Goal: Task Accomplishment & Management: Complete application form

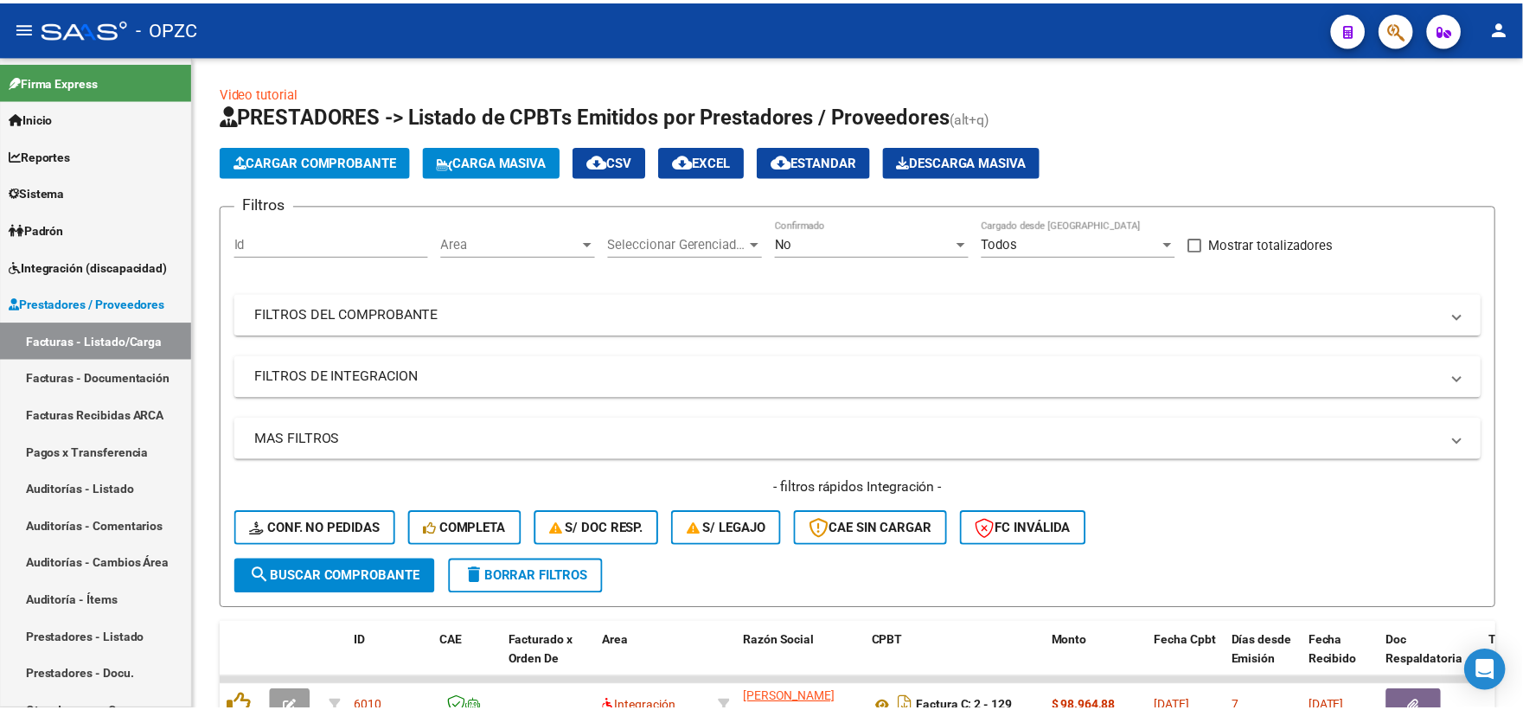
scroll to position [288, 0]
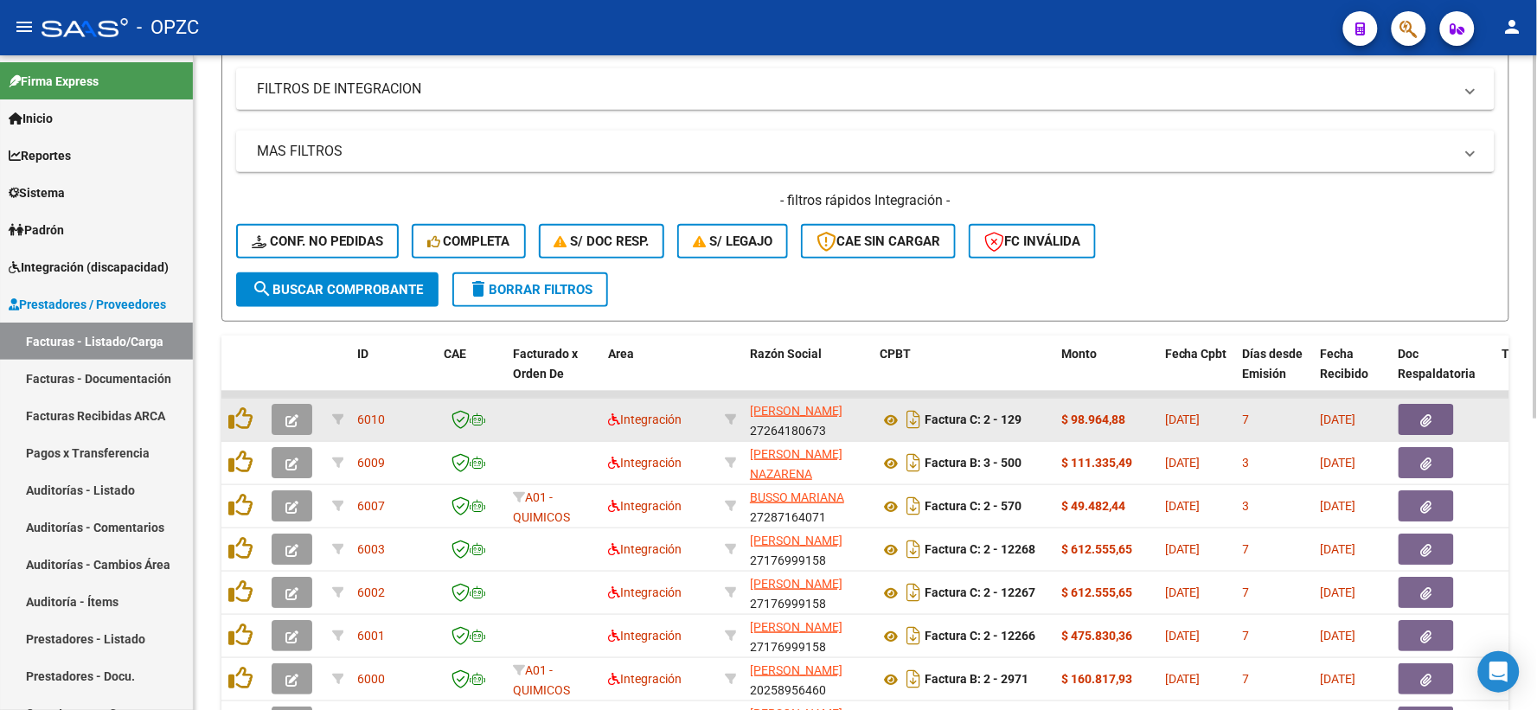
click at [297, 414] on icon "button" at bounding box center [291, 420] width 13 height 13
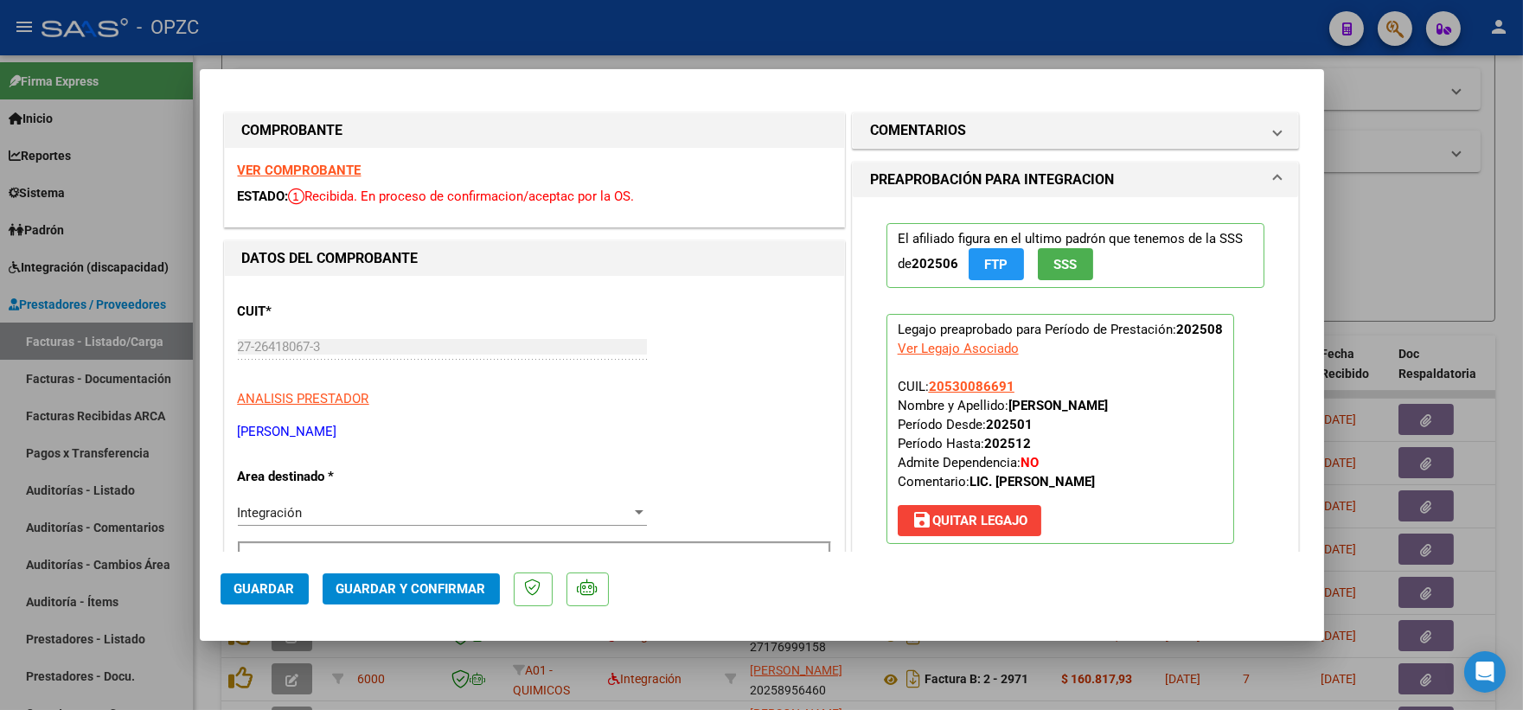
scroll to position [0, 0]
click at [329, 168] on strong "VER COMPROBANTE" at bounding box center [300, 171] width 124 height 16
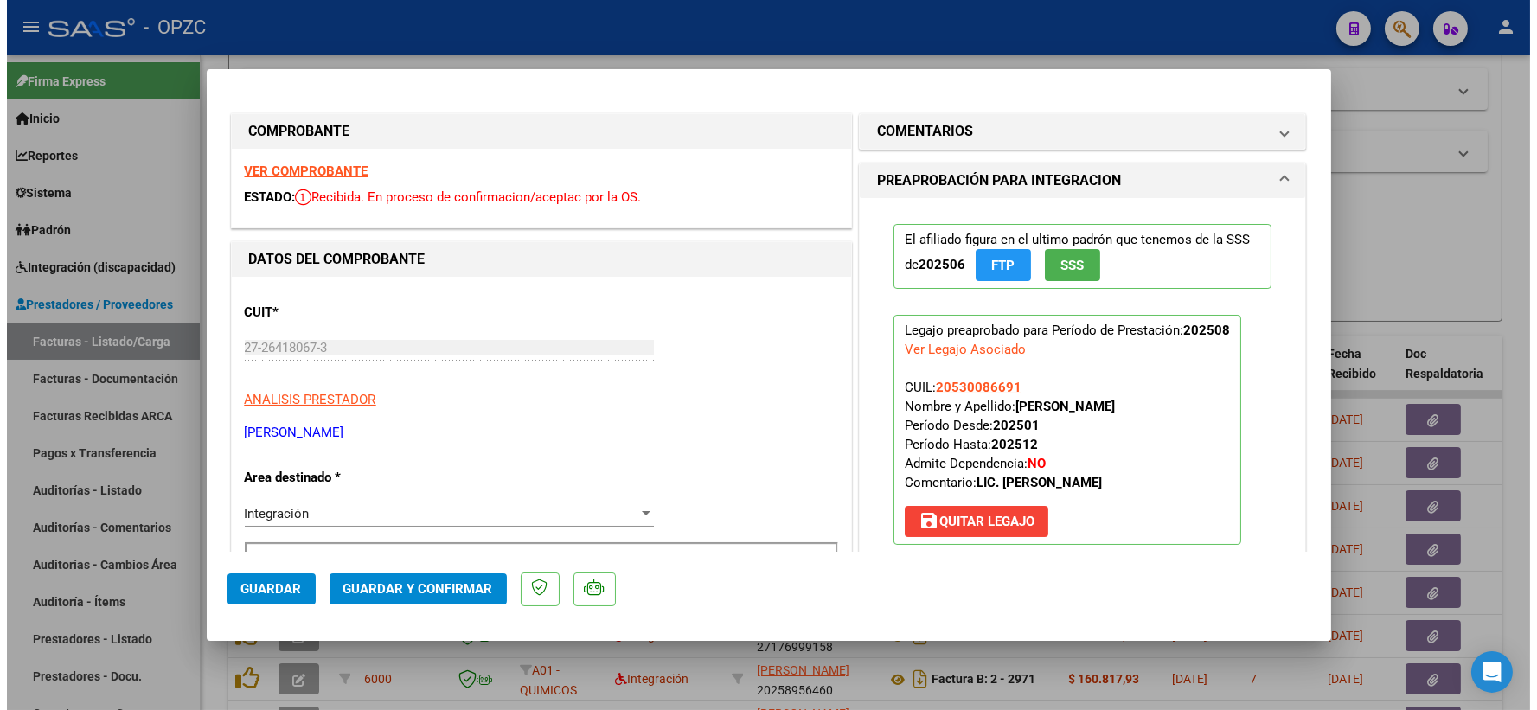
scroll to position [288, 0]
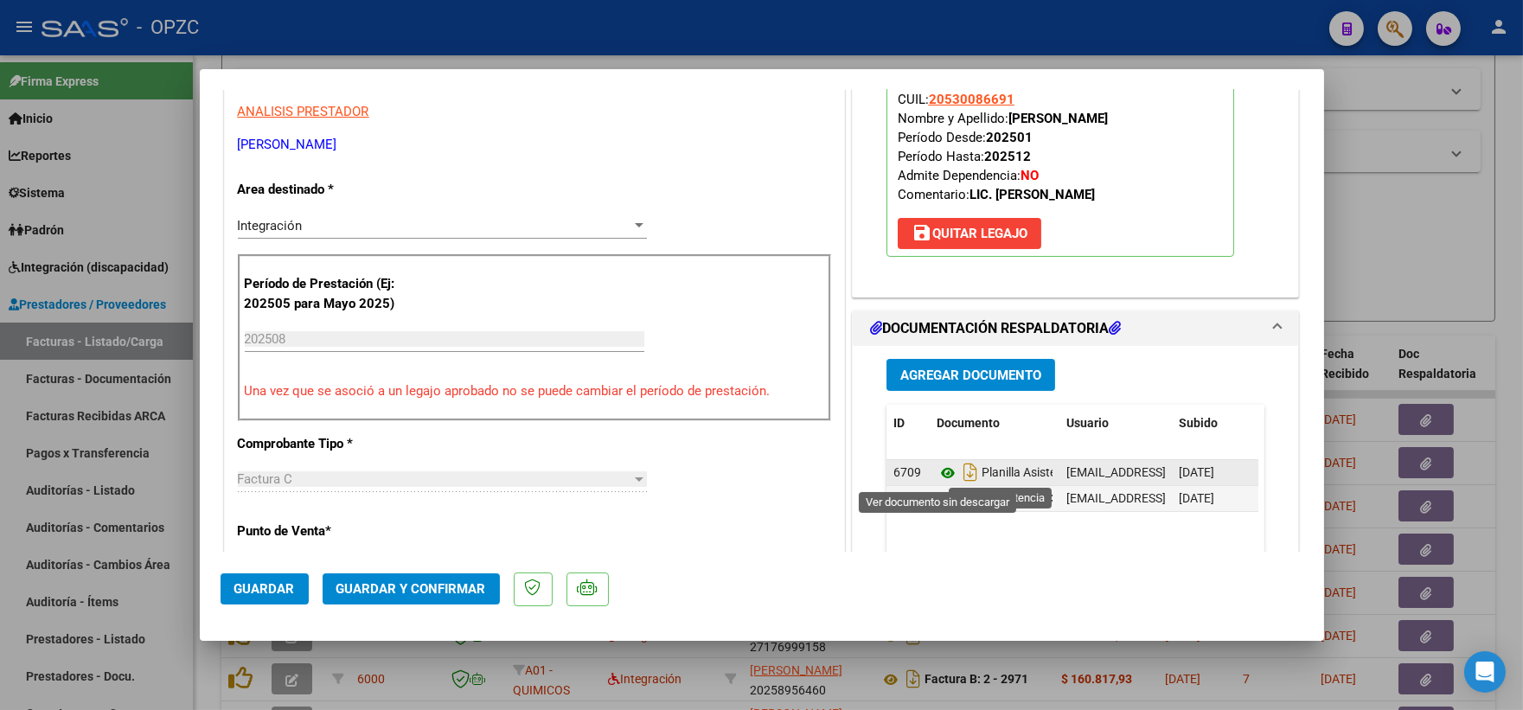
click at [939, 470] on icon at bounding box center [947, 473] width 22 height 21
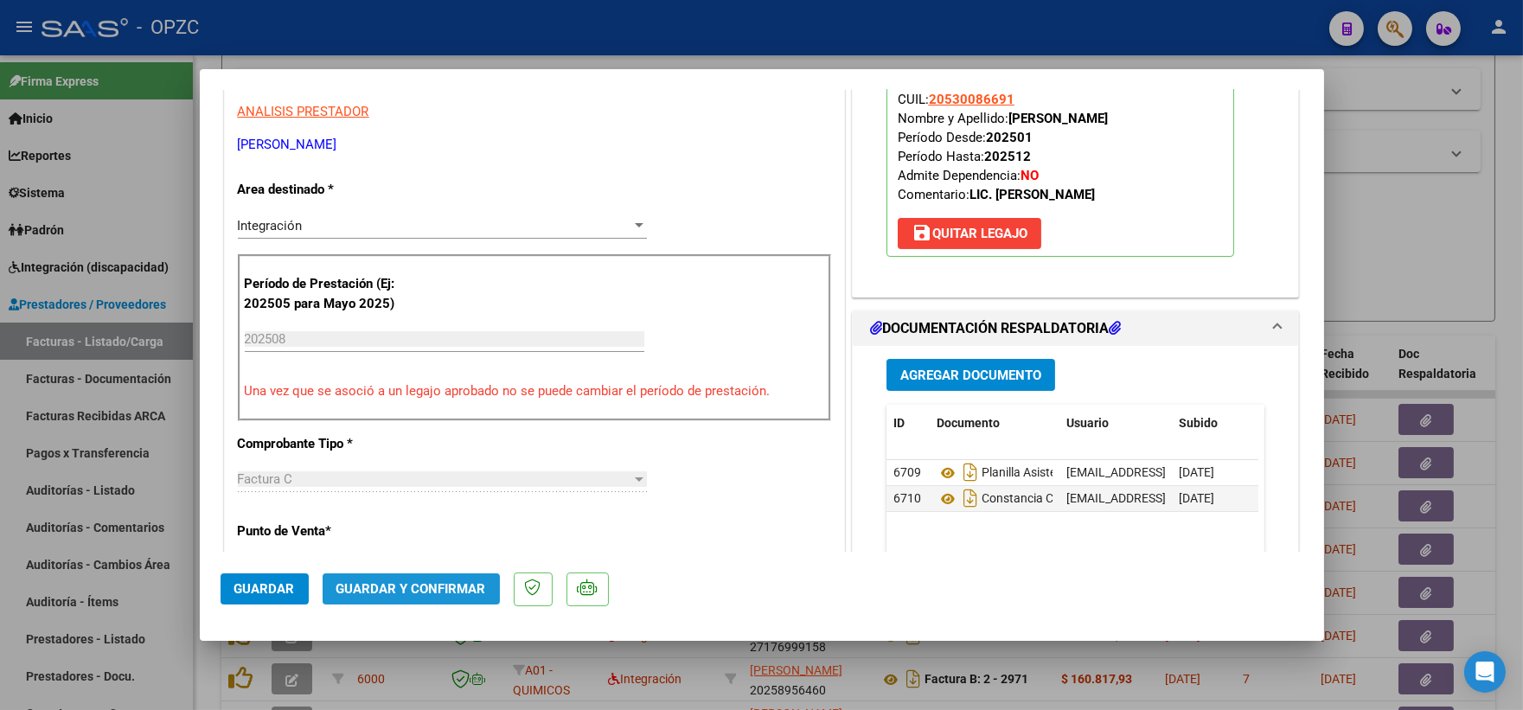
click at [445, 589] on span "Guardar y Confirmar" at bounding box center [411, 589] width 150 height 16
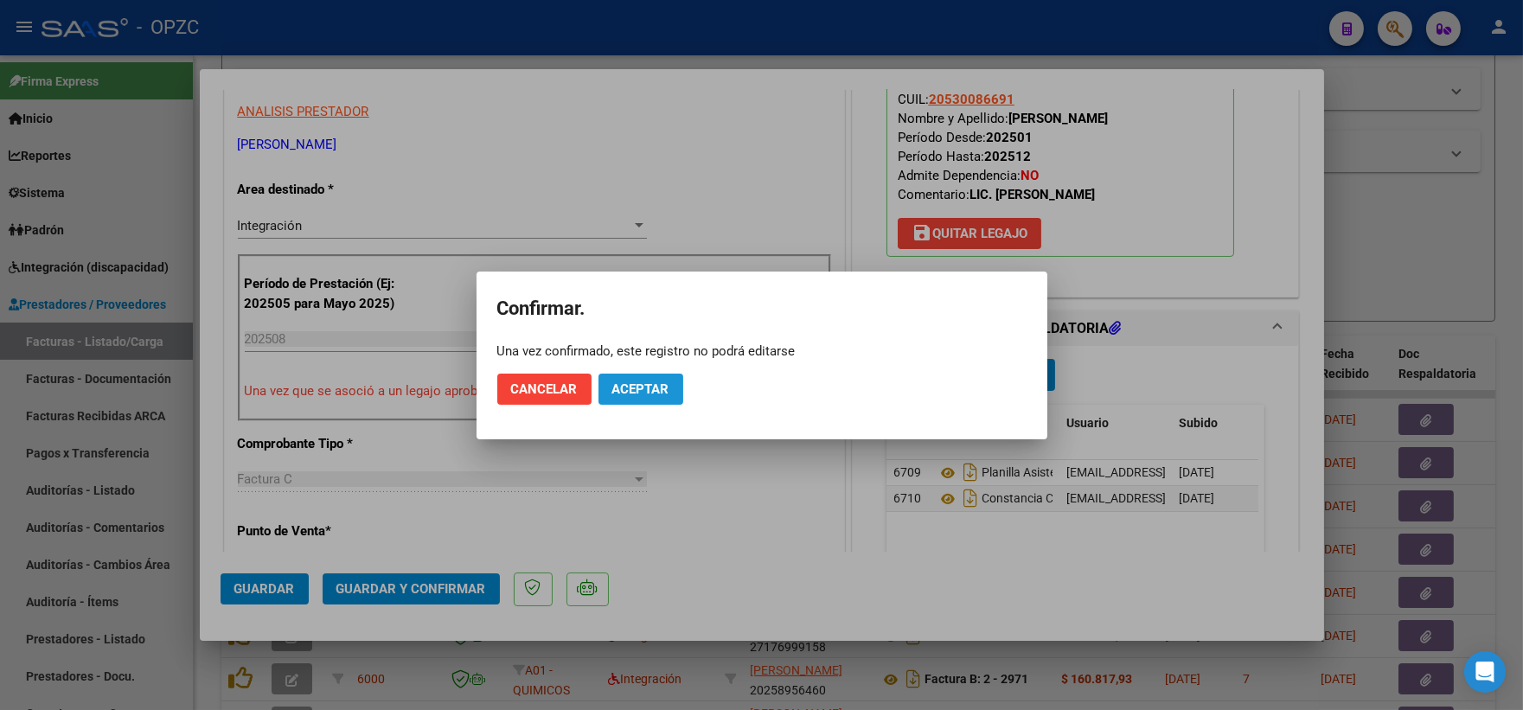
click at [657, 381] on span "Aceptar" at bounding box center [640, 389] width 57 height 16
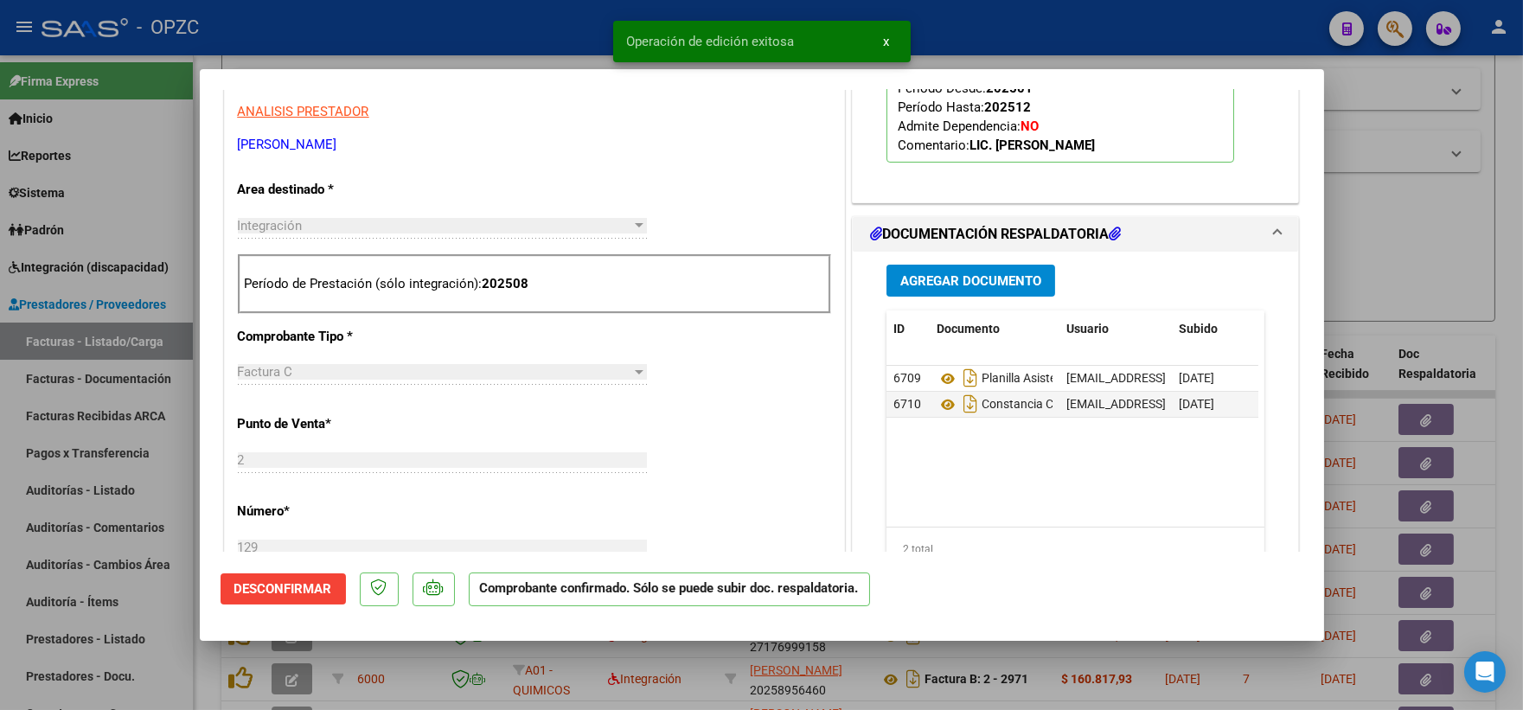
click at [1378, 233] on div at bounding box center [761, 355] width 1523 height 710
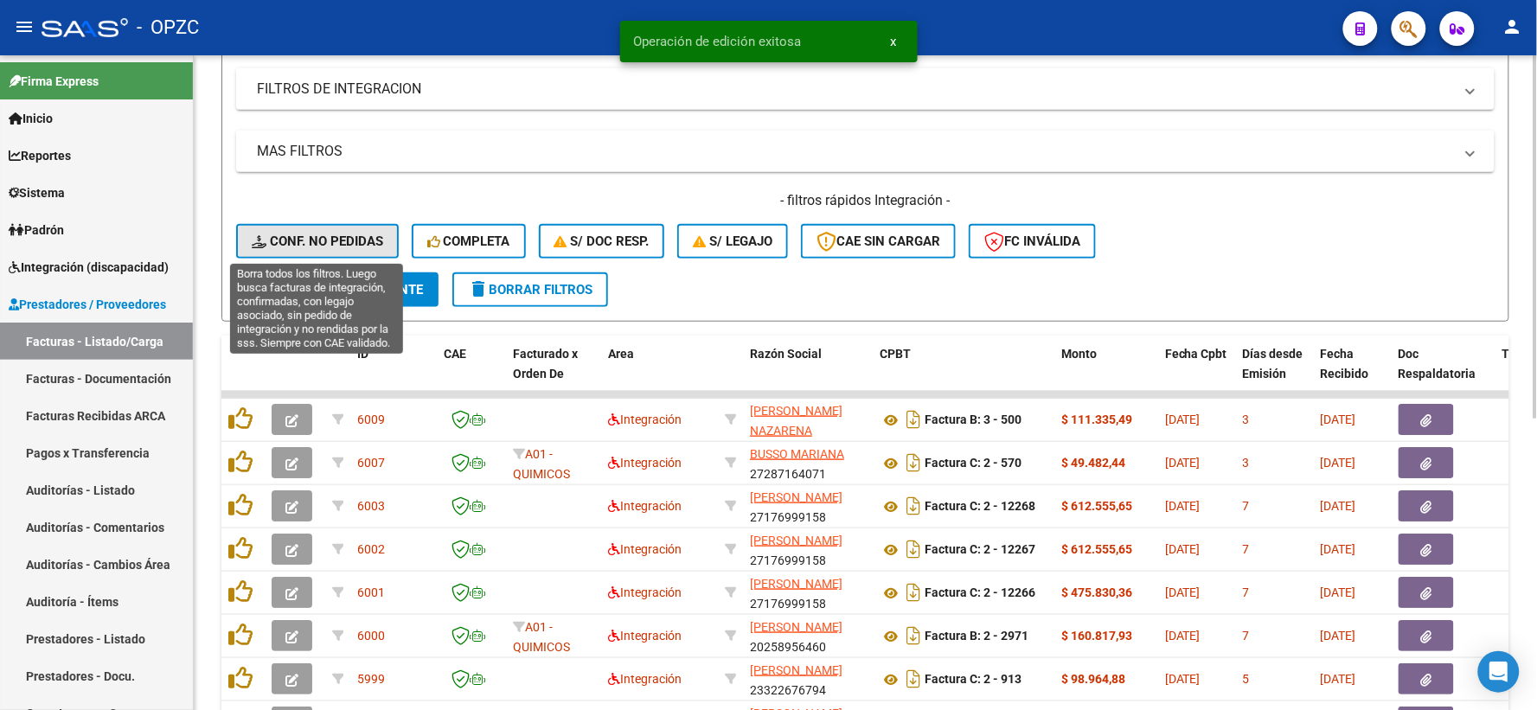
click at [324, 242] on span "Conf. no pedidas" at bounding box center [317, 241] width 131 height 16
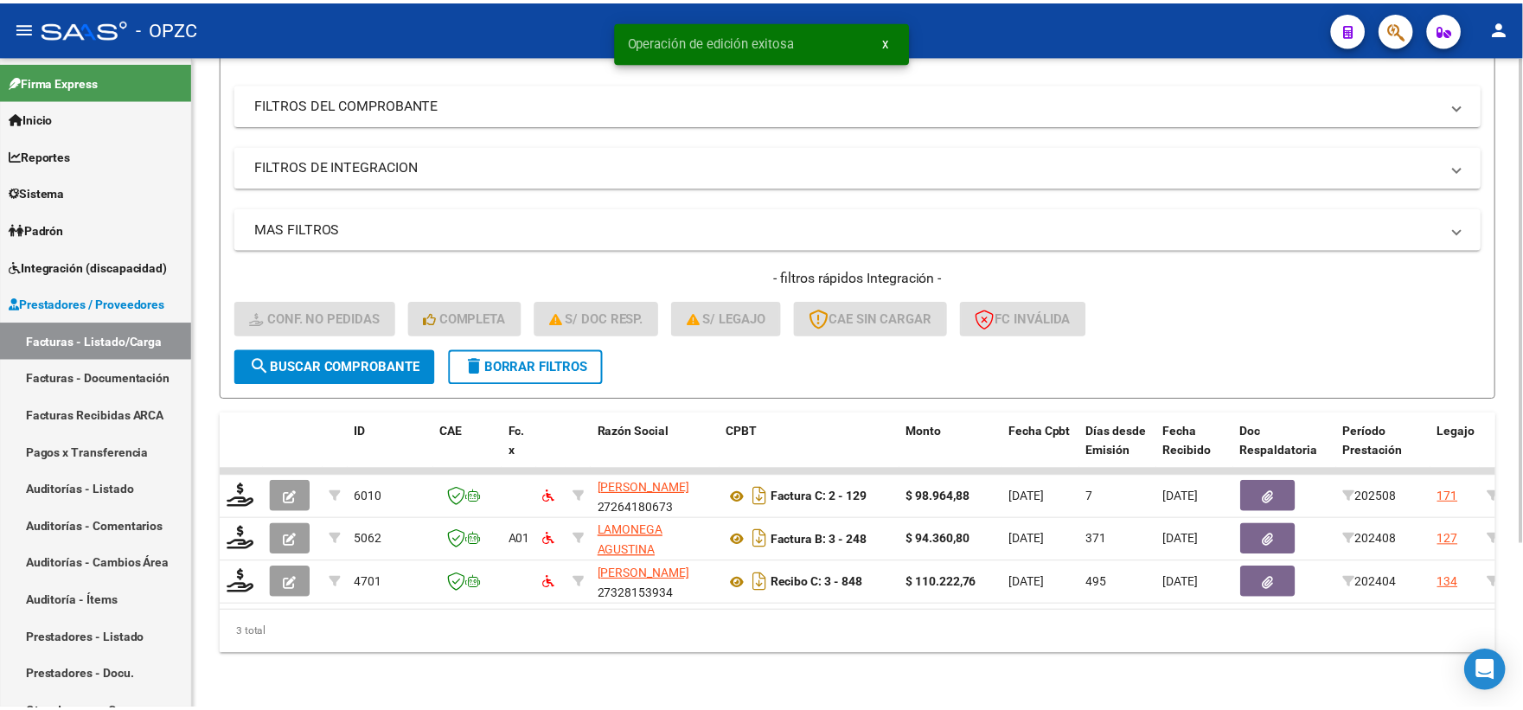
scroll to position [223, 0]
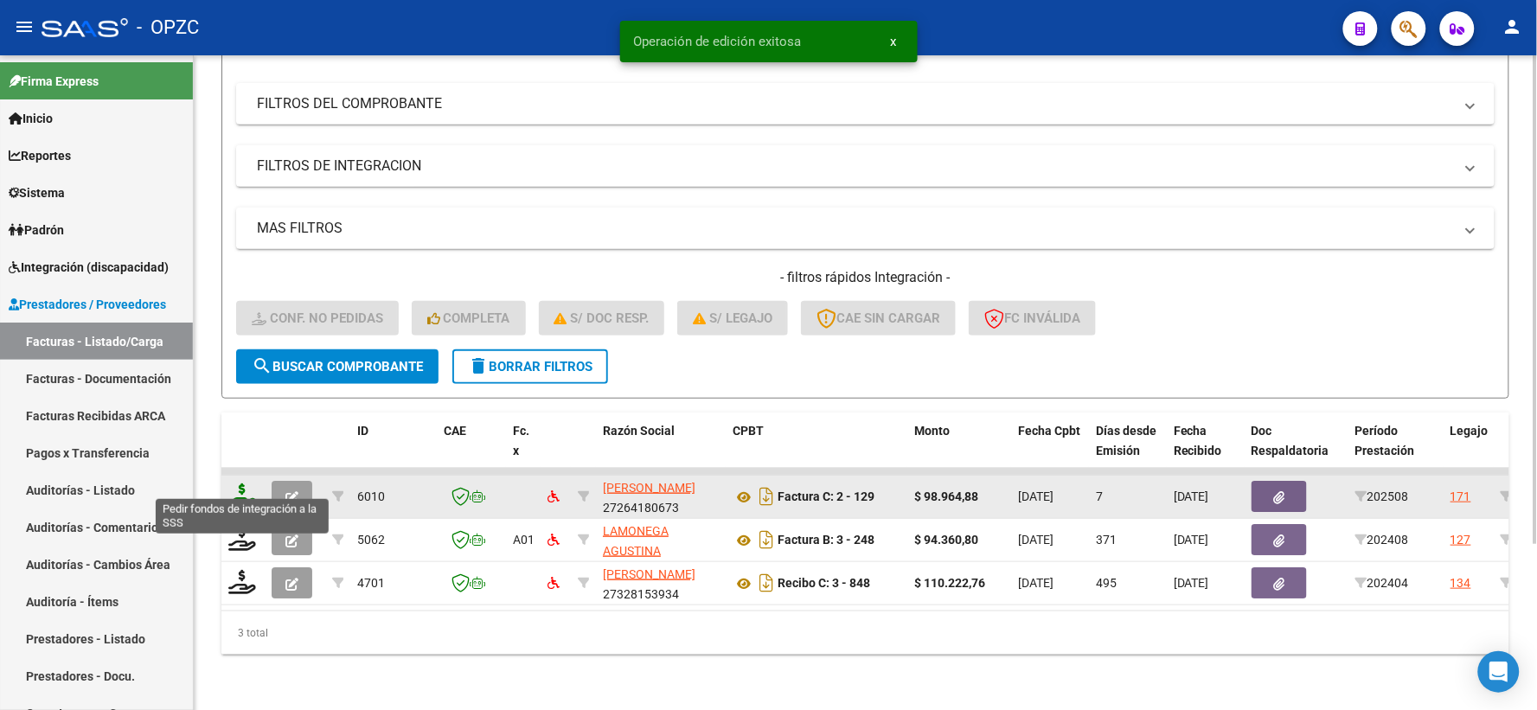
click at [255, 483] on icon at bounding box center [242, 495] width 28 height 24
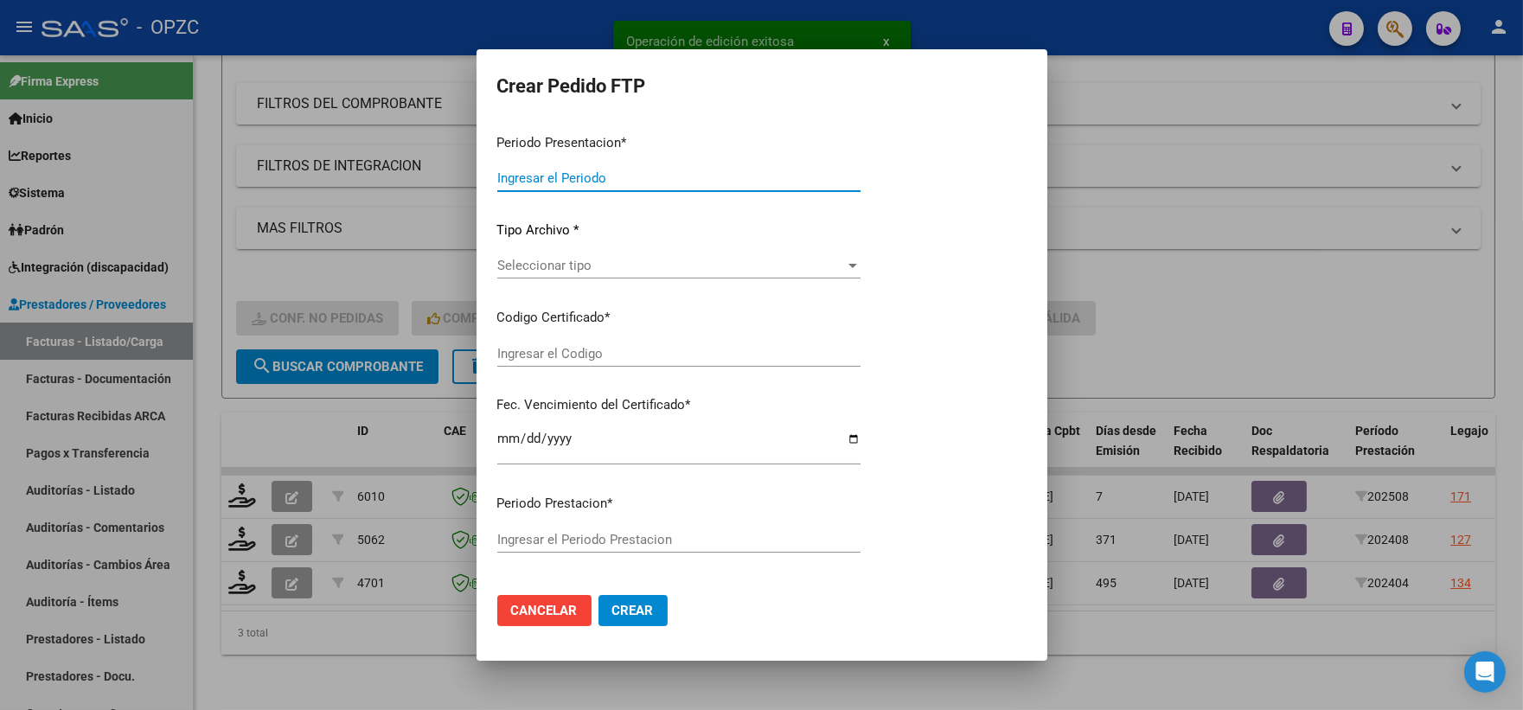
type input "202508"
type input "$ 98.964,88"
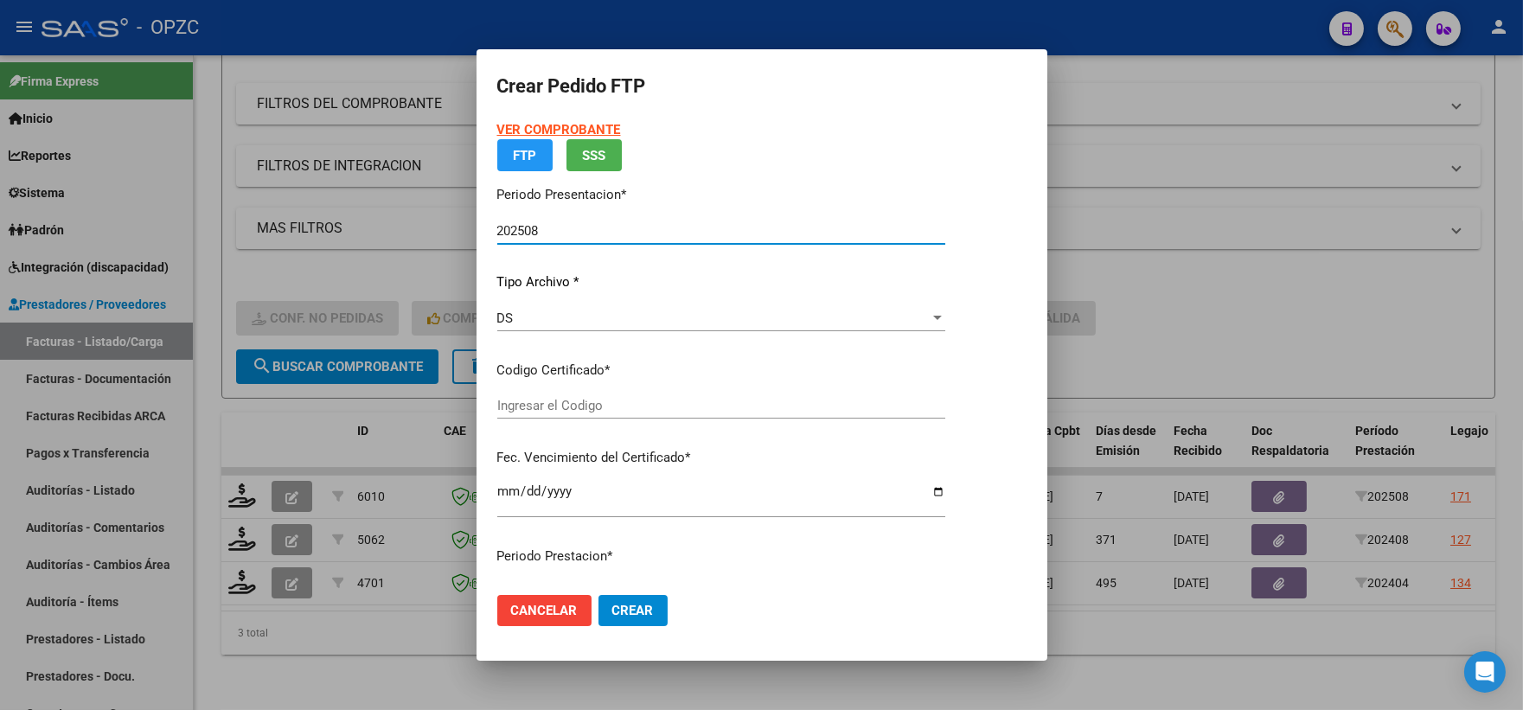
type input "ARG0200053008669-20230613-20280613-ERI"
type input "[DATE]"
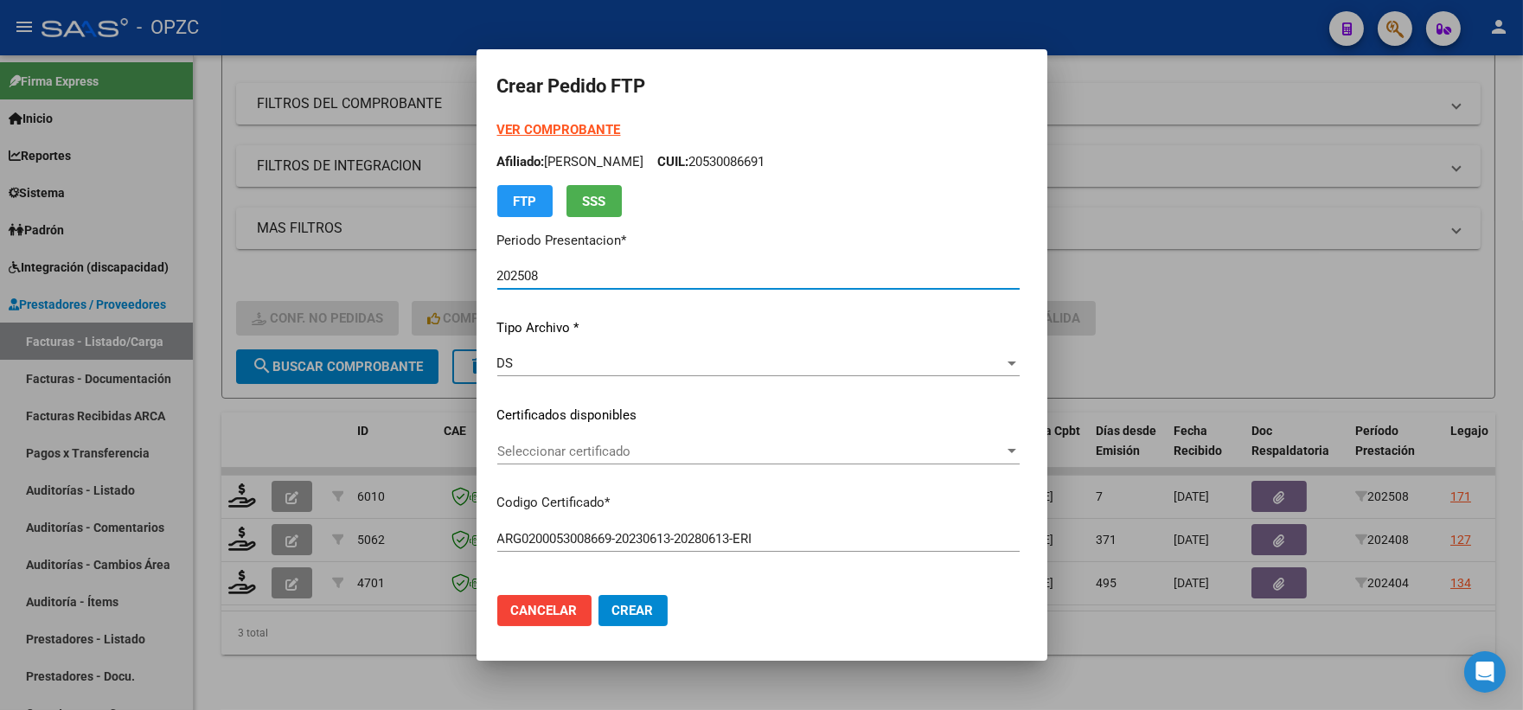
click at [1019, 451] on div at bounding box center [1012, 451] width 16 height 14
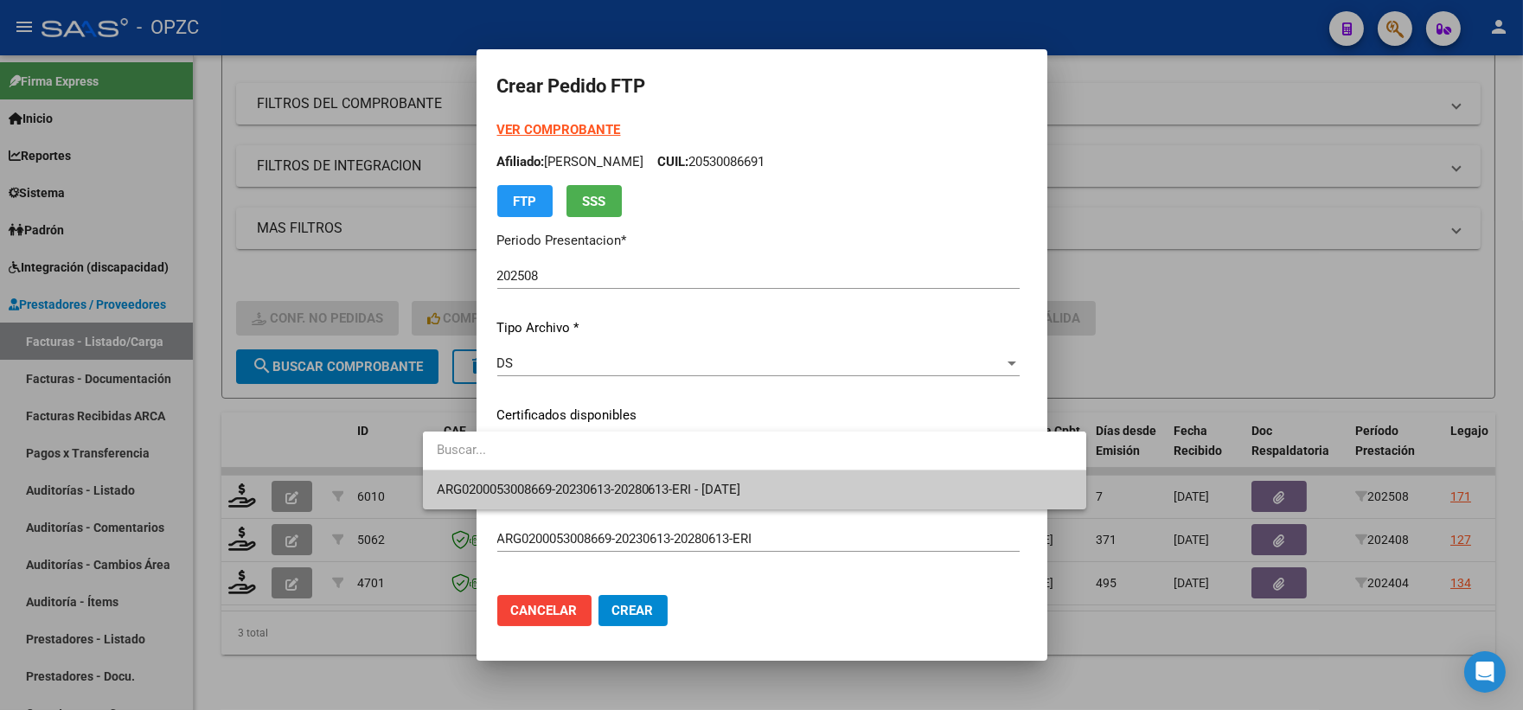
click at [845, 495] on span "ARG0200053008669-20230613-20280613-ERI - [DATE]" at bounding box center [755, 489] width 636 height 39
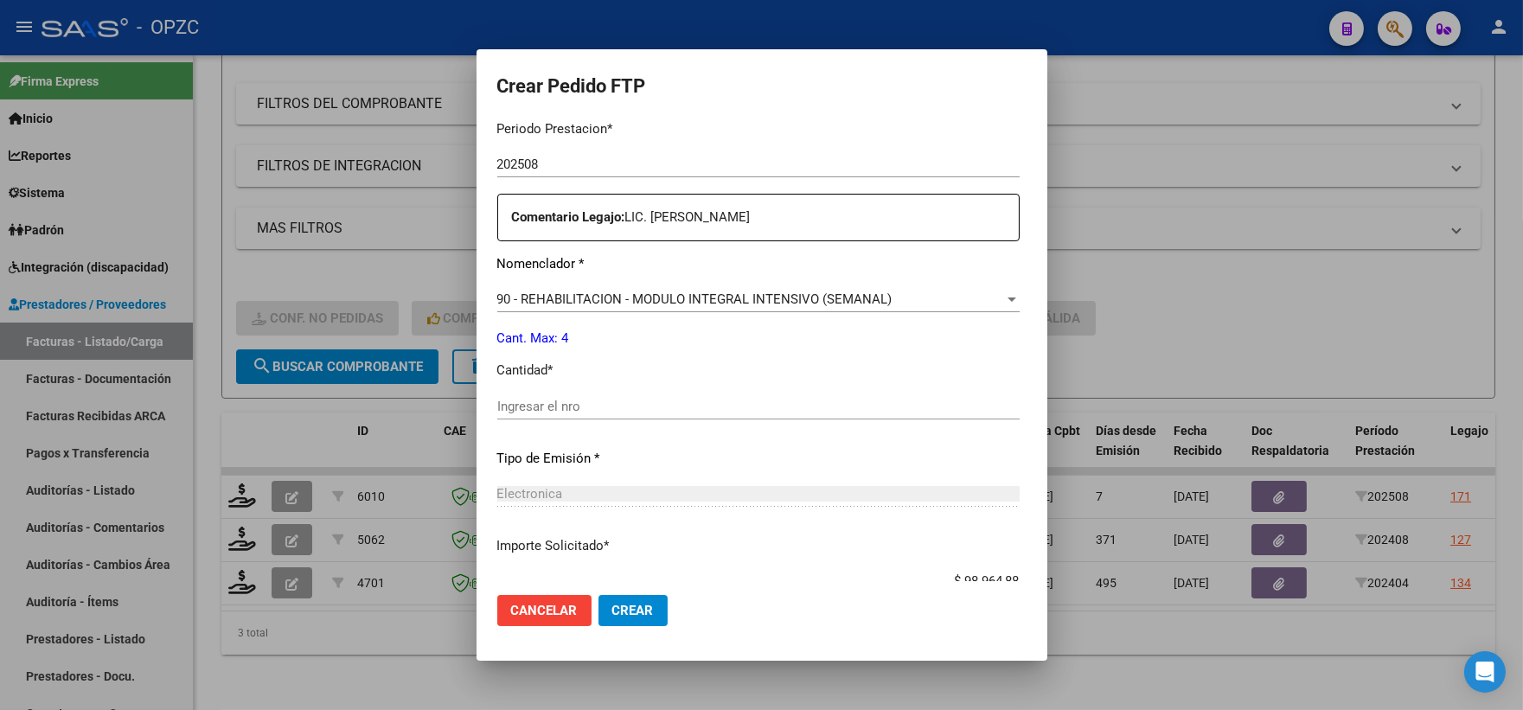
scroll to position [672, 0]
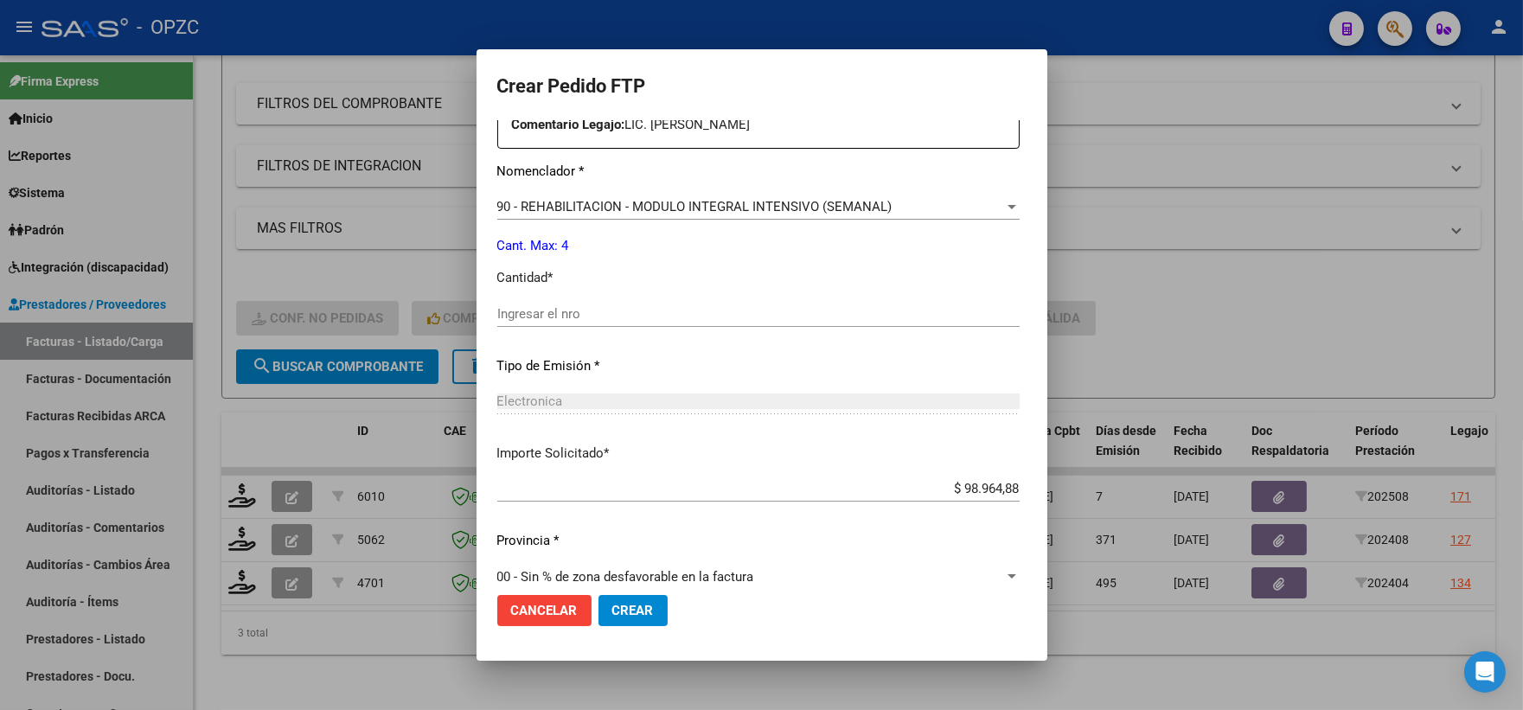
click at [566, 294] on div "Periodo Prestacion * 202508 Ingresar el Periodo Prestacion Comentario Legajo: L…" at bounding box center [758, 310] width 522 height 592
click at [557, 304] on div "Ingresar el nro" at bounding box center [758, 314] width 522 height 26
type input "4"
click at [612, 617] on span "Crear" at bounding box center [633, 611] width 42 height 16
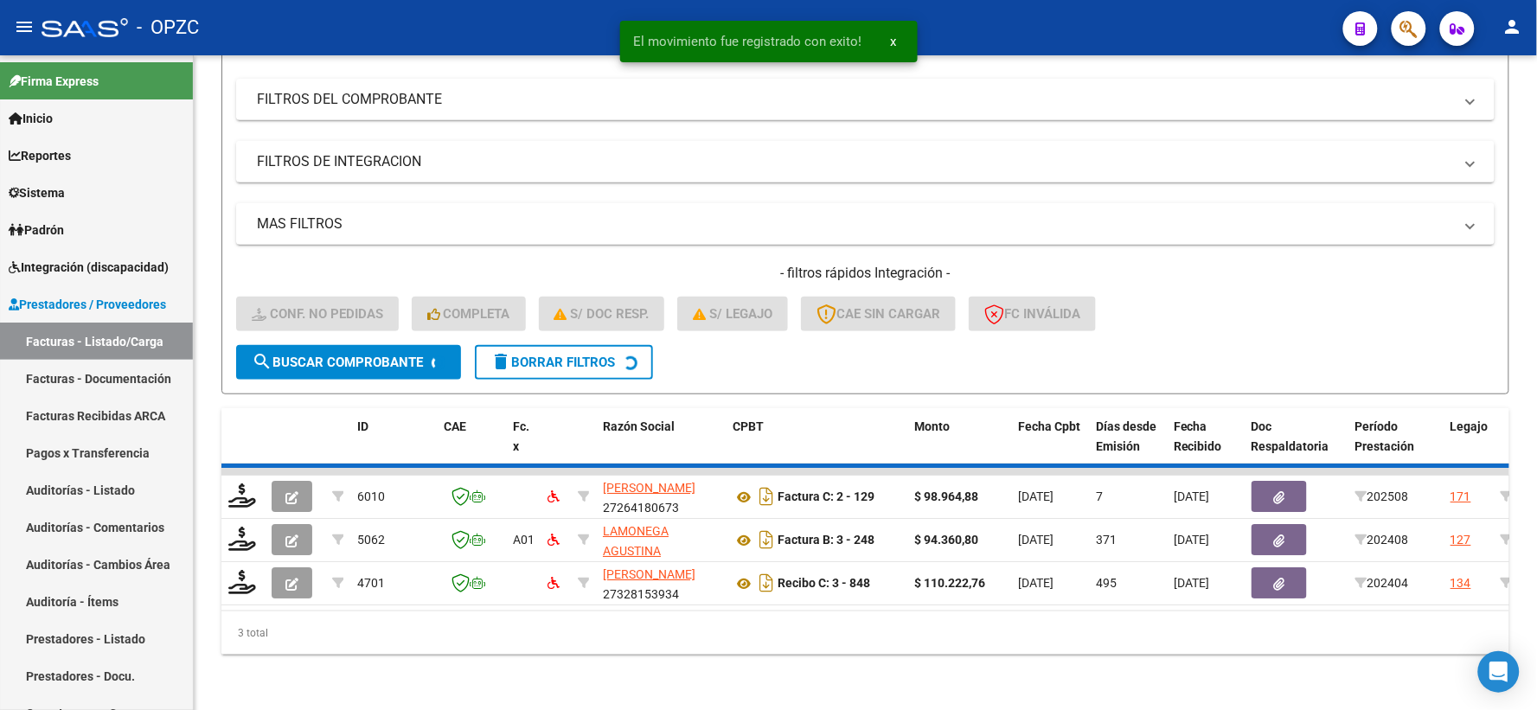
scroll to position [180, 0]
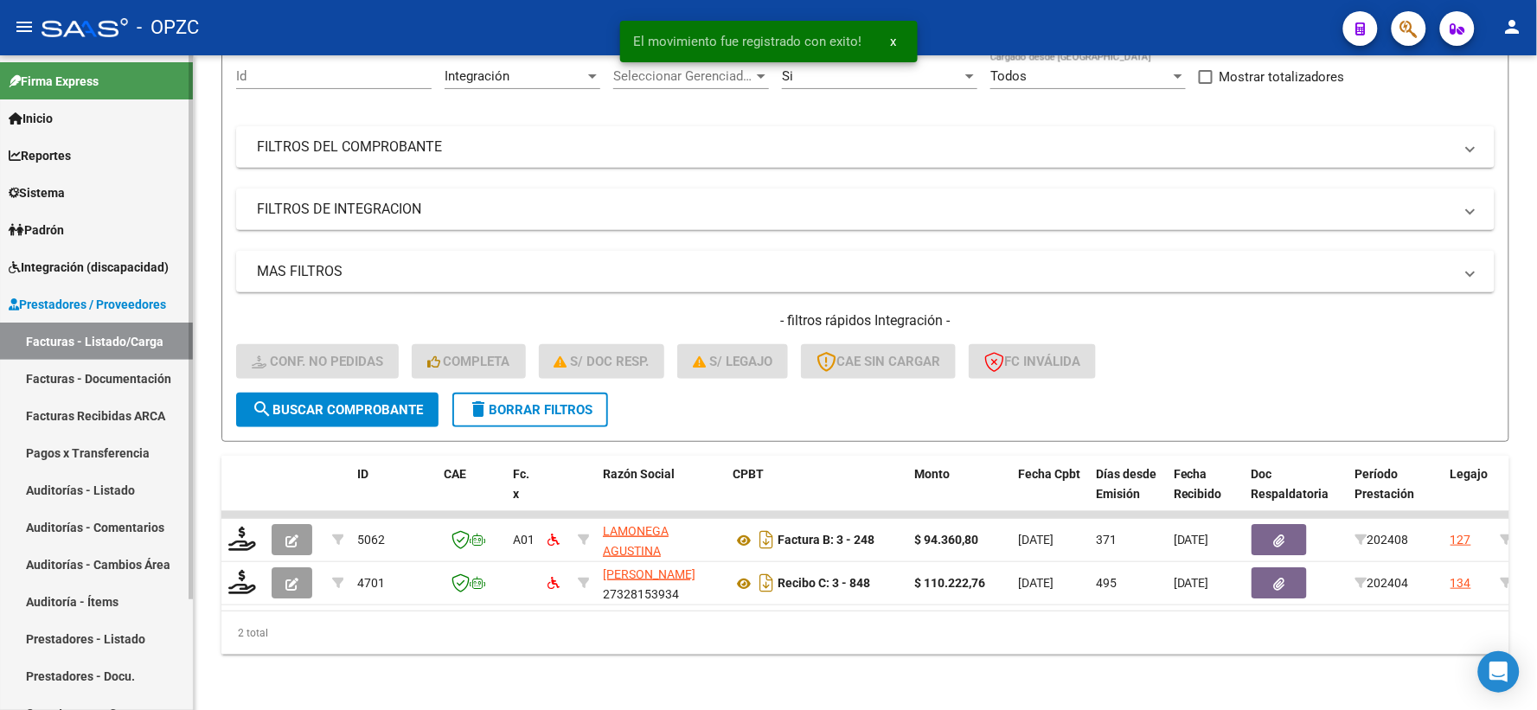
click at [67, 273] on span "Integración (discapacidad)" at bounding box center [89, 267] width 160 height 19
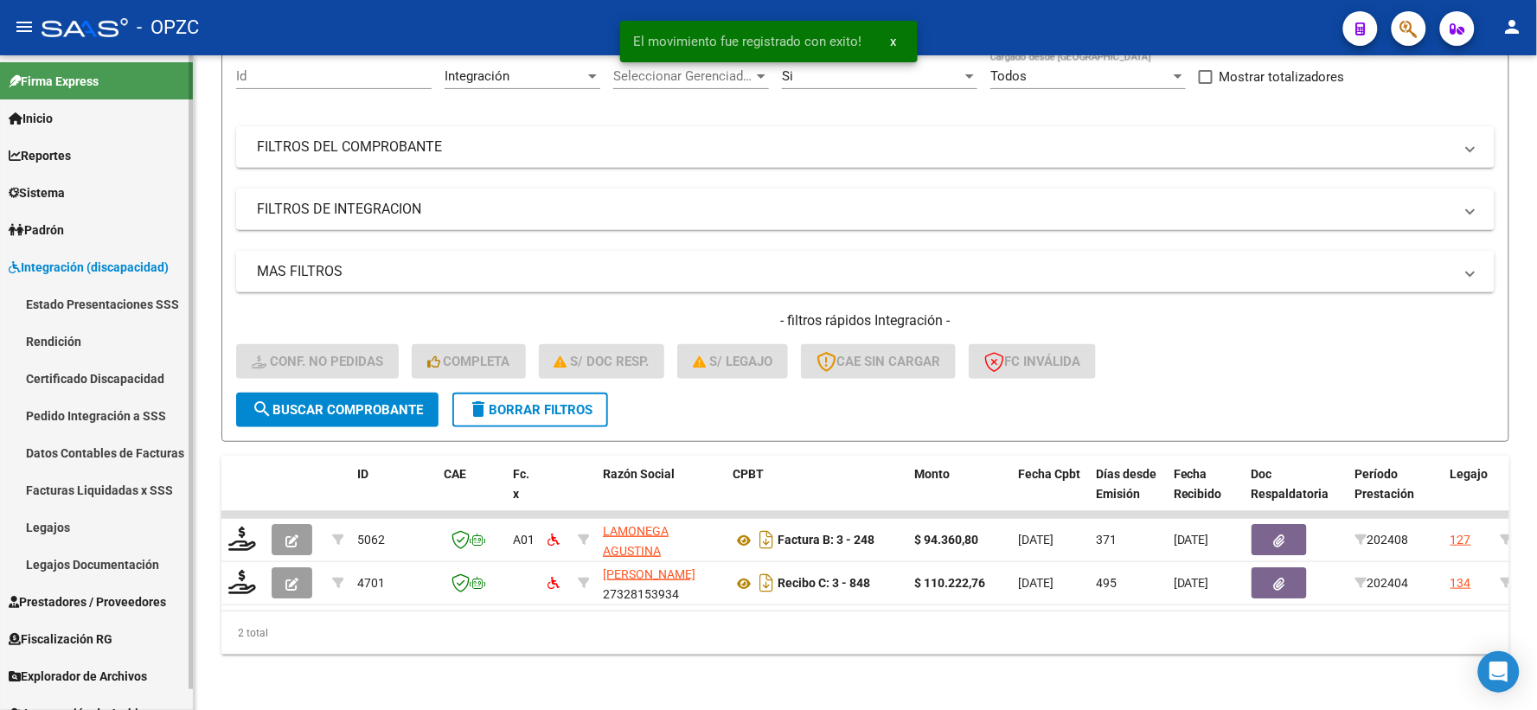
click at [95, 408] on link "Pedido Integración a SSS" at bounding box center [96, 415] width 193 height 37
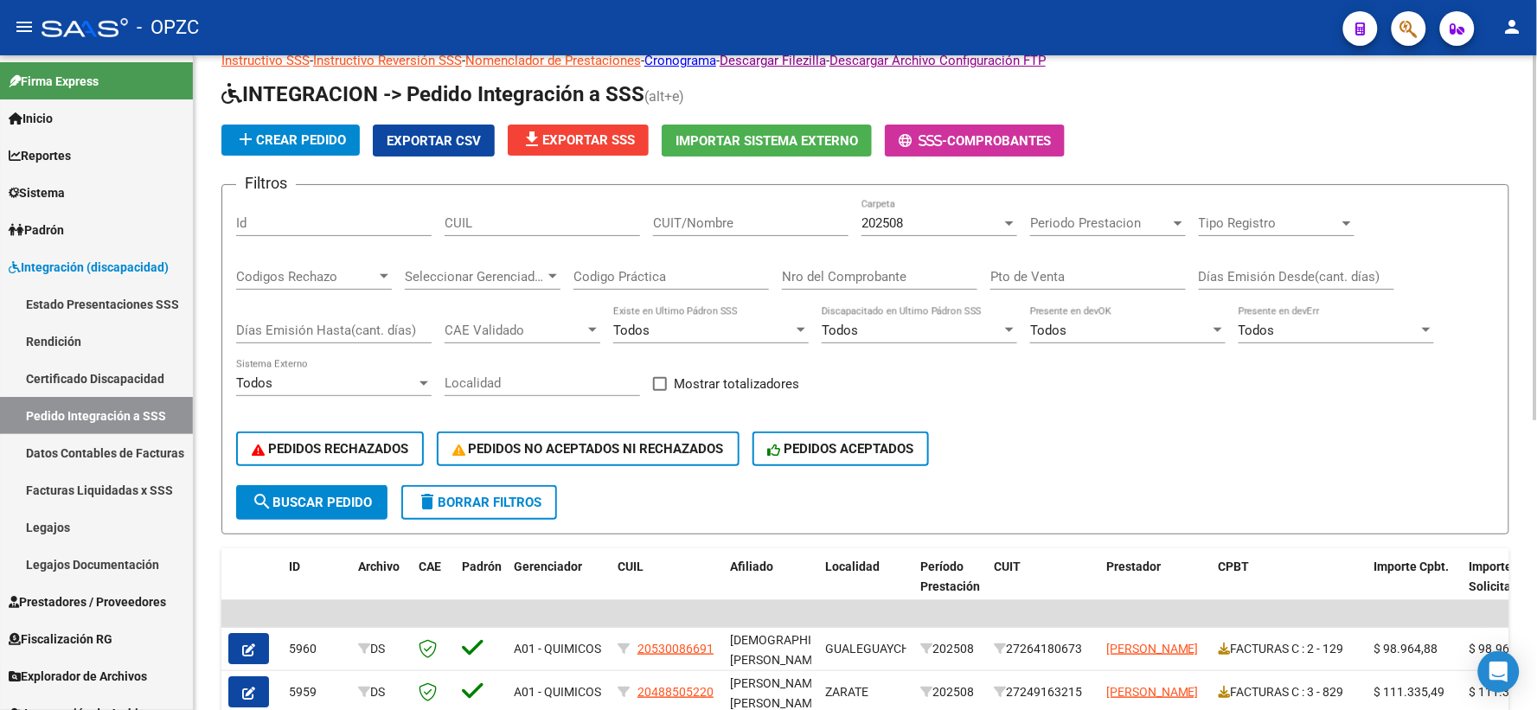
scroll to position [96, 0]
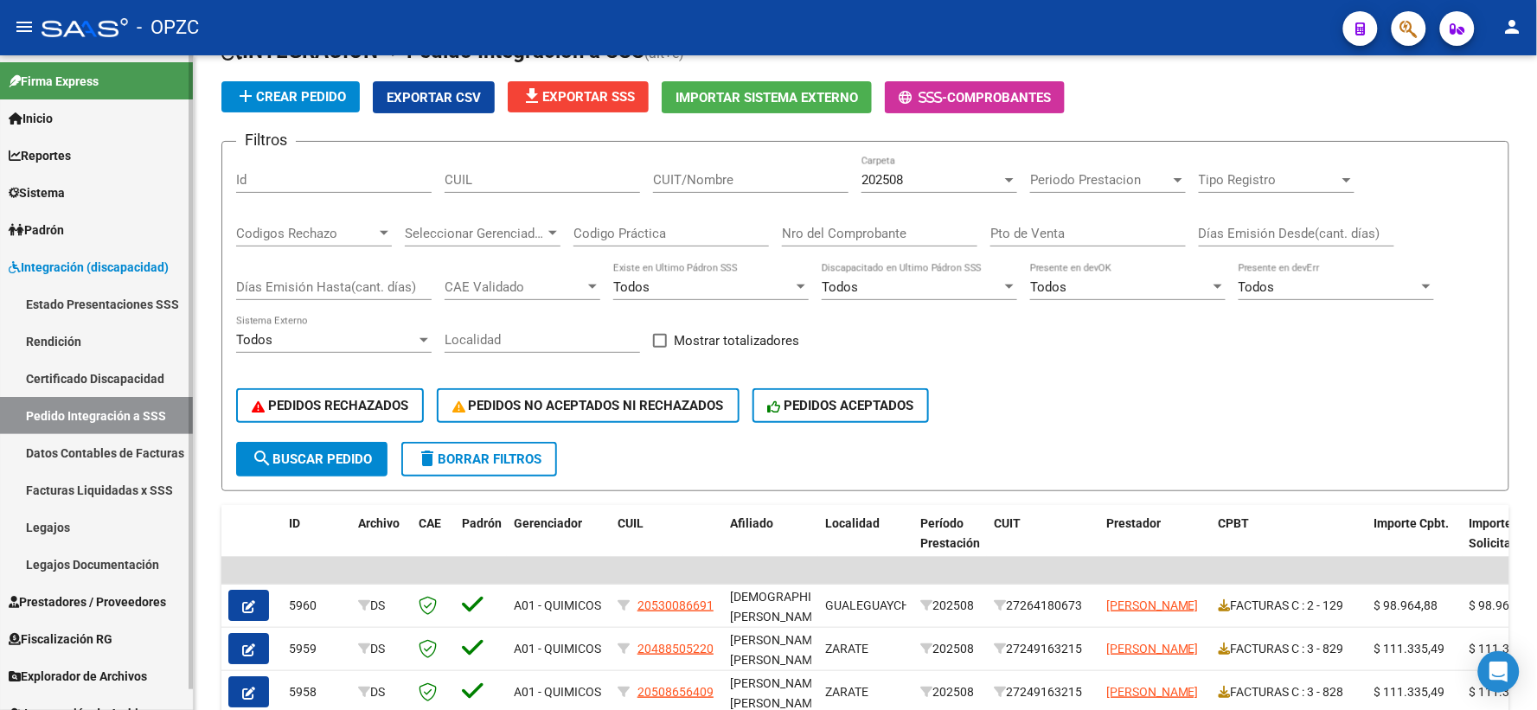
click at [39, 602] on span "Prestadores / Proveedores" at bounding box center [87, 601] width 157 height 19
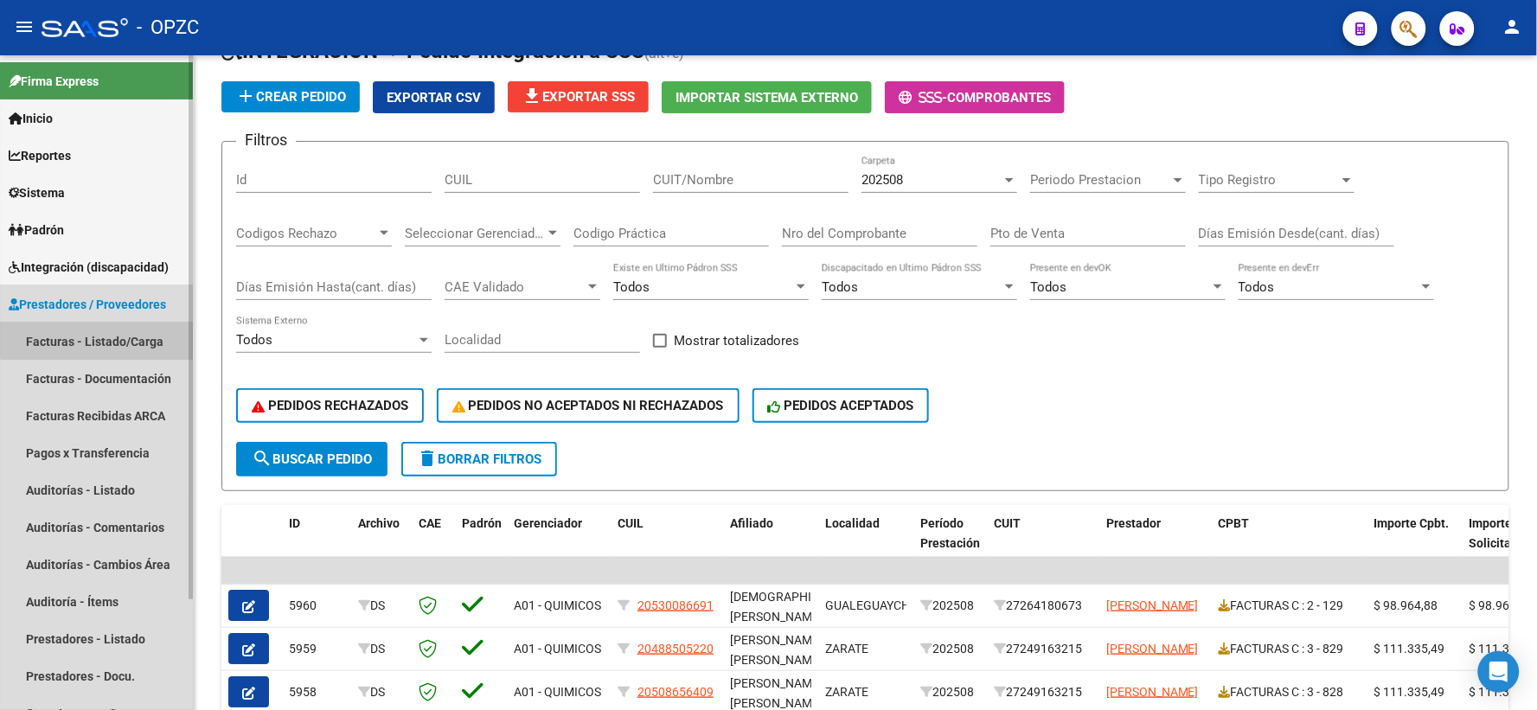
click at [109, 334] on link "Facturas - Listado/Carga" at bounding box center [96, 341] width 193 height 37
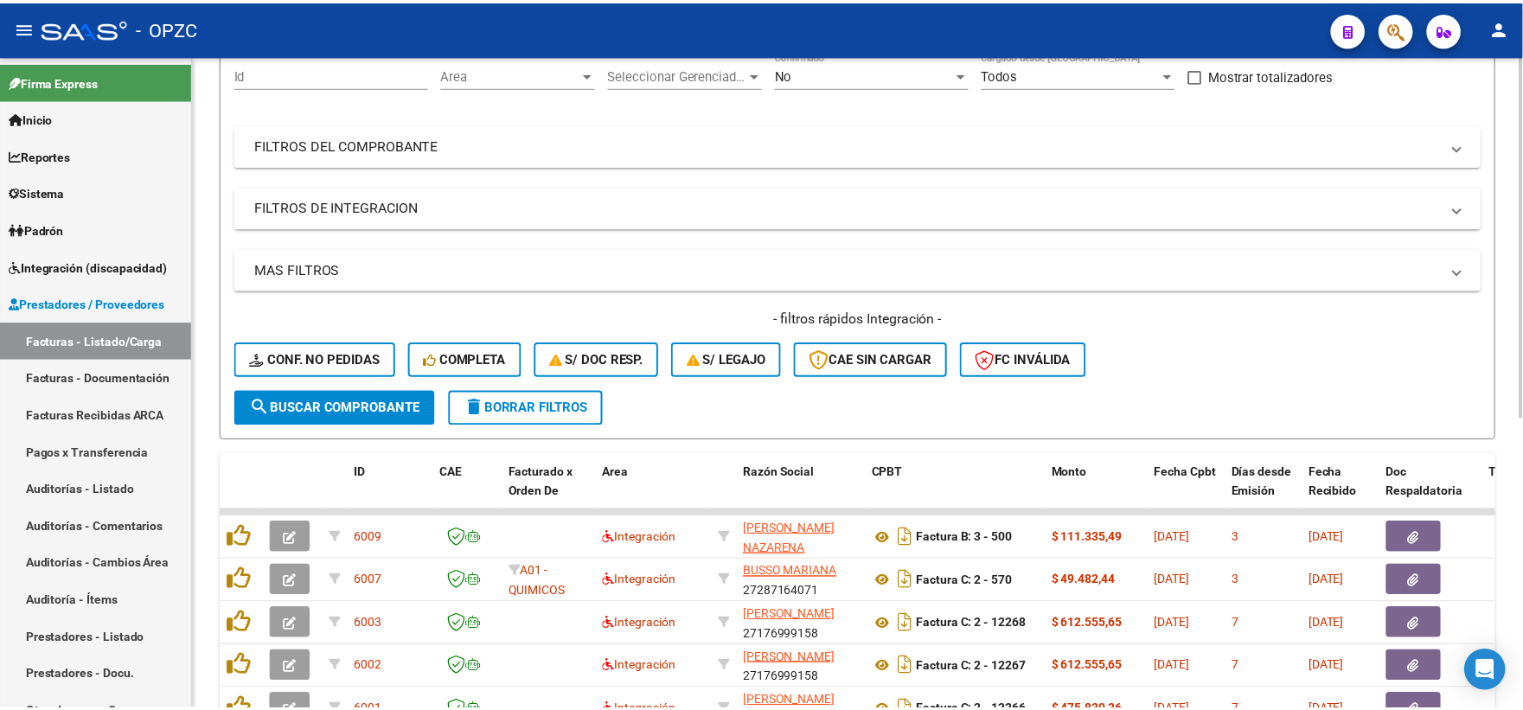
scroll to position [288, 0]
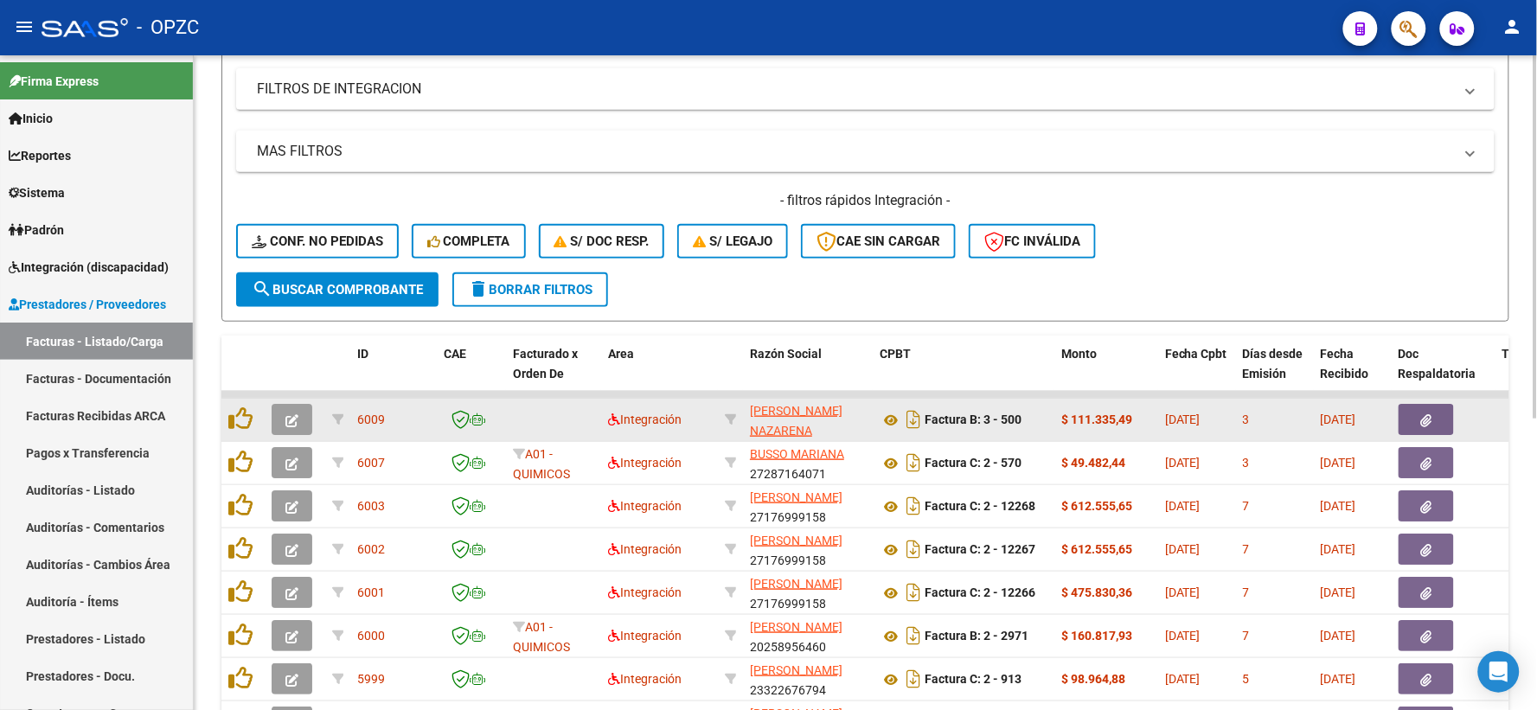
click at [297, 414] on icon "button" at bounding box center [291, 420] width 13 height 13
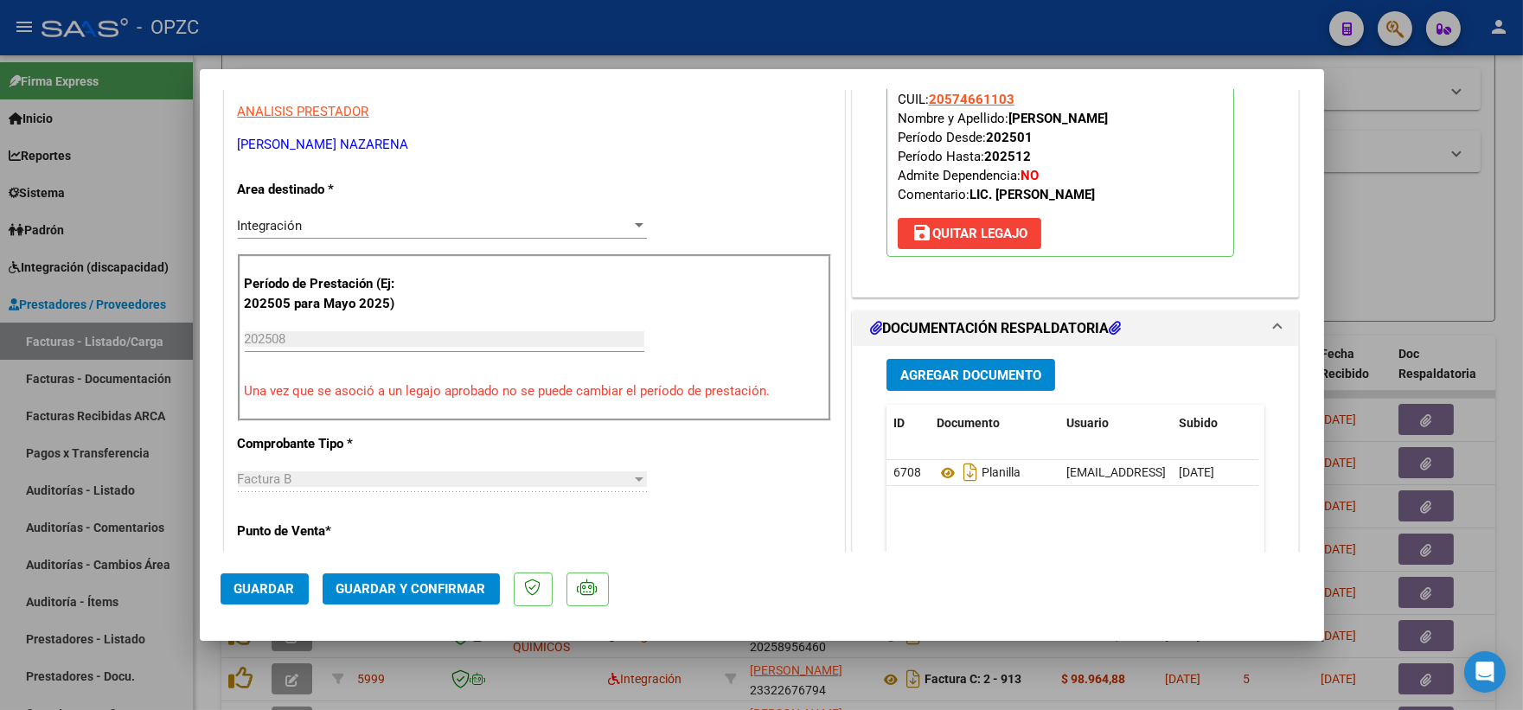
scroll to position [0, 0]
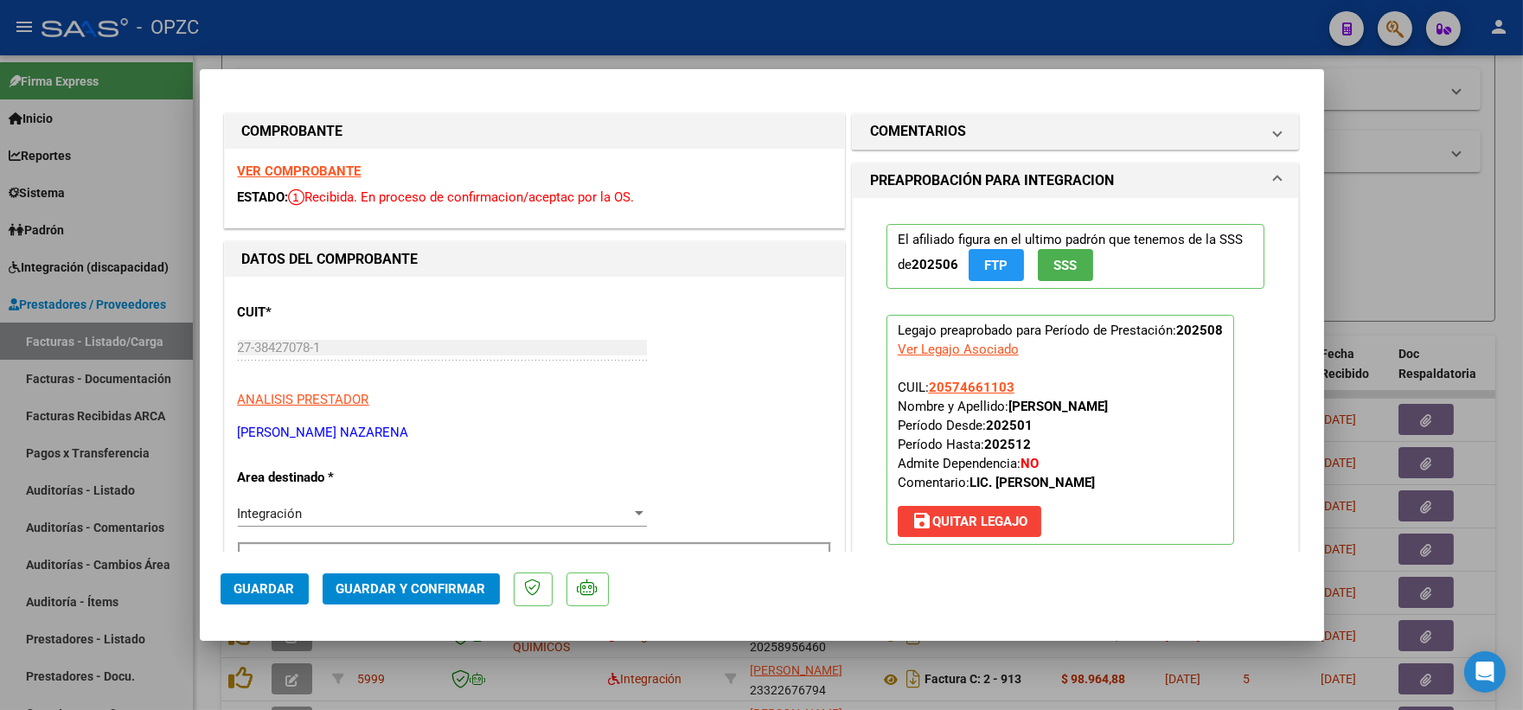
click at [331, 167] on strong "VER COMPROBANTE" at bounding box center [300, 171] width 124 height 16
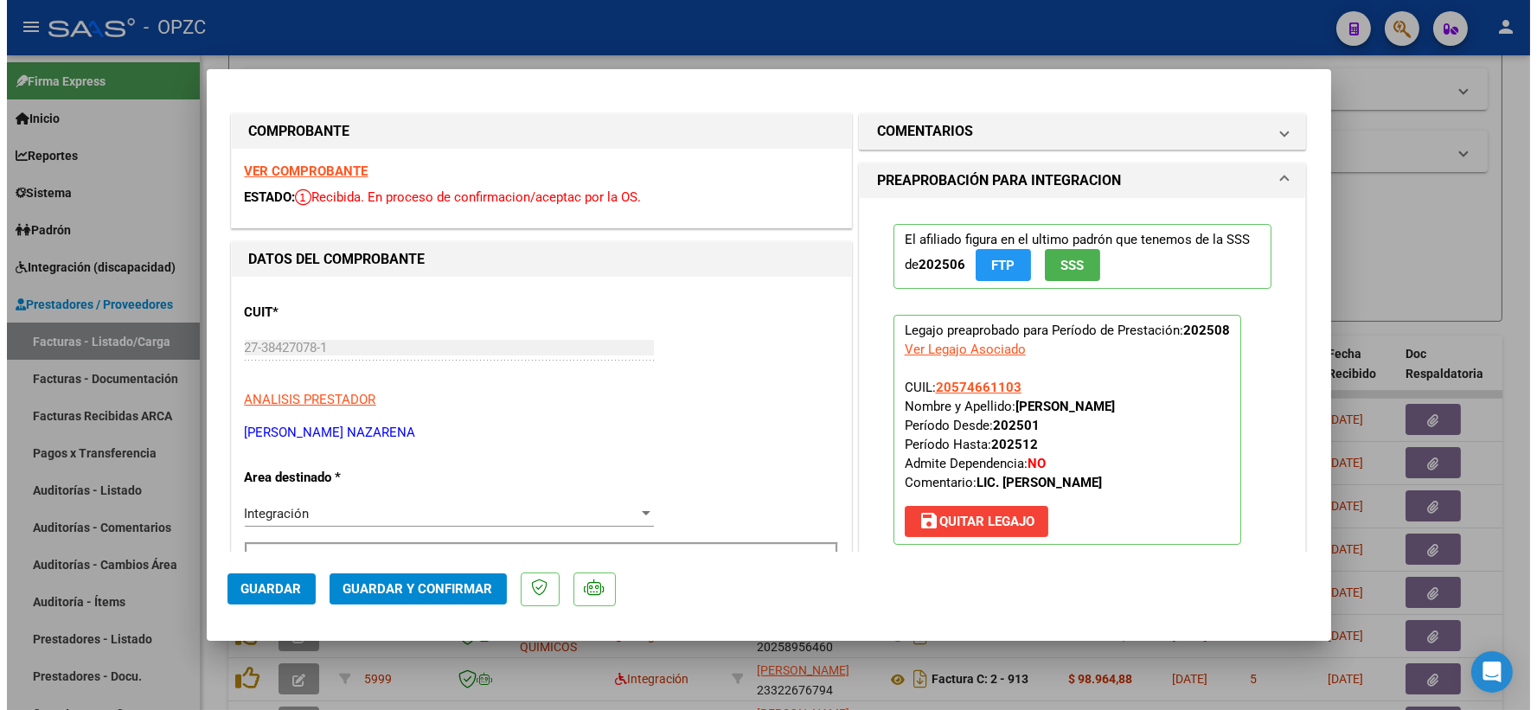
scroll to position [288, 0]
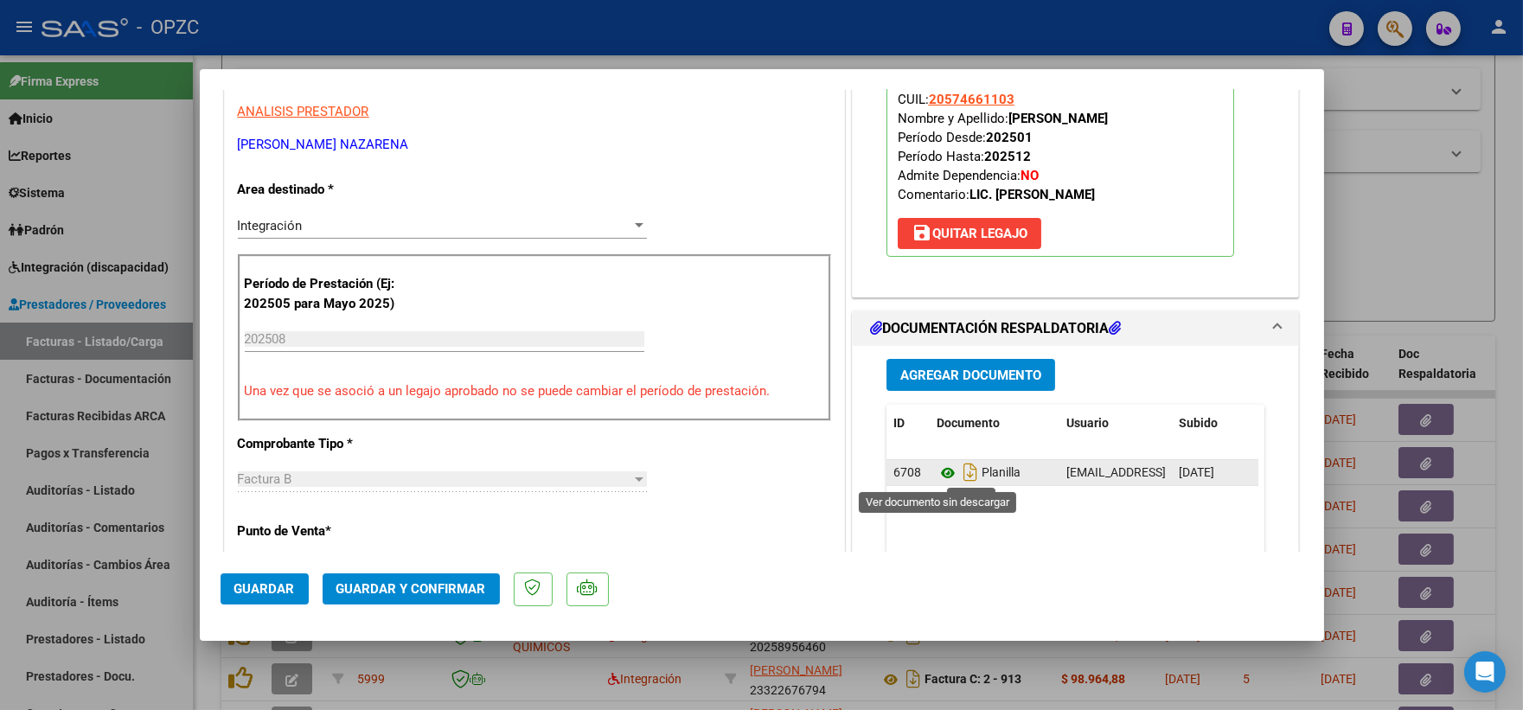
click at [937, 471] on icon at bounding box center [947, 473] width 22 height 21
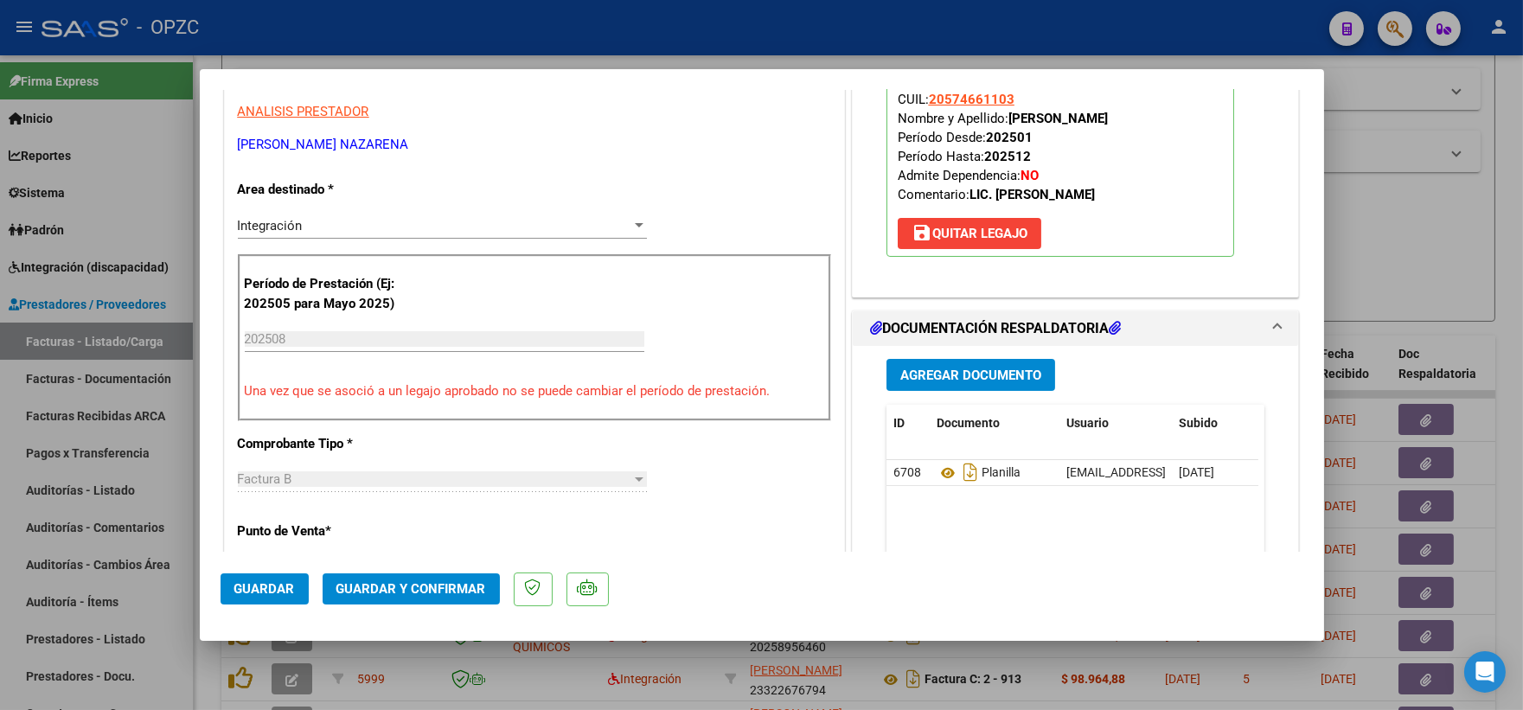
click at [399, 589] on span "Guardar y Confirmar" at bounding box center [411, 589] width 150 height 16
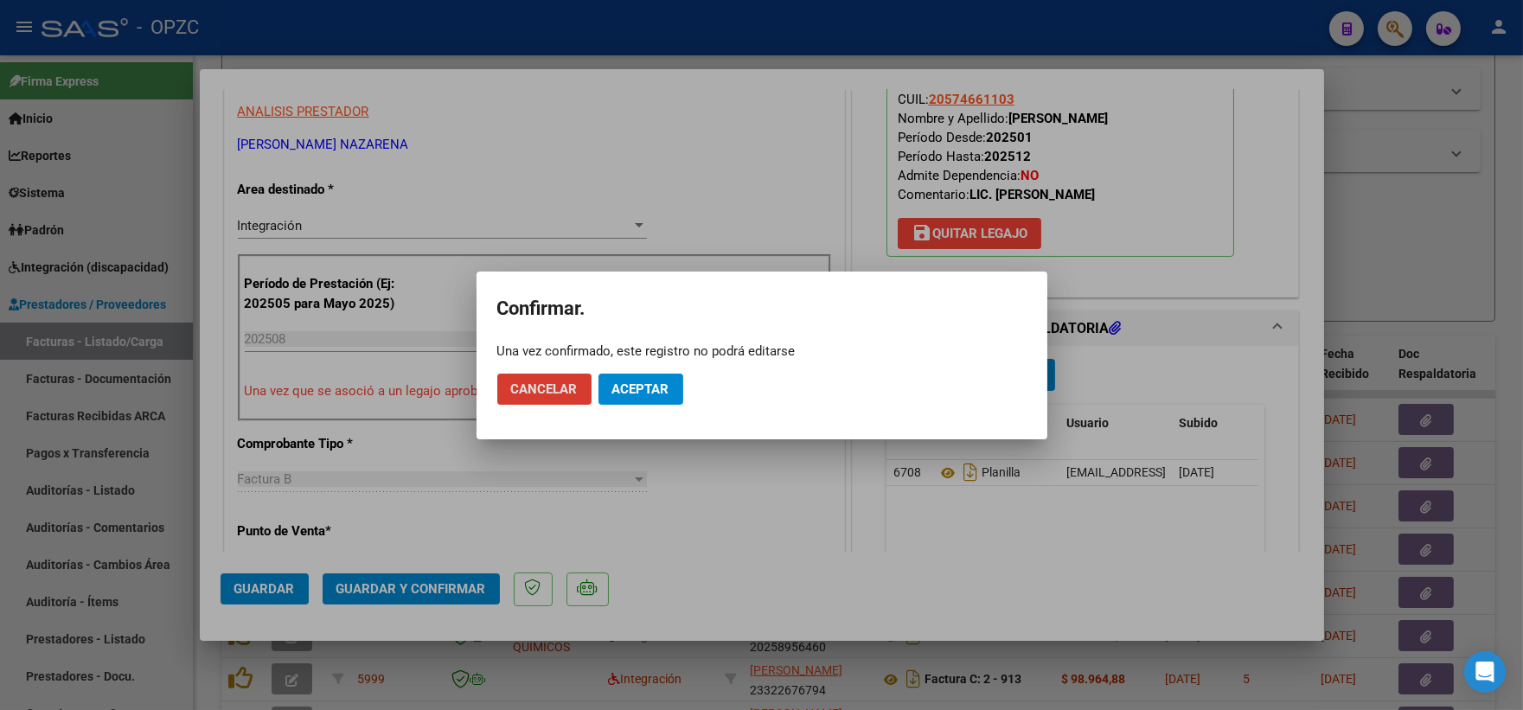
click at [652, 387] on span "Aceptar" at bounding box center [640, 389] width 57 height 16
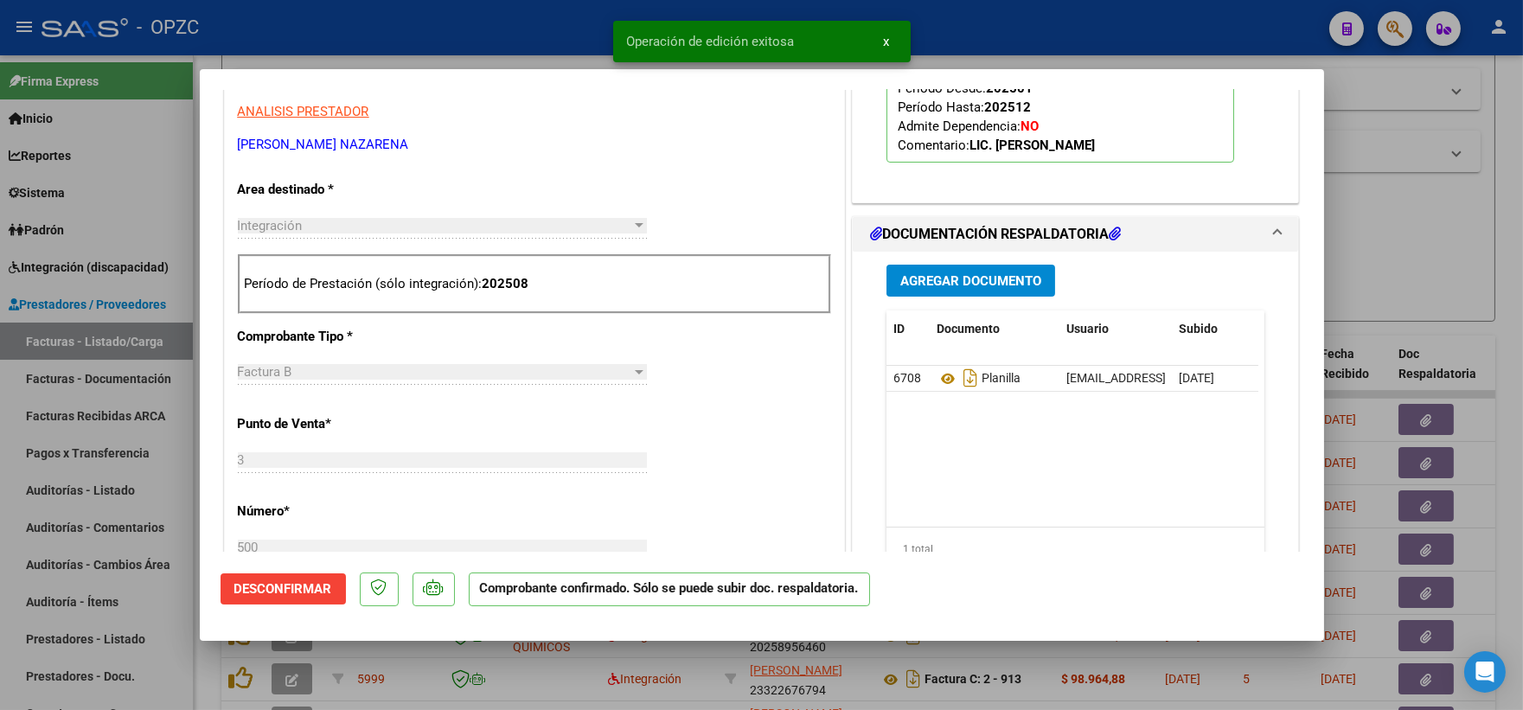
click at [1403, 217] on div at bounding box center [761, 355] width 1523 height 710
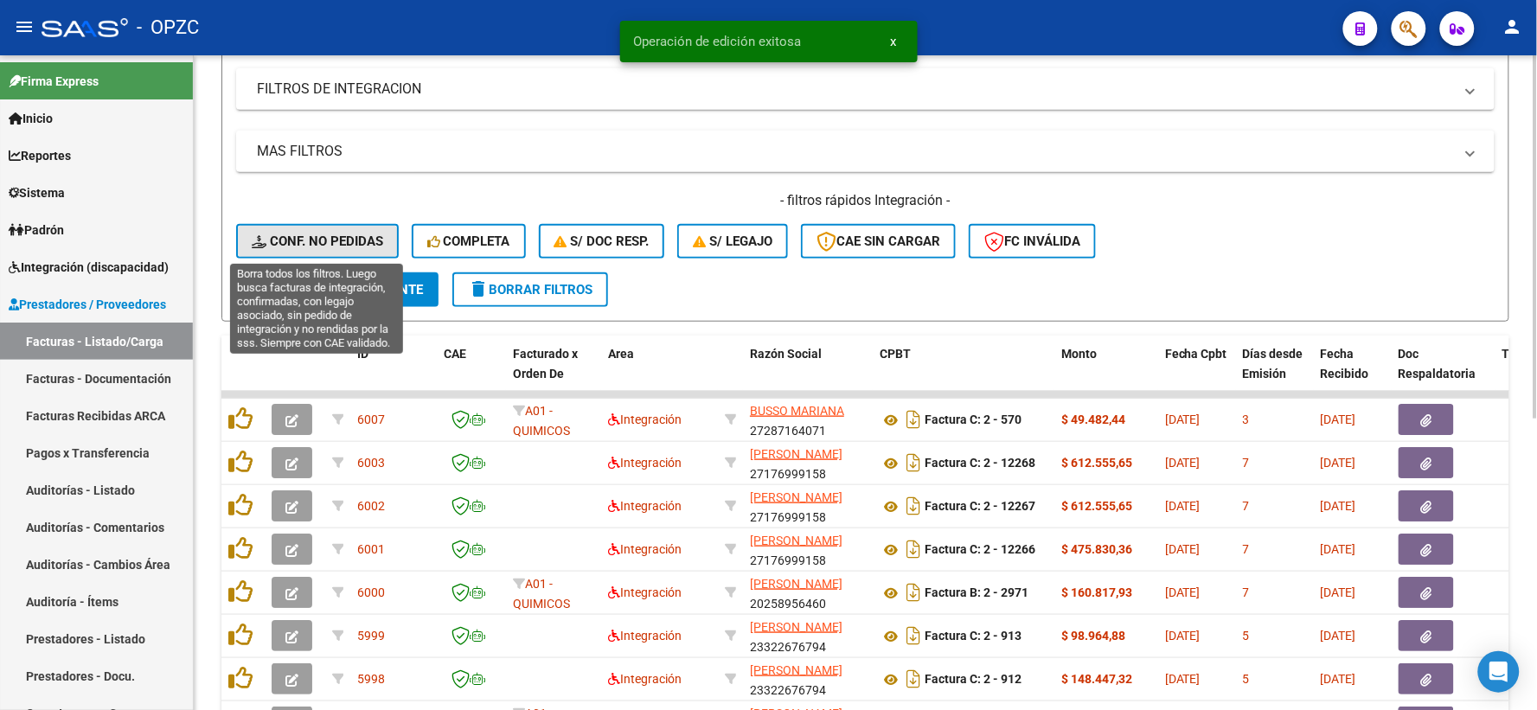
click at [314, 235] on span "Conf. no pedidas" at bounding box center [317, 241] width 131 height 16
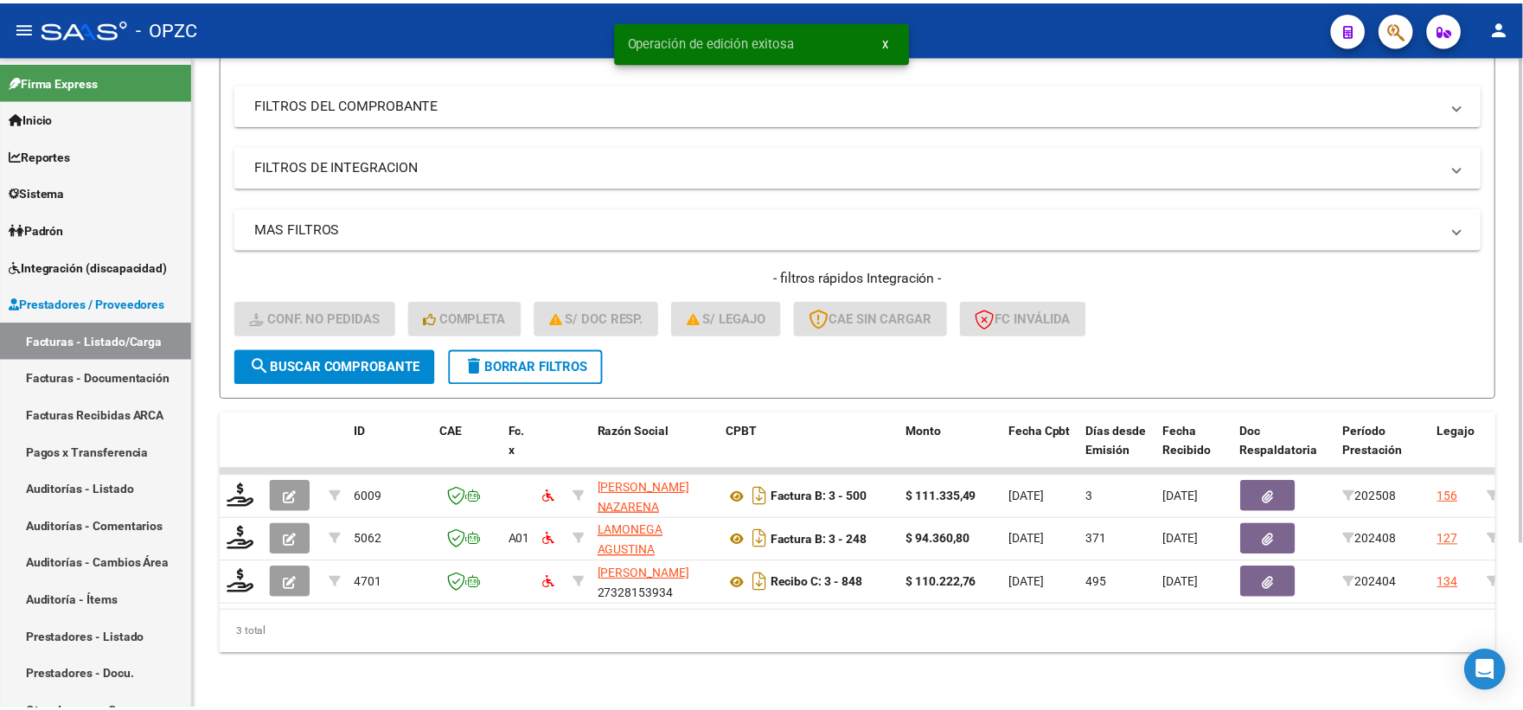
scroll to position [223, 0]
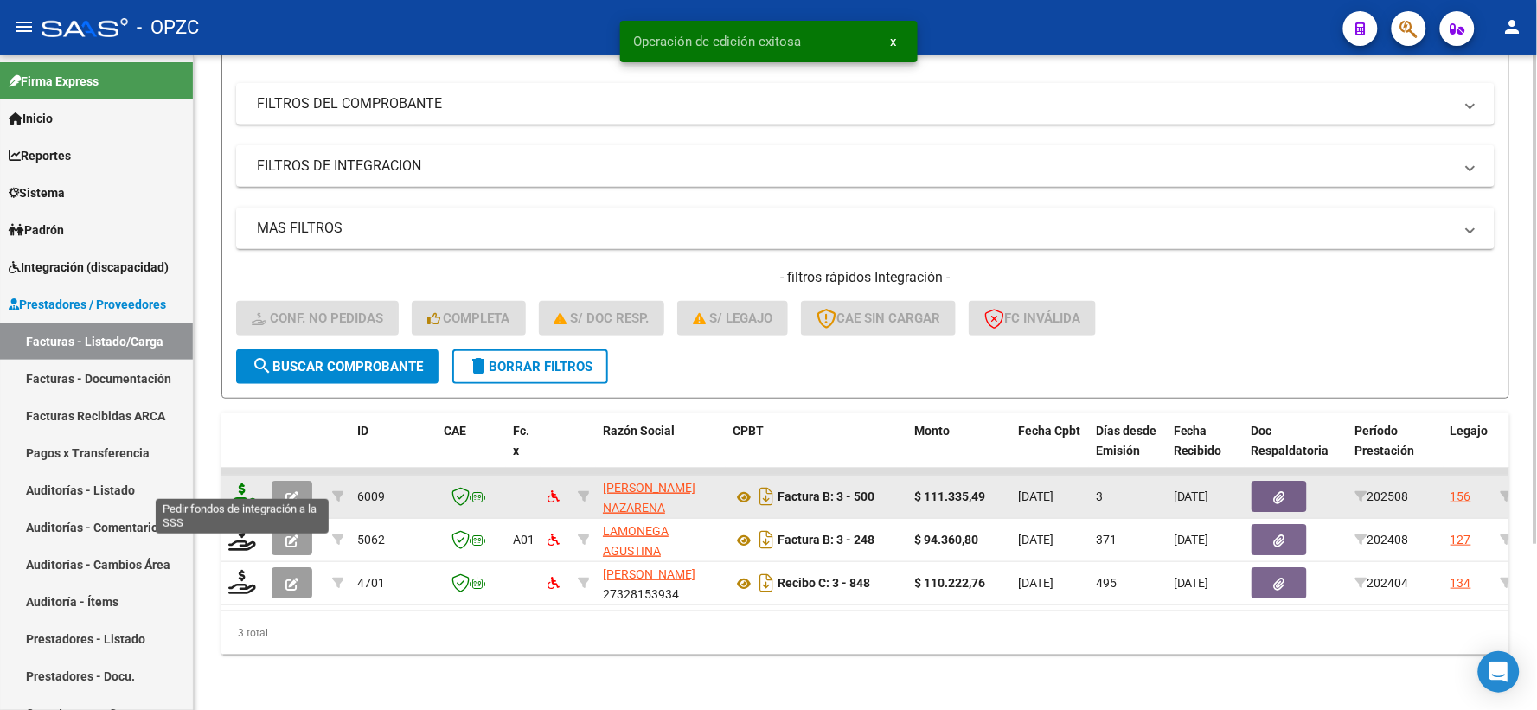
click at [251, 483] on icon at bounding box center [242, 495] width 28 height 24
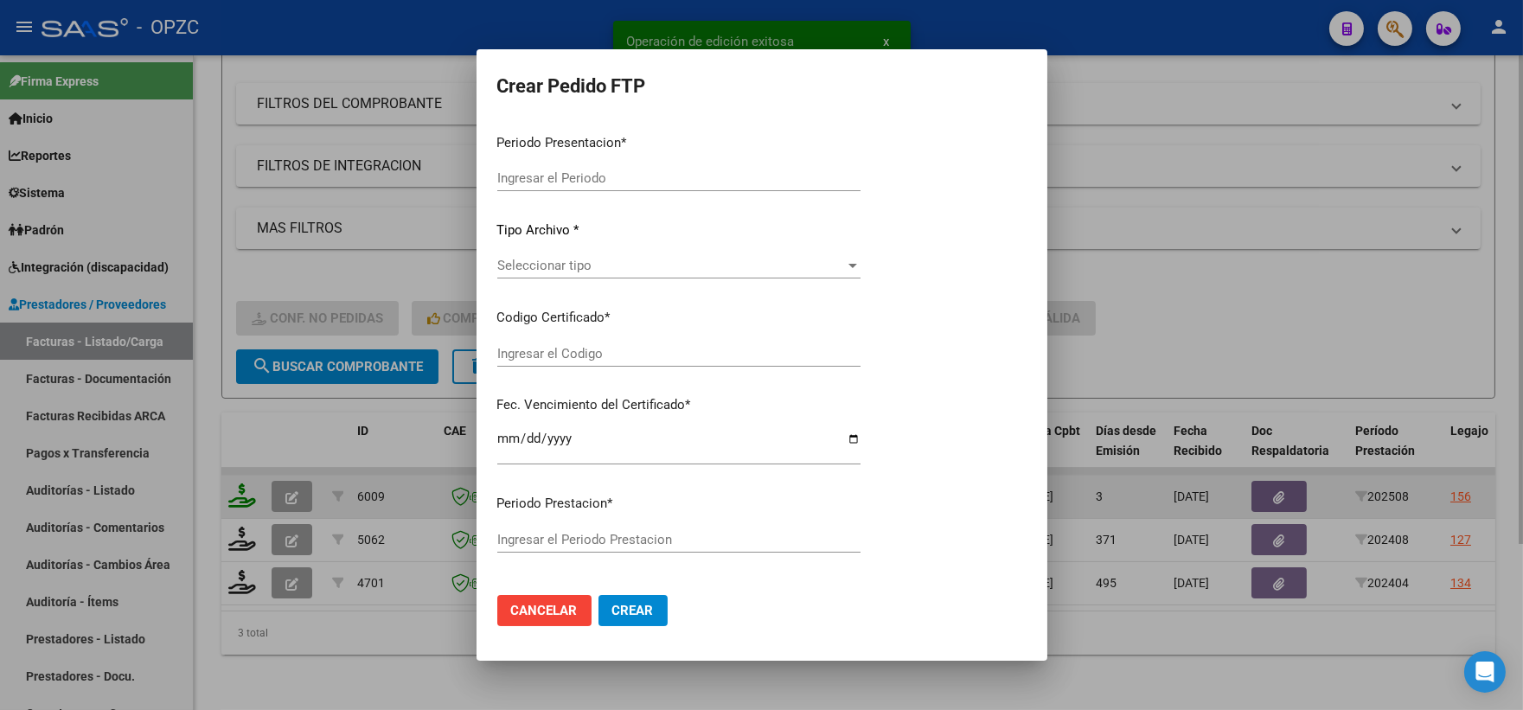
type input "202508"
type input "$ 111.335,49"
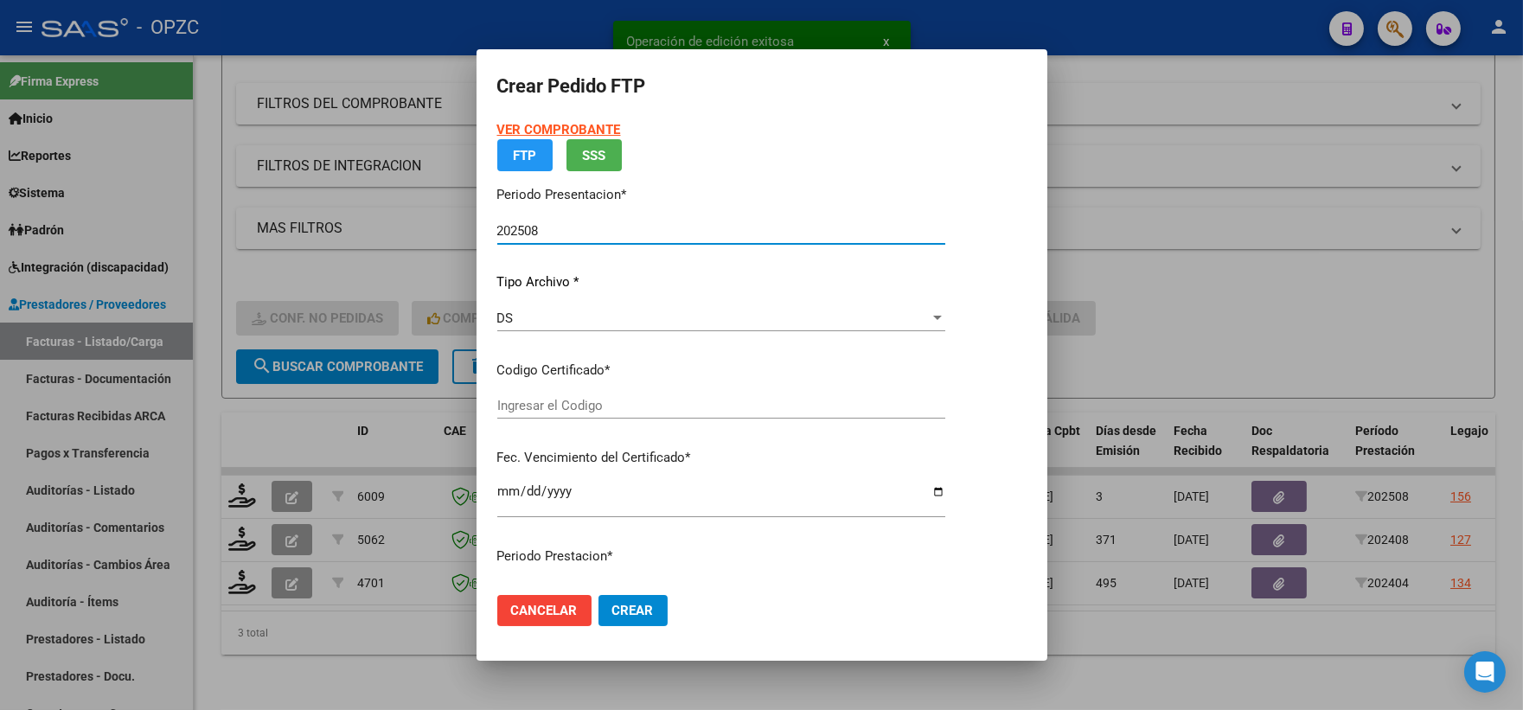
type input "ARG02000574661102022041820260418BS455"
type input "[DATE]"
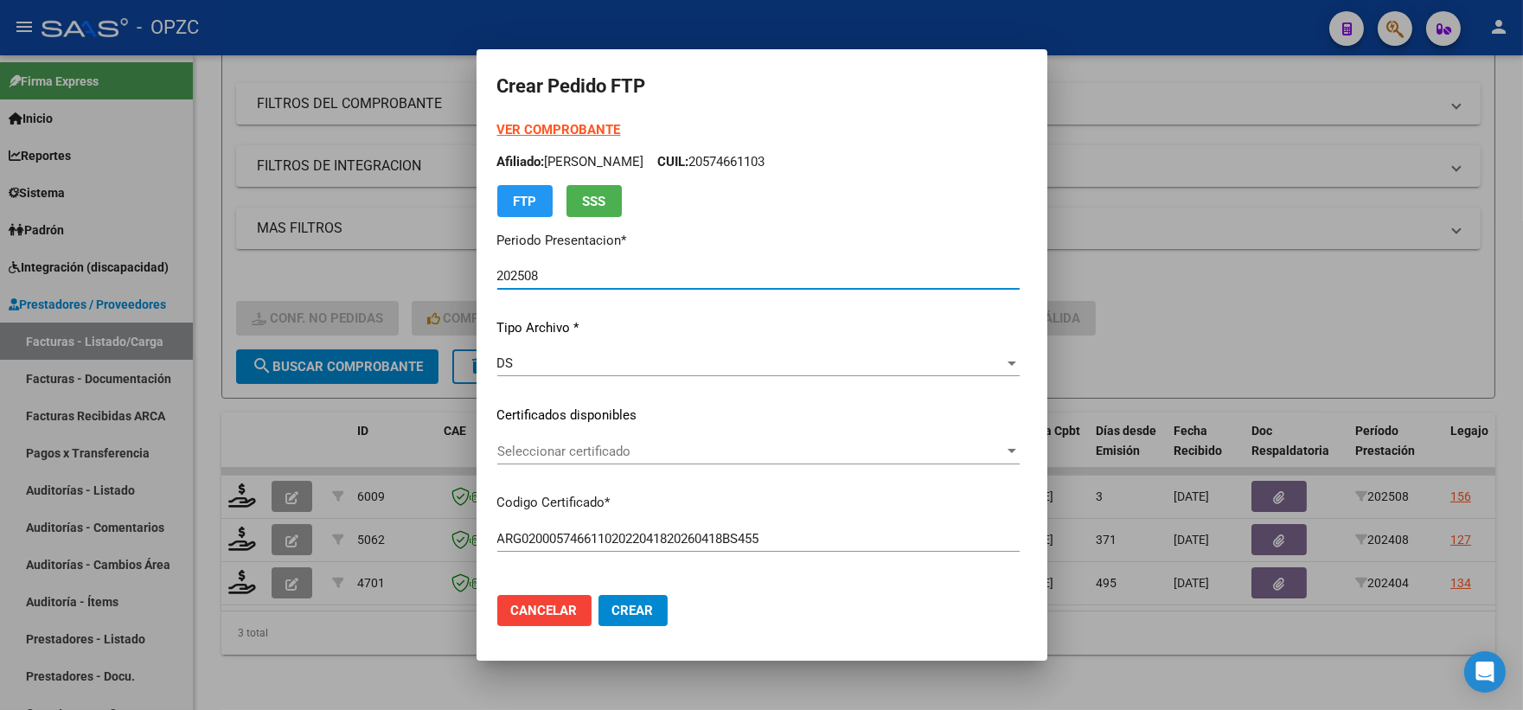
click at [1019, 448] on div at bounding box center [1012, 451] width 16 height 14
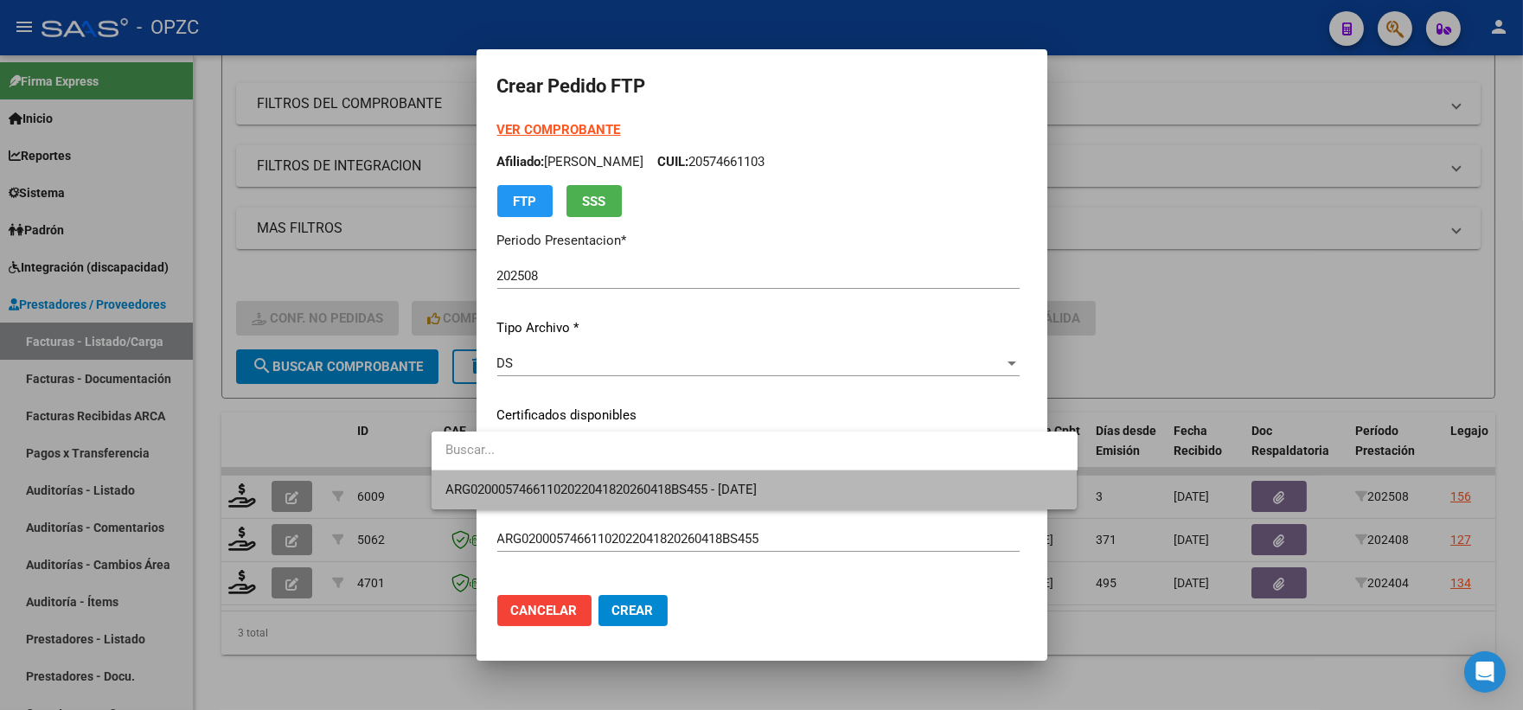
click at [808, 482] on span "ARG02000574661102022041820260418BS455 - [DATE]" at bounding box center [754, 489] width 618 height 39
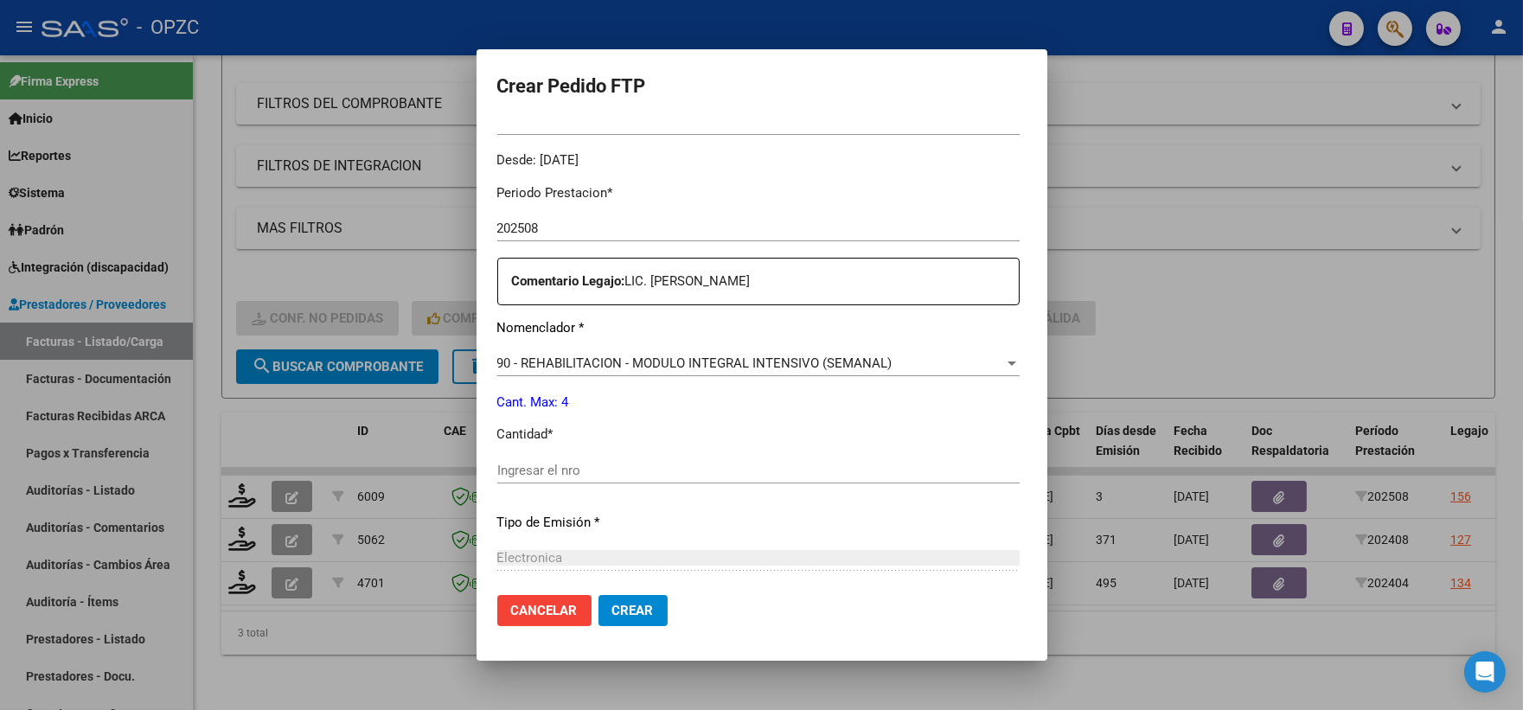
scroll to position [576, 0]
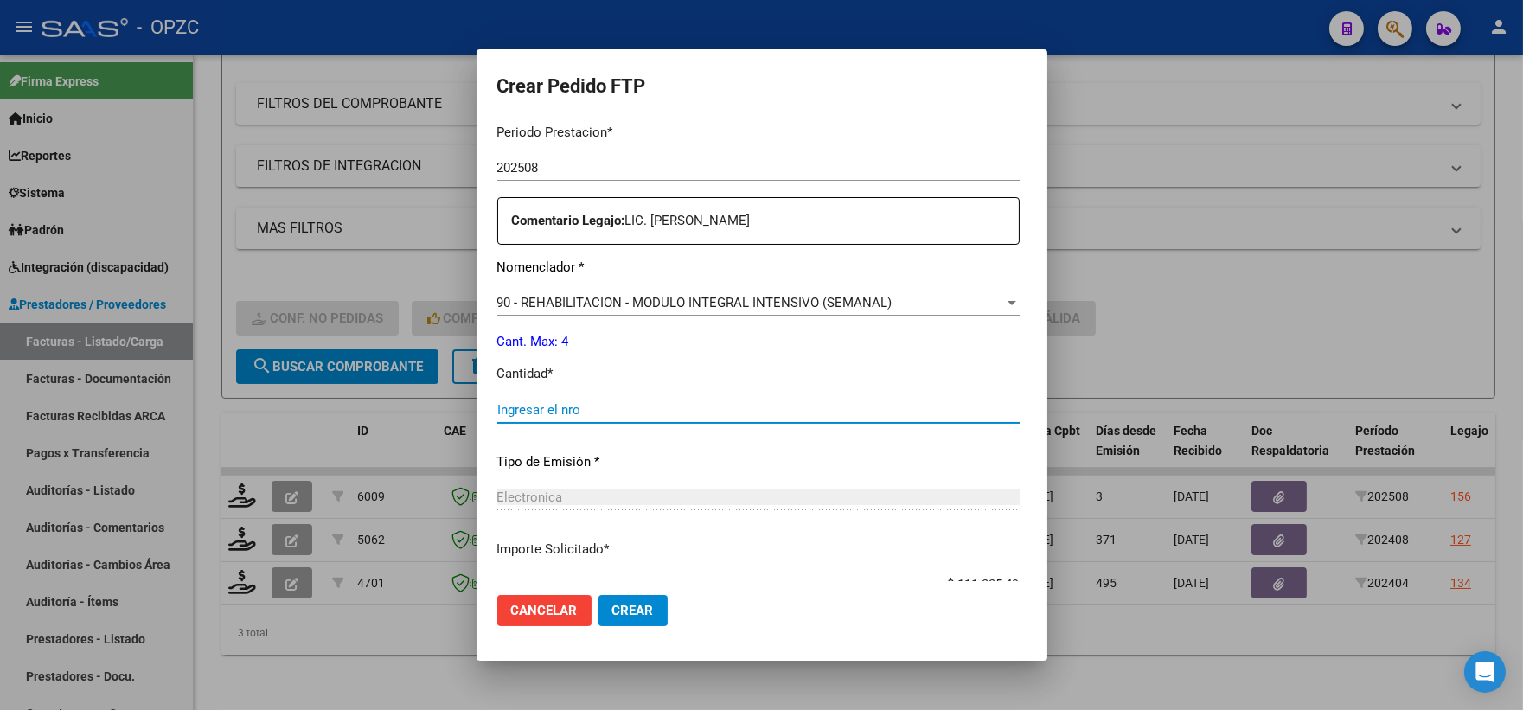
click at [559, 407] on input "Ingresar el nro" at bounding box center [758, 410] width 522 height 16
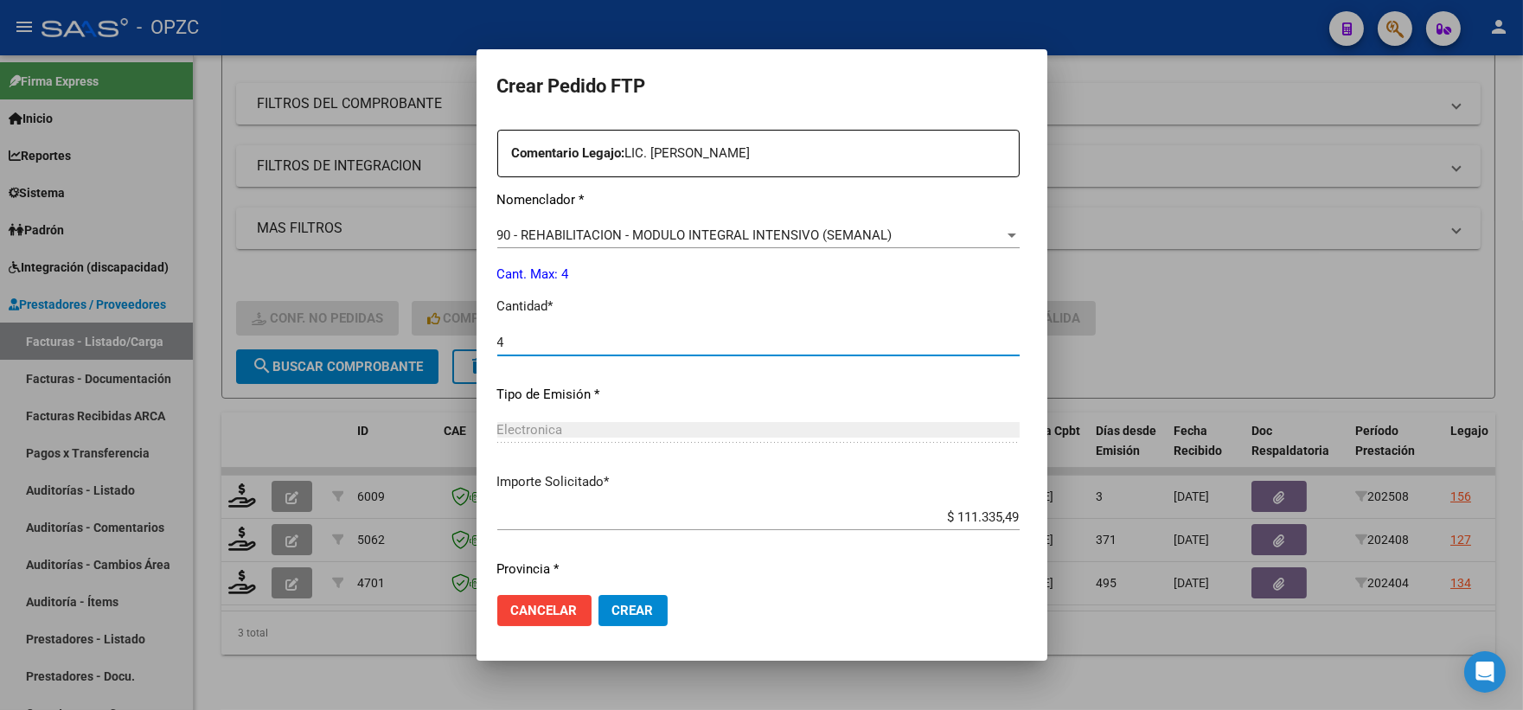
scroll to position [696, 0]
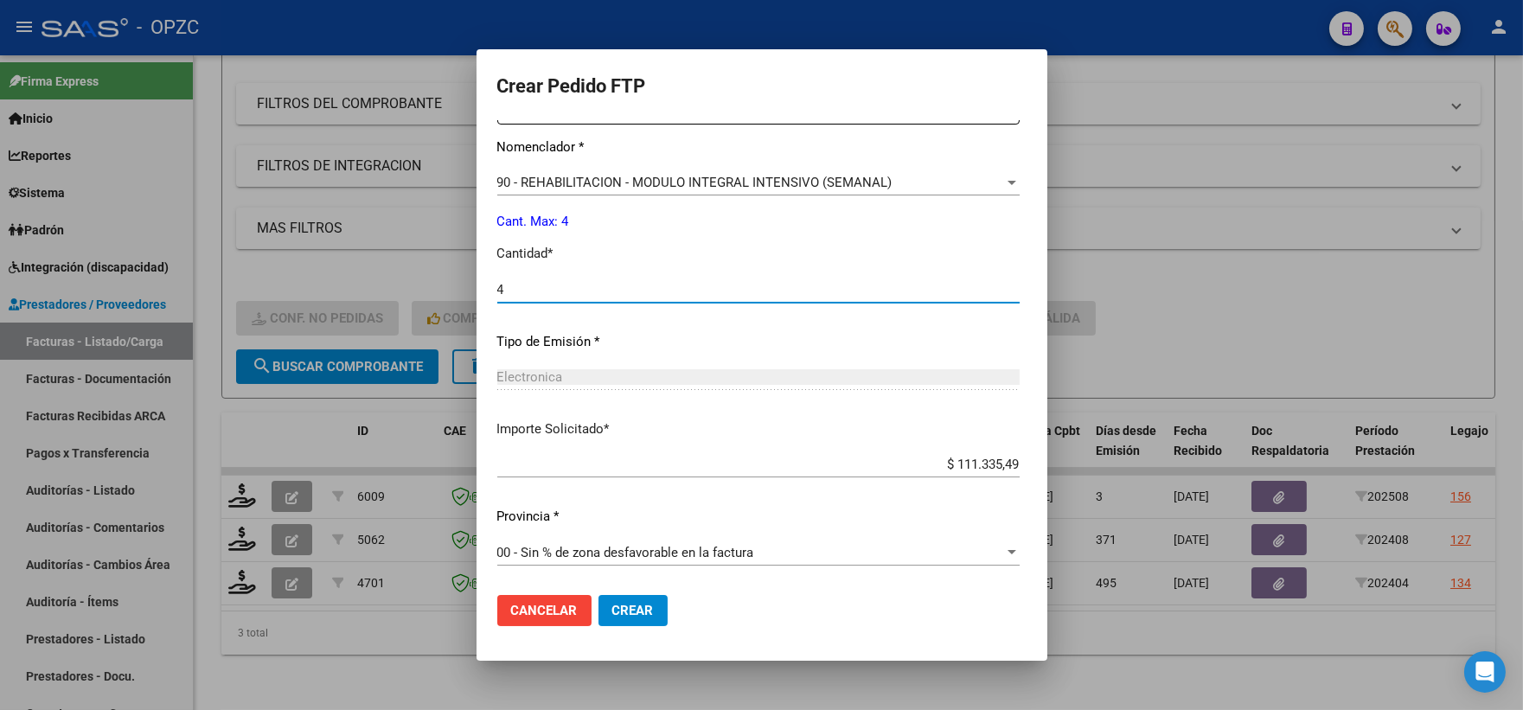
type input "4"
click at [612, 610] on span "Crear" at bounding box center [633, 611] width 42 height 16
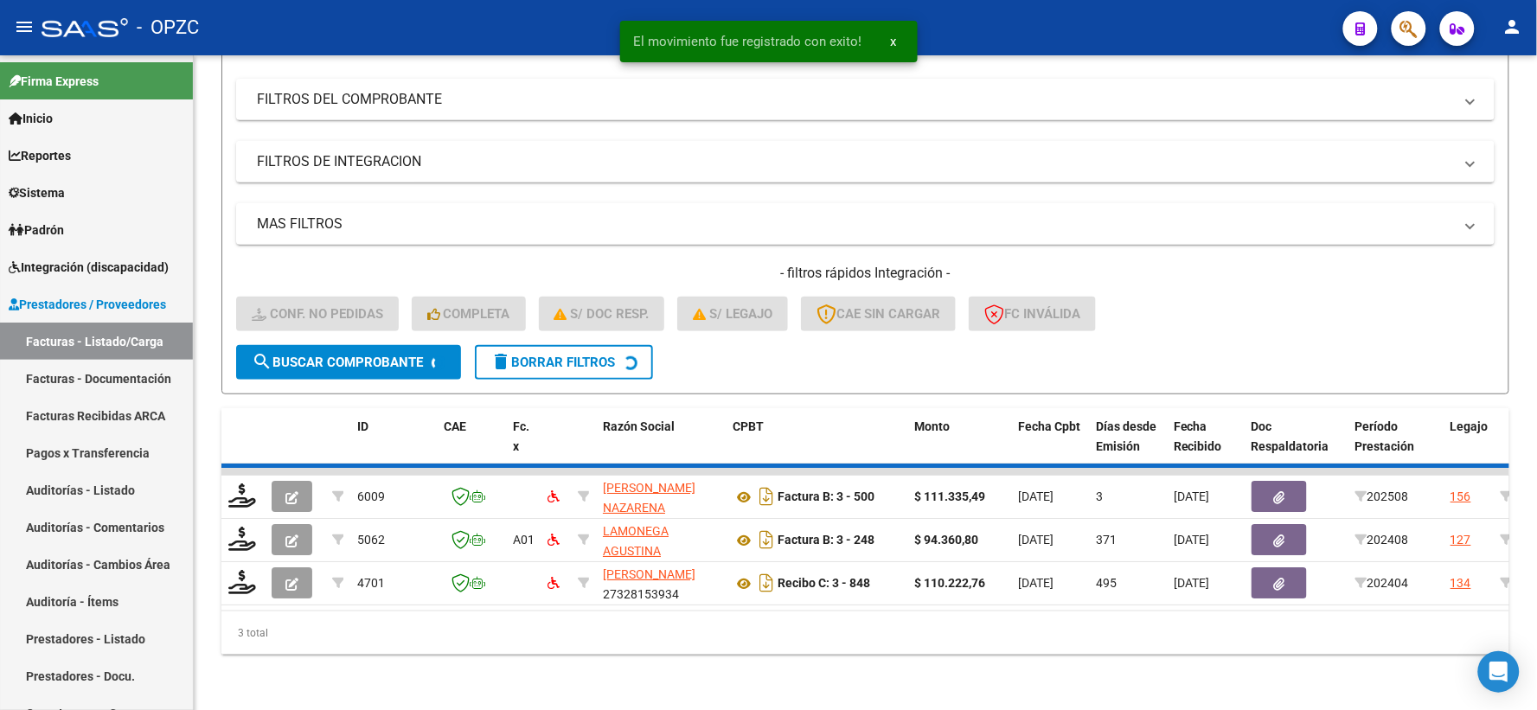
scroll to position [180, 0]
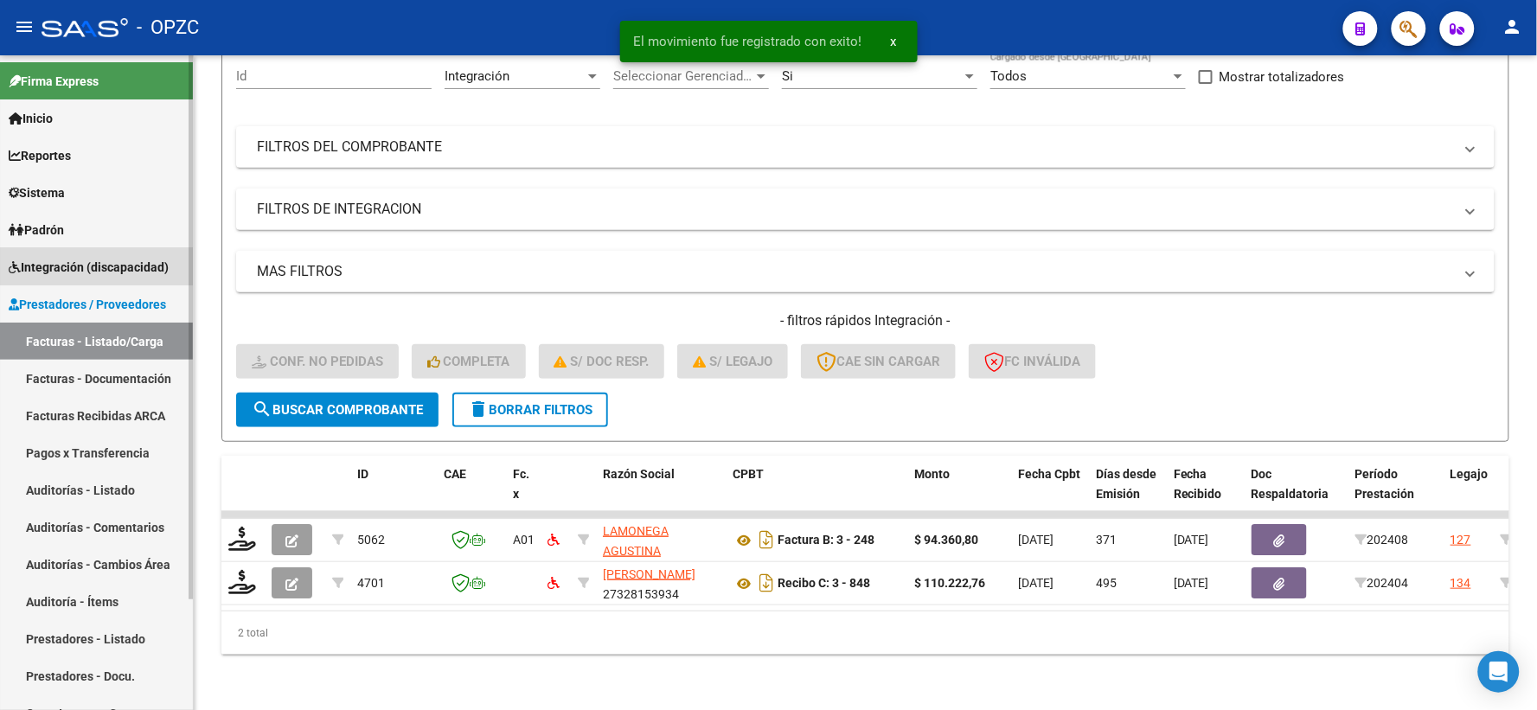
click at [93, 264] on span "Integración (discapacidad)" at bounding box center [89, 267] width 160 height 19
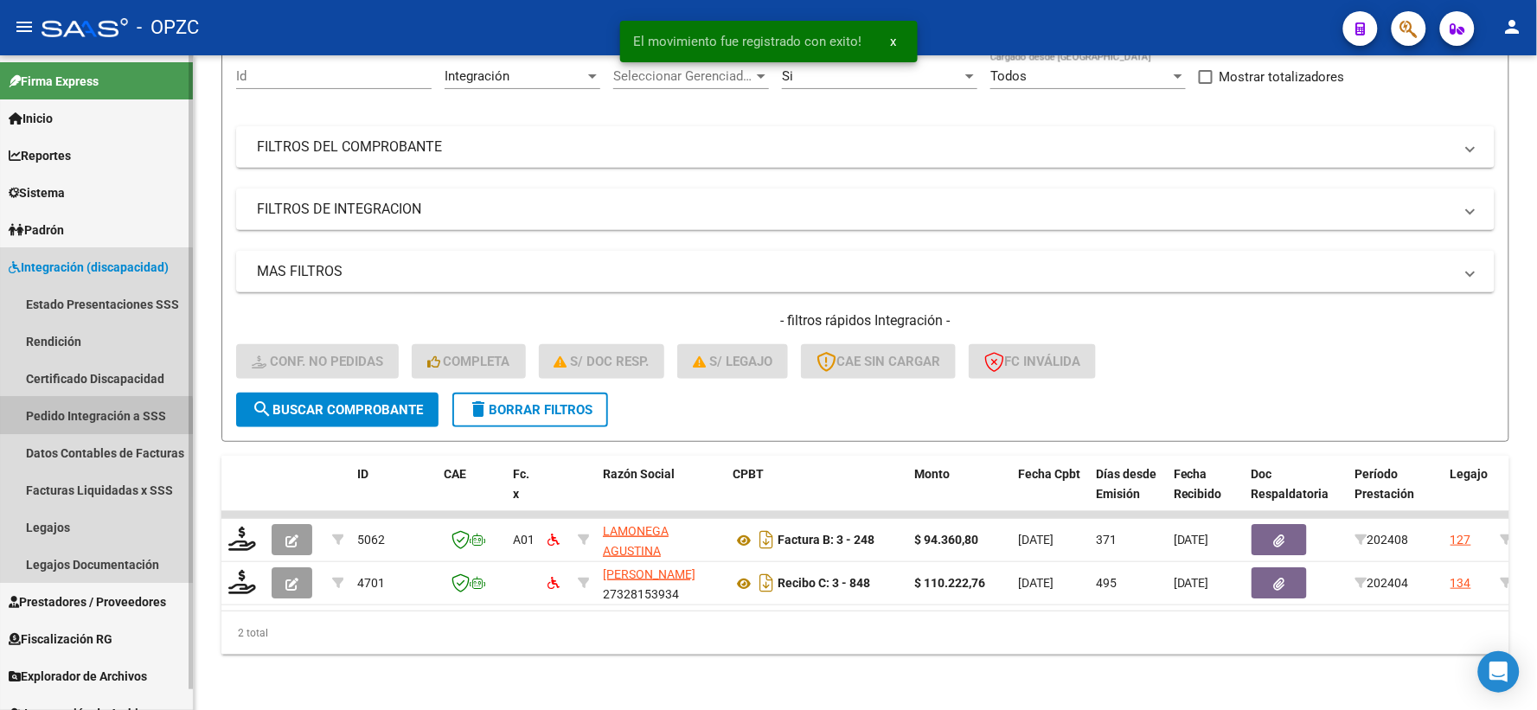
click at [81, 418] on link "Pedido Integración a SSS" at bounding box center [96, 415] width 193 height 37
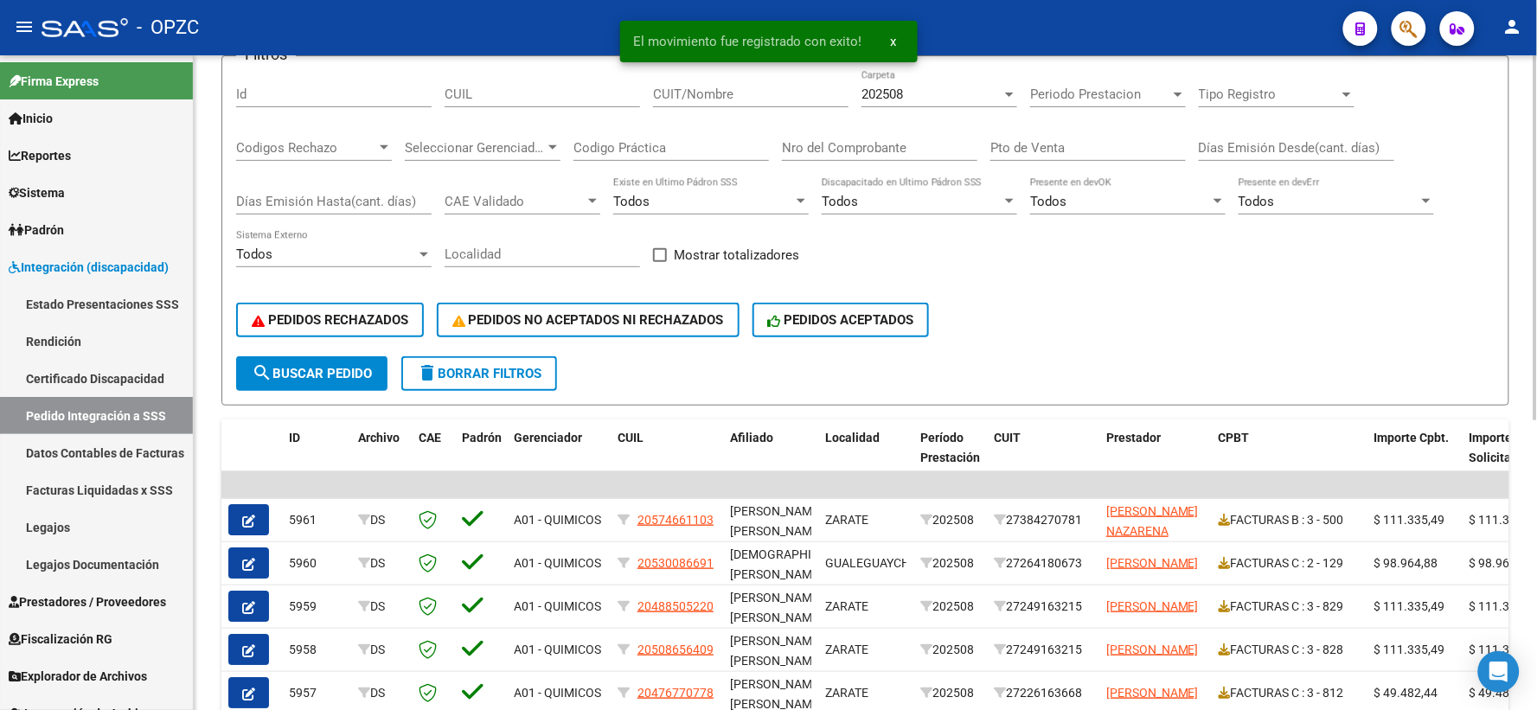
scroll to position [192, 0]
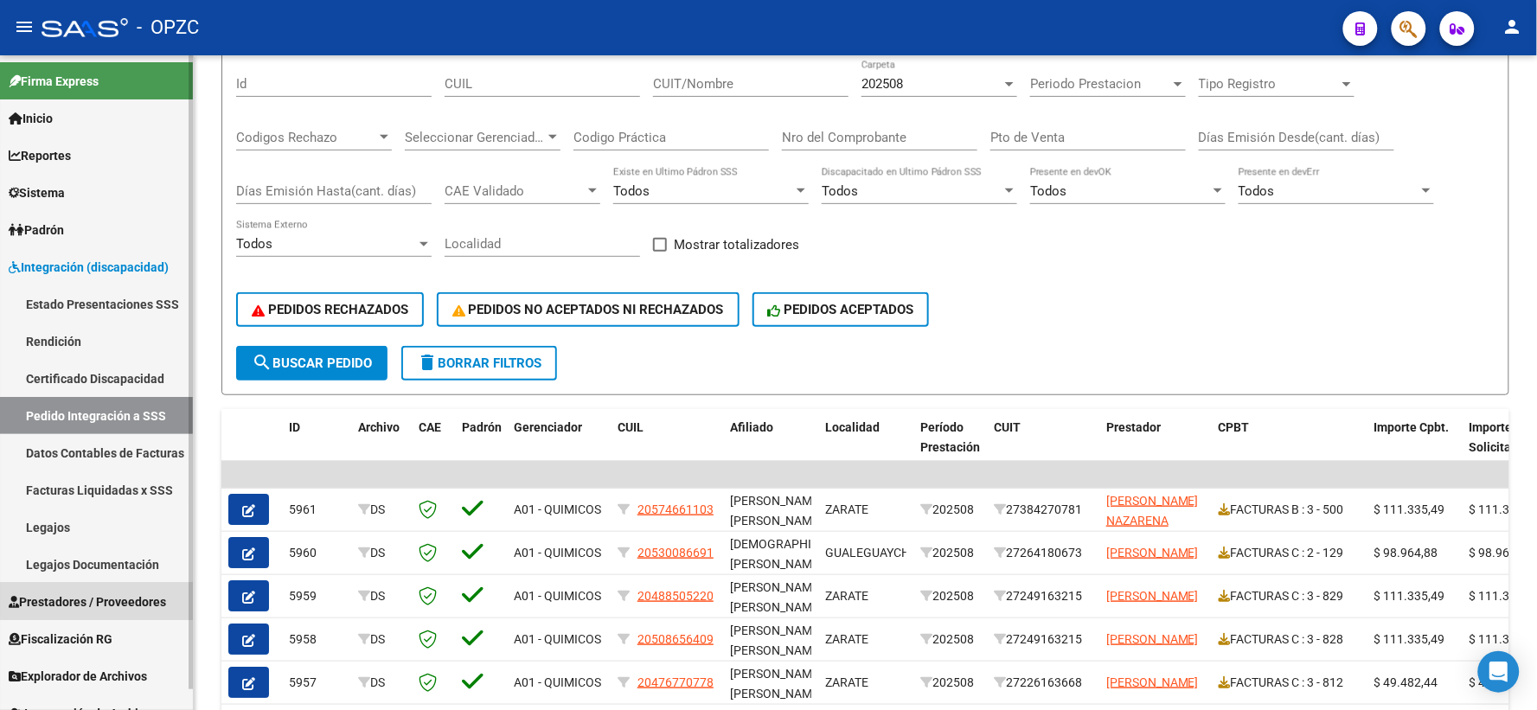
click at [97, 598] on span "Prestadores / Proveedores" at bounding box center [87, 601] width 157 height 19
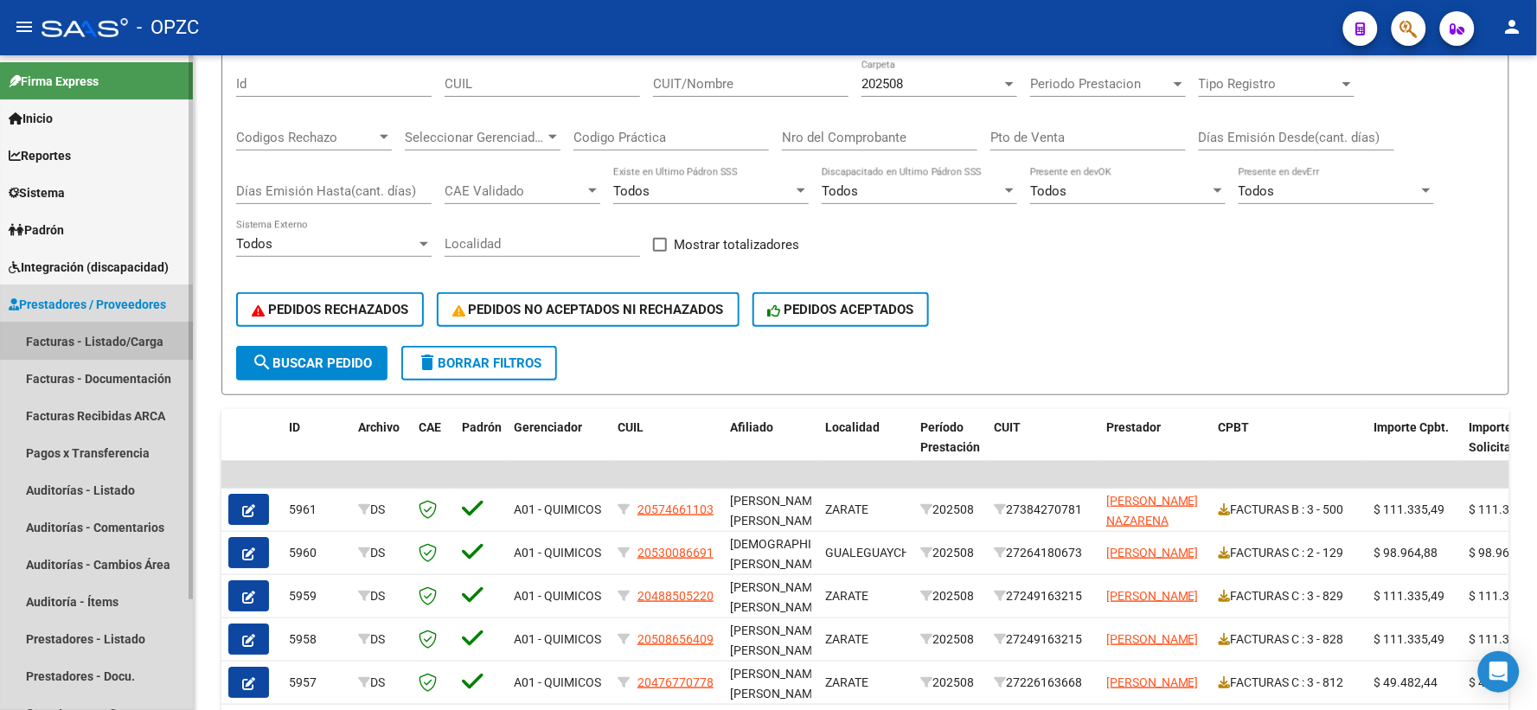
click at [117, 336] on link "Facturas - Listado/Carga" at bounding box center [96, 341] width 193 height 37
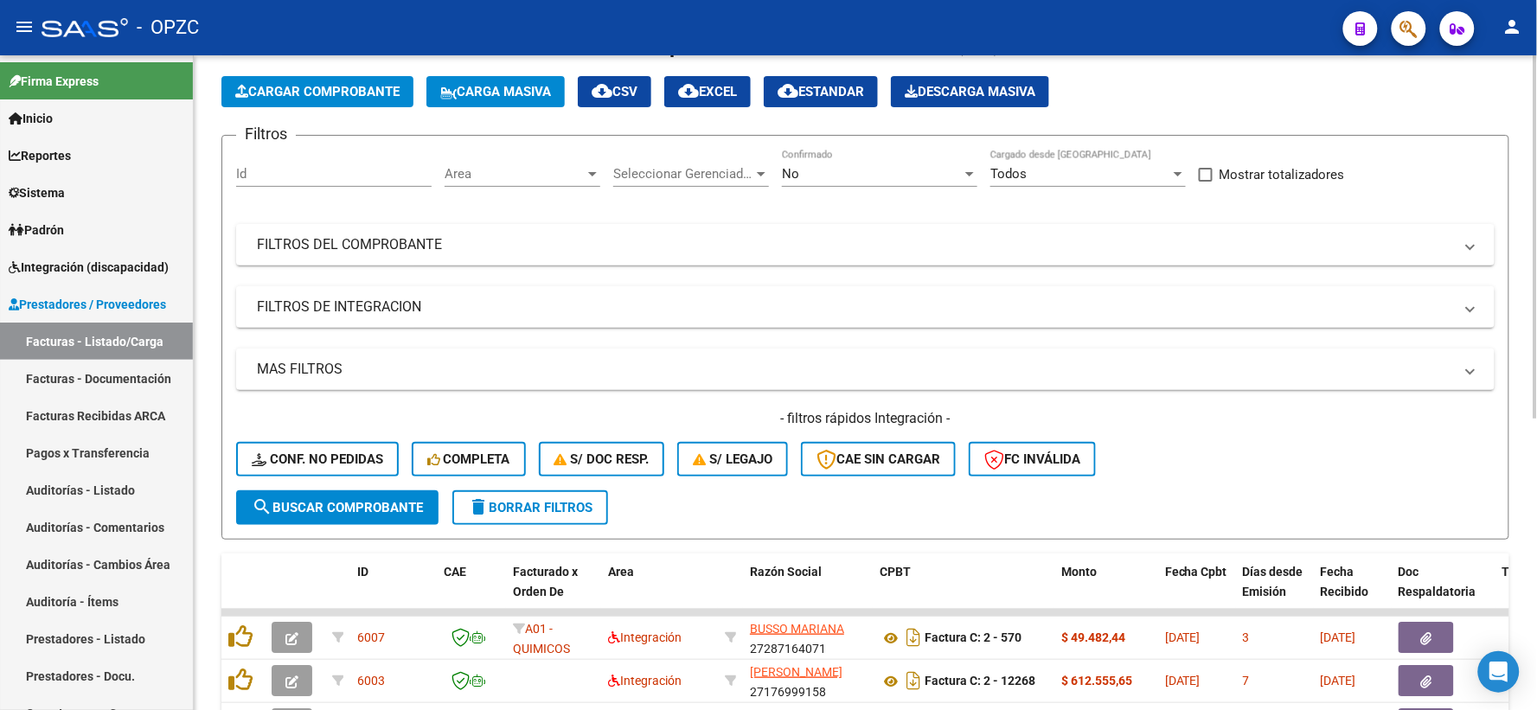
scroll to position [192, 0]
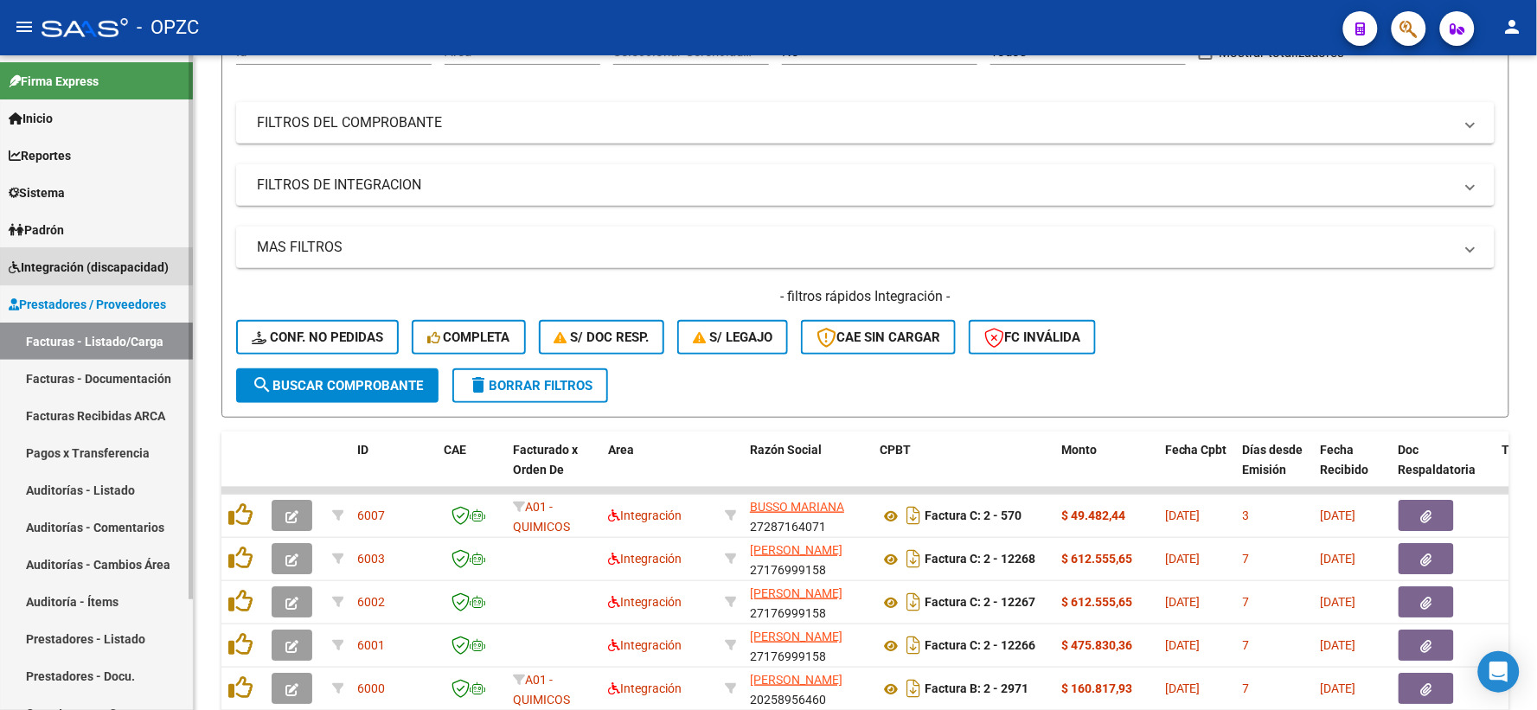
click at [131, 265] on span "Integración (discapacidad)" at bounding box center [89, 267] width 160 height 19
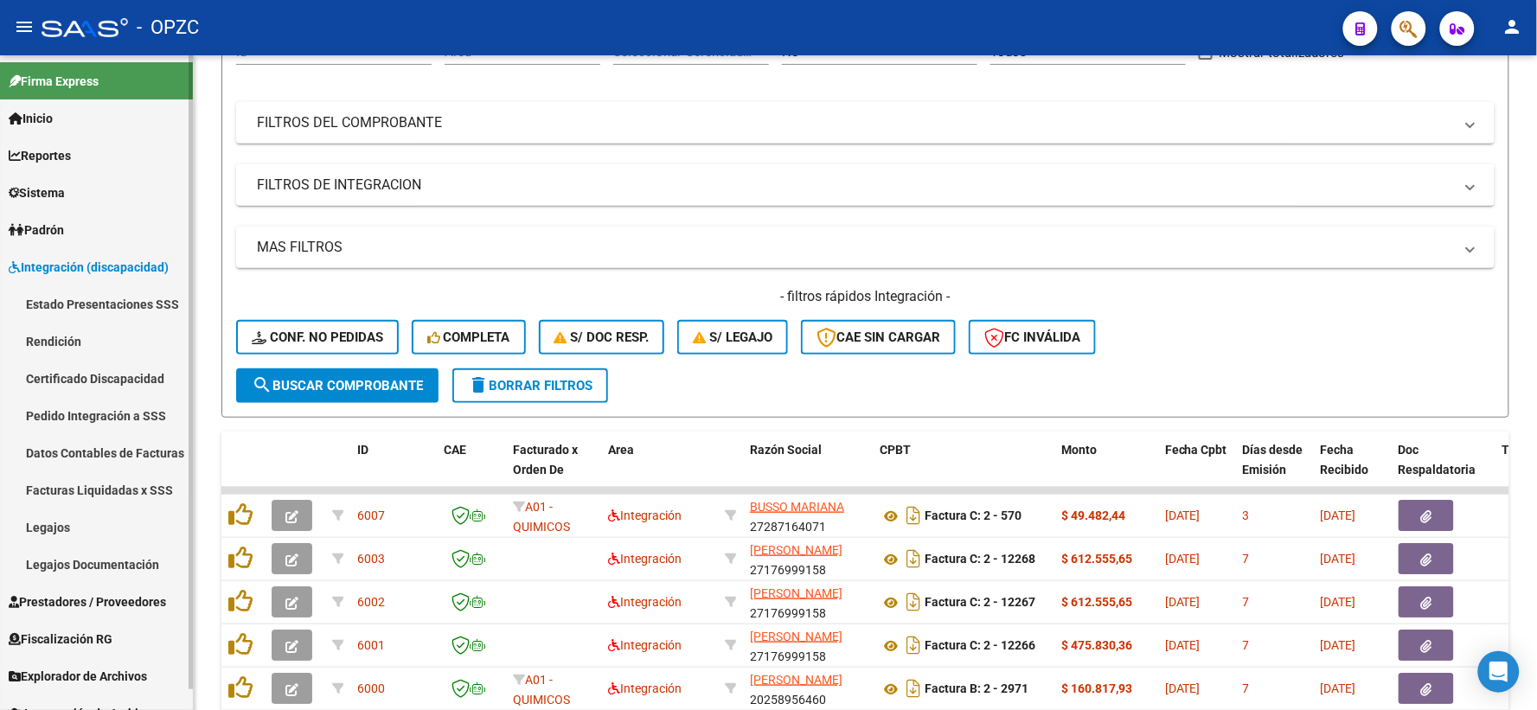
click at [90, 408] on link "Pedido Integración a SSS" at bounding box center [96, 415] width 193 height 37
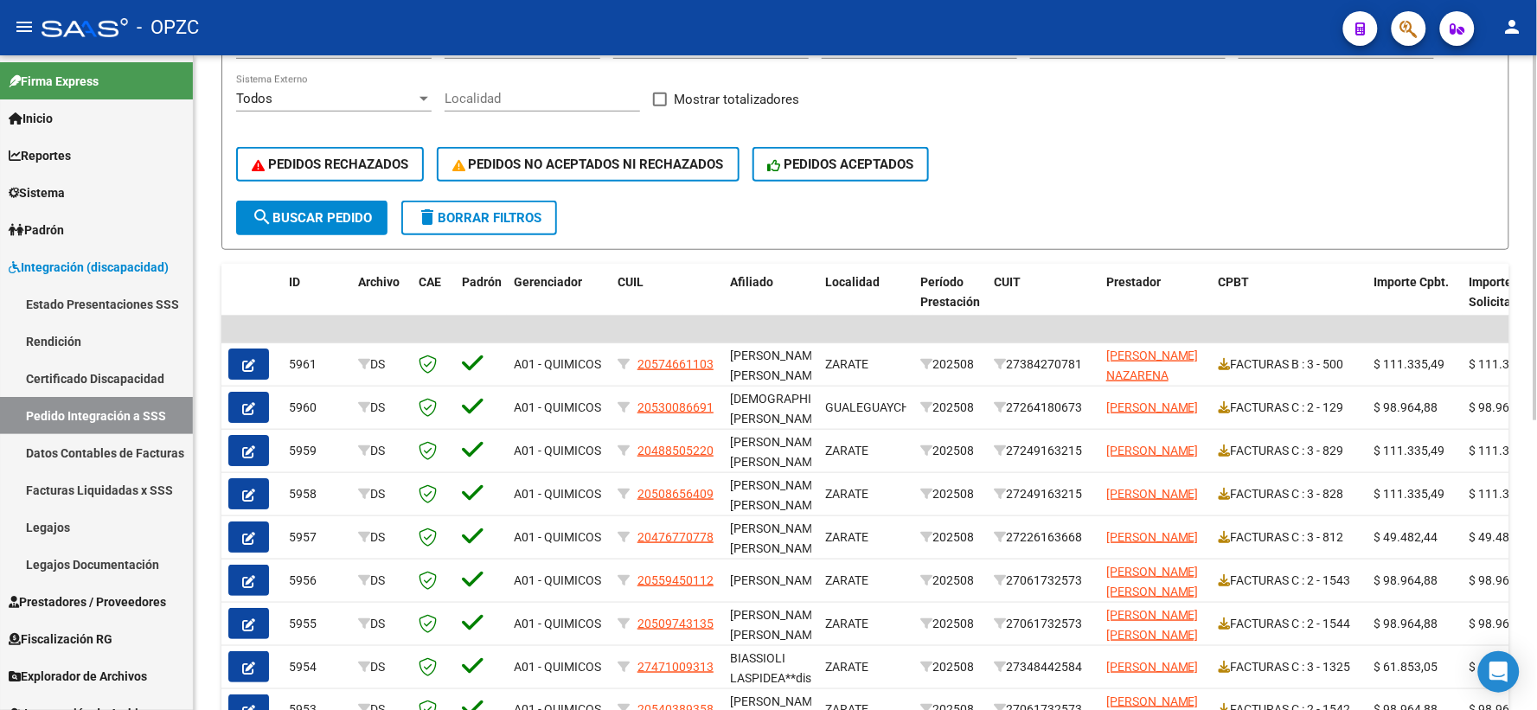
scroll to position [384, 0]
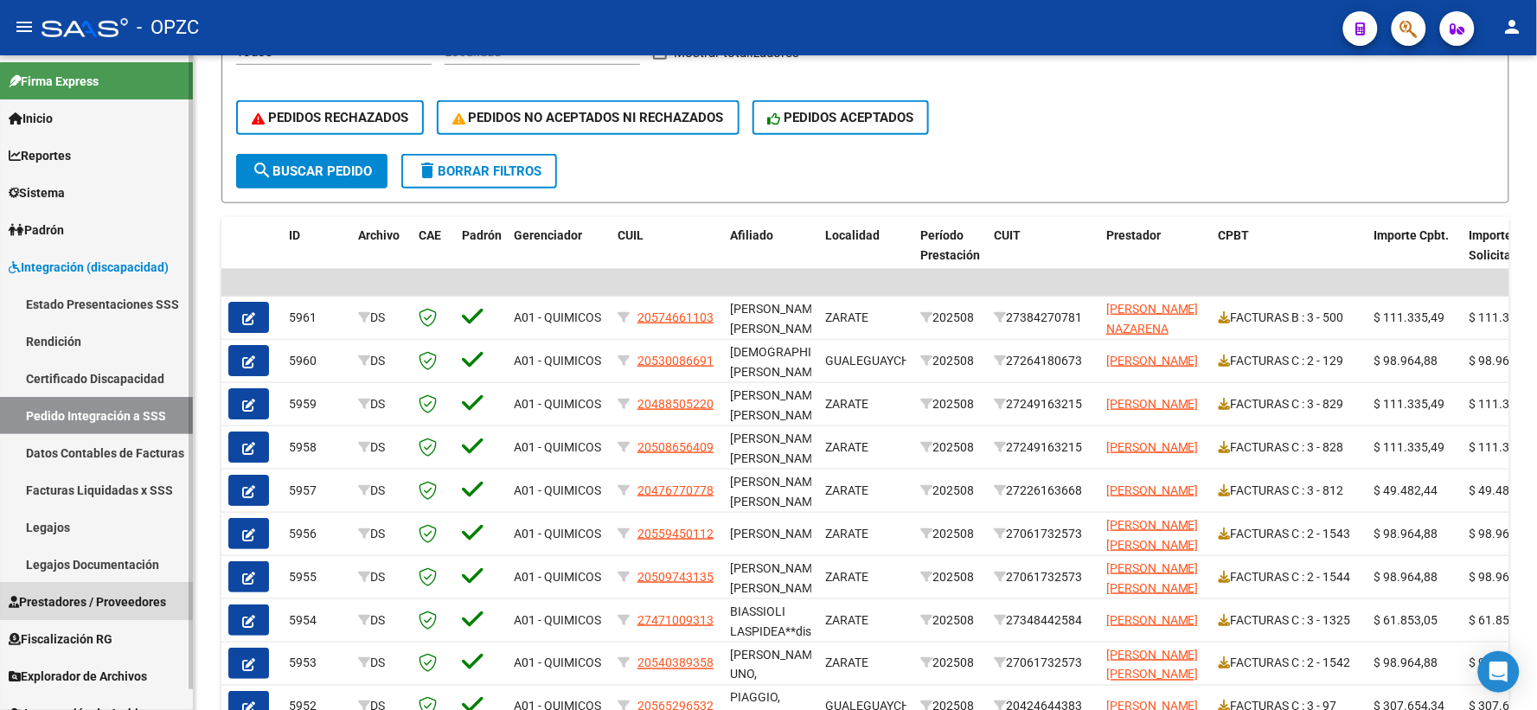
click at [96, 591] on link "Prestadores / Proveedores" at bounding box center [96, 601] width 193 height 37
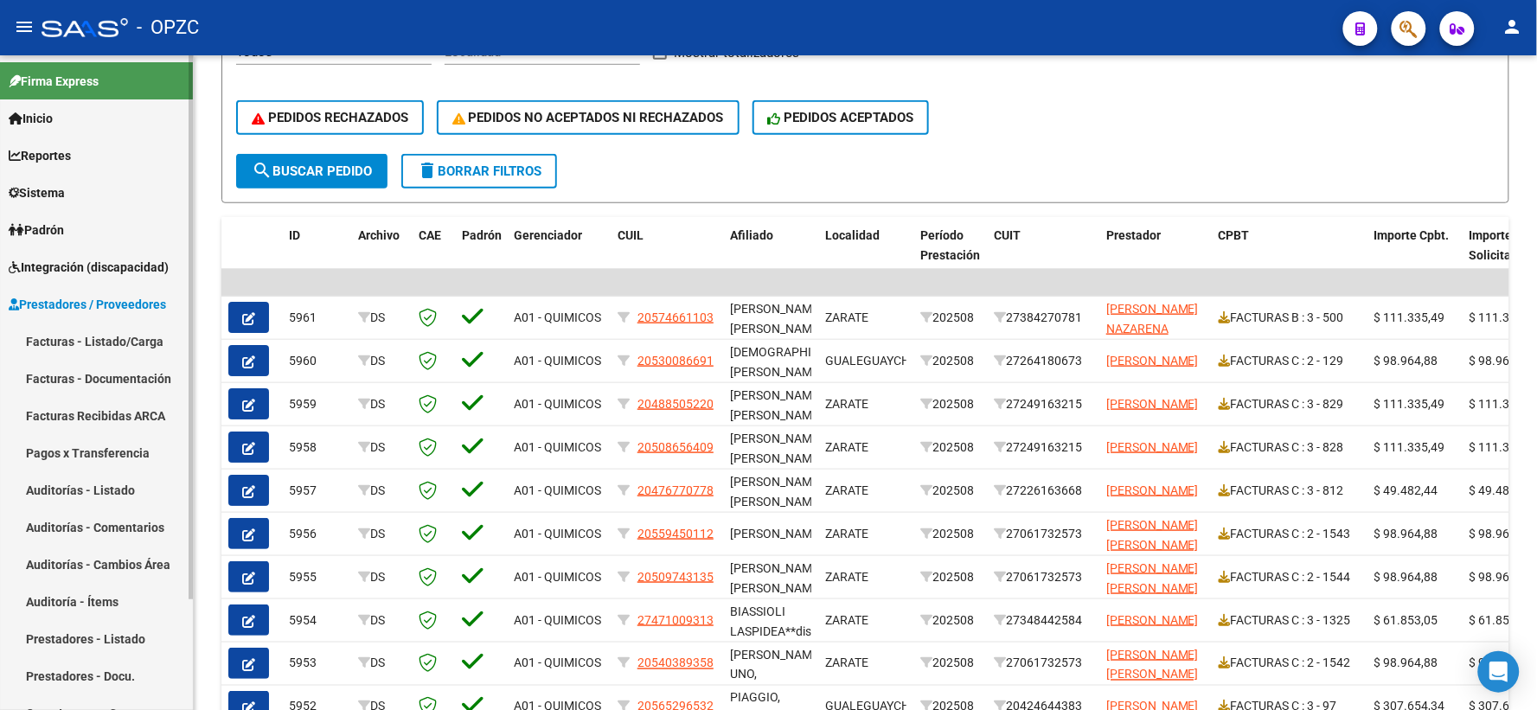
click at [99, 341] on link "Facturas - Listado/Carga" at bounding box center [96, 341] width 193 height 37
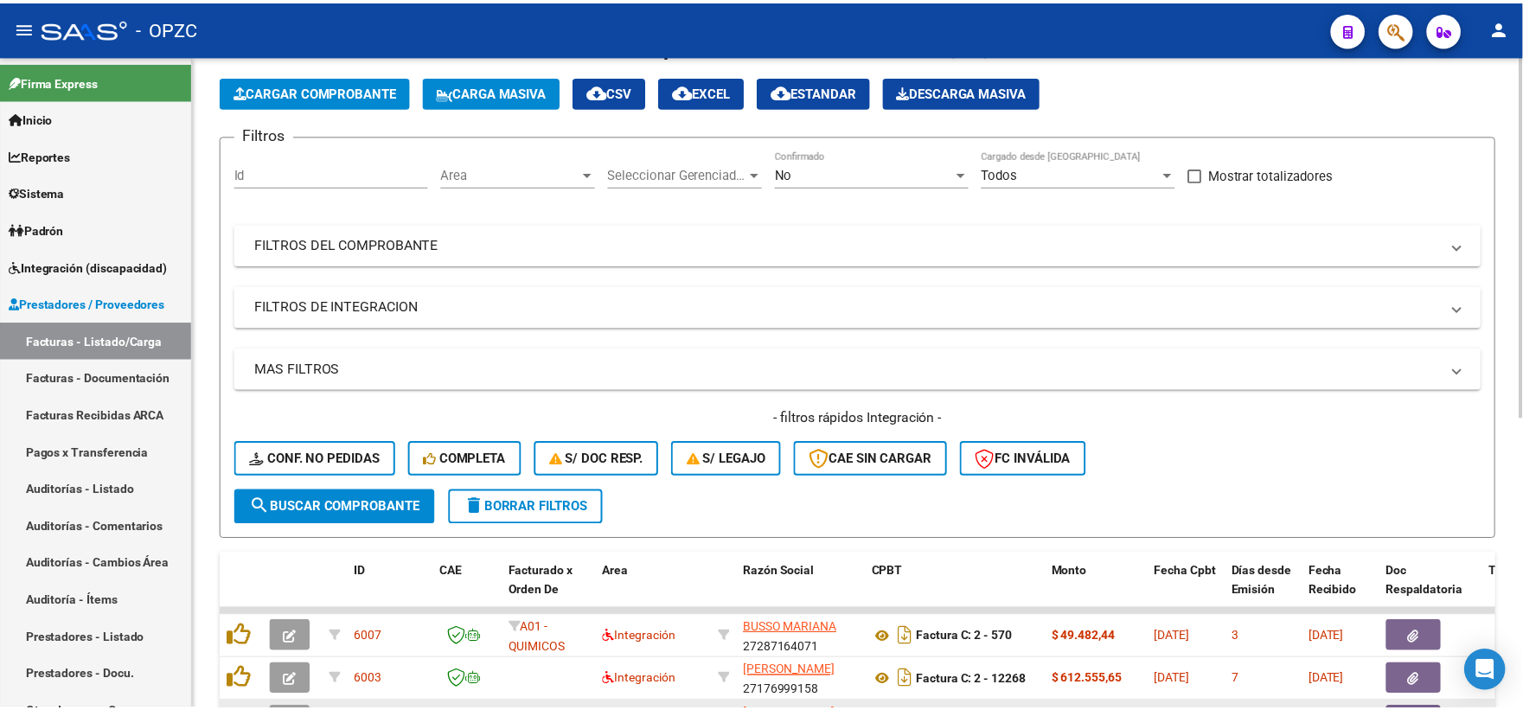
scroll to position [384, 0]
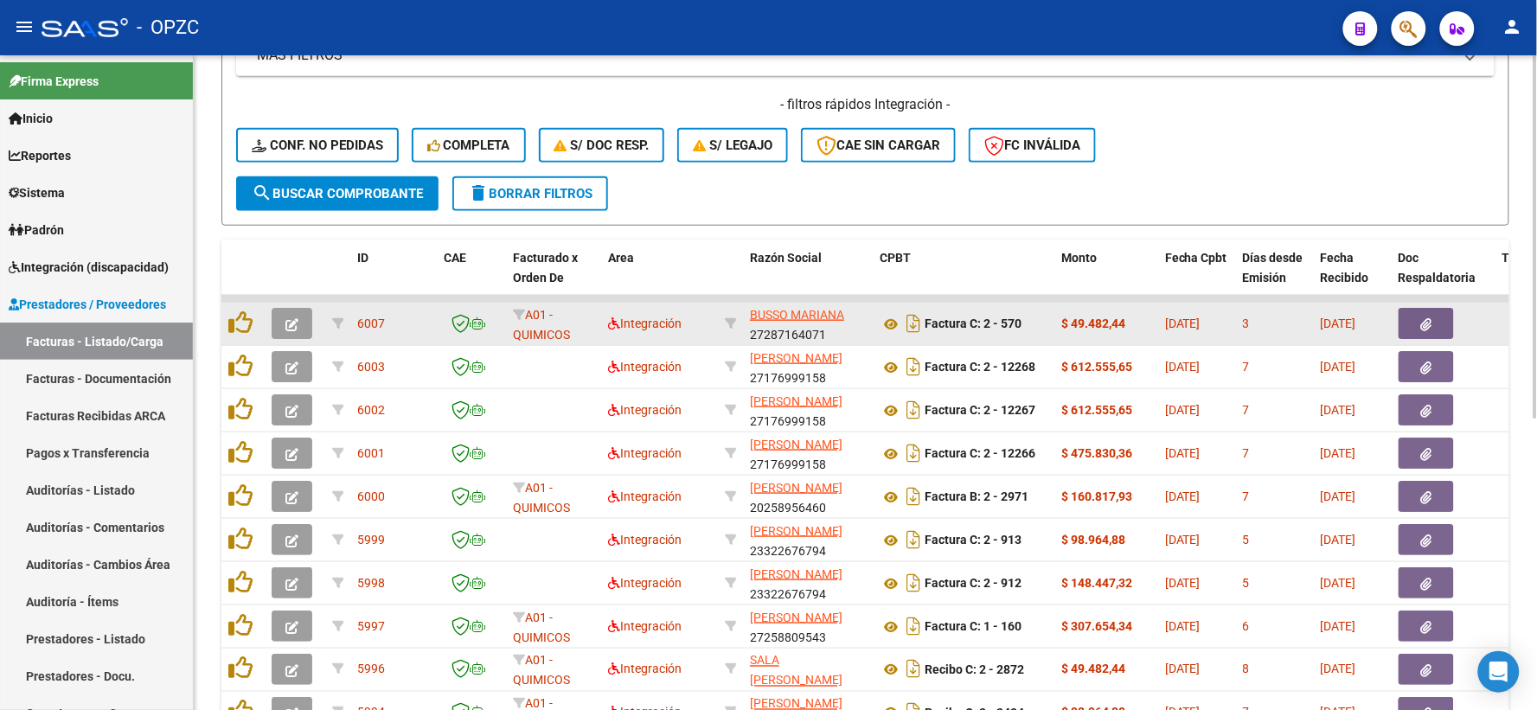
click at [292, 318] on icon "button" at bounding box center [291, 324] width 13 height 13
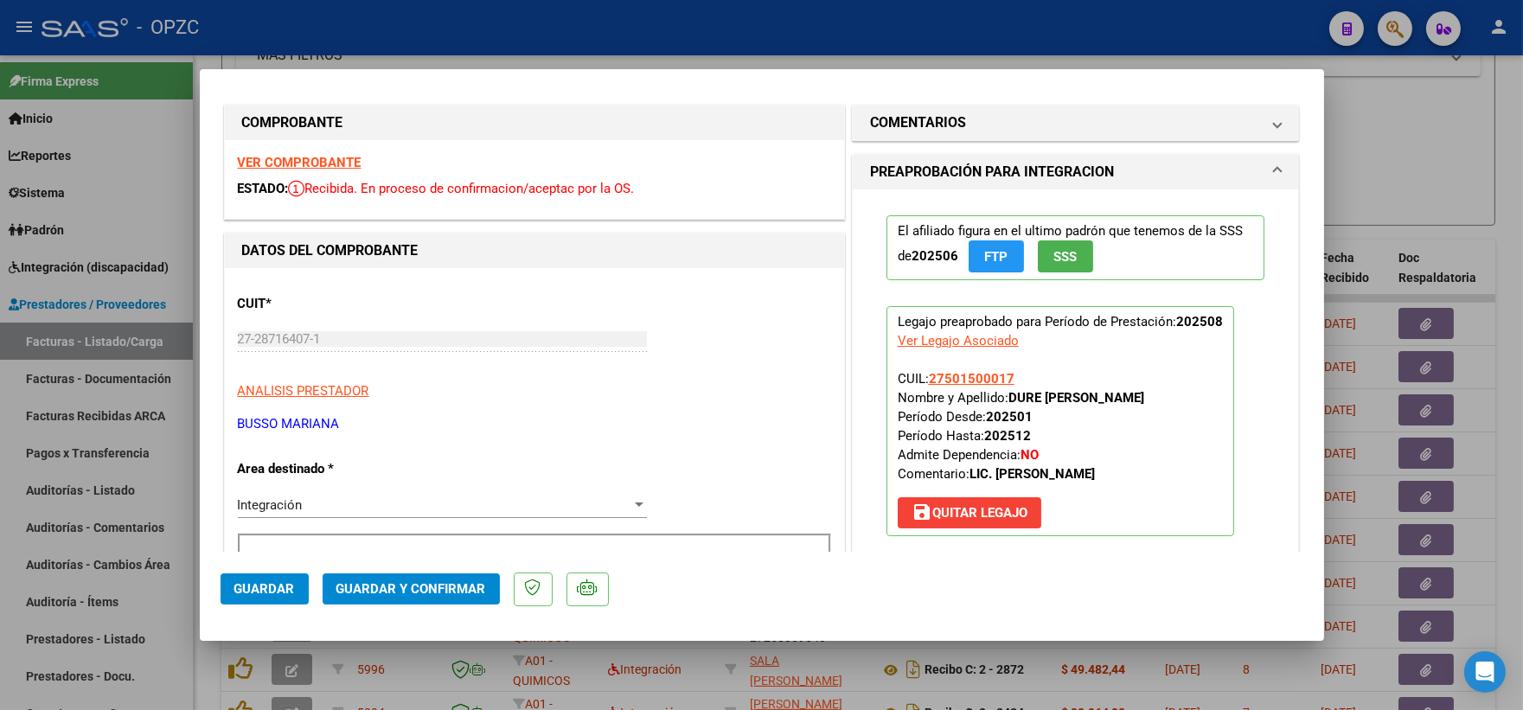
scroll to position [0, 0]
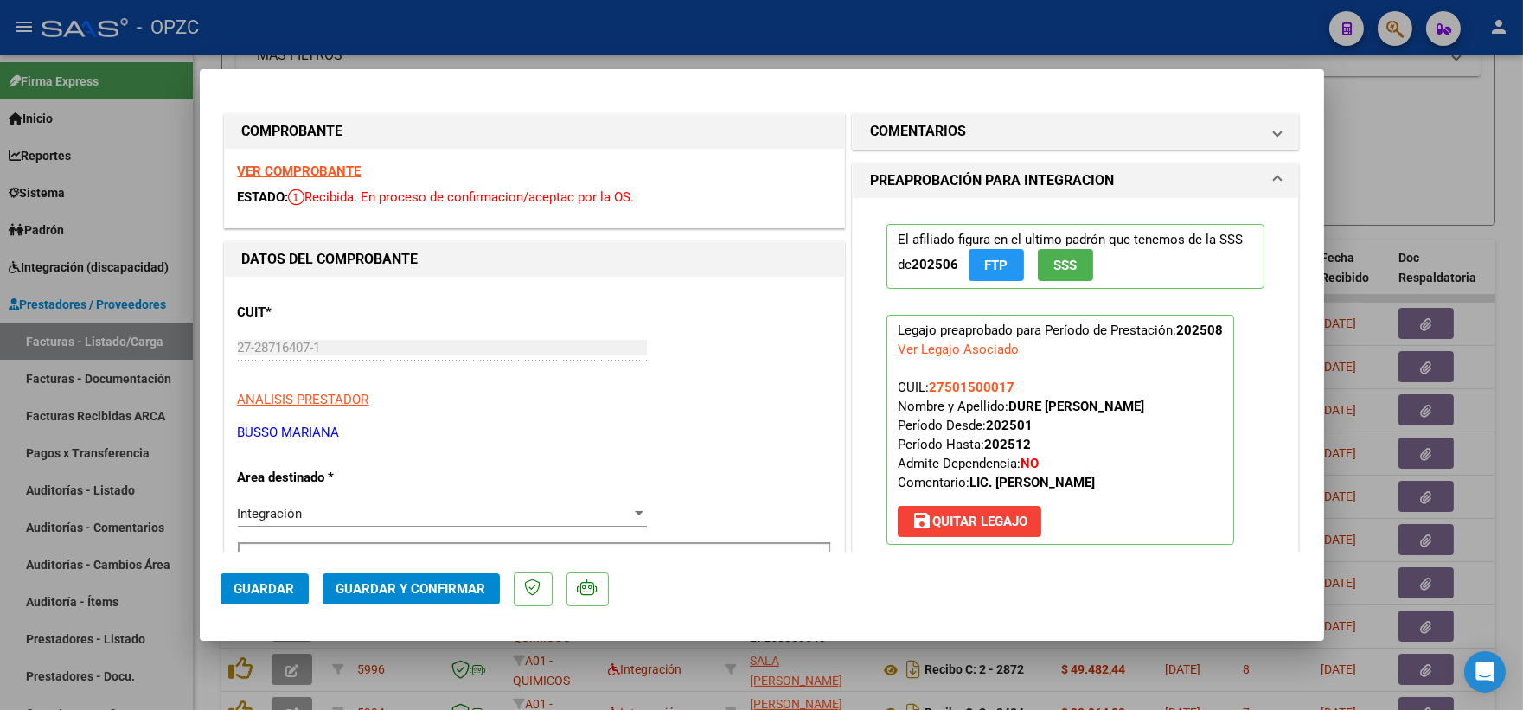
click at [324, 173] on strong "VER COMPROBANTE" at bounding box center [300, 171] width 124 height 16
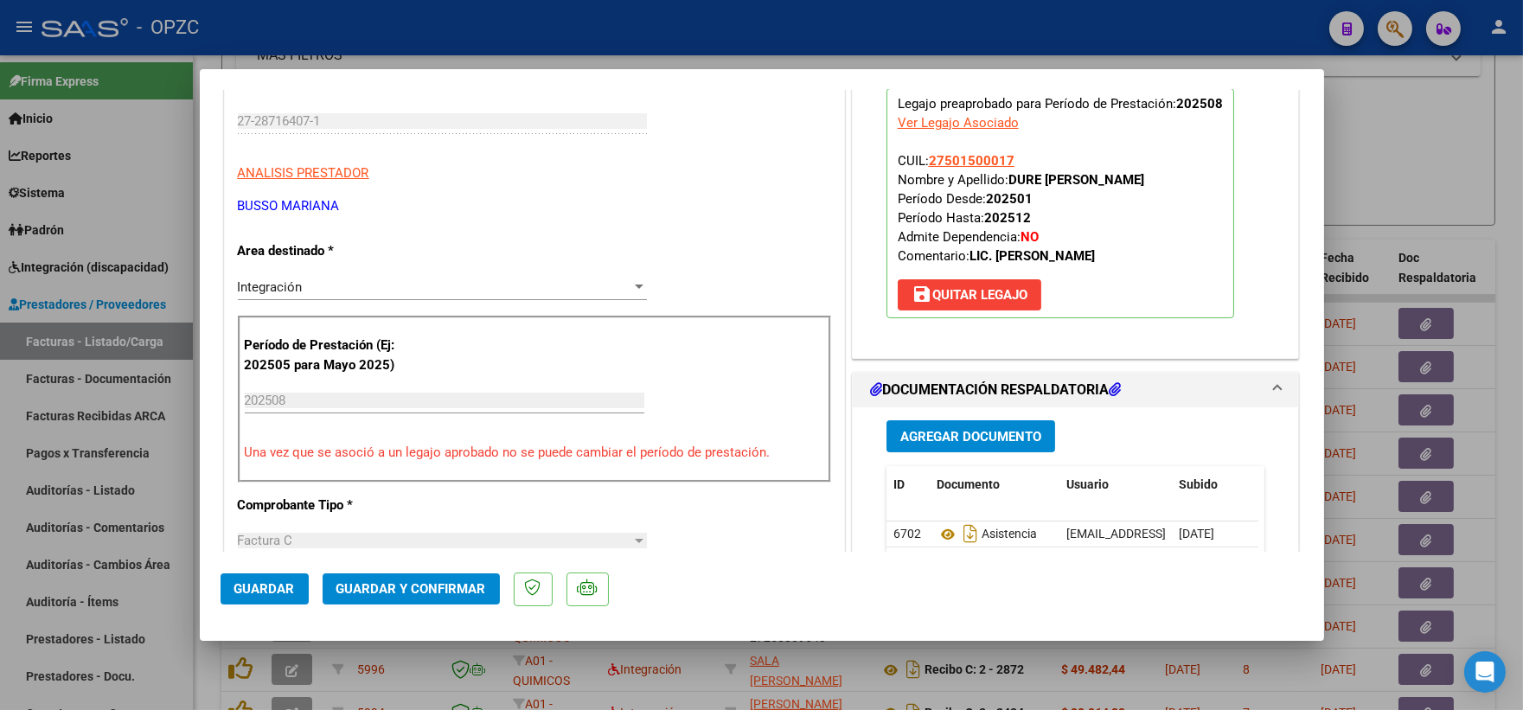
scroll to position [480, 0]
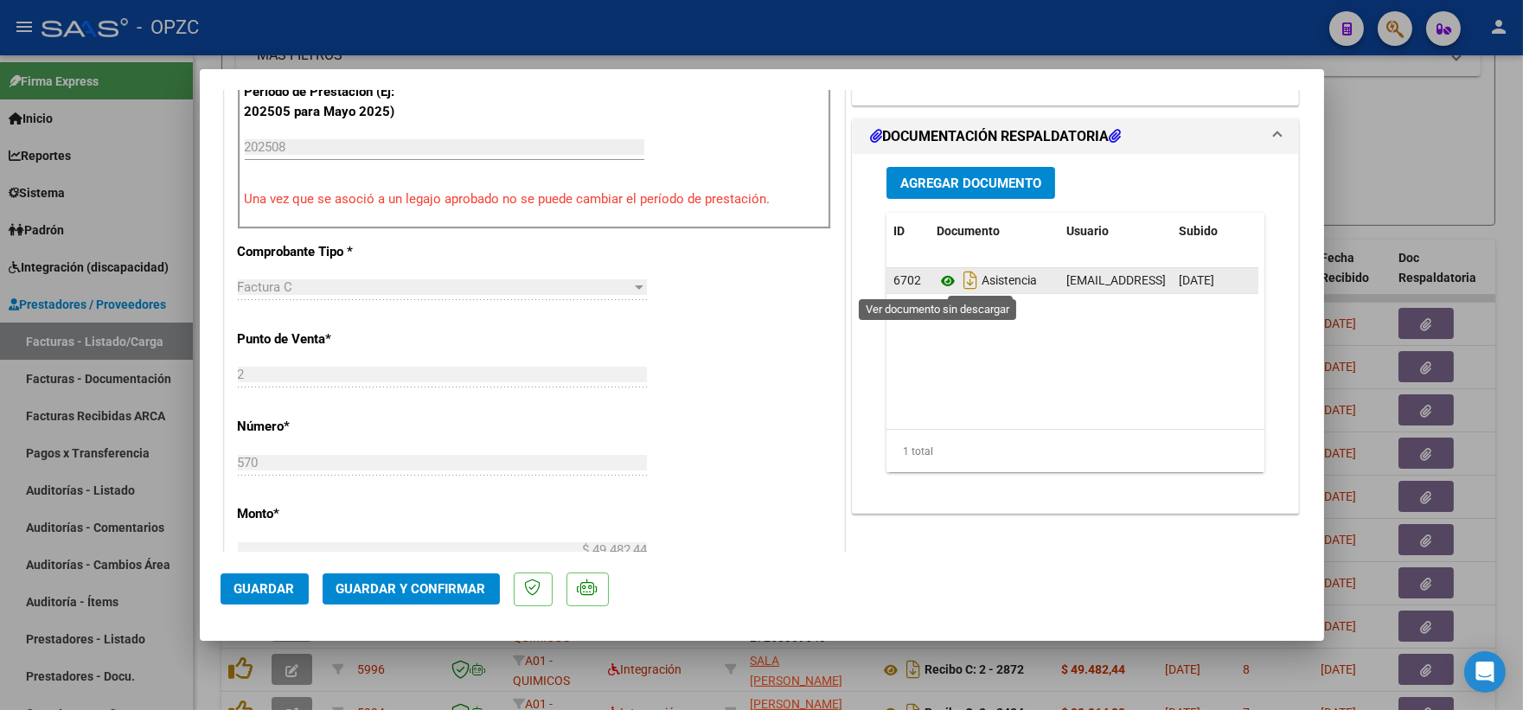
click at [936, 282] on icon at bounding box center [947, 281] width 22 height 21
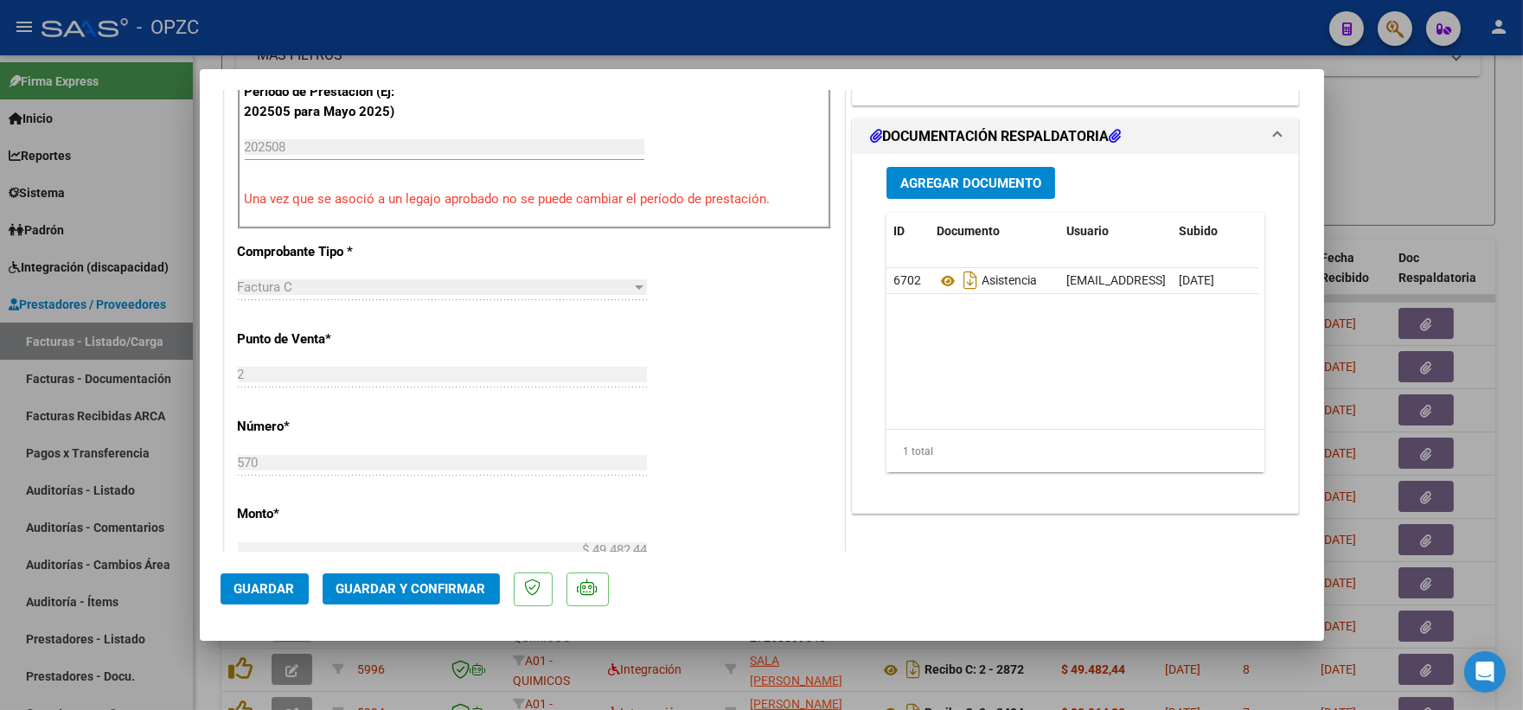
click at [389, 592] on span "Guardar y Confirmar" at bounding box center [411, 589] width 150 height 16
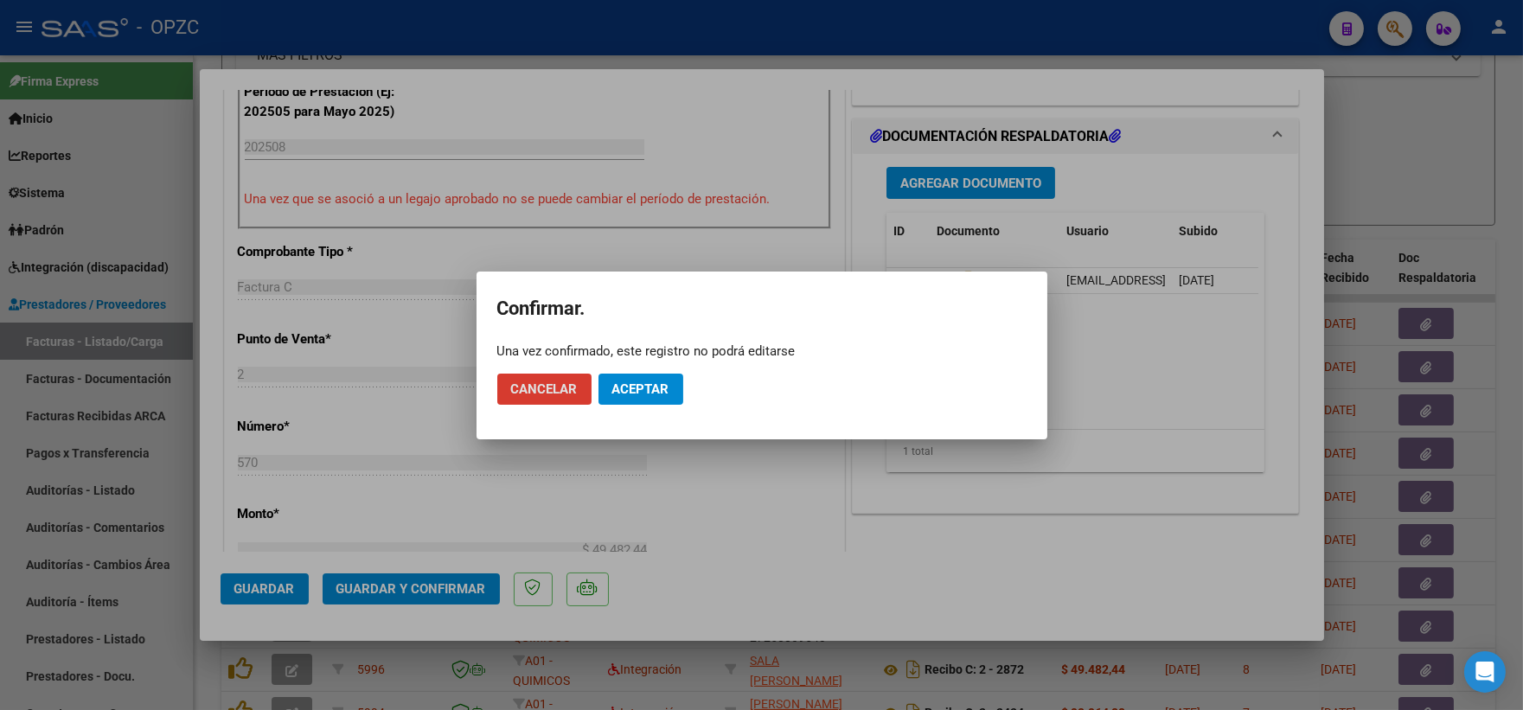
click at [644, 383] on span "Aceptar" at bounding box center [640, 389] width 57 height 16
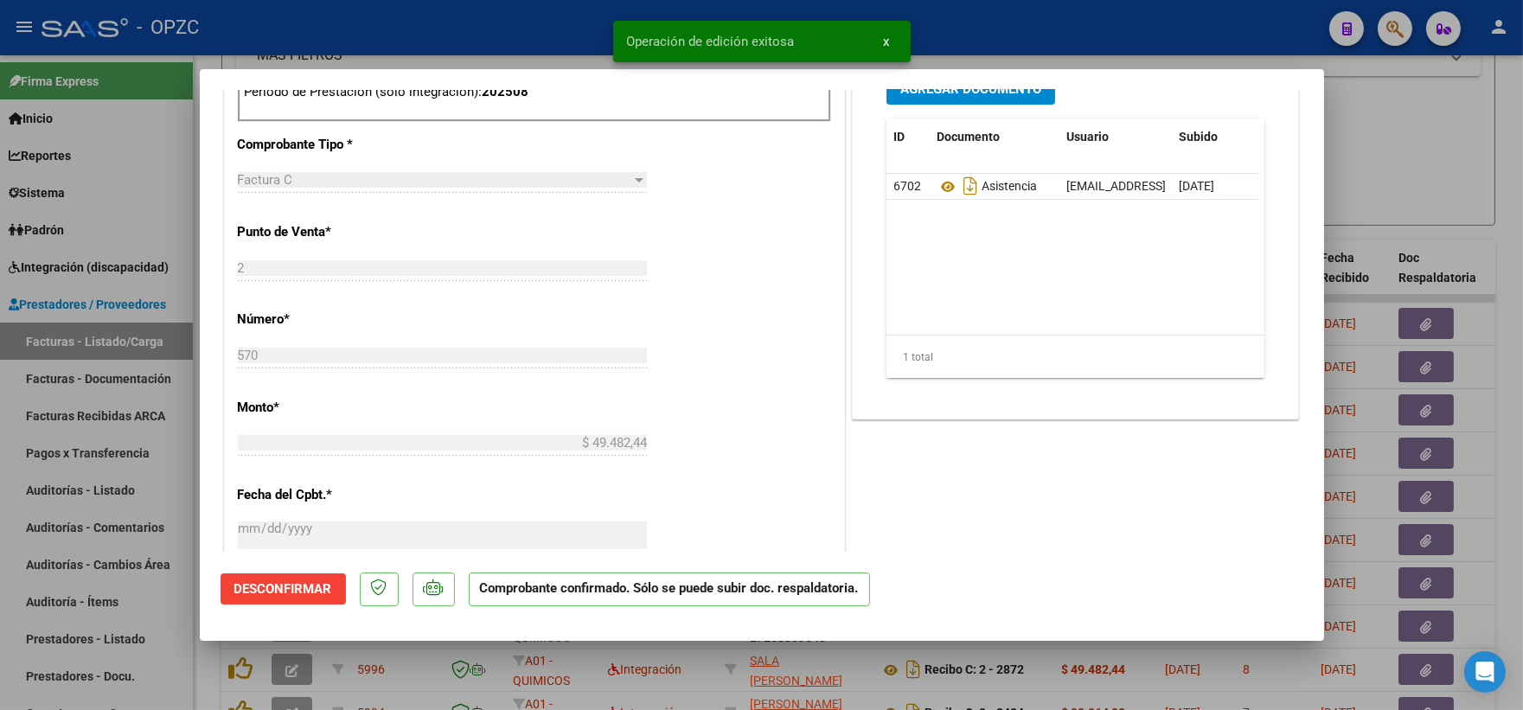
click at [1380, 159] on div at bounding box center [761, 355] width 1523 height 710
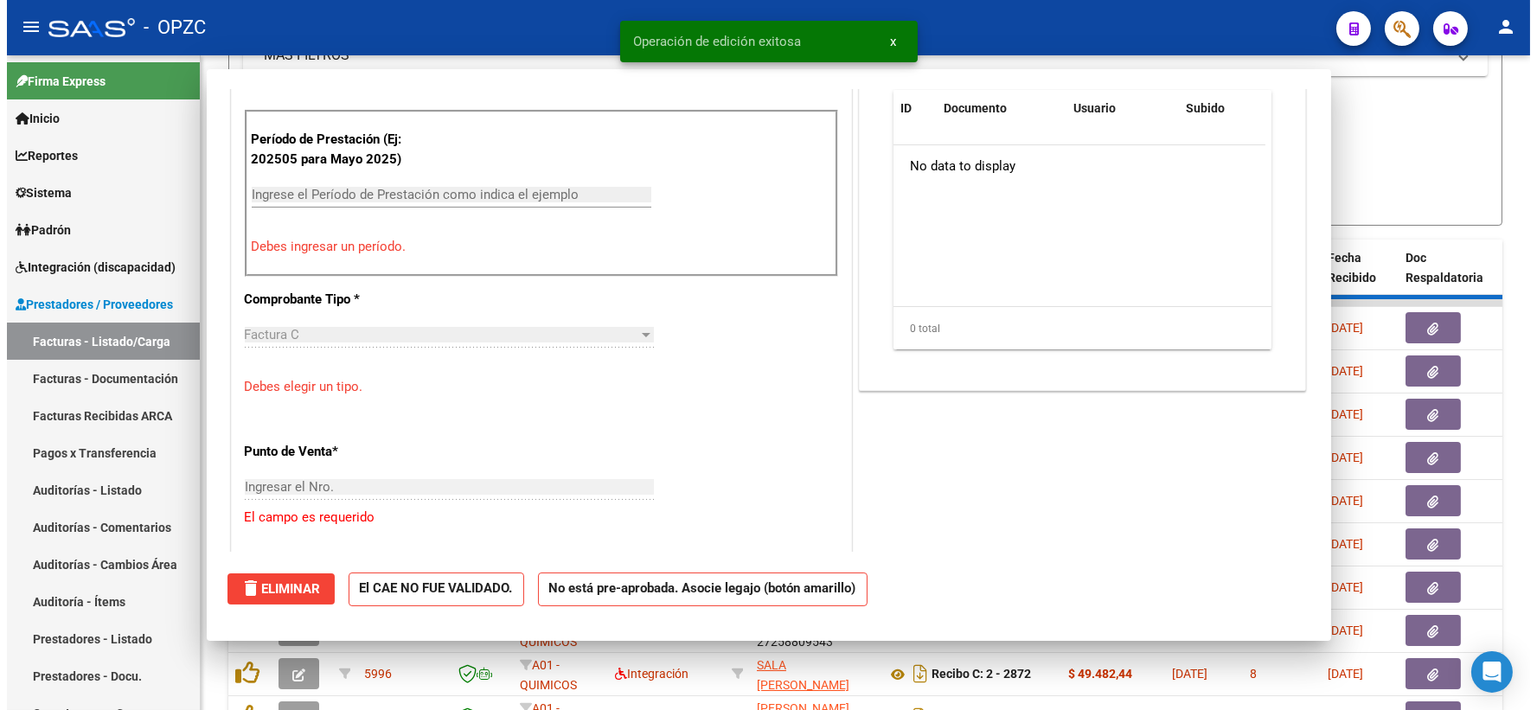
scroll to position [0, 0]
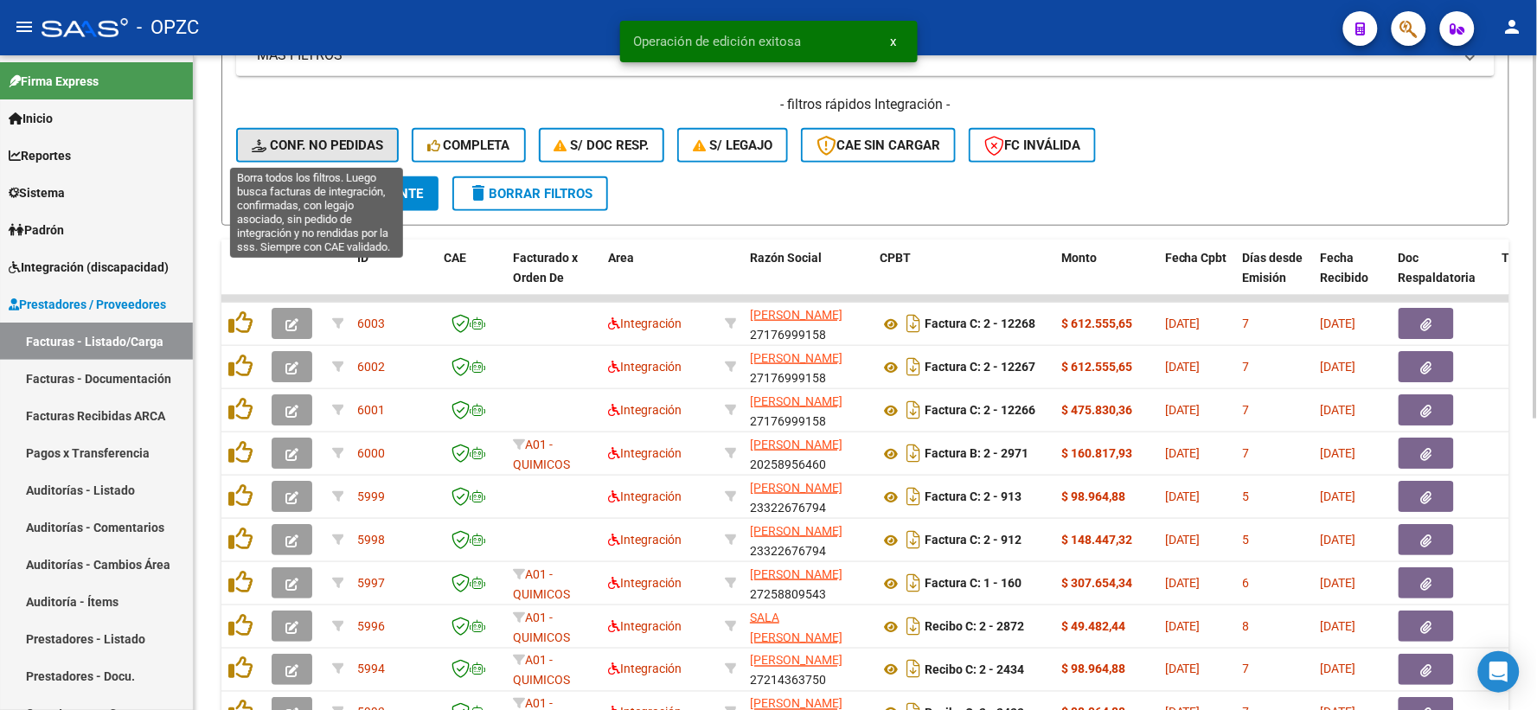
click at [318, 135] on button "Conf. no pedidas" at bounding box center [317, 145] width 163 height 35
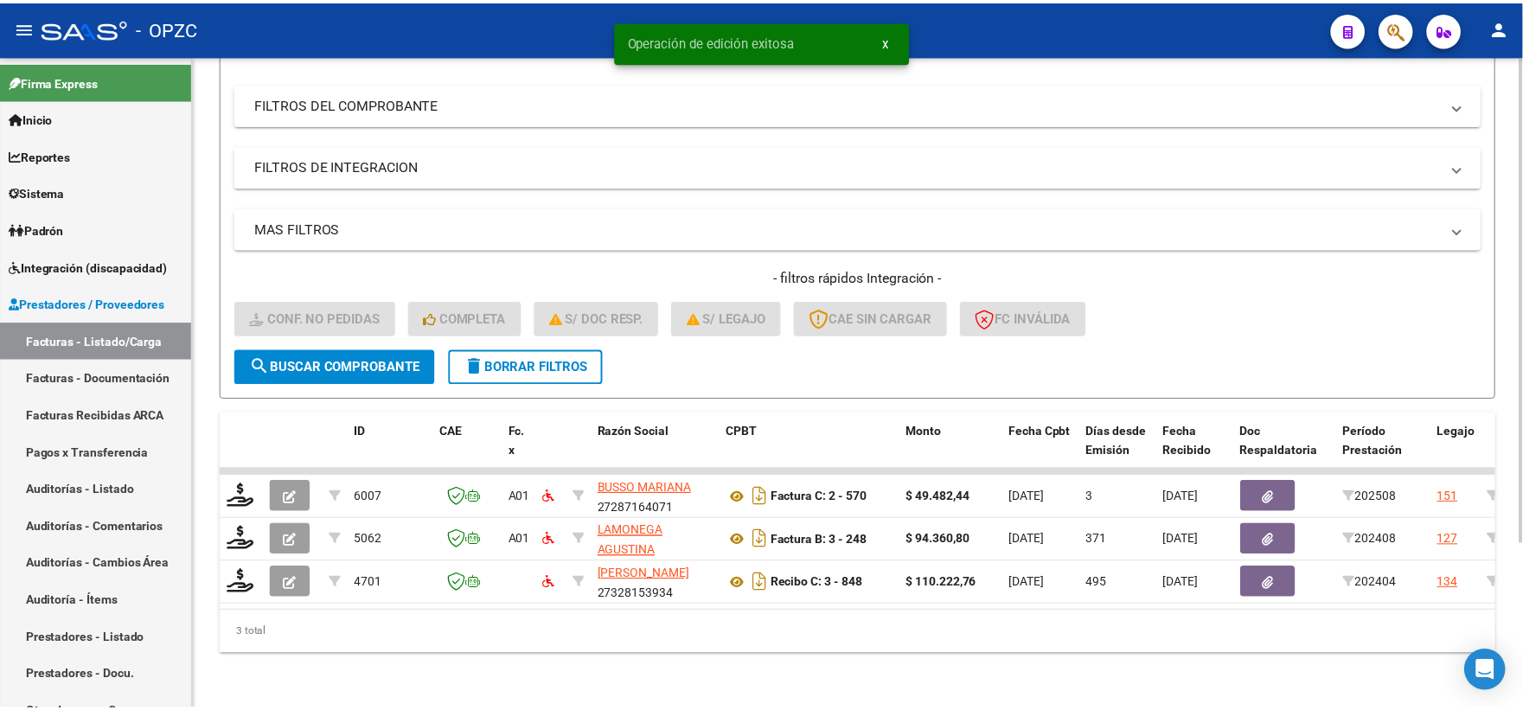
scroll to position [223, 0]
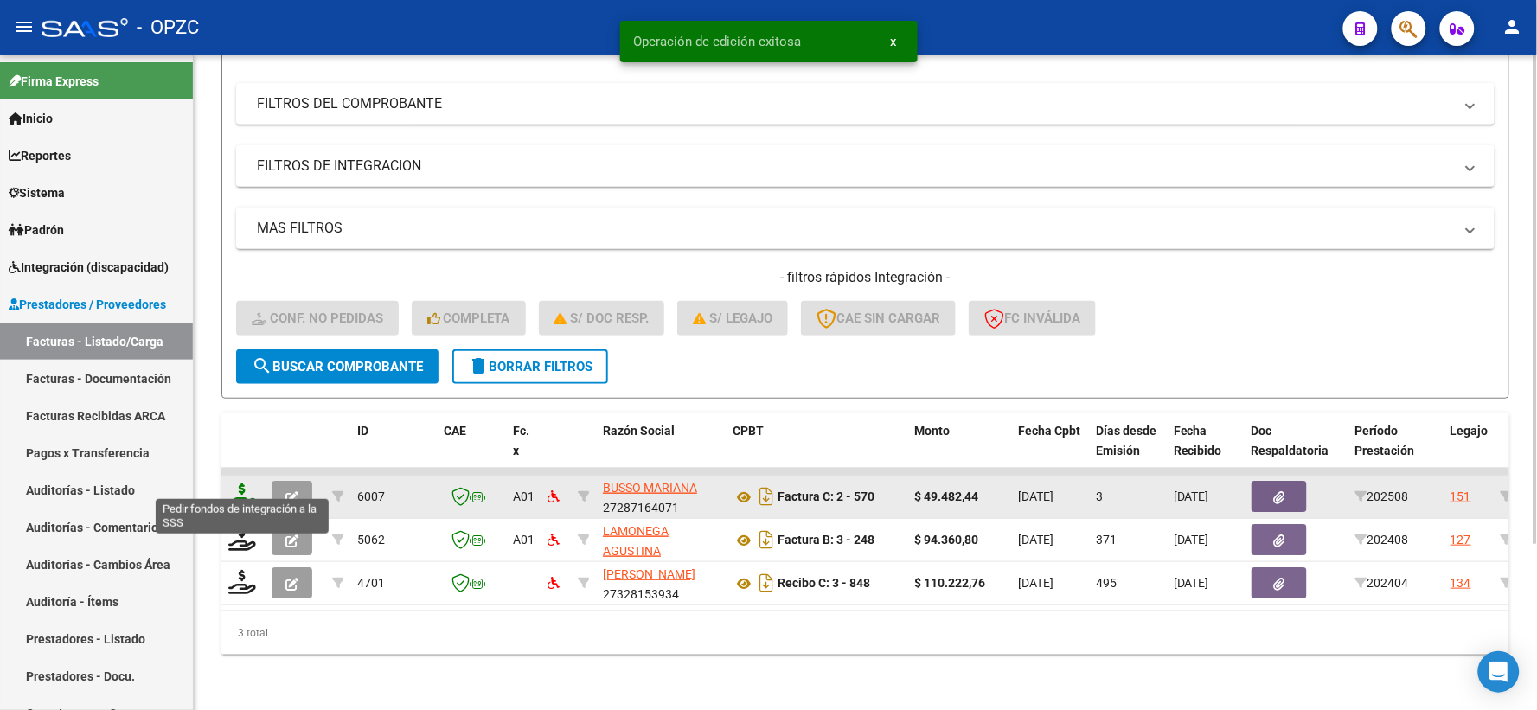
click at [246, 484] on icon at bounding box center [242, 495] width 28 height 24
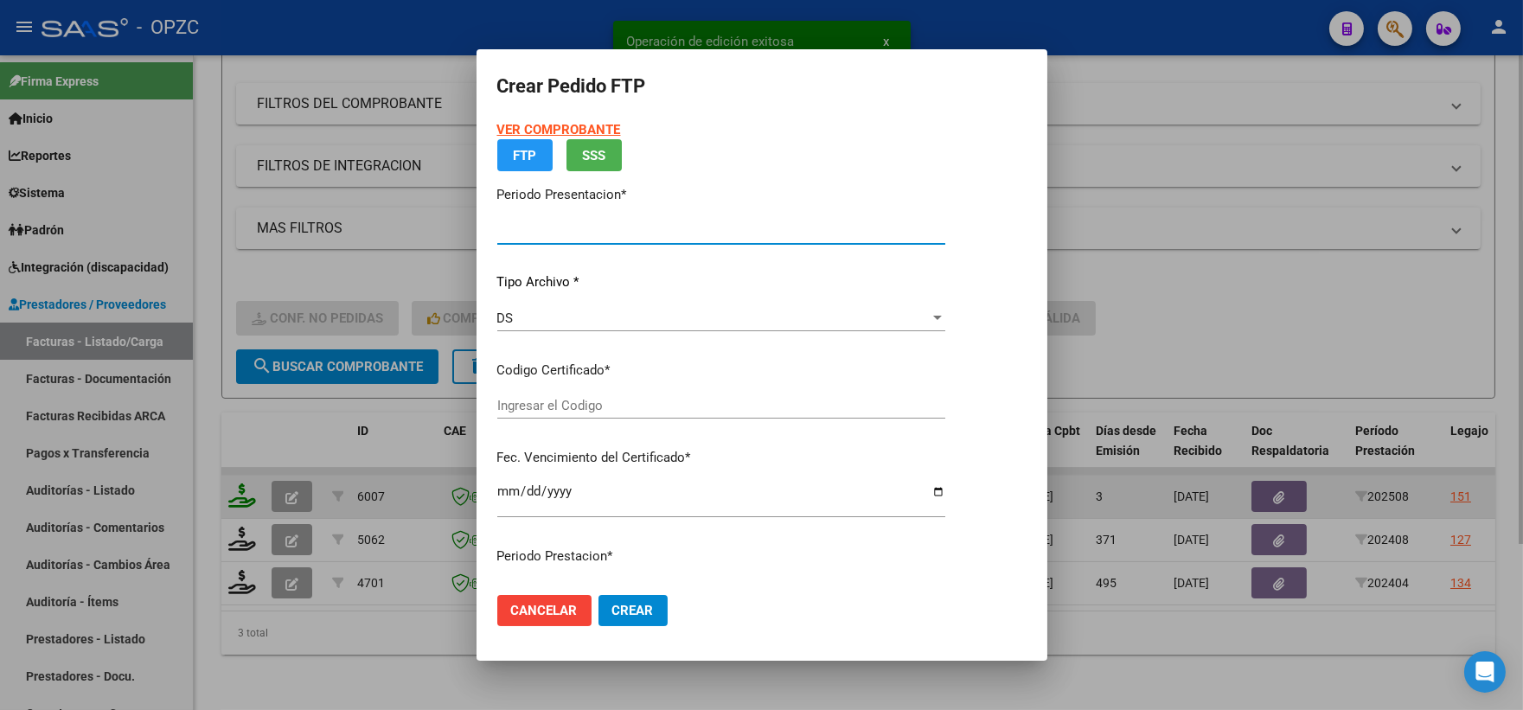
type input "202508"
type input "$ 49.482,44"
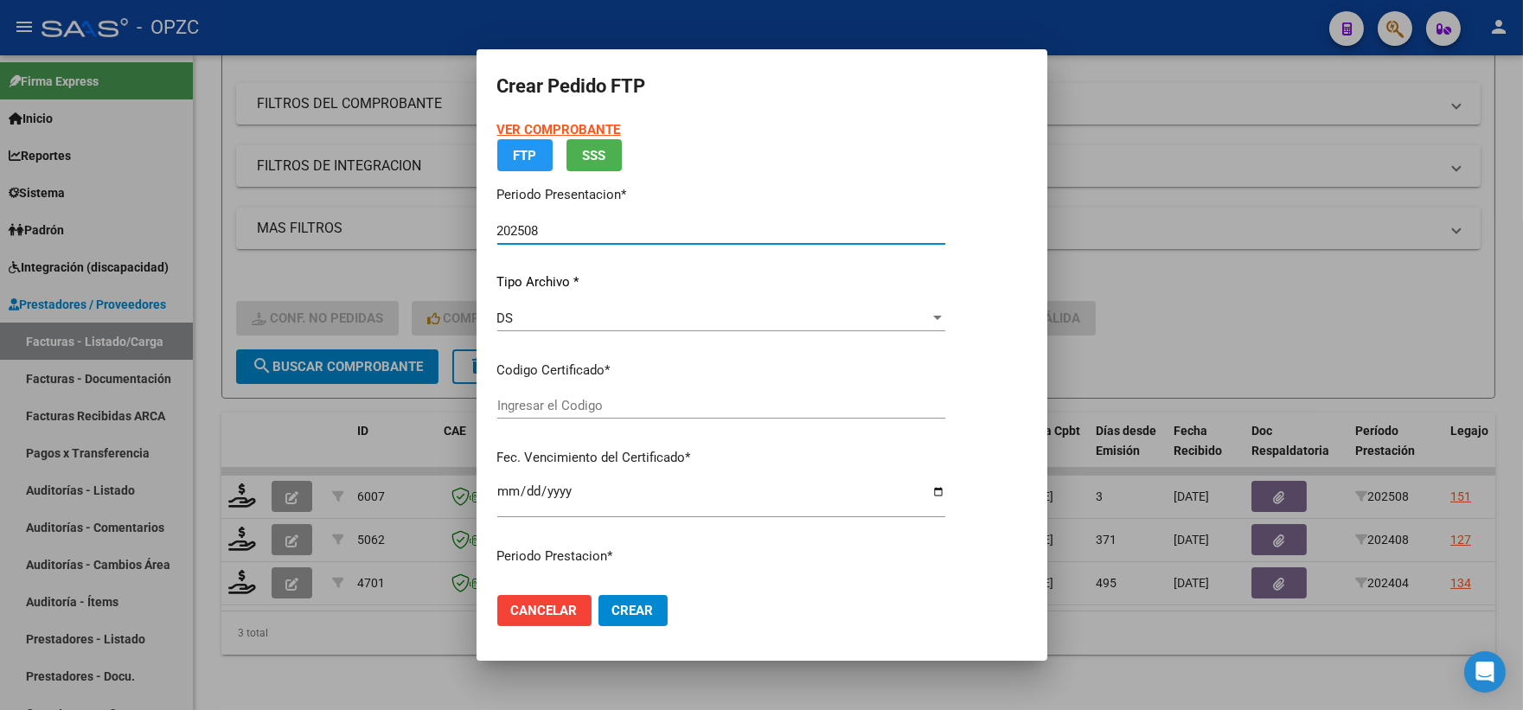
type input "ARG01000501500012024020120290201"
type input "[DATE]"
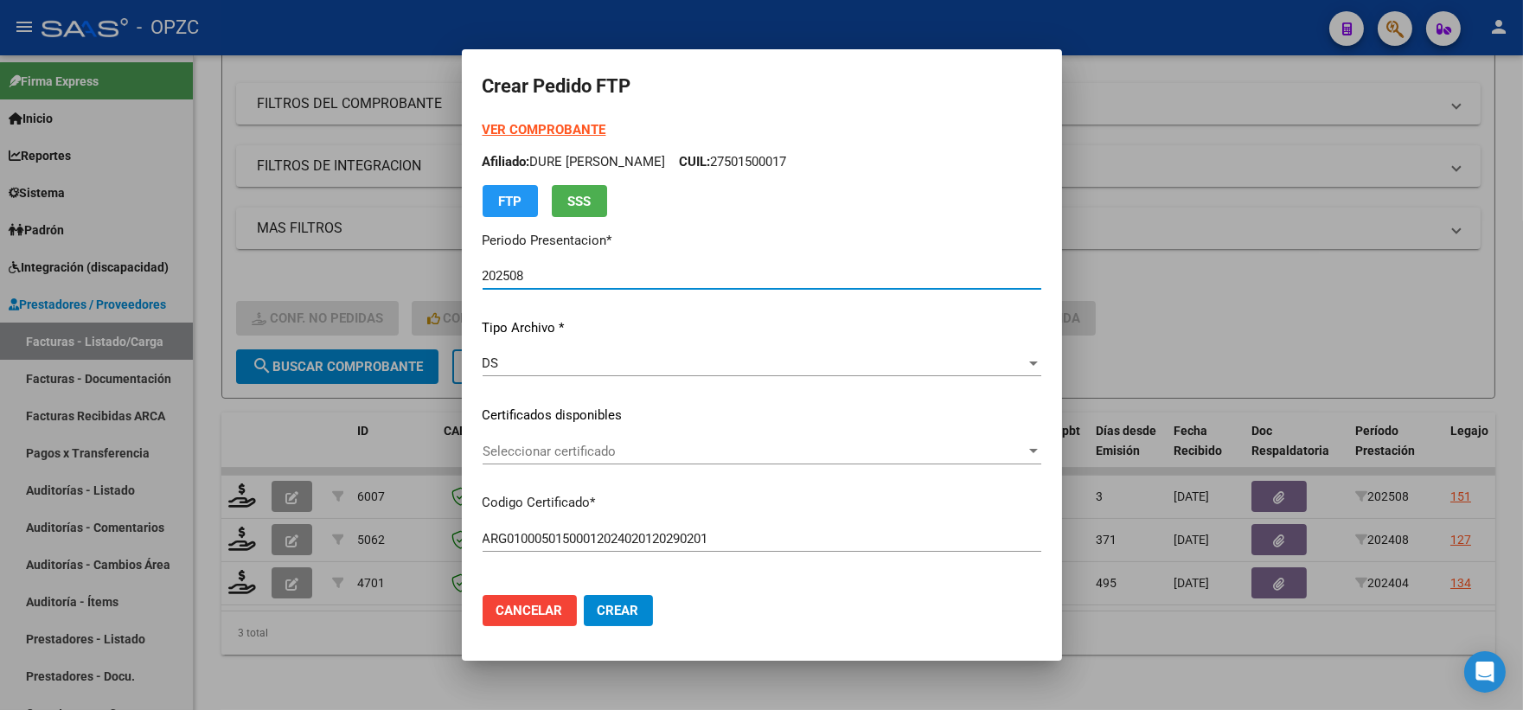
click at [1008, 444] on span "Seleccionar certificado" at bounding box center [753, 452] width 543 height 16
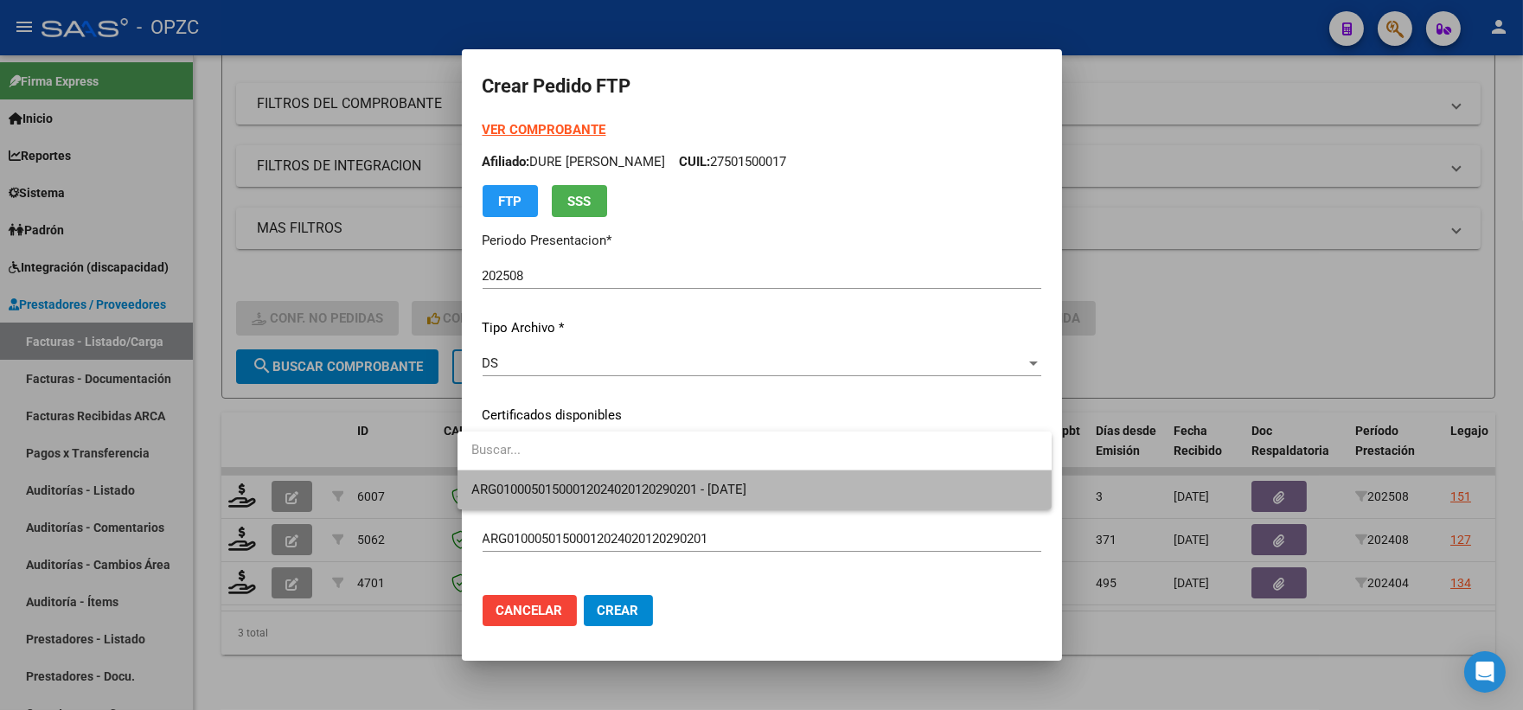
click at [854, 487] on span "ARG01000501500012024020120290201 - [DATE]" at bounding box center [754, 489] width 566 height 39
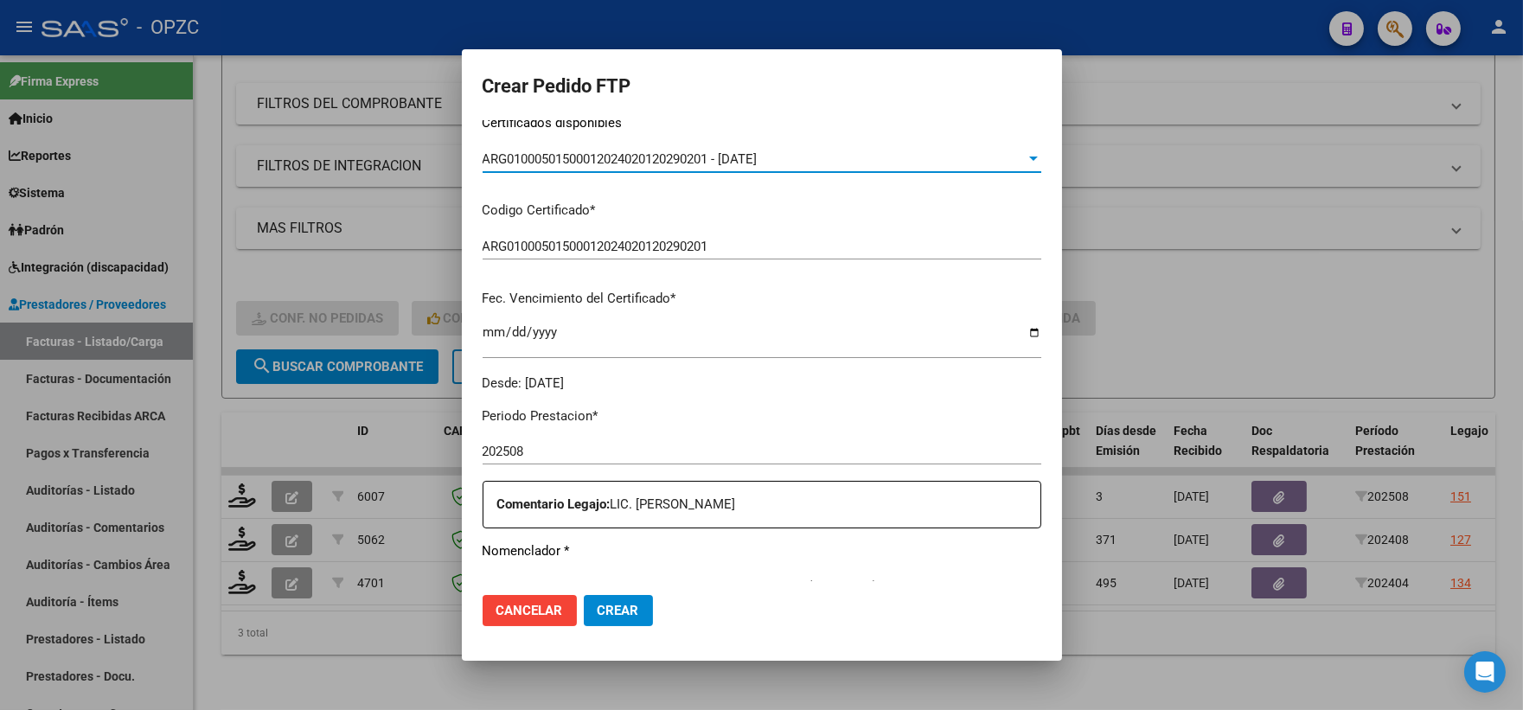
scroll to position [480, 0]
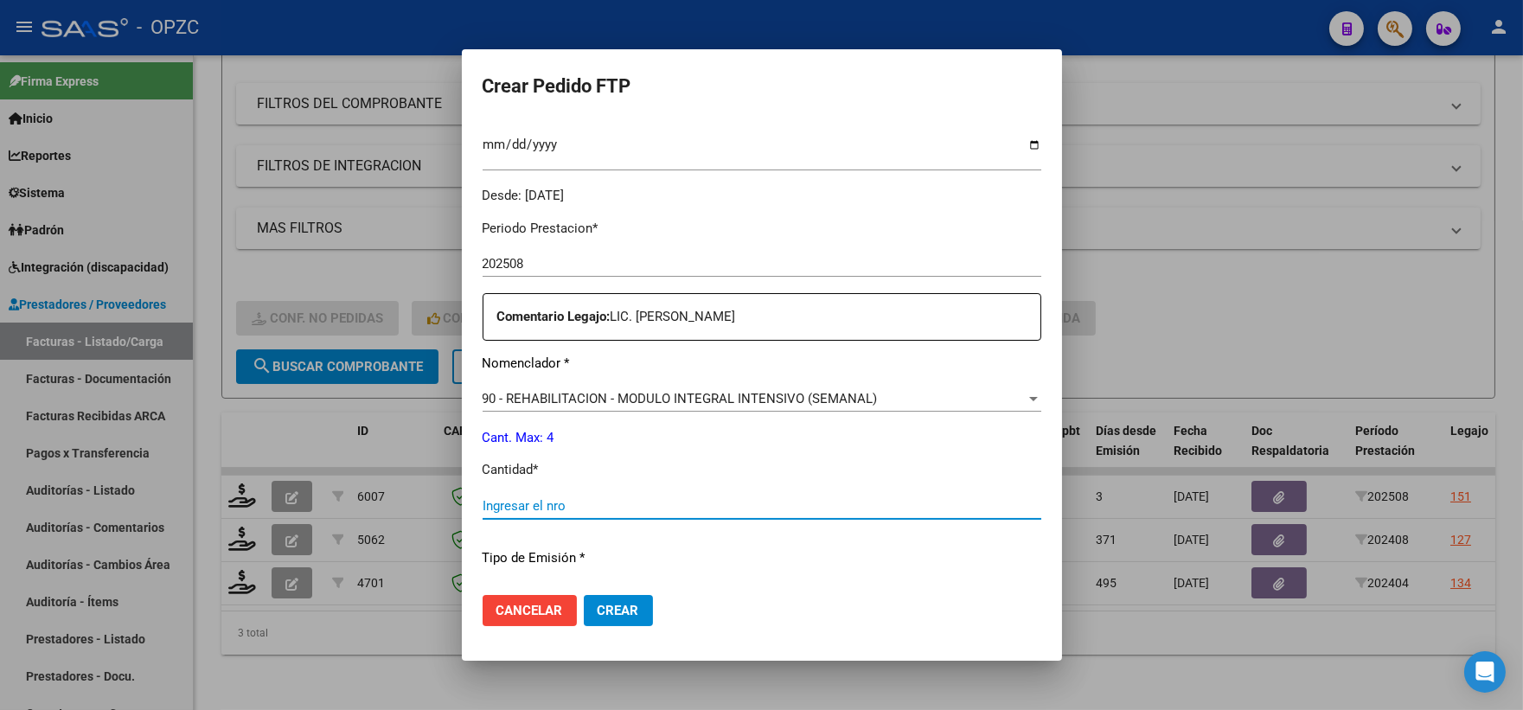
click at [508, 504] on input "Ingresar el nro" at bounding box center [761, 506] width 559 height 16
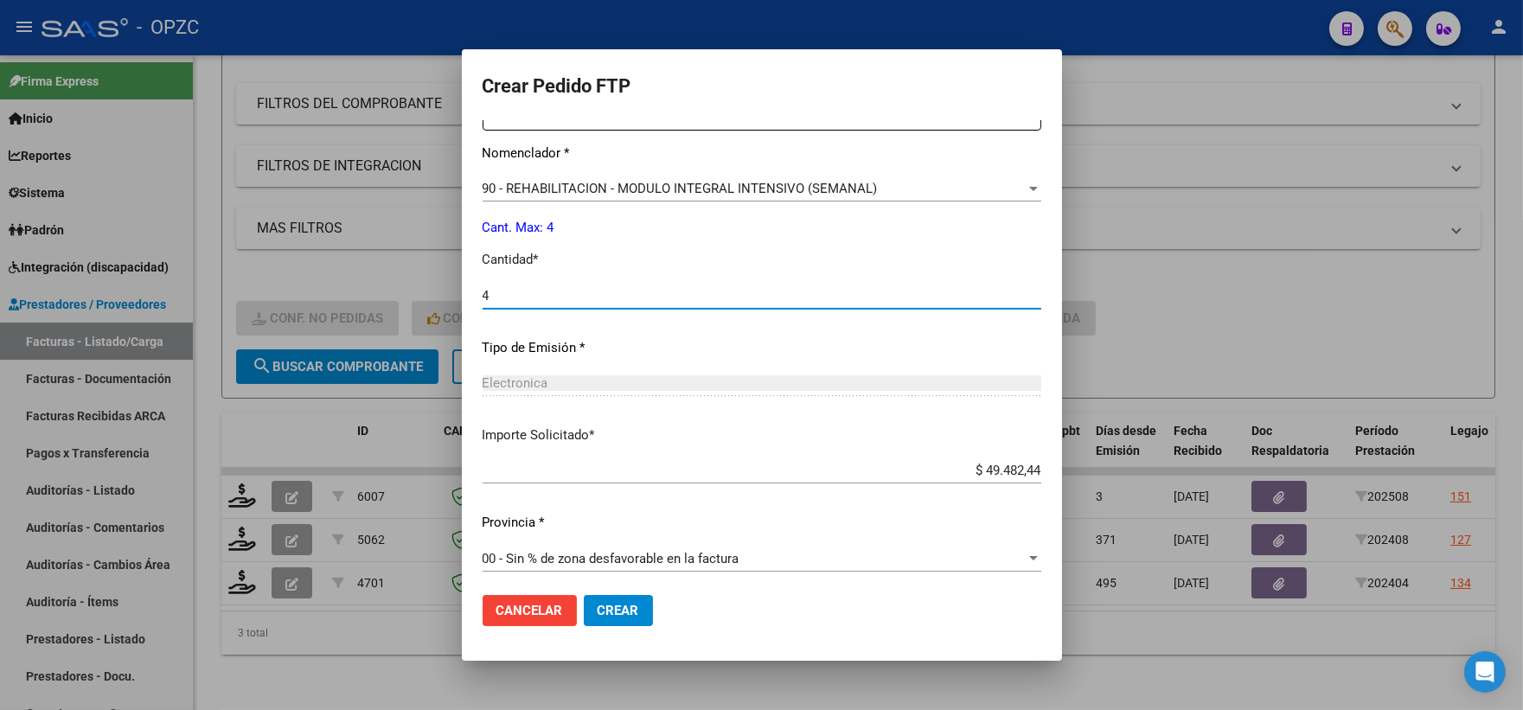
scroll to position [696, 0]
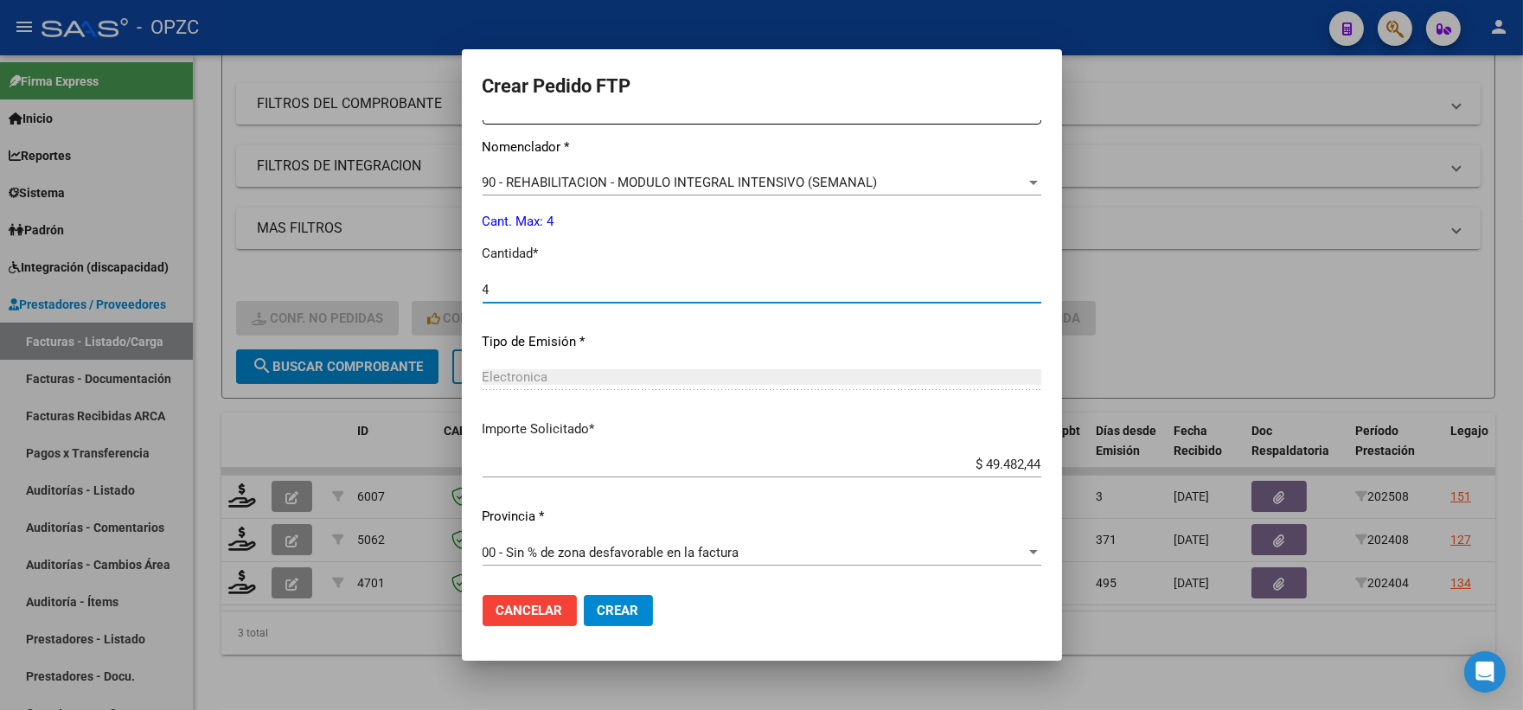
type input "4"
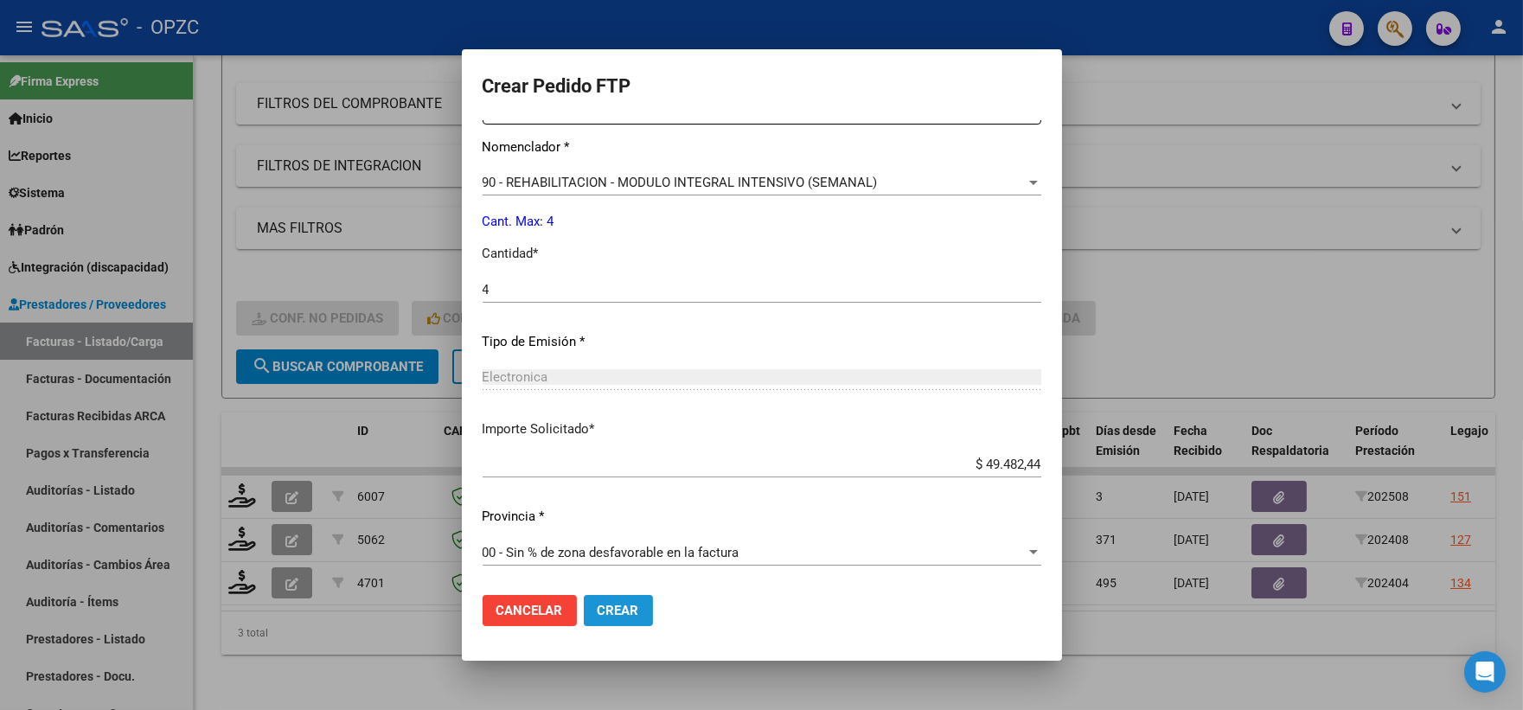
click at [602, 618] on button "Crear" at bounding box center [618, 610] width 69 height 31
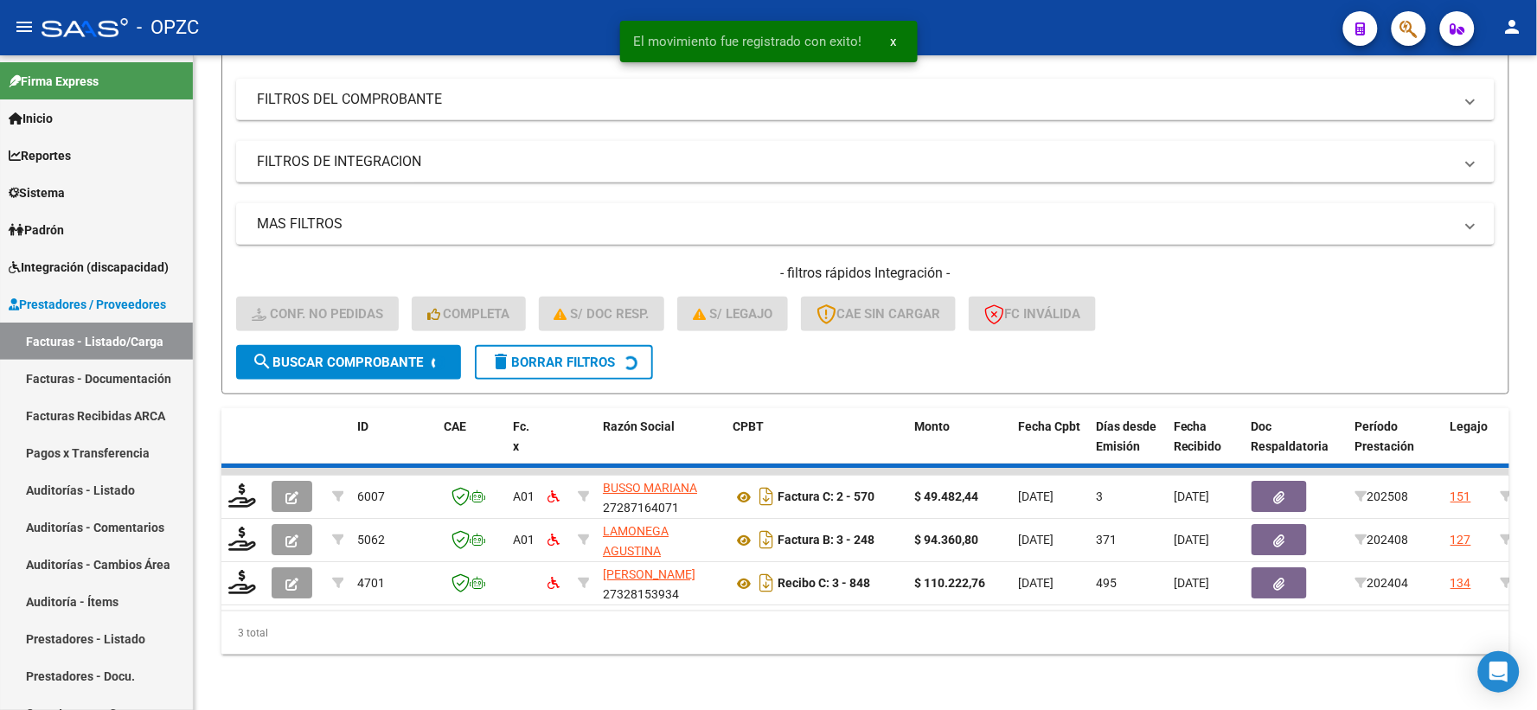
scroll to position [180, 0]
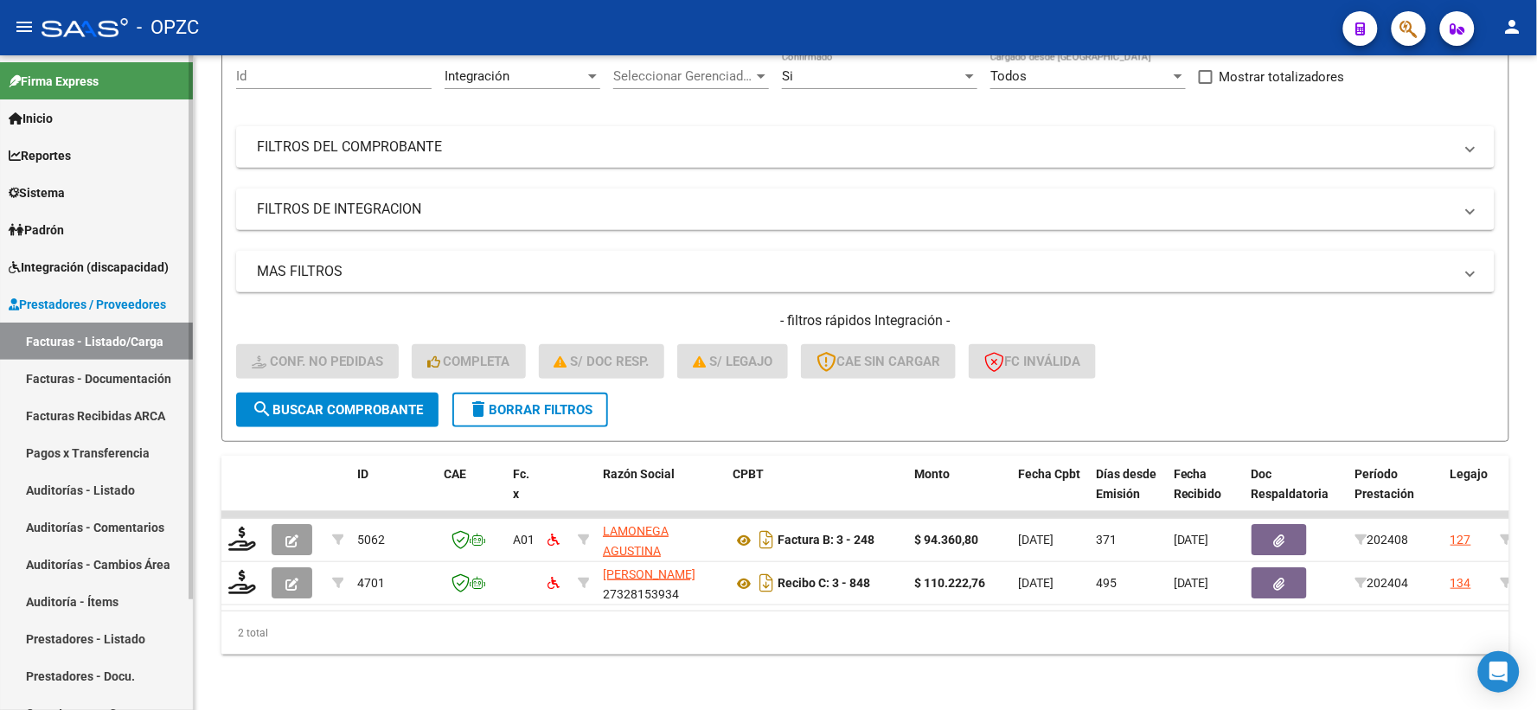
click at [122, 266] on span "Integración (discapacidad)" at bounding box center [89, 267] width 160 height 19
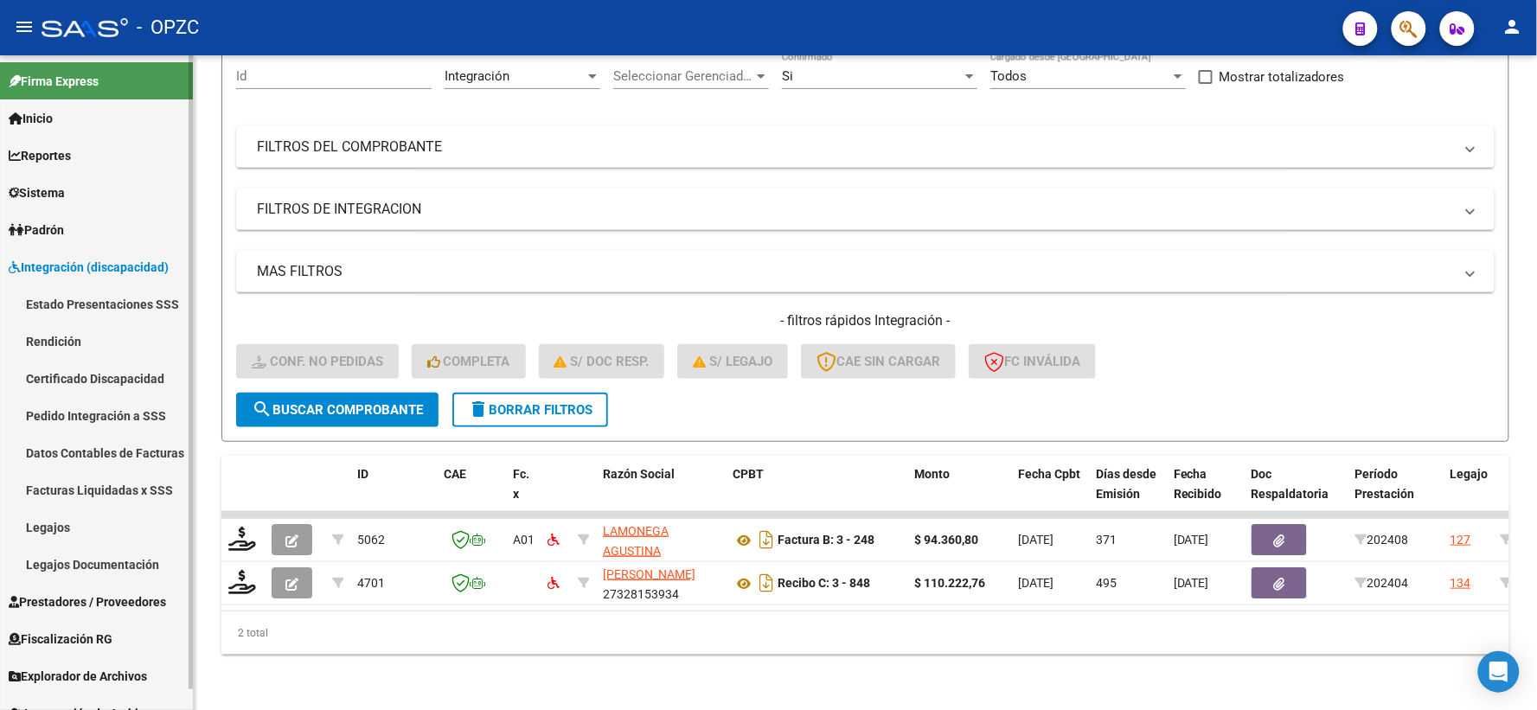
click at [76, 416] on link "Pedido Integración a SSS" at bounding box center [96, 415] width 193 height 37
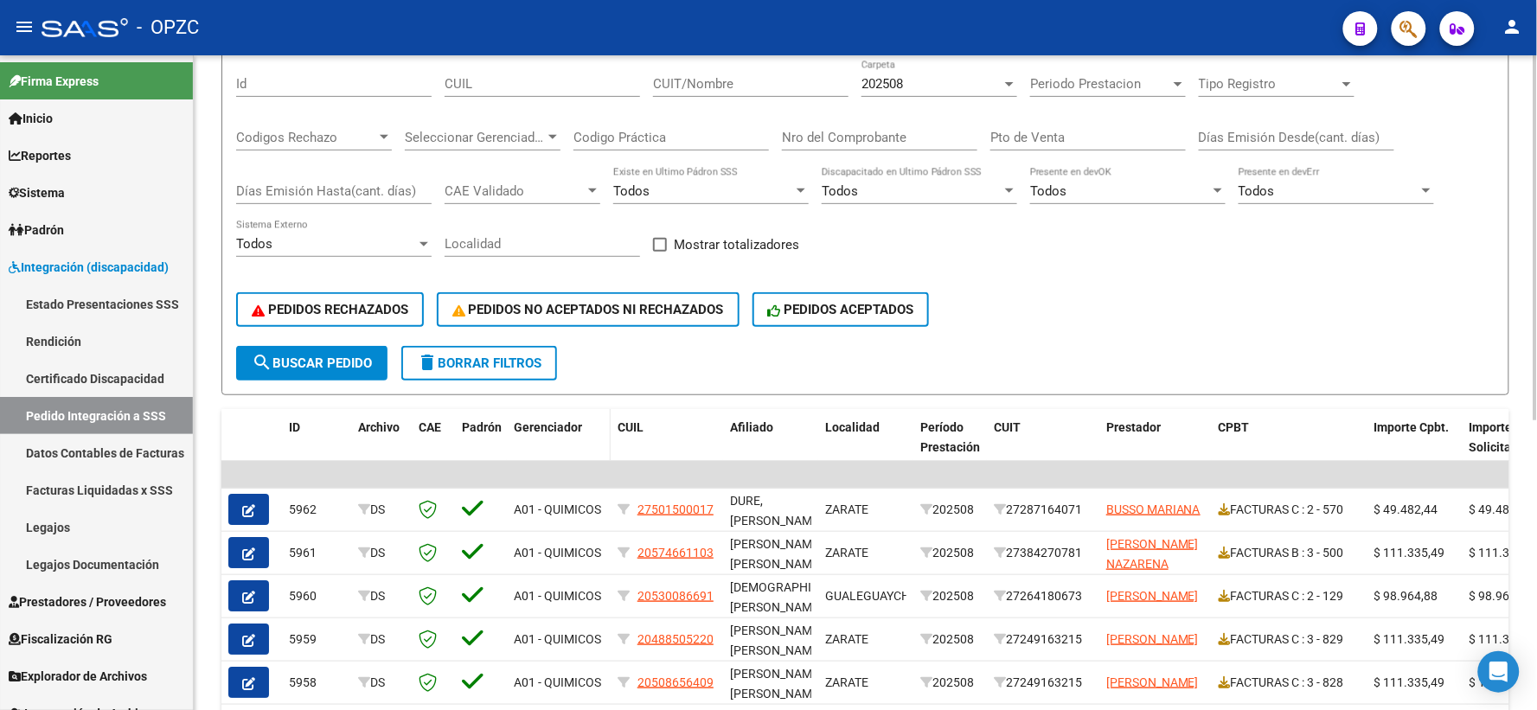
scroll to position [288, 0]
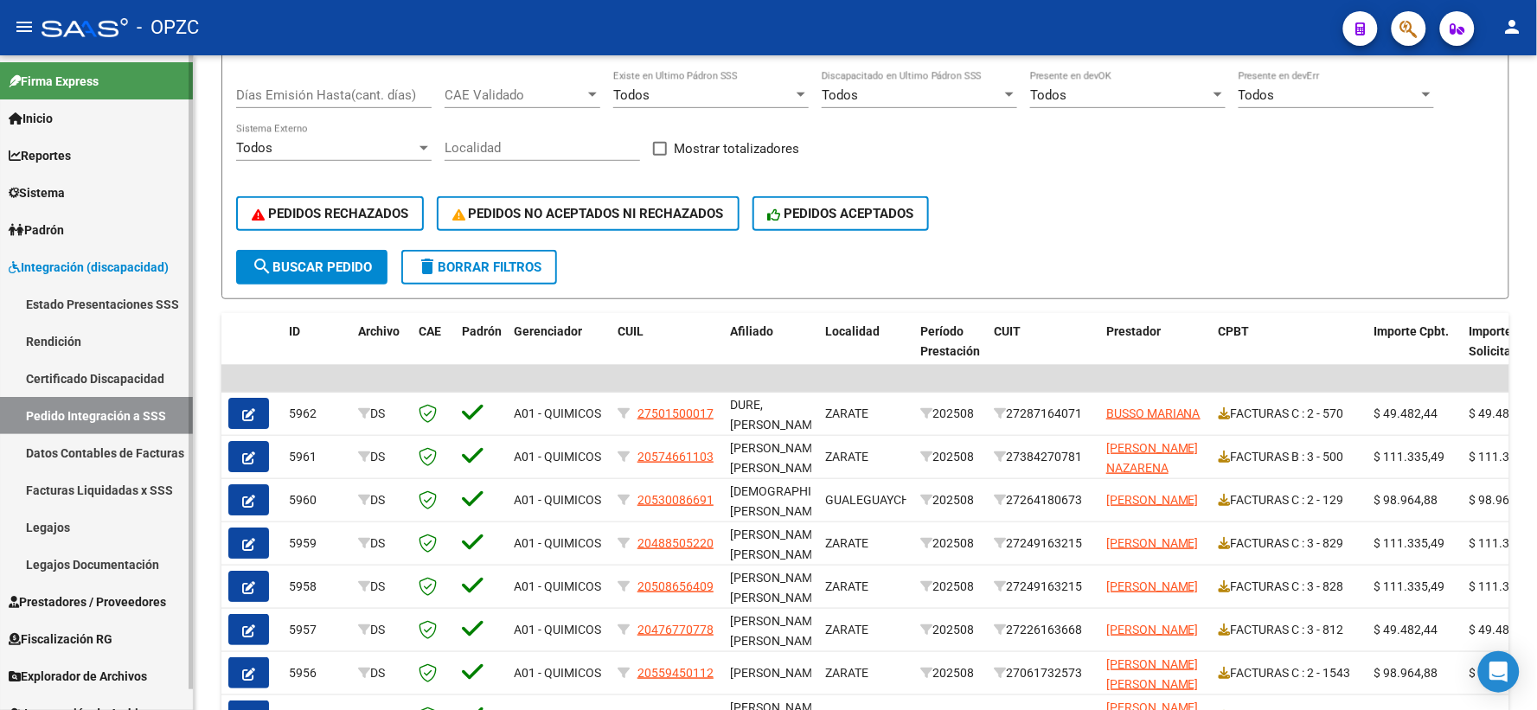
click at [78, 592] on span "Prestadores / Proveedores" at bounding box center [87, 601] width 157 height 19
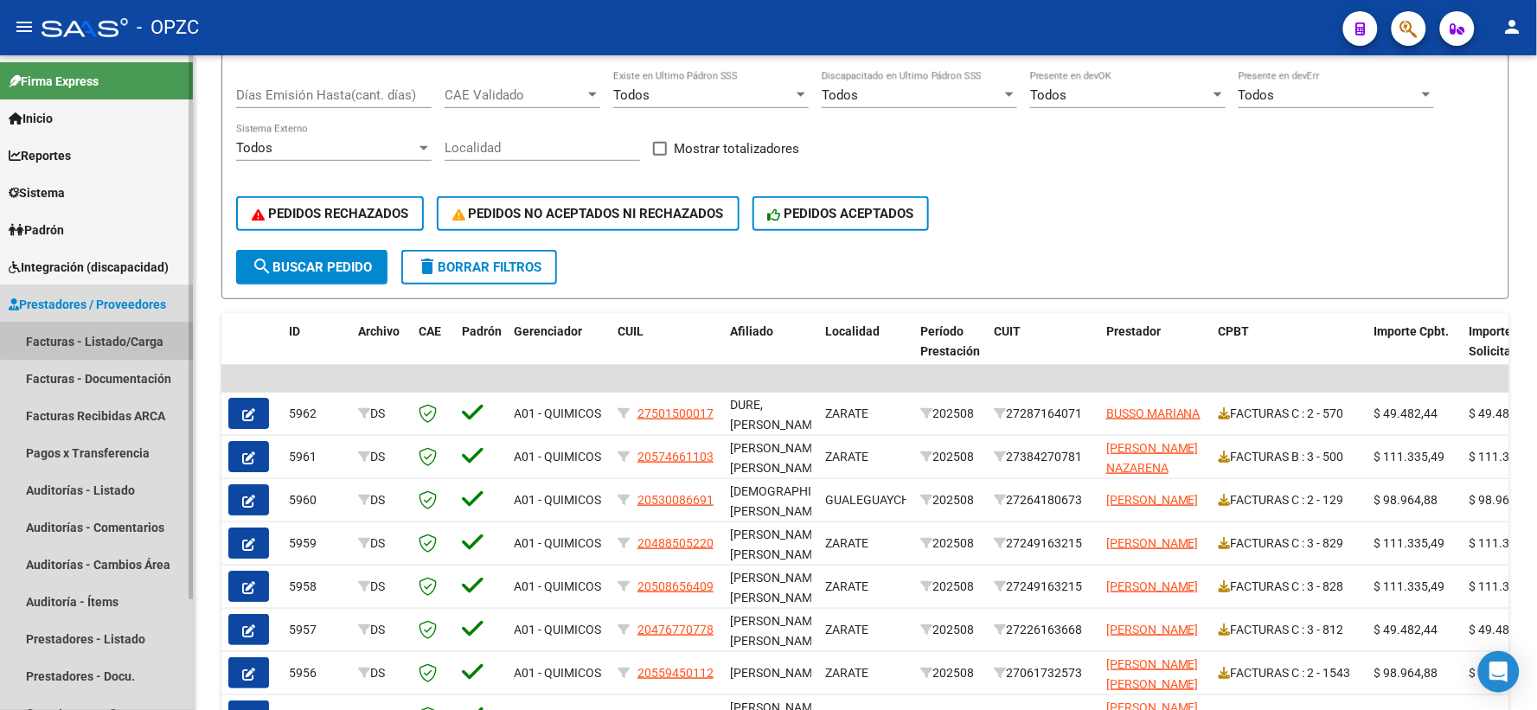
click at [109, 335] on link "Facturas - Listado/Carga" at bounding box center [96, 341] width 193 height 37
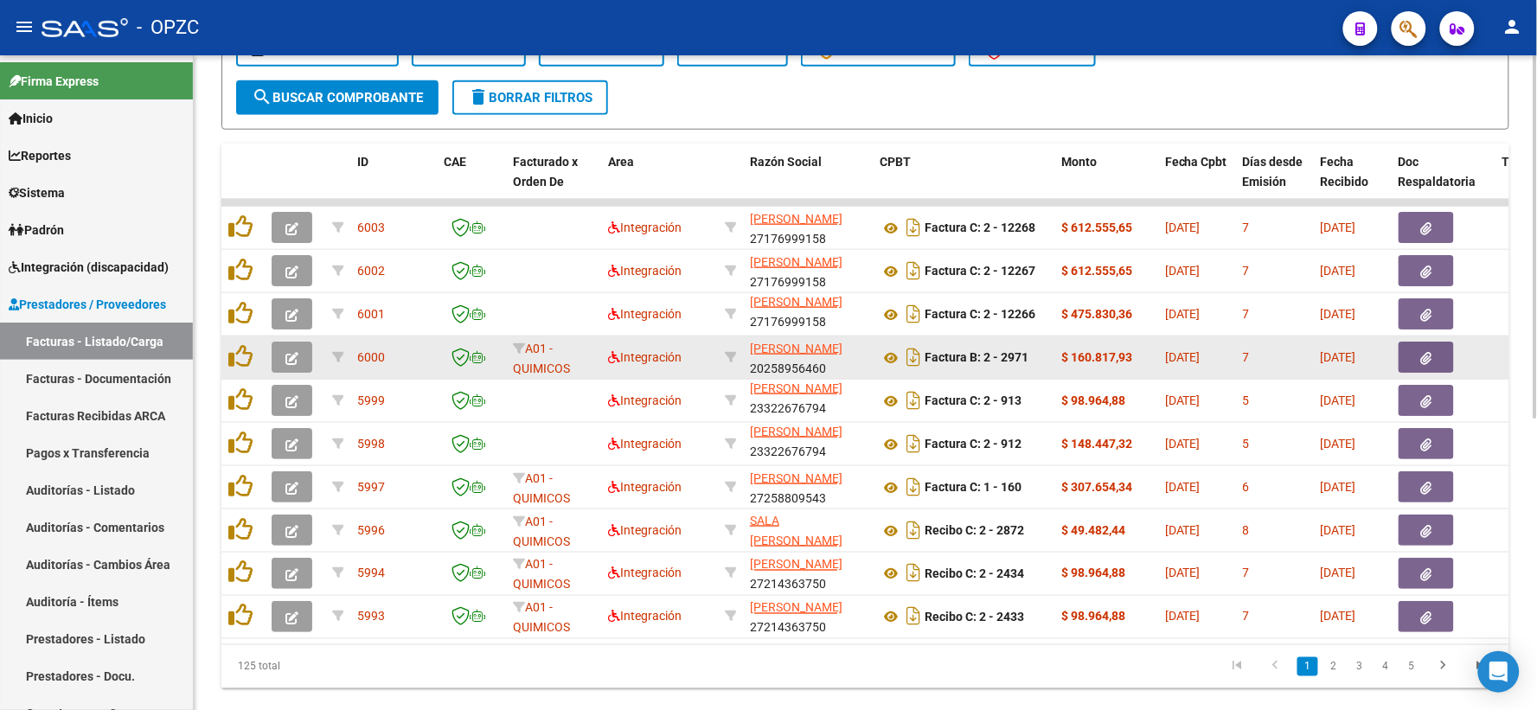
scroll to position [525, 0]
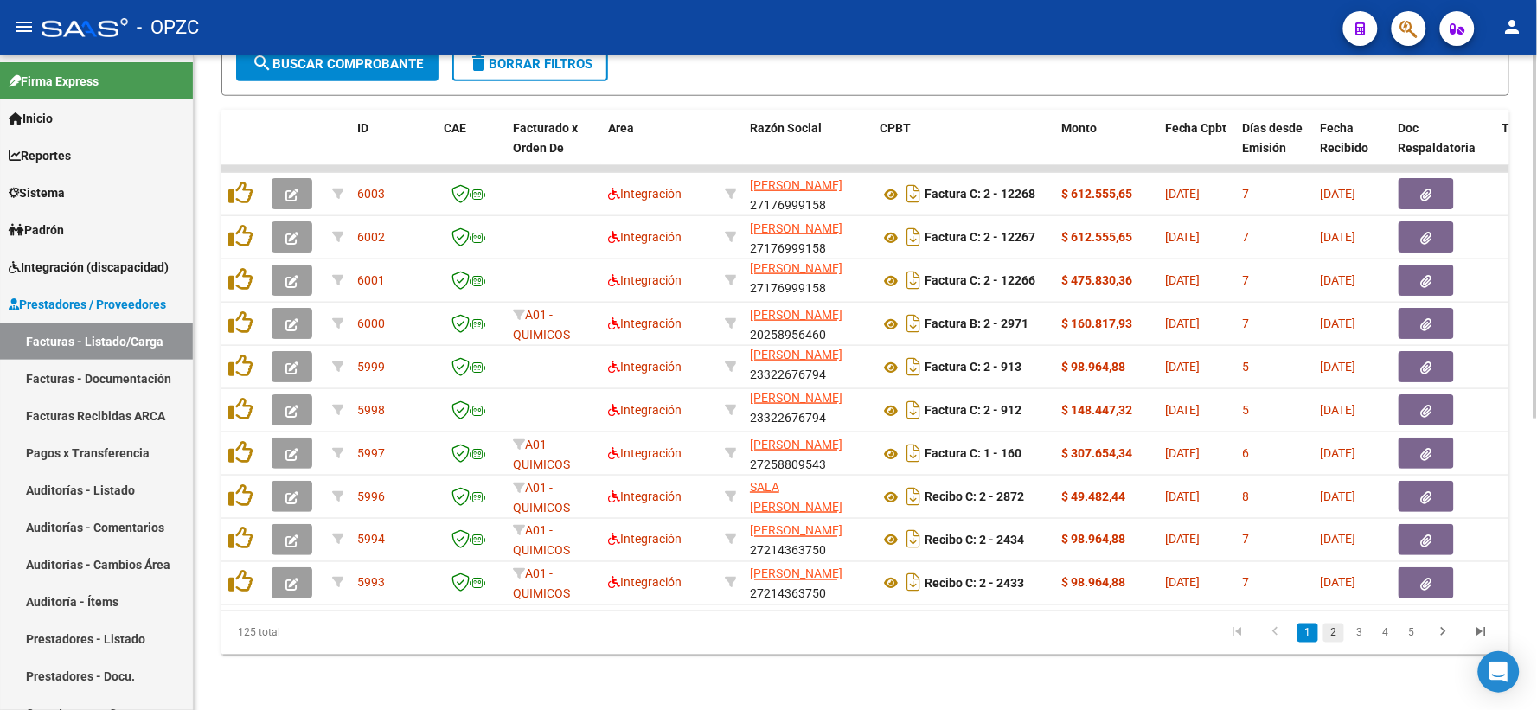
click at [1337, 635] on link "2" at bounding box center [1333, 632] width 21 height 19
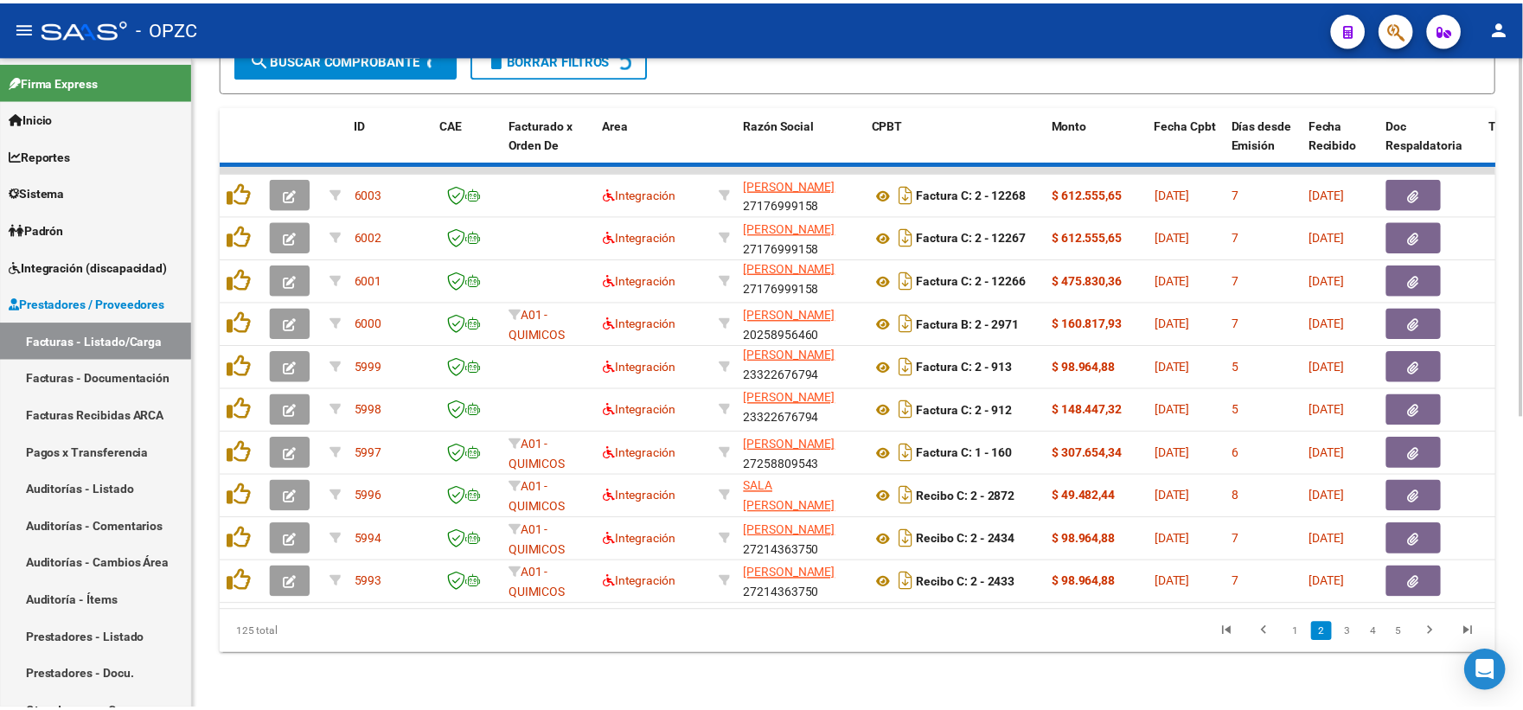
scroll to position [526, 0]
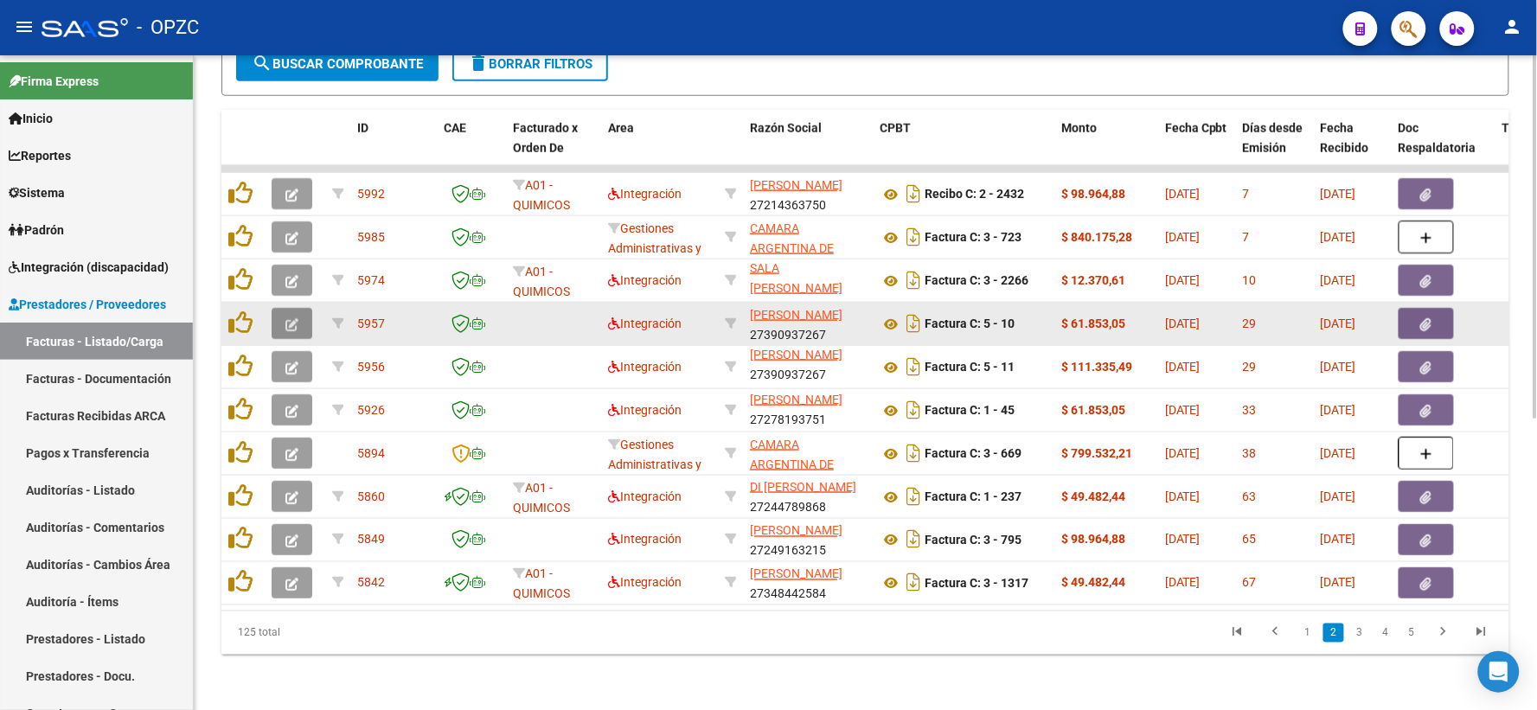
click at [308, 308] on button "button" at bounding box center [292, 323] width 41 height 31
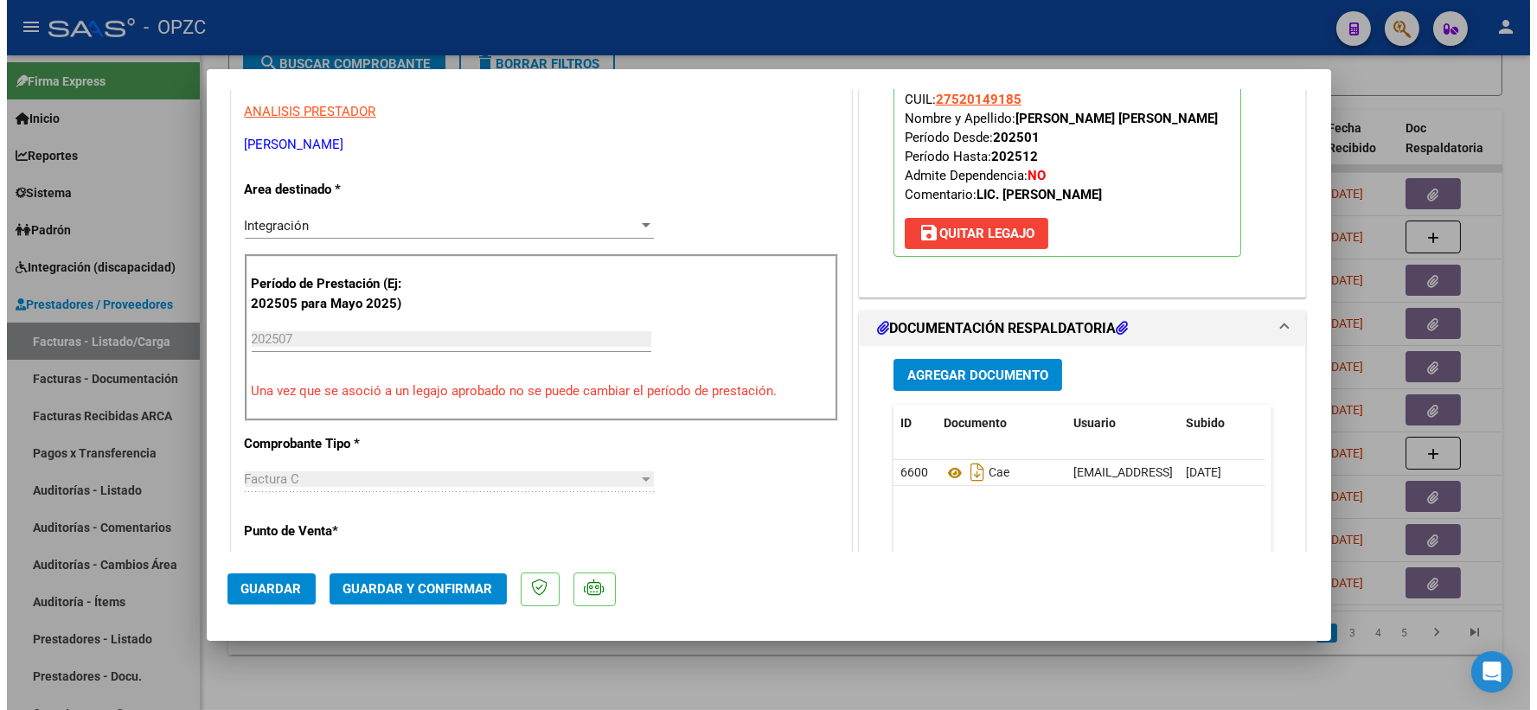
scroll to position [0, 0]
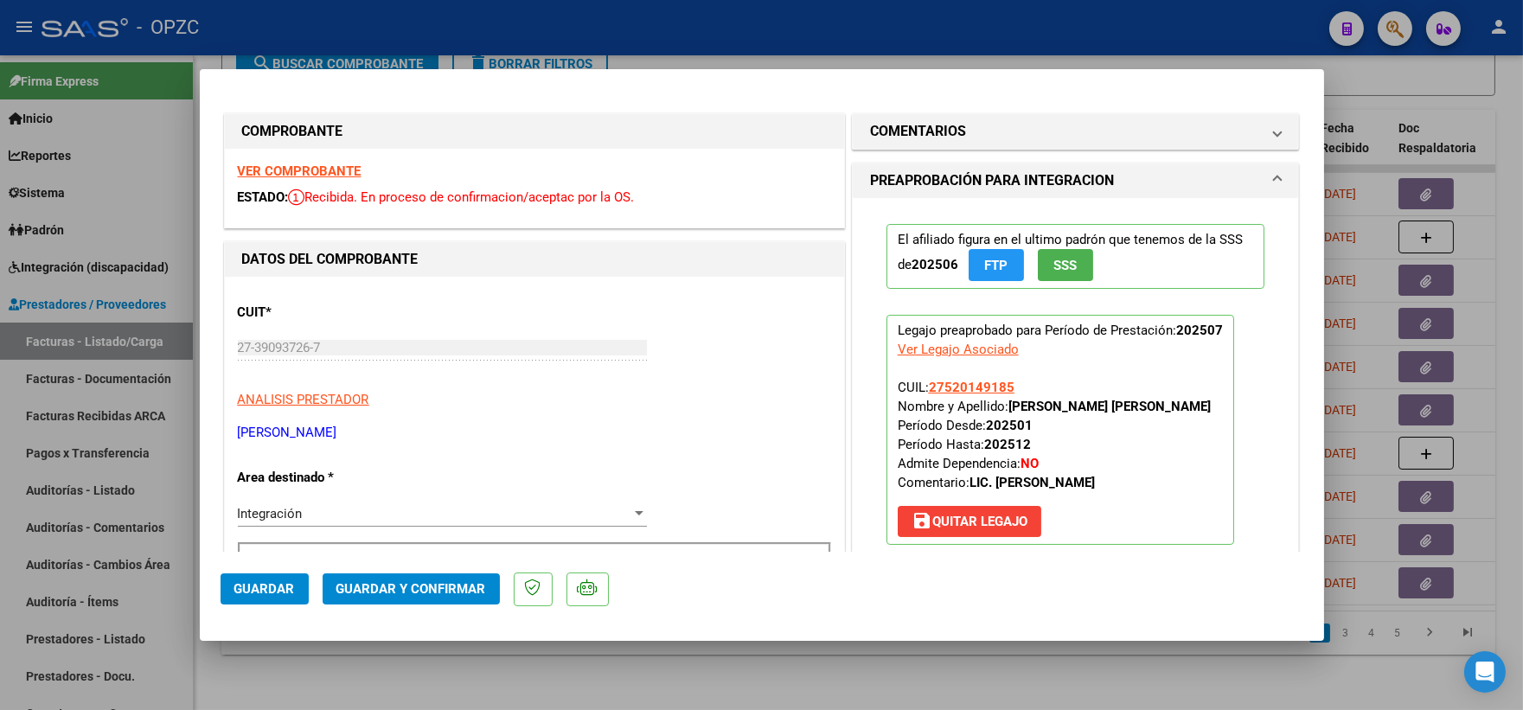
click at [1508, 122] on div at bounding box center [761, 355] width 1523 height 710
type input "$ 0,00"
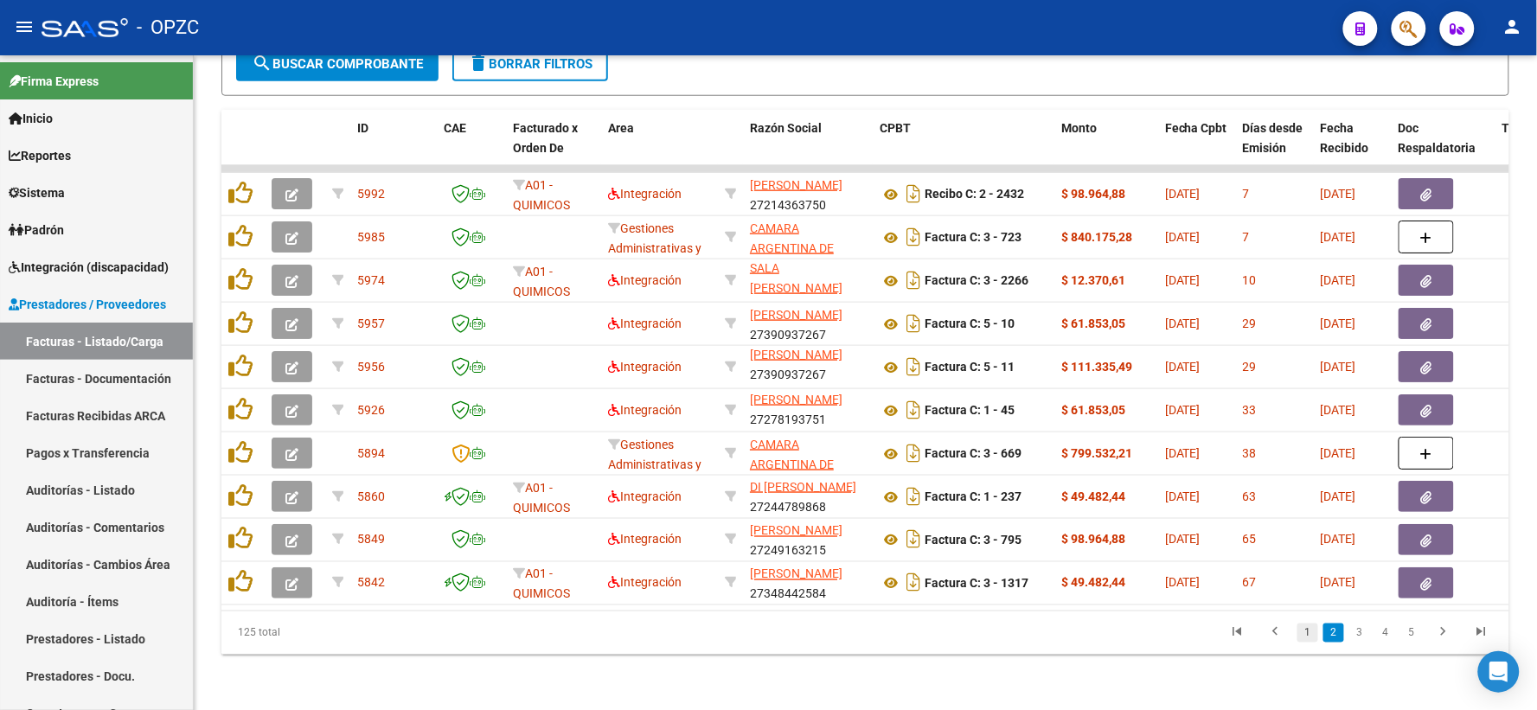
click at [1308, 636] on link "1" at bounding box center [1307, 632] width 21 height 19
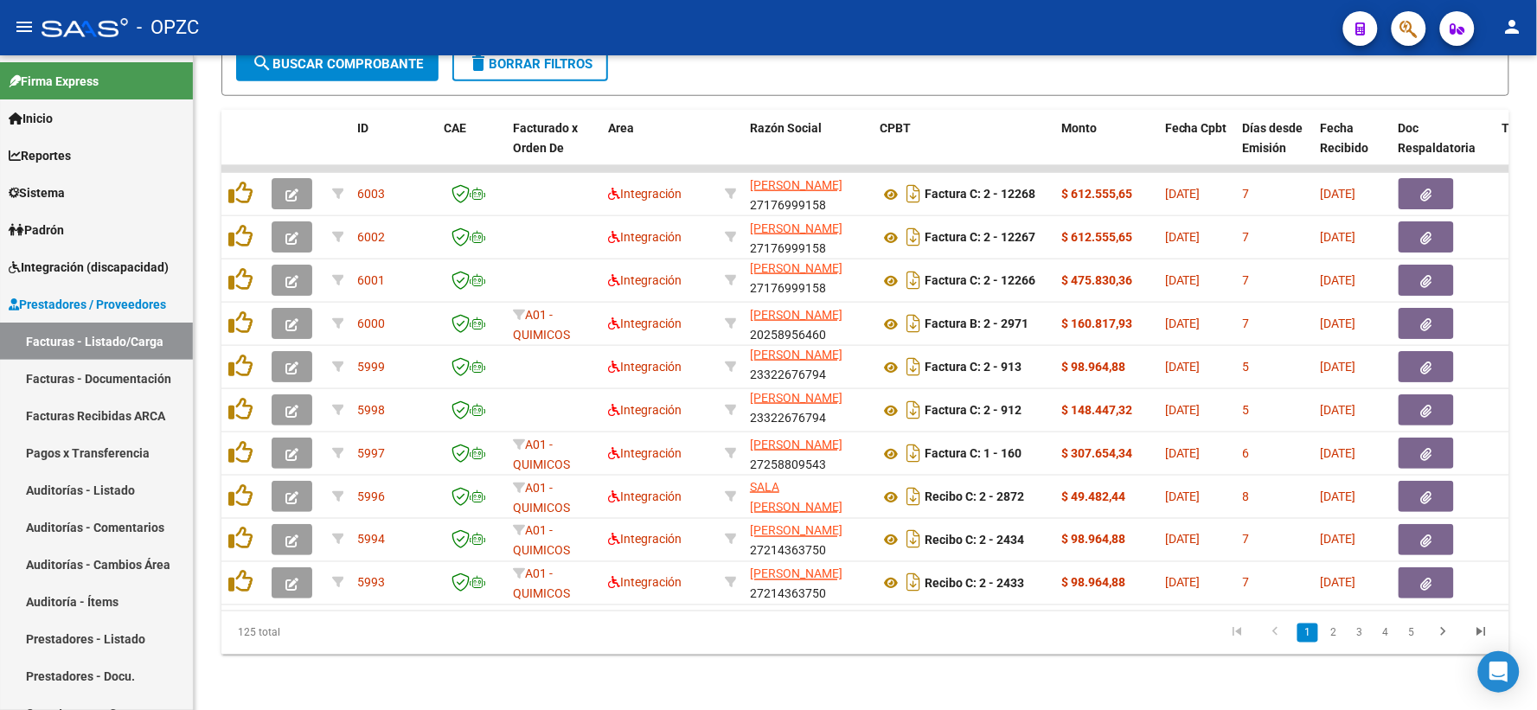
scroll to position [526, 0]
click at [80, 266] on span "Integración (discapacidad)" at bounding box center [89, 267] width 160 height 19
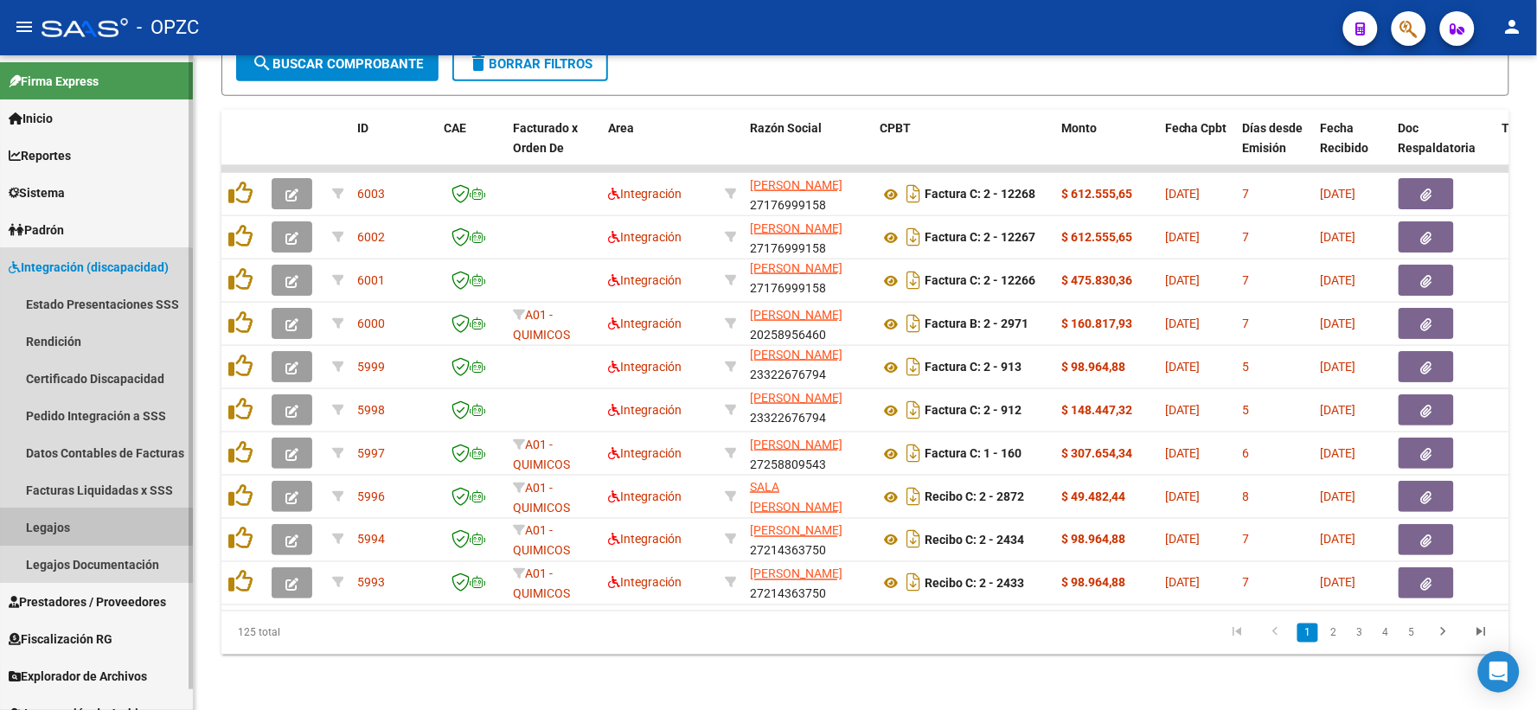
click at [64, 521] on link "Legajos" at bounding box center [96, 526] width 193 height 37
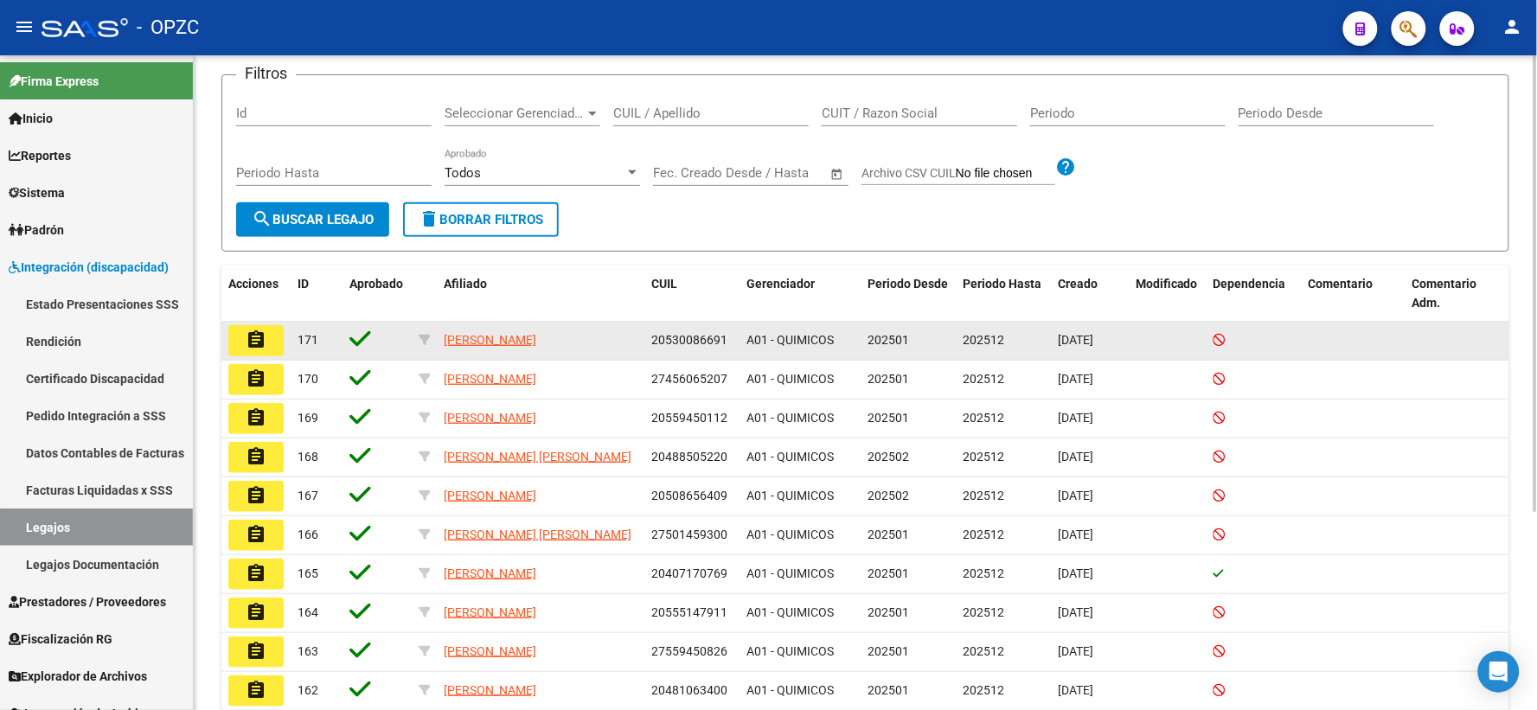
scroll to position [192, 0]
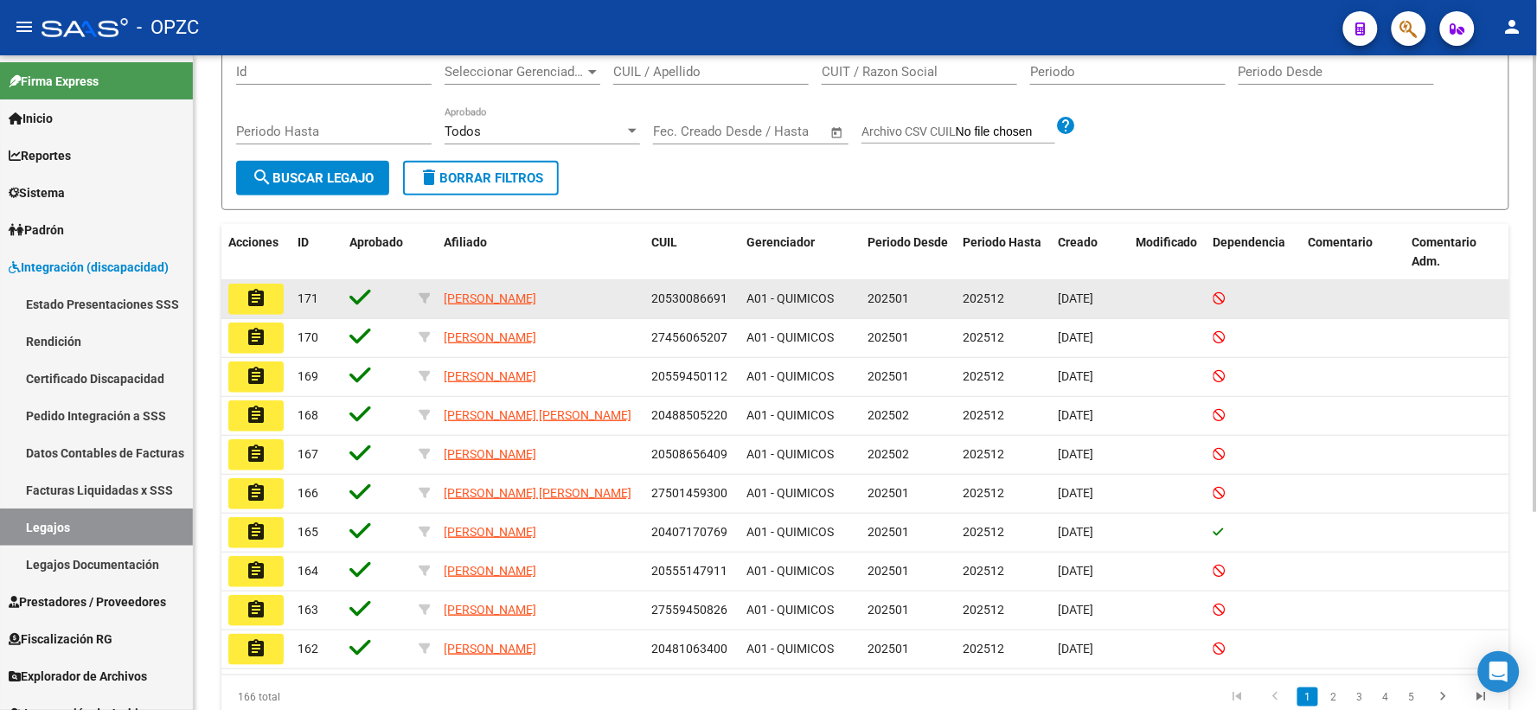
click at [268, 315] on button "assignment" at bounding box center [255, 299] width 55 height 31
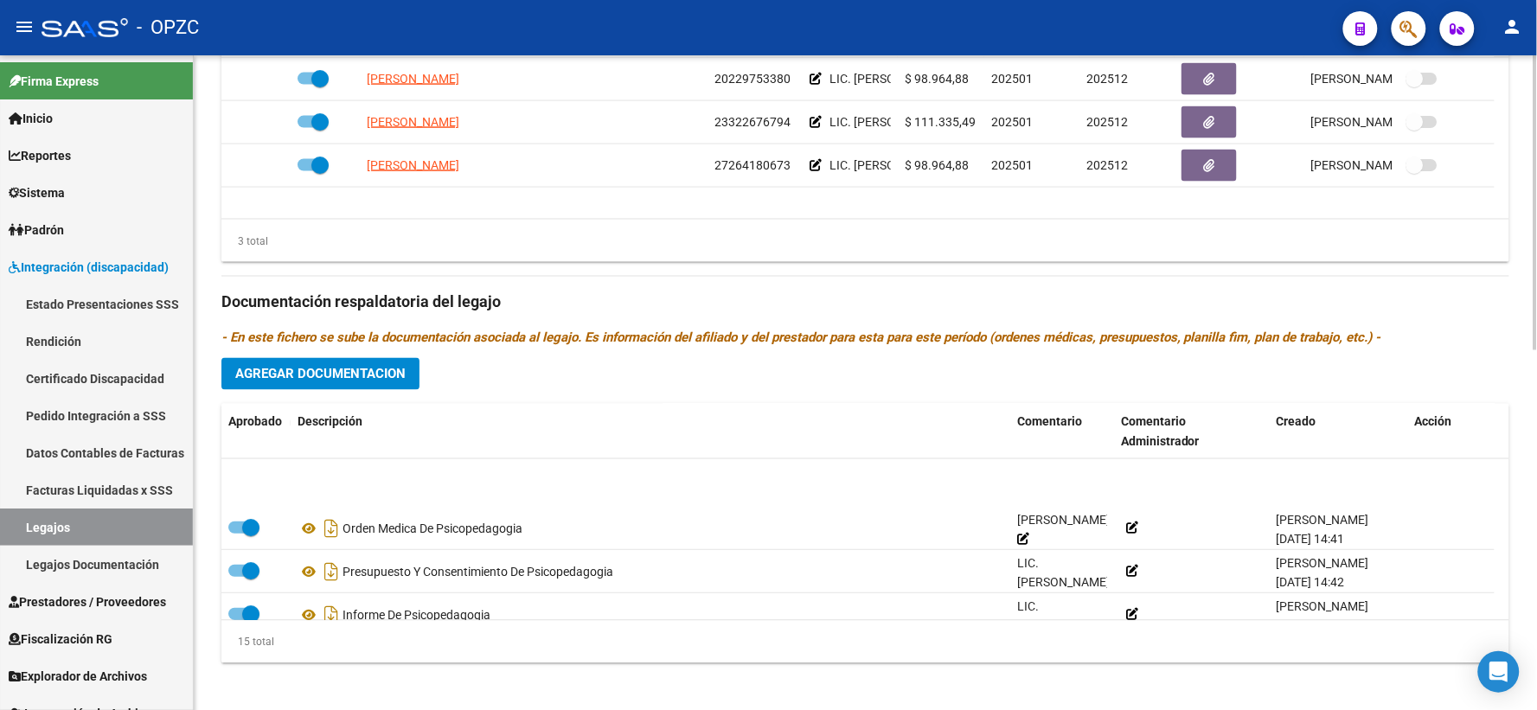
scroll to position [480, 0]
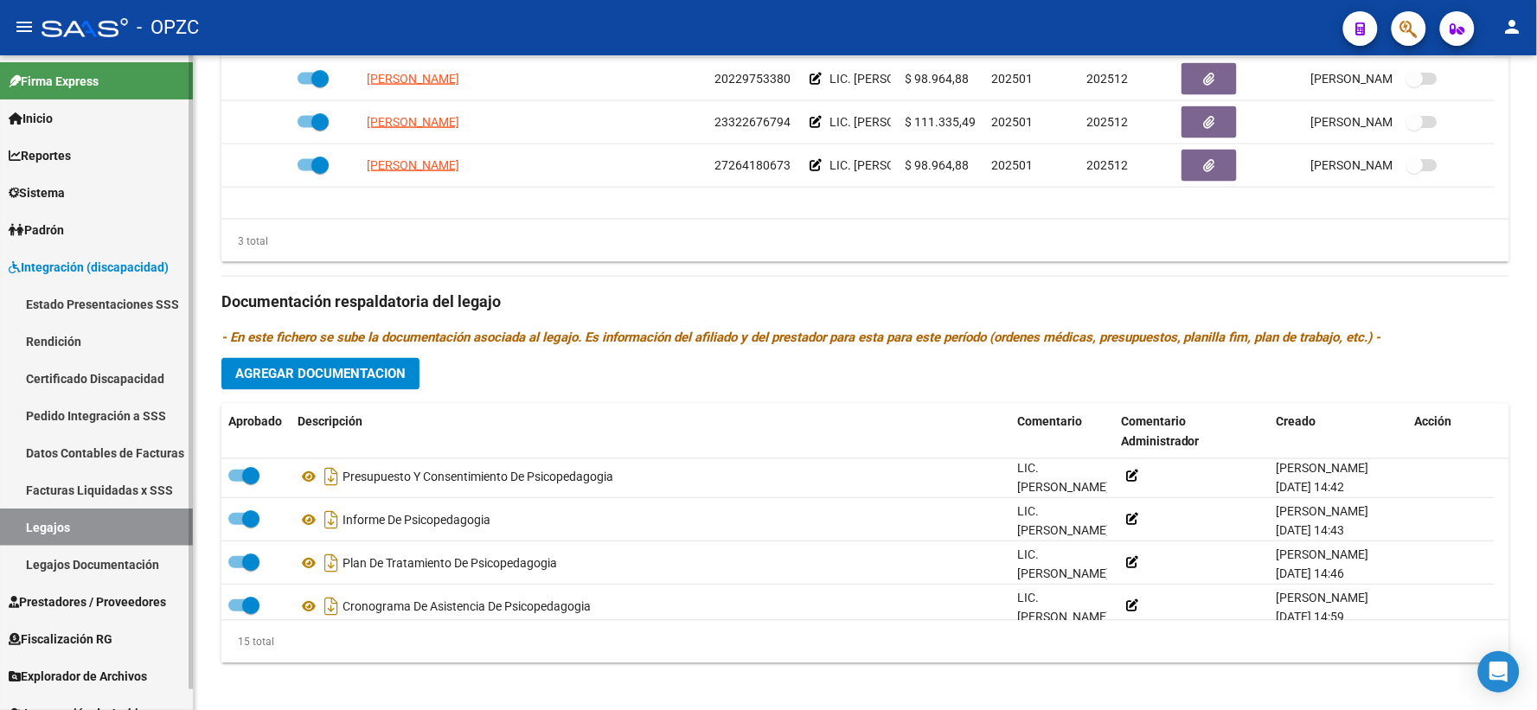
click at [66, 524] on link "Legajos" at bounding box center [96, 526] width 193 height 37
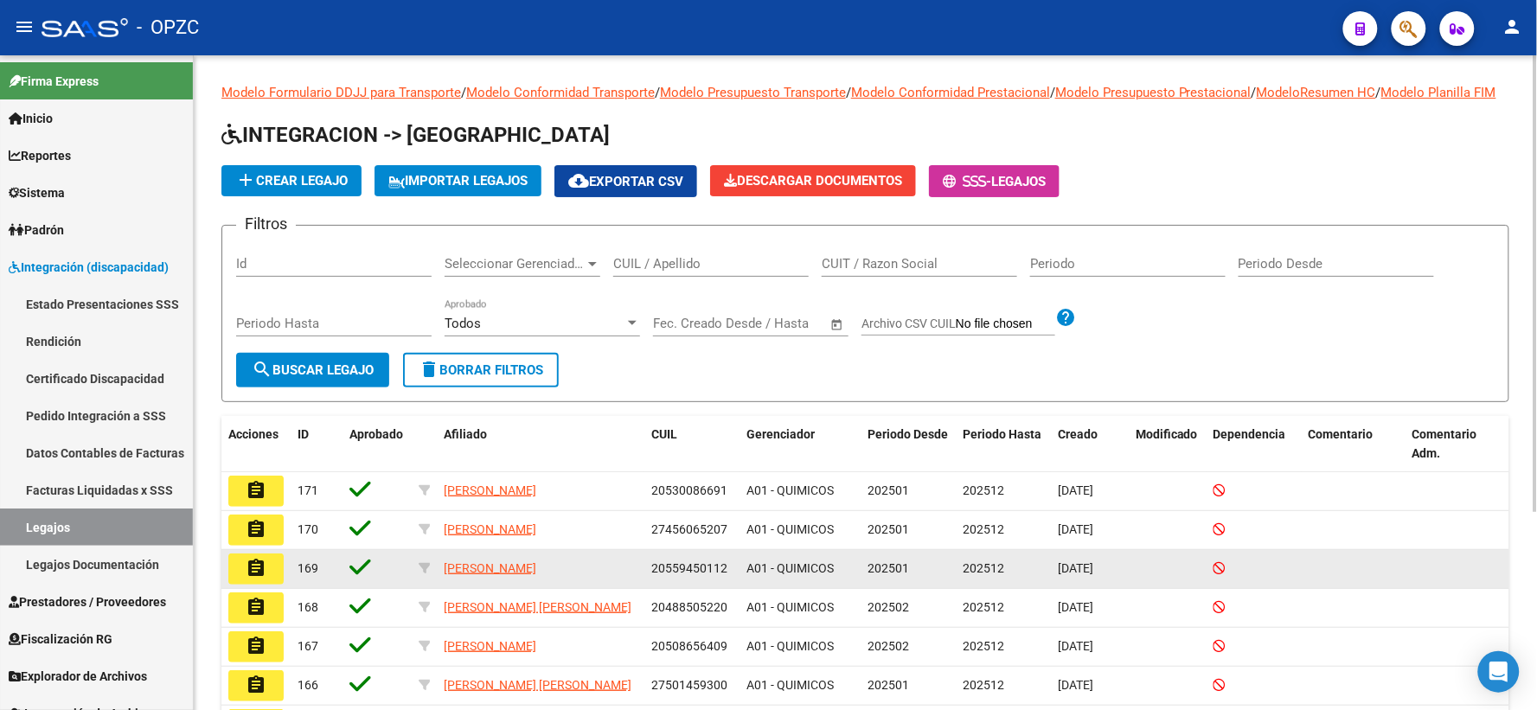
click at [272, 585] on button "assignment" at bounding box center [255, 568] width 55 height 31
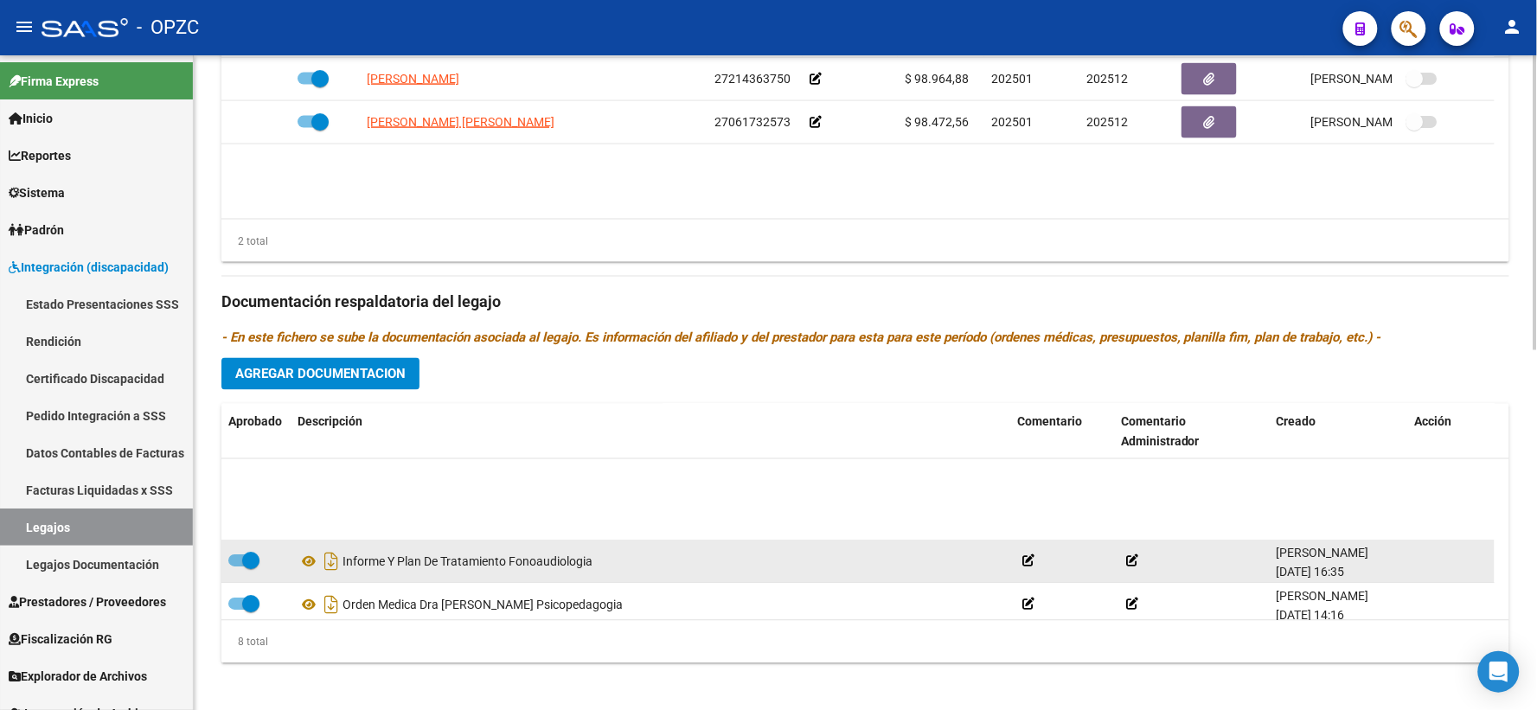
scroll to position [190, 0]
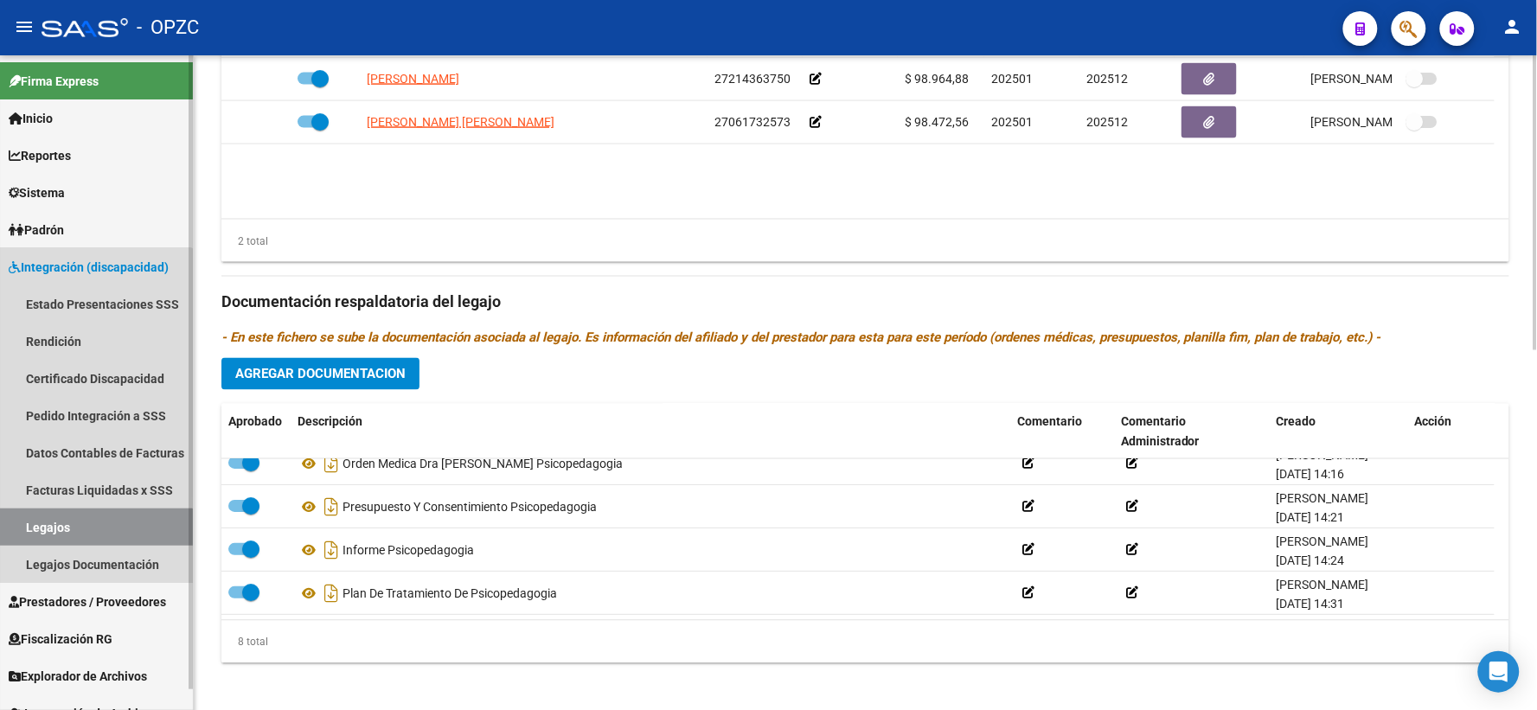
click at [71, 531] on link "Legajos" at bounding box center [96, 526] width 193 height 37
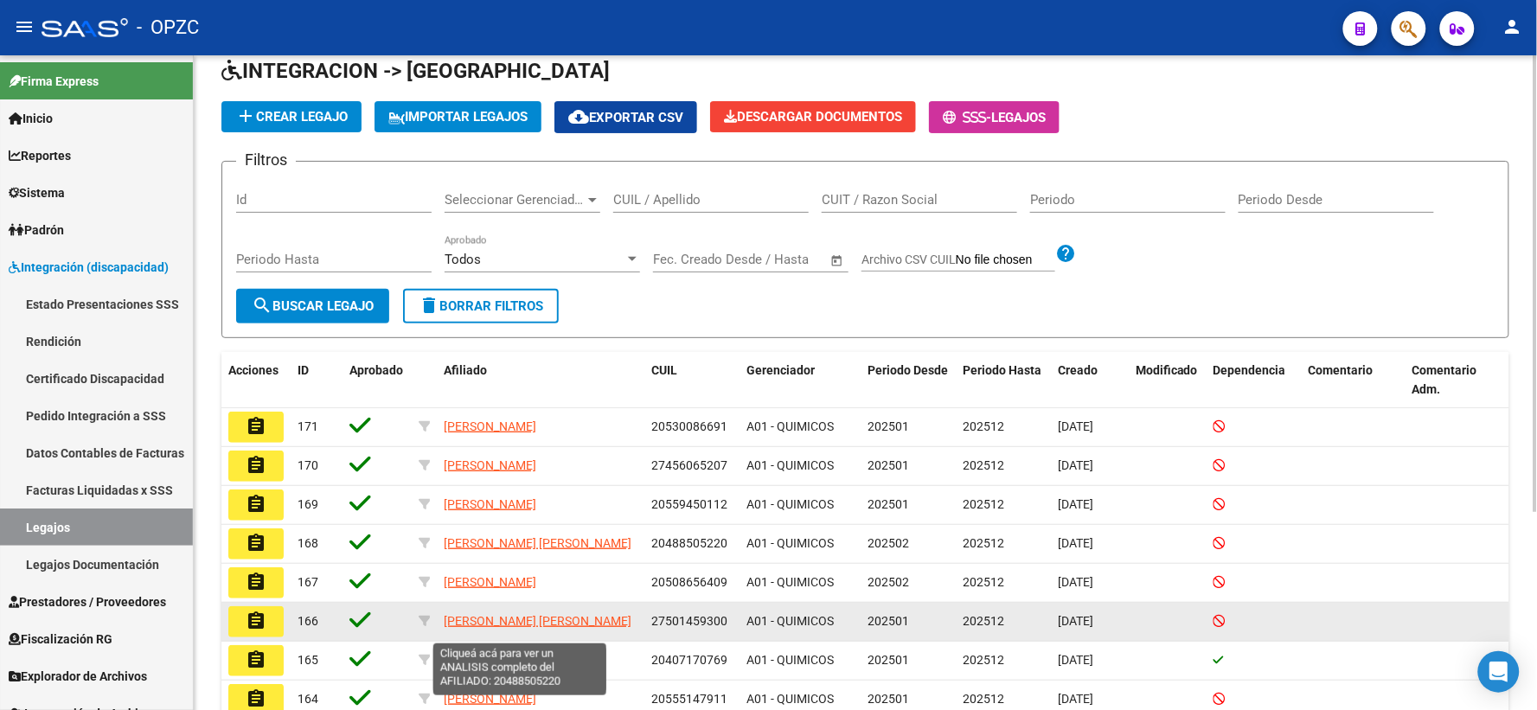
scroll to position [96, 0]
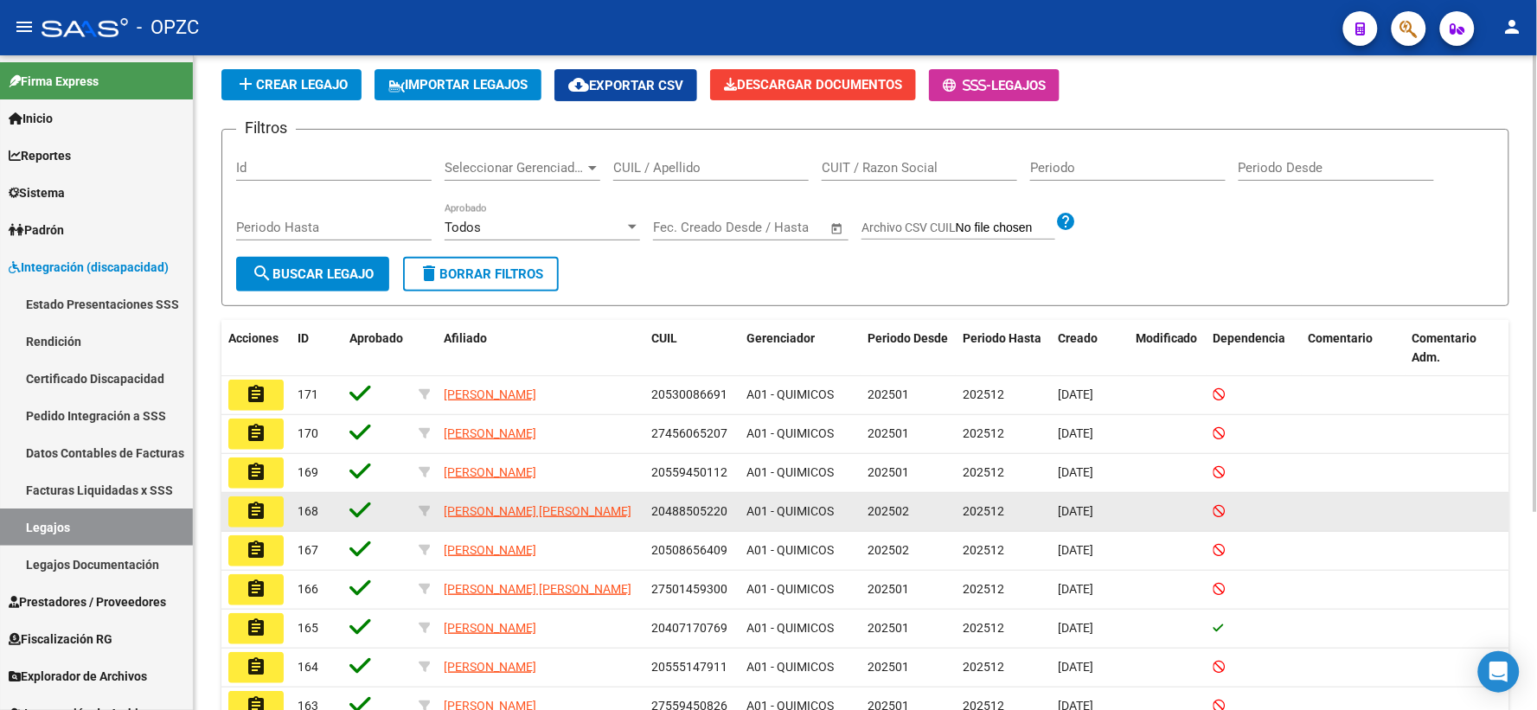
click at [254, 521] on mat-icon "assignment" at bounding box center [256, 511] width 21 height 21
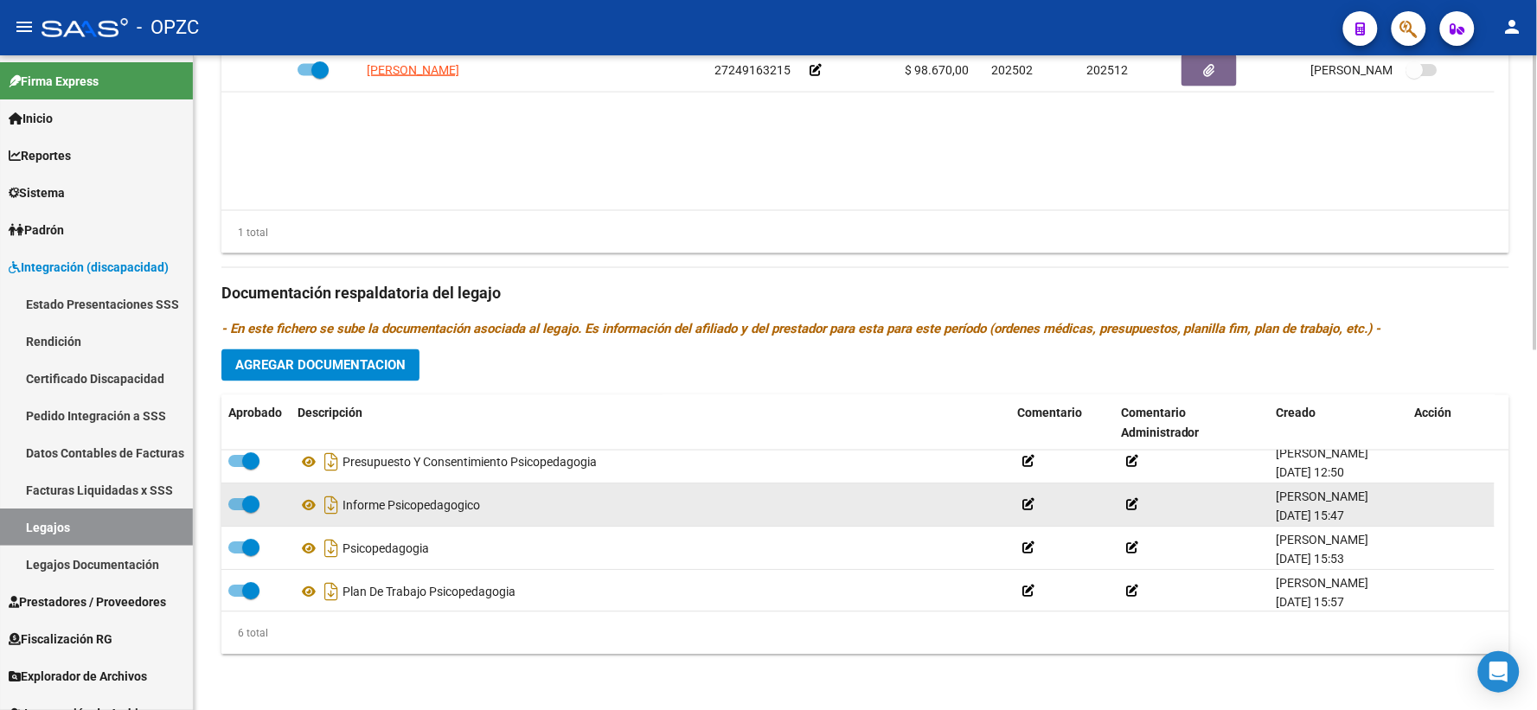
scroll to position [104, 0]
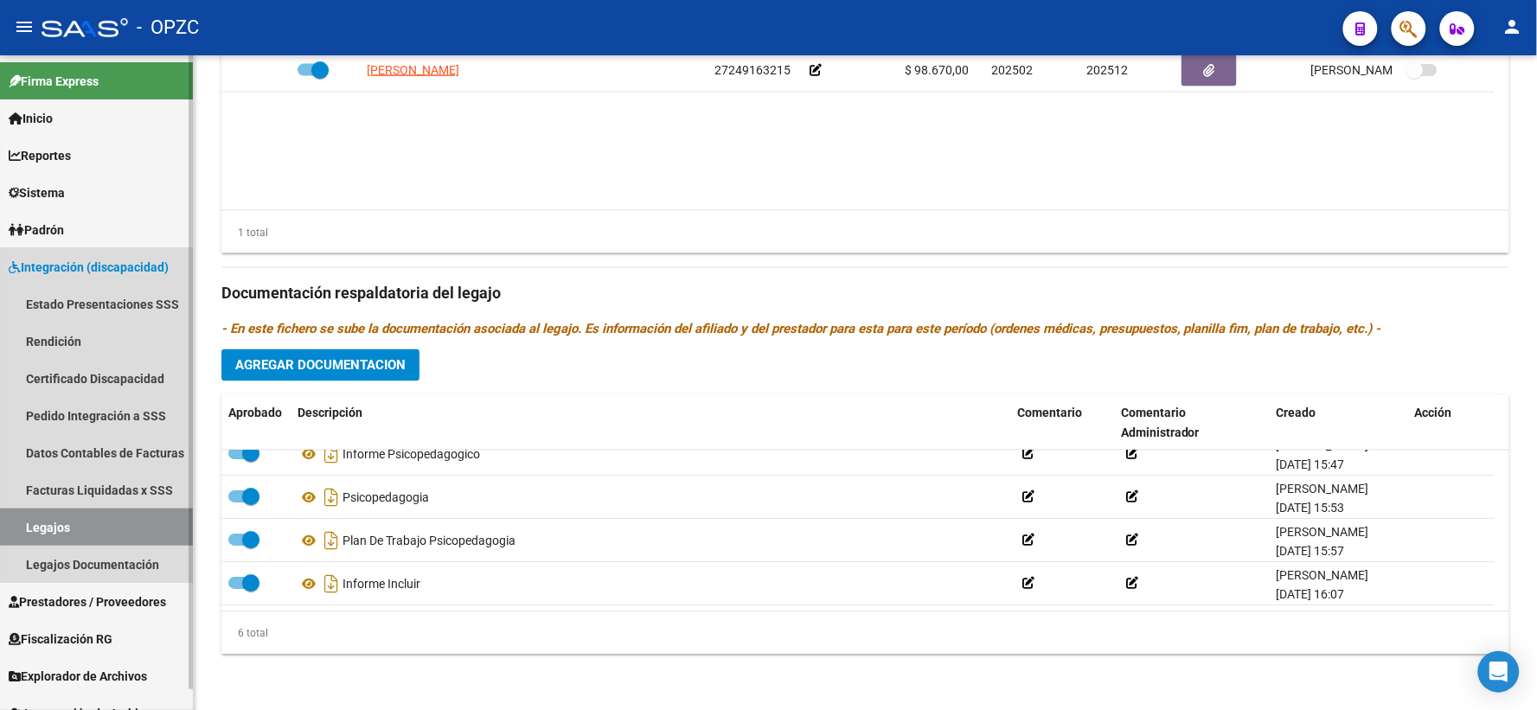
click at [76, 521] on link "Legajos" at bounding box center [96, 526] width 193 height 37
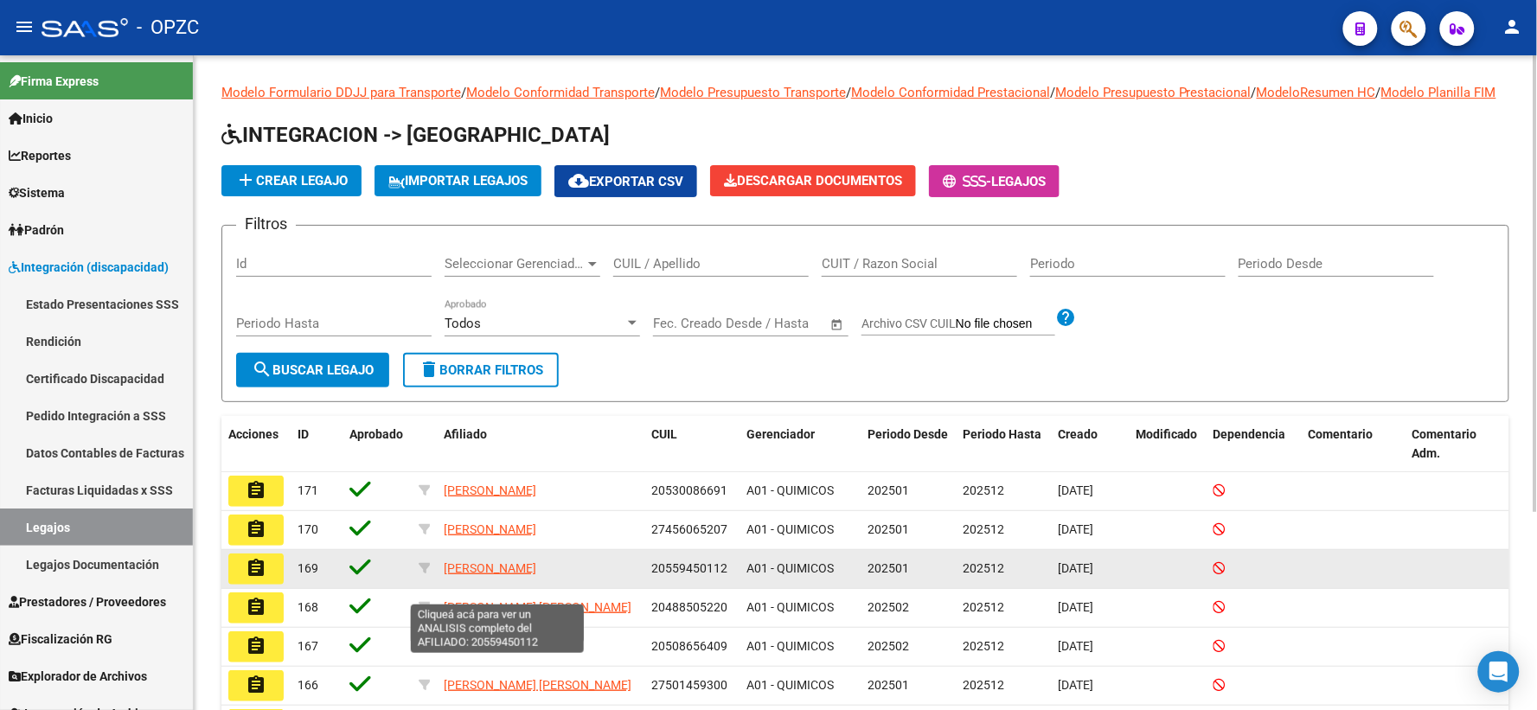
scroll to position [96, 0]
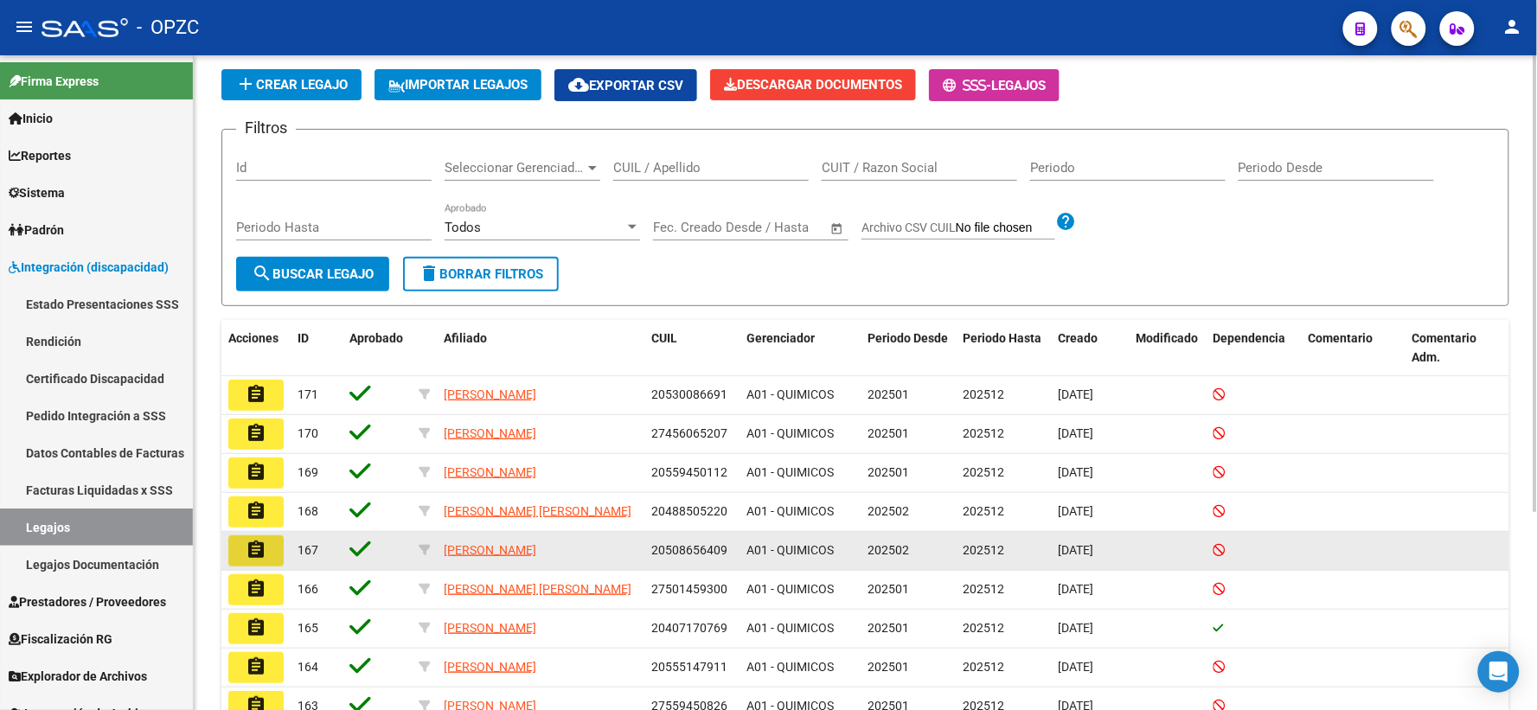
click at [255, 560] on mat-icon "assignment" at bounding box center [256, 550] width 21 height 21
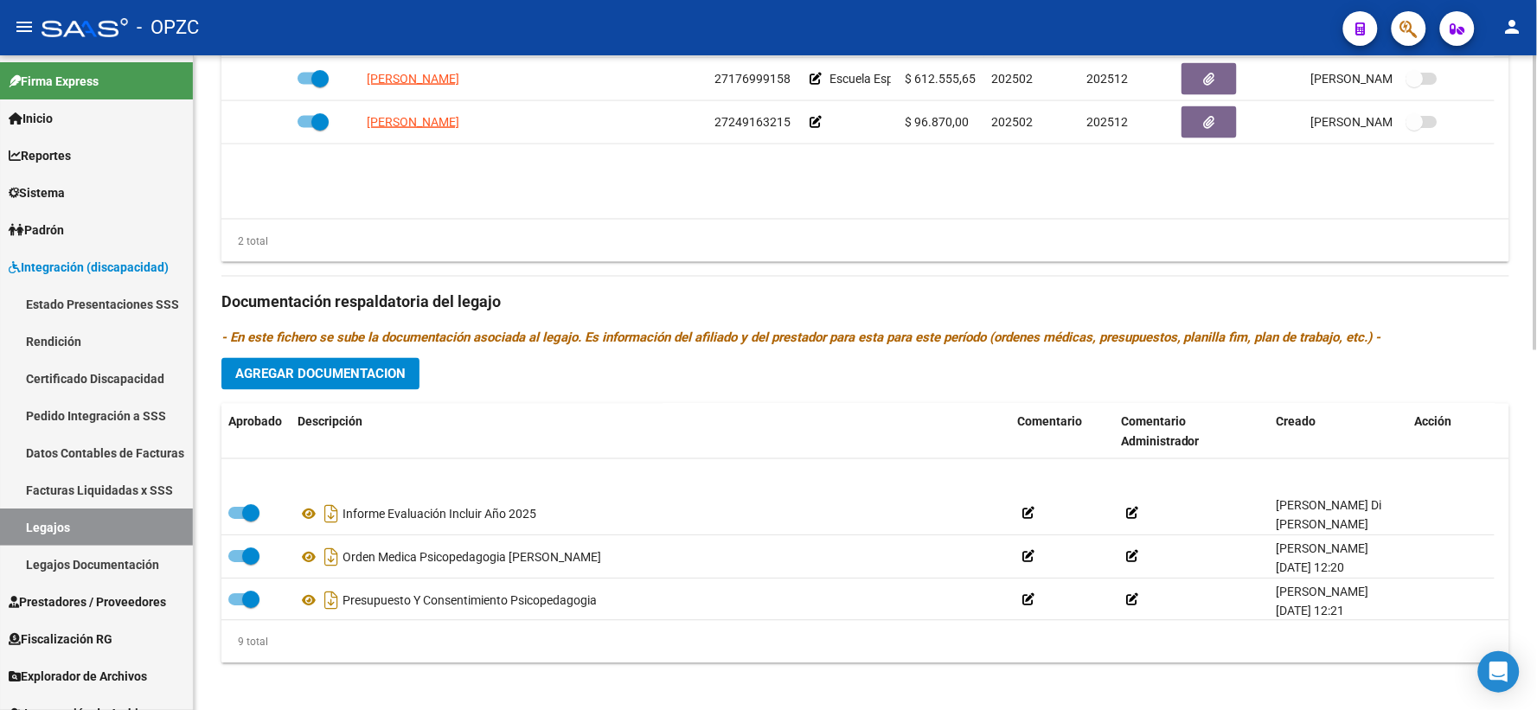
scroll to position [192, 0]
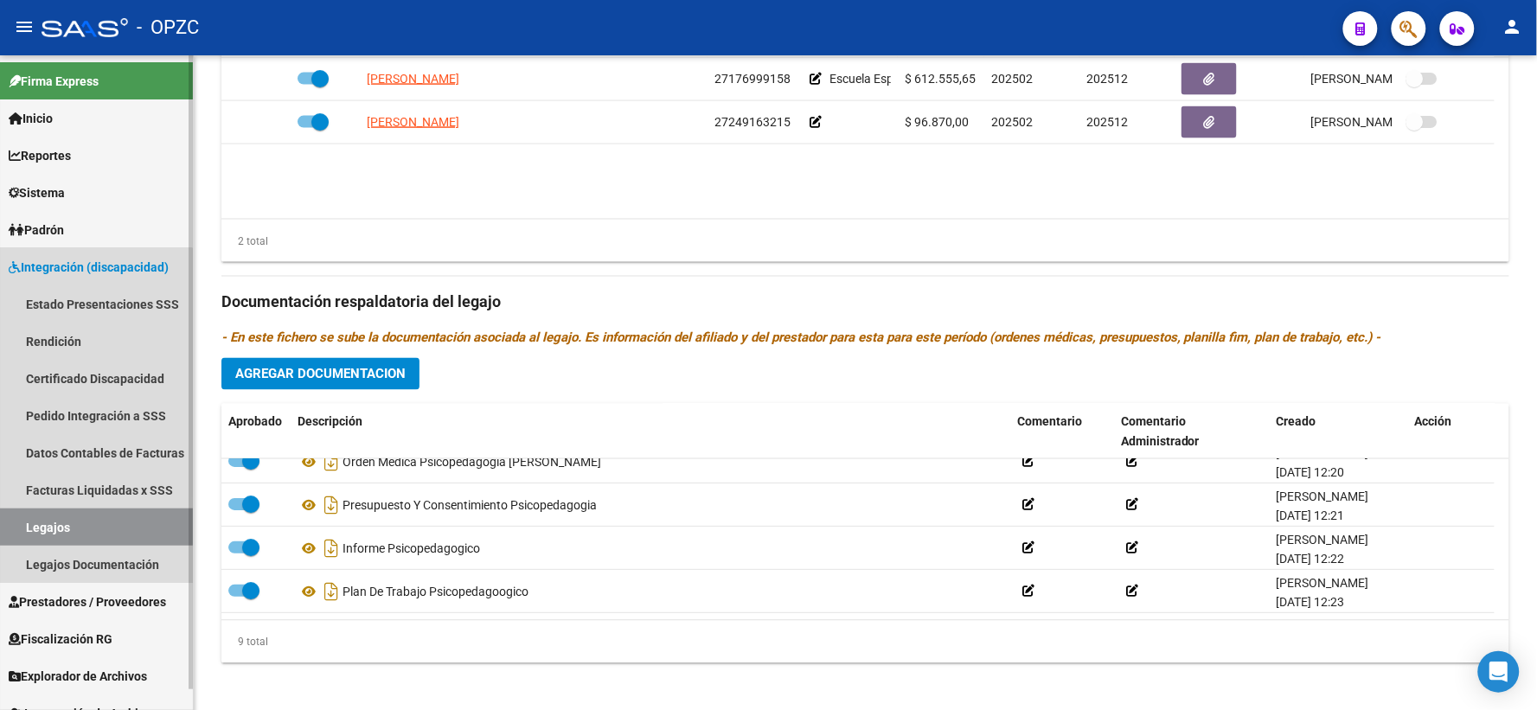
click at [54, 524] on link "Legajos" at bounding box center [96, 526] width 193 height 37
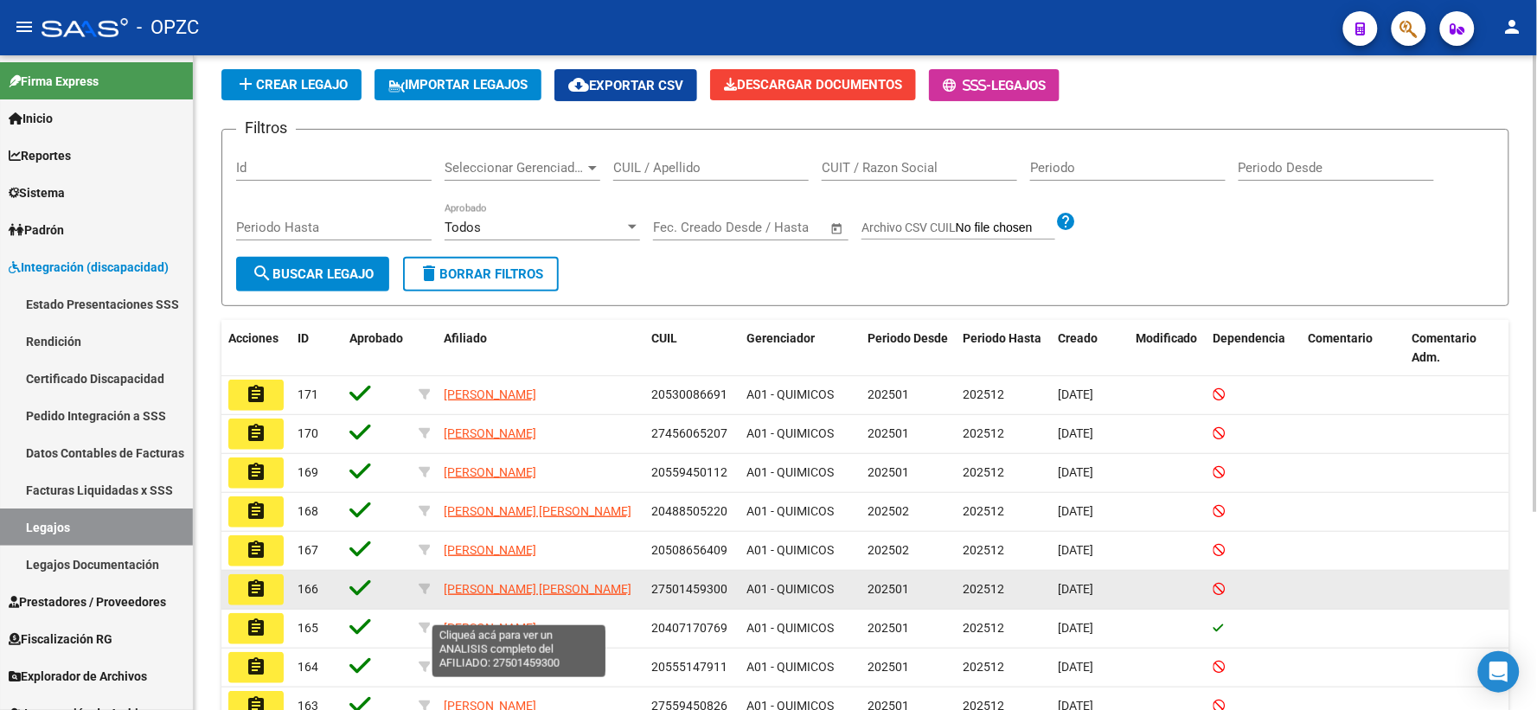
scroll to position [192, 0]
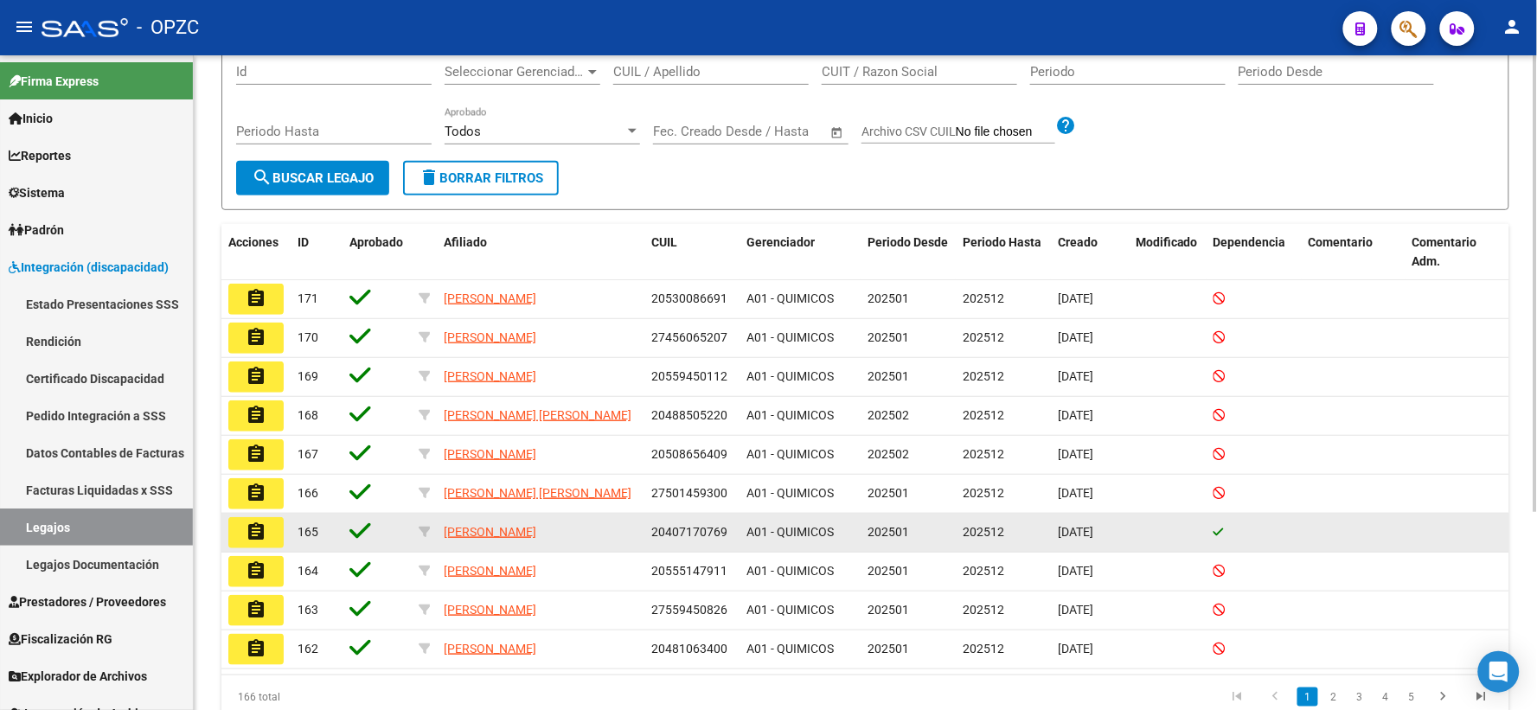
click at [252, 542] on mat-icon "assignment" at bounding box center [256, 531] width 21 height 21
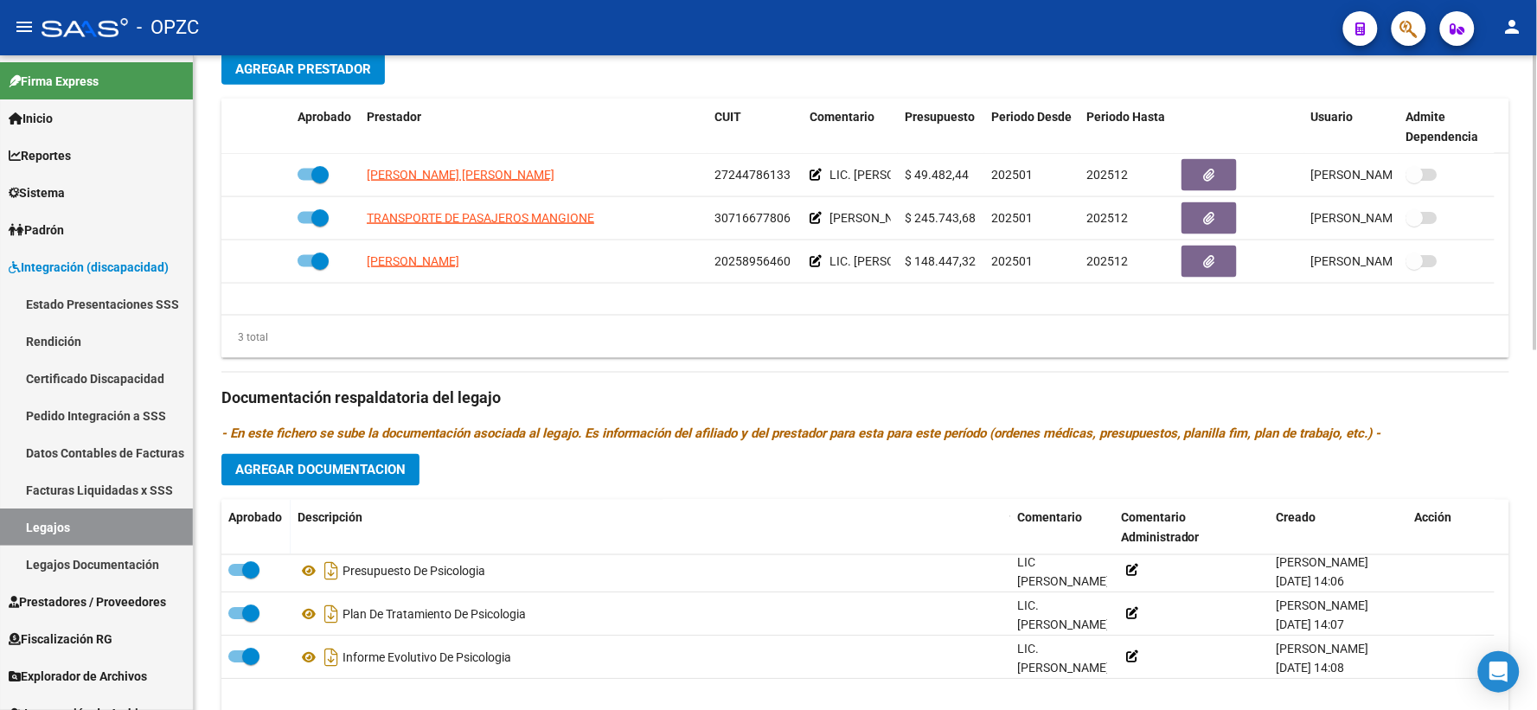
scroll to position [96, 0]
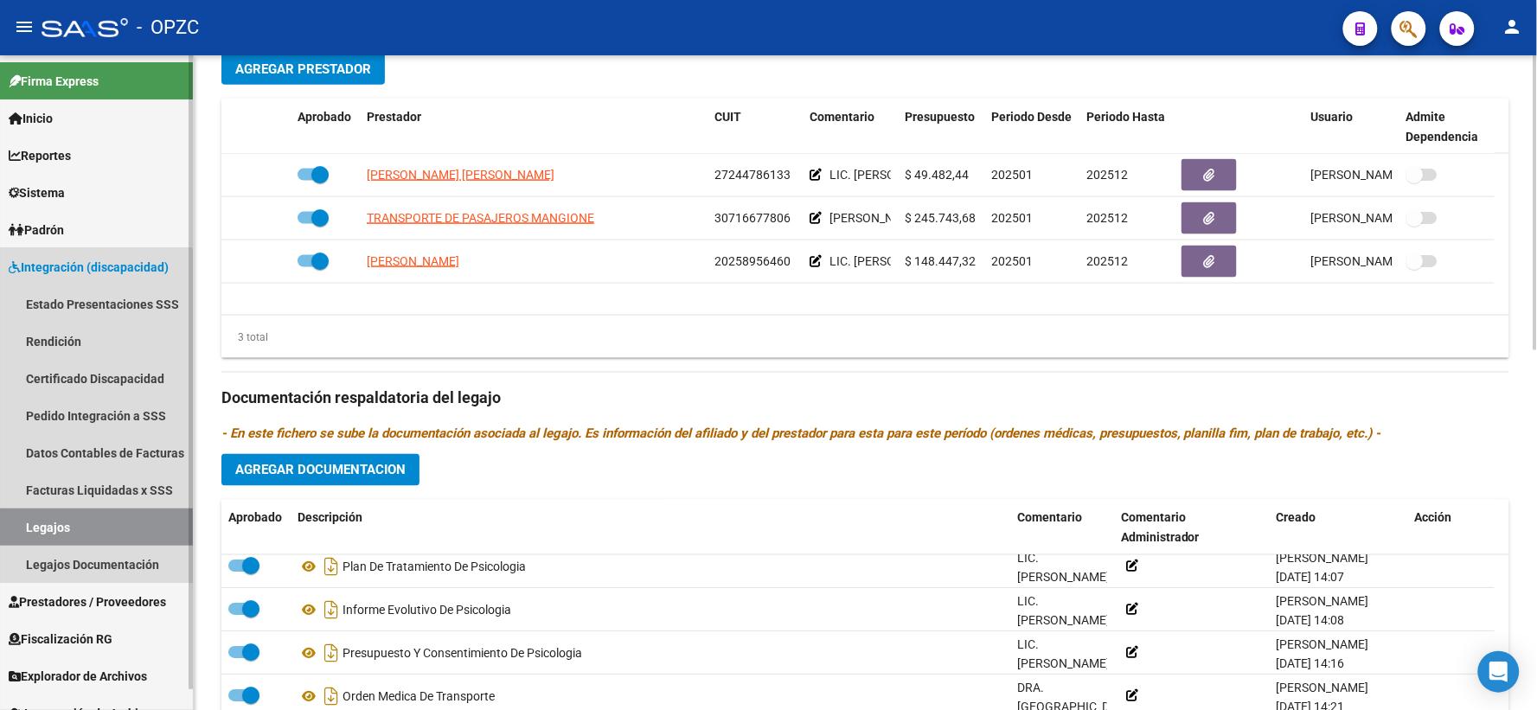
click at [52, 525] on link "Legajos" at bounding box center [96, 526] width 193 height 37
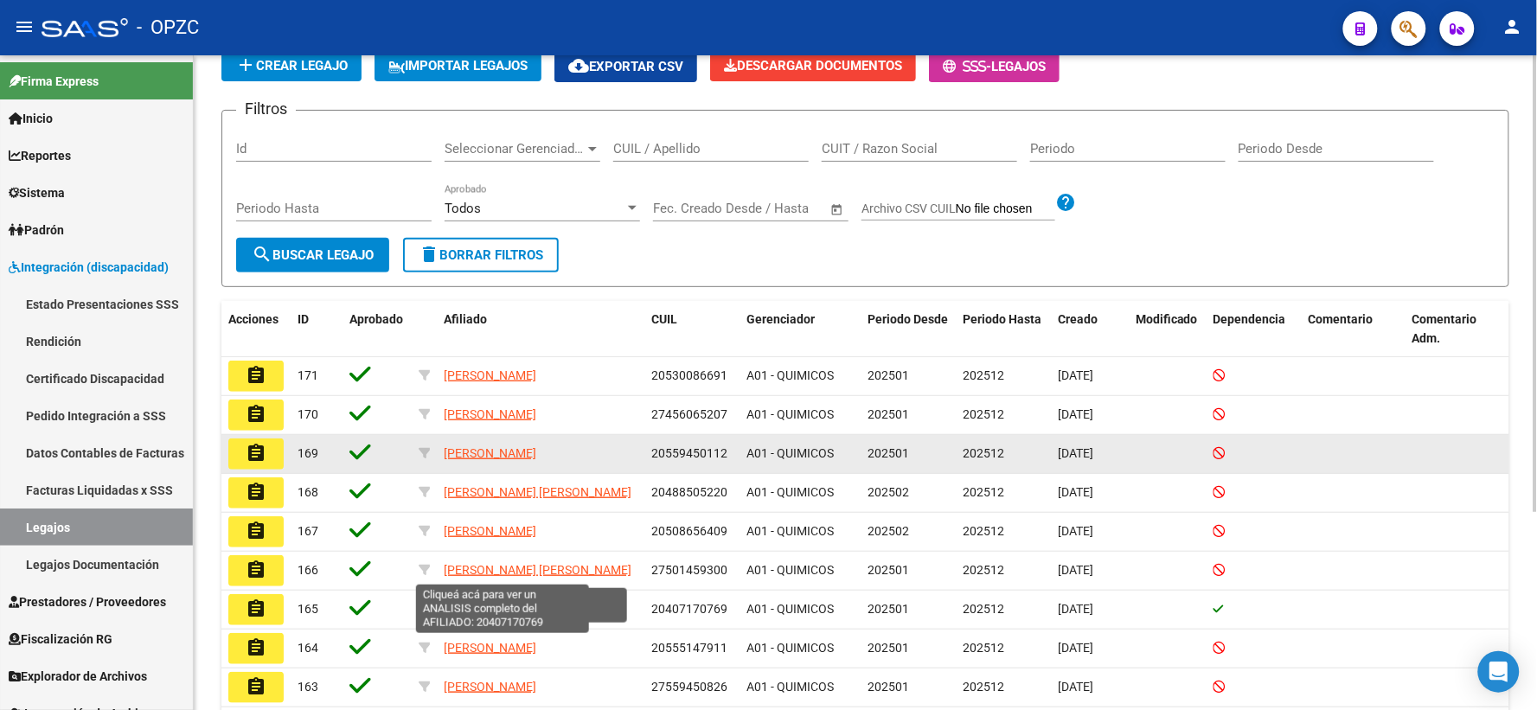
scroll to position [192, 0]
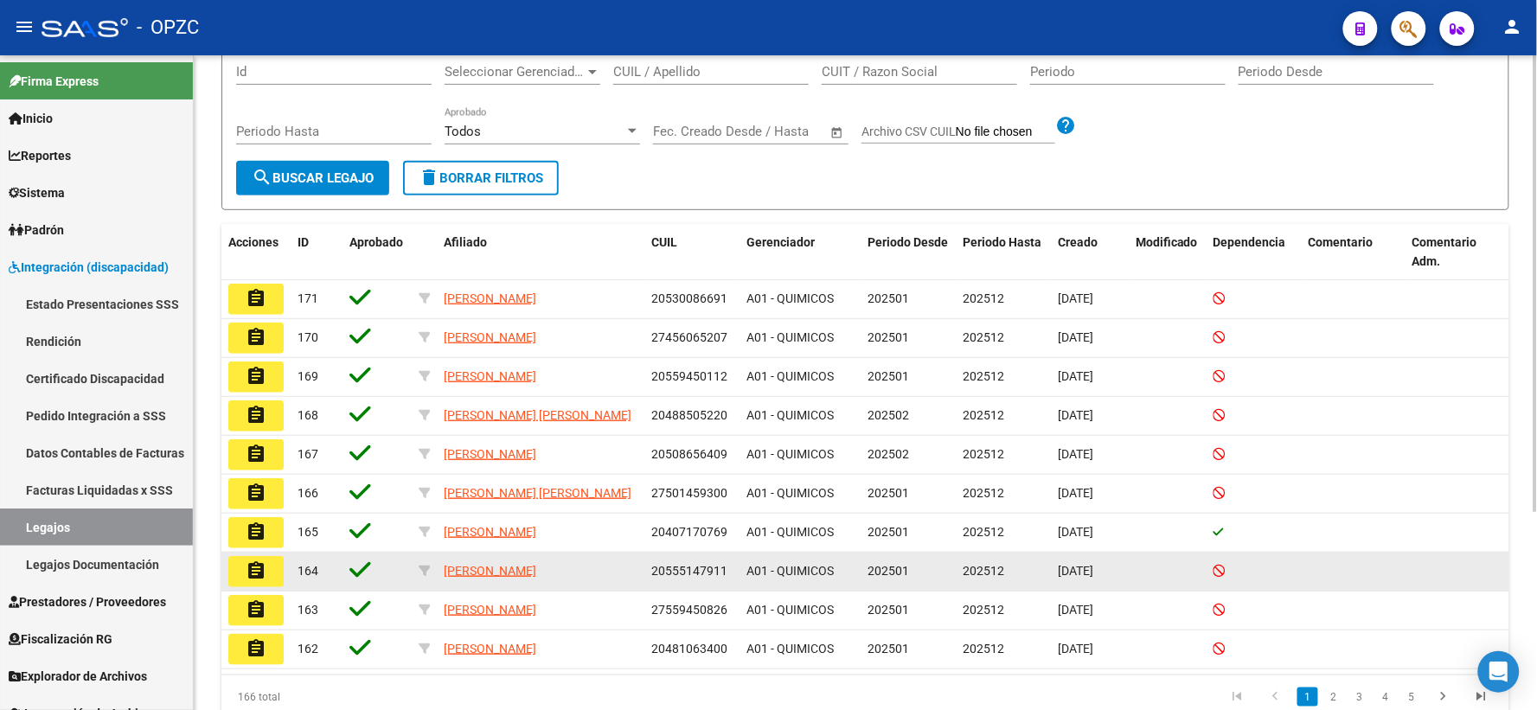
click at [259, 581] on mat-icon "assignment" at bounding box center [256, 570] width 21 height 21
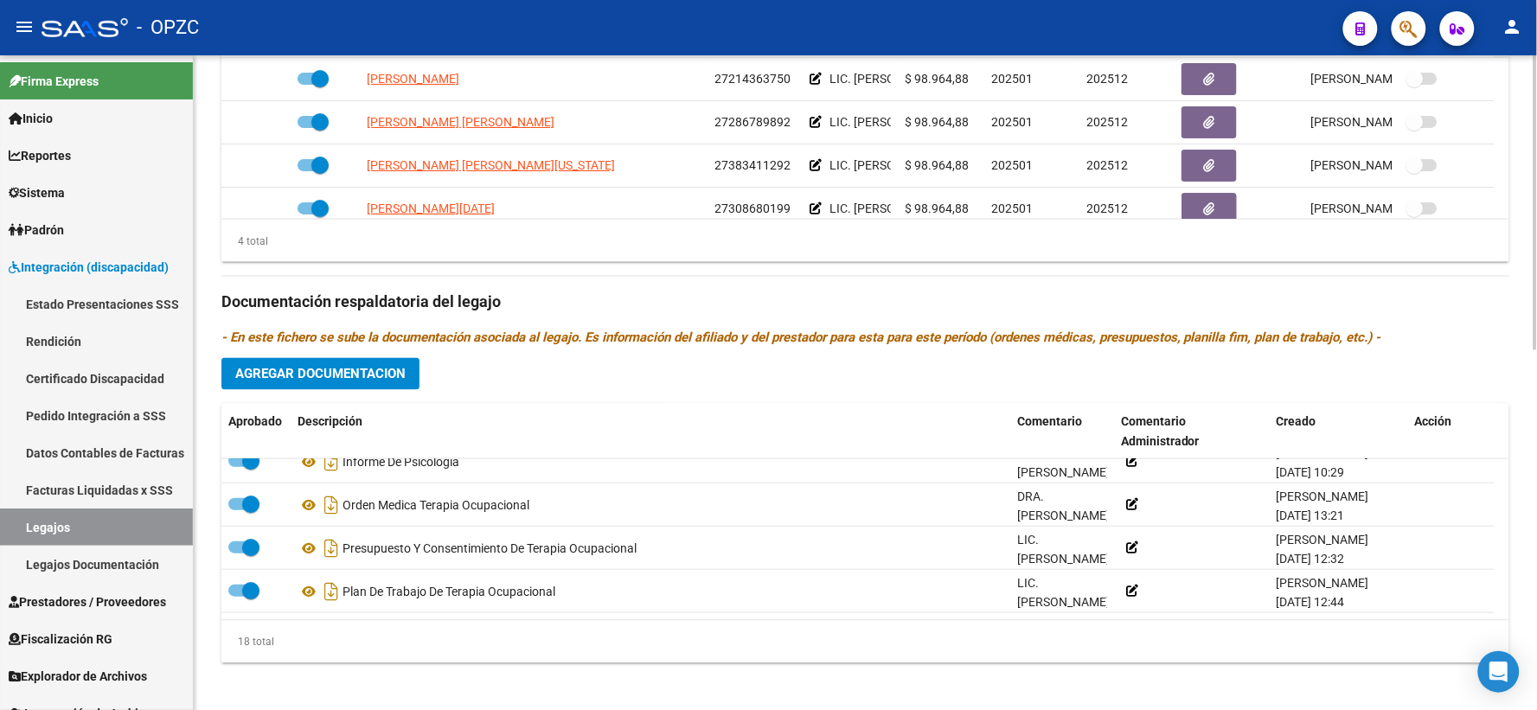
scroll to position [588, 0]
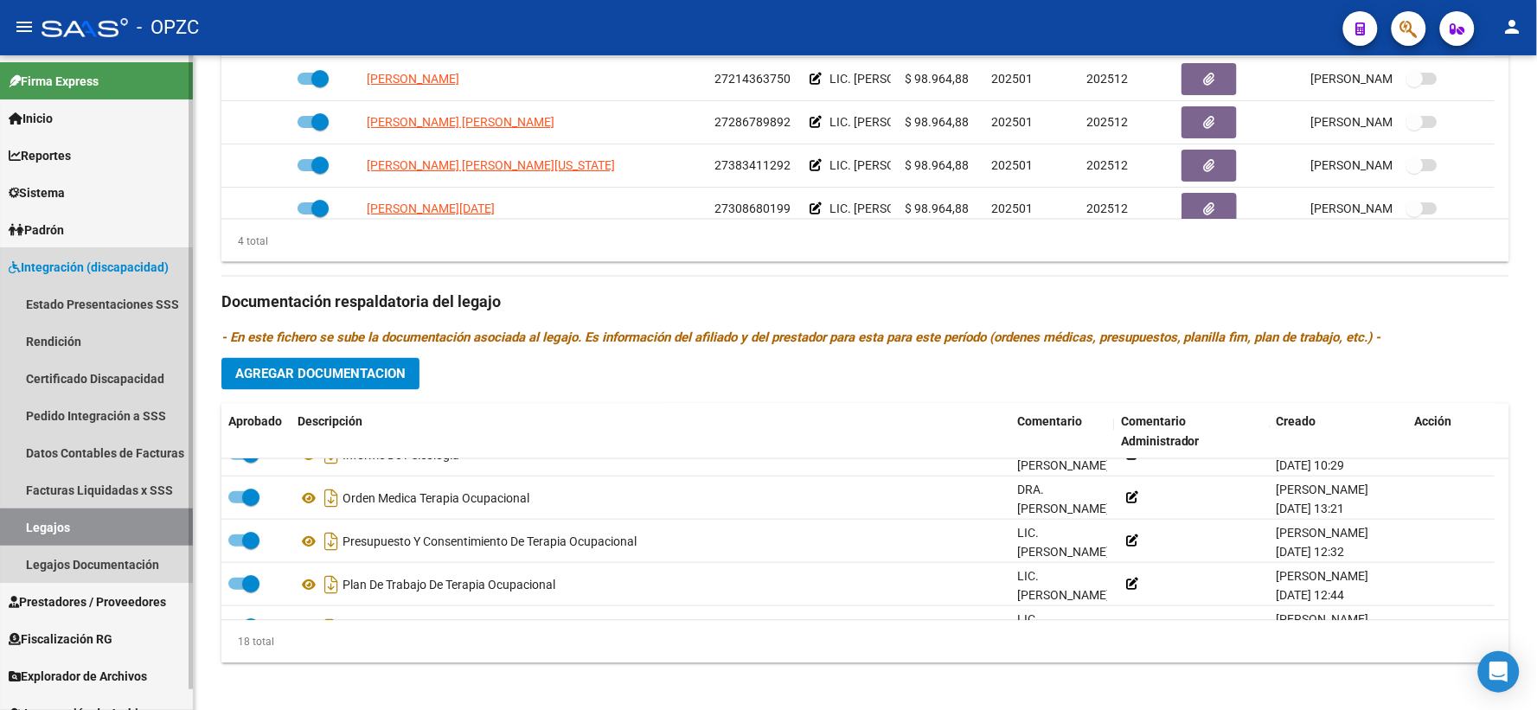
click at [54, 521] on link "Legajos" at bounding box center [96, 526] width 193 height 37
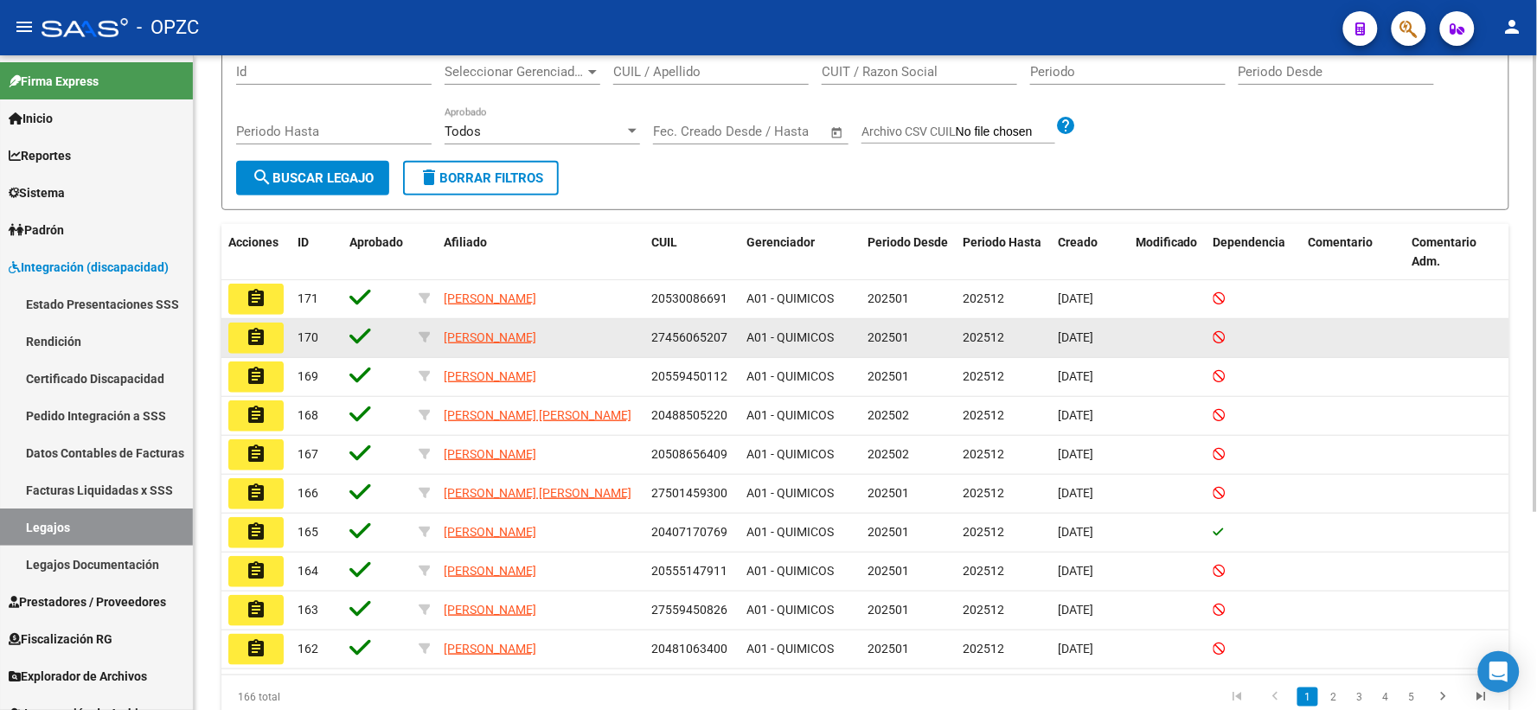
scroll to position [283, 0]
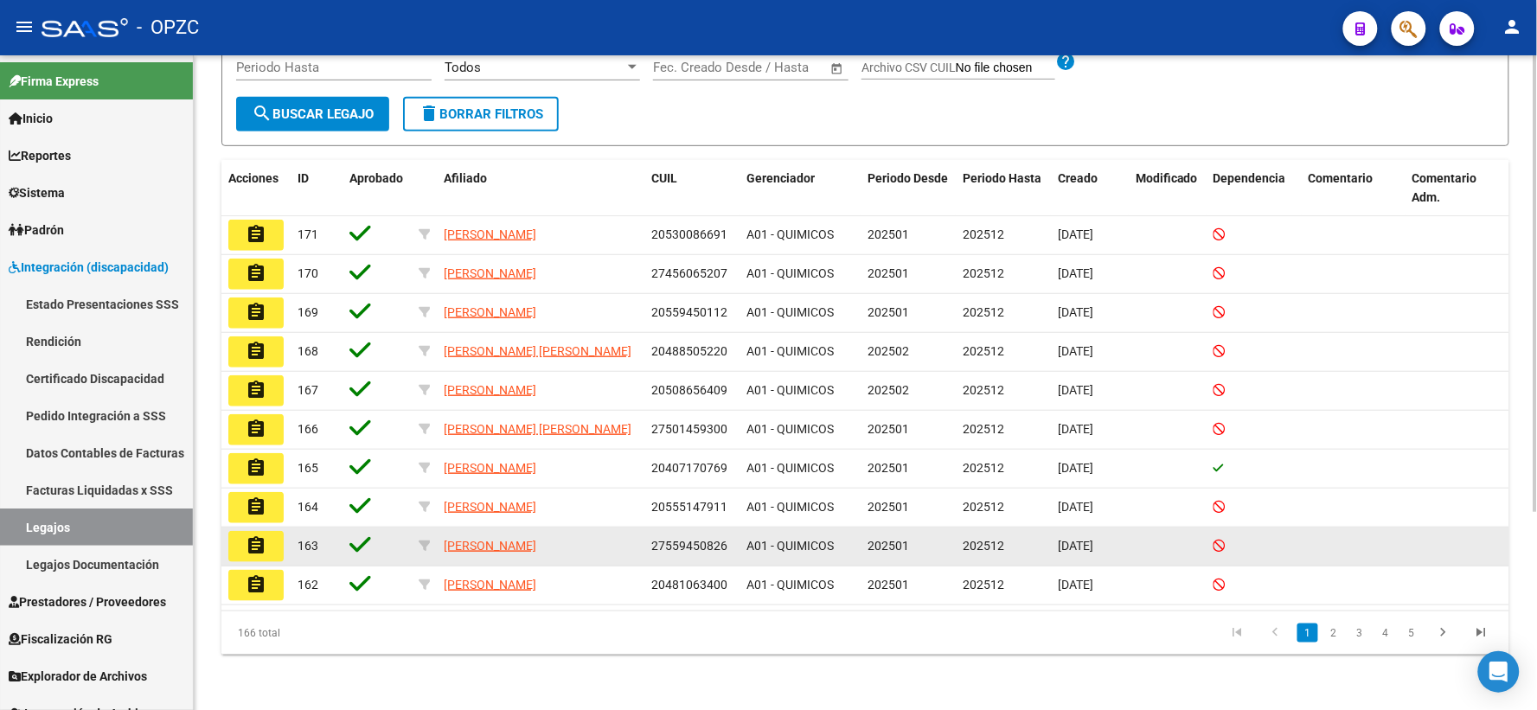
click at [263, 545] on mat-icon "assignment" at bounding box center [256, 545] width 21 height 21
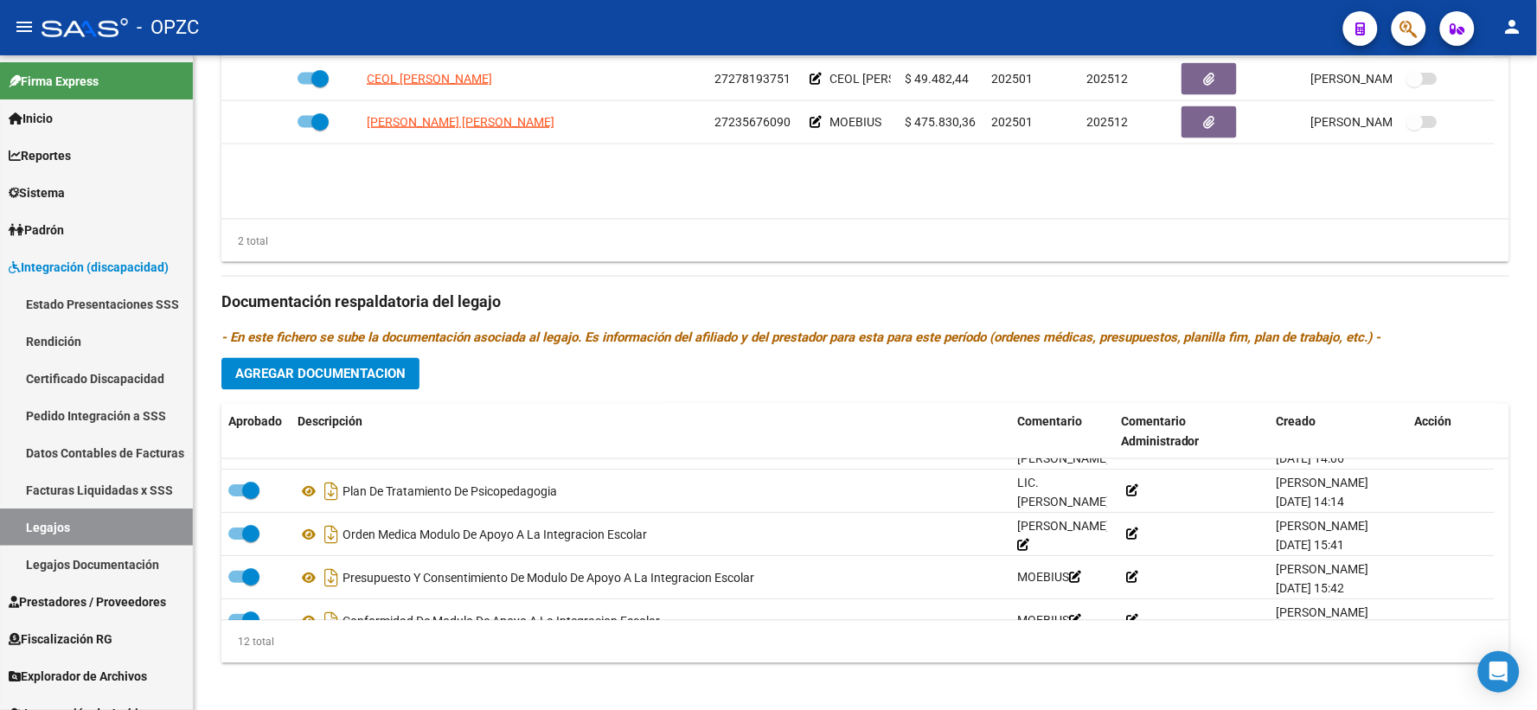
scroll to position [192, 0]
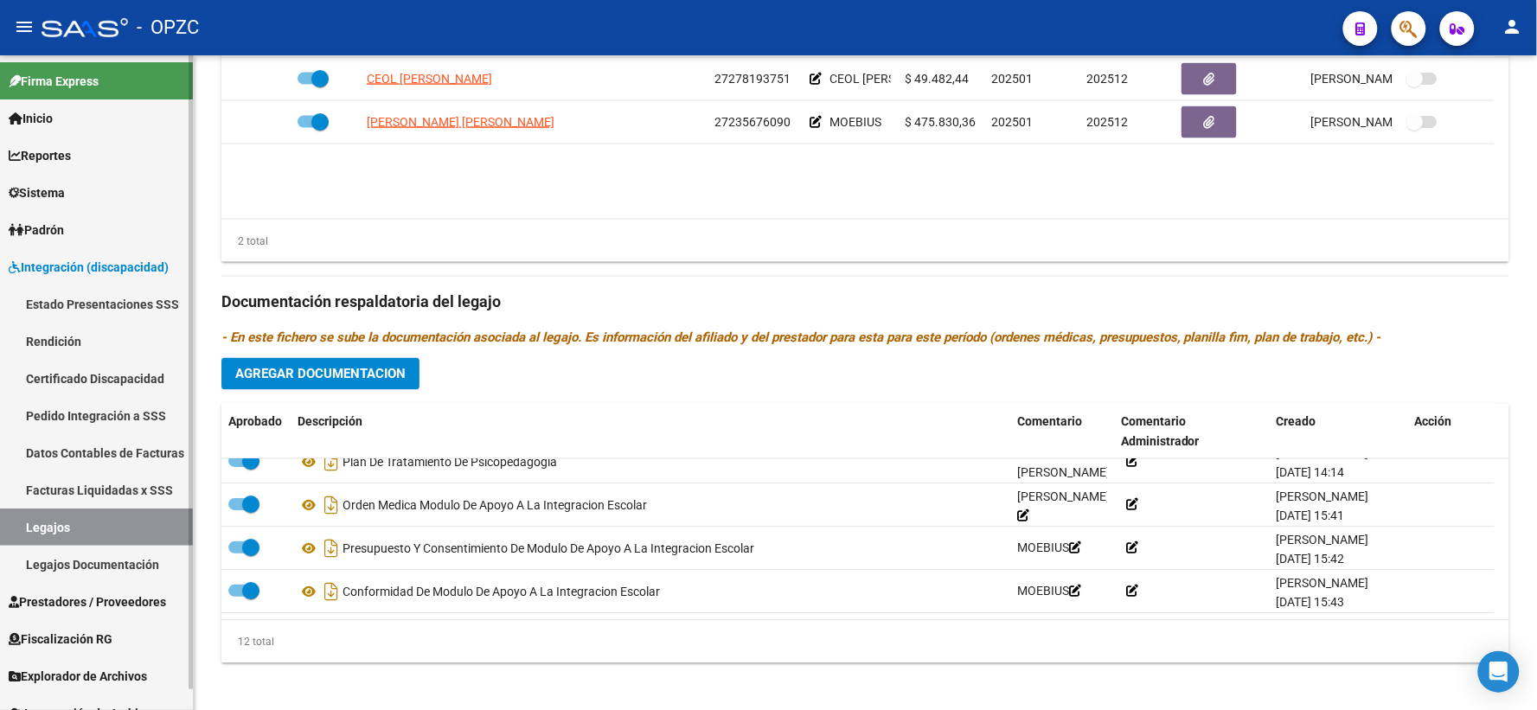
click at [89, 520] on link "Legajos" at bounding box center [96, 526] width 193 height 37
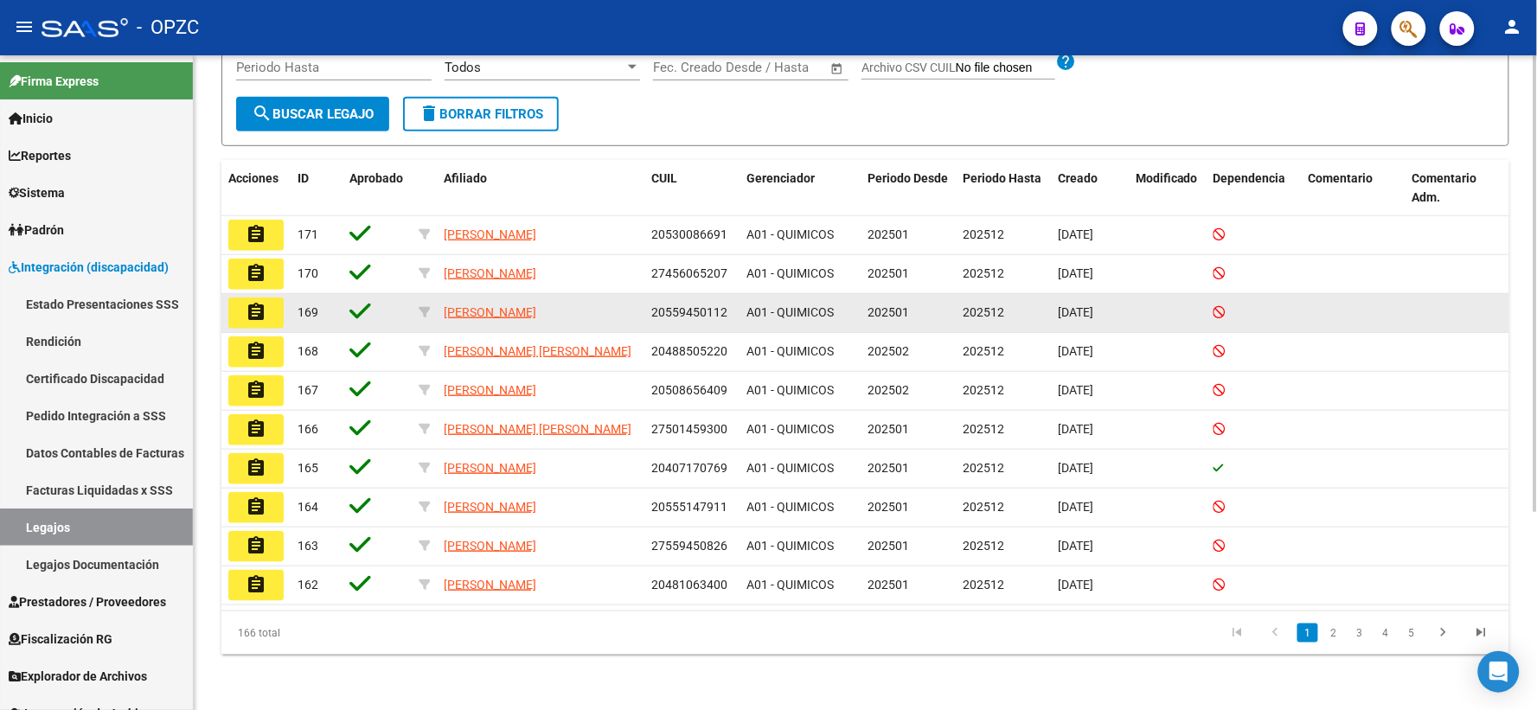
scroll to position [283, 0]
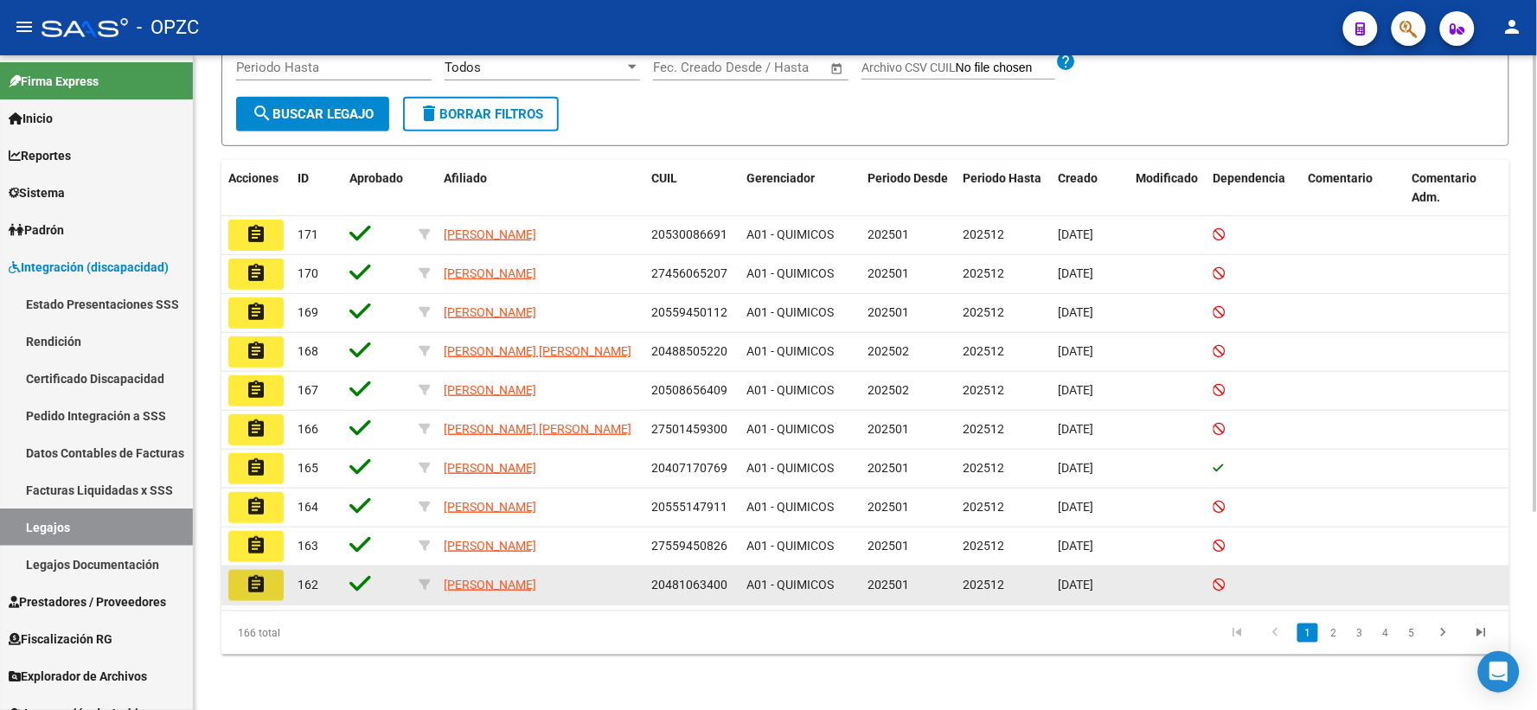
click at [256, 583] on mat-icon "assignment" at bounding box center [256, 584] width 21 height 21
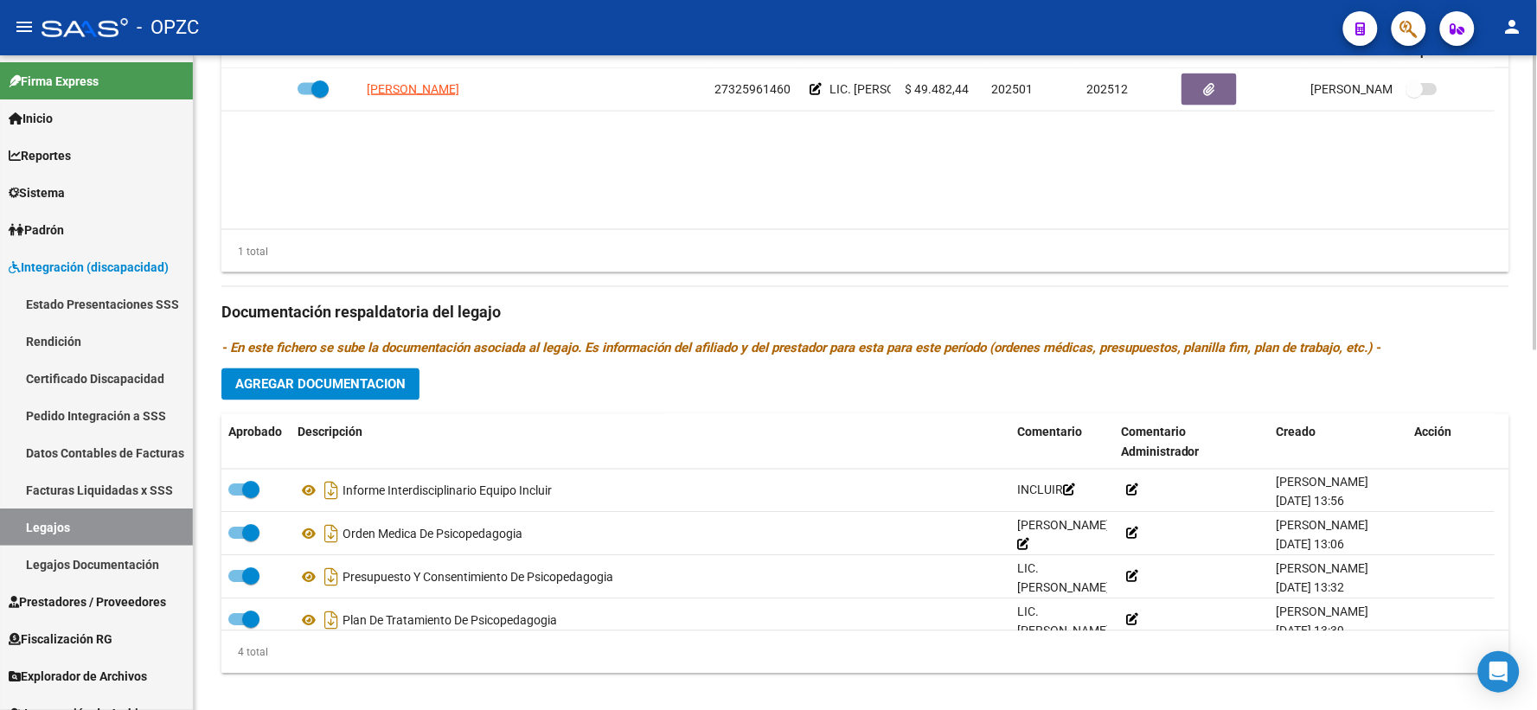
scroll to position [768, 0]
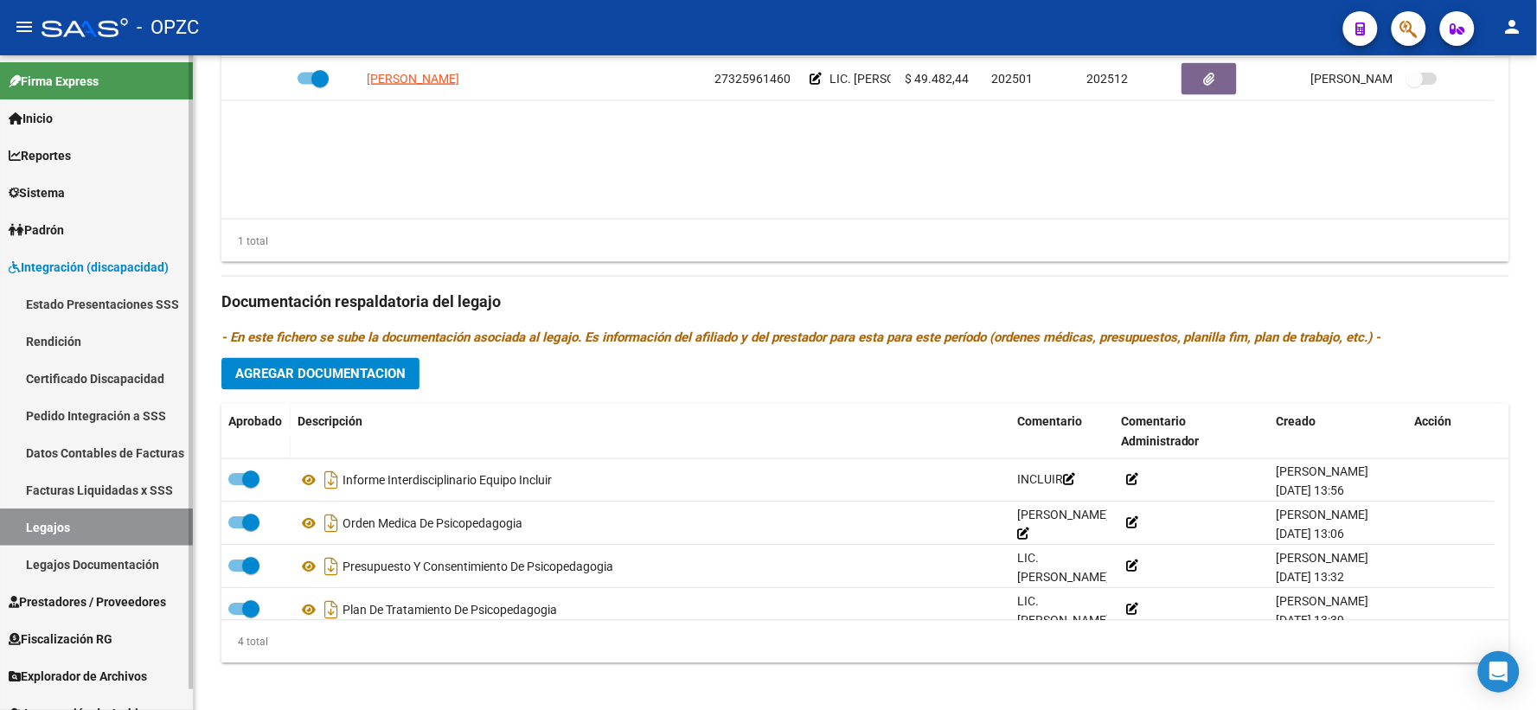
click at [98, 514] on link "Legajos" at bounding box center [96, 526] width 193 height 37
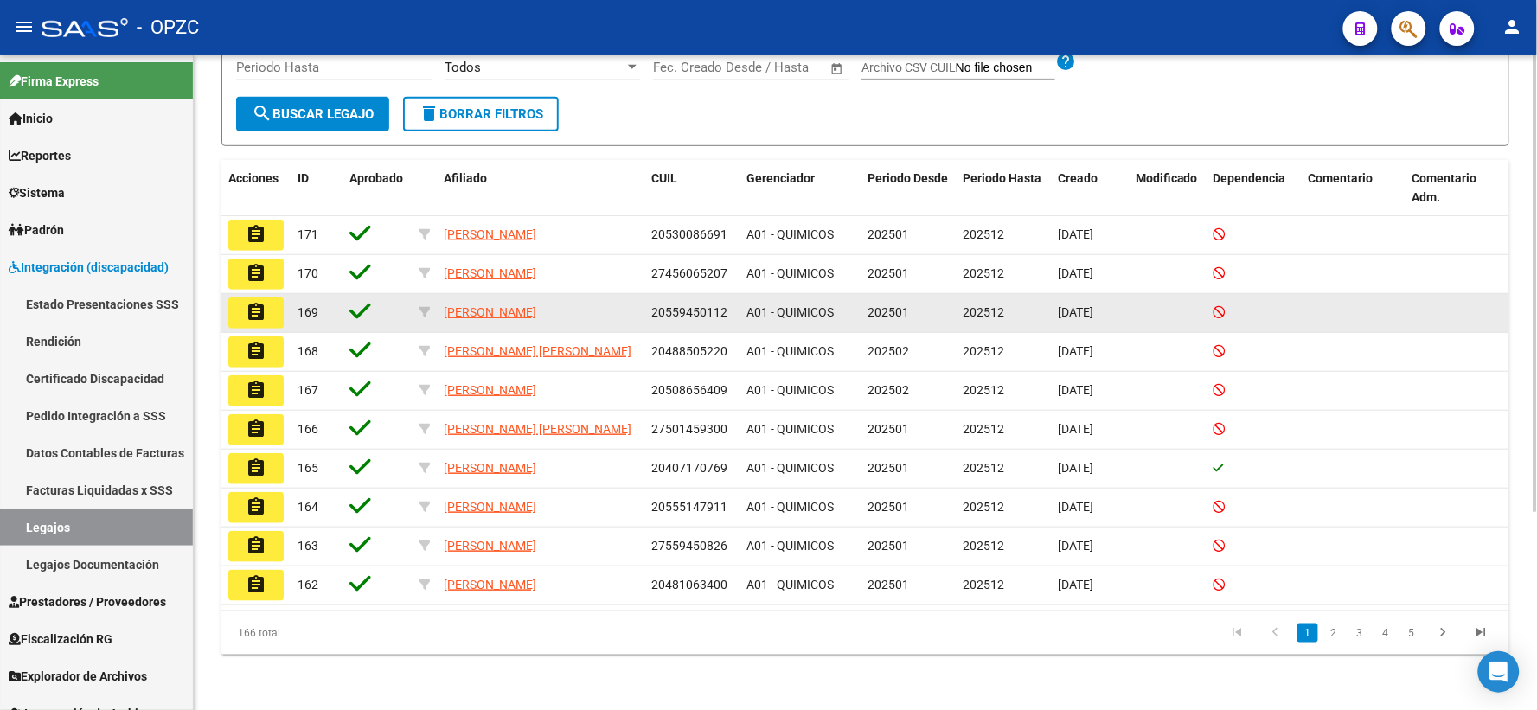
scroll to position [283, 0]
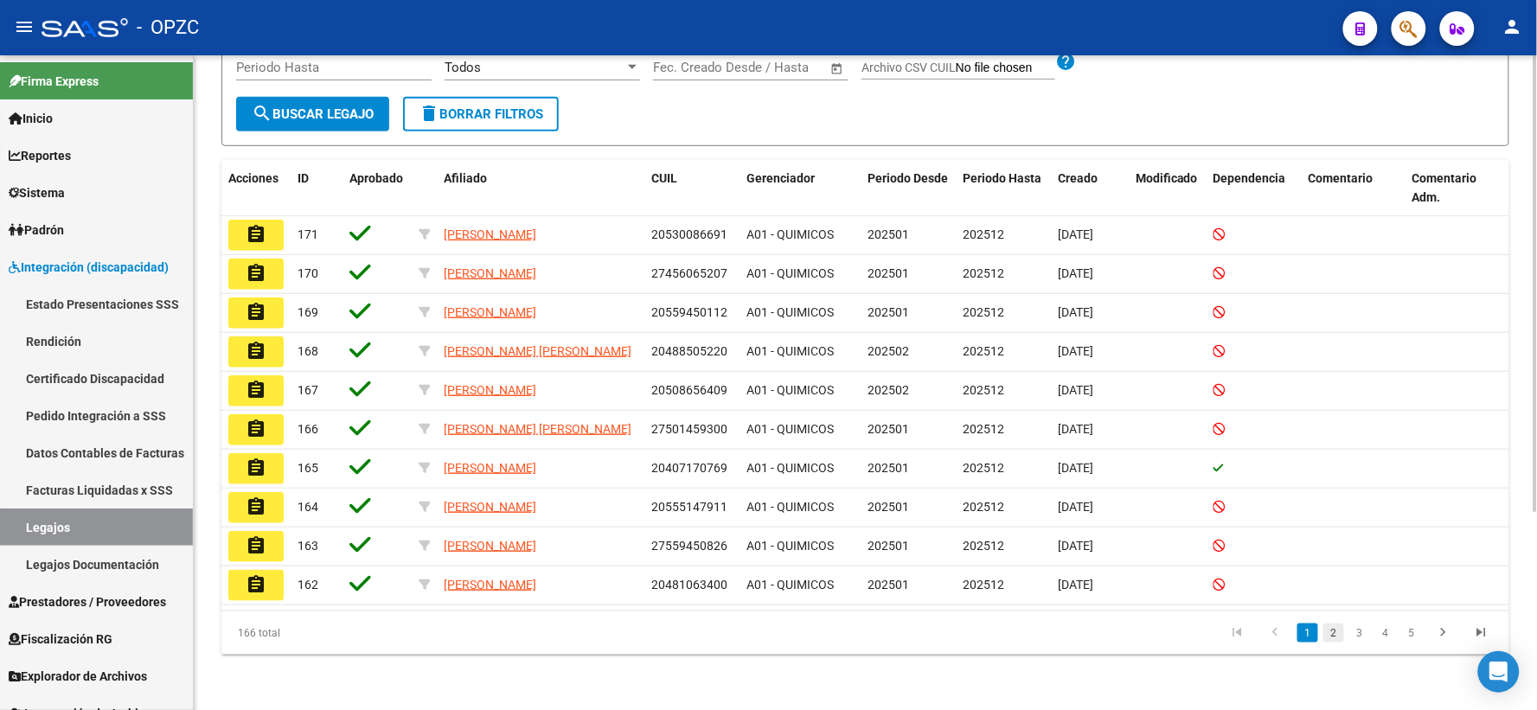
click at [1328, 632] on link "2" at bounding box center [1333, 632] width 21 height 19
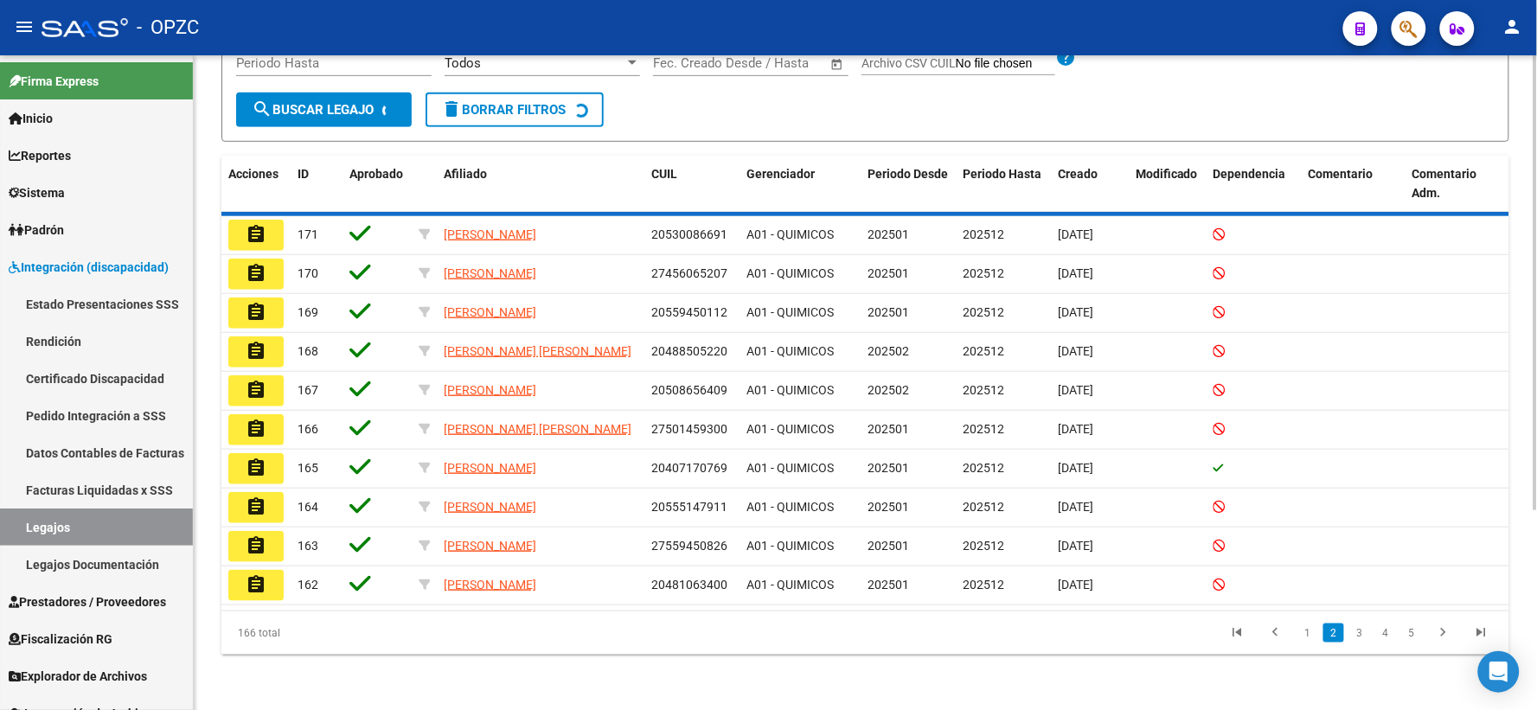
scroll to position [279, 0]
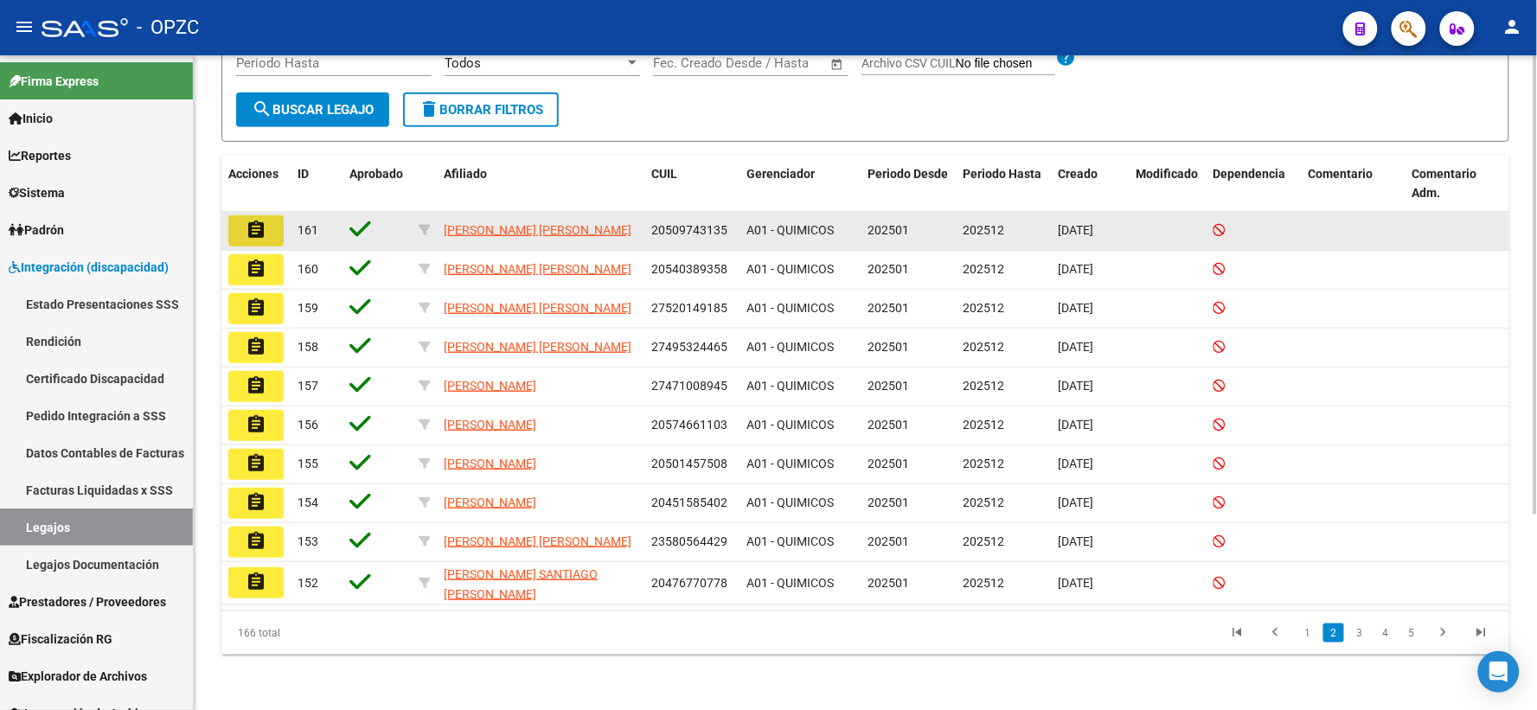
click at [259, 227] on mat-icon "assignment" at bounding box center [256, 230] width 21 height 21
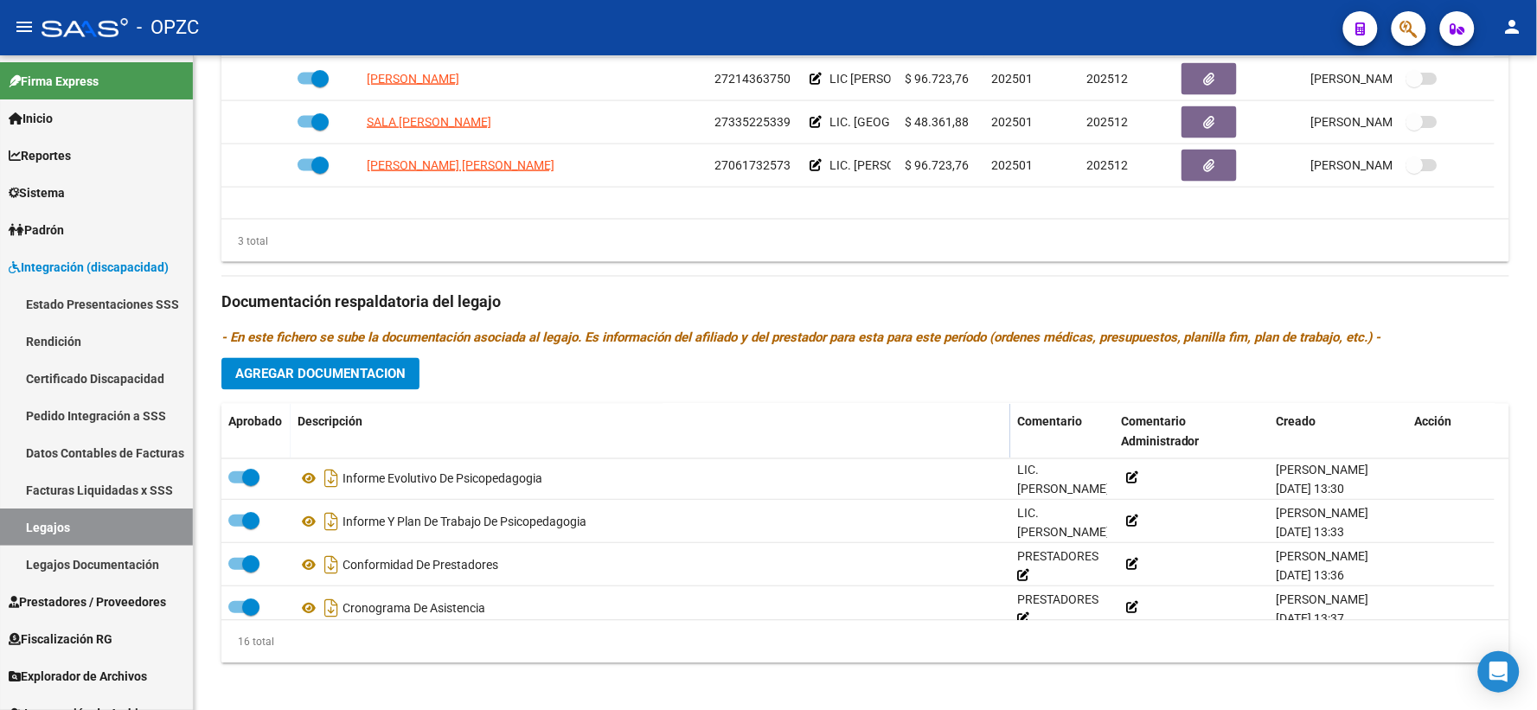
scroll to position [480, 0]
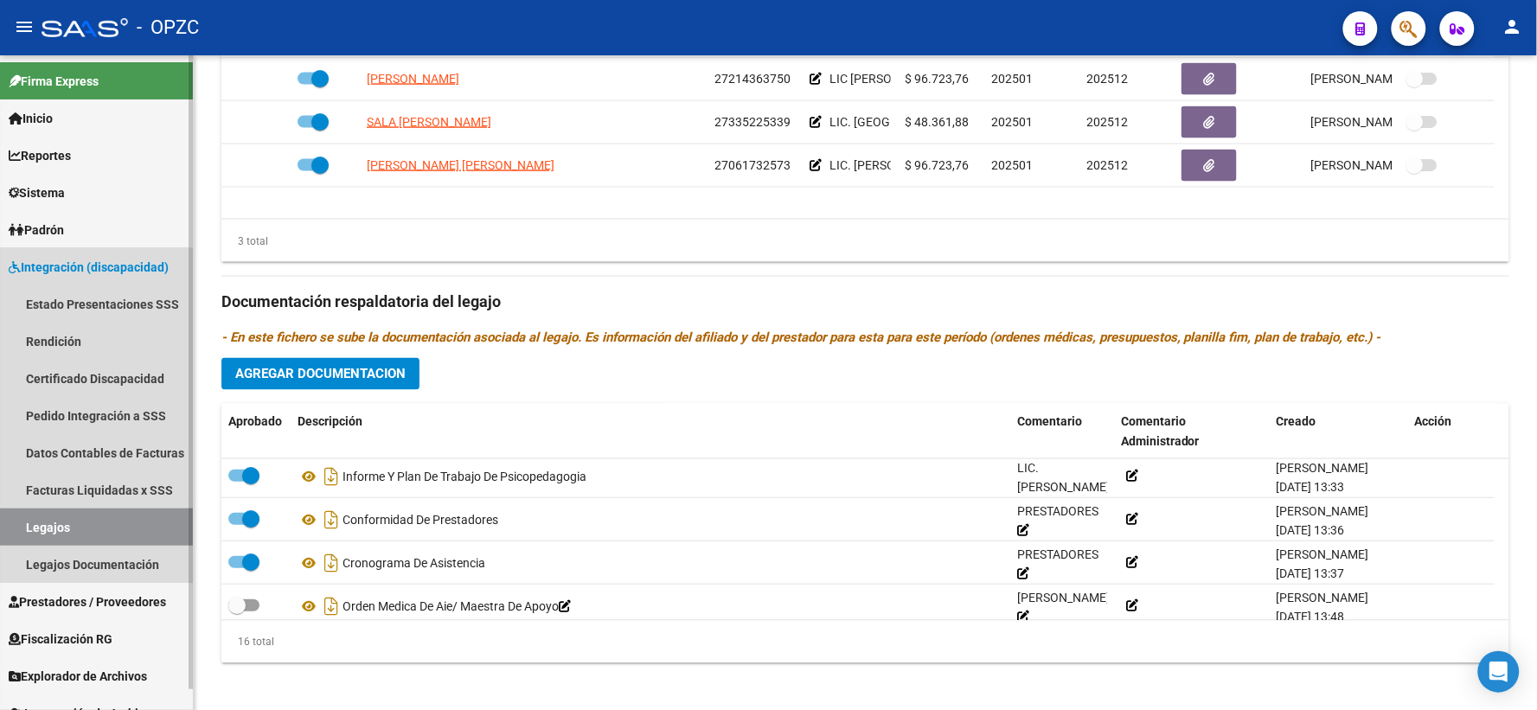
click at [67, 527] on link "Legajos" at bounding box center [96, 526] width 193 height 37
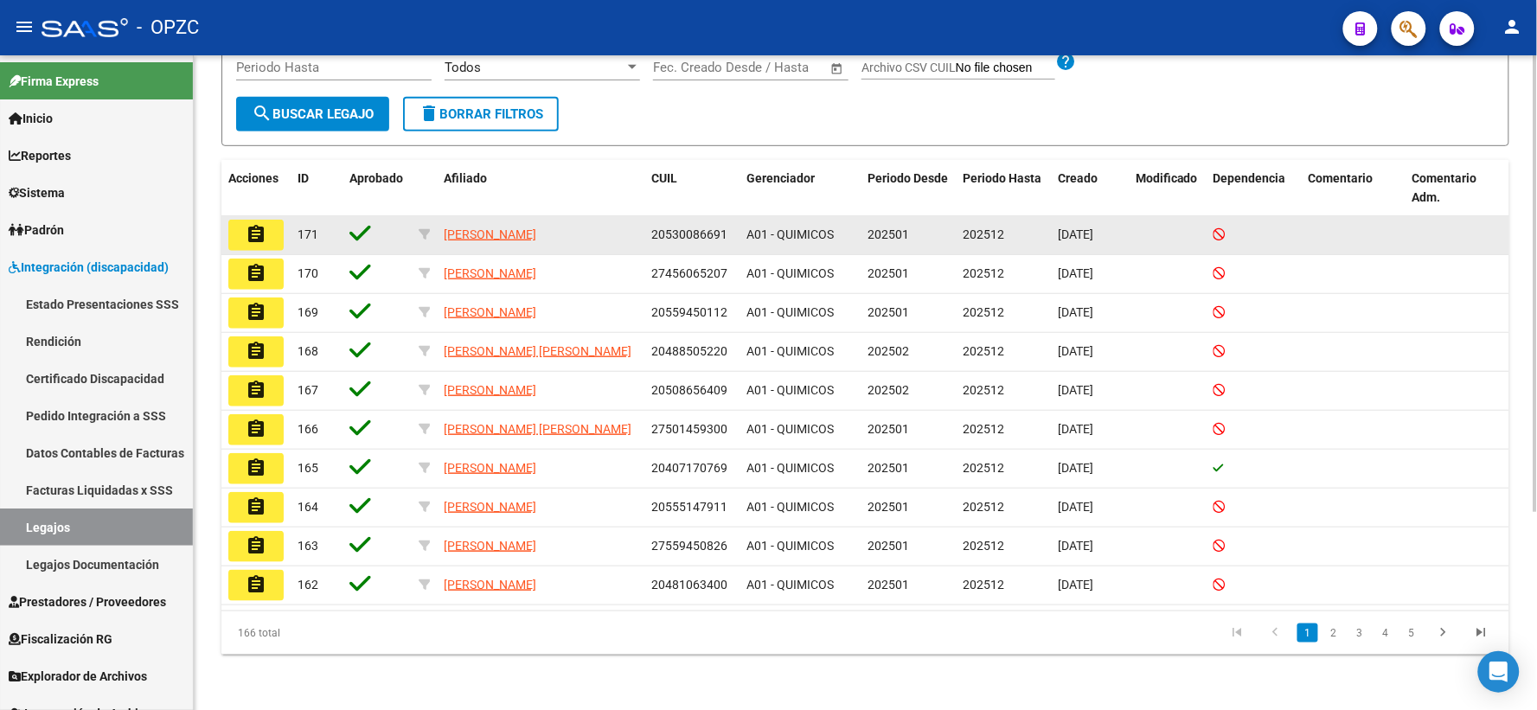
scroll to position [283, 0]
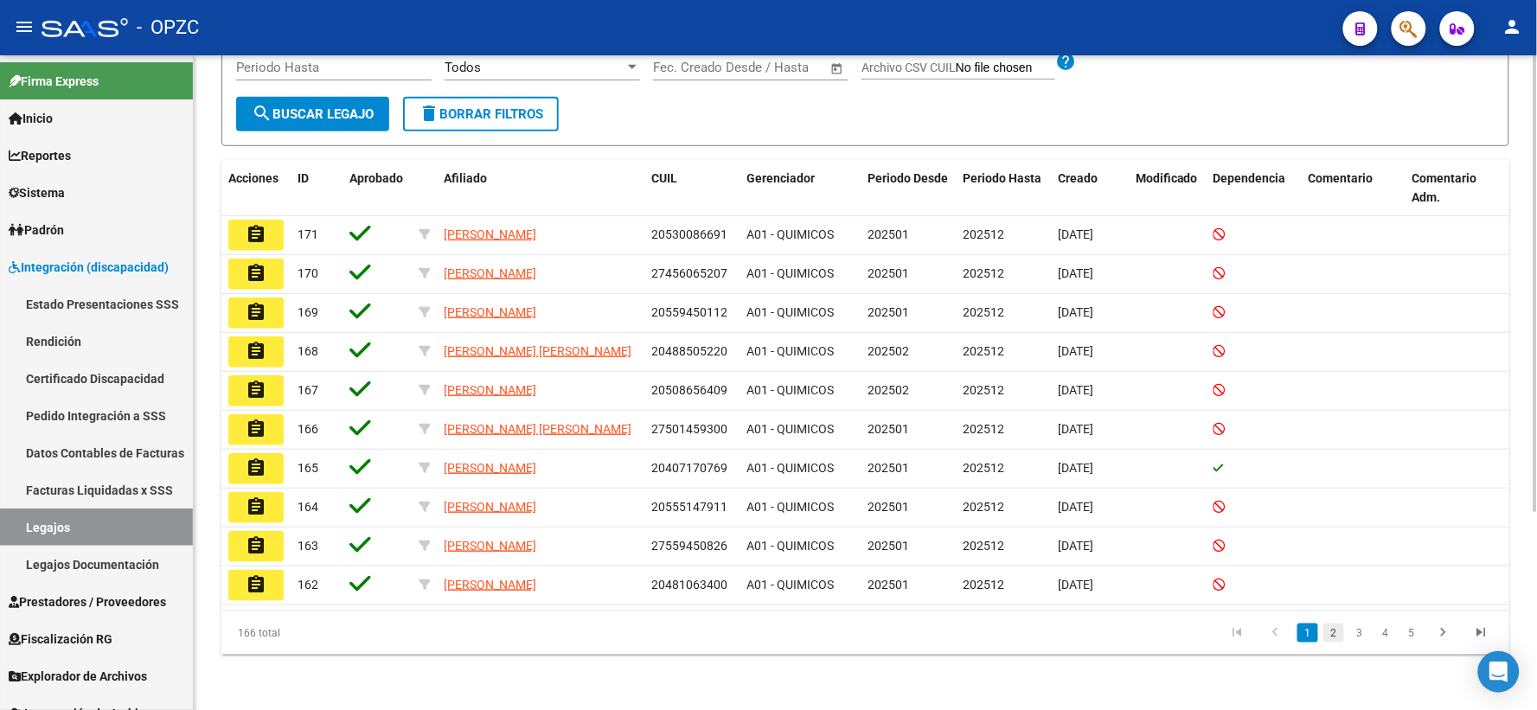
click at [1338, 635] on link "2" at bounding box center [1333, 632] width 21 height 19
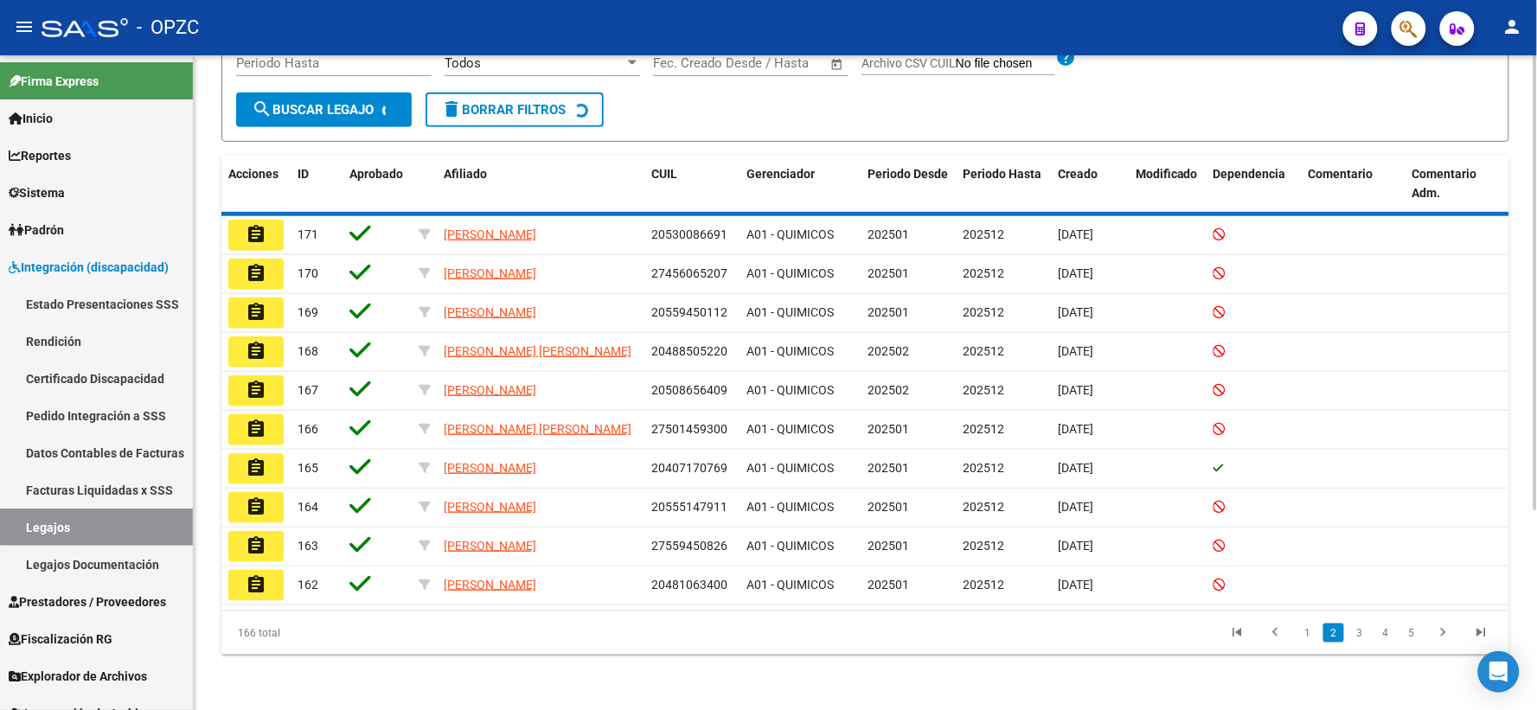
scroll to position [279, 0]
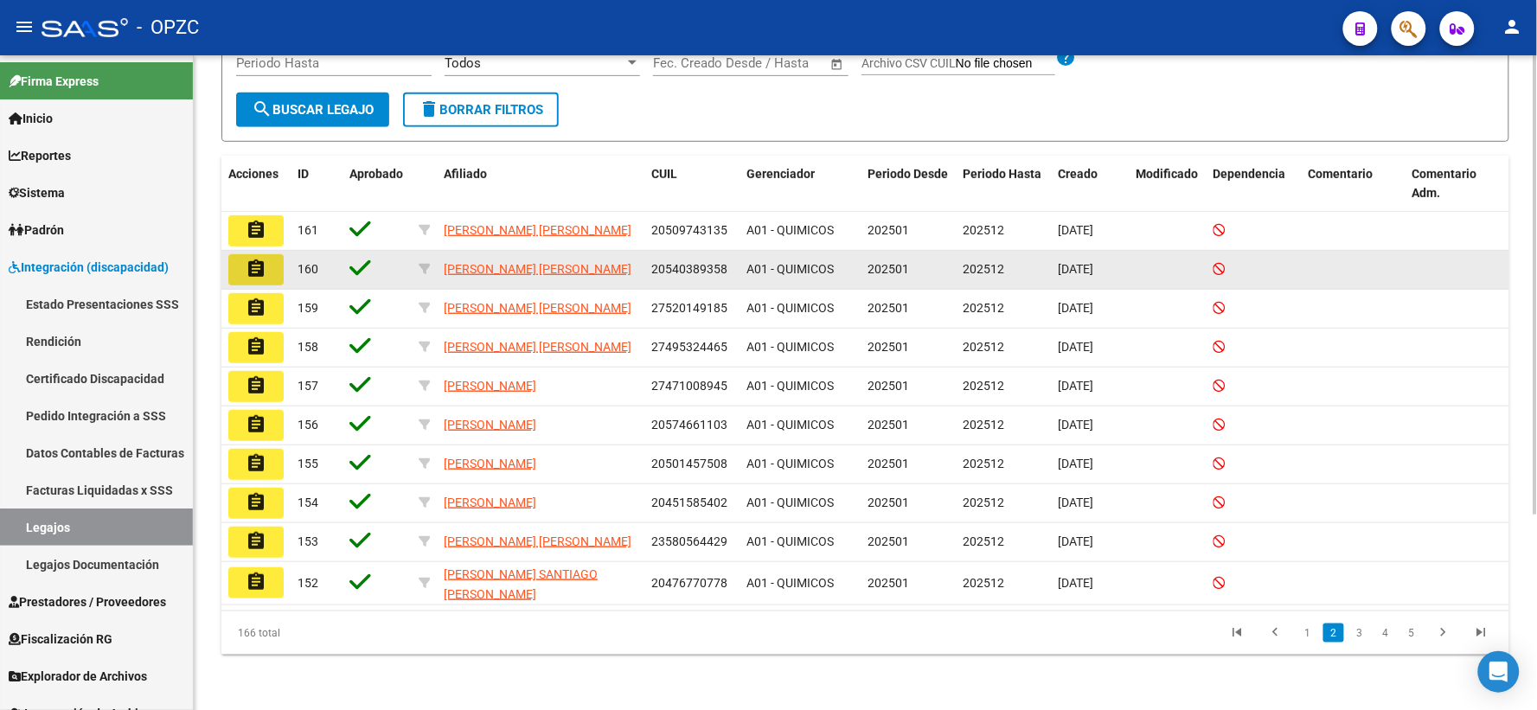
click at [254, 269] on mat-icon "assignment" at bounding box center [256, 269] width 21 height 21
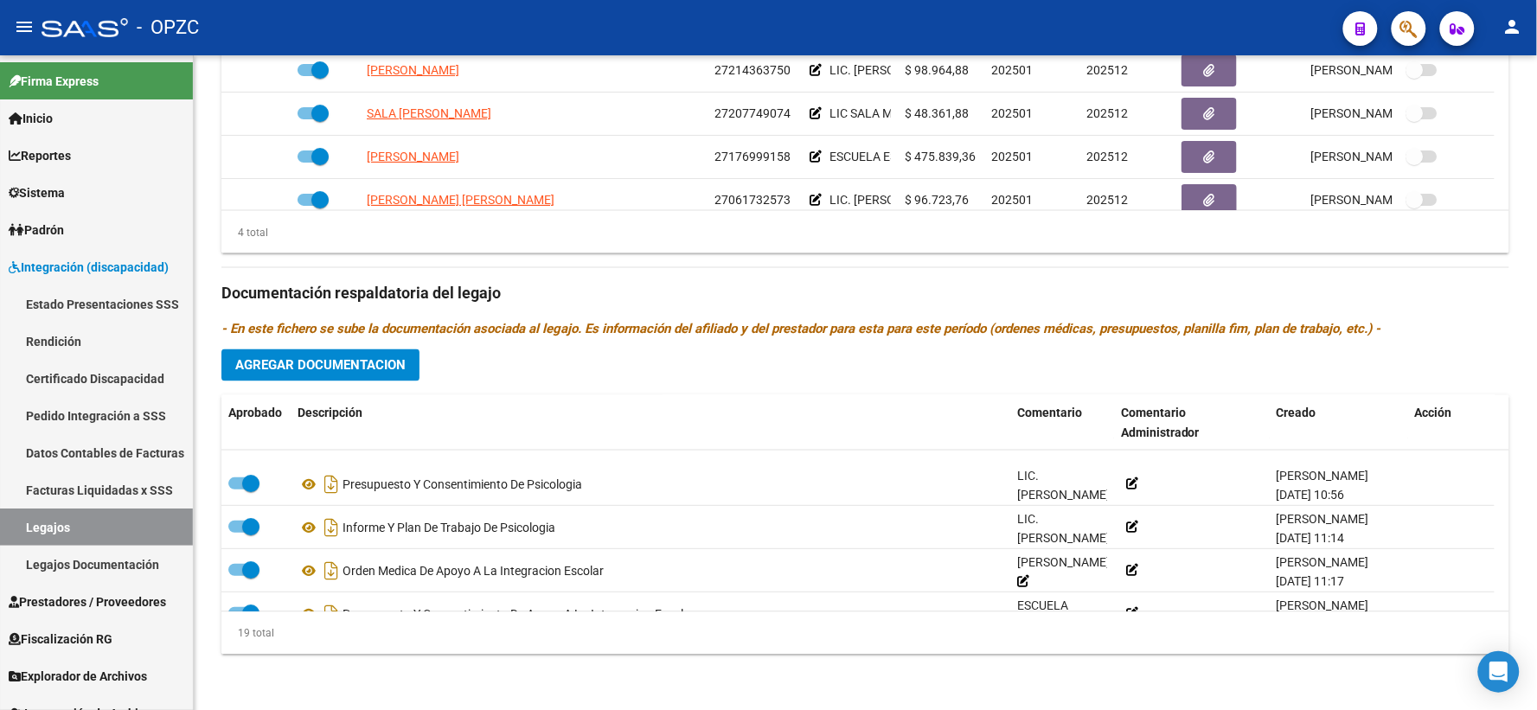
scroll to position [281, 0]
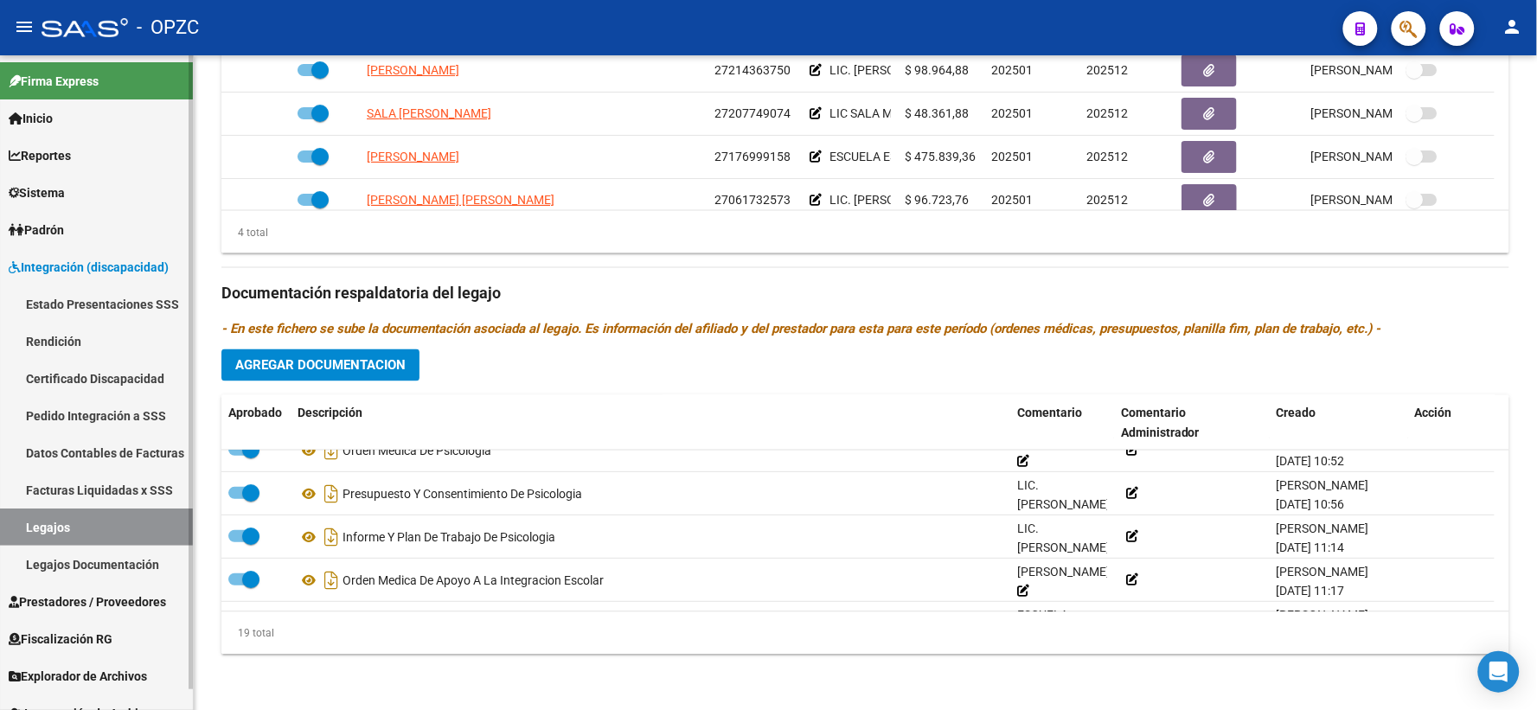
click at [74, 517] on link "Legajos" at bounding box center [96, 526] width 193 height 37
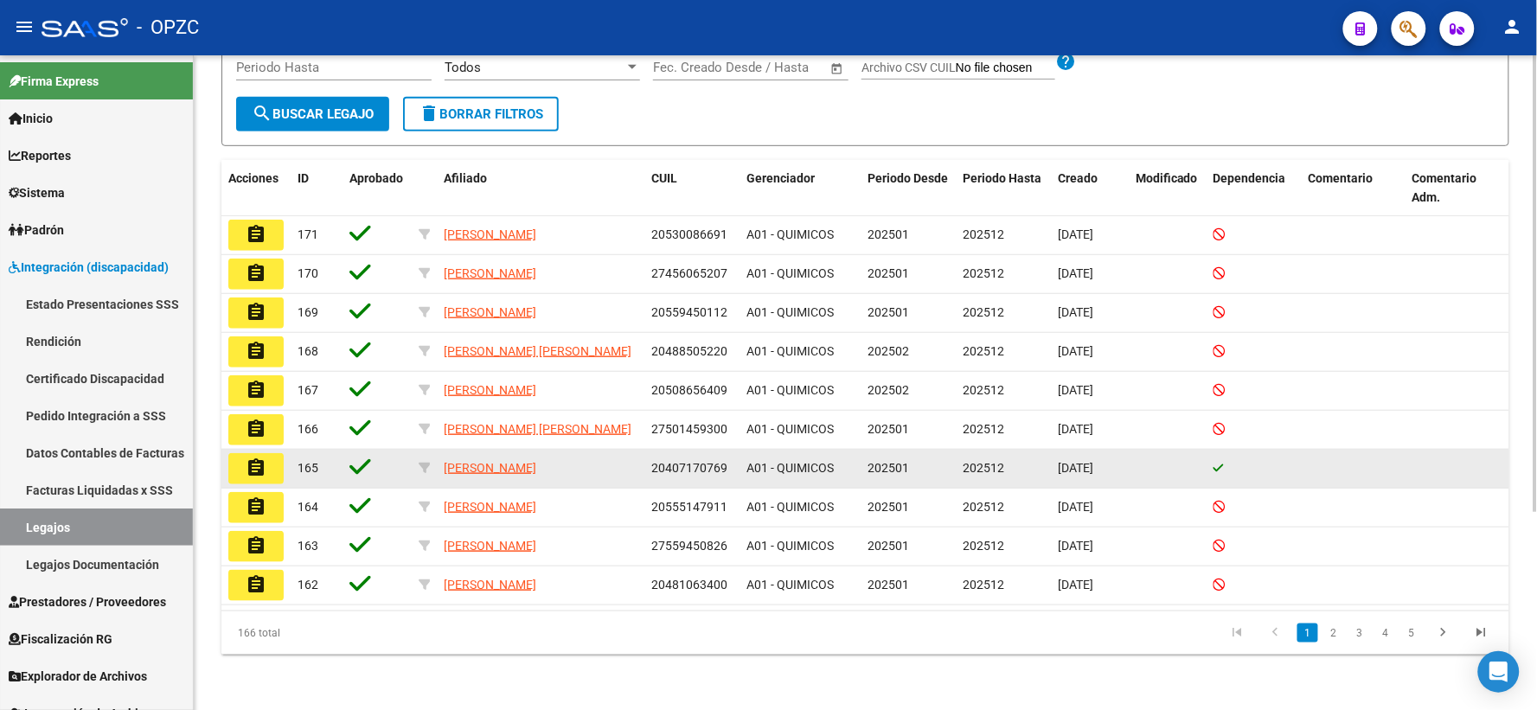
scroll to position [283, 0]
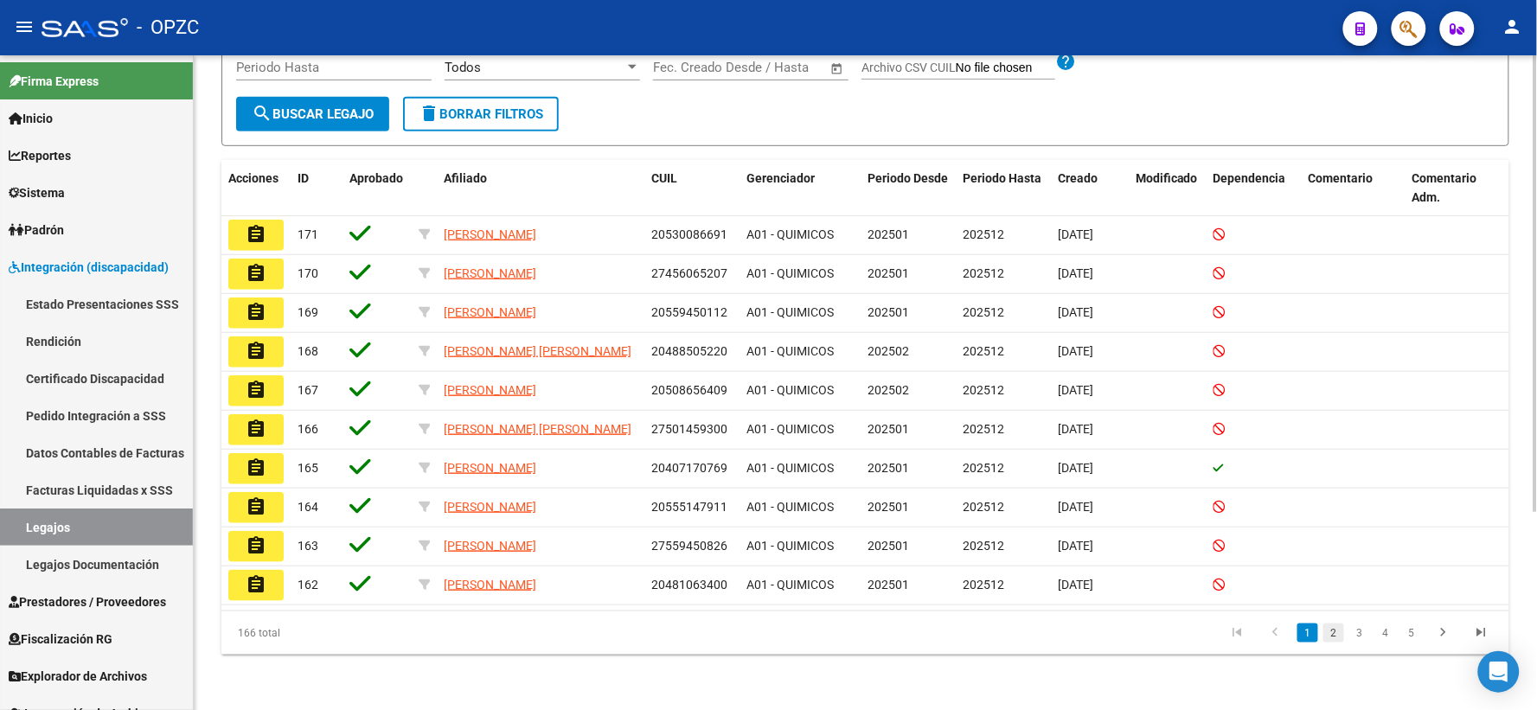
click at [1333, 632] on link "2" at bounding box center [1333, 632] width 21 height 19
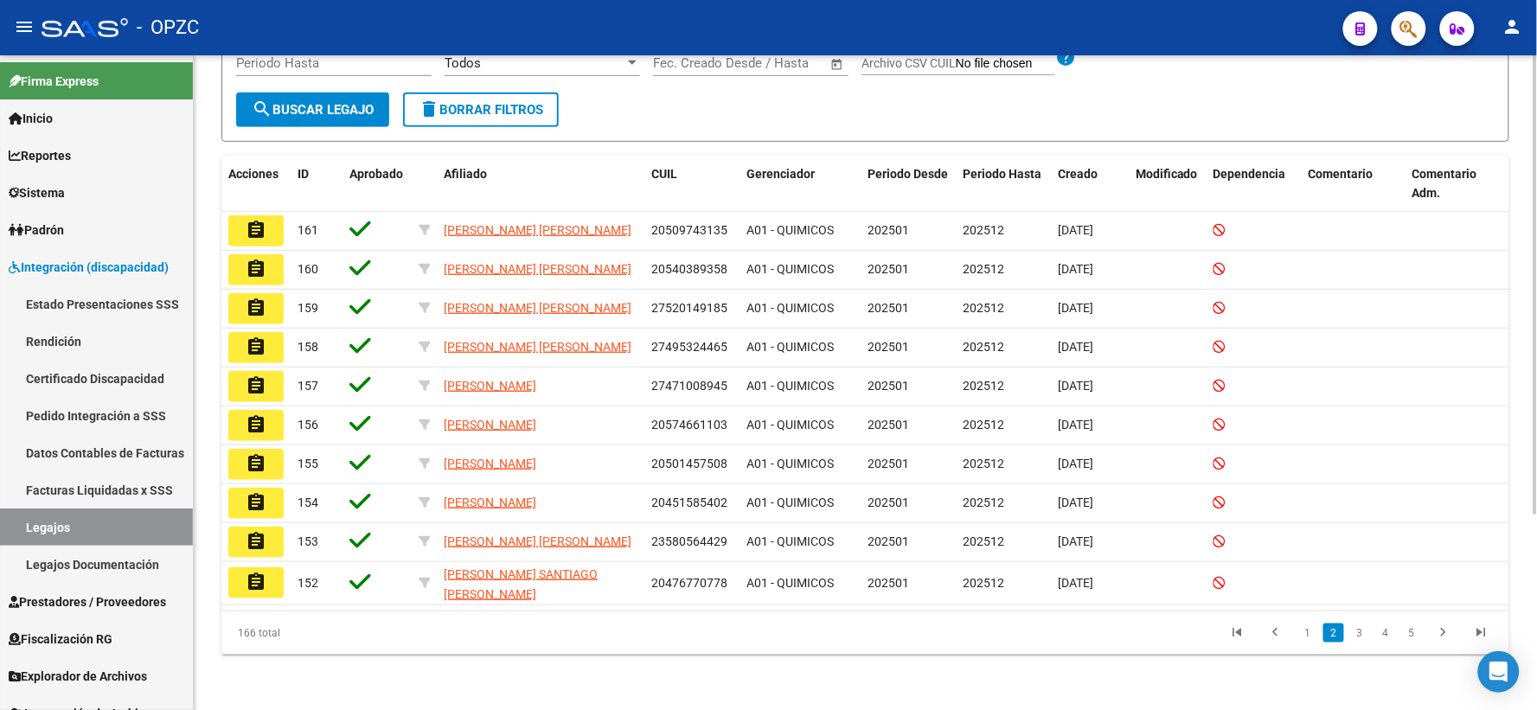
scroll to position [279, 0]
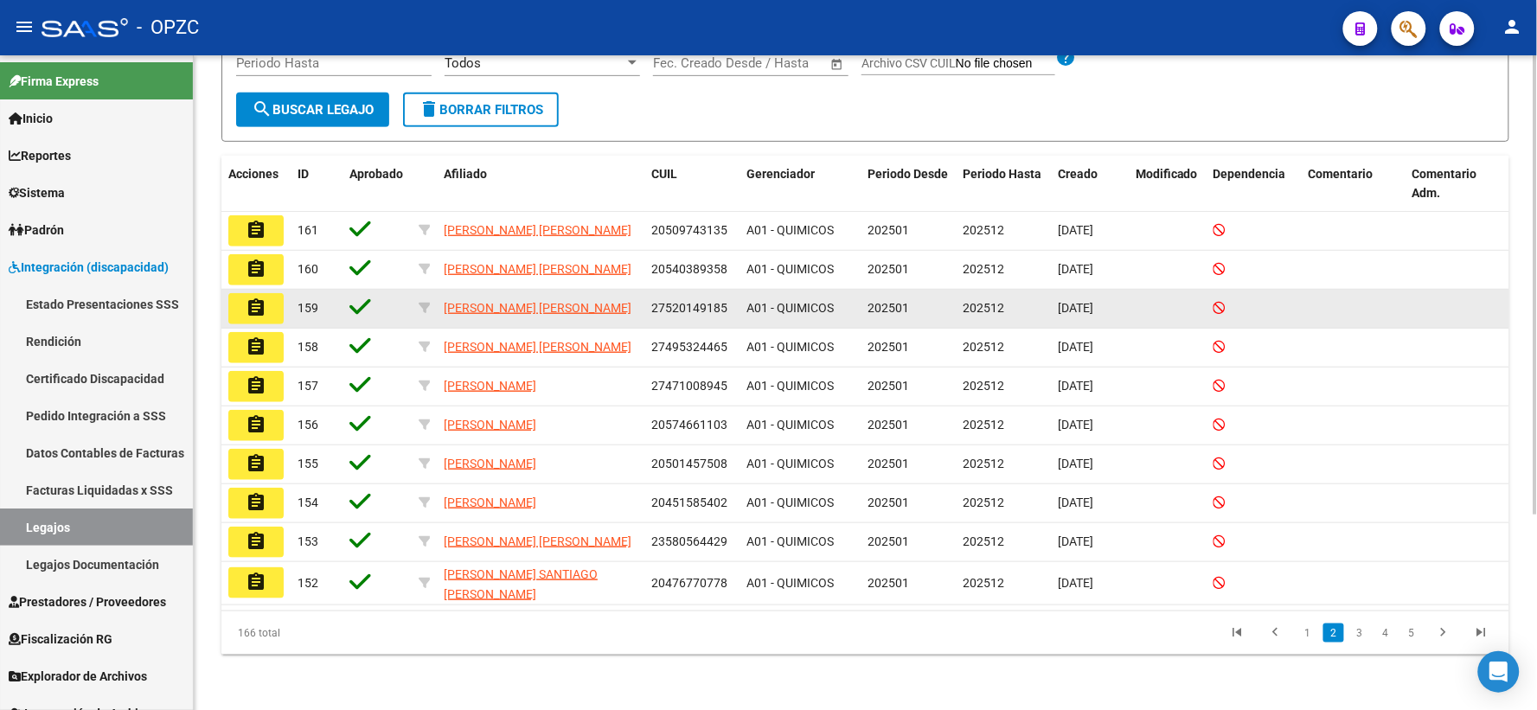
click at [259, 316] on mat-icon "assignment" at bounding box center [256, 307] width 21 height 21
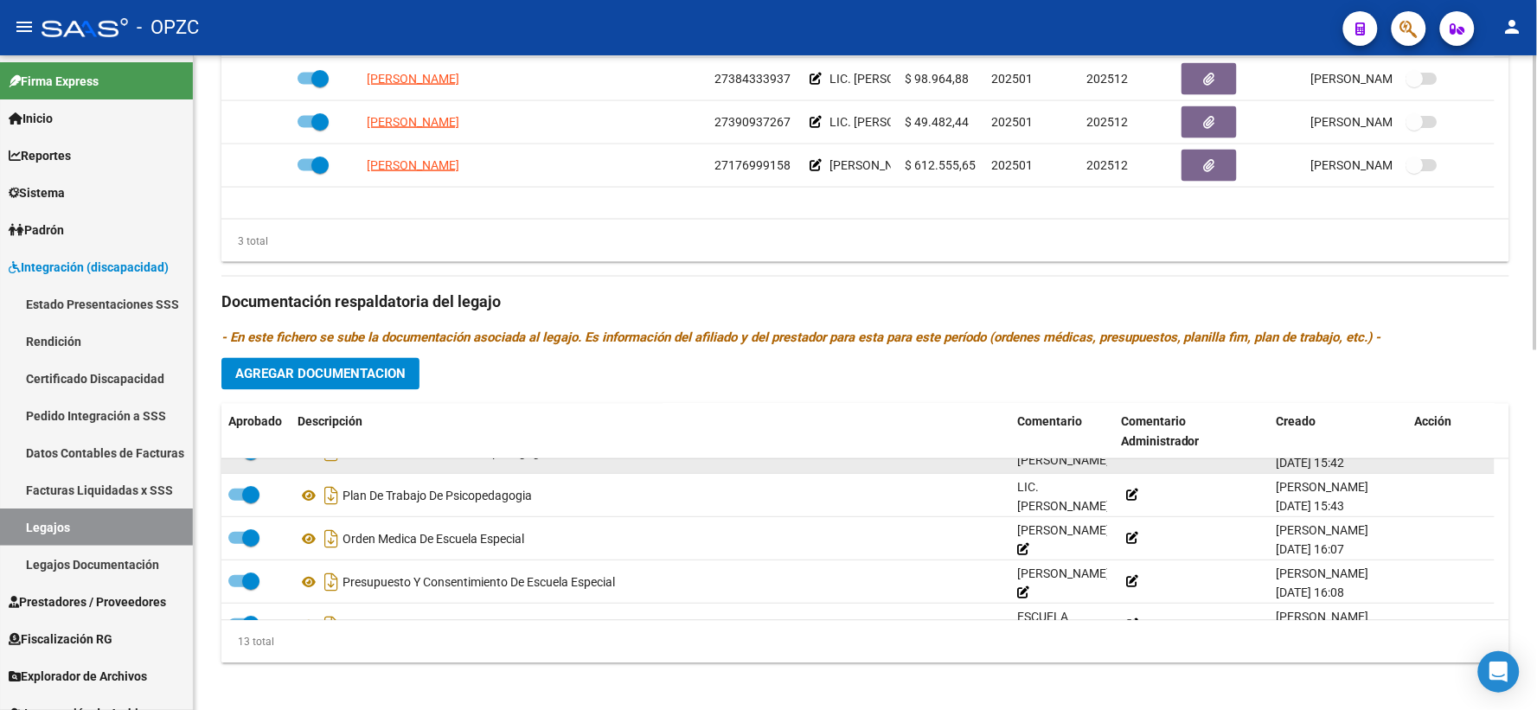
scroll to position [384, 0]
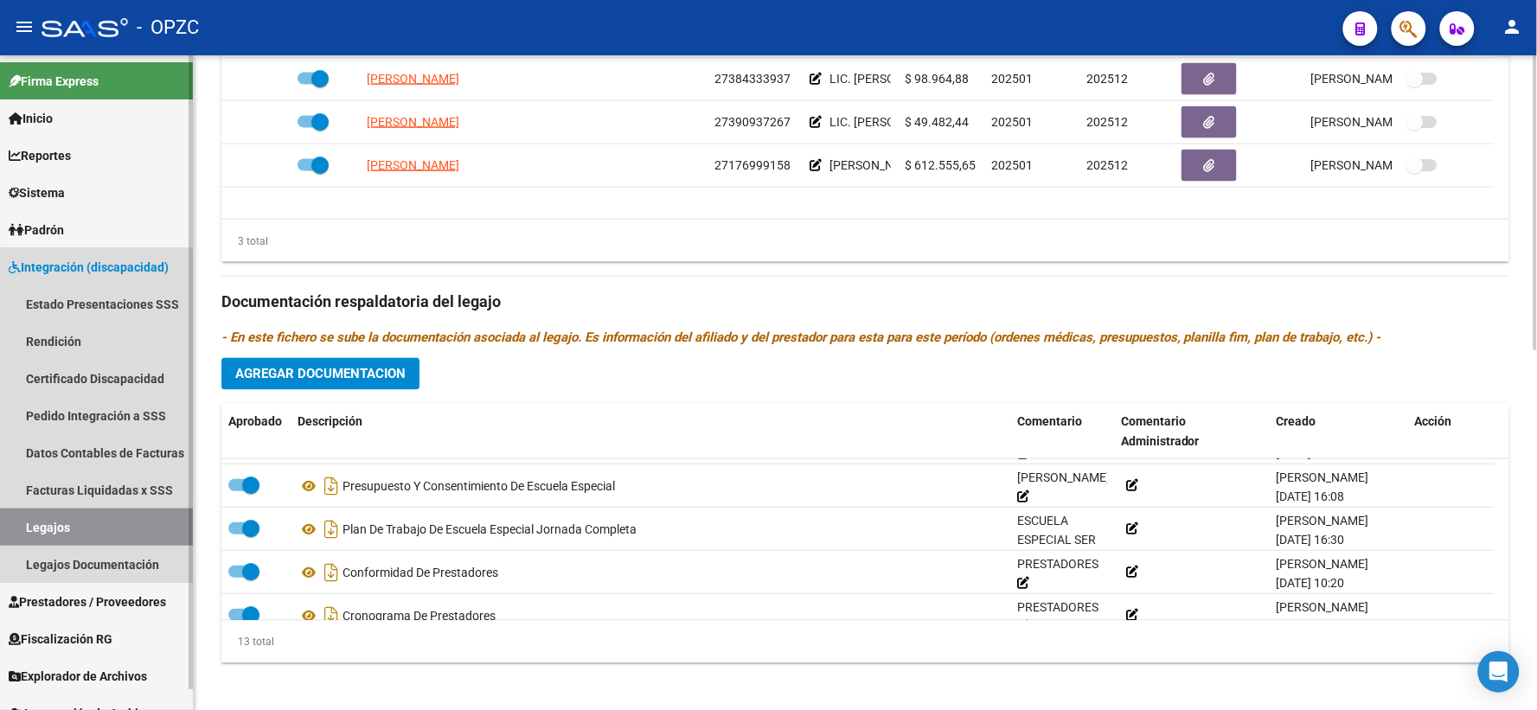
click at [86, 521] on link "Legajos" at bounding box center [96, 526] width 193 height 37
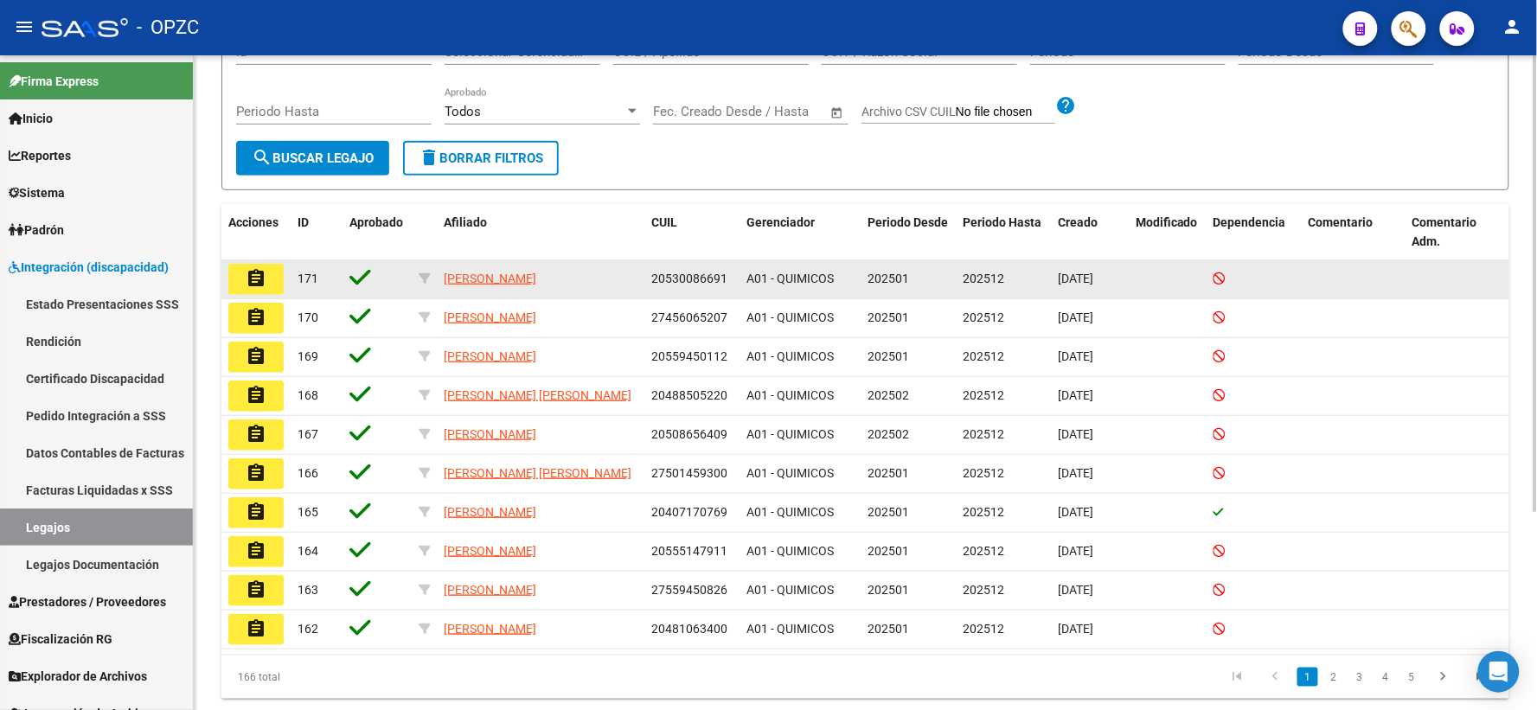
scroll to position [283, 0]
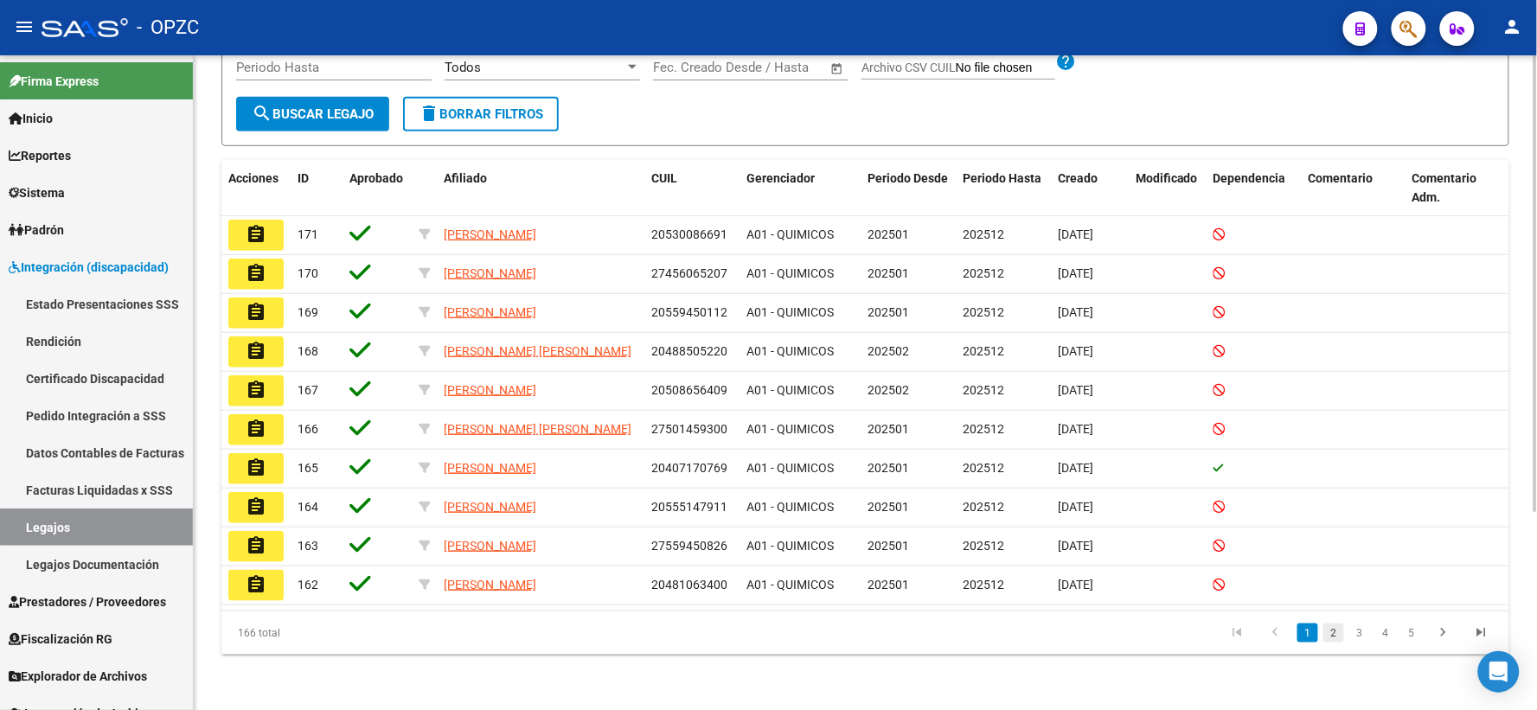
click at [1340, 633] on link "2" at bounding box center [1333, 632] width 21 height 19
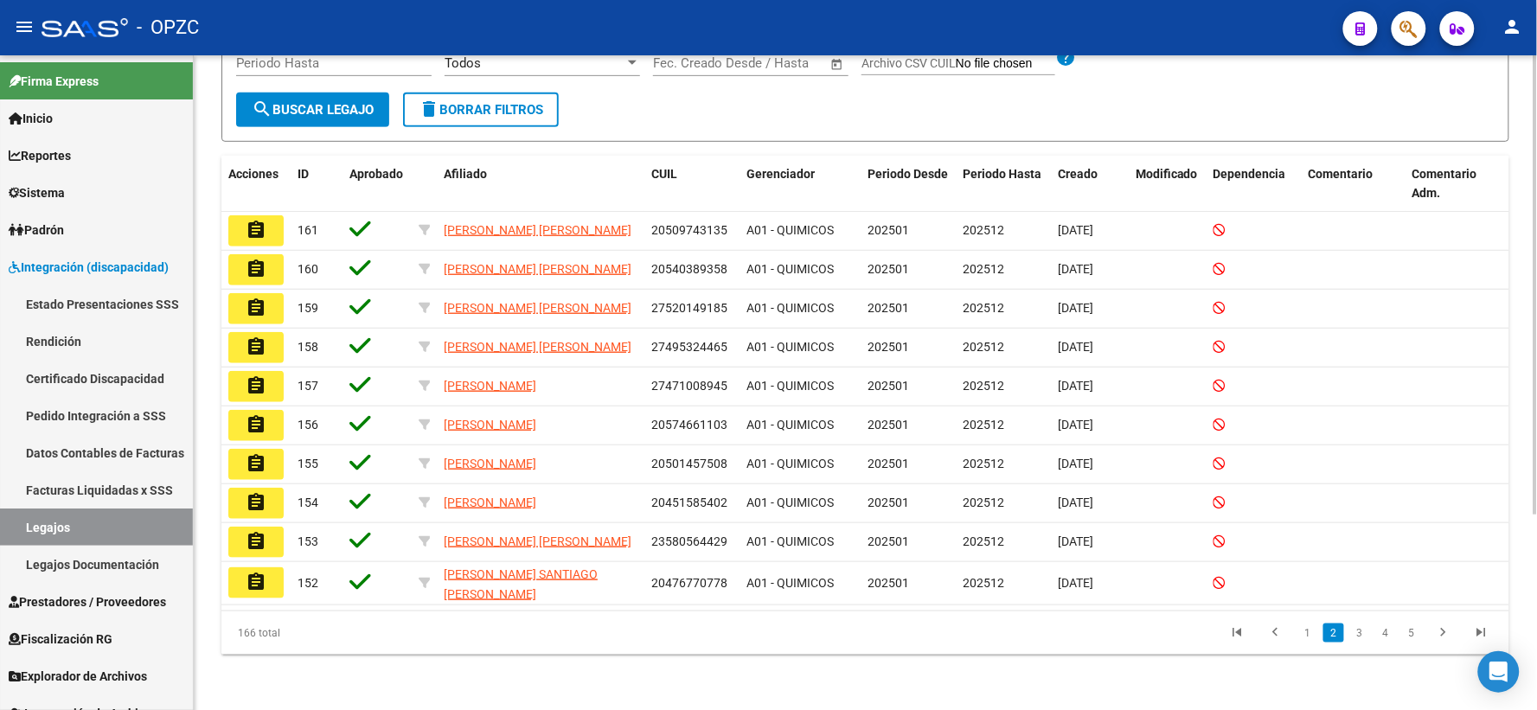
scroll to position [279, 0]
click at [254, 357] on mat-icon "assignment" at bounding box center [256, 346] width 21 height 21
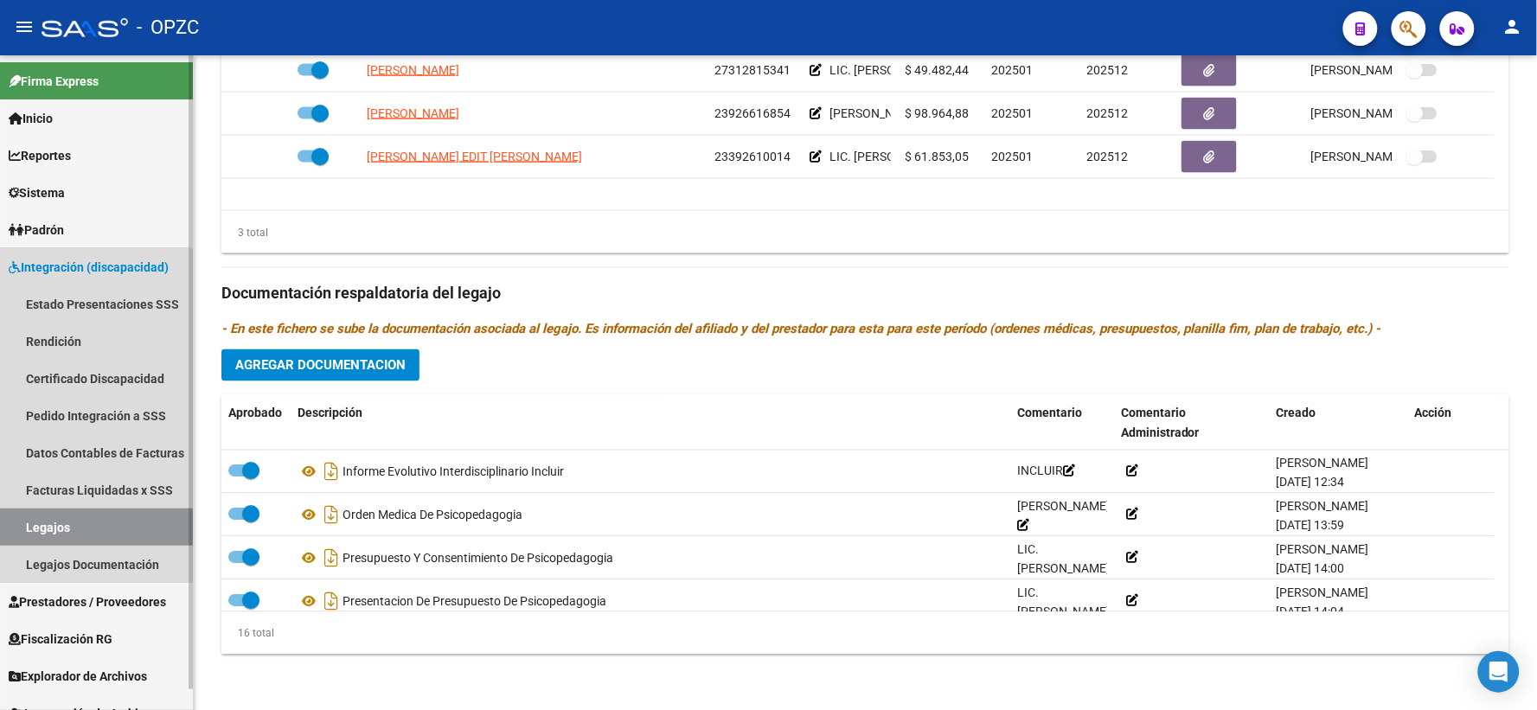
click at [86, 530] on link "Legajos" at bounding box center [96, 526] width 193 height 37
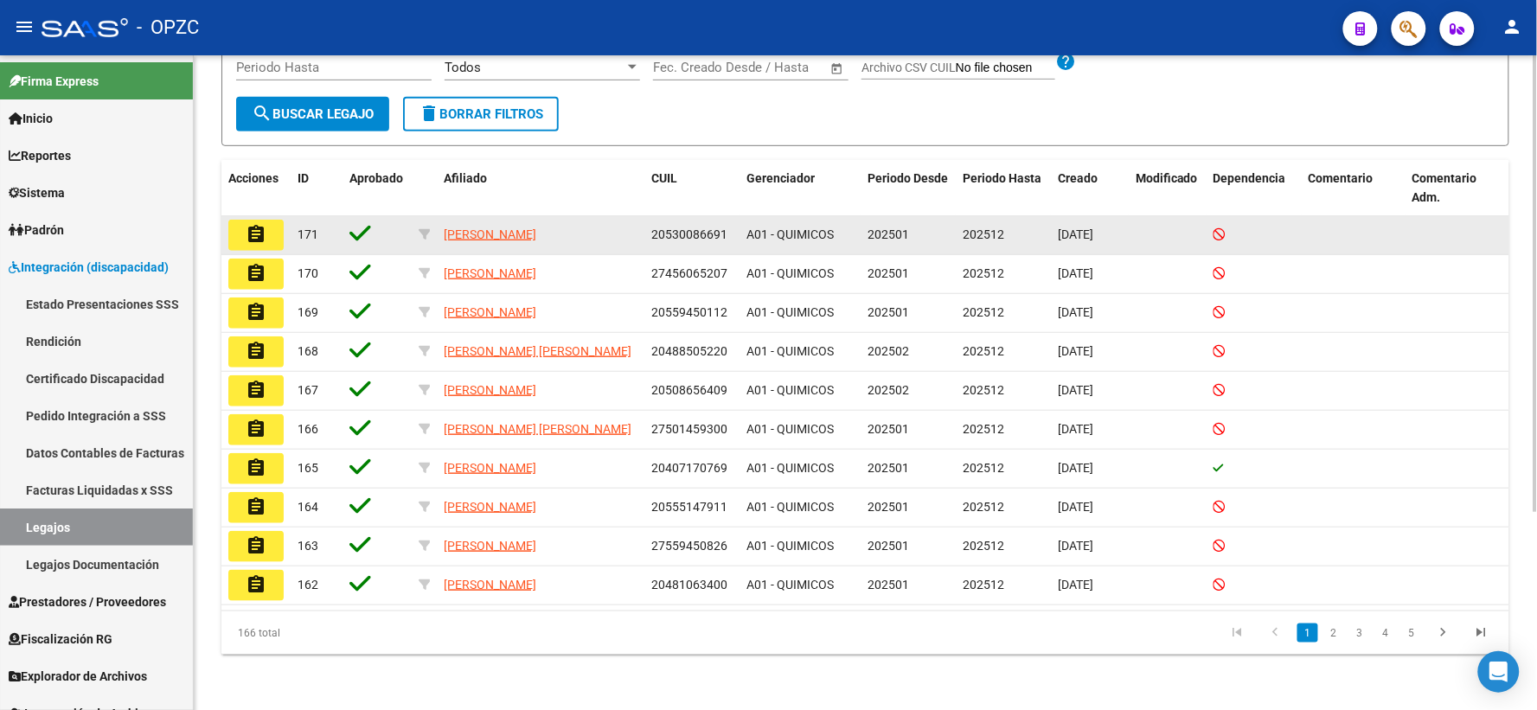
scroll to position [283, 0]
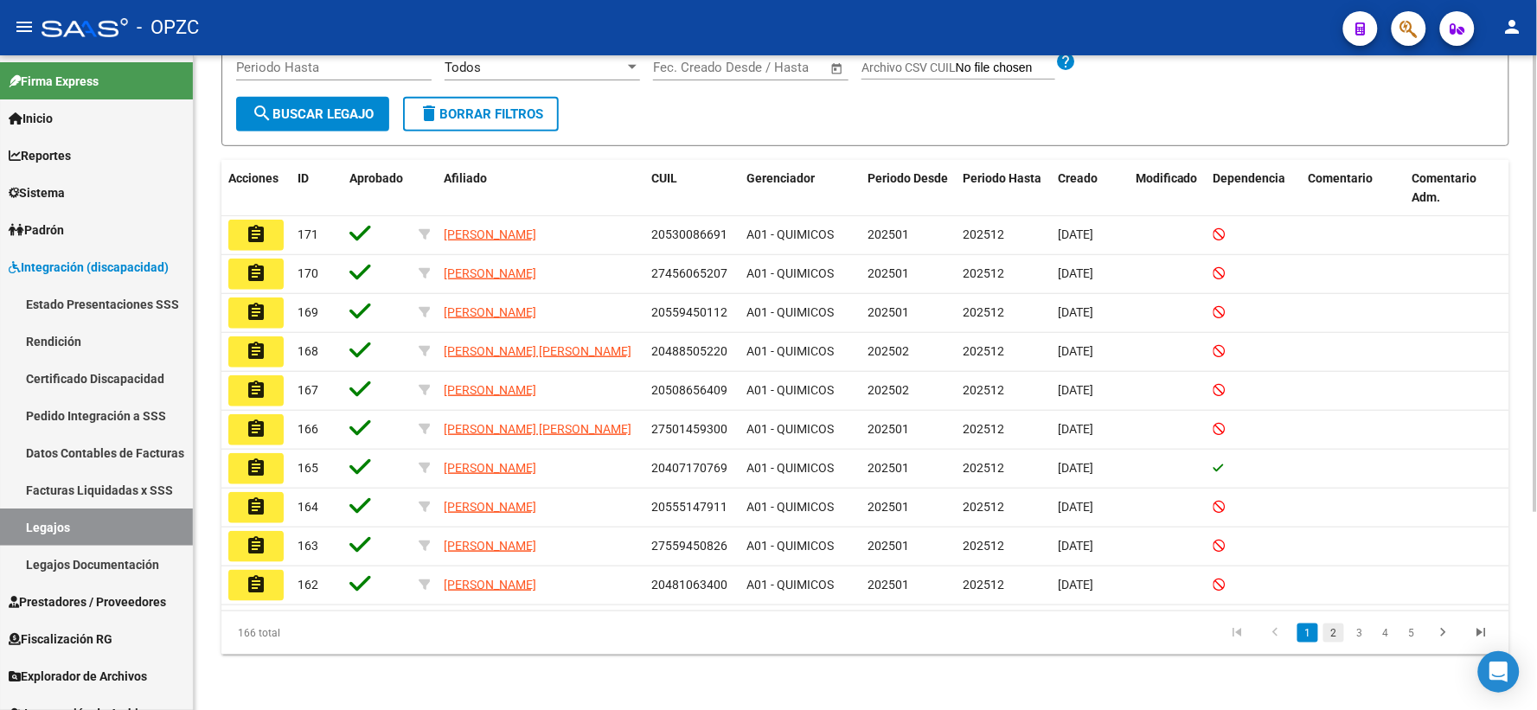
click at [1332, 629] on link "2" at bounding box center [1333, 632] width 21 height 19
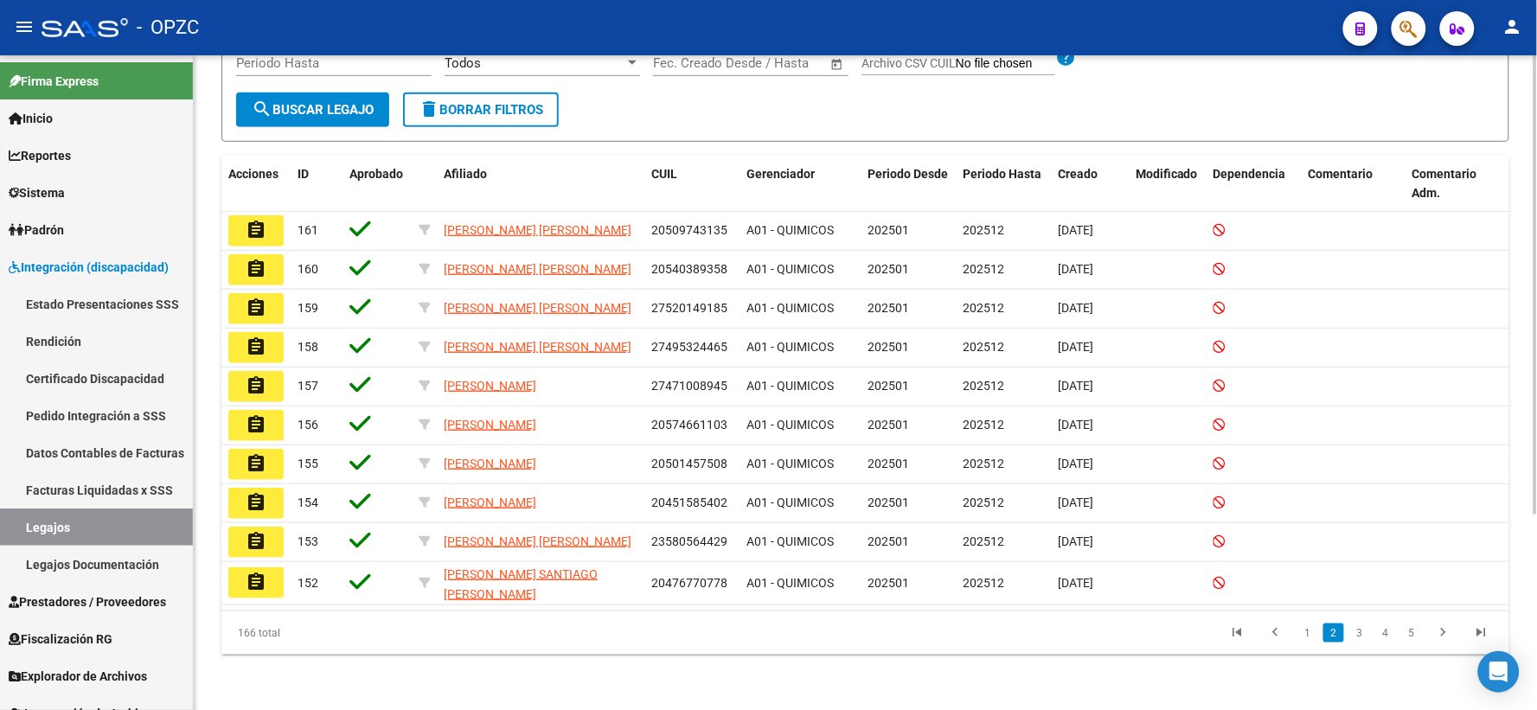
scroll to position [279, 0]
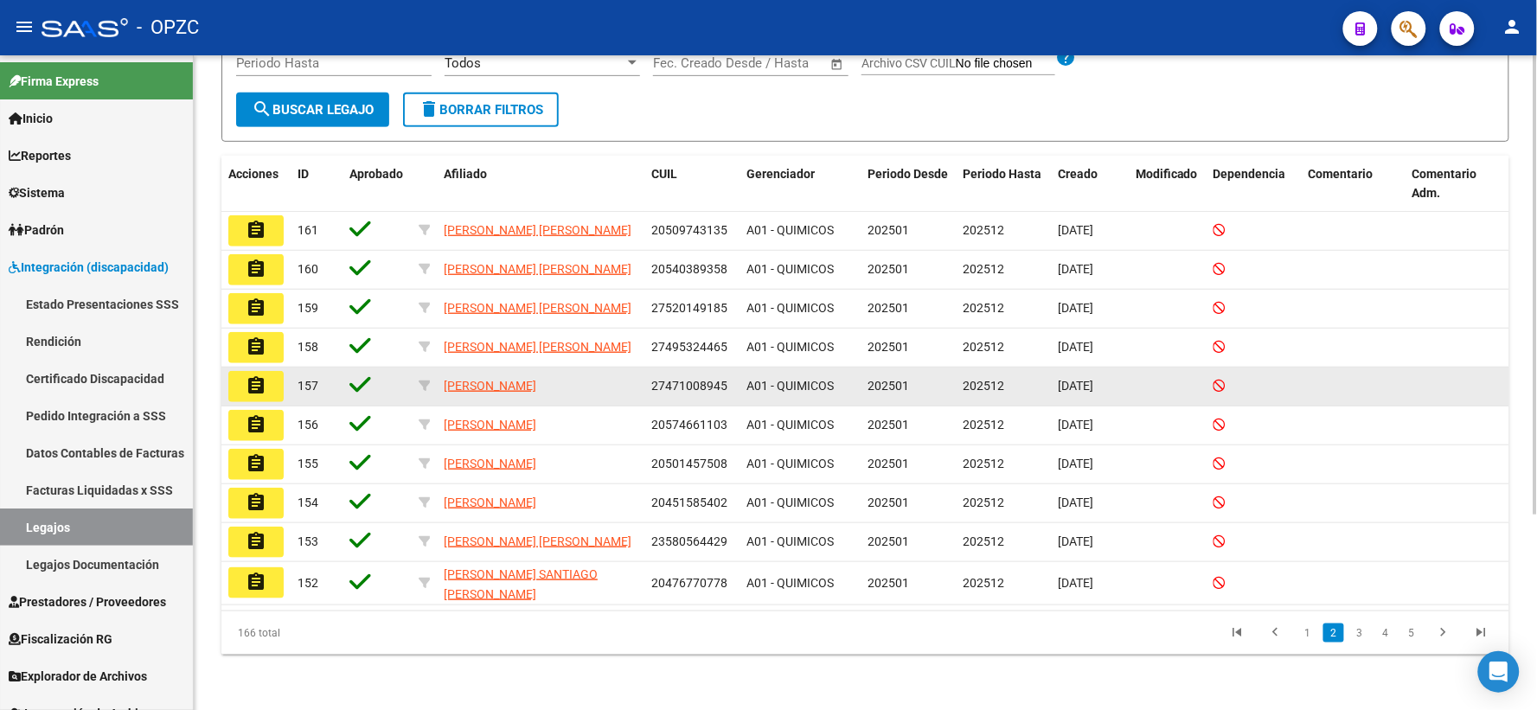
click at [257, 387] on mat-icon "assignment" at bounding box center [256, 385] width 21 height 21
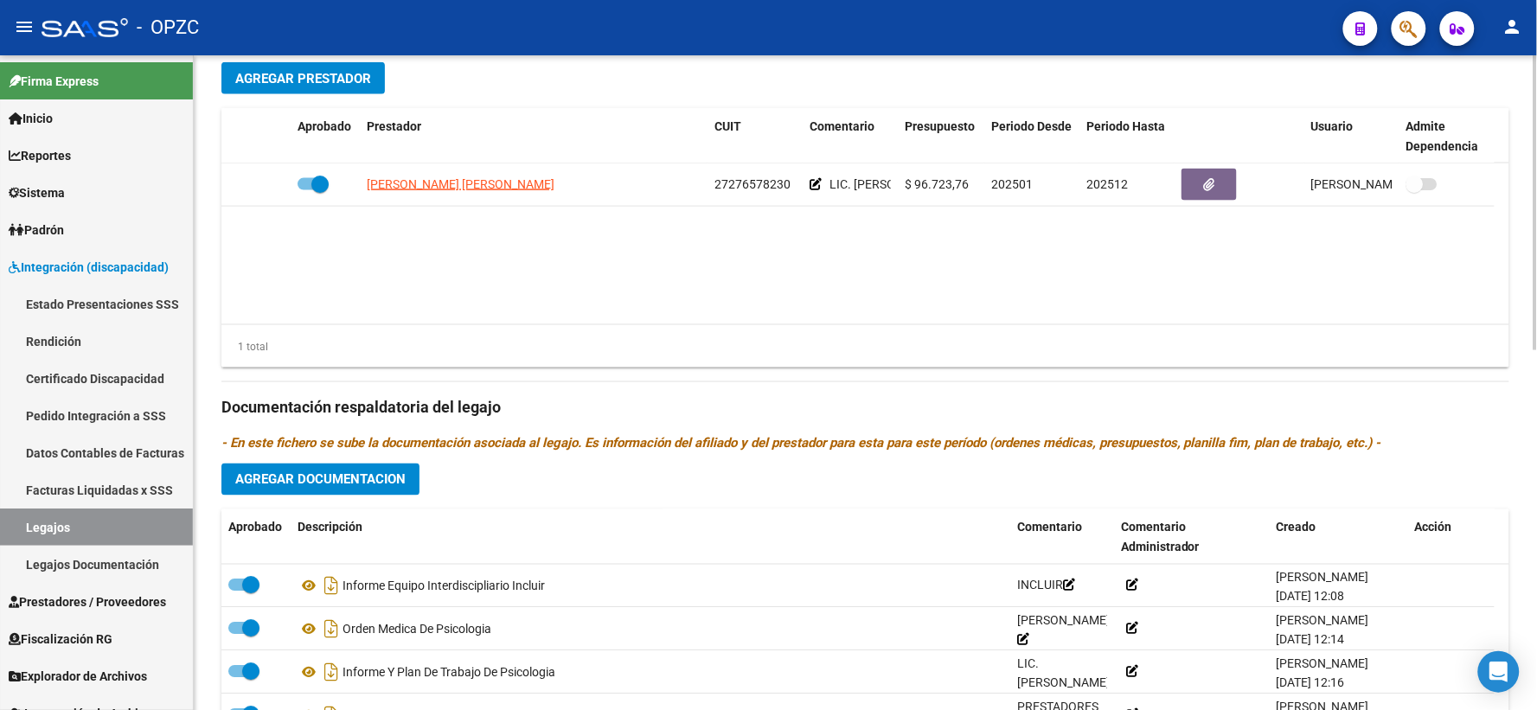
scroll to position [672, 0]
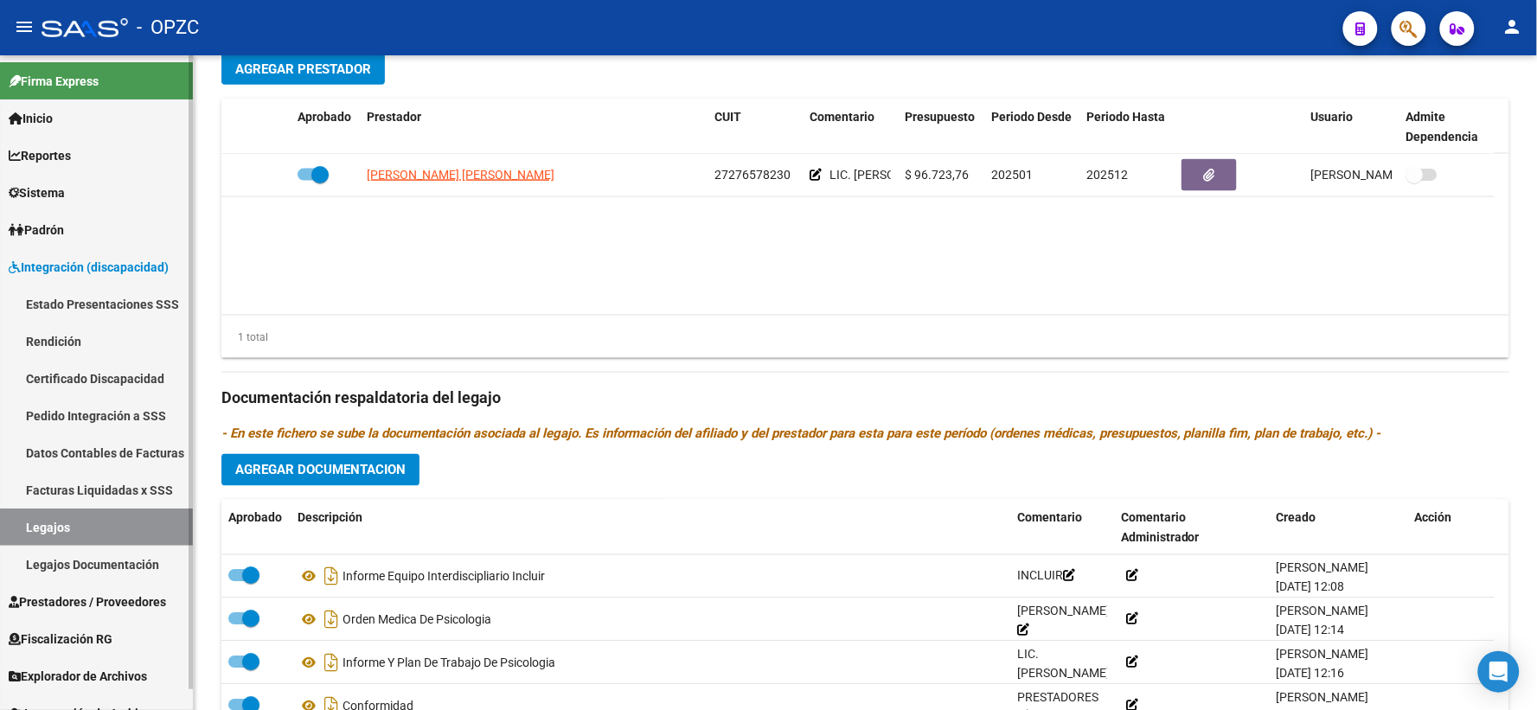
click at [118, 519] on link "Legajos" at bounding box center [96, 526] width 193 height 37
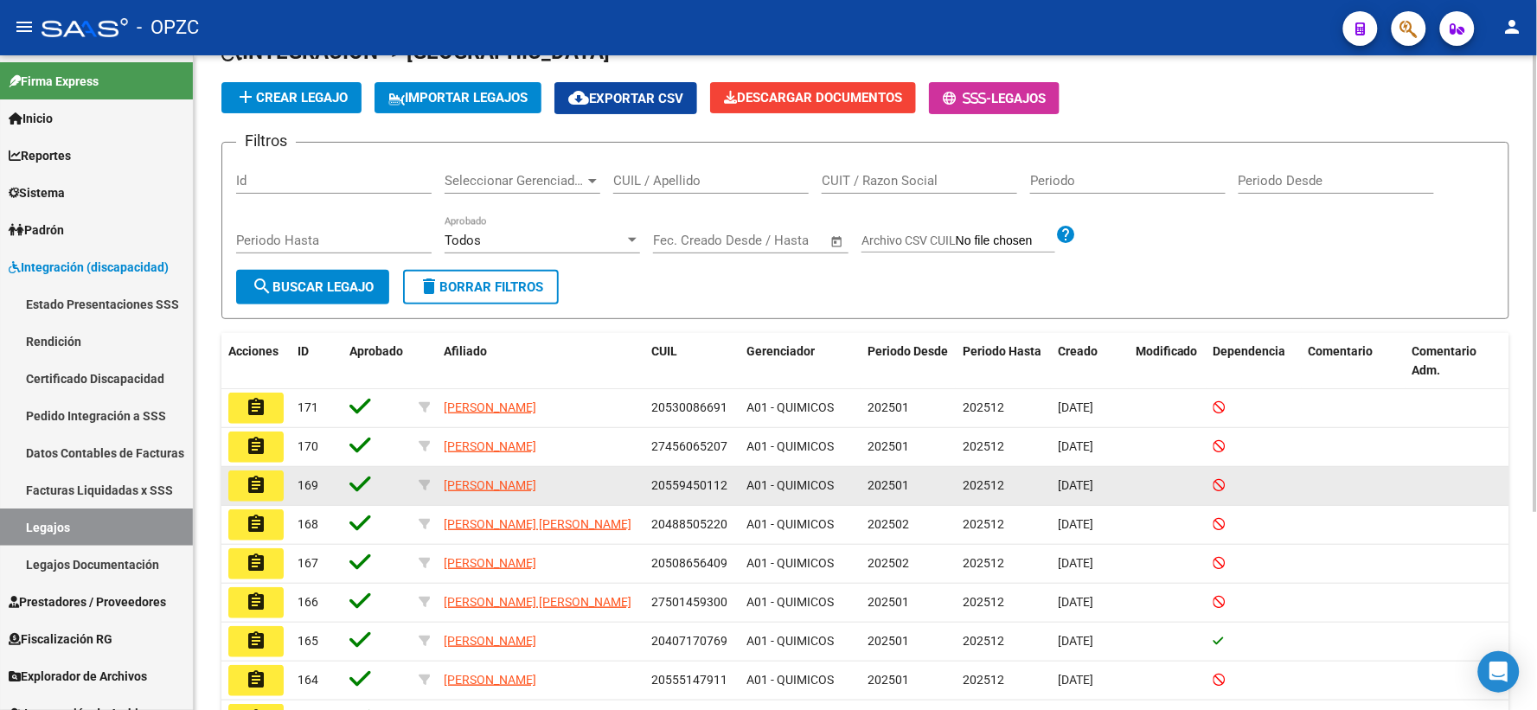
scroll to position [283, 0]
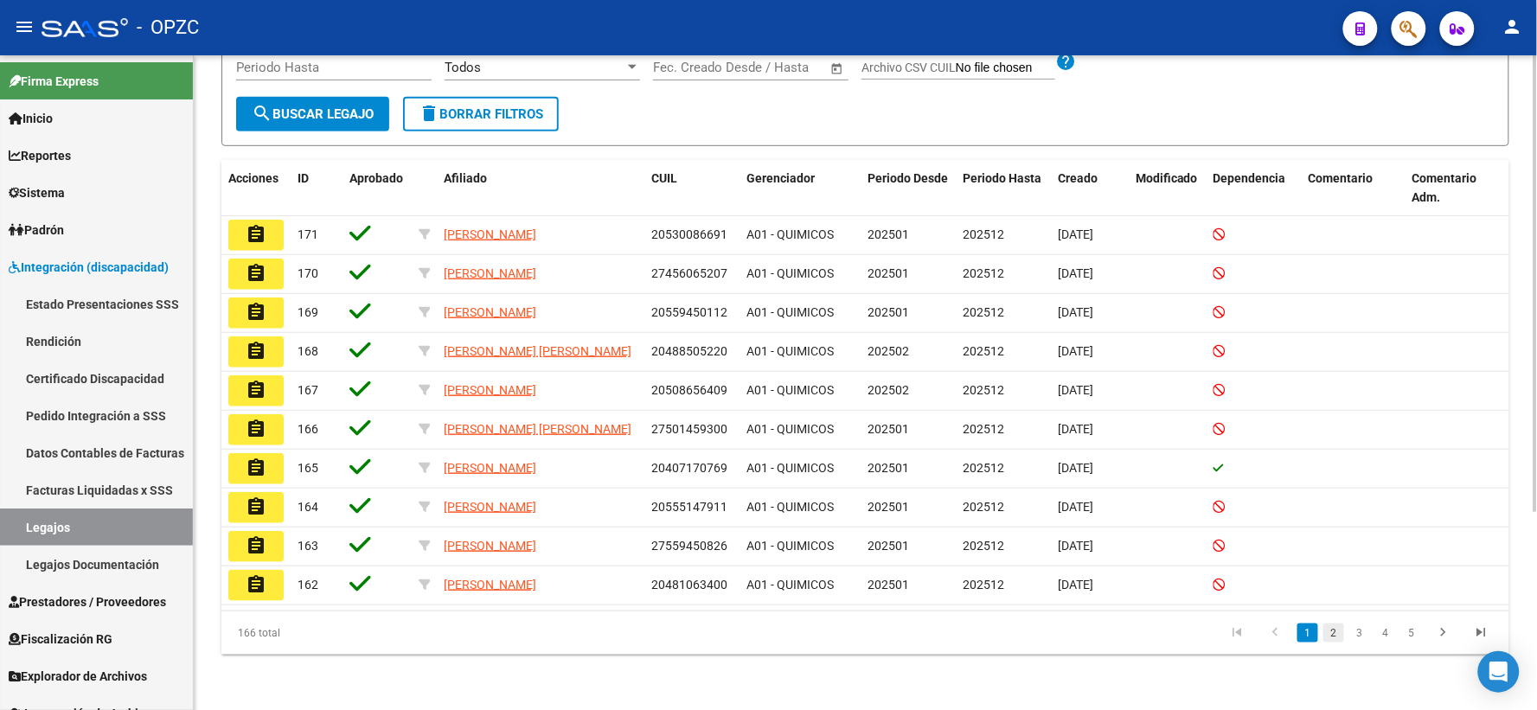
click at [1333, 624] on link "2" at bounding box center [1333, 632] width 21 height 19
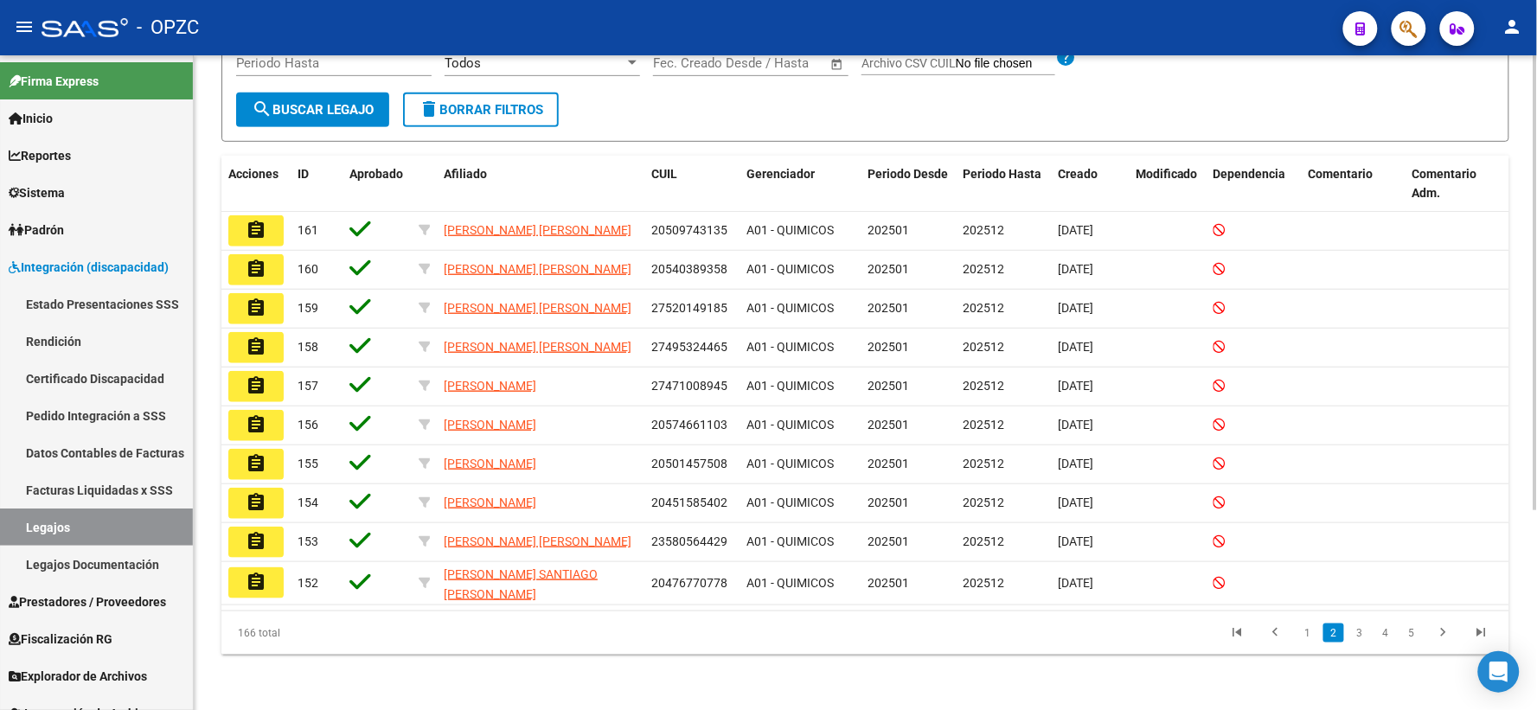
scroll to position [279, 0]
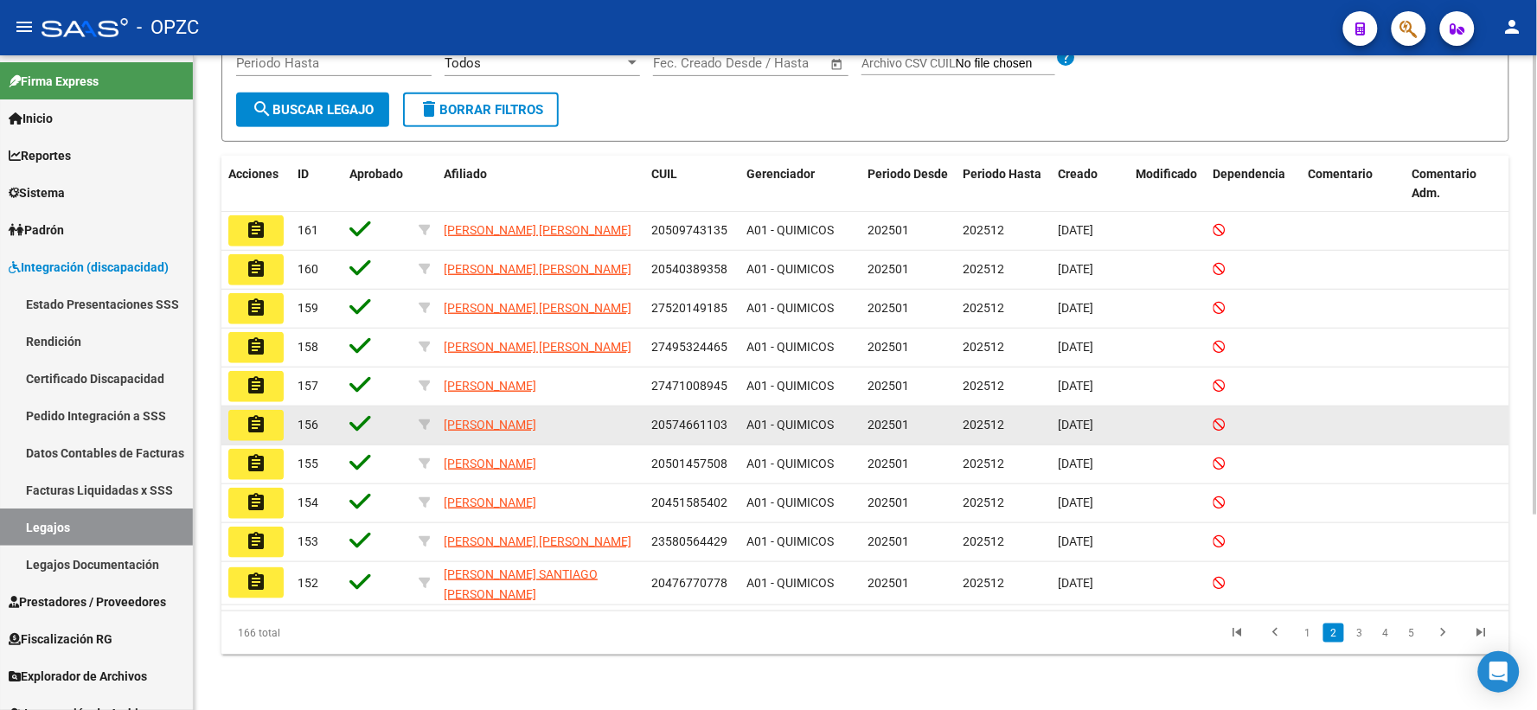
click at [264, 424] on mat-icon "assignment" at bounding box center [256, 424] width 21 height 21
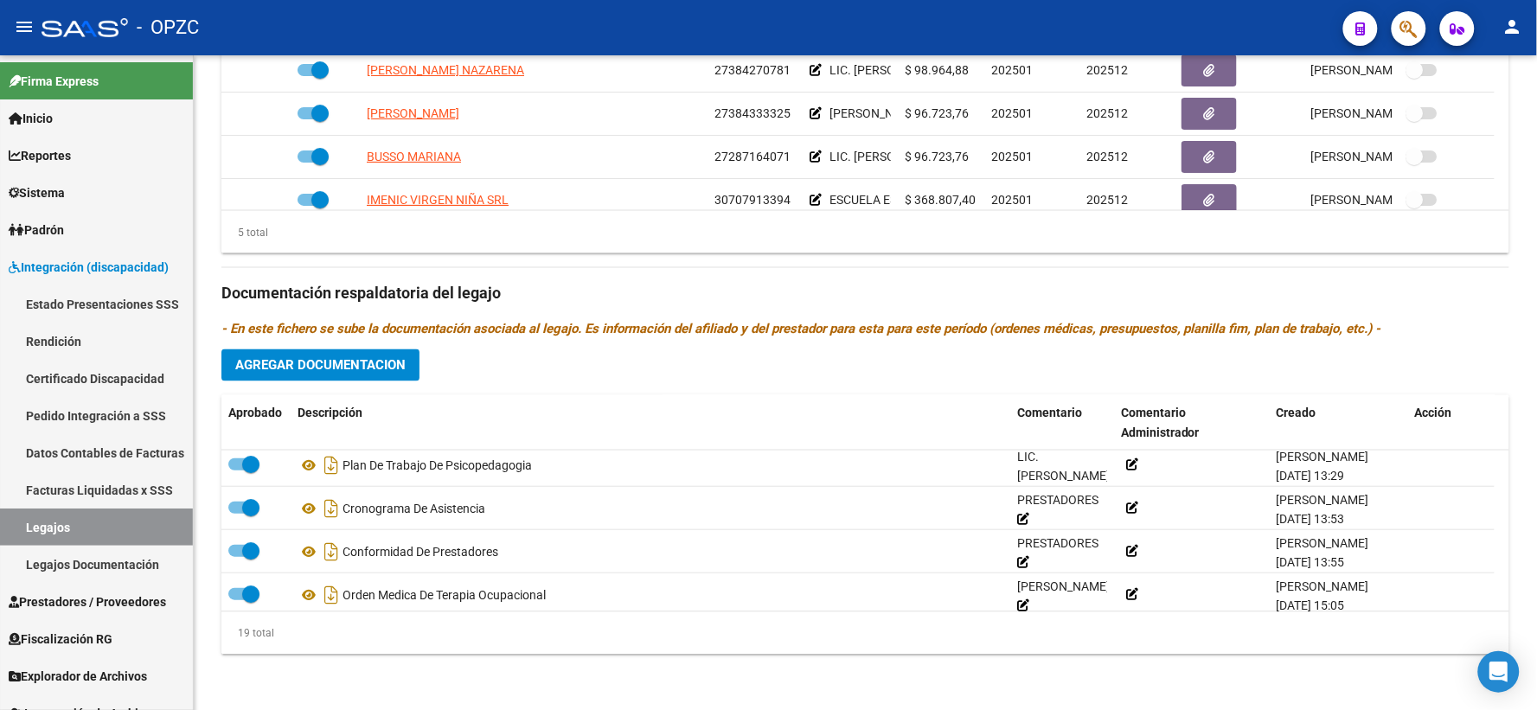
scroll to position [666, 0]
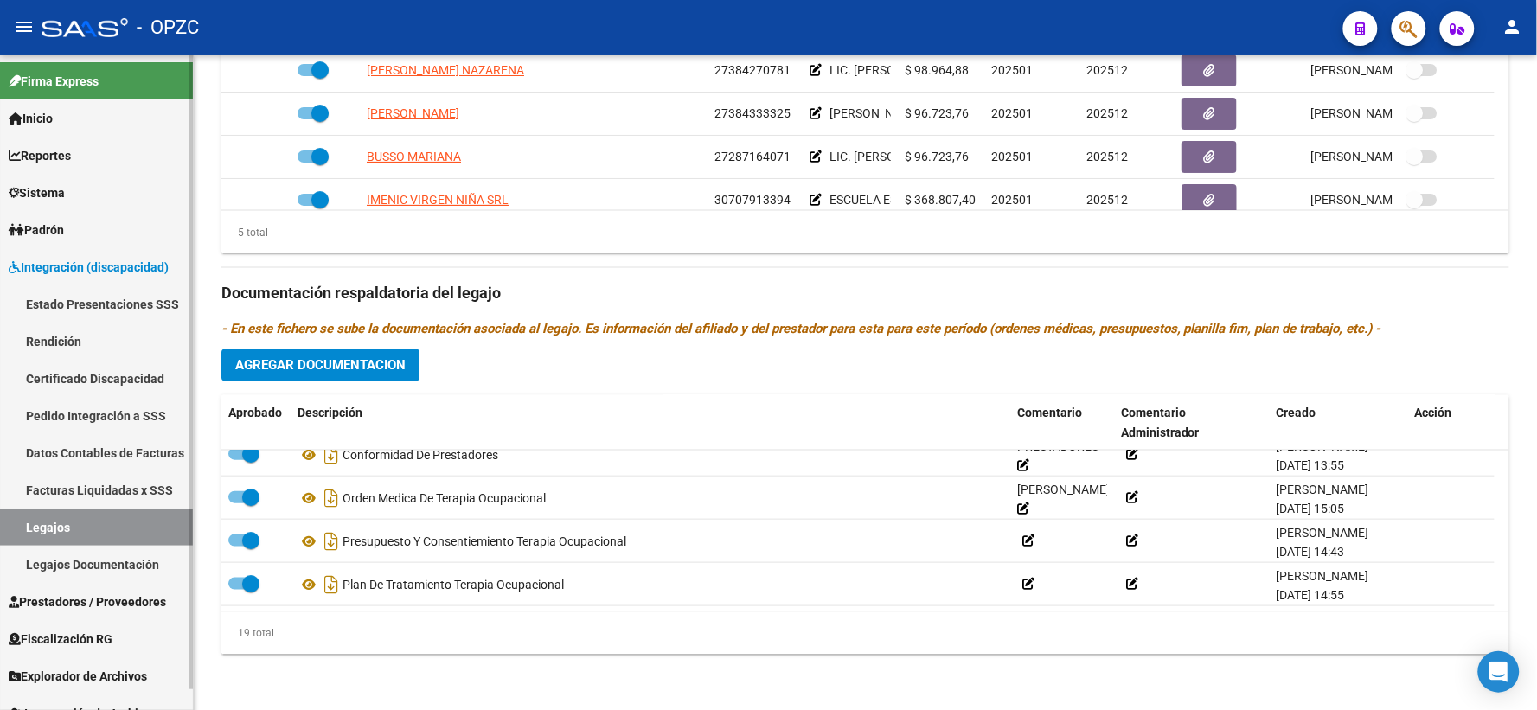
click at [48, 526] on link "Legajos" at bounding box center [96, 526] width 193 height 37
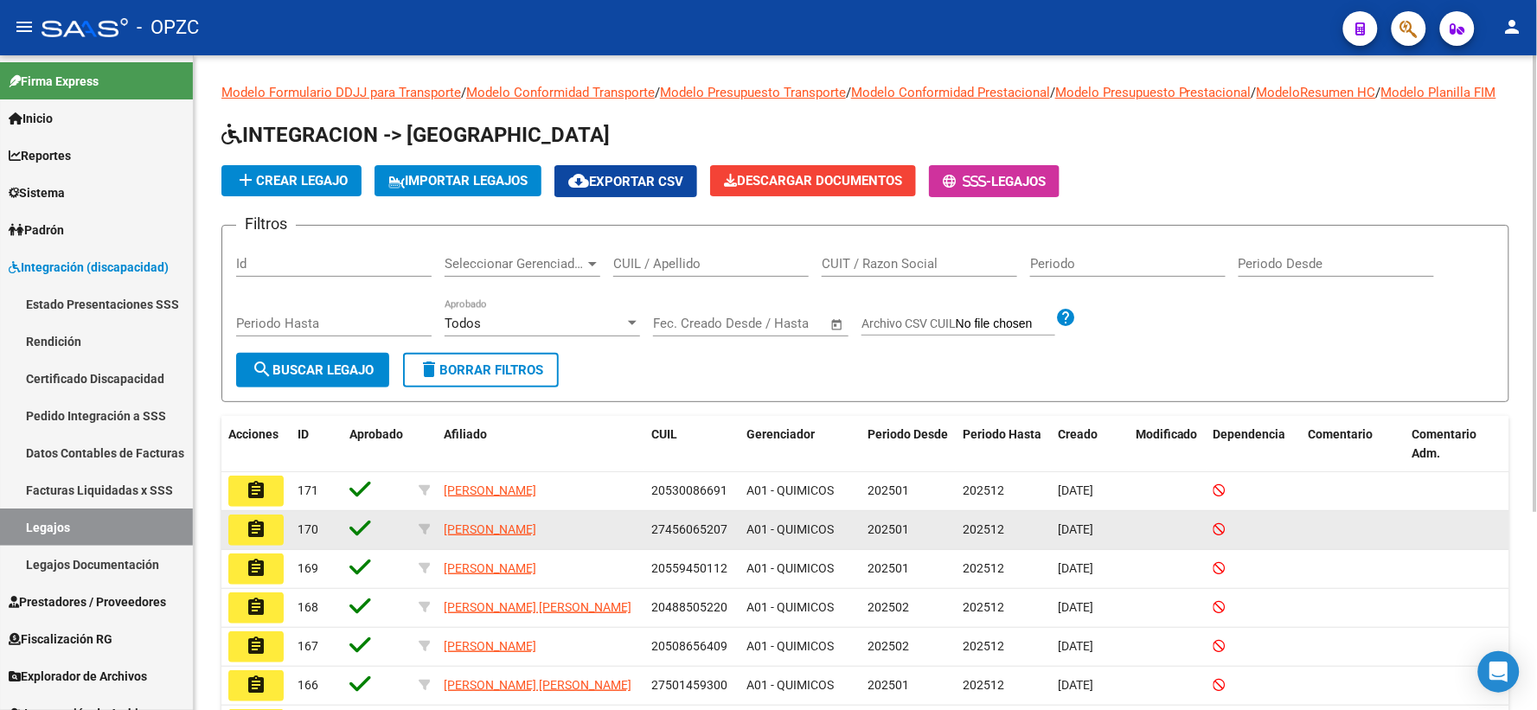
scroll to position [283, 0]
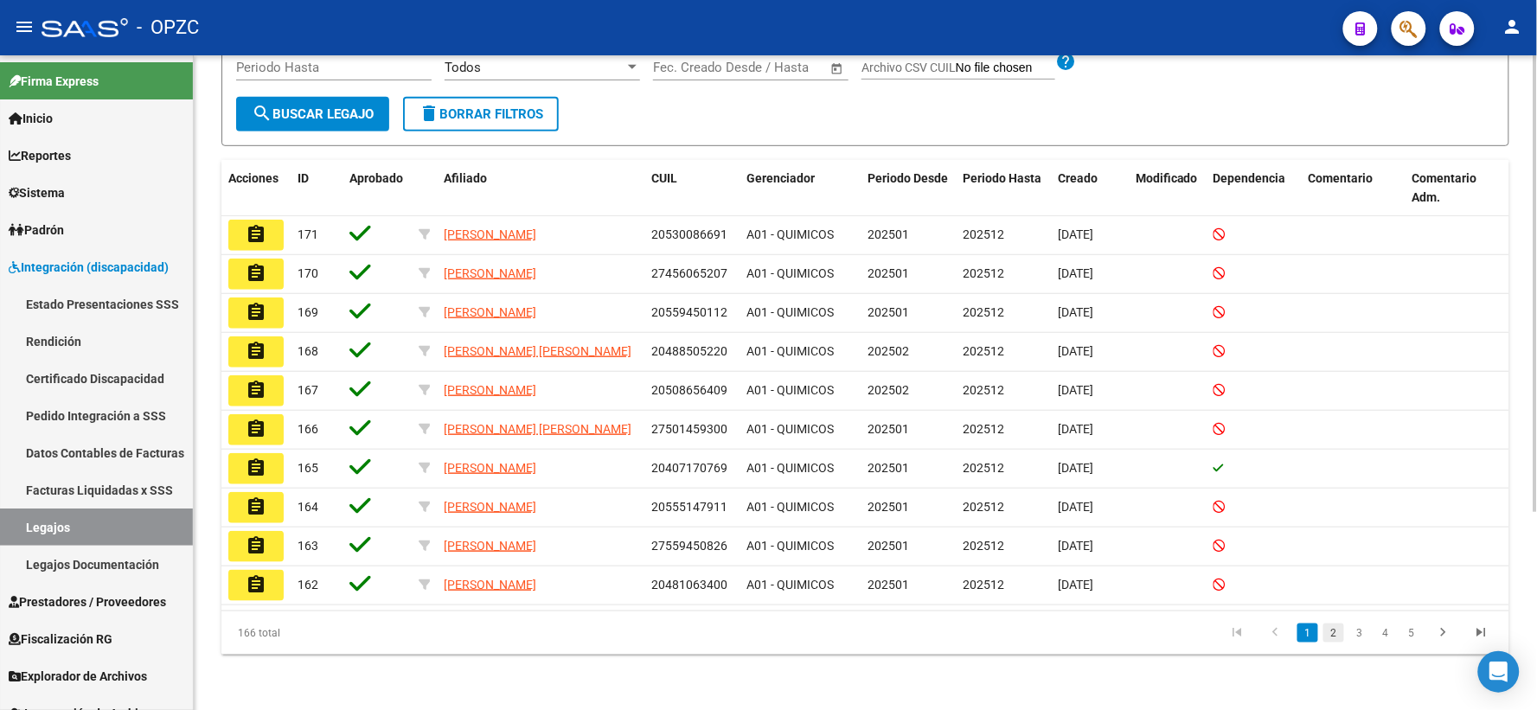
click at [1336, 634] on link "2" at bounding box center [1333, 632] width 21 height 19
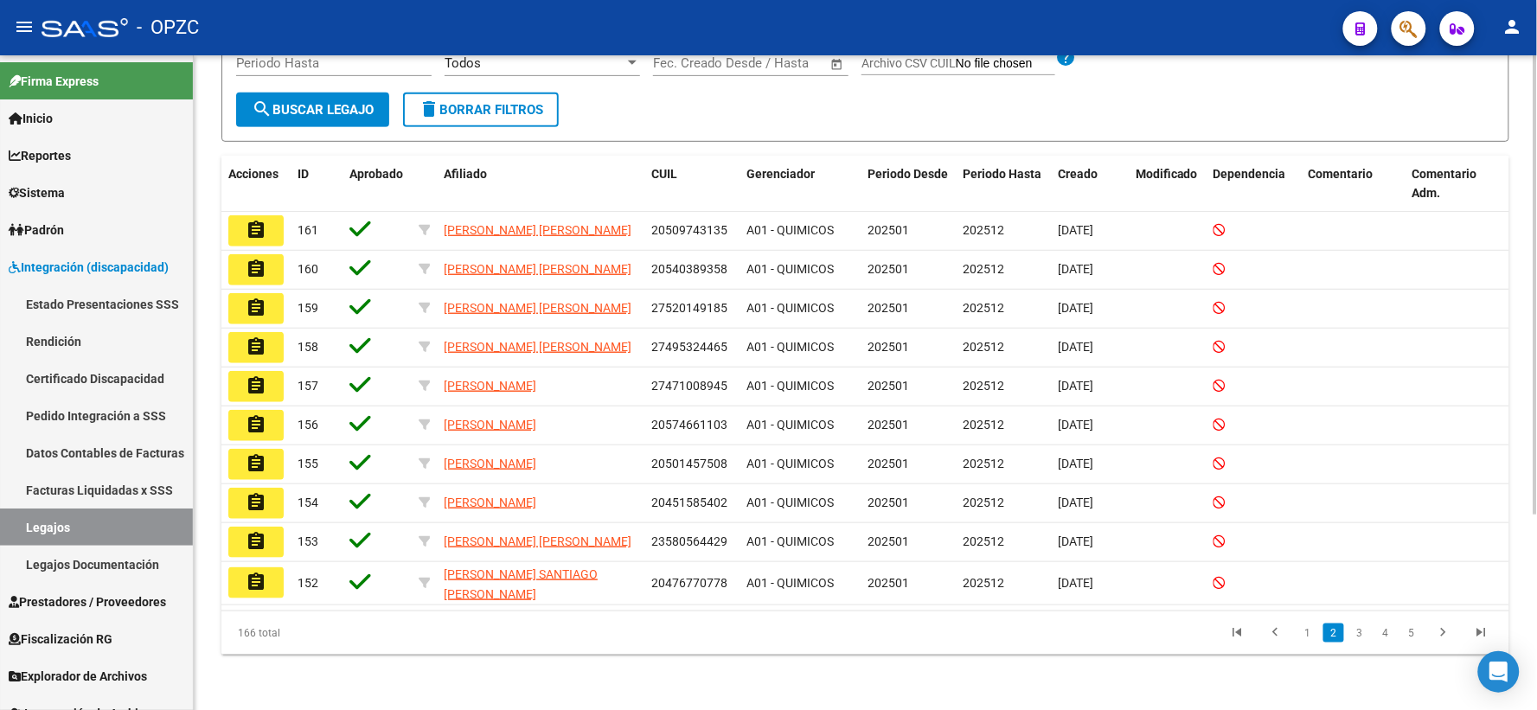
scroll to position [279, 0]
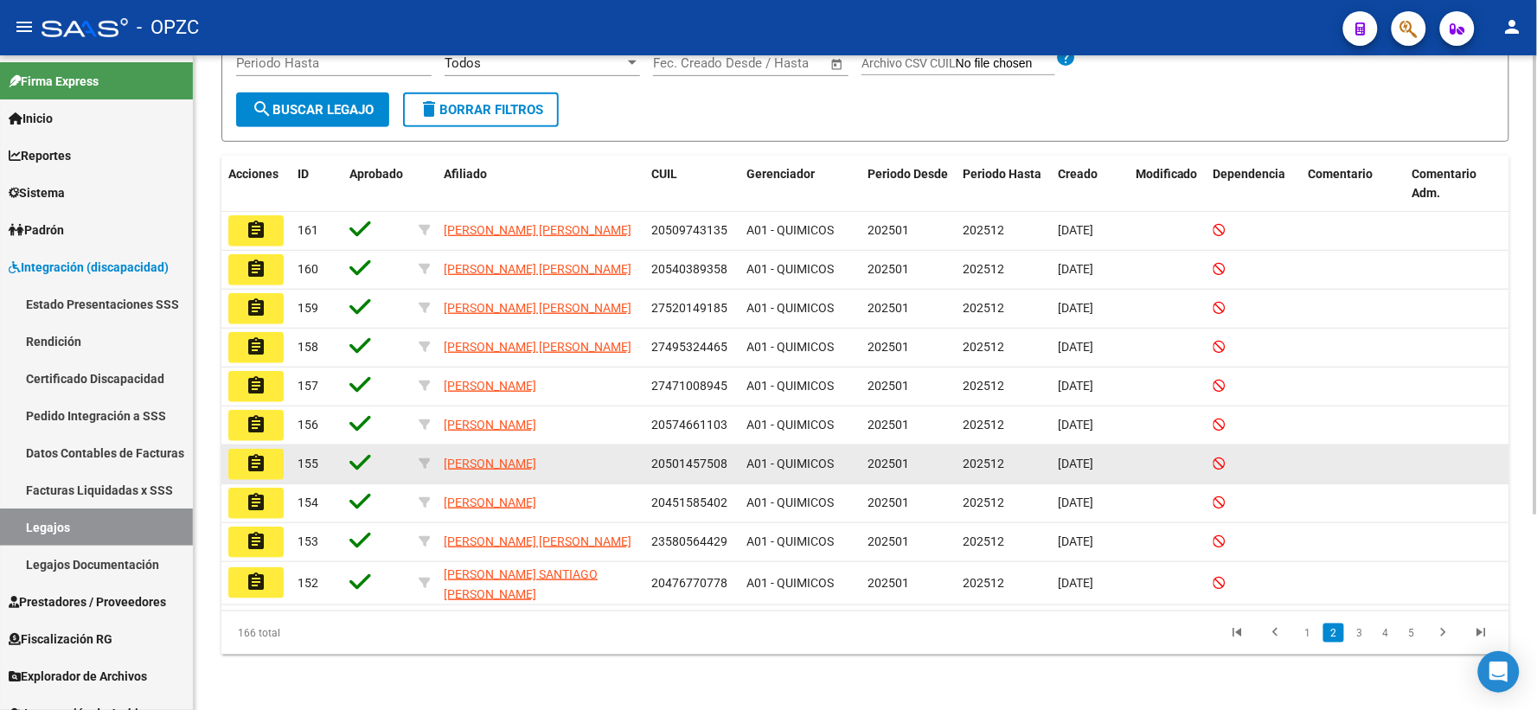
click at [253, 462] on mat-icon "assignment" at bounding box center [256, 463] width 21 height 21
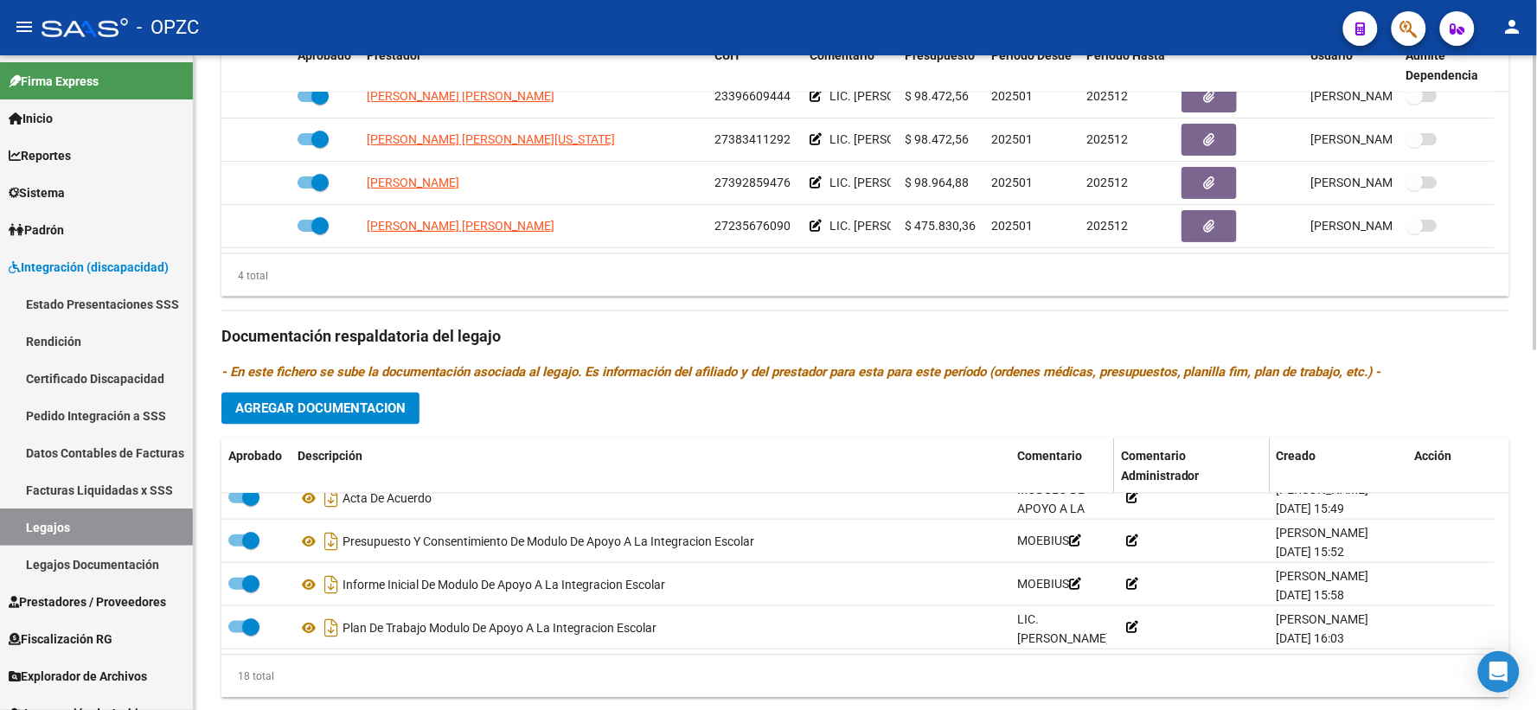
scroll to position [702, 0]
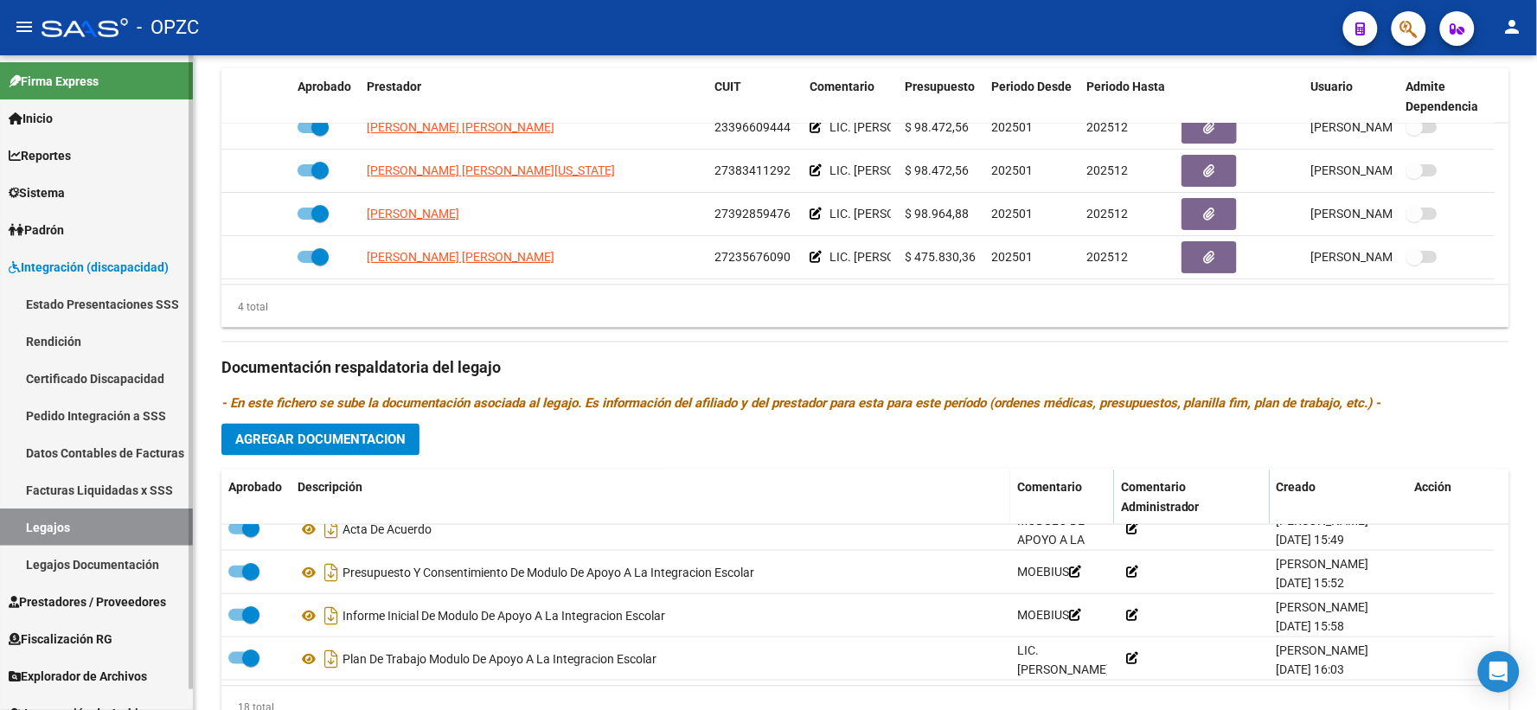
click at [62, 524] on link "Legajos" at bounding box center [96, 526] width 193 height 37
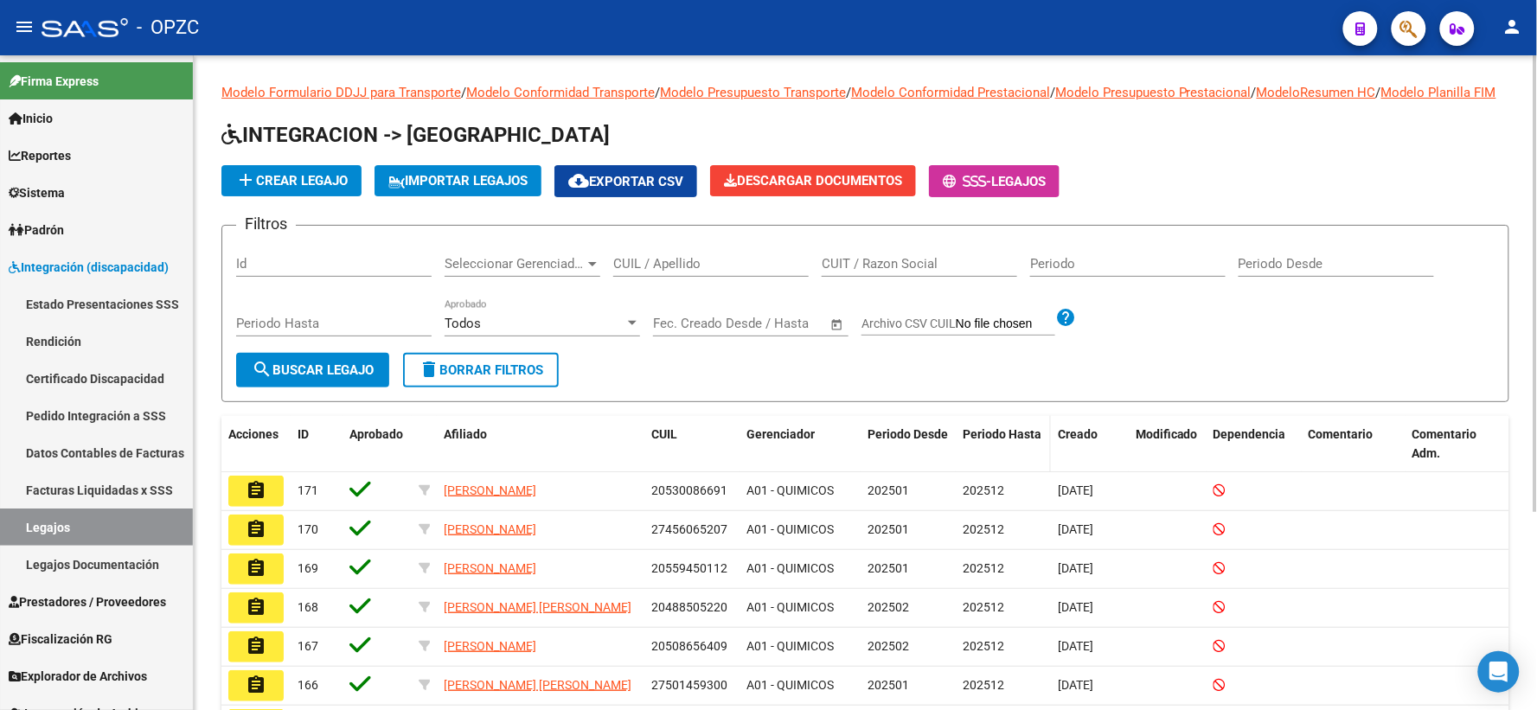
scroll to position [283, 0]
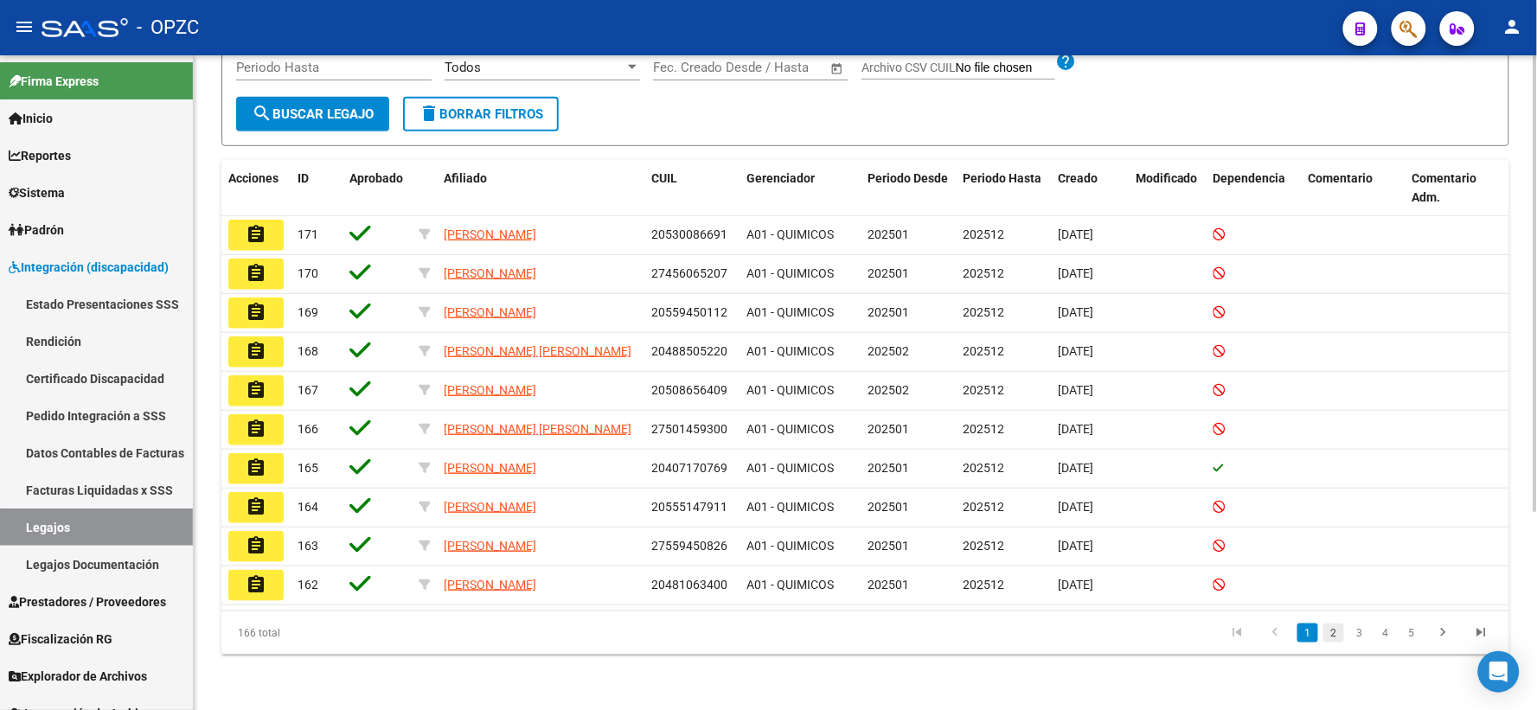
click at [1328, 633] on link "2" at bounding box center [1333, 632] width 21 height 19
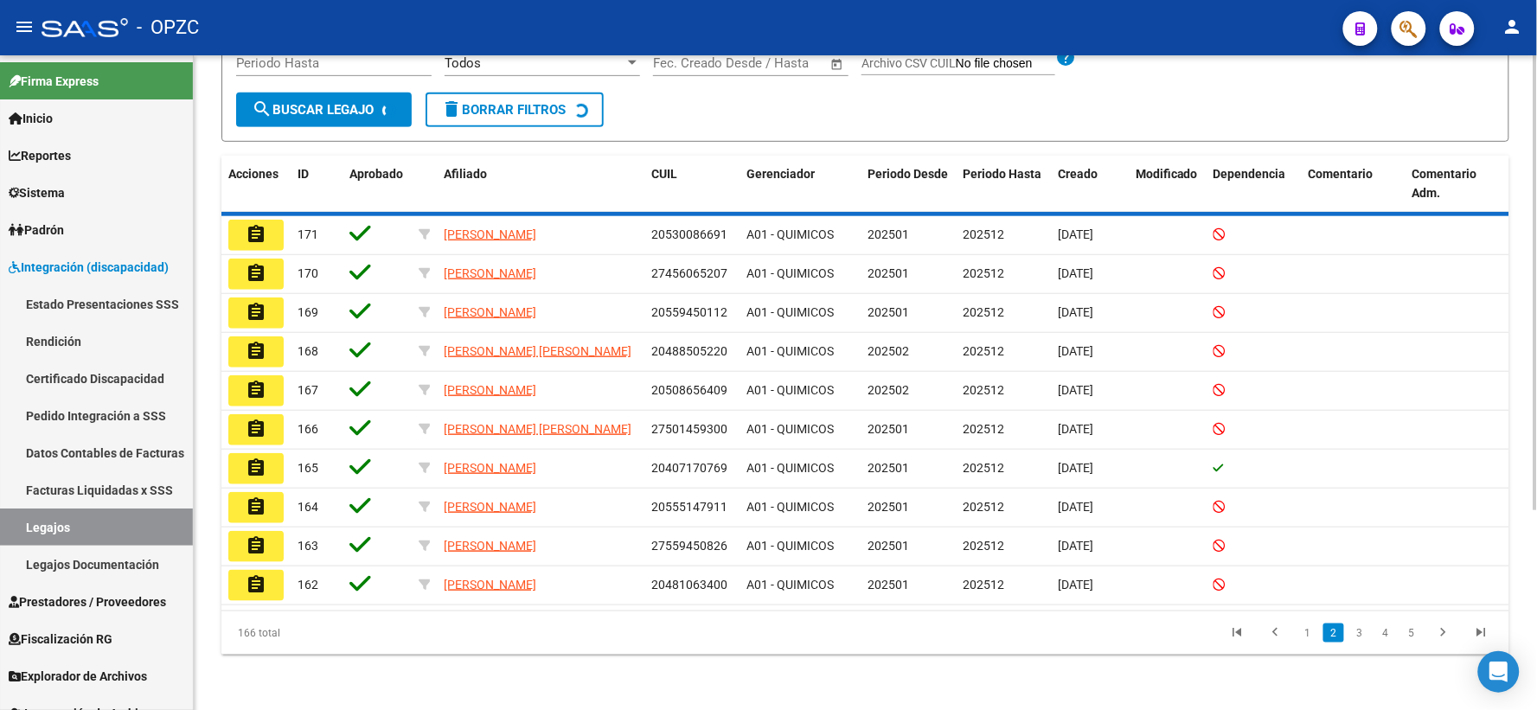
scroll to position [279, 0]
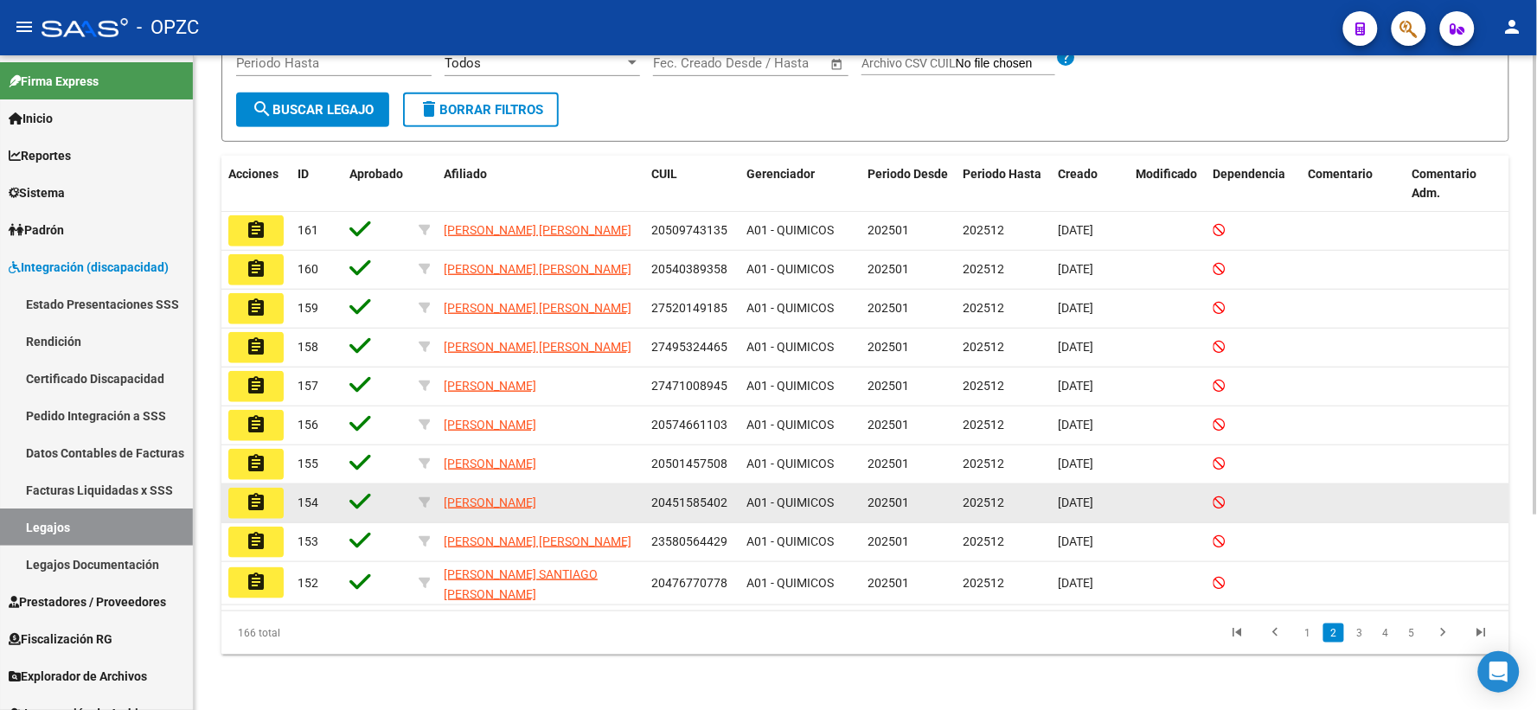
click at [258, 508] on mat-icon "assignment" at bounding box center [256, 502] width 21 height 21
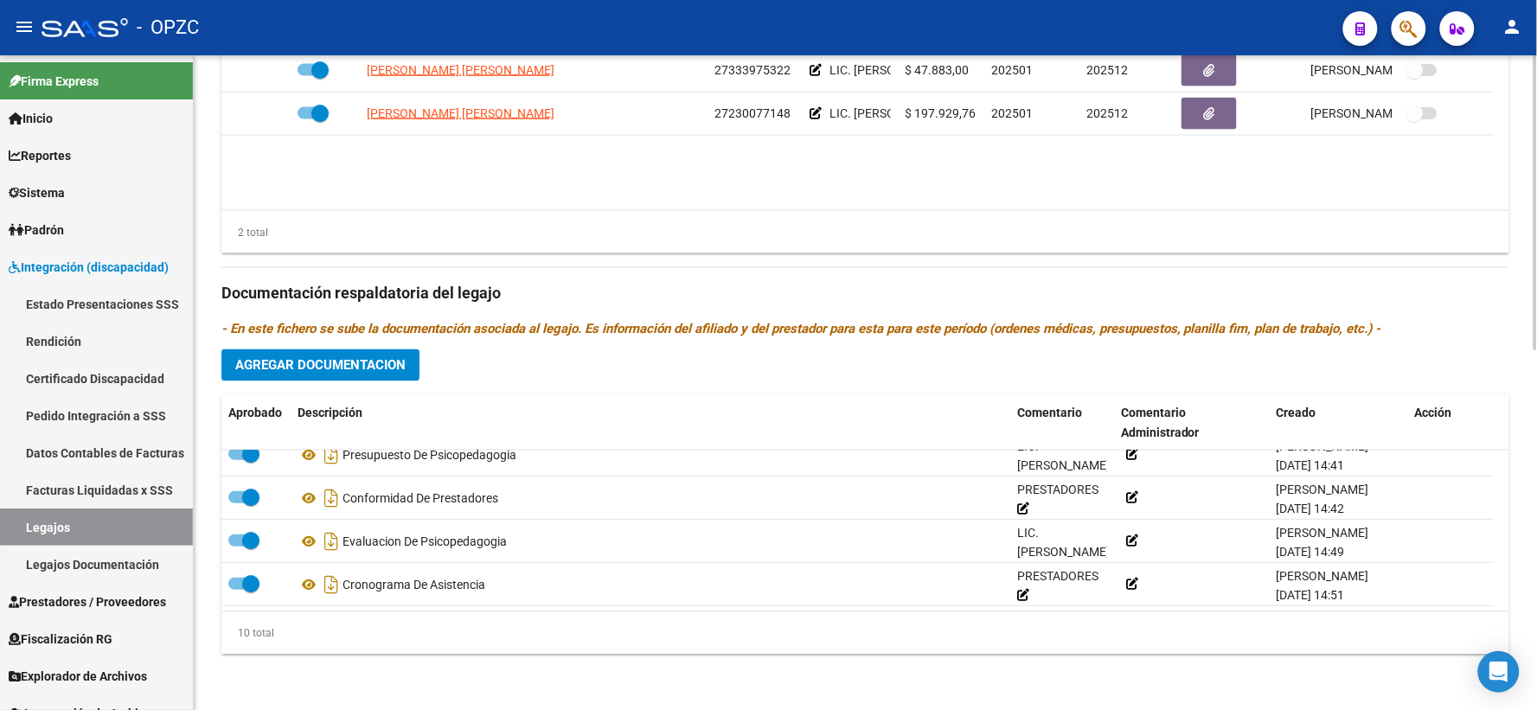
scroll to position [798, 0]
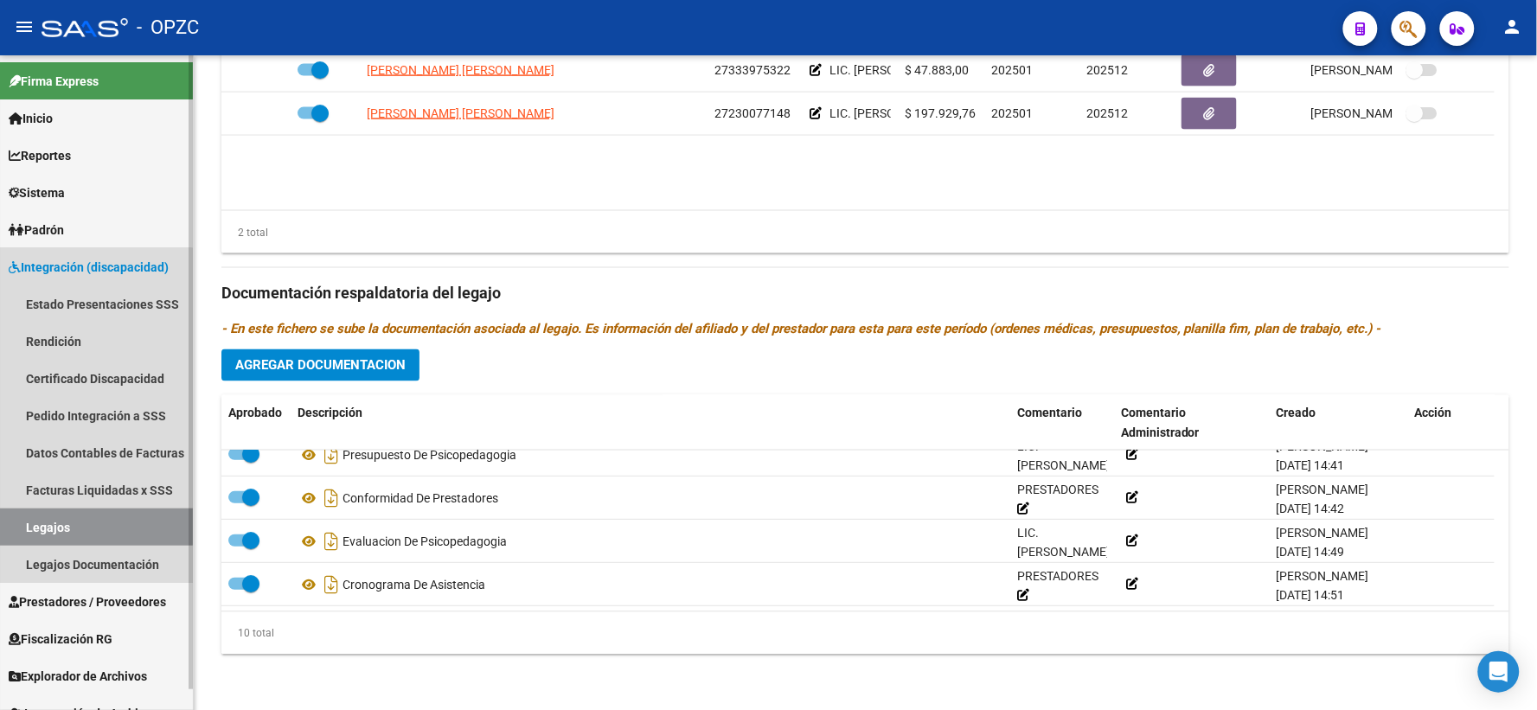
click at [93, 517] on link "Legajos" at bounding box center [96, 526] width 193 height 37
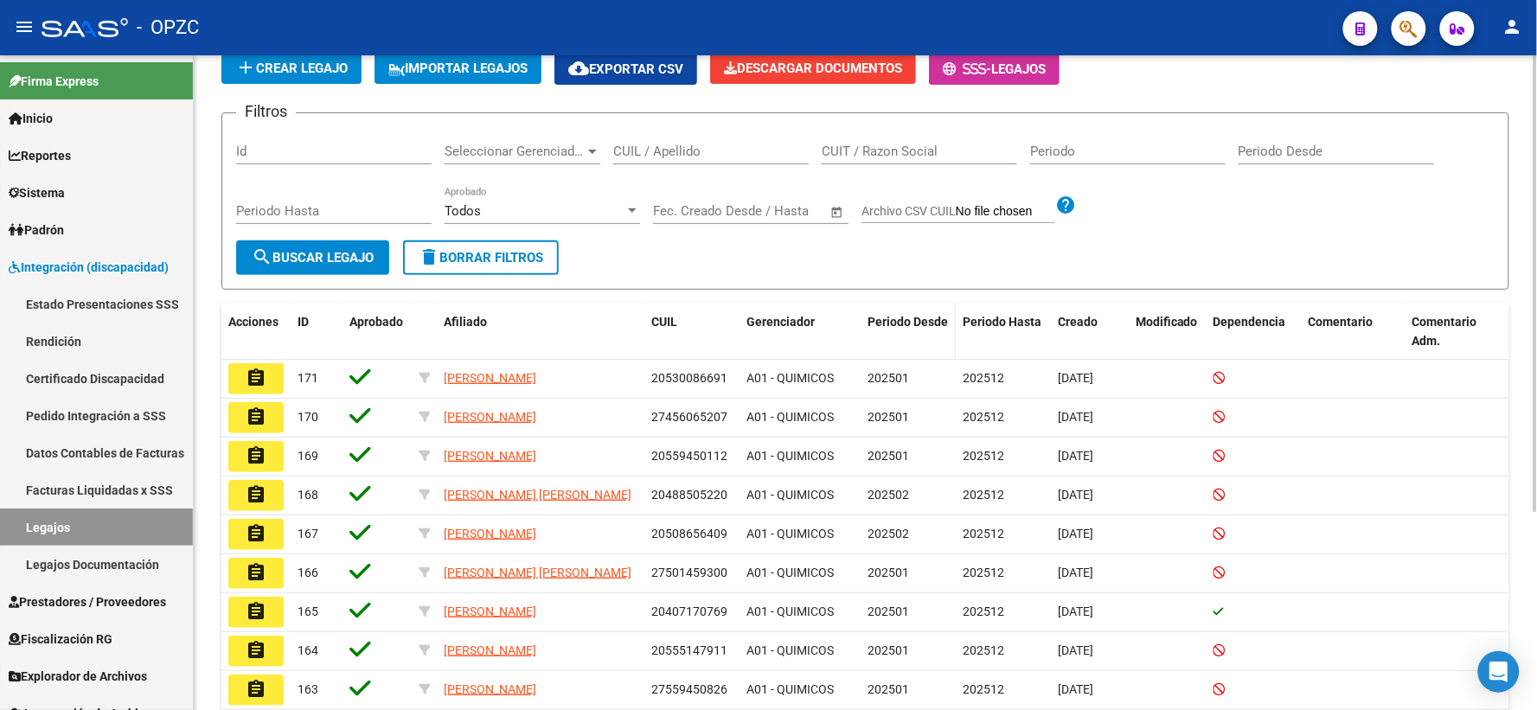
scroll to position [283, 0]
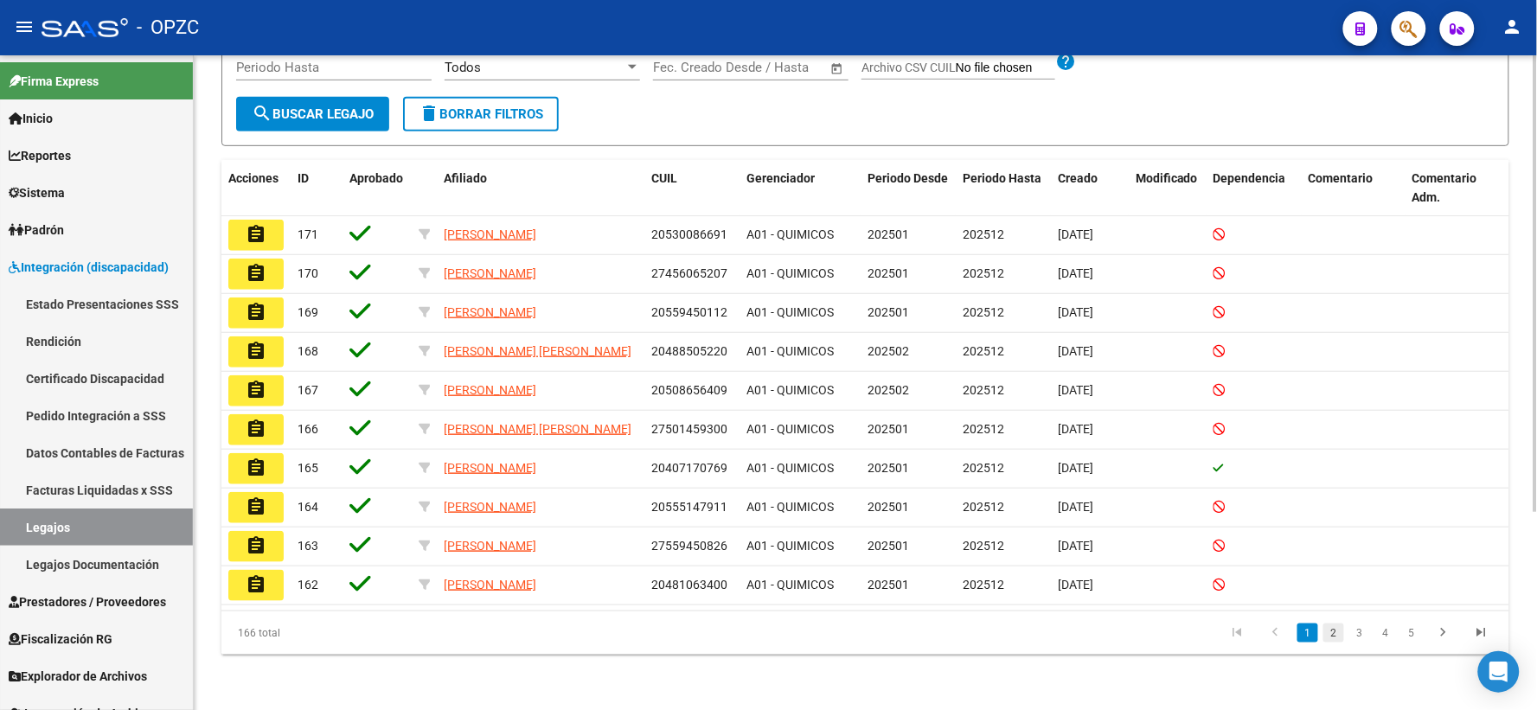
click at [1343, 631] on link "2" at bounding box center [1333, 632] width 21 height 19
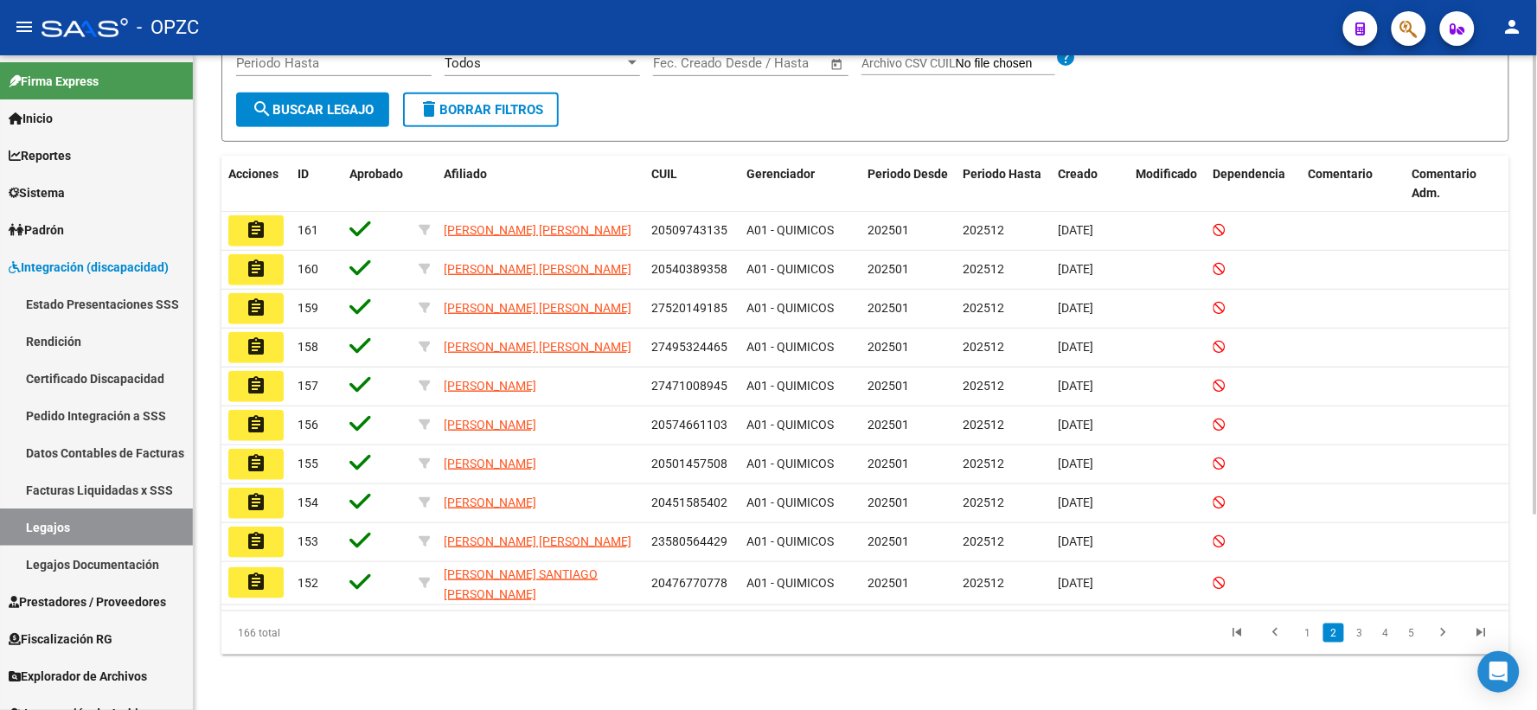
scroll to position [279, 0]
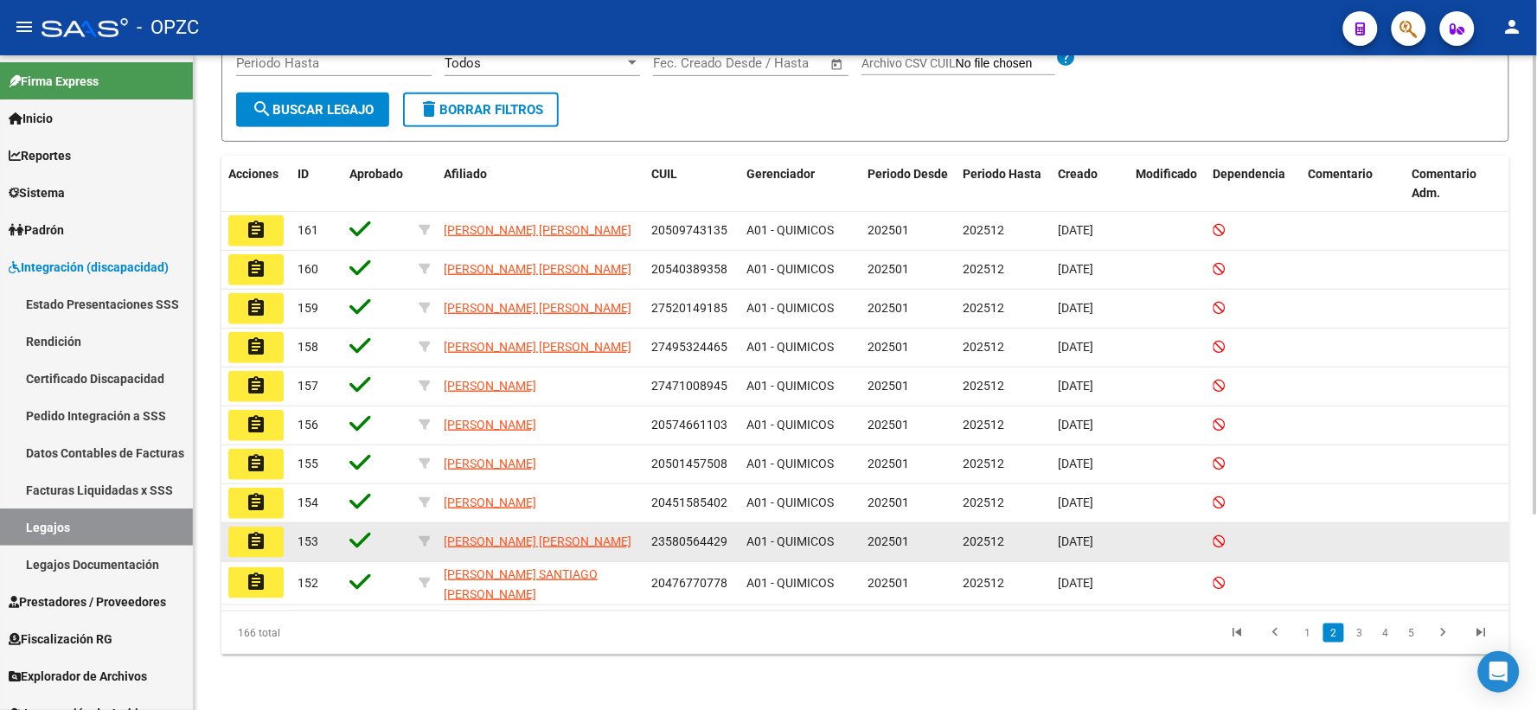
click at [262, 541] on mat-icon "assignment" at bounding box center [256, 541] width 21 height 21
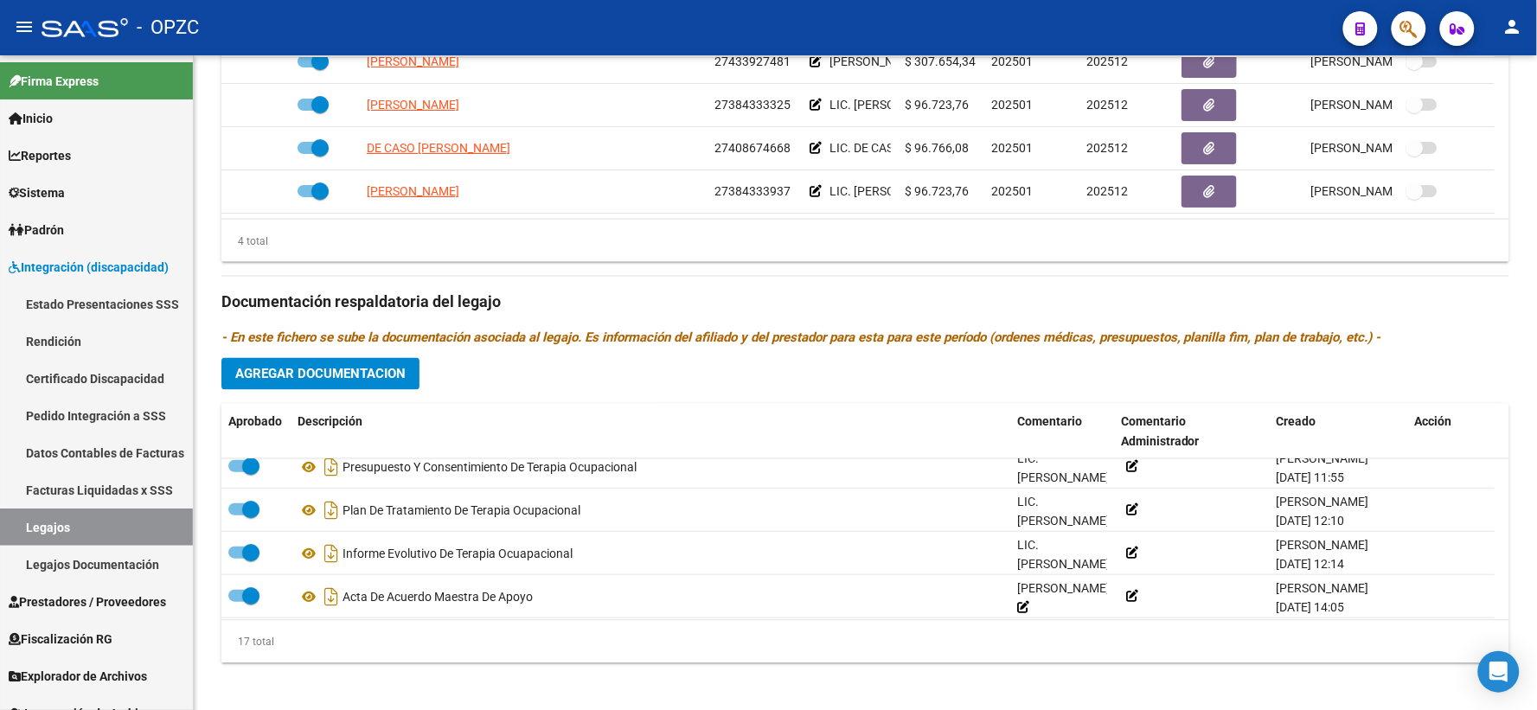
scroll to position [579, 0]
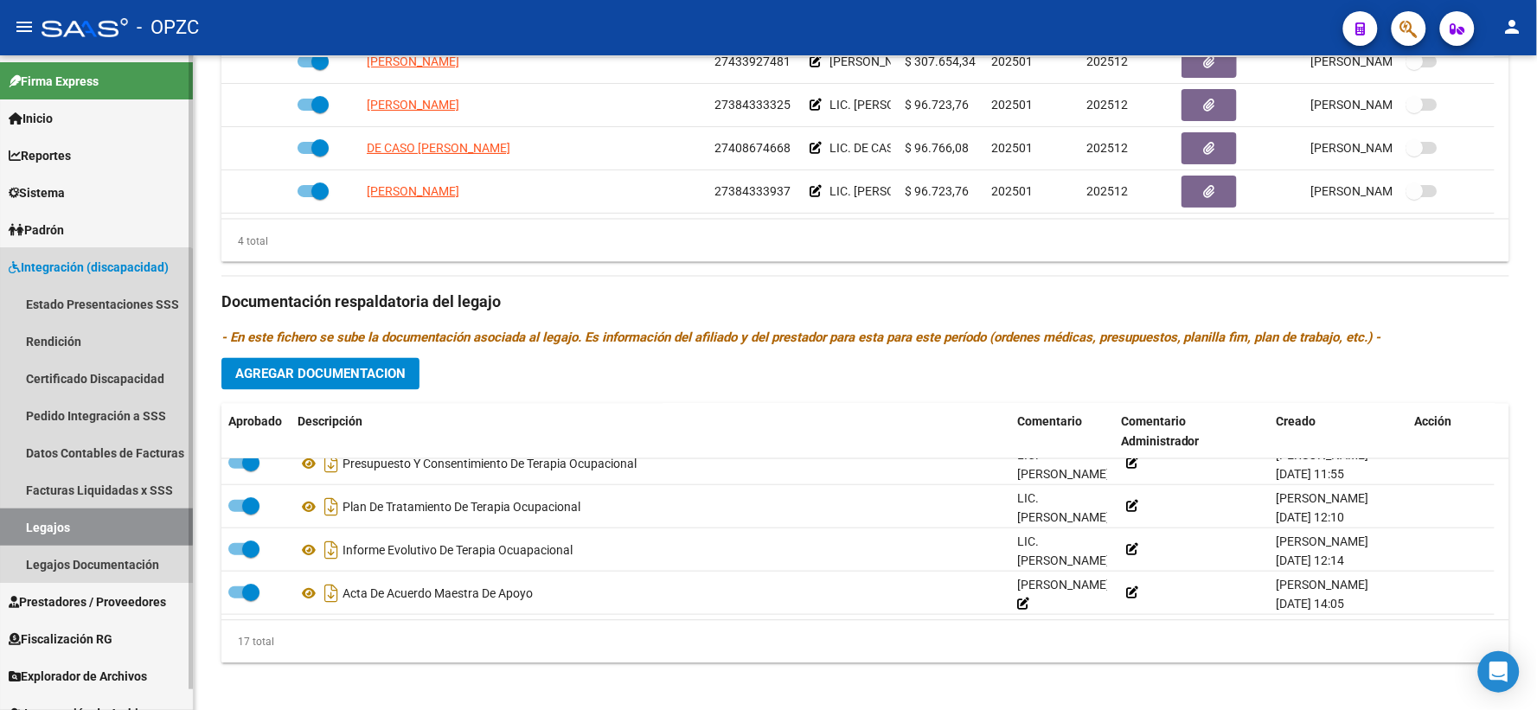
click at [38, 520] on link "Legajos" at bounding box center [96, 526] width 193 height 37
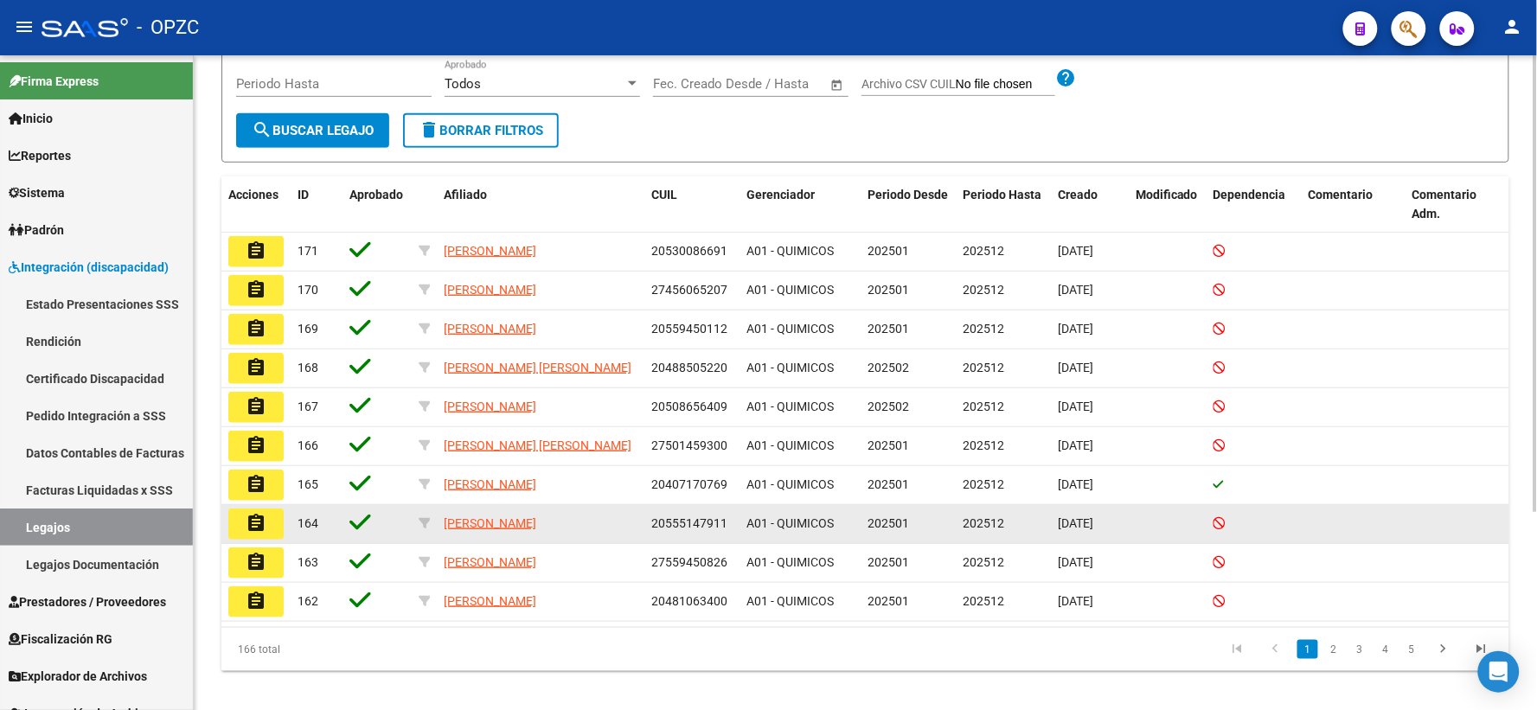
scroll to position [283, 0]
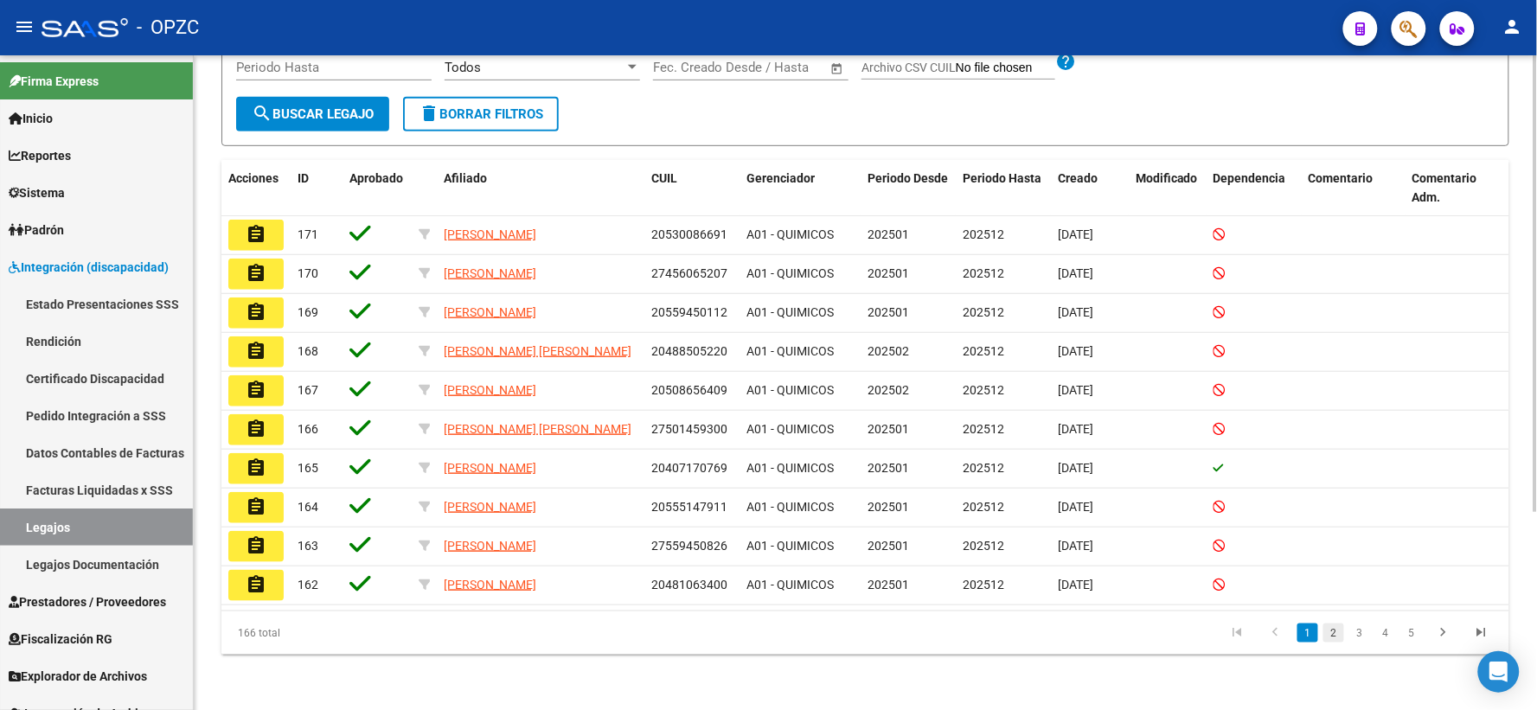
click at [1336, 633] on link "2" at bounding box center [1333, 632] width 21 height 19
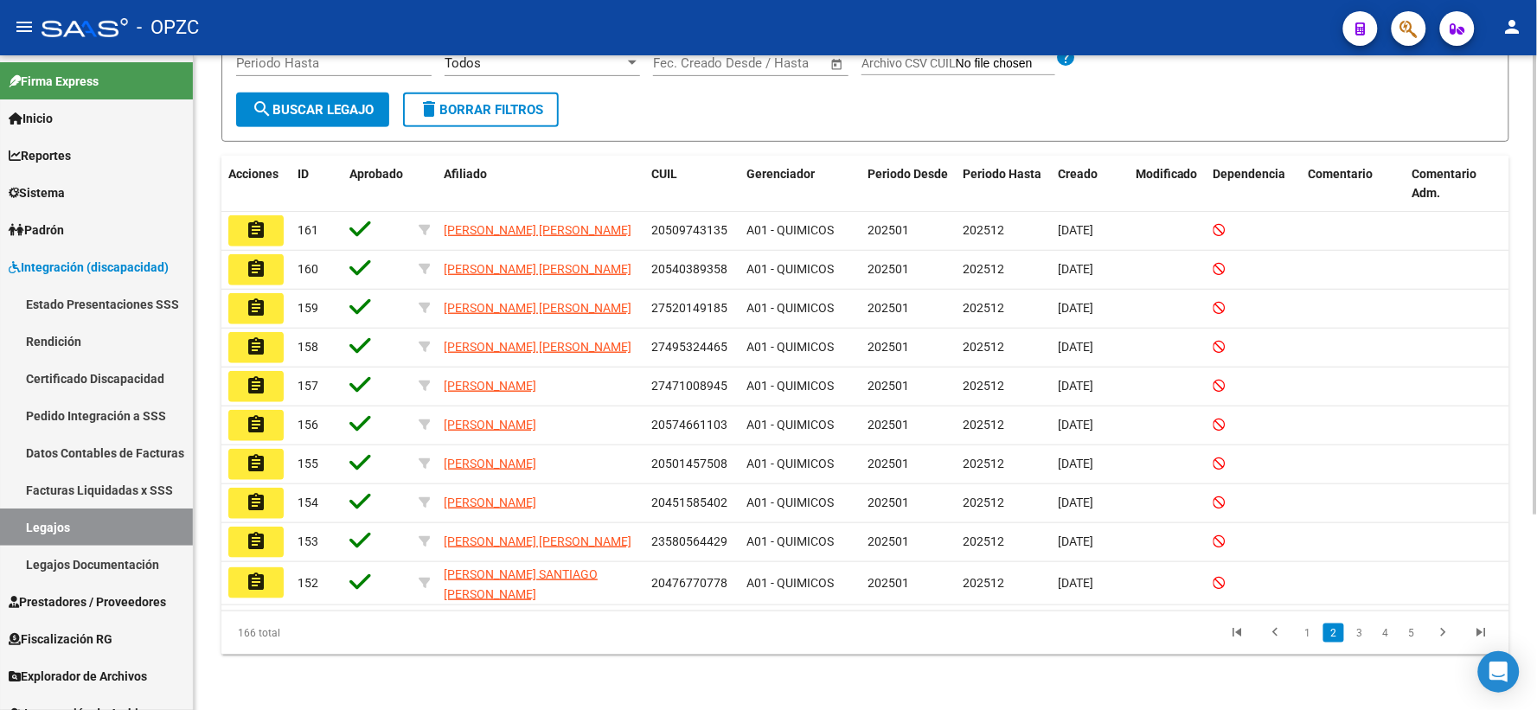
scroll to position [279, 0]
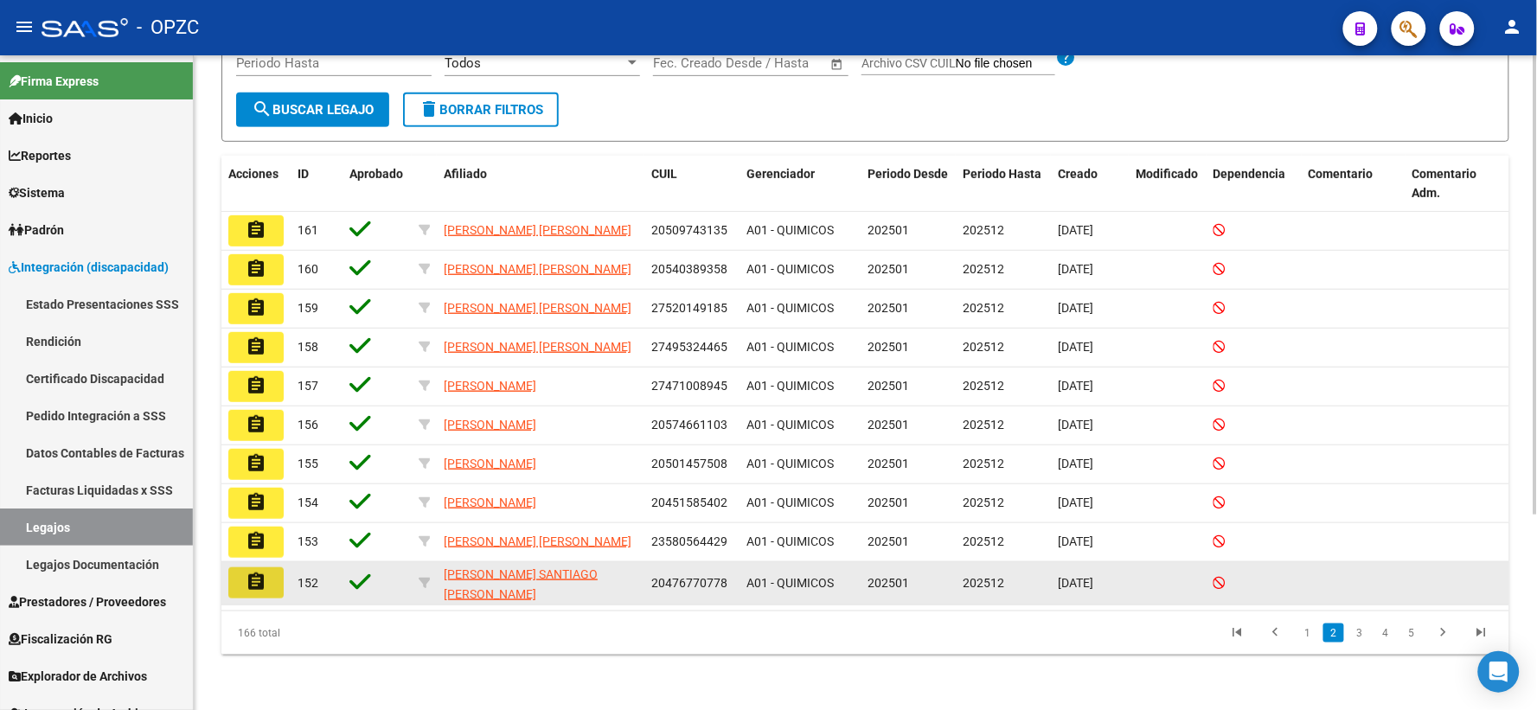
click at [259, 589] on mat-icon "assignment" at bounding box center [256, 582] width 21 height 21
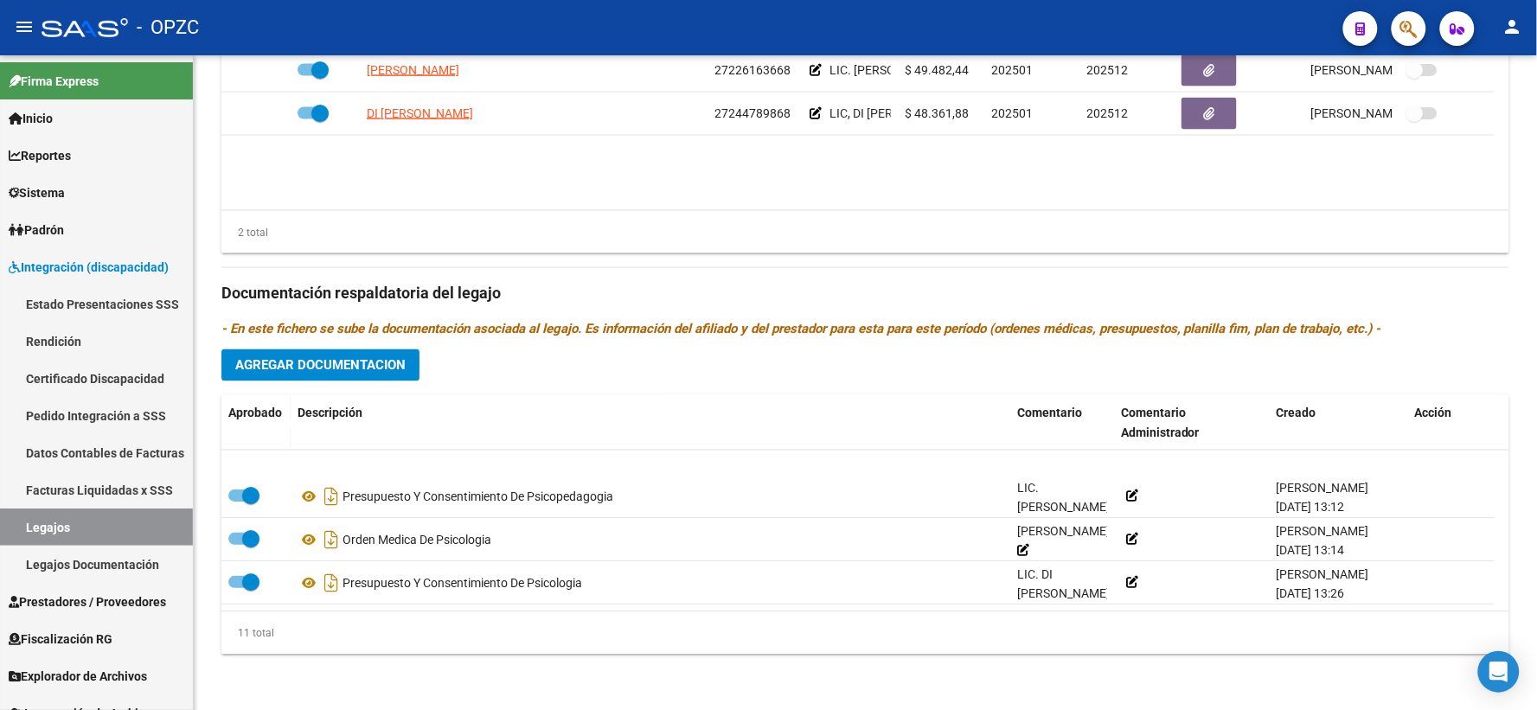
scroll to position [288, 0]
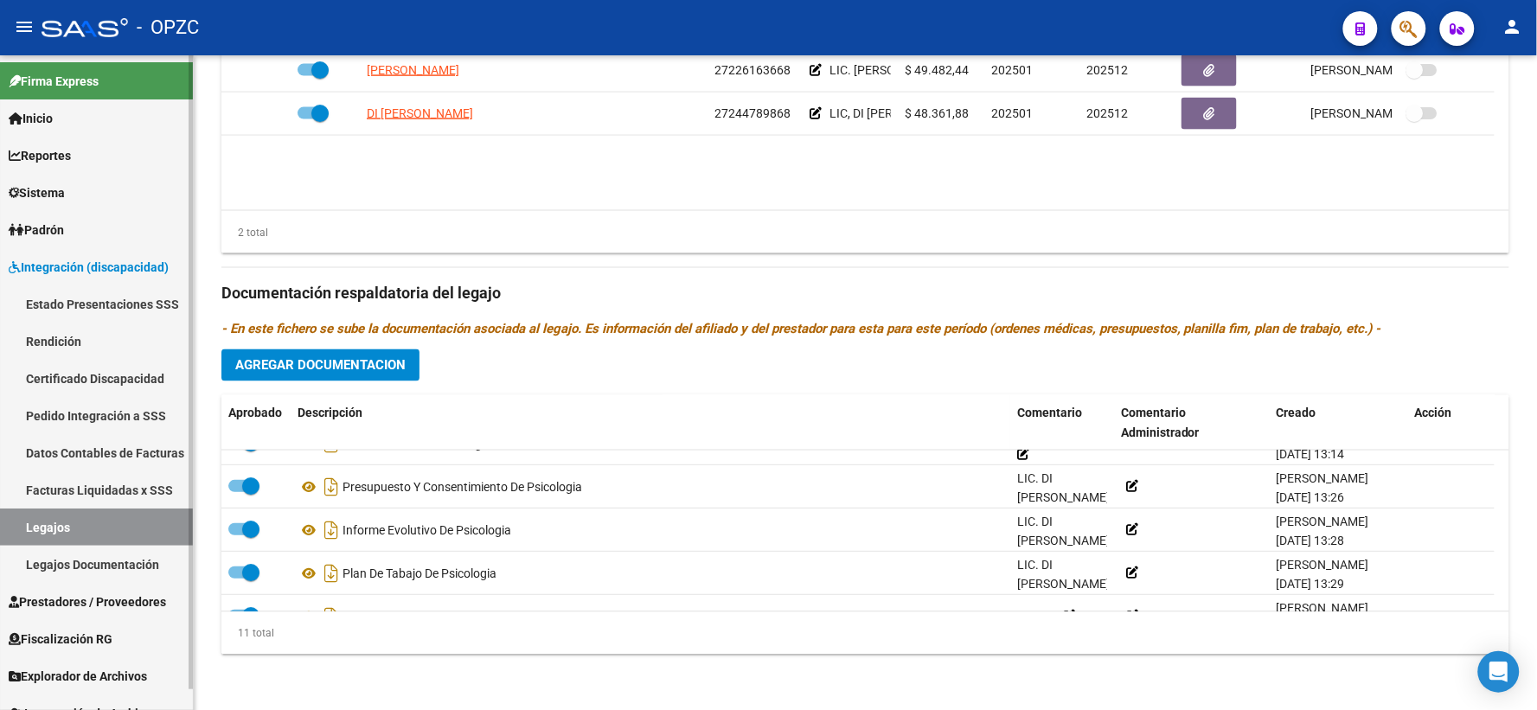
click at [82, 516] on link "Legajos" at bounding box center [96, 526] width 193 height 37
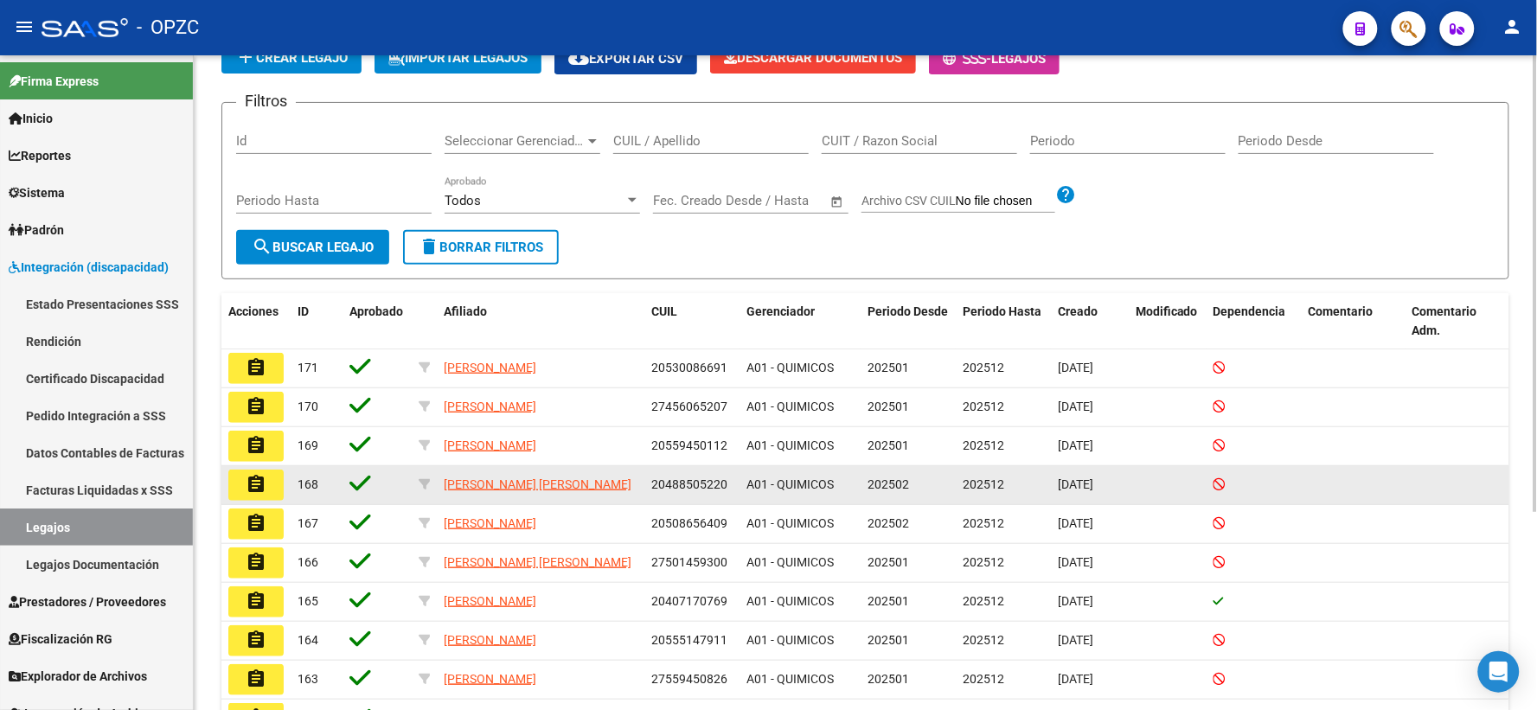
scroll to position [283, 0]
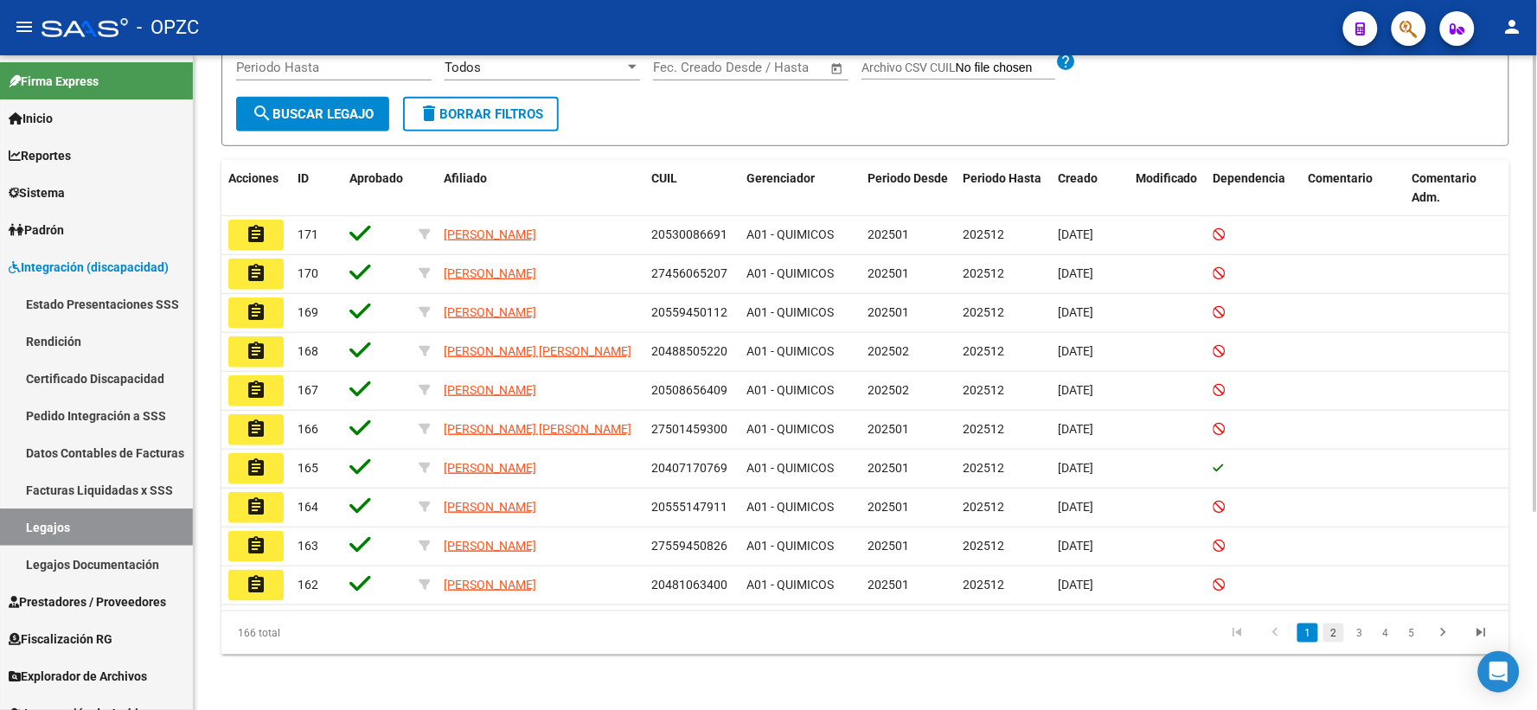
click at [1340, 633] on link "2" at bounding box center [1333, 632] width 21 height 19
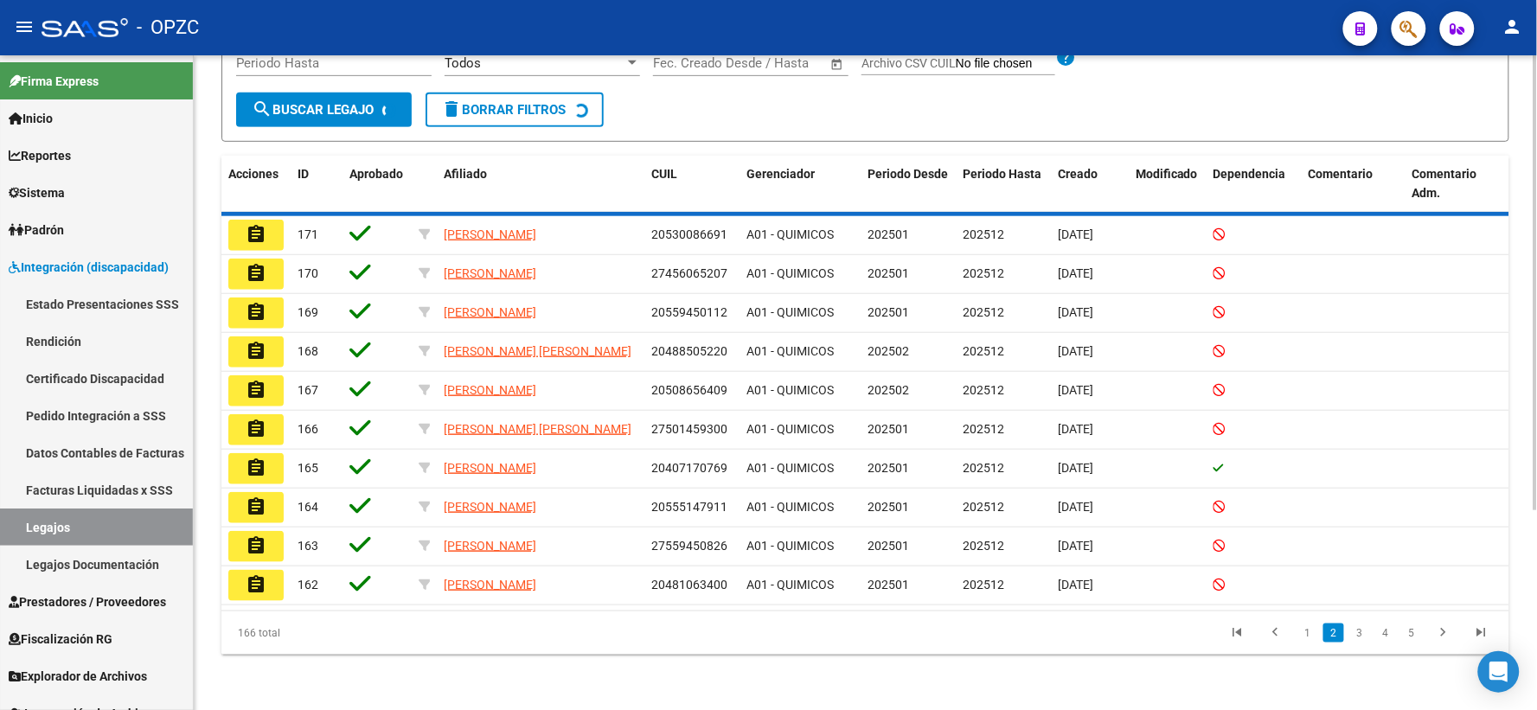
scroll to position [279, 0]
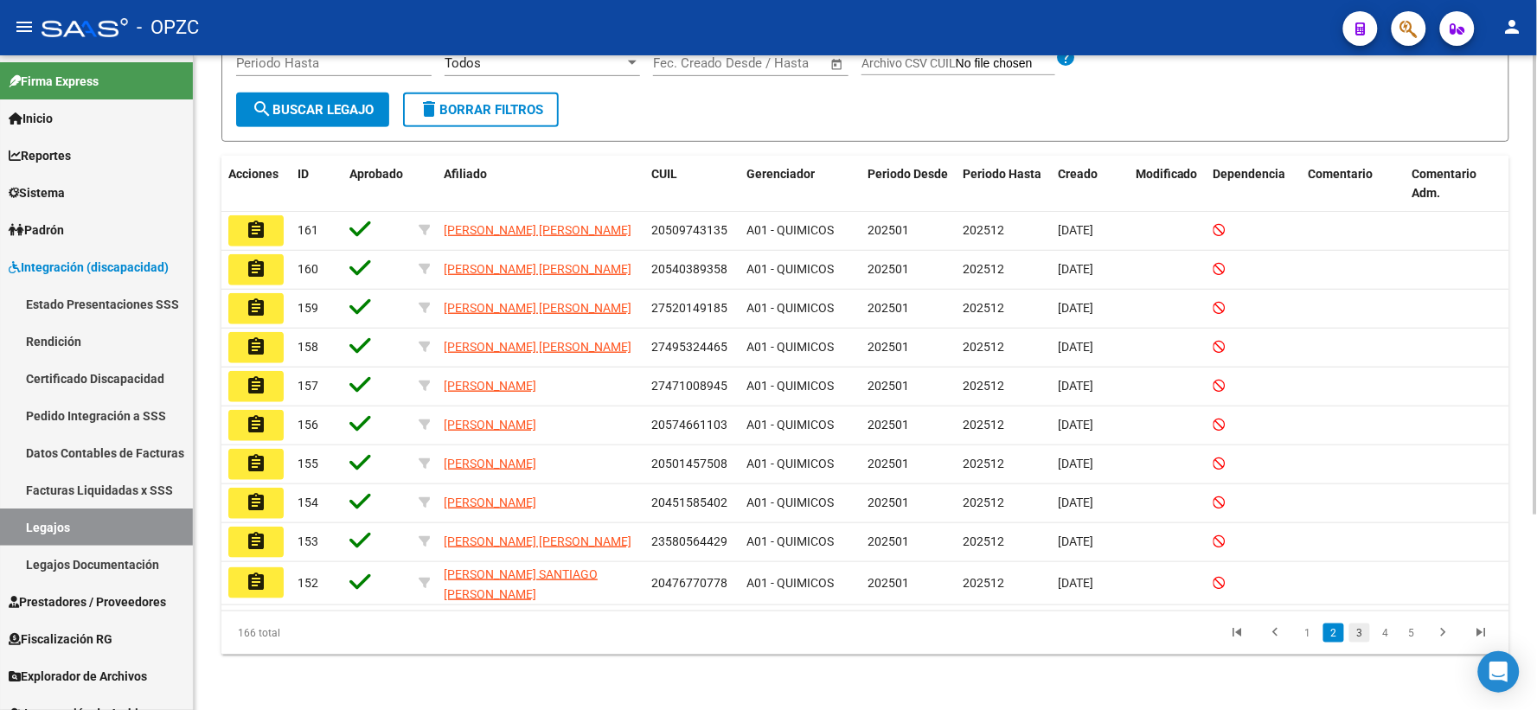
click at [1358, 634] on link "3" at bounding box center [1359, 632] width 21 height 19
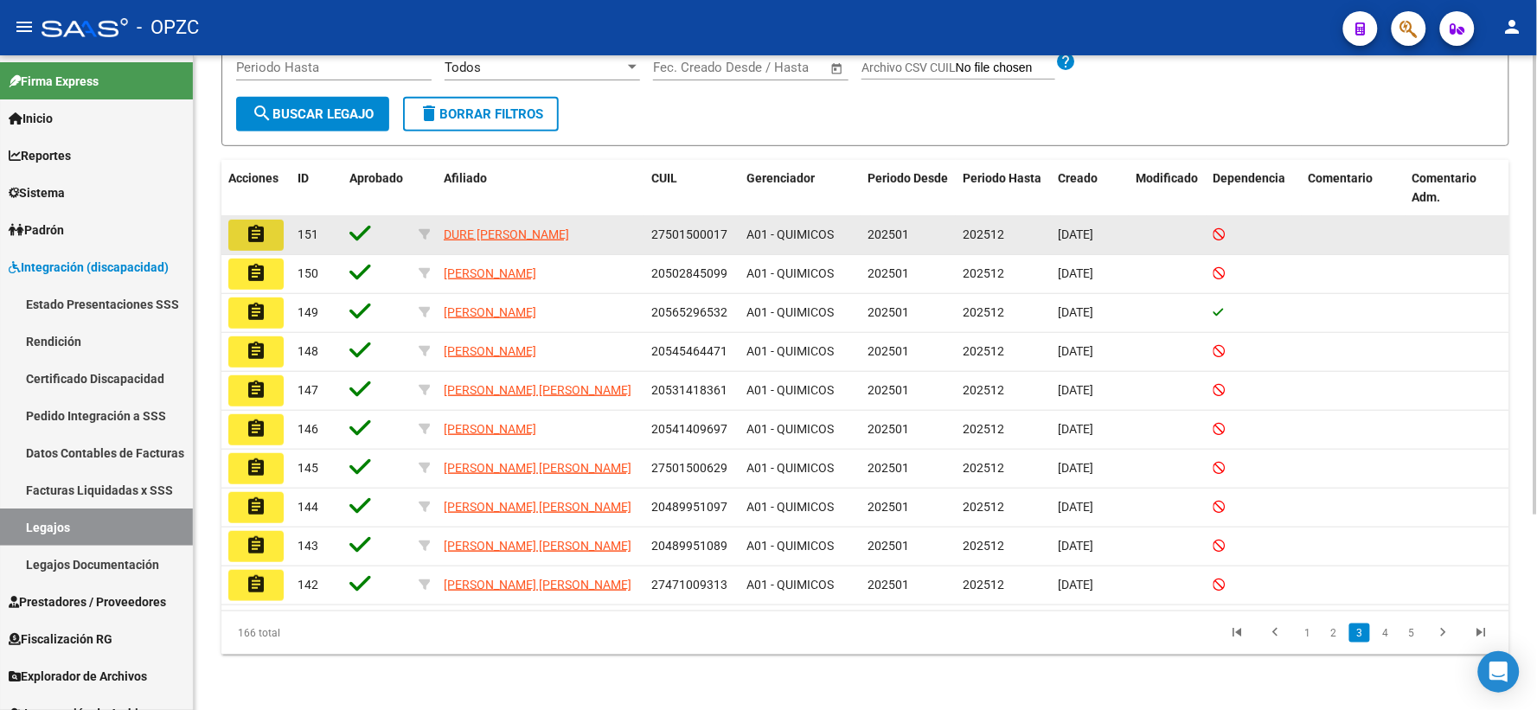
click at [262, 226] on mat-icon "assignment" at bounding box center [256, 234] width 21 height 21
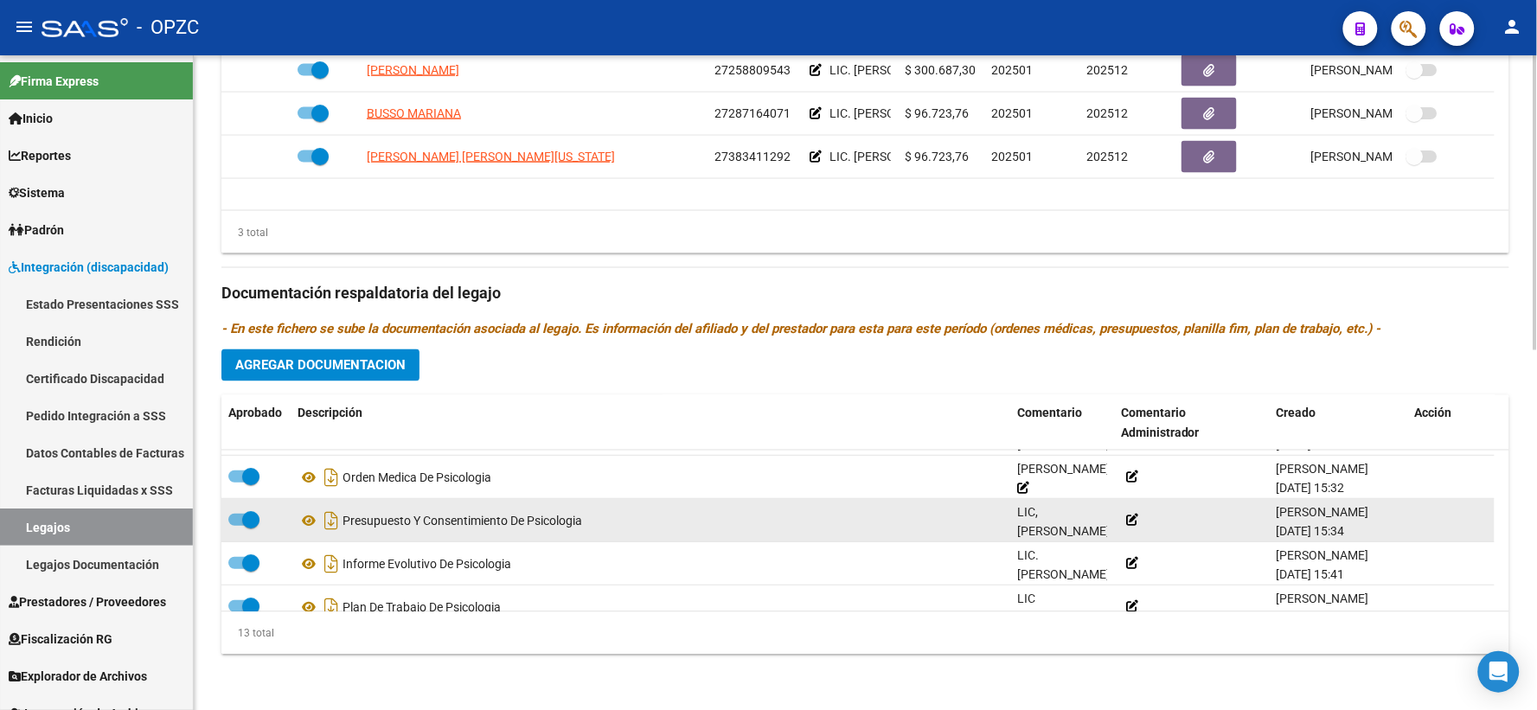
scroll to position [406, 0]
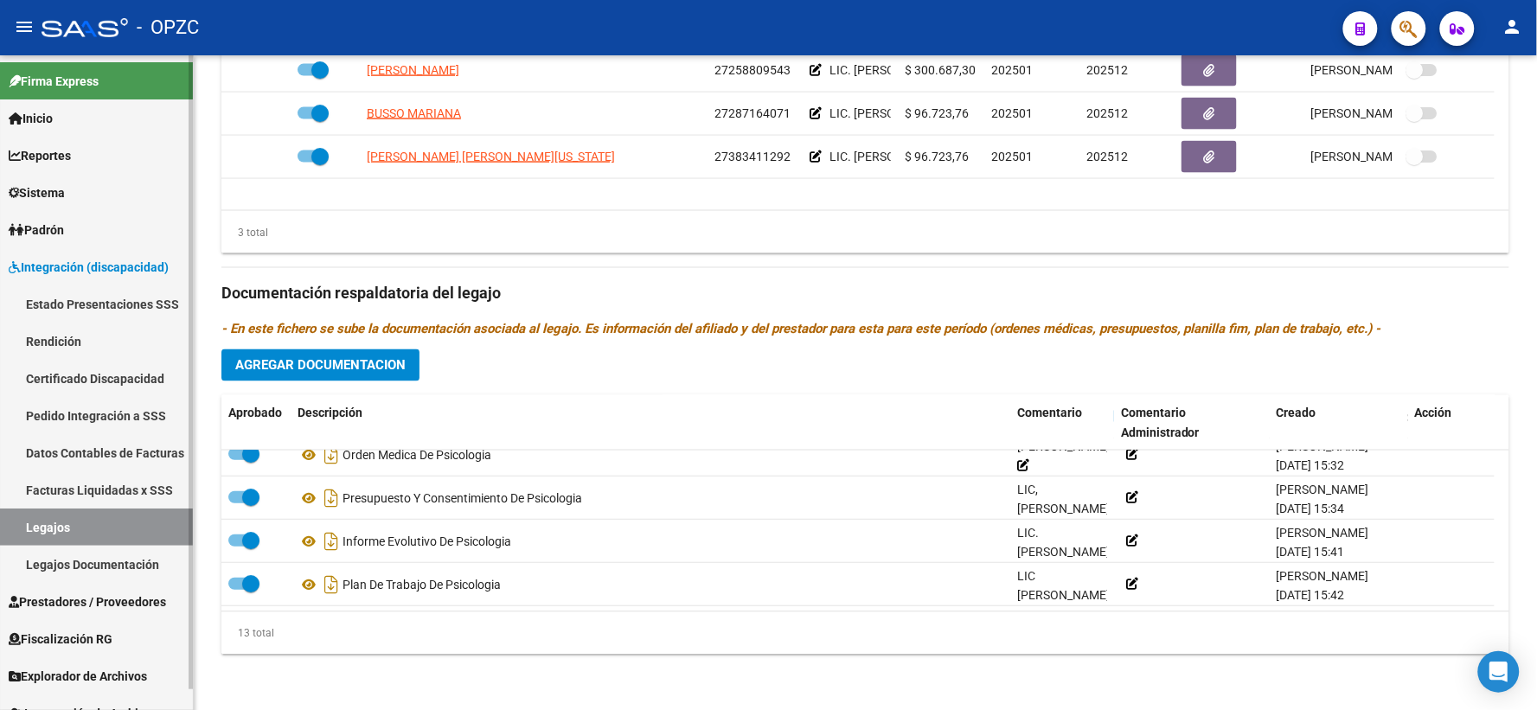
click at [61, 527] on link "Legajos" at bounding box center [96, 526] width 193 height 37
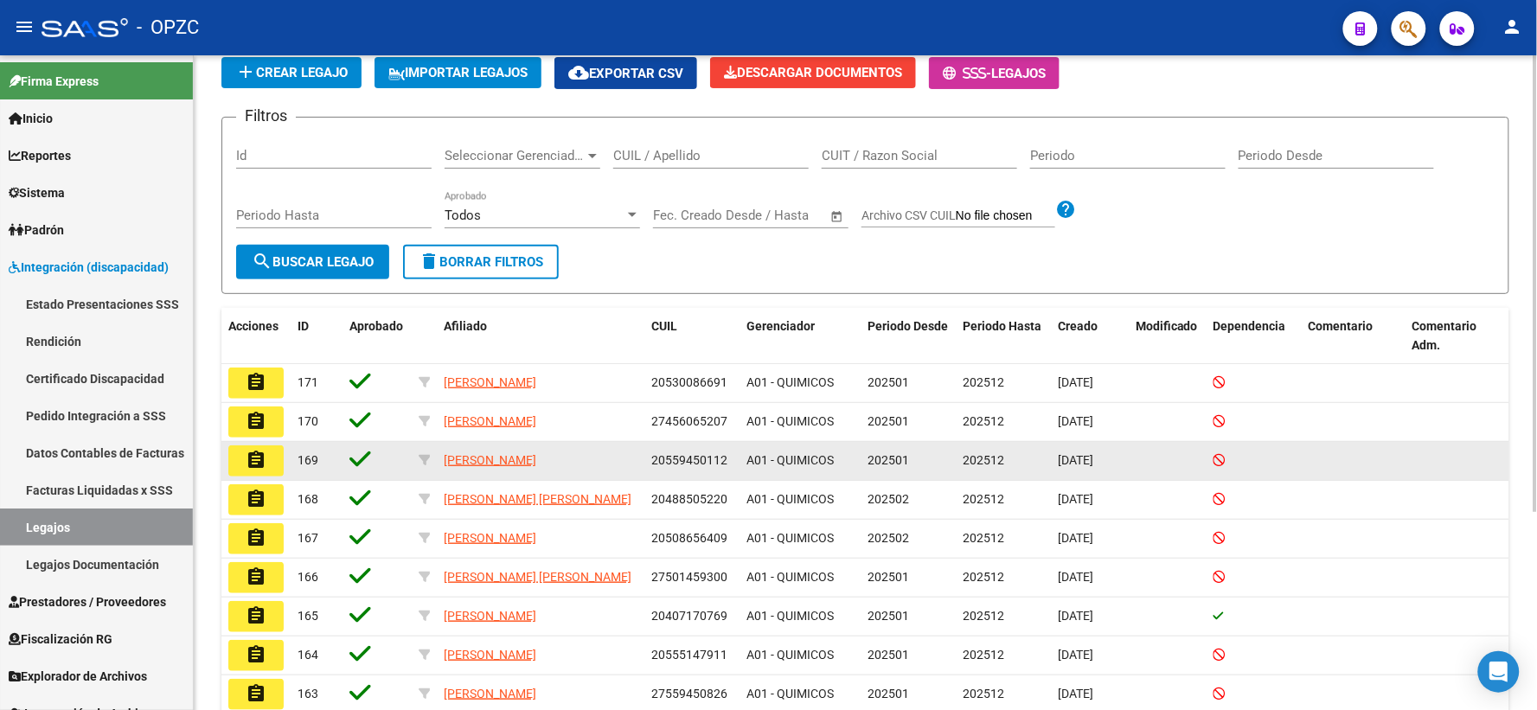
scroll to position [283, 0]
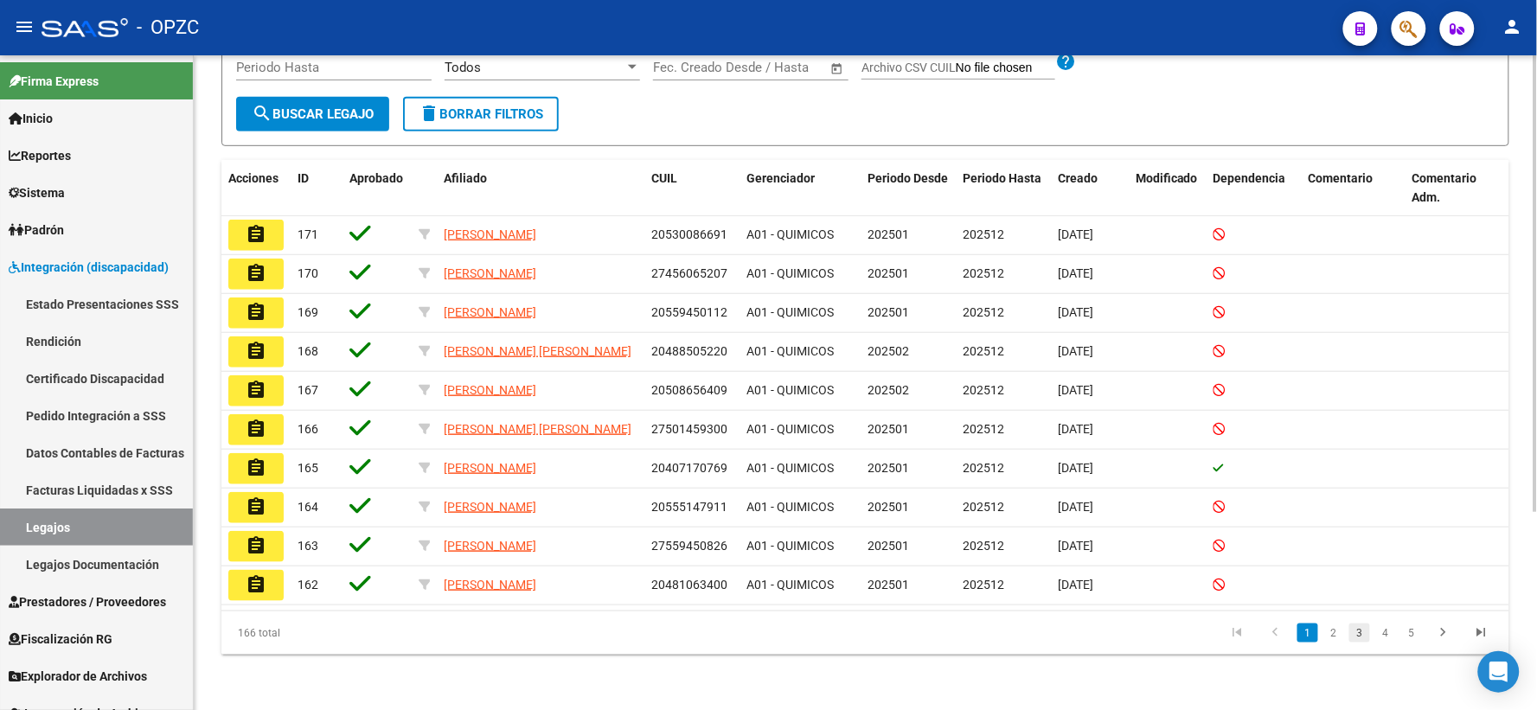
click at [1358, 634] on link "3" at bounding box center [1359, 632] width 21 height 19
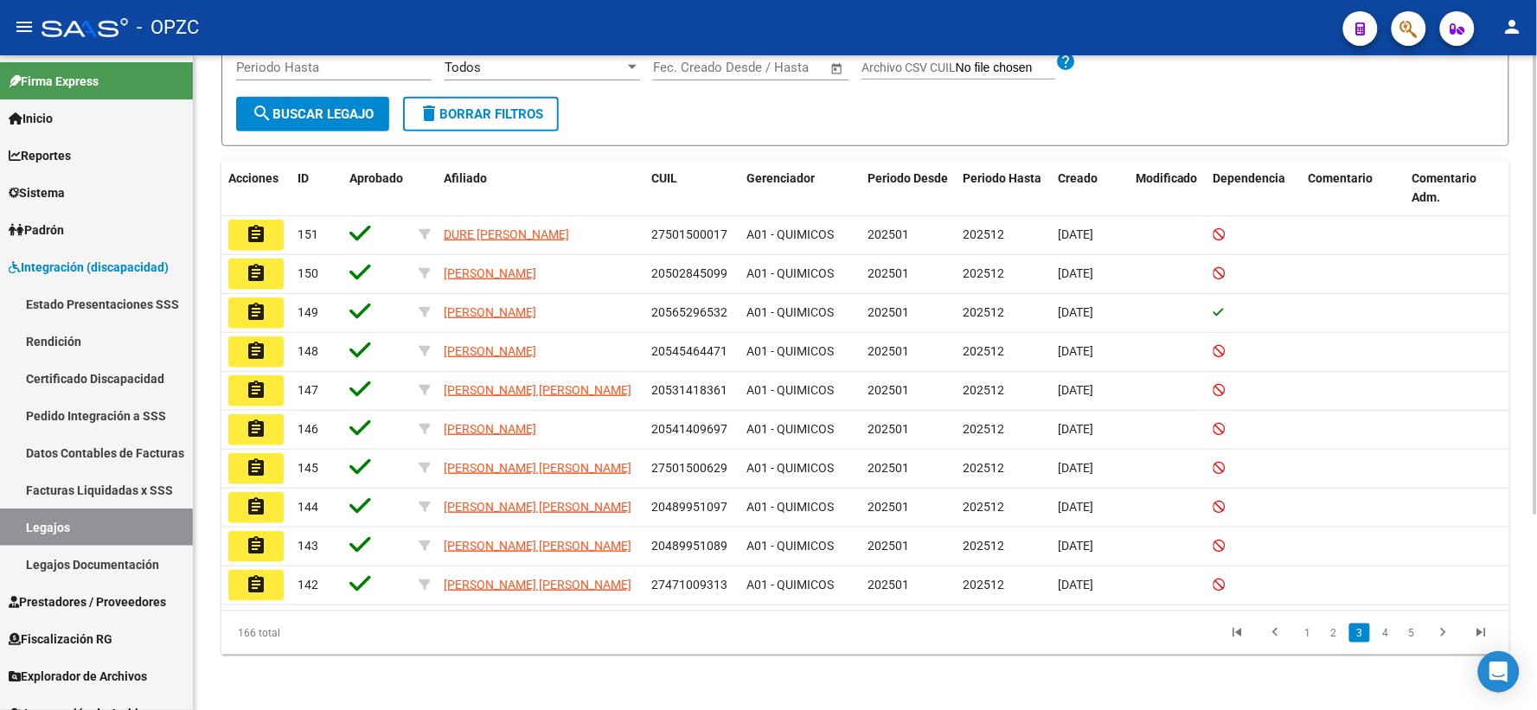
scroll to position [279, 0]
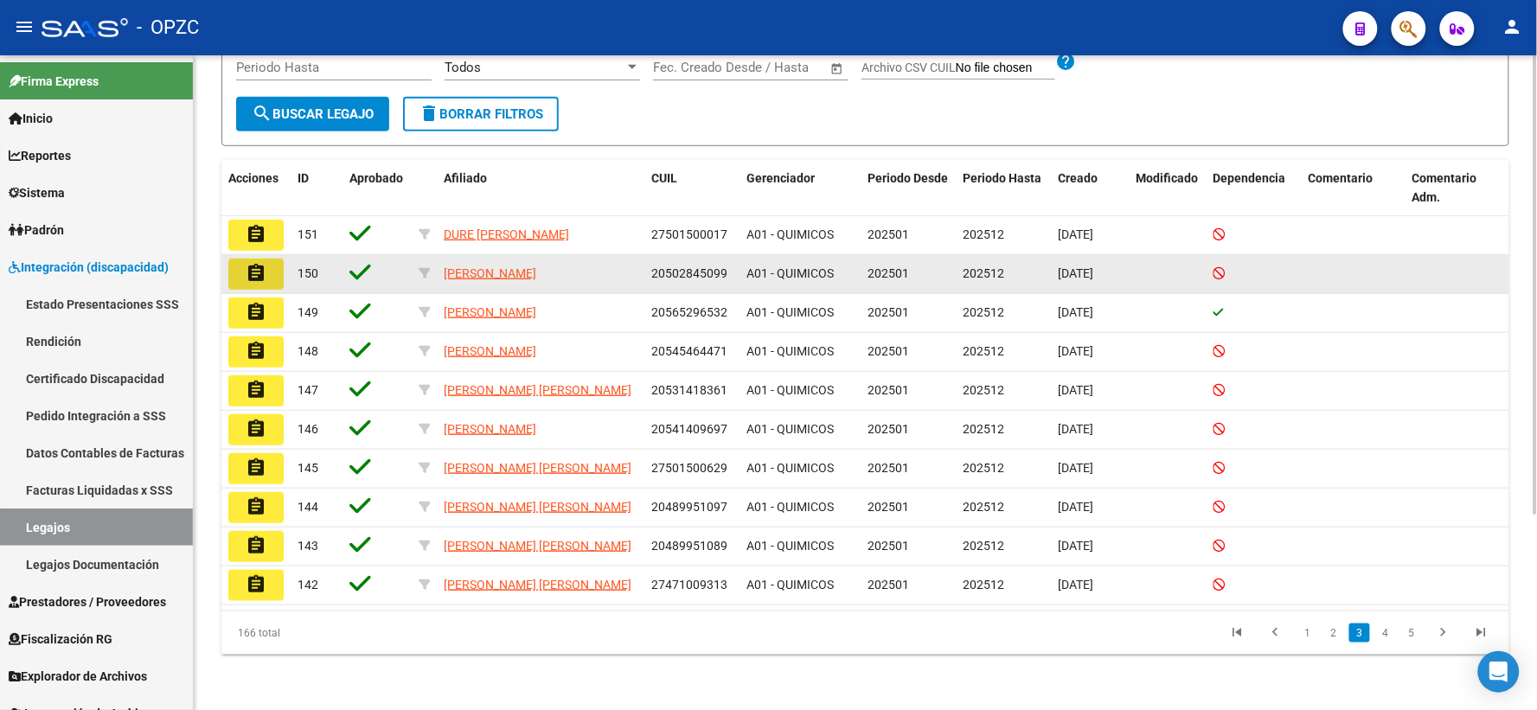
click at [251, 264] on mat-icon "assignment" at bounding box center [256, 273] width 21 height 21
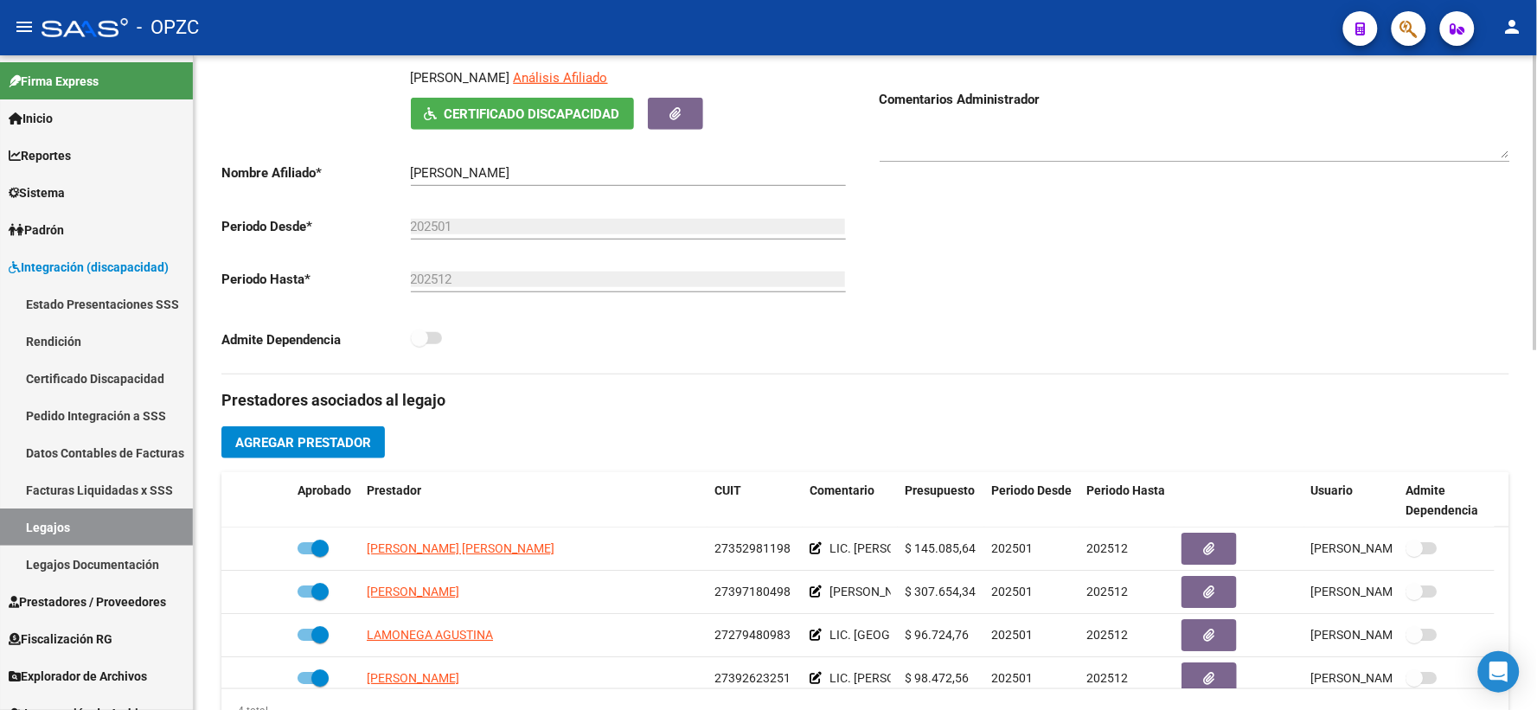
scroll to position [221, 0]
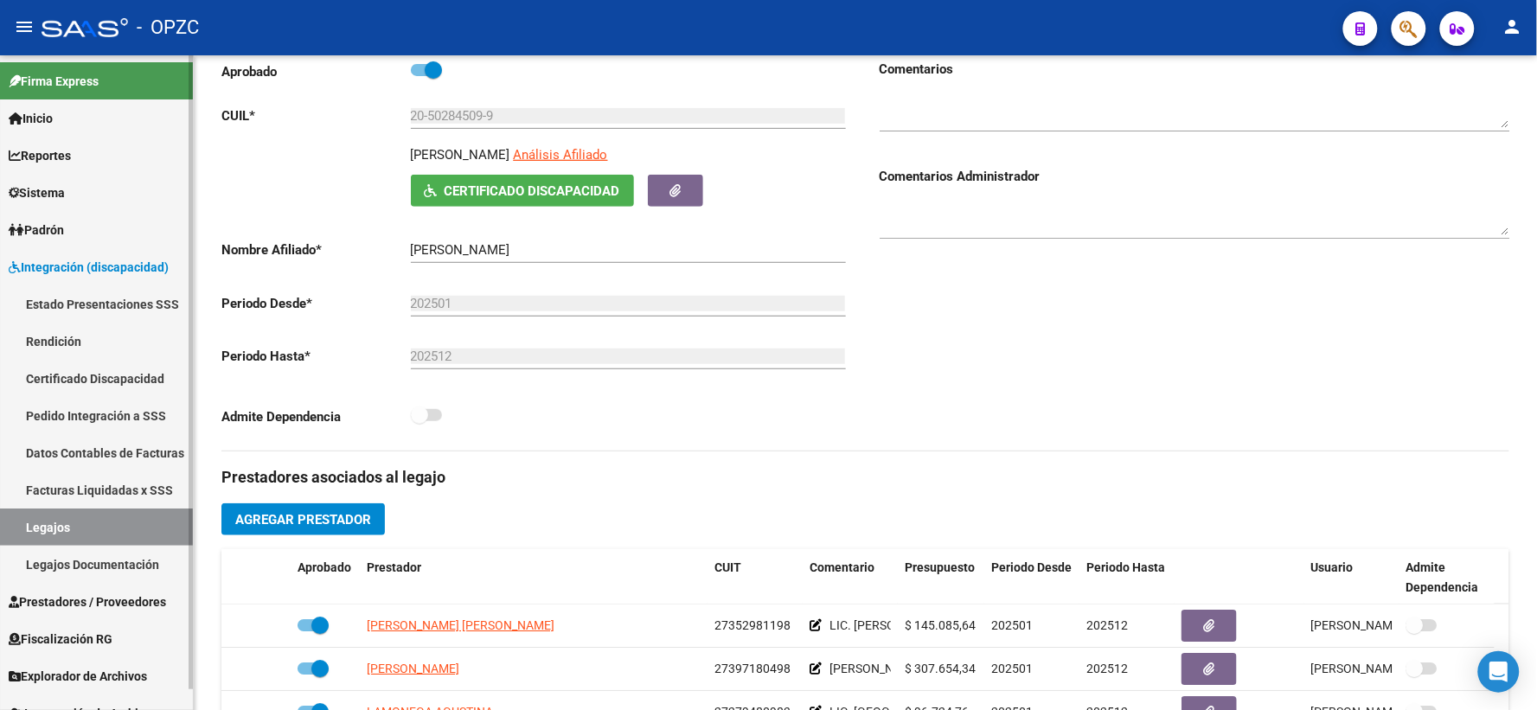
click at [118, 532] on link "Legajos" at bounding box center [96, 526] width 193 height 37
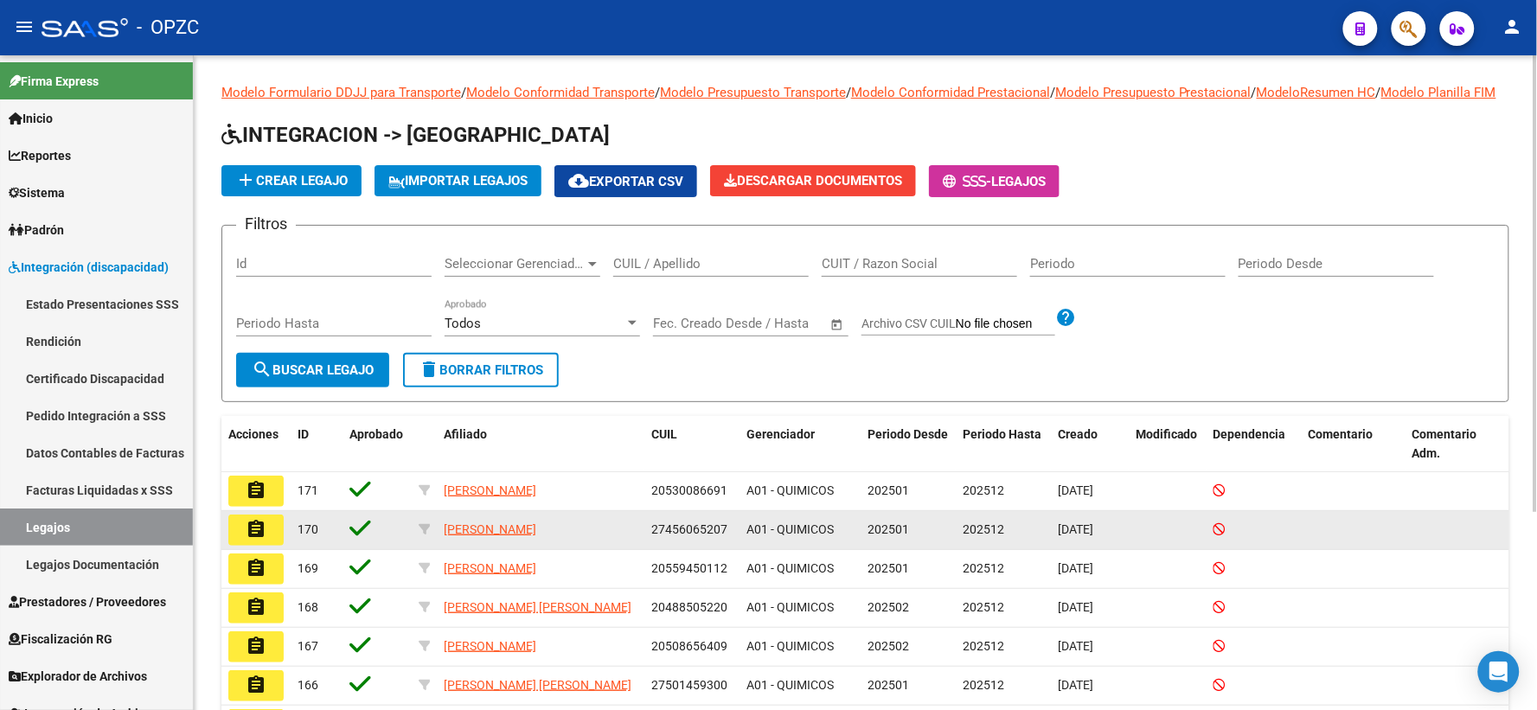
scroll to position [283, 0]
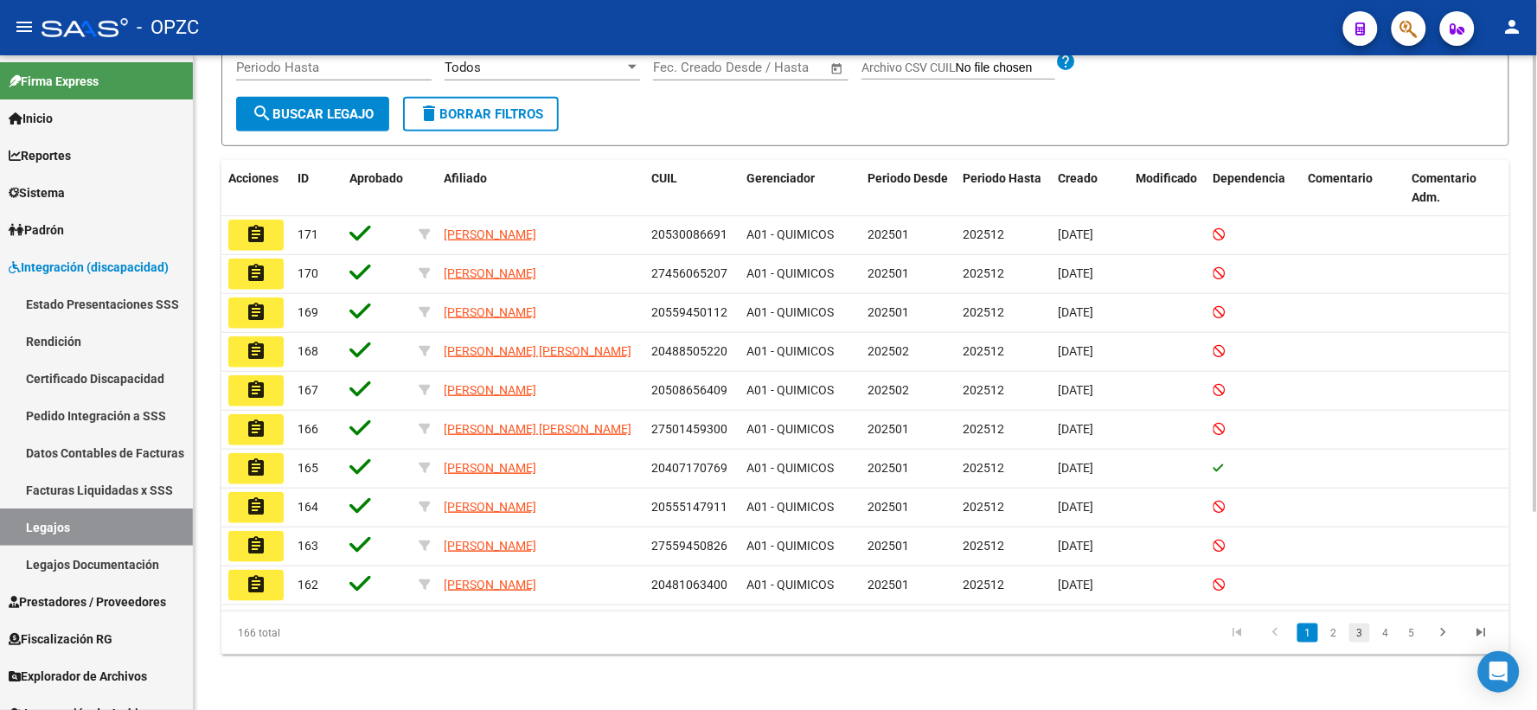
click at [1360, 635] on link "3" at bounding box center [1359, 632] width 21 height 19
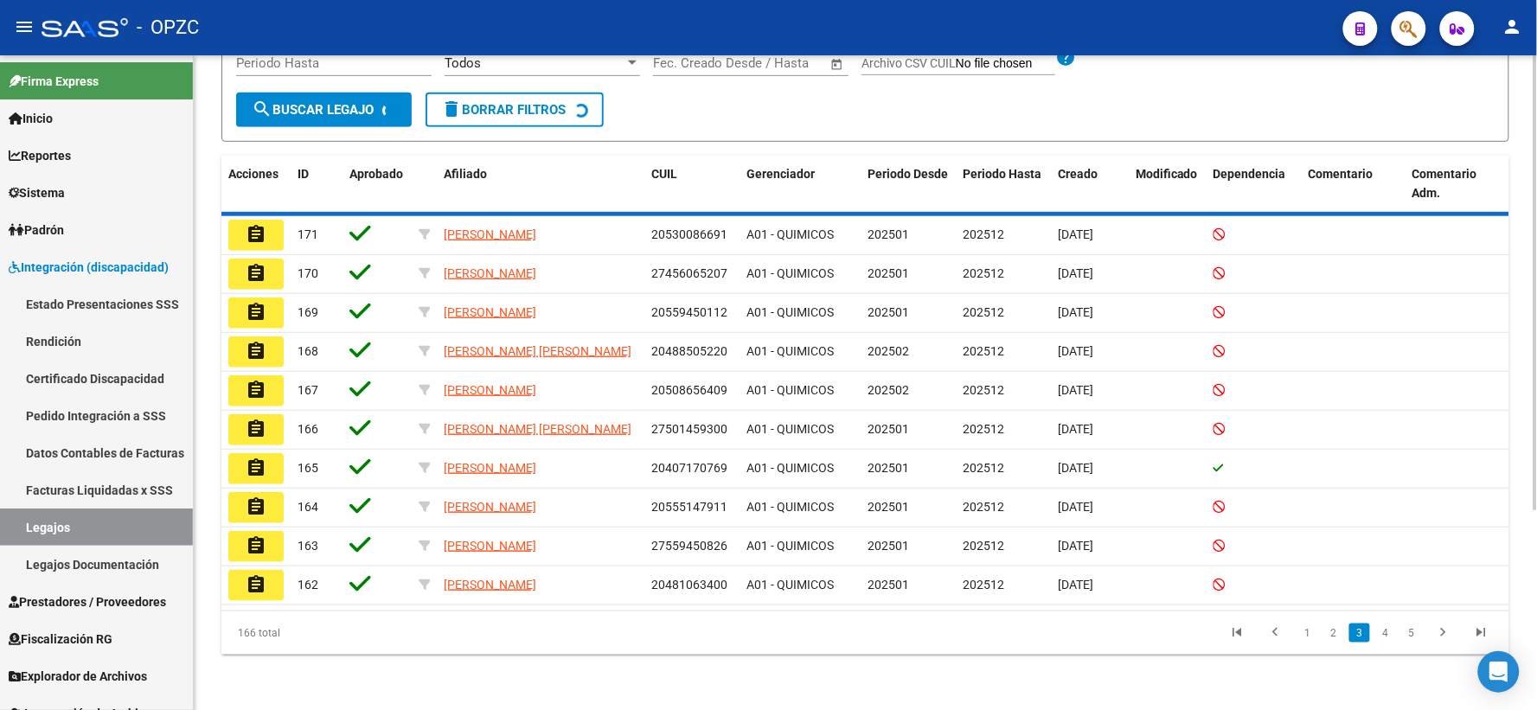
scroll to position [279, 0]
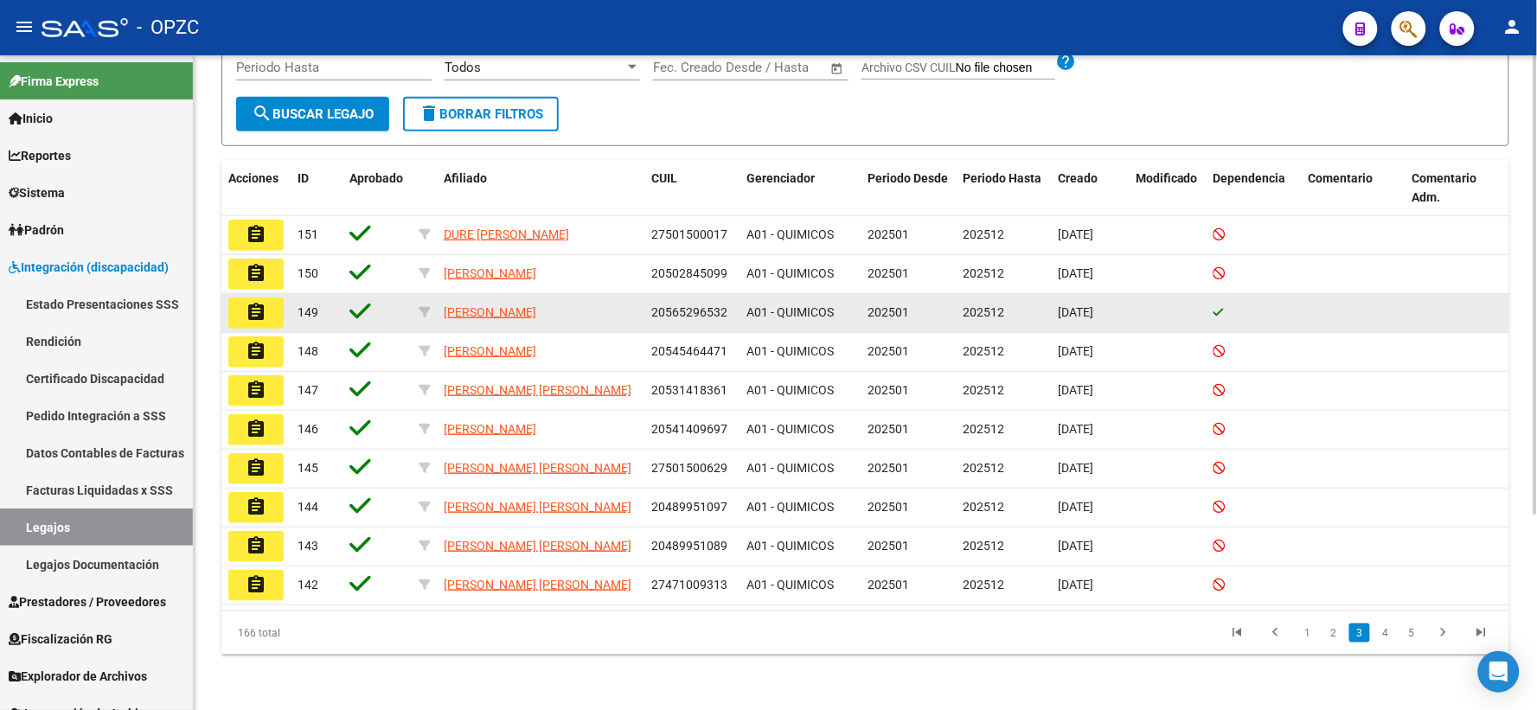
click at [270, 305] on button "assignment" at bounding box center [255, 312] width 55 height 31
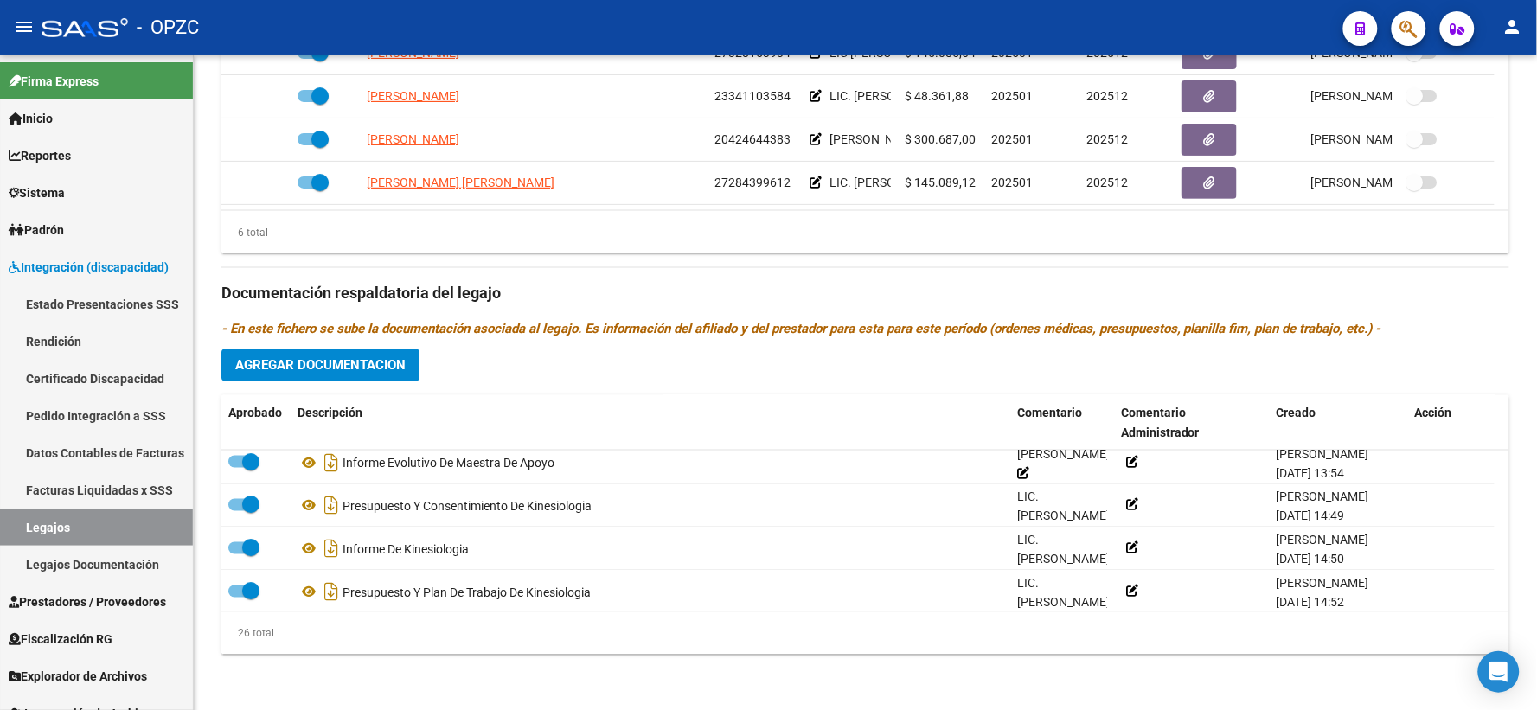
scroll to position [968, 0]
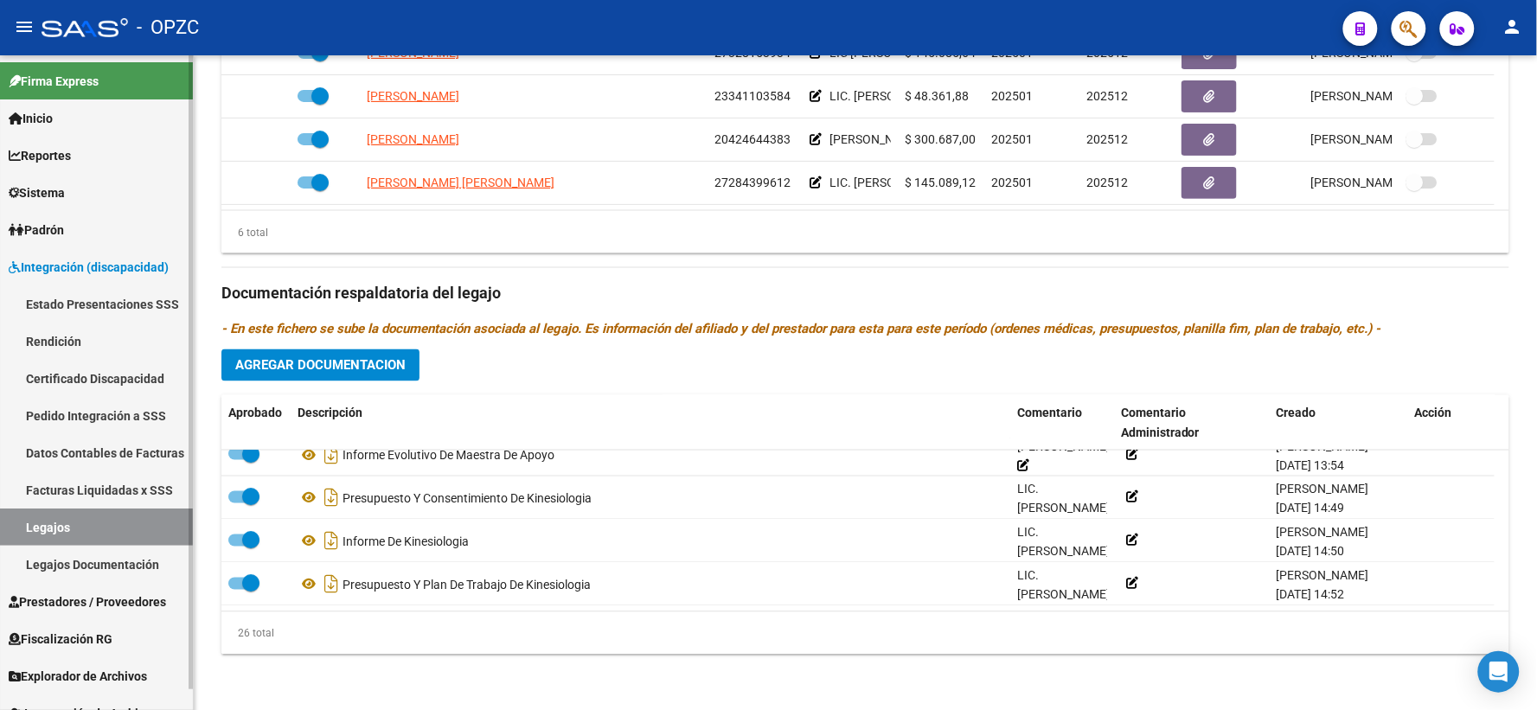
click at [67, 517] on link "Legajos" at bounding box center [96, 526] width 193 height 37
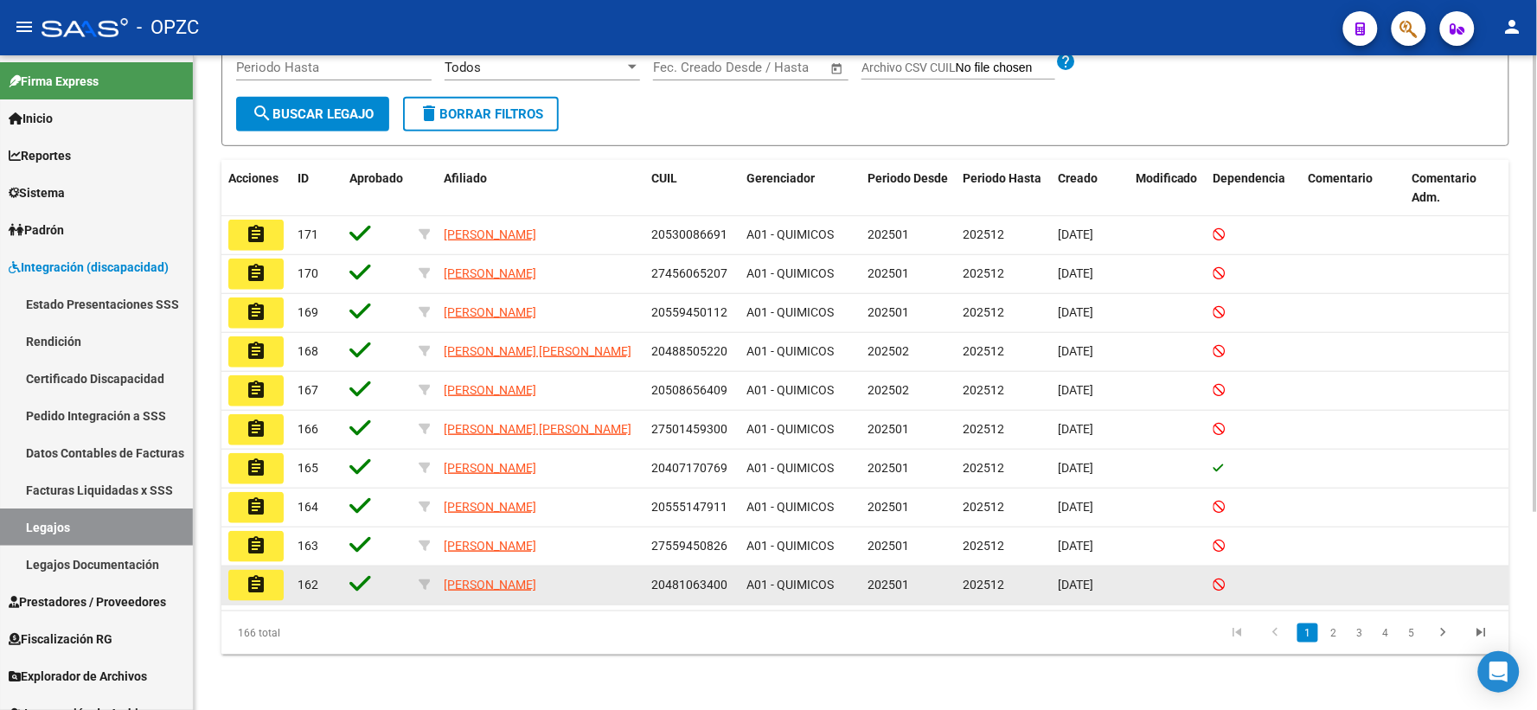
scroll to position [283, 0]
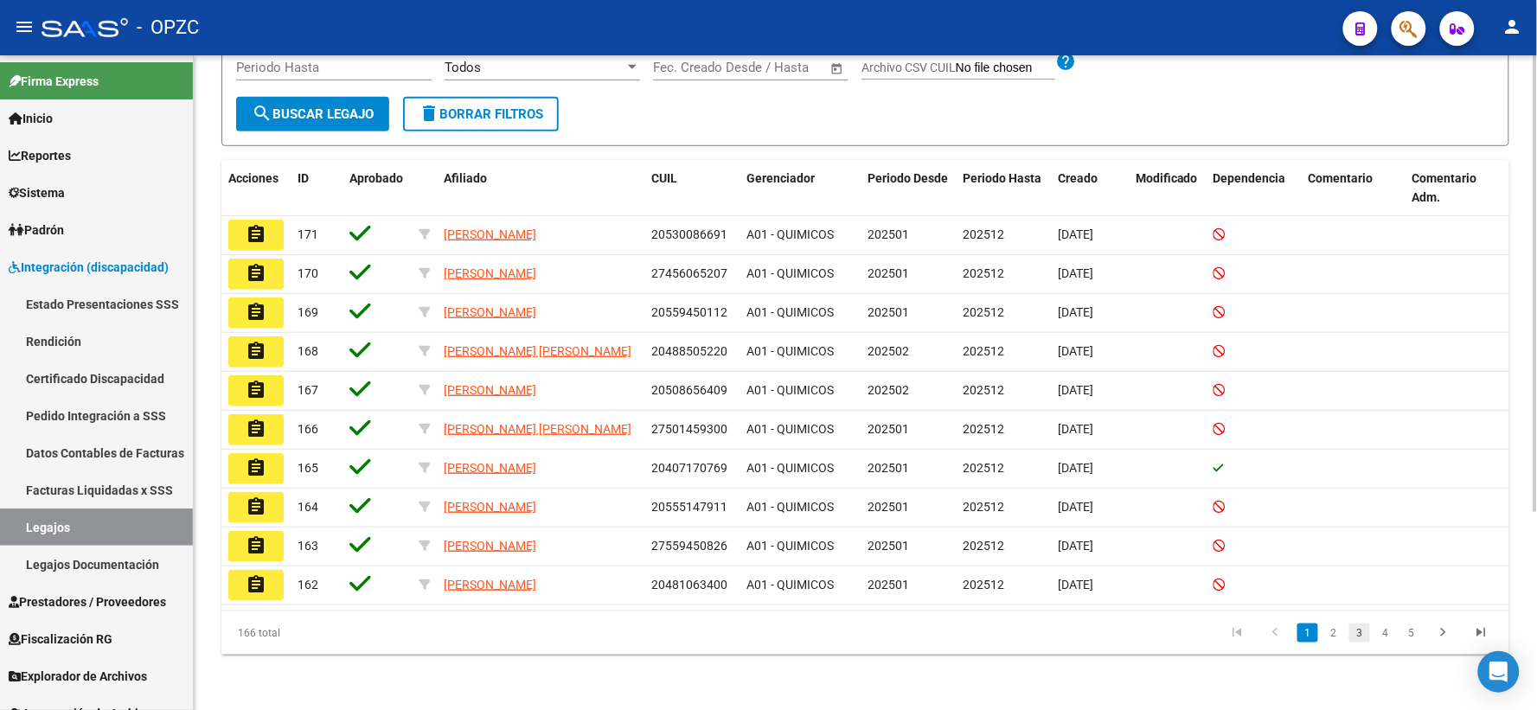
click at [1359, 629] on link "3" at bounding box center [1359, 632] width 21 height 19
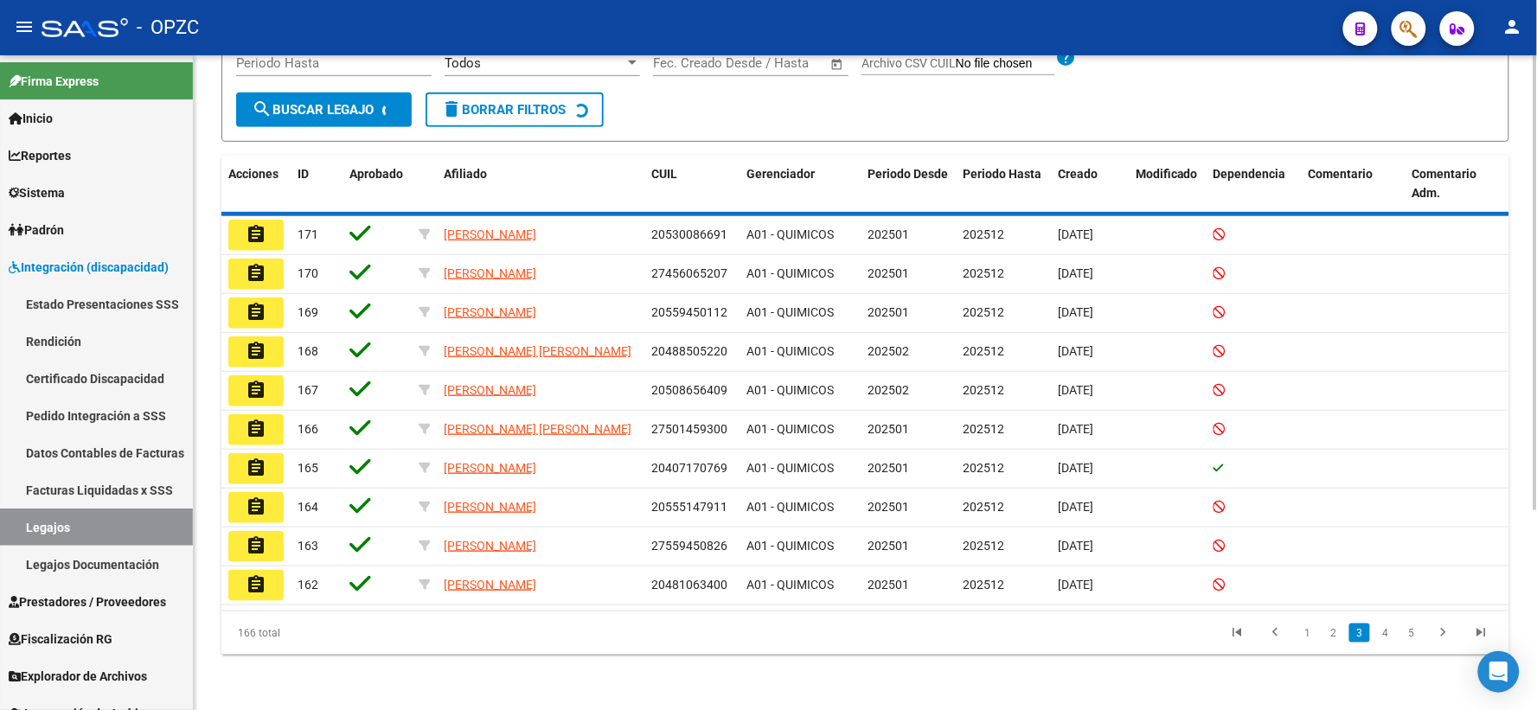
scroll to position [279, 0]
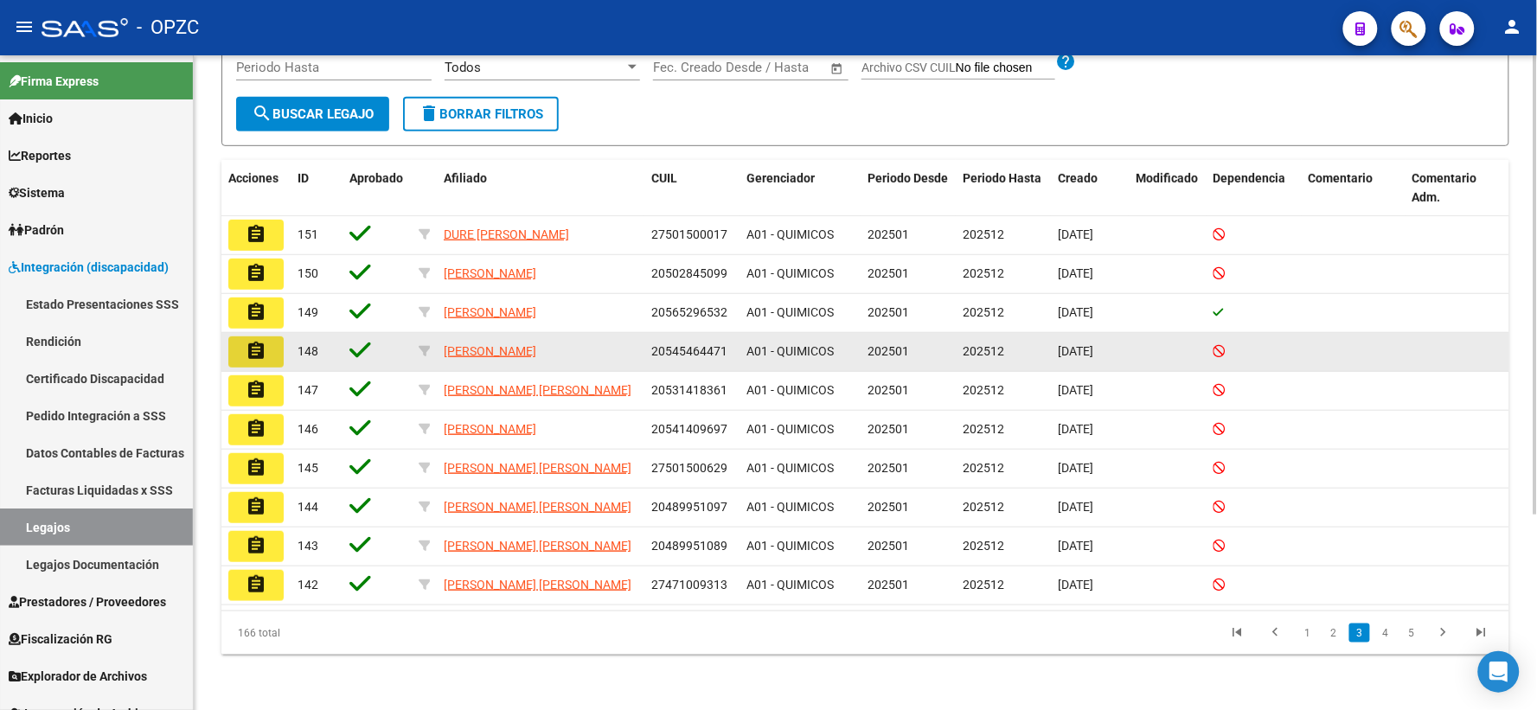
click at [256, 341] on mat-icon "assignment" at bounding box center [256, 351] width 21 height 21
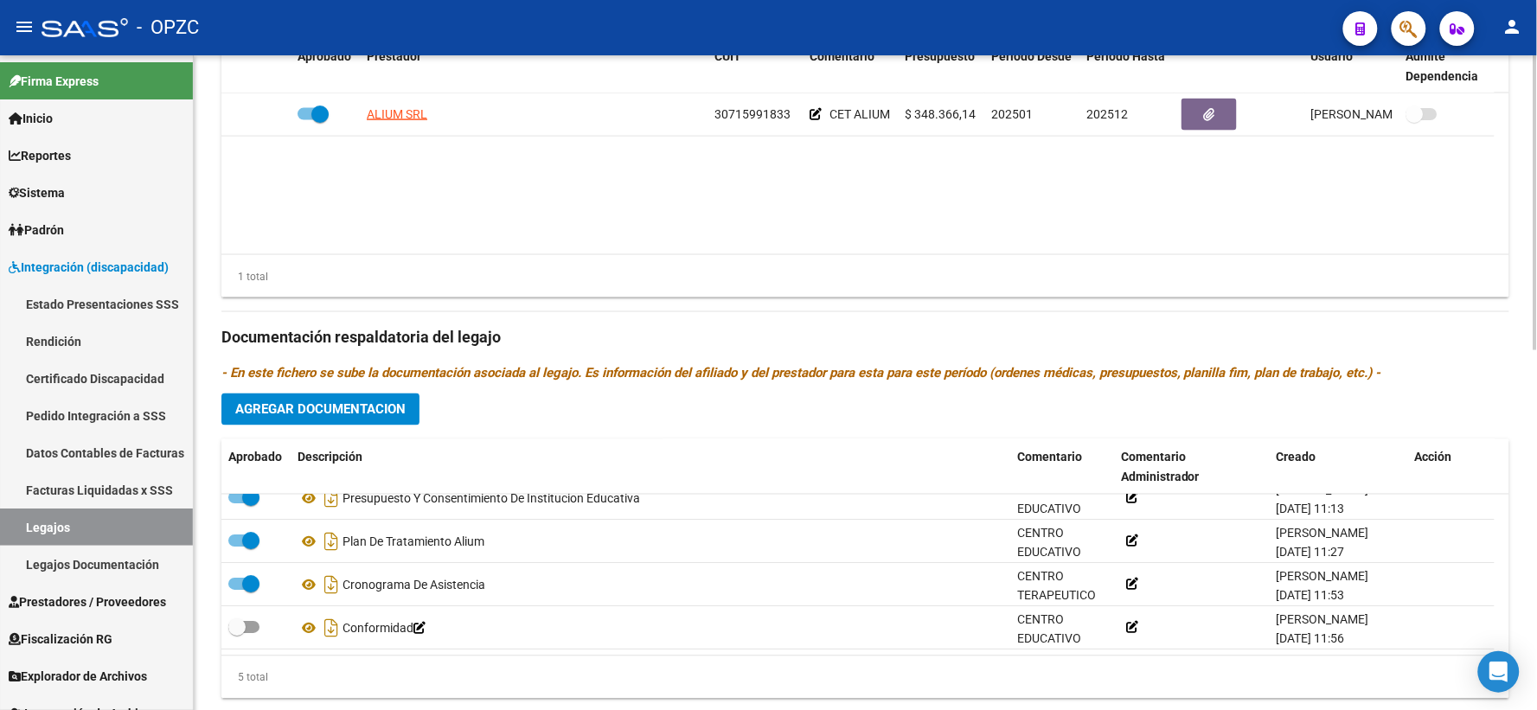
scroll to position [702, 0]
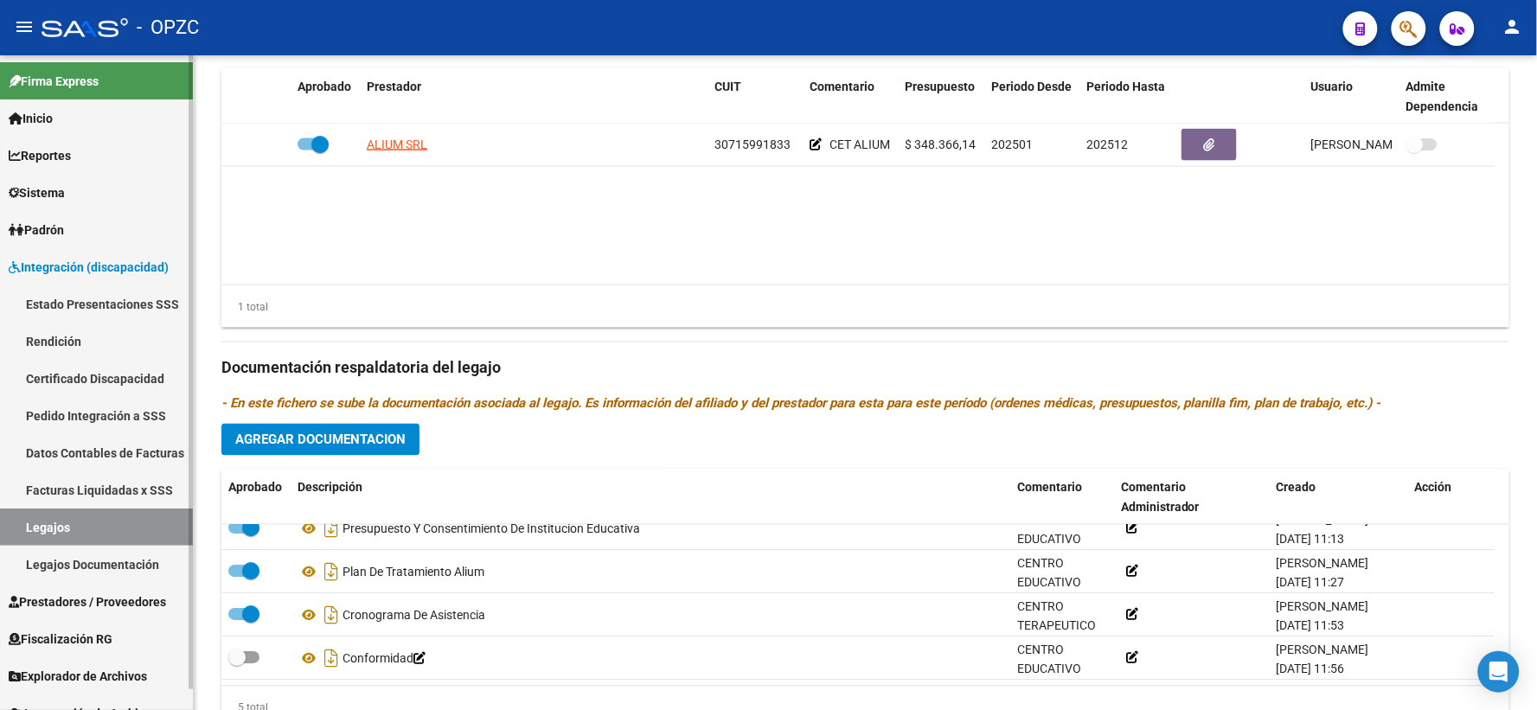
click at [32, 508] on link "Legajos" at bounding box center [96, 526] width 193 height 37
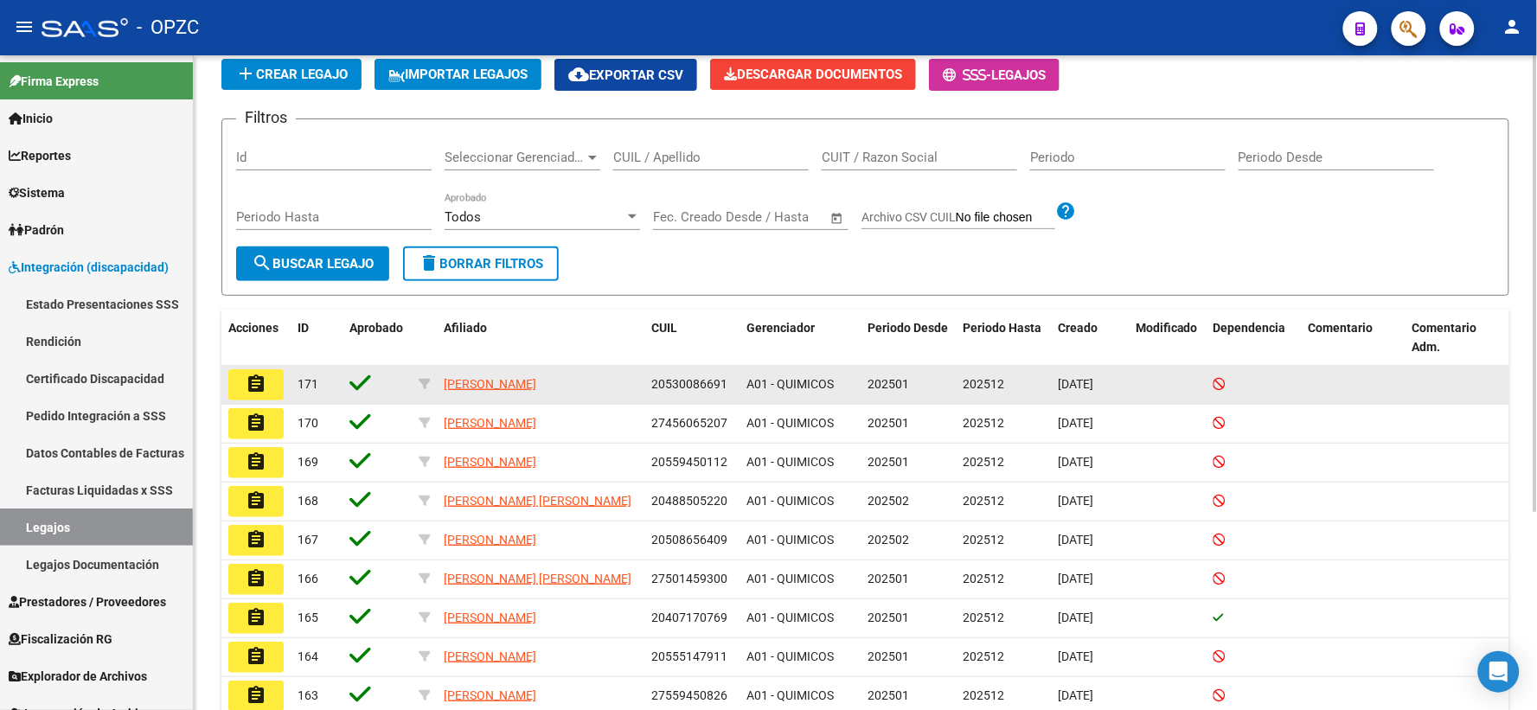
scroll to position [283, 0]
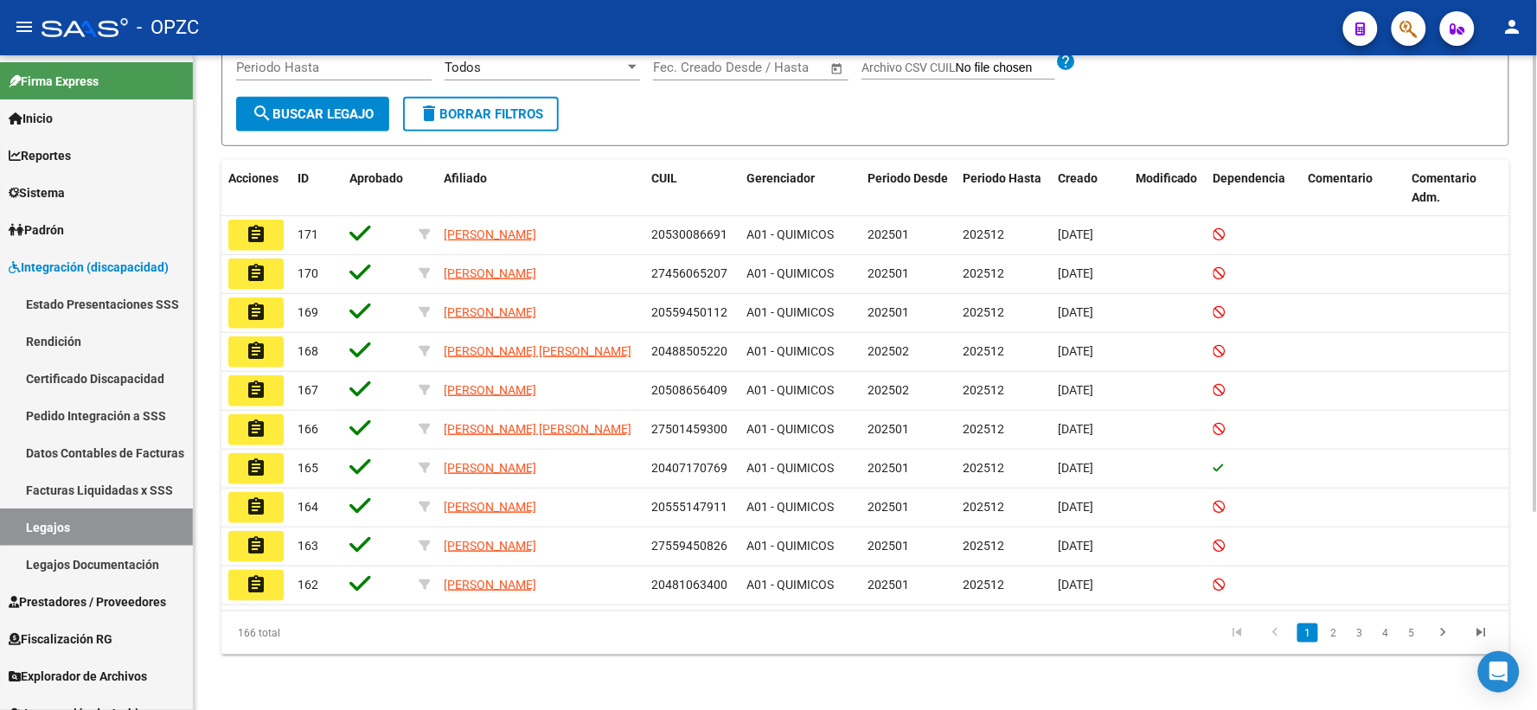
click at [1371, 636] on li "3" at bounding box center [1359, 632] width 26 height 29
click at [1354, 636] on link "3" at bounding box center [1359, 632] width 21 height 19
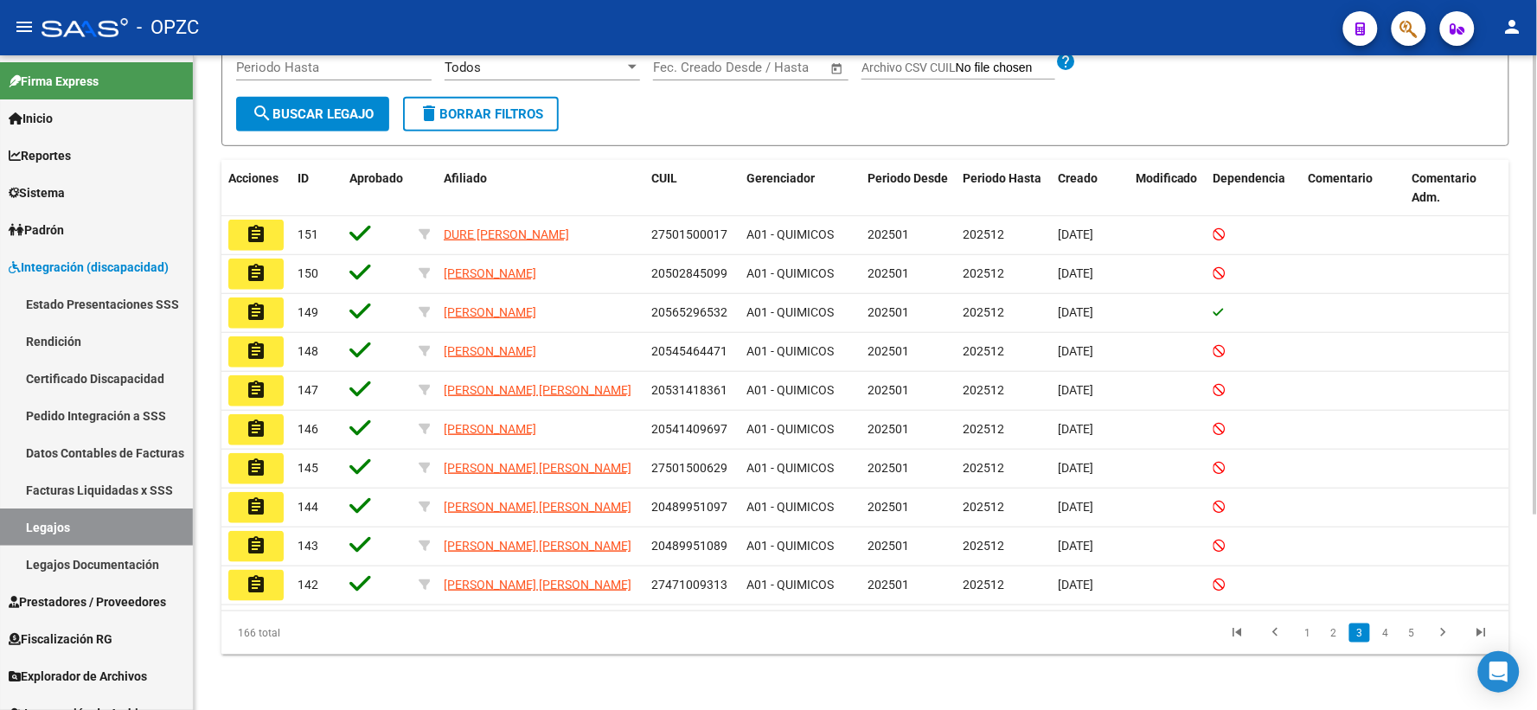
scroll to position [279, 0]
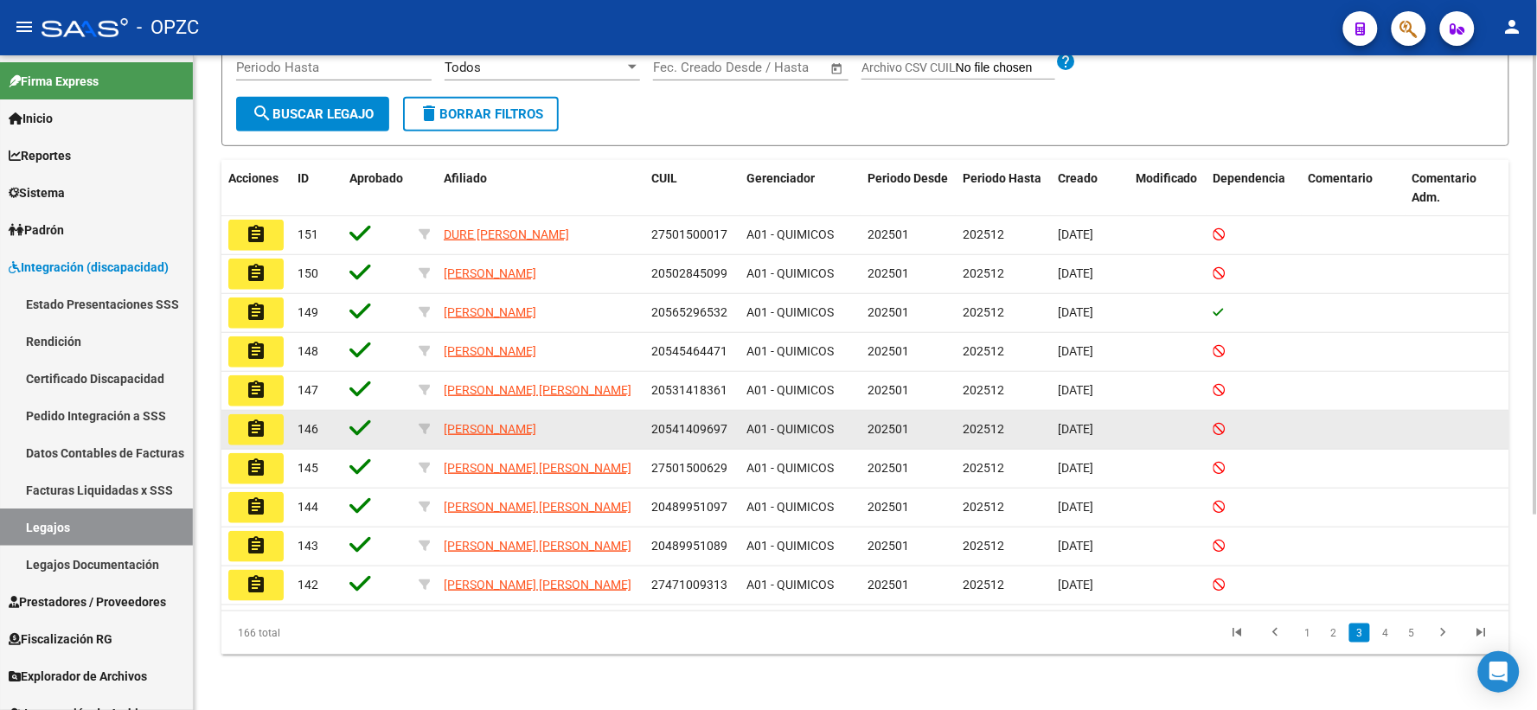
click at [249, 419] on mat-icon "assignment" at bounding box center [256, 429] width 21 height 21
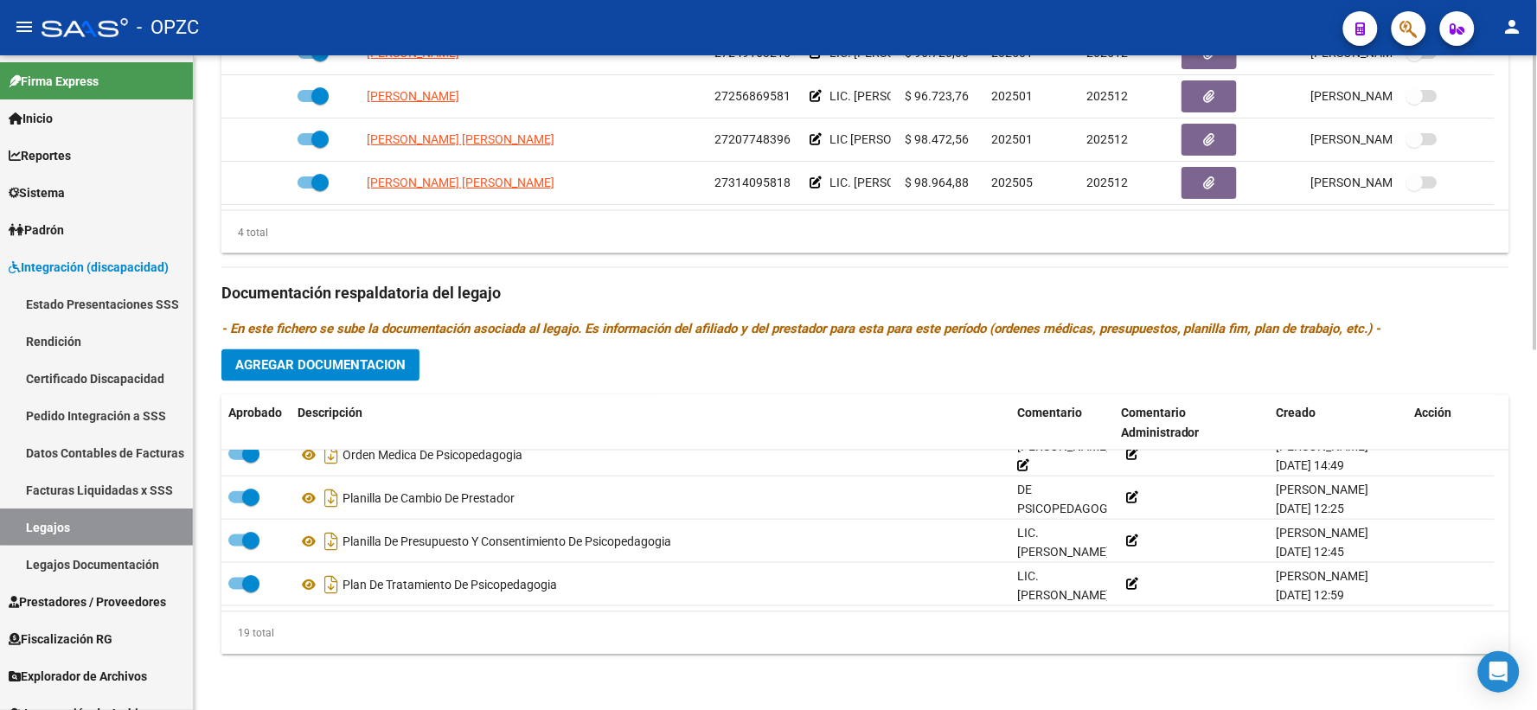
scroll to position [798, 0]
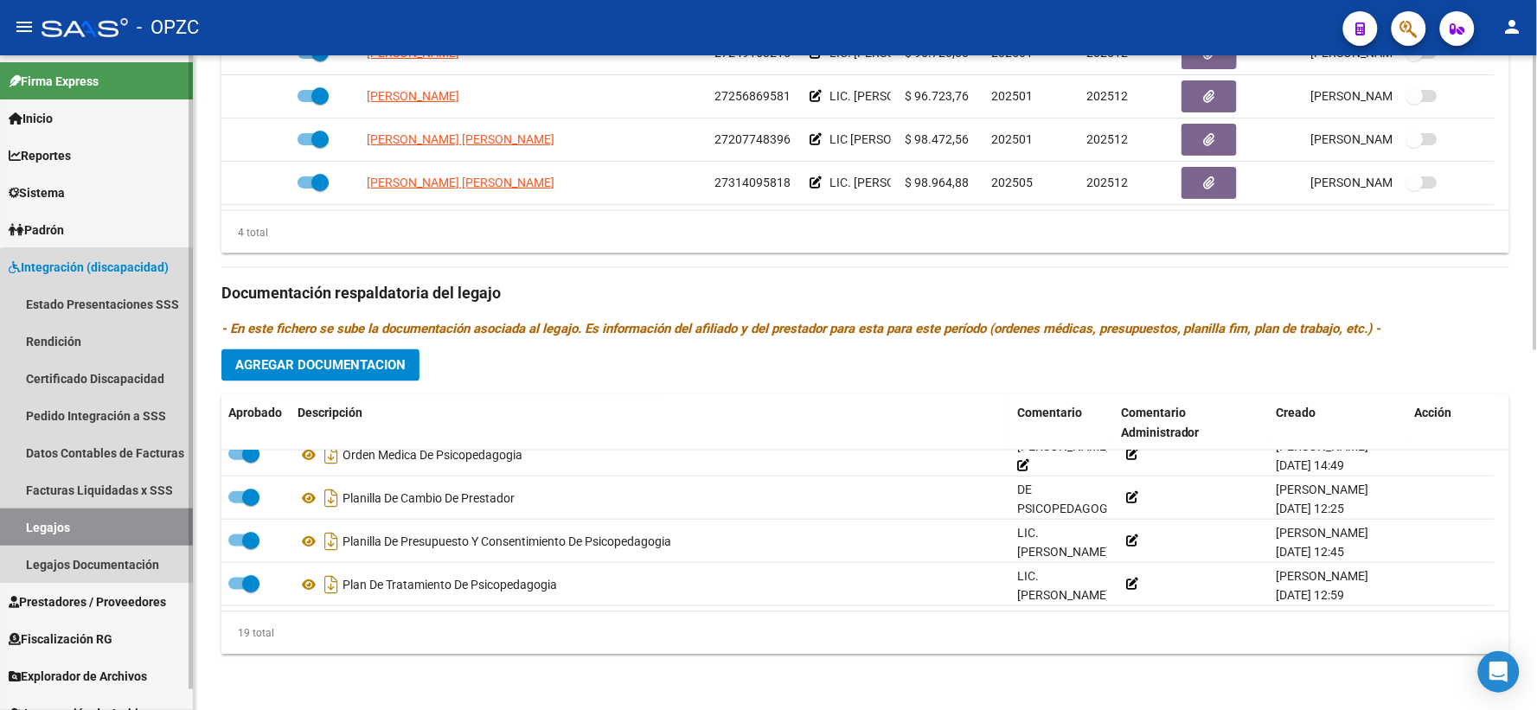
click at [121, 524] on link "Legajos" at bounding box center [96, 526] width 193 height 37
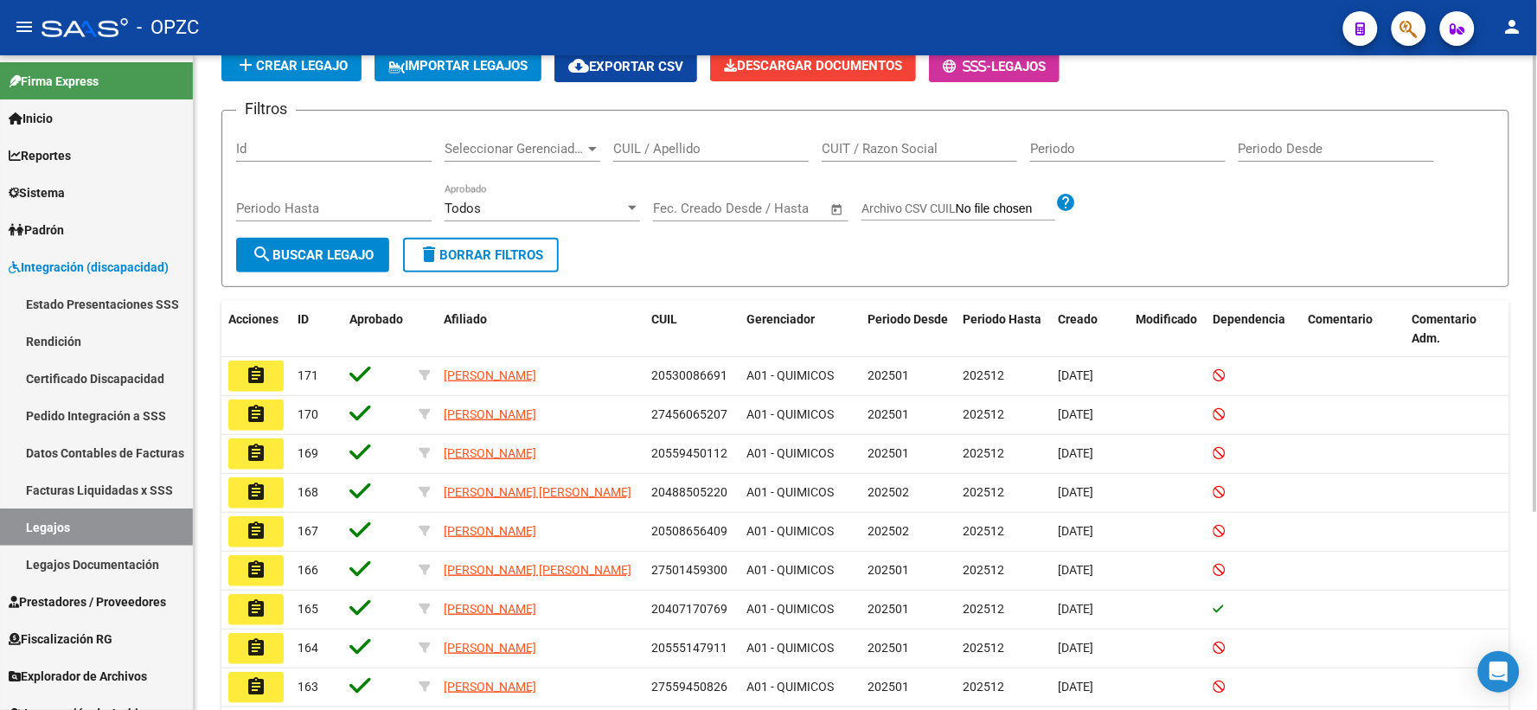
scroll to position [283, 0]
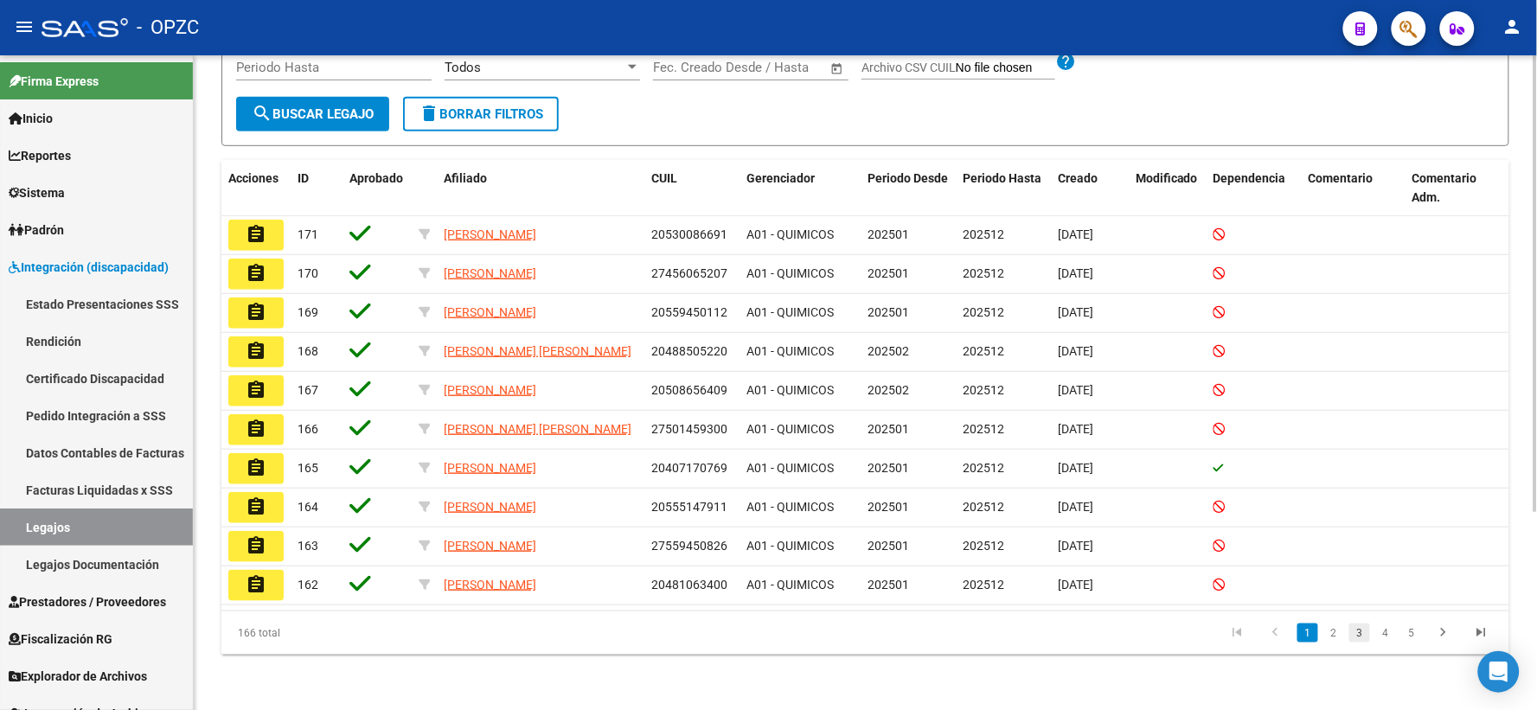
click at [1360, 635] on link "3" at bounding box center [1359, 632] width 21 height 19
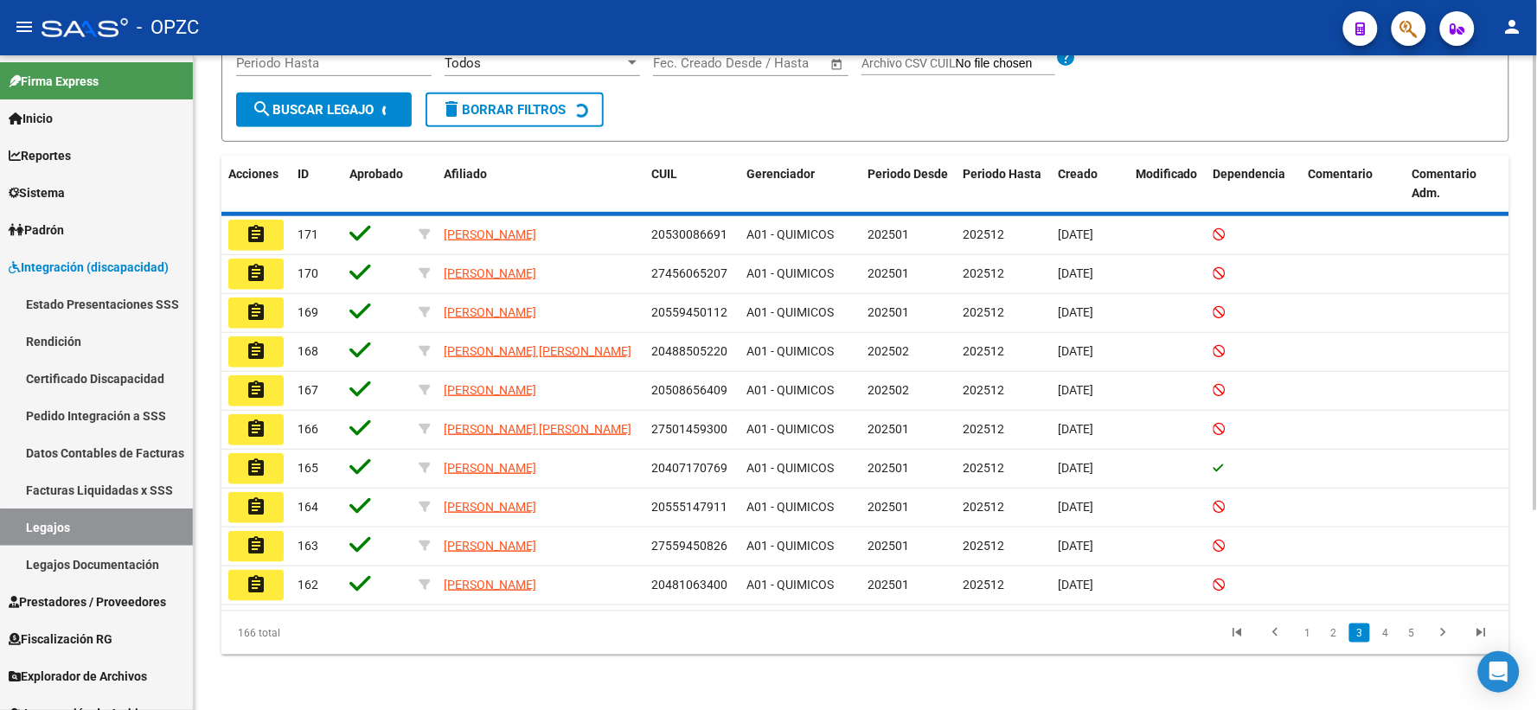
scroll to position [279, 0]
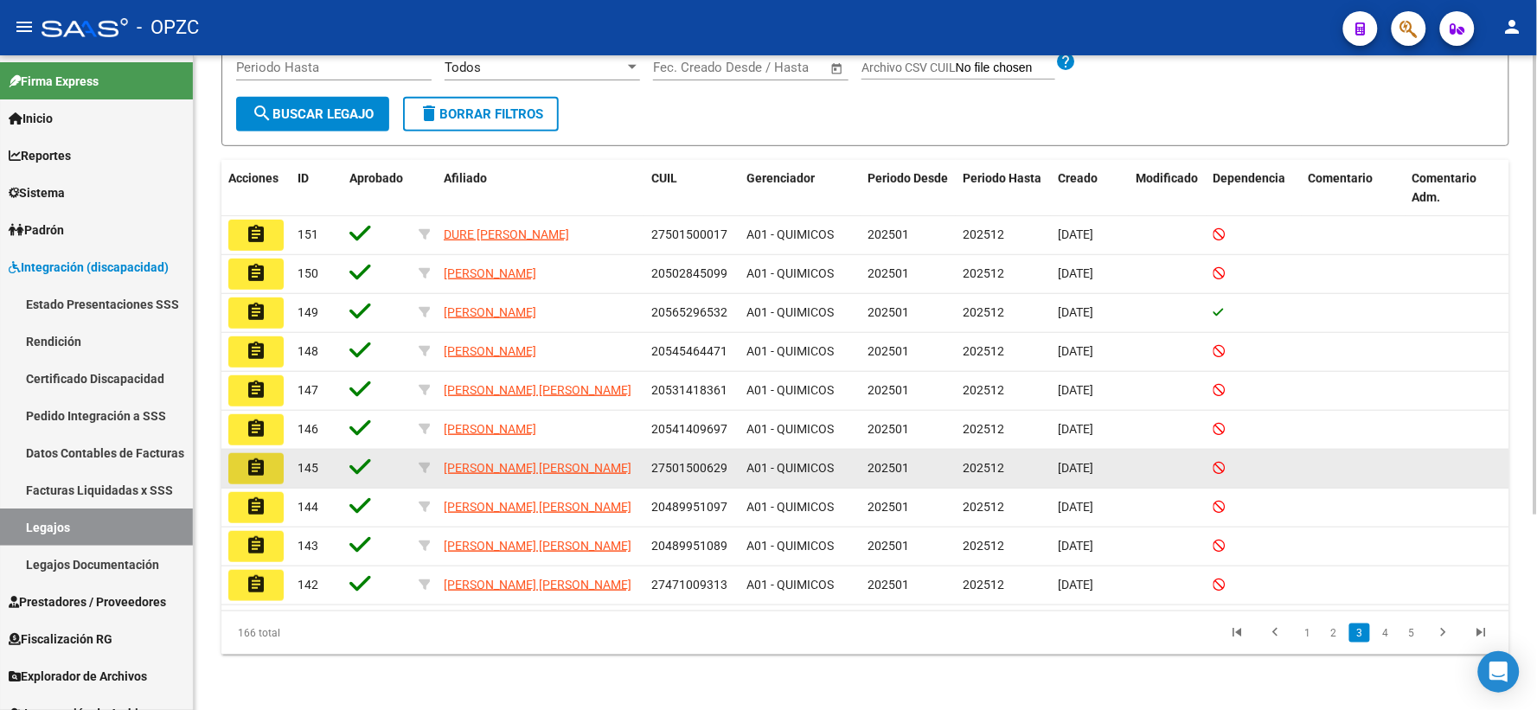
click at [252, 461] on mat-icon "assignment" at bounding box center [256, 467] width 21 height 21
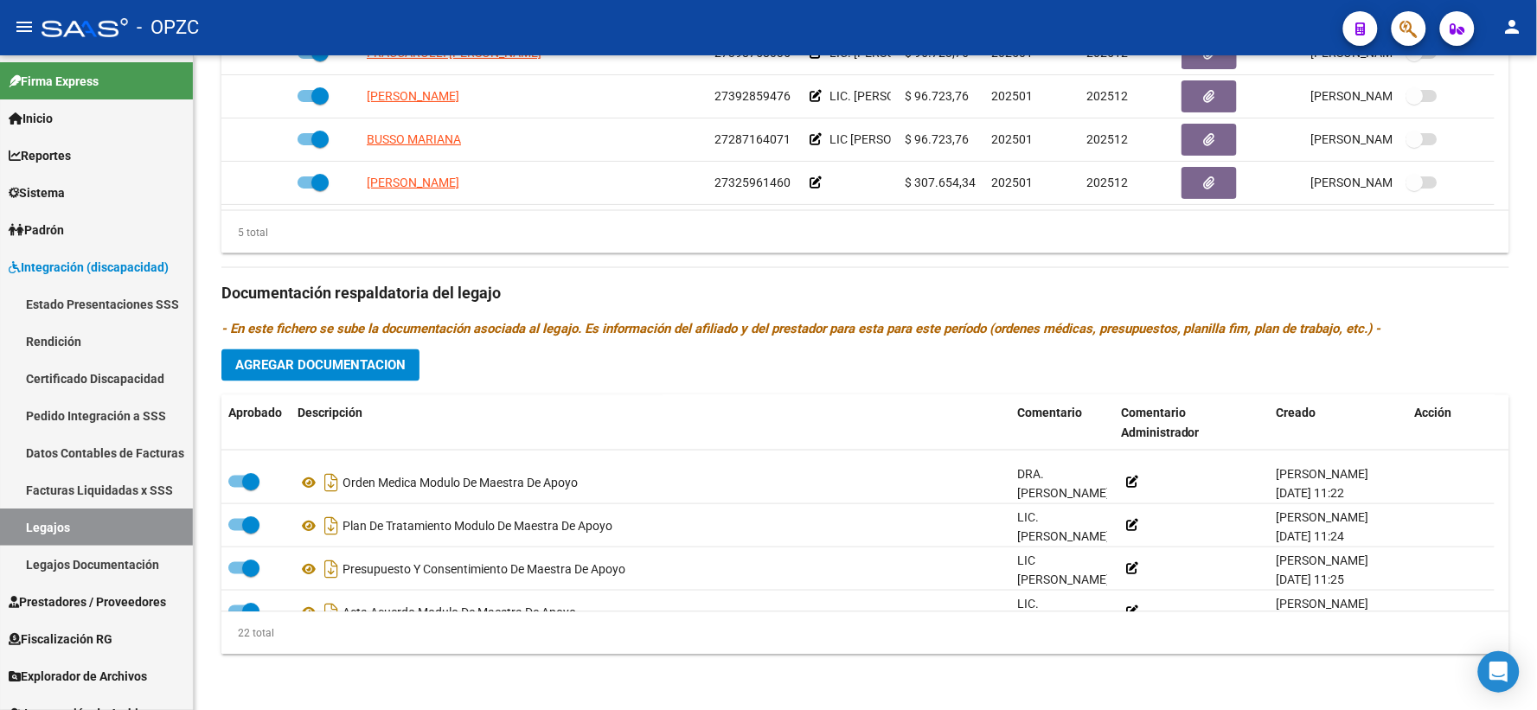
scroll to position [796, 0]
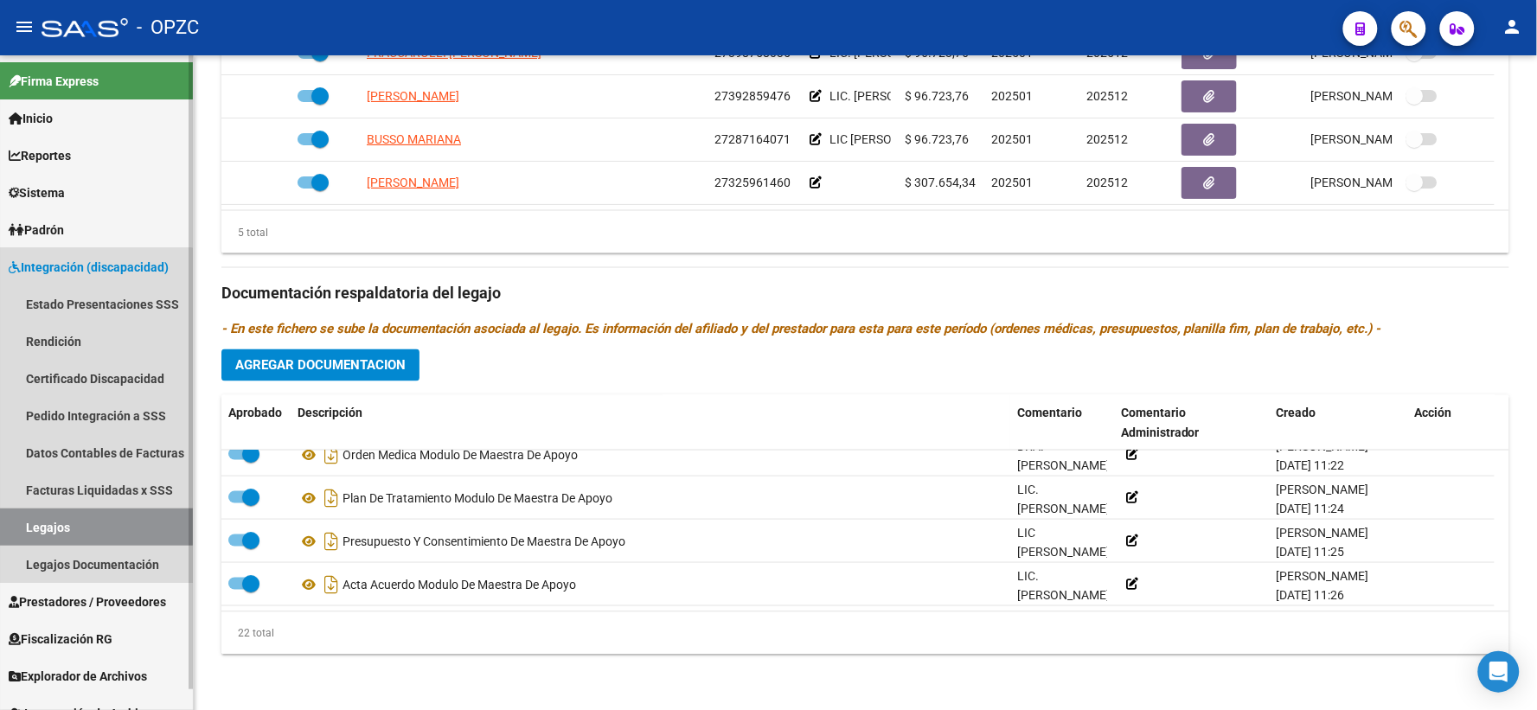
click at [48, 522] on link "Legajos" at bounding box center [96, 526] width 193 height 37
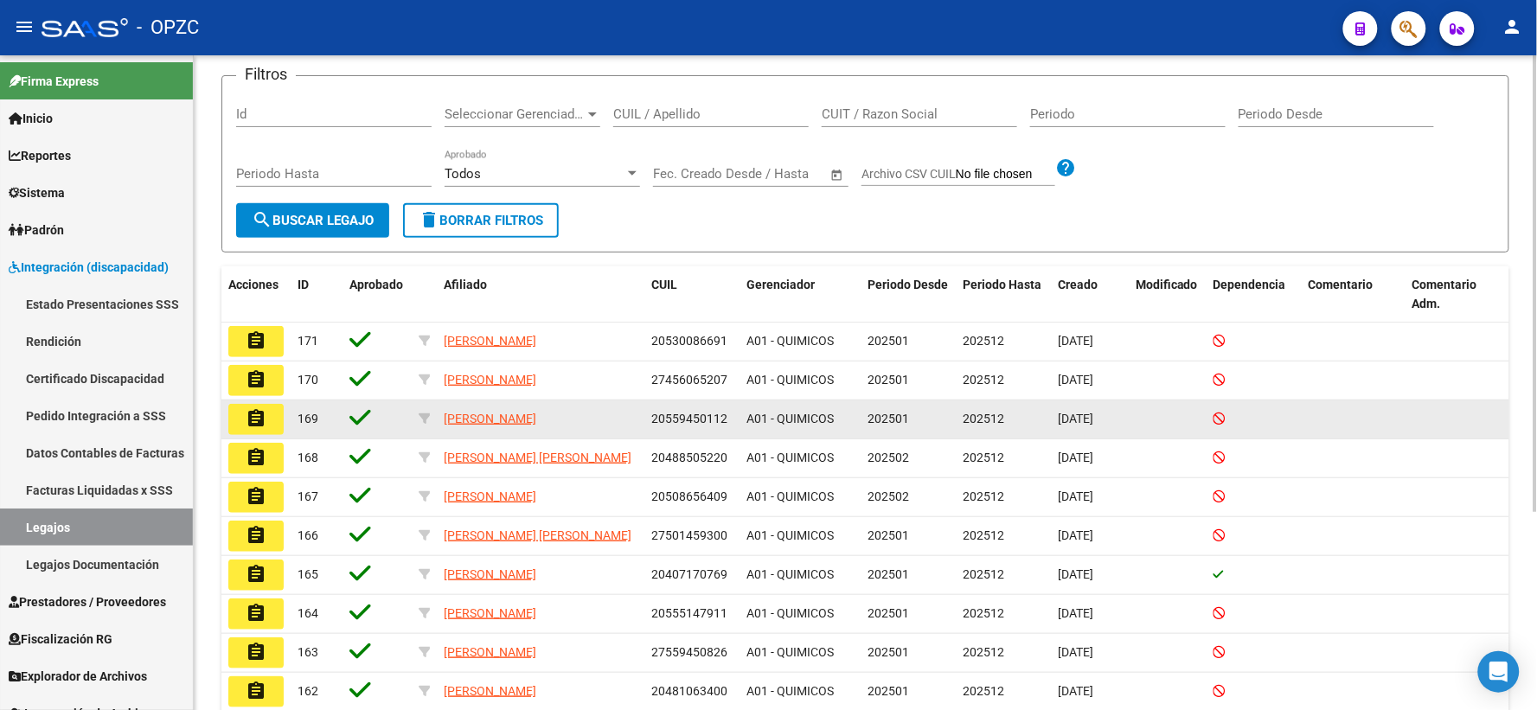
scroll to position [283, 0]
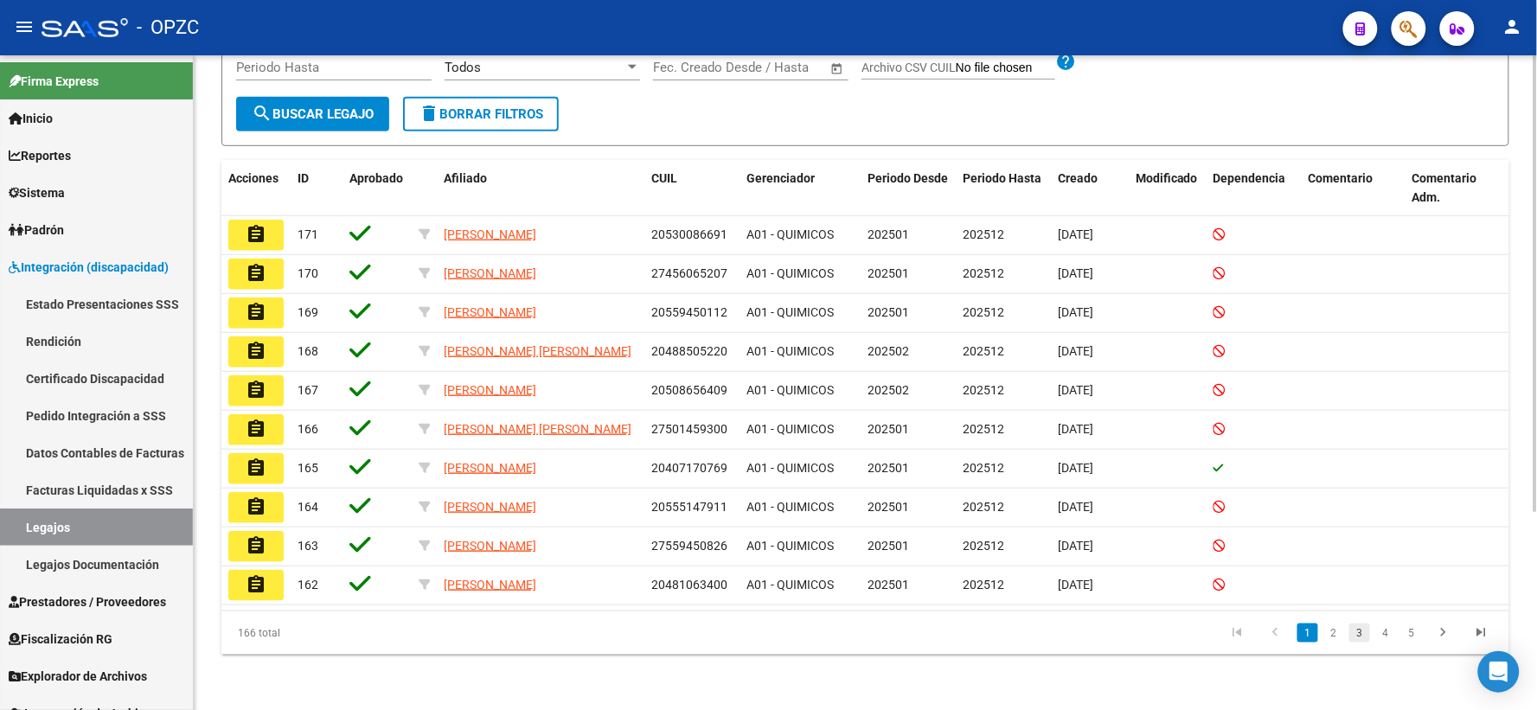
click at [1364, 629] on link "3" at bounding box center [1359, 632] width 21 height 19
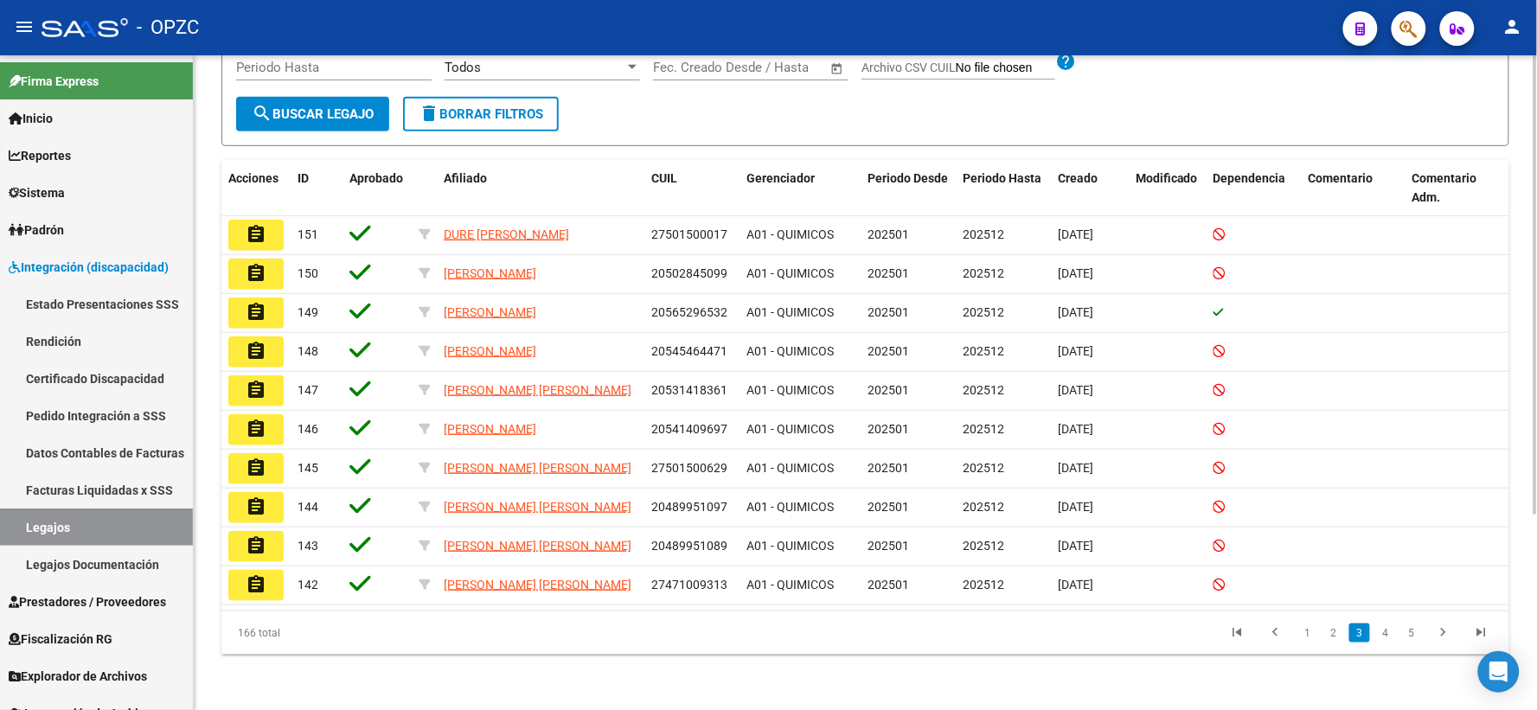
scroll to position [279, 0]
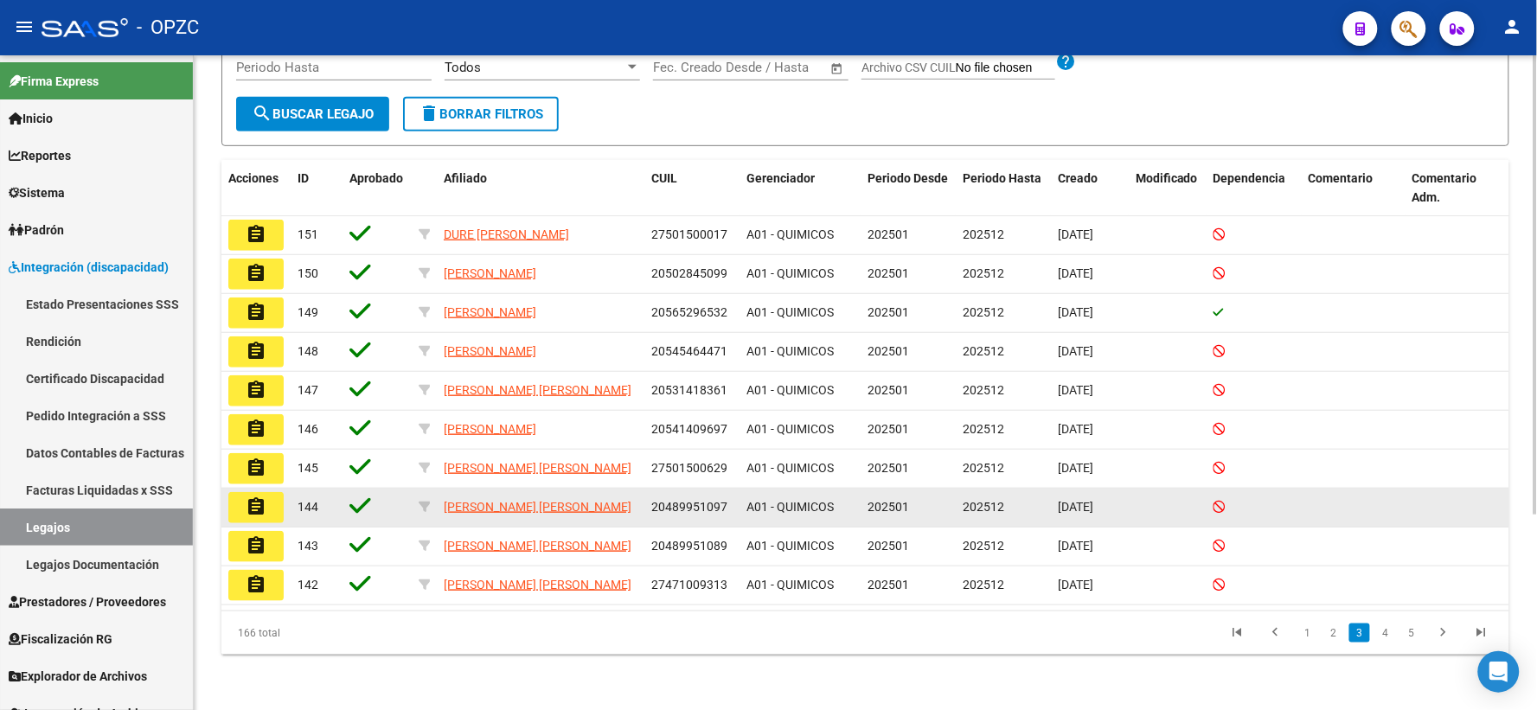
click at [258, 508] on mat-icon "assignment" at bounding box center [256, 506] width 21 height 21
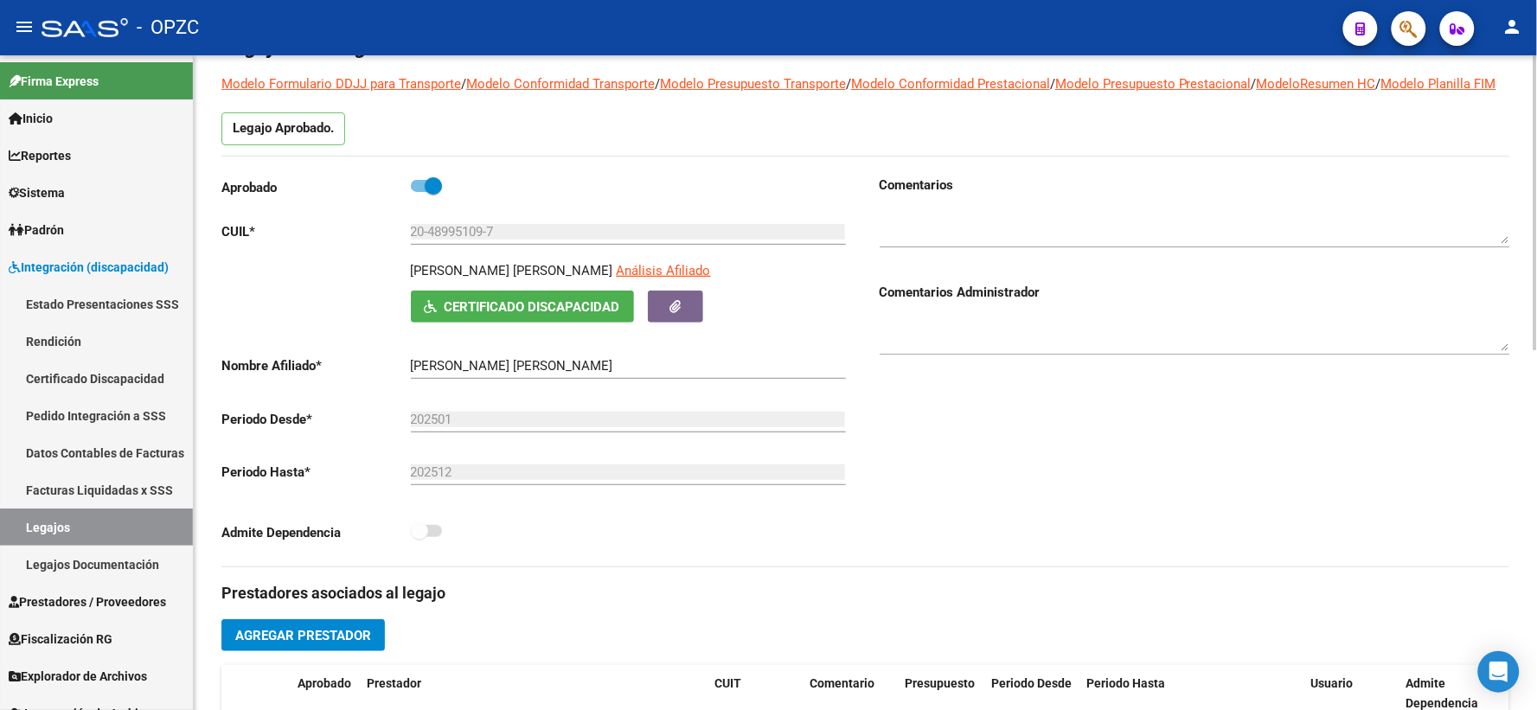
scroll to position [96, 0]
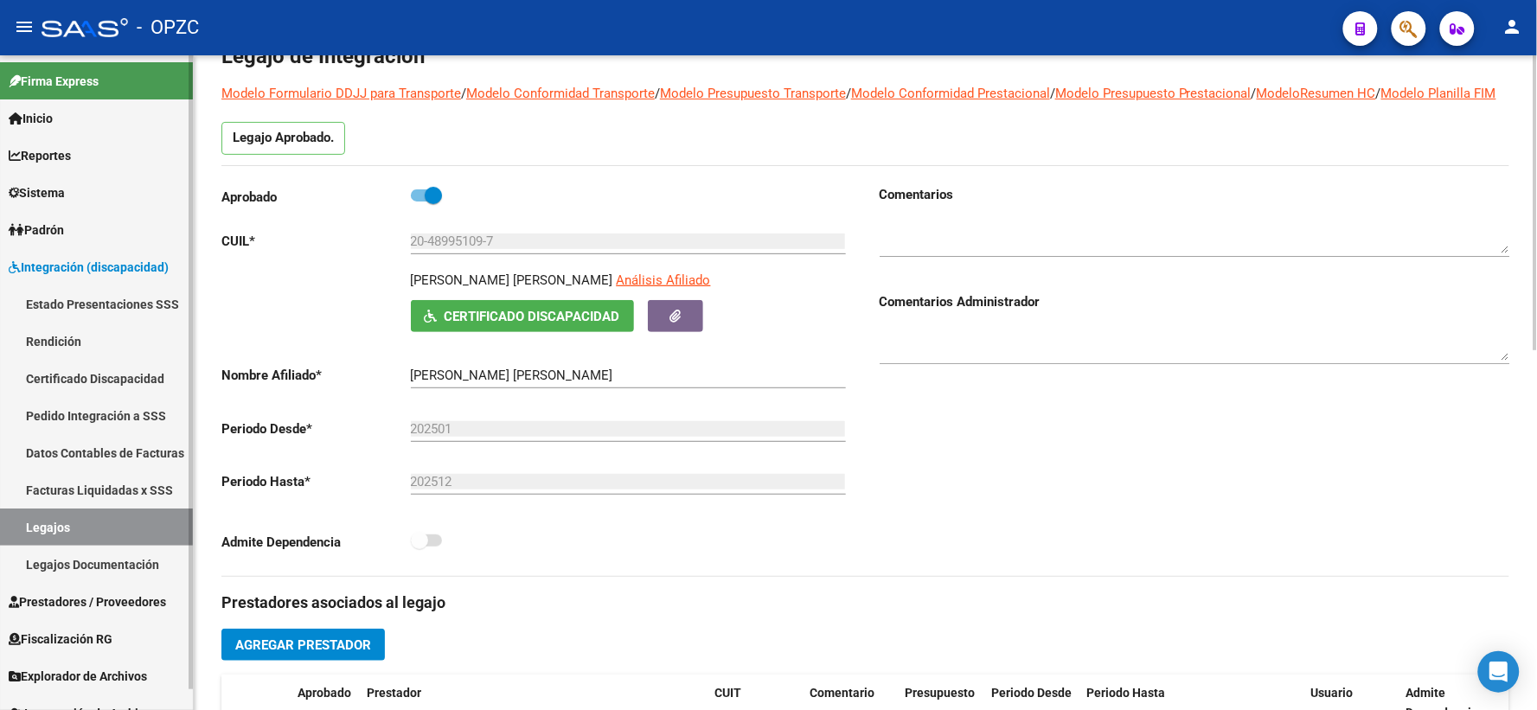
click at [52, 521] on link "Legajos" at bounding box center [96, 526] width 193 height 37
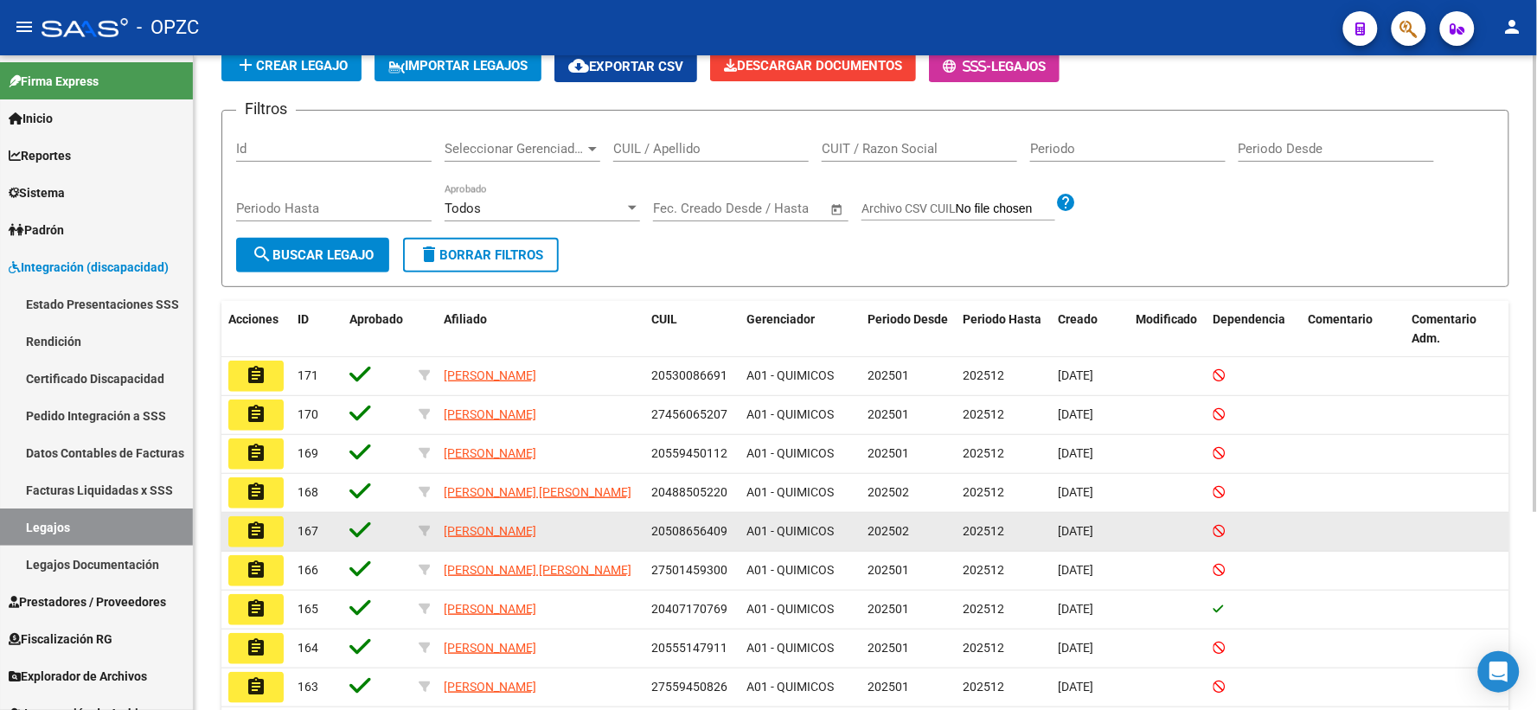
scroll to position [283, 0]
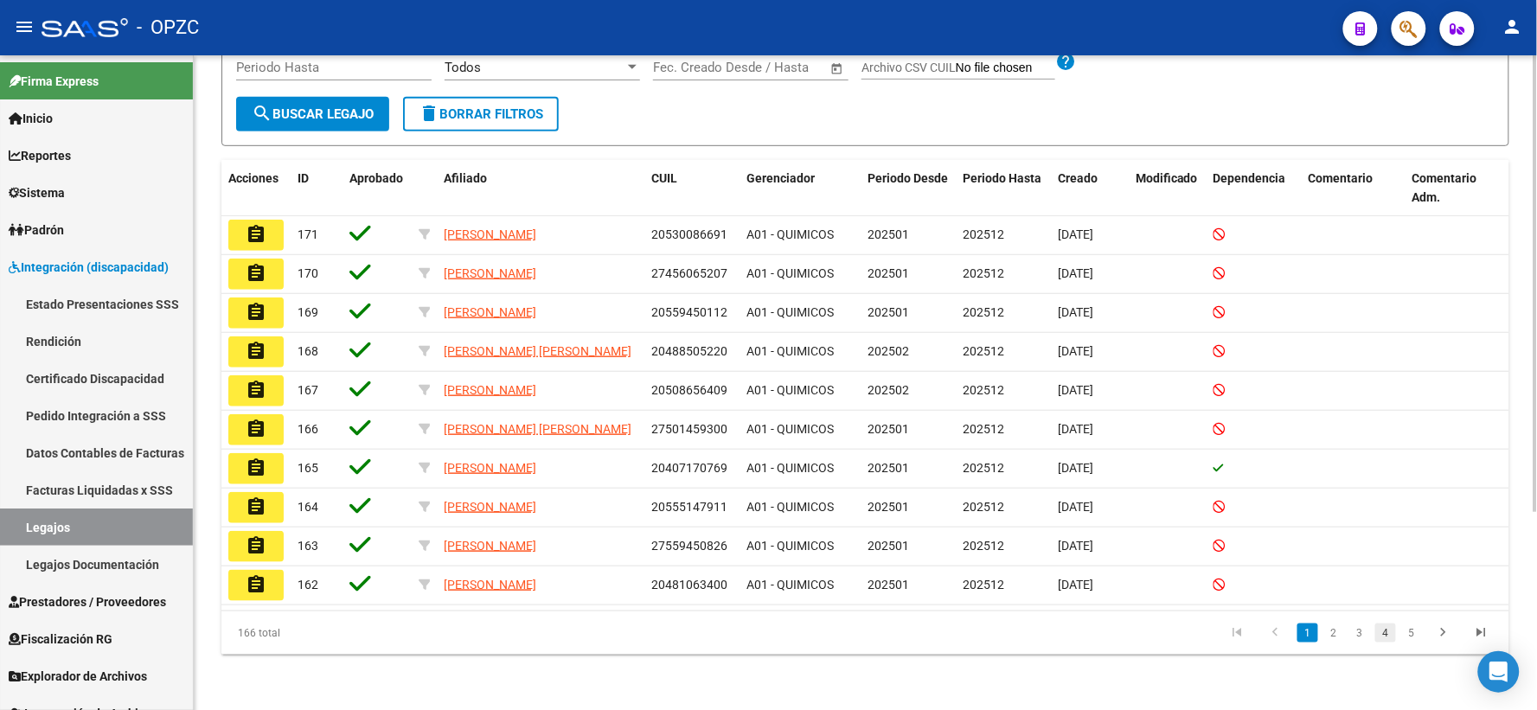
click at [1378, 633] on link "4" at bounding box center [1385, 632] width 21 height 19
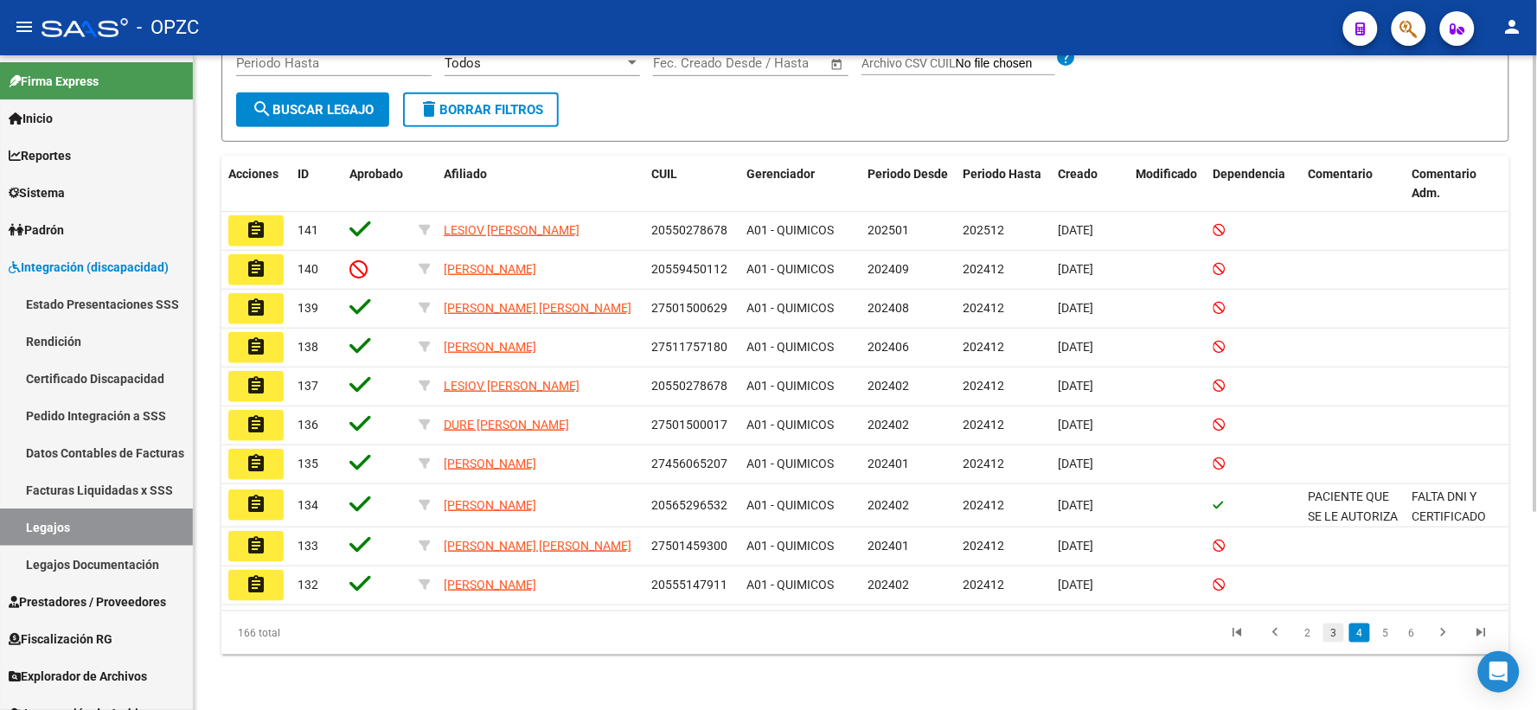
click at [1332, 633] on link "3" at bounding box center [1333, 632] width 21 height 19
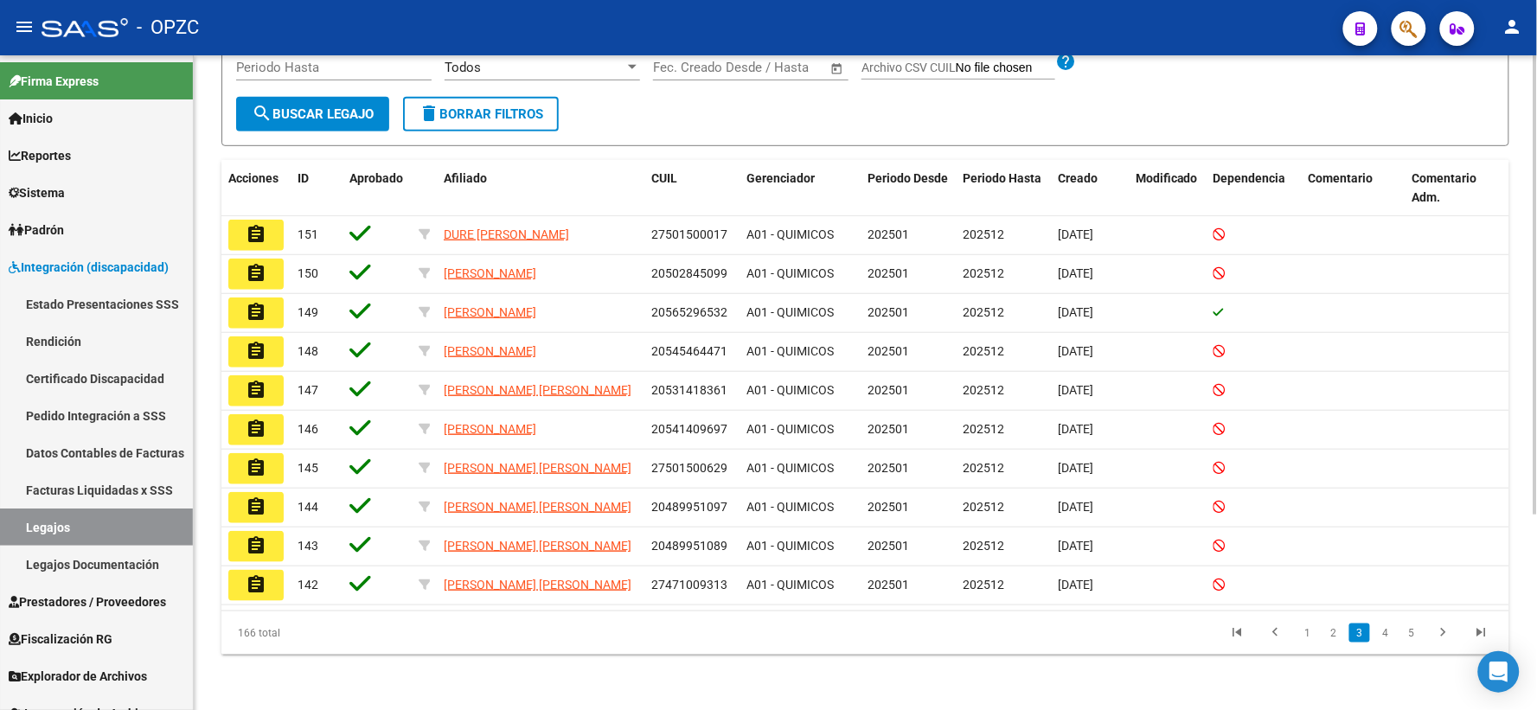
scroll to position [279, 0]
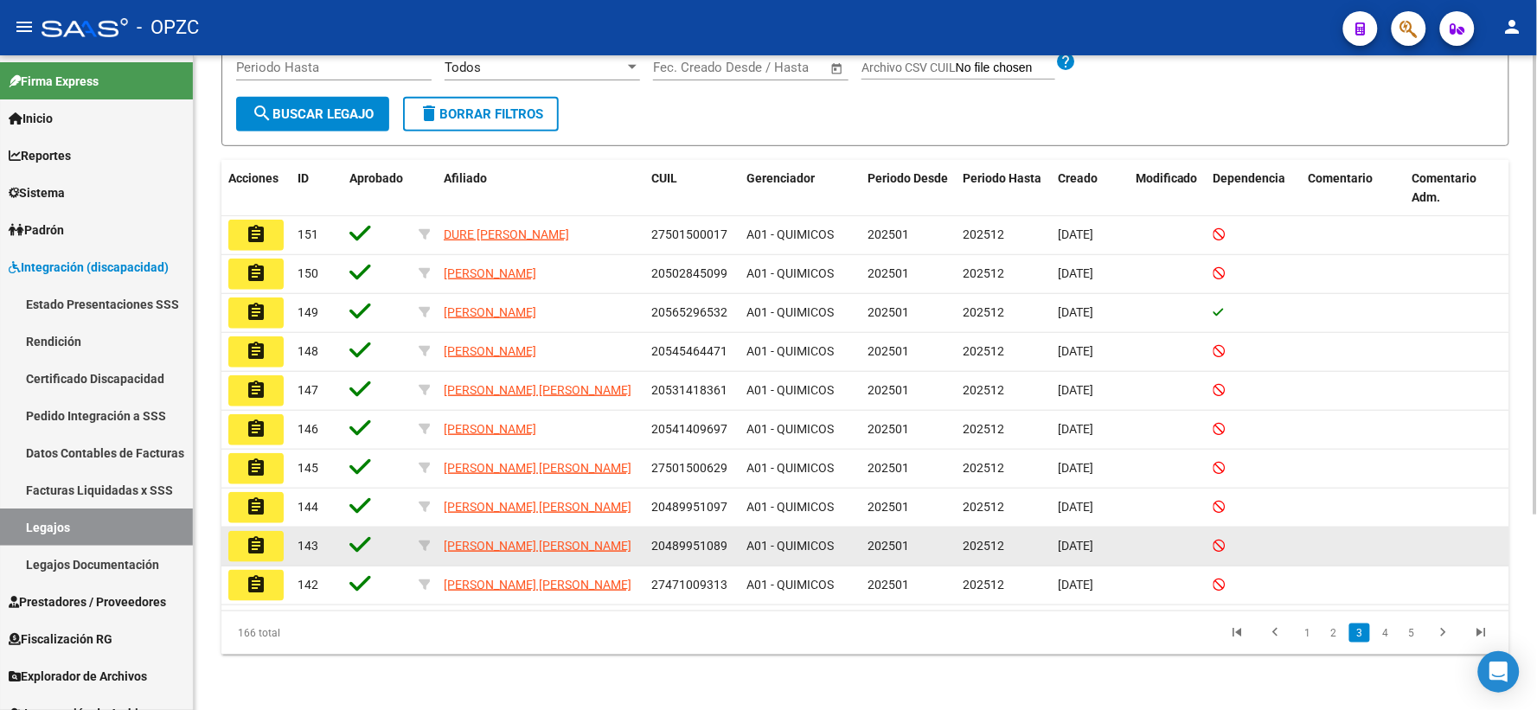
click at [246, 540] on mat-icon "assignment" at bounding box center [256, 545] width 21 height 21
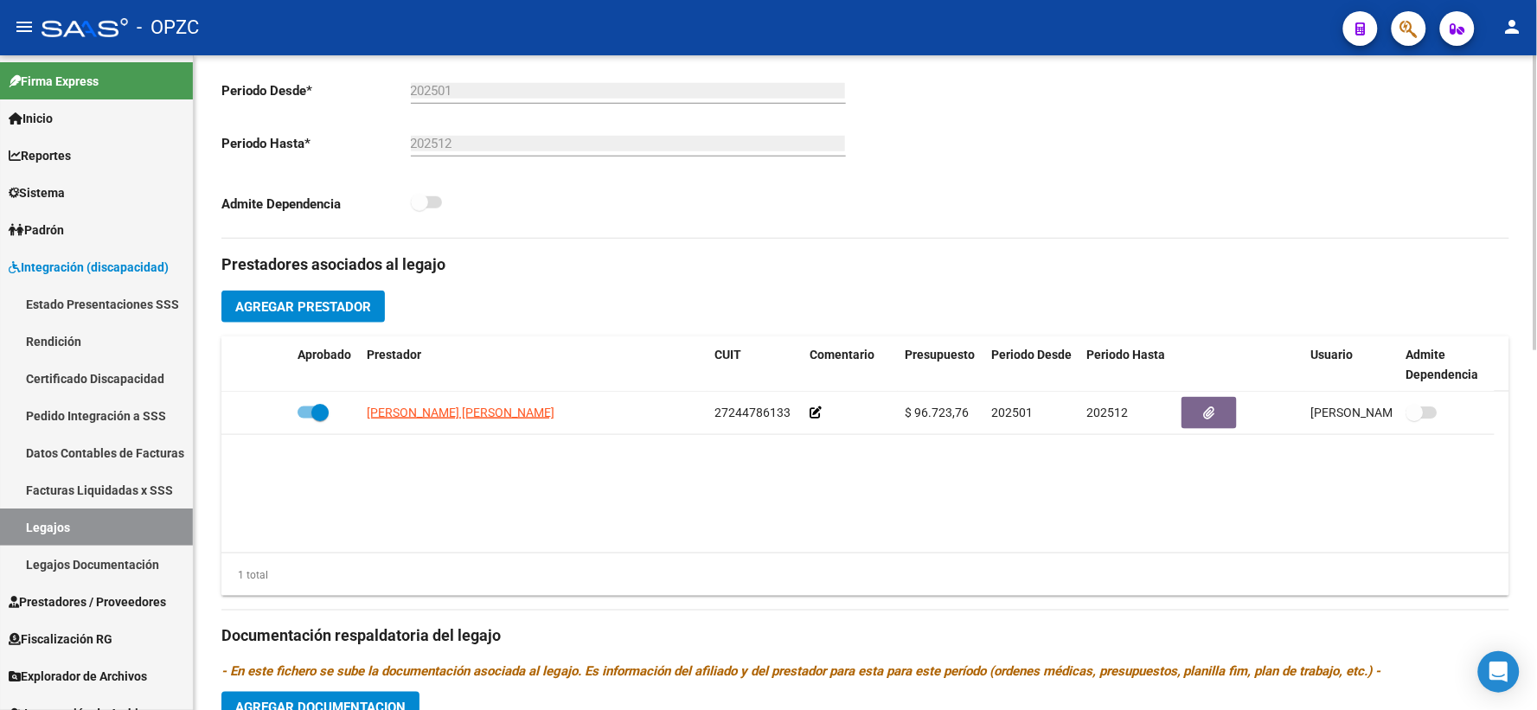
scroll to position [480, 0]
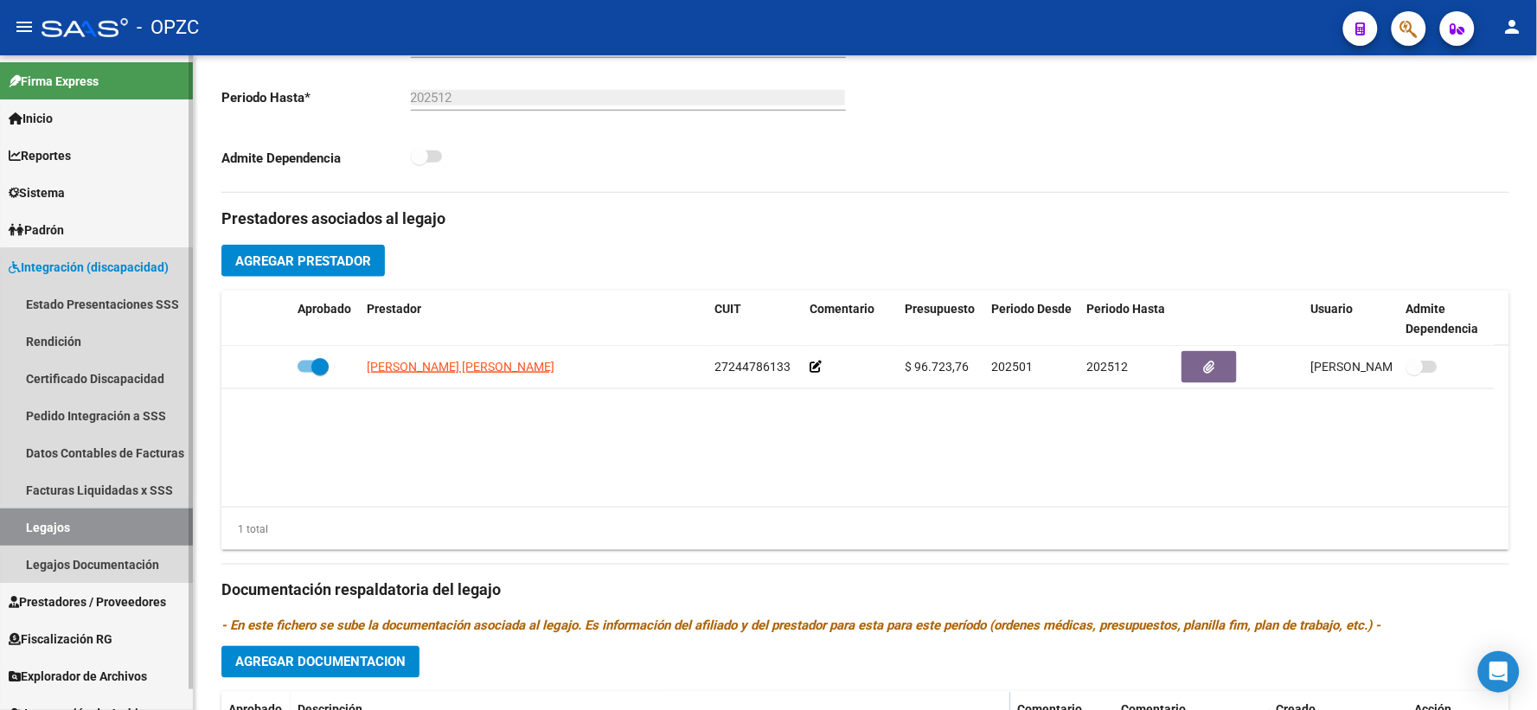
click at [112, 521] on link "Legajos" at bounding box center [96, 526] width 193 height 37
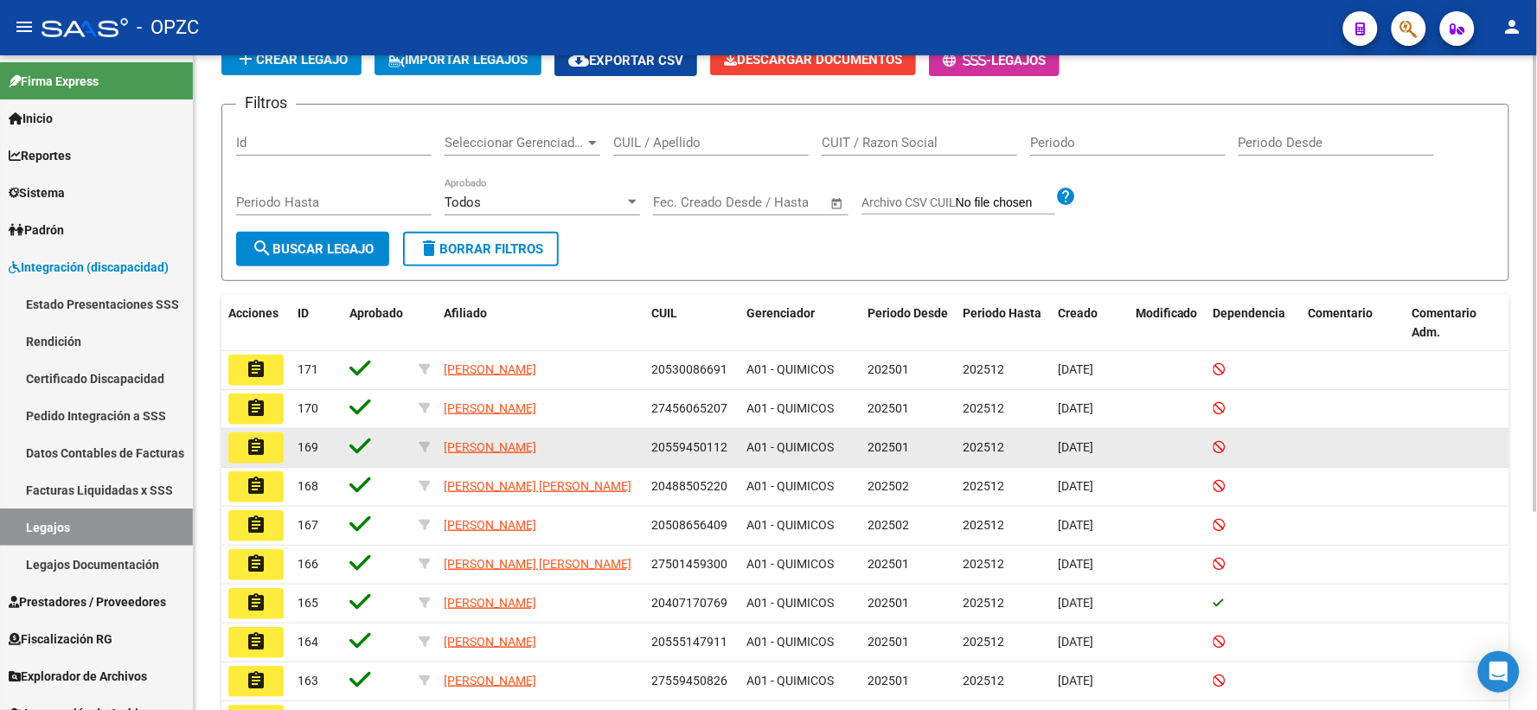
scroll to position [283, 0]
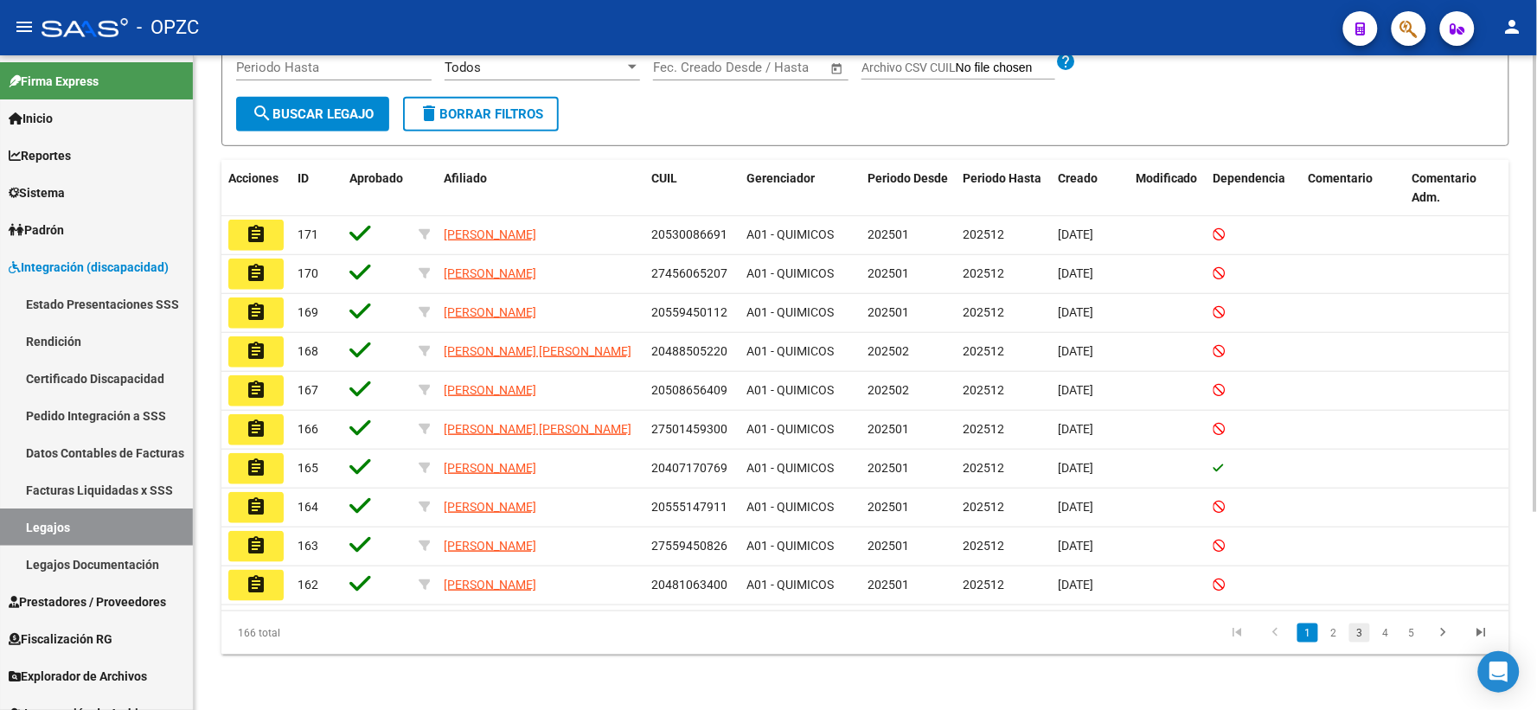
click at [1360, 640] on link "3" at bounding box center [1359, 632] width 21 height 19
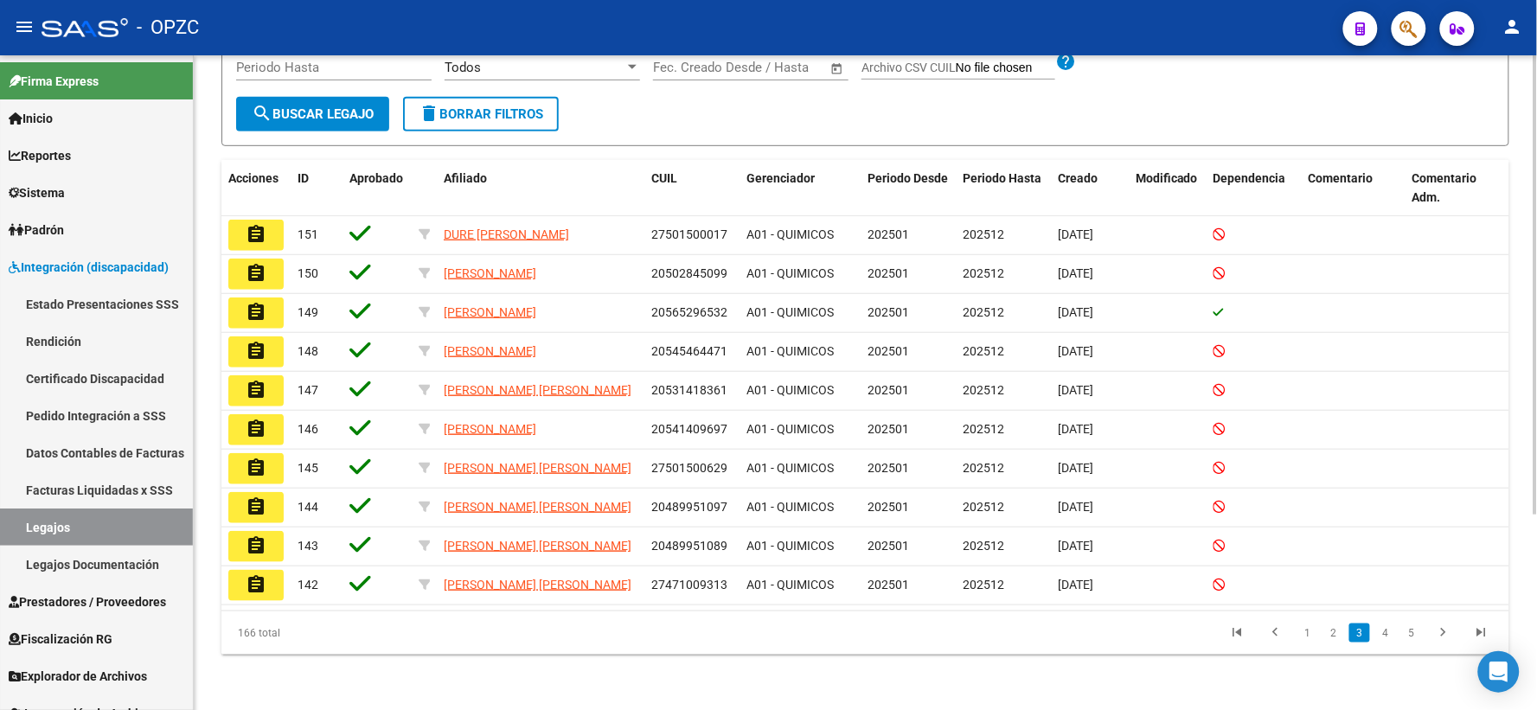
scroll to position [279, 0]
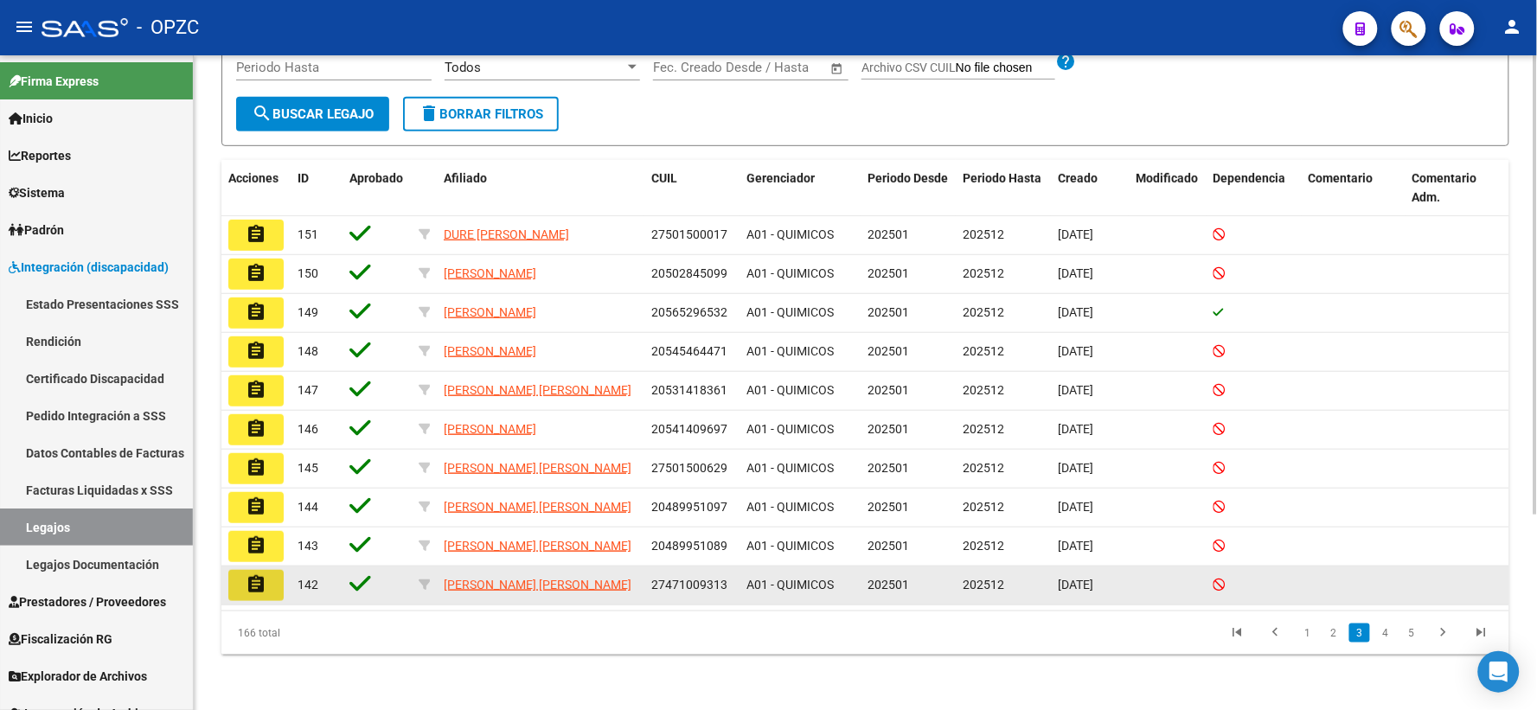
click at [249, 591] on mat-icon "assignment" at bounding box center [256, 584] width 21 height 21
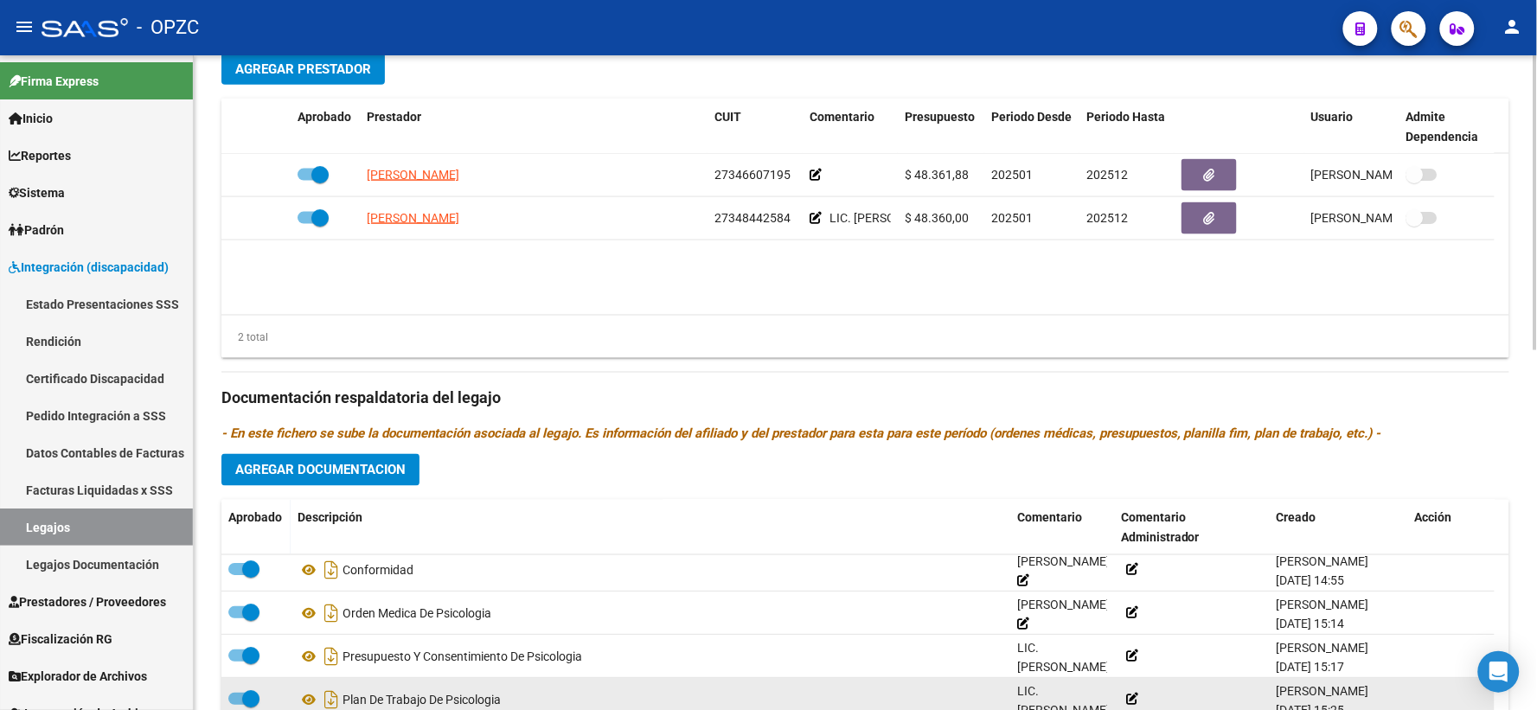
scroll to position [127, 0]
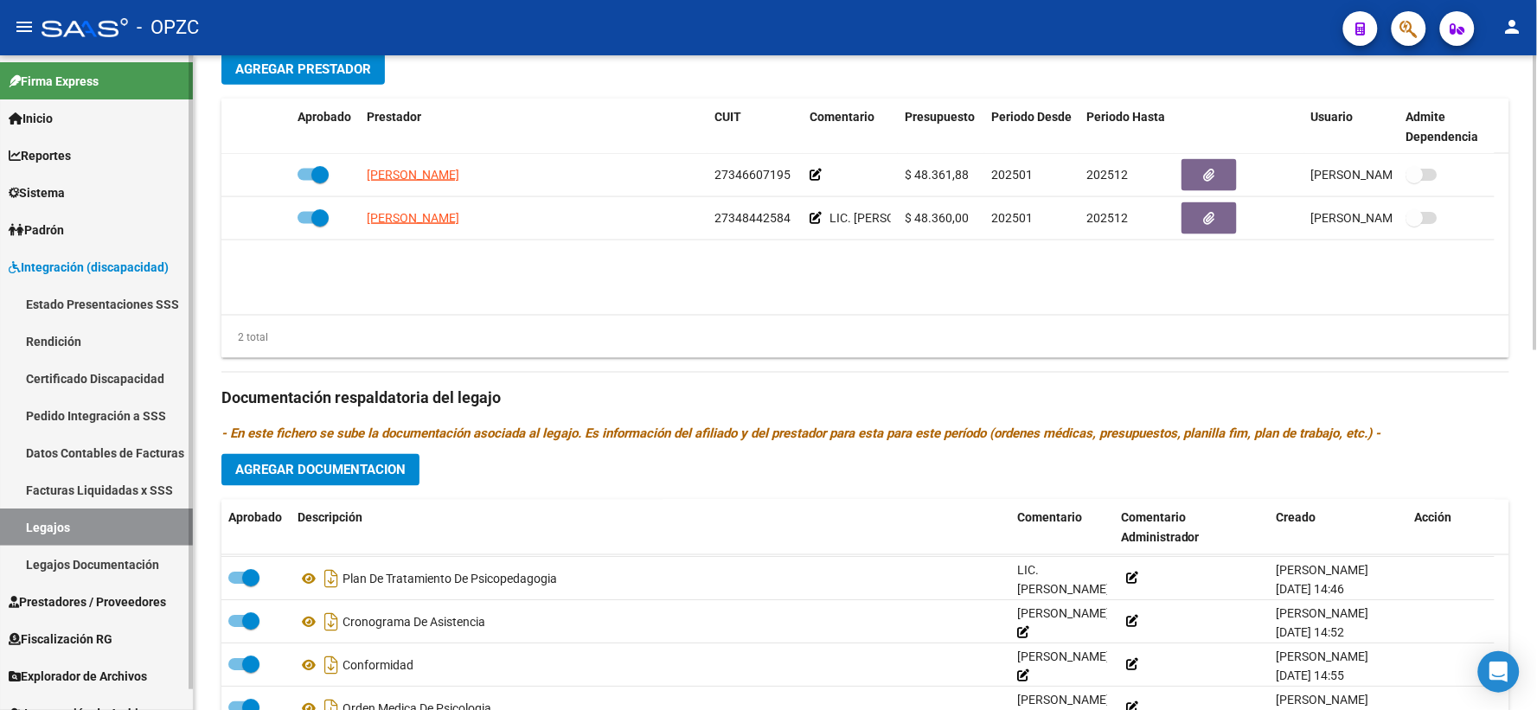
click at [109, 513] on link "Legajos" at bounding box center [96, 526] width 193 height 37
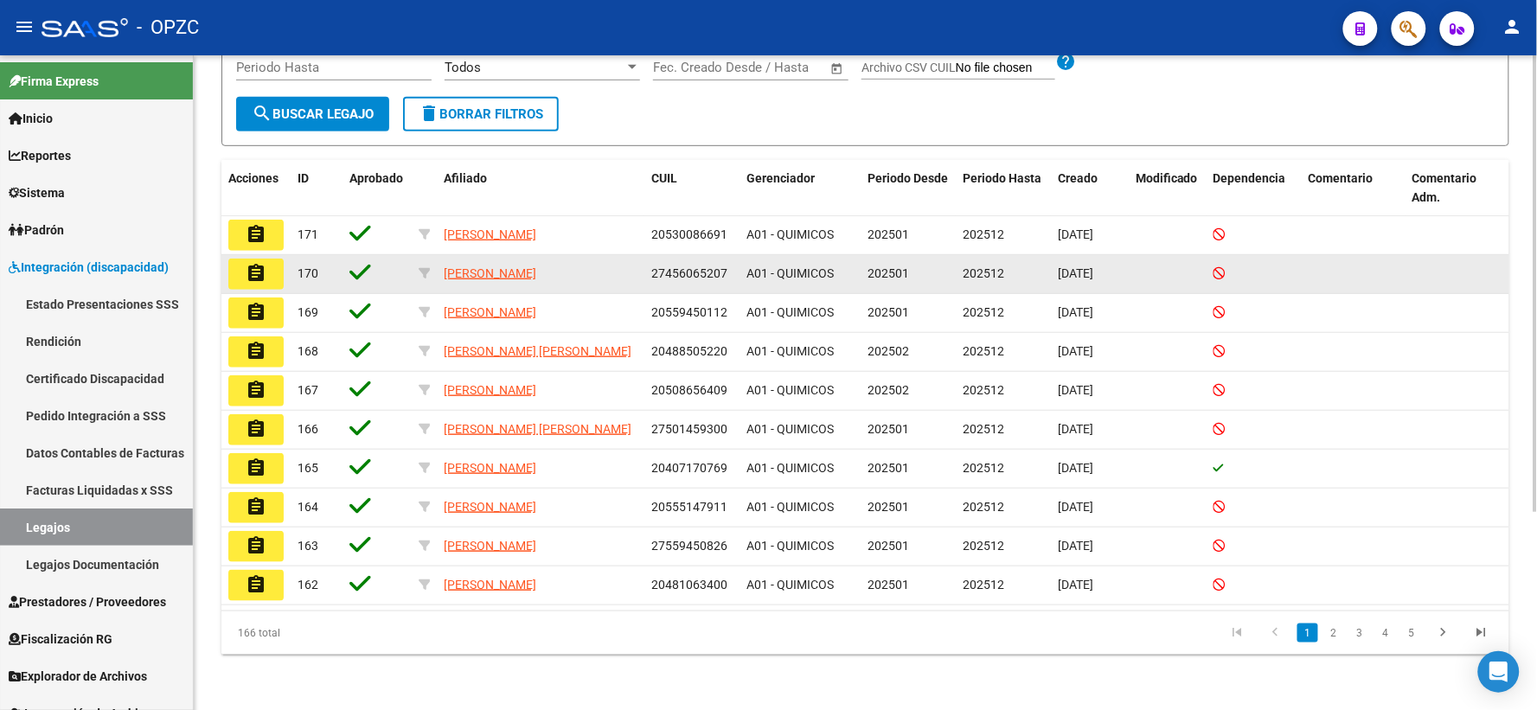
scroll to position [283, 0]
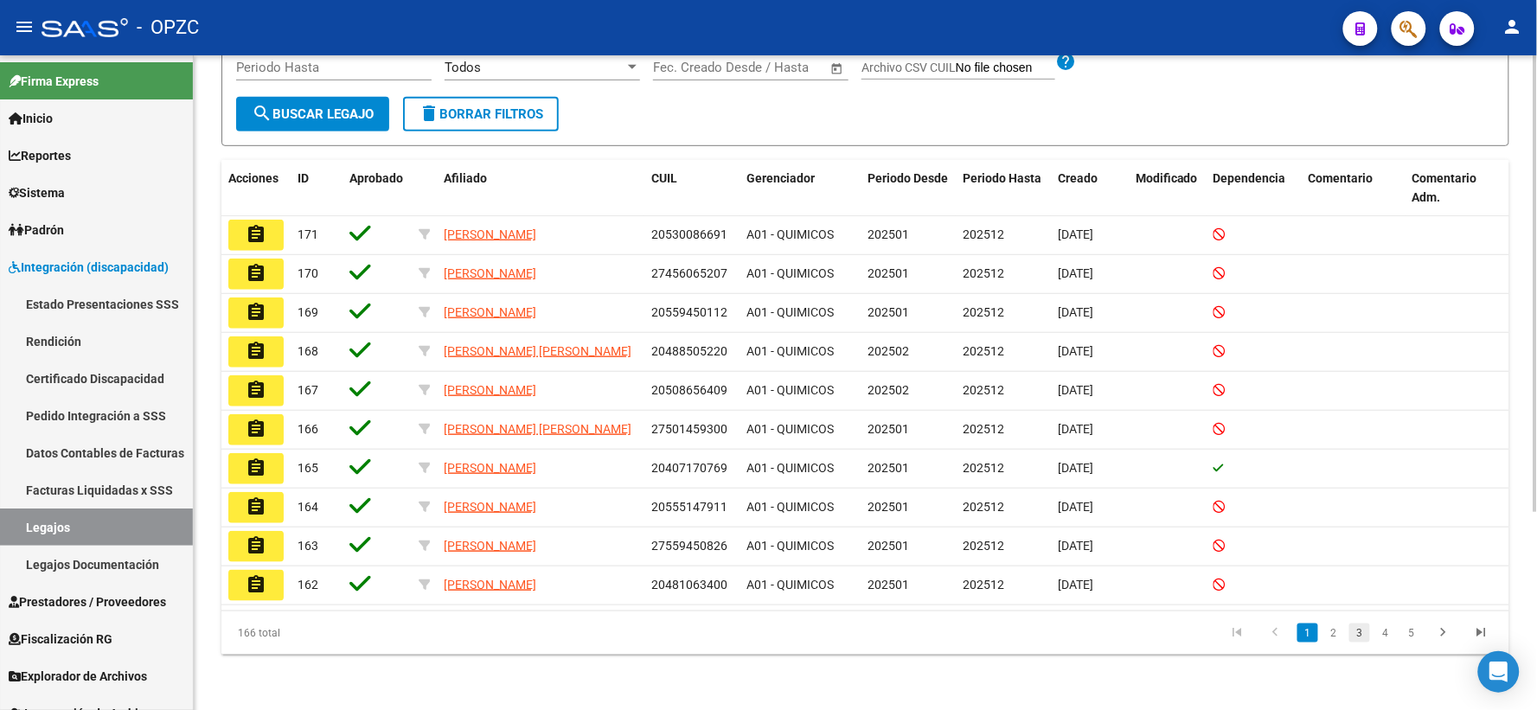
click at [1358, 627] on link "3" at bounding box center [1359, 632] width 21 height 19
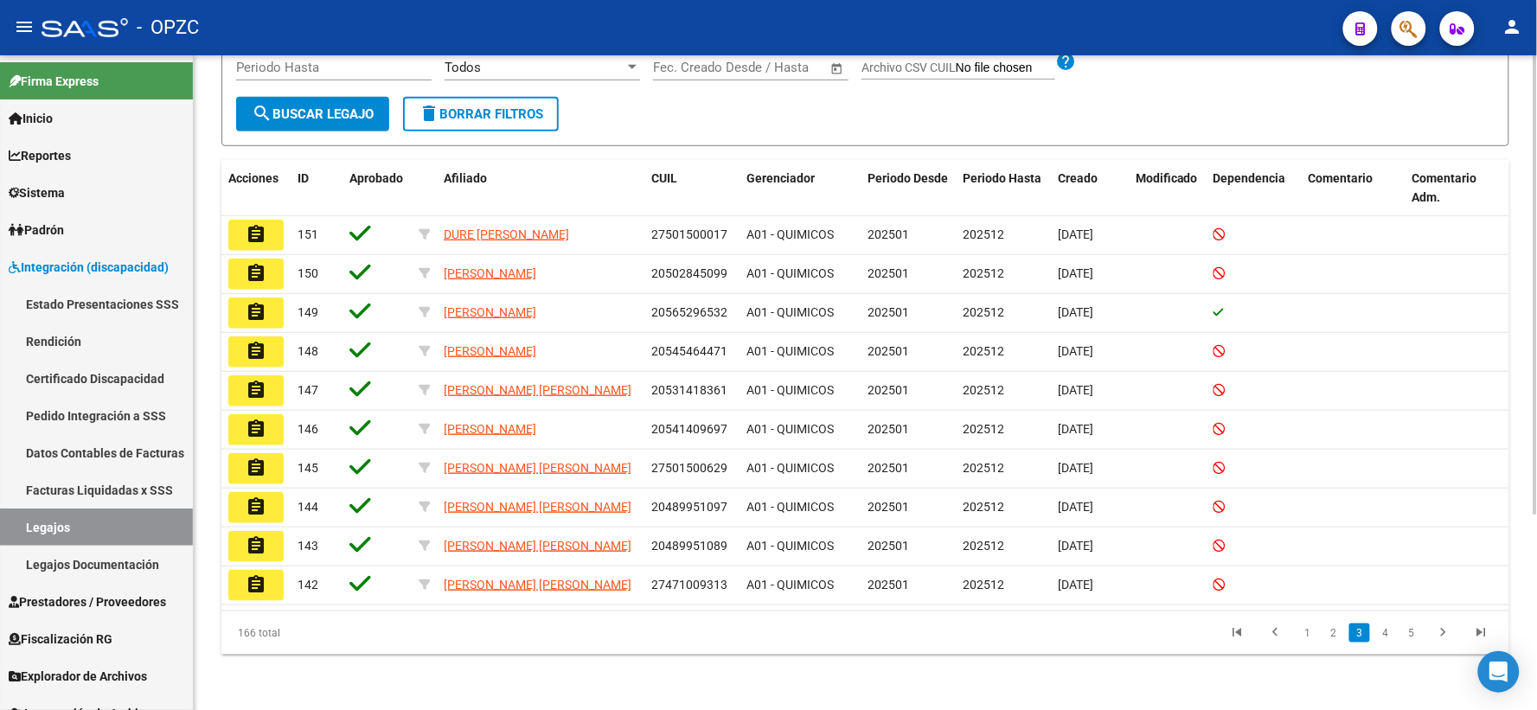
scroll to position [279, 0]
click at [1387, 629] on link "4" at bounding box center [1385, 632] width 21 height 19
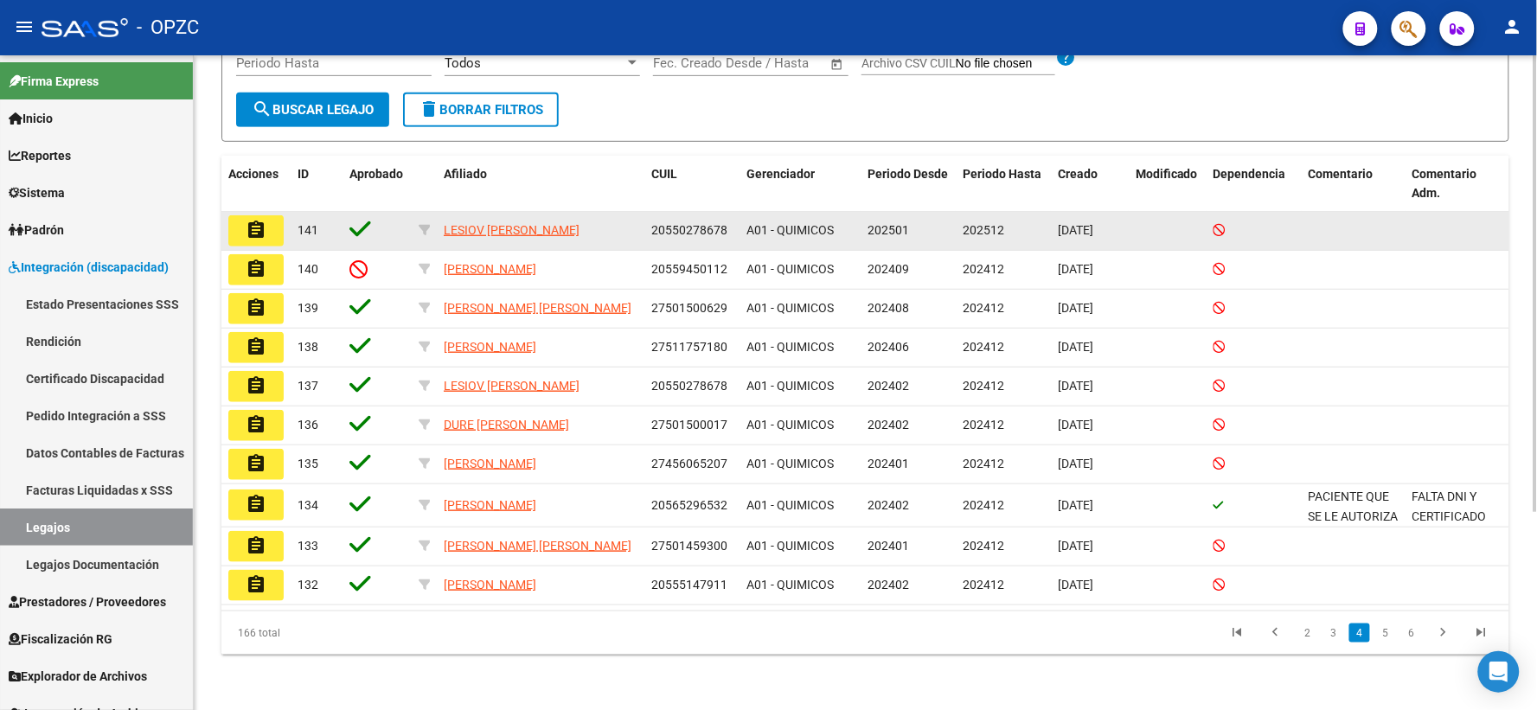
click at [254, 228] on mat-icon "assignment" at bounding box center [256, 230] width 21 height 21
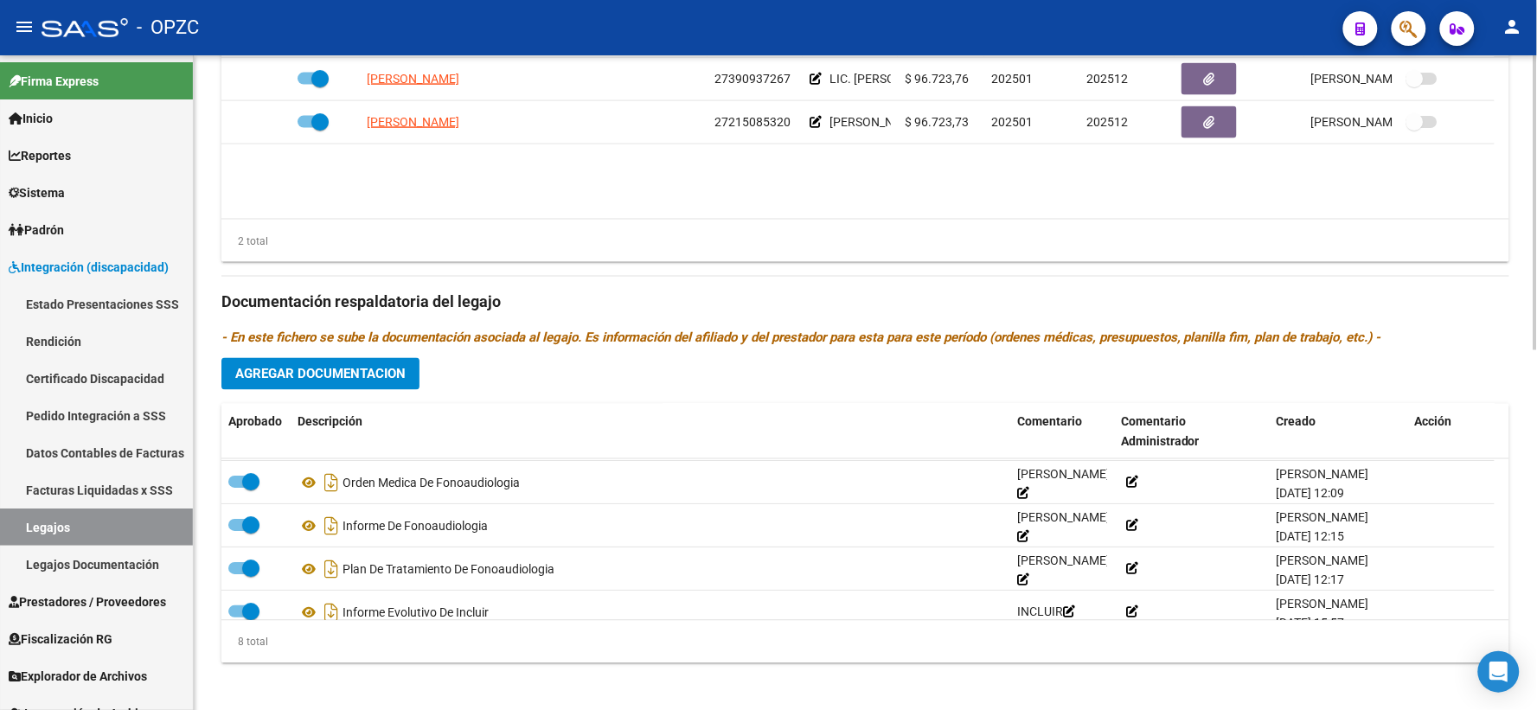
scroll to position [93, 0]
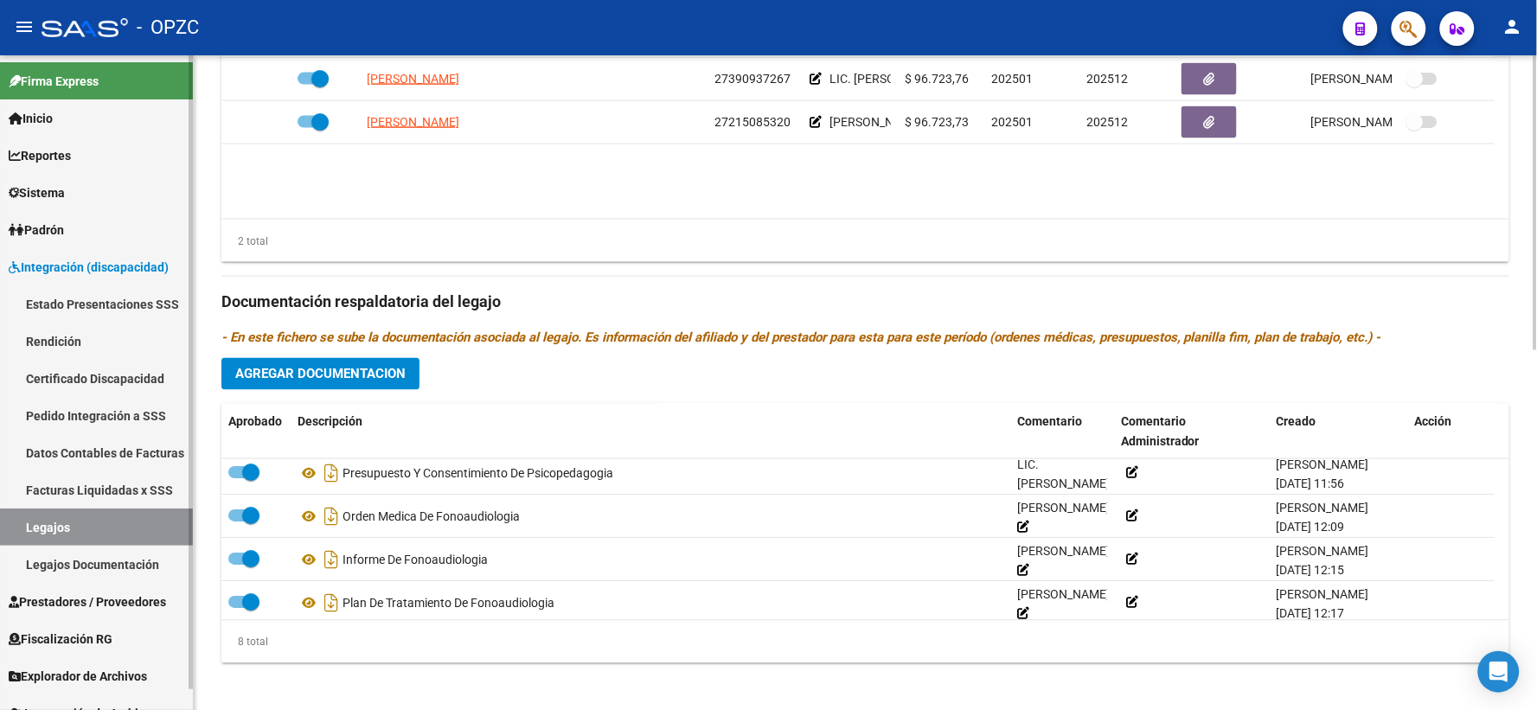
click at [56, 522] on link "Legajos" at bounding box center [96, 526] width 193 height 37
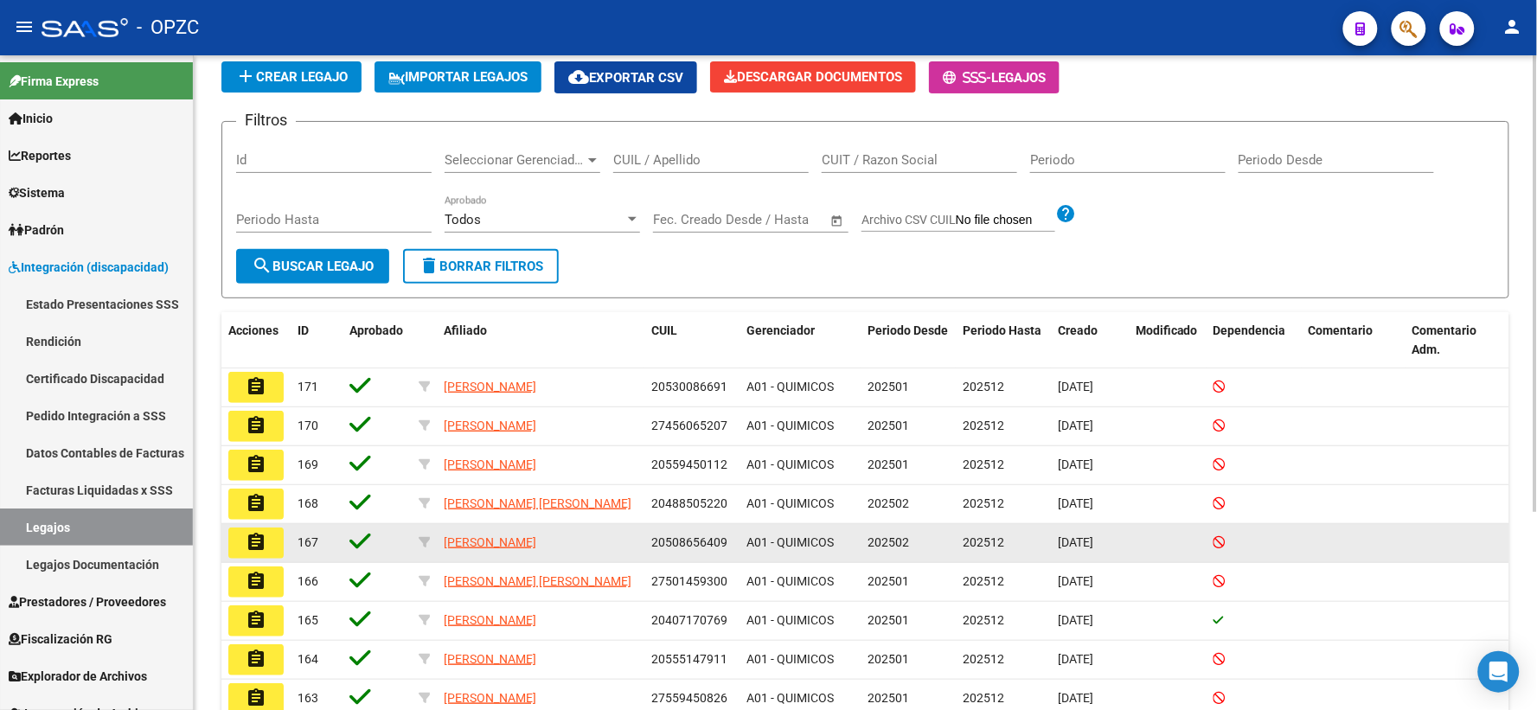
scroll to position [283, 0]
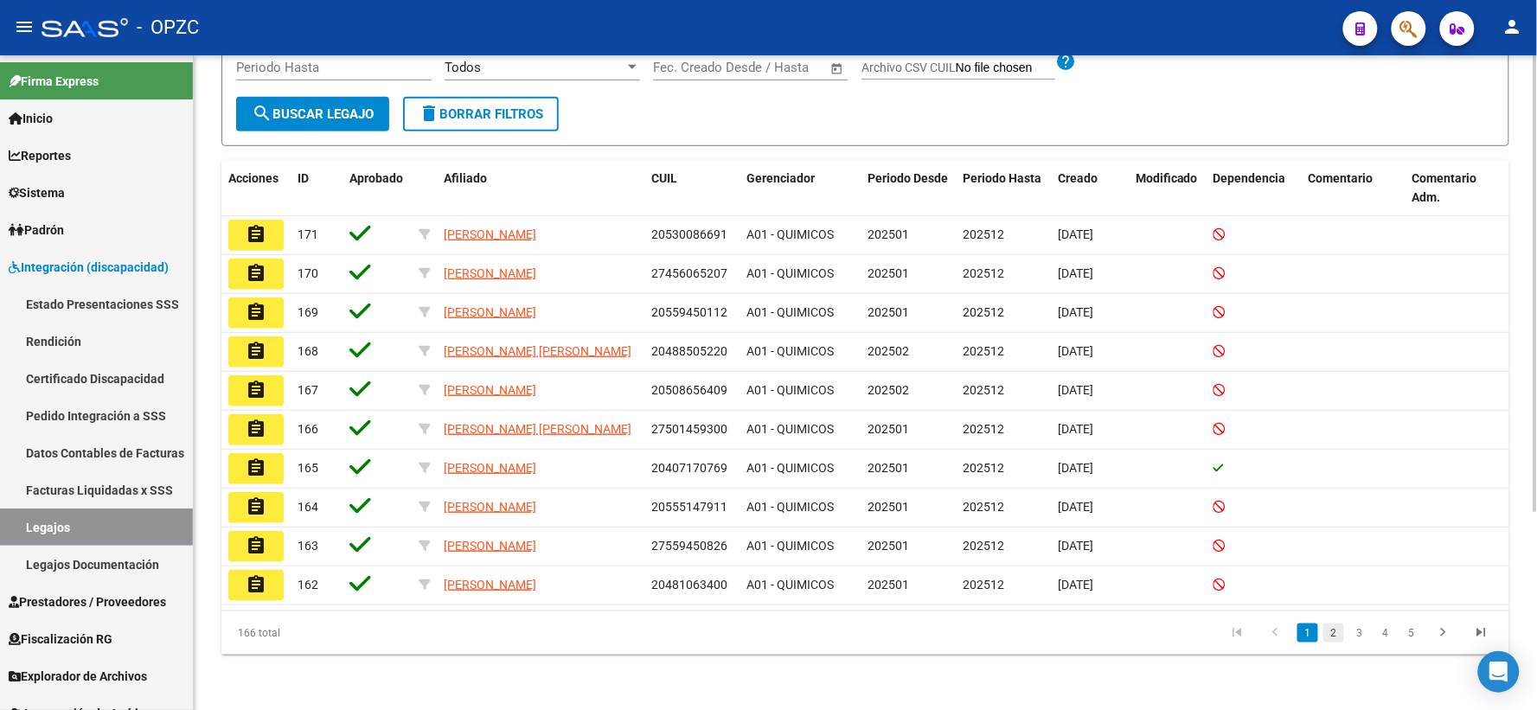
click at [1340, 633] on link "2" at bounding box center [1333, 632] width 21 height 19
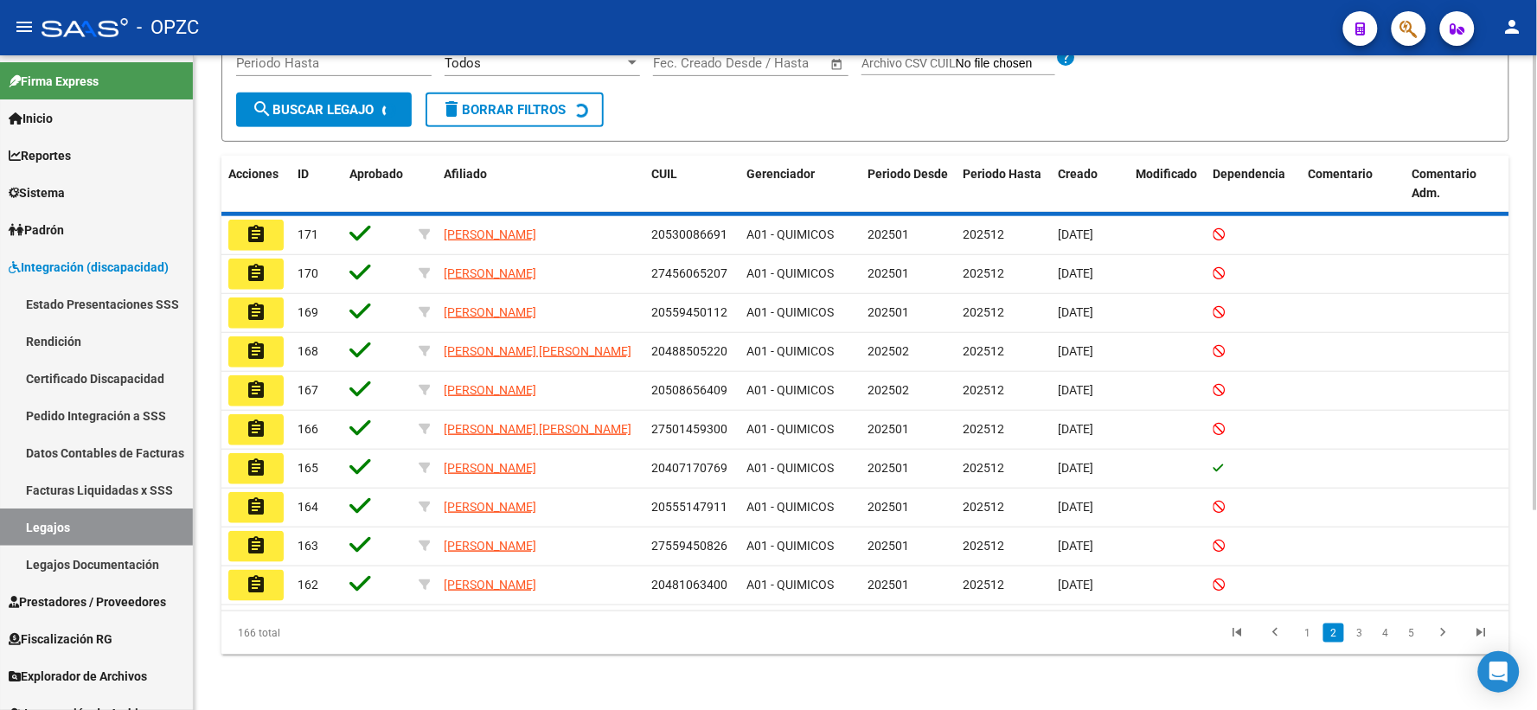
scroll to position [279, 0]
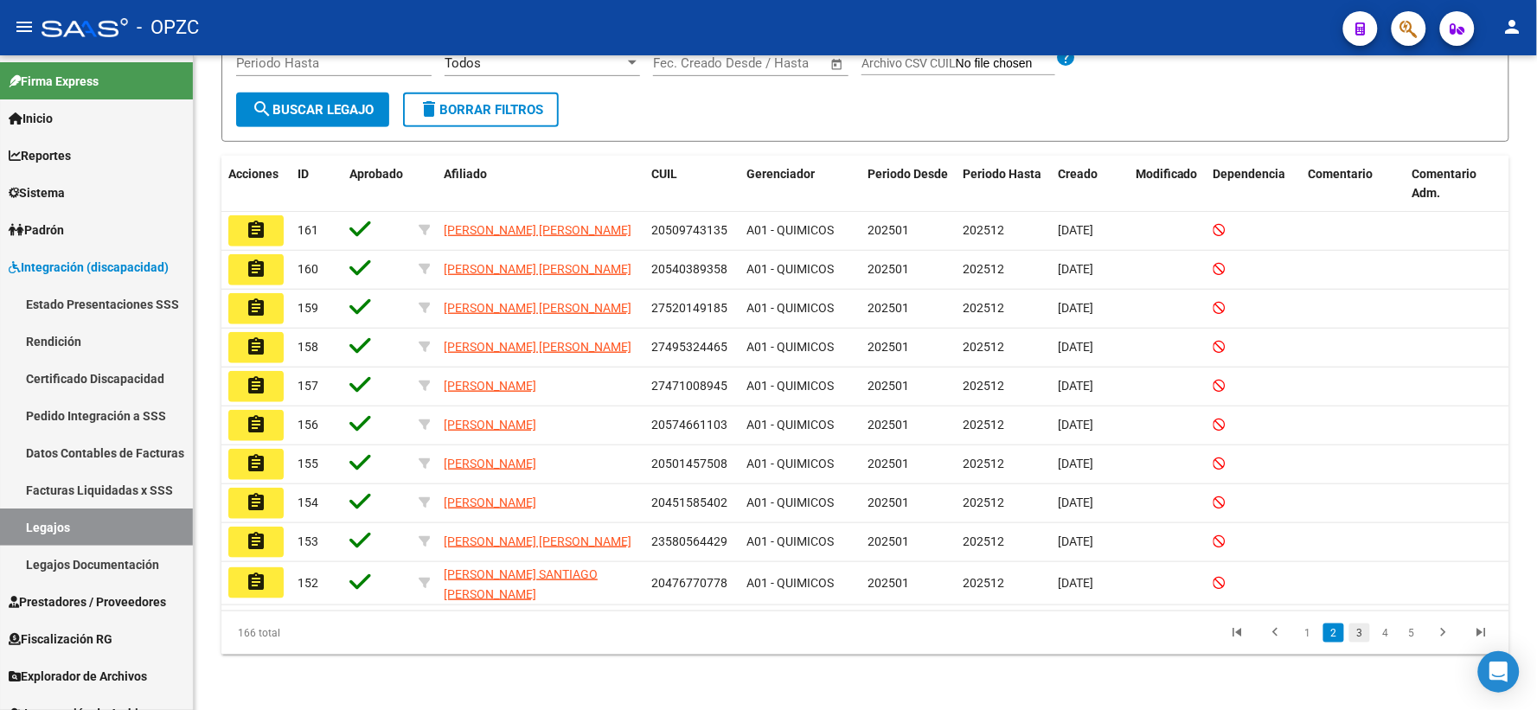
click at [1360, 637] on link "3" at bounding box center [1359, 632] width 21 height 19
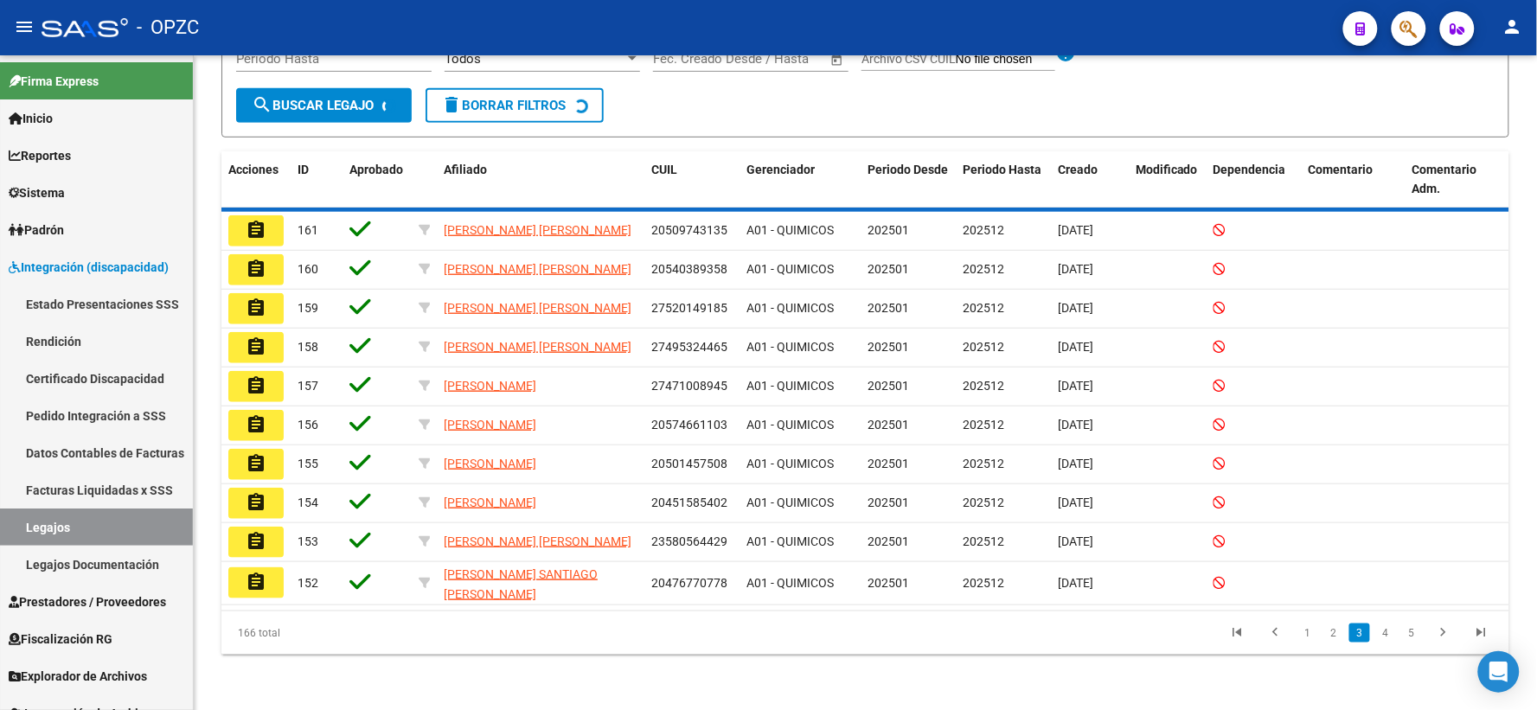
scroll to position [0, 0]
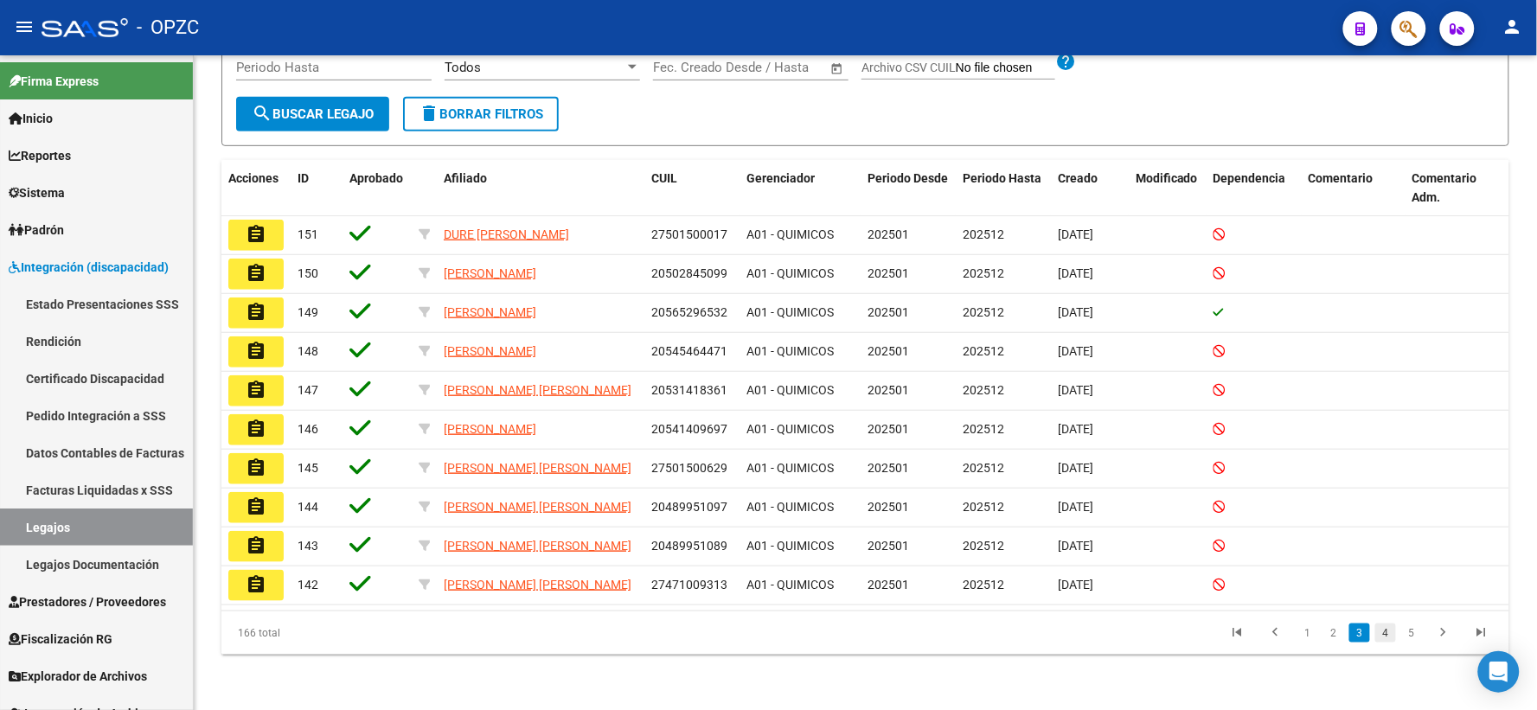
click at [1382, 635] on link "4" at bounding box center [1385, 632] width 21 height 19
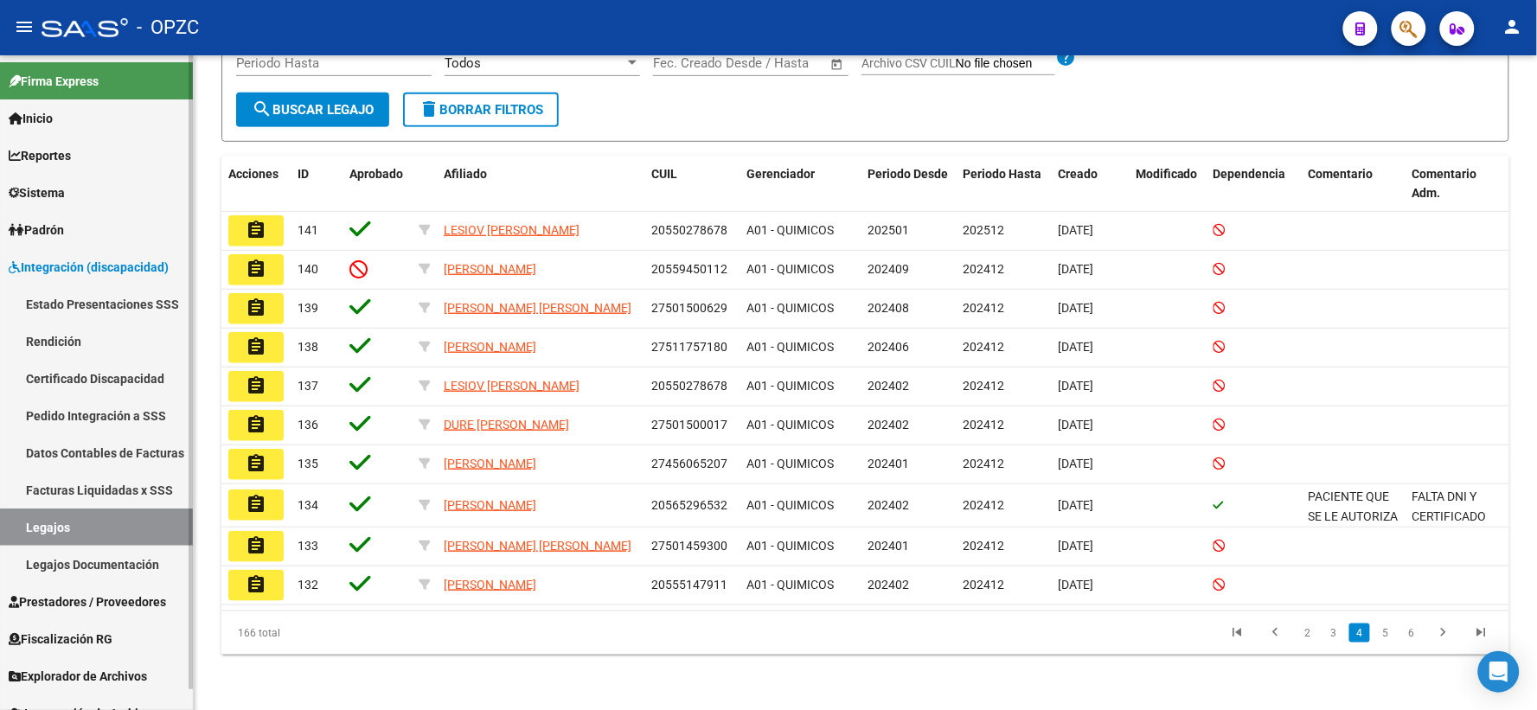
click at [90, 608] on span "Prestadores / Proveedores" at bounding box center [87, 601] width 157 height 19
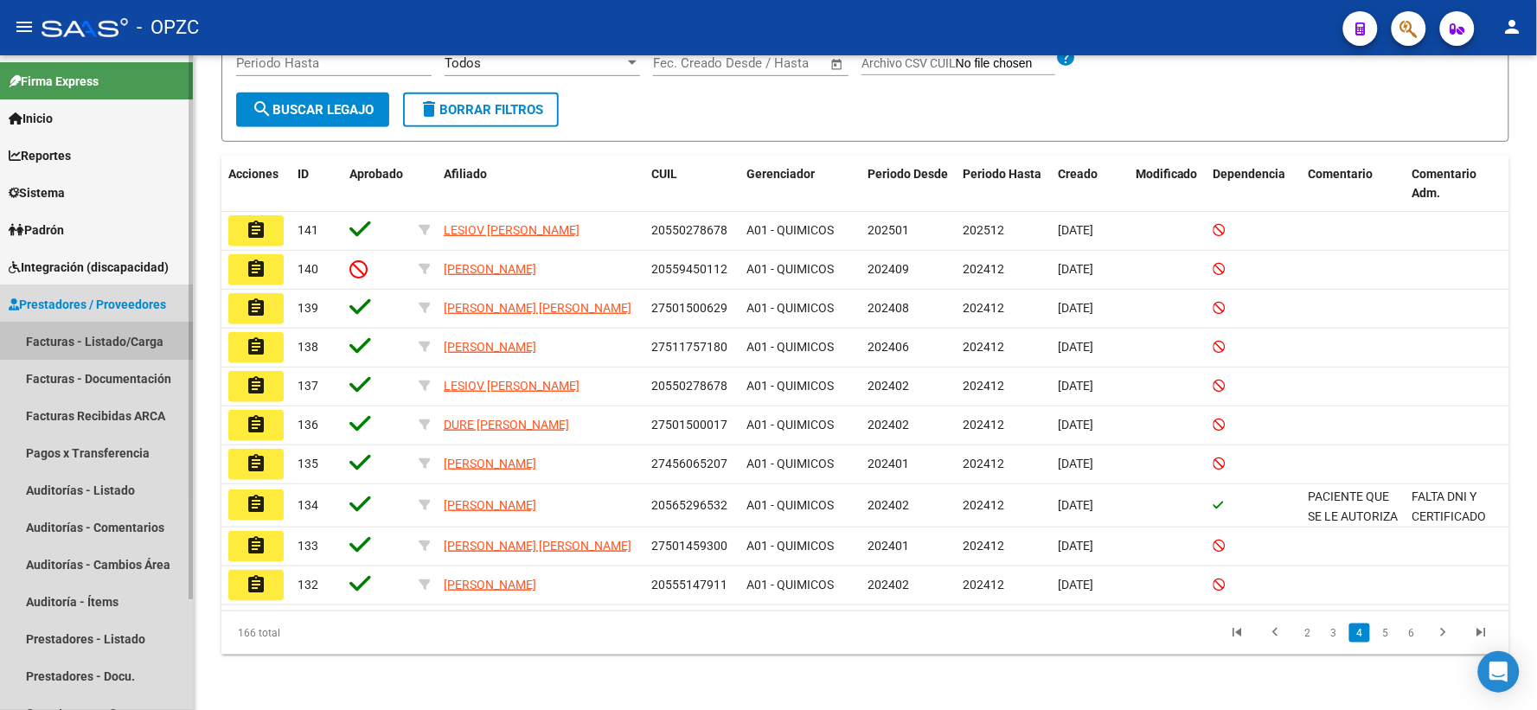
click at [125, 338] on link "Facturas - Listado/Carga" at bounding box center [96, 341] width 193 height 37
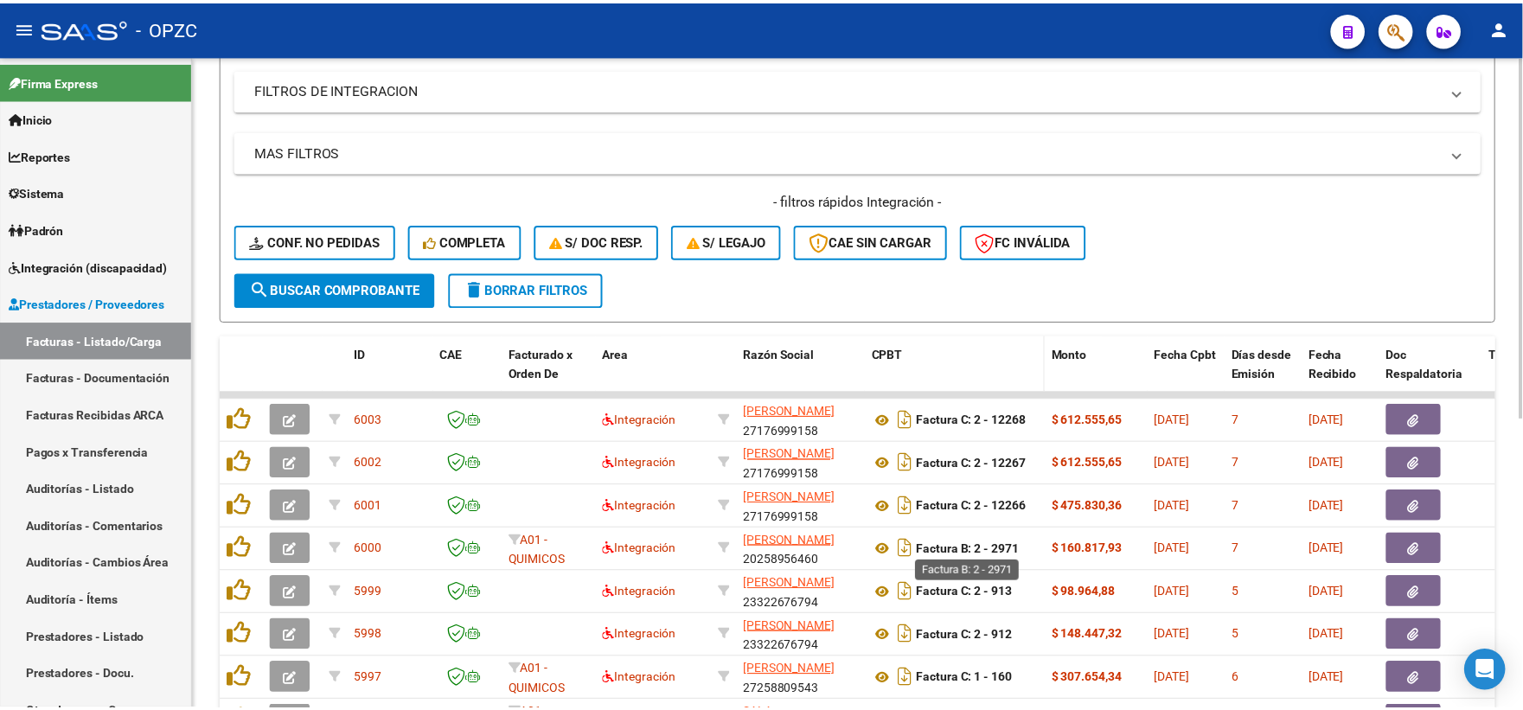
scroll to position [384, 0]
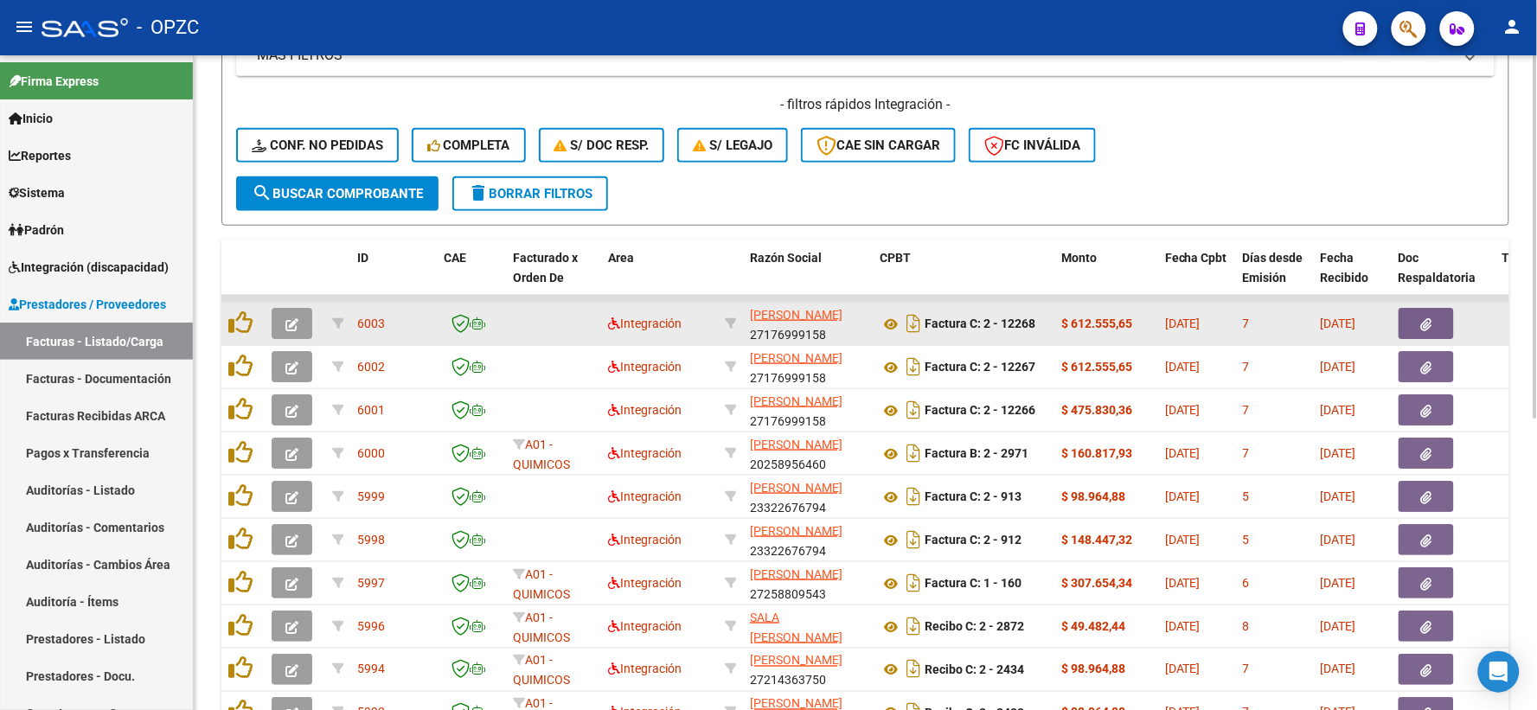
click at [288, 318] on icon "button" at bounding box center [291, 324] width 13 height 13
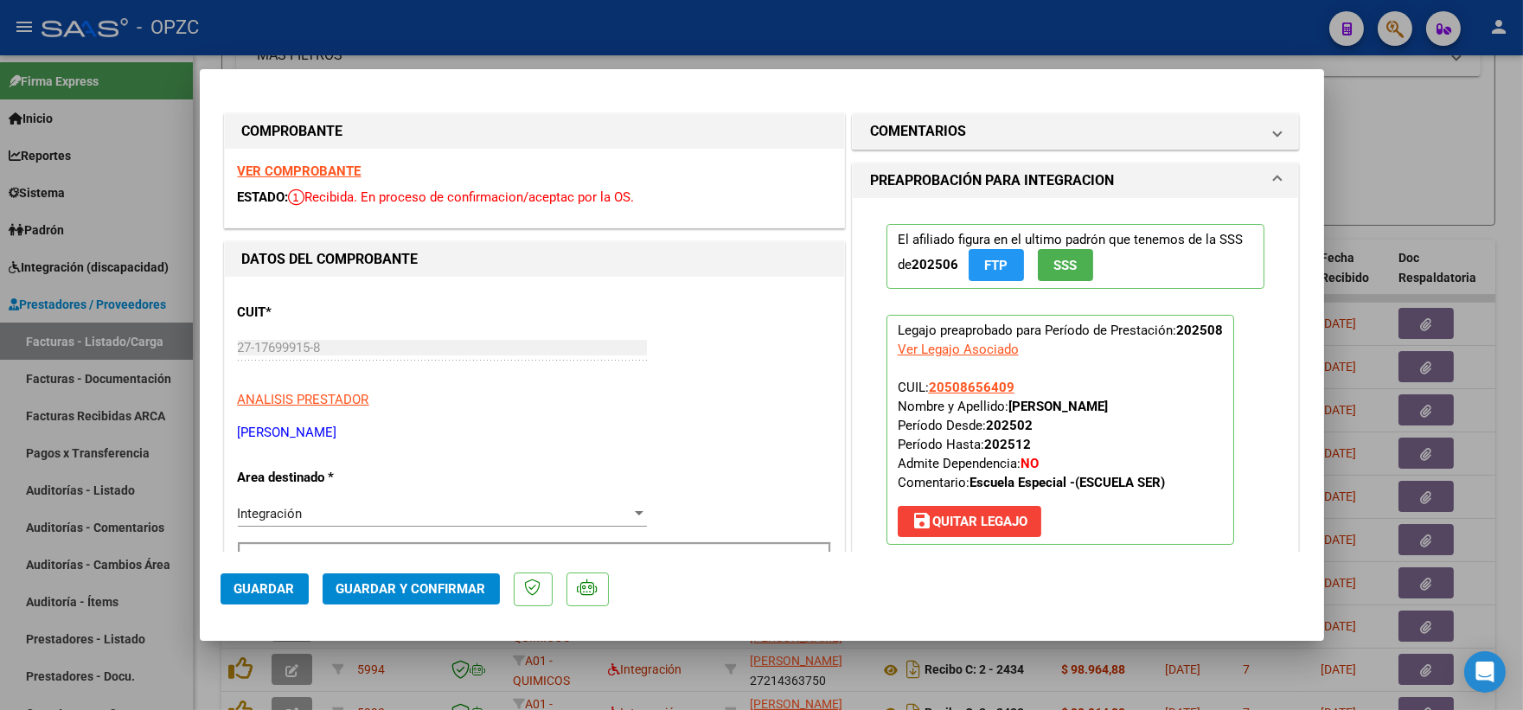
click at [299, 169] on strong "VER COMPROBANTE" at bounding box center [300, 171] width 124 height 16
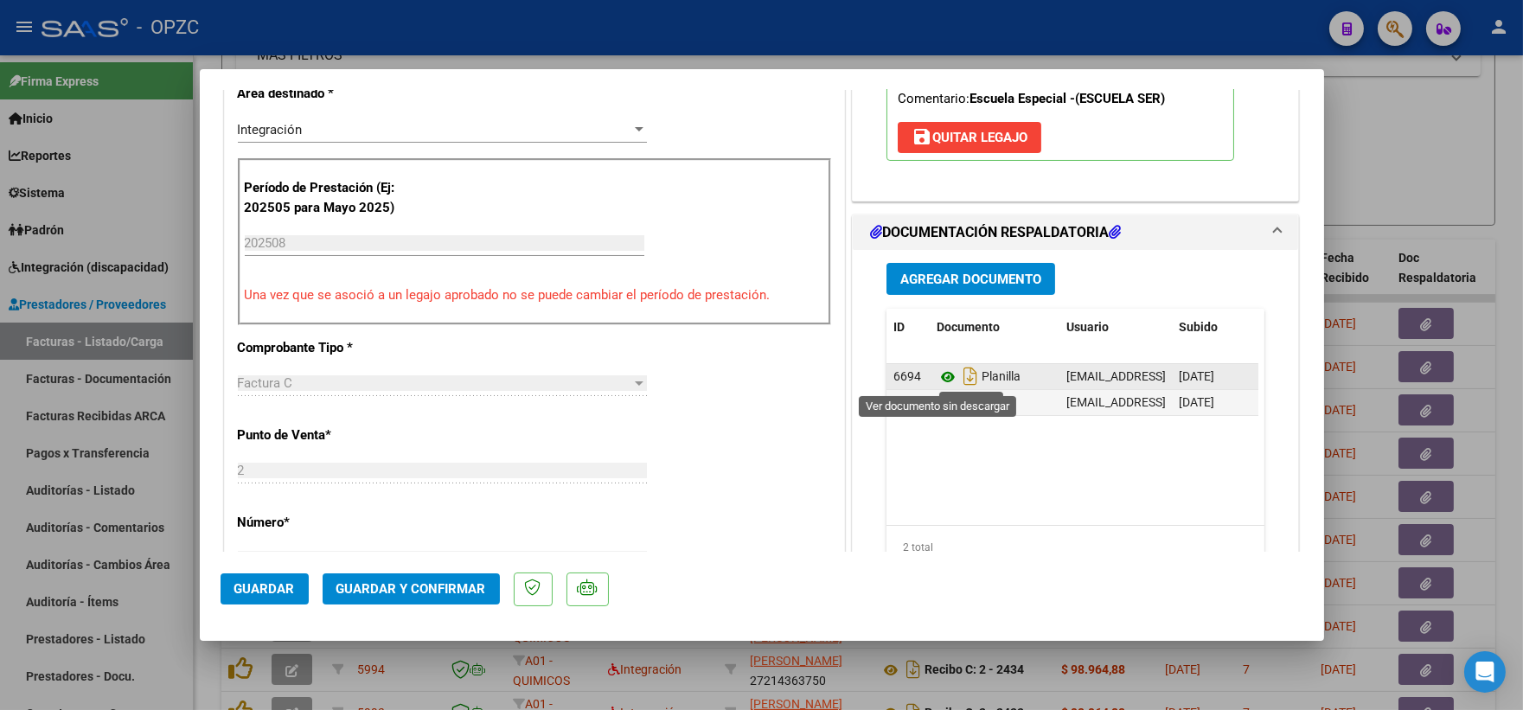
click at [940, 370] on icon at bounding box center [947, 377] width 22 height 21
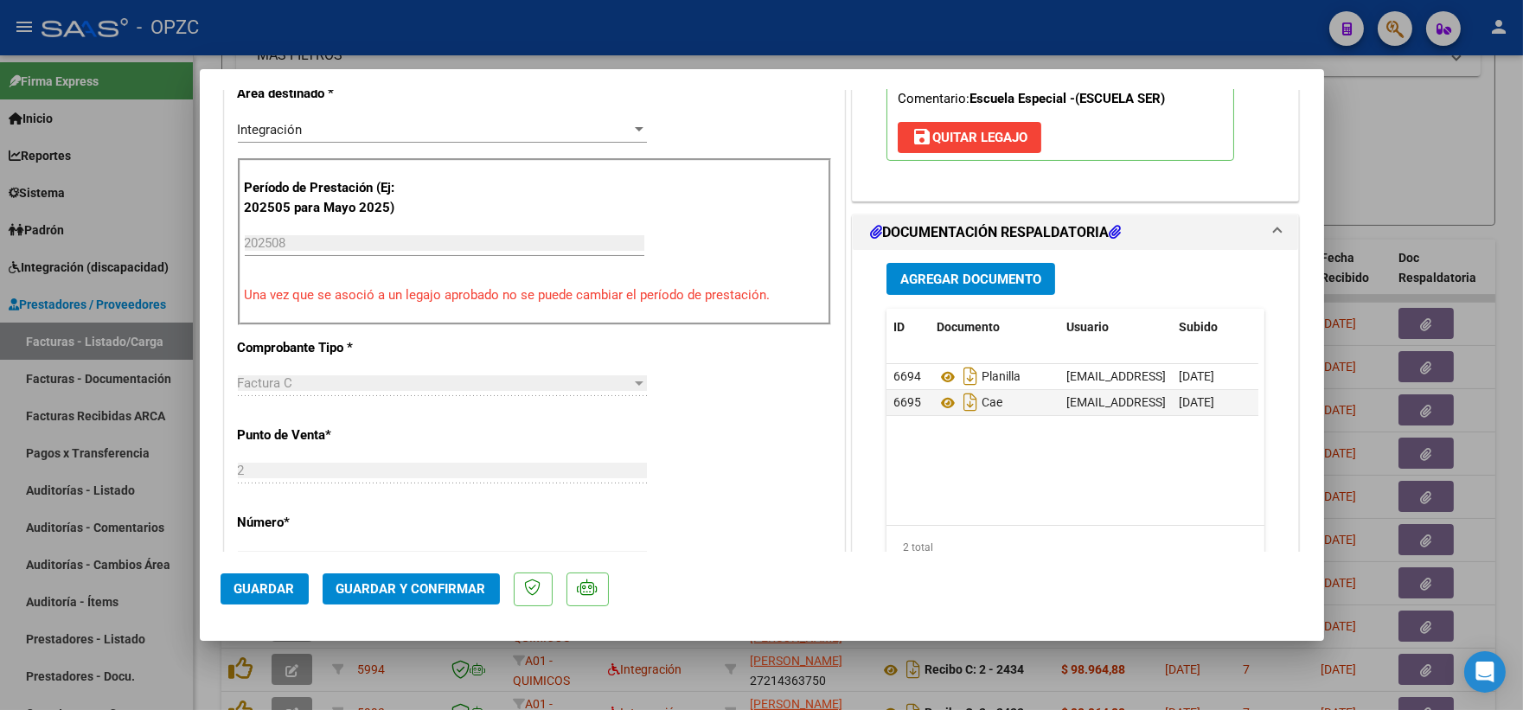
click at [412, 588] on span "Guardar y Confirmar" at bounding box center [411, 589] width 150 height 16
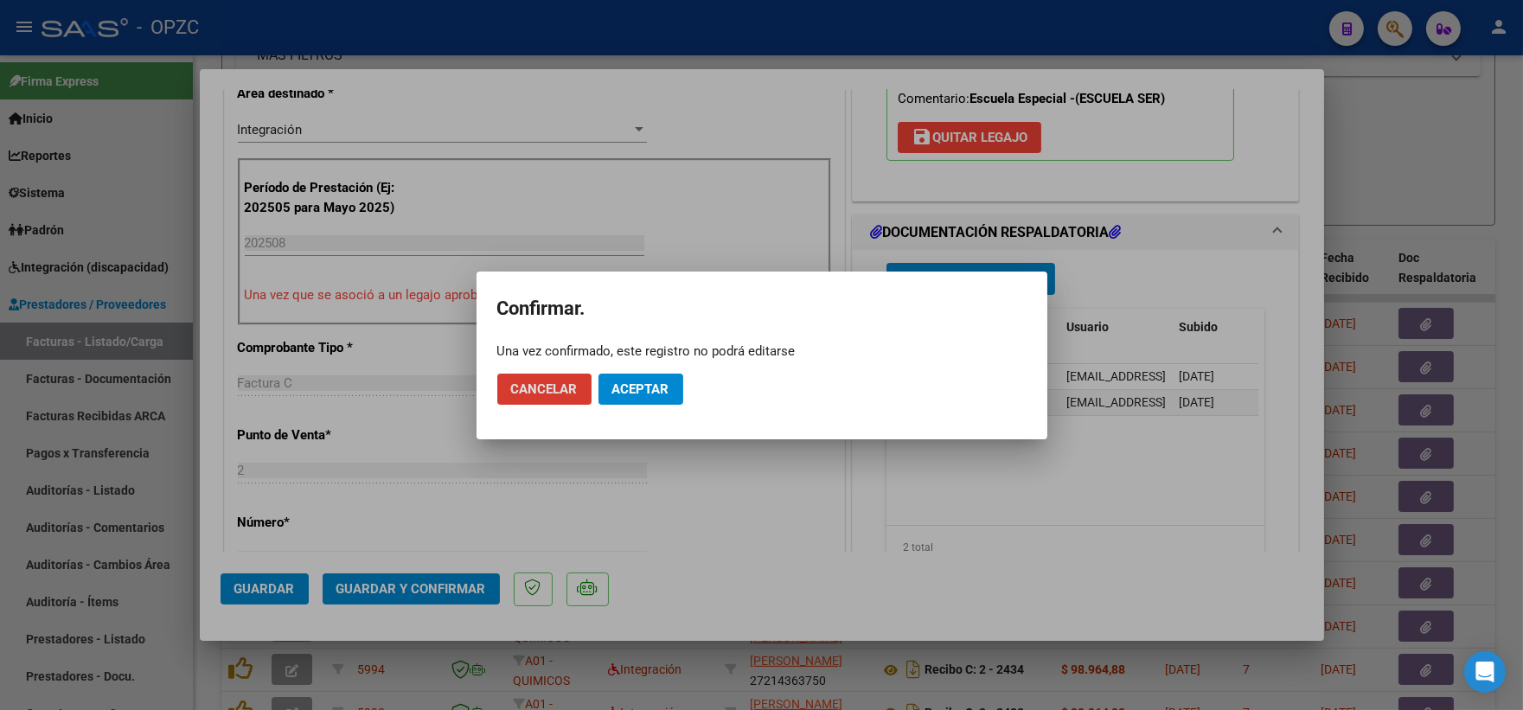
click at [640, 387] on span "Aceptar" at bounding box center [640, 389] width 57 height 16
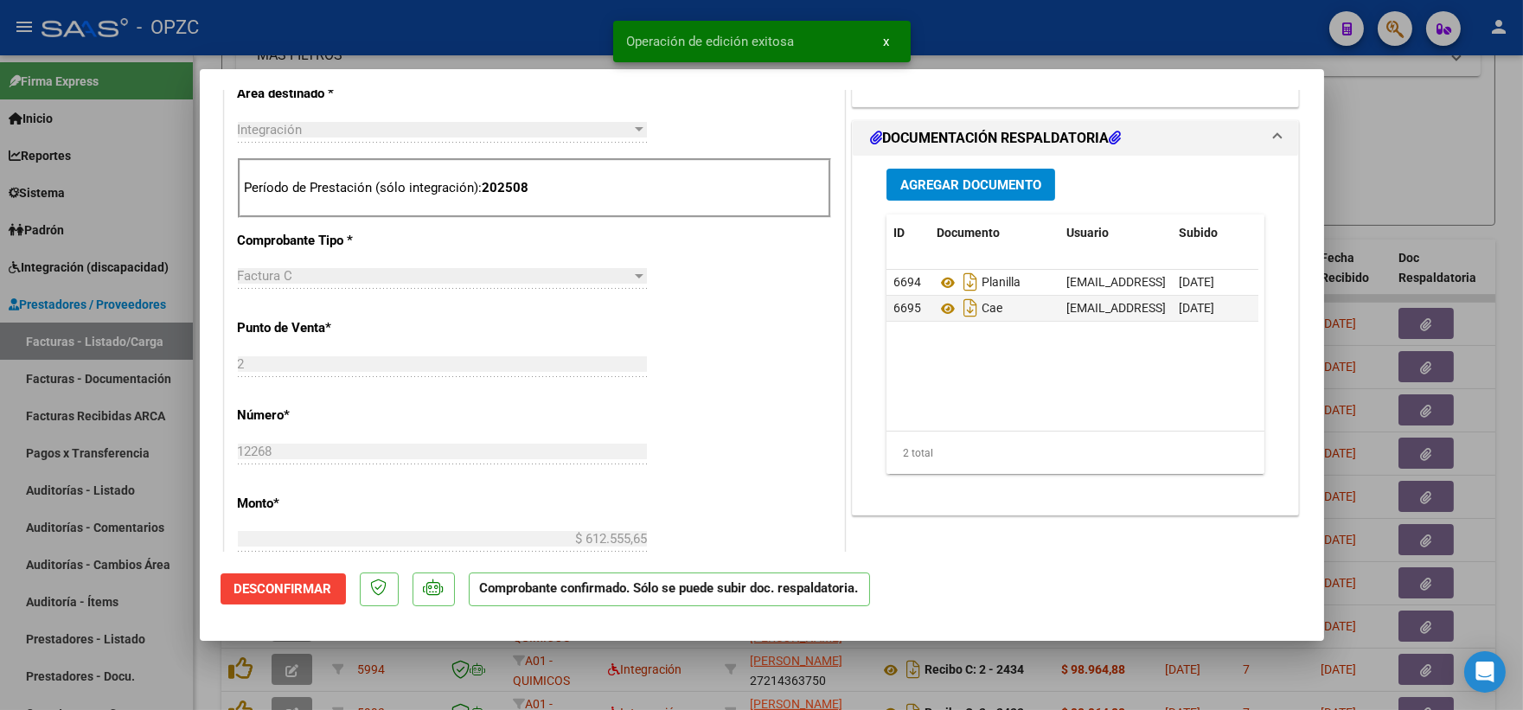
click at [1458, 140] on div at bounding box center [761, 355] width 1523 height 710
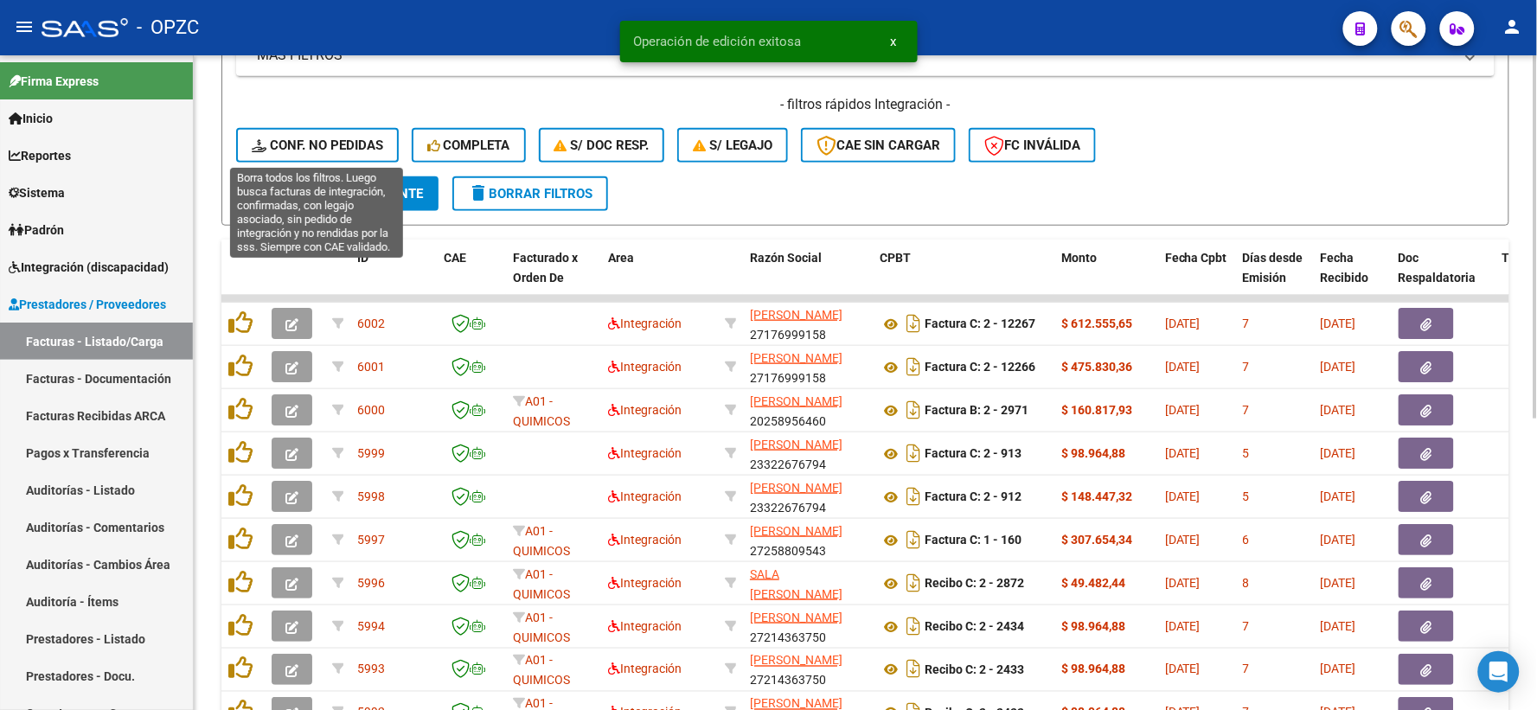
click at [361, 150] on span "Conf. no pedidas" at bounding box center [317, 145] width 131 height 16
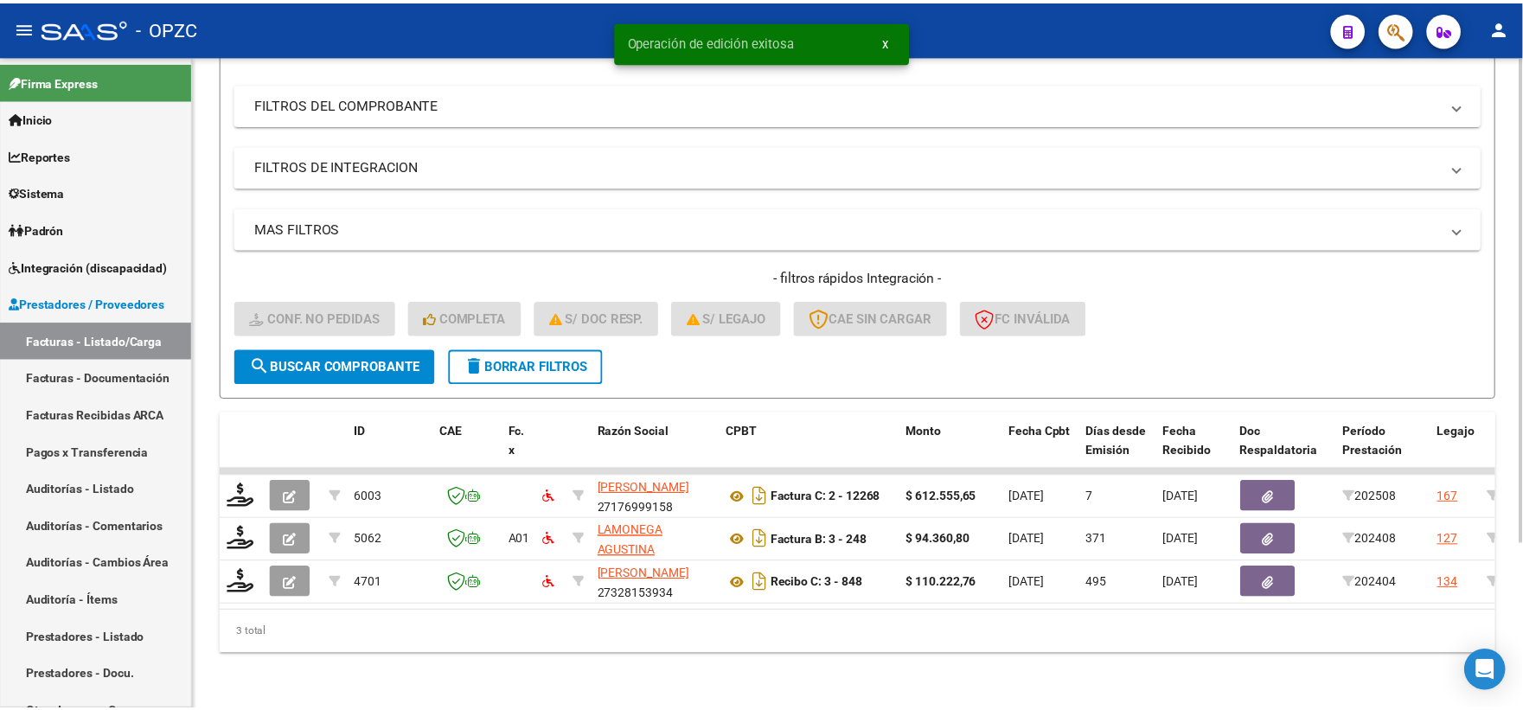
scroll to position [223, 0]
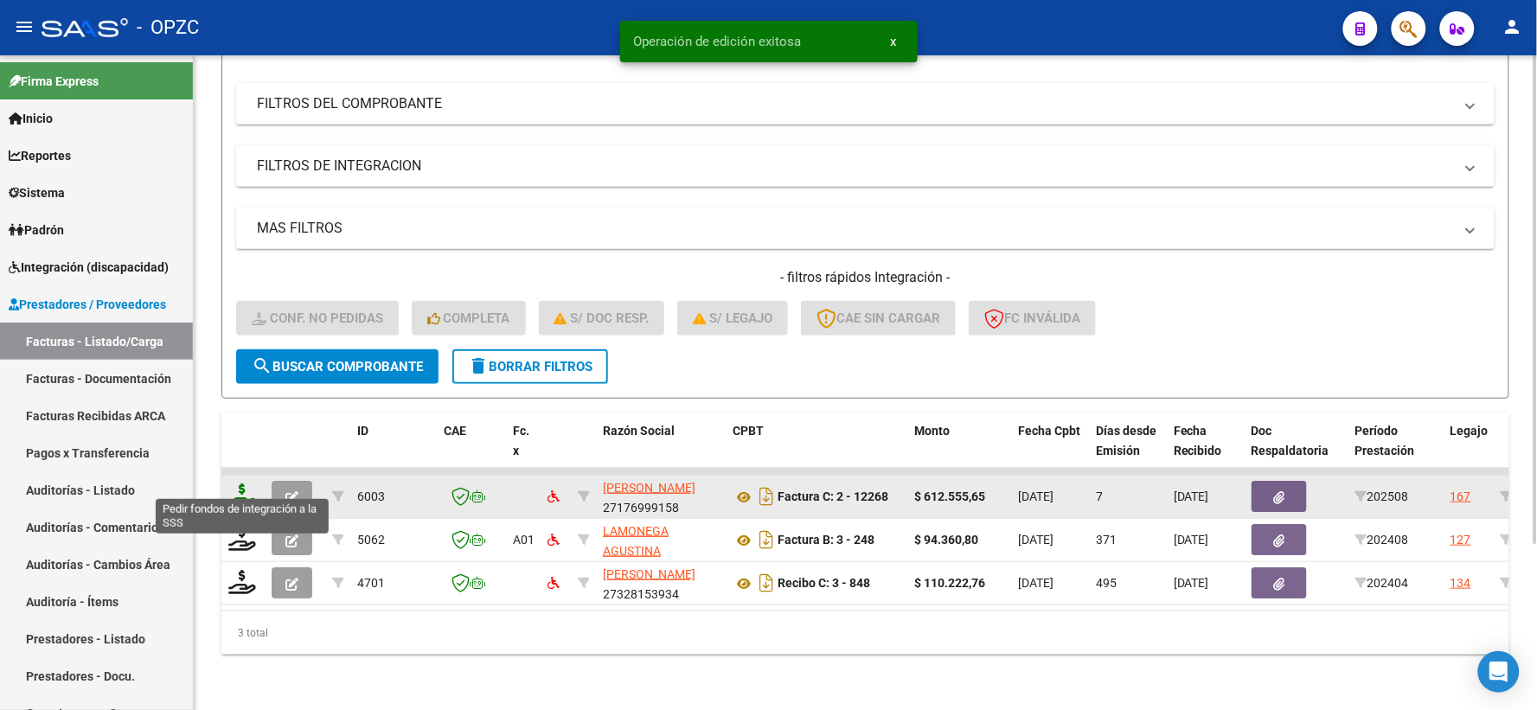
click at [238, 483] on icon at bounding box center [242, 495] width 28 height 24
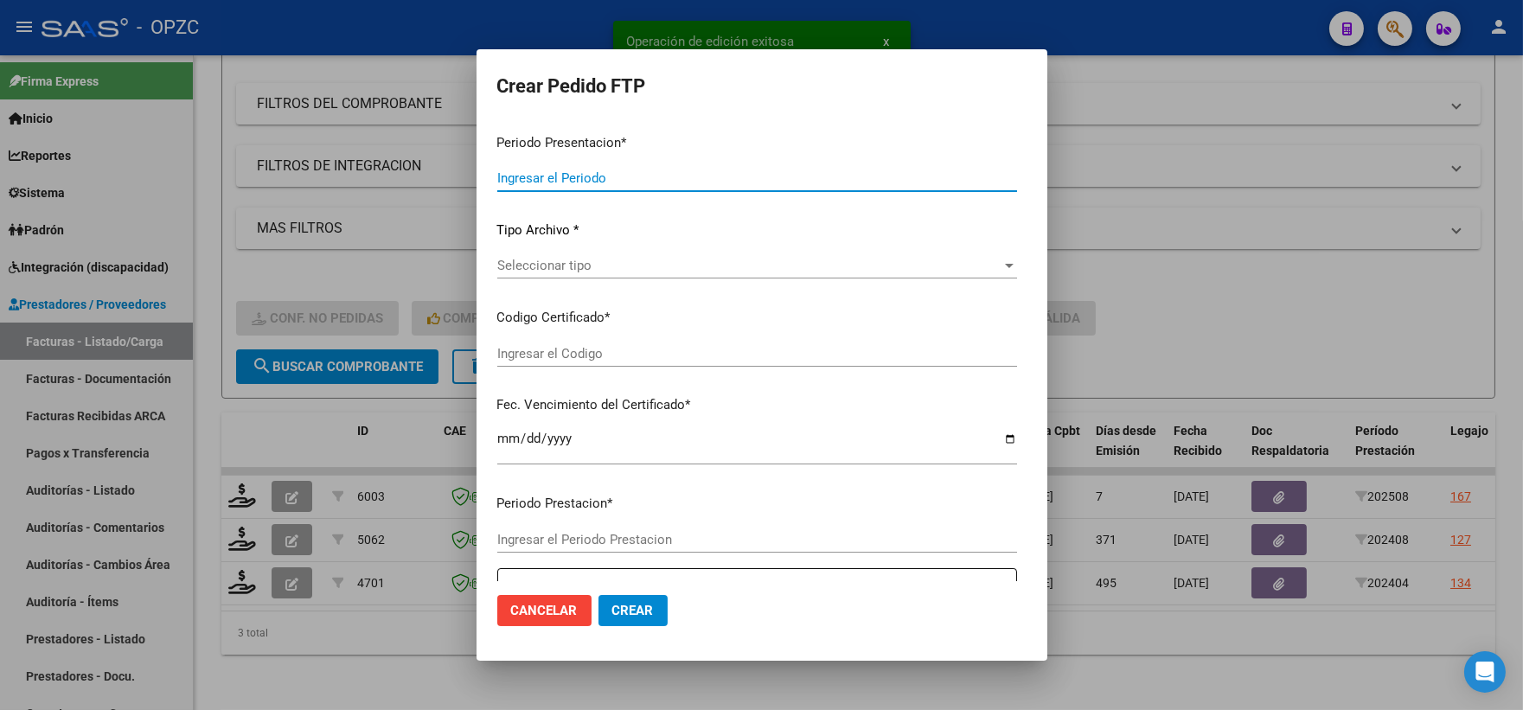
type input "202508"
type input "$ 612.555,65"
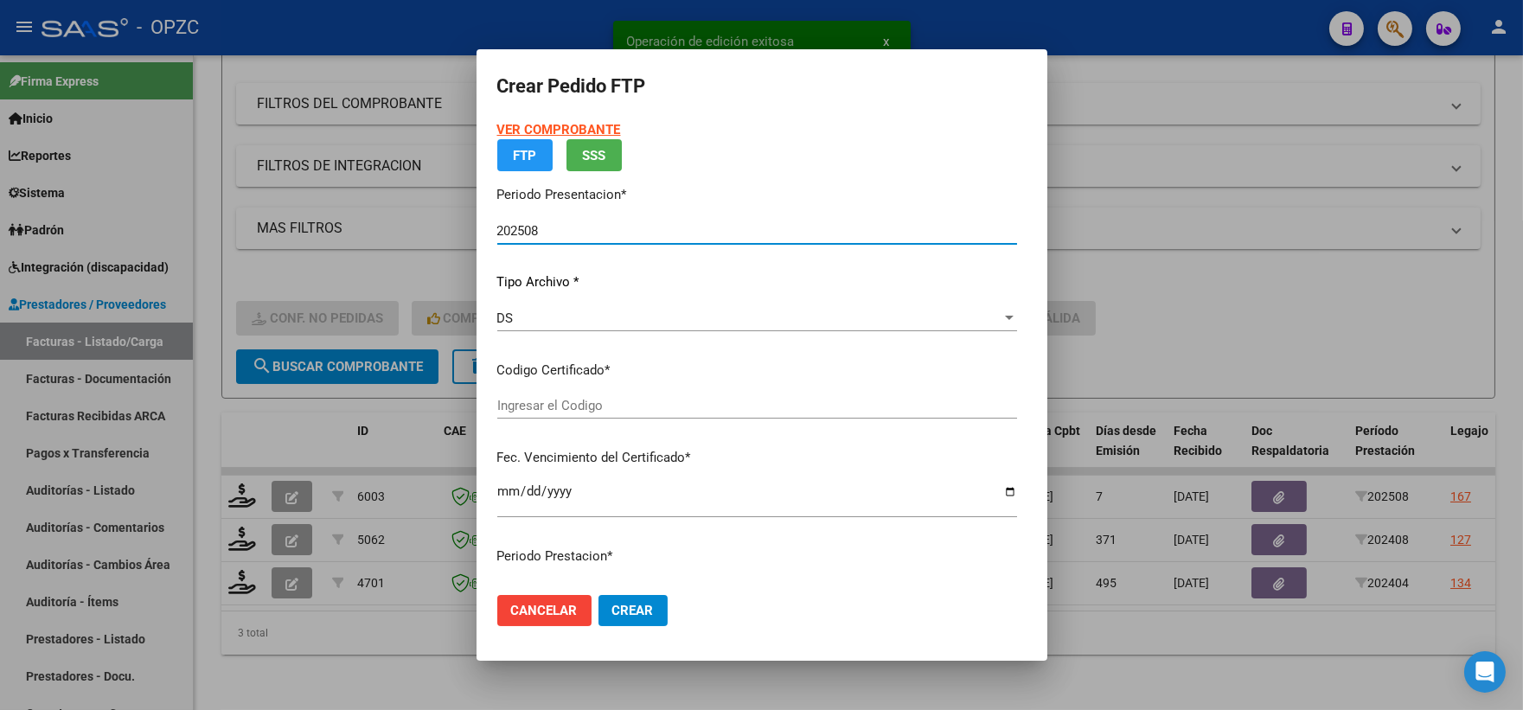
type input "ARG02000508656402022032220270322BS455"
type input "[DATE]"
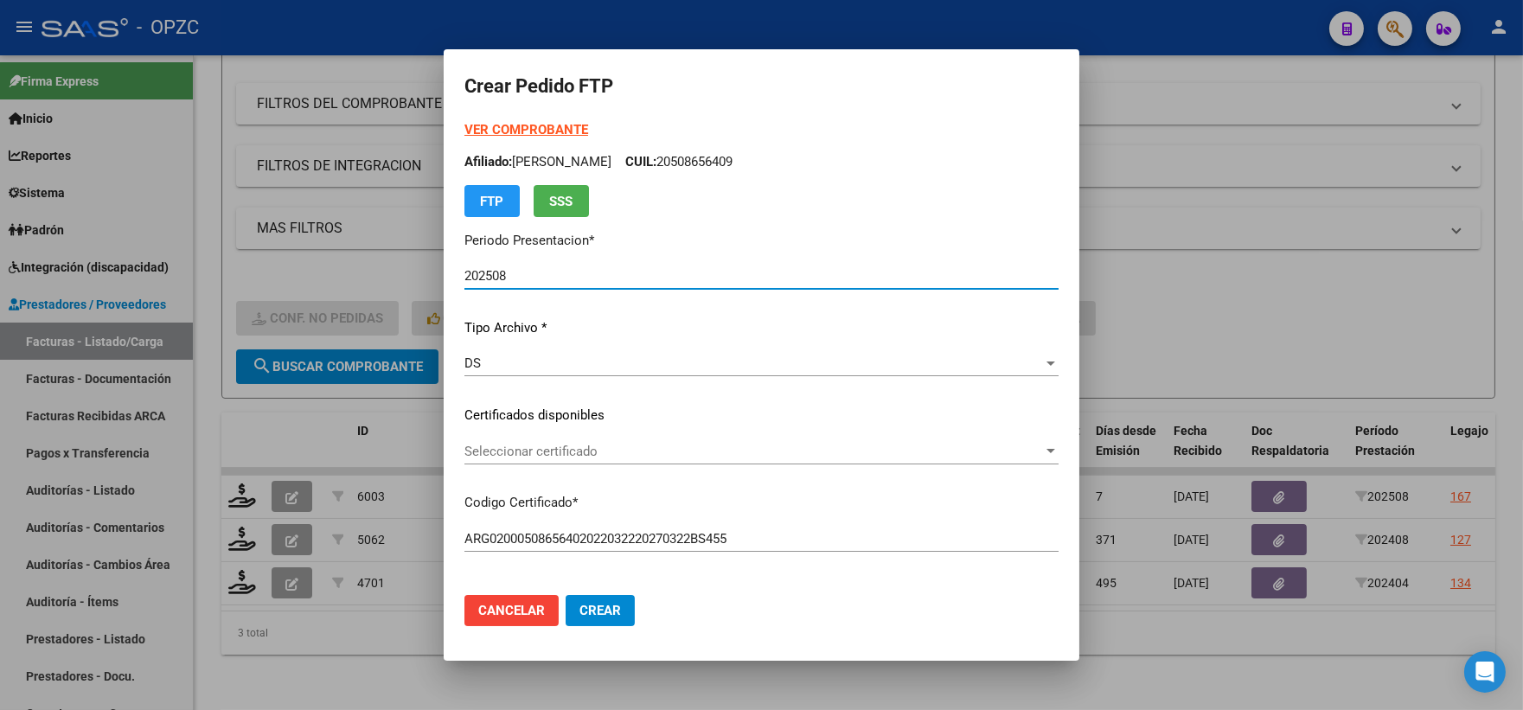
click at [1058, 451] on div at bounding box center [1051, 451] width 16 height 14
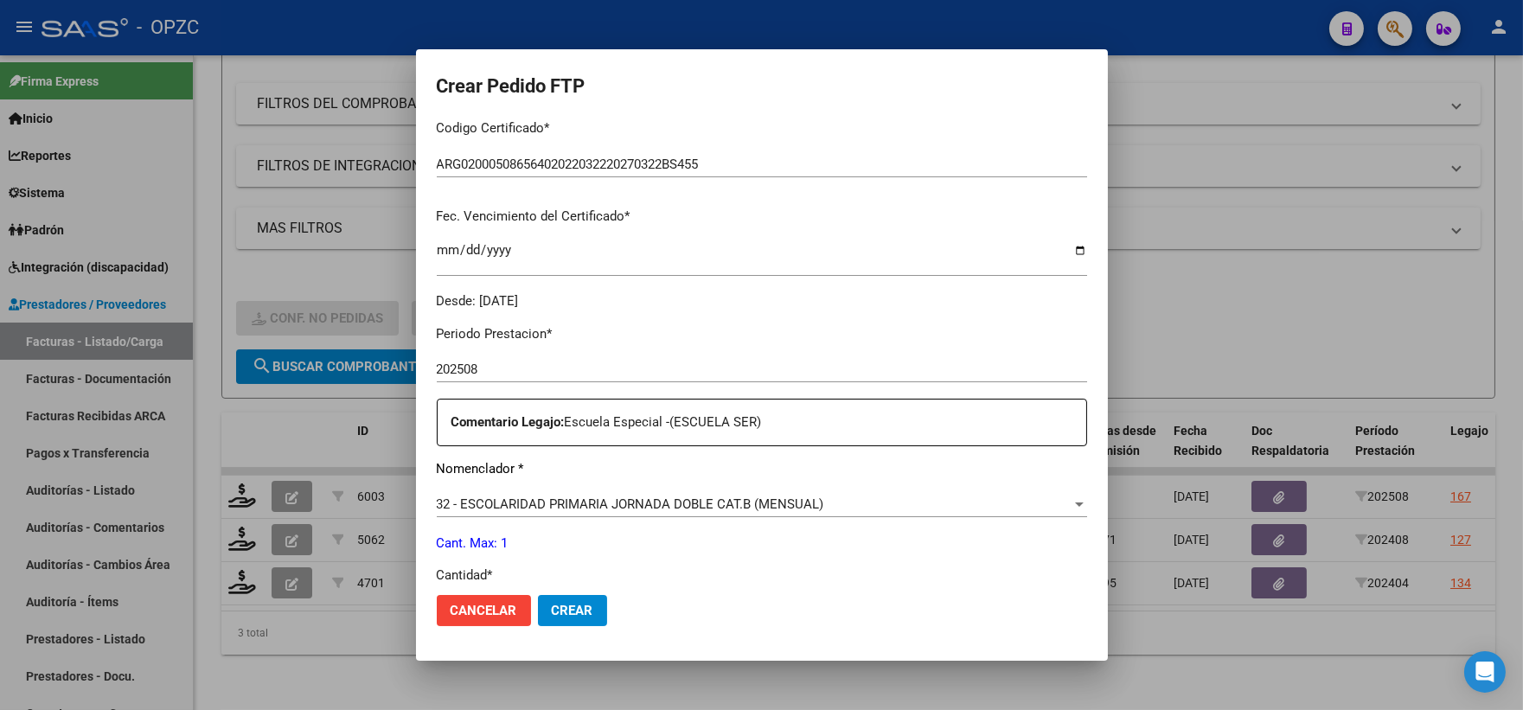
scroll to position [480, 0]
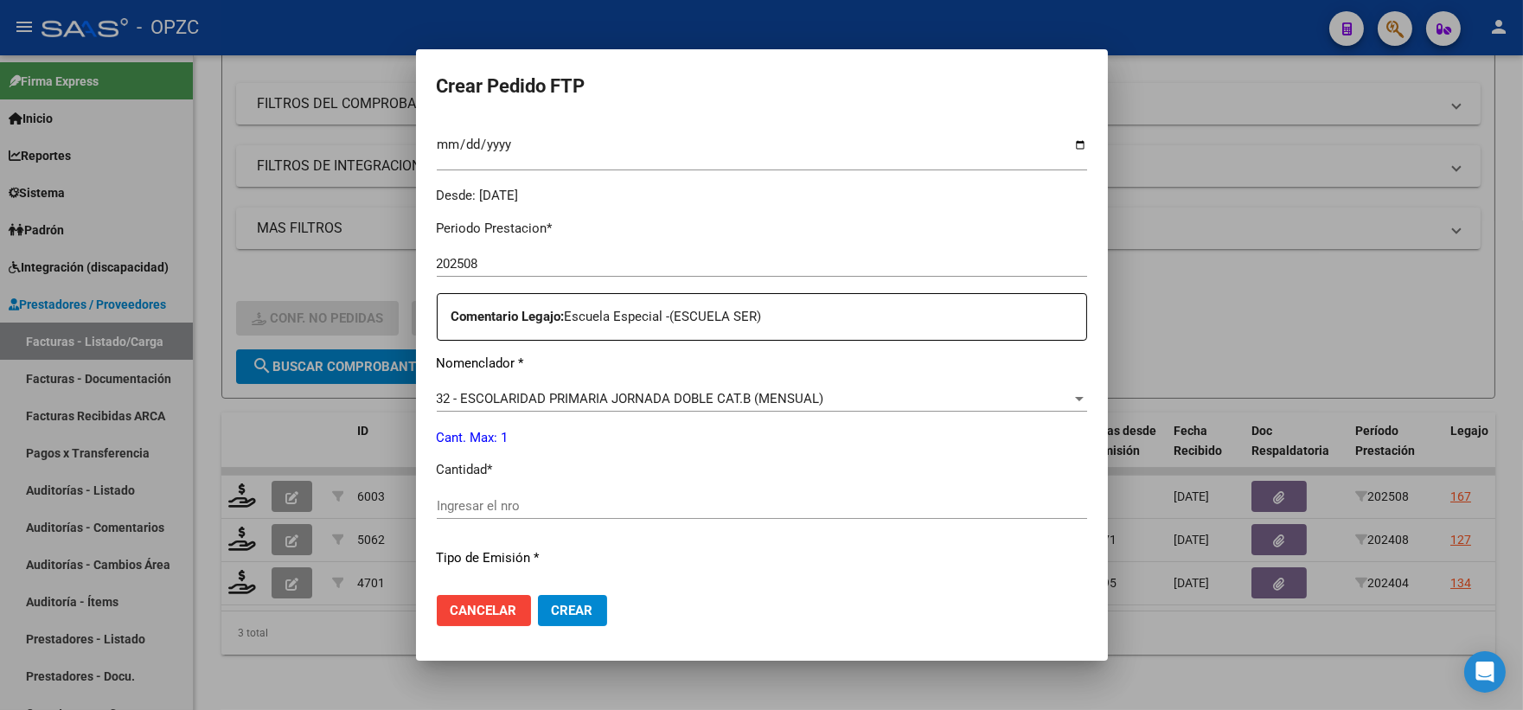
click at [521, 508] on input "Ingresar el nro" at bounding box center [762, 506] width 650 height 16
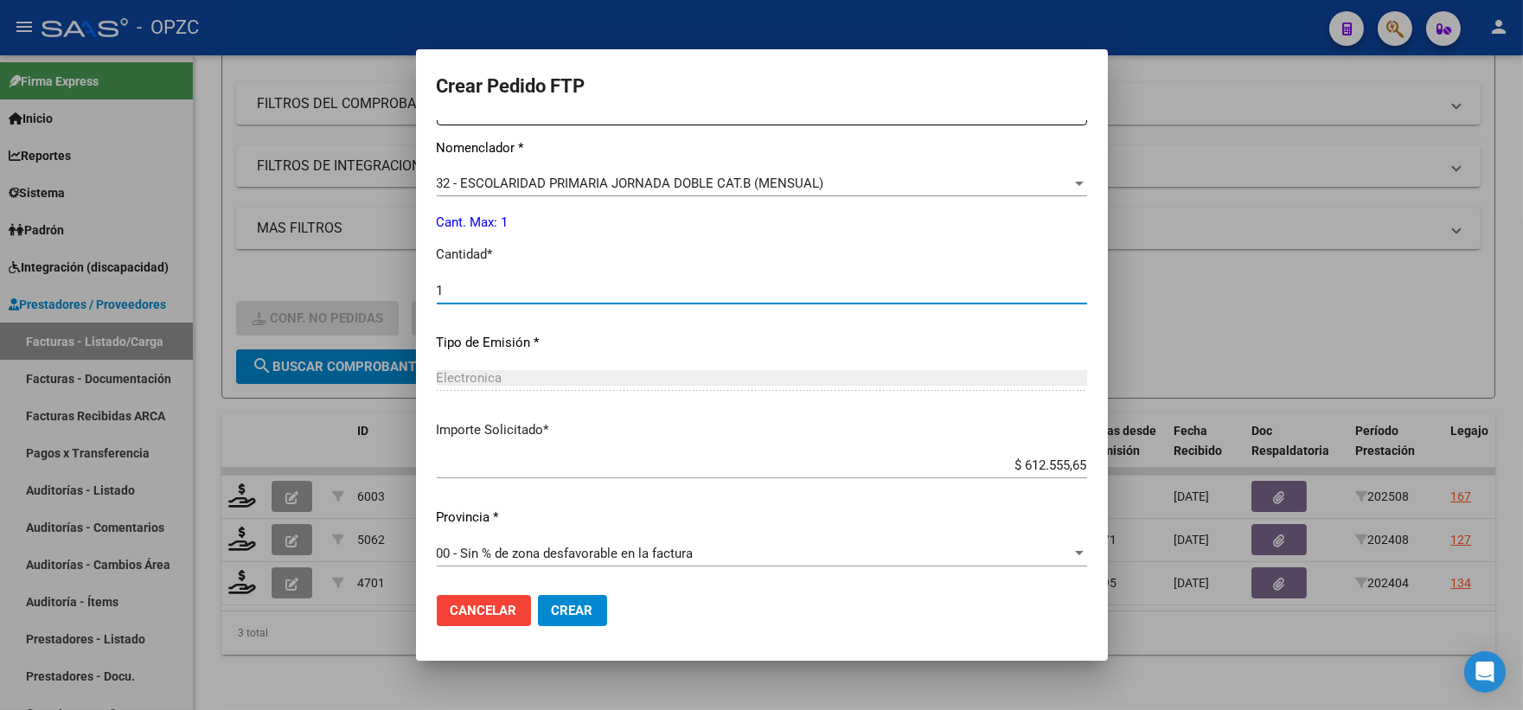
scroll to position [696, 0]
type input "1"
click at [590, 614] on span "Crear" at bounding box center [573, 611] width 42 height 16
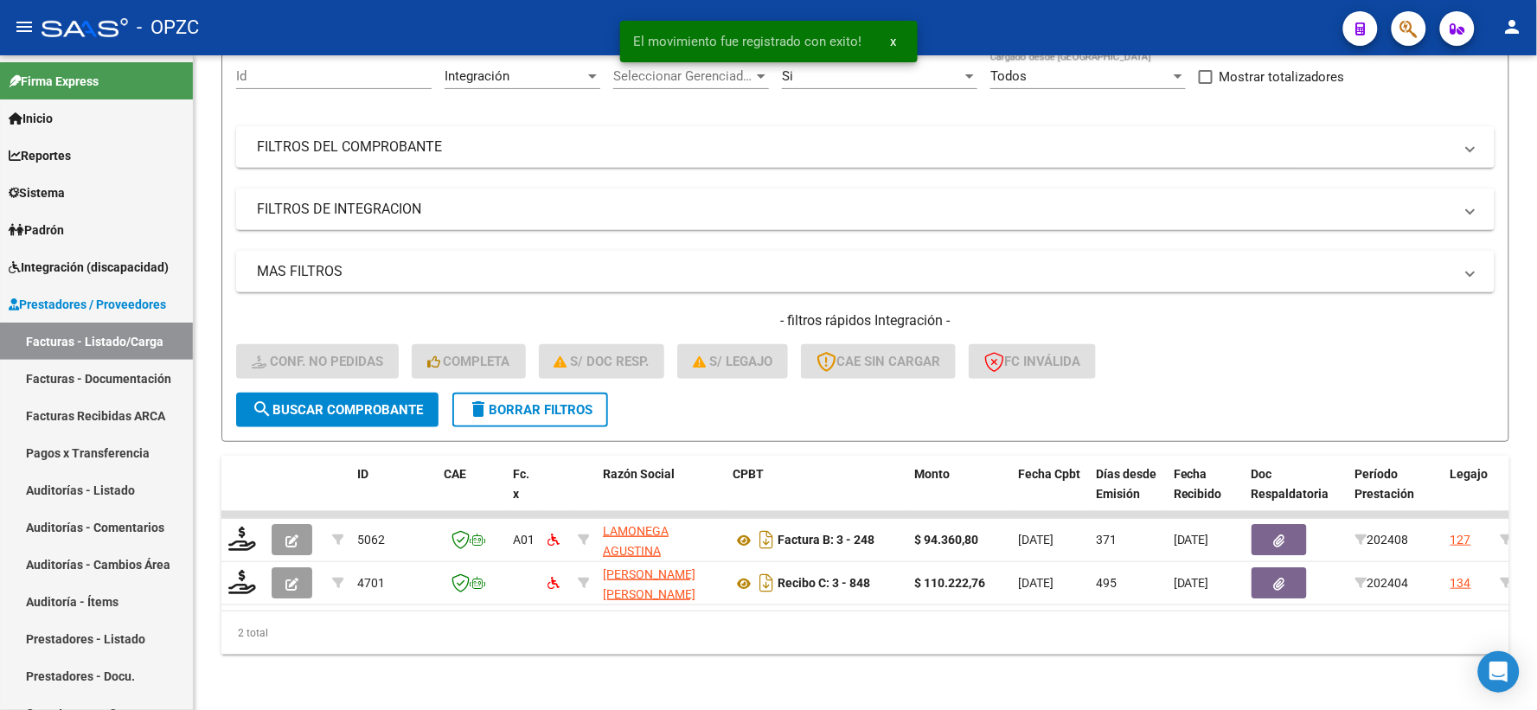
scroll to position [180, 0]
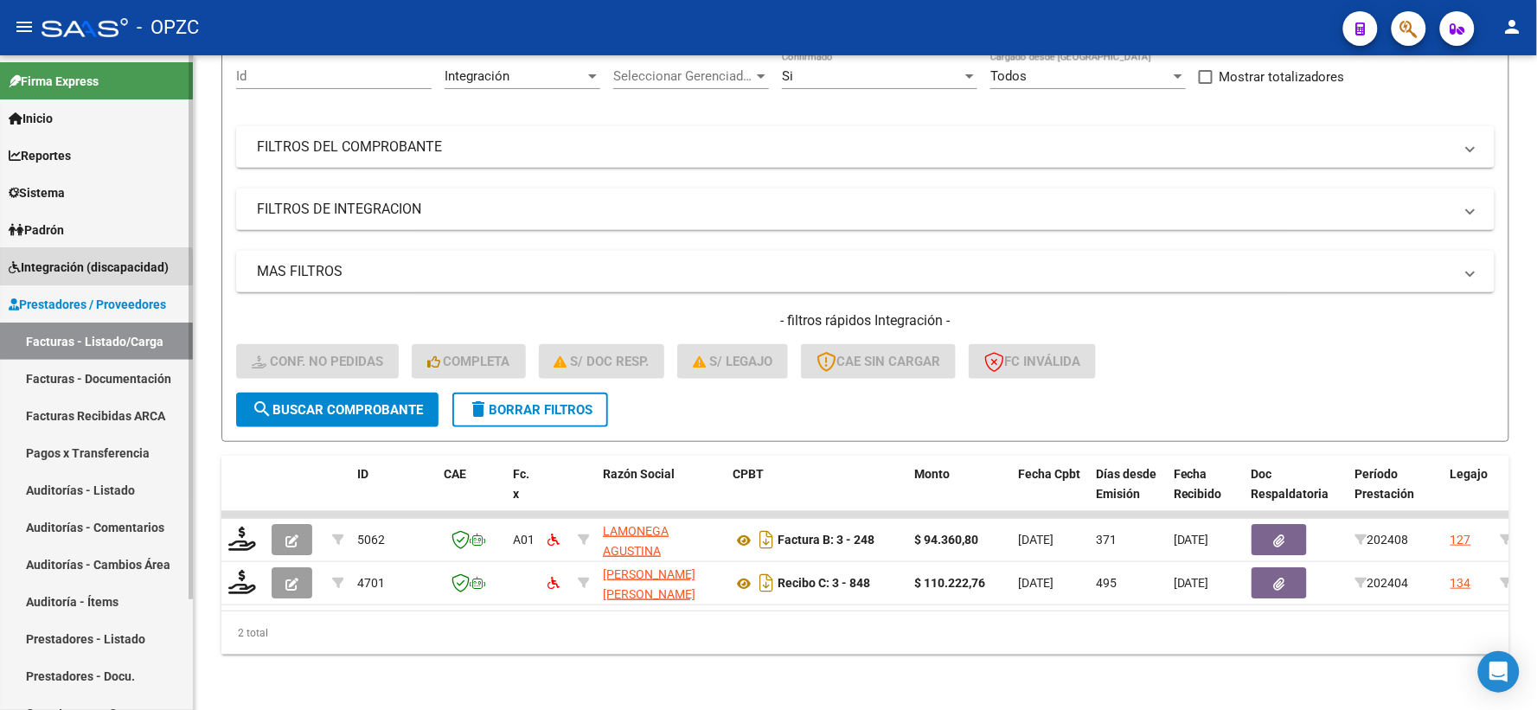
click at [93, 269] on span "Integración (discapacidad)" at bounding box center [89, 267] width 160 height 19
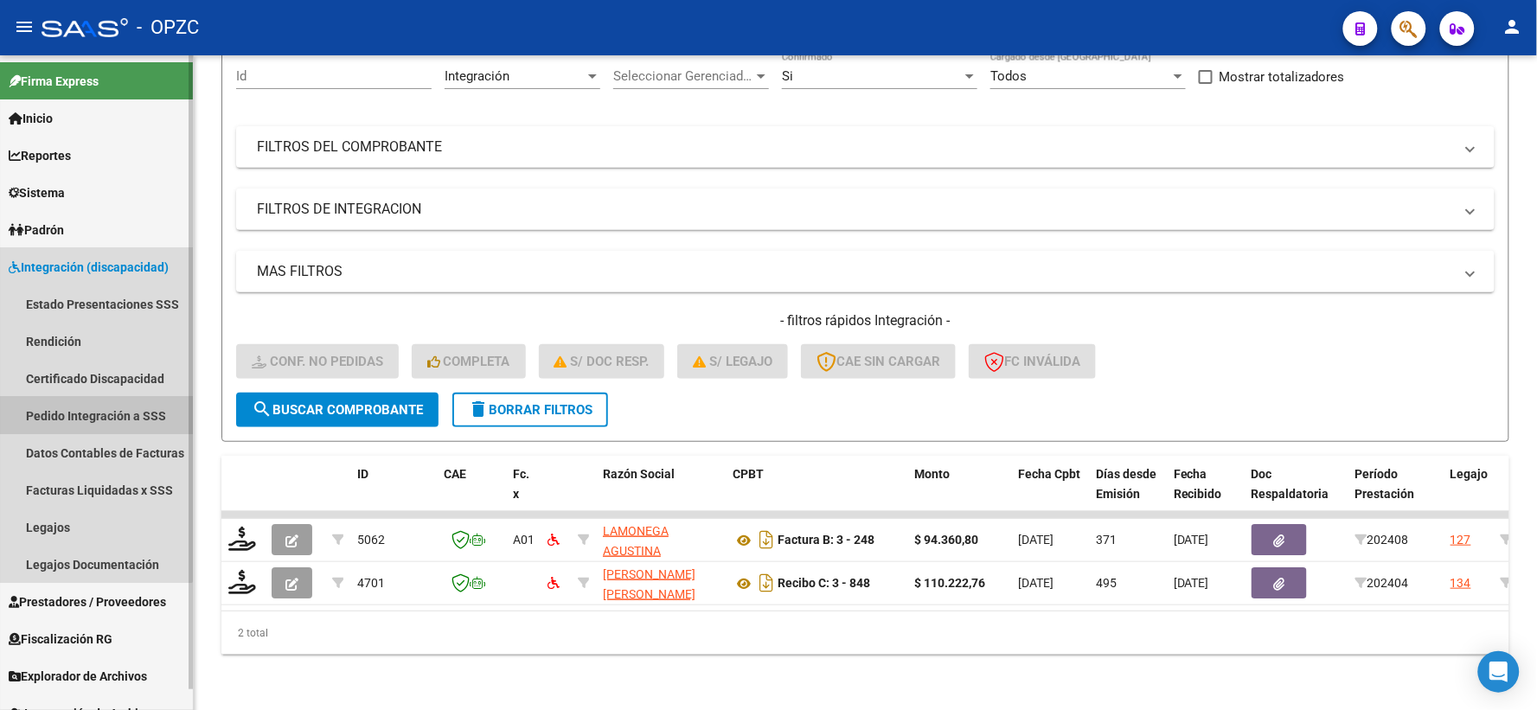
click at [76, 411] on link "Pedido Integración a SSS" at bounding box center [96, 415] width 193 height 37
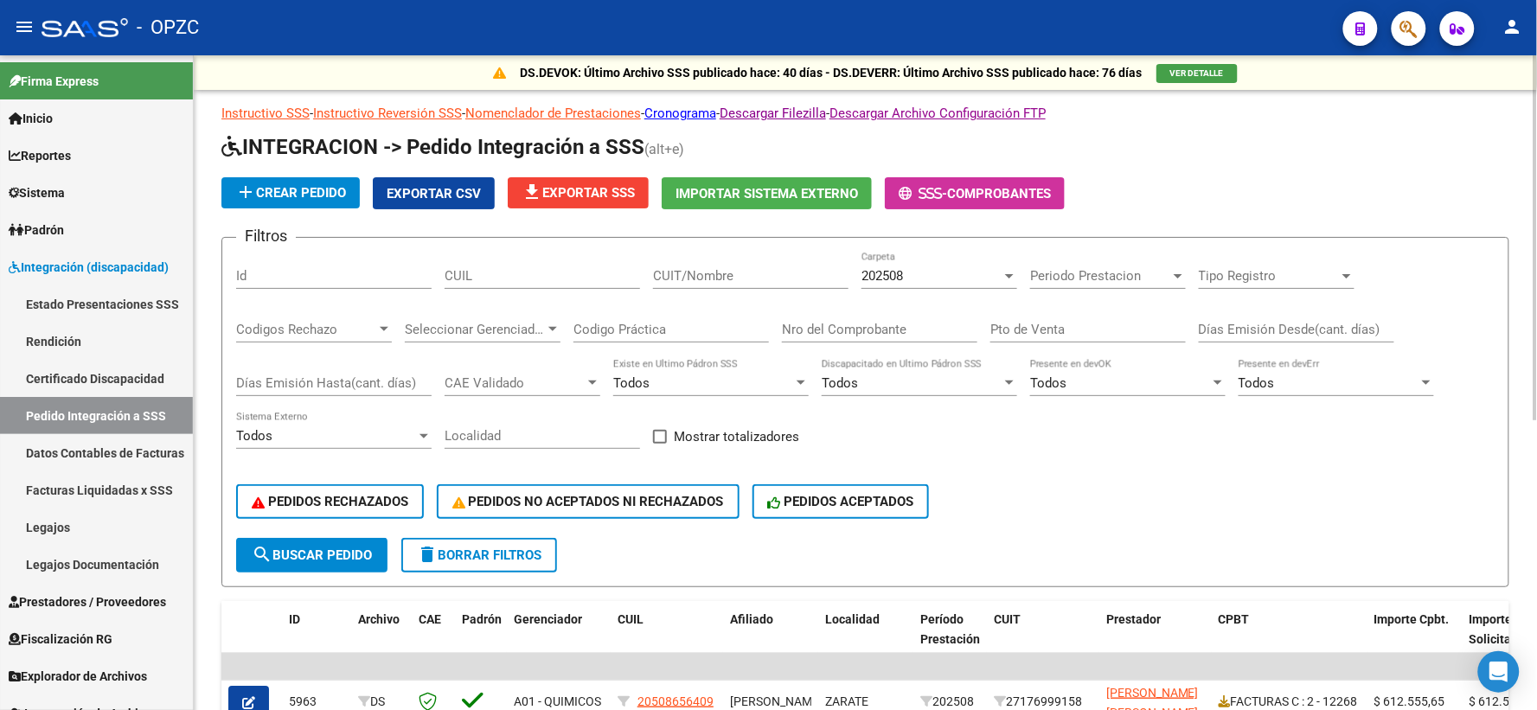
scroll to position [96, 0]
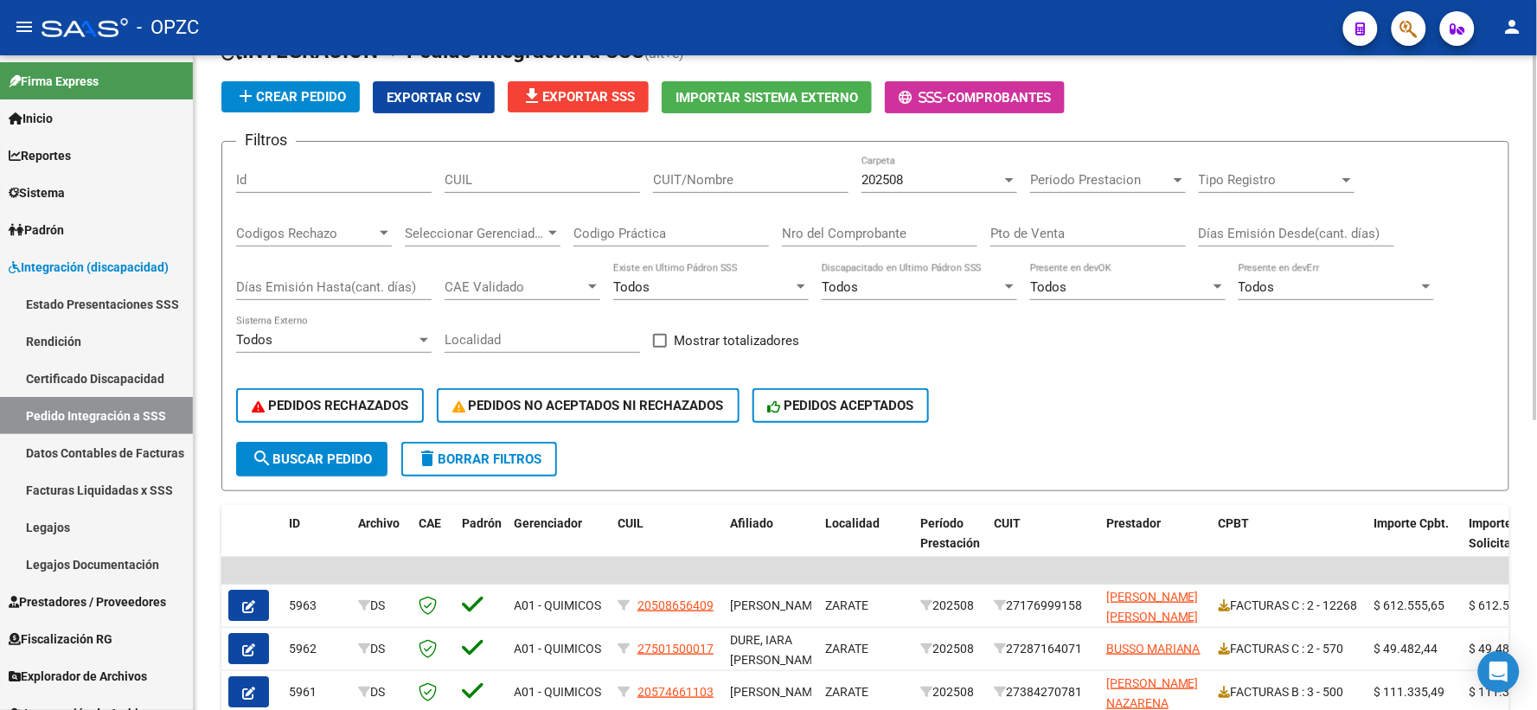
click at [971, 169] on div "202508 Carpeta" at bounding box center [939, 174] width 156 height 37
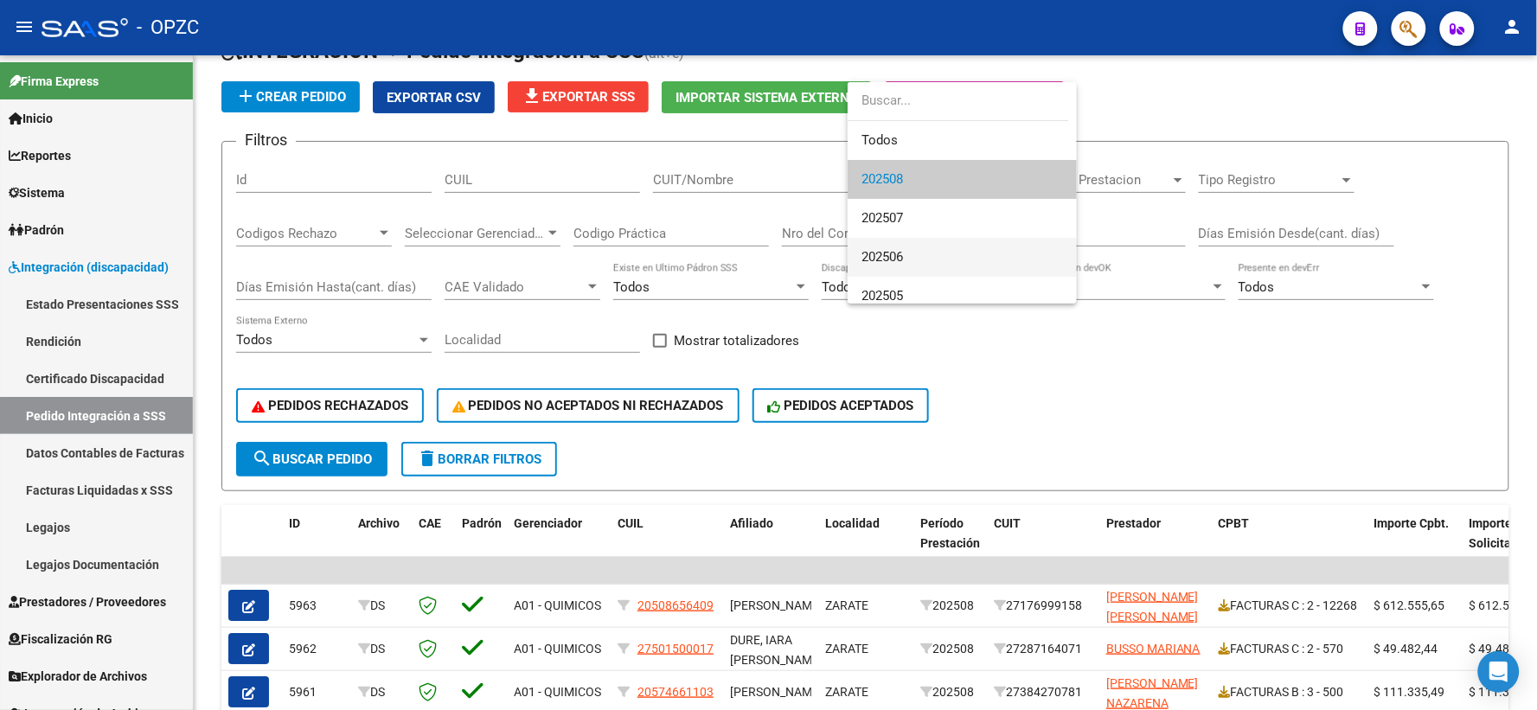
click at [911, 257] on span "202506" at bounding box center [961, 257] width 201 height 39
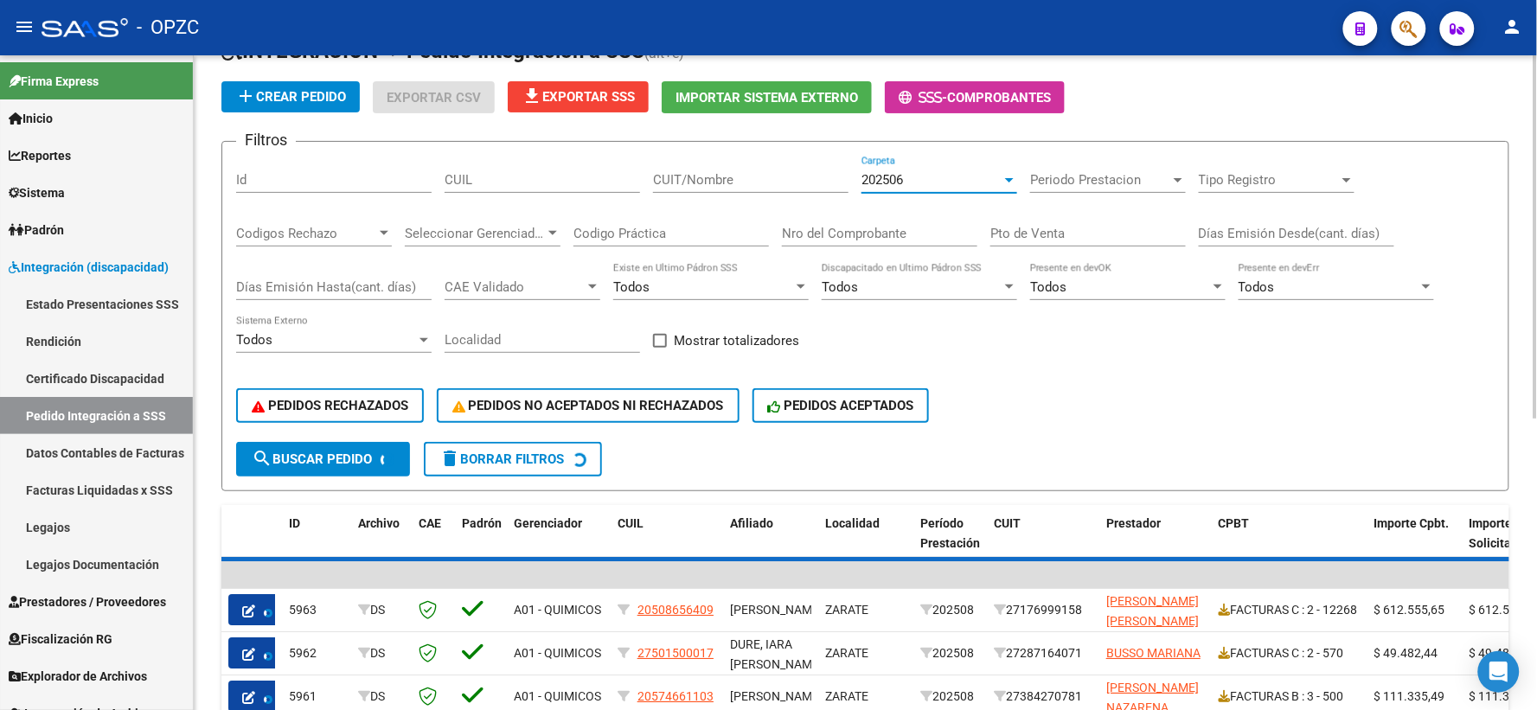
click at [711, 183] on input "CUIT/Nombre" at bounding box center [750, 180] width 195 height 16
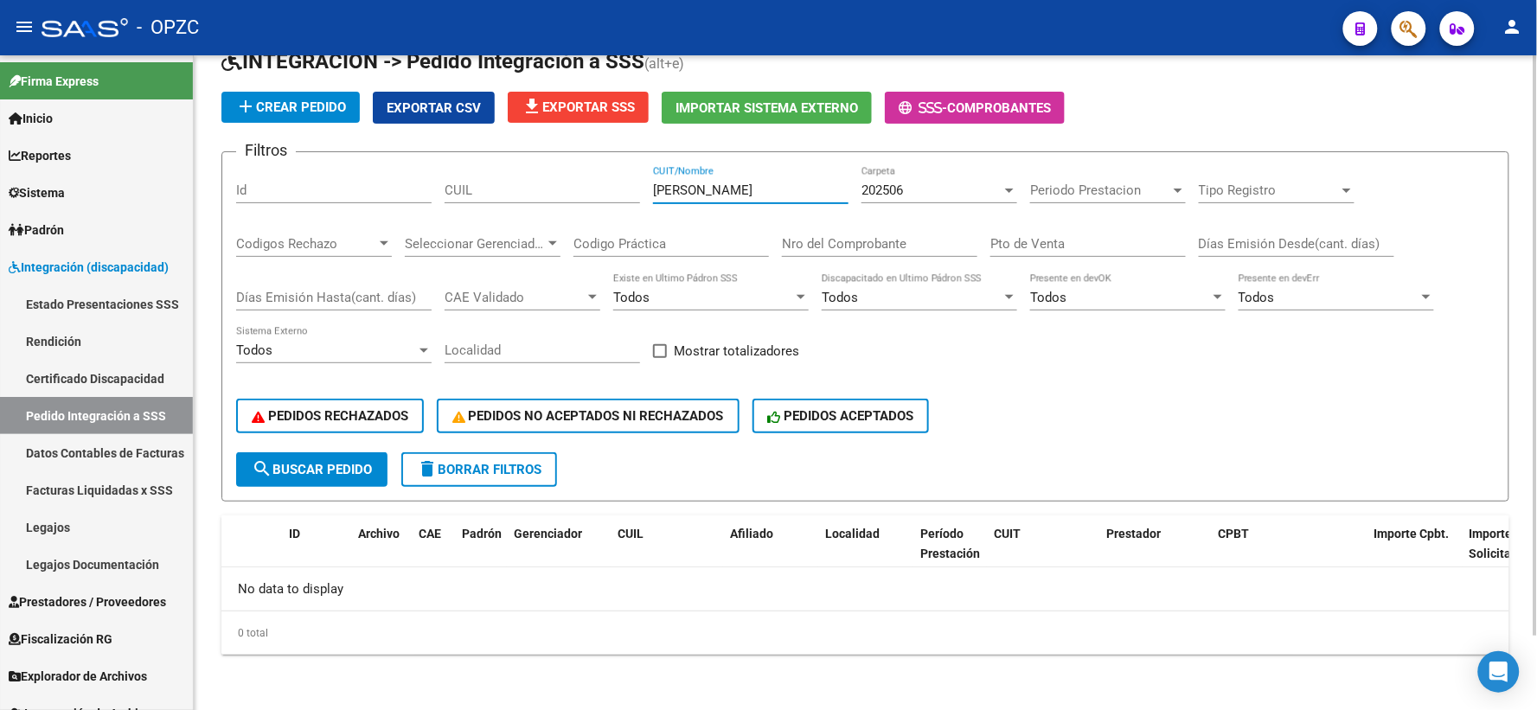
scroll to position [83, 0]
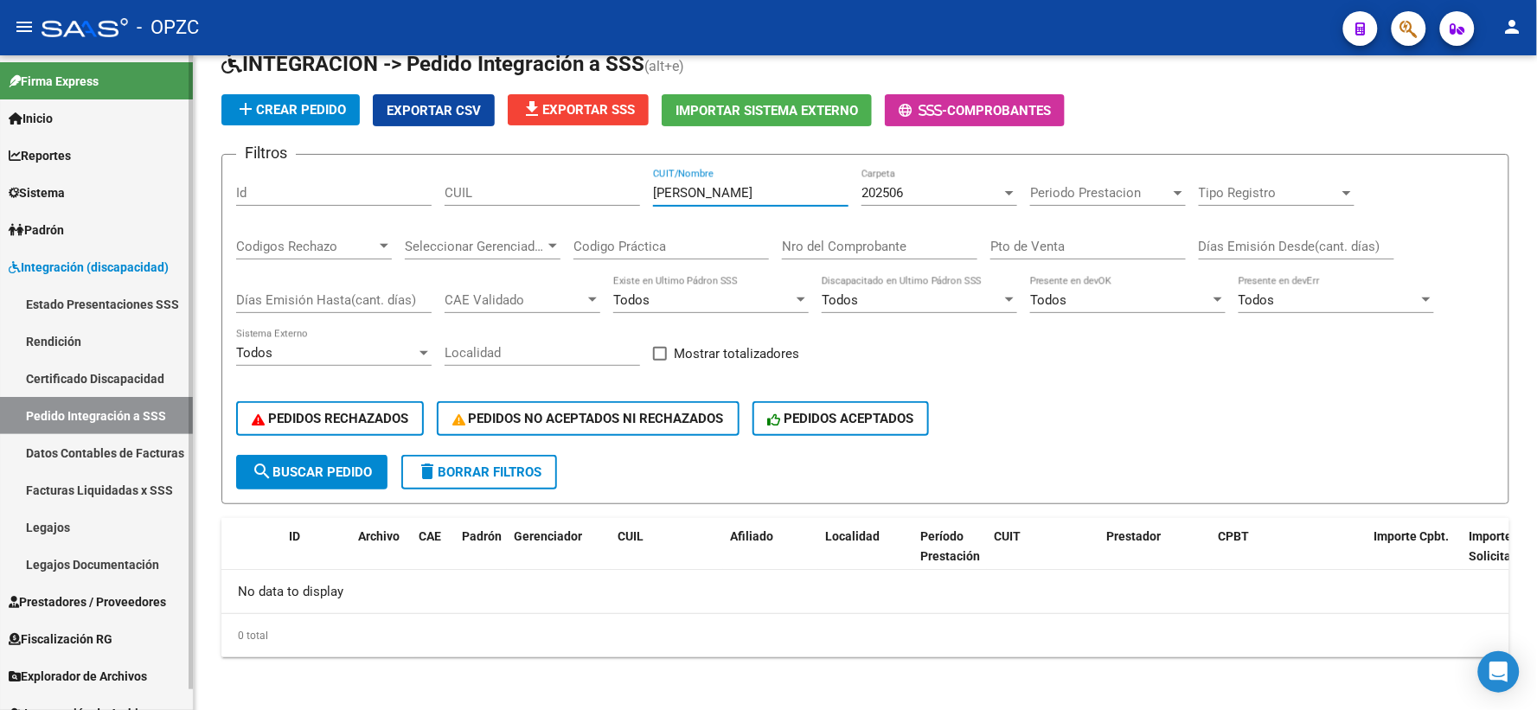
type input "[PERSON_NAME]"
click at [88, 598] on span "Prestadores / Proveedores" at bounding box center [87, 601] width 157 height 19
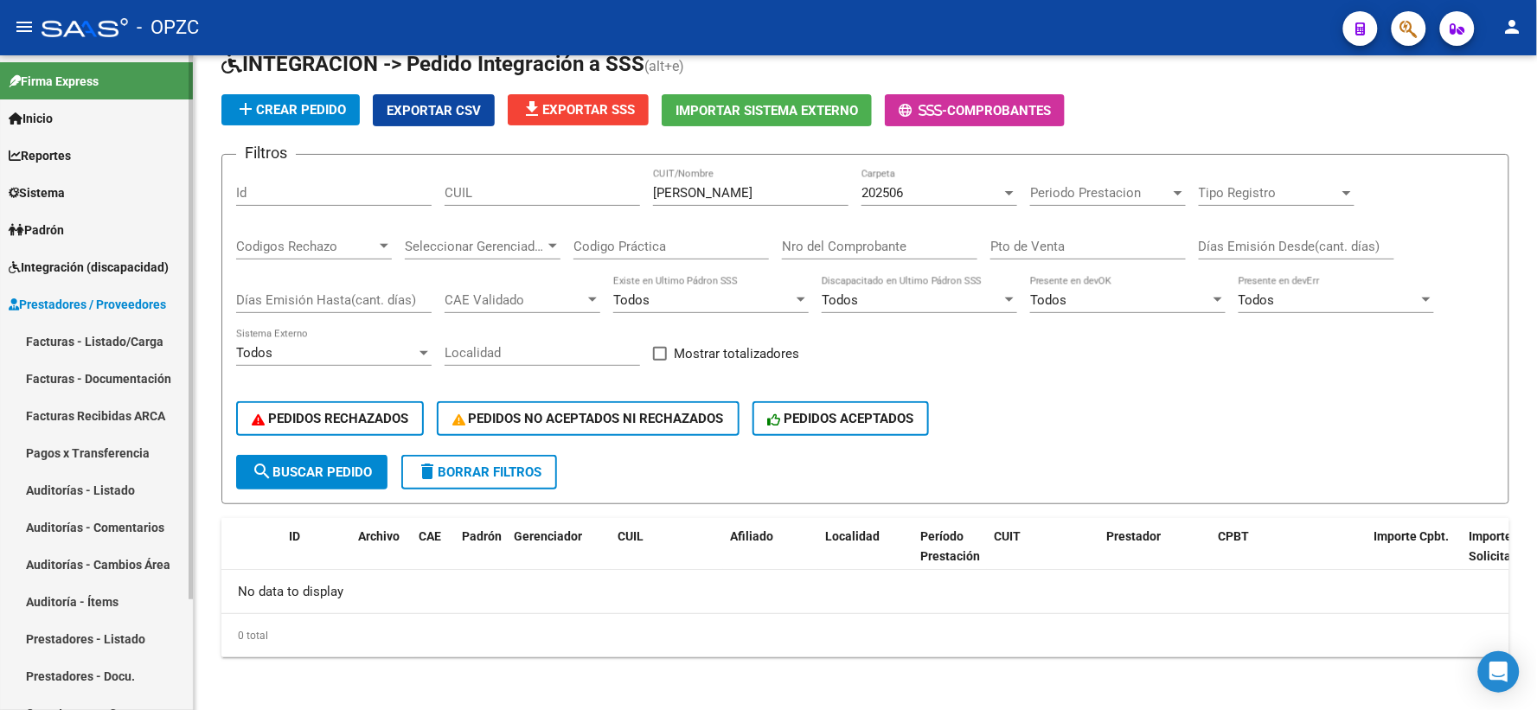
click at [111, 295] on span "Prestadores / Proveedores" at bounding box center [87, 304] width 157 height 19
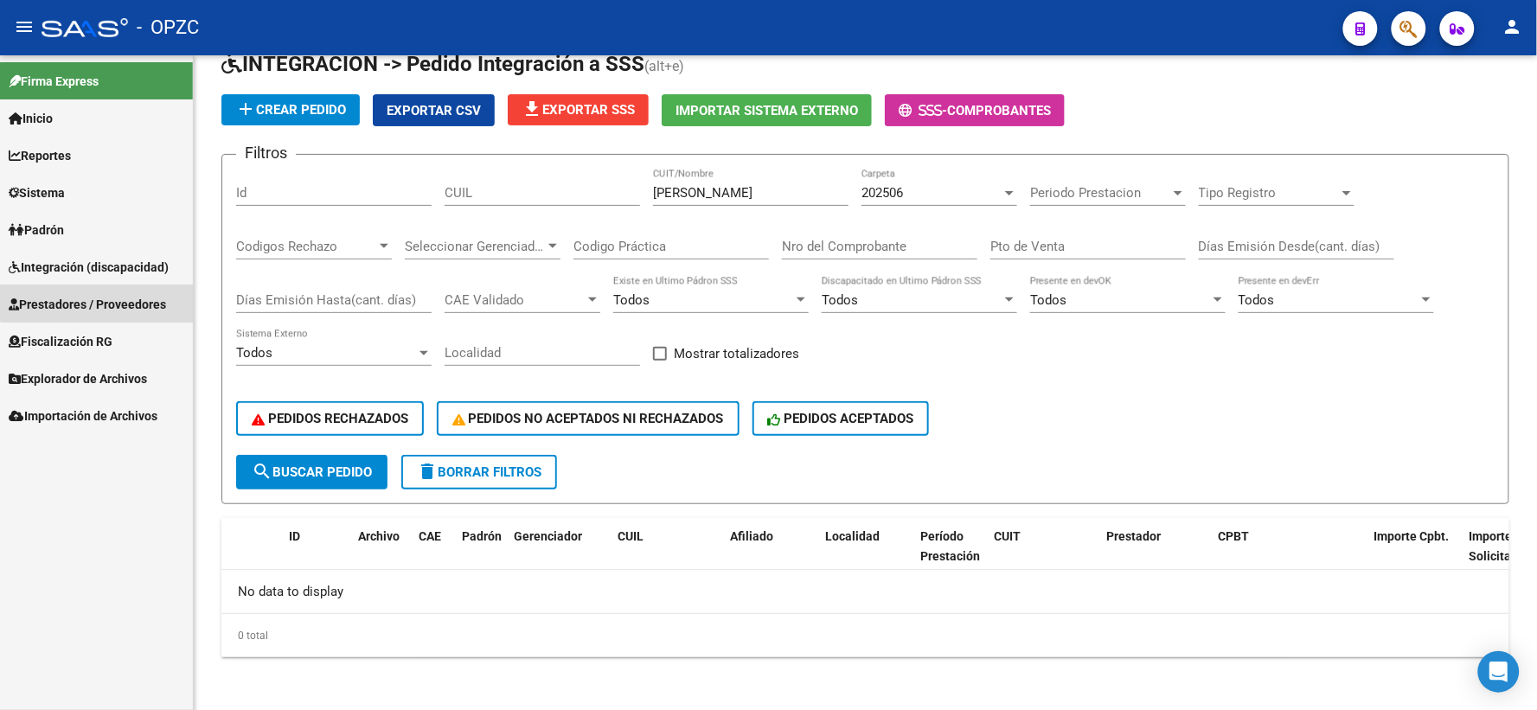
click at [111, 295] on span "Prestadores / Proveedores" at bounding box center [87, 304] width 157 height 19
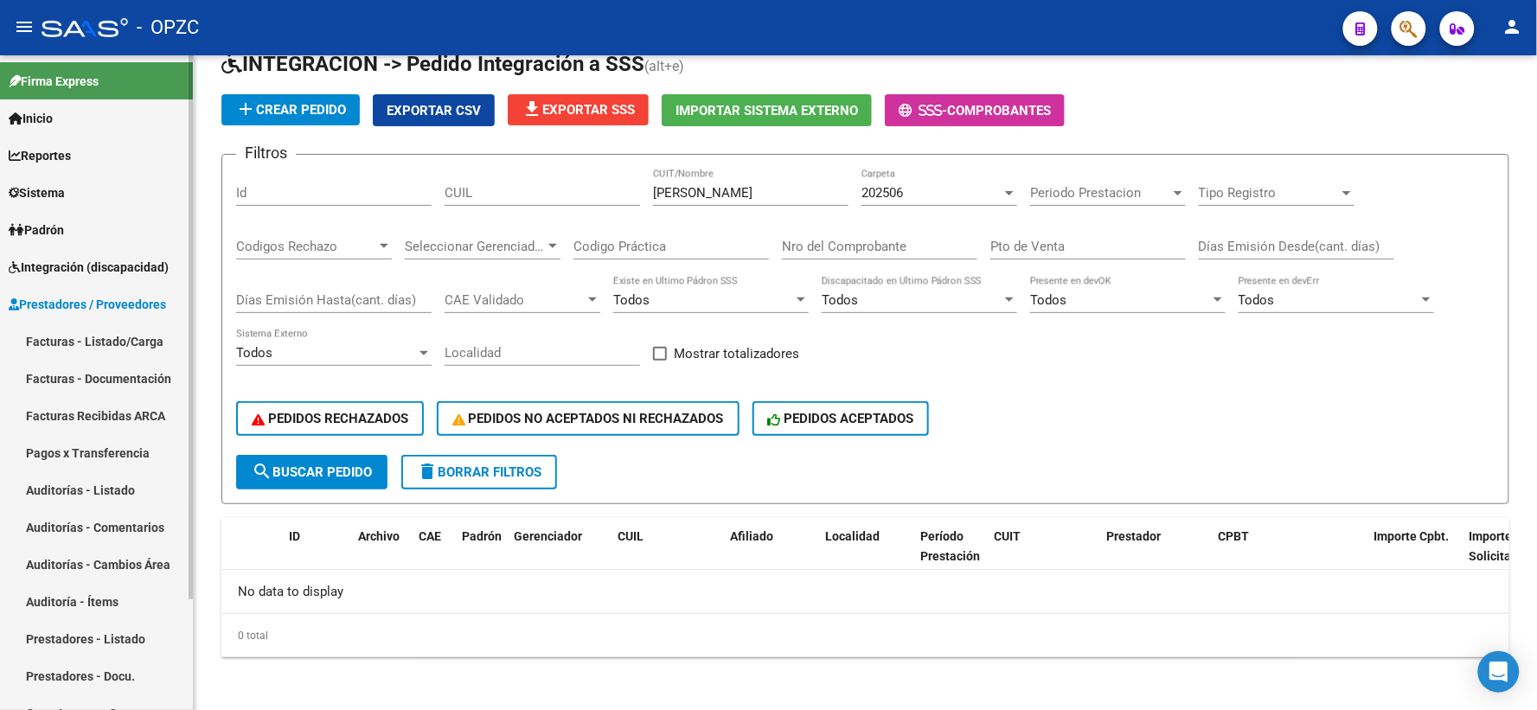
click at [139, 263] on span "Integración (discapacidad)" at bounding box center [89, 267] width 160 height 19
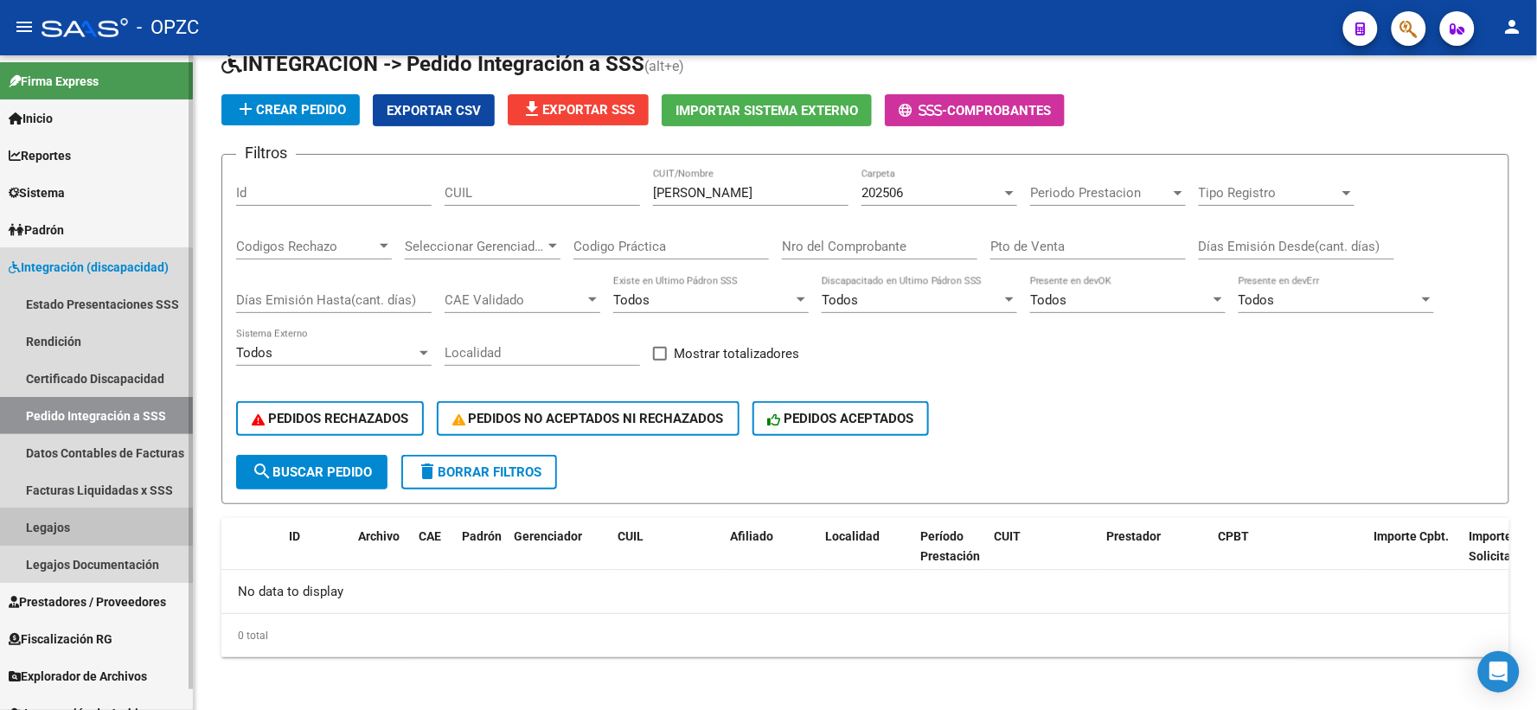
click at [69, 519] on link "Legajos" at bounding box center [96, 526] width 193 height 37
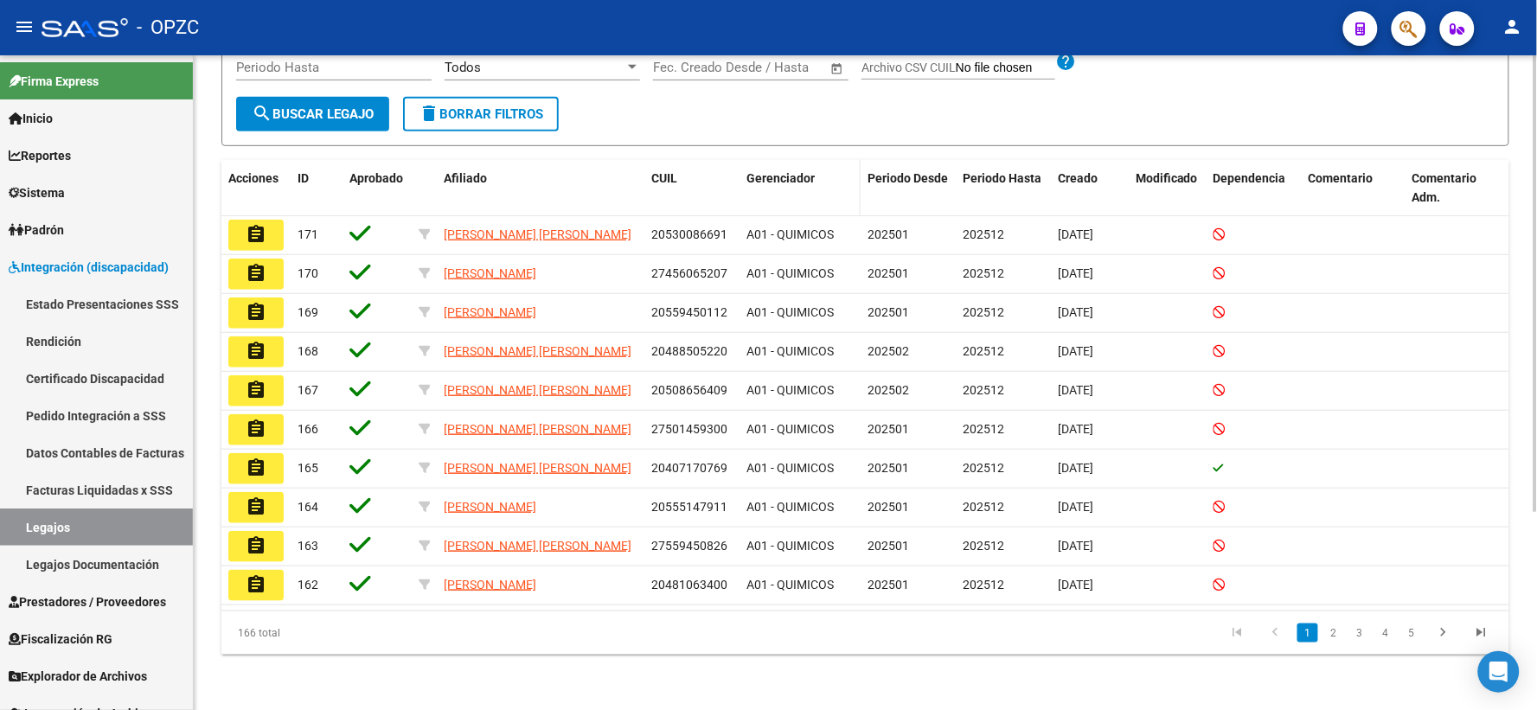
scroll to position [283, 0]
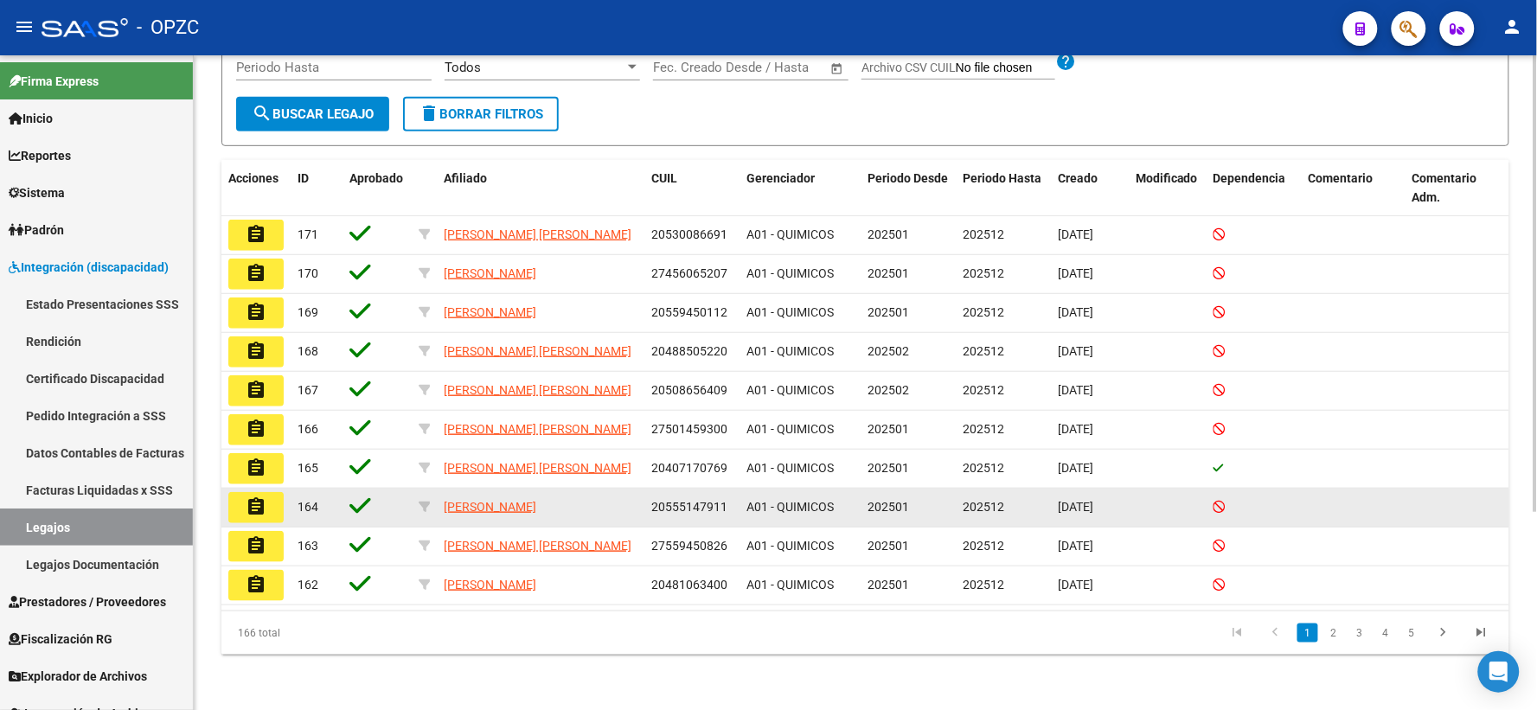
click at [258, 507] on mat-icon "assignment" at bounding box center [256, 506] width 21 height 21
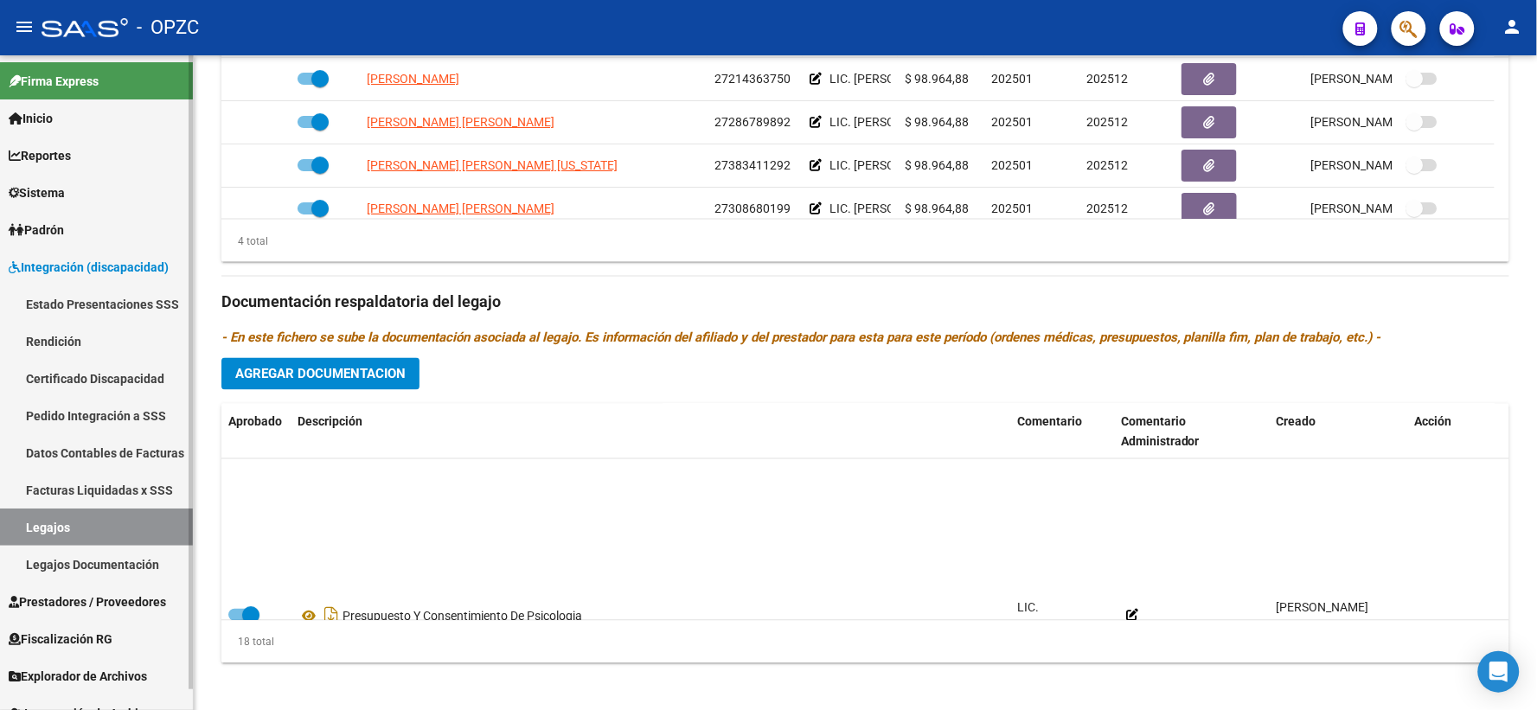
scroll to position [334, 0]
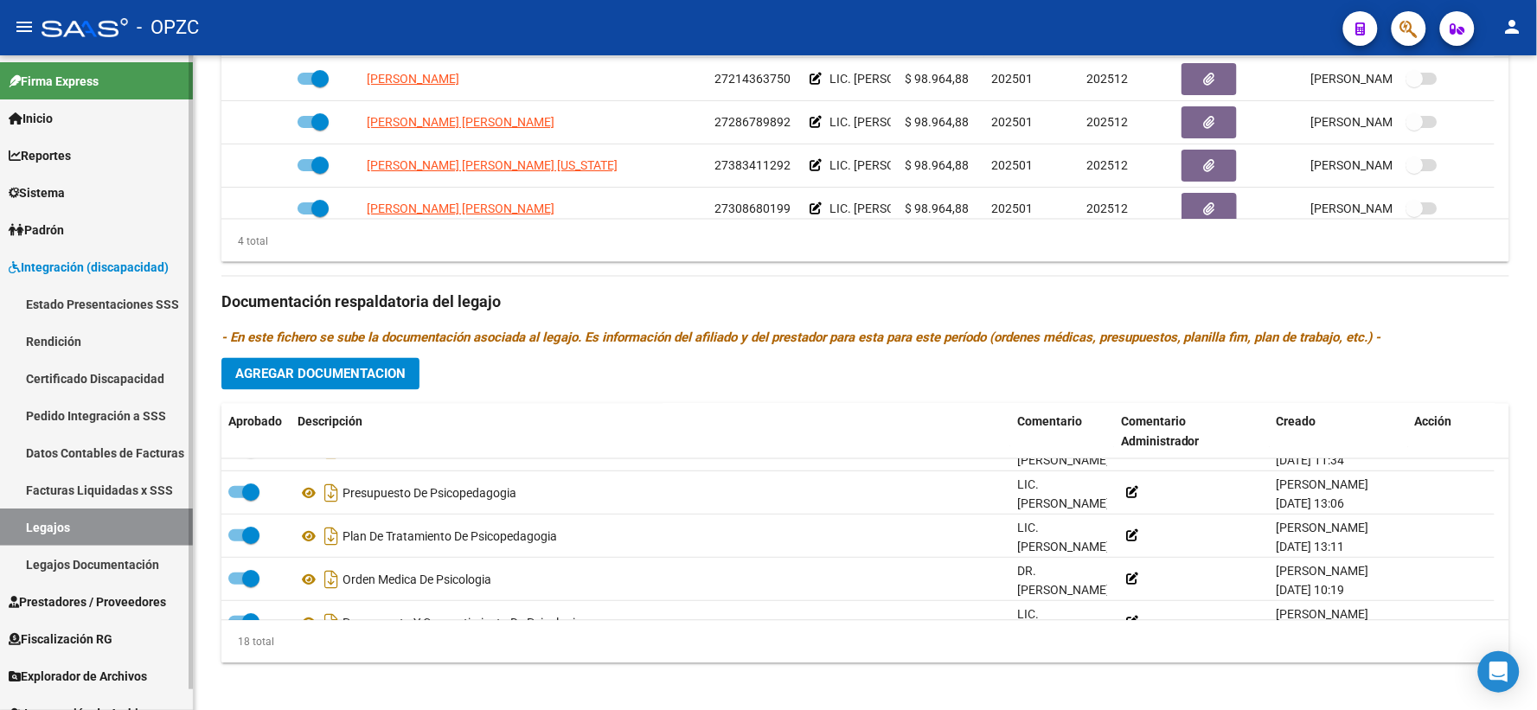
click at [115, 411] on link "Pedido Integración a SSS" at bounding box center [96, 415] width 193 height 37
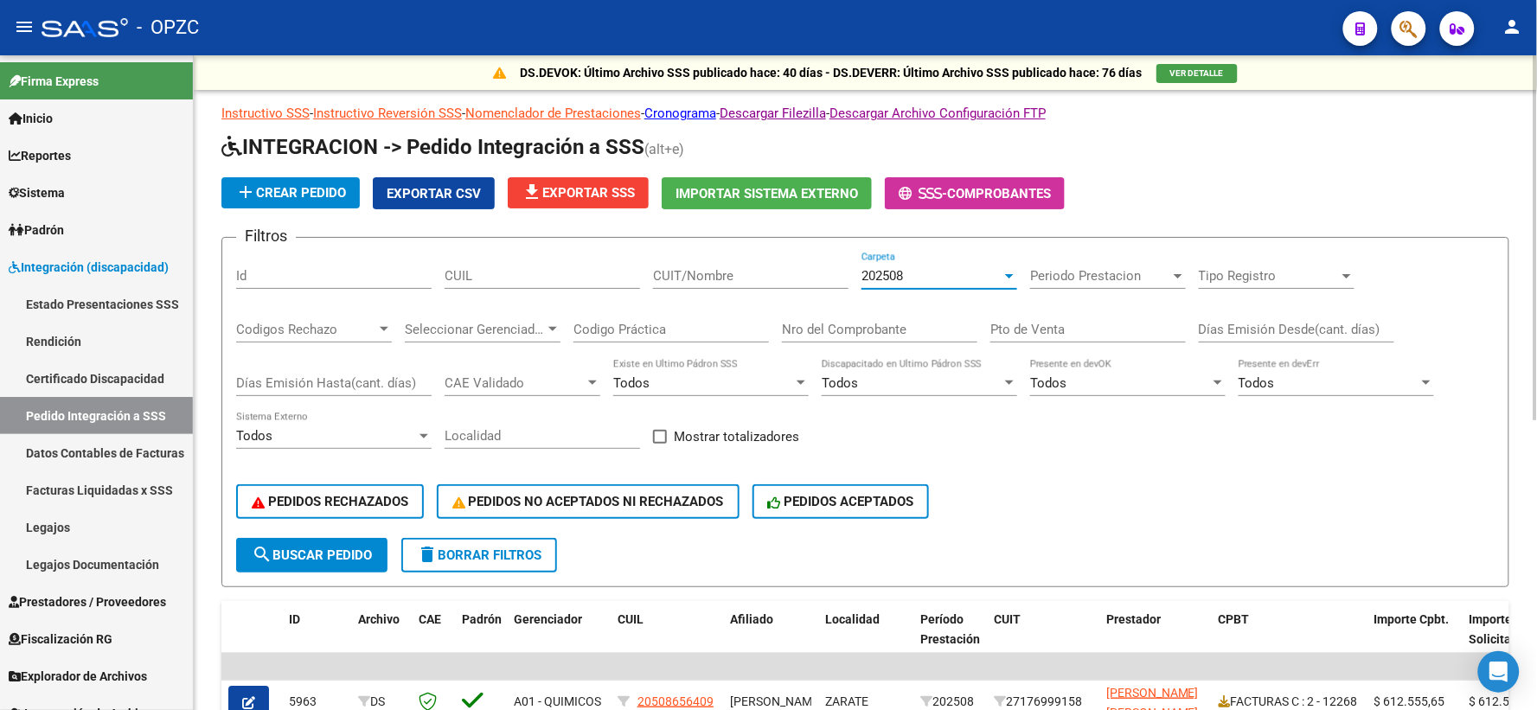
click at [1006, 271] on div at bounding box center [1009, 276] width 16 height 14
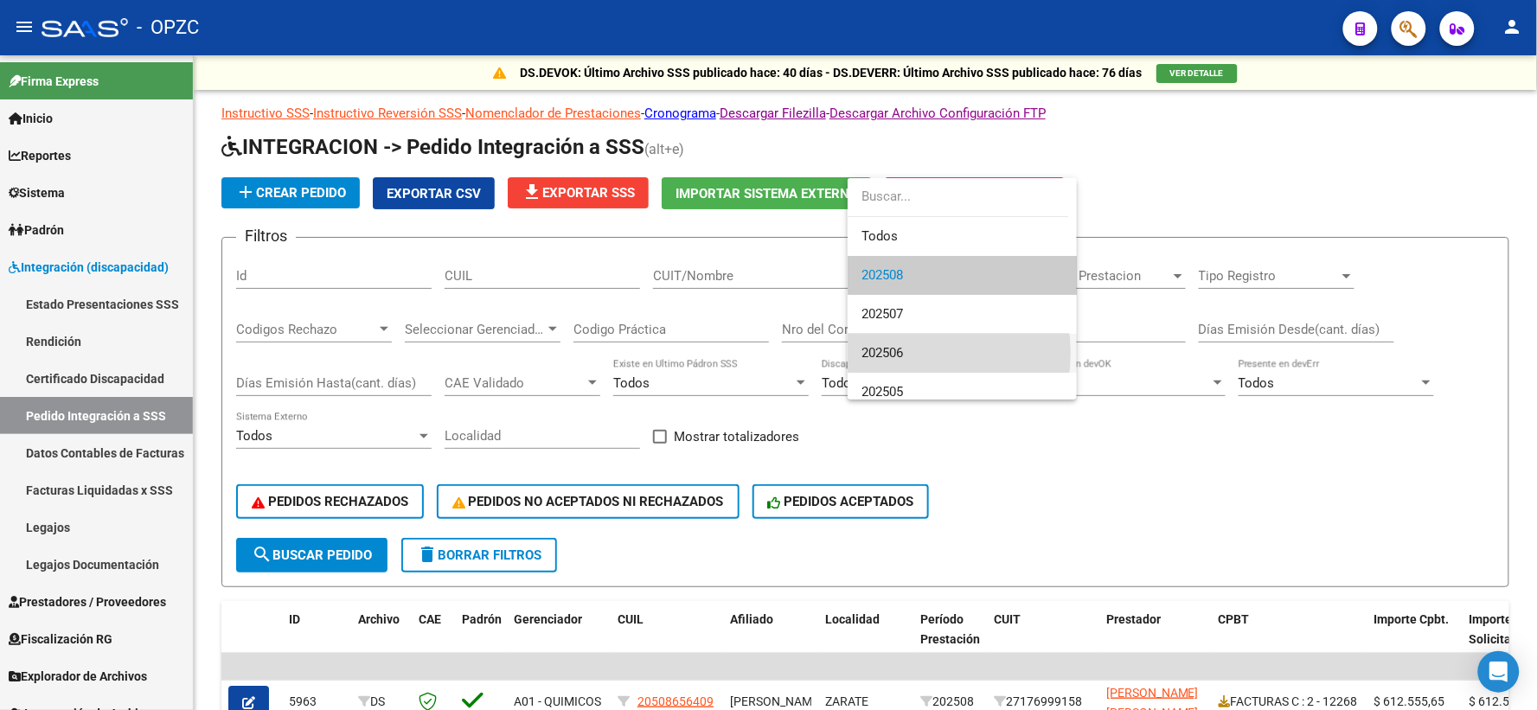
click at [912, 353] on span "202506" at bounding box center [961, 353] width 201 height 39
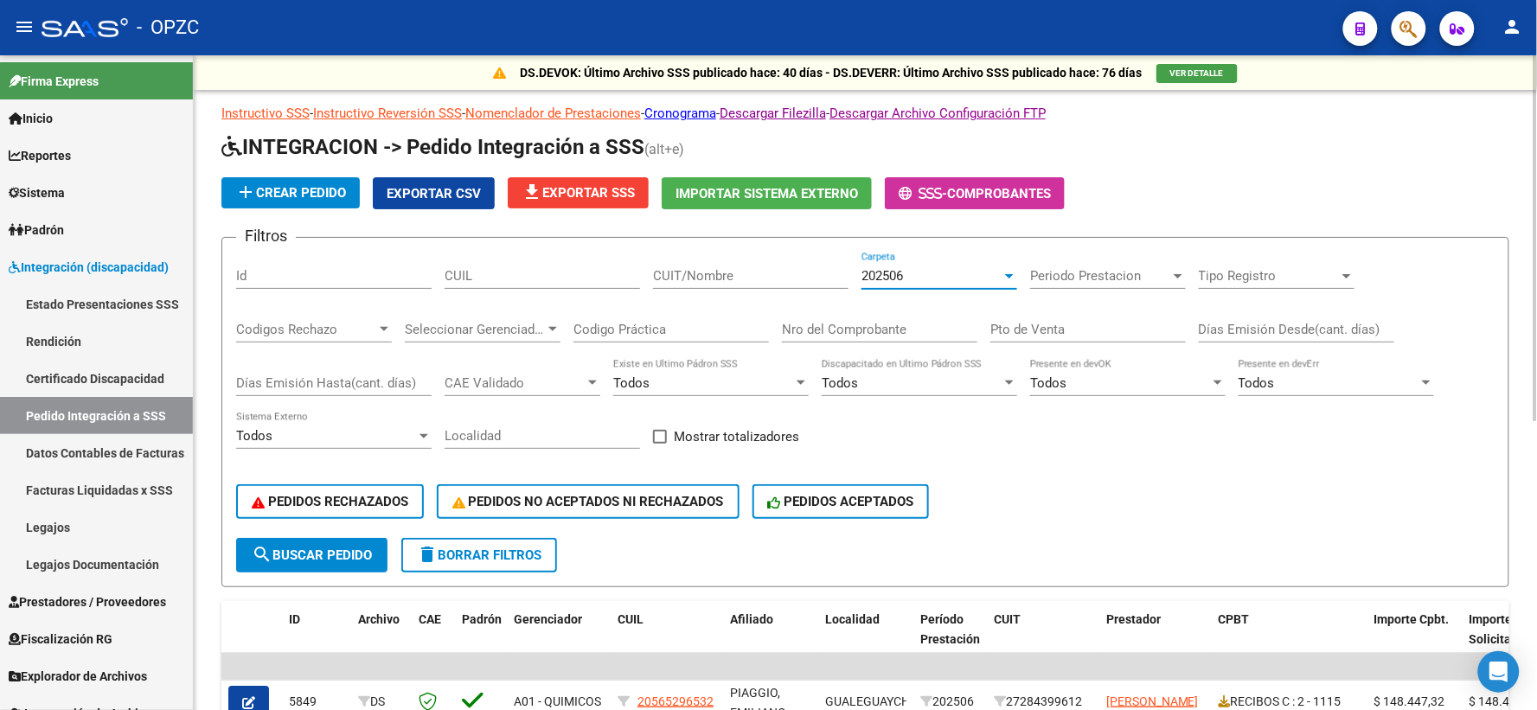
click at [661, 273] on input "CUIT/Nombre" at bounding box center [750, 276] width 195 height 16
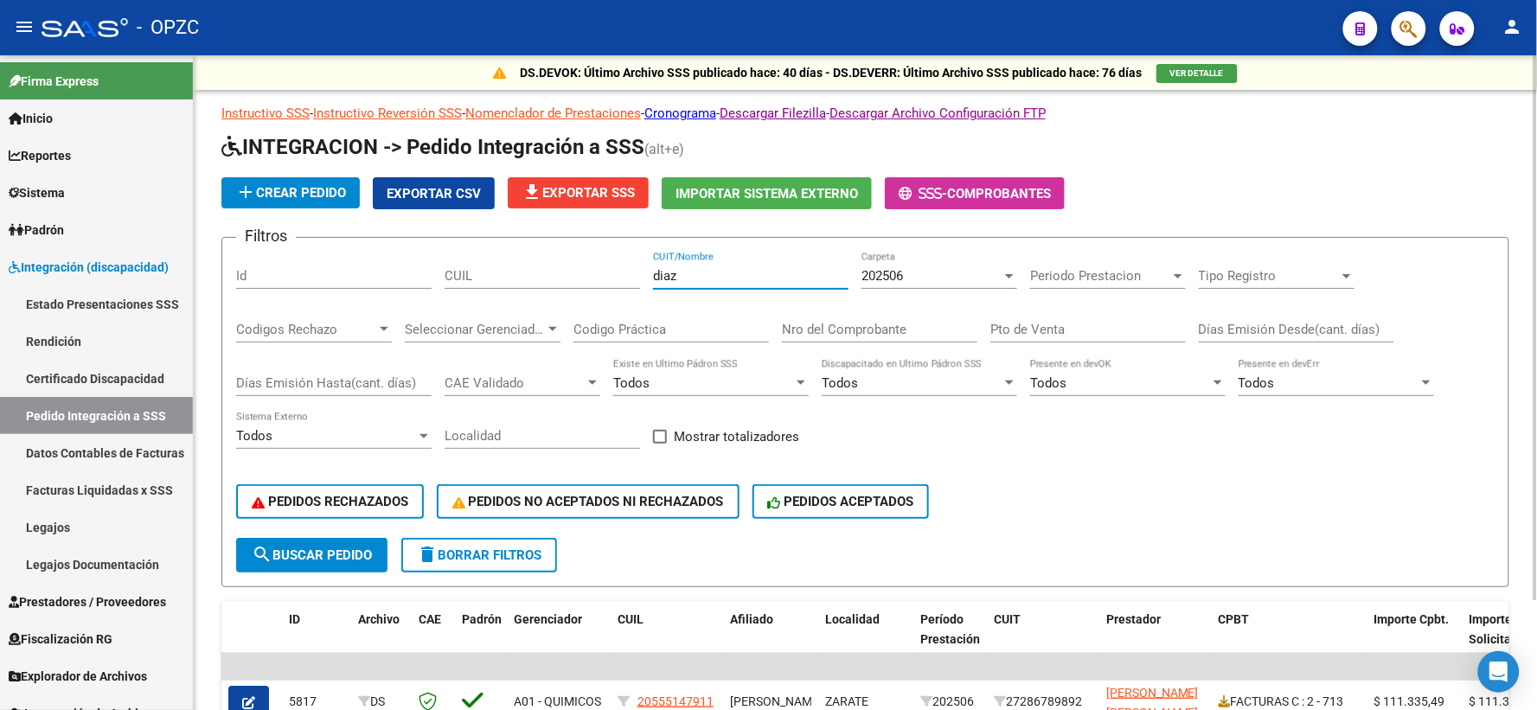
scroll to position [96, 0]
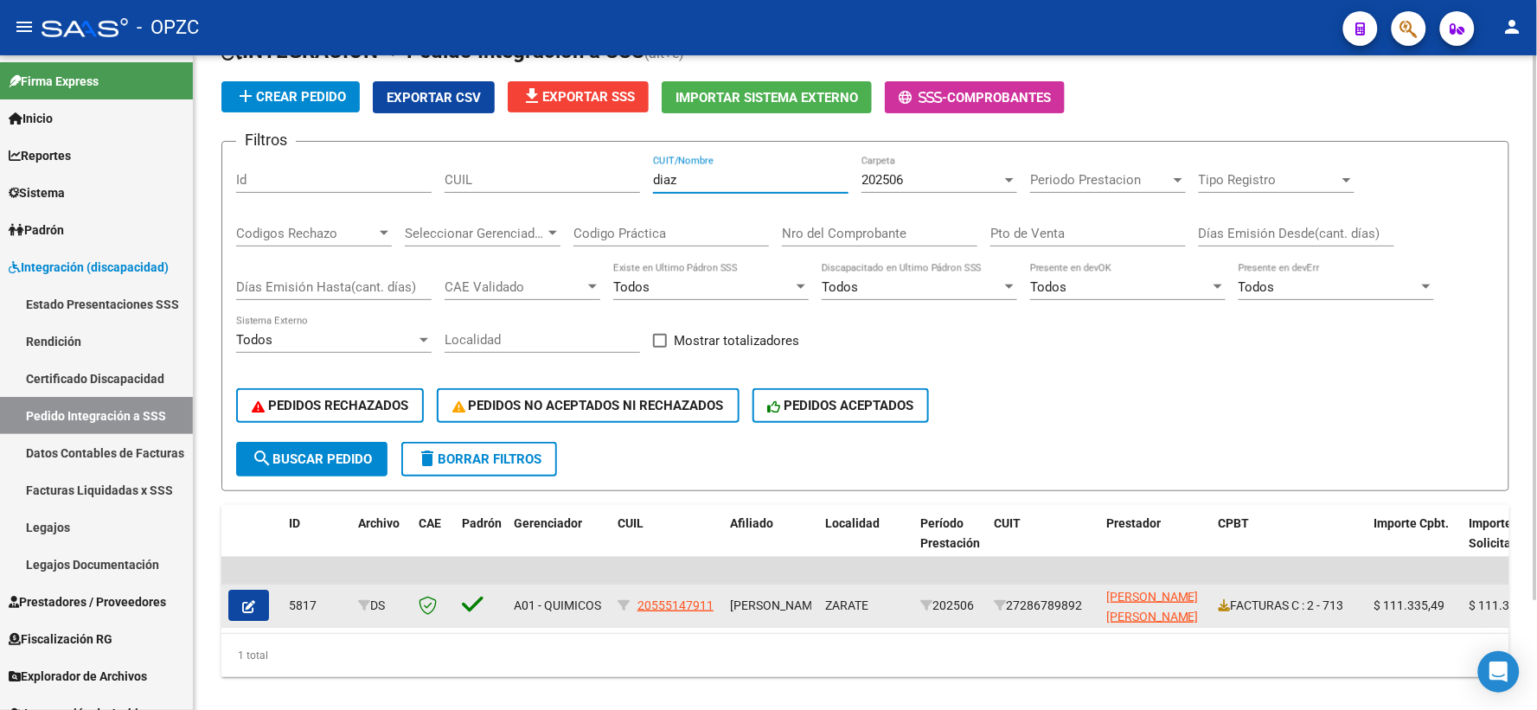
type input "diaz"
click at [247, 605] on icon "button" at bounding box center [248, 606] width 13 height 13
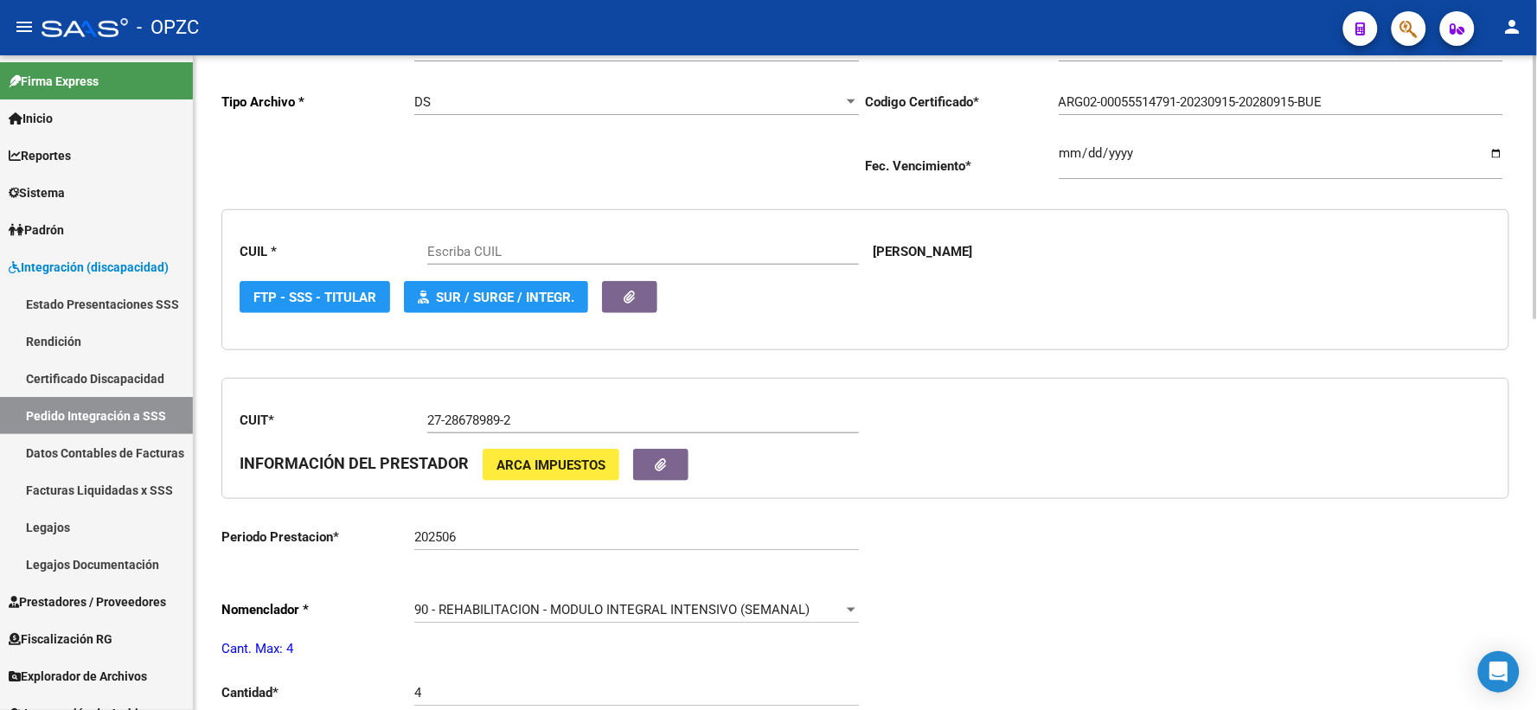
scroll to position [384, 0]
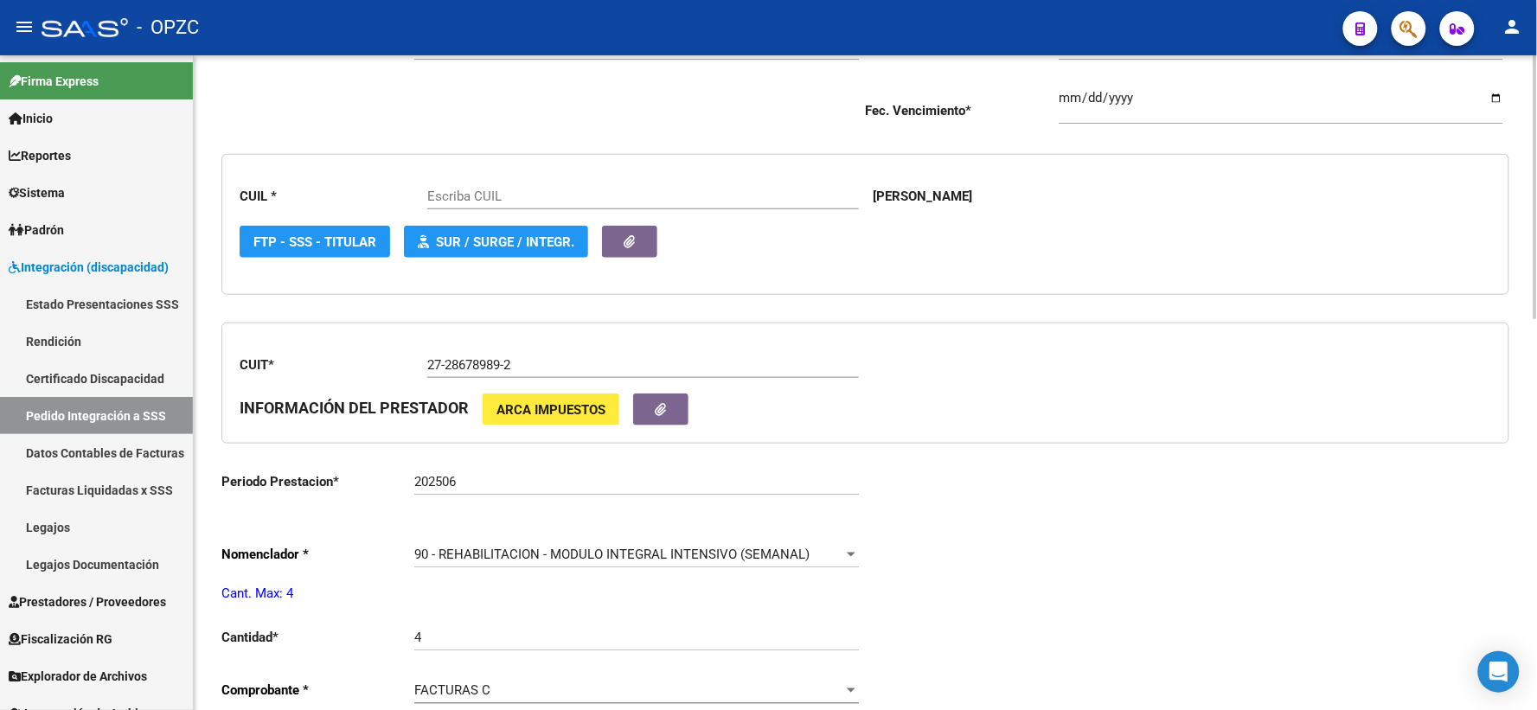
type input "20555147911"
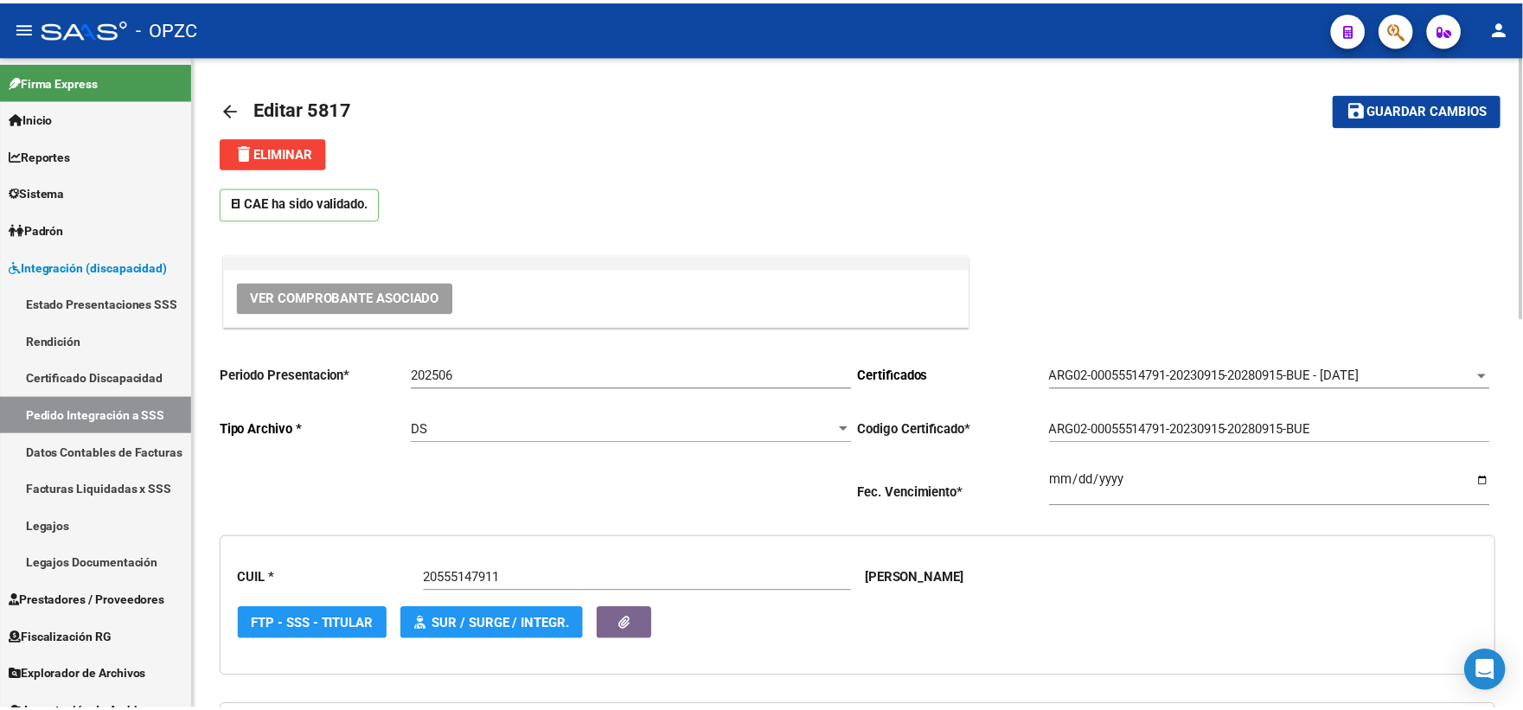
scroll to position [0, 0]
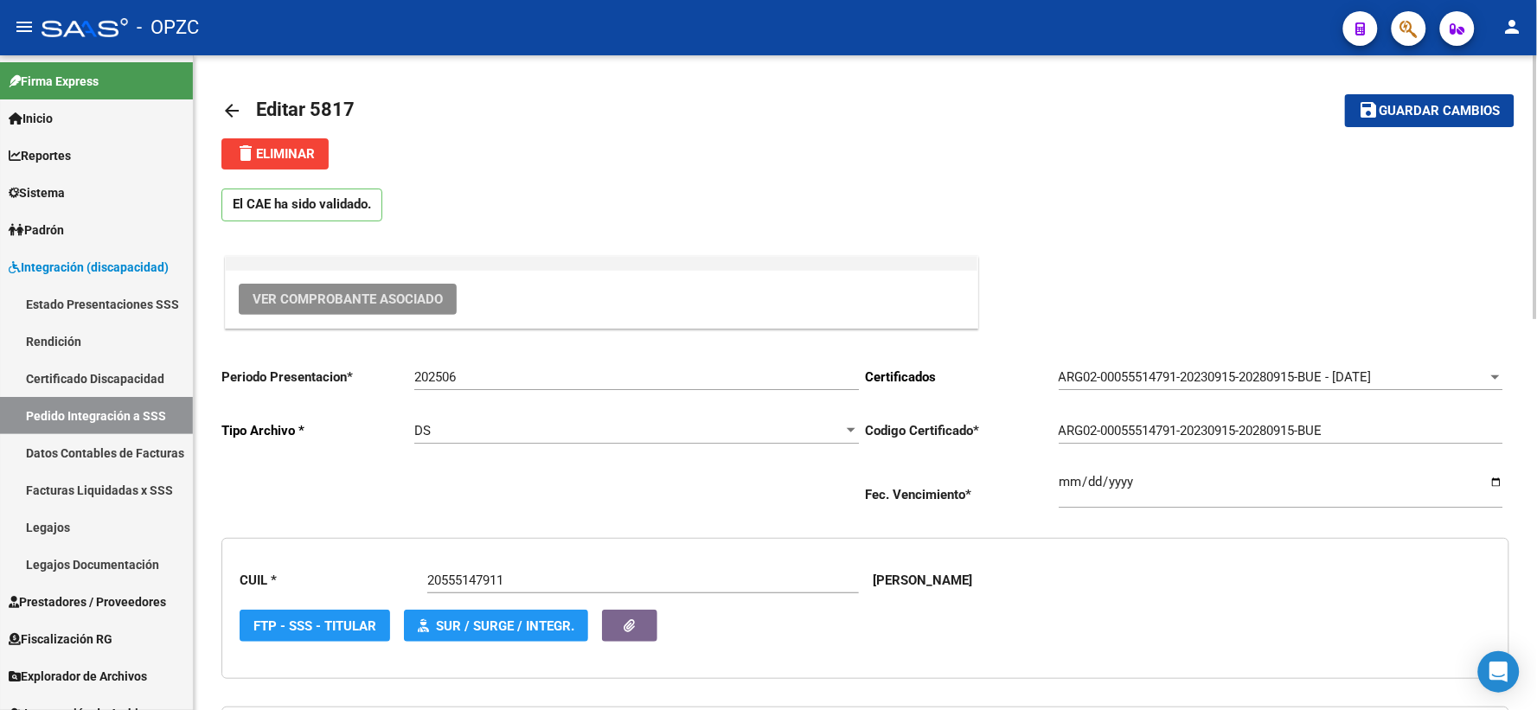
click at [358, 298] on span "Ver Comprobante Asociado" at bounding box center [347, 299] width 190 height 16
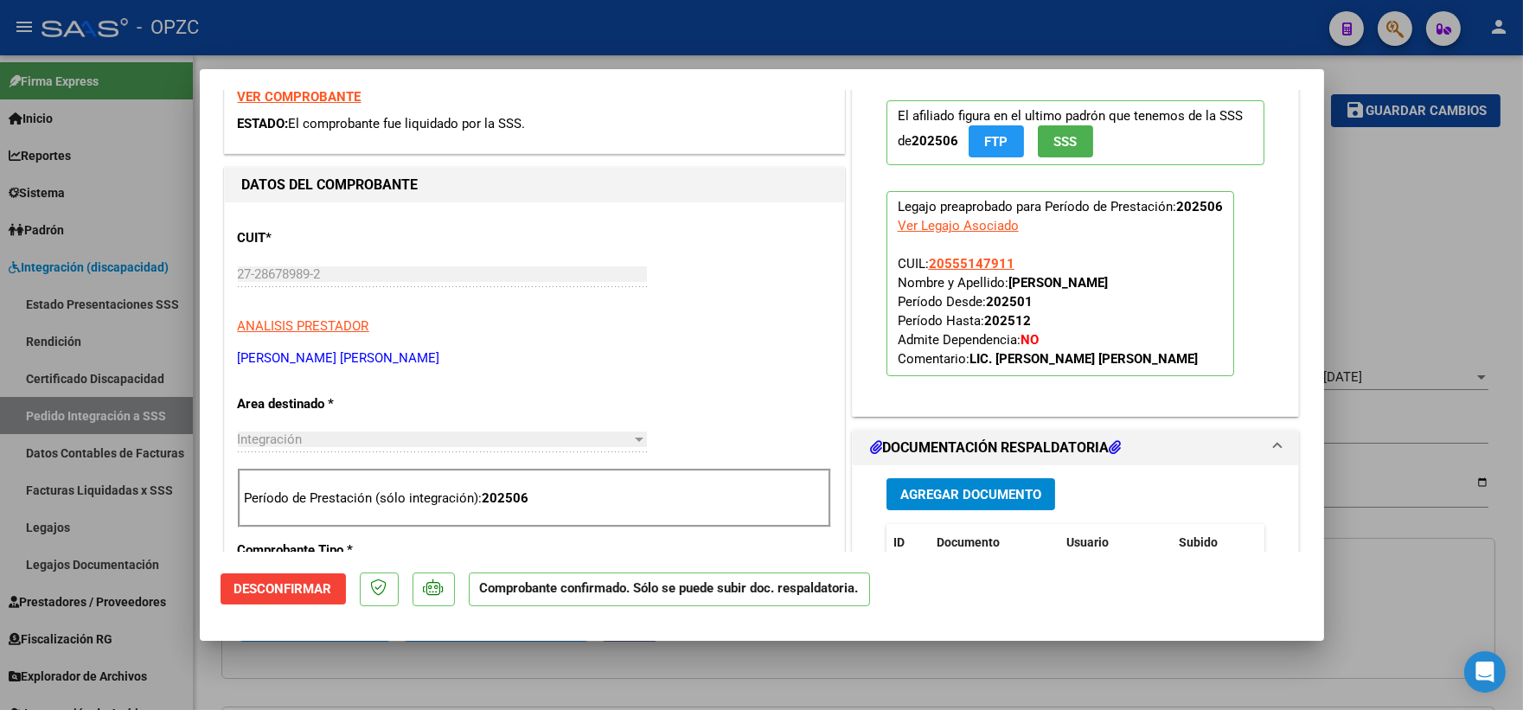
scroll to position [288, 0]
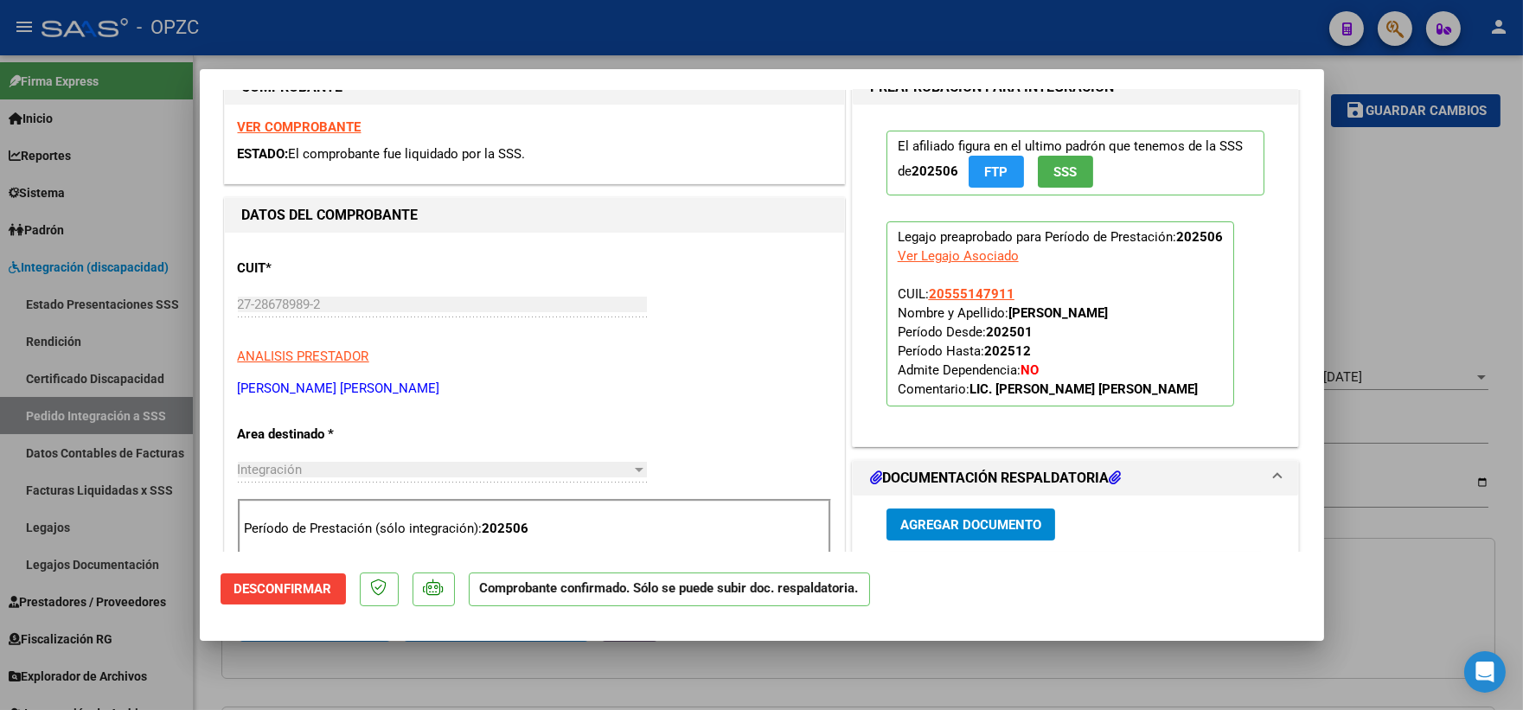
click at [1402, 307] on div at bounding box center [761, 355] width 1523 height 710
type input "$ 0,00"
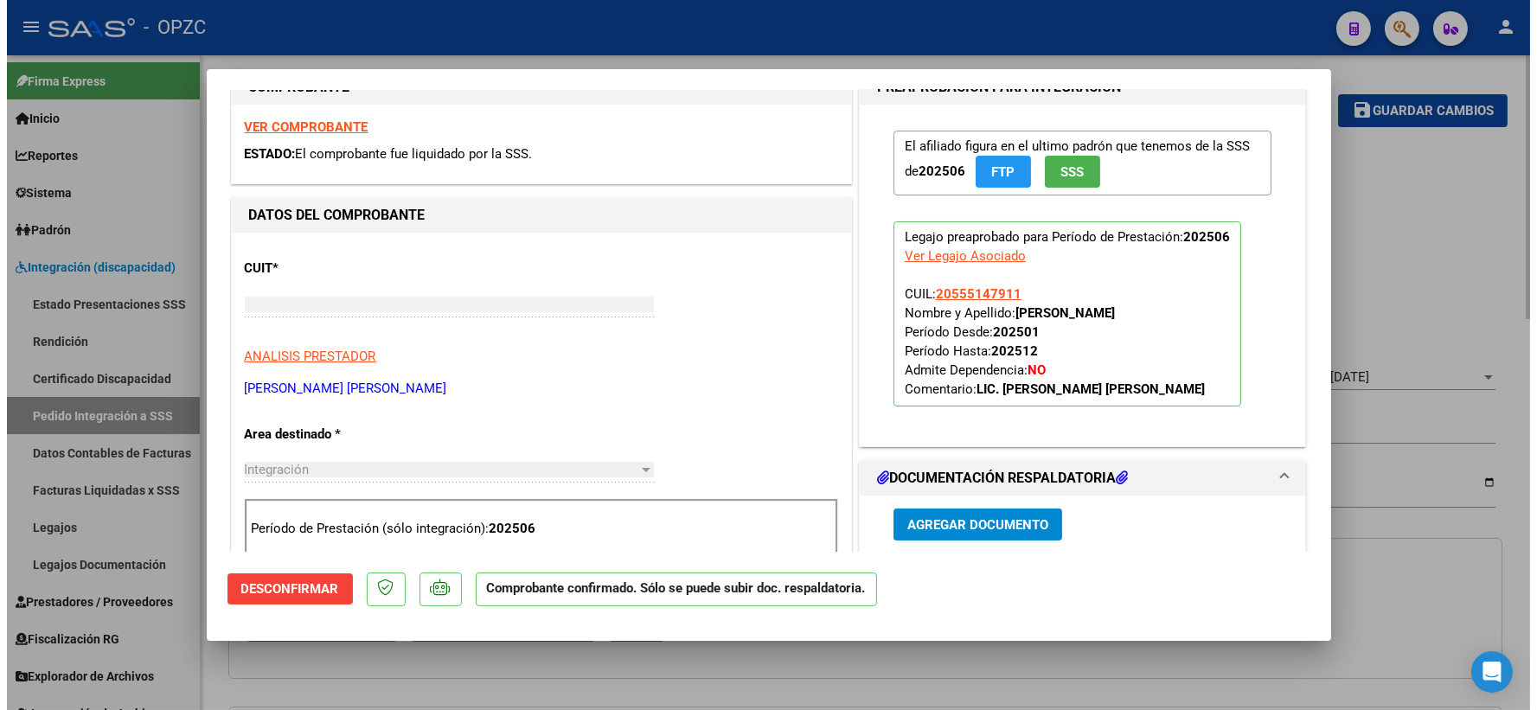
scroll to position [0, 0]
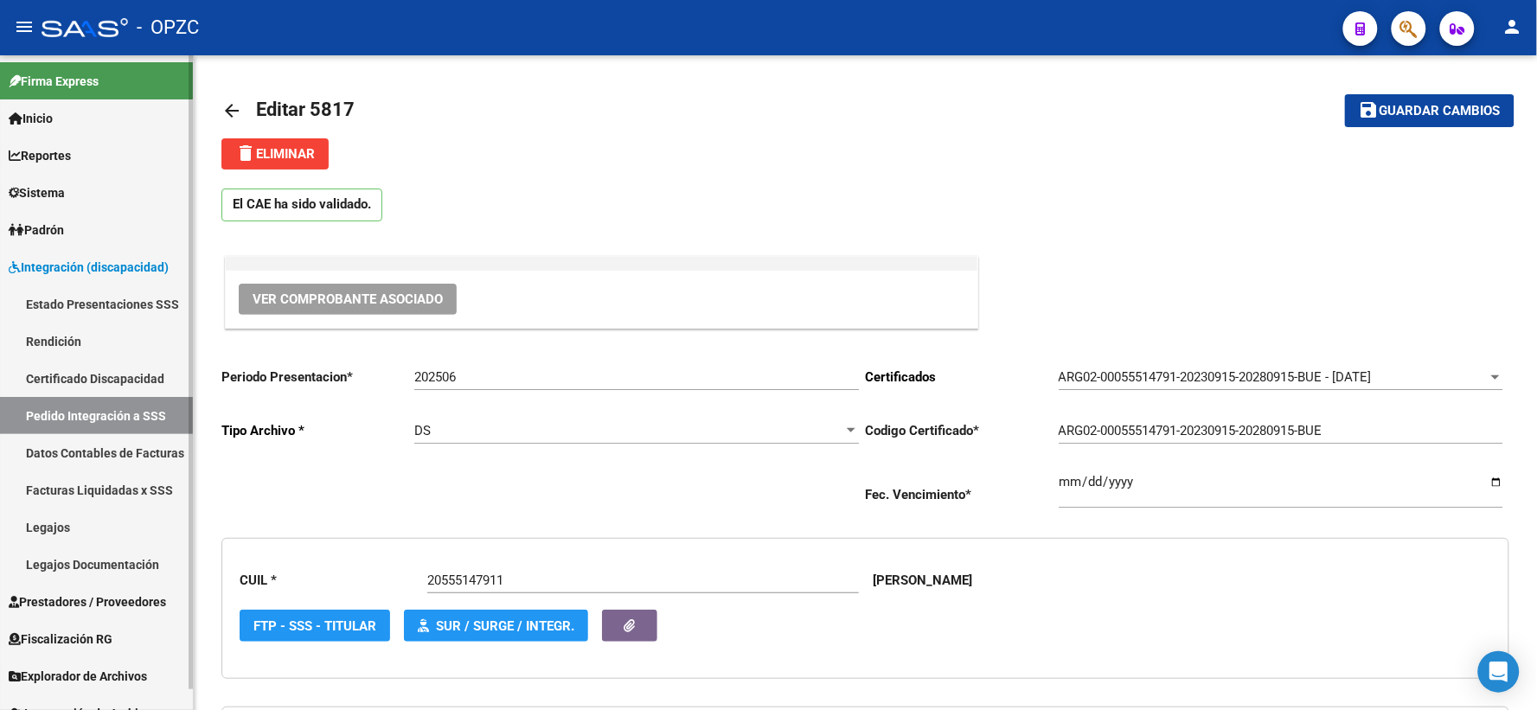
click at [91, 403] on link "Pedido Integración a SSS" at bounding box center [96, 415] width 193 height 37
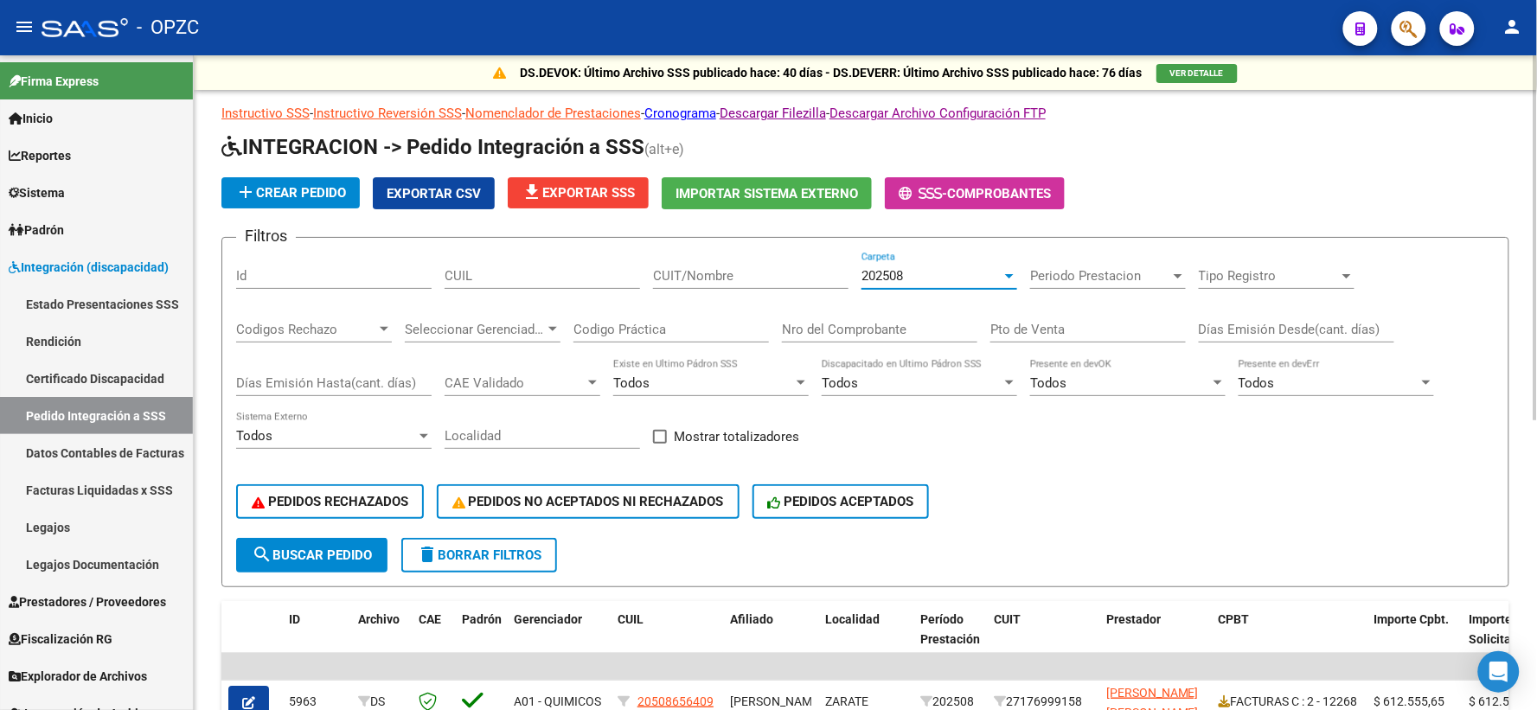
click at [975, 278] on div "202508" at bounding box center [931, 276] width 140 height 16
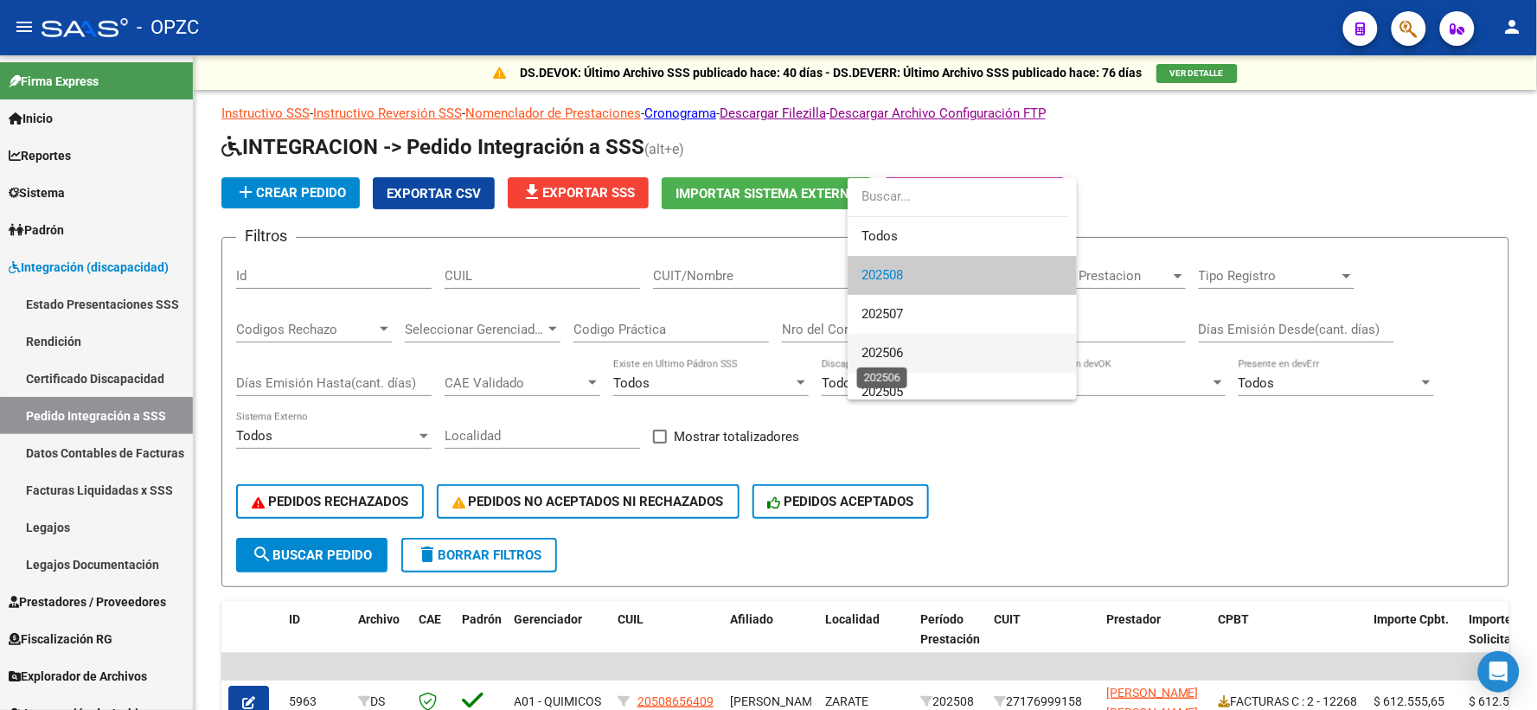
click at [885, 350] on span "202506" at bounding box center [882, 353] width 42 height 16
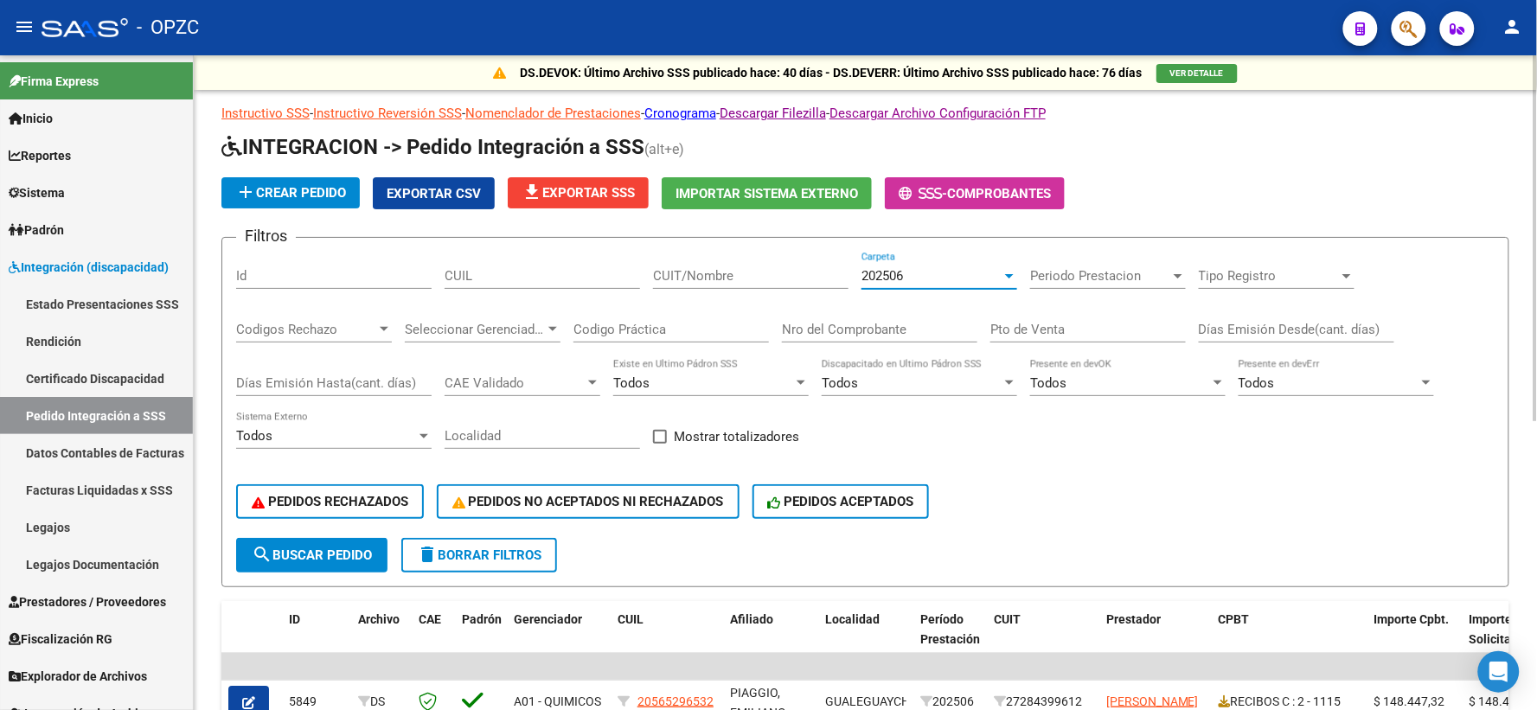
click at [716, 277] on input "CUIT/Nombre" at bounding box center [750, 276] width 195 height 16
type input "diaz"
click at [995, 265] on div "202506 Carpeta" at bounding box center [939, 270] width 156 height 37
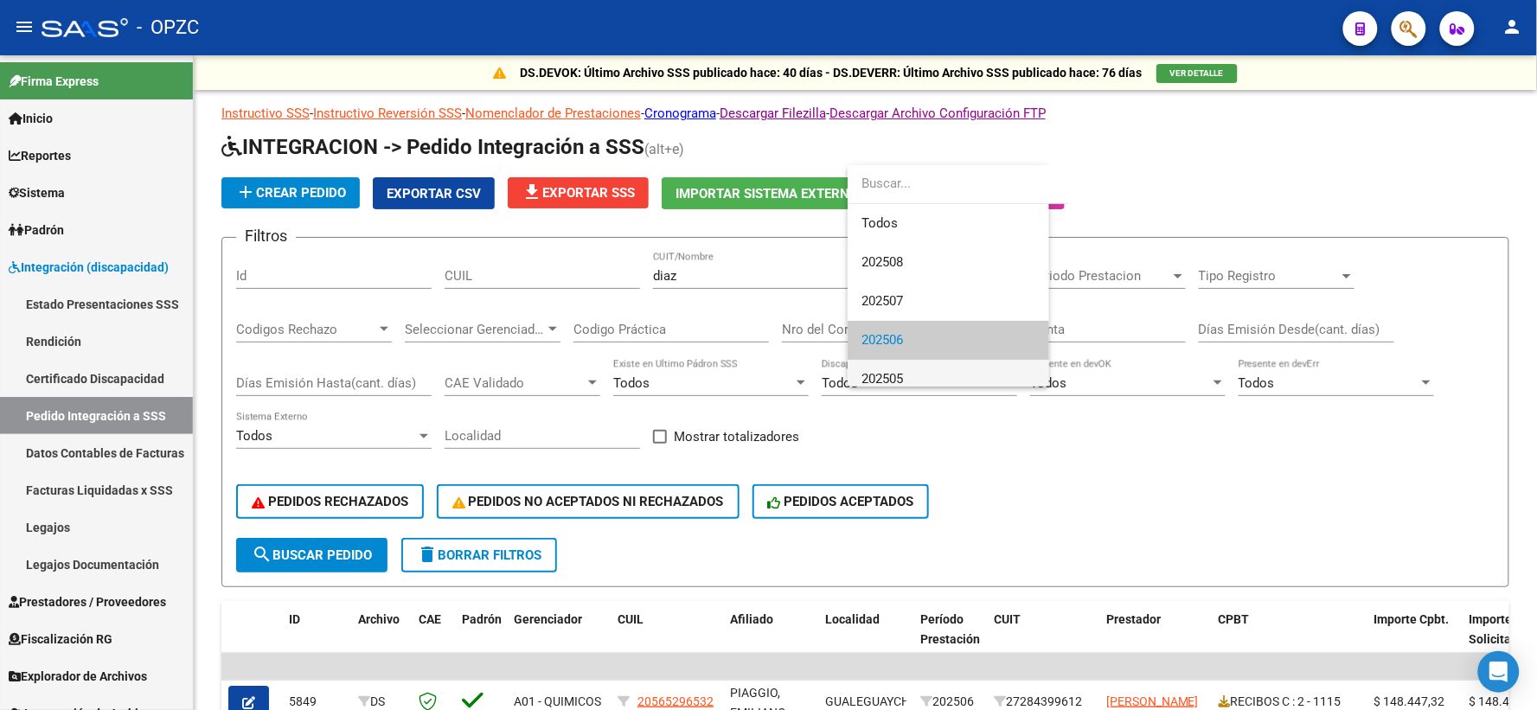
scroll to position [64, 0]
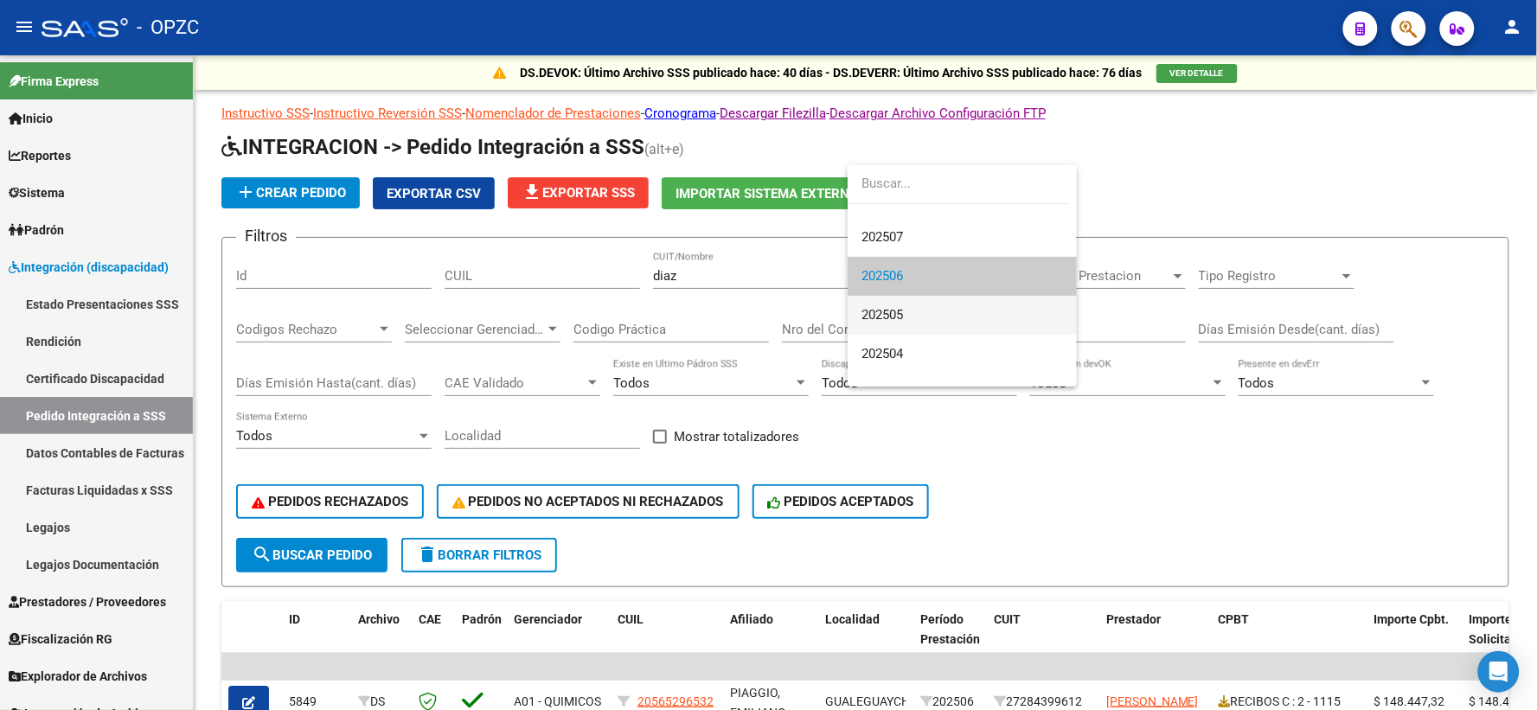
click at [930, 317] on span "202505" at bounding box center [961, 315] width 201 height 39
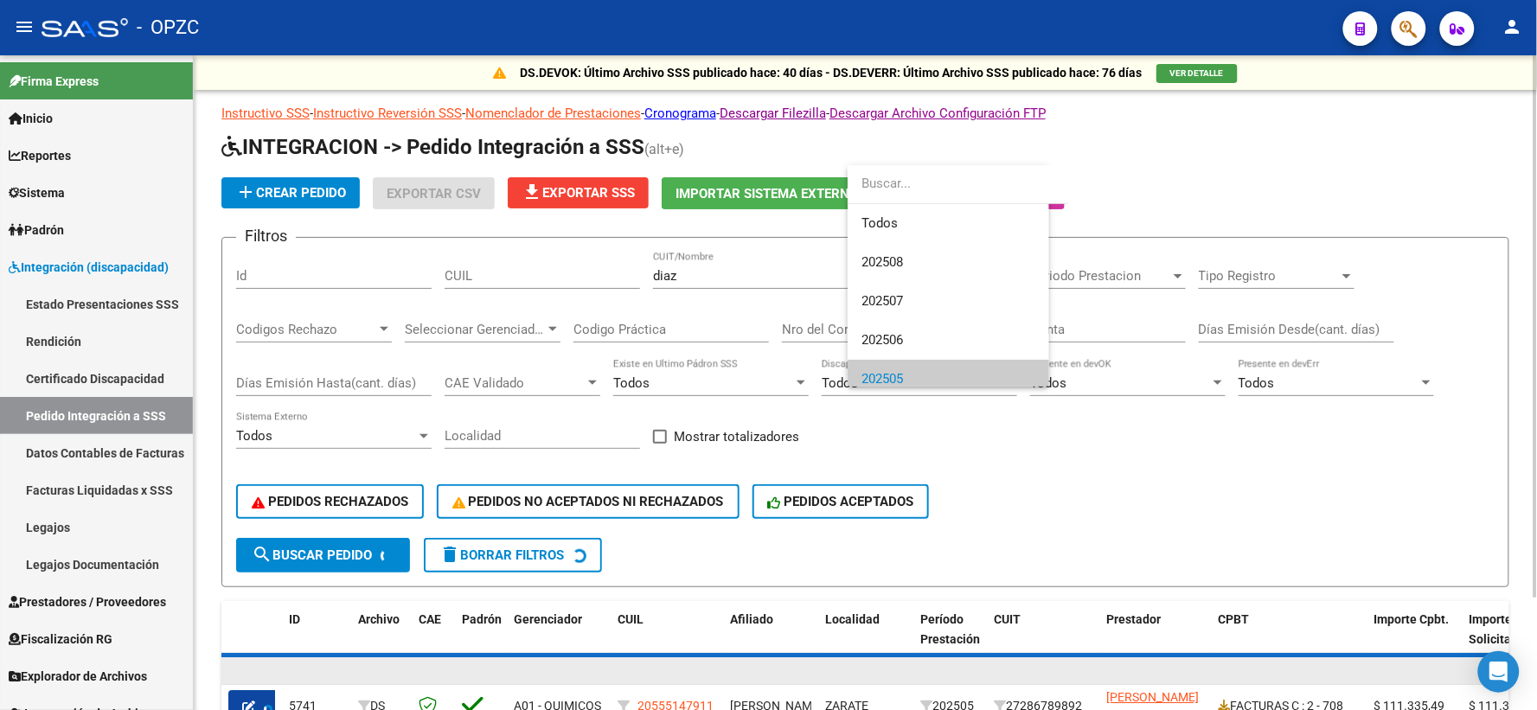
scroll to position [104, 0]
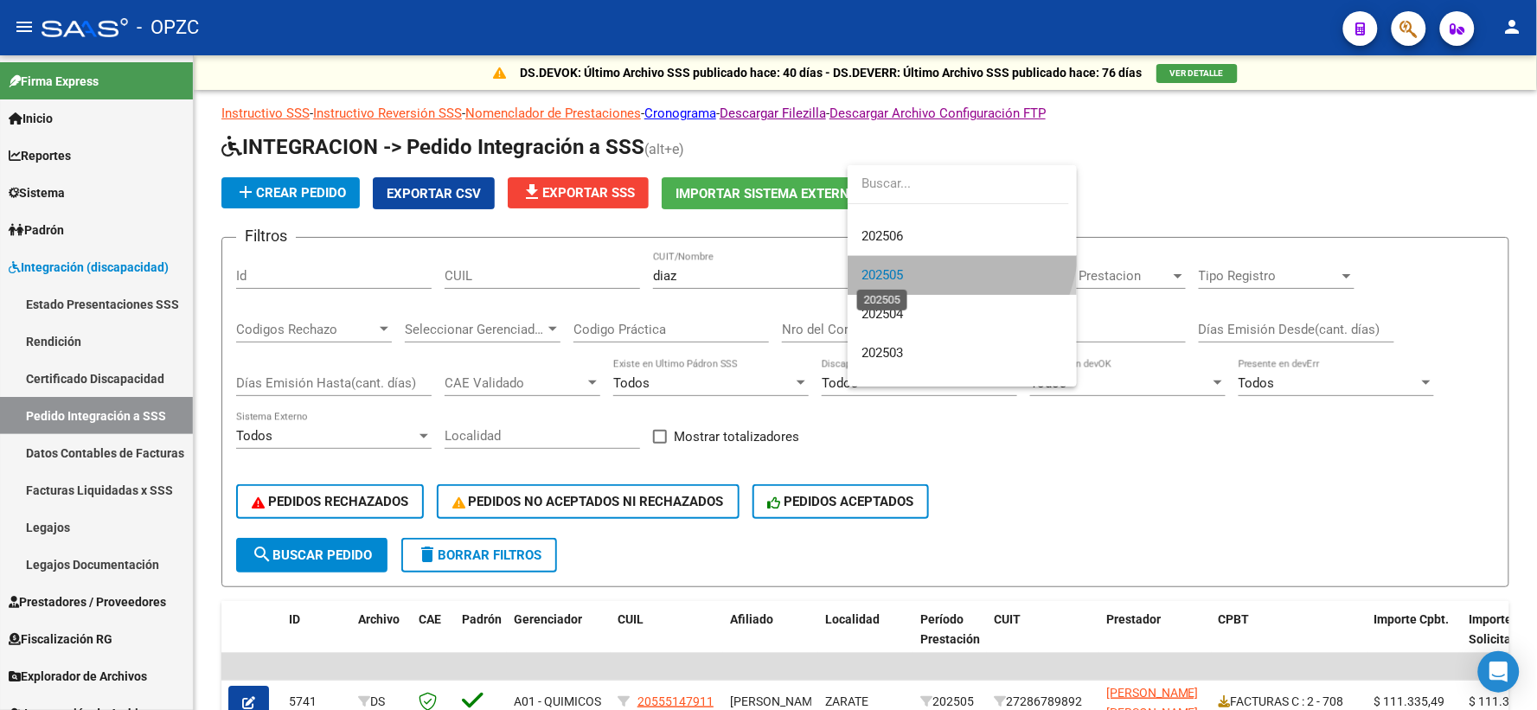
click at [874, 269] on span "202505" at bounding box center [882, 275] width 42 height 16
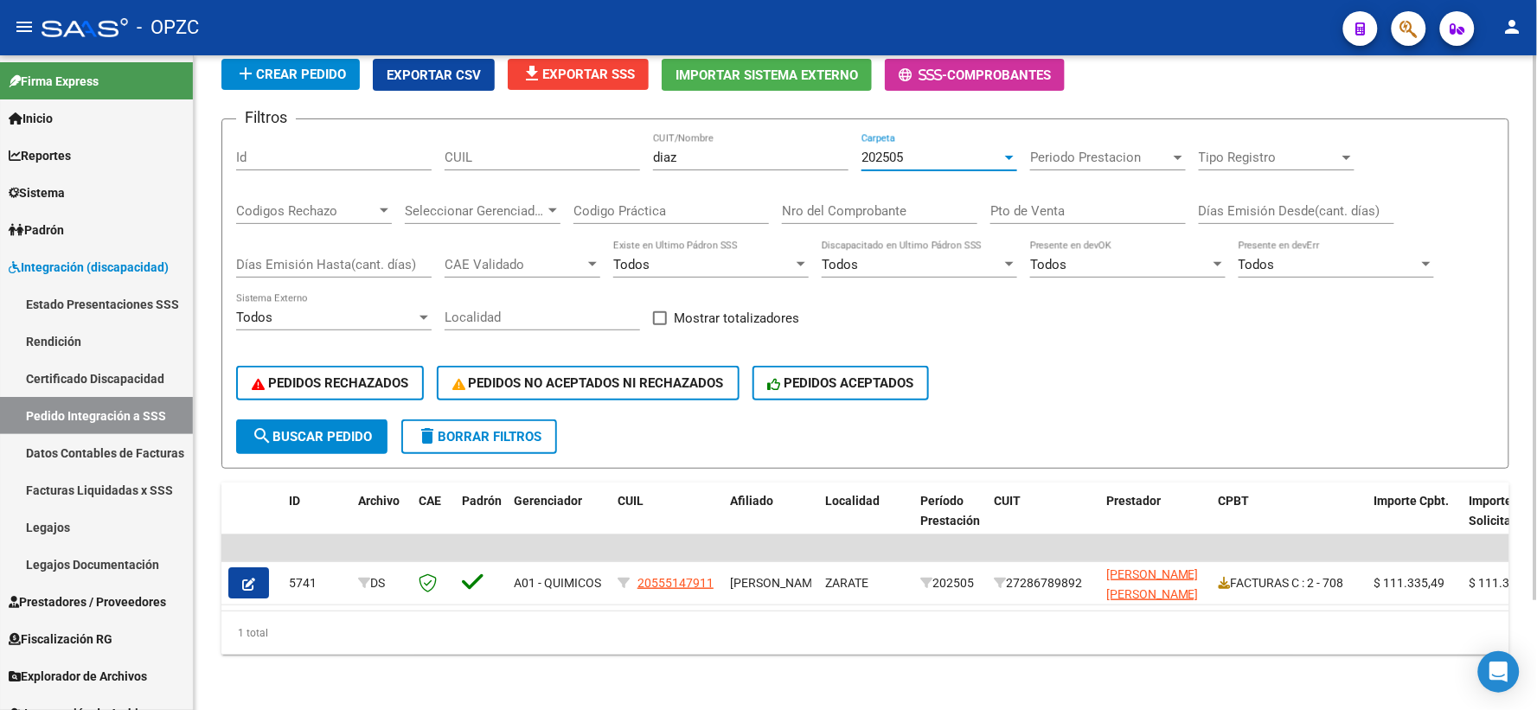
scroll to position [131, 0]
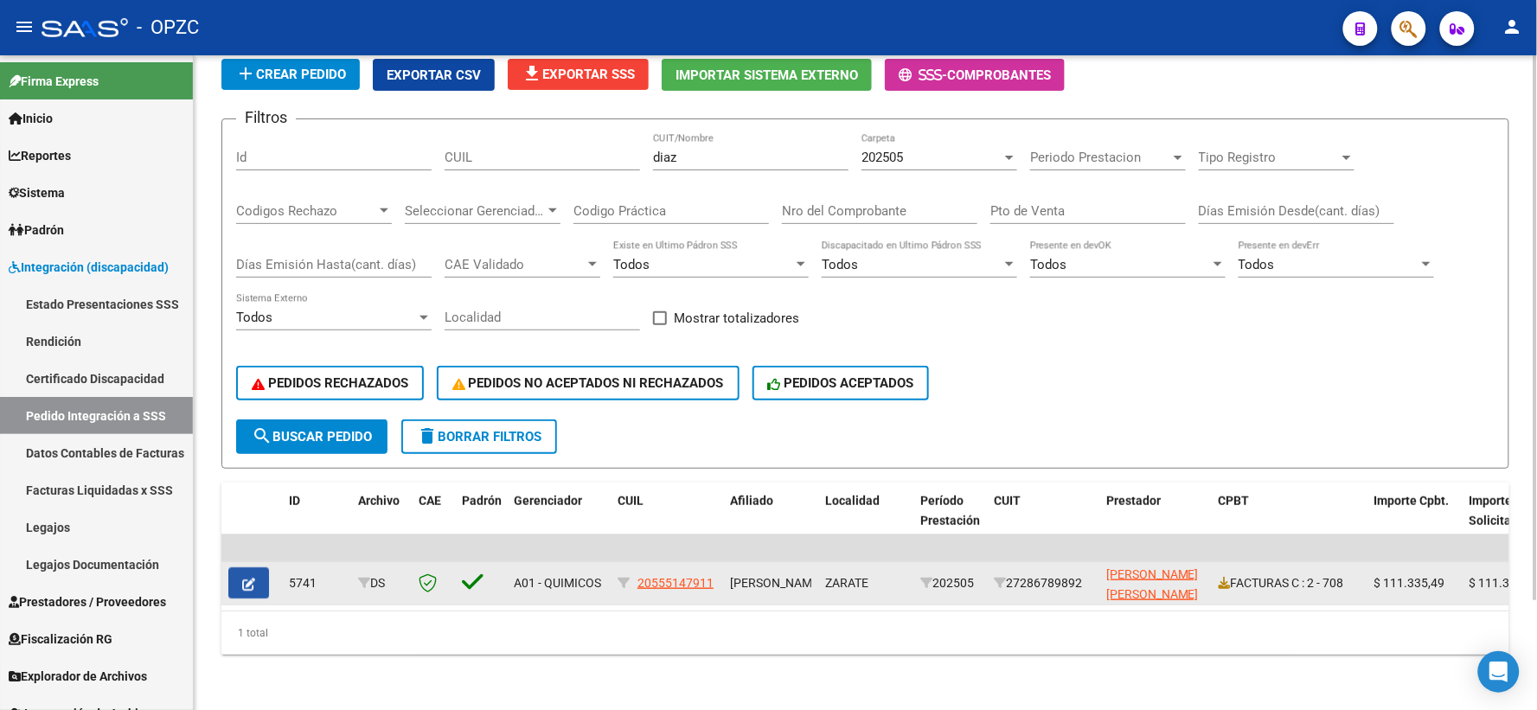
click at [239, 567] on button "button" at bounding box center [248, 582] width 41 height 31
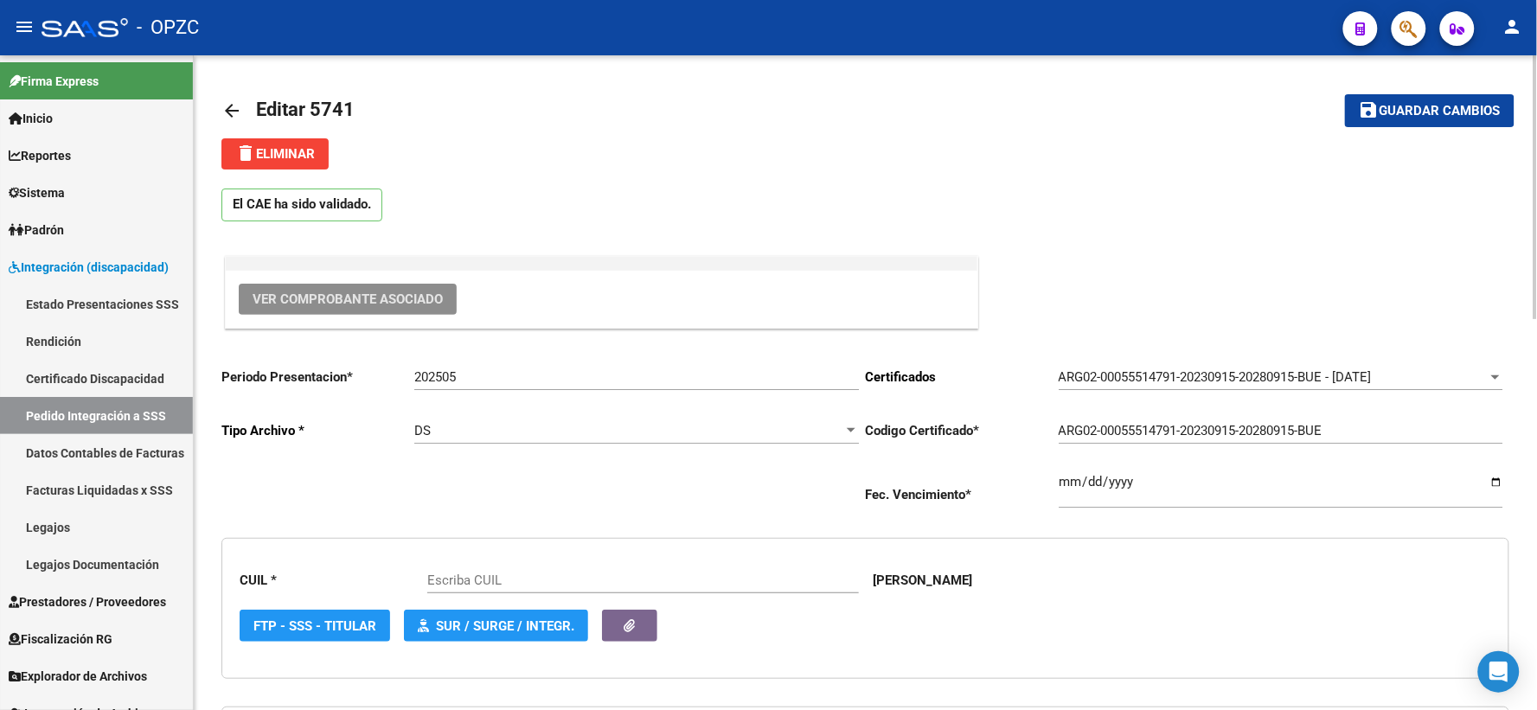
click at [329, 295] on span "Ver Comprobante Asociado" at bounding box center [347, 299] width 190 height 16
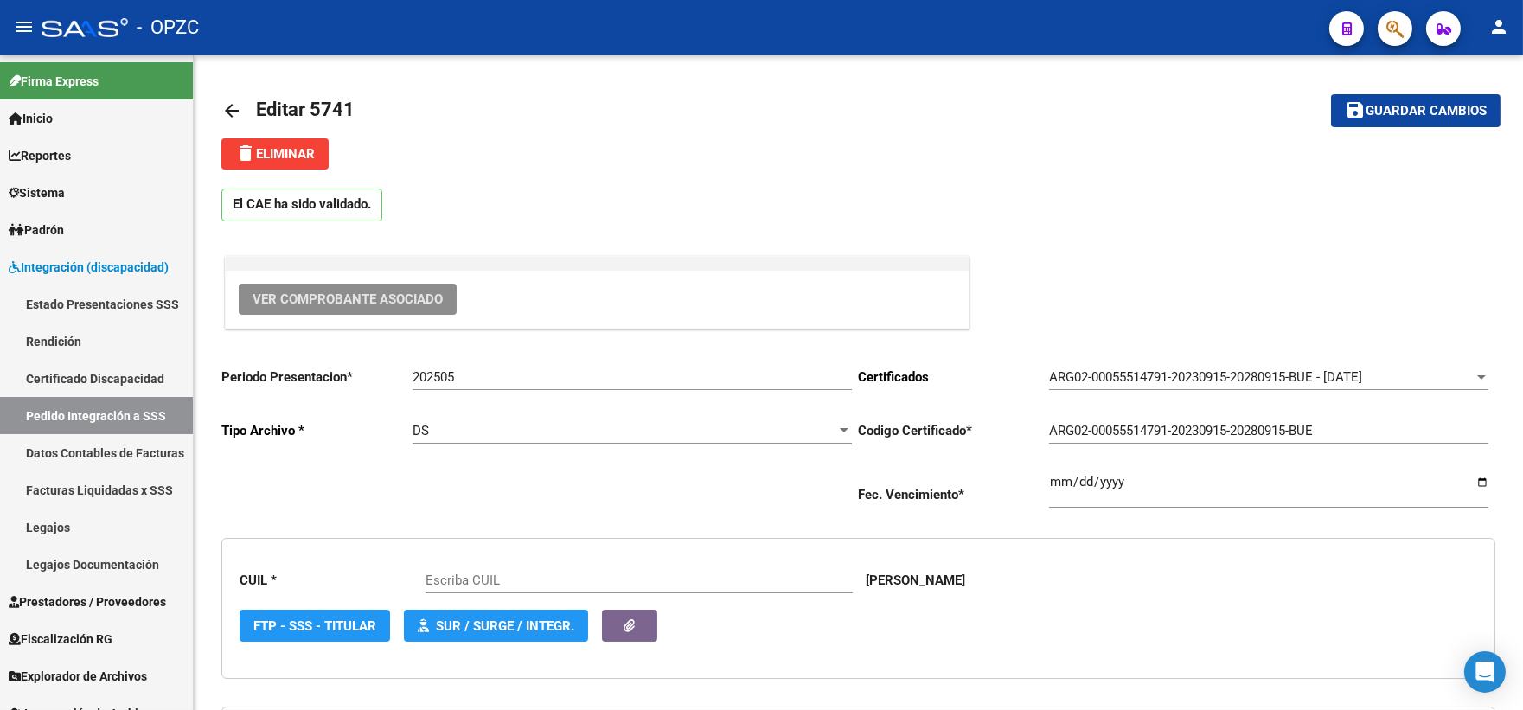
type input "20555147911"
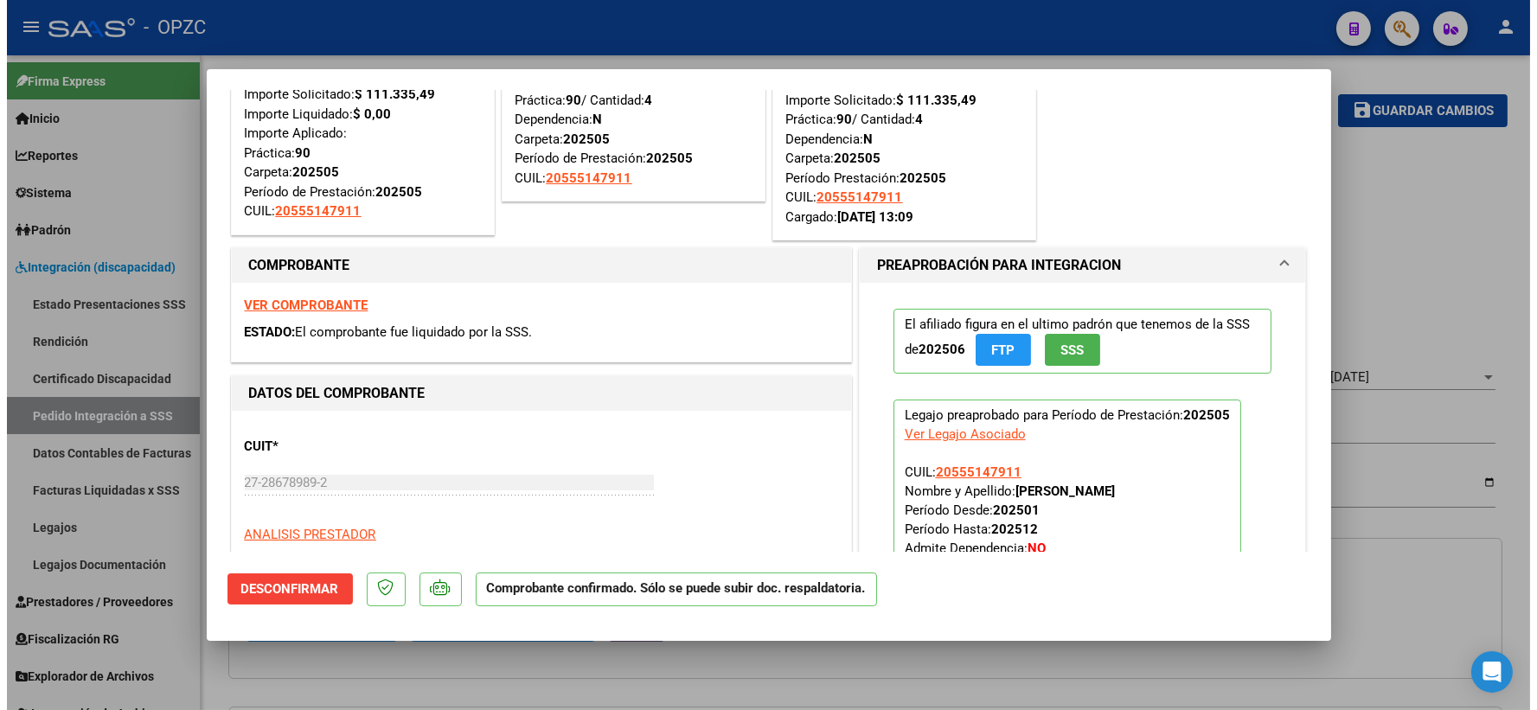
scroll to position [96, 0]
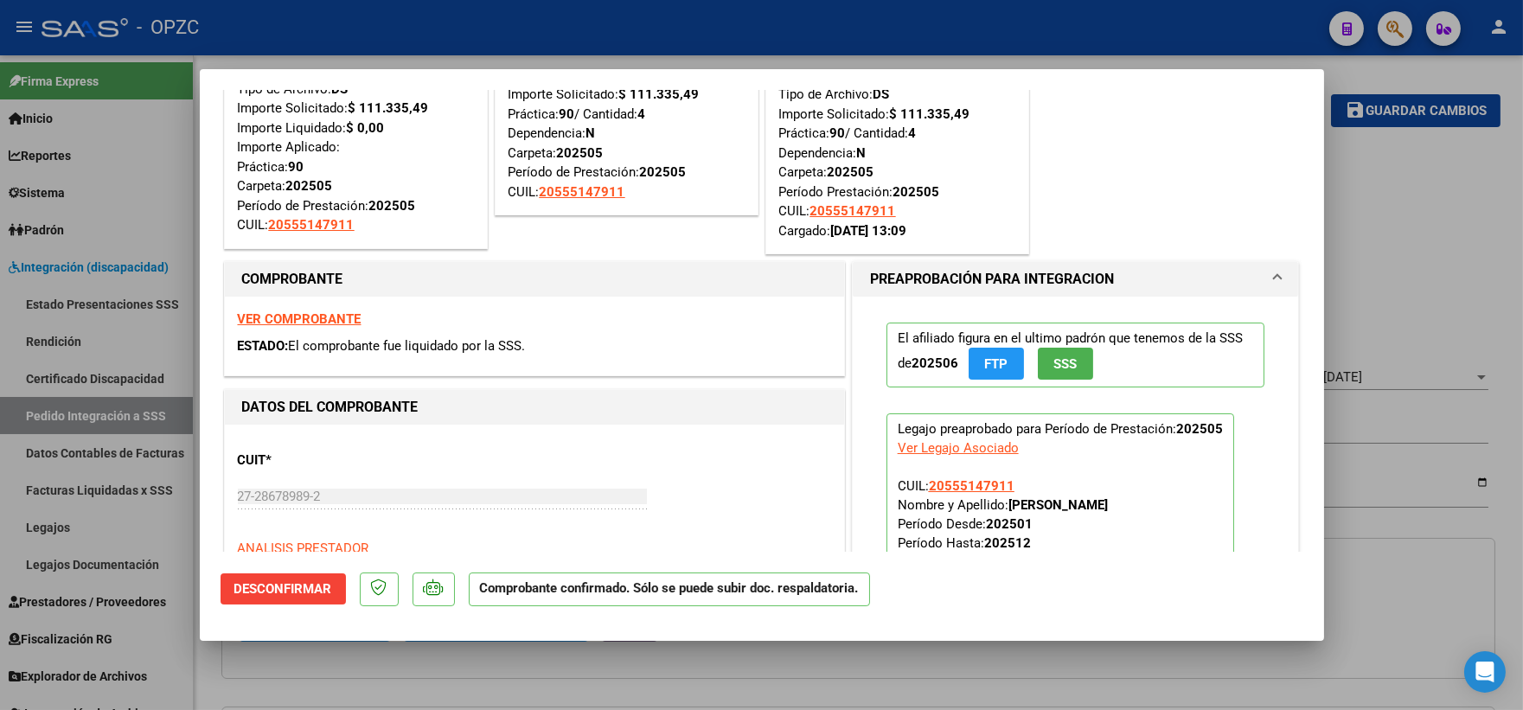
click at [1471, 240] on div at bounding box center [761, 355] width 1523 height 710
type input "$ 0,00"
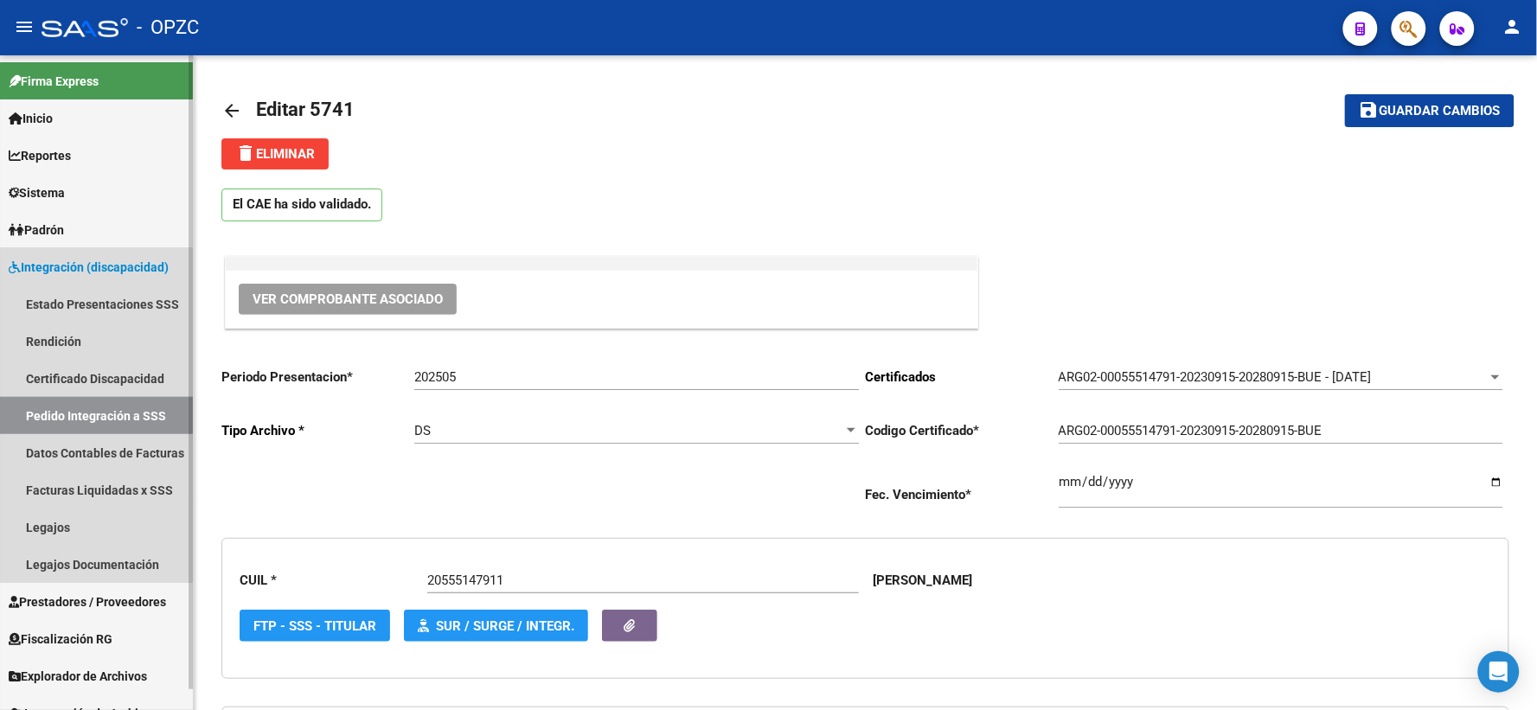
click at [73, 412] on link "Pedido Integración a SSS" at bounding box center [96, 415] width 193 height 37
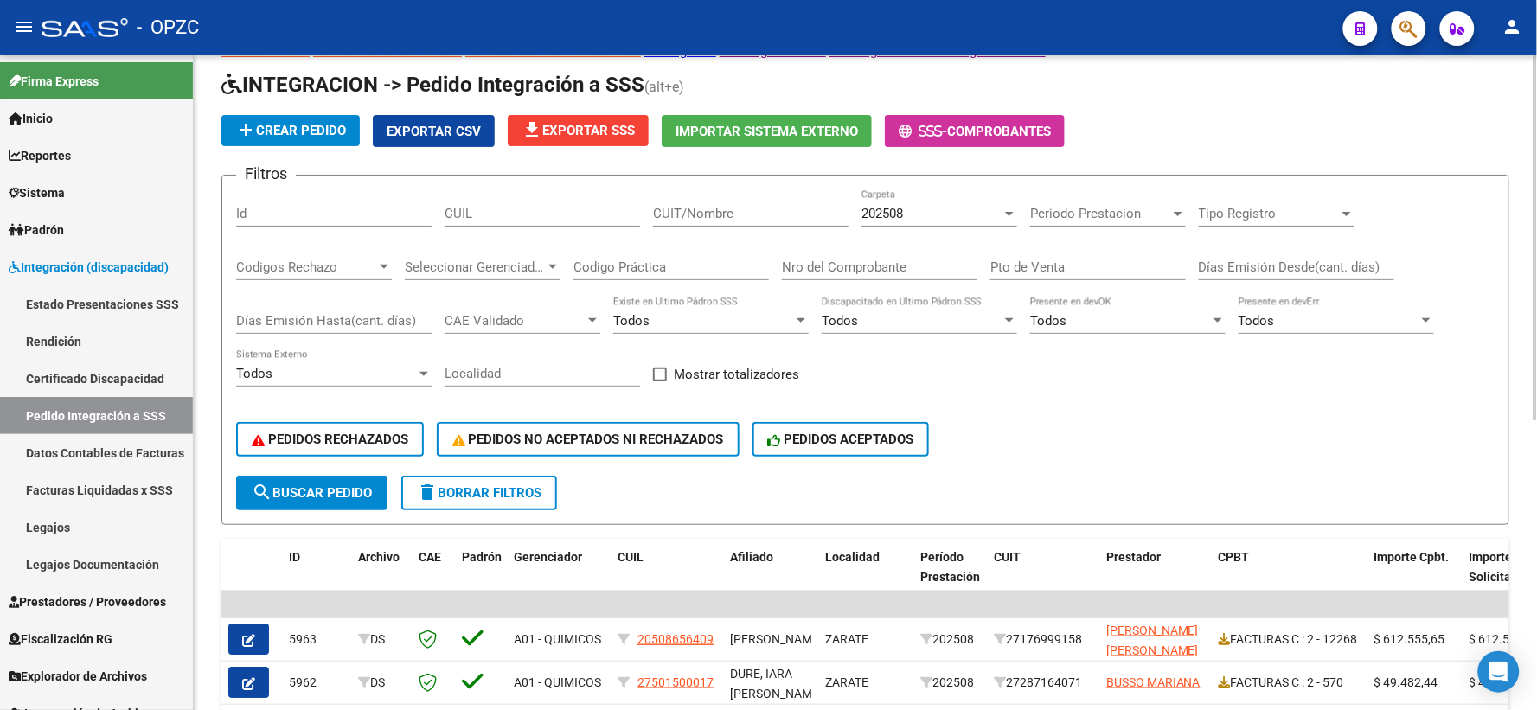
scroll to position [96, 0]
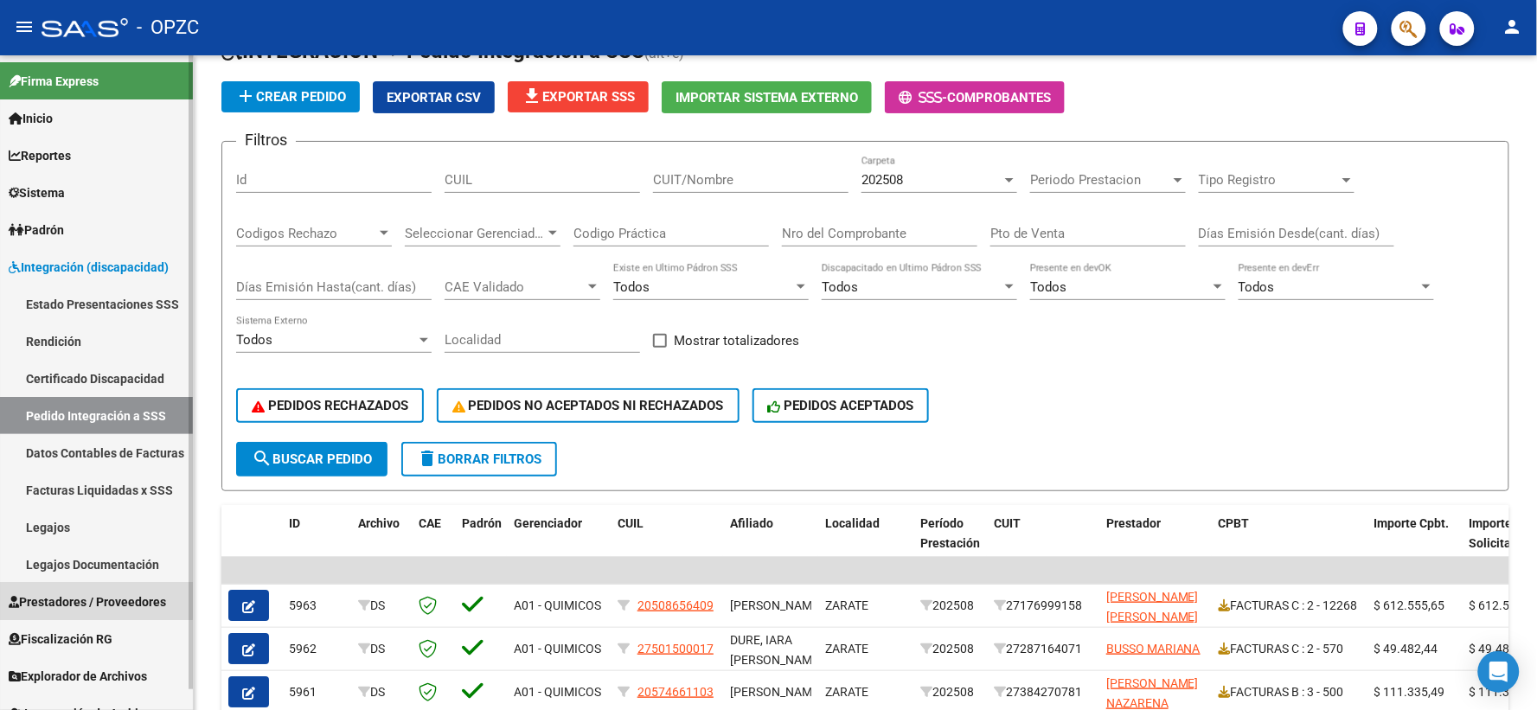
click at [80, 600] on span "Prestadores / Proveedores" at bounding box center [87, 601] width 157 height 19
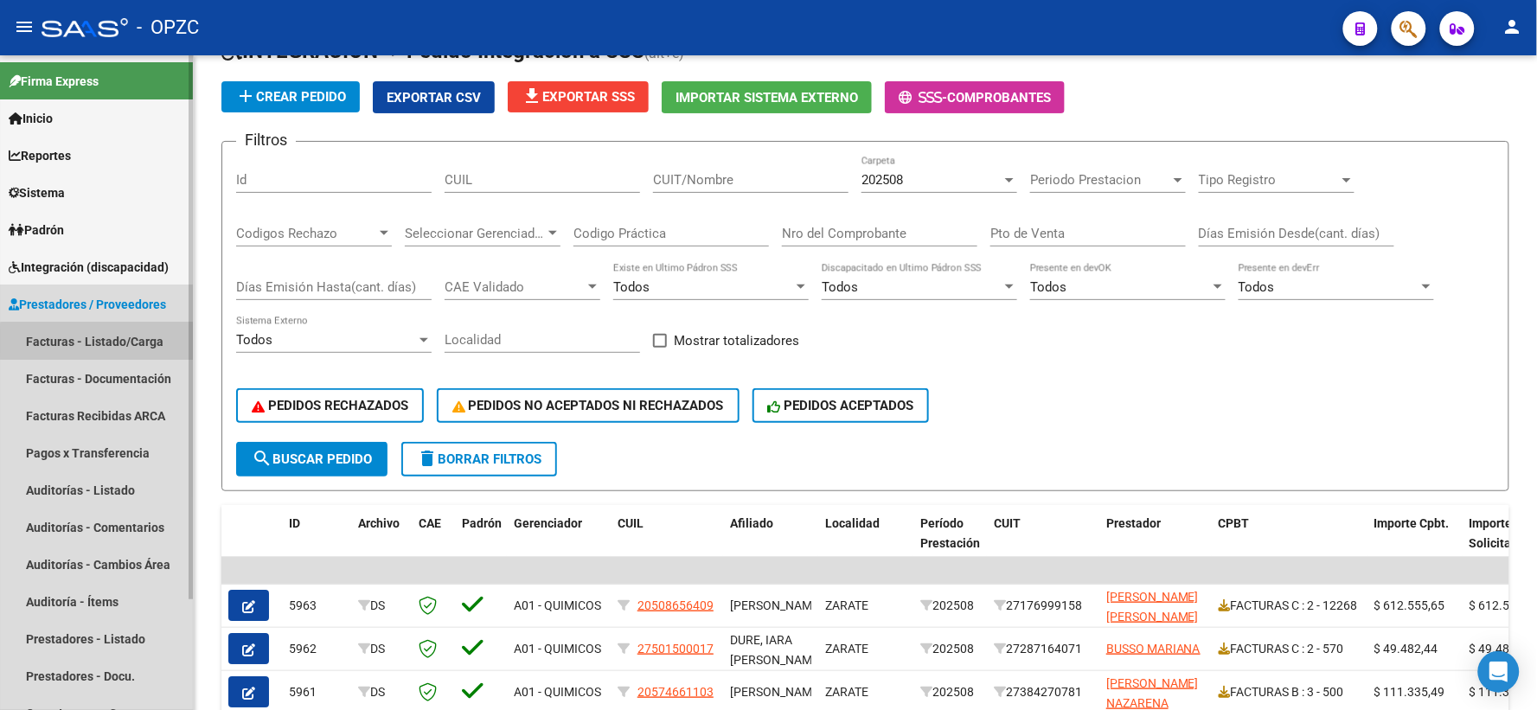
click at [97, 342] on link "Facturas - Listado/Carga" at bounding box center [96, 341] width 193 height 37
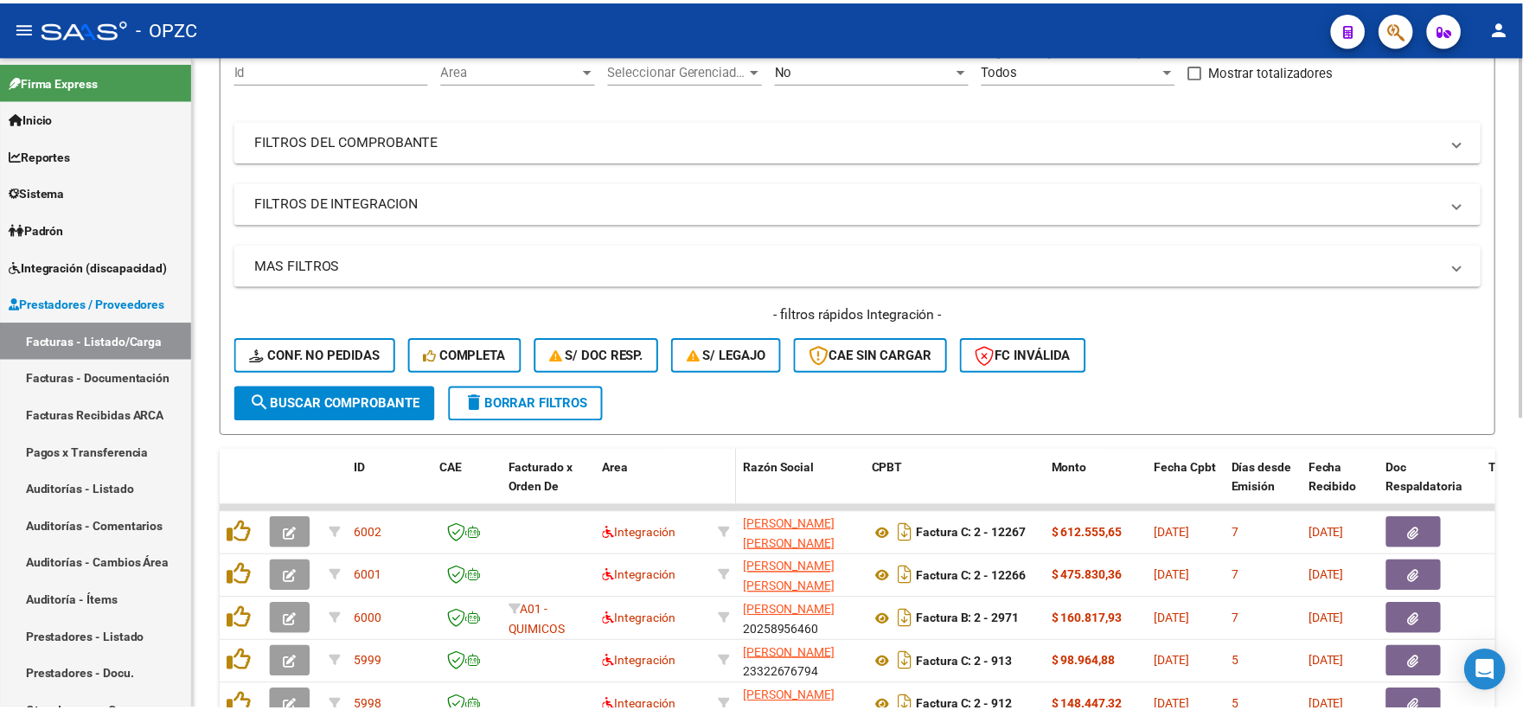
scroll to position [192, 0]
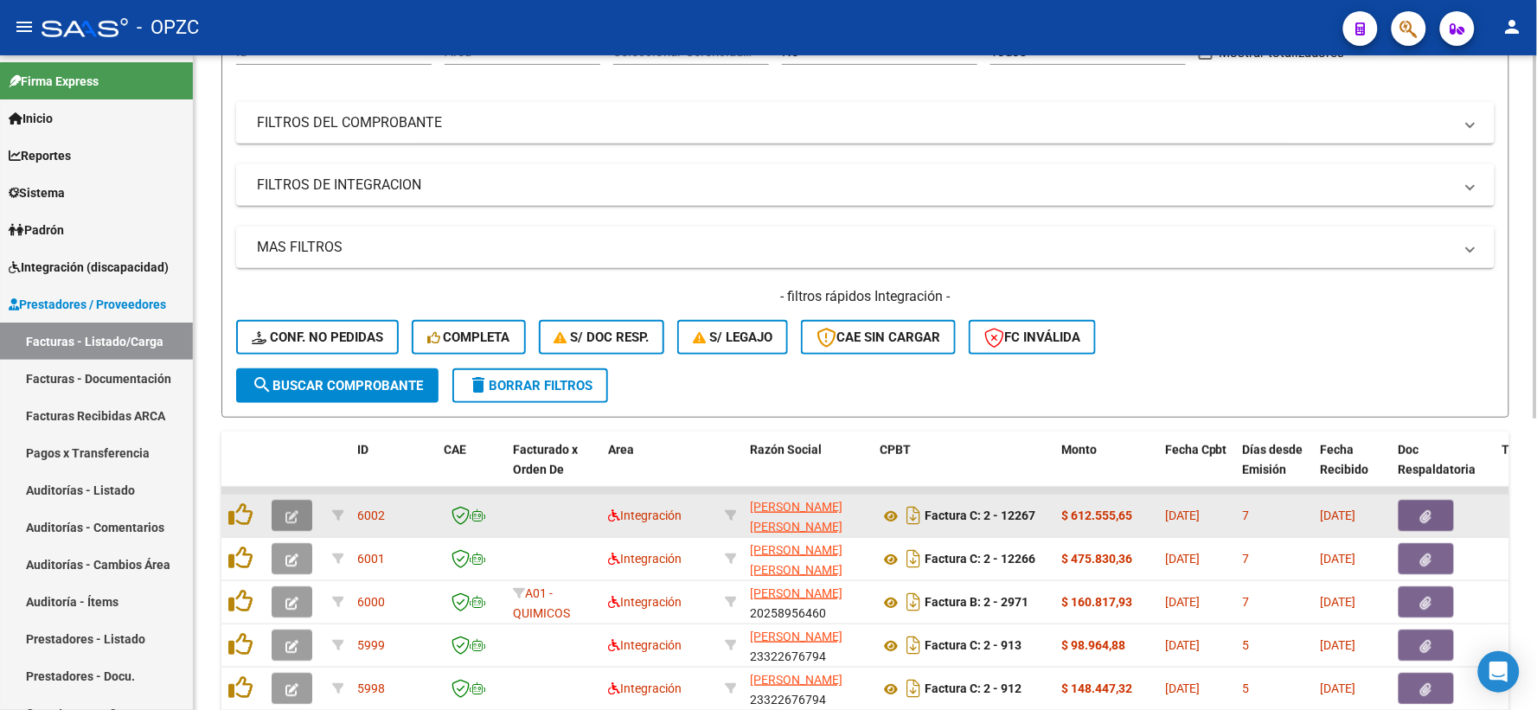
click at [286, 510] on icon "button" at bounding box center [291, 516] width 13 height 13
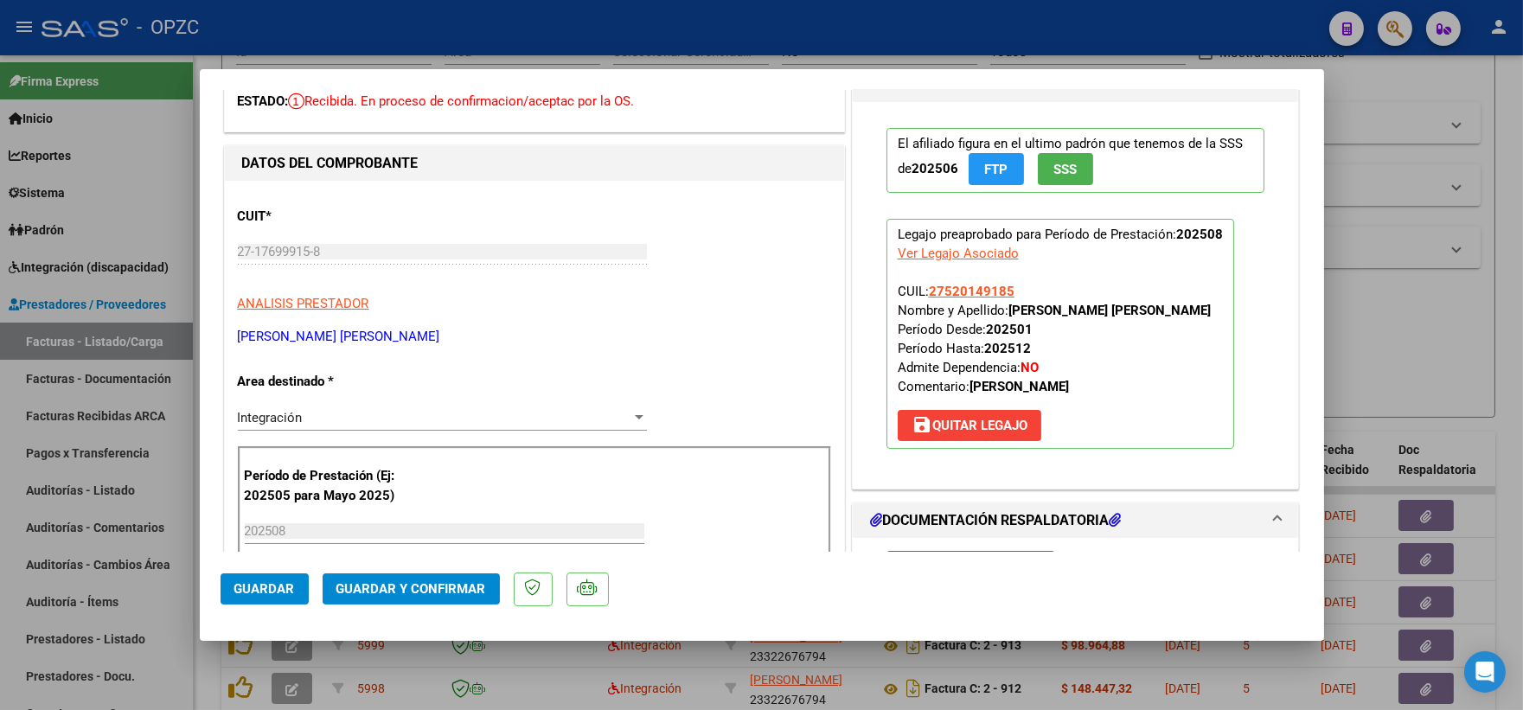
scroll to position [0, 0]
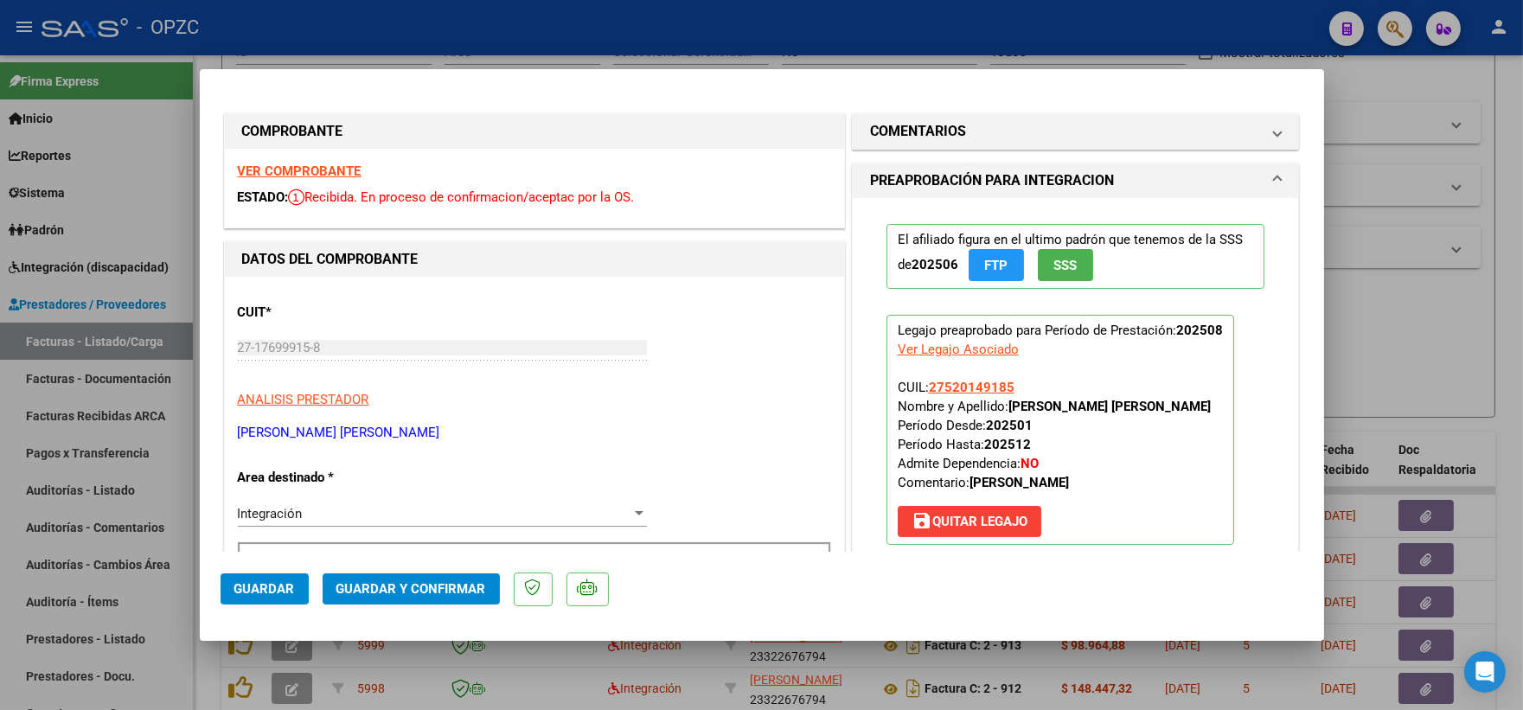
click at [296, 167] on strong "VER COMPROBANTE" at bounding box center [300, 171] width 124 height 16
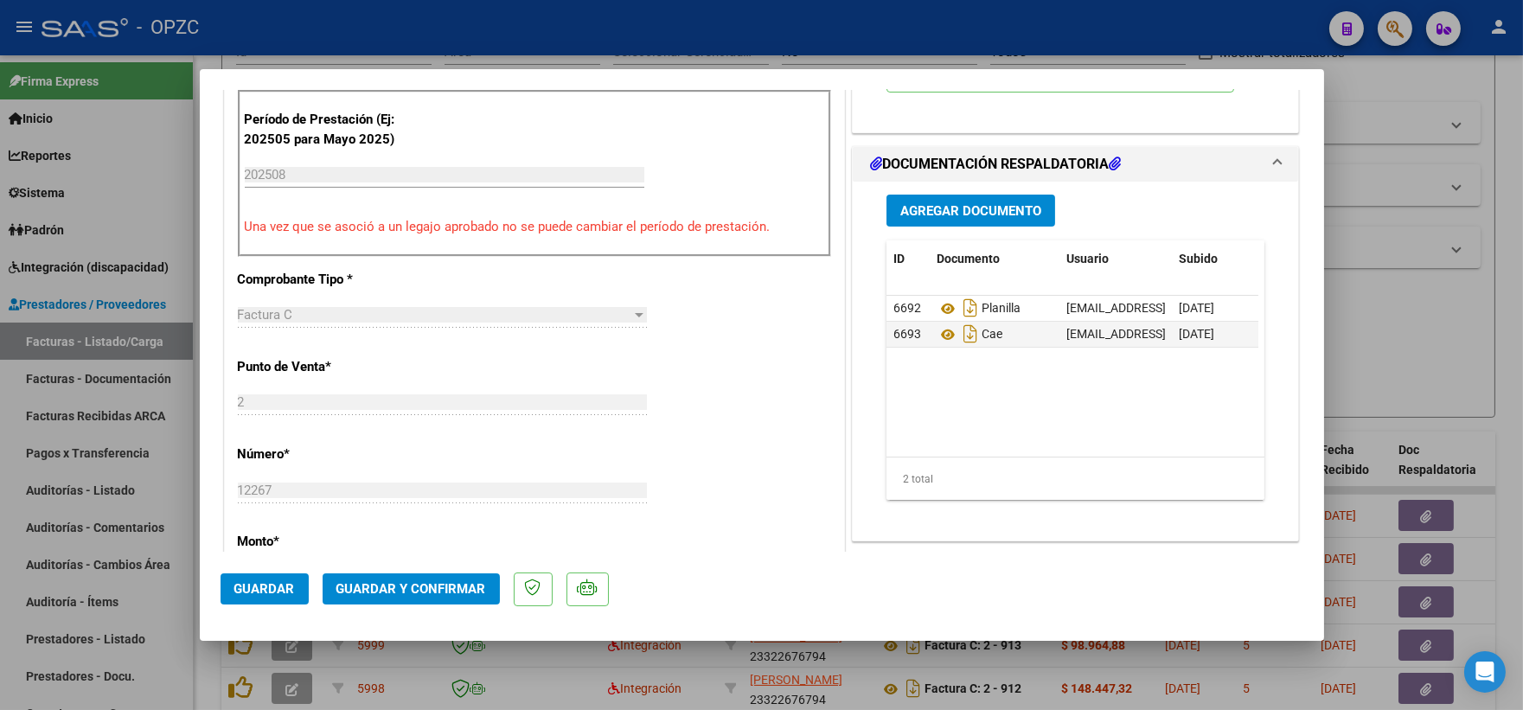
scroll to position [576, 0]
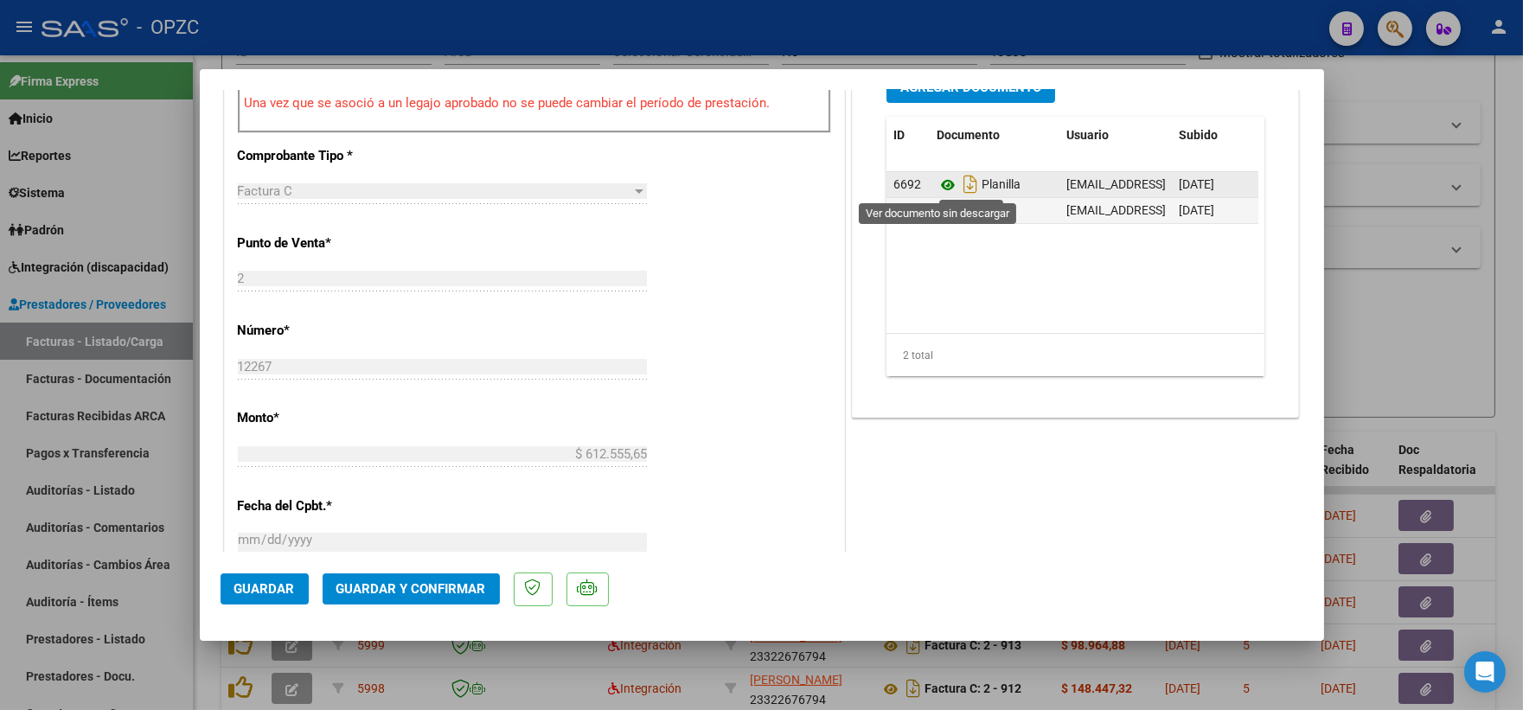
click at [938, 185] on icon at bounding box center [947, 185] width 22 height 21
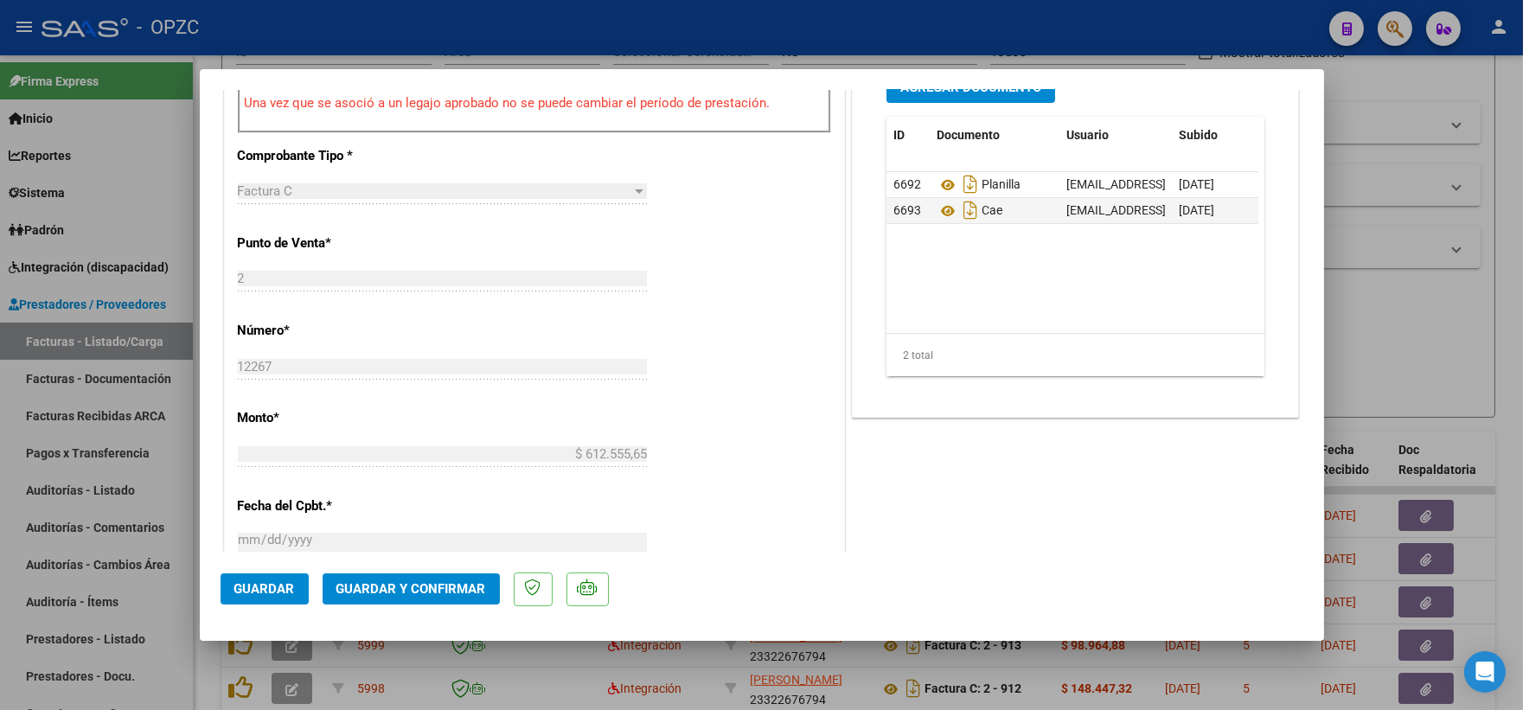
click at [412, 586] on span "Guardar y Confirmar" at bounding box center [411, 589] width 150 height 16
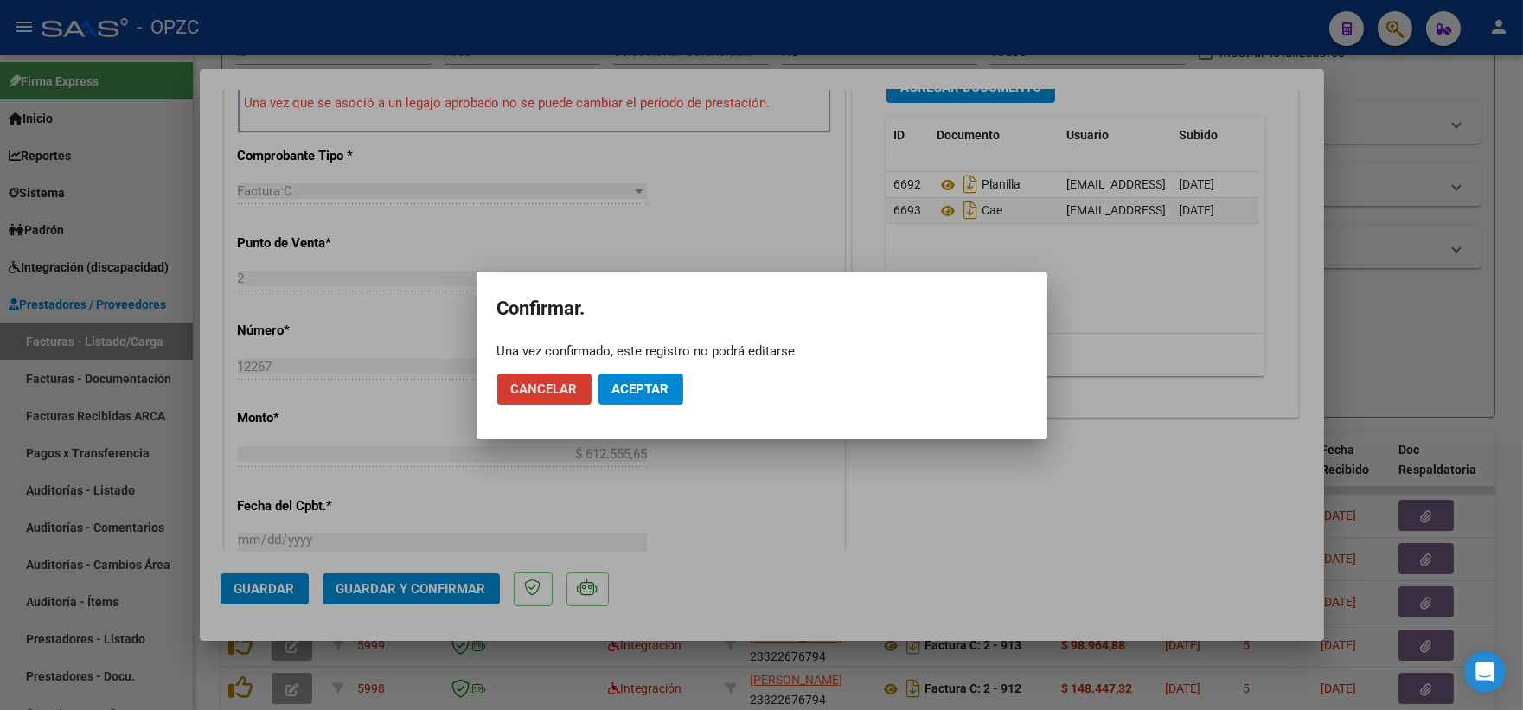
click at [642, 391] on span "Aceptar" at bounding box center [640, 389] width 57 height 16
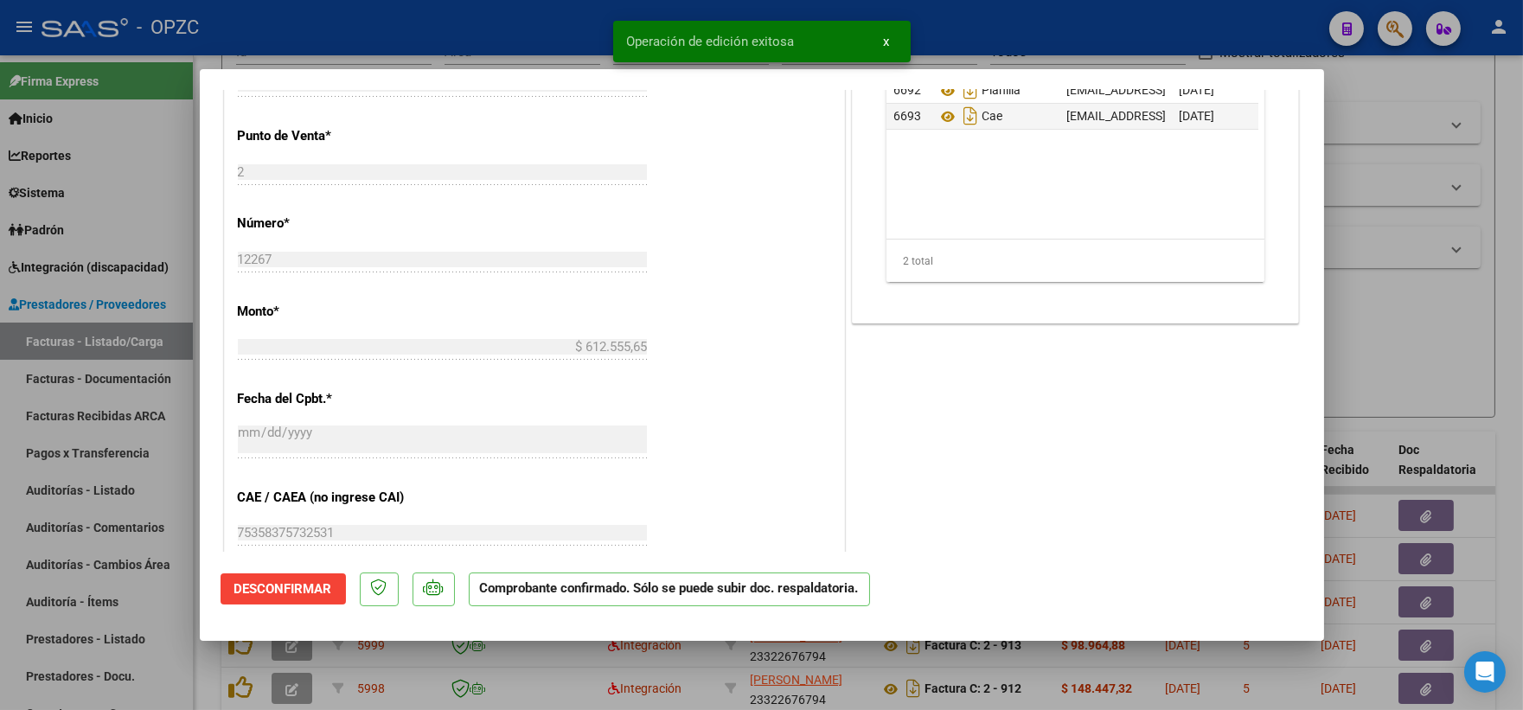
click at [1377, 178] on div at bounding box center [761, 355] width 1523 height 710
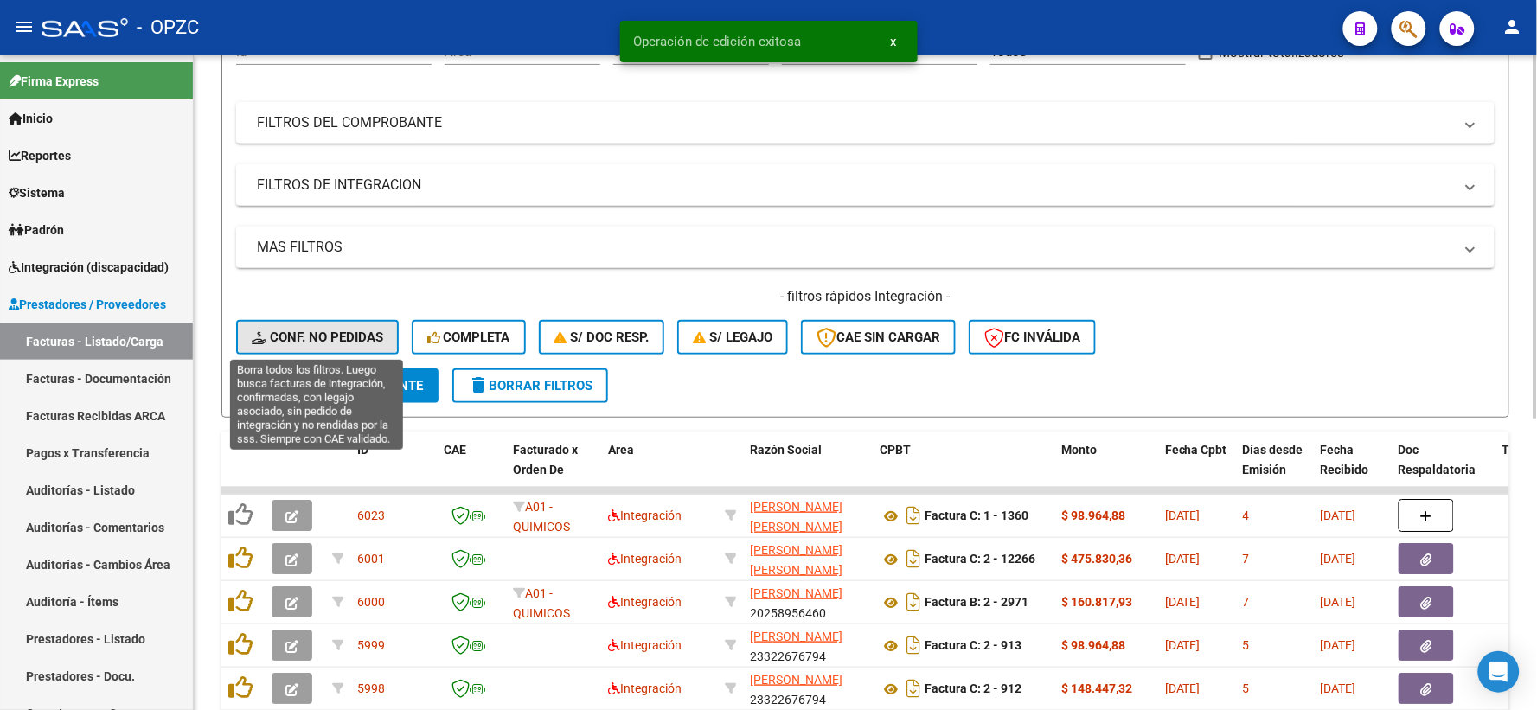
click at [336, 338] on span "Conf. no pedidas" at bounding box center [317, 337] width 131 height 16
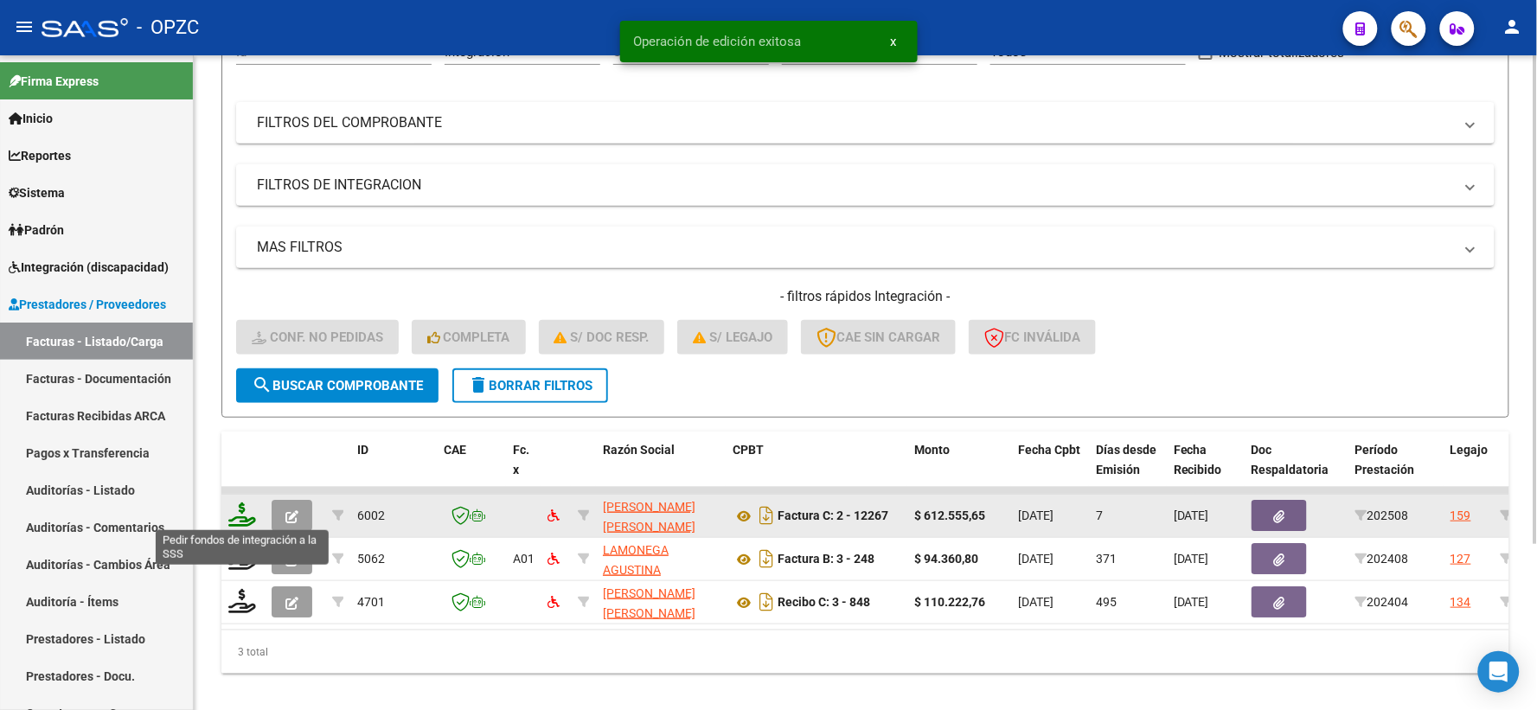
click at [243, 514] on icon at bounding box center [242, 514] width 28 height 24
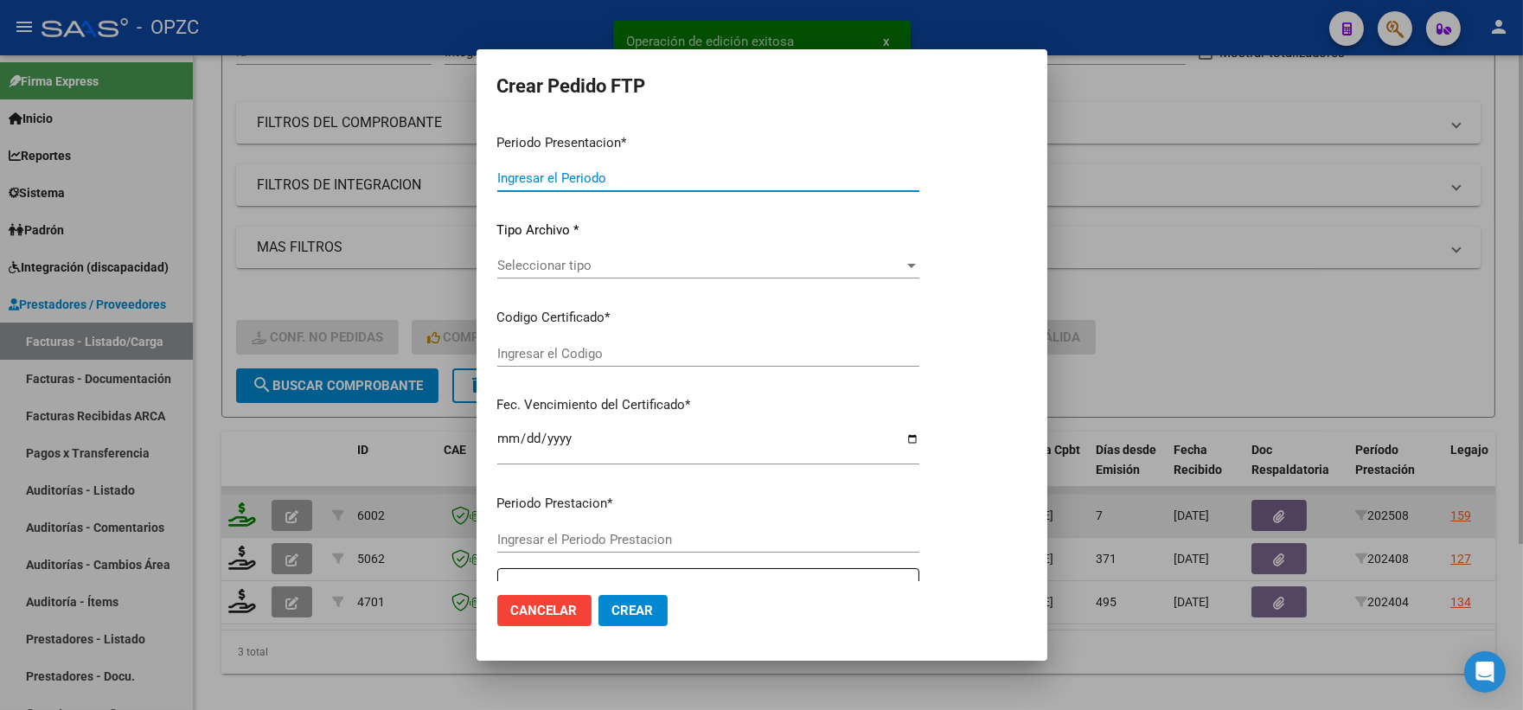
type input "202508"
type input "$ 612.555,65"
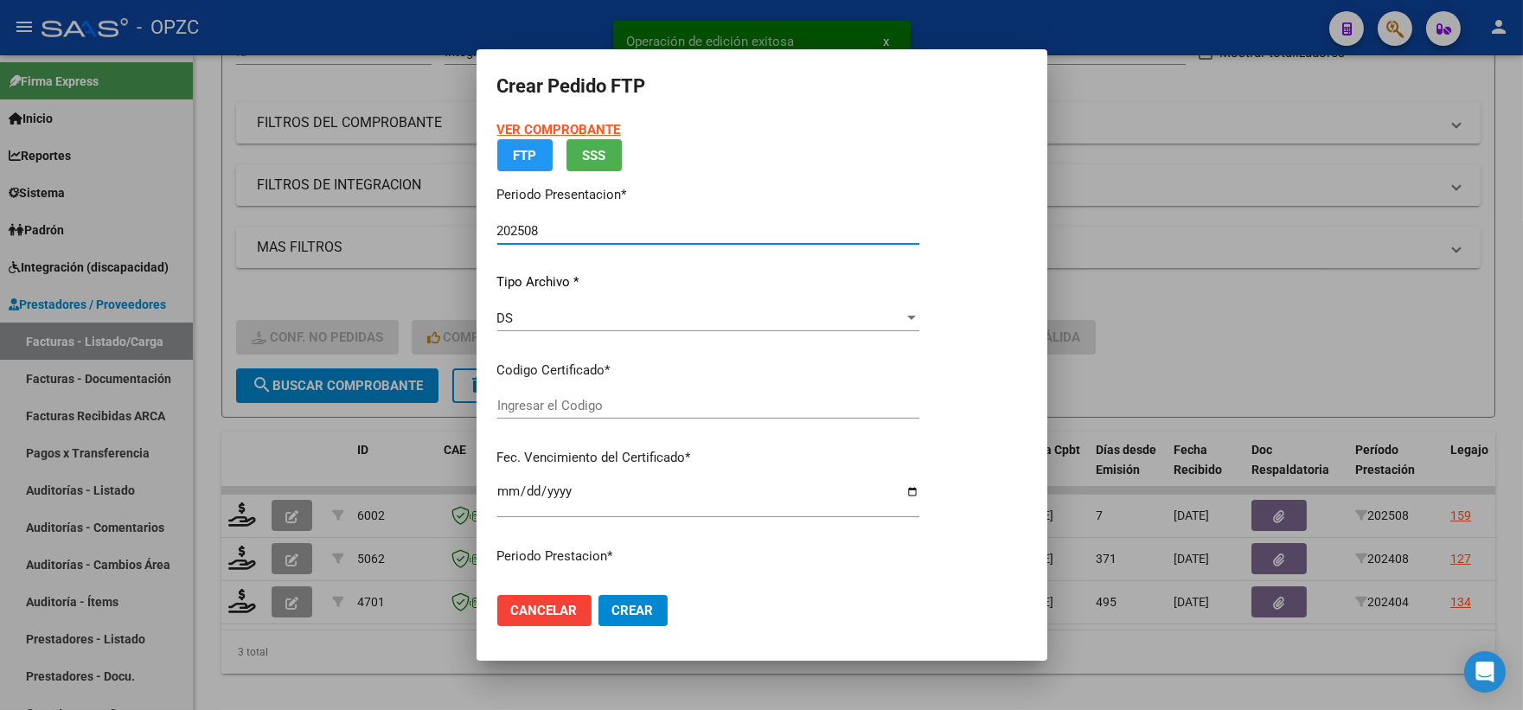
type input "ARG01000520149182017101920251019BSAS455"
type input "[DATE]"
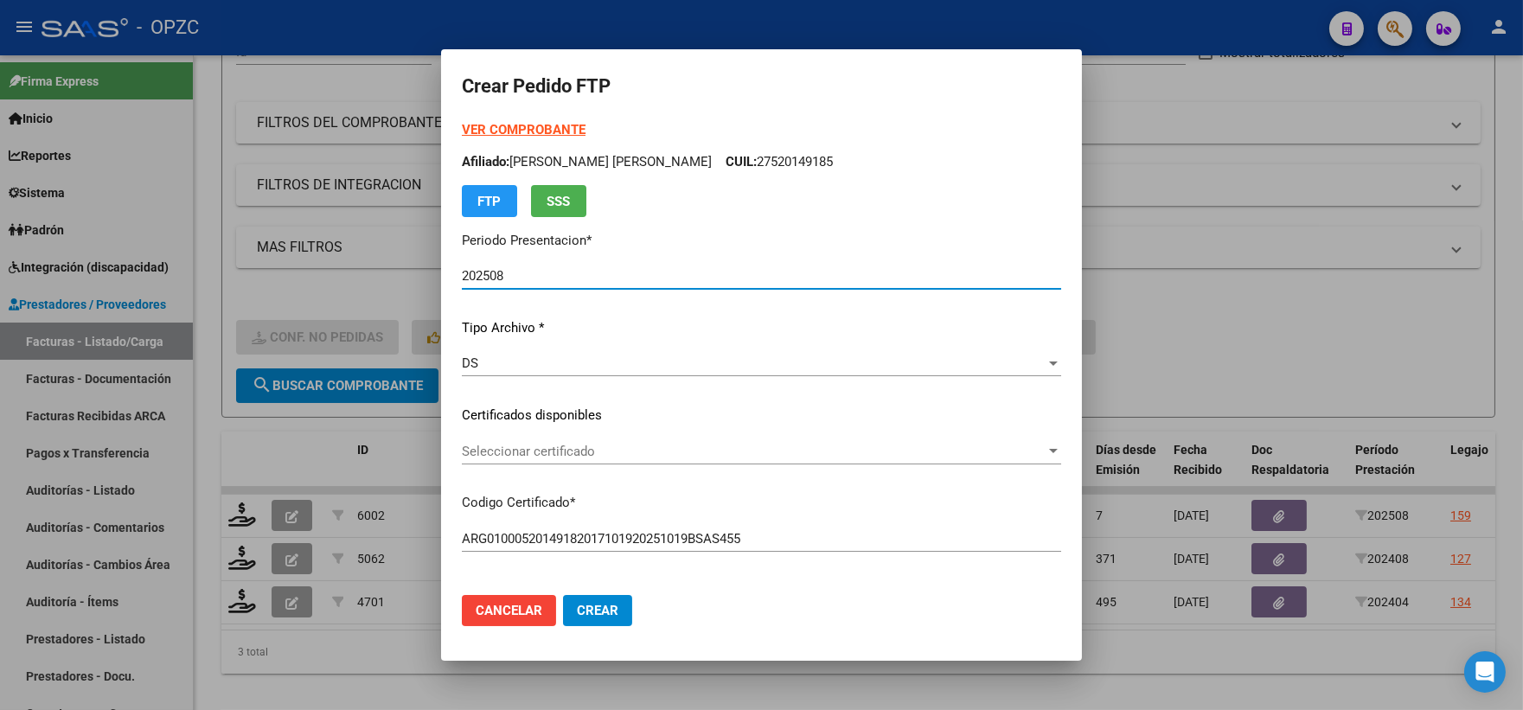
click at [1049, 451] on div at bounding box center [1053, 451] width 9 height 4
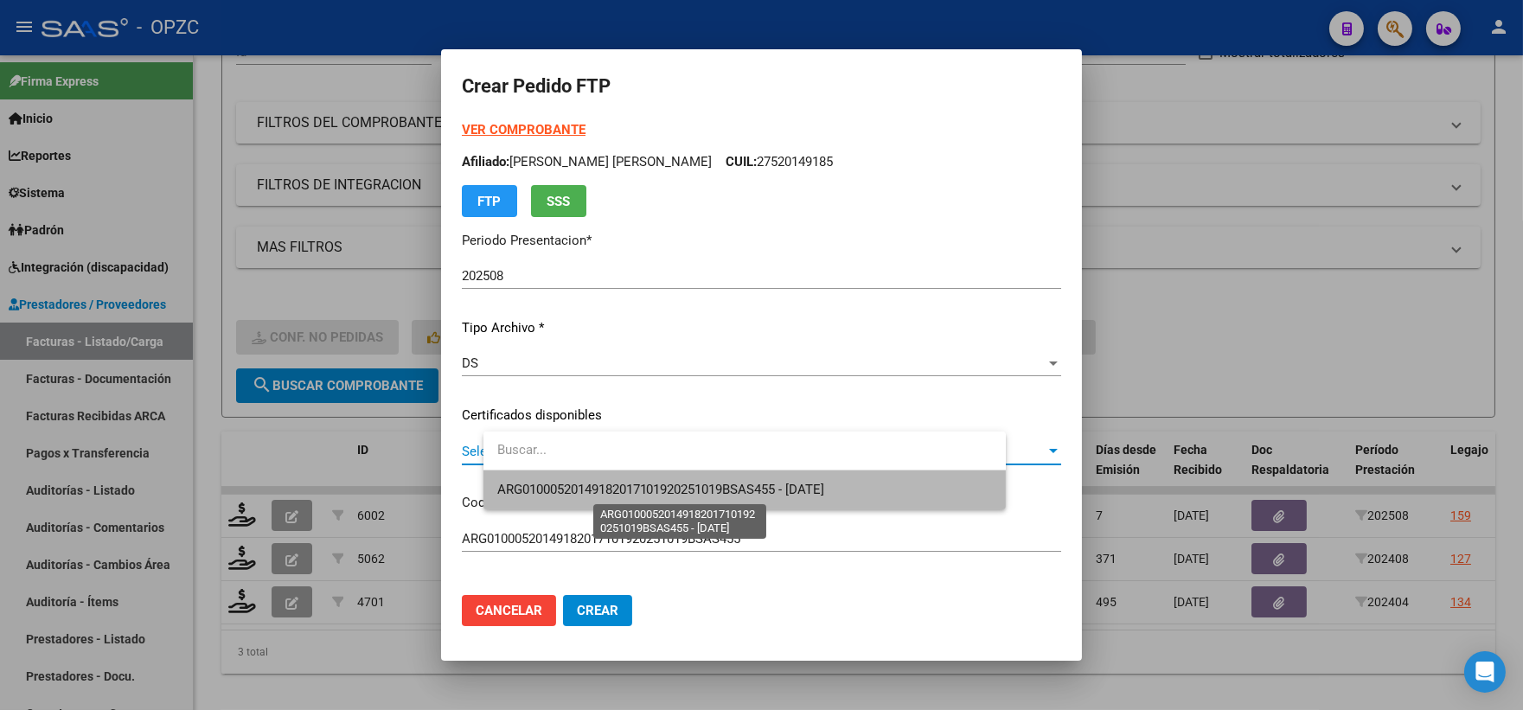
click at [792, 485] on span "ARG01000520149182017101920251019BSAS455 - [DATE]" at bounding box center [661, 490] width 328 height 16
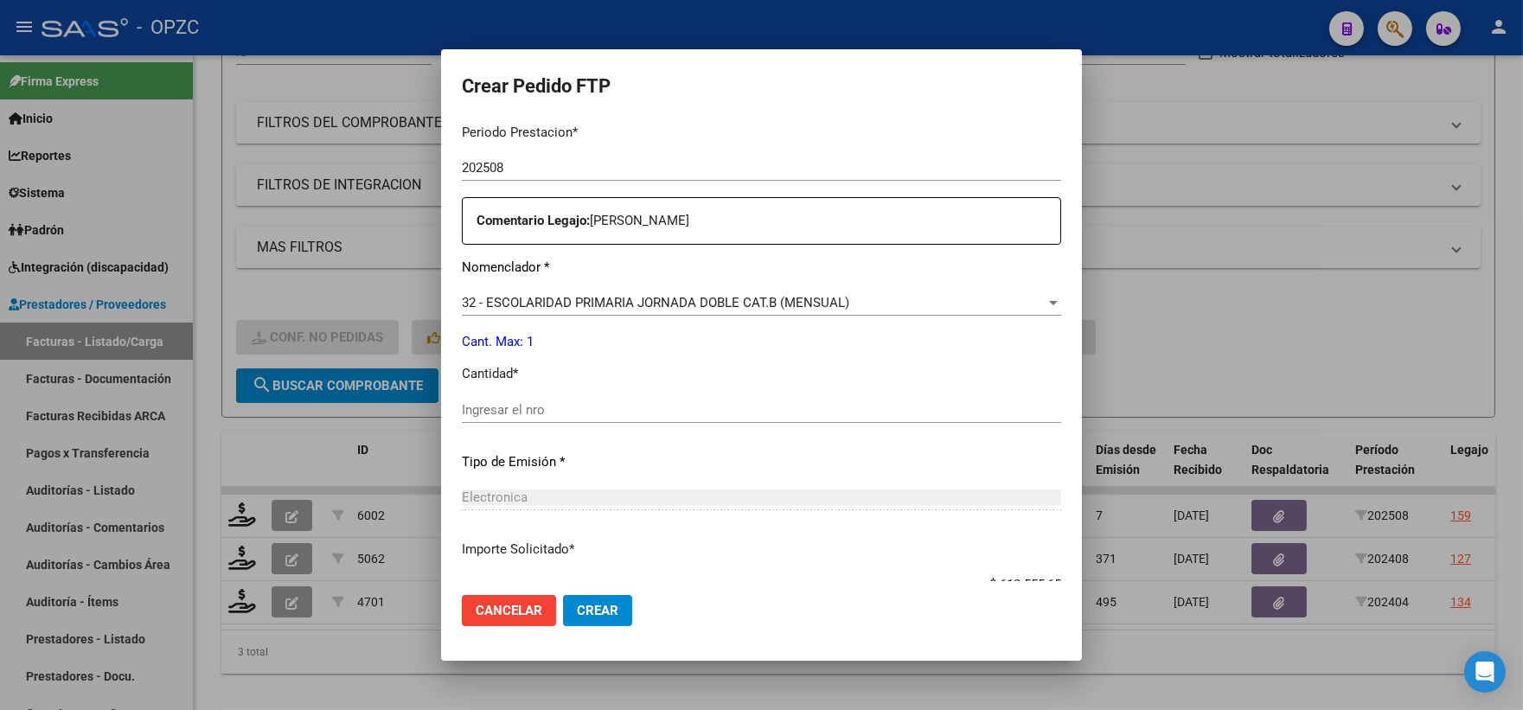
click at [605, 416] on input "Ingresar el nro" at bounding box center [761, 410] width 599 height 16
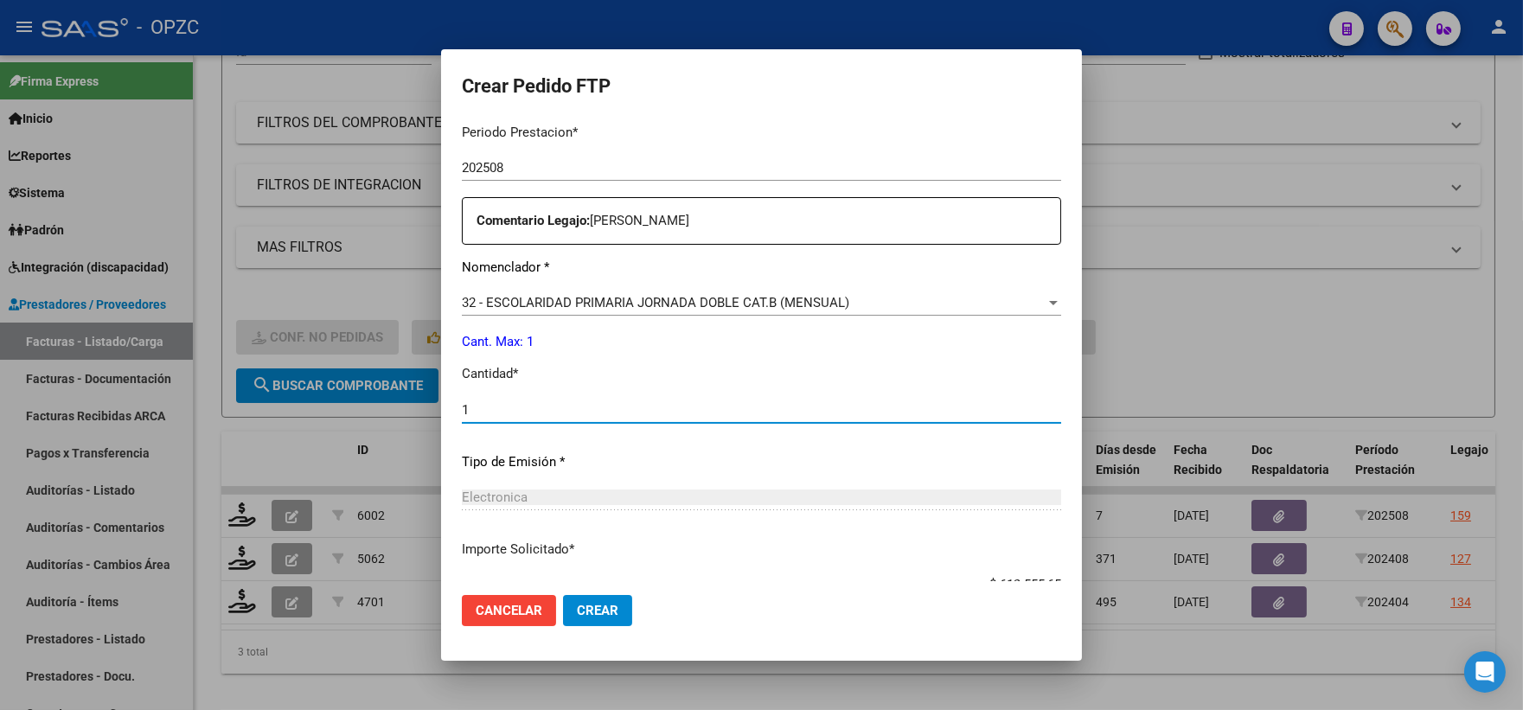
type input "1"
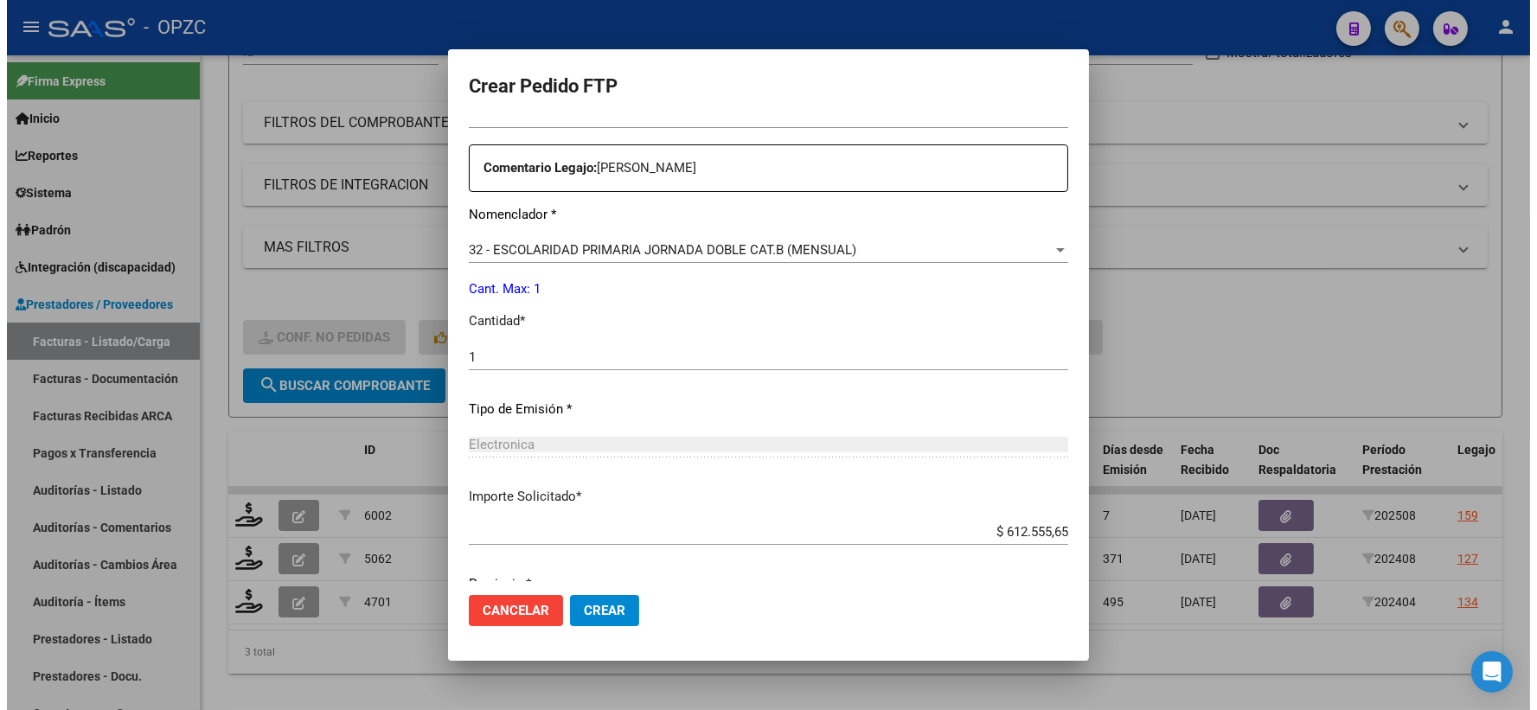
scroll to position [696, 0]
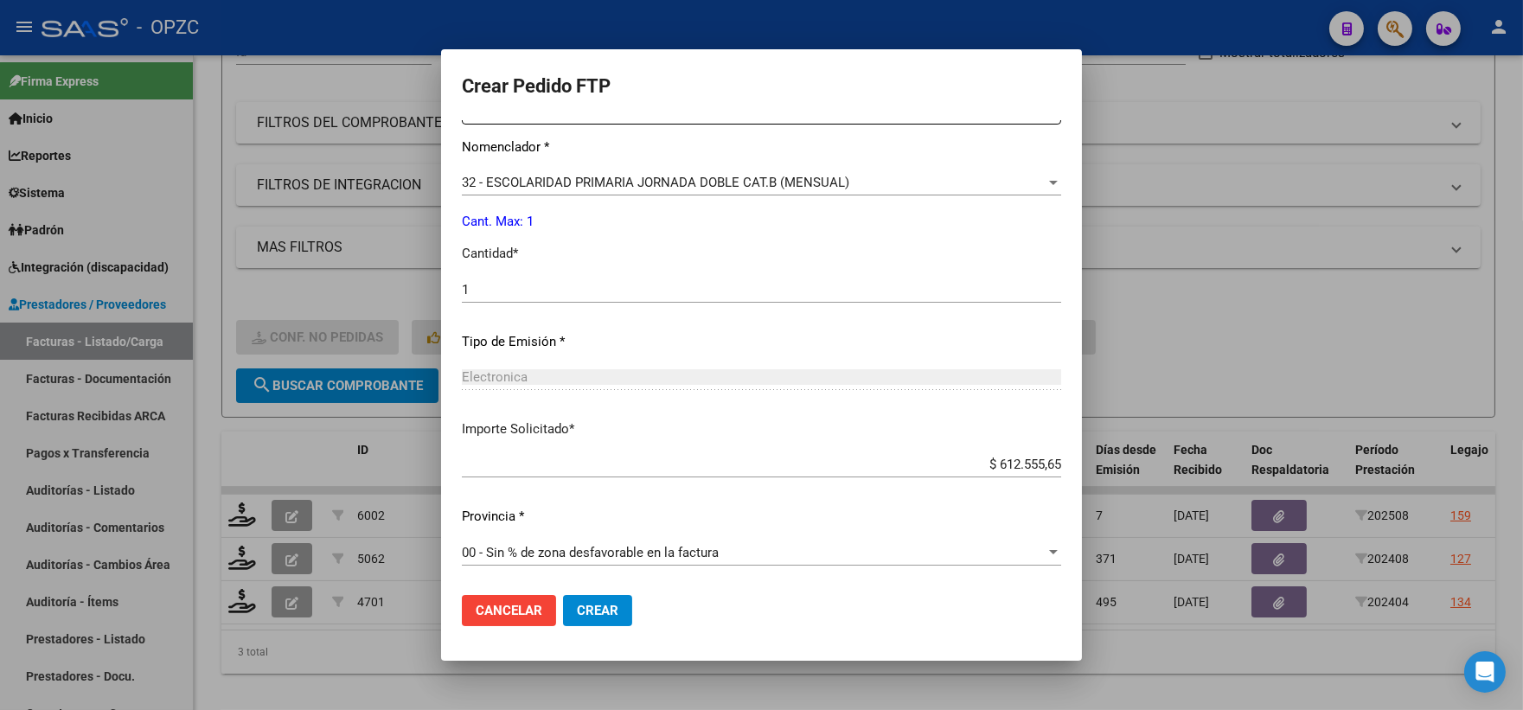
click at [618, 610] on span "Crear" at bounding box center [598, 611] width 42 height 16
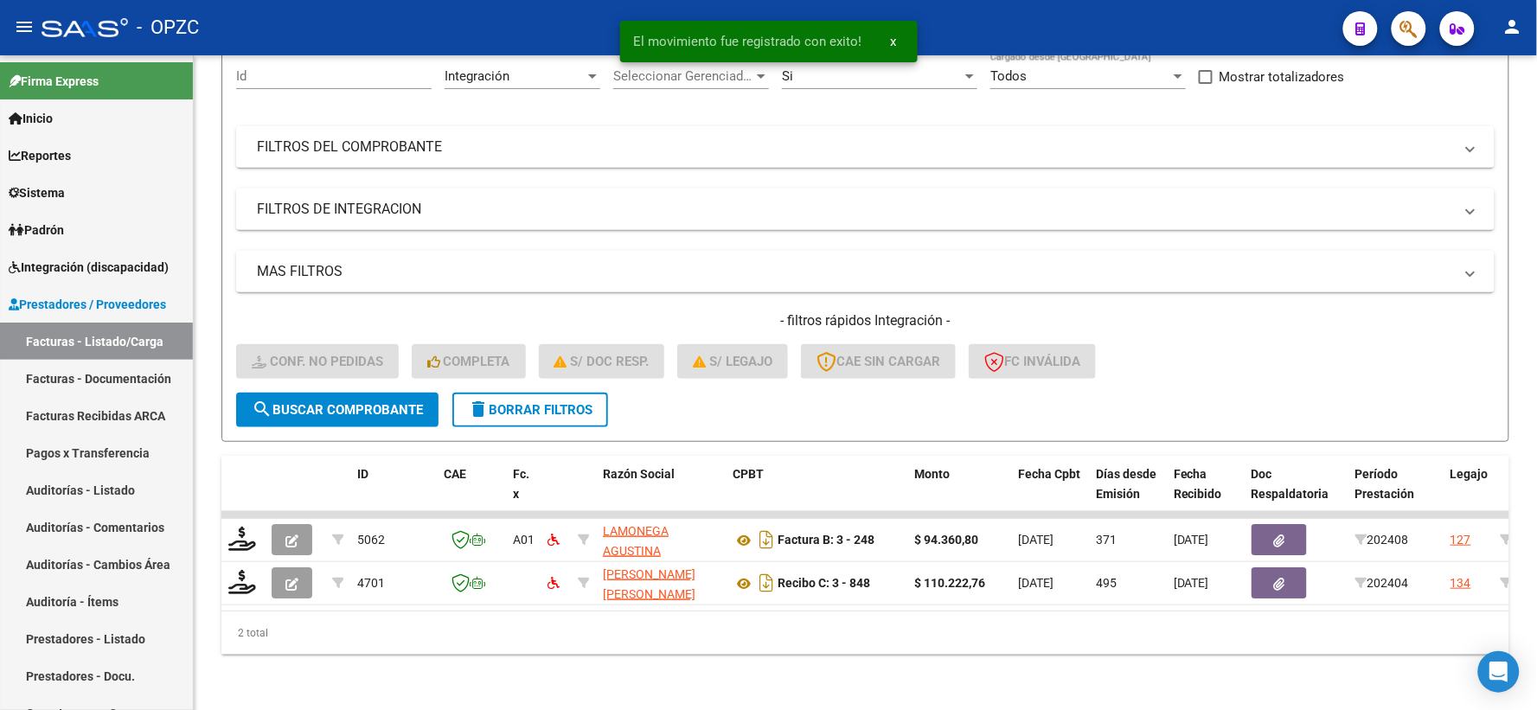
scroll to position [180, 0]
click at [100, 272] on span "Integración (discapacidad)" at bounding box center [89, 267] width 160 height 19
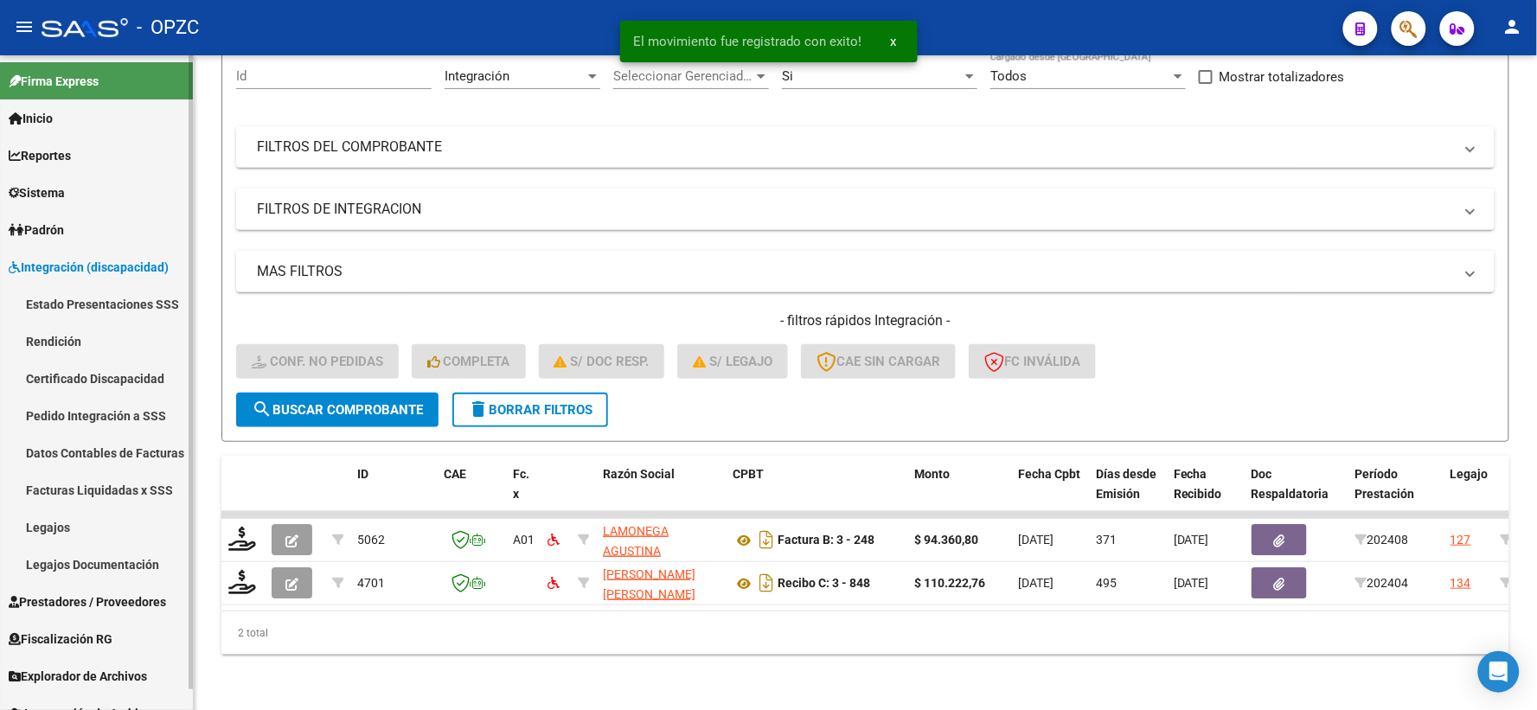
click at [89, 399] on link "Pedido Integración a SSS" at bounding box center [96, 415] width 193 height 37
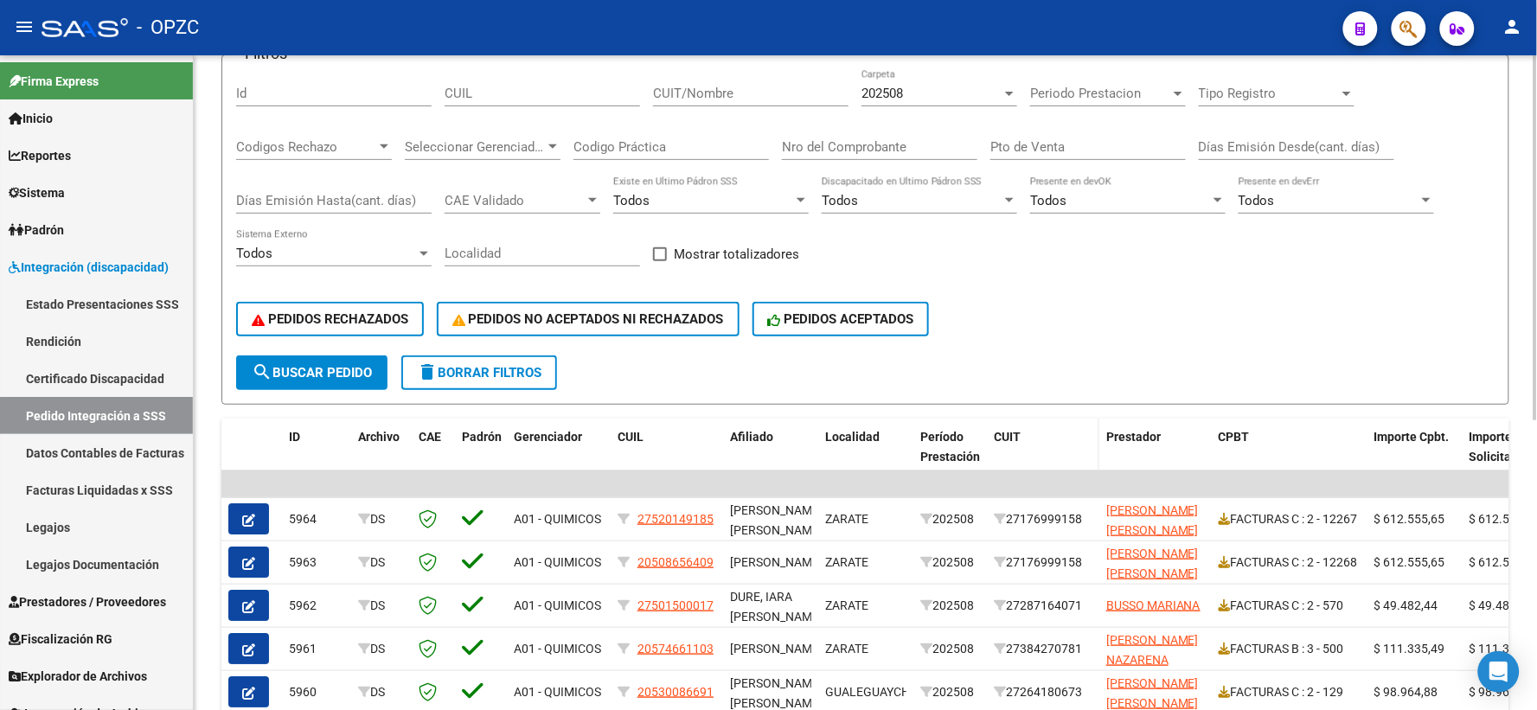
scroll to position [192, 0]
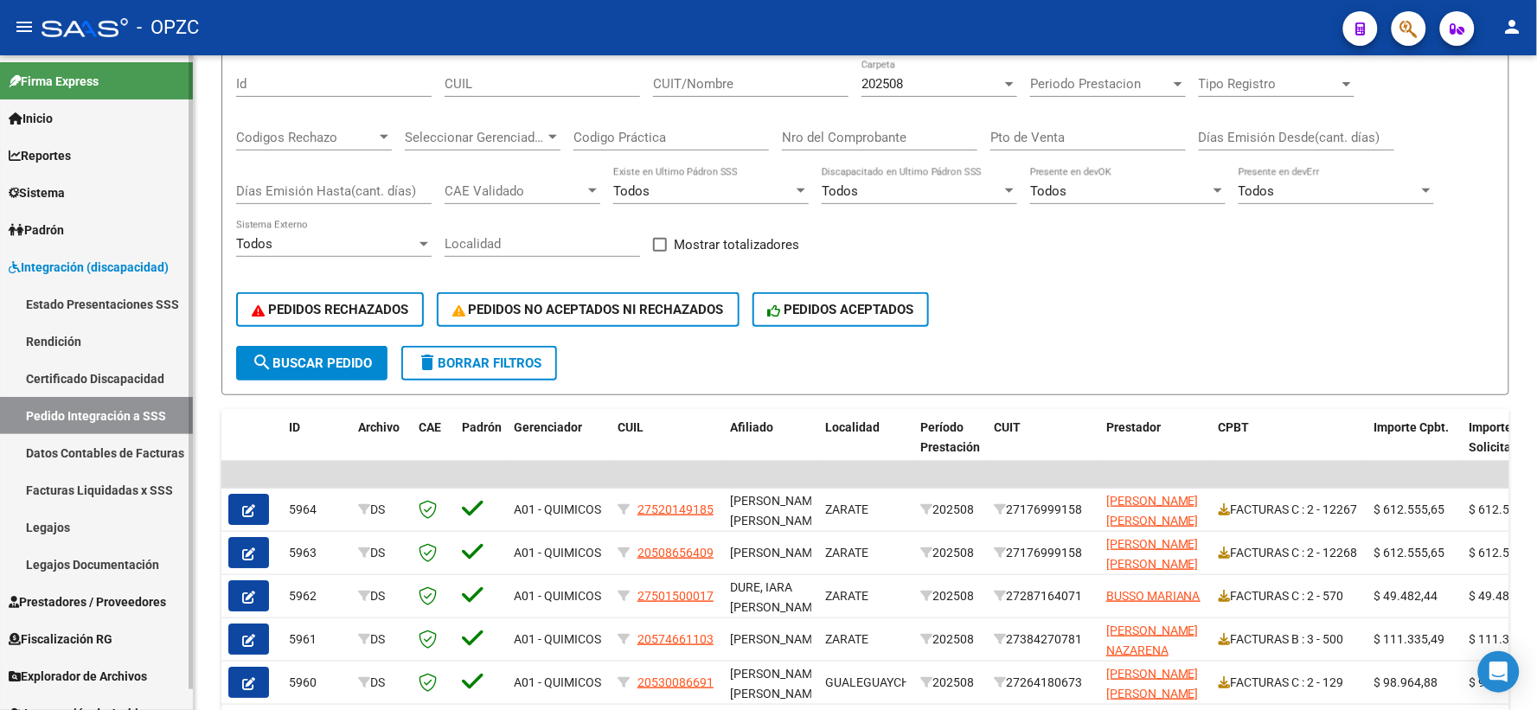
click at [72, 593] on span "Prestadores / Proveedores" at bounding box center [87, 601] width 157 height 19
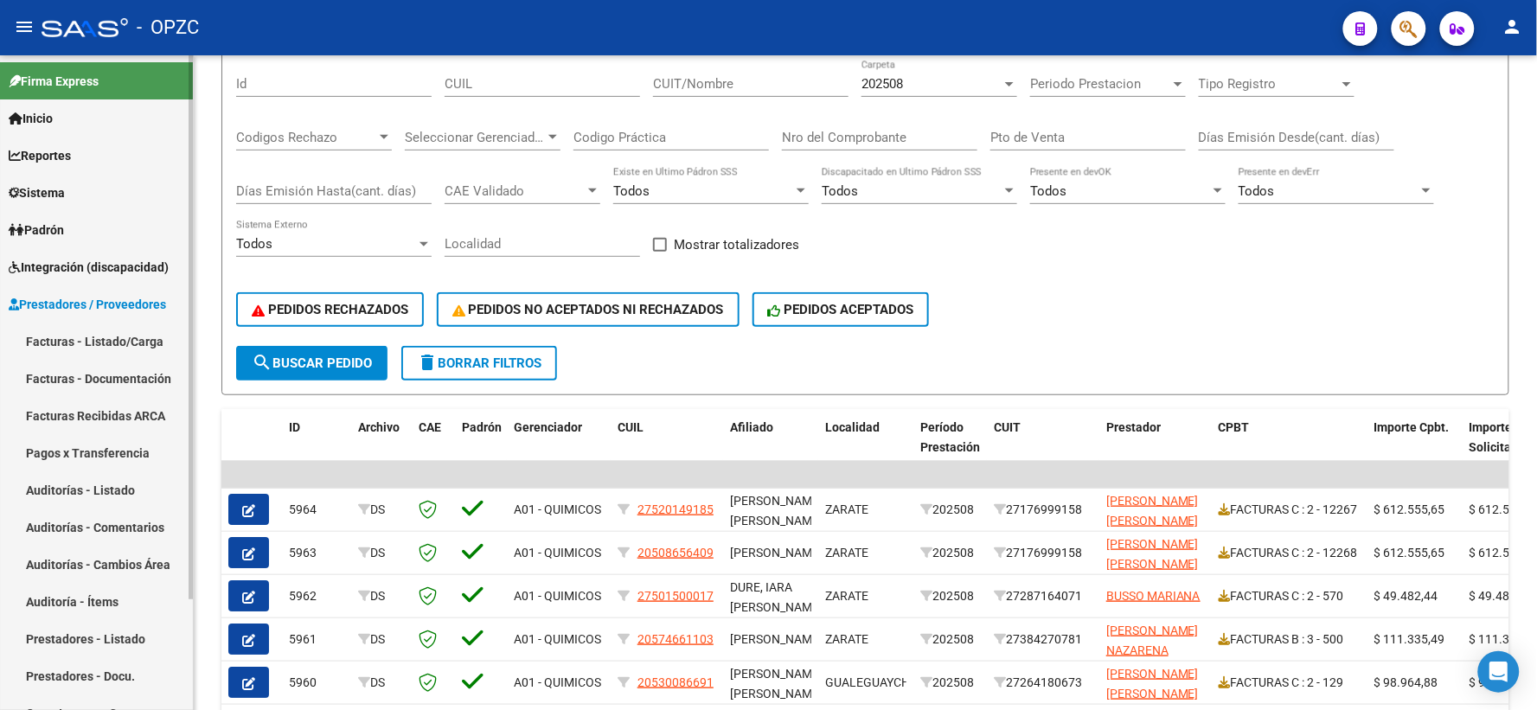
click at [133, 337] on link "Facturas - Listado/Carga" at bounding box center [96, 341] width 193 height 37
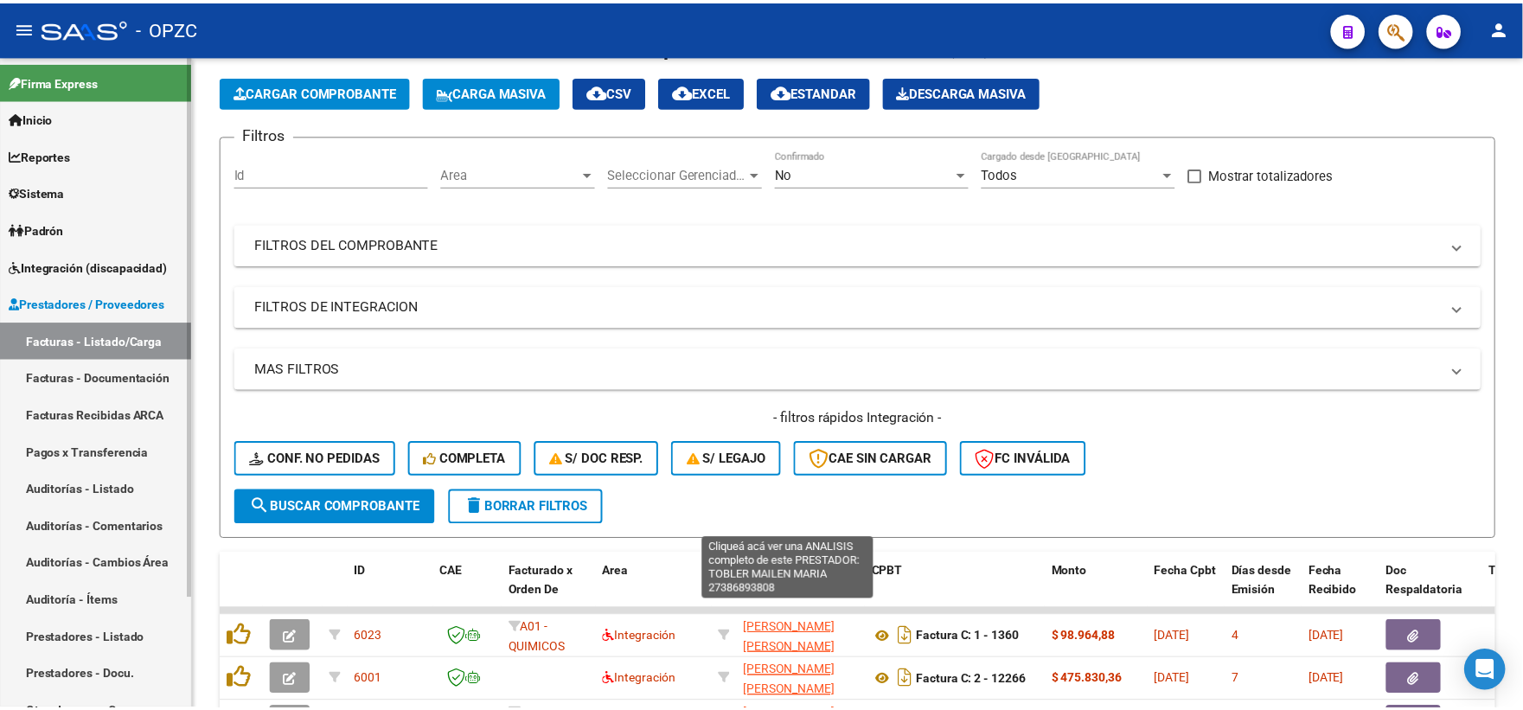
scroll to position [192, 0]
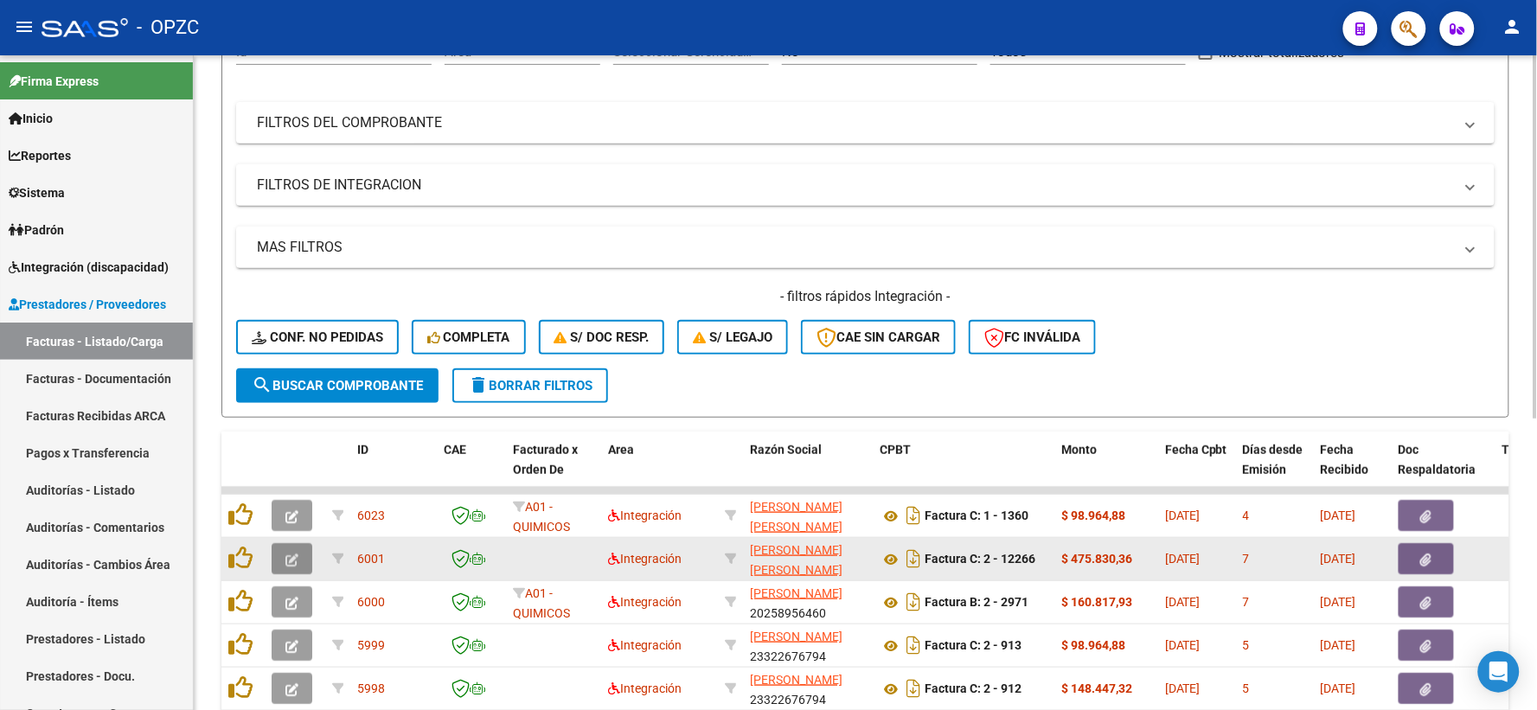
click at [295, 553] on icon "button" at bounding box center [291, 559] width 13 height 13
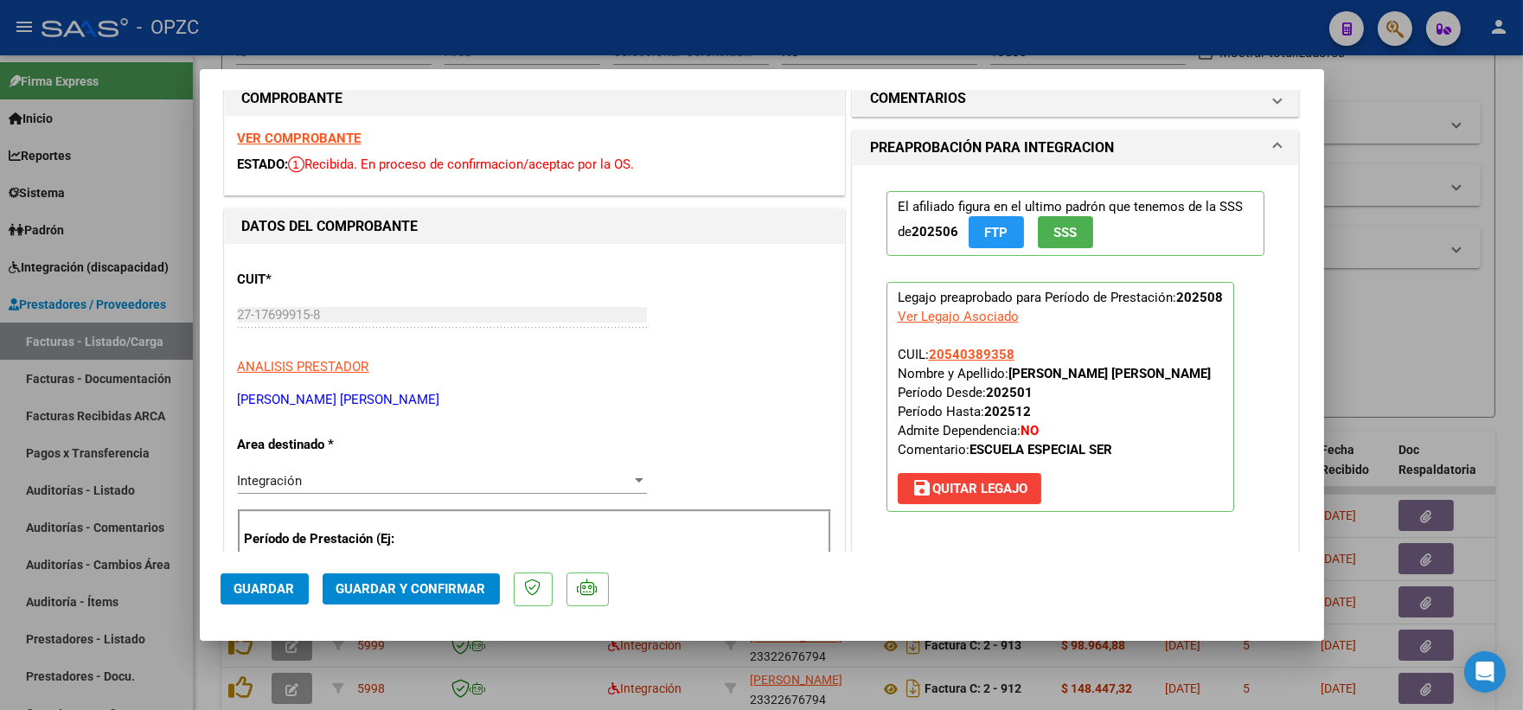
scroll to position [0, 0]
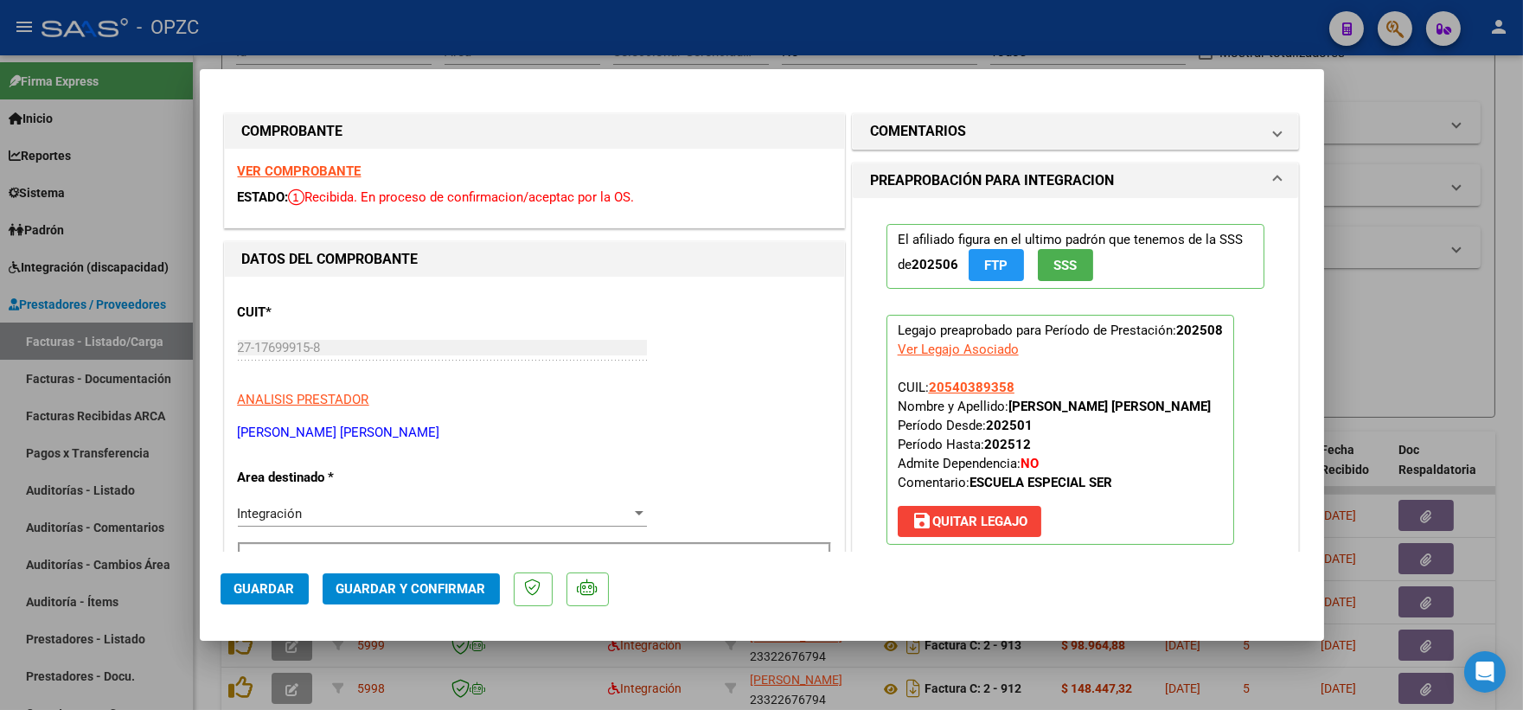
click at [297, 168] on strong "VER COMPROBANTE" at bounding box center [300, 171] width 124 height 16
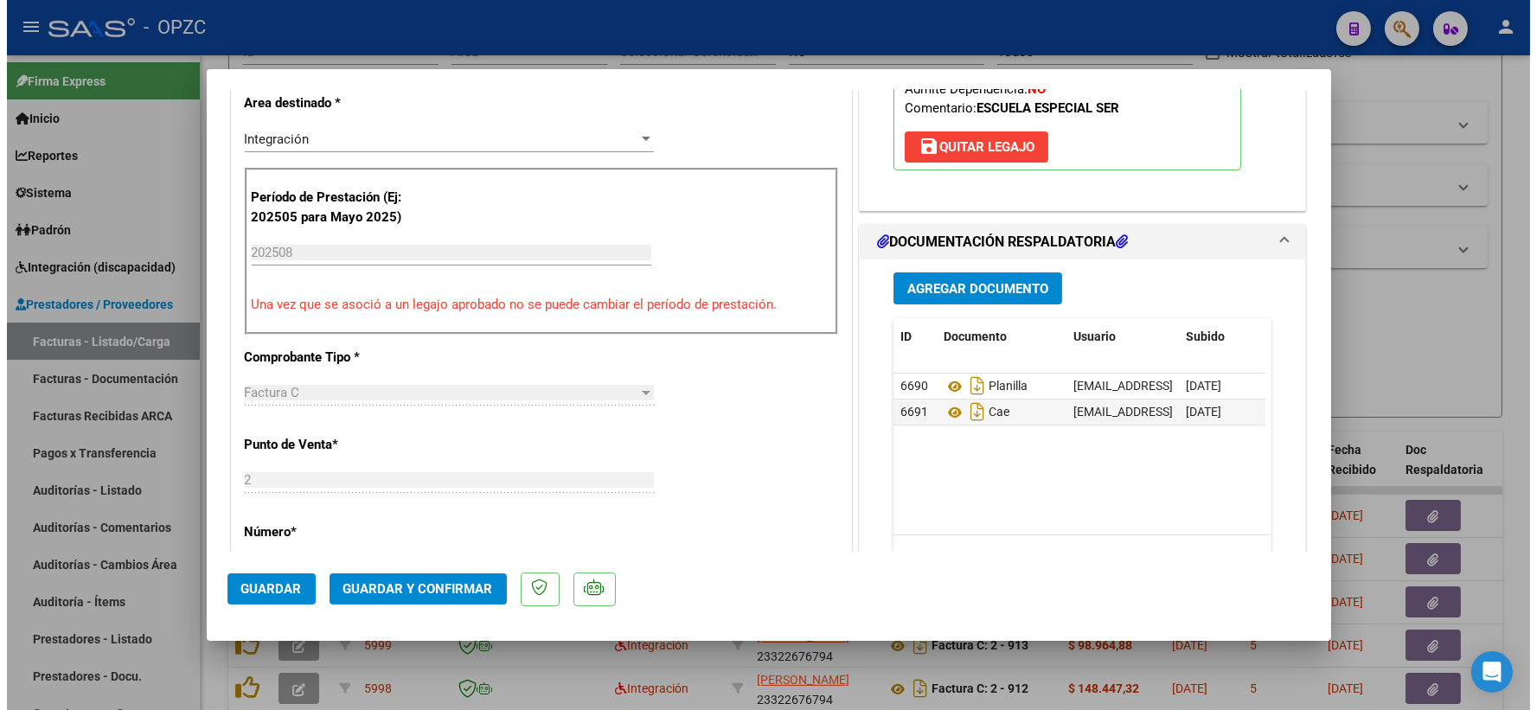
scroll to position [384, 0]
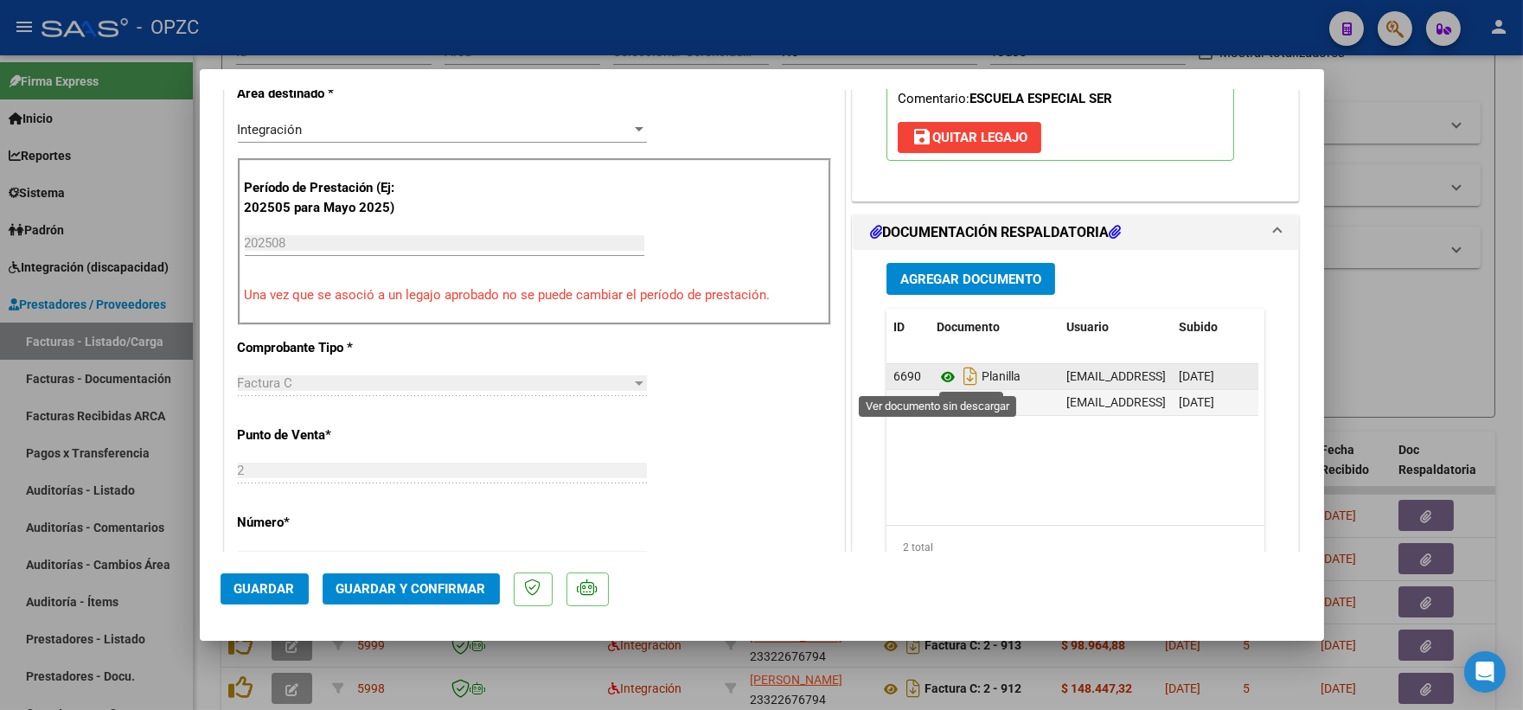
click at [938, 373] on icon at bounding box center [947, 377] width 22 height 21
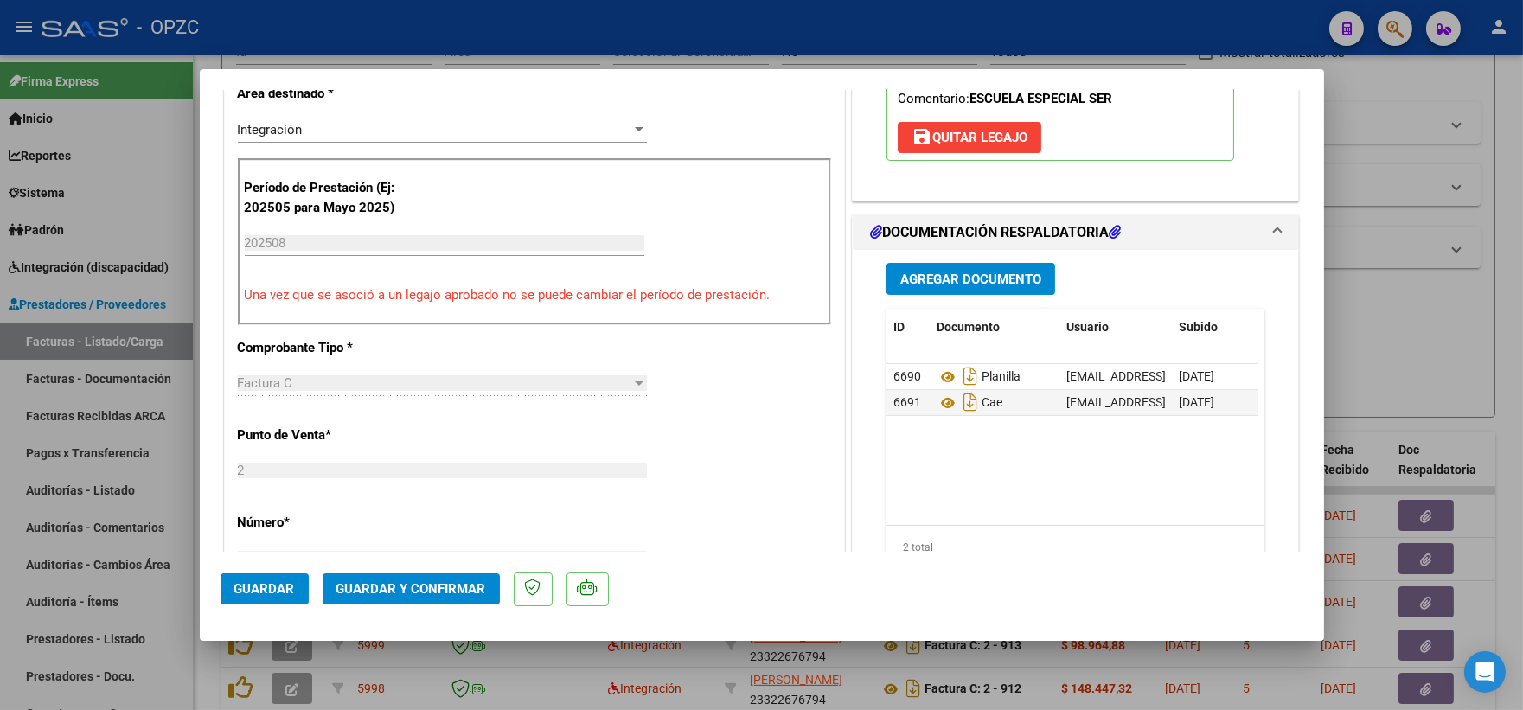
click at [400, 594] on span "Guardar y Confirmar" at bounding box center [411, 589] width 150 height 16
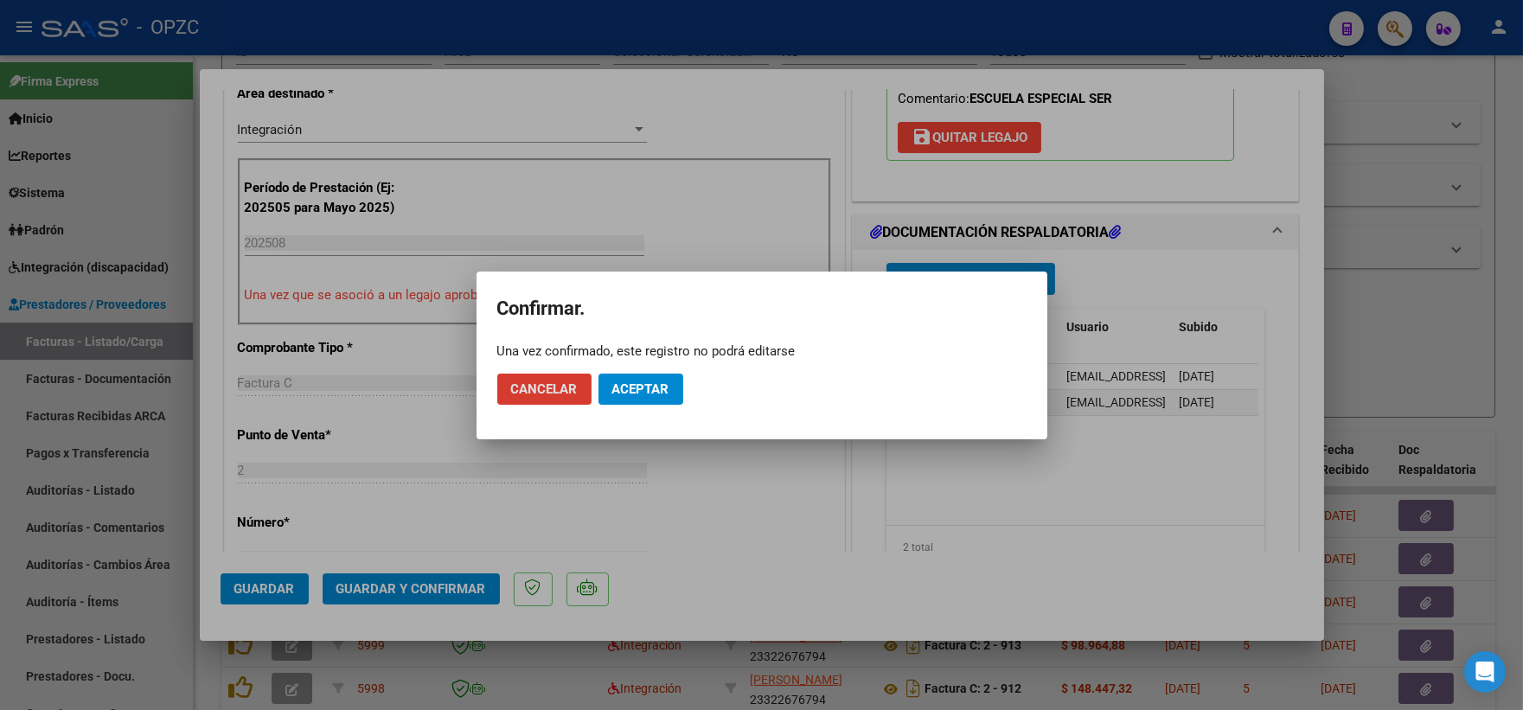
click at [633, 387] on span "Aceptar" at bounding box center [640, 389] width 57 height 16
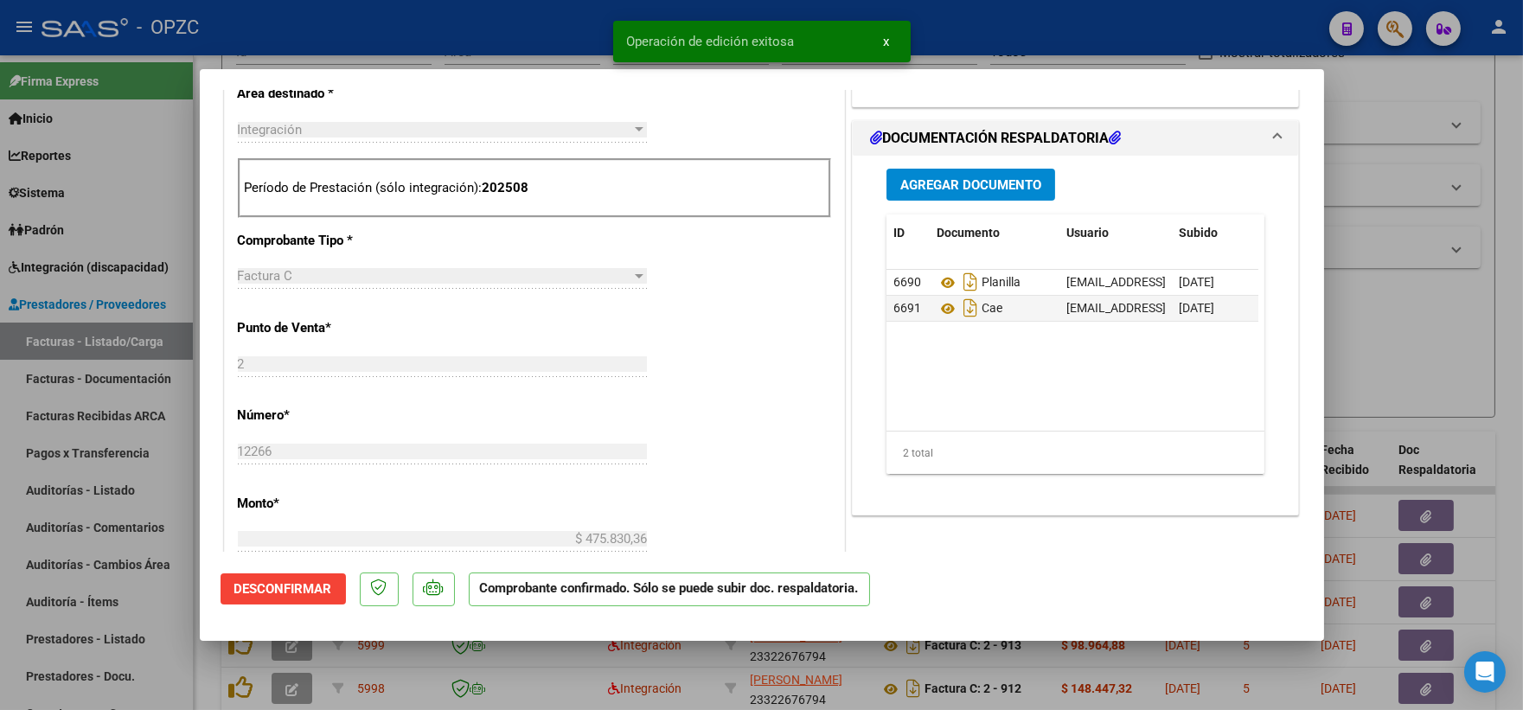
click at [1413, 333] on div at bounding box center [761, 355] width 1523 height 710
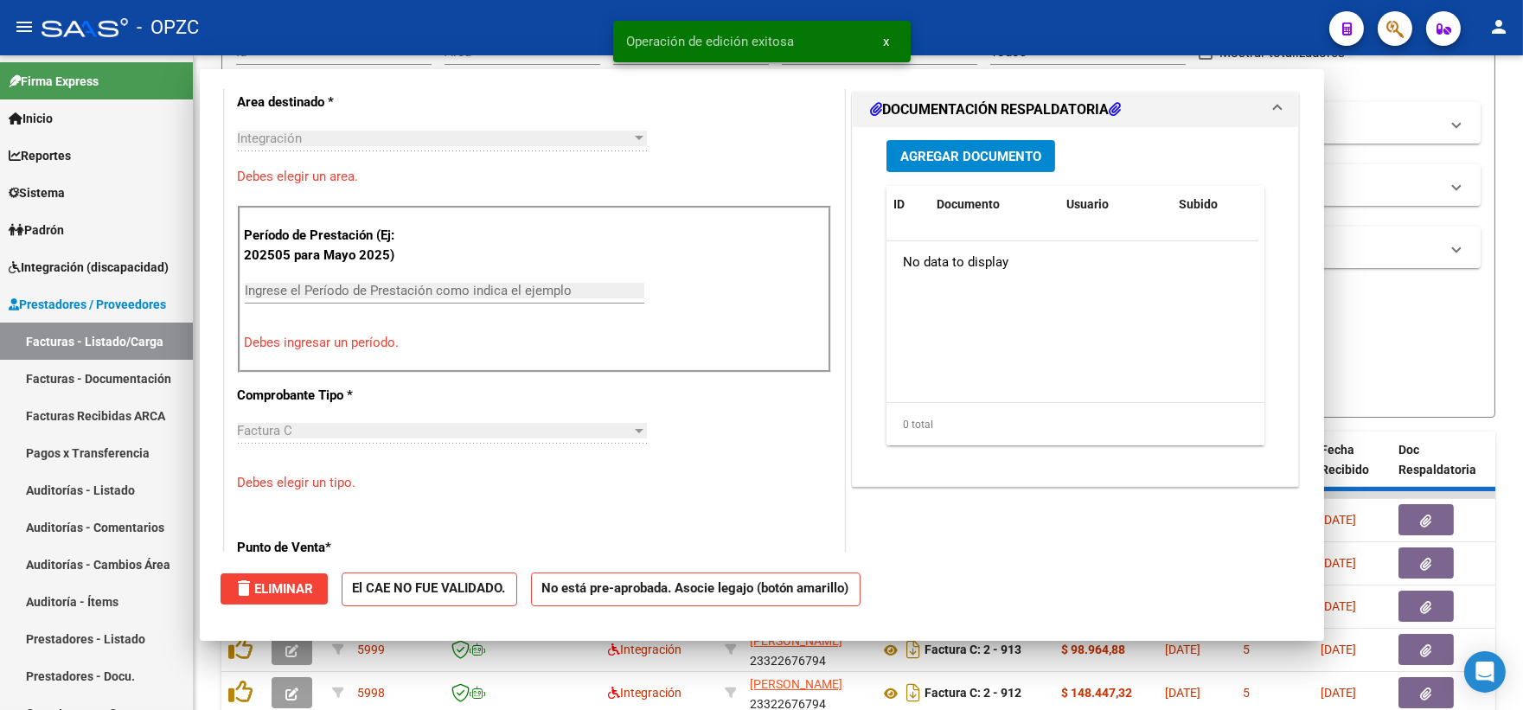
scroll to position [0, 0]
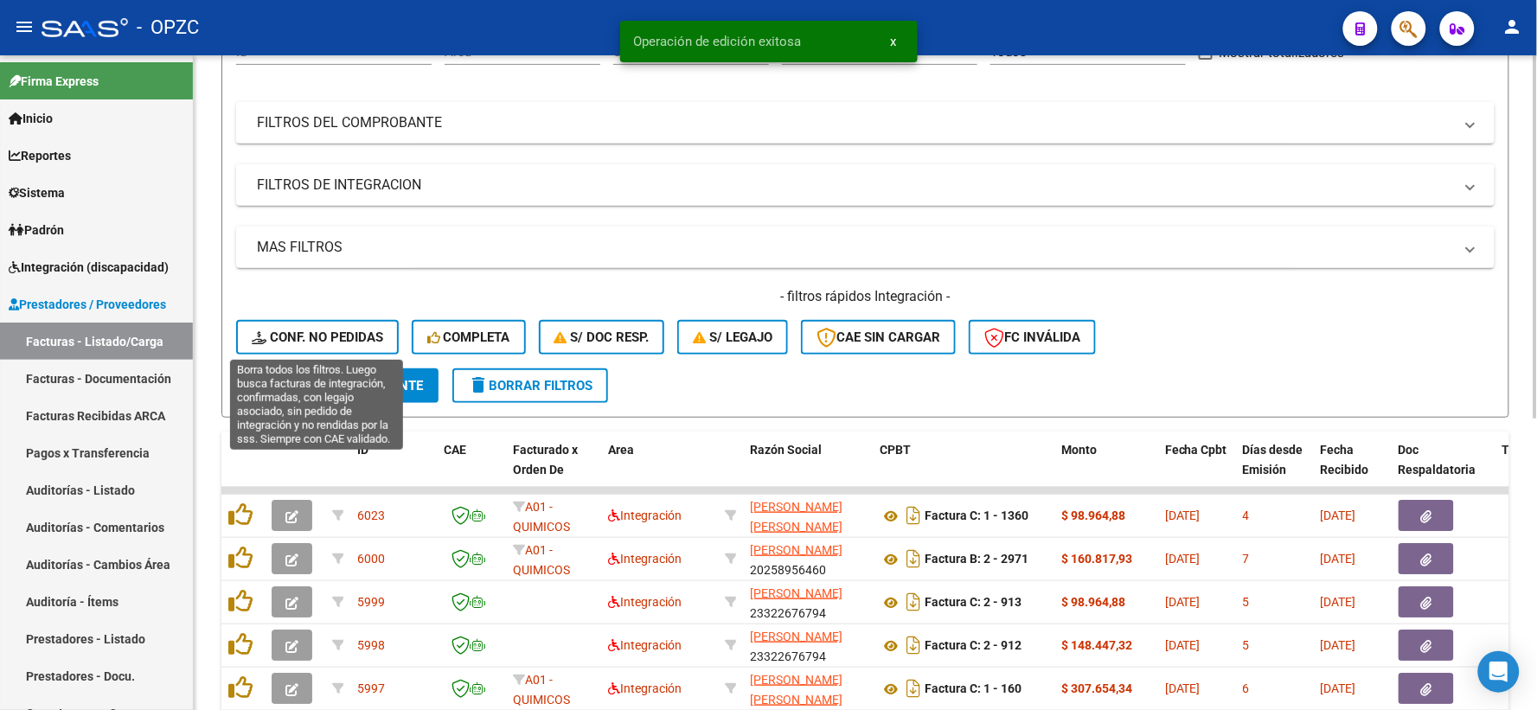
click at [333, 333] on span "Conf. no pedidas" at bounding box center [317, 337] width 131 height 16
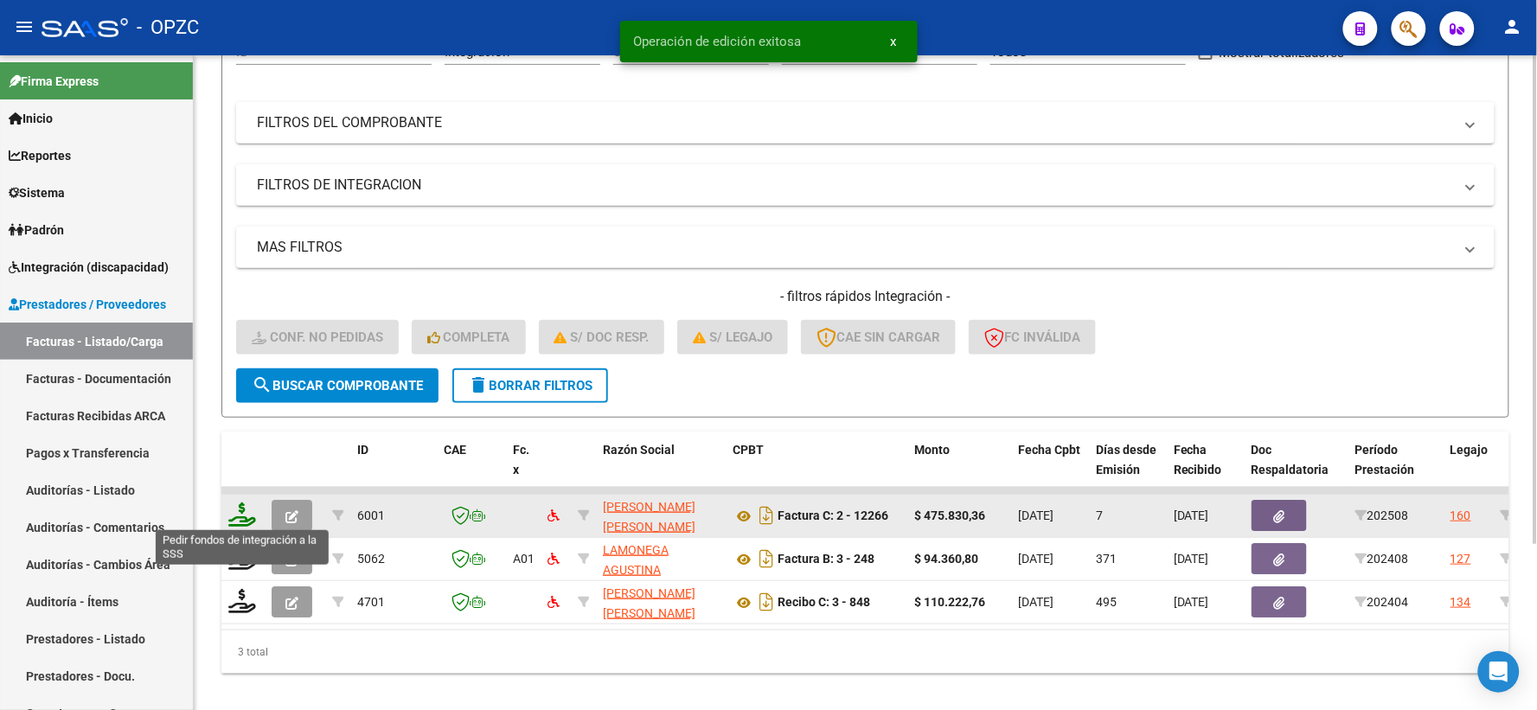
click at [244, 502] on icon at bounding box center [242, 514] width 28 height 24
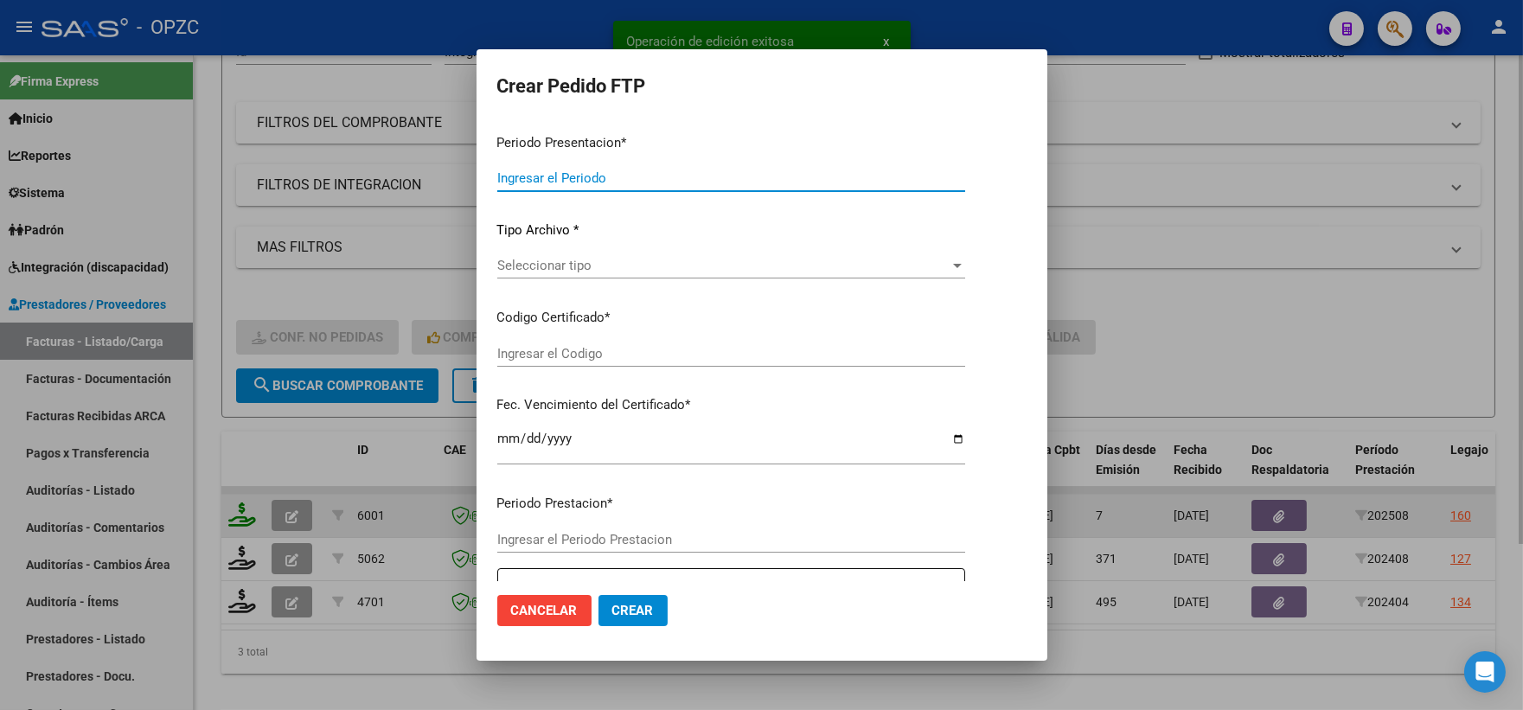
type input "202508"
type input "$ 475.830,36"
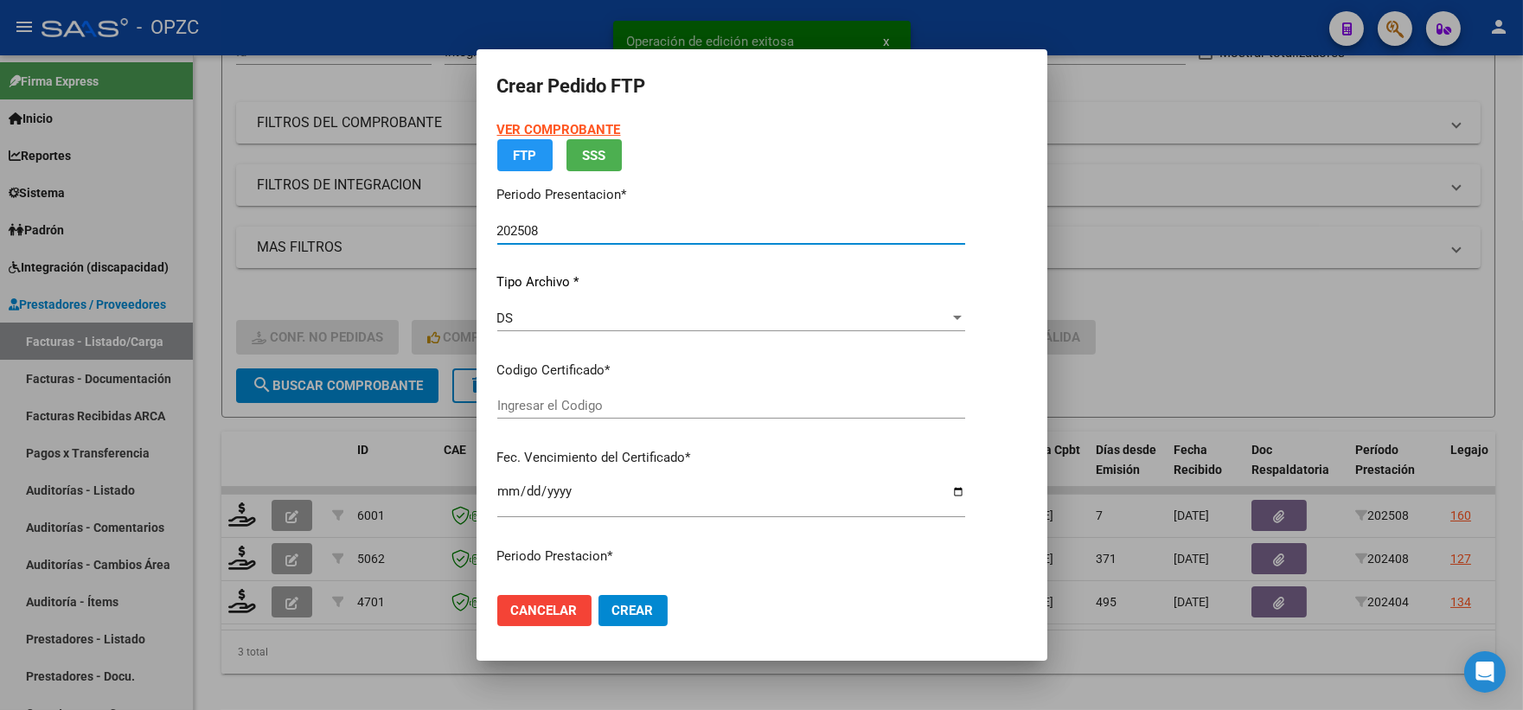
type input "ARG02000540389352019100920251009BS455"
type input "[DATE]"
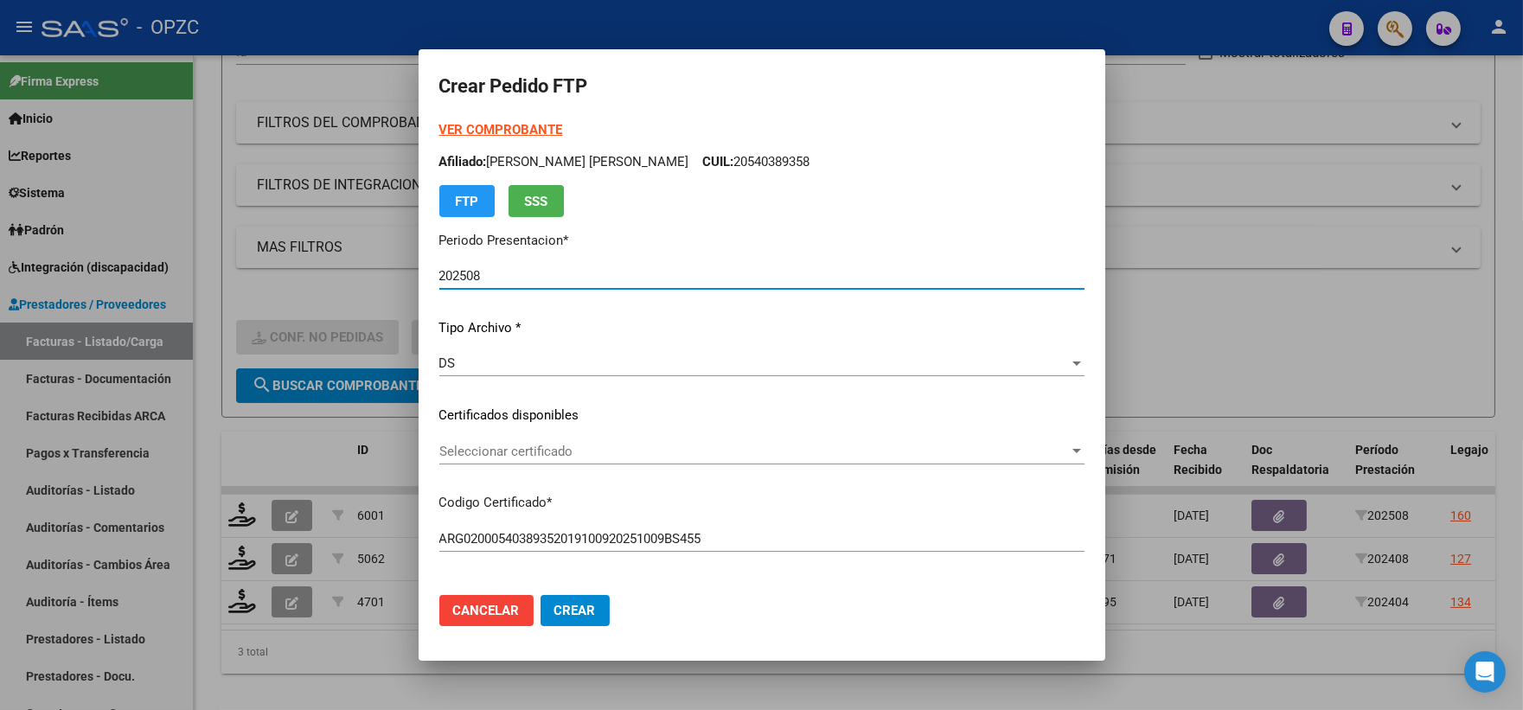
click at [1050, 444] on div "Seleccionar certificado" at bounding box center [761, 452] width 645 height 16
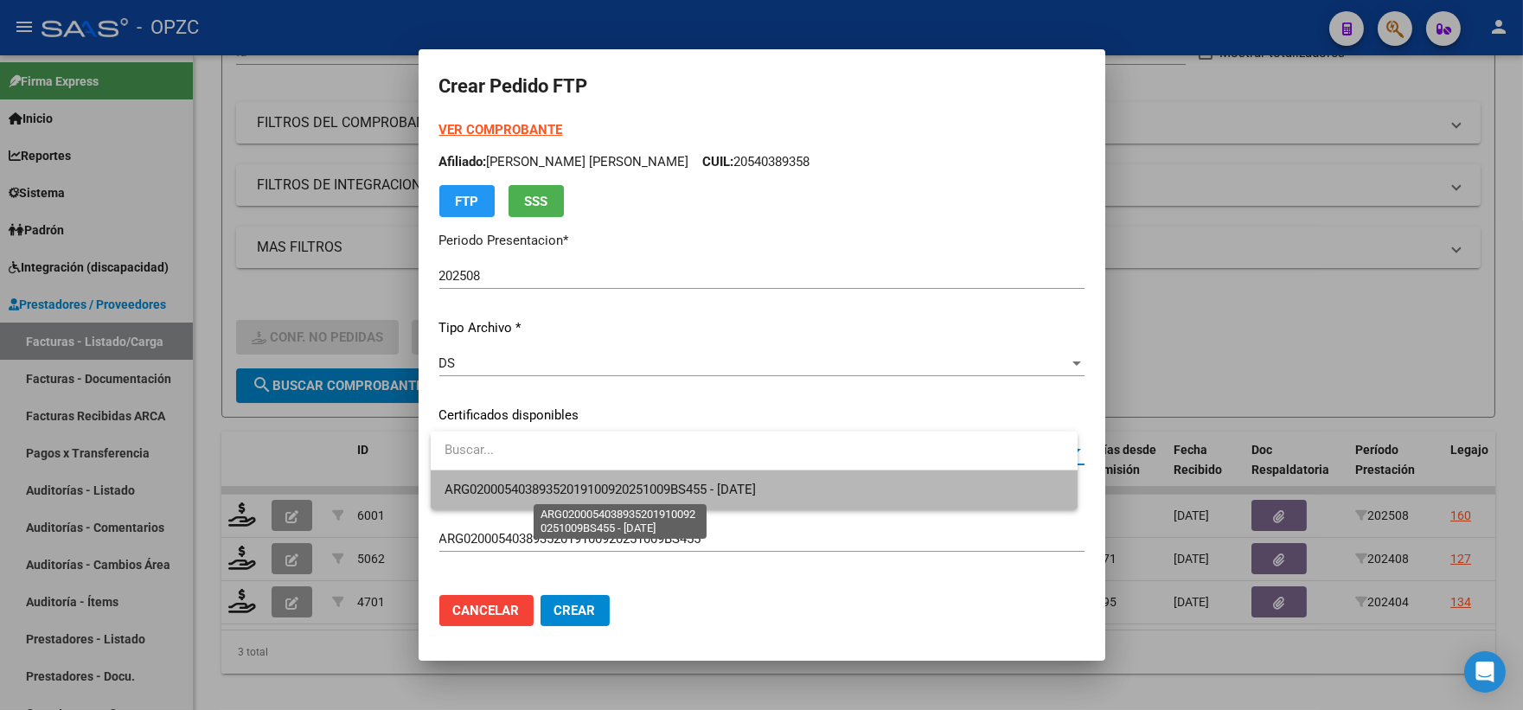
click at [746, 487] on span "ARG02000540389352019100920251009BS455 - [DATE]" at bounding box center [599, 490] width 311 height 16
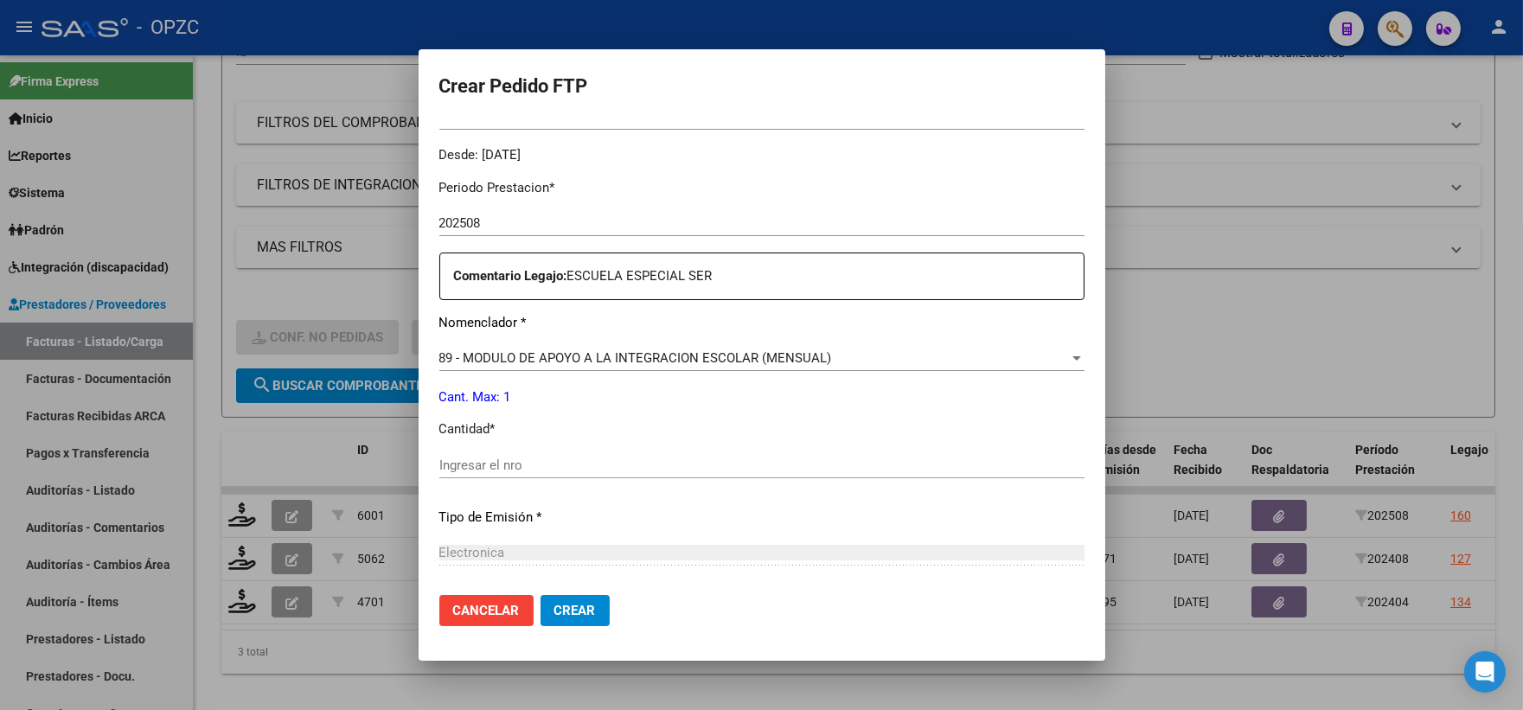
scroll to position [576, 0]
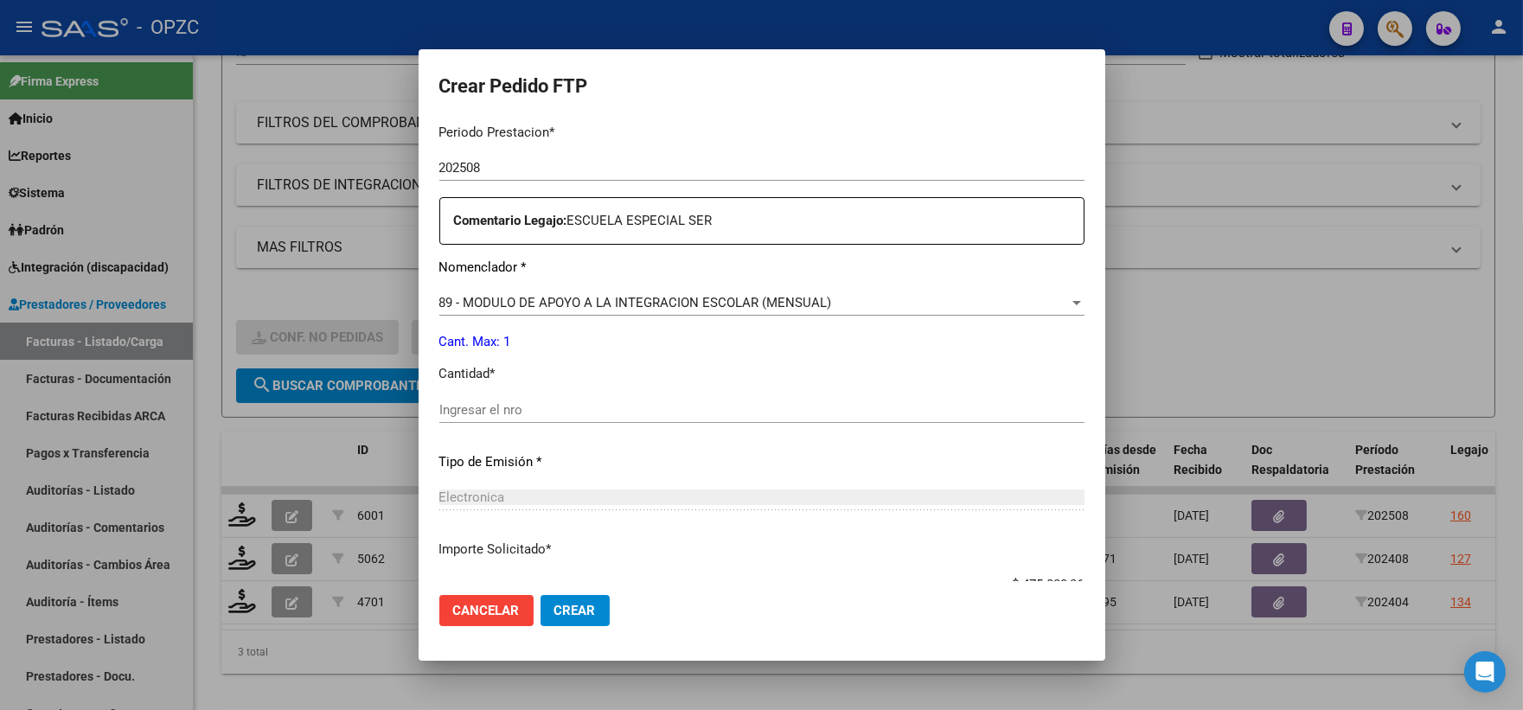
click at [582, 410] on input "Ingresar el nro" at bounding box center [761, 410] width 645 height 16
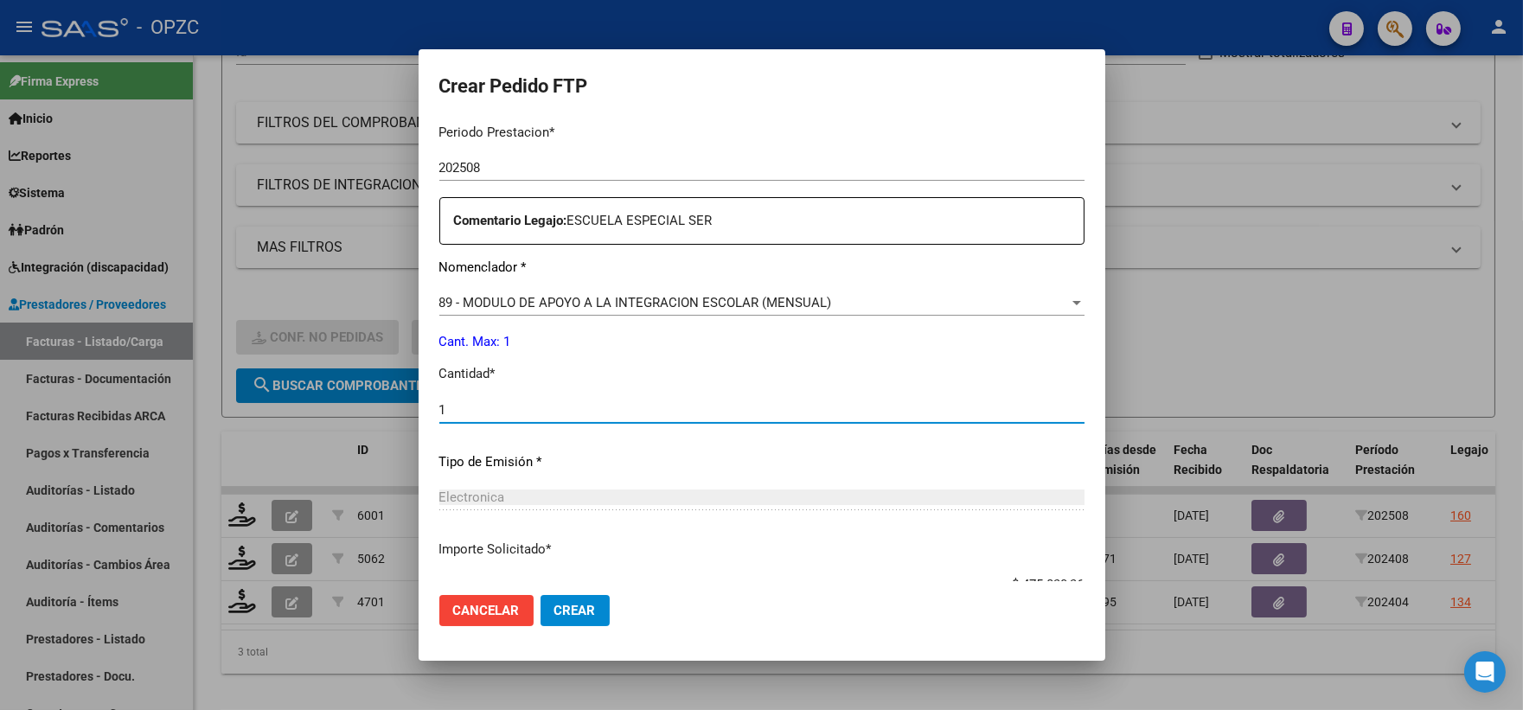
type input "1"
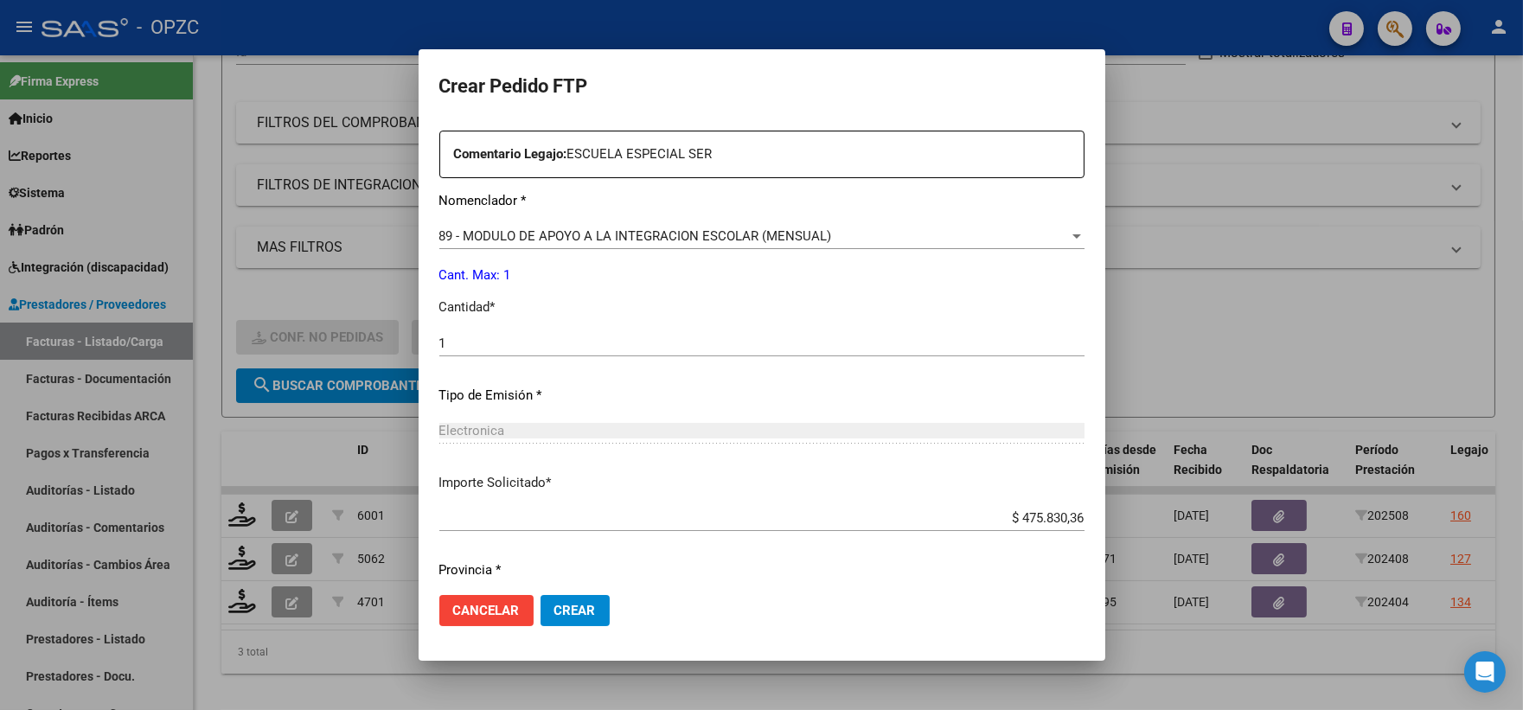
scroll to position [696, 0]
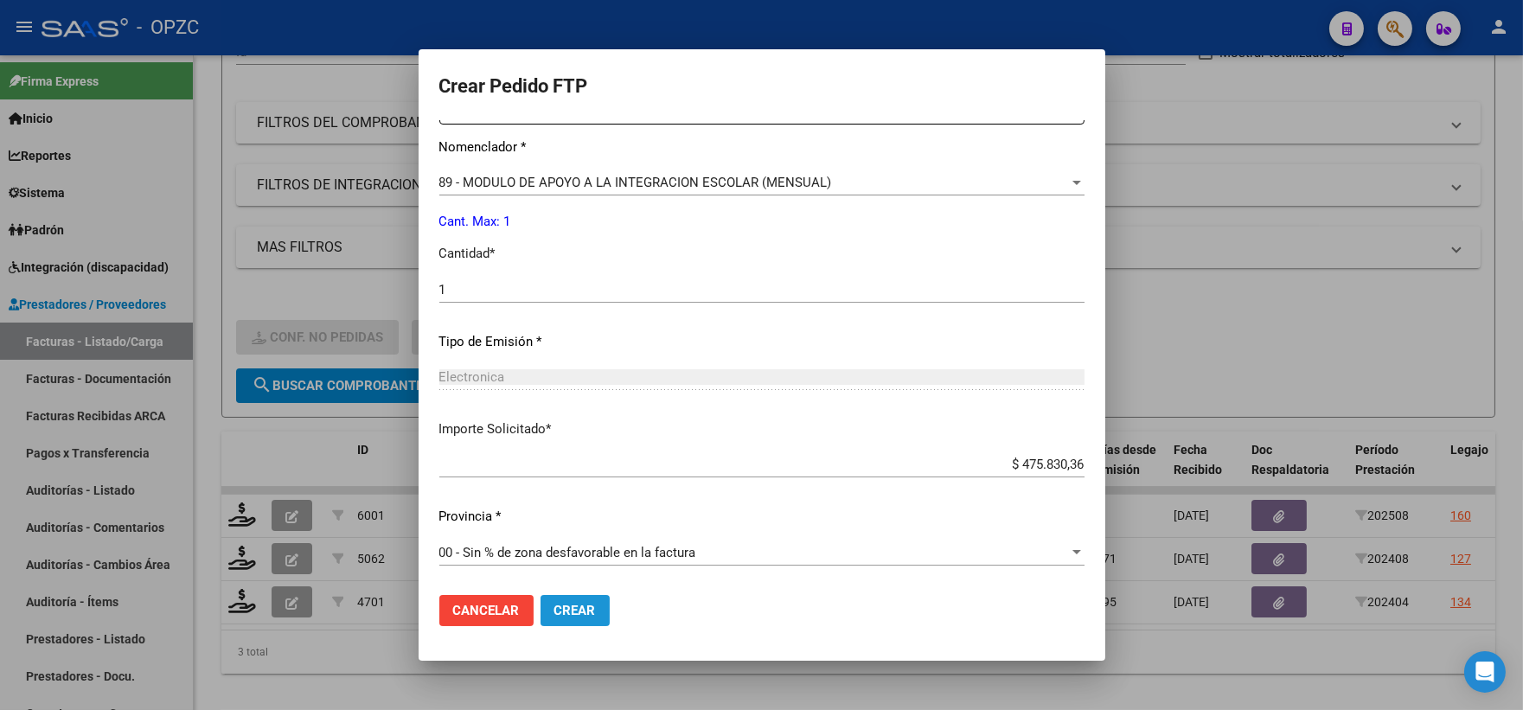
click at [593, 604] on span "Crear" at bounding box center [575, 611] width 42 height 16
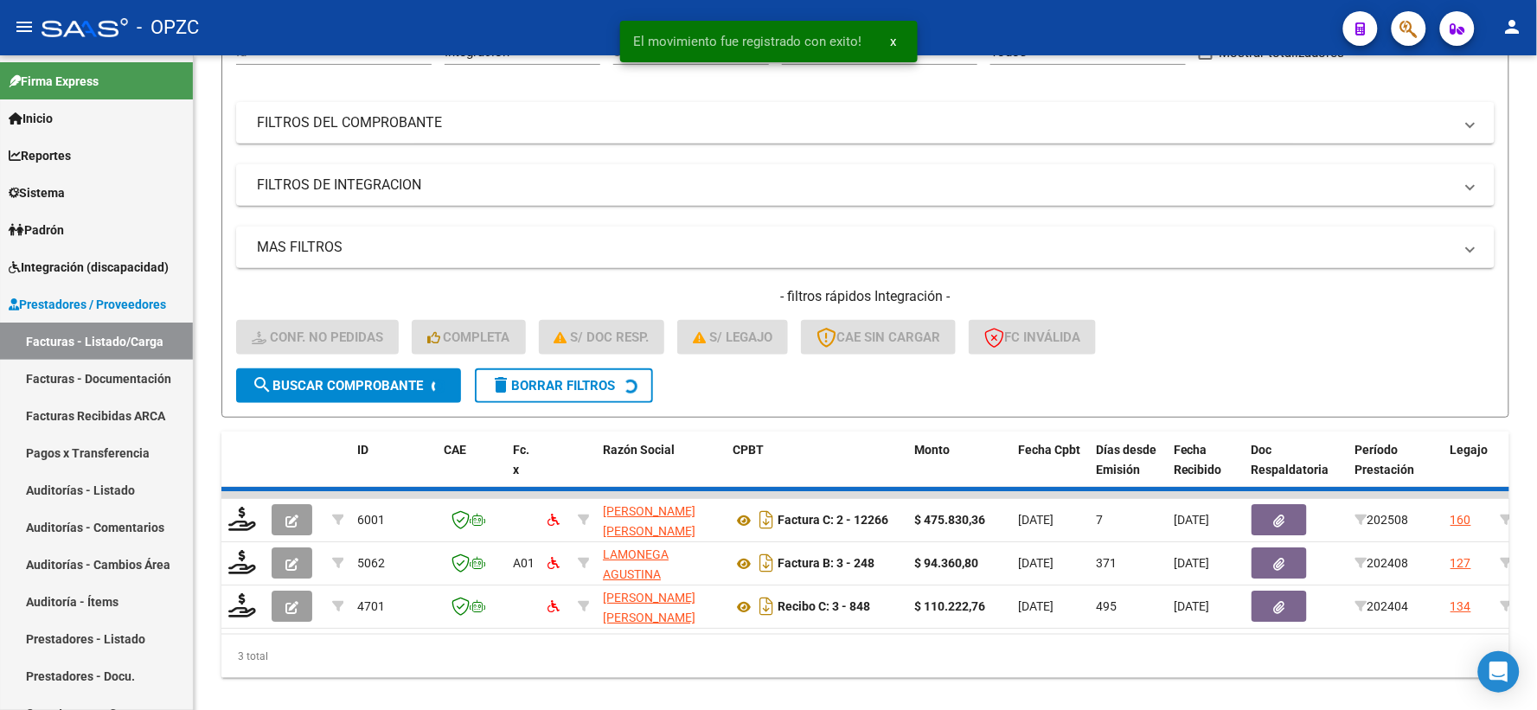
scroll to position [180, 0]
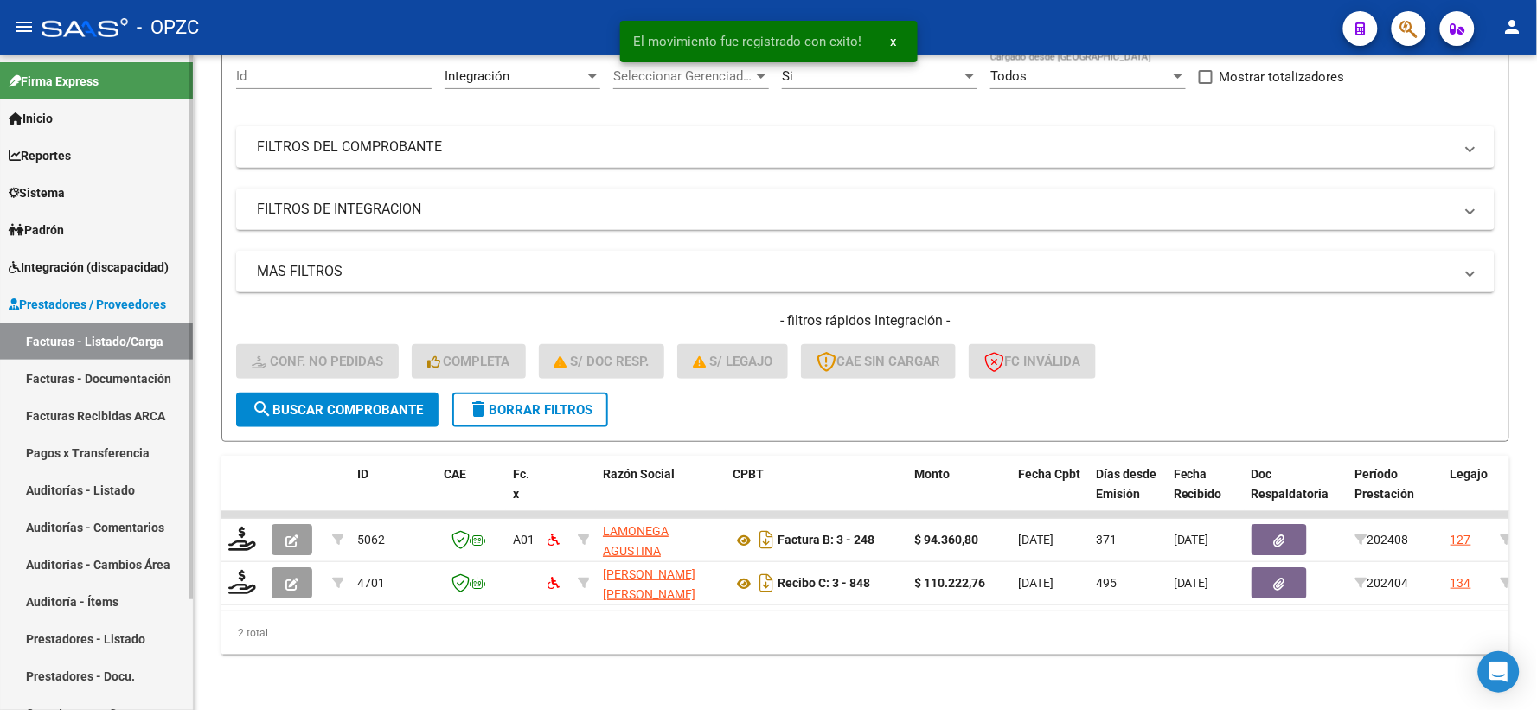
click at [69, 264] on span "Integración (discapacidad)" at bounding box center [89, 267] width 160 height 19
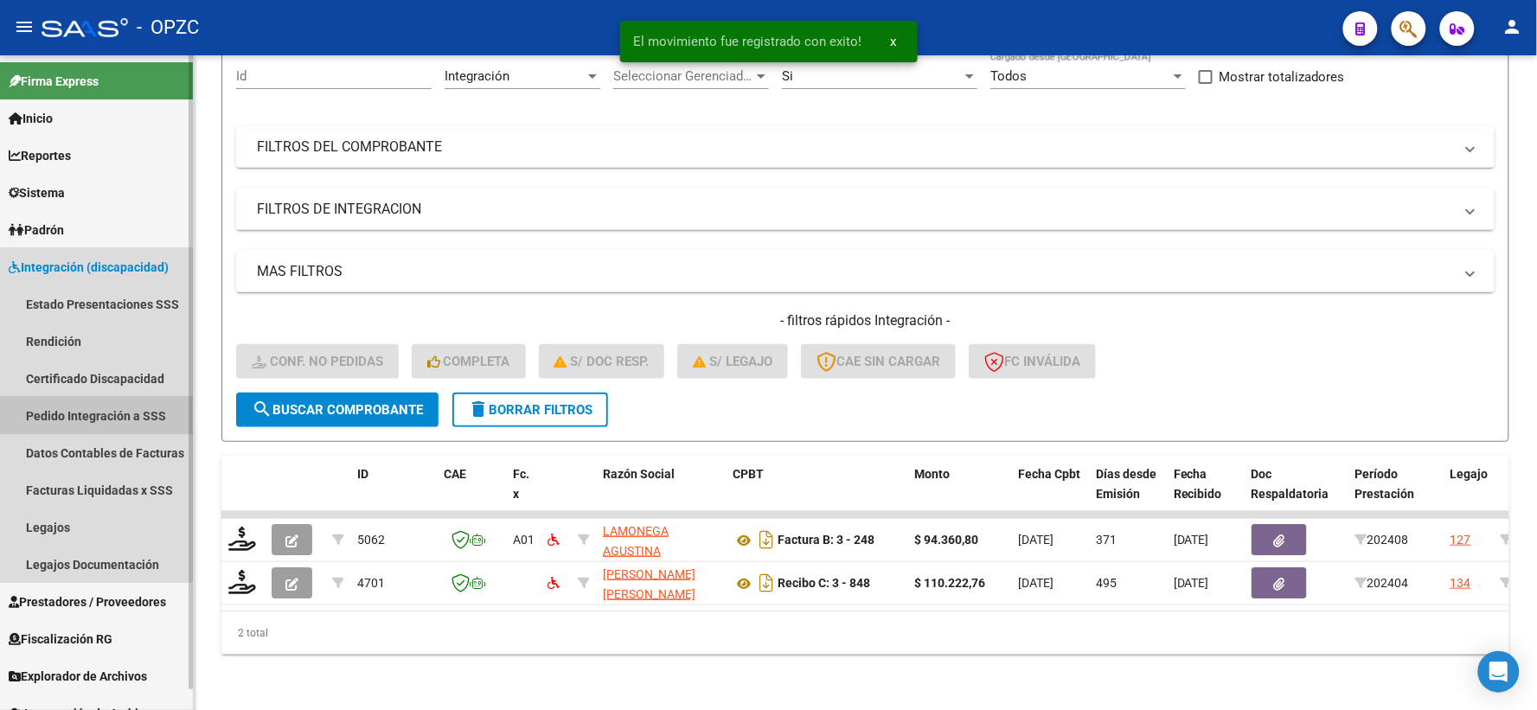
click at [93, 412] on link "Pedido Integración a SSS" at bounding box center [96, 415] width 193 height 37
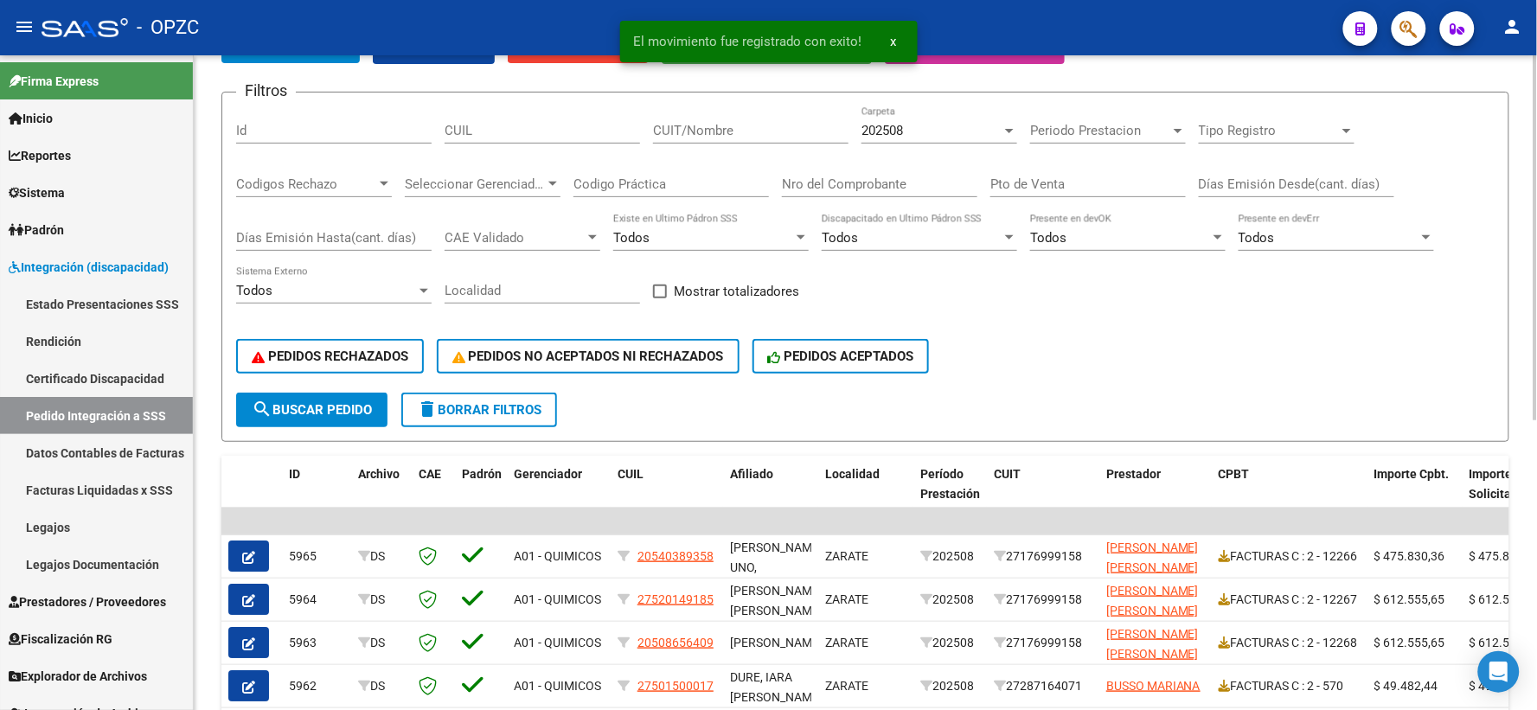
scroll to position [192, 0]
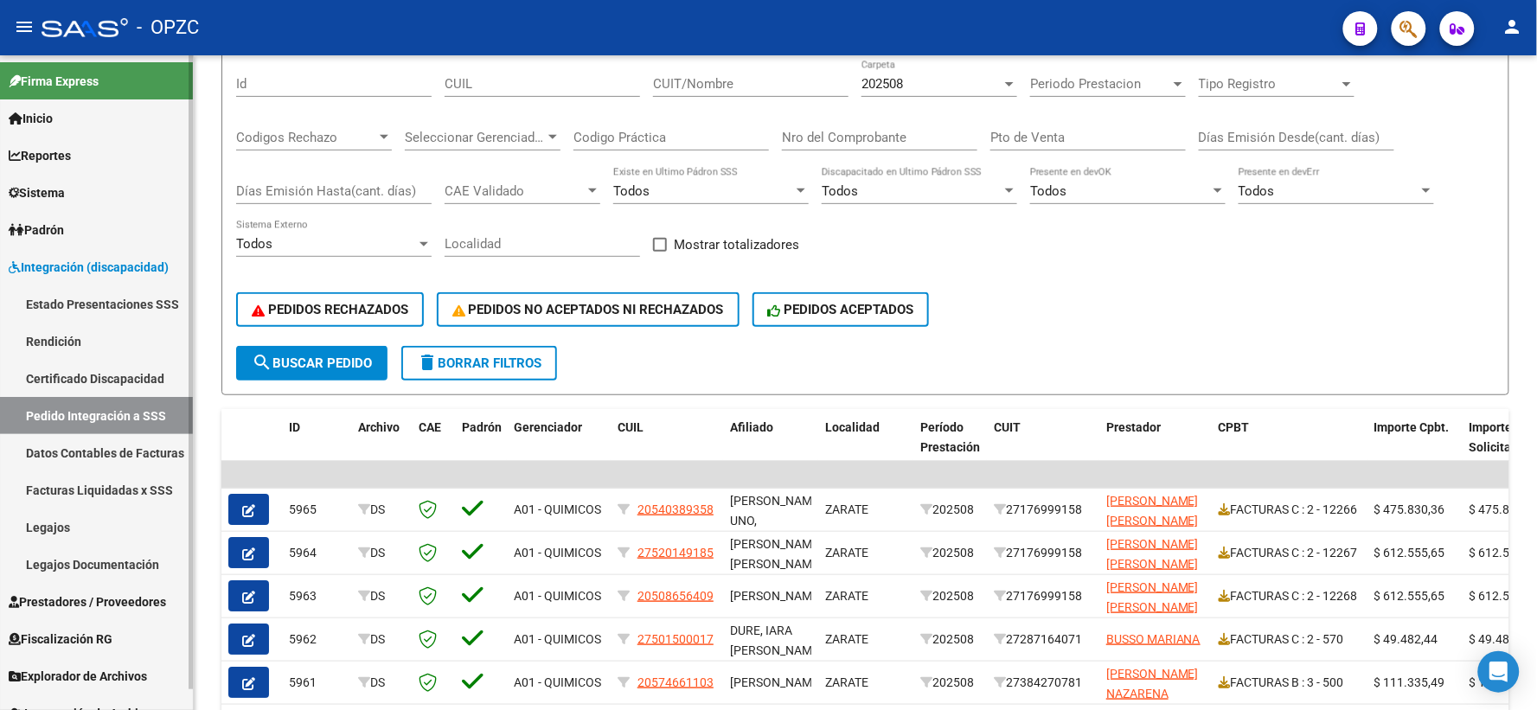
click at [82, 598] on span "Prestadores / Proveedores" at bounding box center [87, 601] width 157 height 19
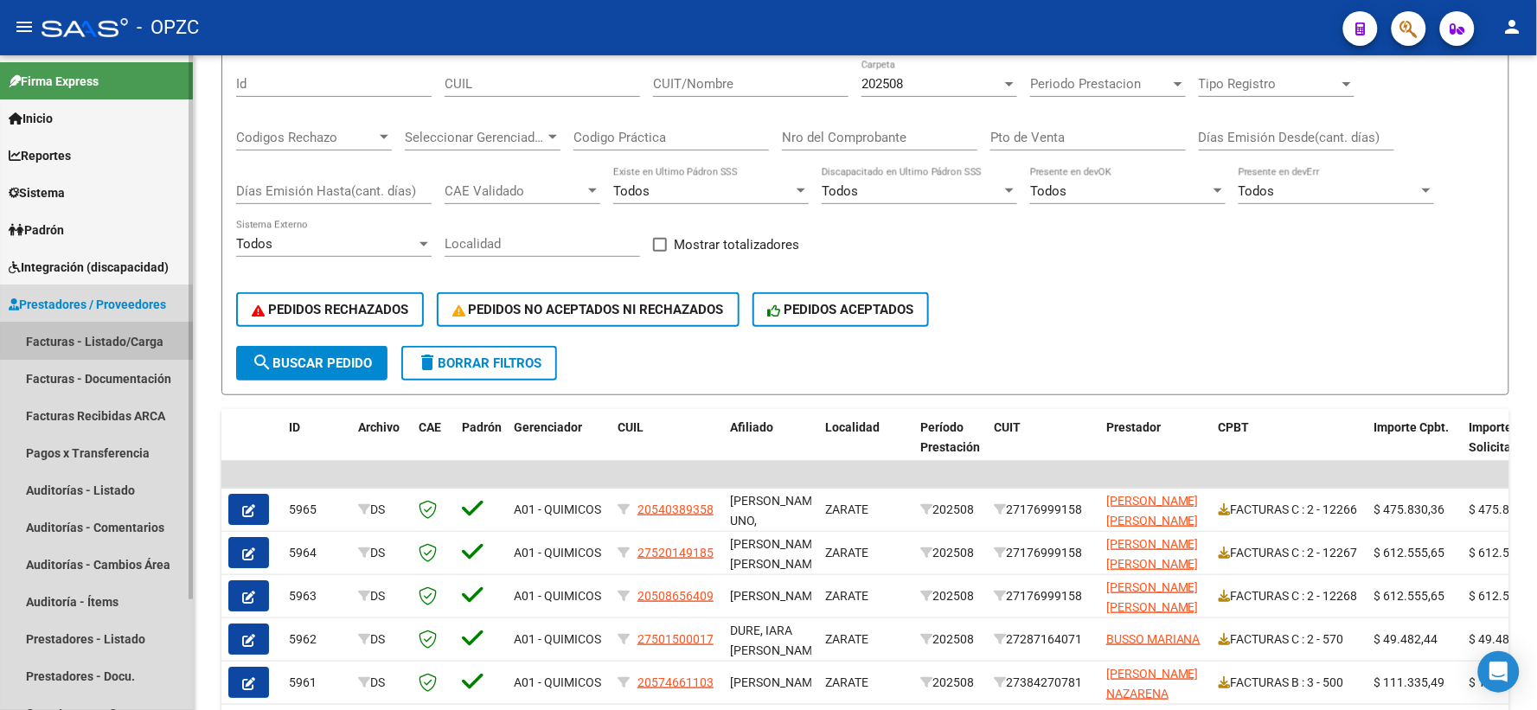
click at [122, 339] on link "Facturas - Listado/Carga" at bounding box center [96, 341] width 193 height 37
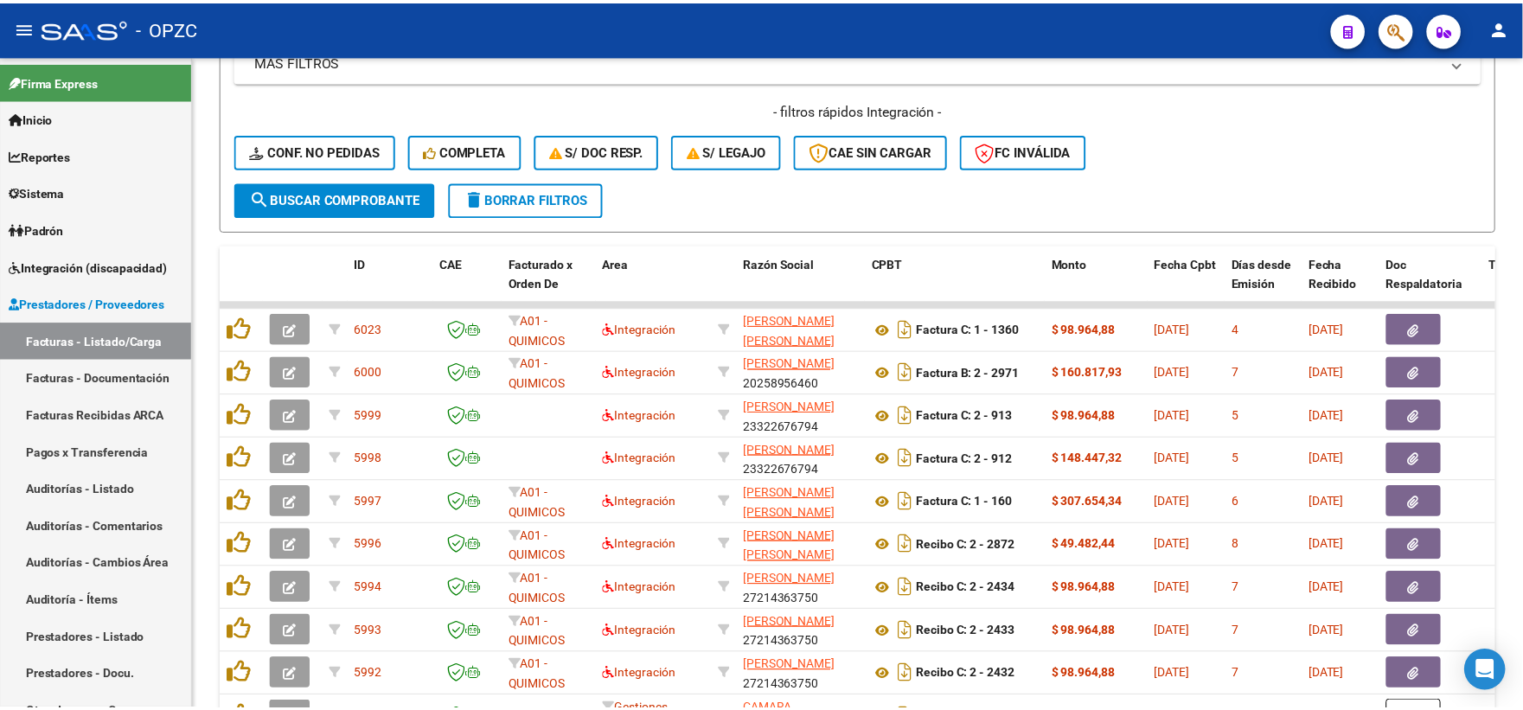
scroll to position [192, 0]
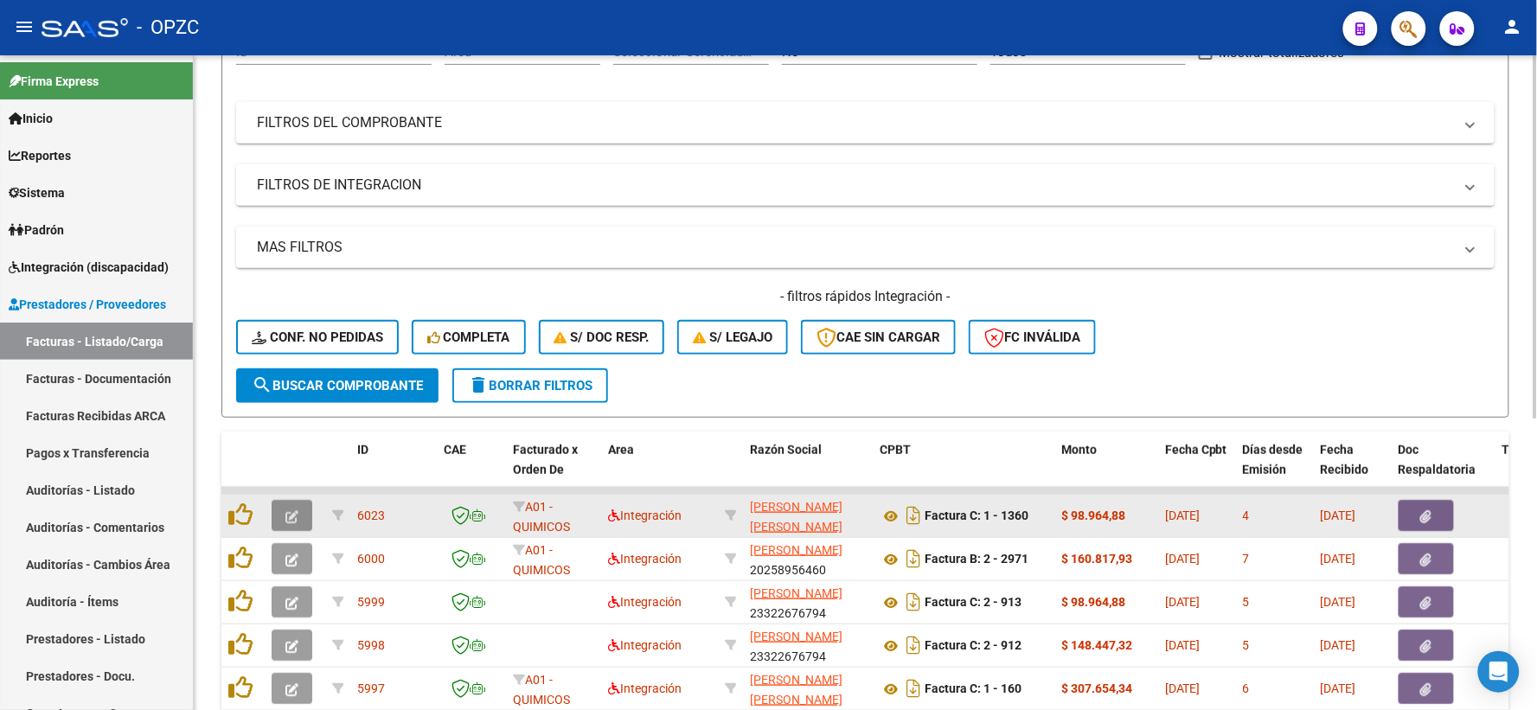
click at [298, 510] on button "button" at bounding box center [292, 515] width 41 height 31
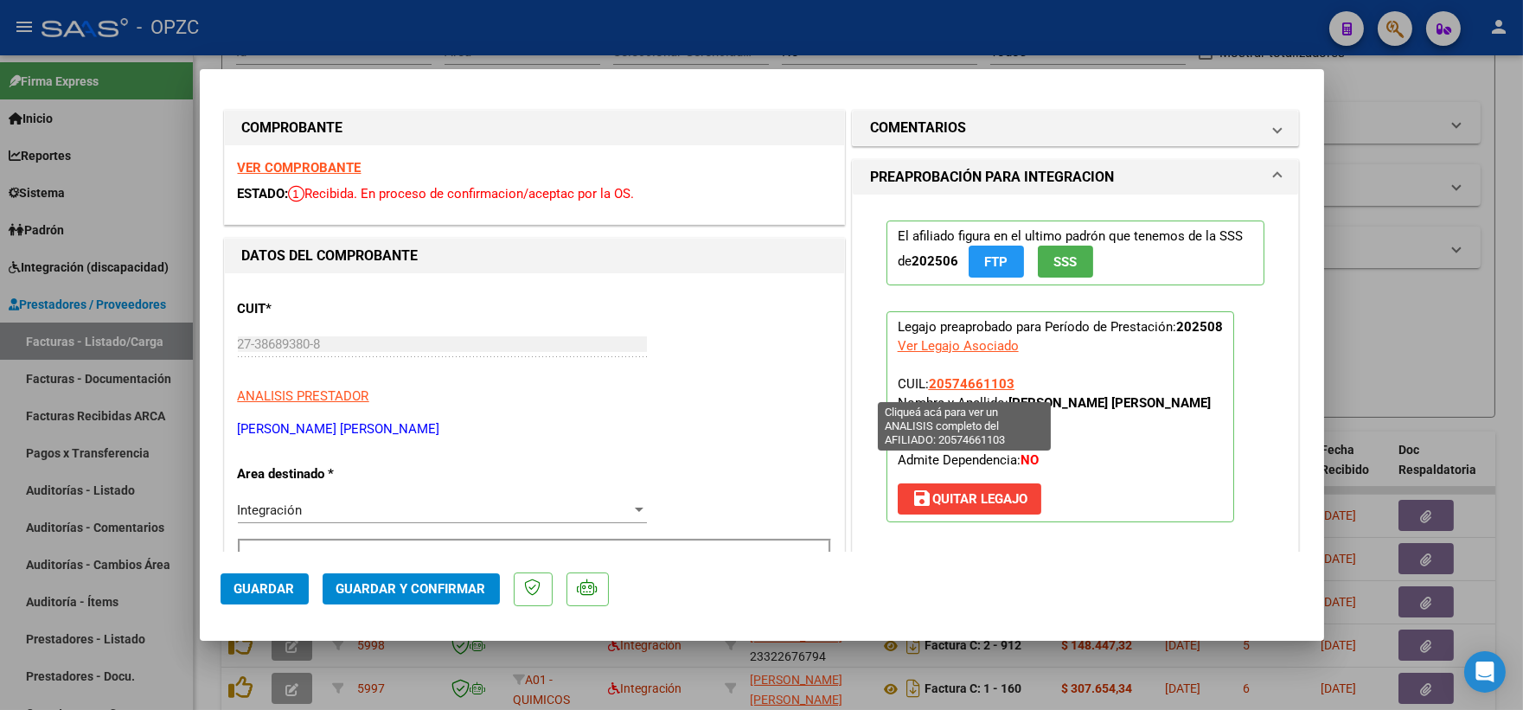
scroll to position [0, 0]
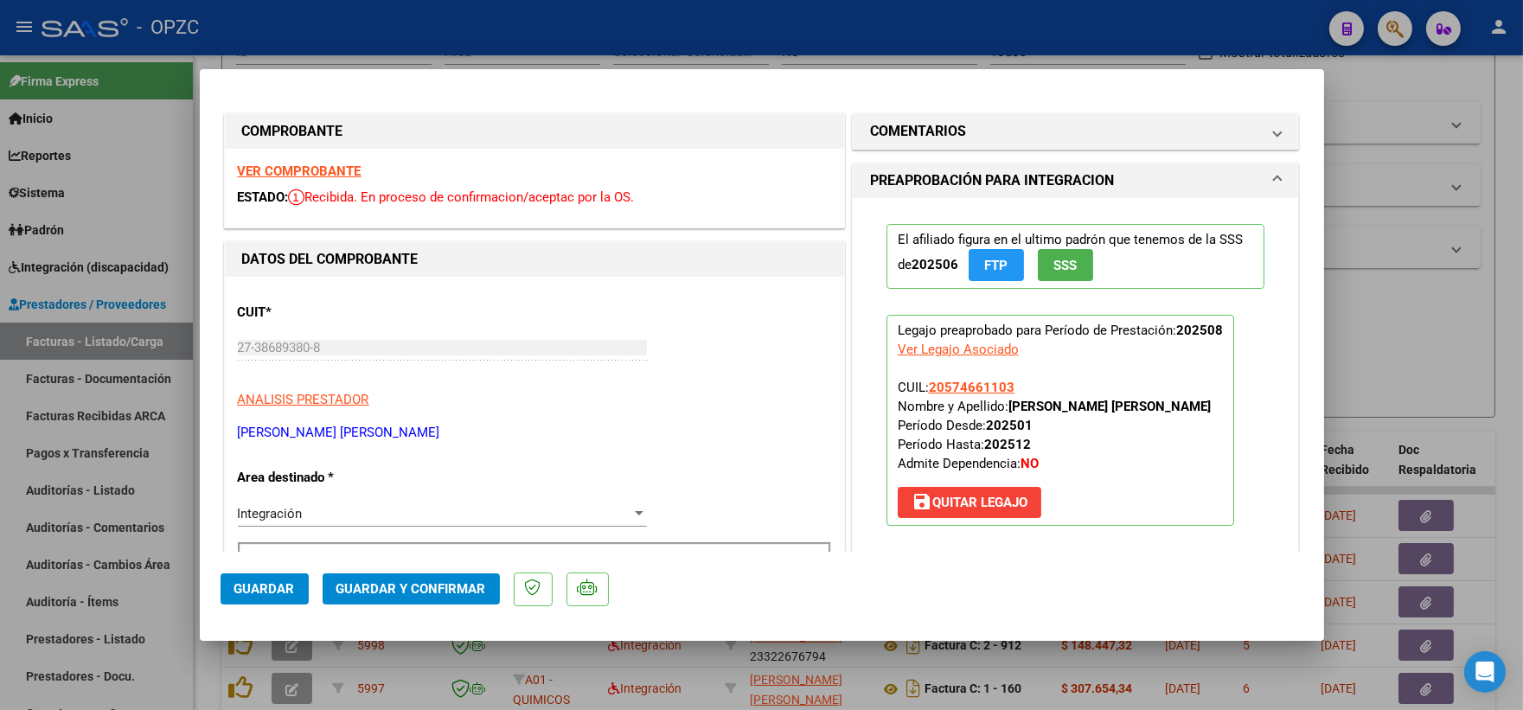
click at [323, 173] on strong "VER COMPROBANTE" at bounding box center [300, 171] width 124 height 16
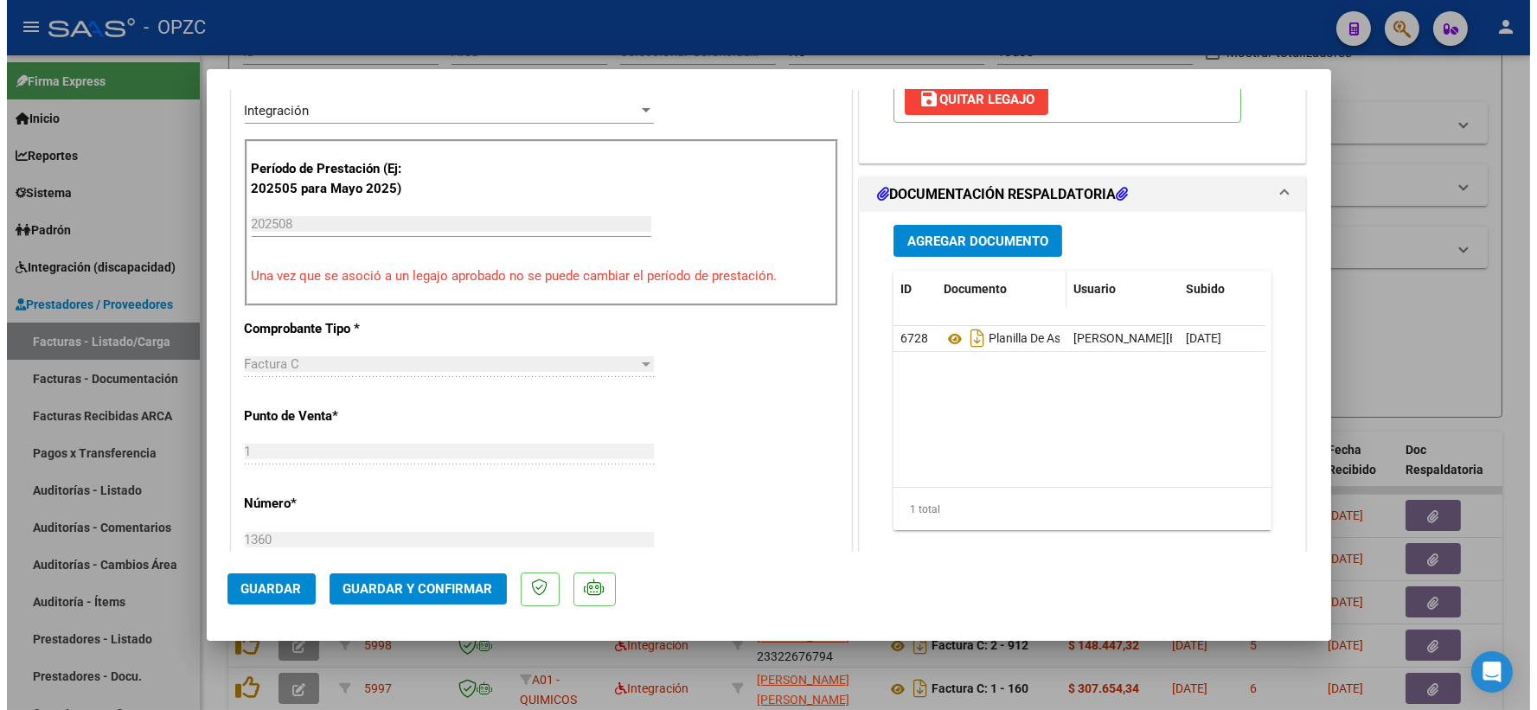
scroll to position [480, 0]
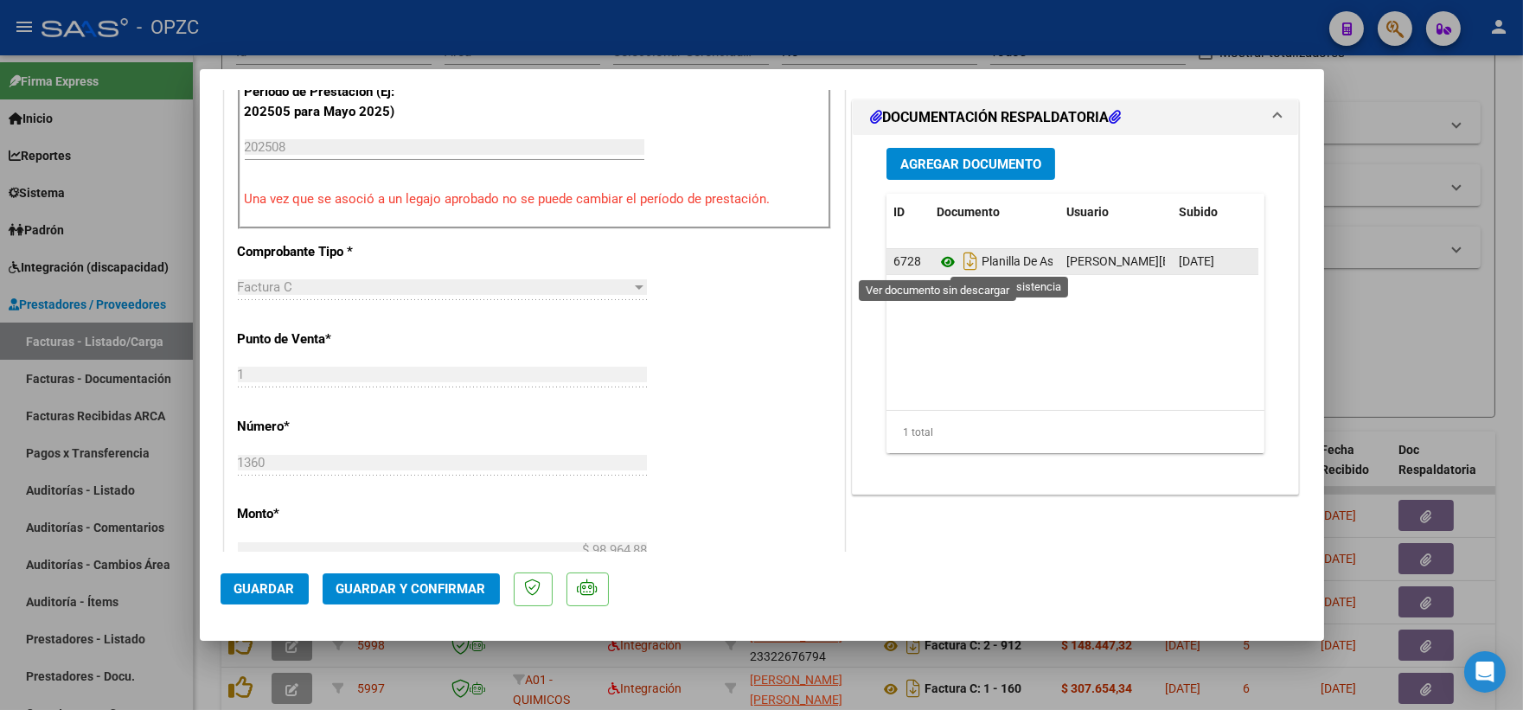
click at [939, 257] on icon at bounding box center [947, 262] width 22 height 21
click at [426, 591] on span "Guardar y Confirmar" at bounding box center [411, 589] width 150 height 16
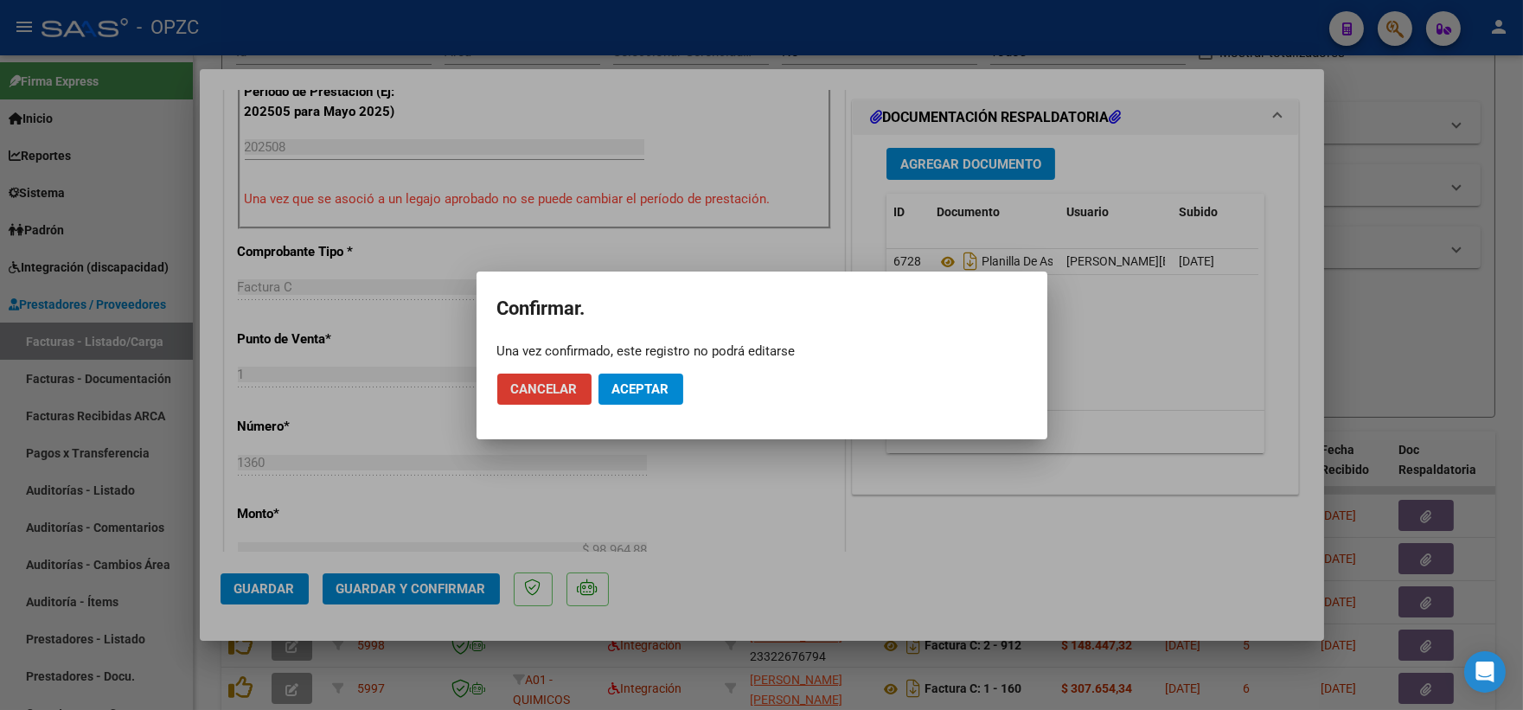
click at [649, 383] on span "Aceptar" at bounding box center [640, 389] width 57 height 16
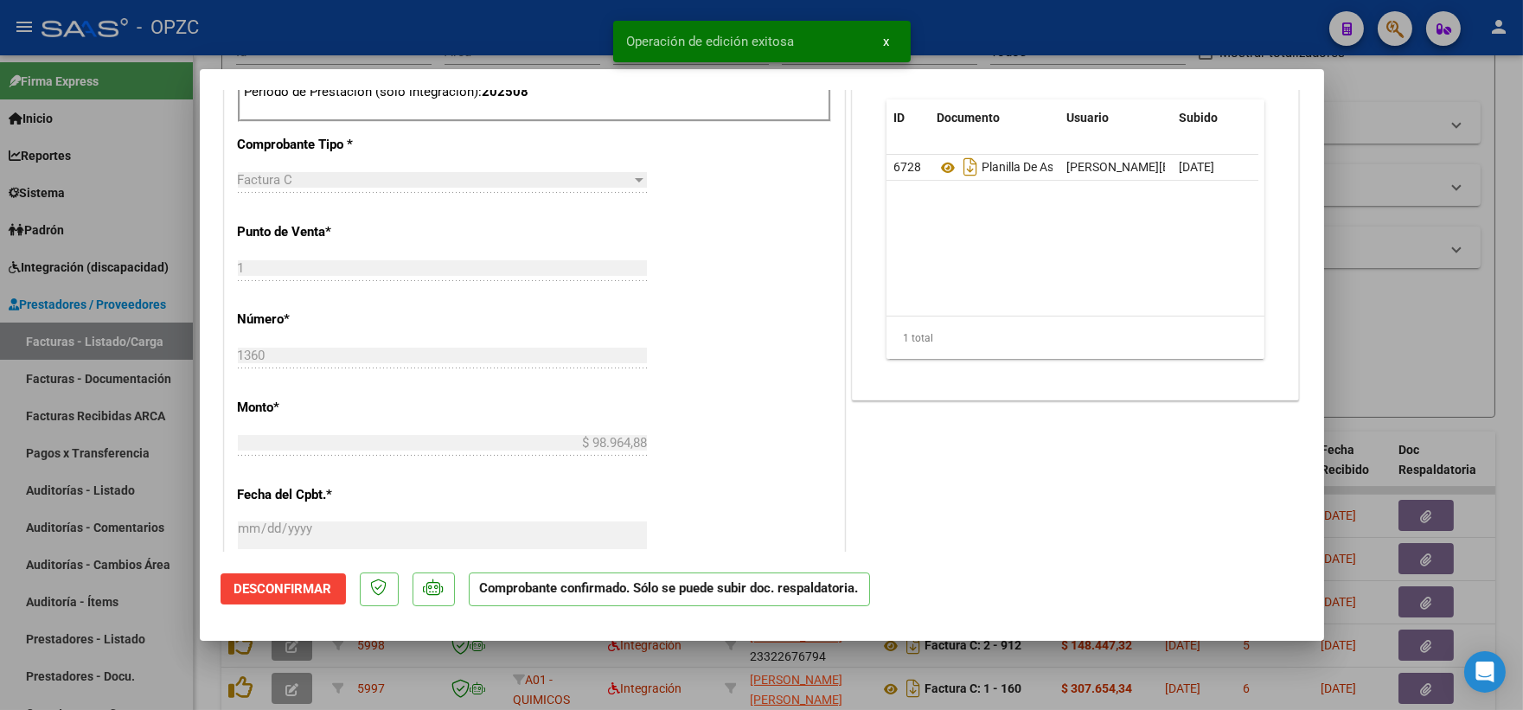
click at [1377, 272] on div at bounding box center [761, 355] width 1523 height 710
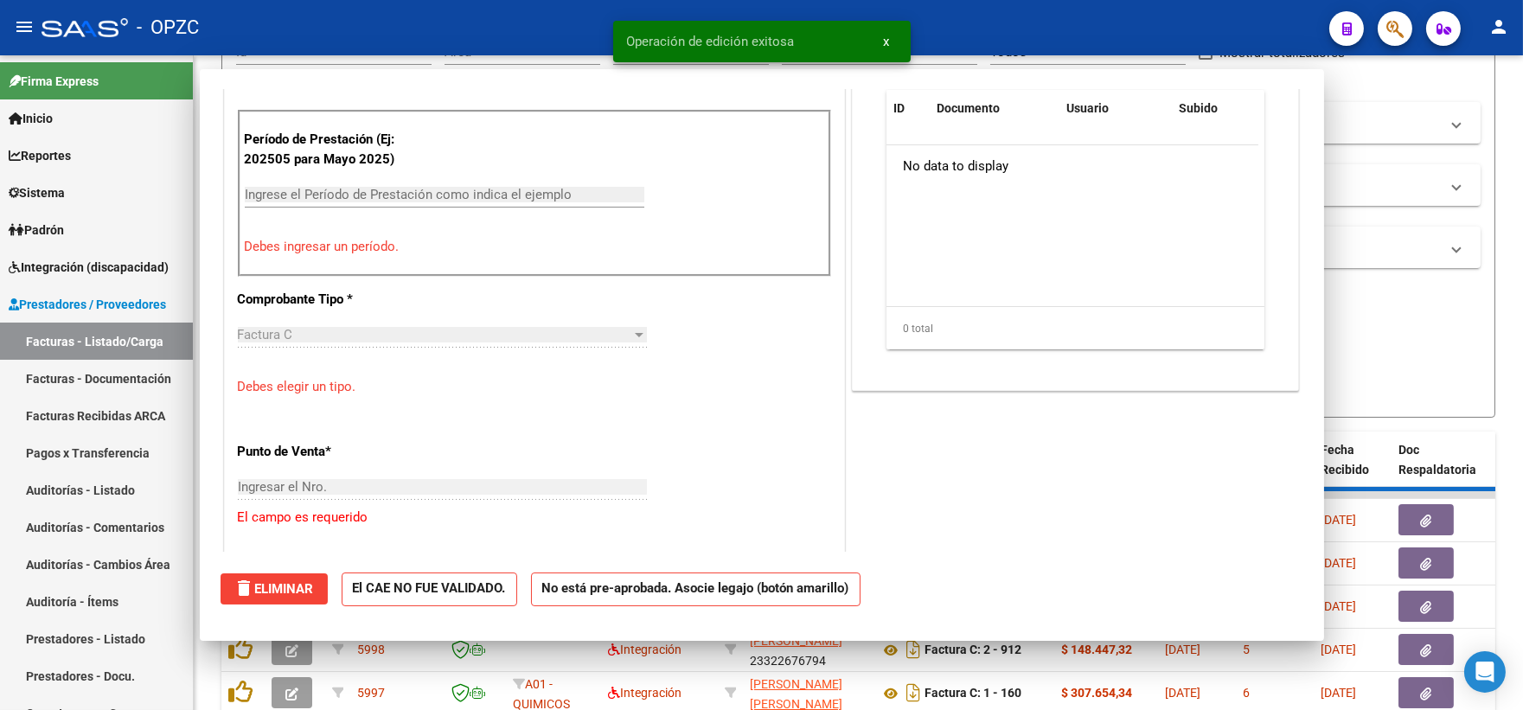
scroll to position [0, 0]
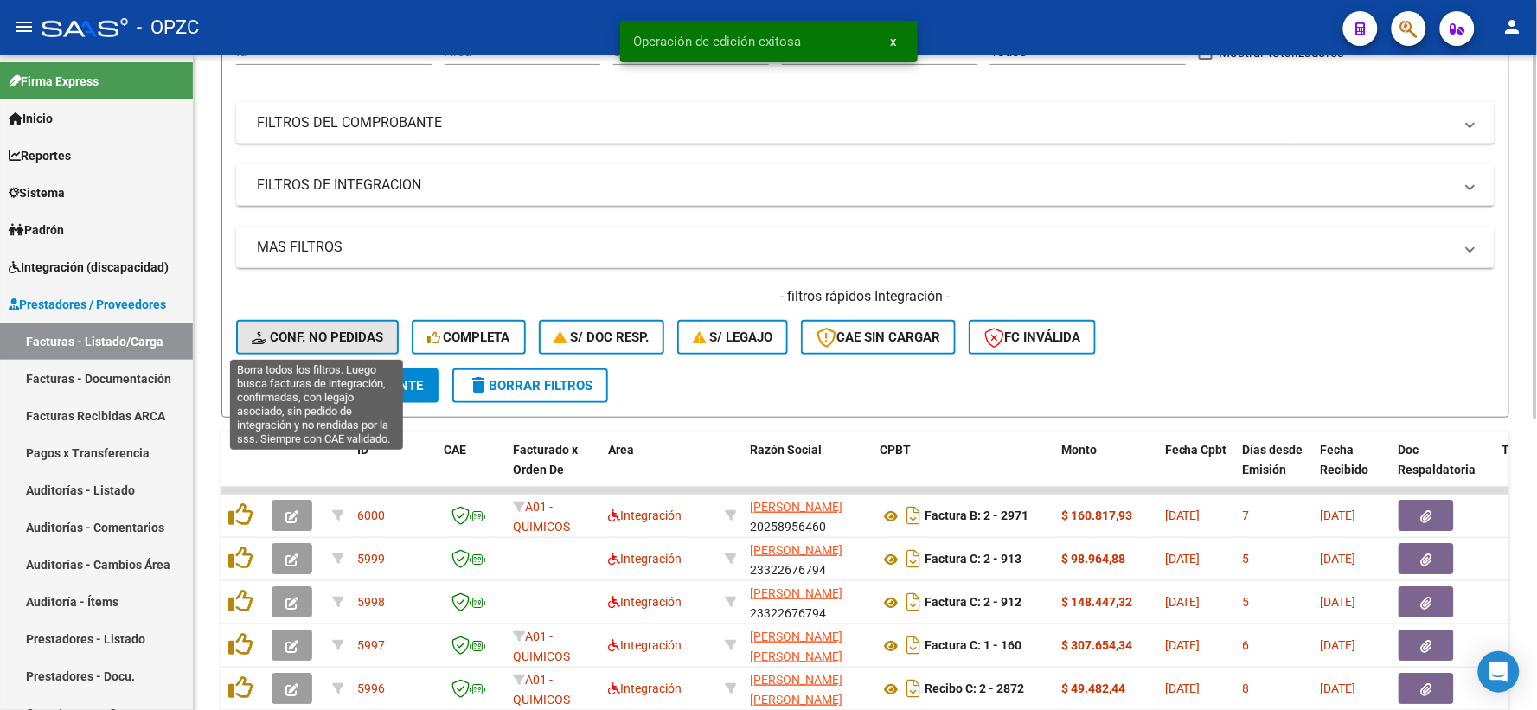
click at [333, 332] on span "Conf. no pedidas" at bounding box center [317, 337] width 131 height 16
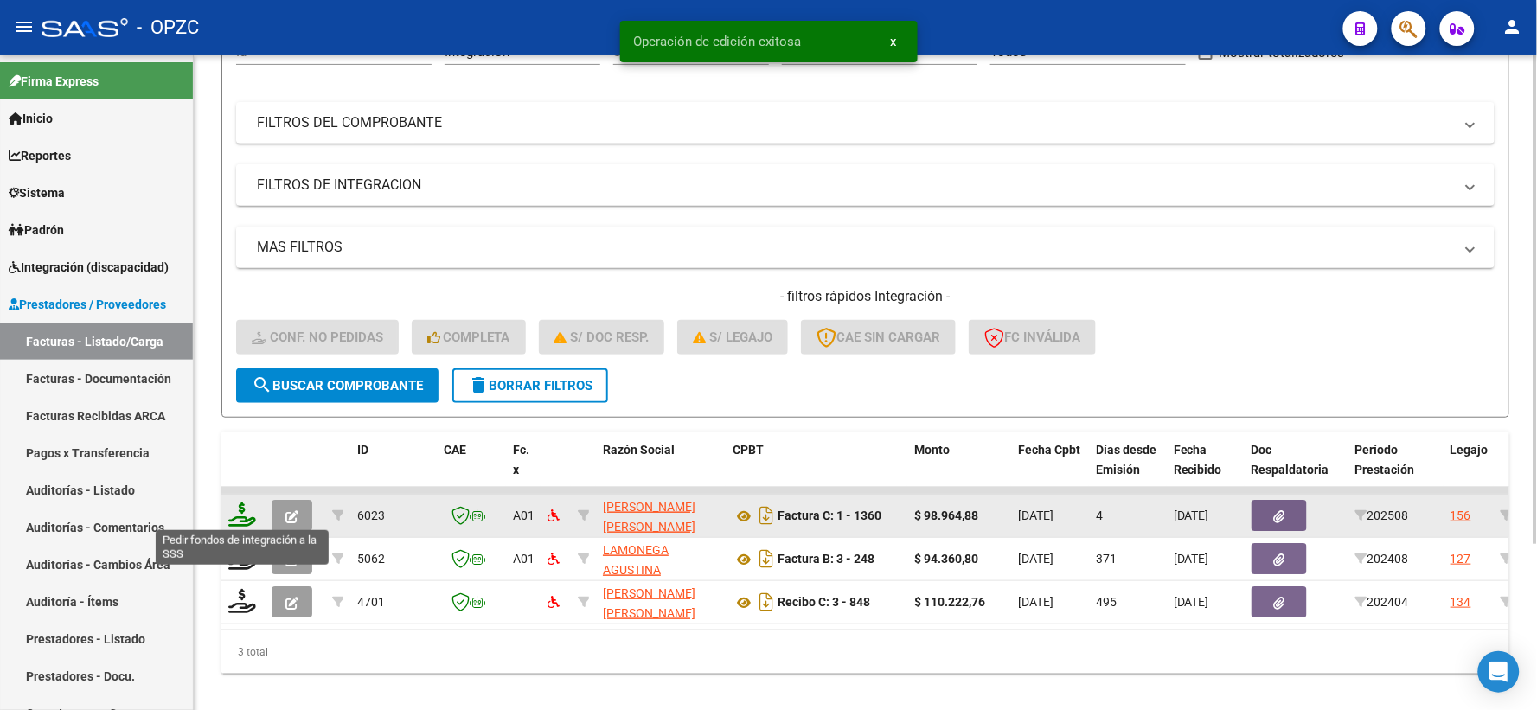
click at [230, 507] on icon at bounding box center [242, 514] width 28 height 24
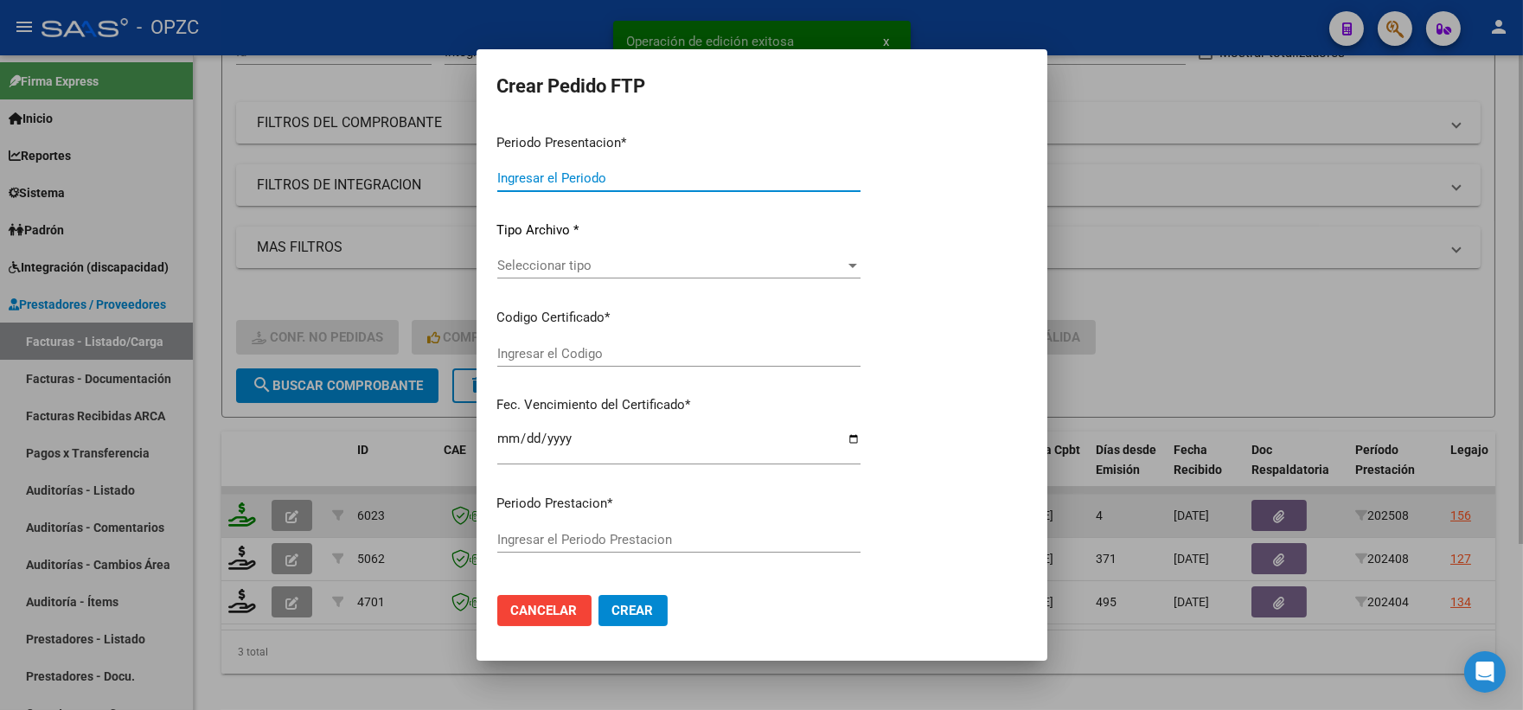
type input "202508"
type input "$ 98.964,88"
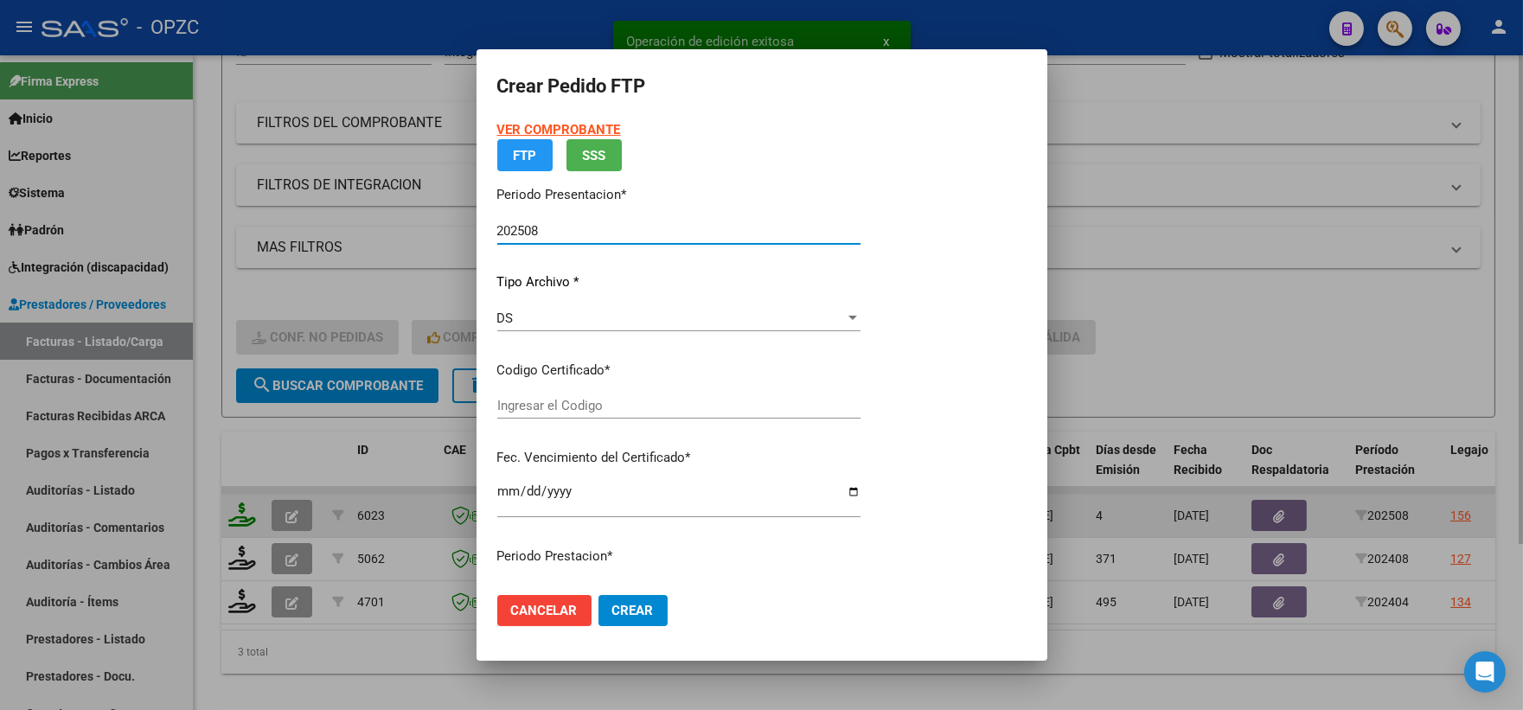
type input "ARG02000574661102022041820260418BS455"
type input "[DATE]"
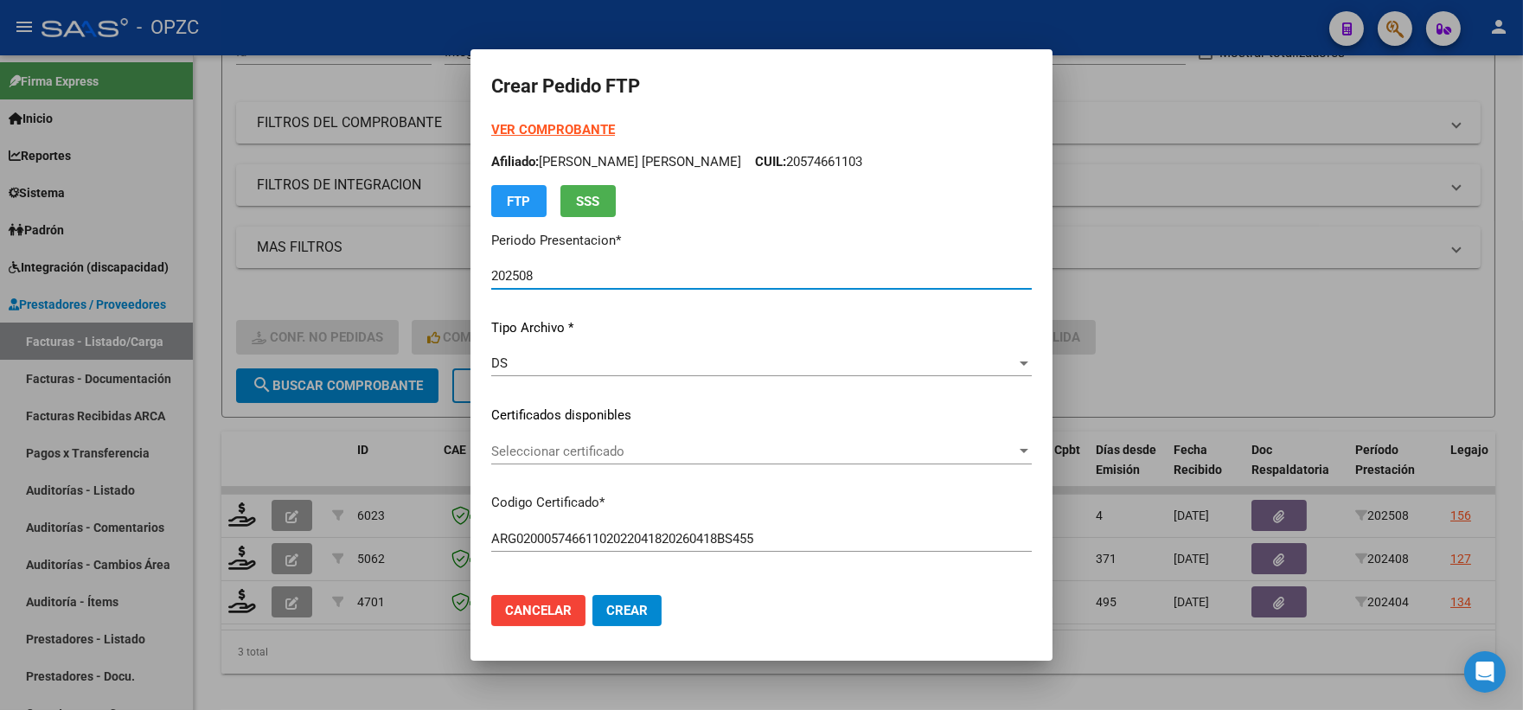
click at [991, 439] on div "Seleccionar certificado Seleccionar certificado" at bounding box center [761, 451] width 540 height 26
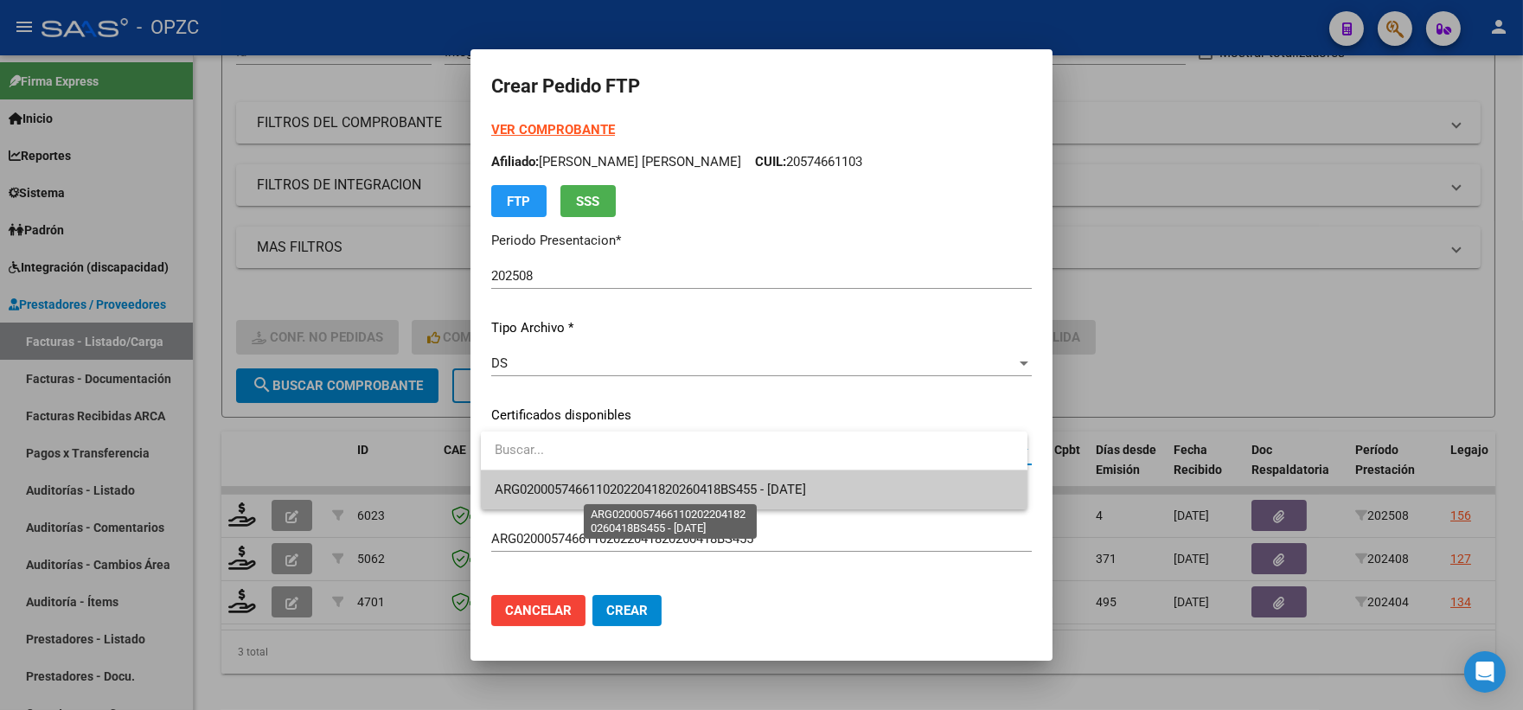
click at [770, 488] on span "ARG02000574661102022041820260418BS455 - [DATE]" at bounding box center [650, 490] width 311 height 16
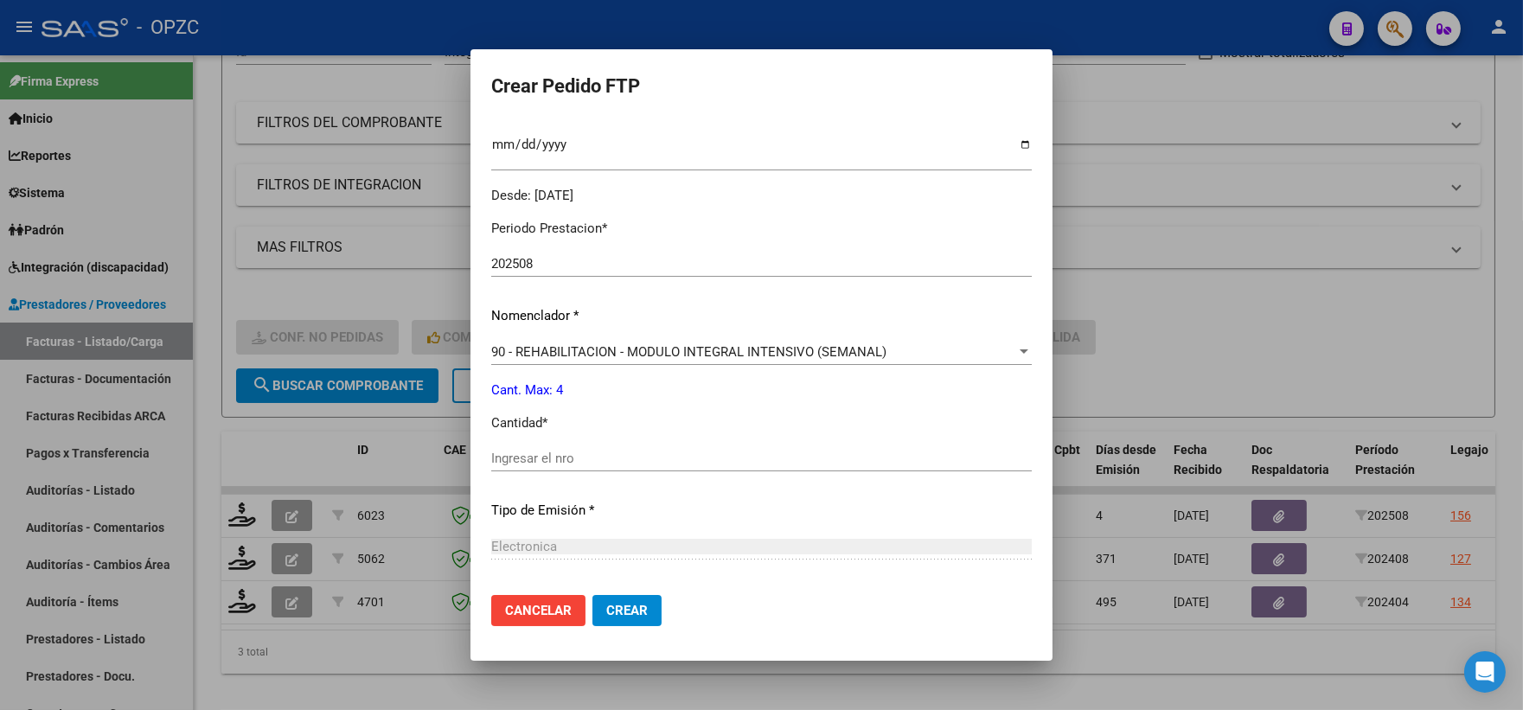
scroll to position [576, 0]
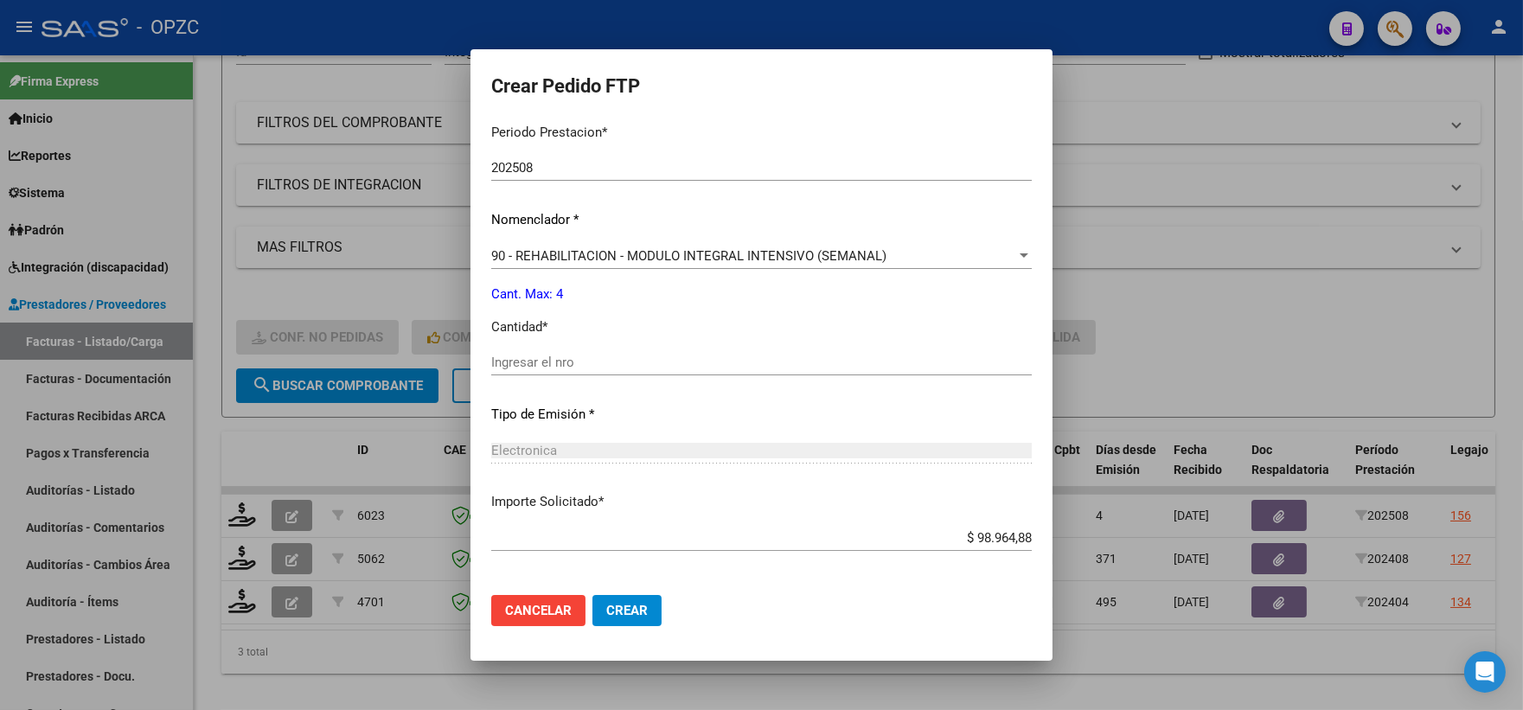
click at [597, 370] on div "Ingresar el nro" at bounding box center [761, 362] width 540 height 26
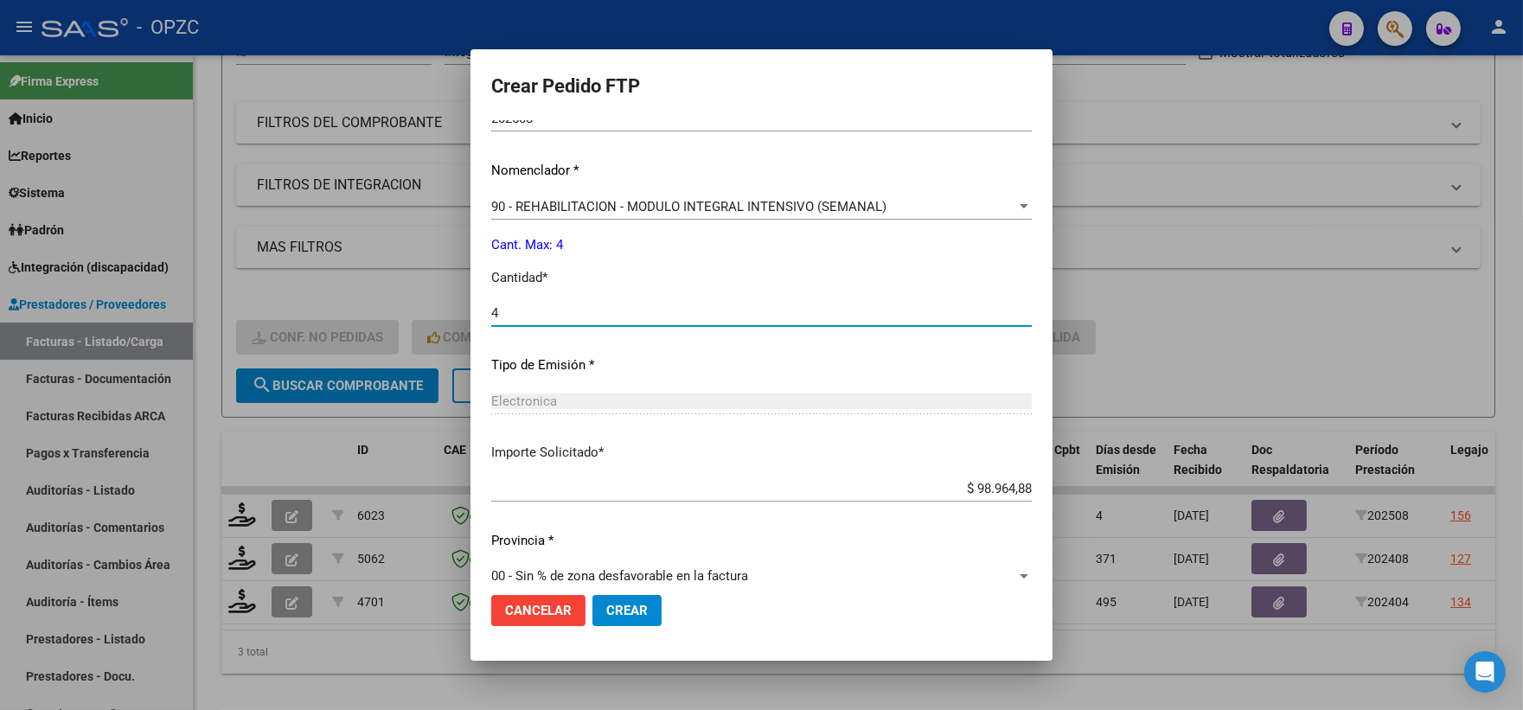
scroll to position [649, 0]
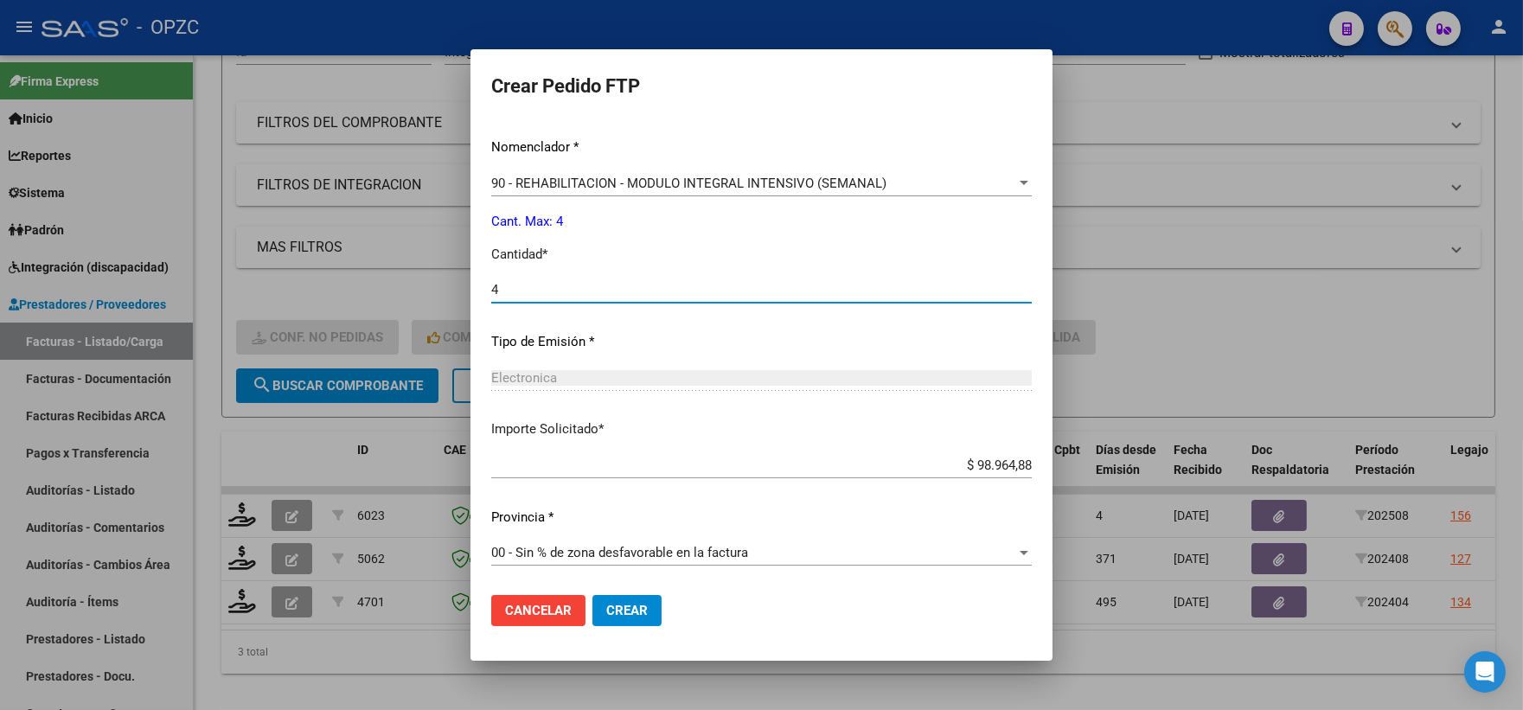
type input "4"
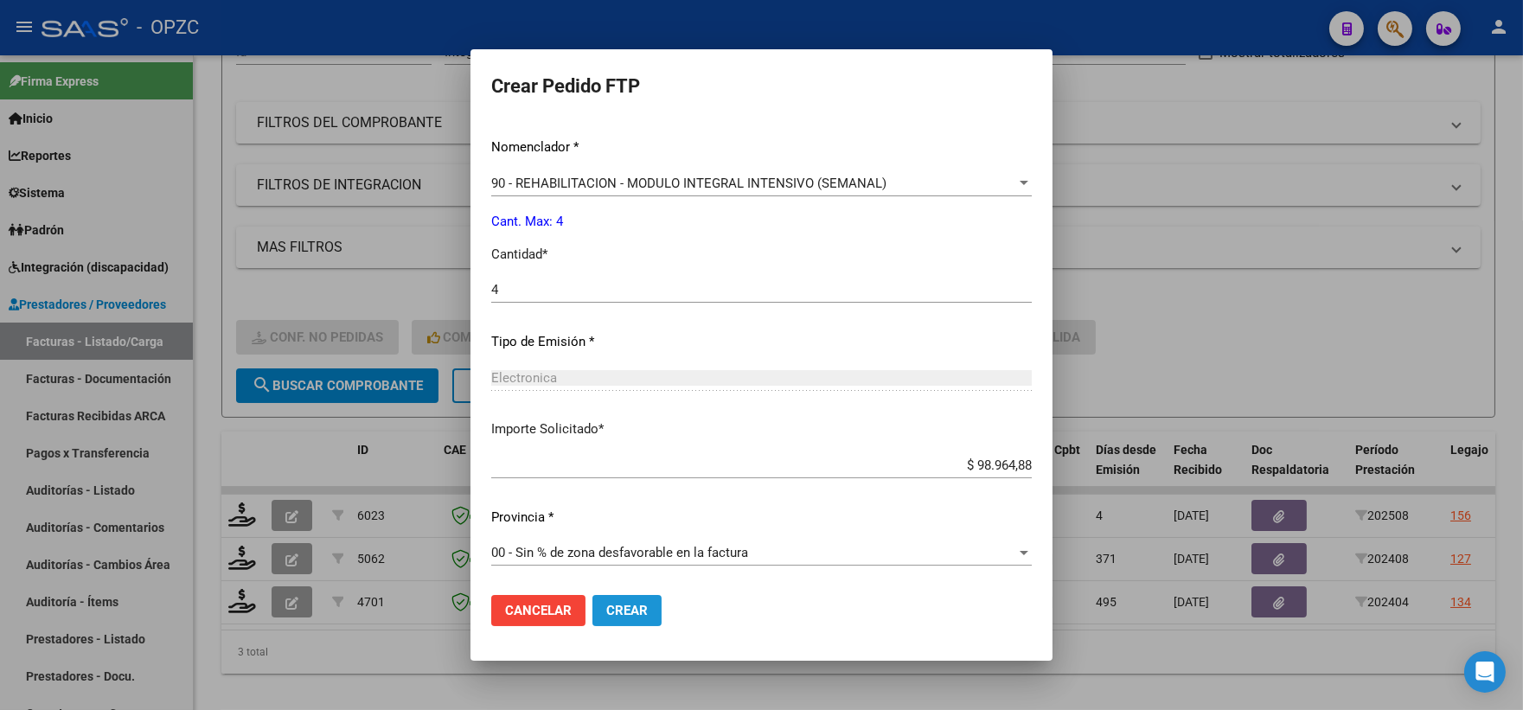
click at [648, 608] on span "Crear" at bounding box center [627, 611] width 42 height 16
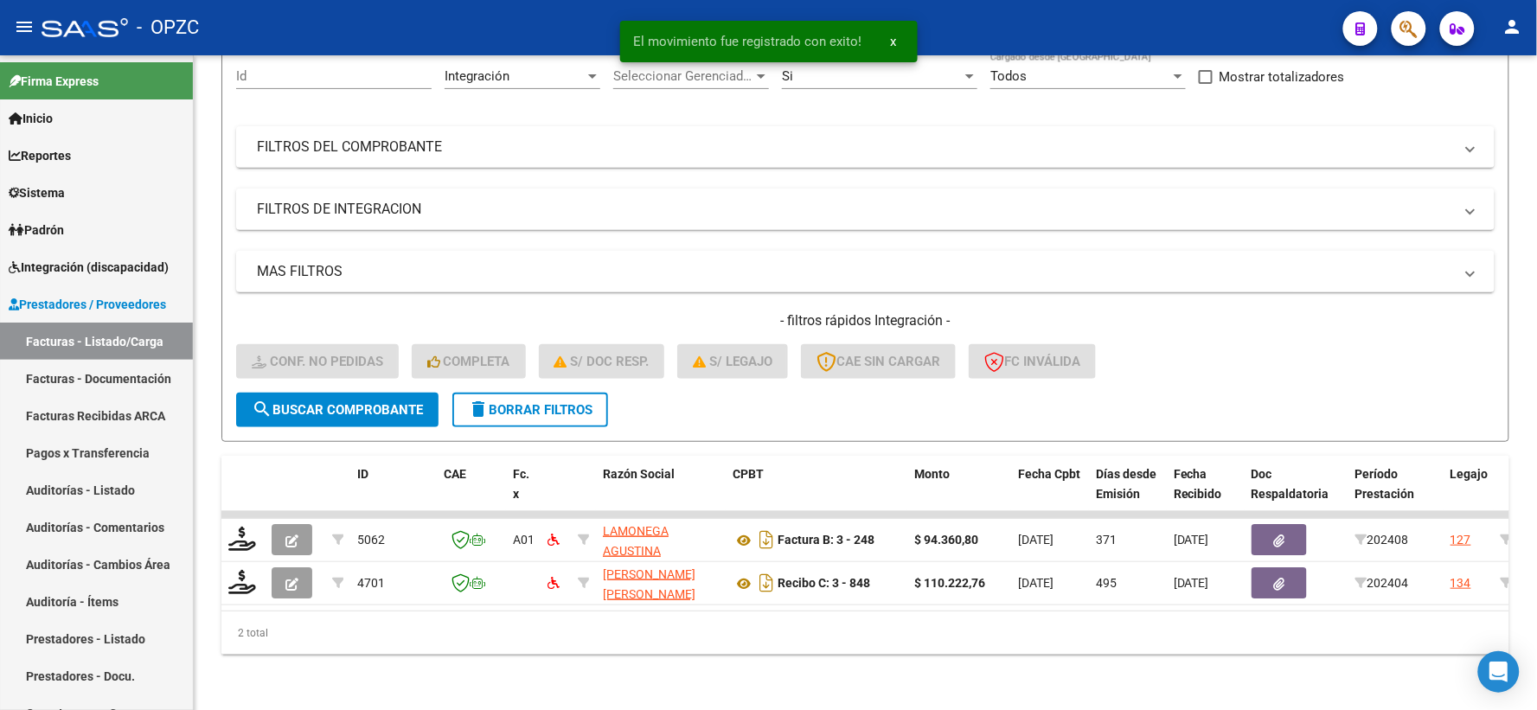
scroll to position [180, 0]
click at [109, 262] on span "Integración (discapacidad)" at bounding box center [89, 267] width 160 height 19
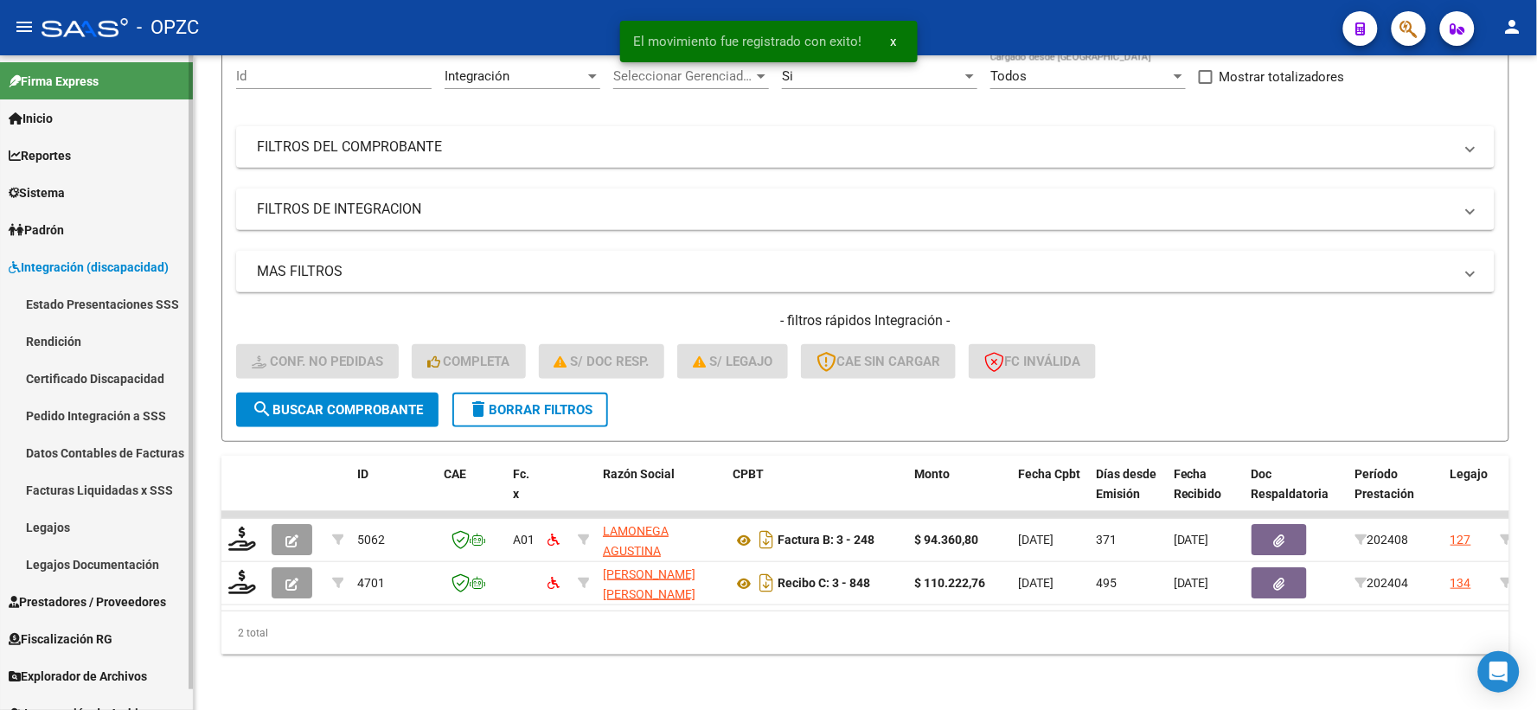
click at [112, 417] on link "Pedido Integración a SSS" at bounding box center [96, 415] width 193 height 37
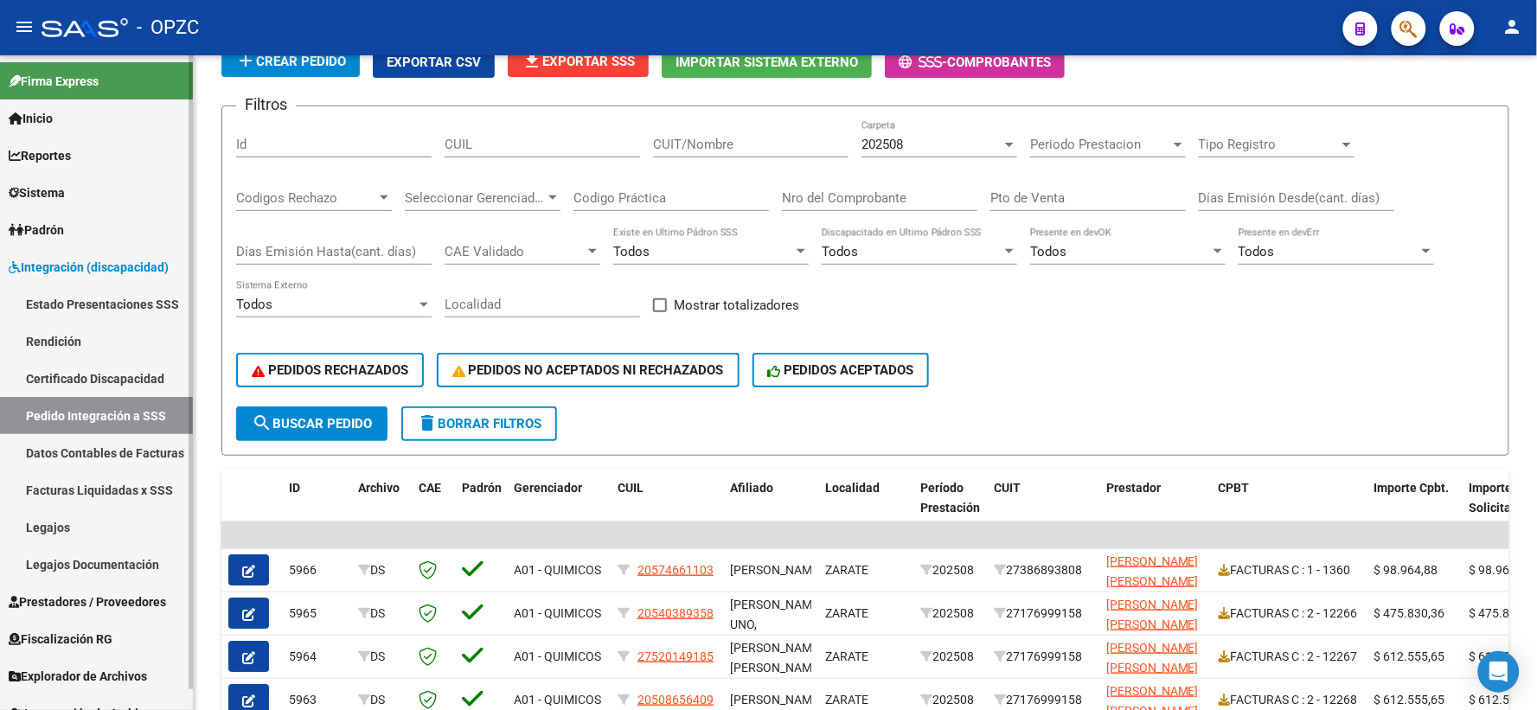
scroll to position [96, 0]
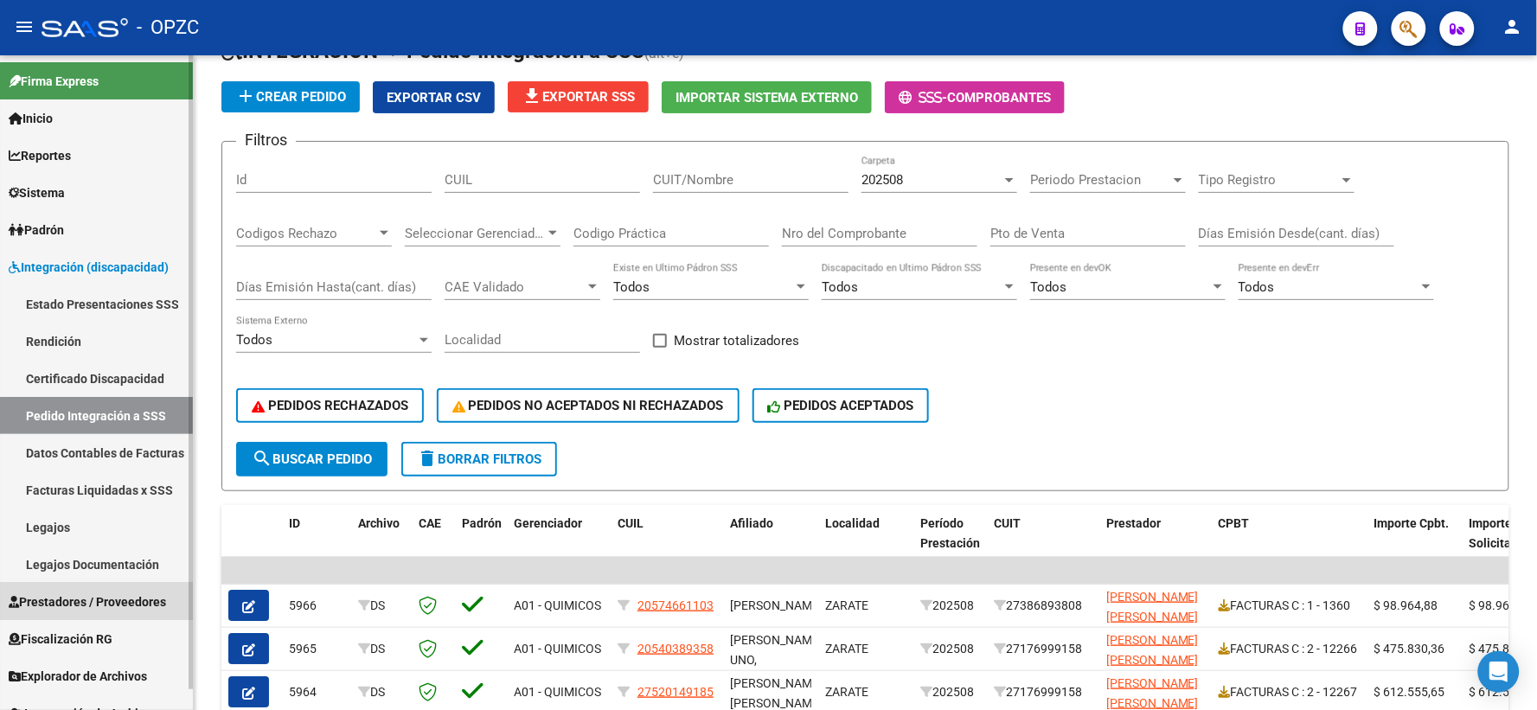
click at [132, 603] on span "Prestadores / Proveedores" at bounding box center [87, 601] width 157 height 19
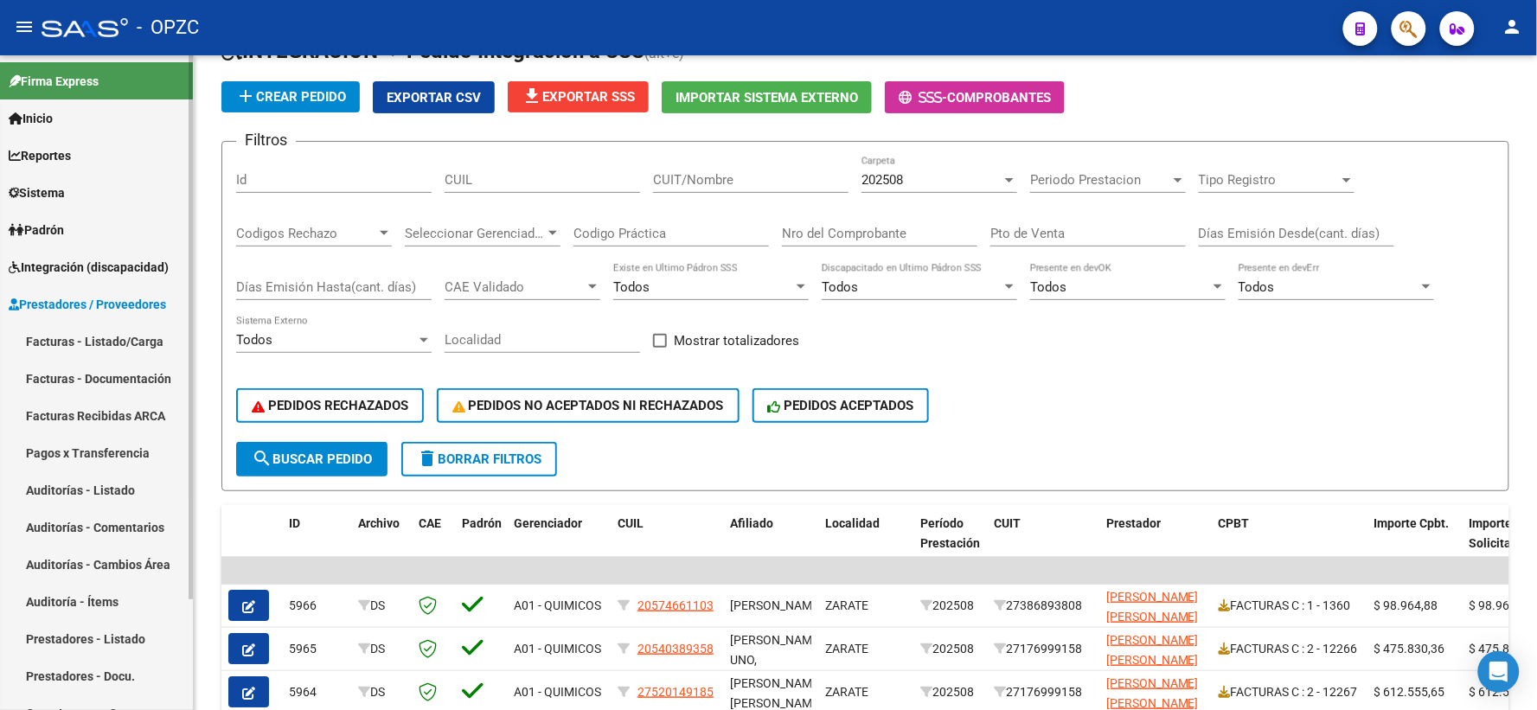
click at [73, 333] on link "Facturas - Listado/Carga" at bounding box center [96, 341] width 193 height 37
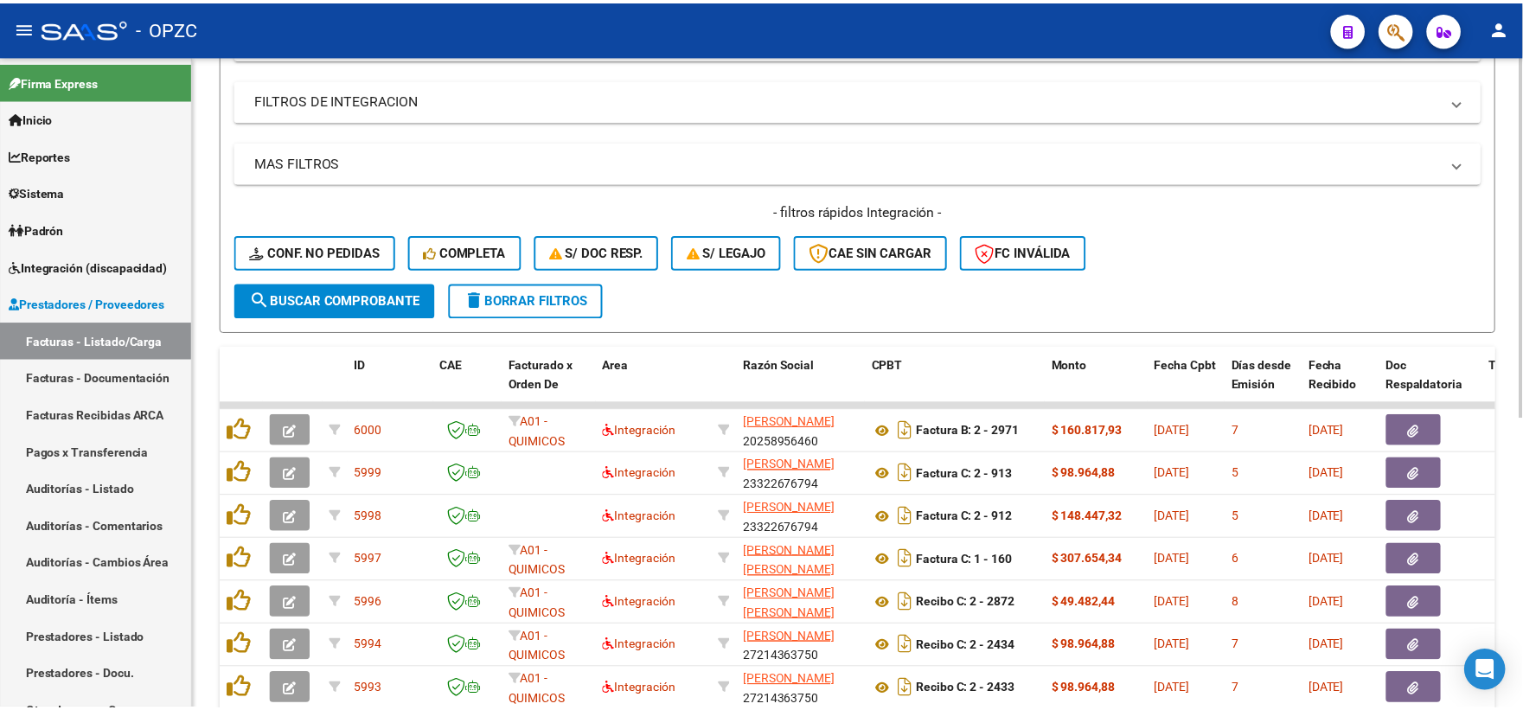
scroll to position [288, 0]
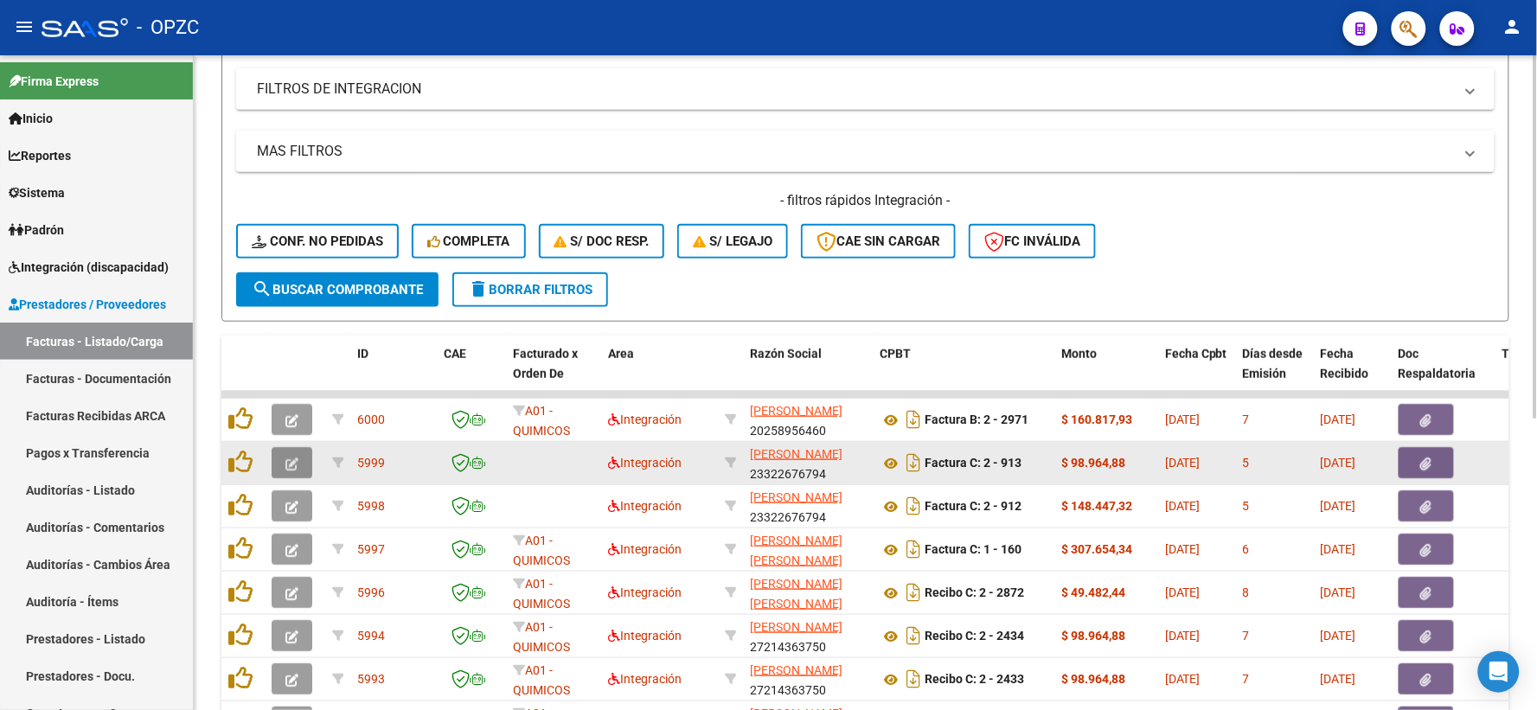
click at [277, 457] on button "button" at bounding box center [292, 462] width 41 height 31
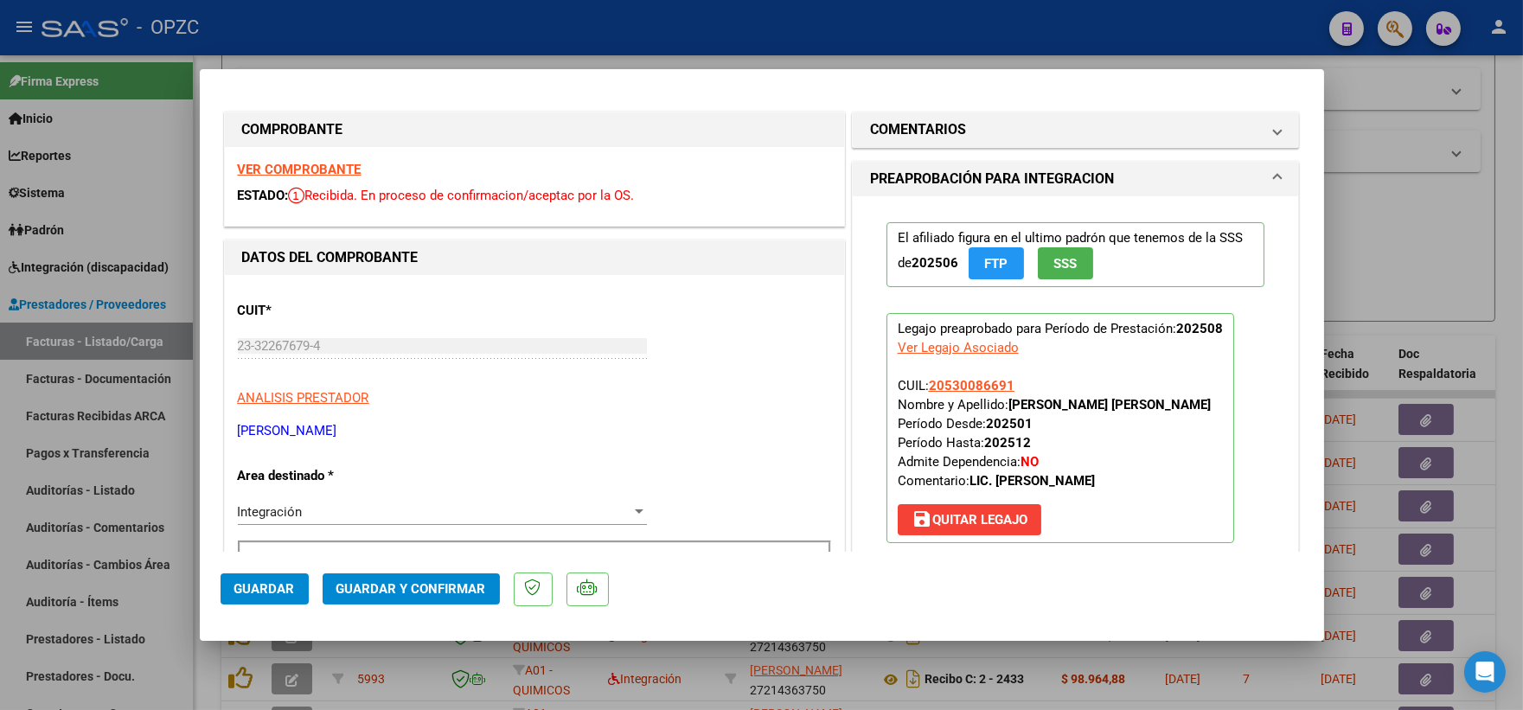
scroll to position [0, 0]
click at [314, 173] on strong "VER COMPROBANTE" at bounding box center [300, 171] width 124 height 16
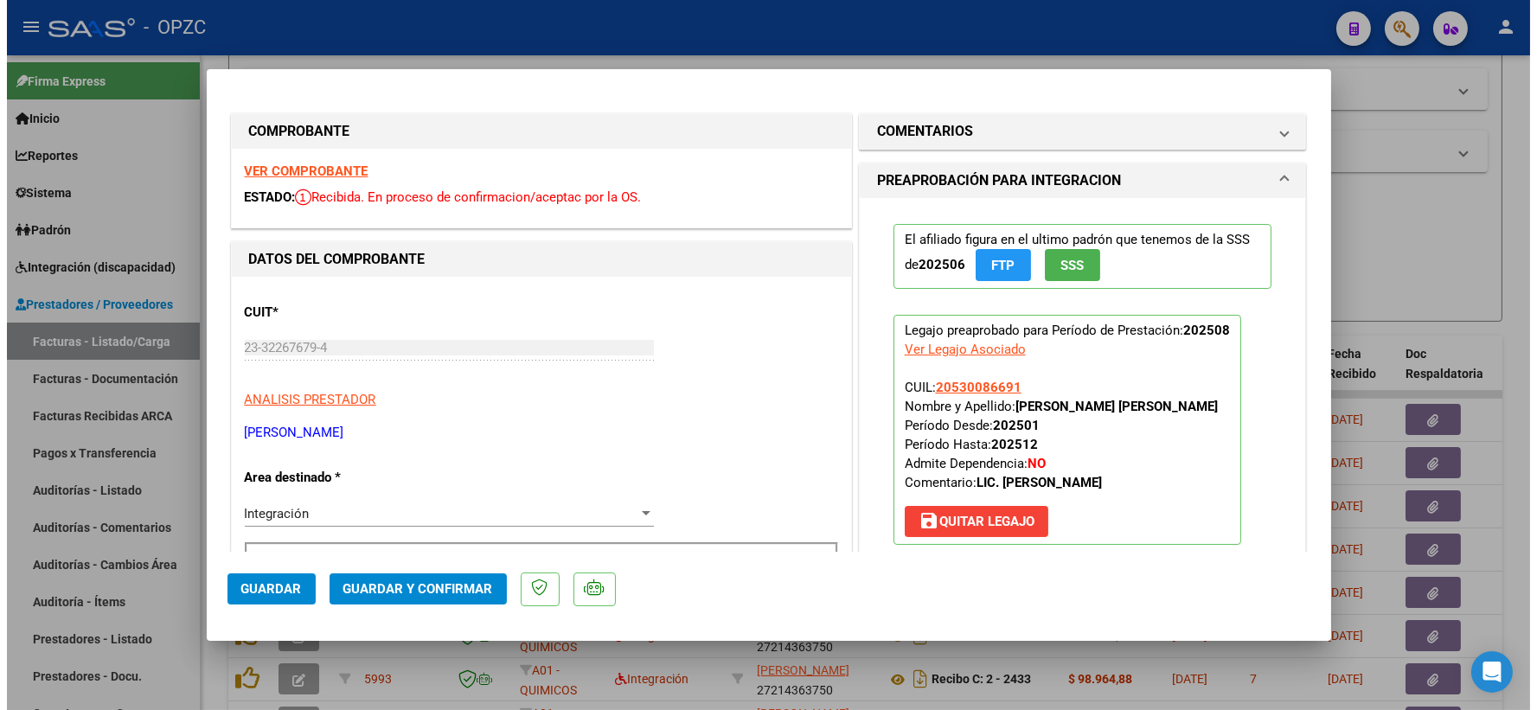
scroll to position [288, 0]
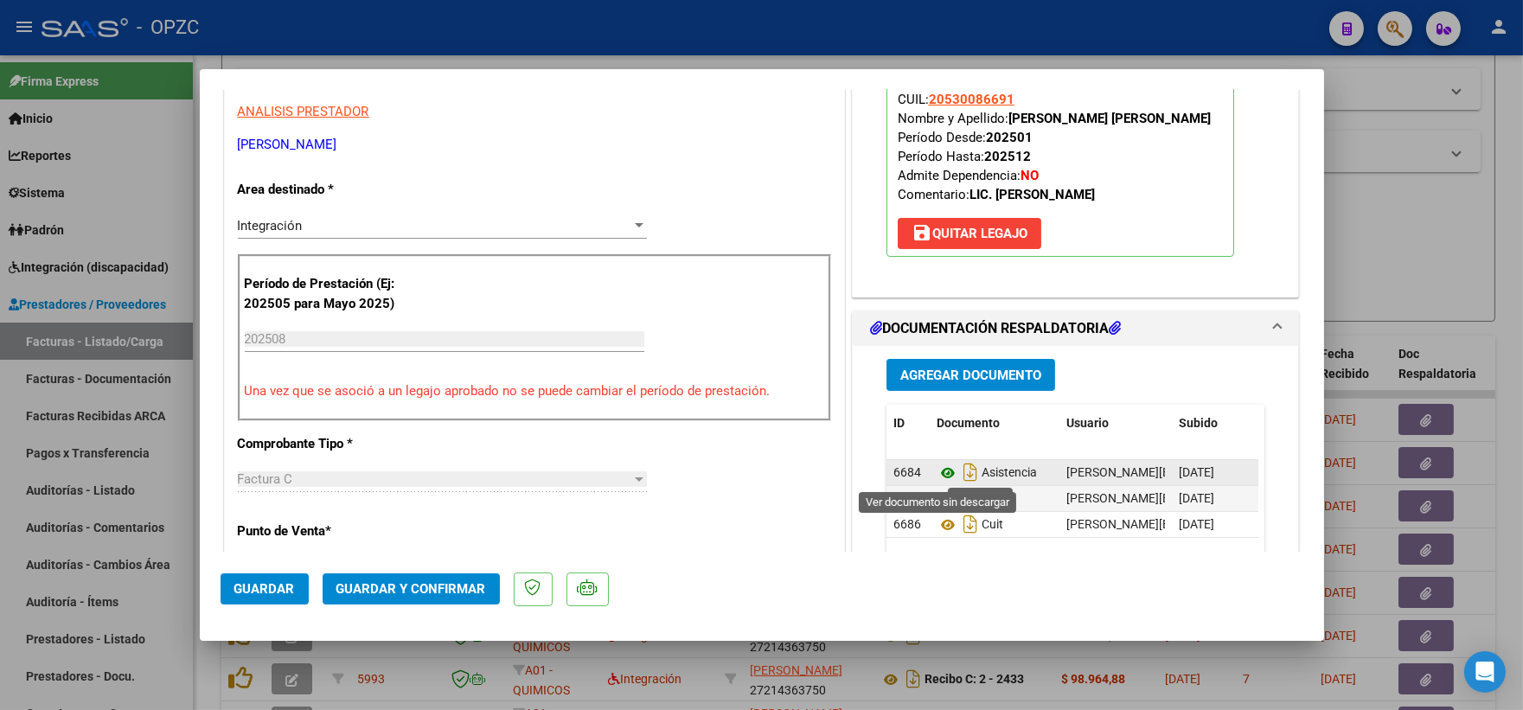
click at [938, 473] on icon at bounding box center [947, 473] width 22 height 21
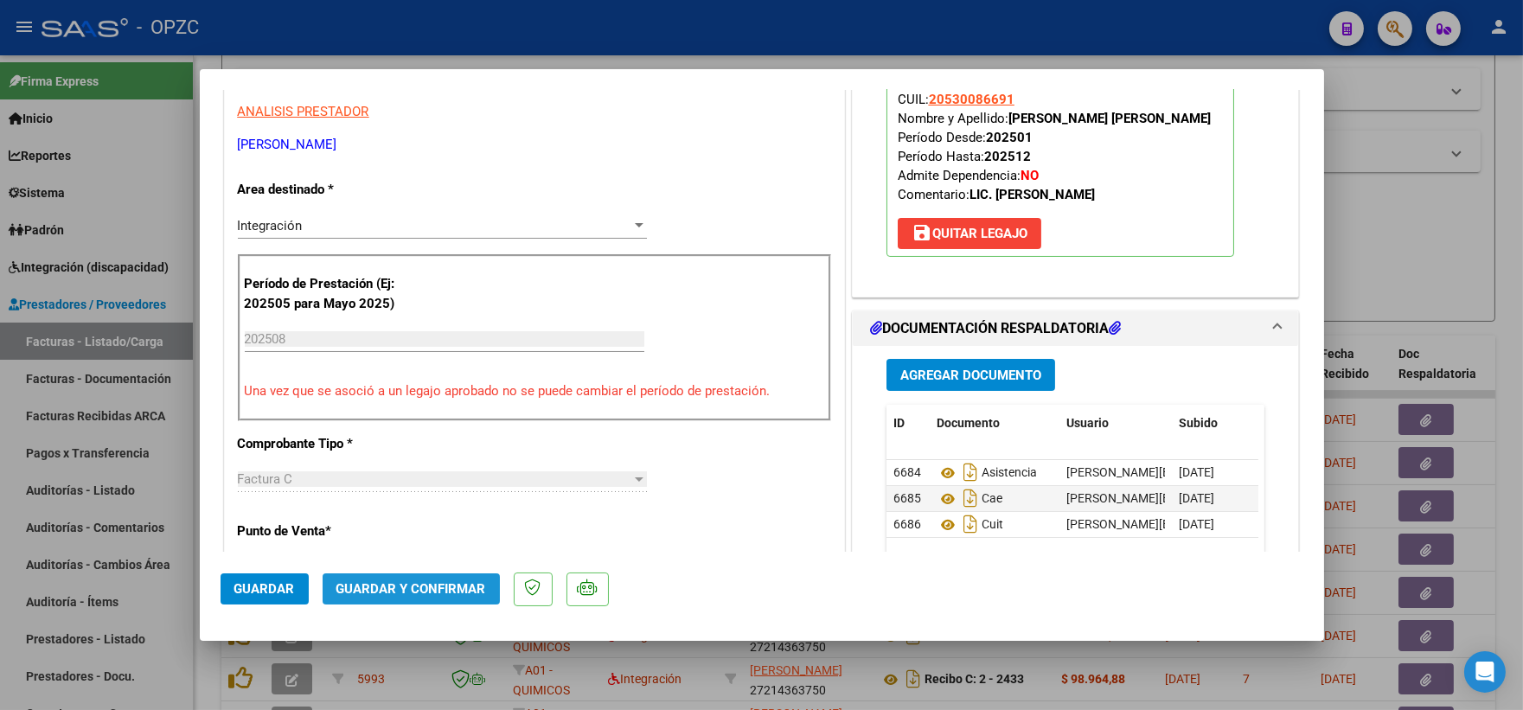
click at [424, 580] on button "Guardar y Confirmar" at bounding box center [411, 588] width 177 height 31
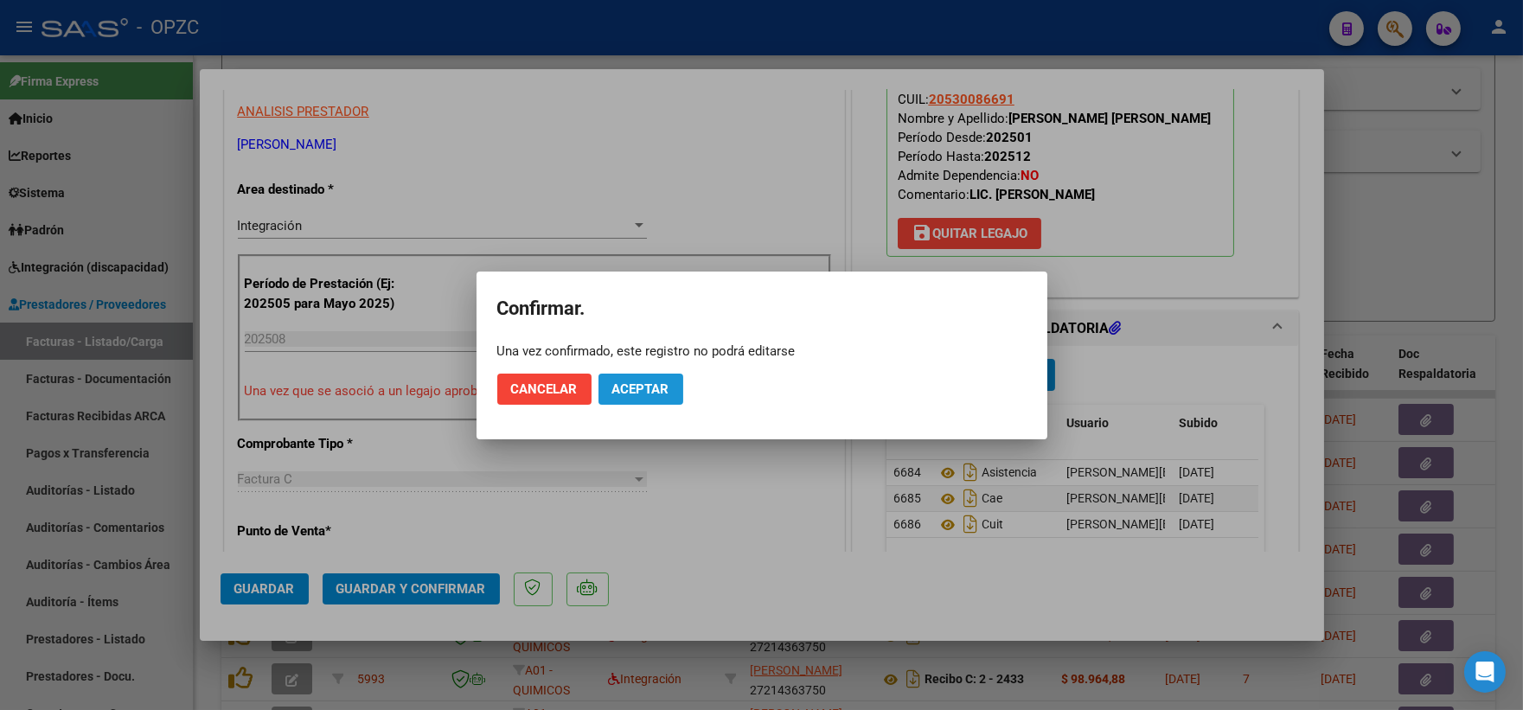
click at [636, 391] on span "Aceptar" at bounding box center [640, 389] width 57 height 16
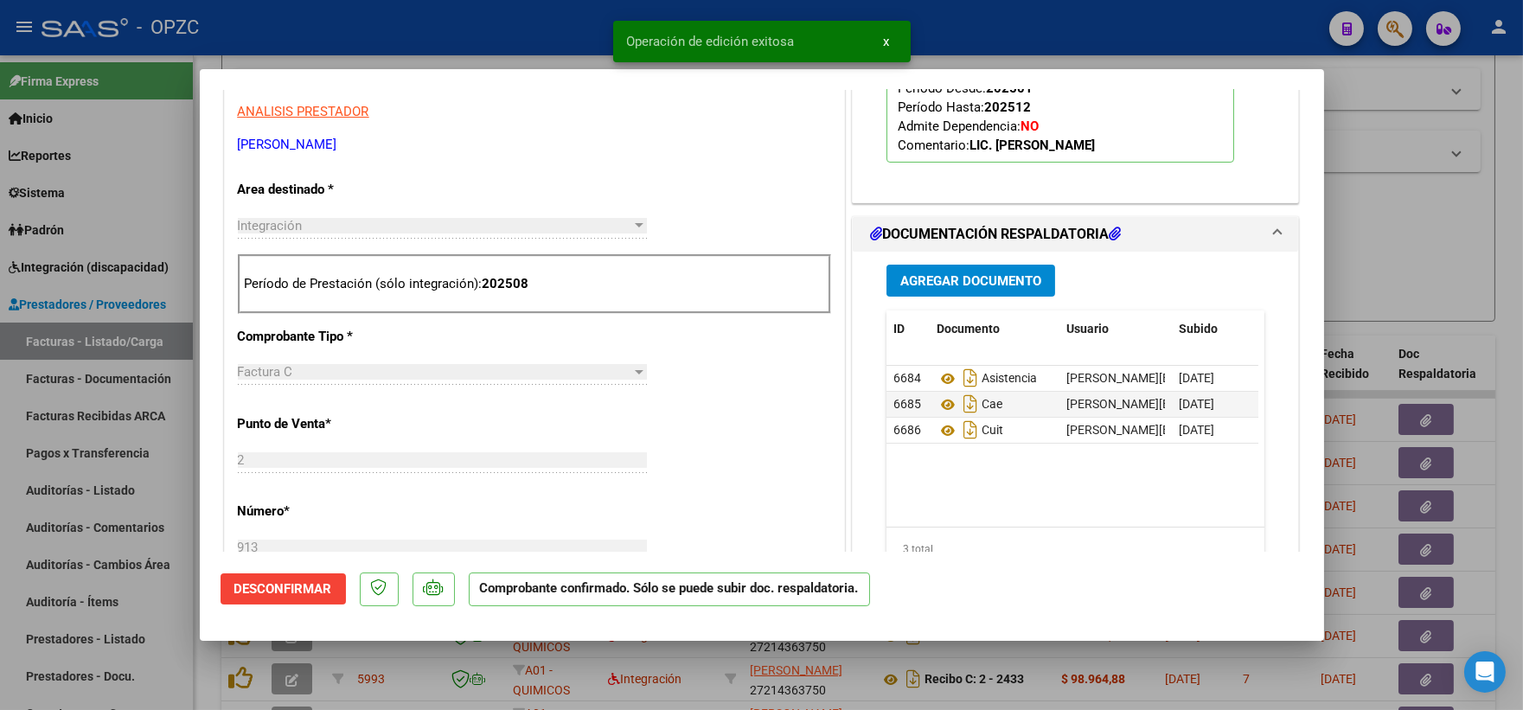
click at [1454, 331] on div at bounding box center [761, 355] width 1523 height 710
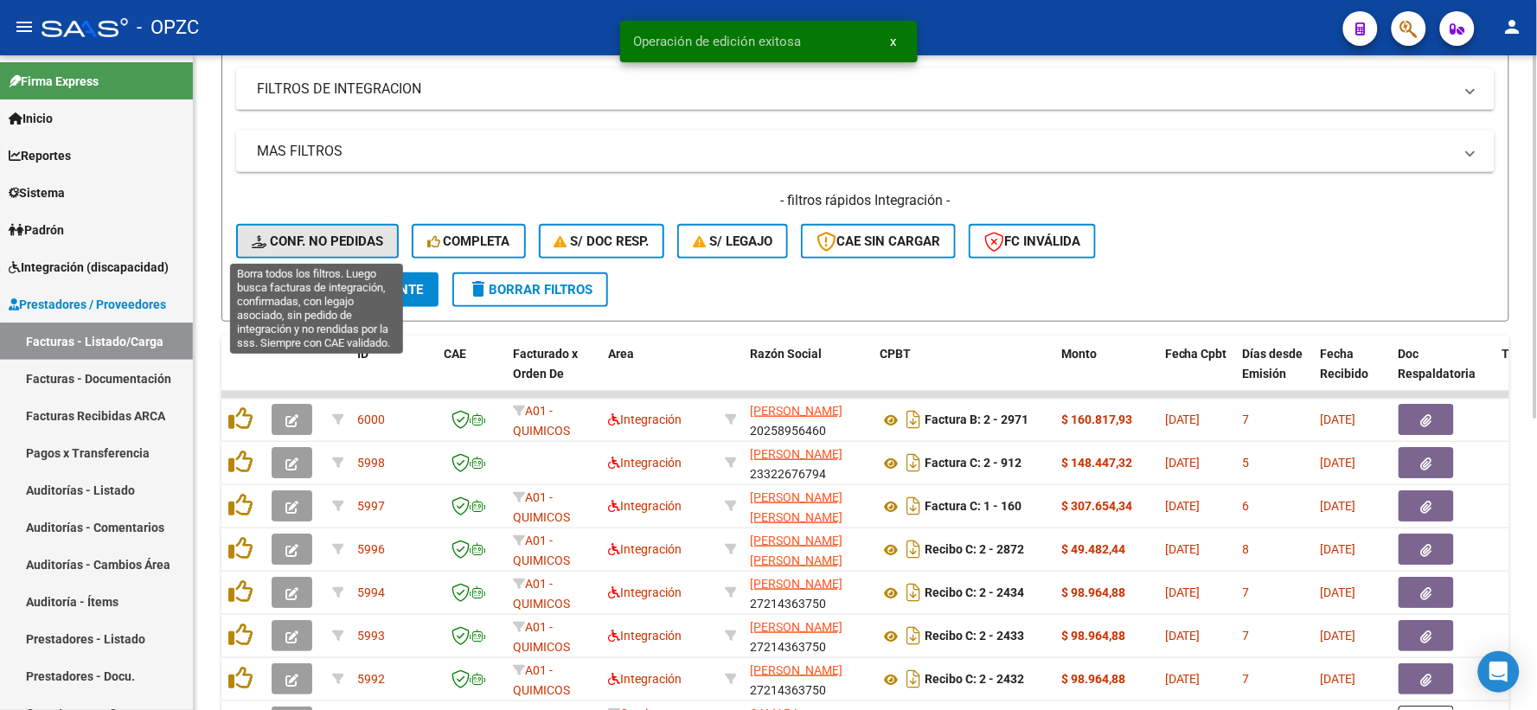
click at [333, 239] on span "Conf. no pedidas" at bounding box center [317, 241] width 131 height 16
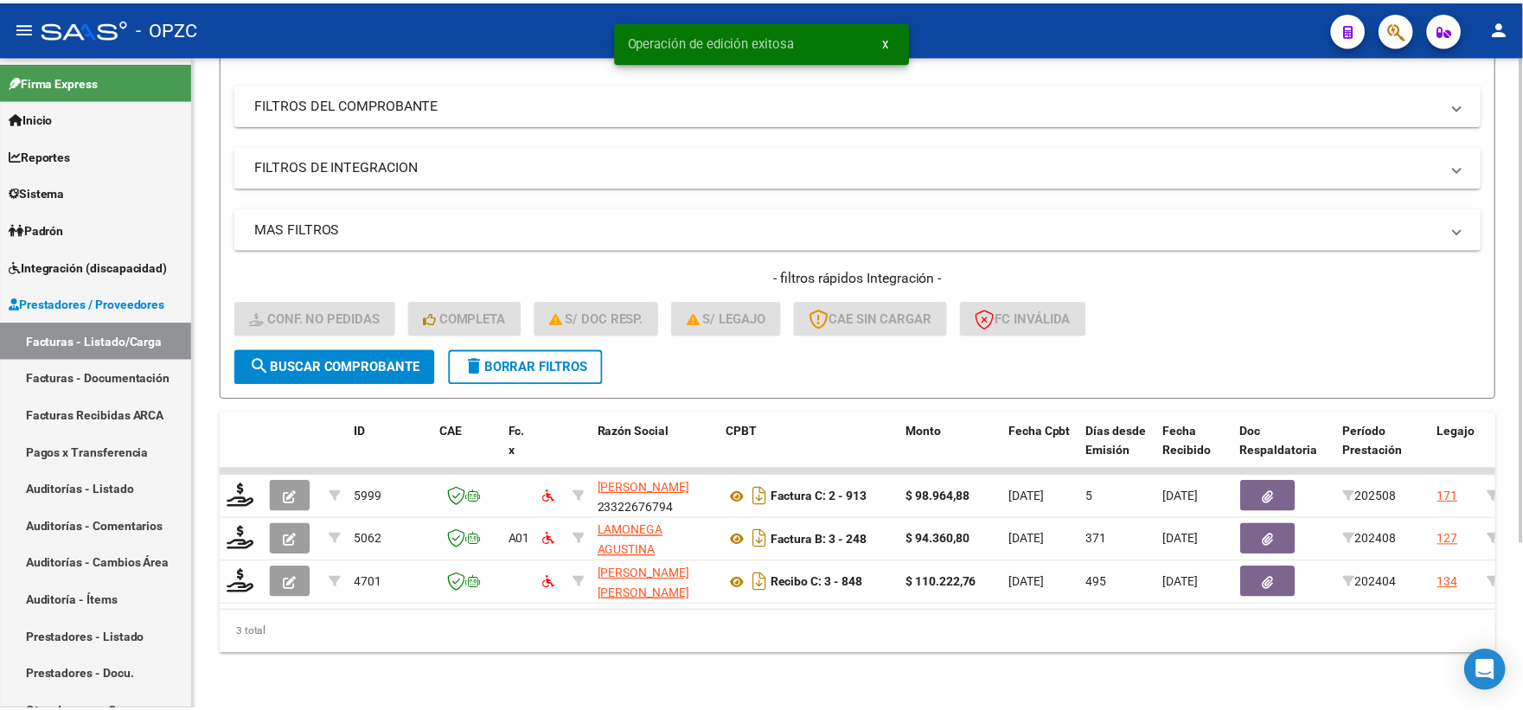
scroll to position [223, 0]
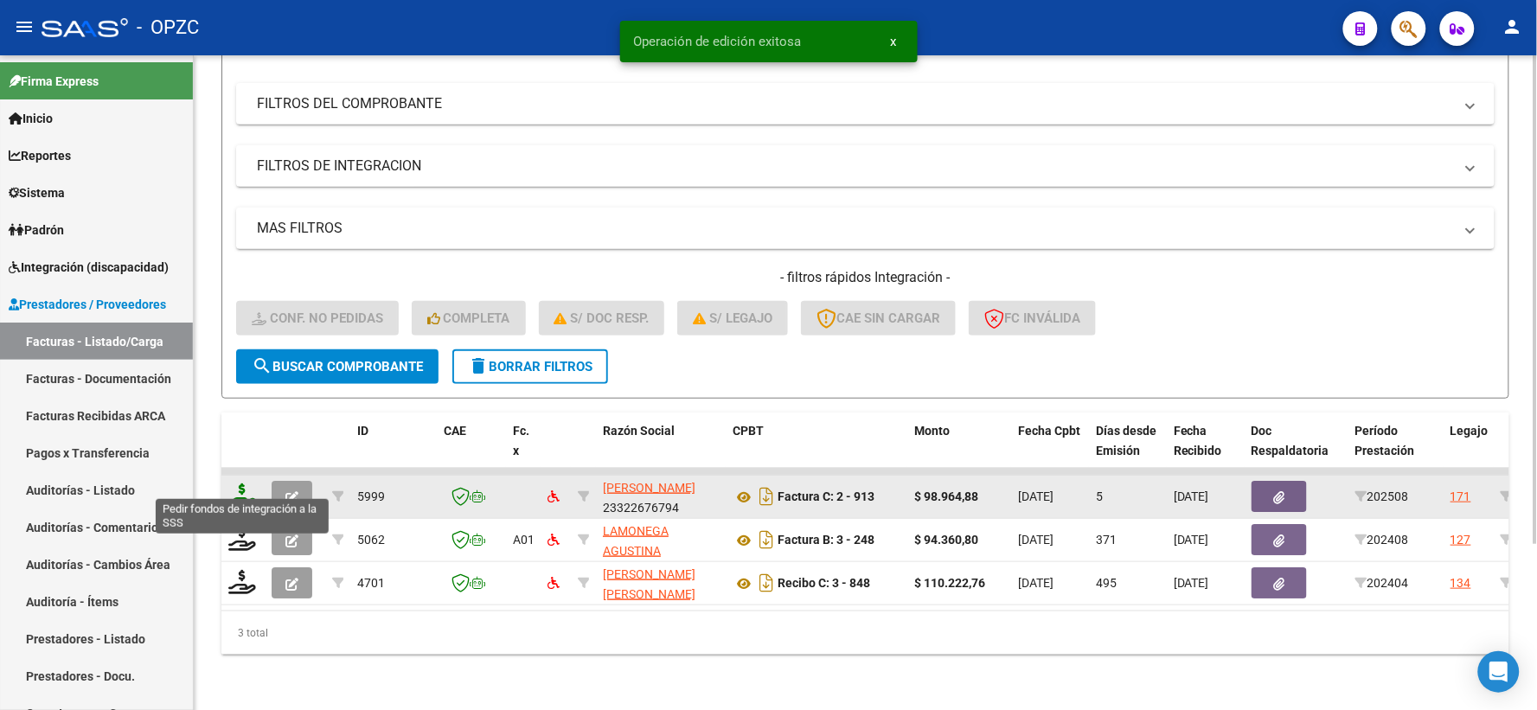
click at [230, 483] on icon at bounding box center [242, 495] width 28 height 24
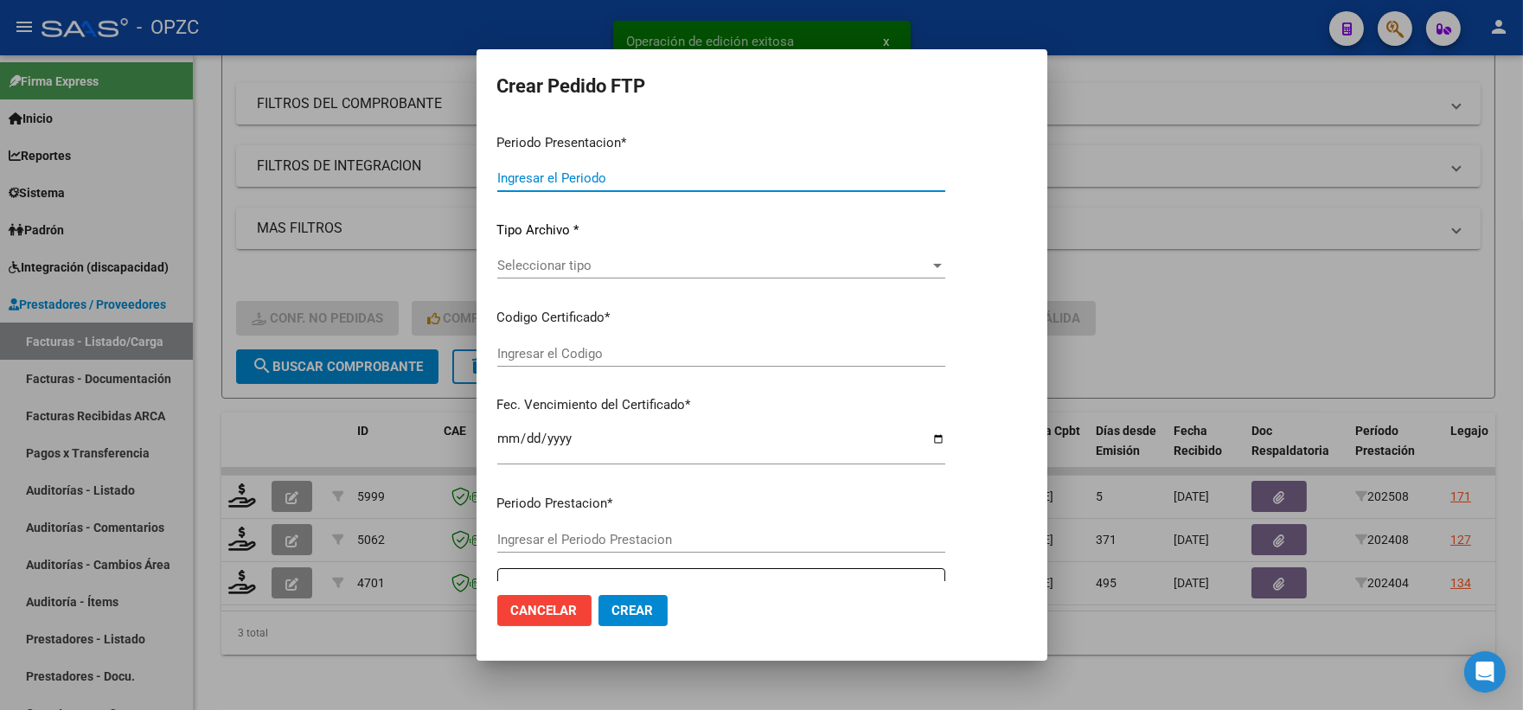
type input "202508"
type input "$ 98.964,88"
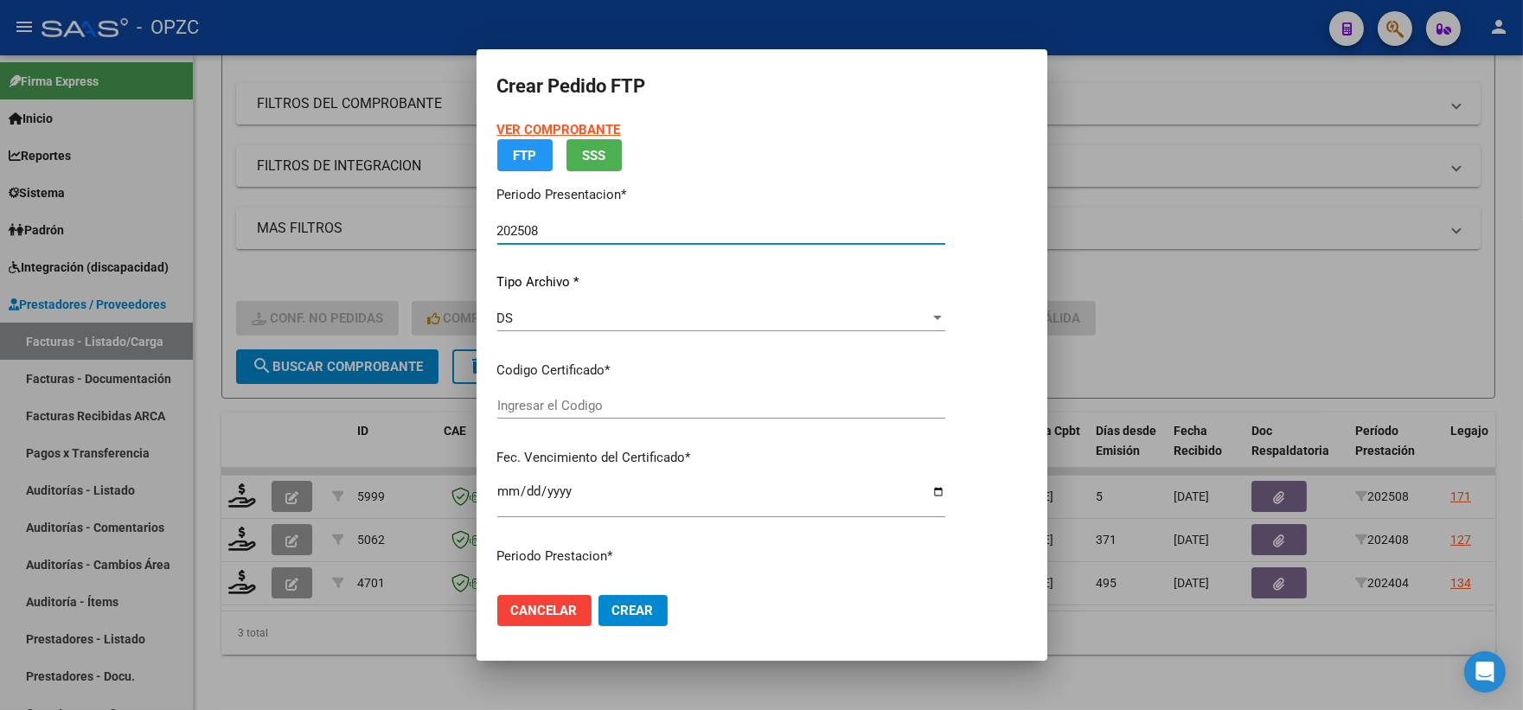
type input "ARG0200053008669-20230613-20280613-ERI"
type input "[DATE]"
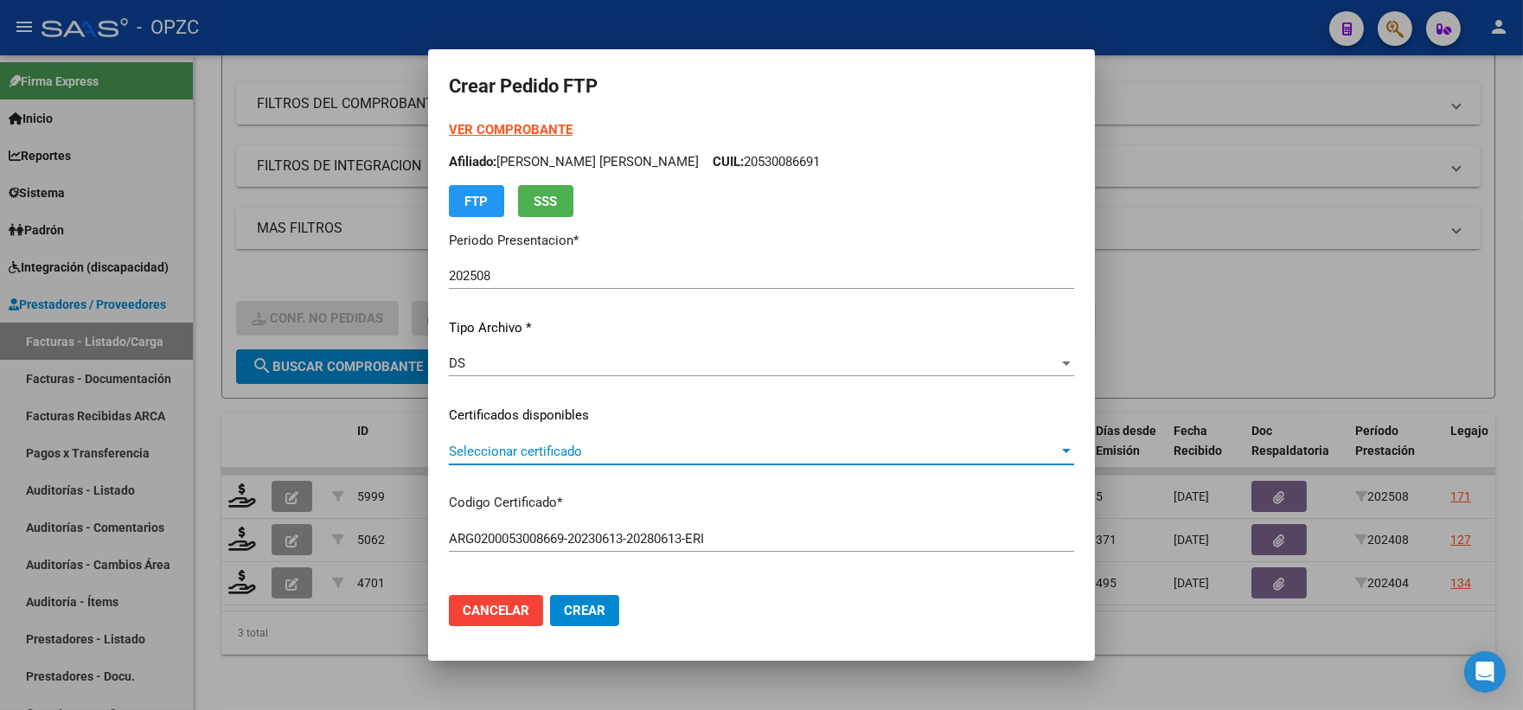
click at [1066, 450] on div at bounding box center [1066, 451] width 9 height 4
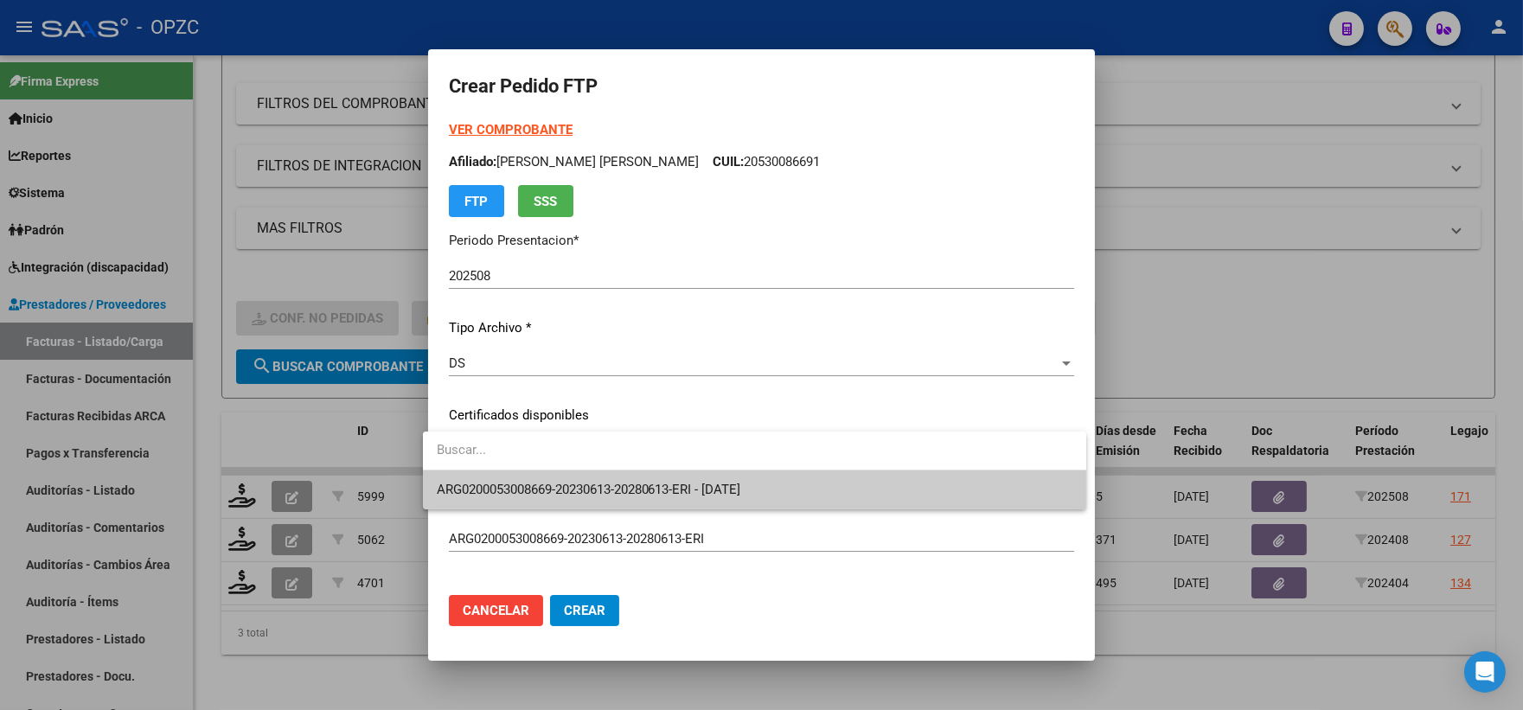
click at [848, 474] on span "ARG0200053008669-20230613-20280613-ERI - [DATE]" at bounding box center [755, 489] width 636 height 39
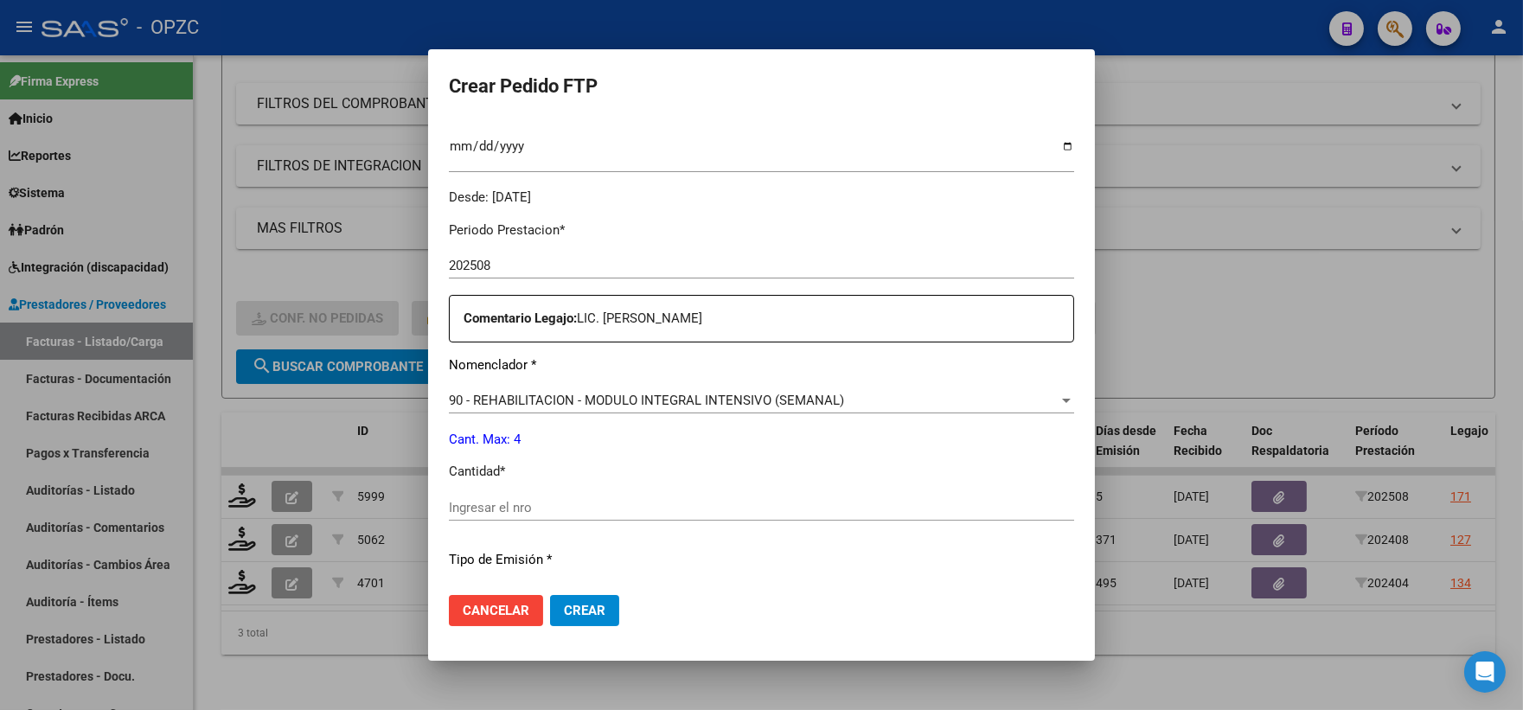
scroll to position [480, 0]
click at [537, 507] on input "Ingresar el nro" at bounding box center [761, 506] width 625 height 16
type input "4"
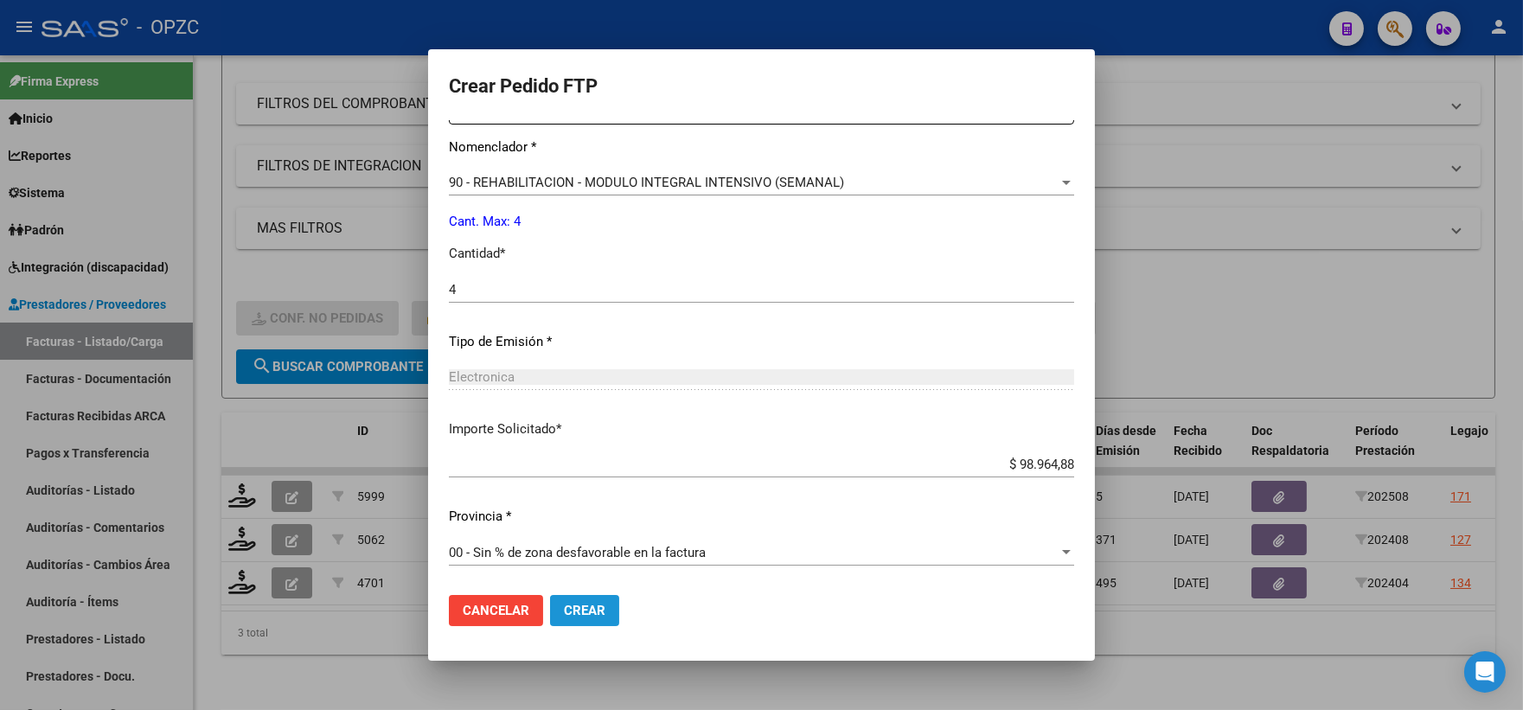
click at [582, 610] on span "Crear" at bounding box center [585, 611] width 42 height 16
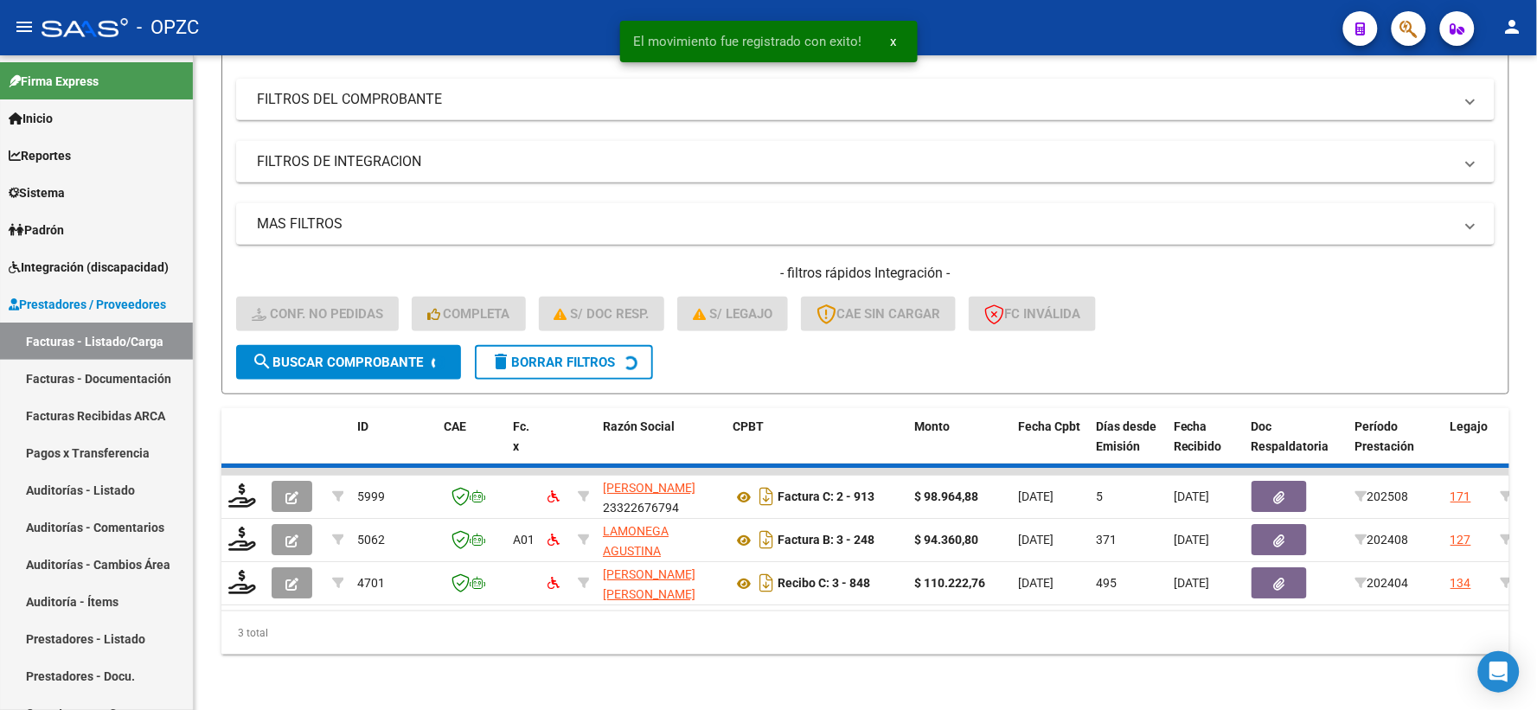
scroll to position [180, 0]
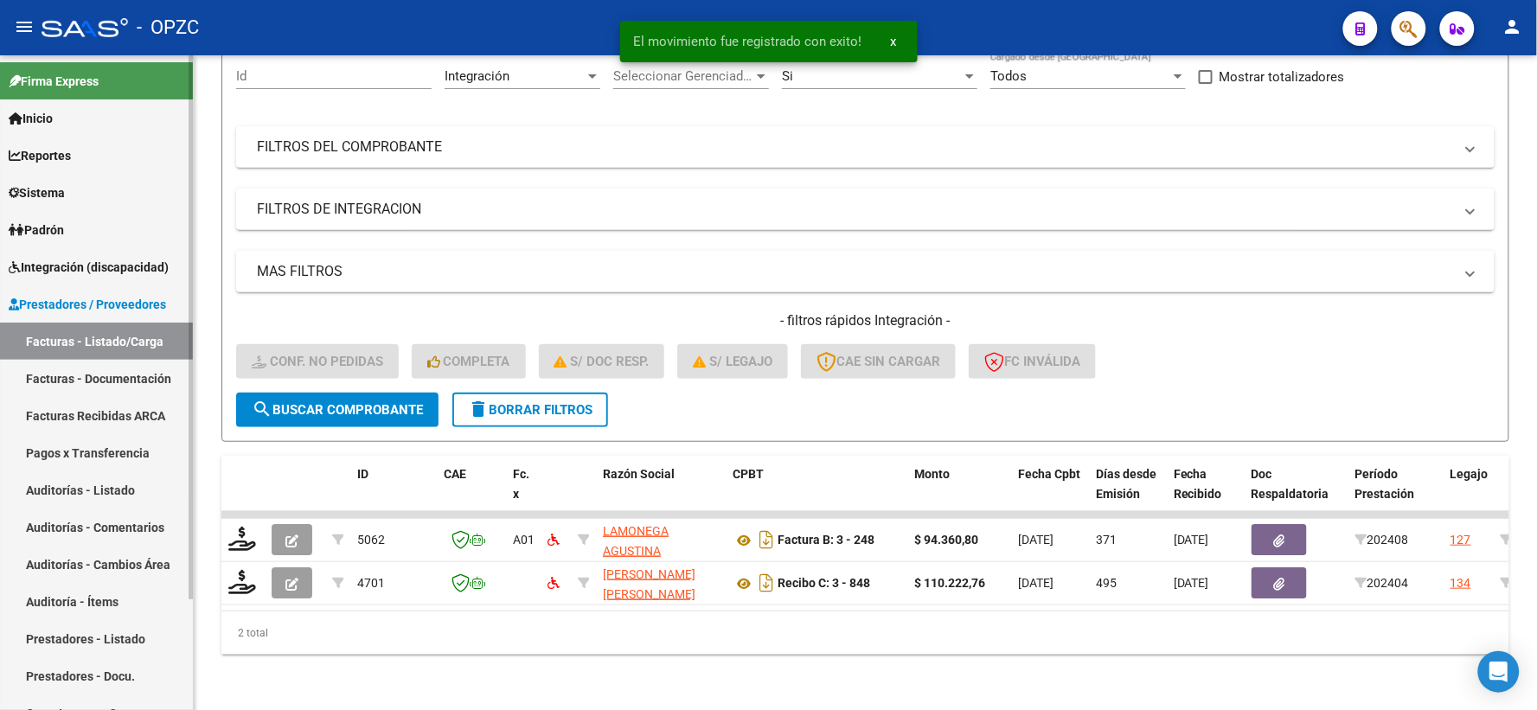
click at [80, 263] on span "Integración (discapacidad)" at bounding box center [89, 267] width 160 height 19
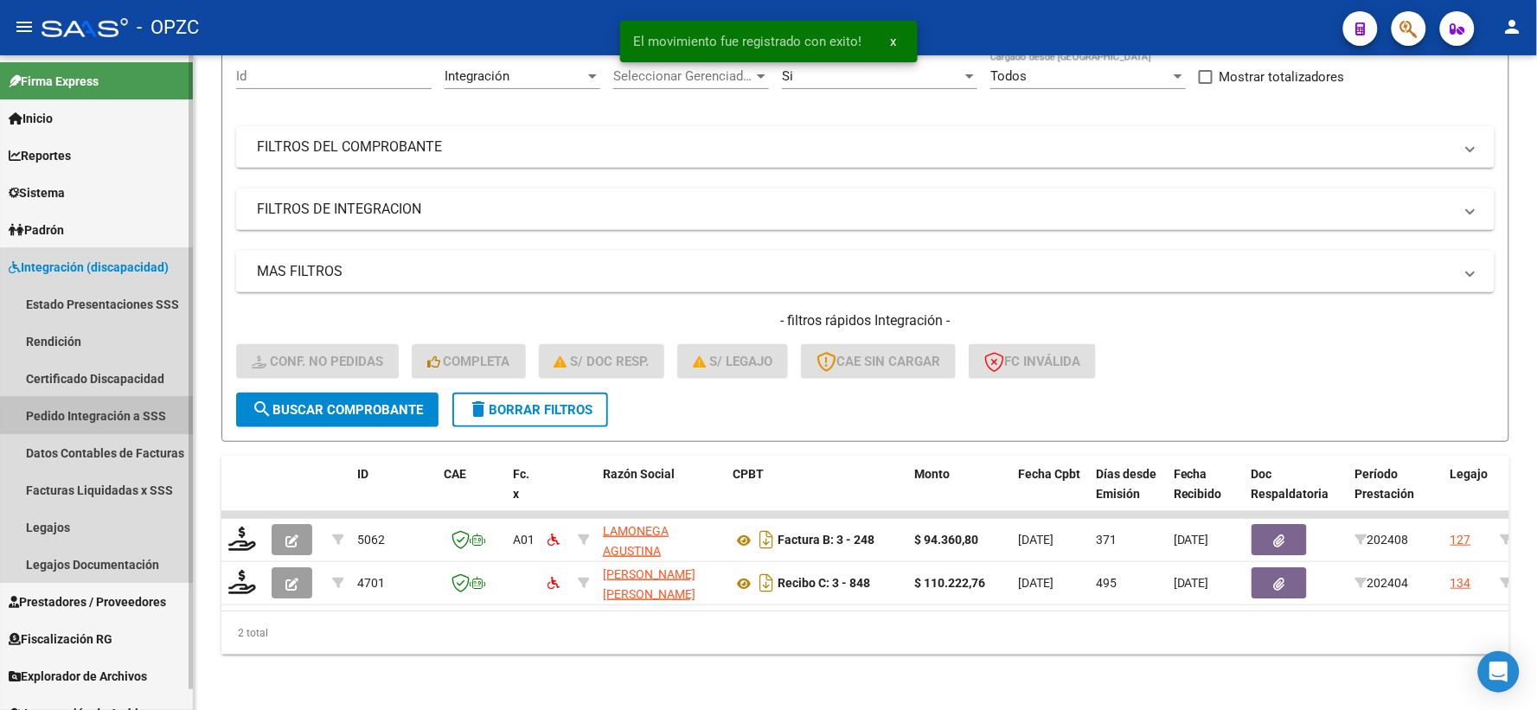
click at [108, 416] on link "Pedido Integración a SSS" at bounding box center [96, 415] width 193 height 37
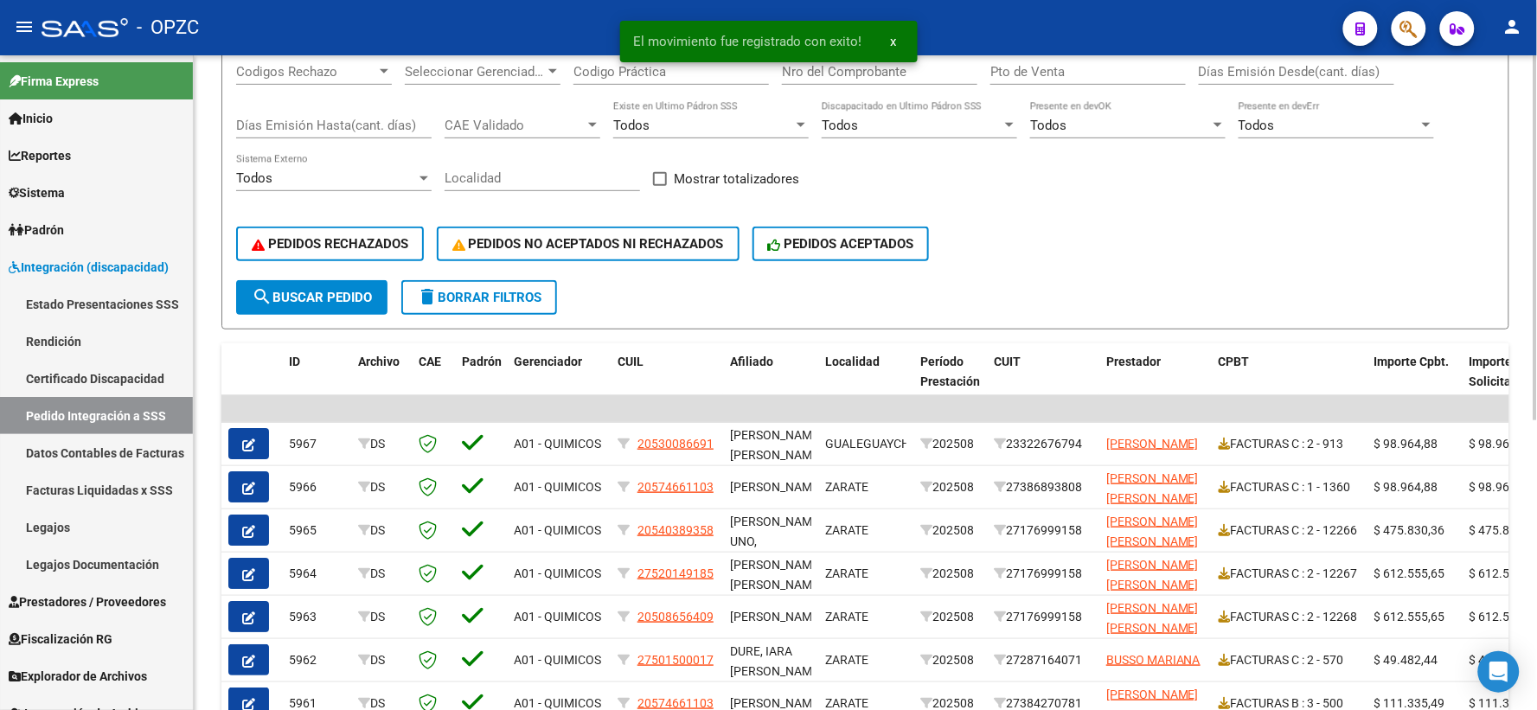
scroll to position [288, 0]
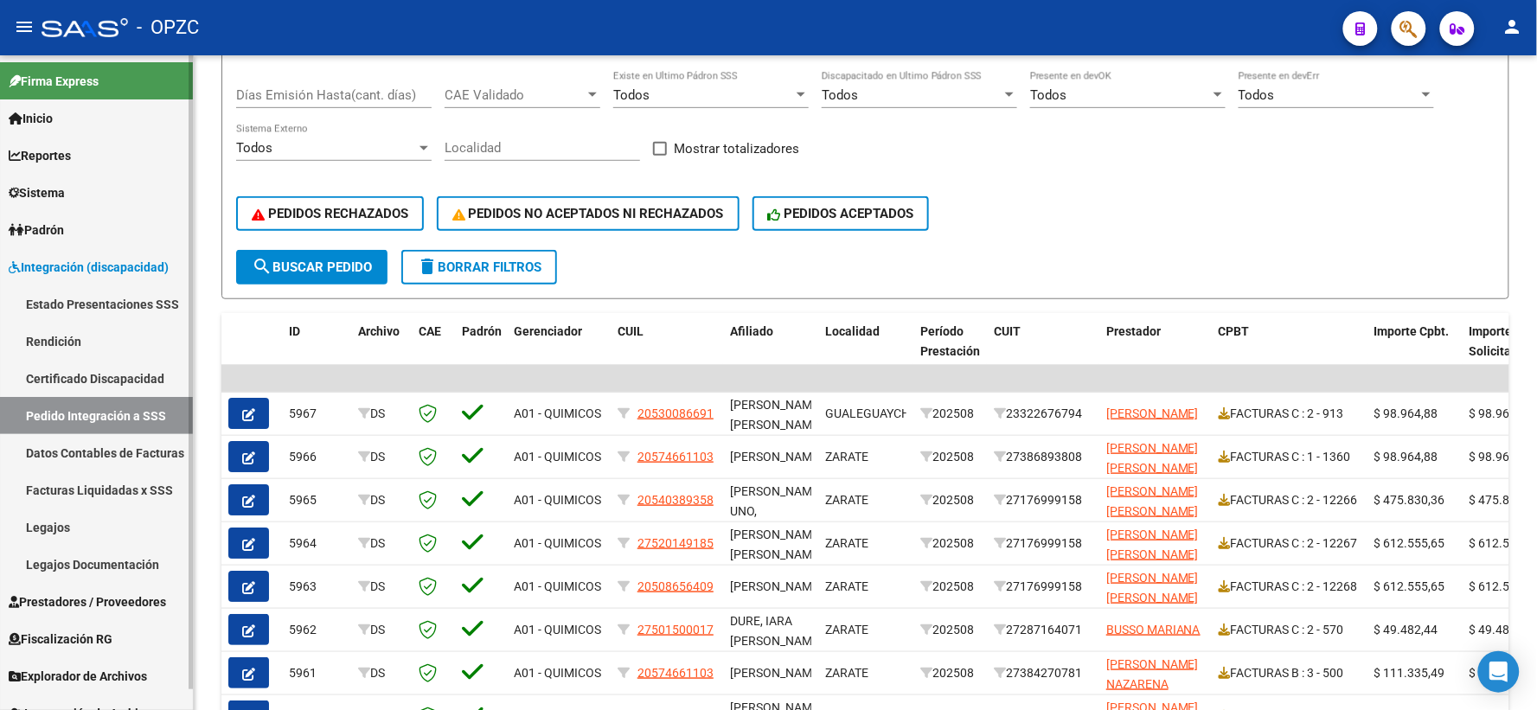
click at [131, 602] on span "Prestadores / Proveedores" at bounding box center [87, 601] width 157 height 19
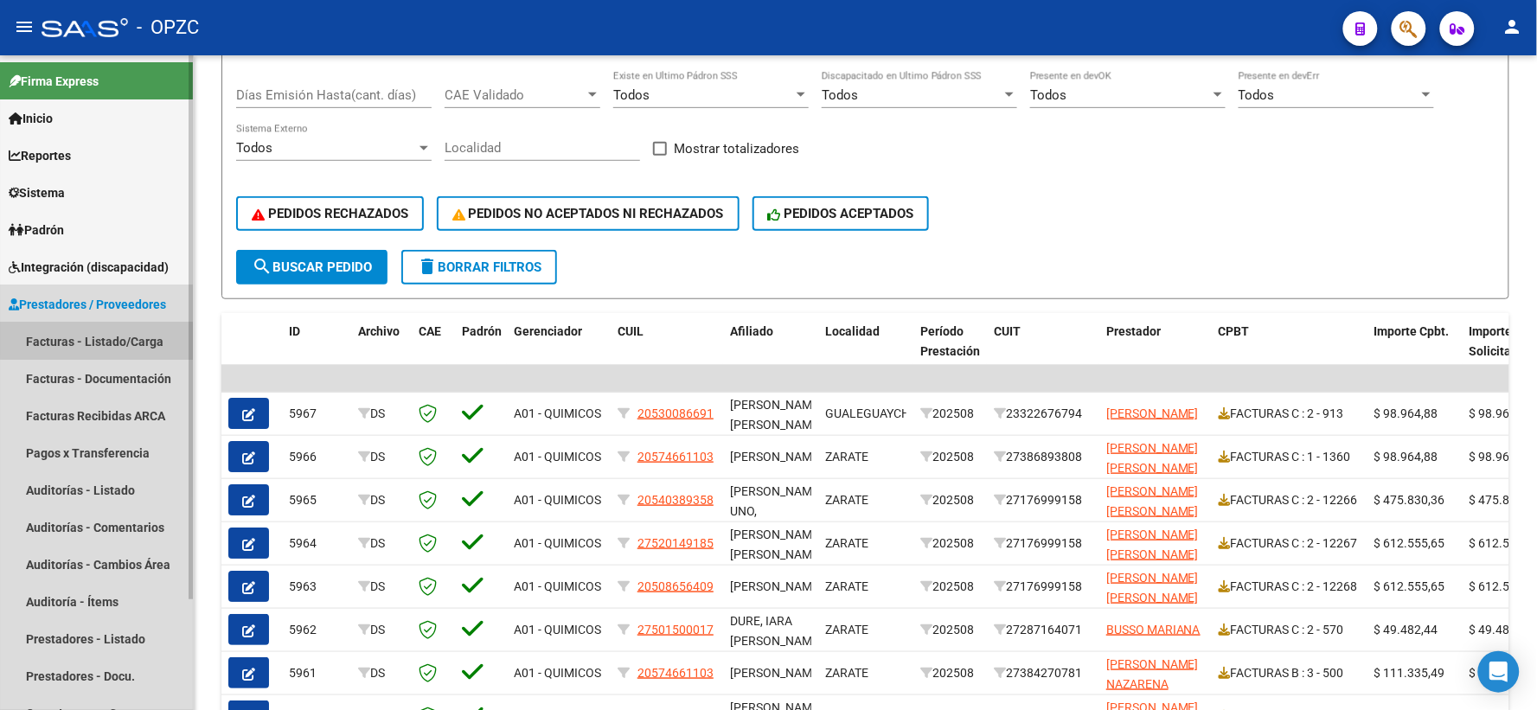
click at [125, 330] on link "Facturas - Listado/Carga" at bounding box center [96, 341] width 193 height 37
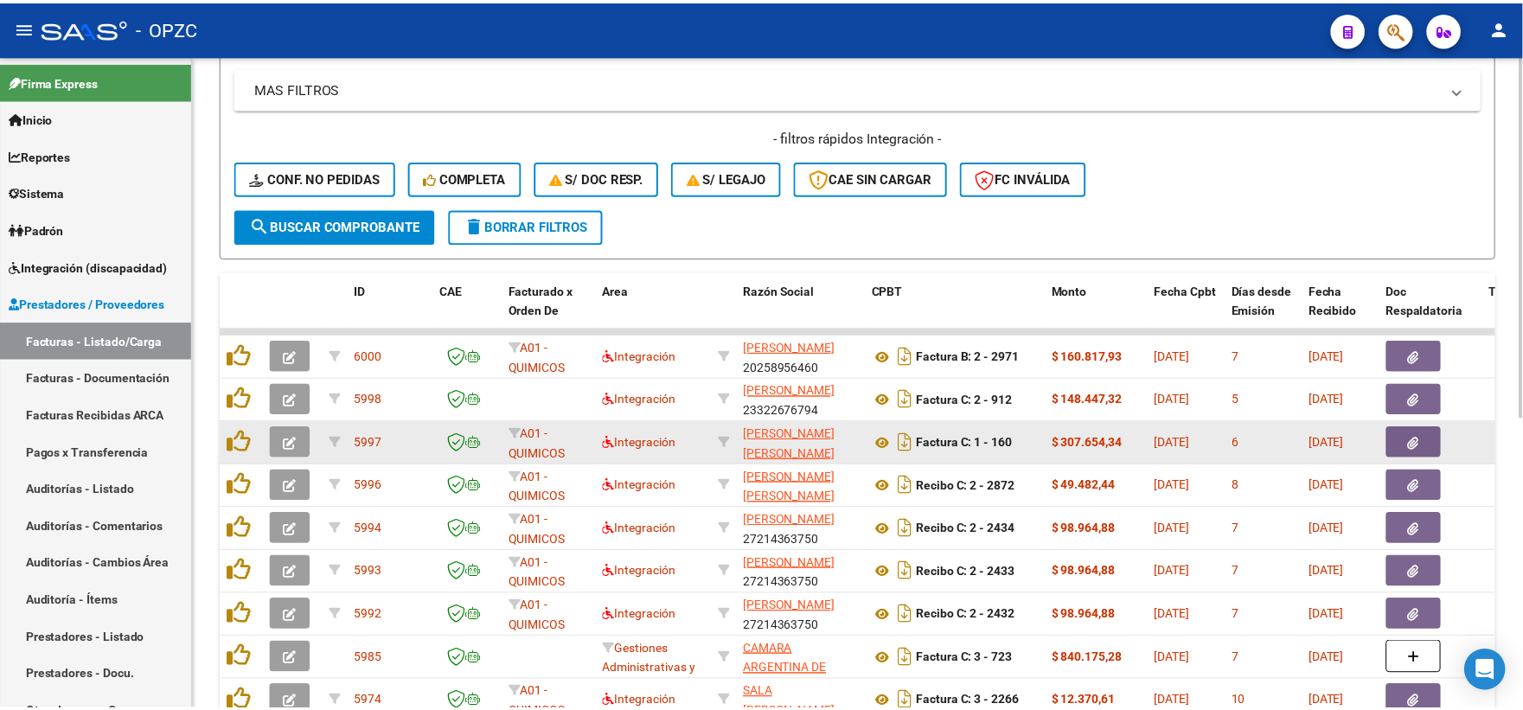
scroll to position [384, 0]
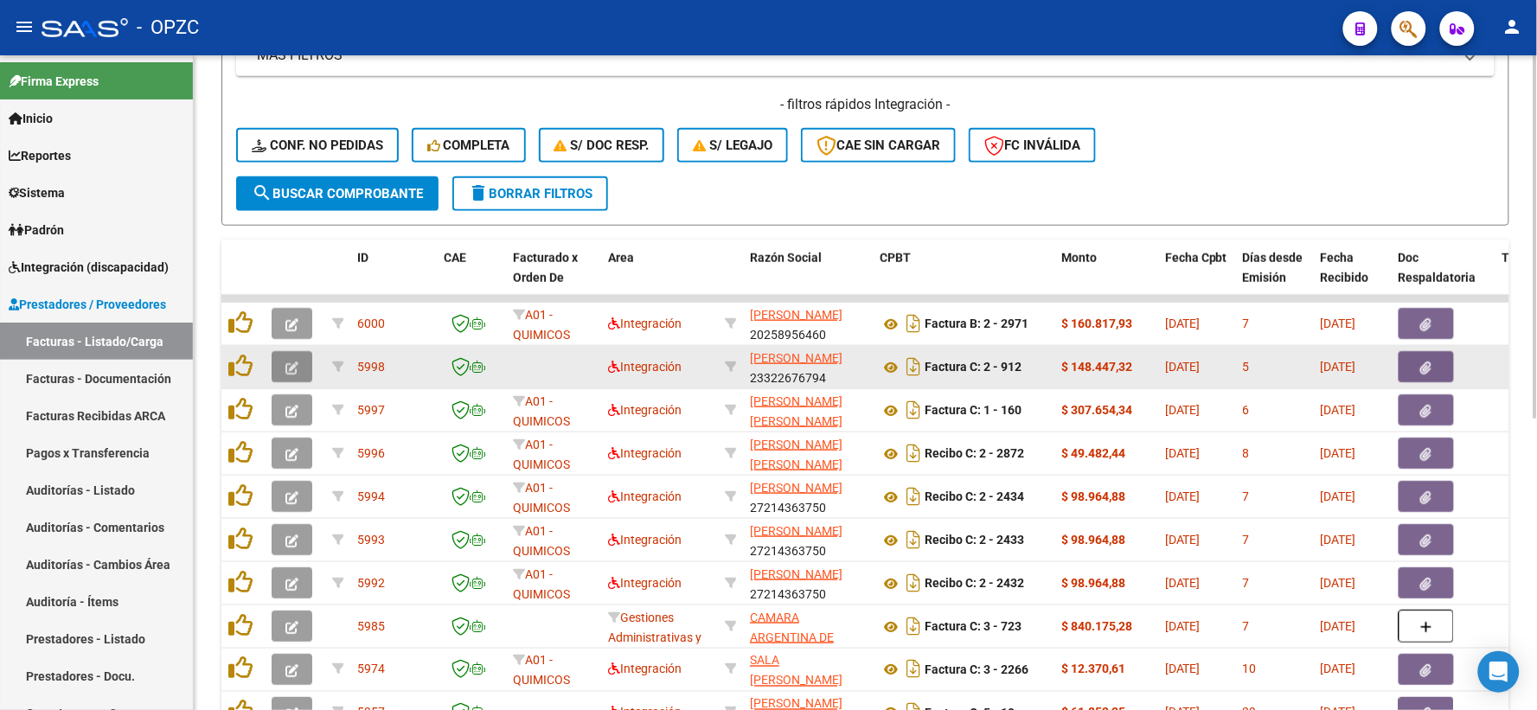
click at [295, 361] on icon "button" at bounding box center [291, 367] width 13 height 13
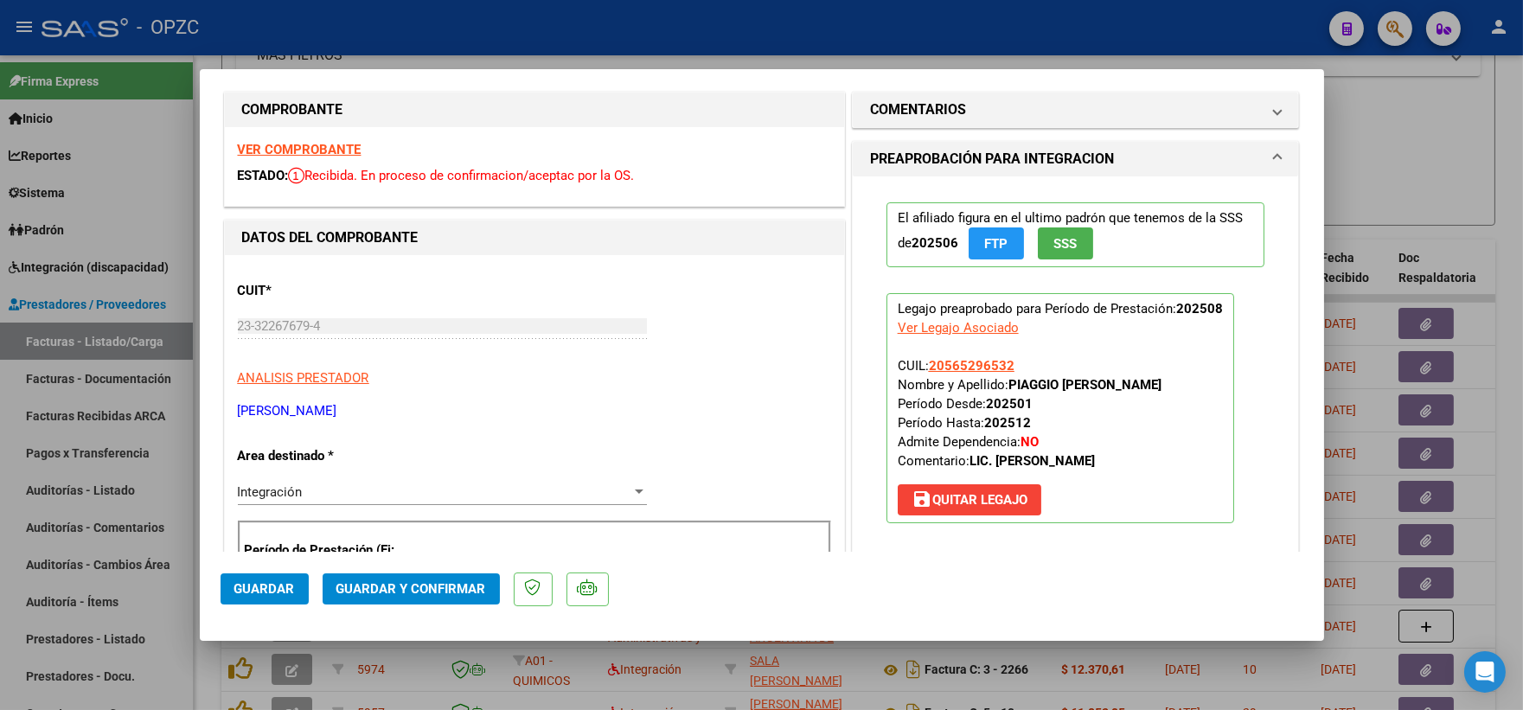
scroll to position [0, 0]
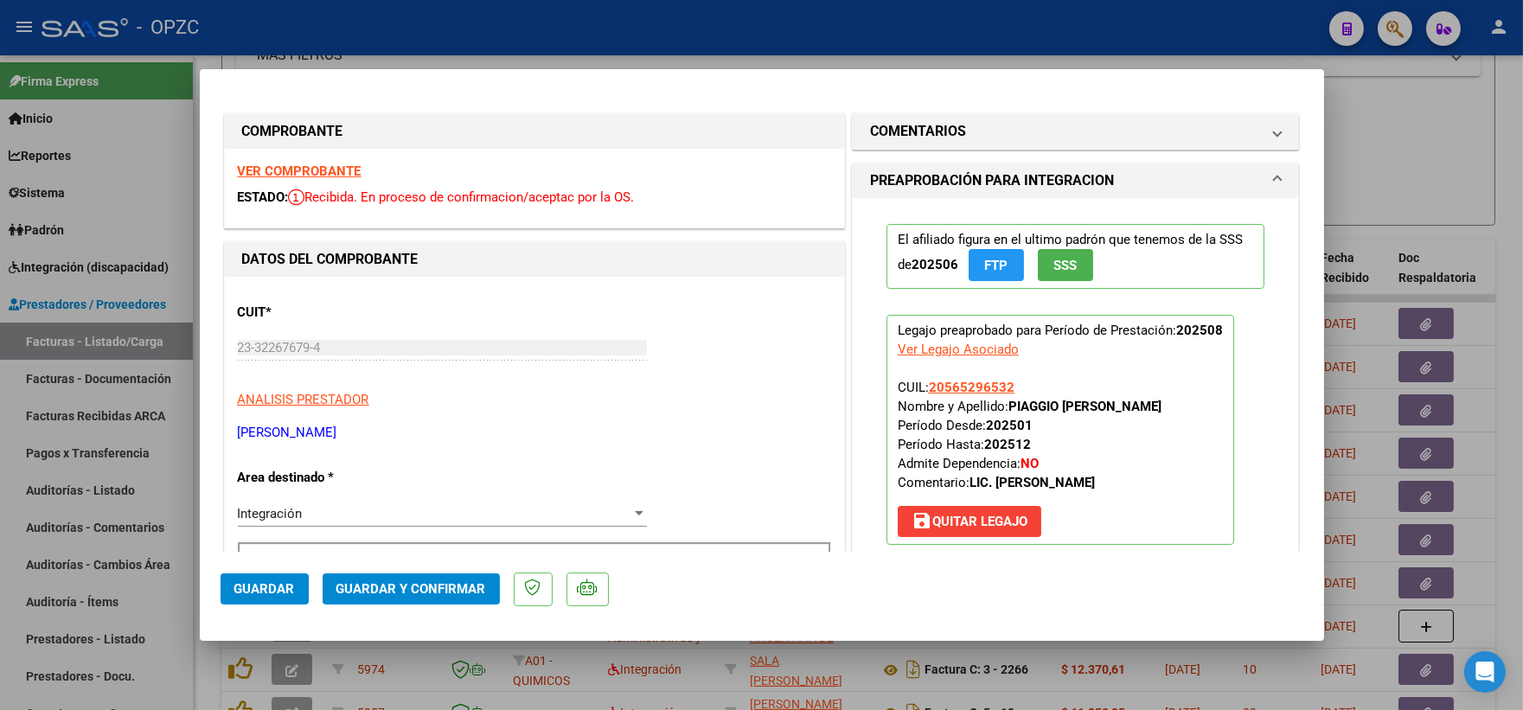
click at [297, 175] on strong "VER COMPROBANTE" at bounding box center [300, 171] width 124 height 16
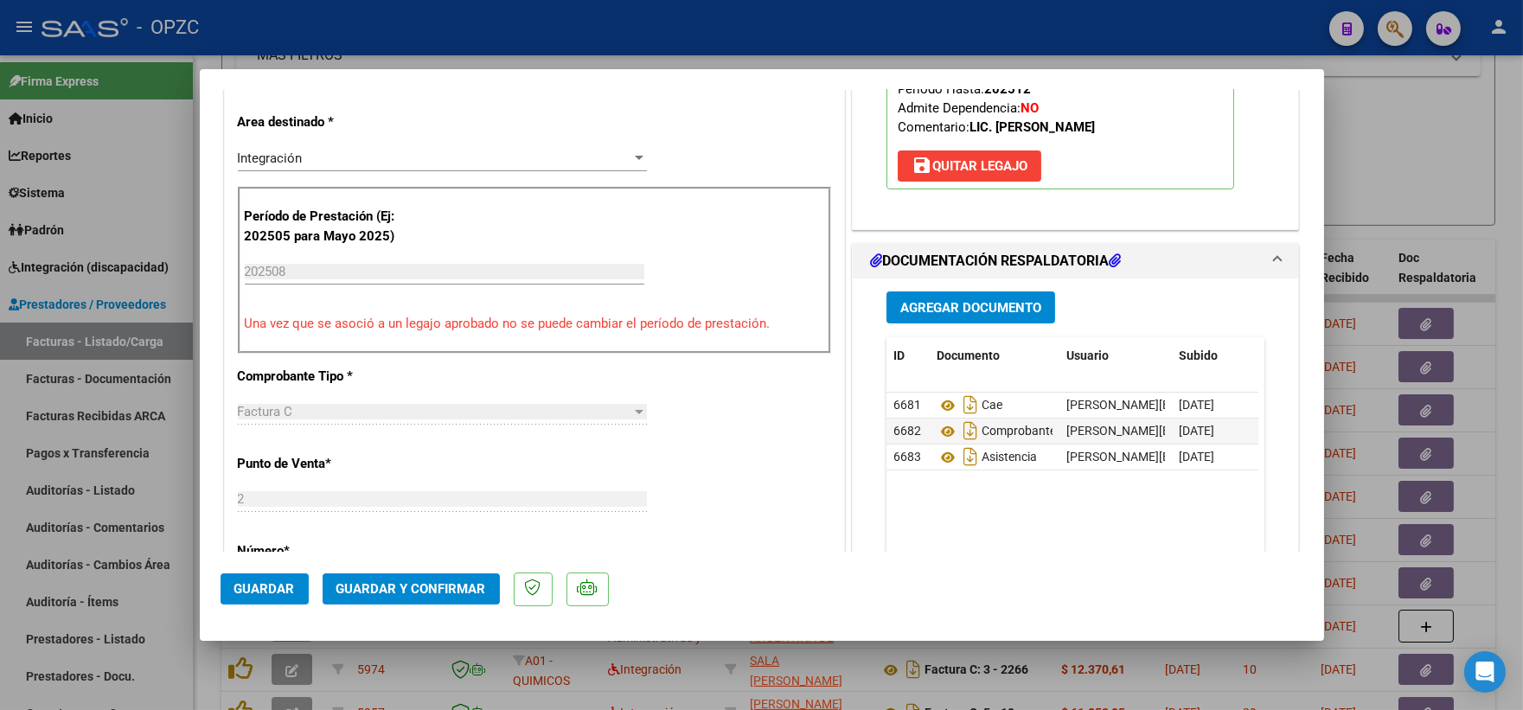
scroll to position [384, 0]
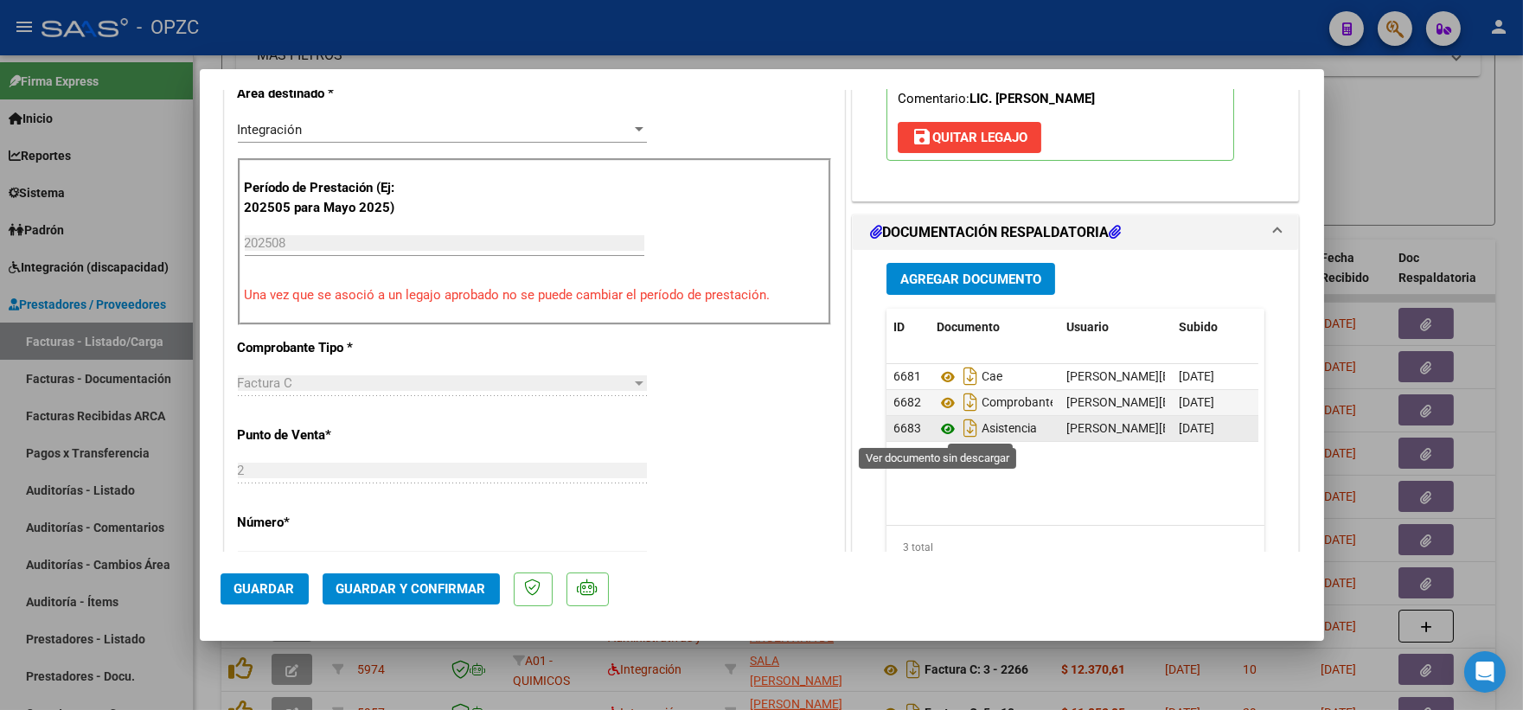
click at [943, 425] on icon at bounding box center [947, 429] width 22 height 21
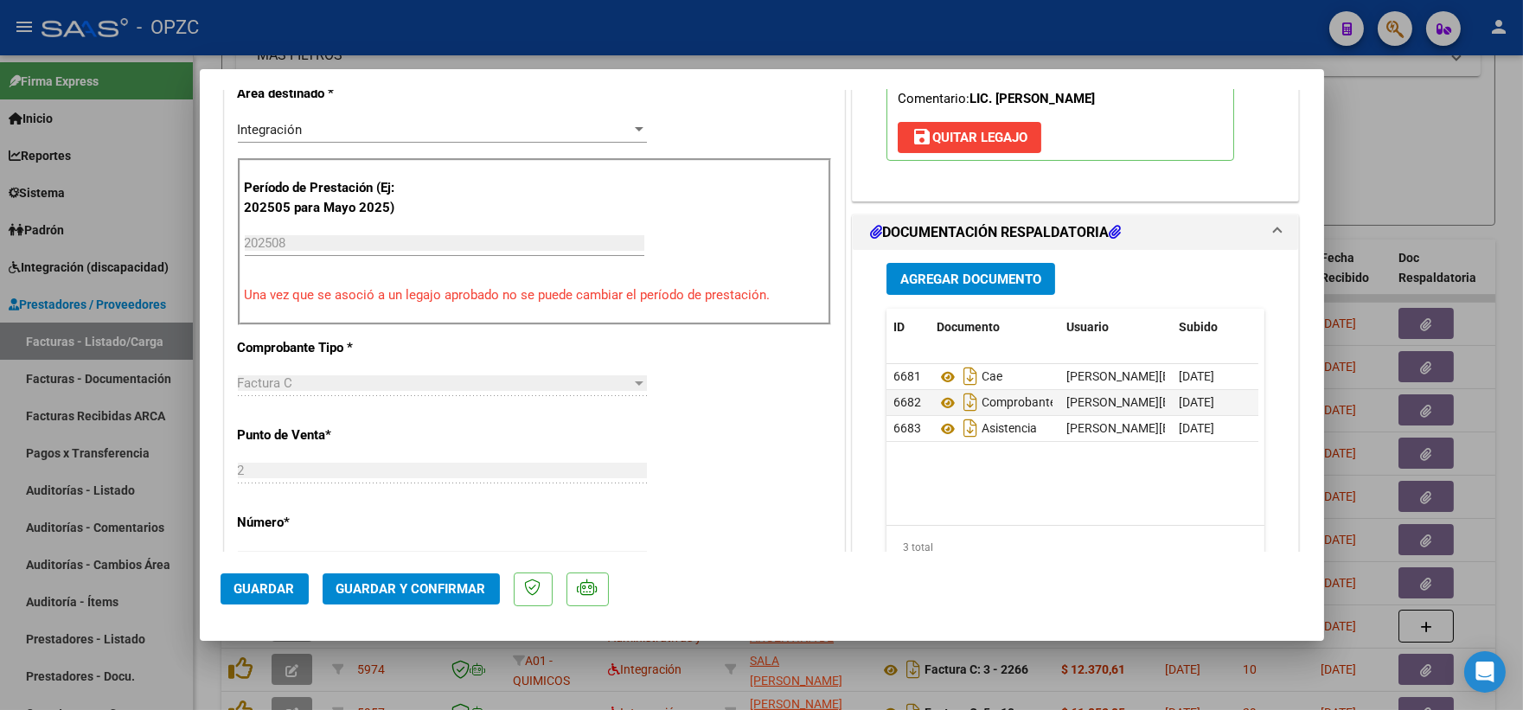
click at [424, 589] on span "Guardar y Confirmar" at bounding box center [411, 589] width 150 height 16
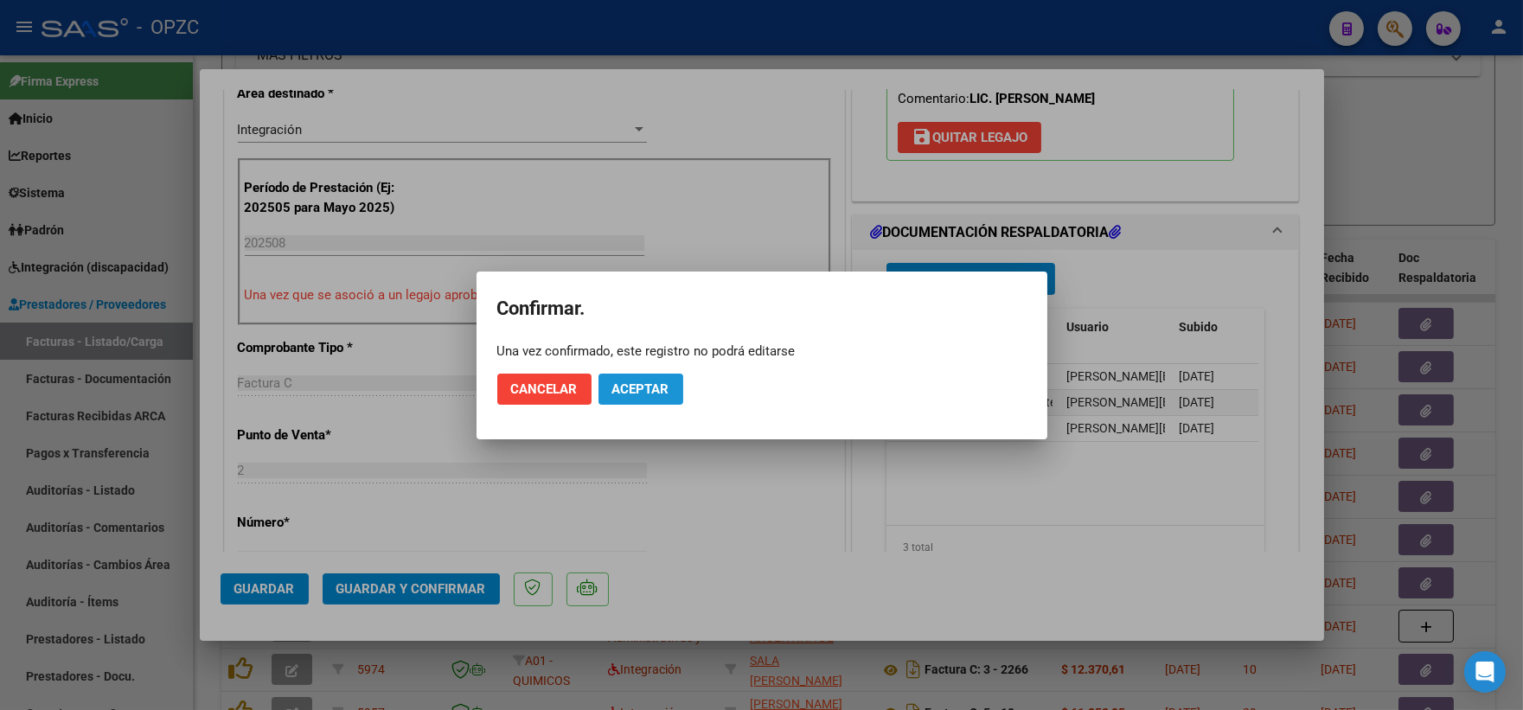
click at [636, 379] on button "Aceptar" at bounding box center [640, 389] width 85 height 31
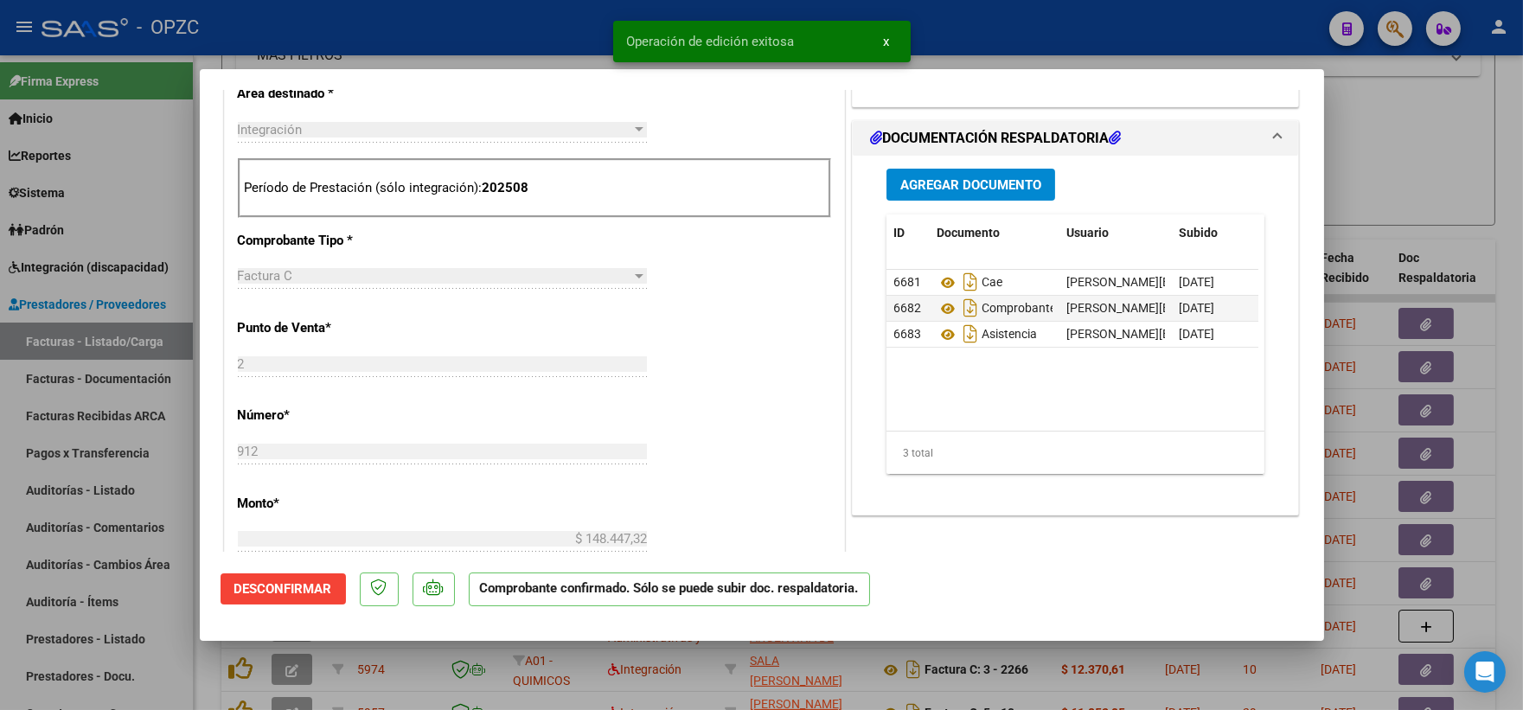
click at [1416, 202] on div at bounding box center [761, 355] width 1523 height 710
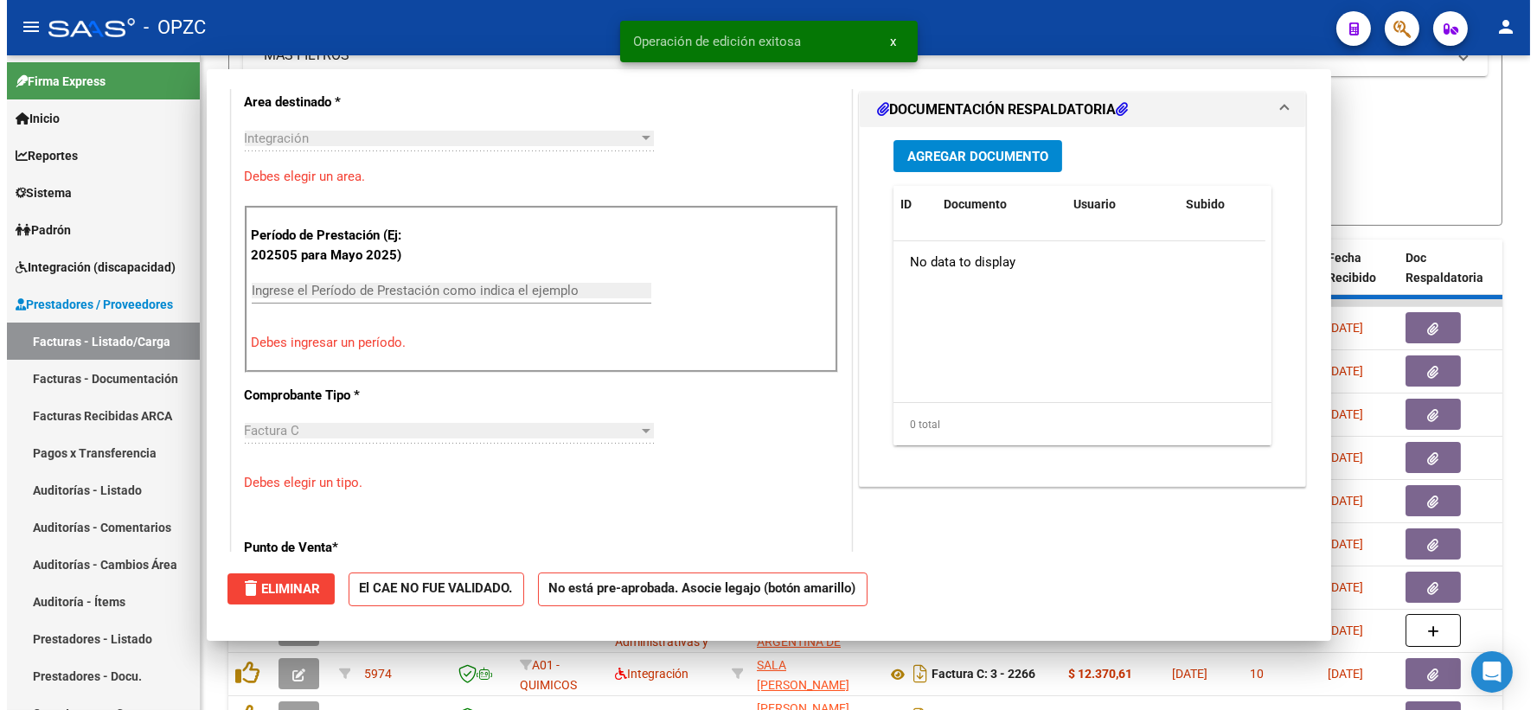
scroll to position [0, 0]
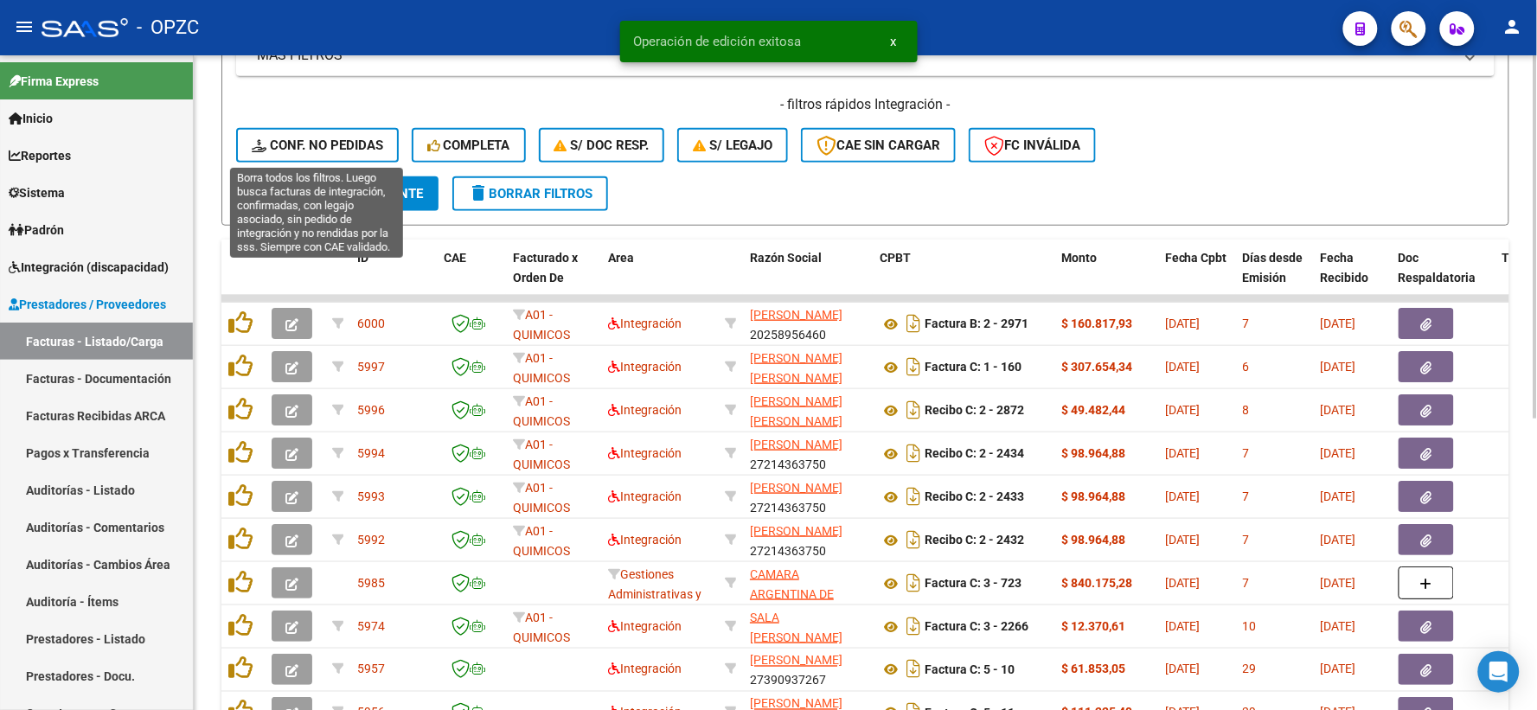
click at [318, 141] on span "Conf. no pedidas" at bounding box center [317, 145] width 131 height 16
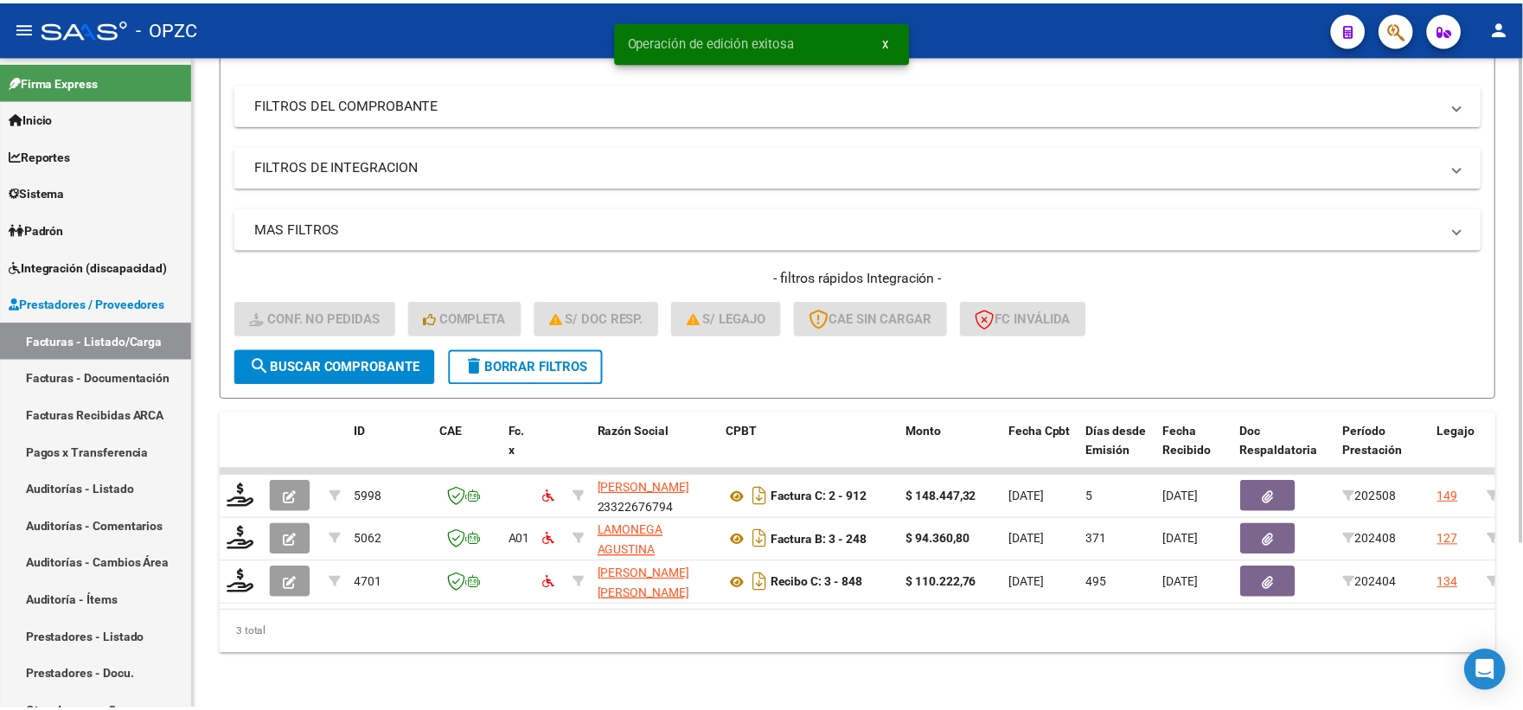
scroll to position [223, 0]
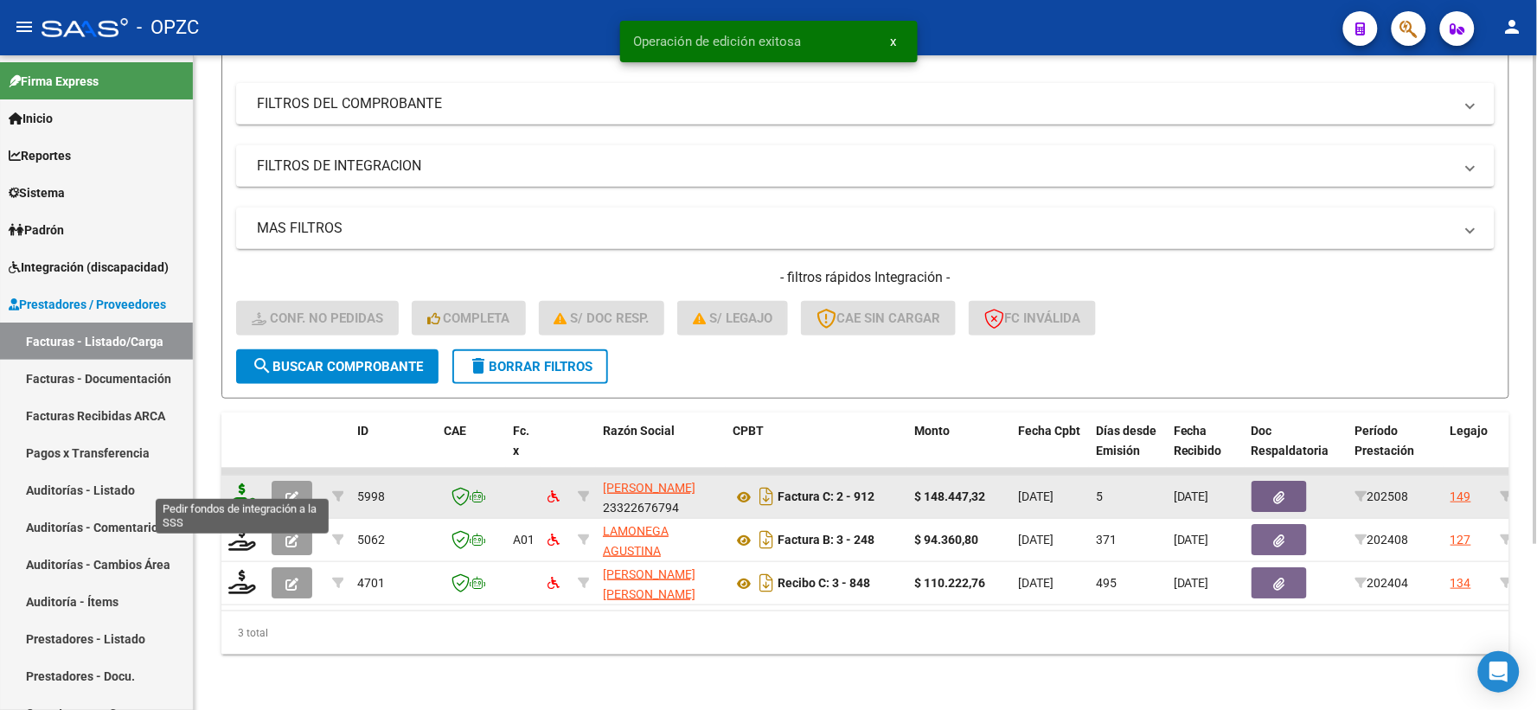
click at [230, 485] on icon at bounding box center [242, 495] width 28 height 24
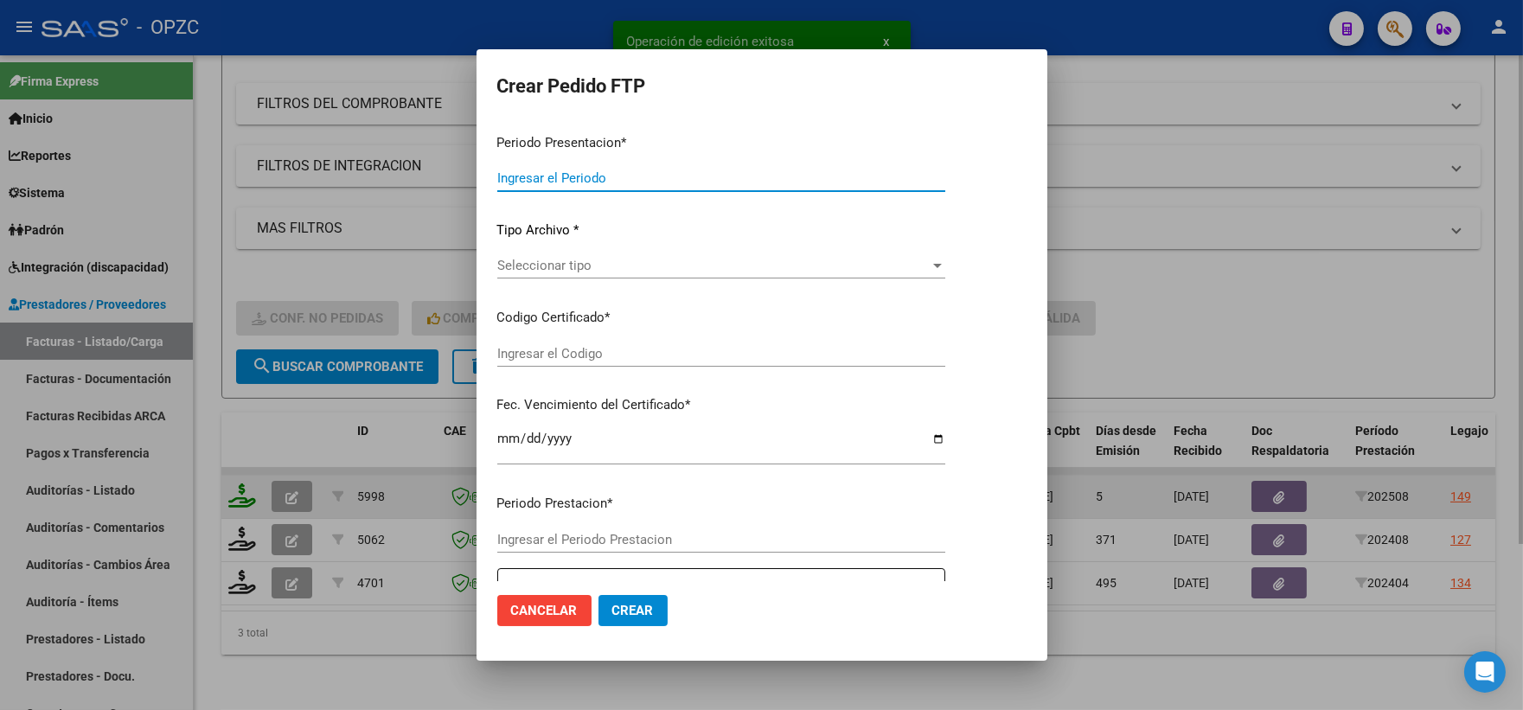
type input "202508"
type input "$ 148.447,32"
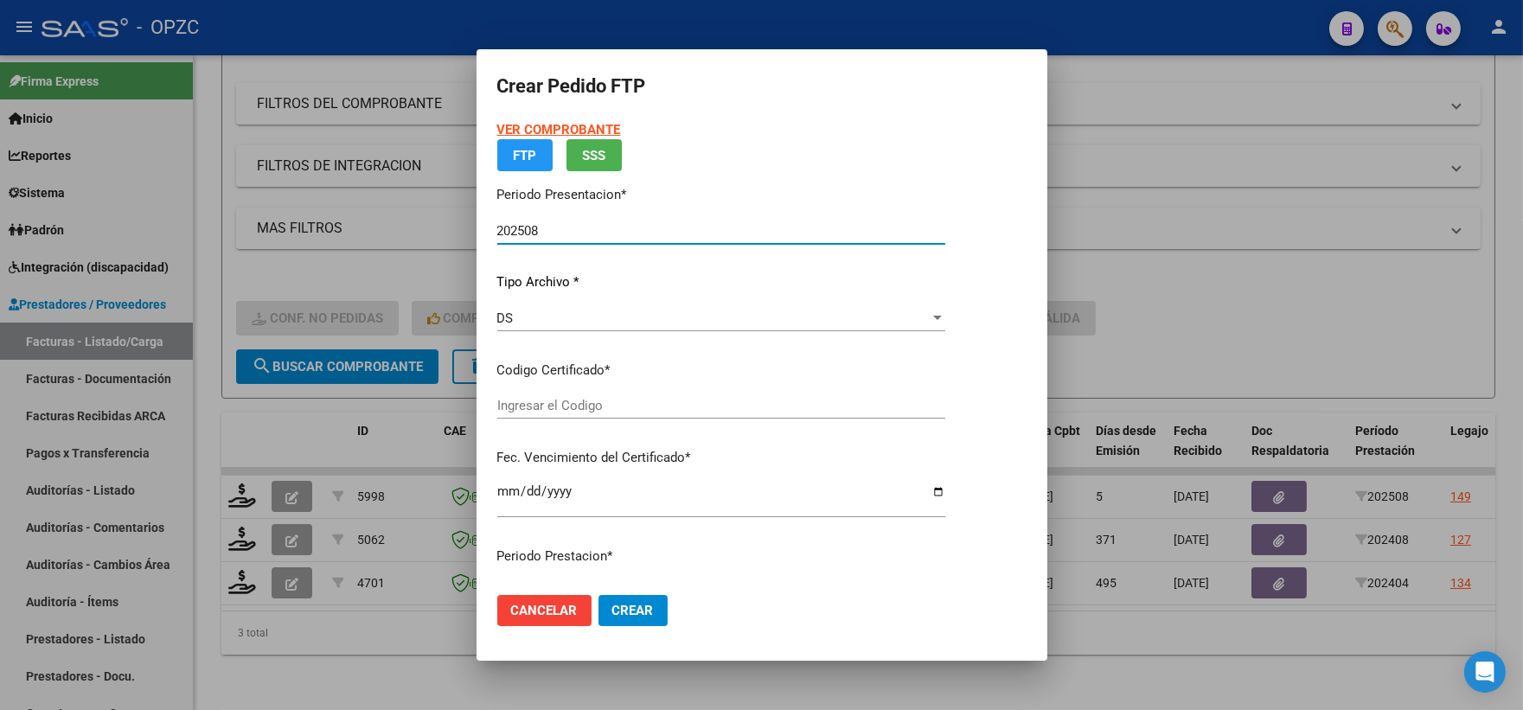
type input "arg02000565296532022112320271123"
type input "[DATE]"
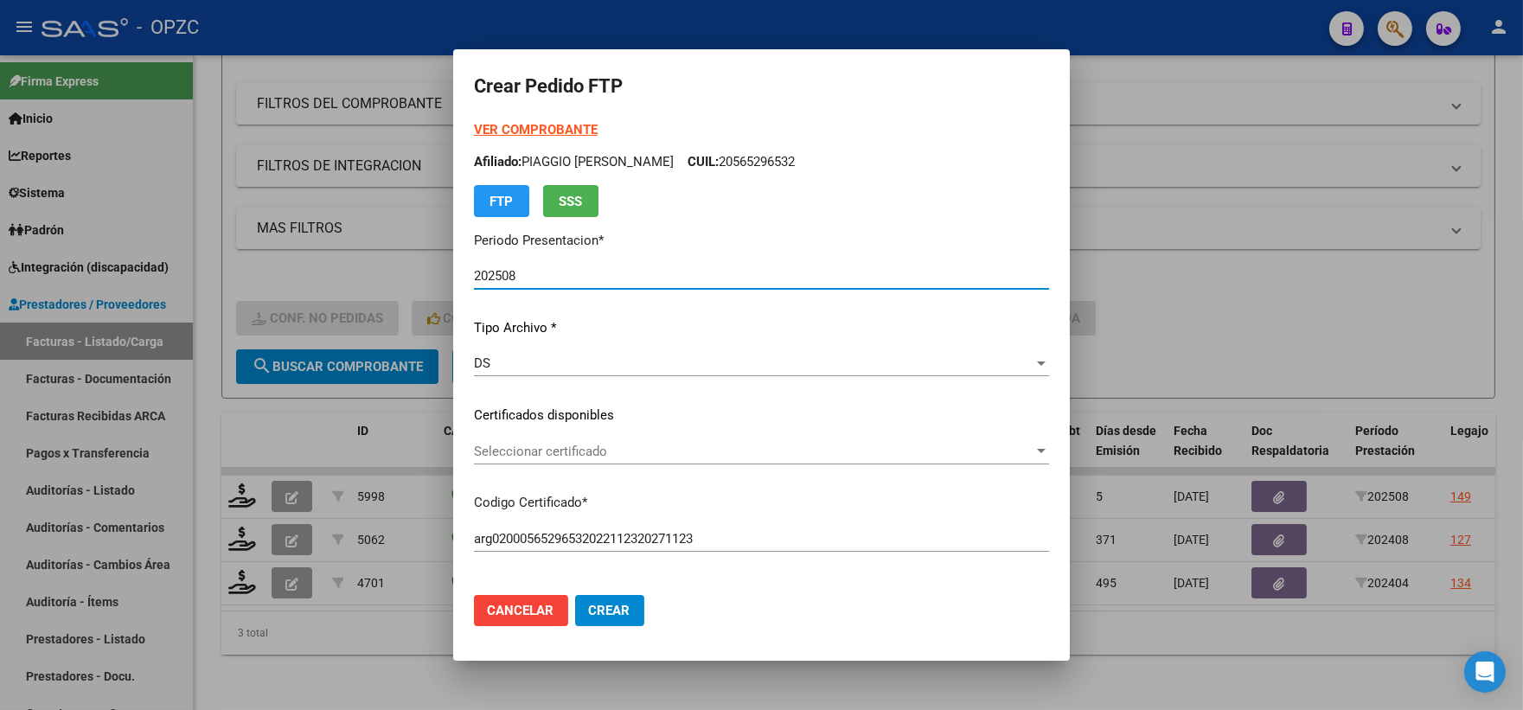
click at [1013, 448] on span "Seleccionar certificado" at bounding box center [753, 452] width 559 height 16
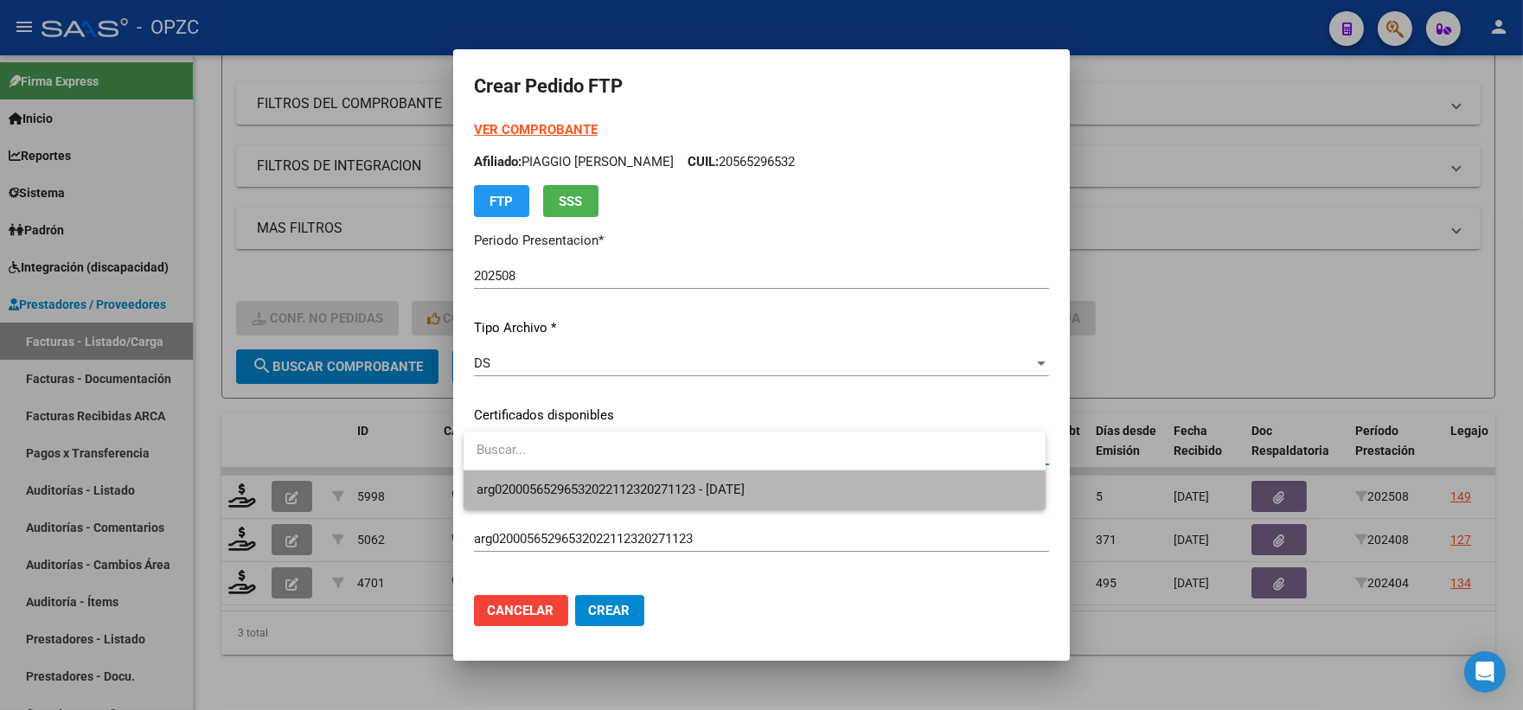
click at [826, 485] on span "arg02000565296532022112320271123 - [DATE]" at bounding box center [754, 489] width 554 height 39
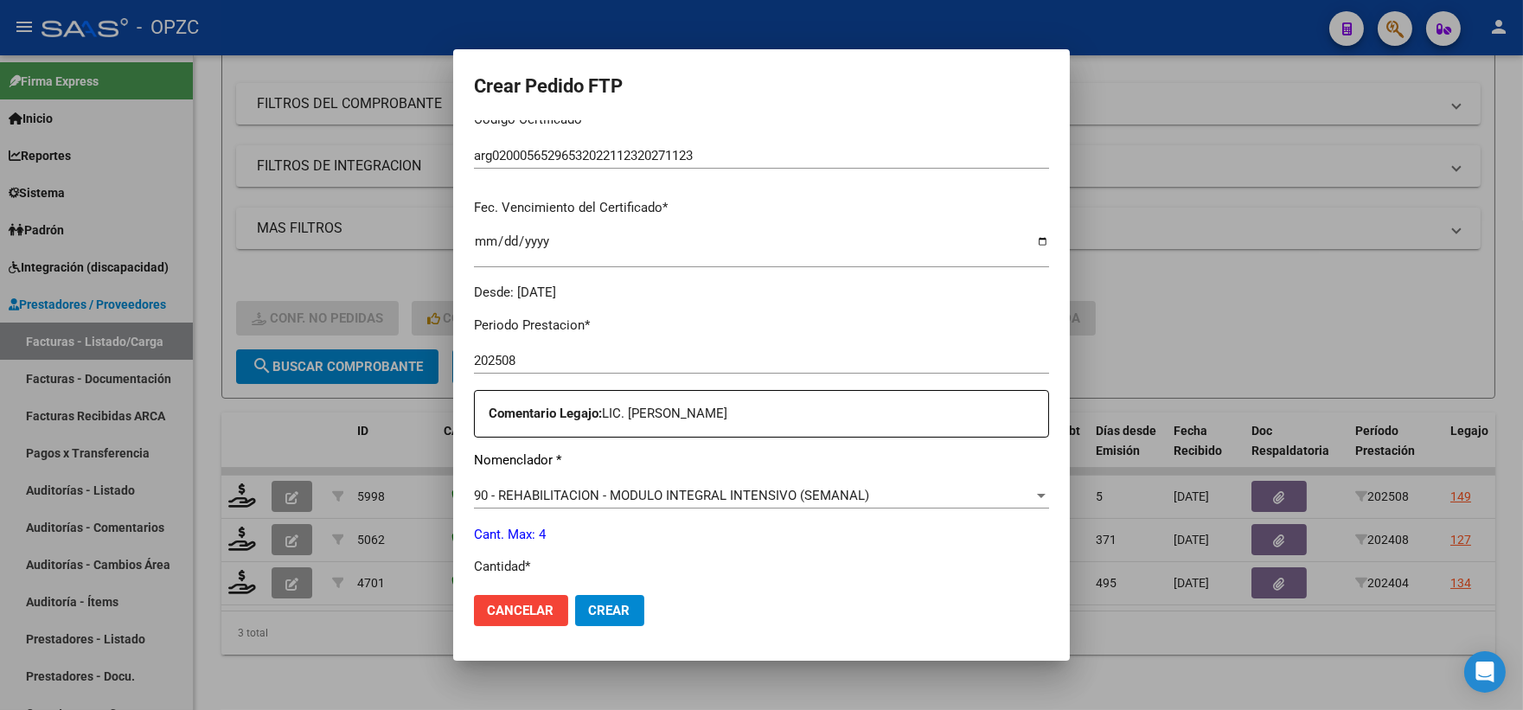
scroll to position [480, 0]
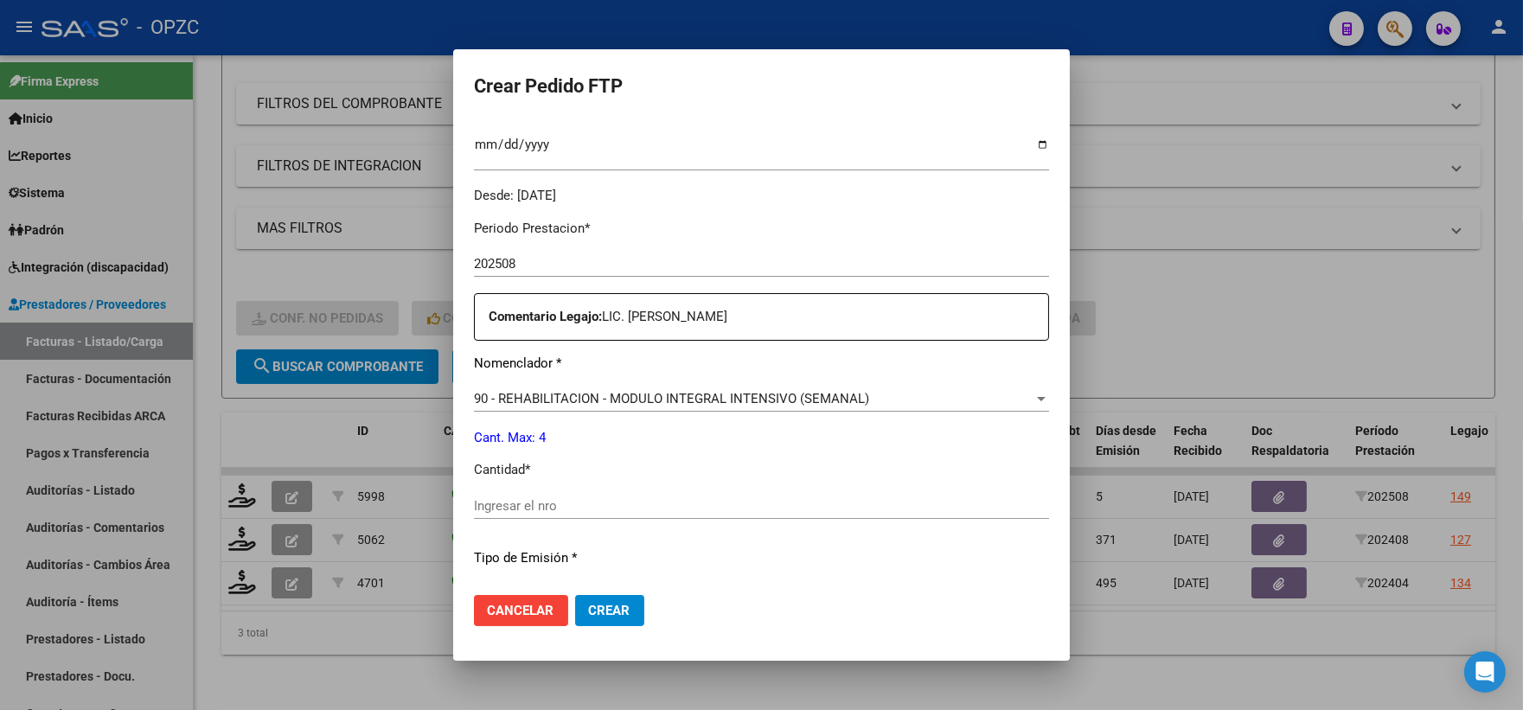
click at [590, 504] on input "Ingresar el nro" at bounding box center [761, 506] width 575 height 16
type input "4"
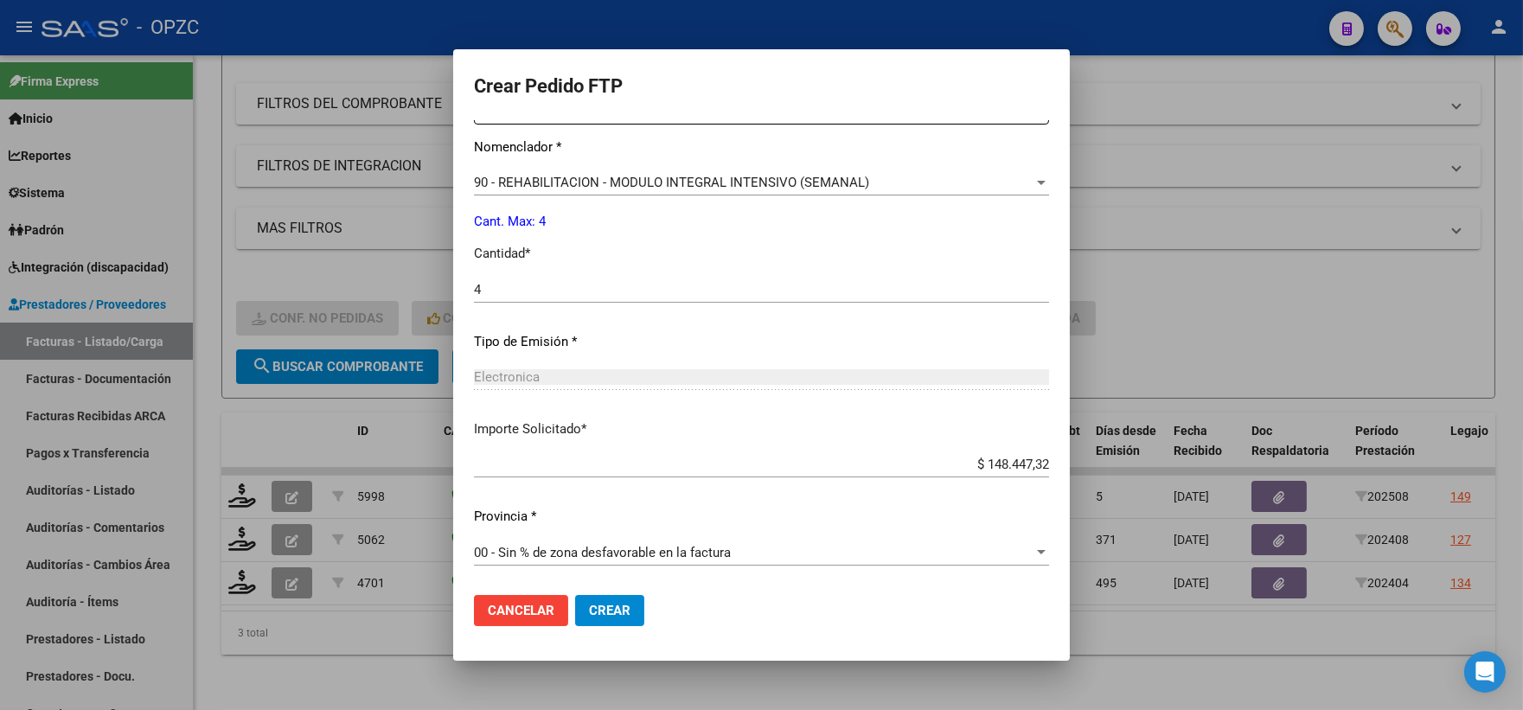
click at [624, 627] on mat-dialog-actions "Cancelar Crear" at bounding box center [761, 610] width 575 height 59
click at [601, 604] on span "Crear" at bounding box center [610, 611] width 42 height 16
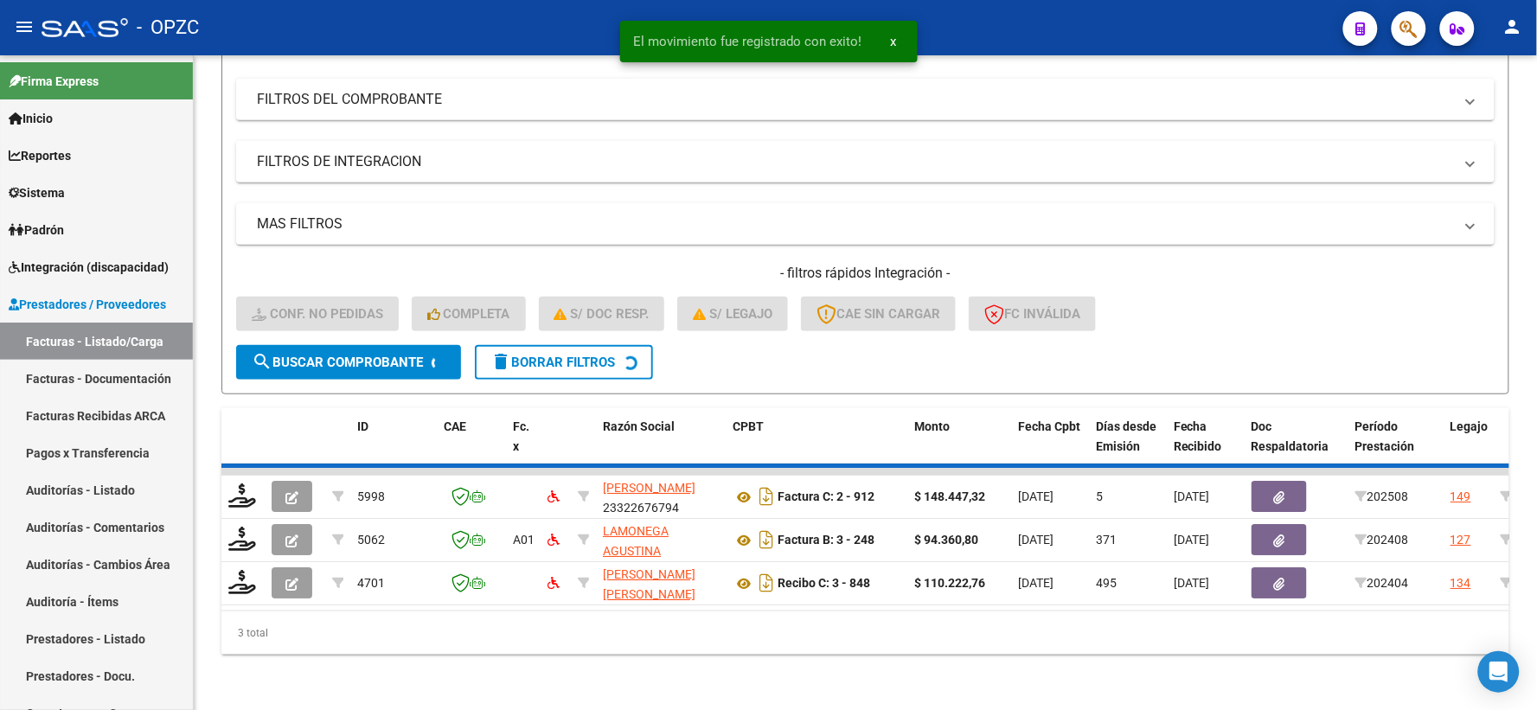
scroll to position [180, 0]
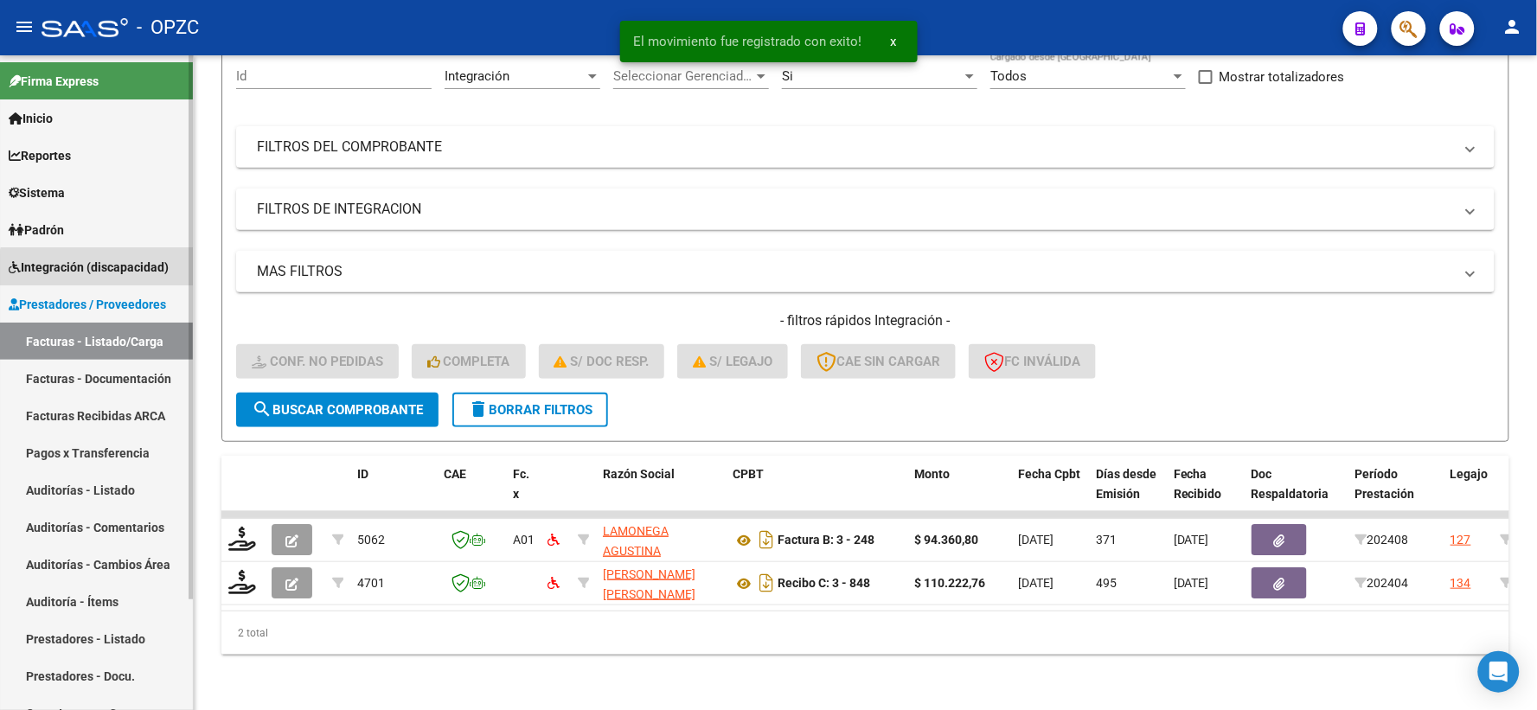
click at [102, 272] on span "Integración (discapacidad)" at bounding box center [89, 267] width 160 height 19
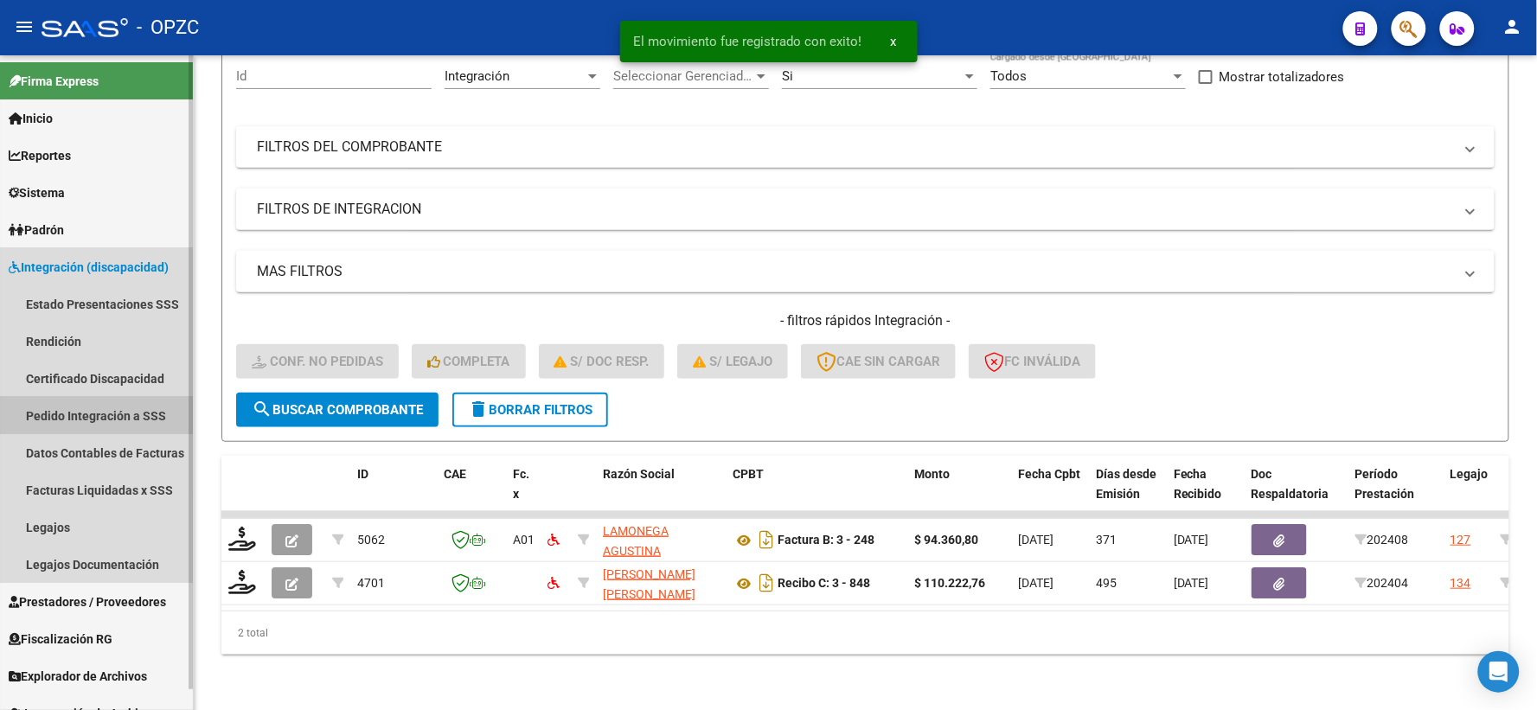
click at [99, 412] on link "Pedido Integración a SSS" at bounding box center [96, 415] width 193 height 37
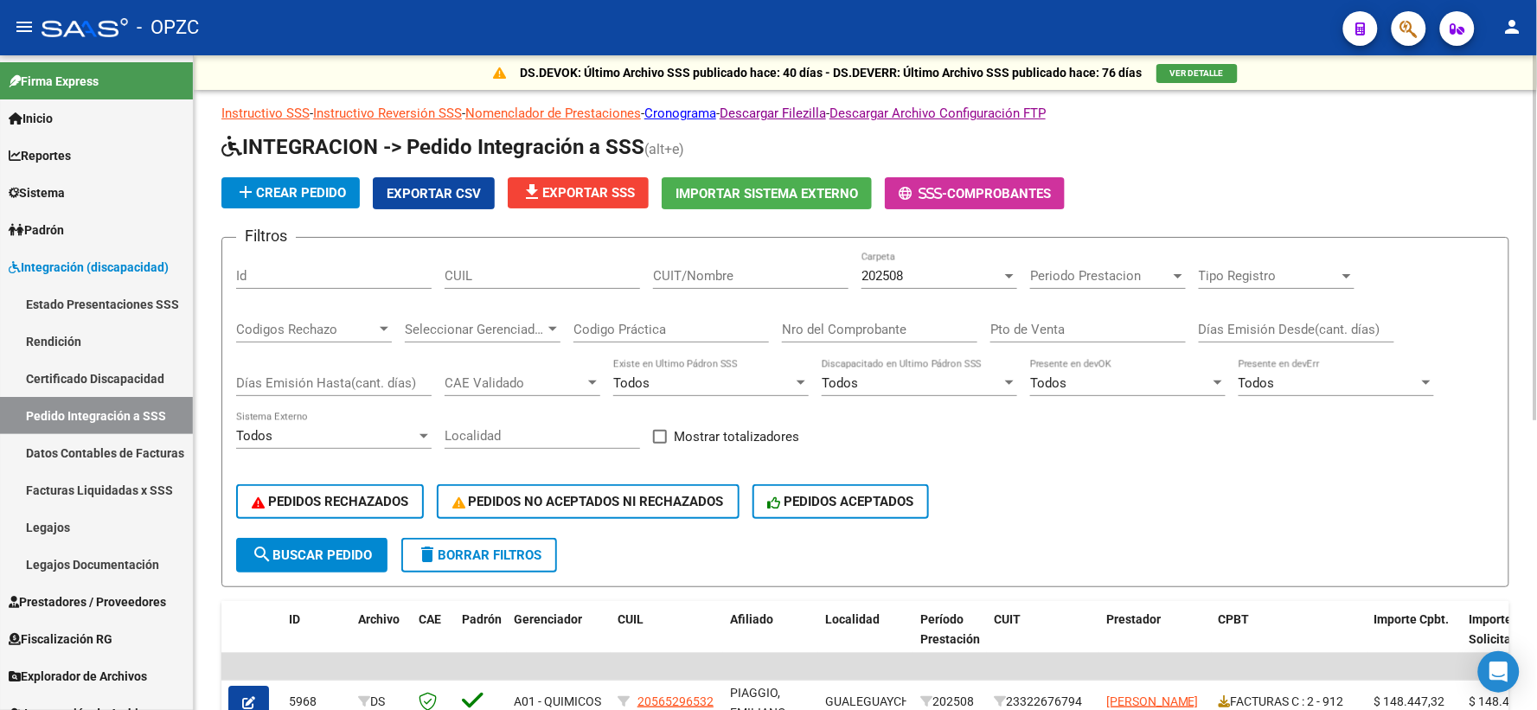
click at [984, 279] on div "202508" at bounding box center [931, 276] width 140 height 16
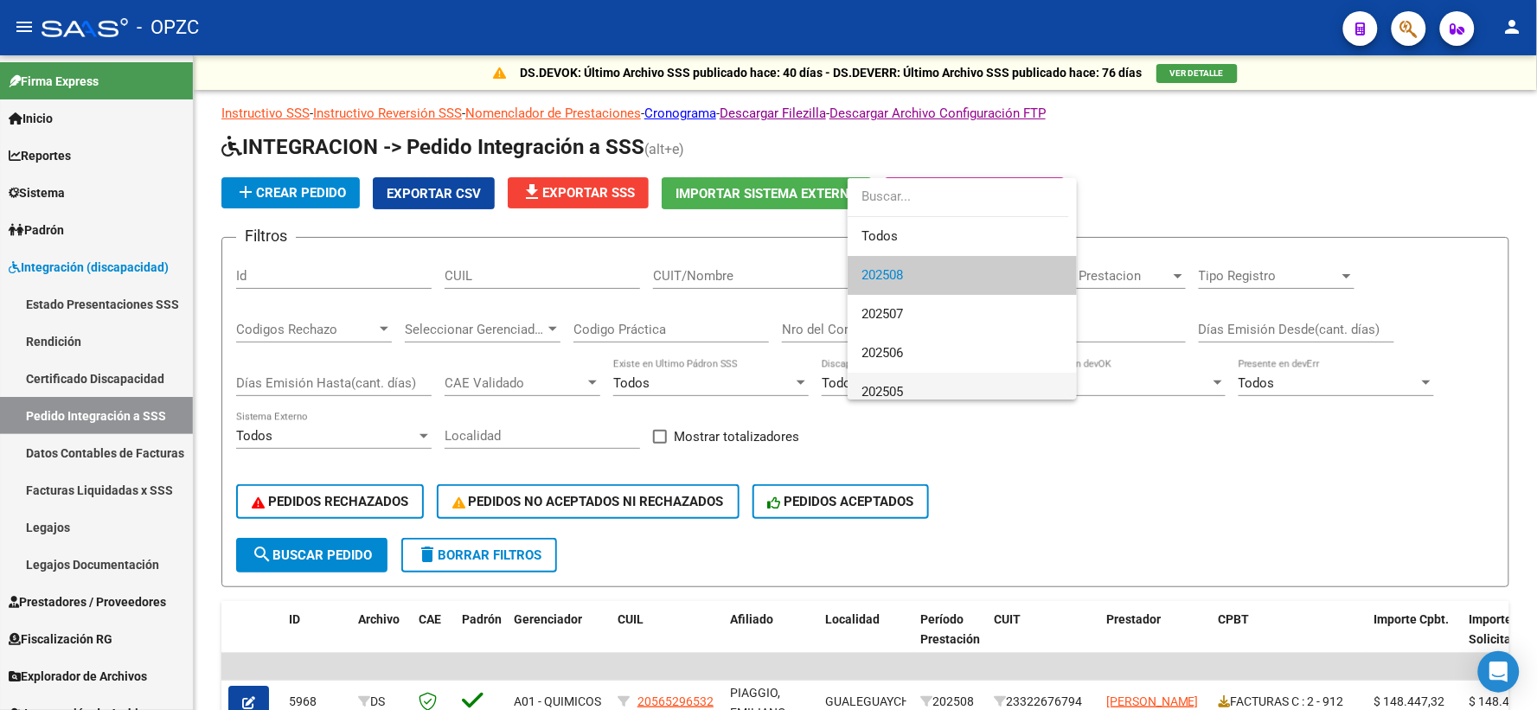
click at [932, 385] on span "202505" at bounding box center [961, 392] width 201 height 39
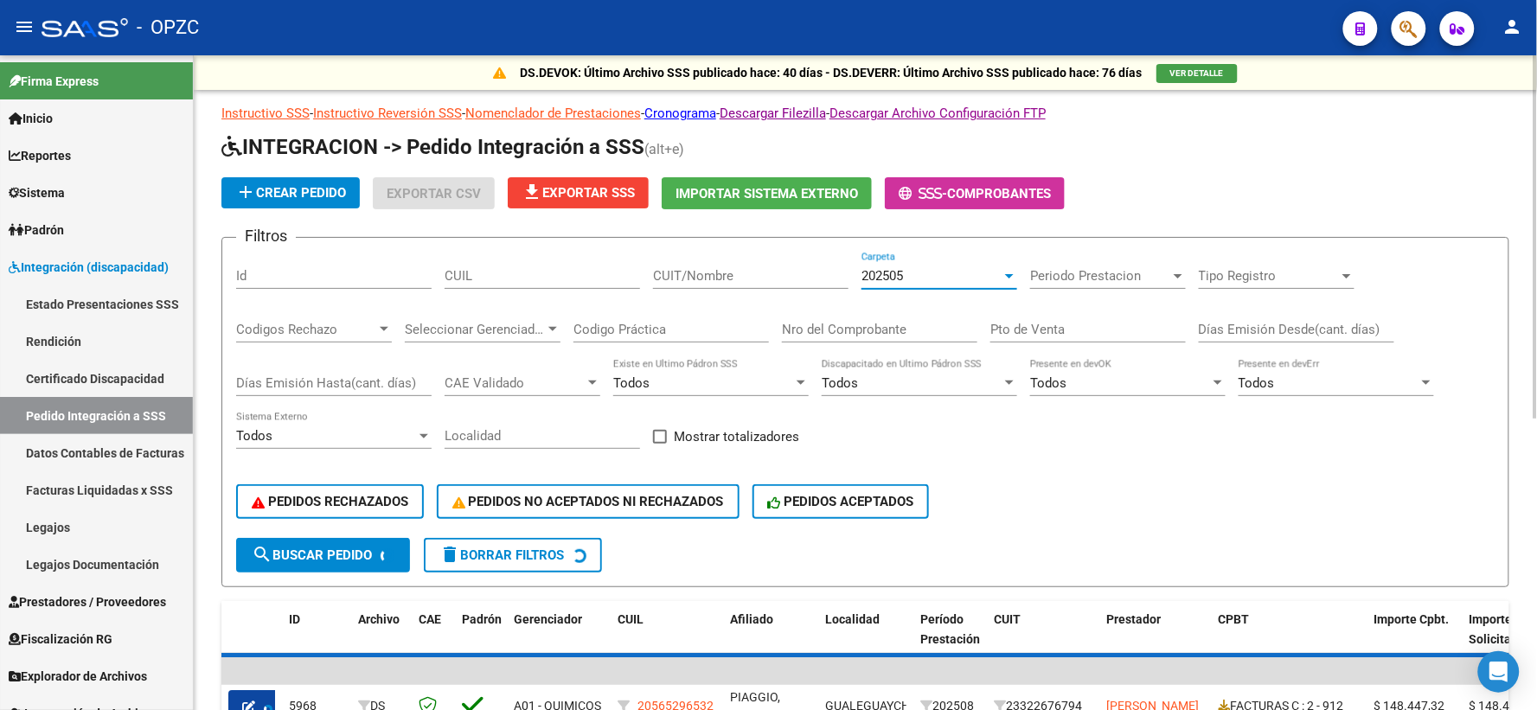
click at [724, 279] on input "CUIT/Nombre" at bounding box center [750, 276] width 195 height 16
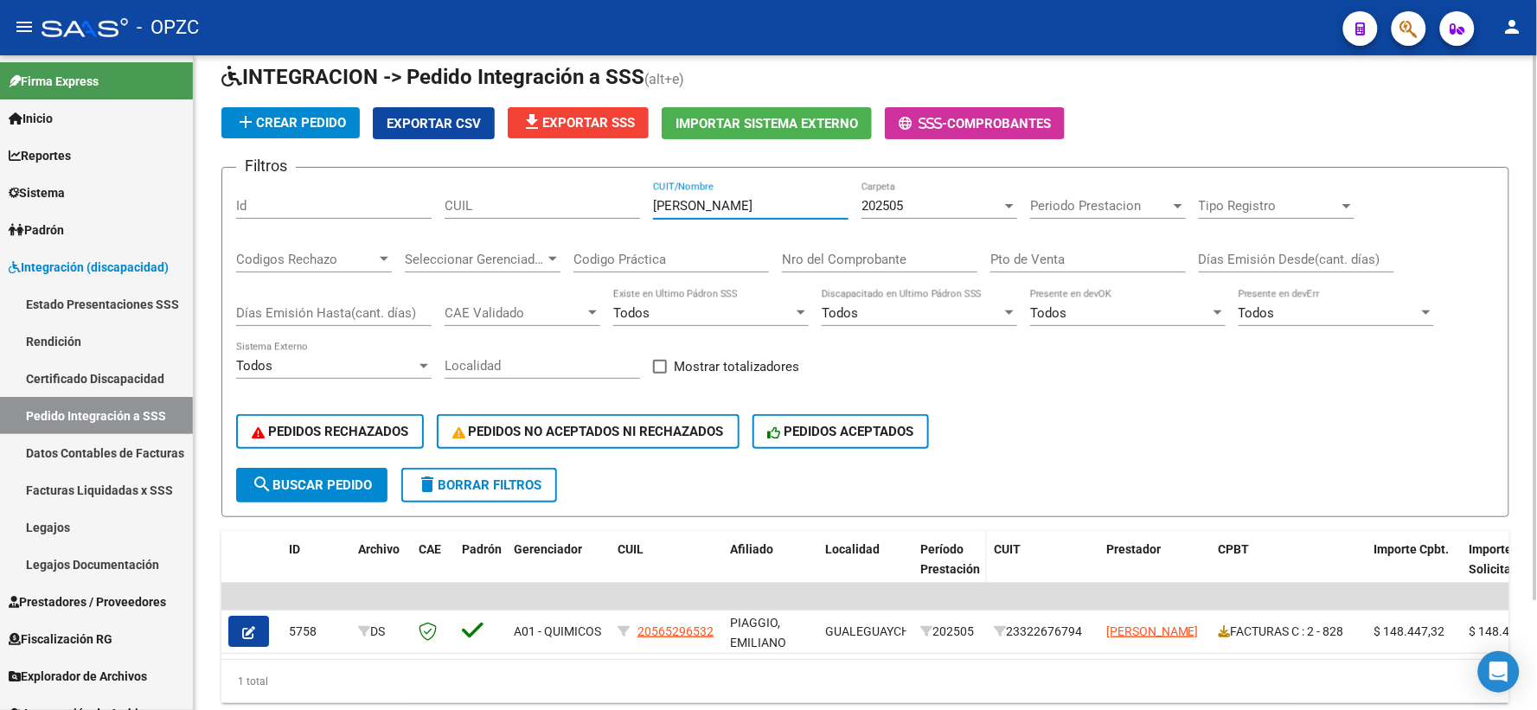
scroll to position [0, 0]
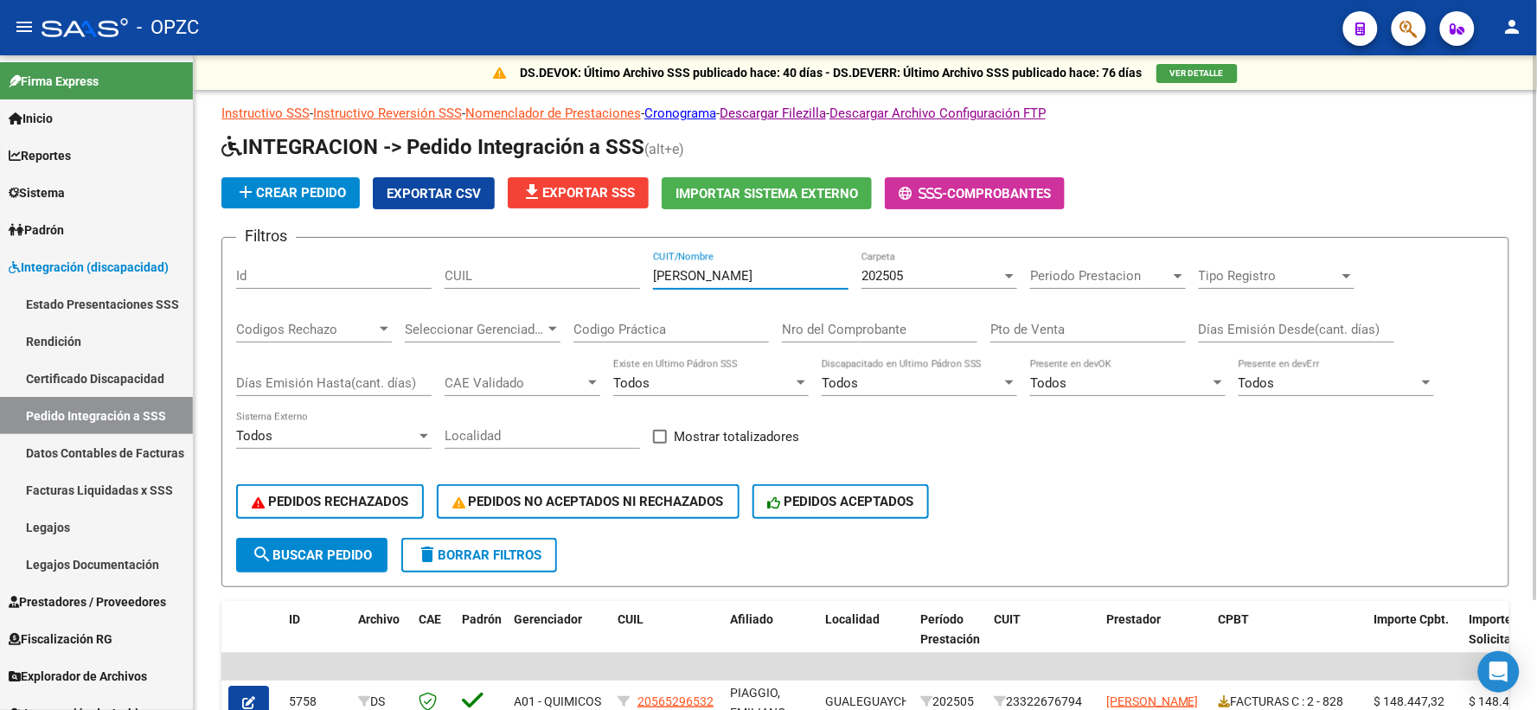
type input "[PERSON_NAME]"
click at [980, 279] on div "202505" at bounding box center [931, 276] width 140 height 16
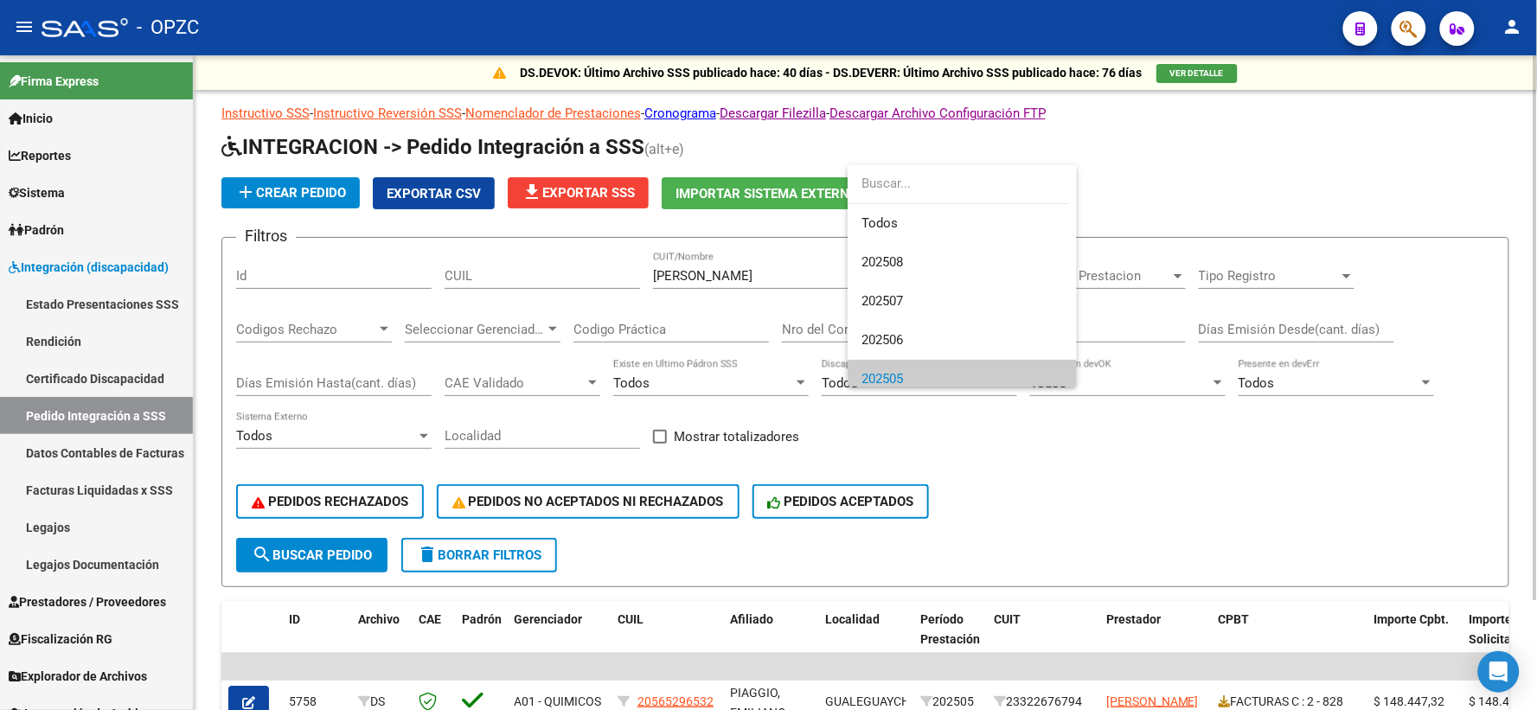
scroll to position [104, 0]
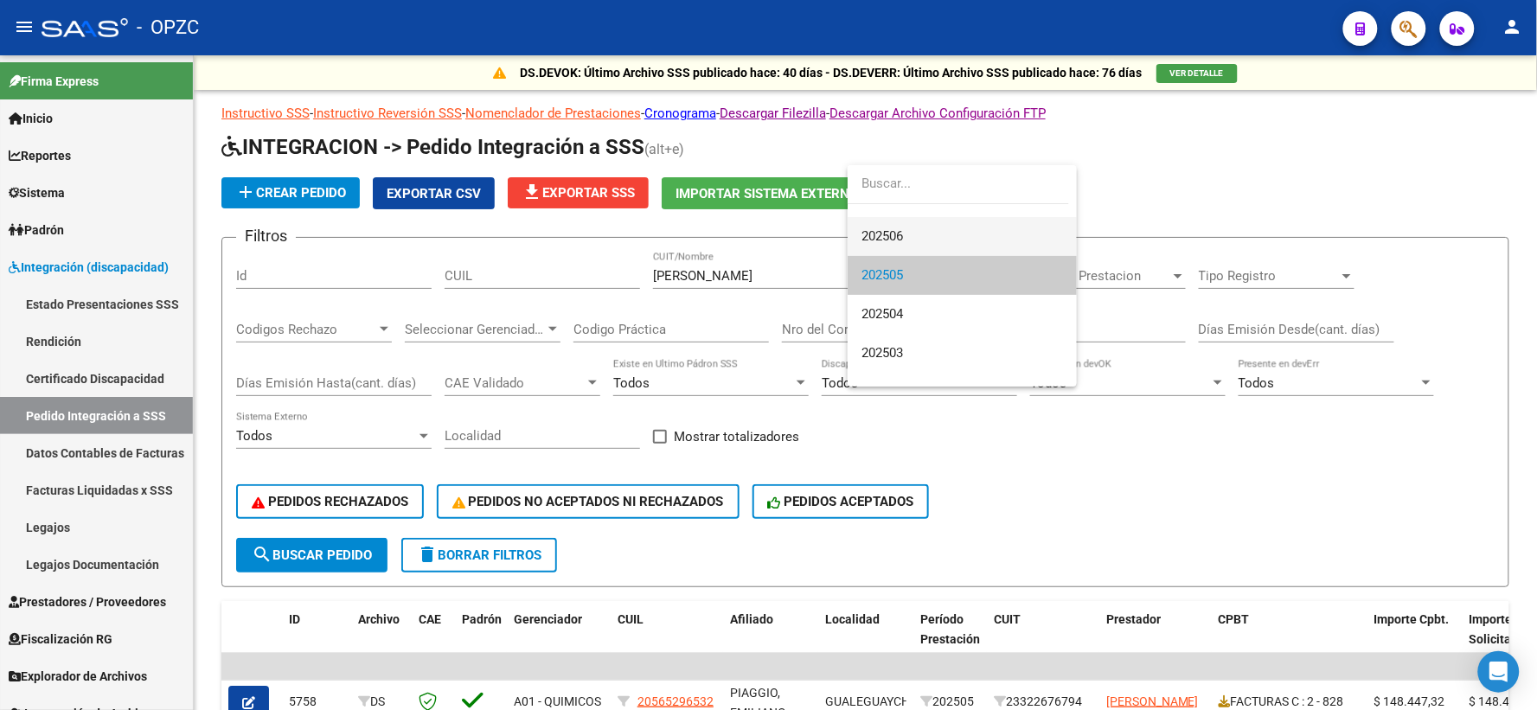
click at [912, 242] on span "202506" at bounding box center [961, 236] width 201 height 39
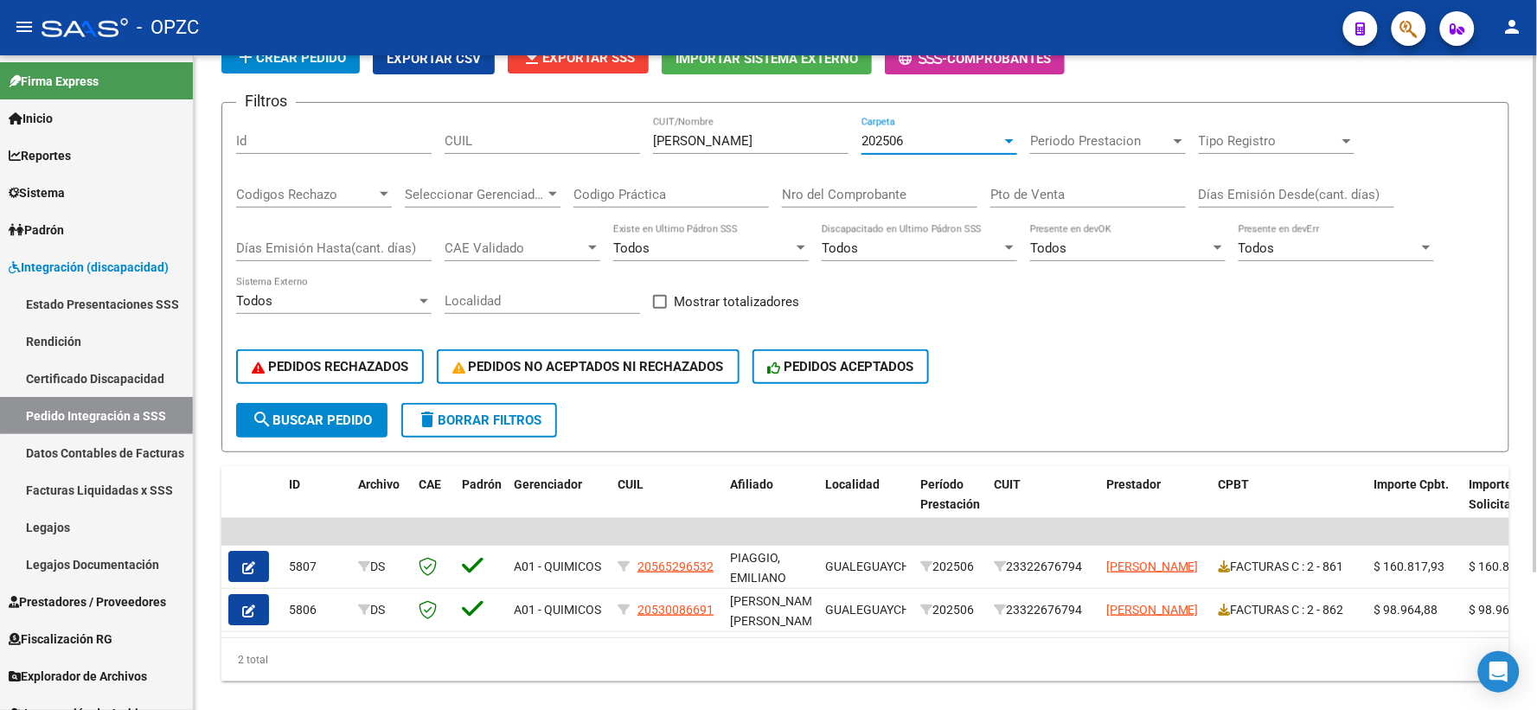
scroll to position [174, 0]
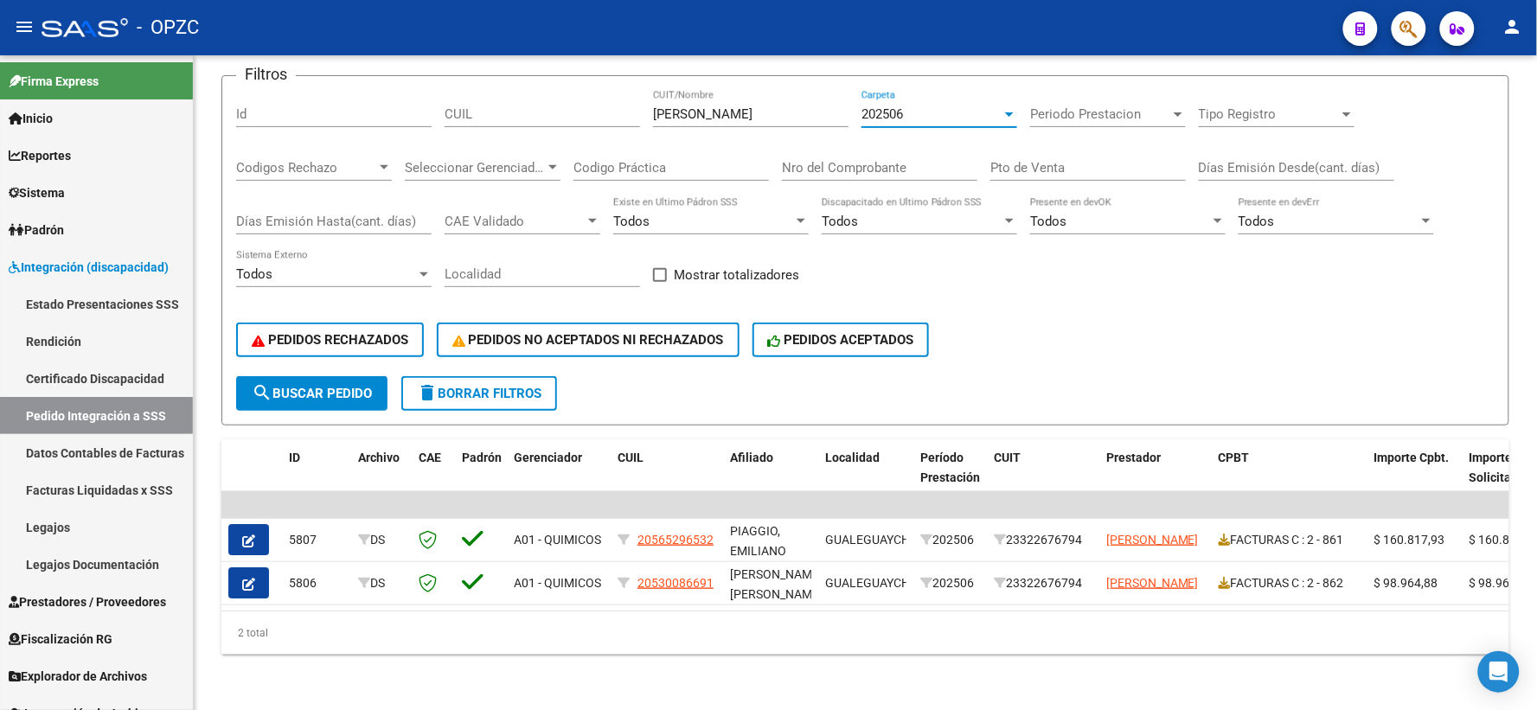
click at [262, 567] on button "button" at bounding box center [248, 582] width 41 height 31
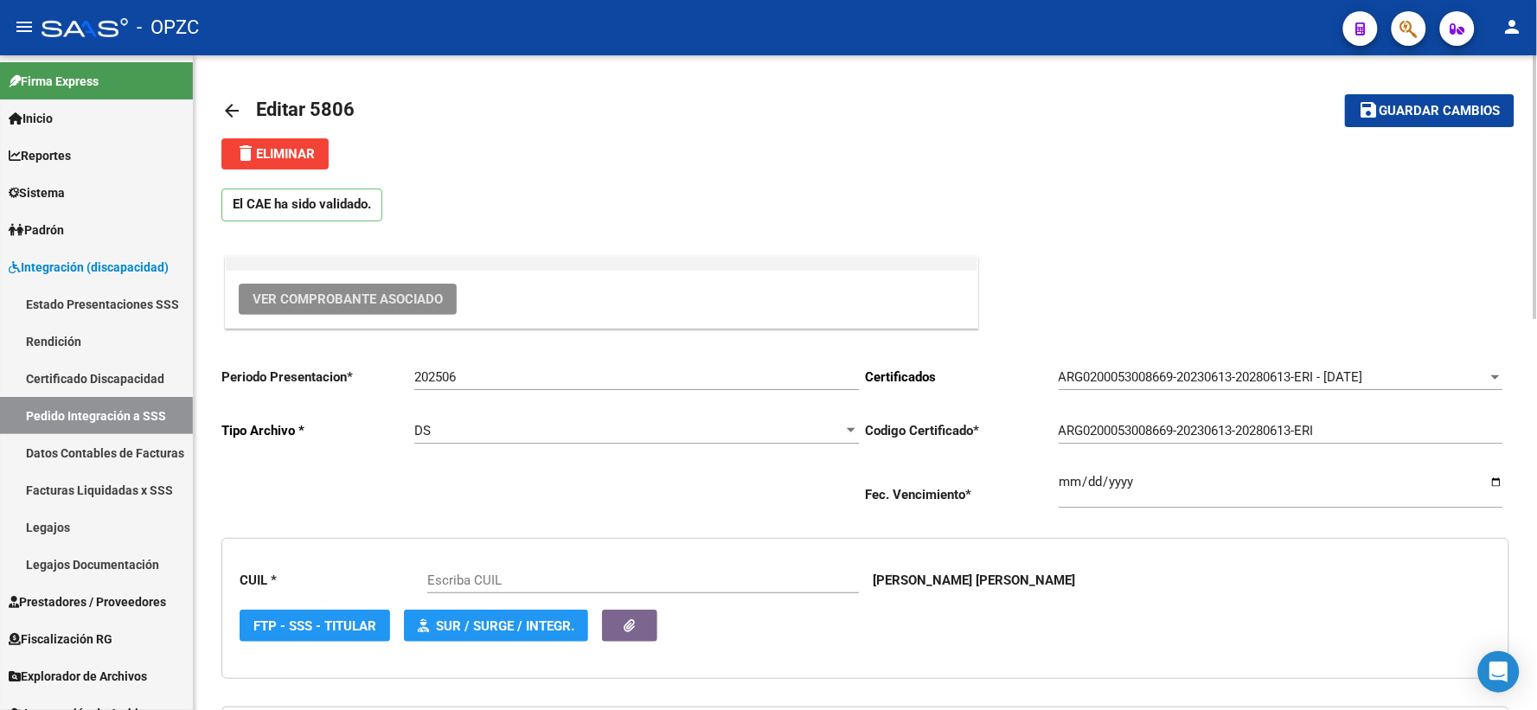
click at [321, 298] on span "Ver Comprobante Asociado" at bounding box center [347, 299] width 190 height 16
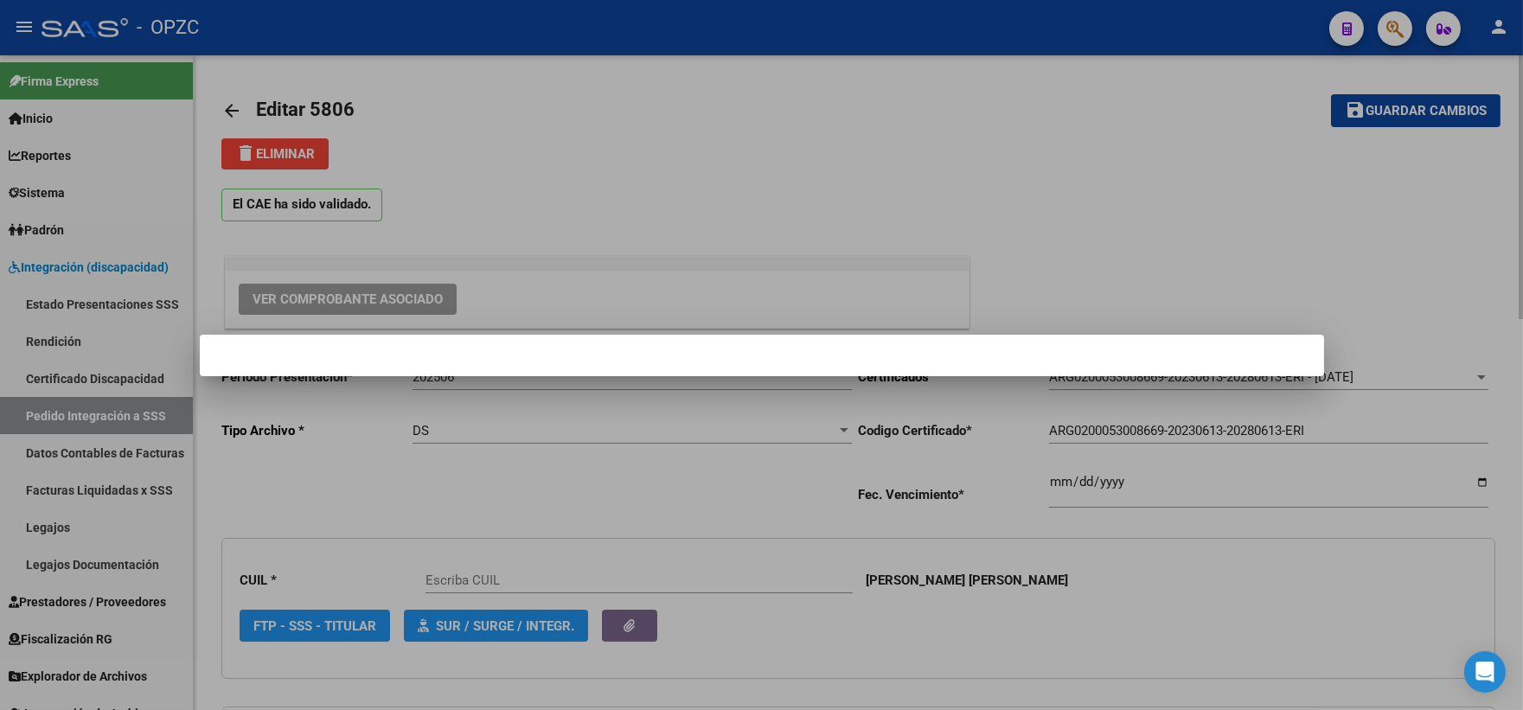
type input "20530086691"
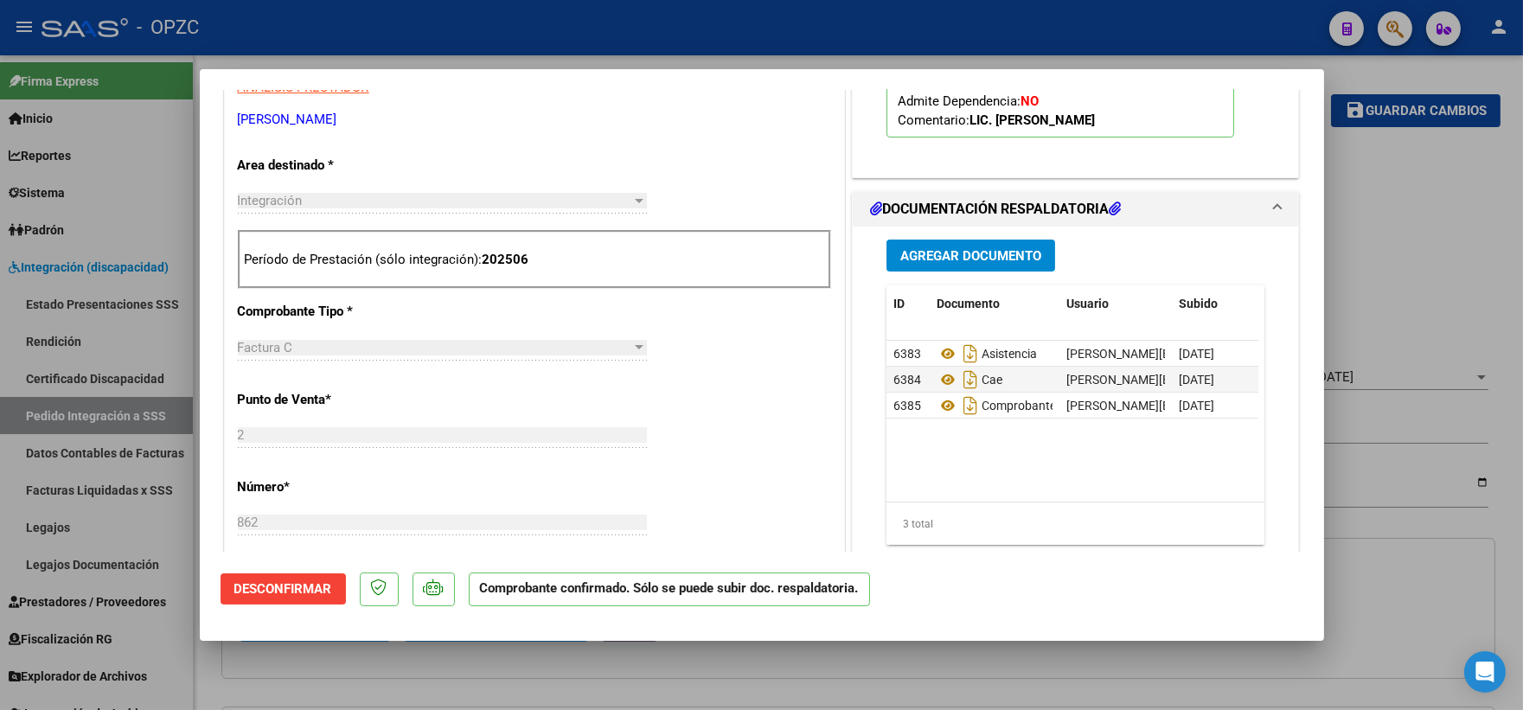
scroll to position [576, 0]
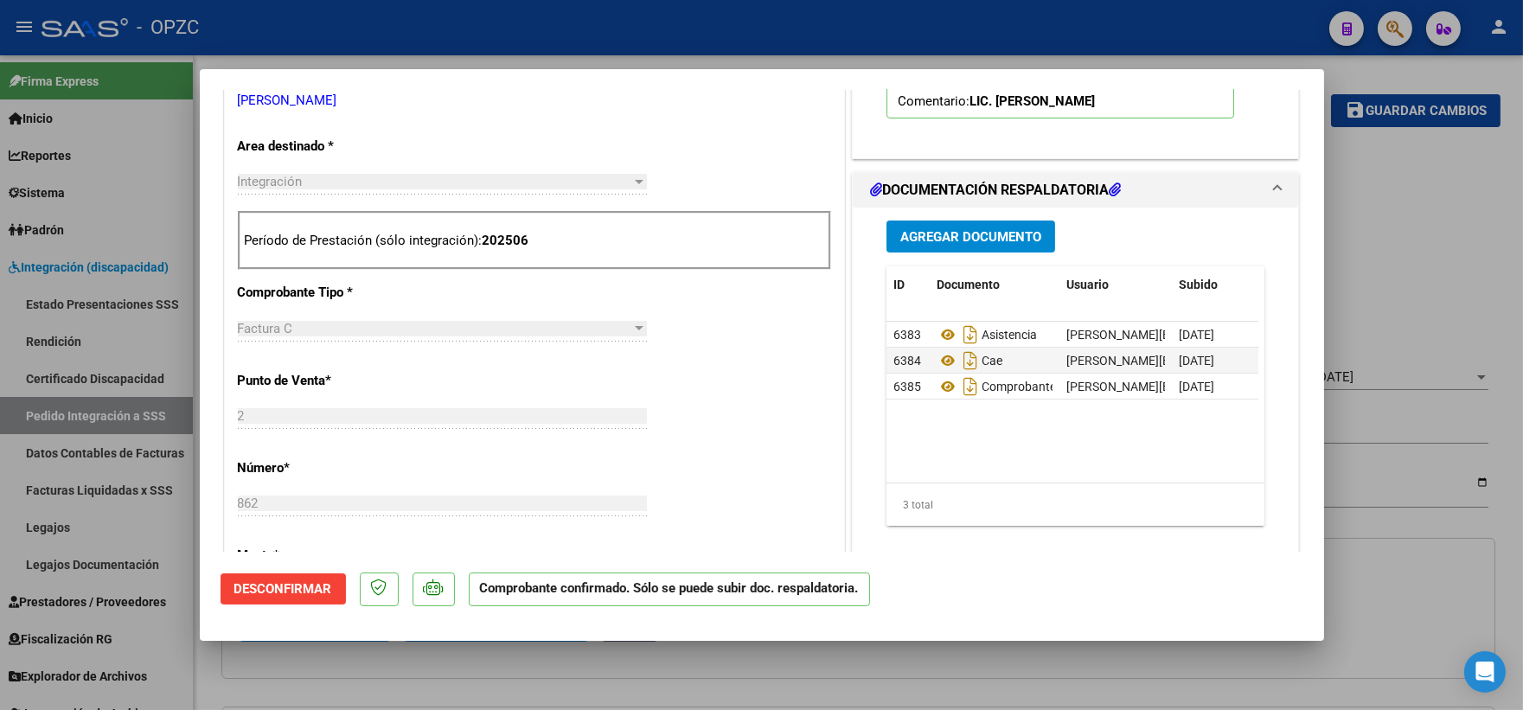
click at [1444, 296] on div at bounding box center [761, 355] width 1523 height 710
type input "$ 0,00"
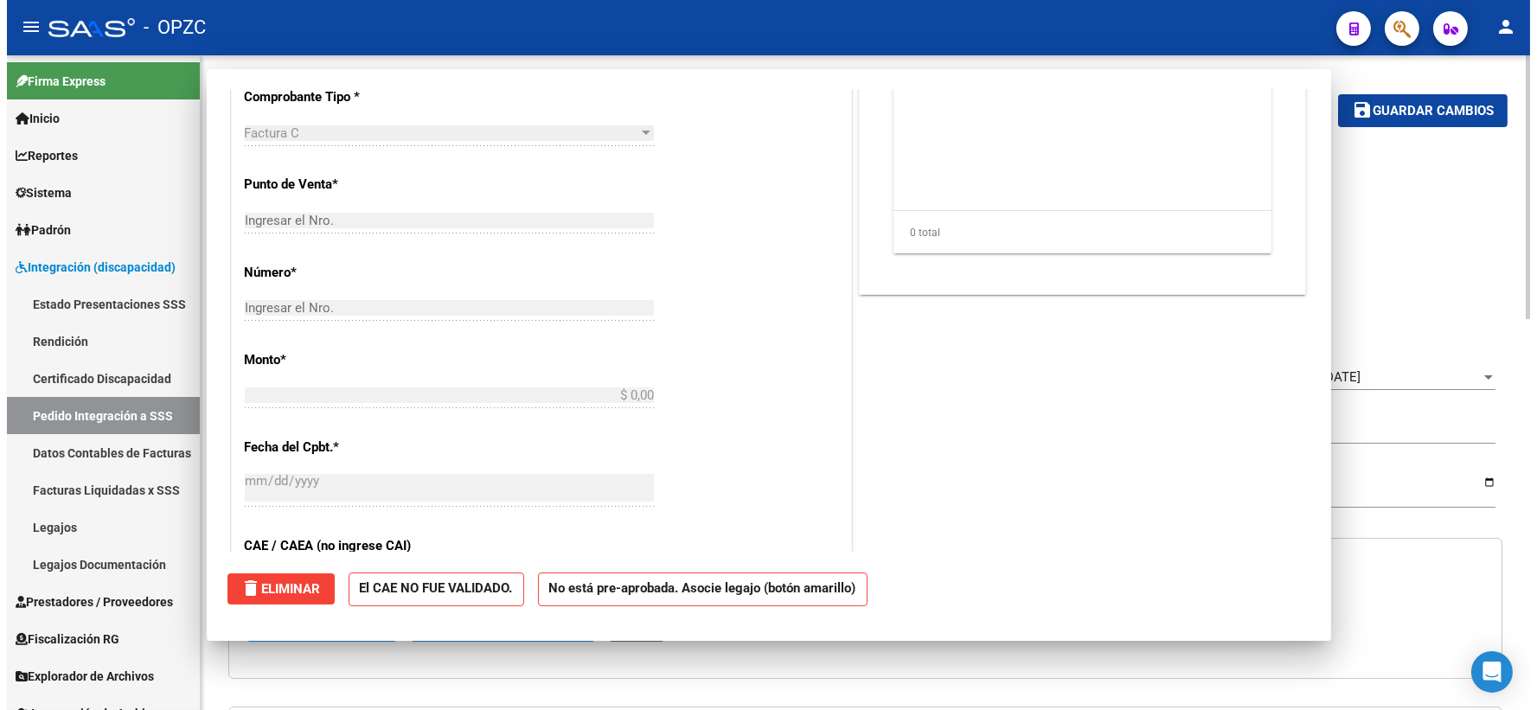
scroll to position [0, 0]
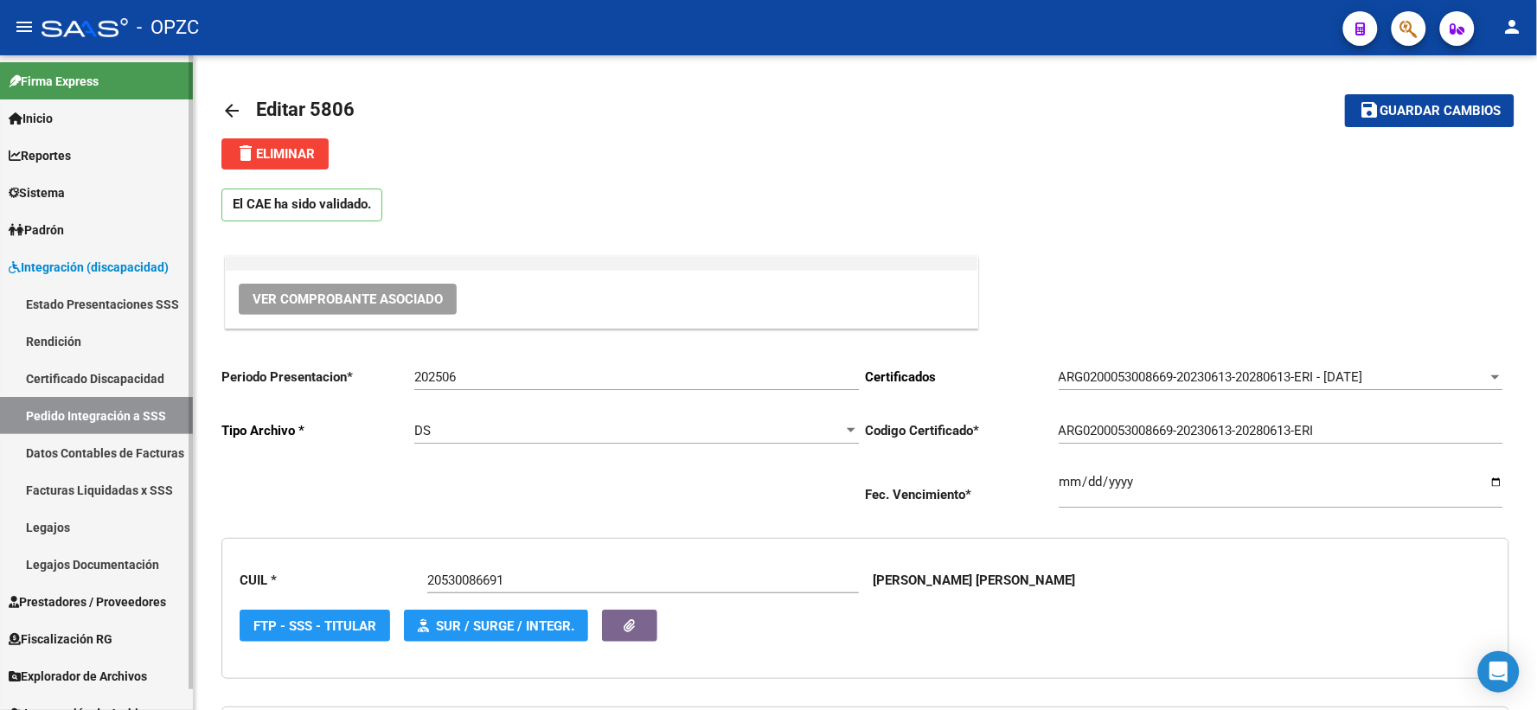
click at [73, 410] on link "Pedido Integración a SSS" at bounding box center [96, 415] width 193 height 37
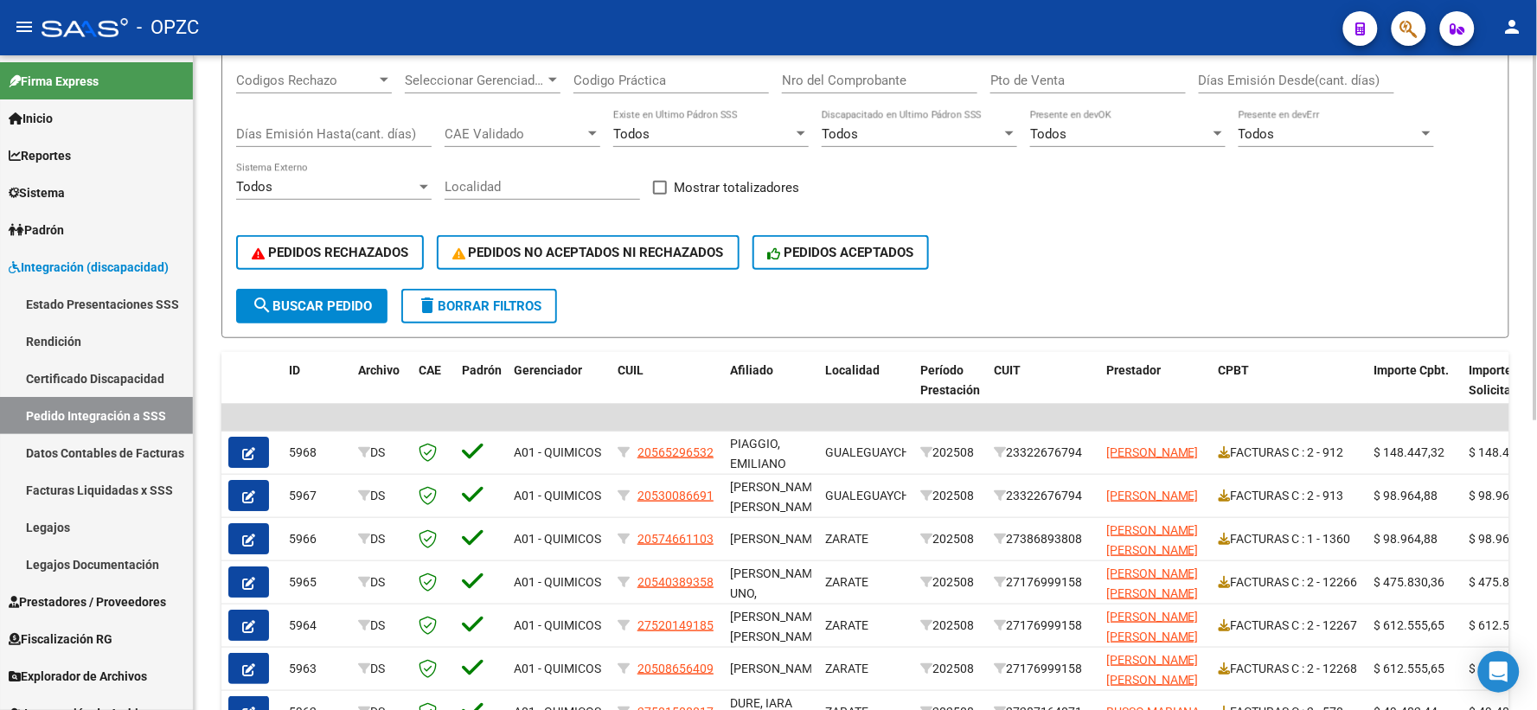
scroll to position [288, 0]
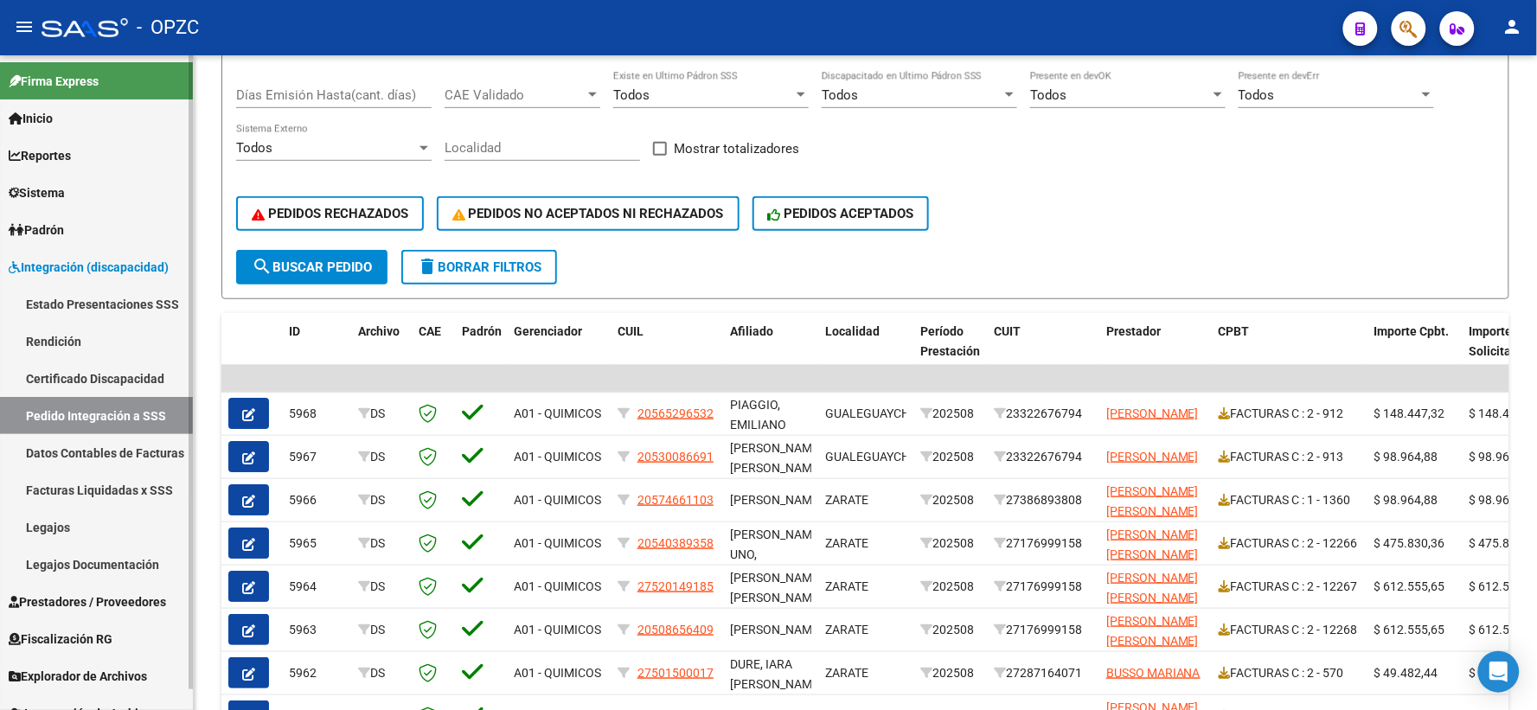
click at [86, 603] on span "Prestadores / Proveedores" at bounding box center [87, 601] width 157 height 19
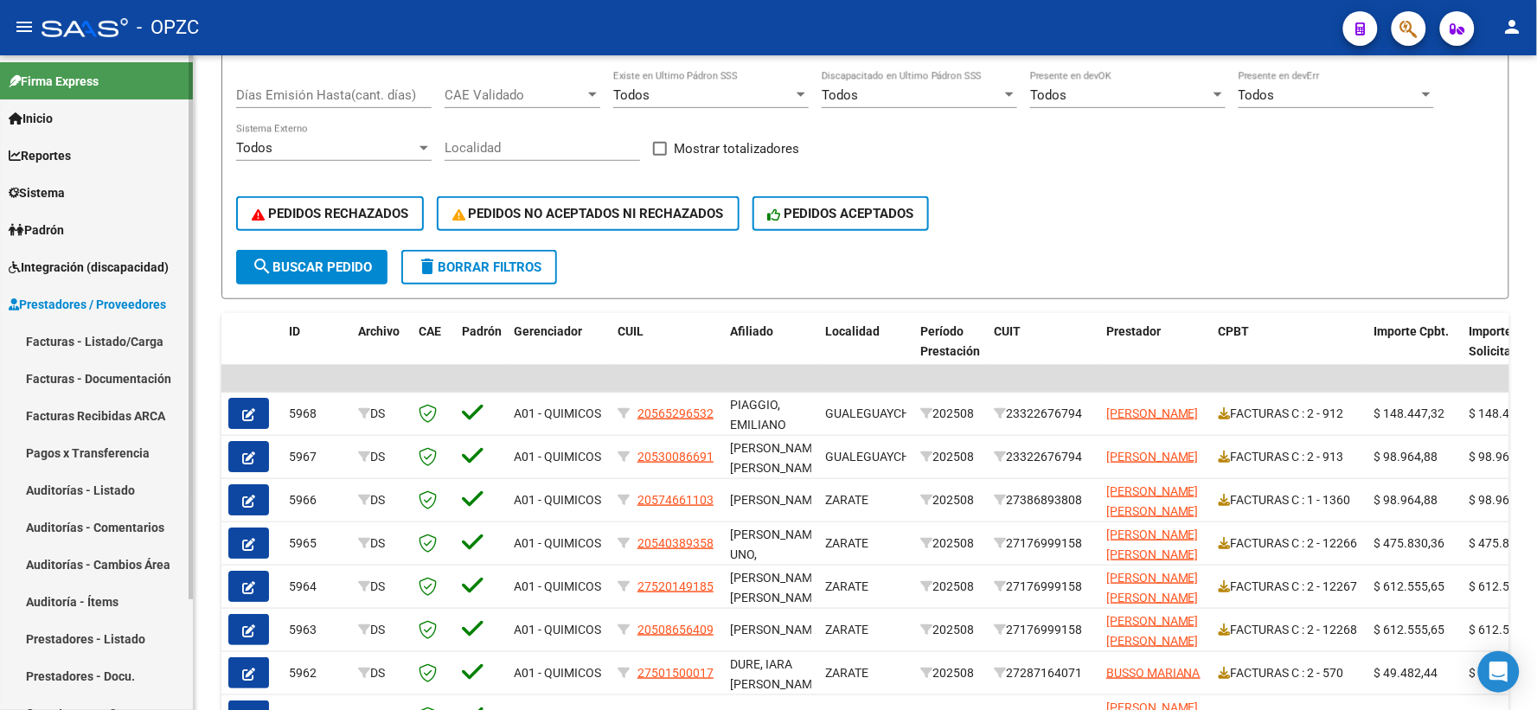
click at [115, 337] on link "Facturas - Listado/Carga" at bounding box center [96, 341] width 193 height 37
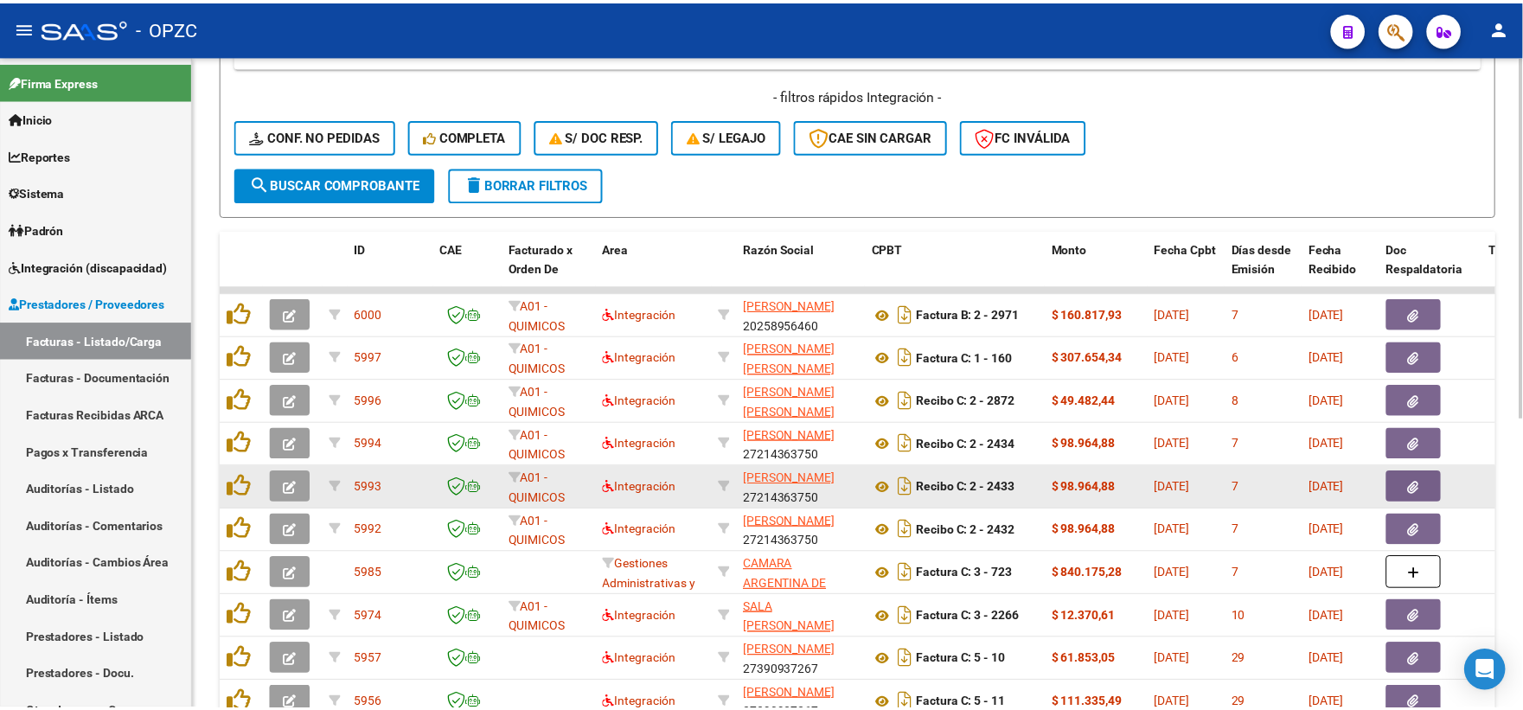
scroll to position [480, 0]
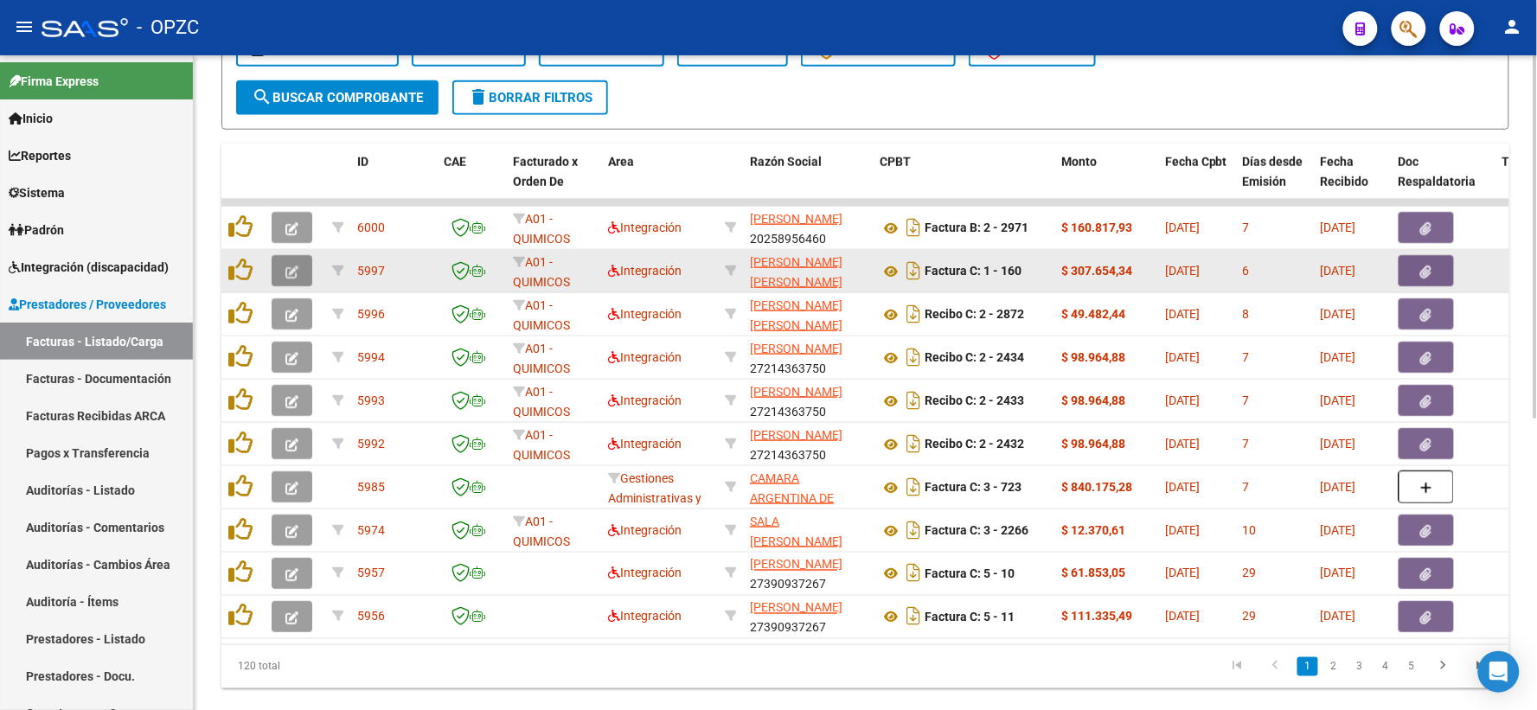
click at [296, 272] on icon "button" at bounding box center [291, 271] width 13 height 13
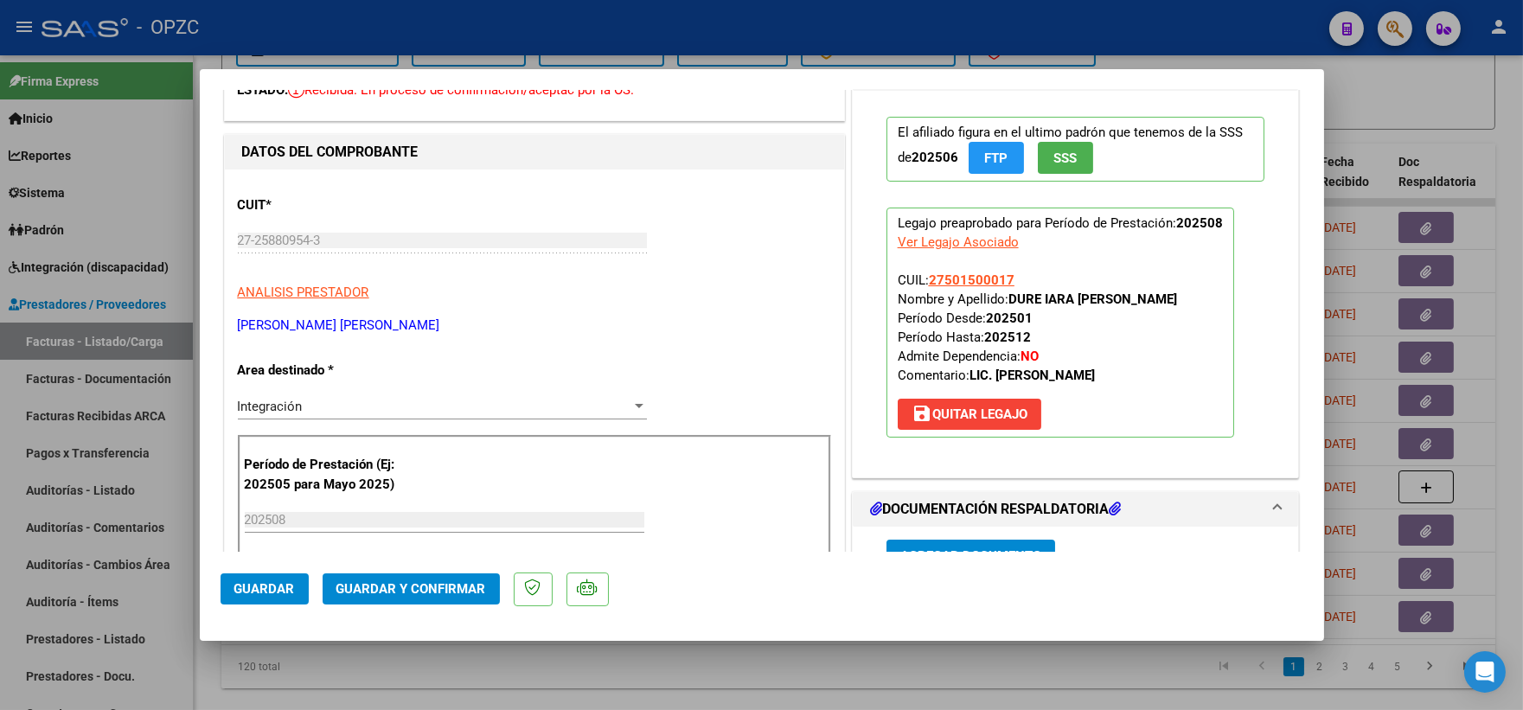
scroll to position [0, 0]
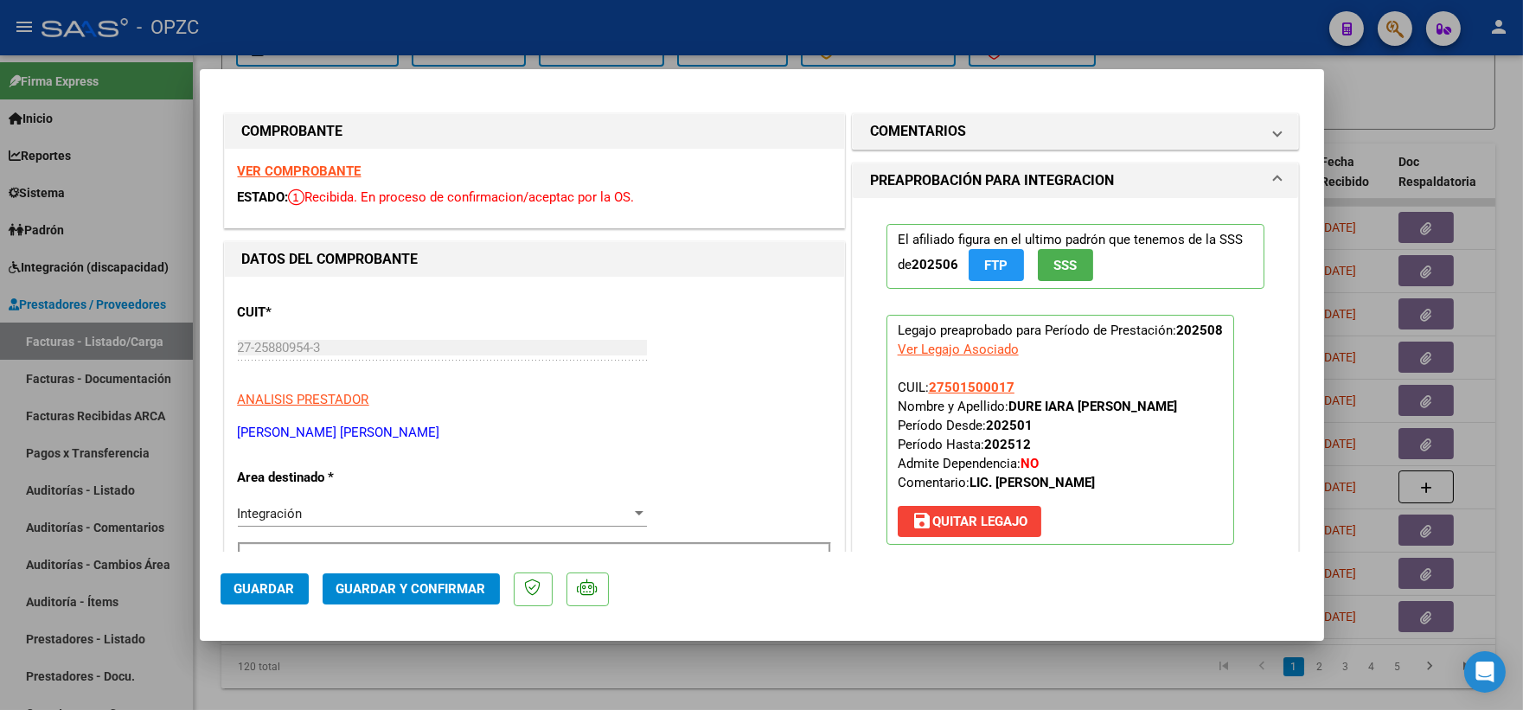
click at [316, 169] on strong "VER COMPROBANTE" at bounding box center [300, 171] width 124 height 16
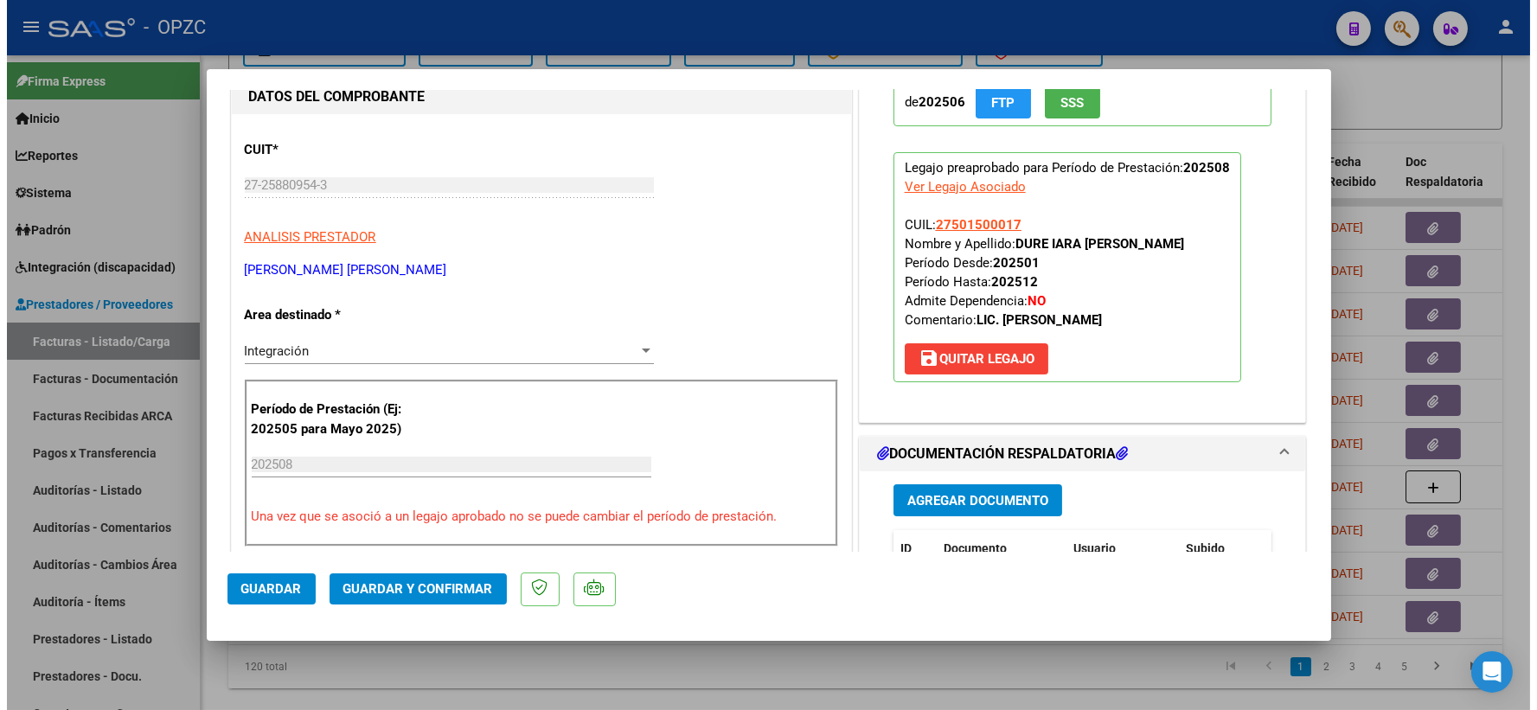
scroll to position [288, 0]
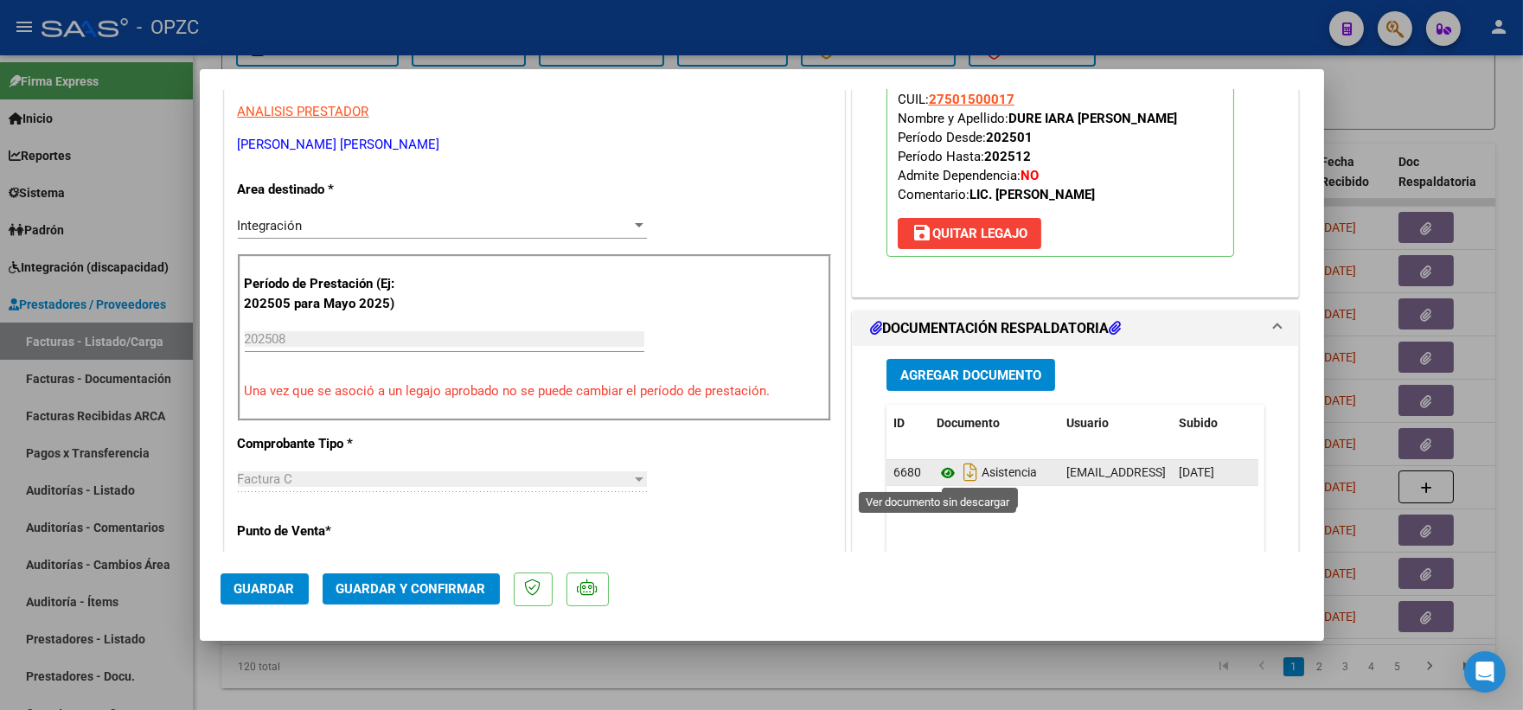
click at [936, 472] on icon at bounding box center [947, 473] width 22 height 21
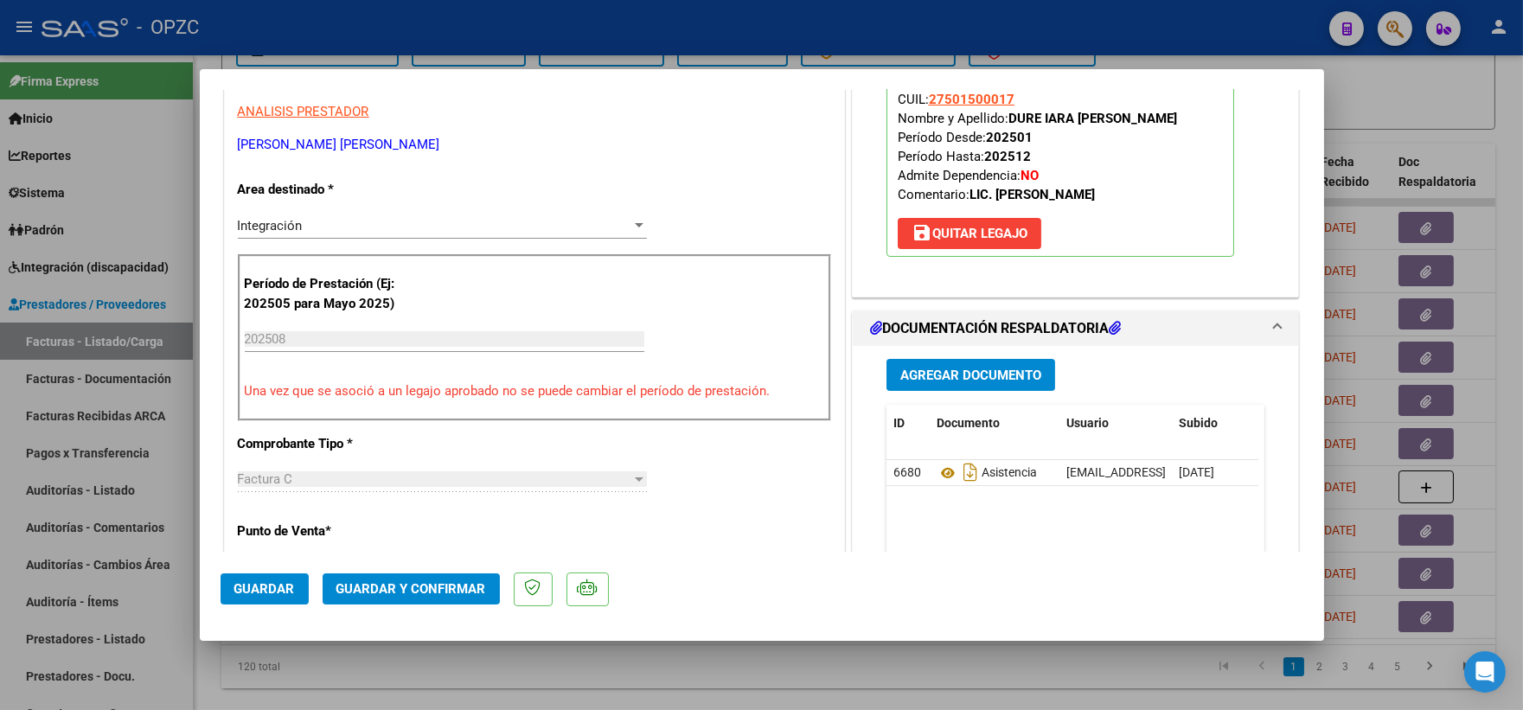
click at [398, 593] on span "Guardar y Confirmar" at bounding box center [411, 589] width 150 height 16
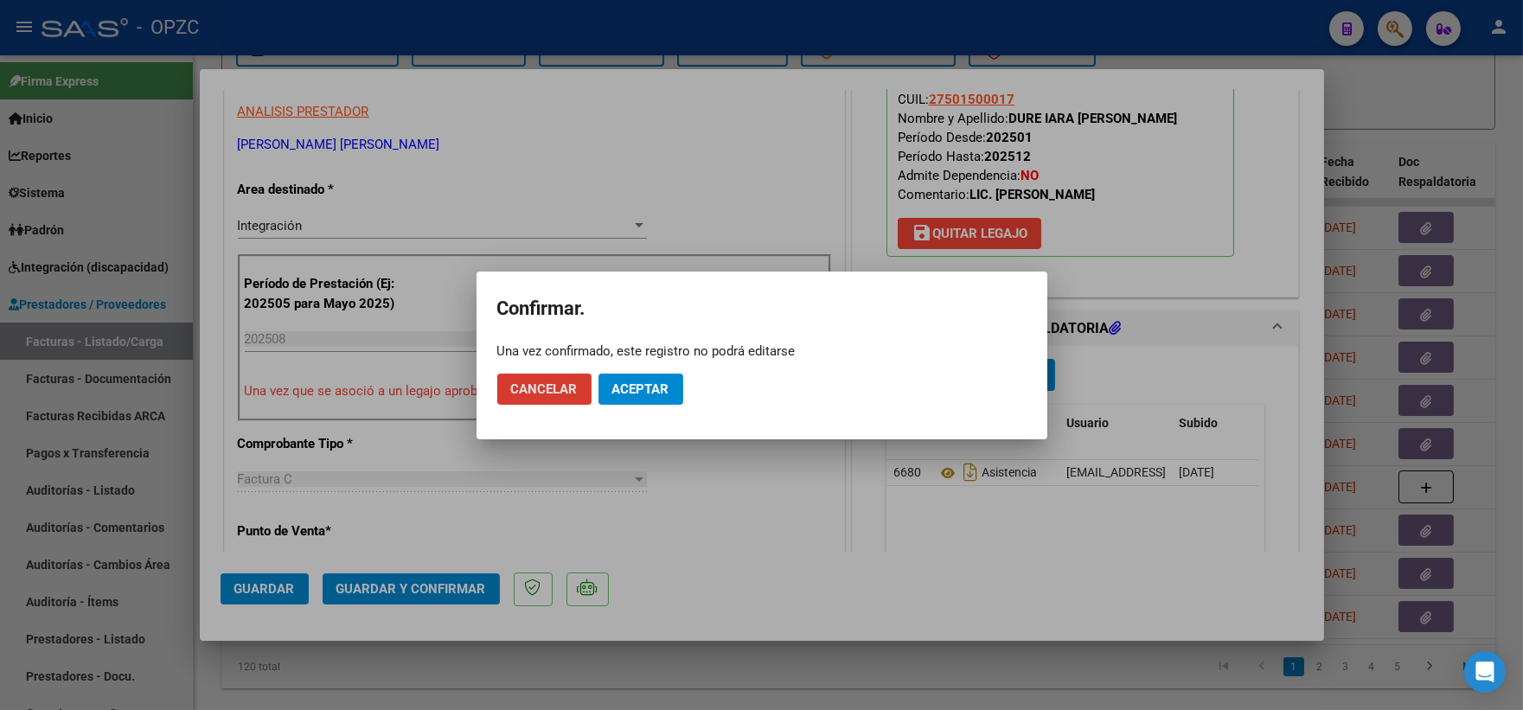
click at [636, 381] on span "Aceptar" at bounding box center [640, 389] width 57 height 16
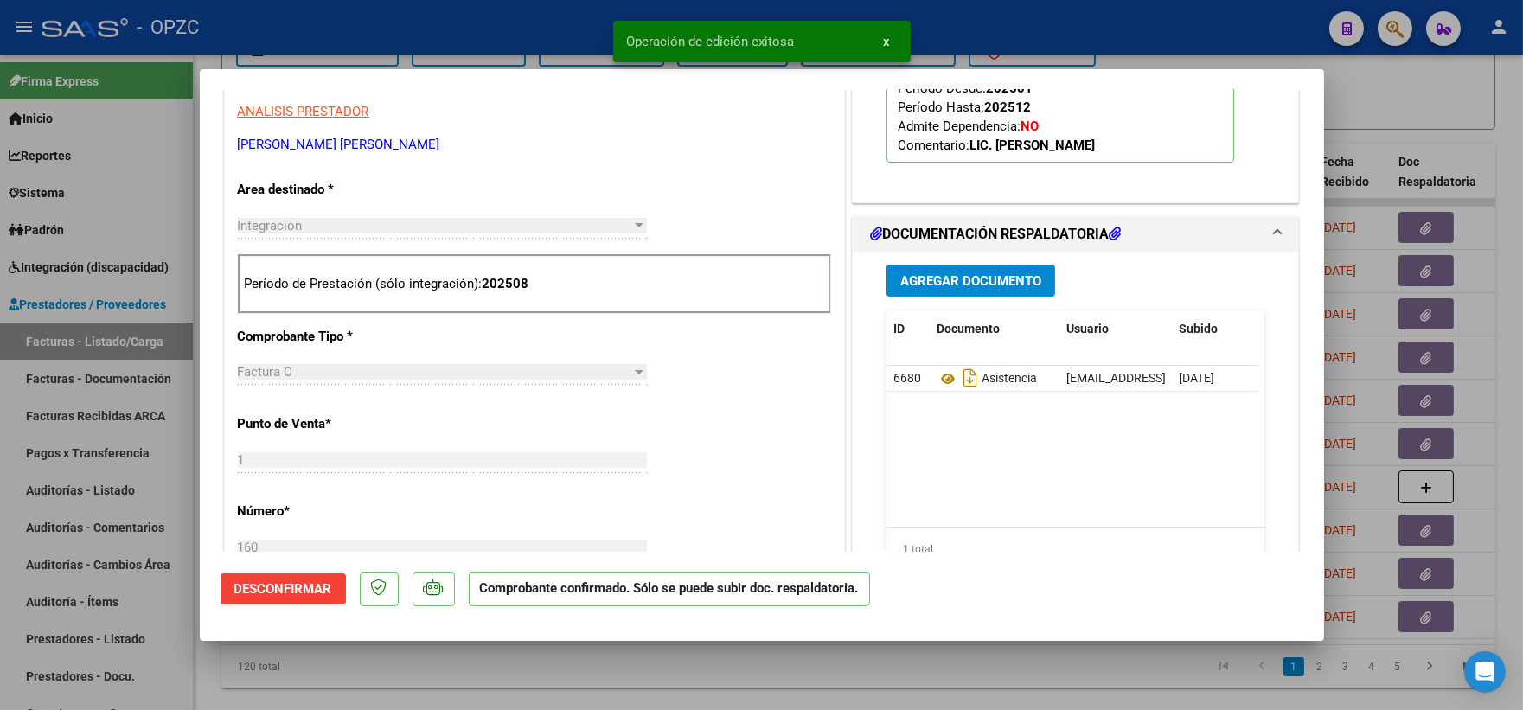
click at [1406, 105] on div at bounding box center [761, 355] width 1523 height 710
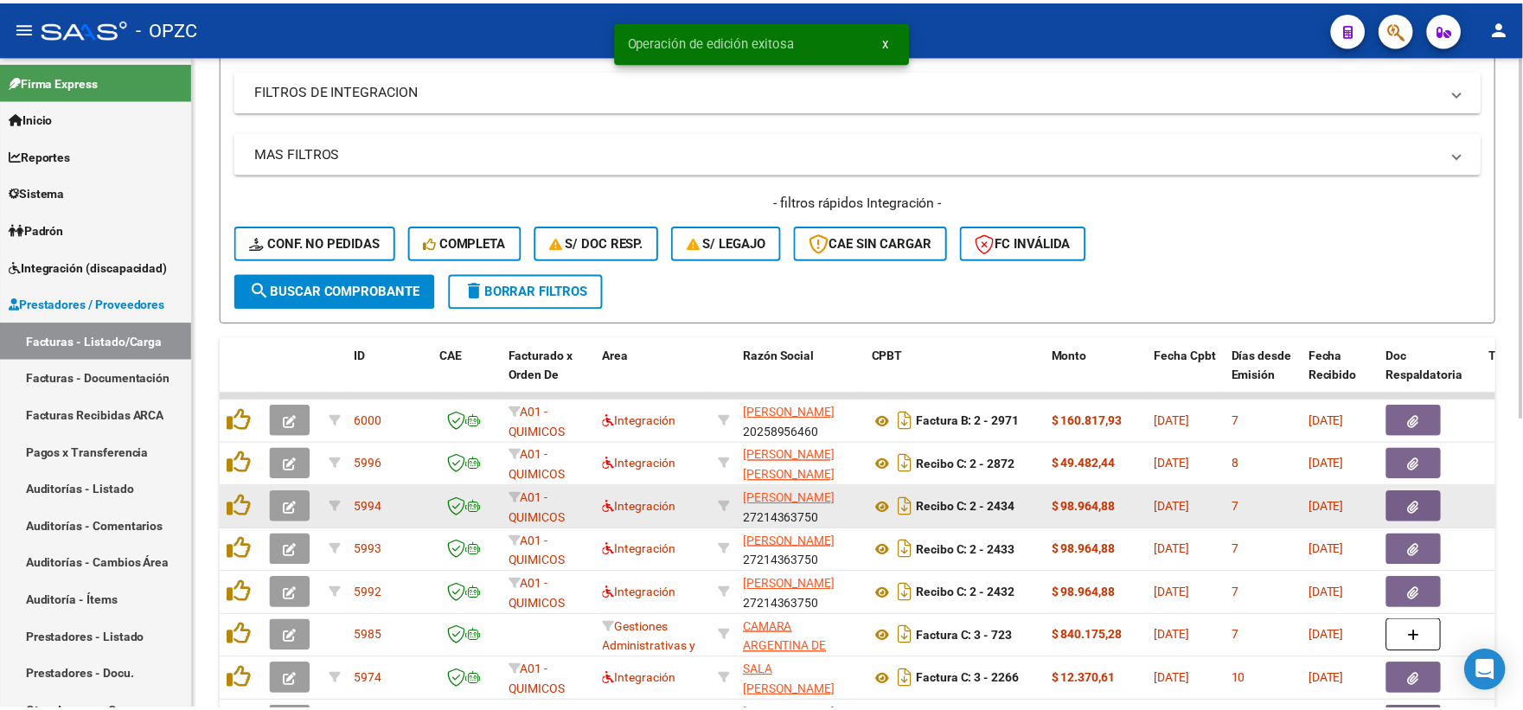
scroll to position [192, 0]
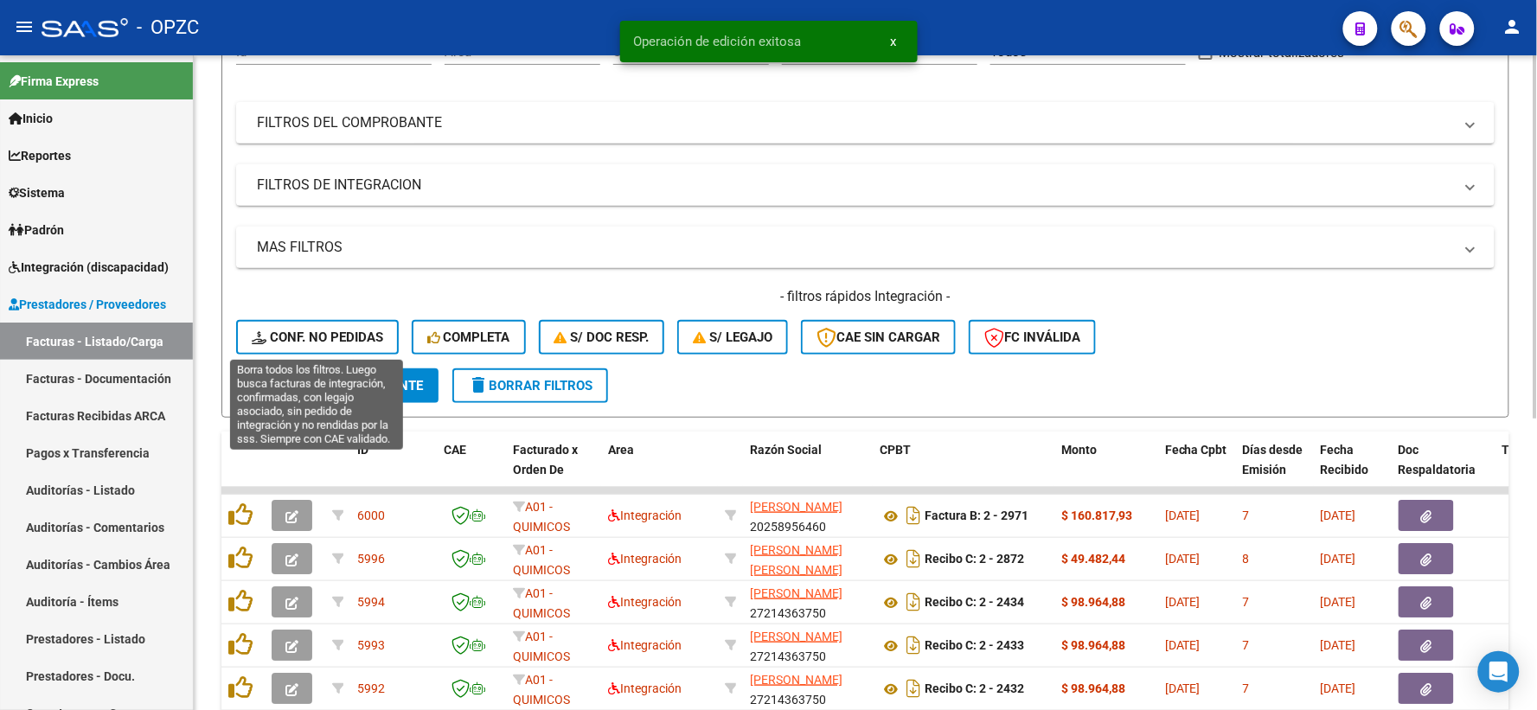
click at [298, 341] on span "Conf. no pedidas" at bounding box center [317, 337] width 131 height 16
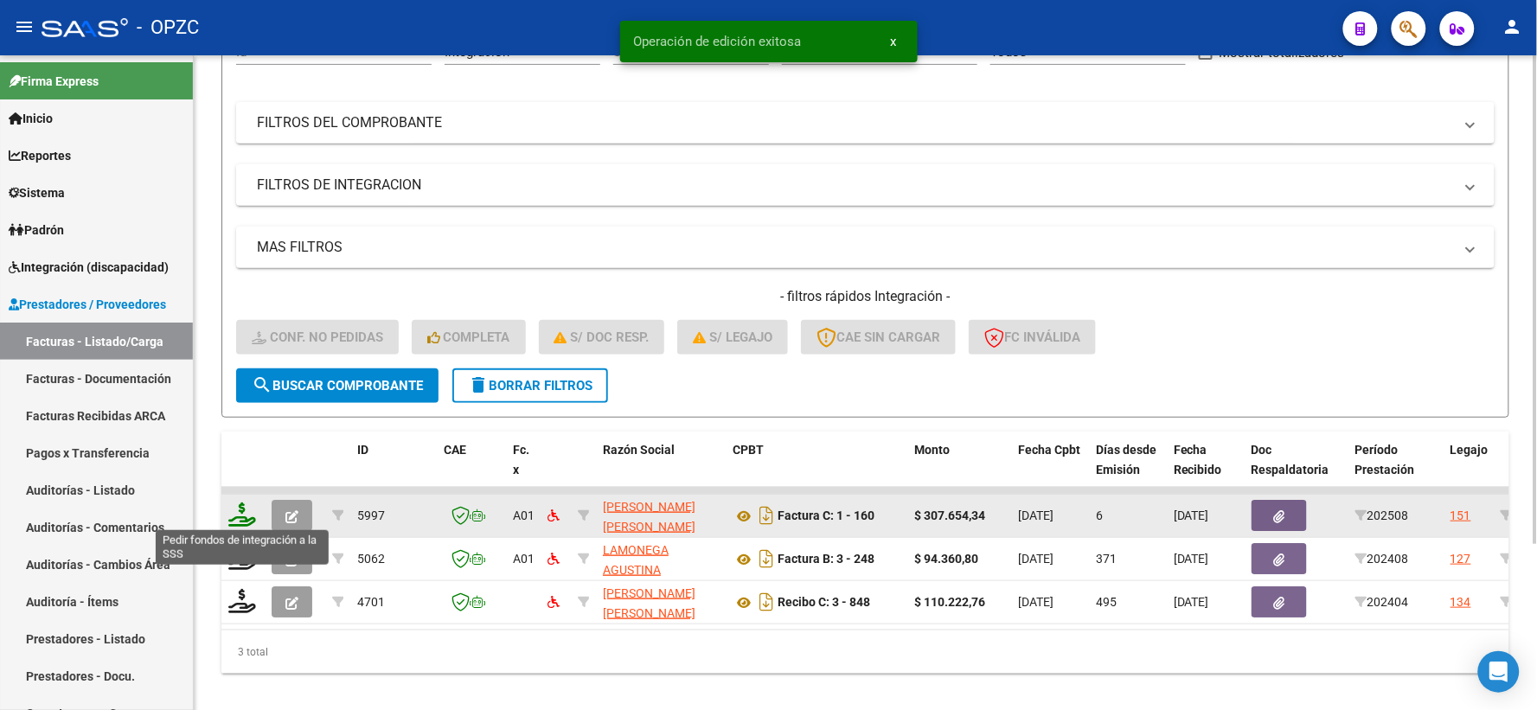
click at [239, 514] on icon at bounding box center [242, 514] width 28 height 24
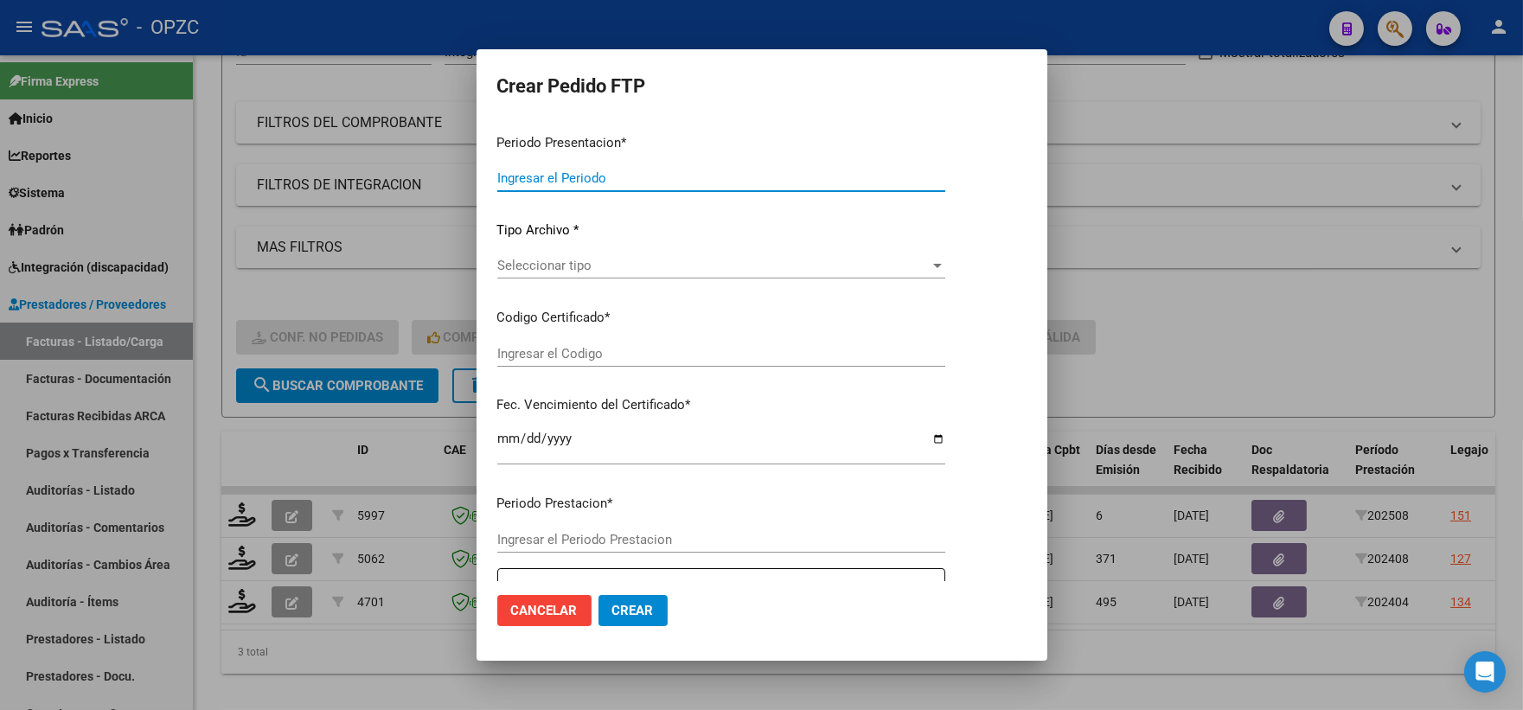
type input "202508"
type input "$ 307.654,34"
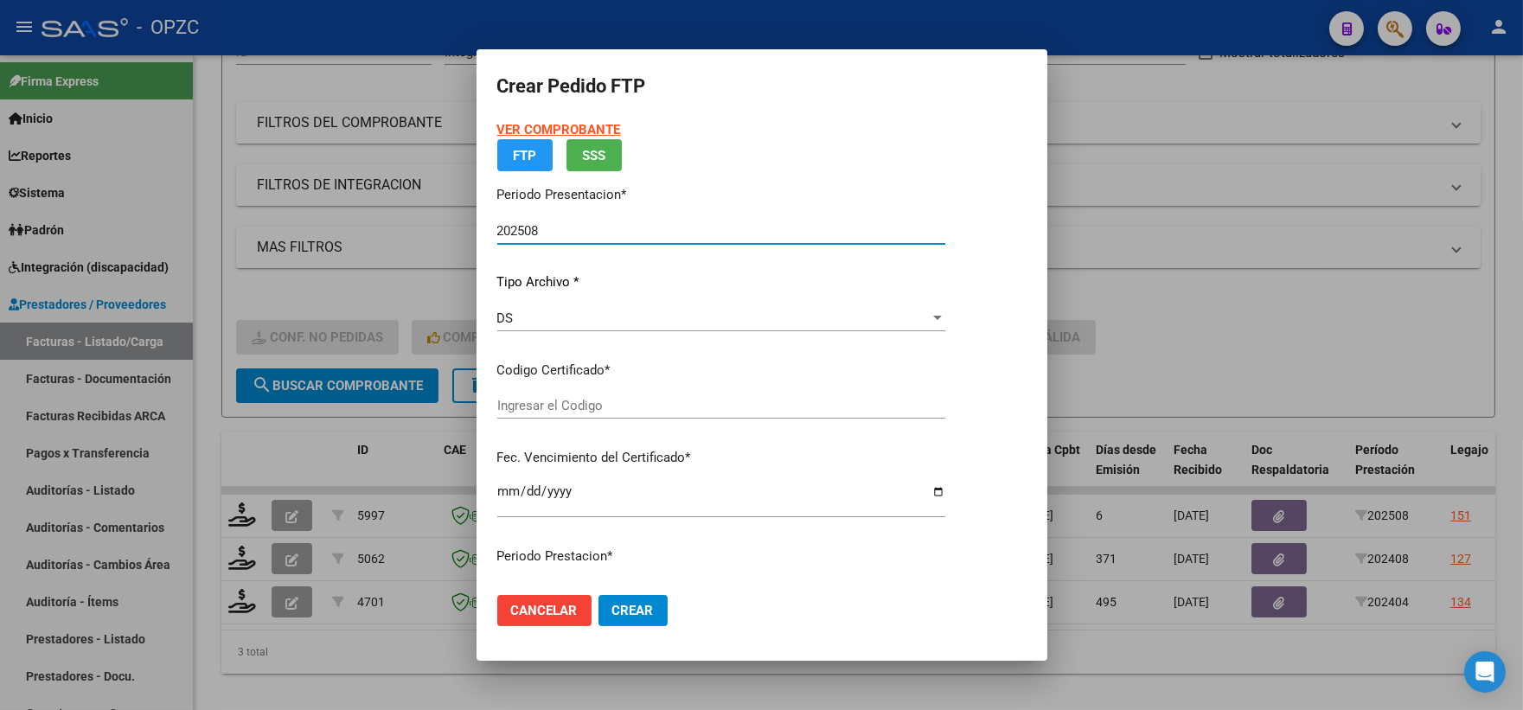
type input "ARG01000501500012024020120290201"
type input "[DATE]"
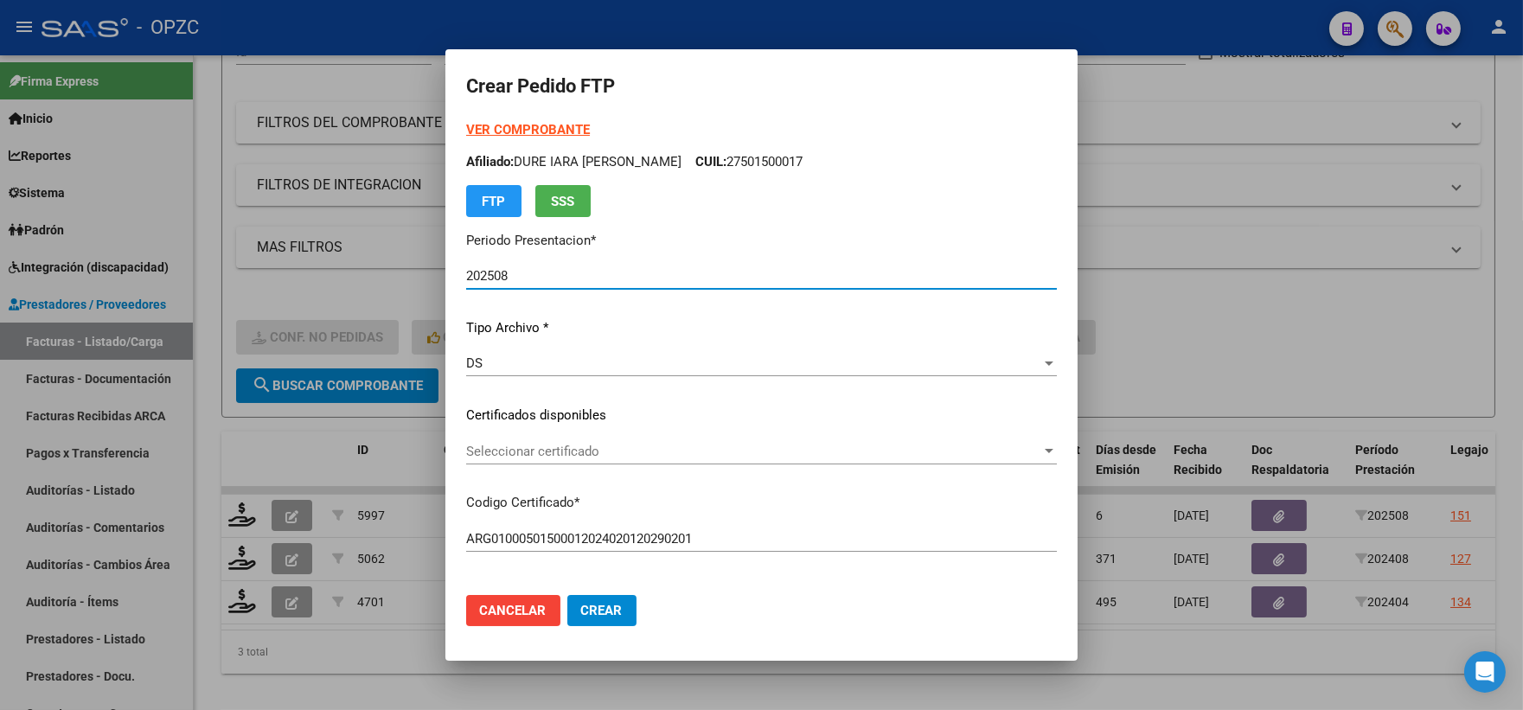
click at [1041, 442] on mat-dialog-content "VER COMPROBANTE ARCA [PERSON_NAME] Afiliado: DURE IARA [PERSON_NAME]: 275015000…" at bounding box center [761, 351] width 632 height 462
click at [1041, 446] on div at bounding box center [1049, 451] width 16 height 14
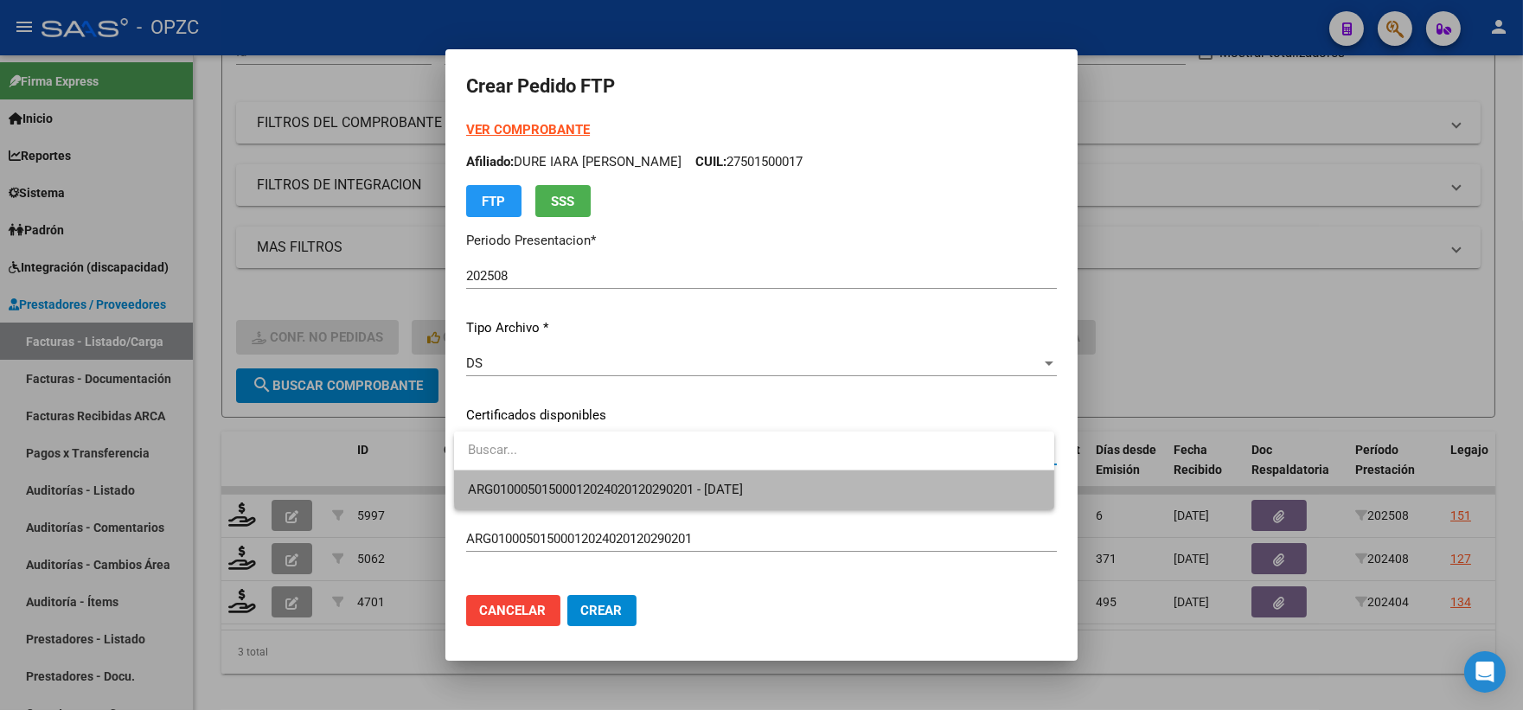
click at [824, 477] on span "ARG01000501500012024020120290201 - [DATE]" at bounding box center [754, 489] width 572 height 39
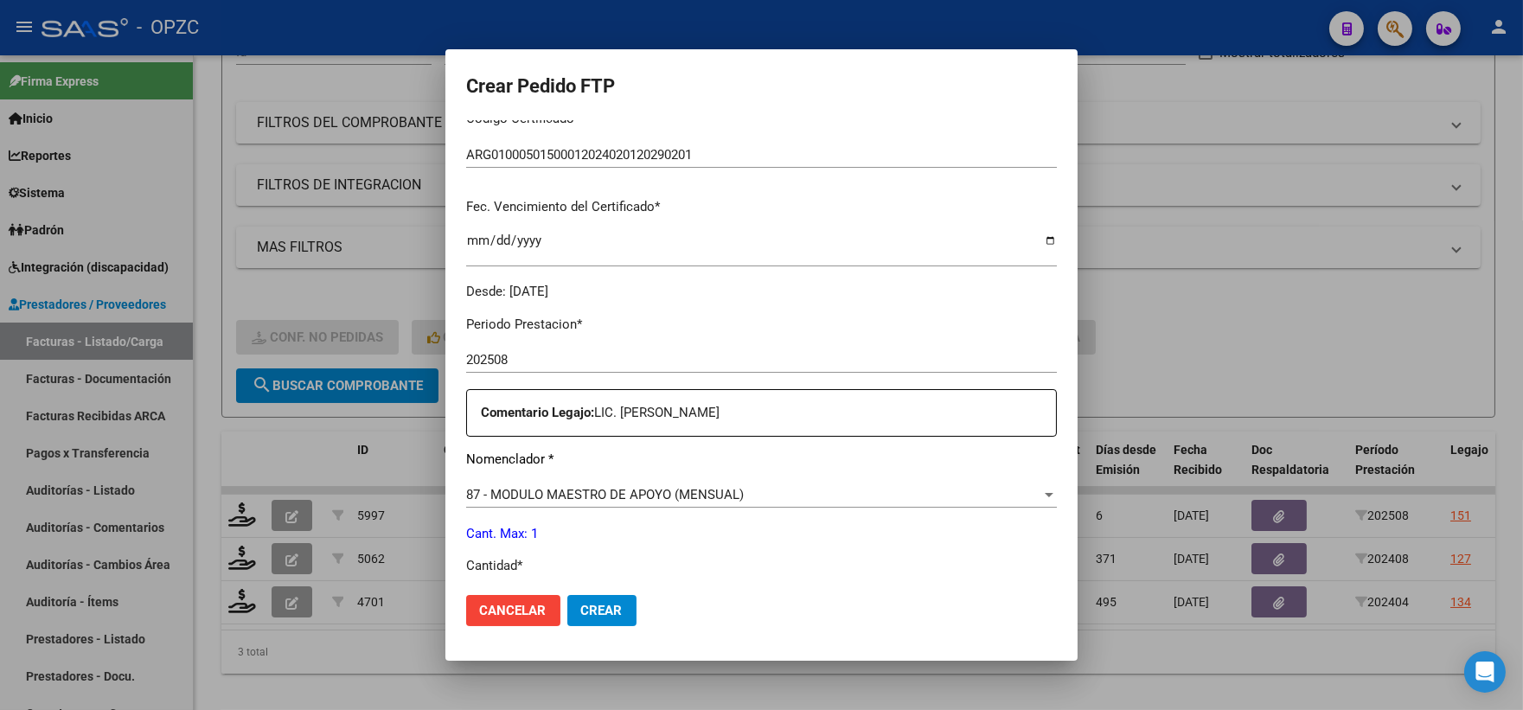
scroll to position [672, 0]
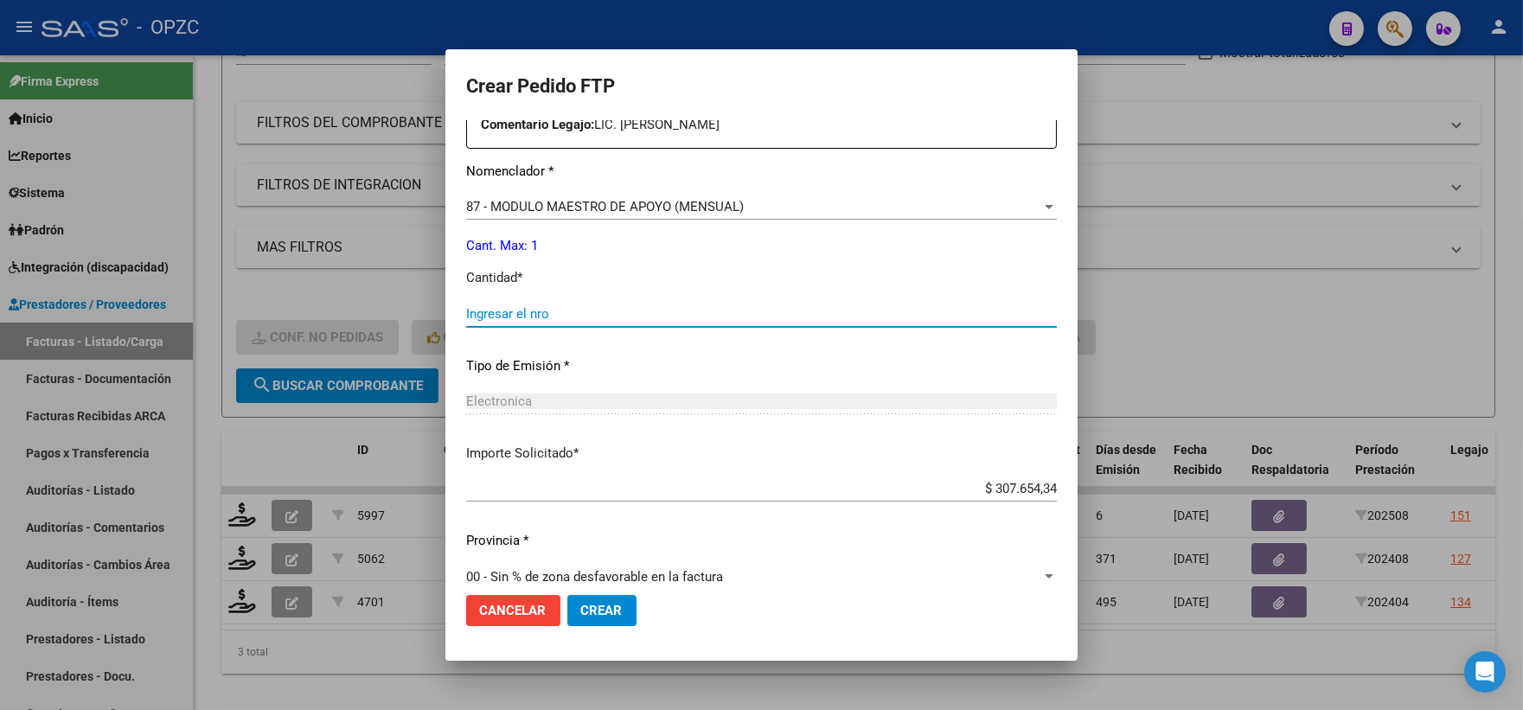
click at [489, 318] on input "Ingresar el nro" at bounding box center [761, 314] width 591 height 16
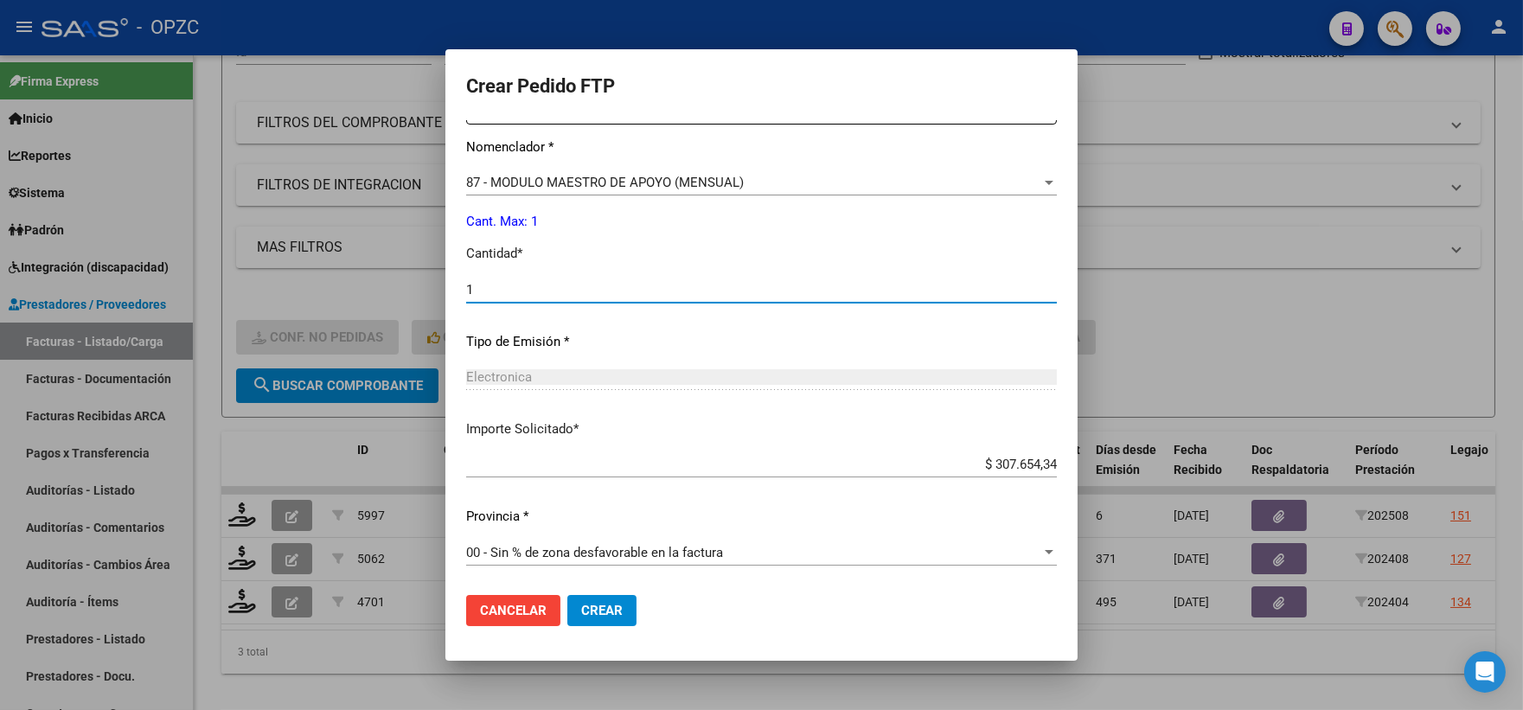
type input "1"
click at [614, 617] on span "Crear" at bounding box center [602, 611] width 42 height 16
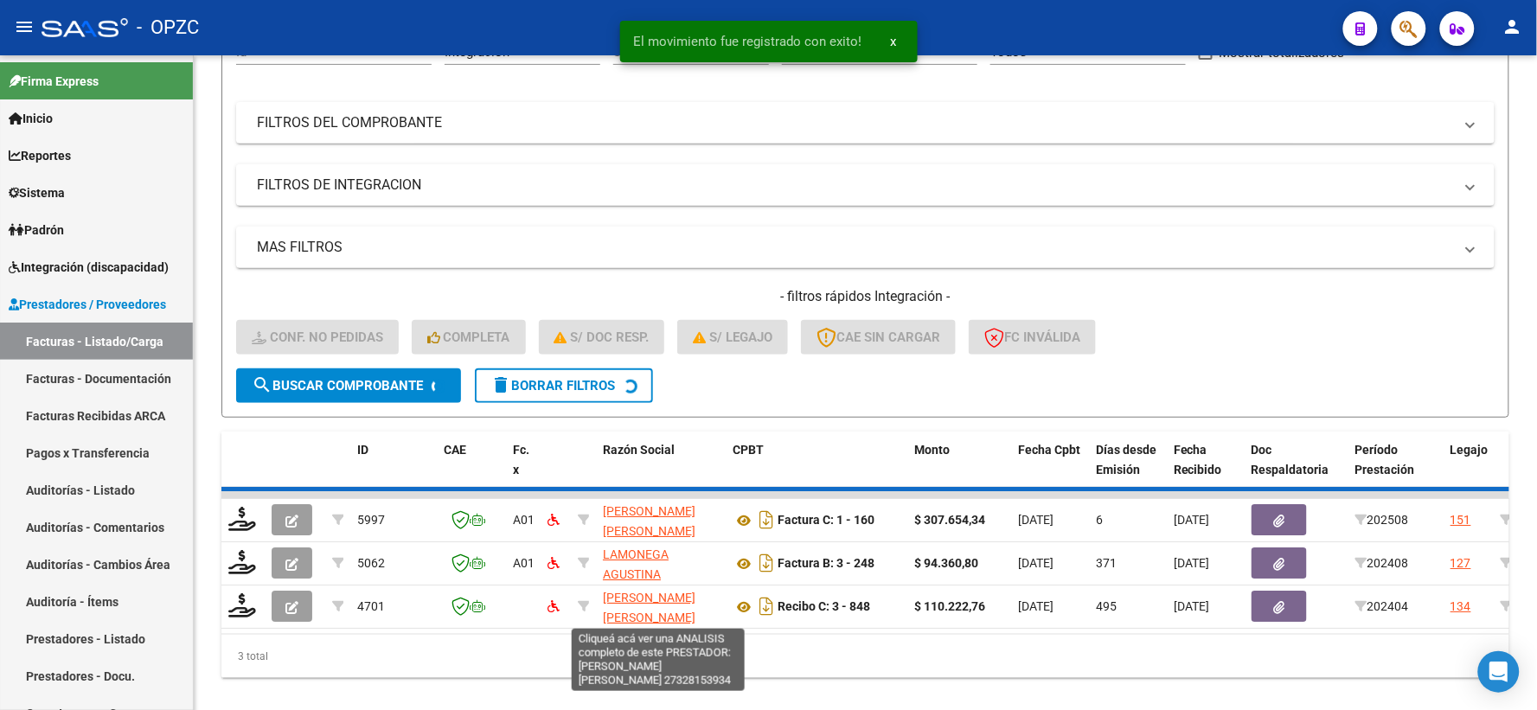
scroll to position [180, 0]
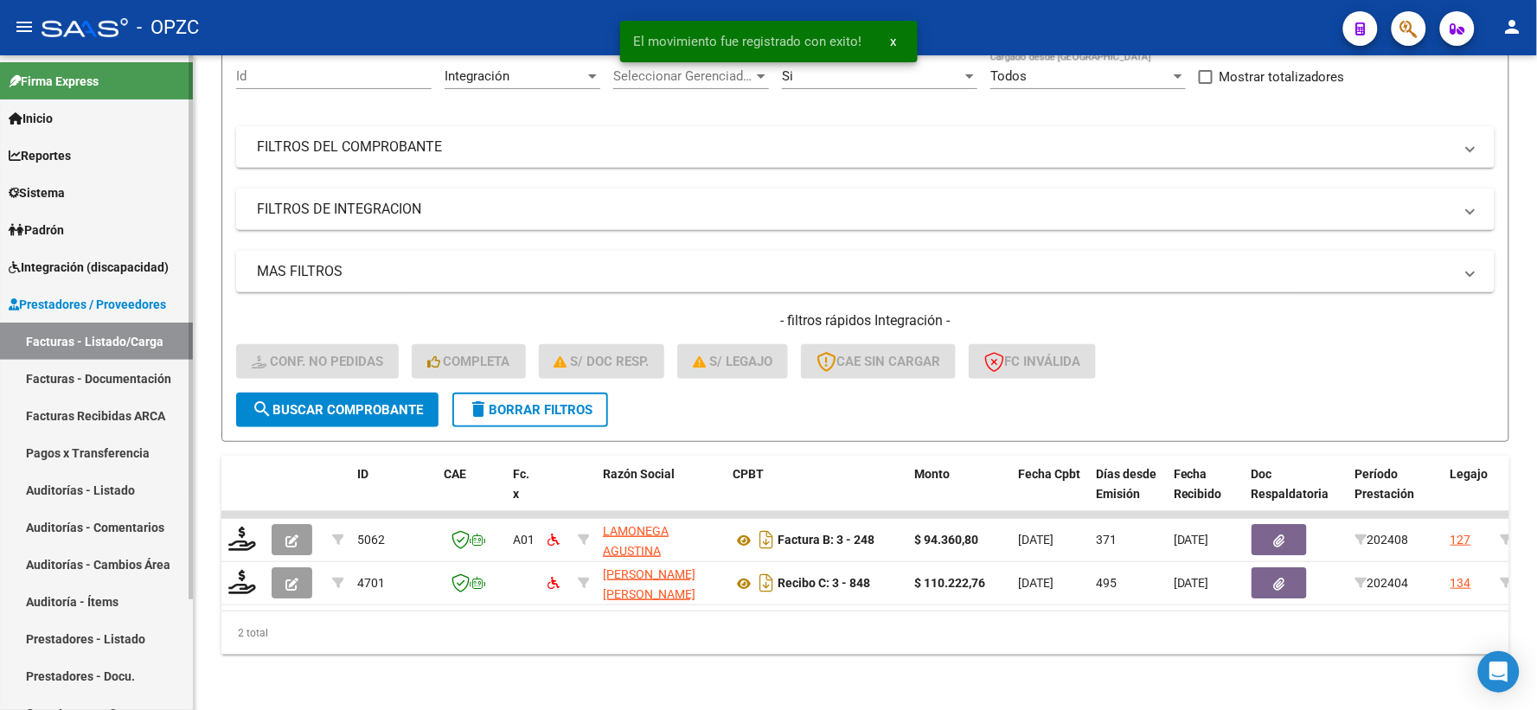
click at [114, 270] on span "Integración (discapacidad)" at bounding box center [89, 267] width 160 height 19
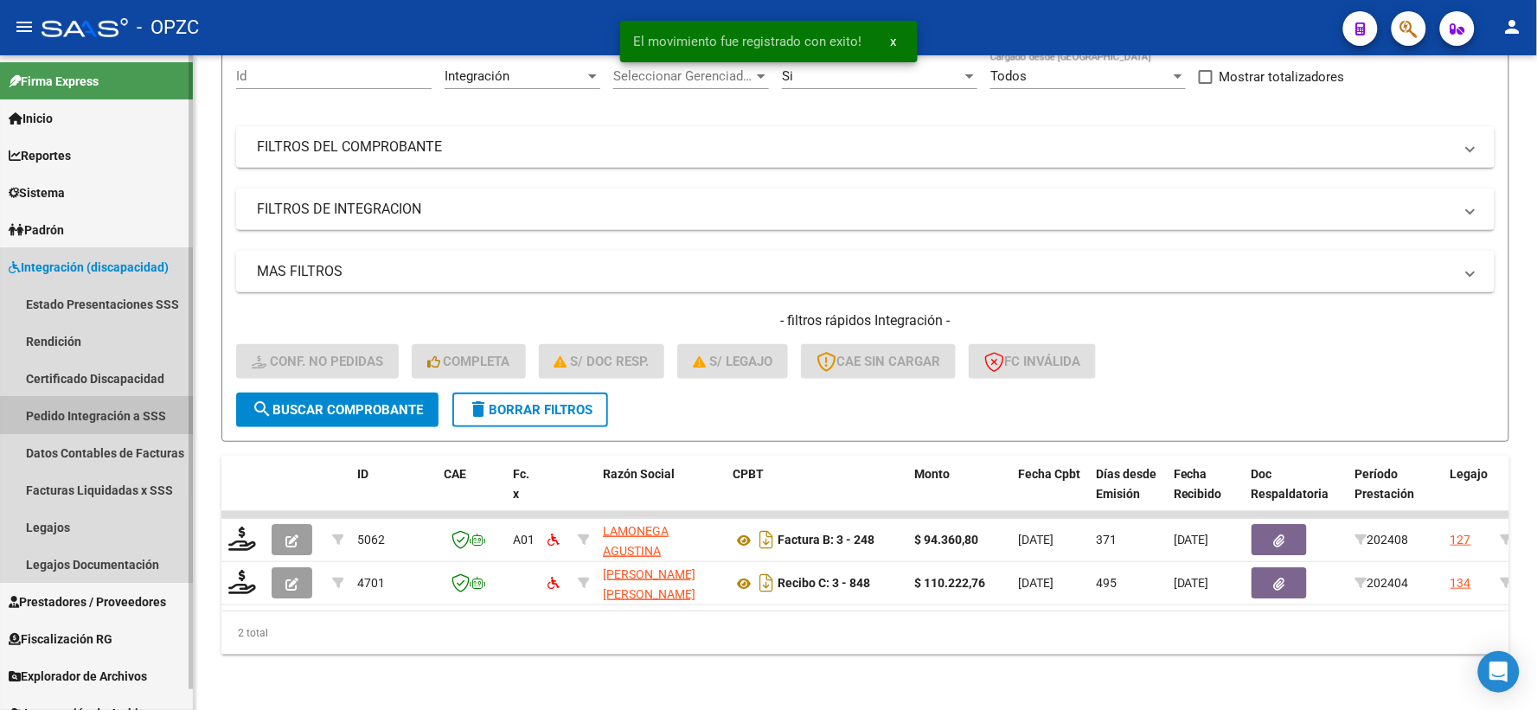
click at [97, 419] on link "Pedido Integración a SSS" at bounding box center [96, 415] width 193 height 37
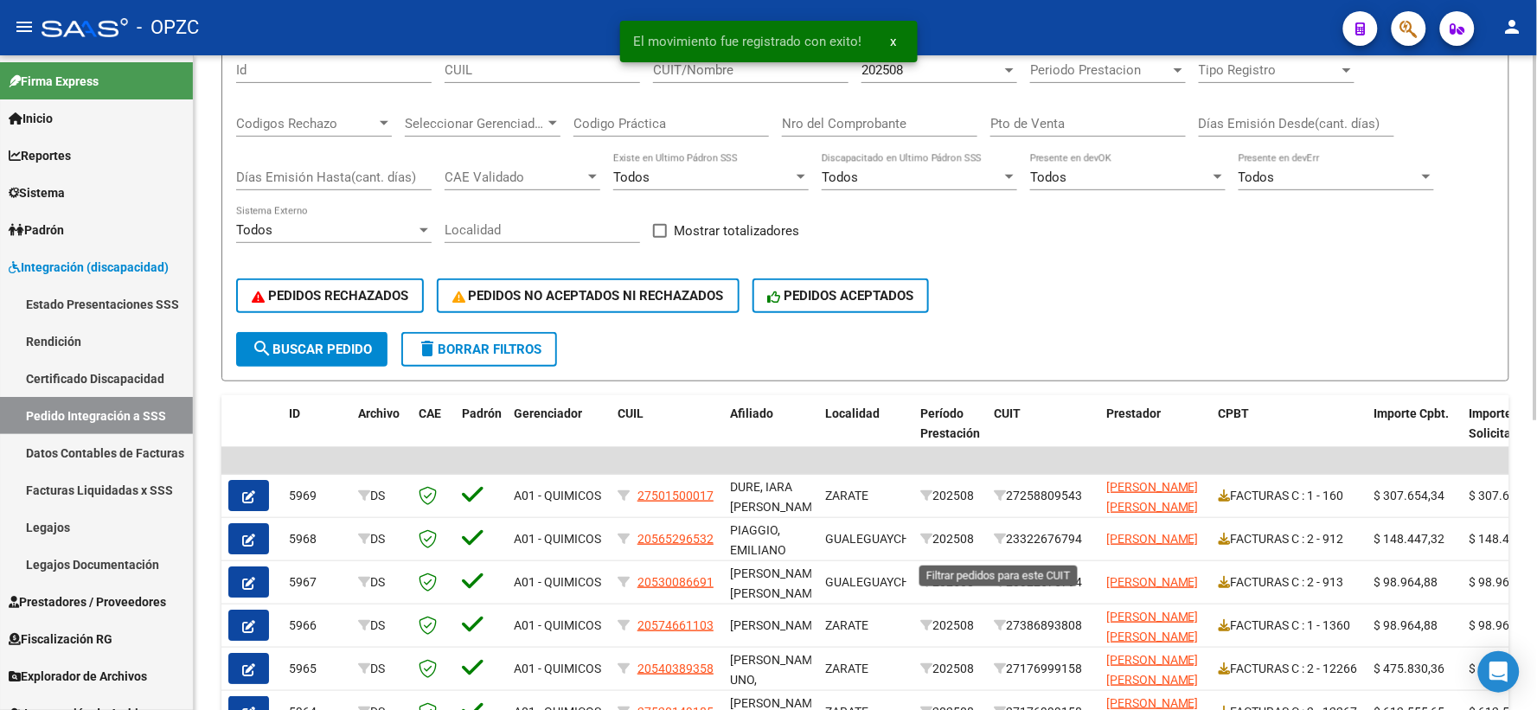
scroll to position [288, 0]
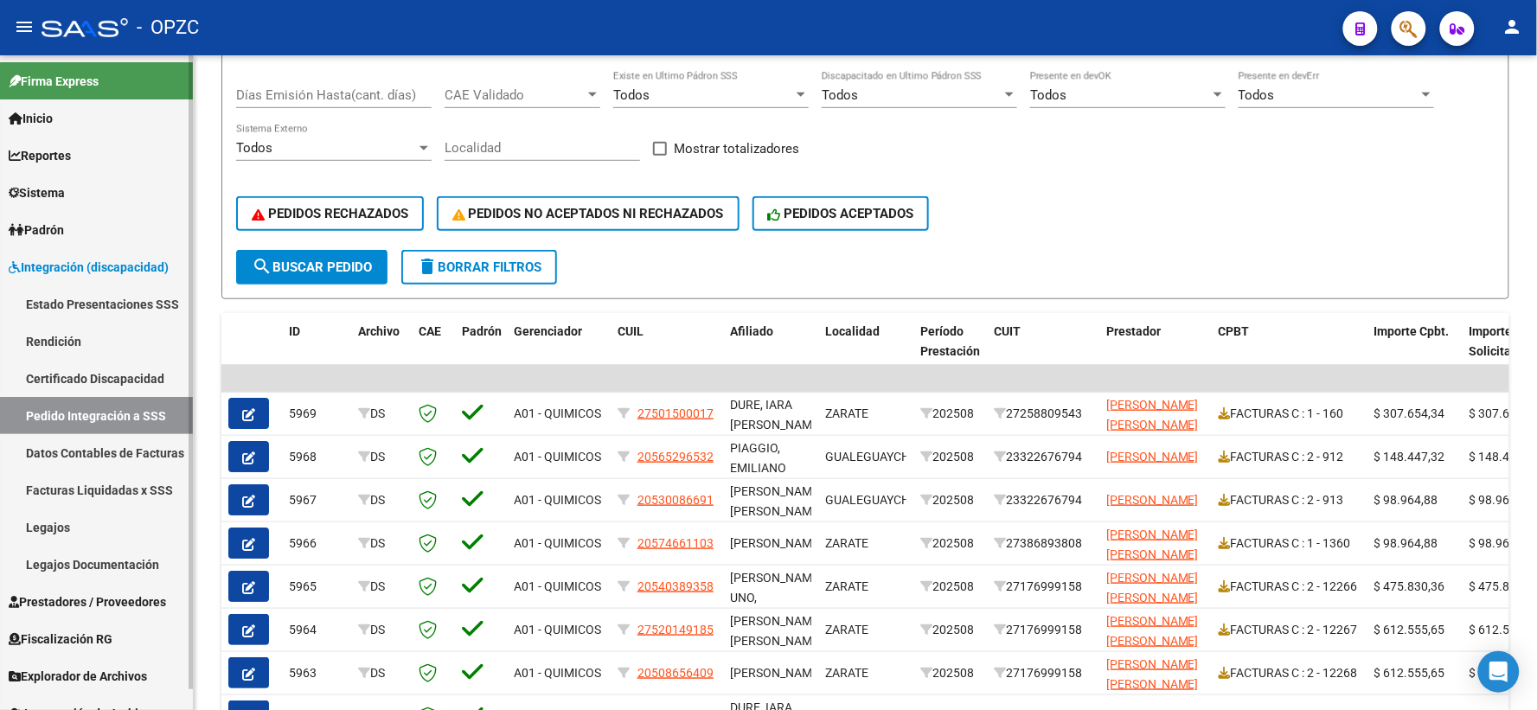
click at [93, 602] on span "Prestadores / Proveedores" at bounding box center [87, 601] width 157 height 19
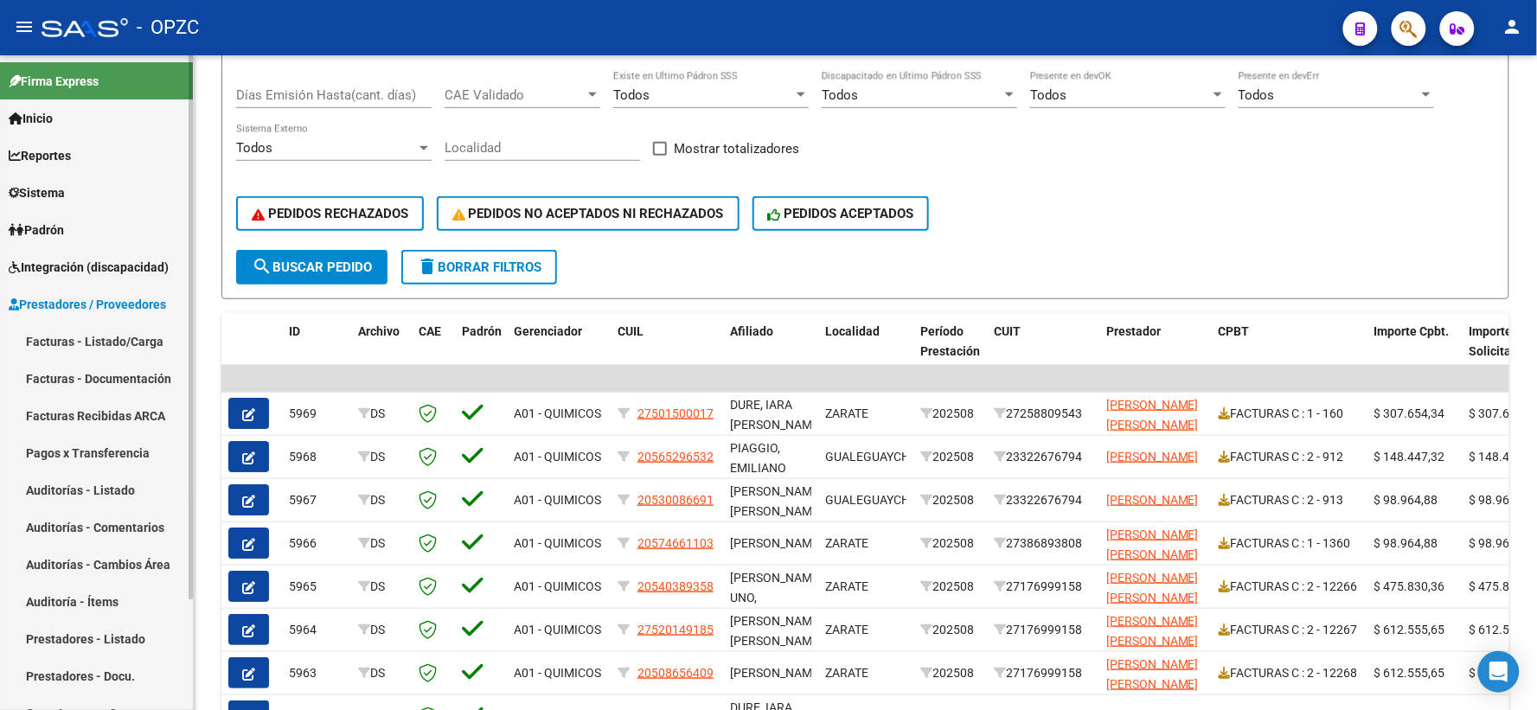
click at [132, 337] on link "Facturas - Listado/Carga" at bounding box center [96, 341] width 193 height 37
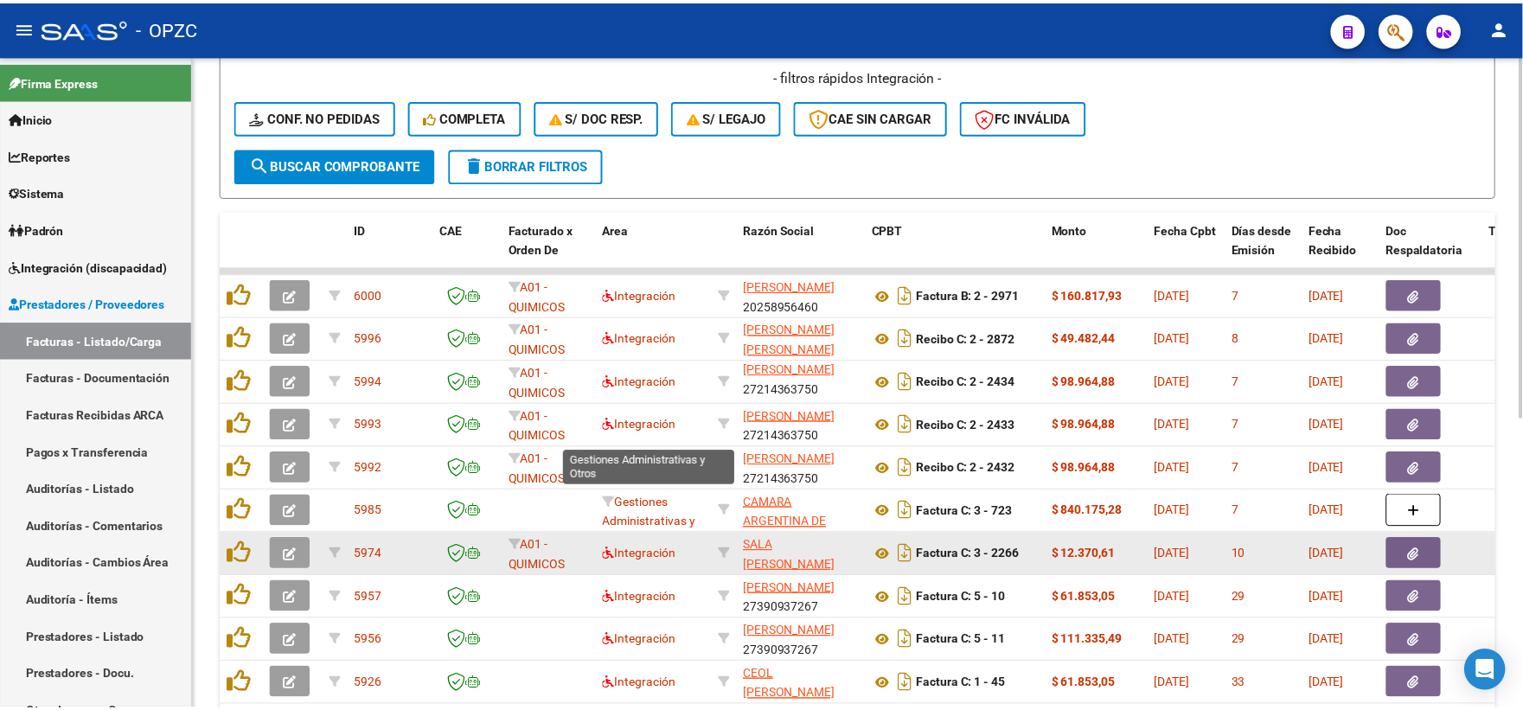
scroll to position [525, 0]
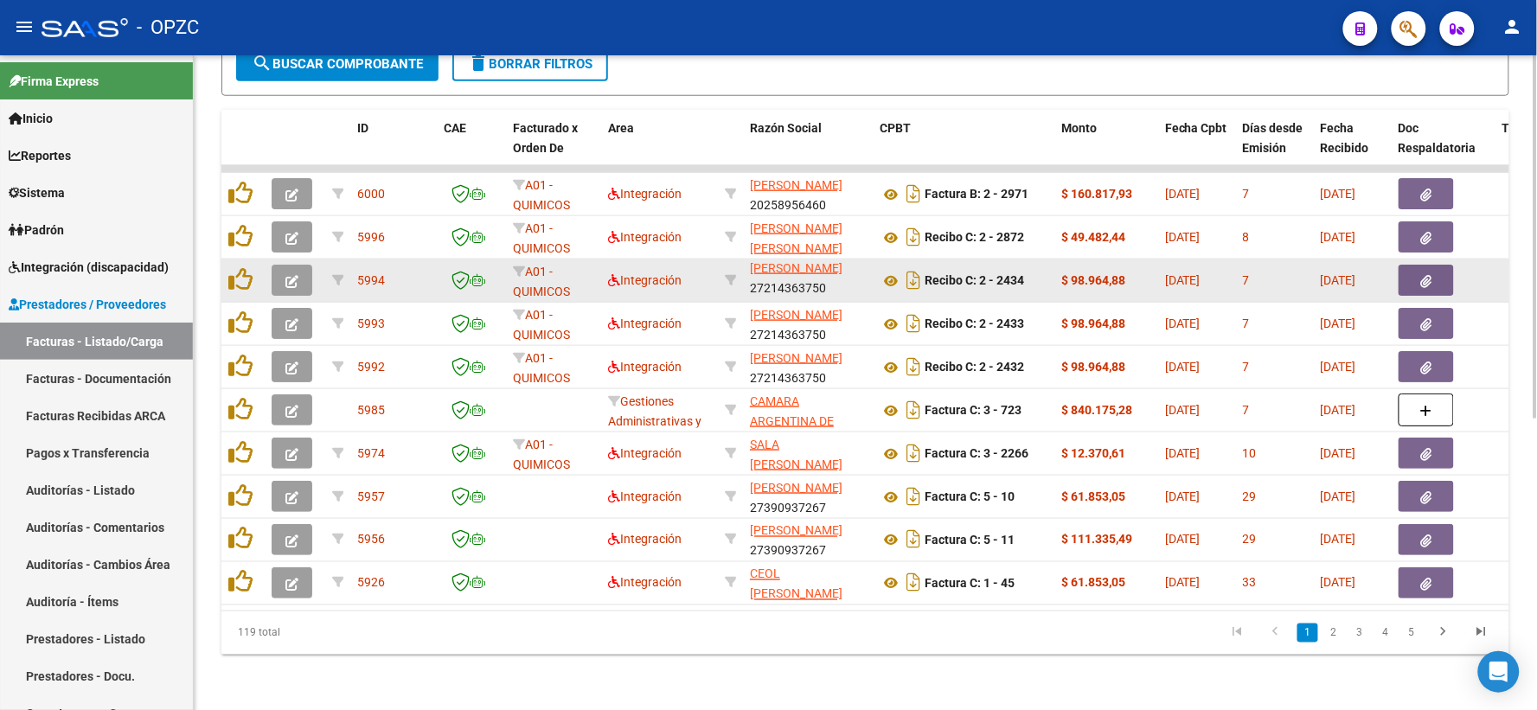
click at [279, 265] on button "button" at bounding box center [292, 280] width 41 height 31
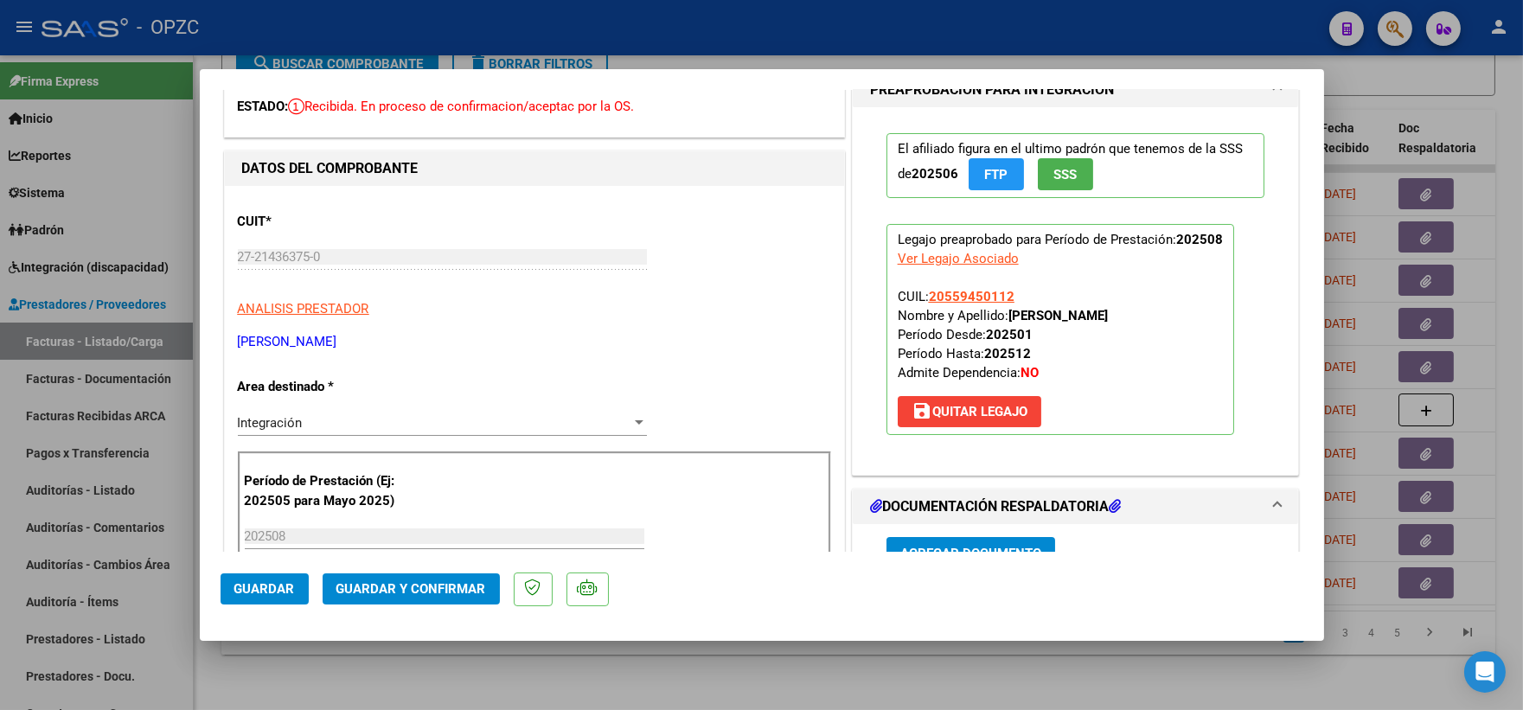
scroll to position [0, 0]
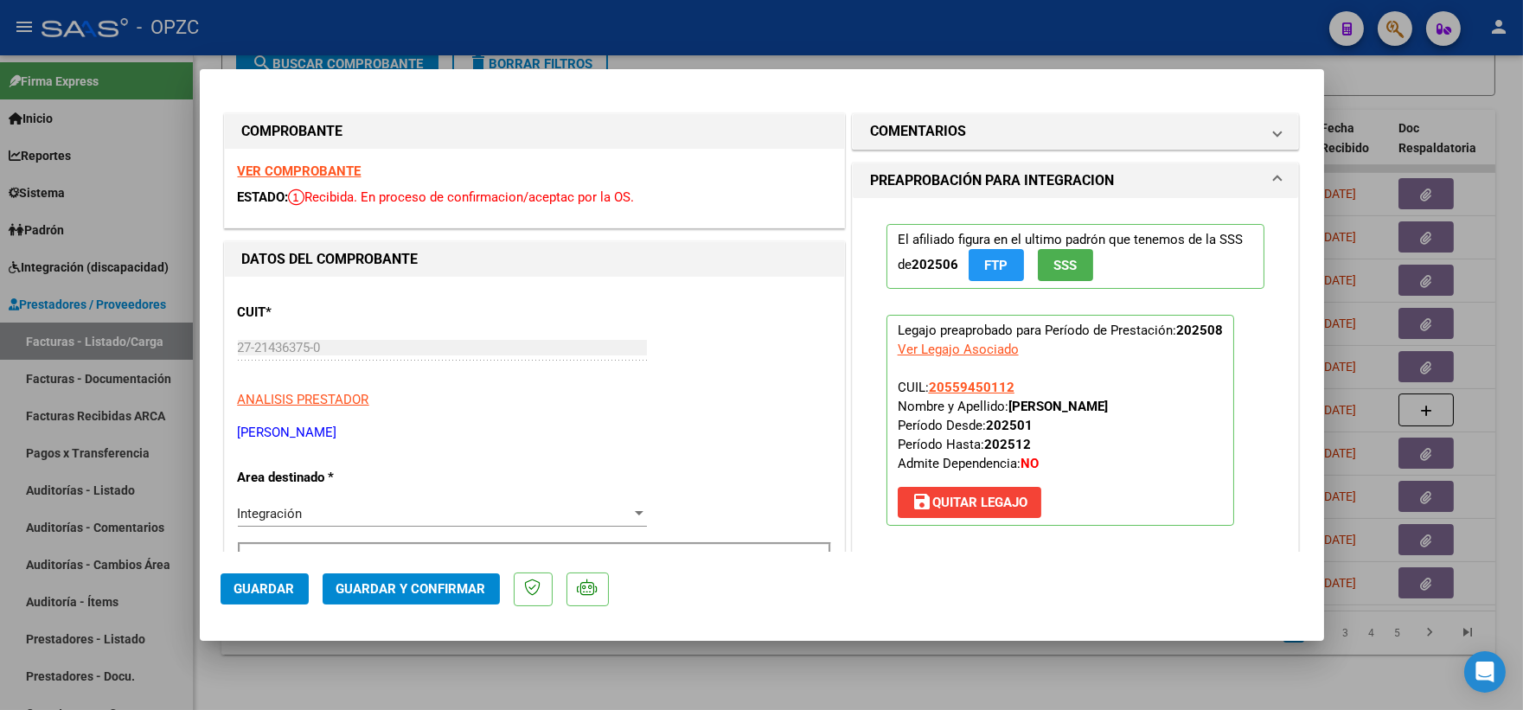
click at [290, 171] on strong "VER COMPROBANTE" at bounding box center [300, 171] width 124 height 16
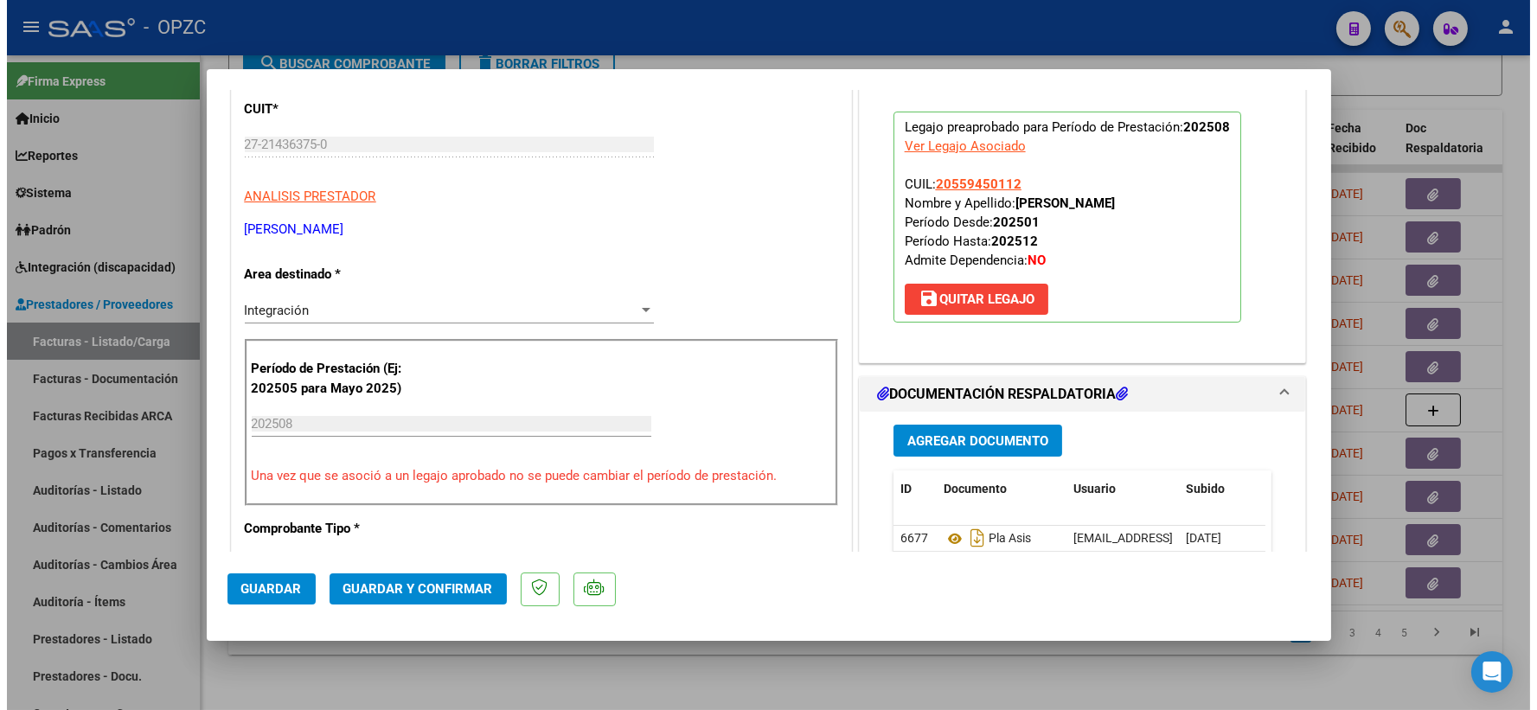
scroll to position [288, 0]
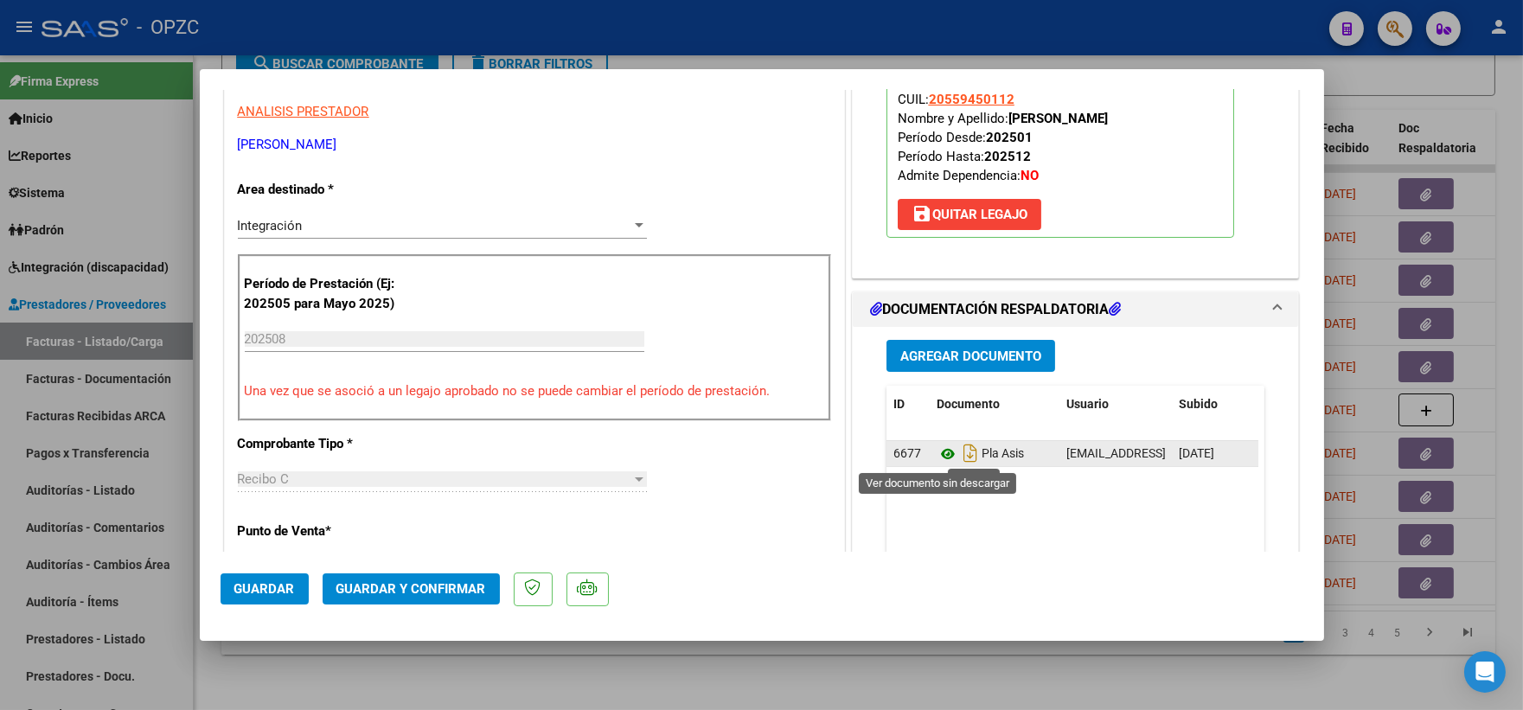
click at [940, 459] on icon at bounding box center [947, 454] width 22 height 21
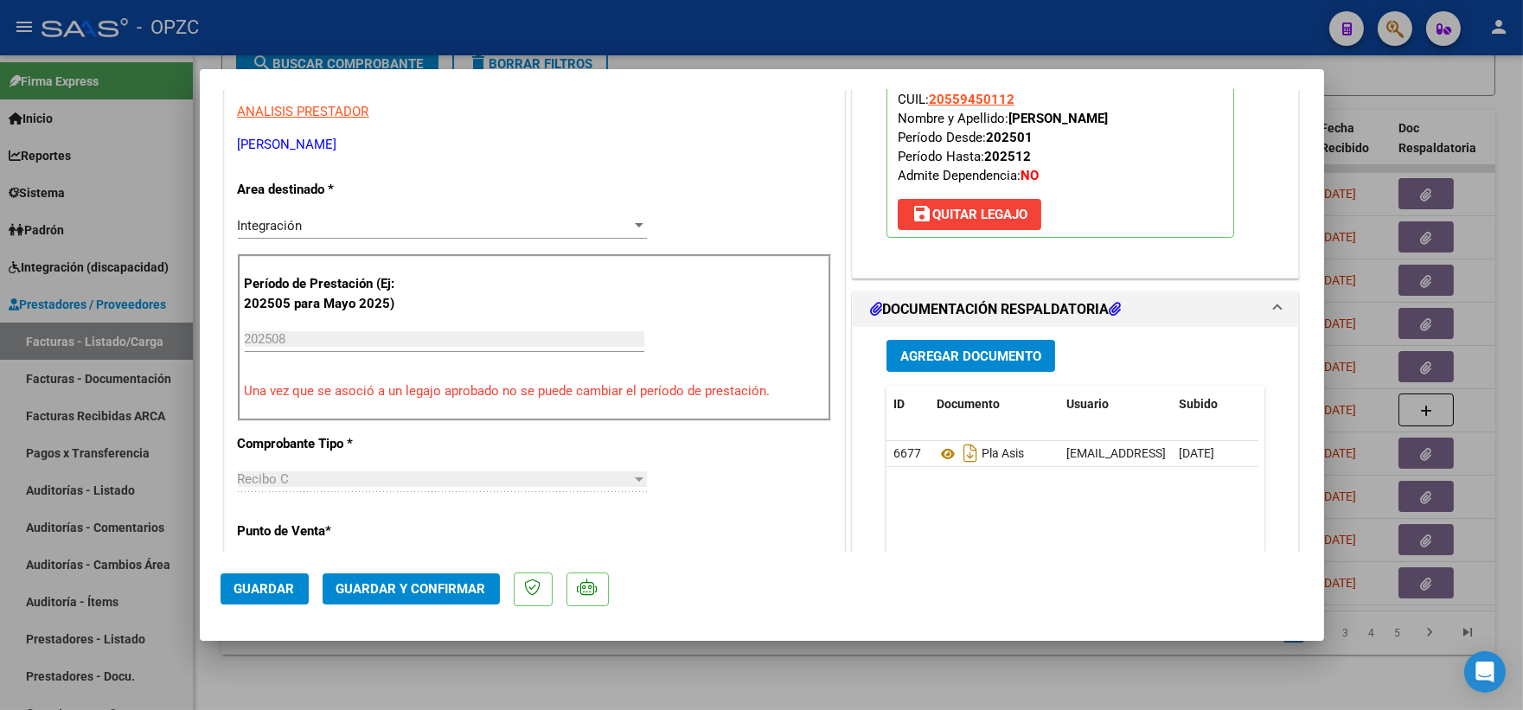
click at [398, 581] on span "Guardar y Confirmar" at bounding box center [411, 589] width 150 height 16
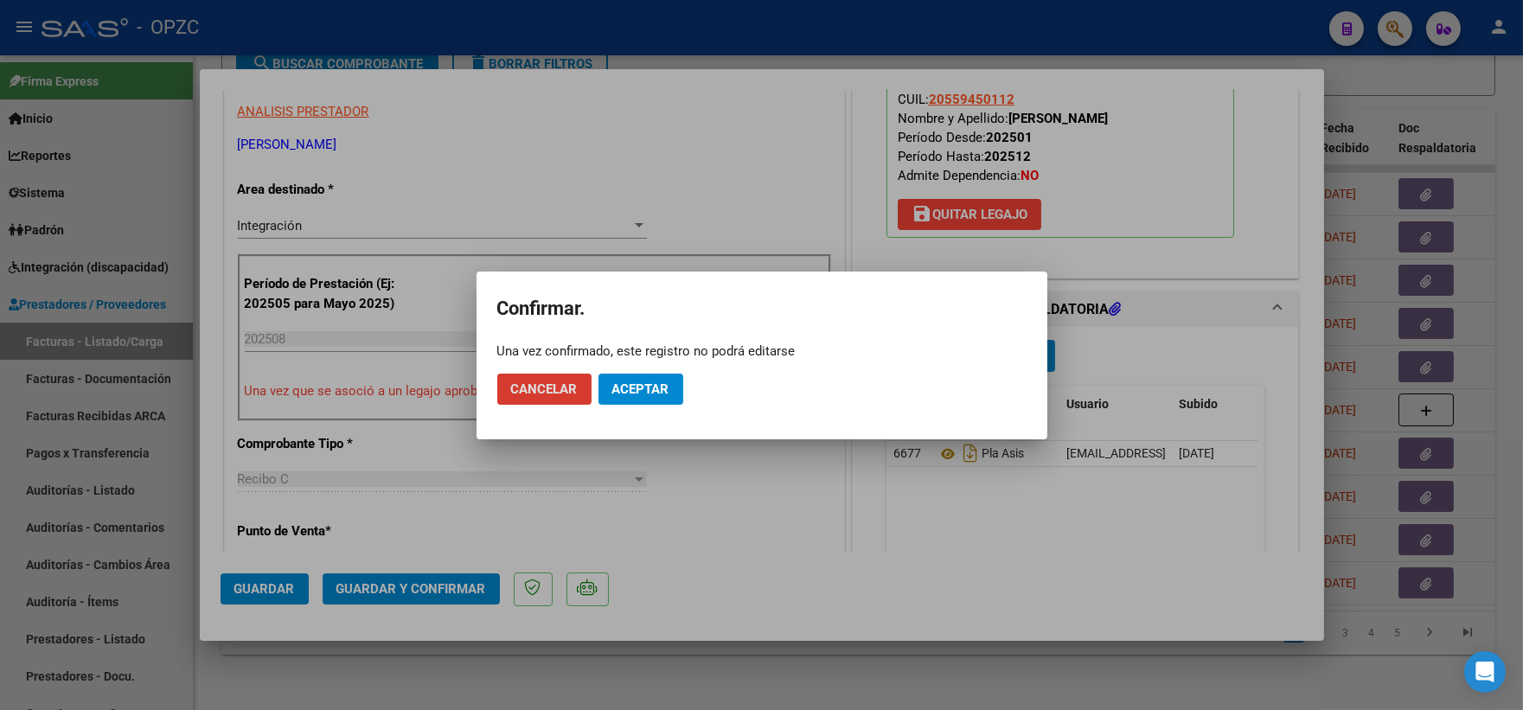
click at [657, 381] on span "Aceptar" at bounding box center [640, 389] width 57 height 16
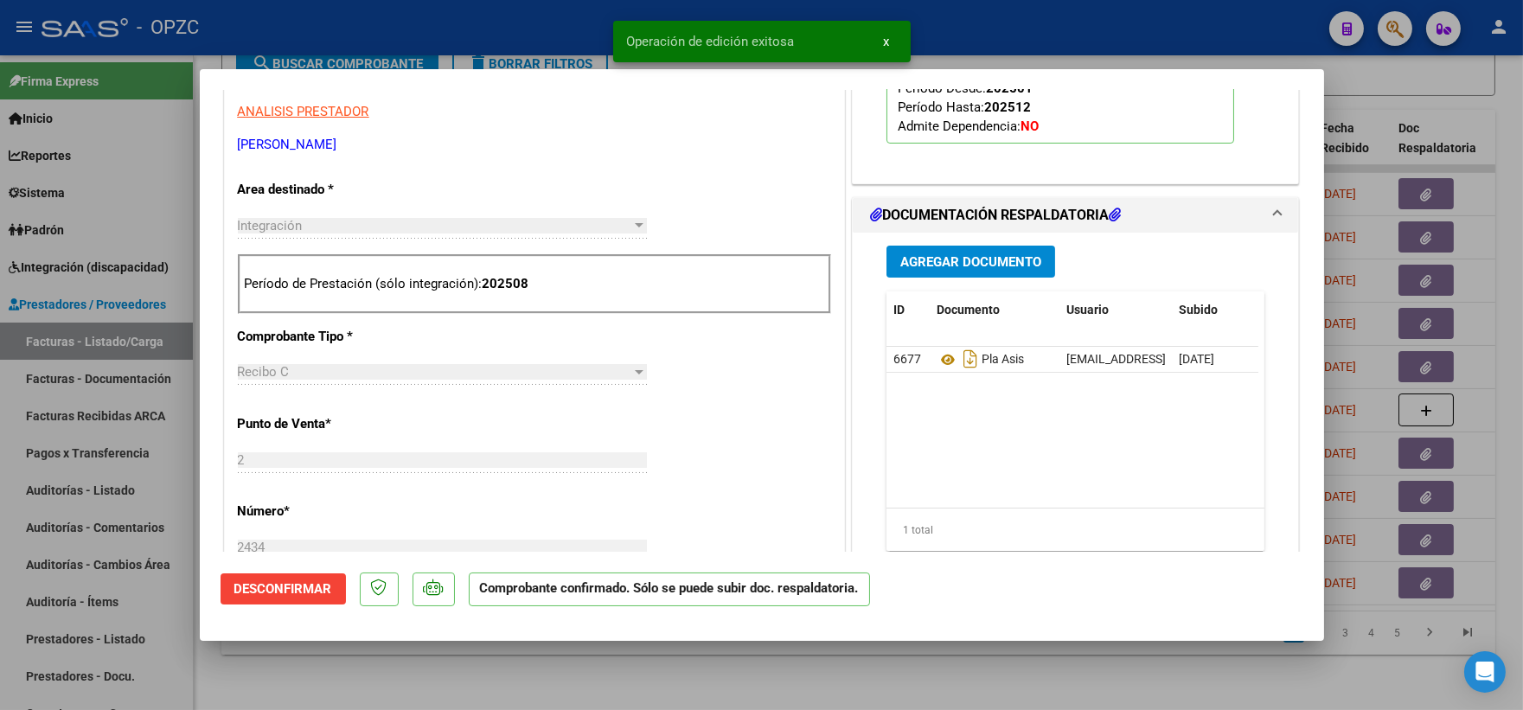
click at [1437, 95] on div at bounding box center [761, 355] width 1523 height 710
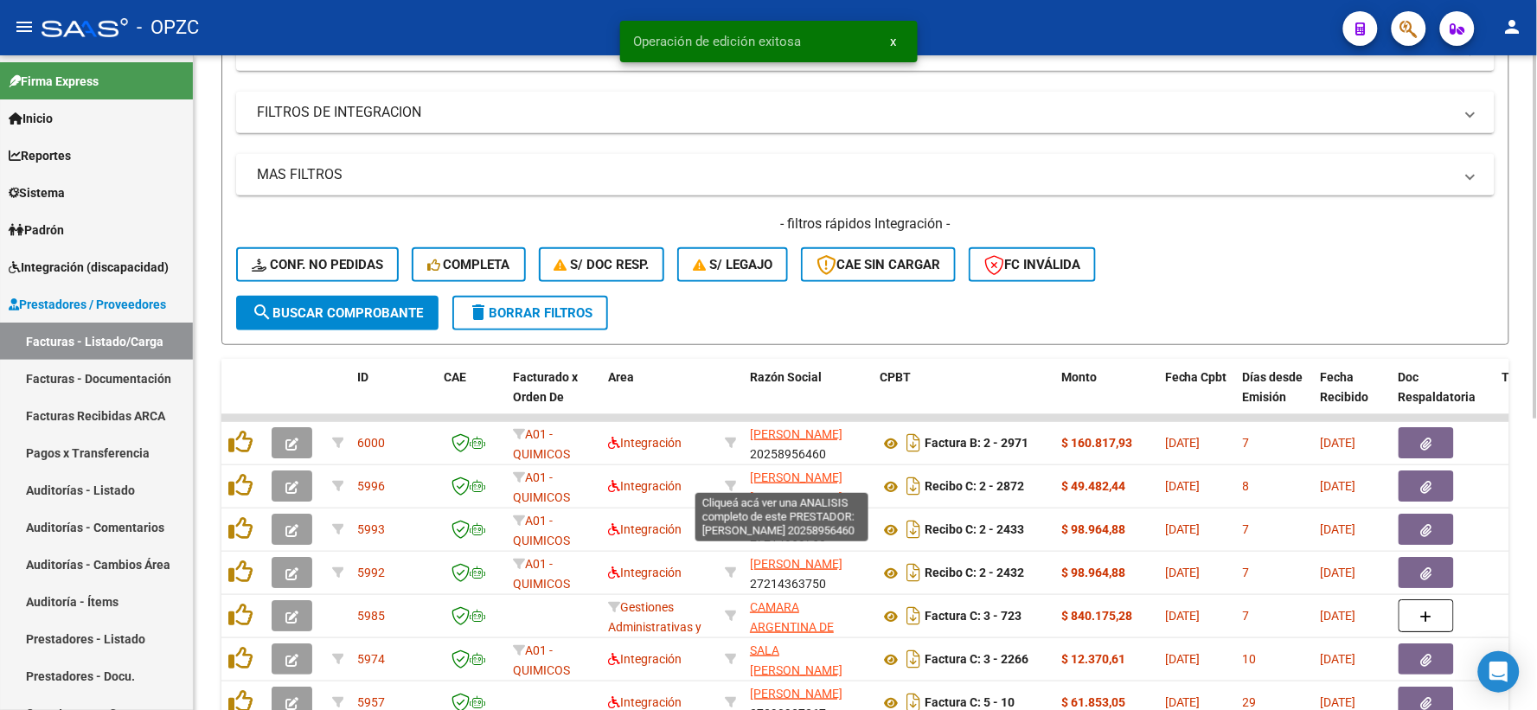
scroll to position [237, 0]
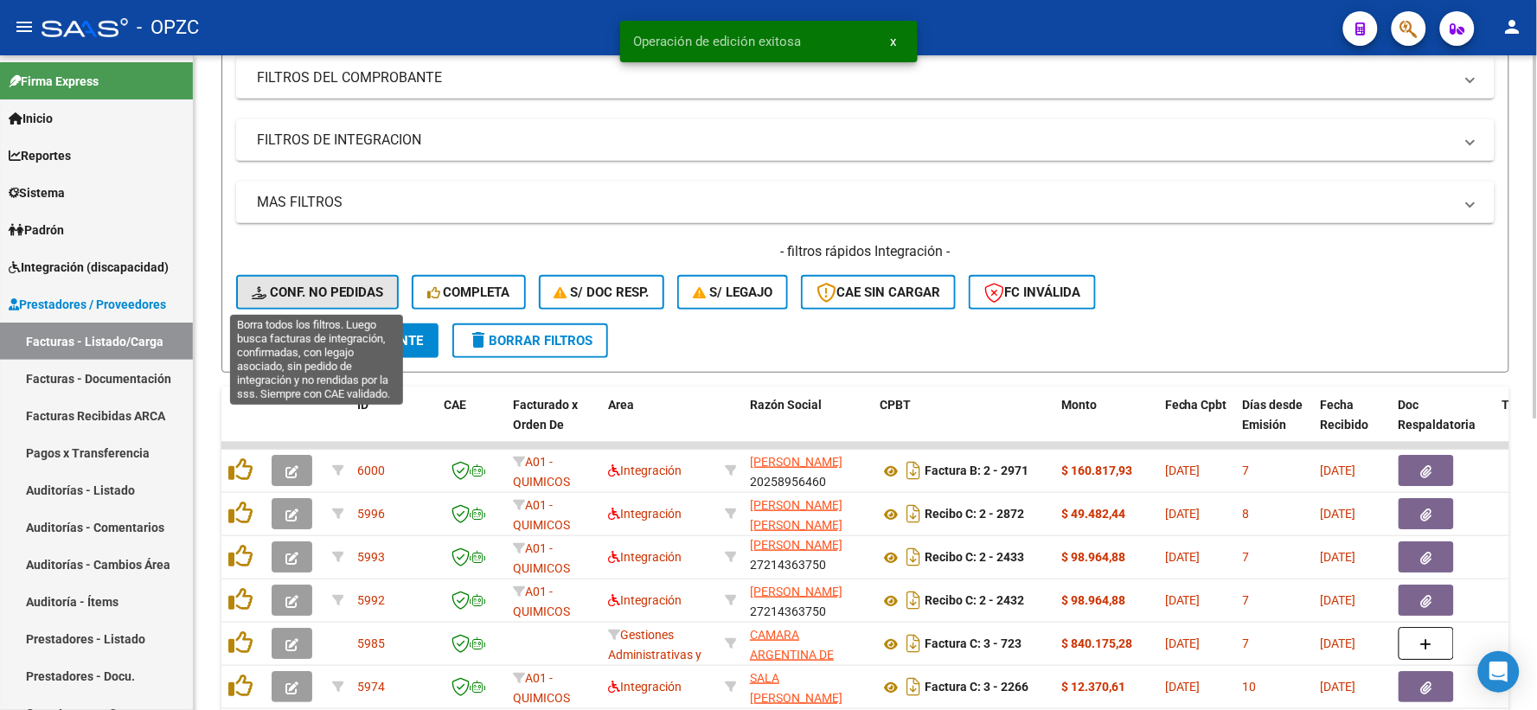
click at [305, 287] on span "Conf. no pedidas" at bounding box center [317, 292] width 131 height 16
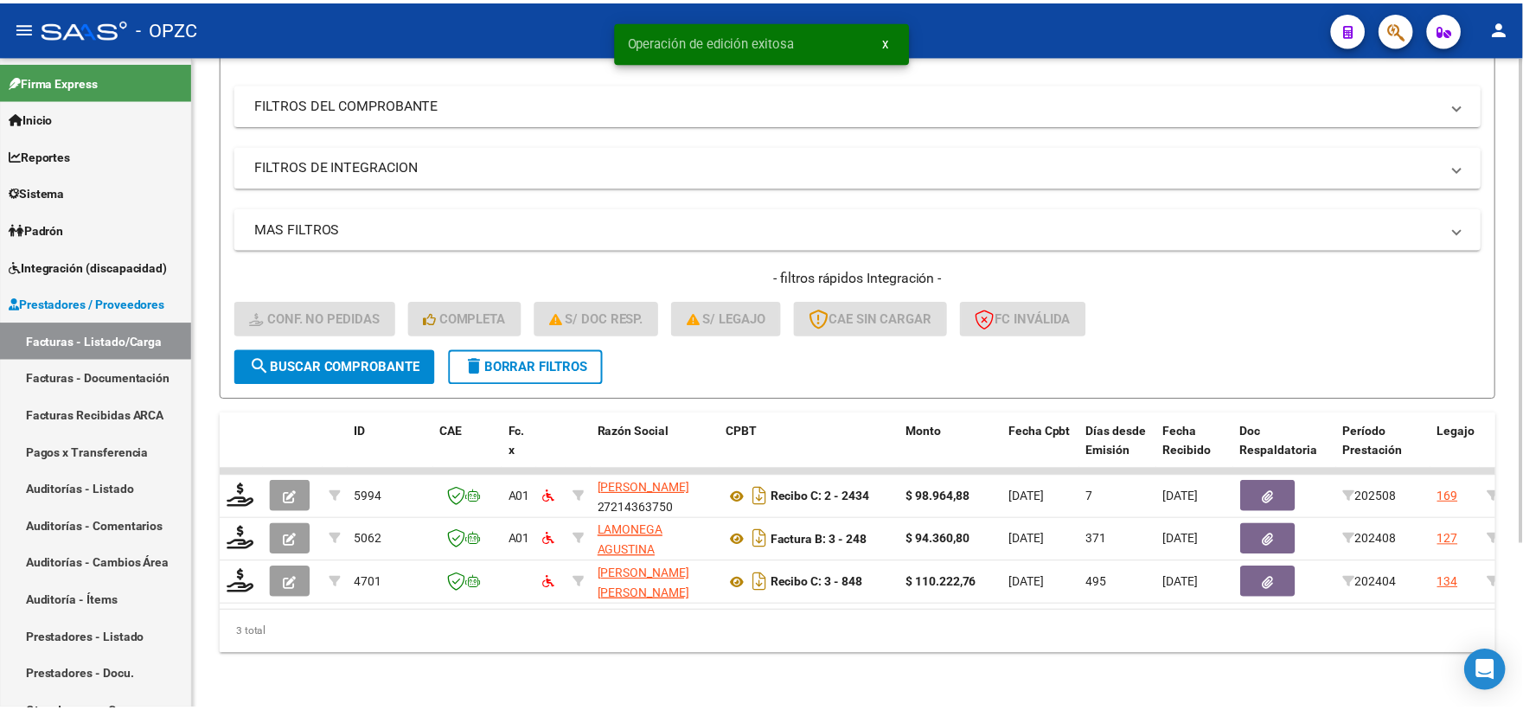
scroll to position [223, 0]
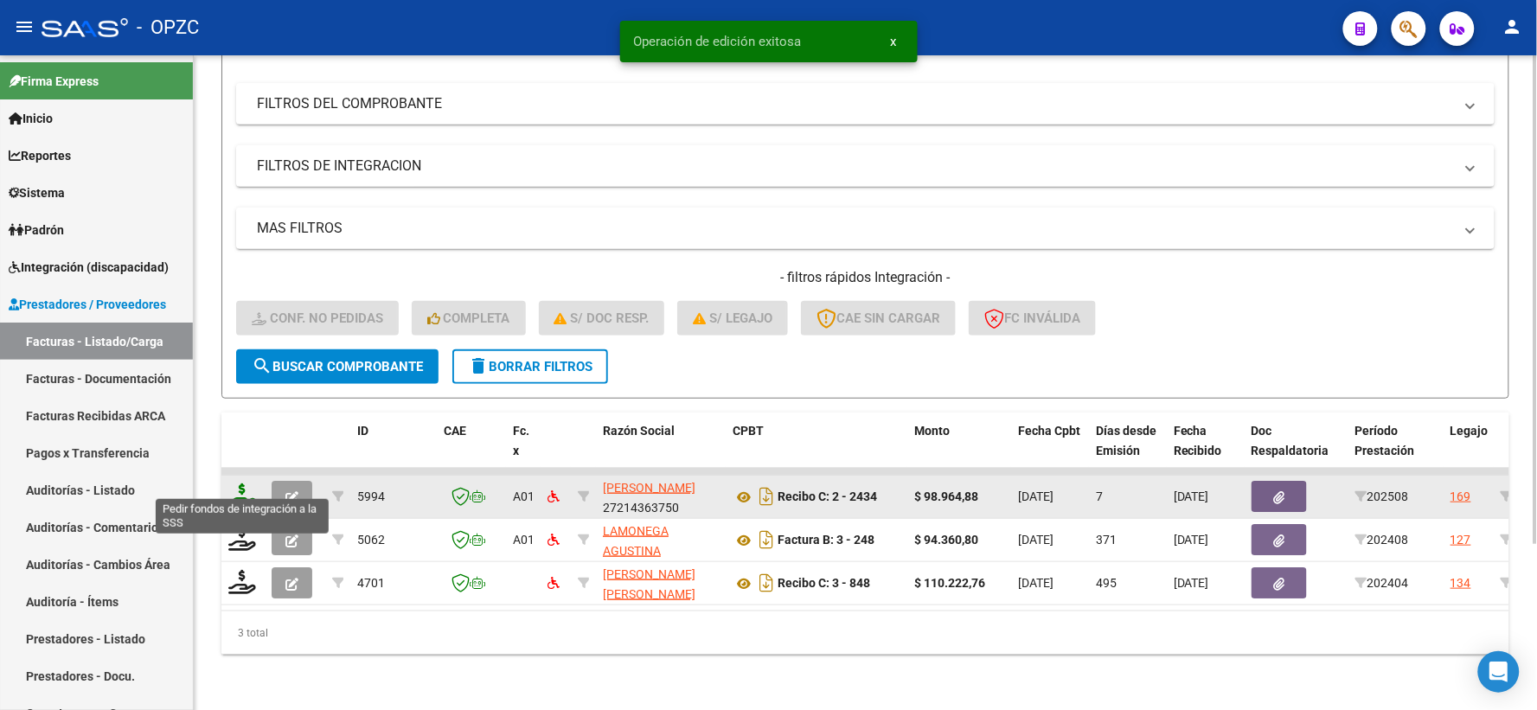
click at [247, 483] on icon at bounding box center [242, 495] width 28 height 24
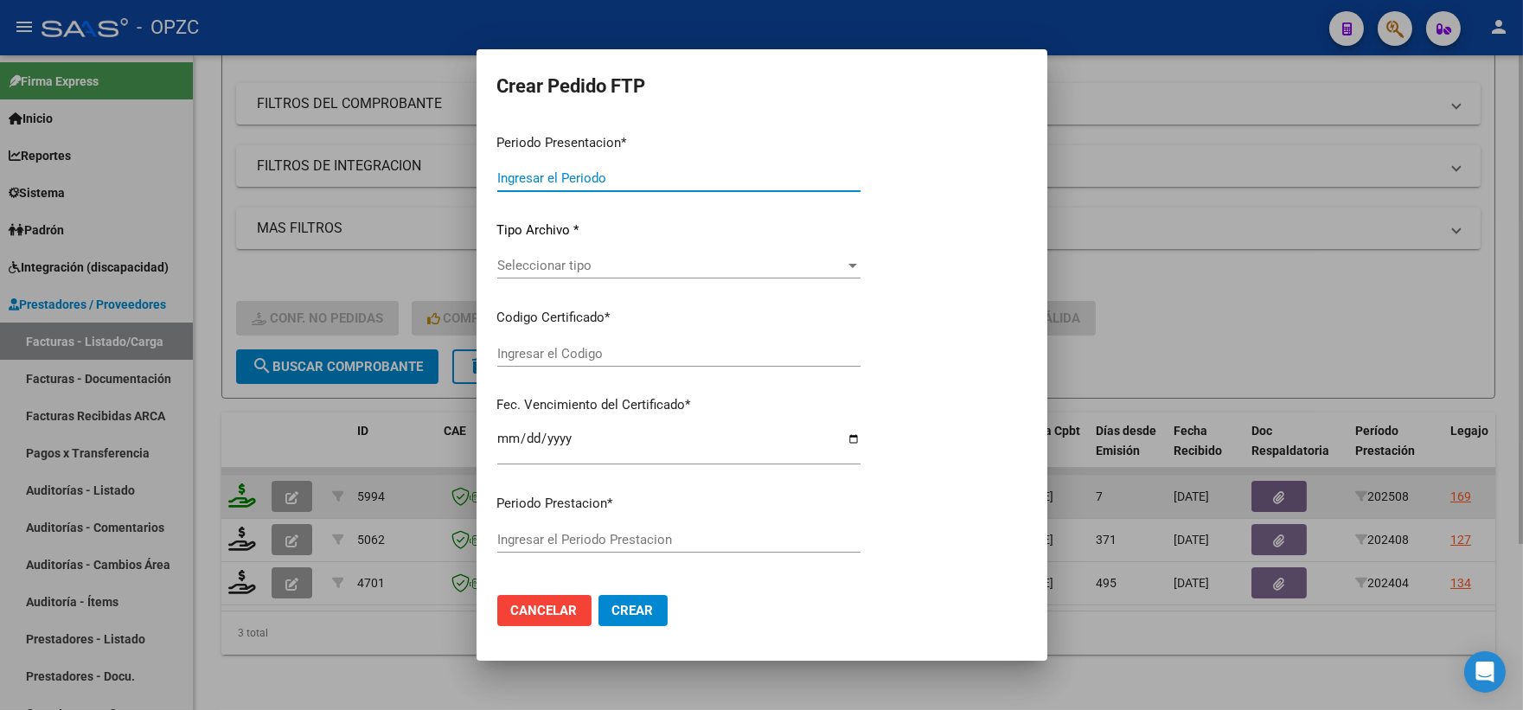
type input "202508"
type input "$ 98.964,88"
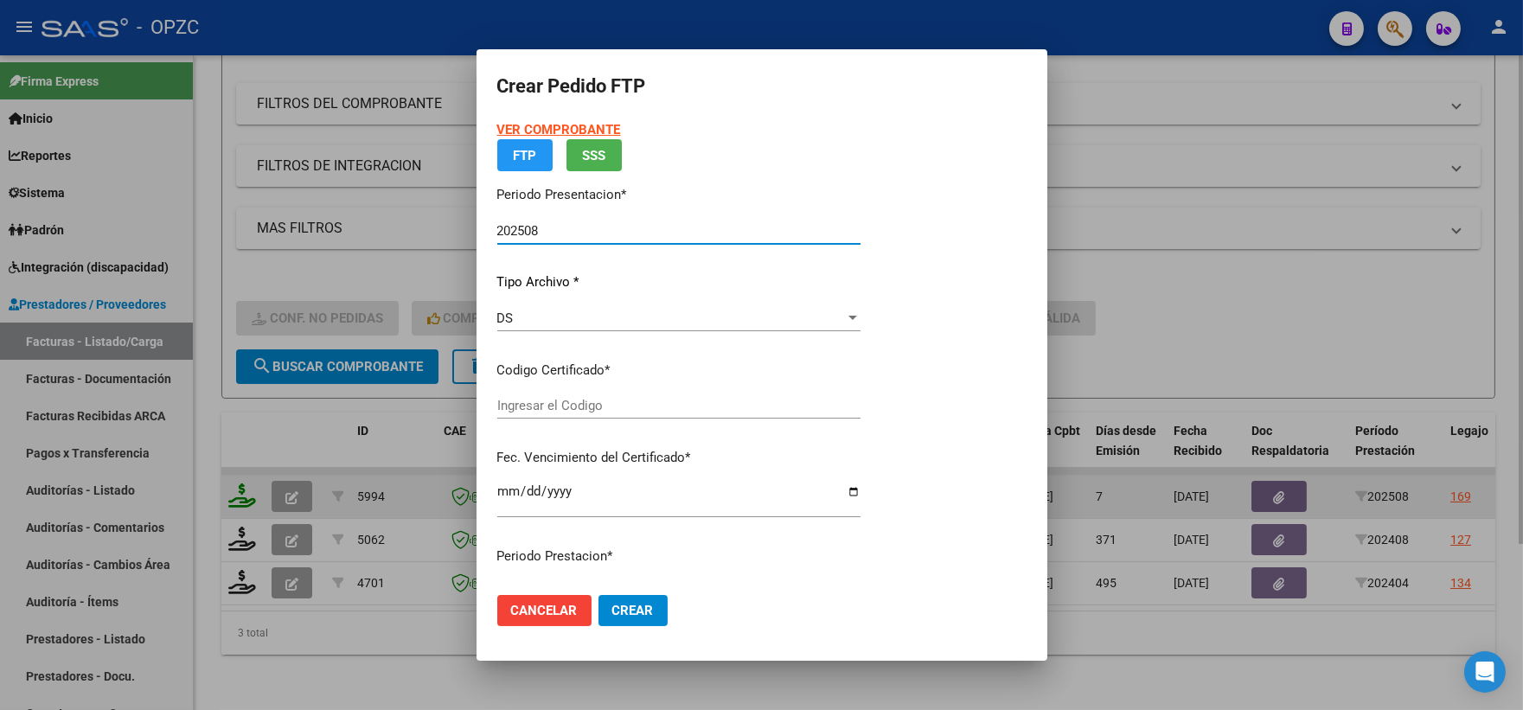
type input "ARG02000559450112025041620300416"
type input "[DATE]"
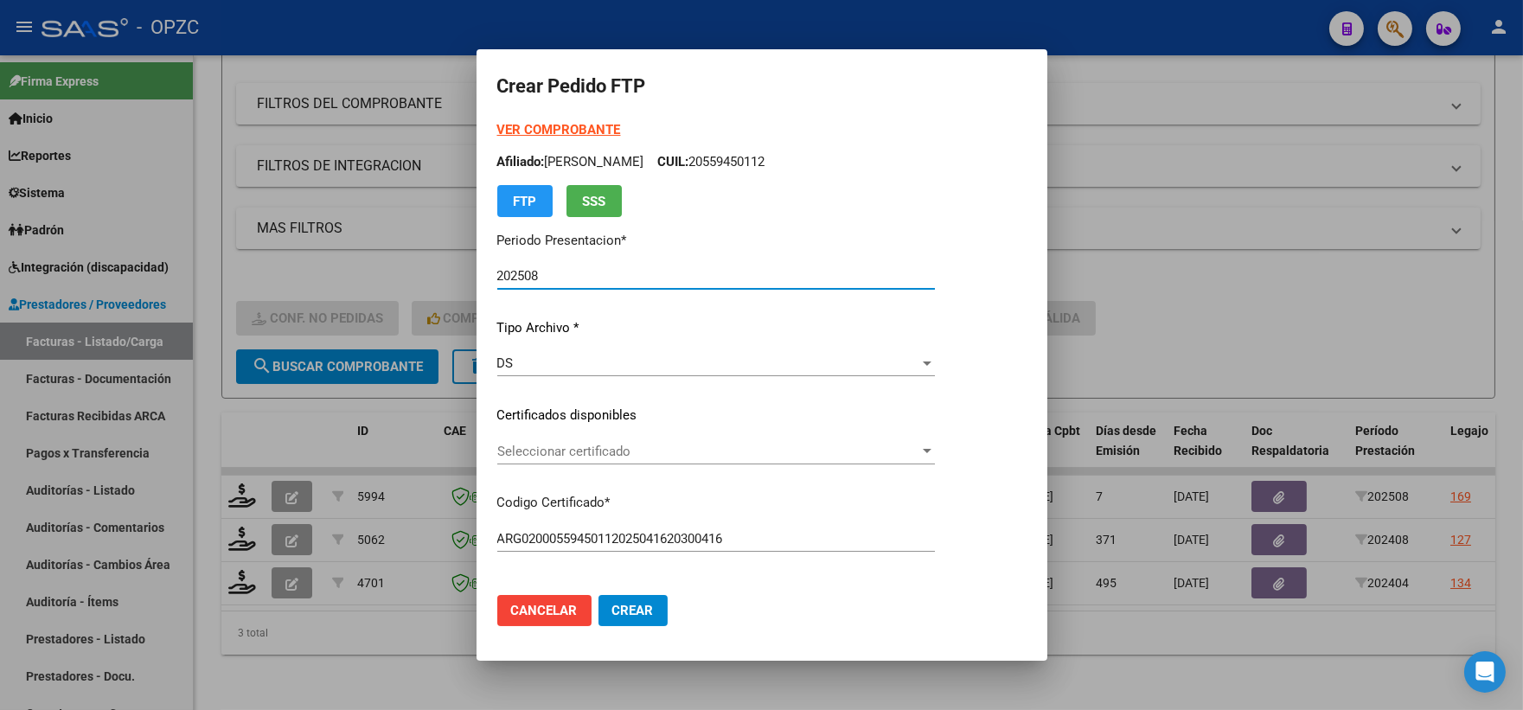
click at [935, 453] on div at bounding box center [927, 451] width 16 height 14
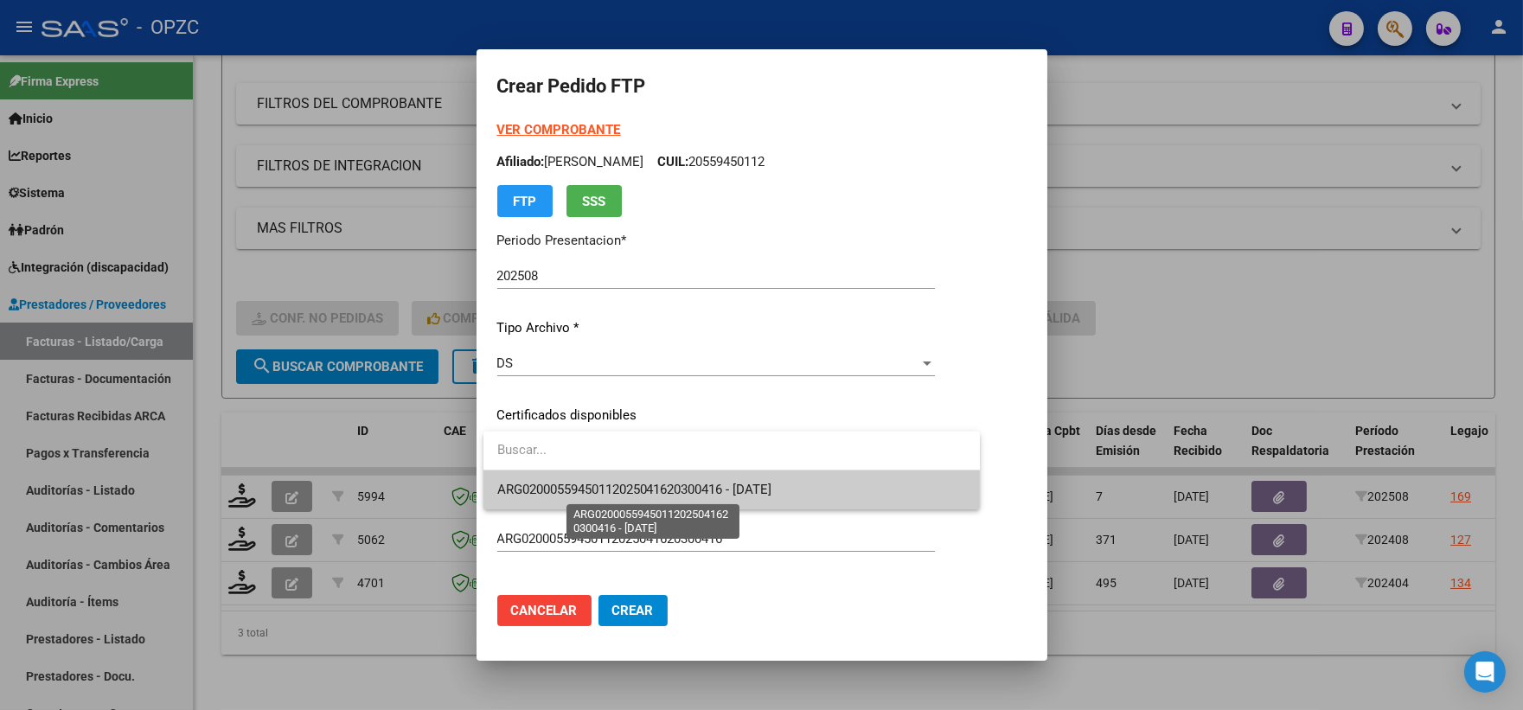
click at [772, 491] on span "ARG02000559450112025041620300416 - [DATE]" at bounding box center [634, 490] width 275 height 16
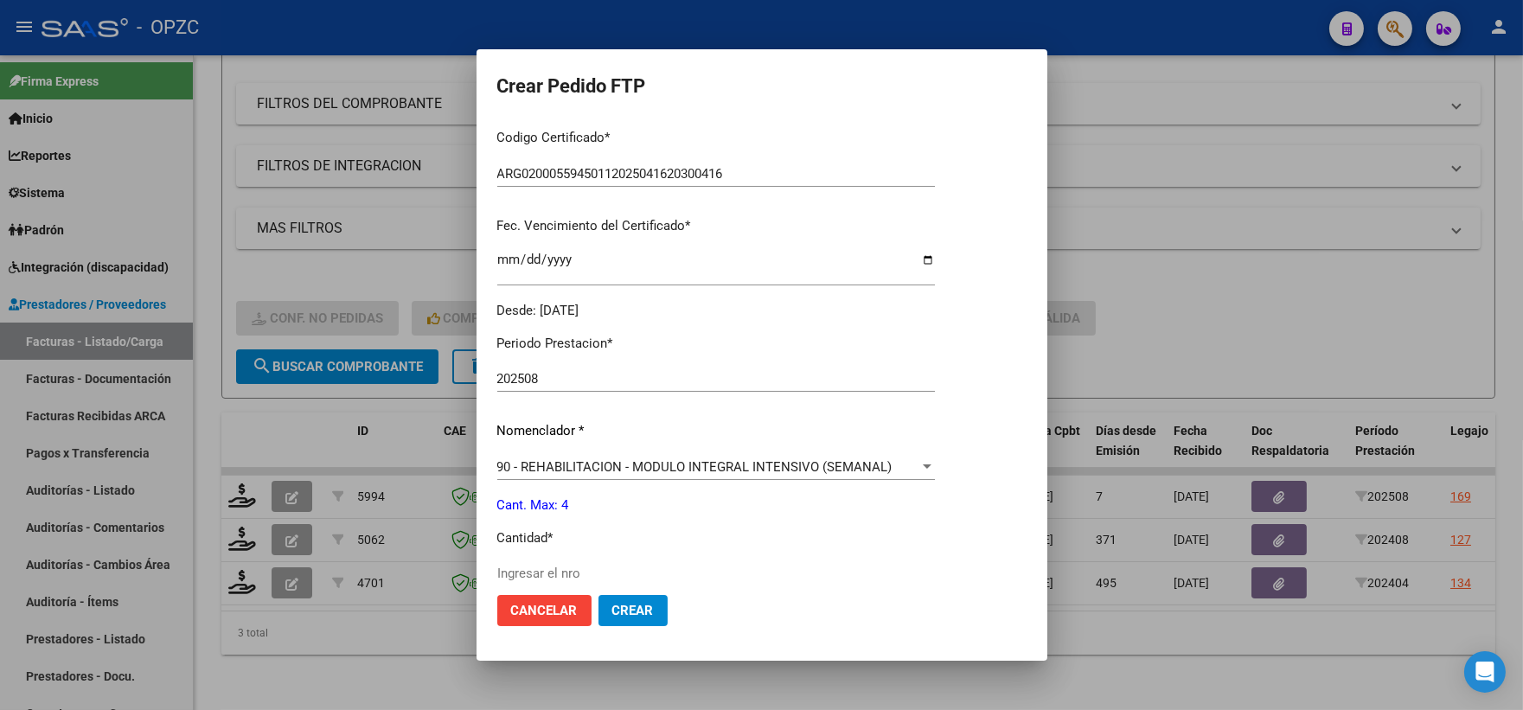
scroll to position [480, 0]
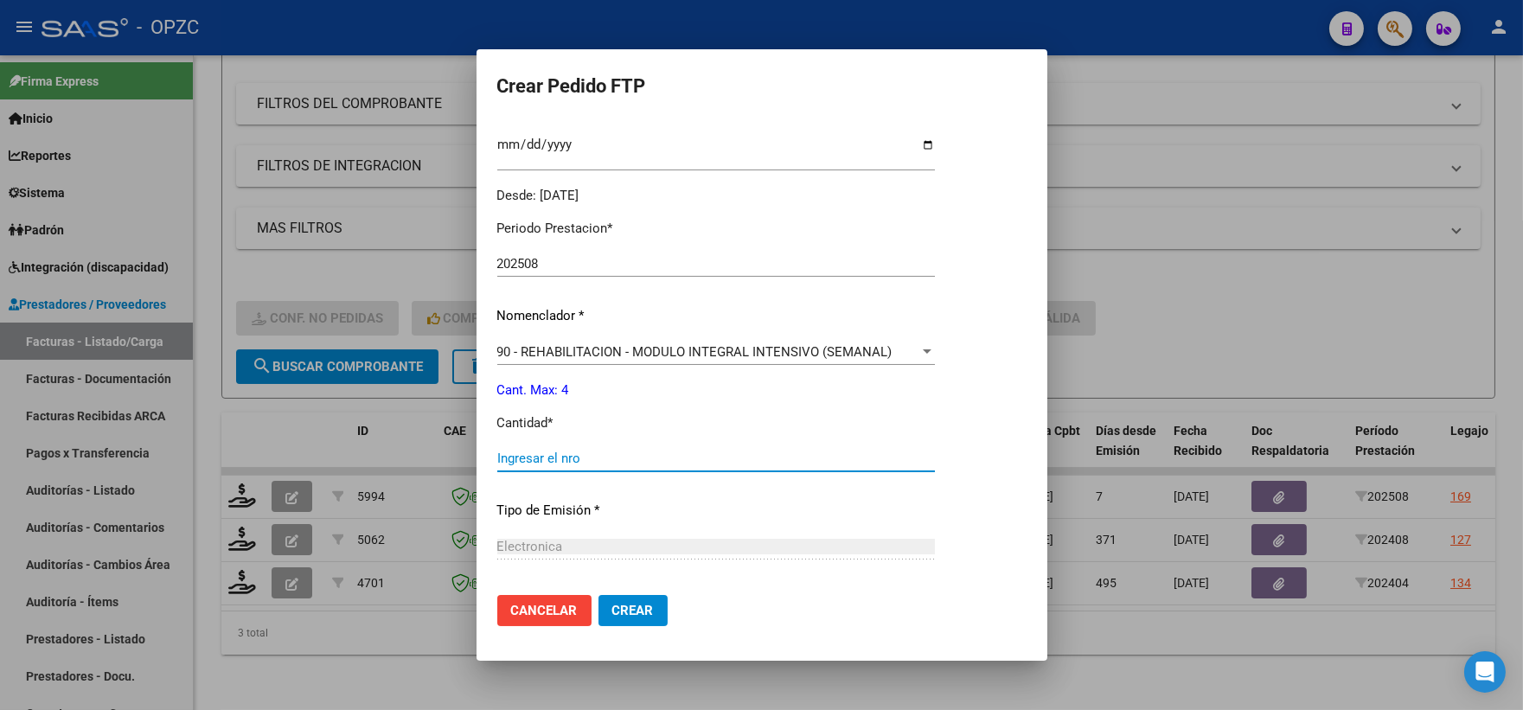
click at [566, 451] on input "Ingresar el nro" at bounding box center [716, 459] width 438 height 16
type input "4"
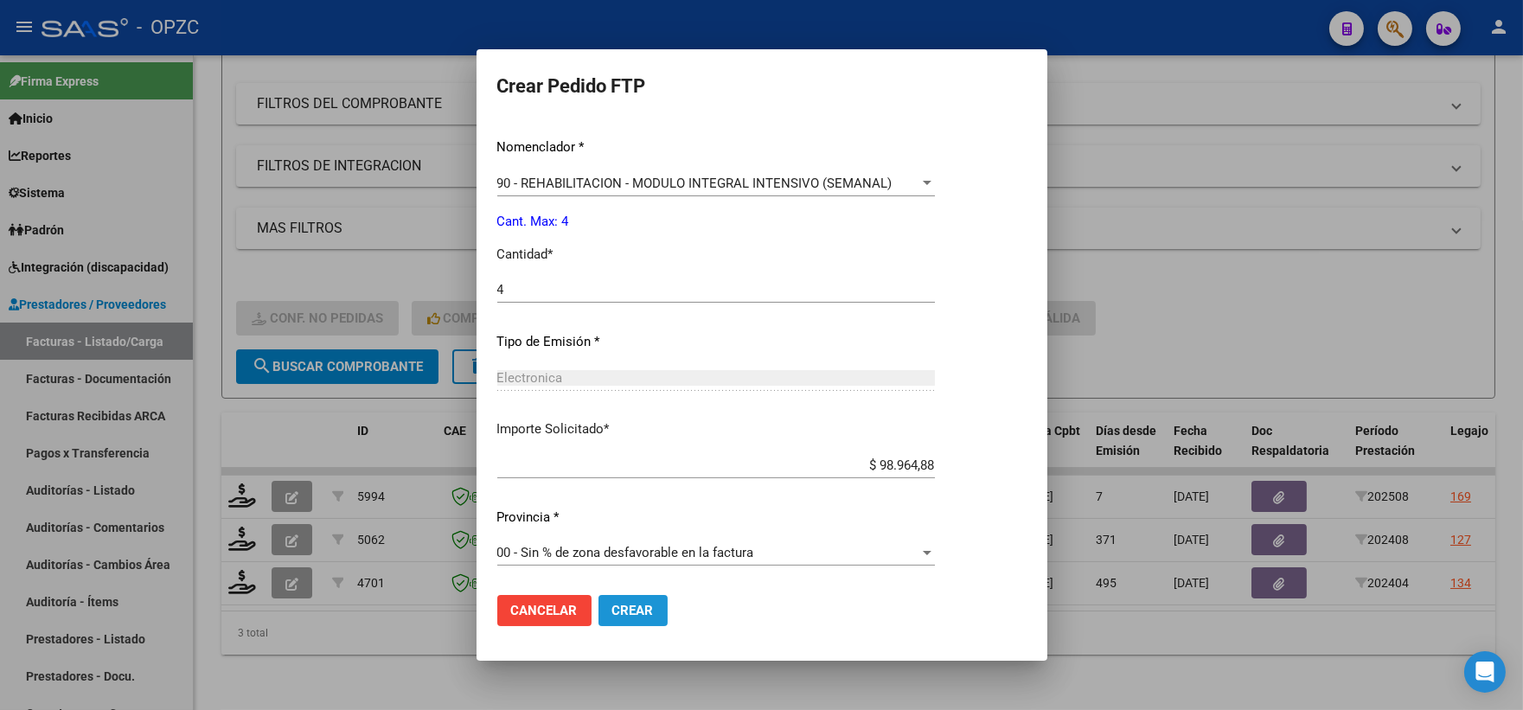
click at [629, 608] on span "Crear" at bounding box center [633, 611] width 42 height 16
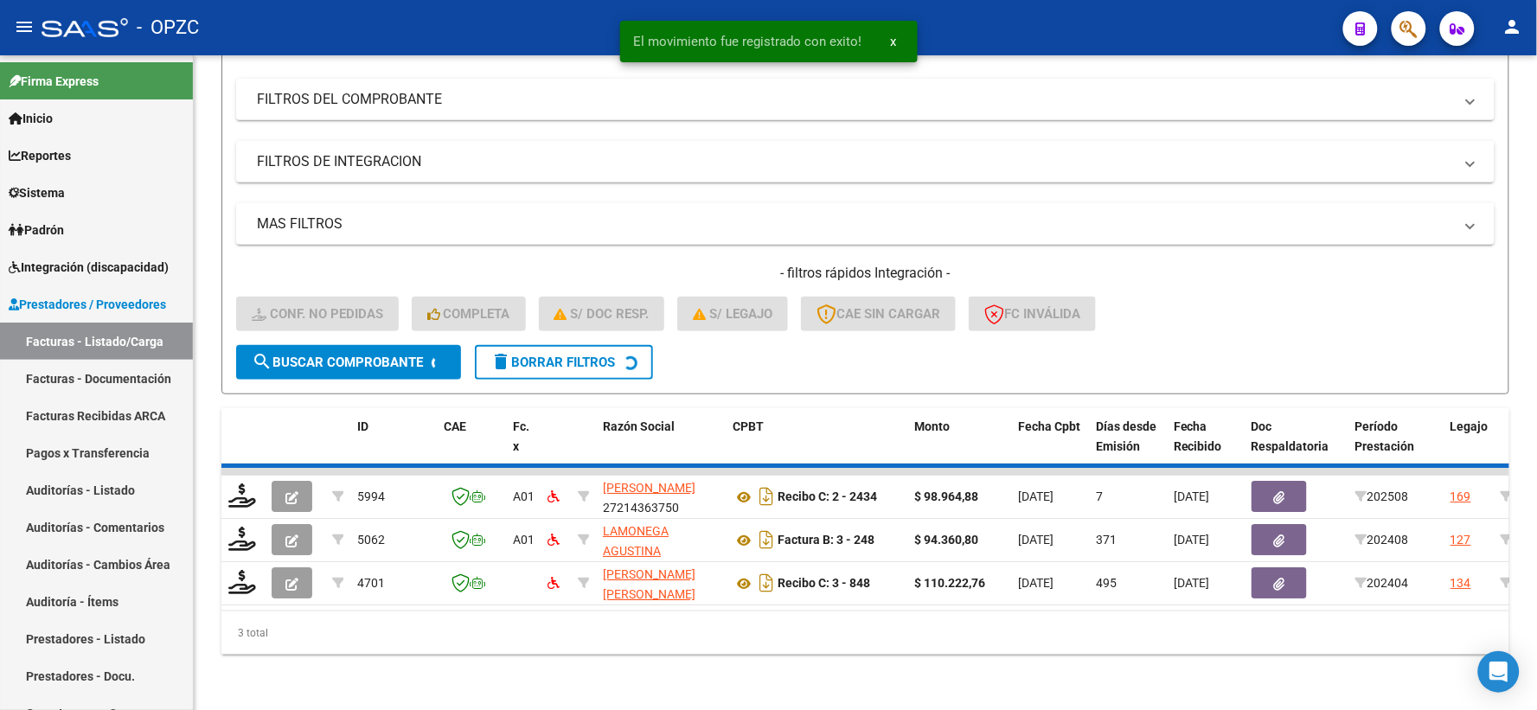
scroll to position [180, 0]
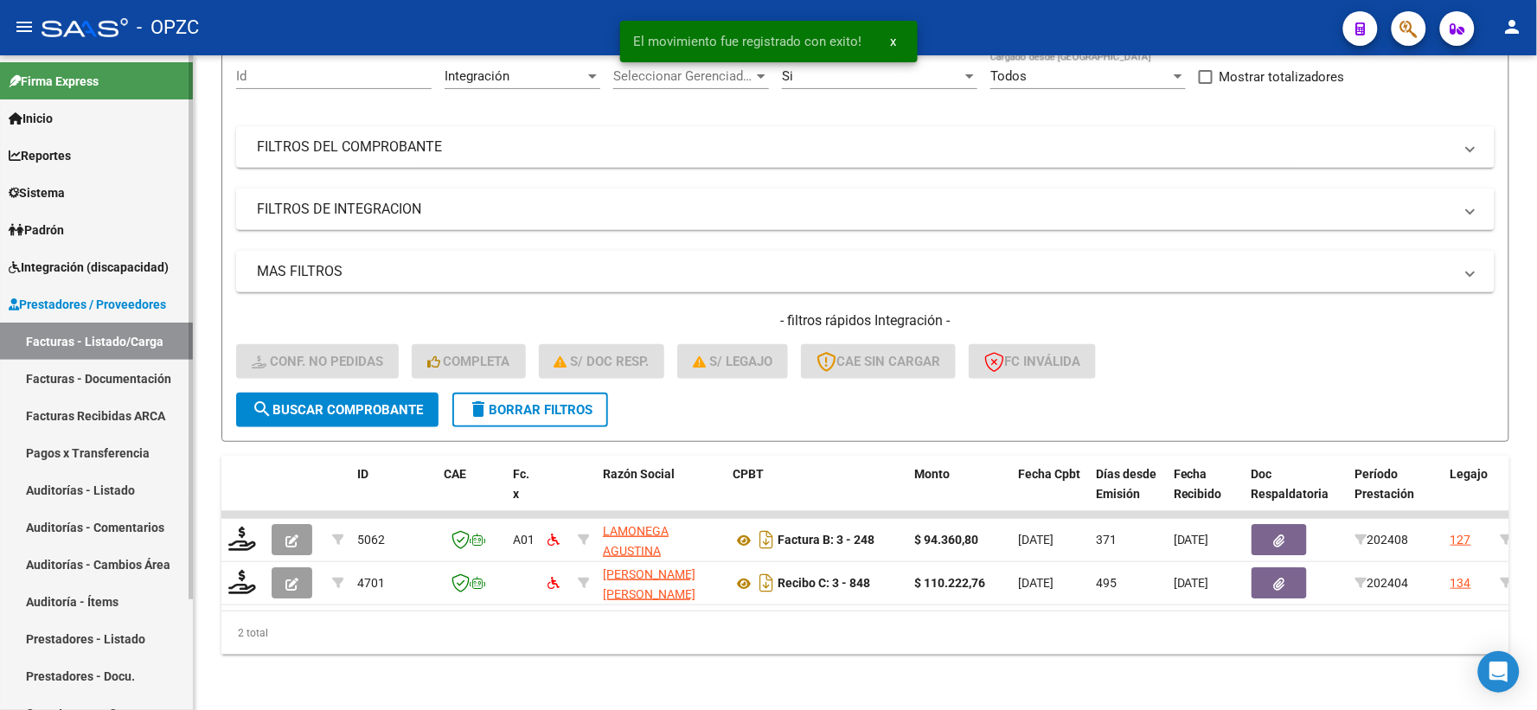
click at [137, 262] on span "Integración (discapacidad)" at bounding box center [89, 267] width 160 height 19
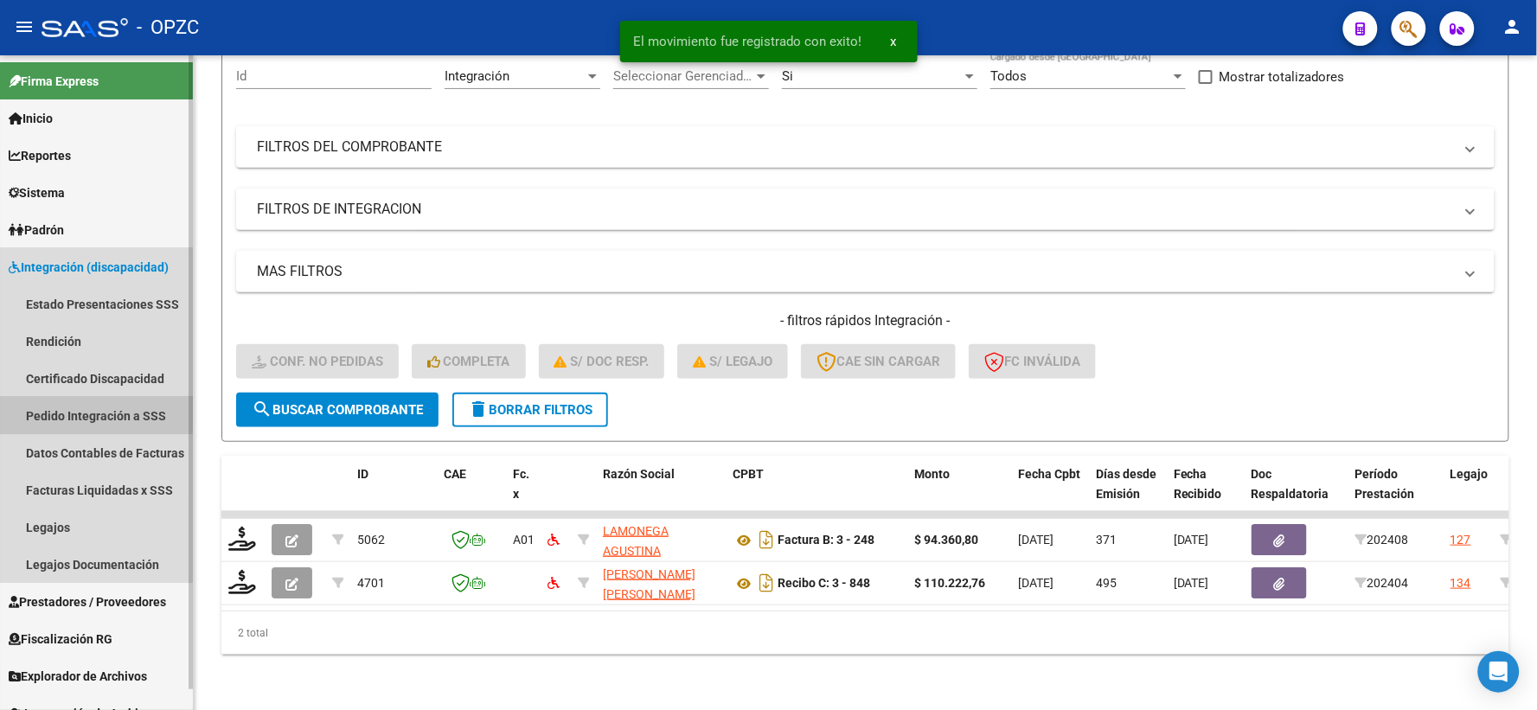
click at [67, 412] on link "Pedido Integración a SSS" at bounding box center [96, 415] width 193 height 37
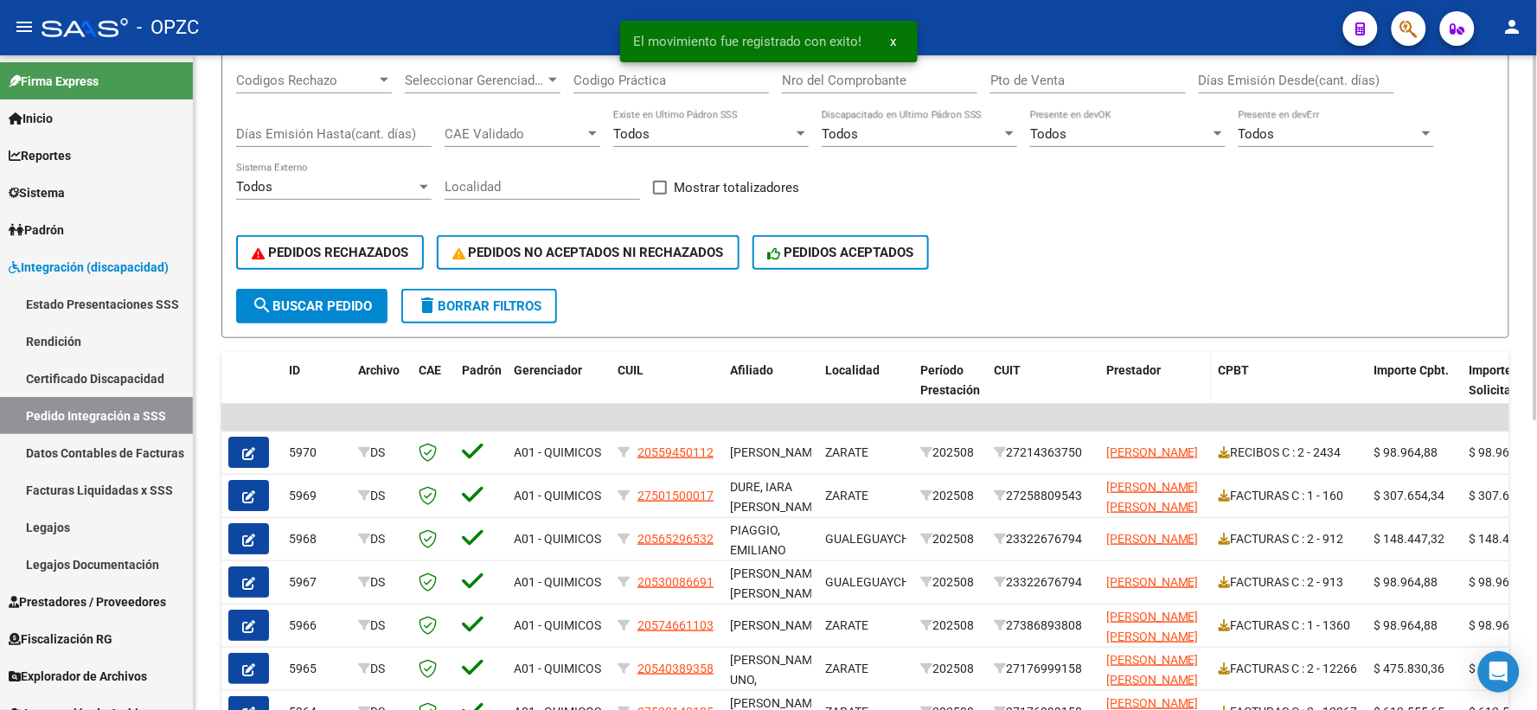
scroll to position [288, 0]
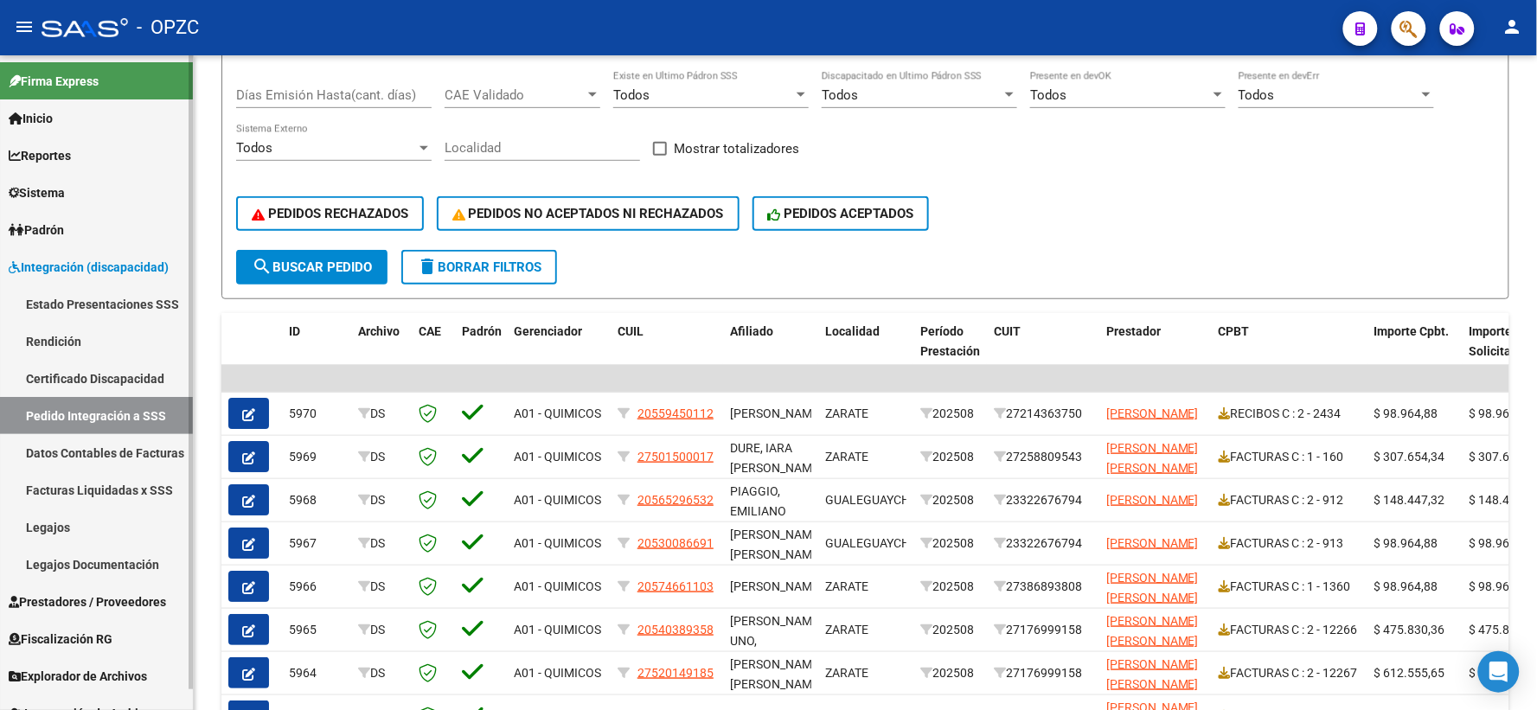
click at [89, 595] on span "Prestadores / Proveedores" at bounding box center [87, 601] width 157 height 19
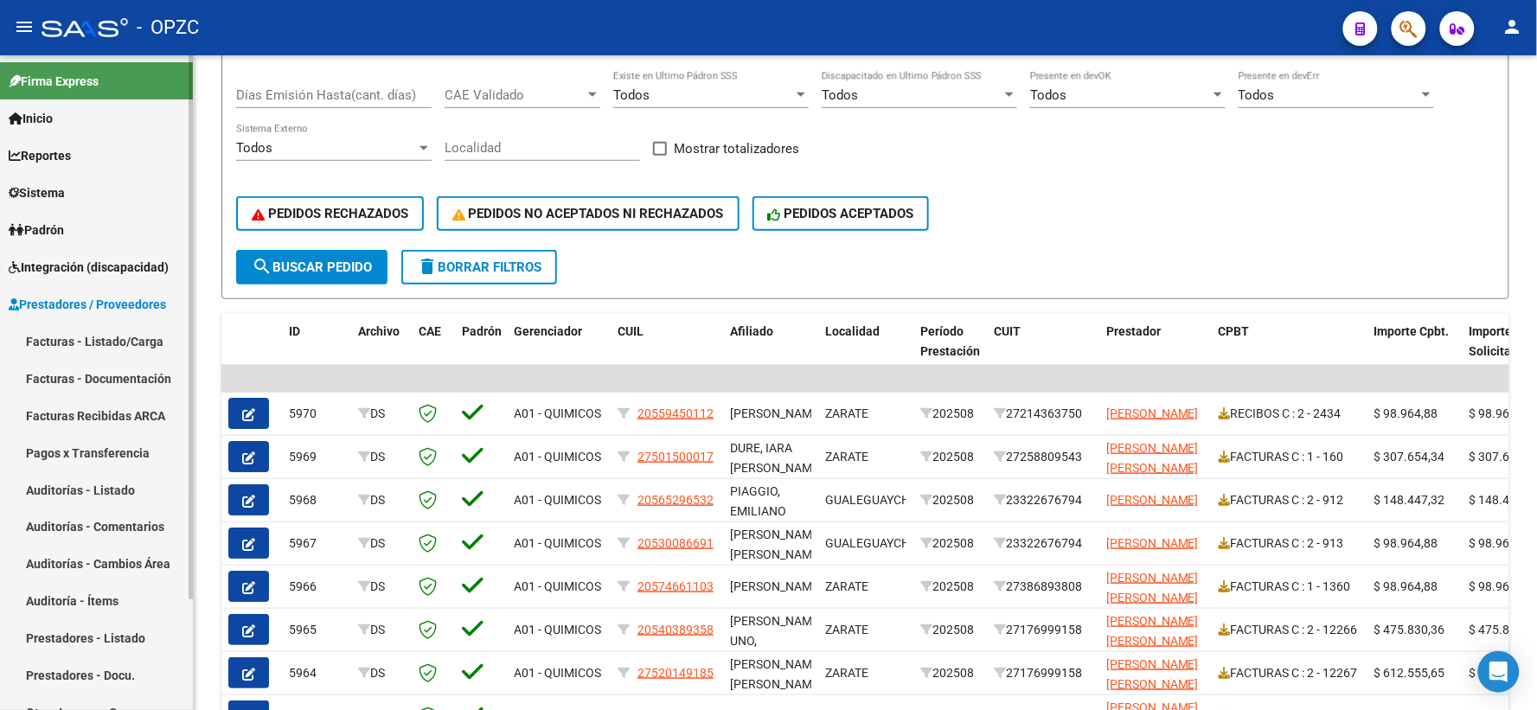
click at [105, 341] on link "Facturas - Listado/Carga" at bounding box center [96, 341] width 193 height 37
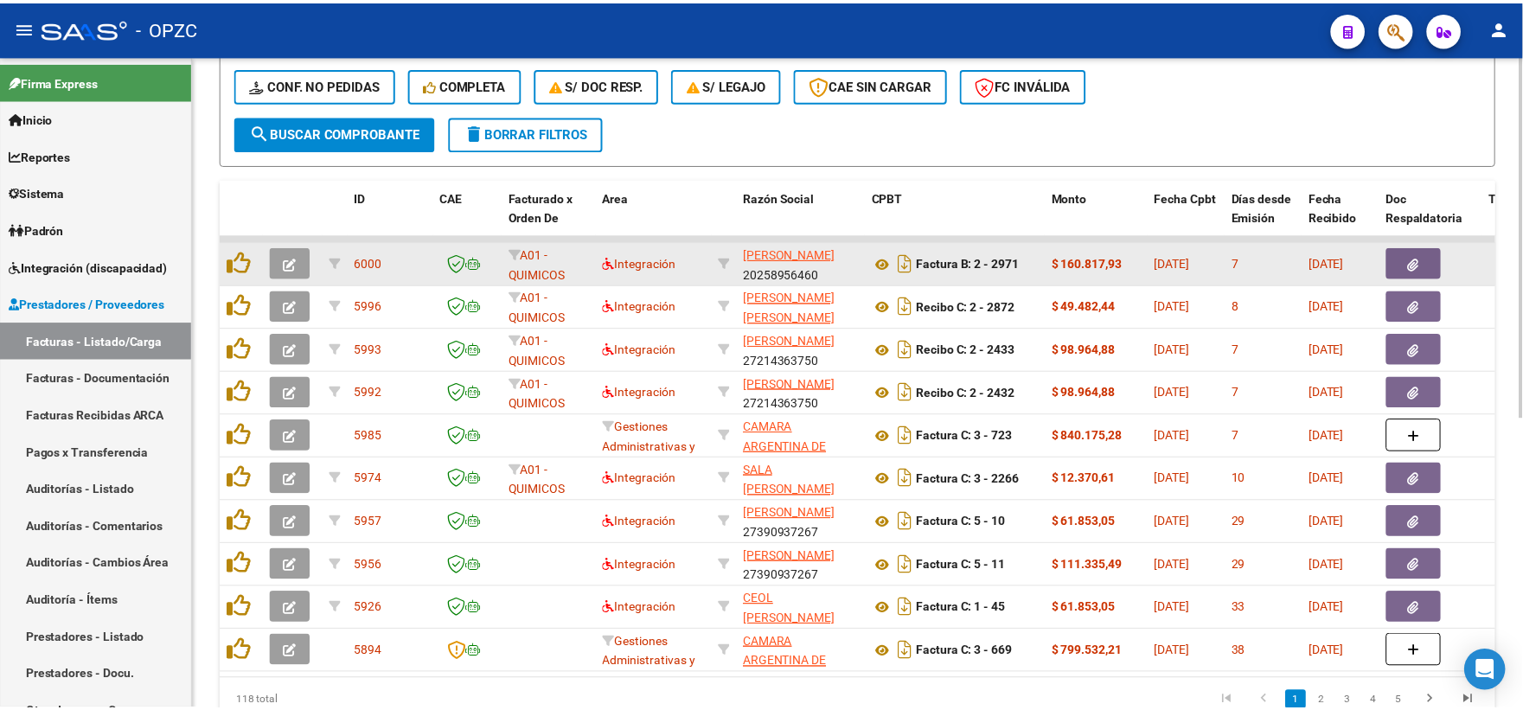
scroll to position [480, 0]
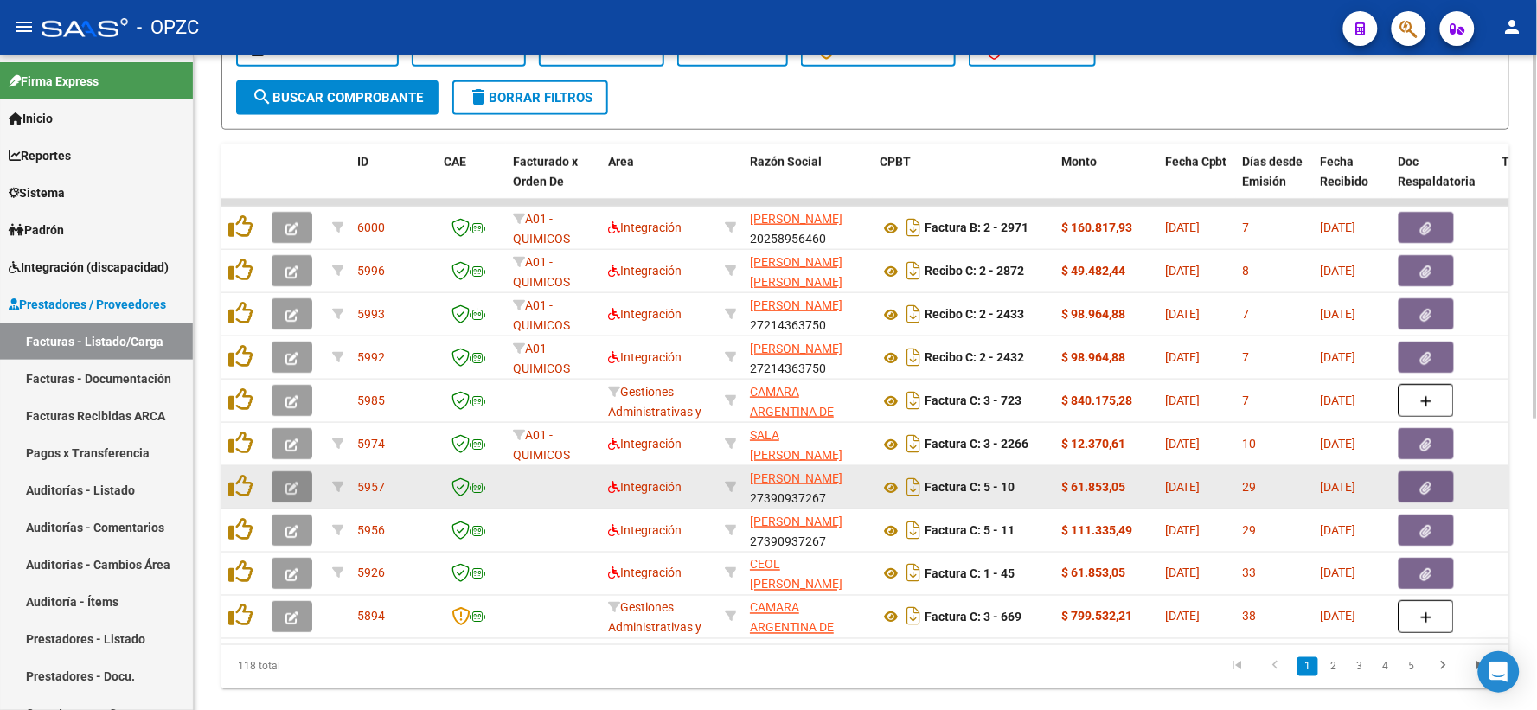
click at [291, 482] on icon "button" at bounding box center [291, 488] width 13 height 13
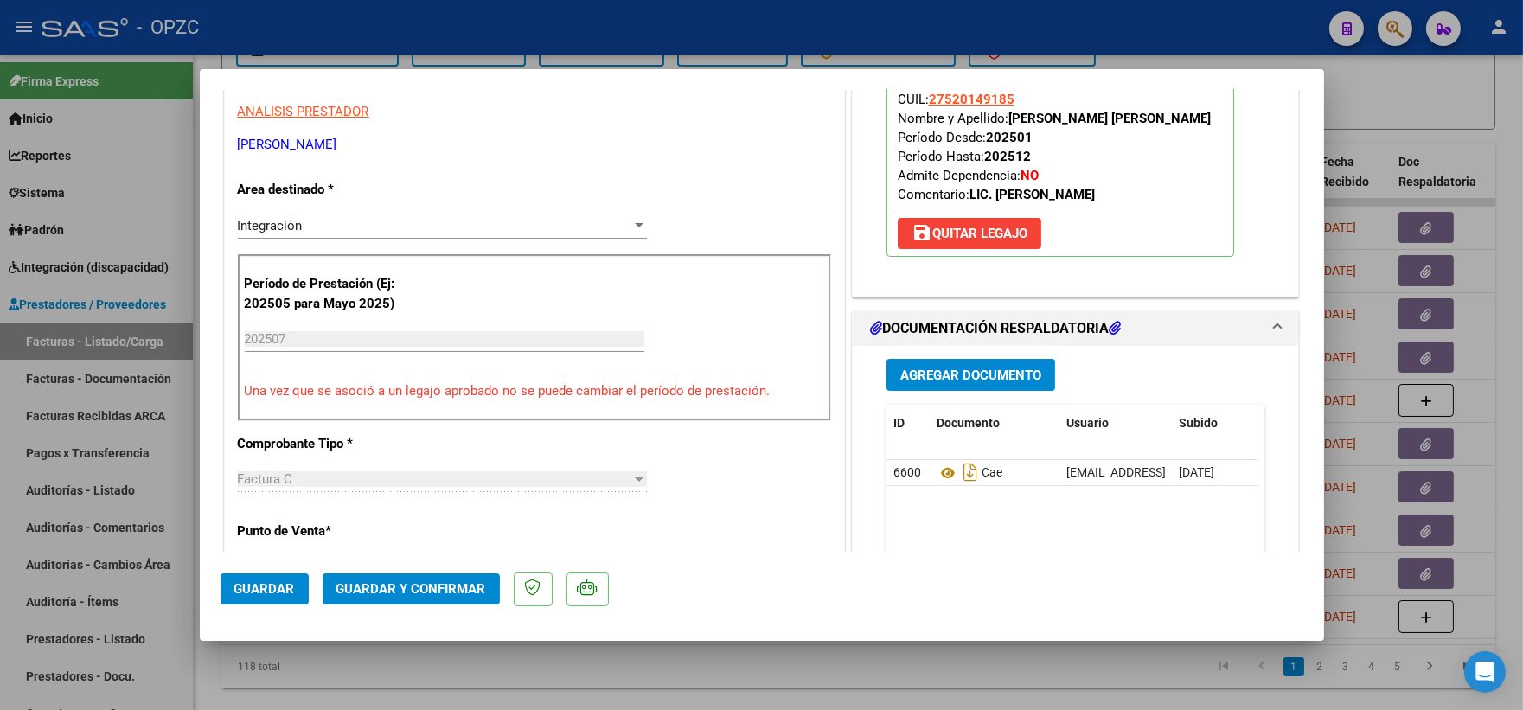
scroll to position [0, 0]
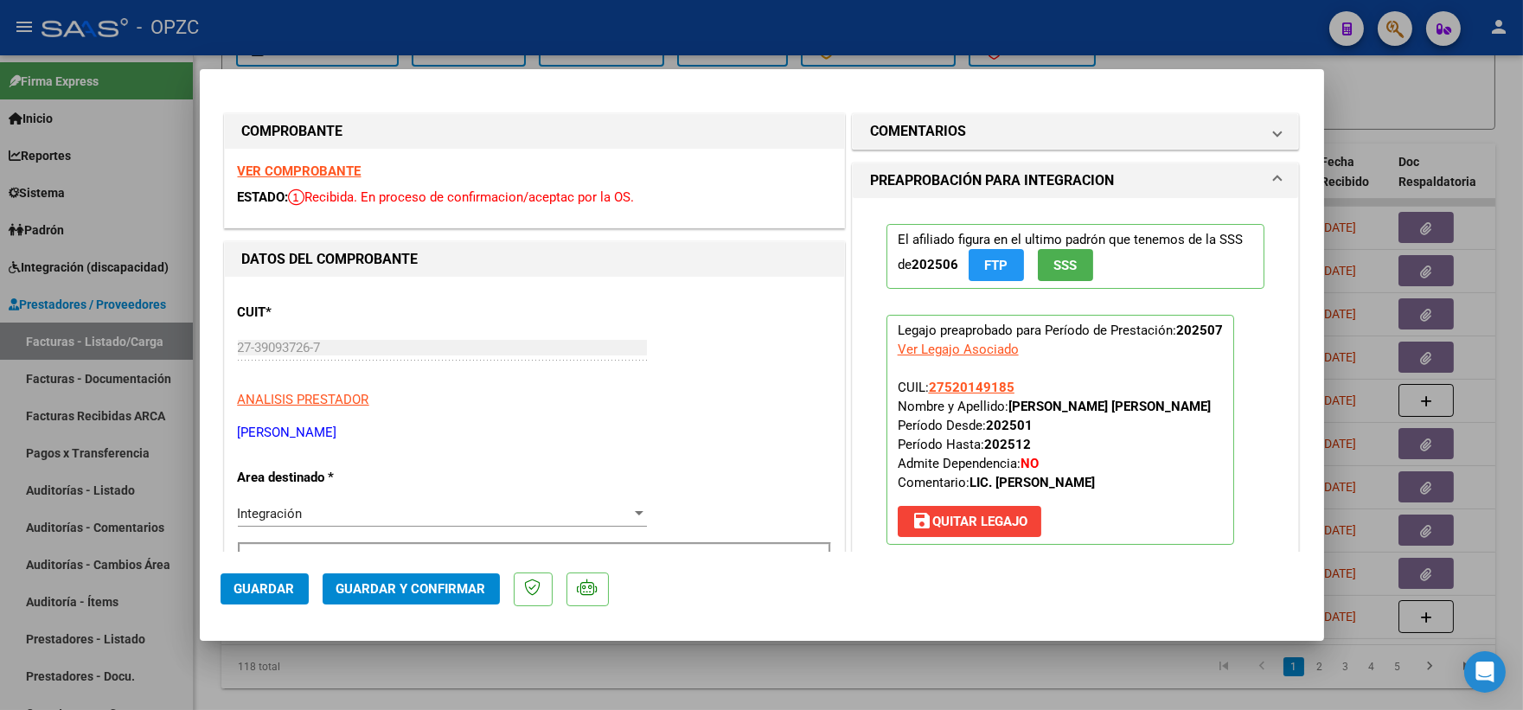
click at [1422, 98] on div at bounding box center [761, 355] width 1523 height 710
type input "$ 0,00"
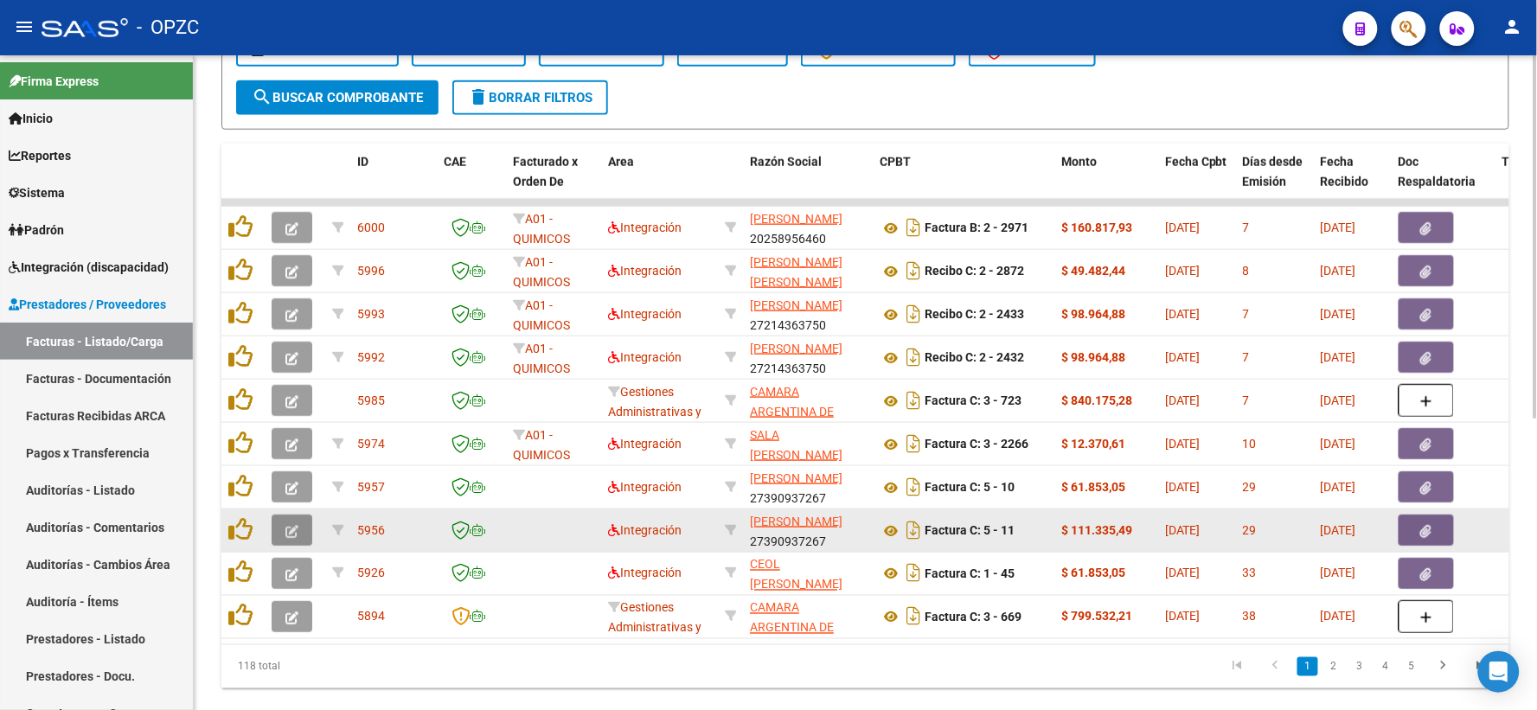
click at [278, 534] on button "button" at bounding box center [292, 529] width 41 height 31
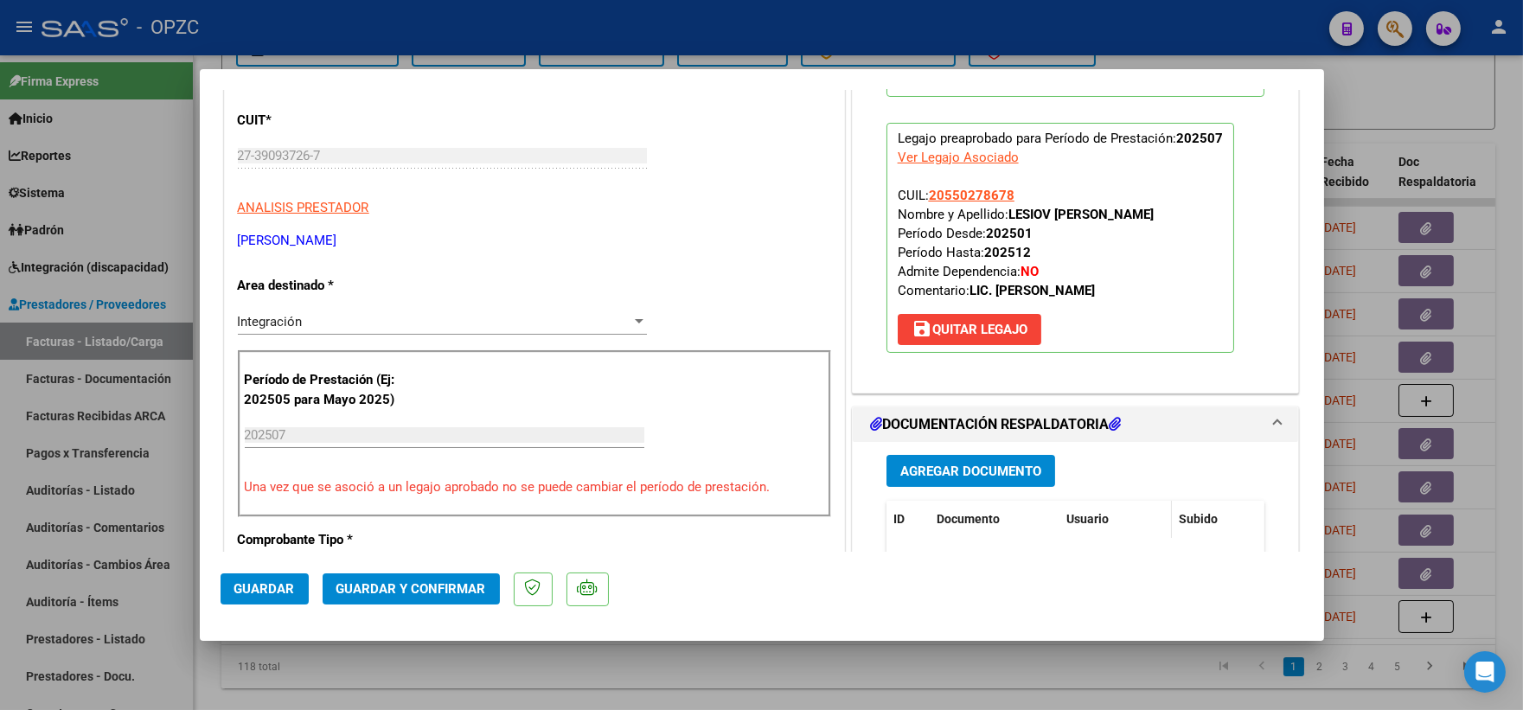
scroll to position [384, 0]
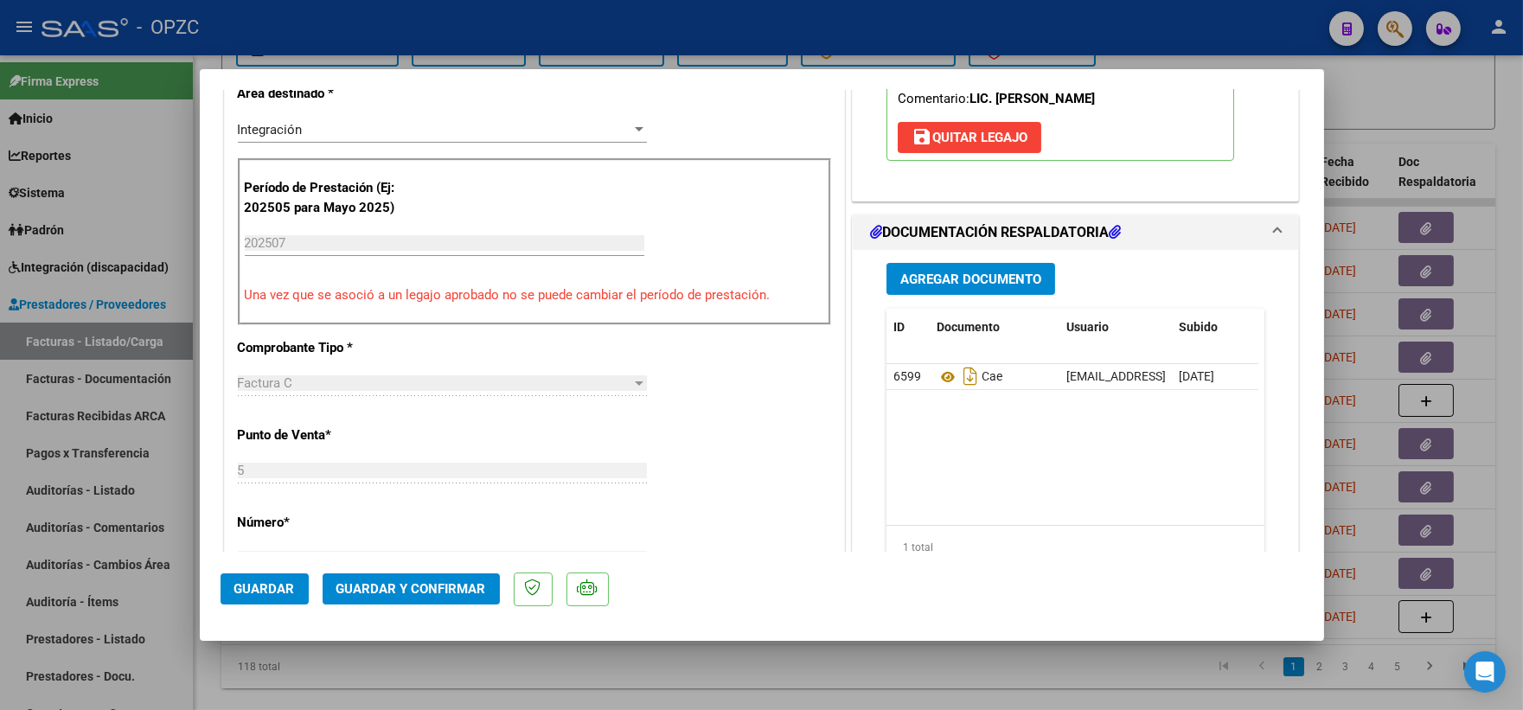
click at [1403, 99] on div at bounding box center [761, 355] width 1523 height 710
type input "$ 0,00"
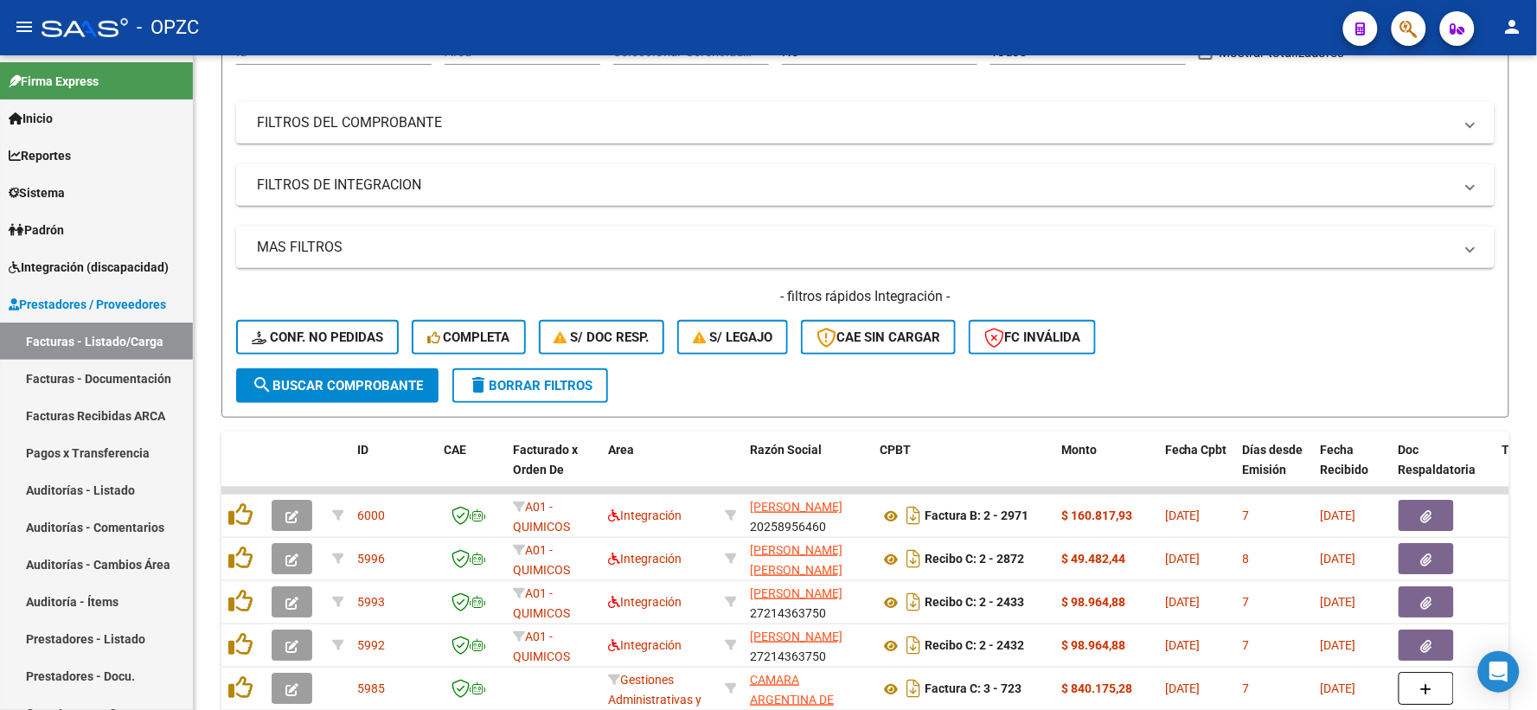
scroll to position [0, 0]
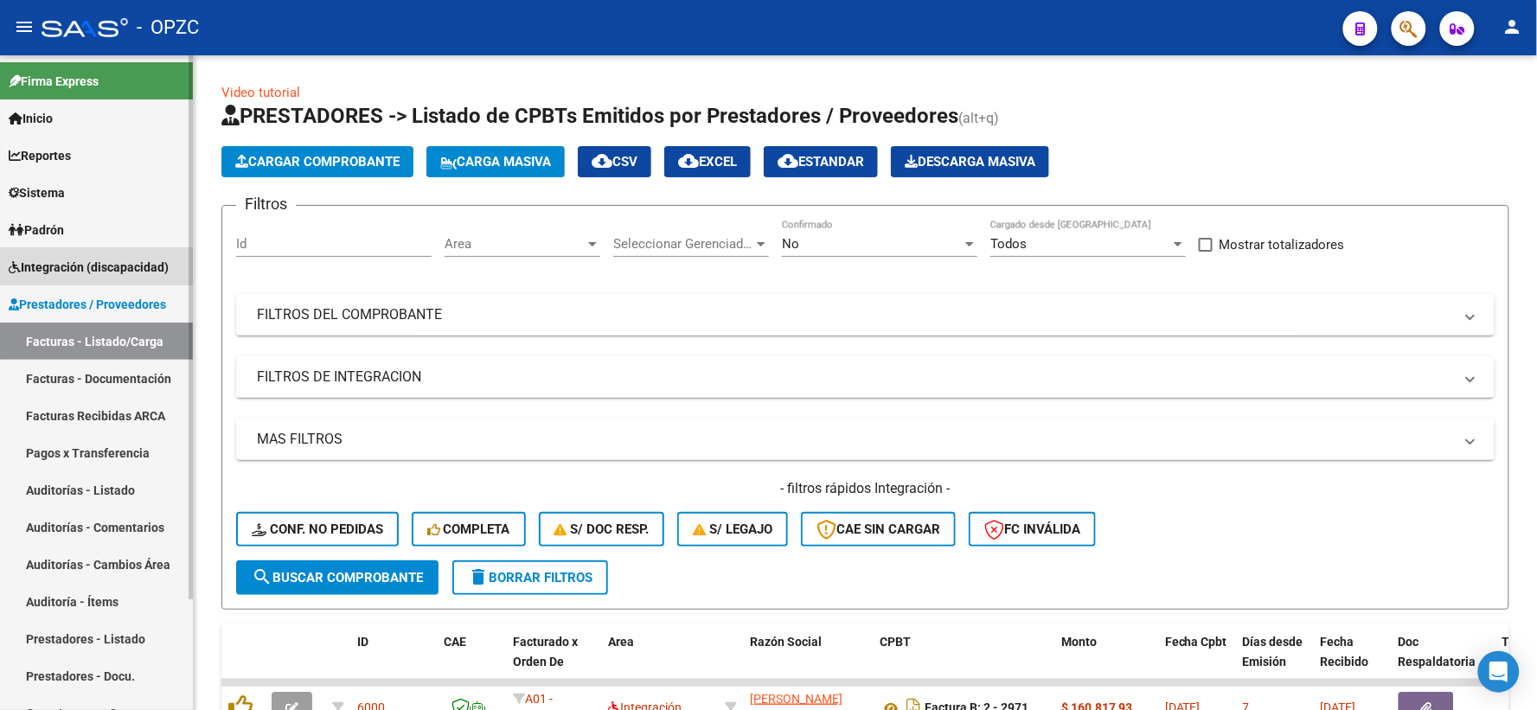
click at [118, 278] on link "Integración (discapacidad)" at bounding box center [96, 266] width 193 height 37
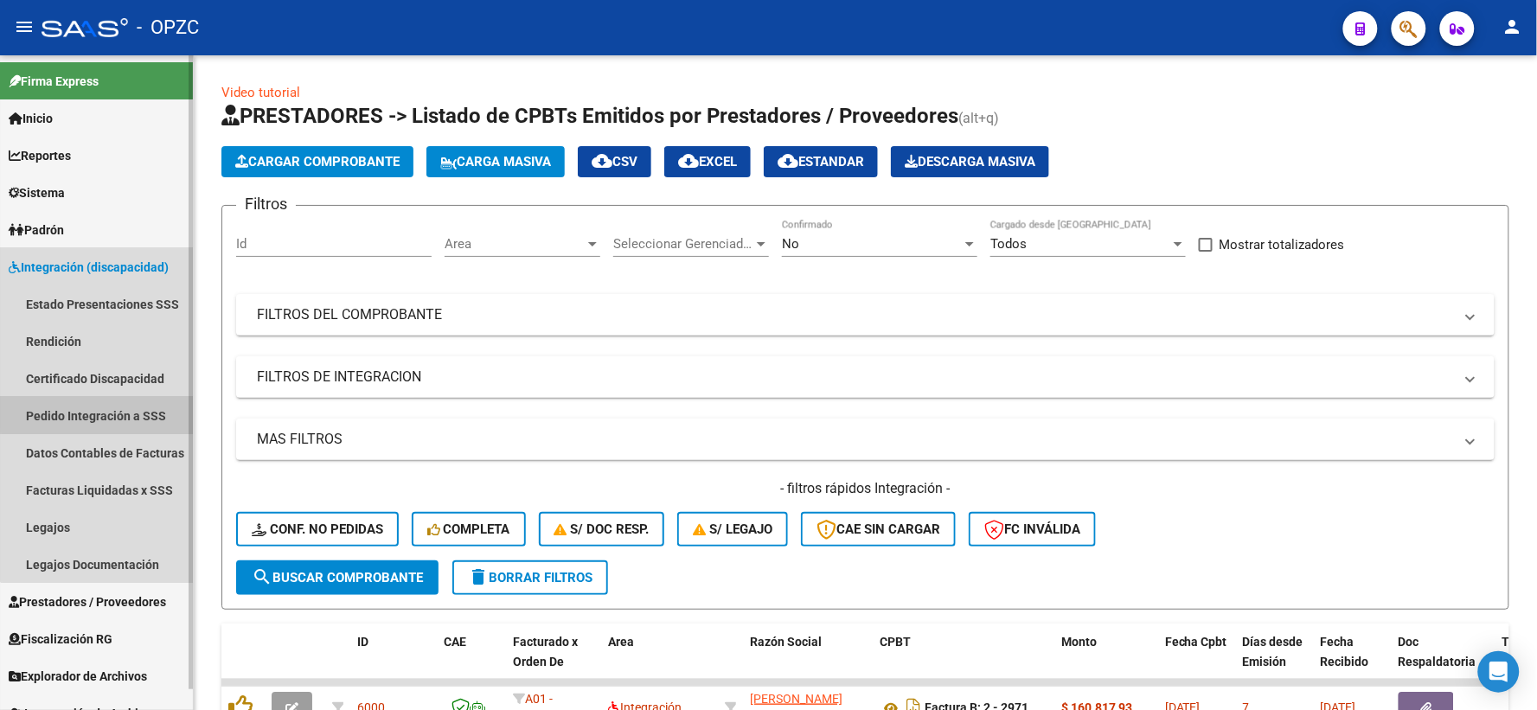
click at [112, 410] on link "Pedido Integración a SSS" at bounding box center [96, 415] width 193 height 37
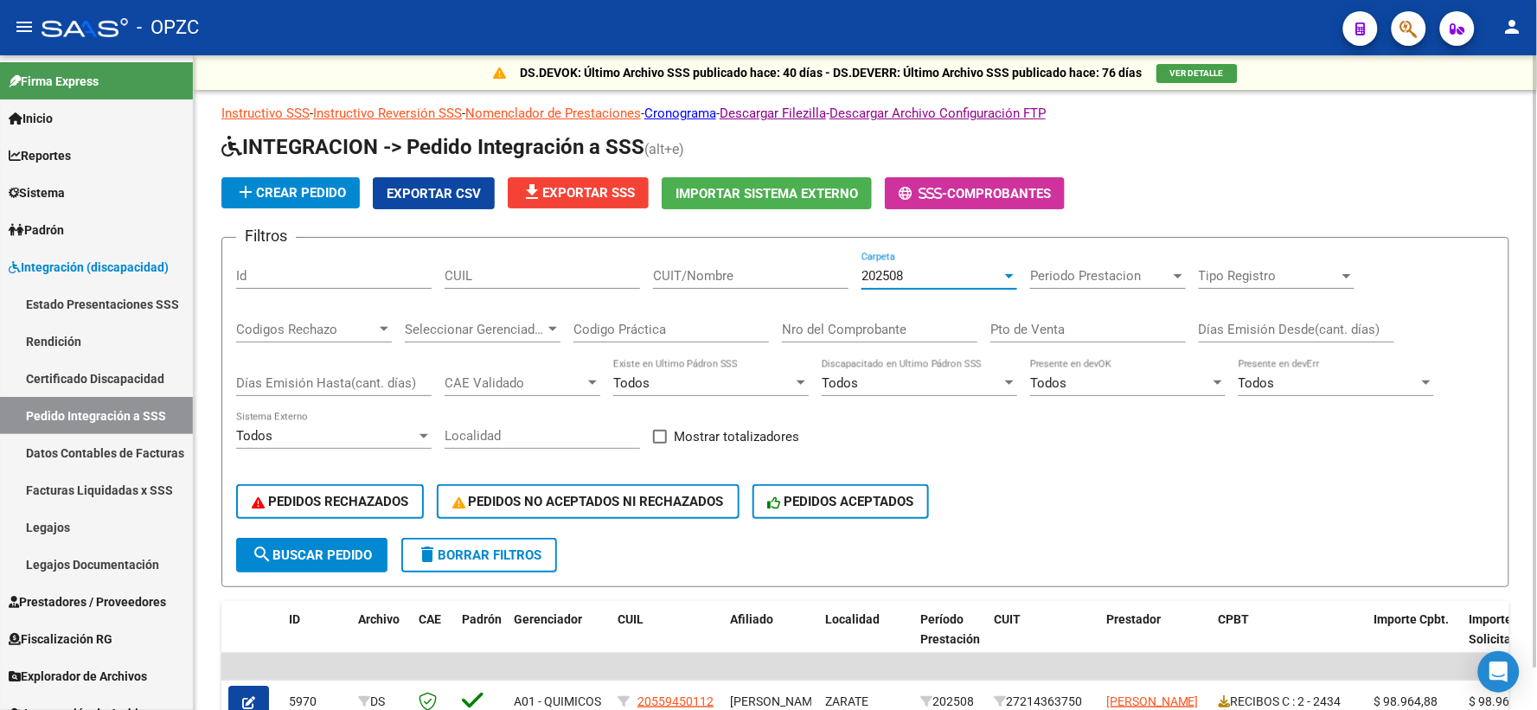
click at [1009, 277] on div at bounding box center [1009, 276] width 9 height 4
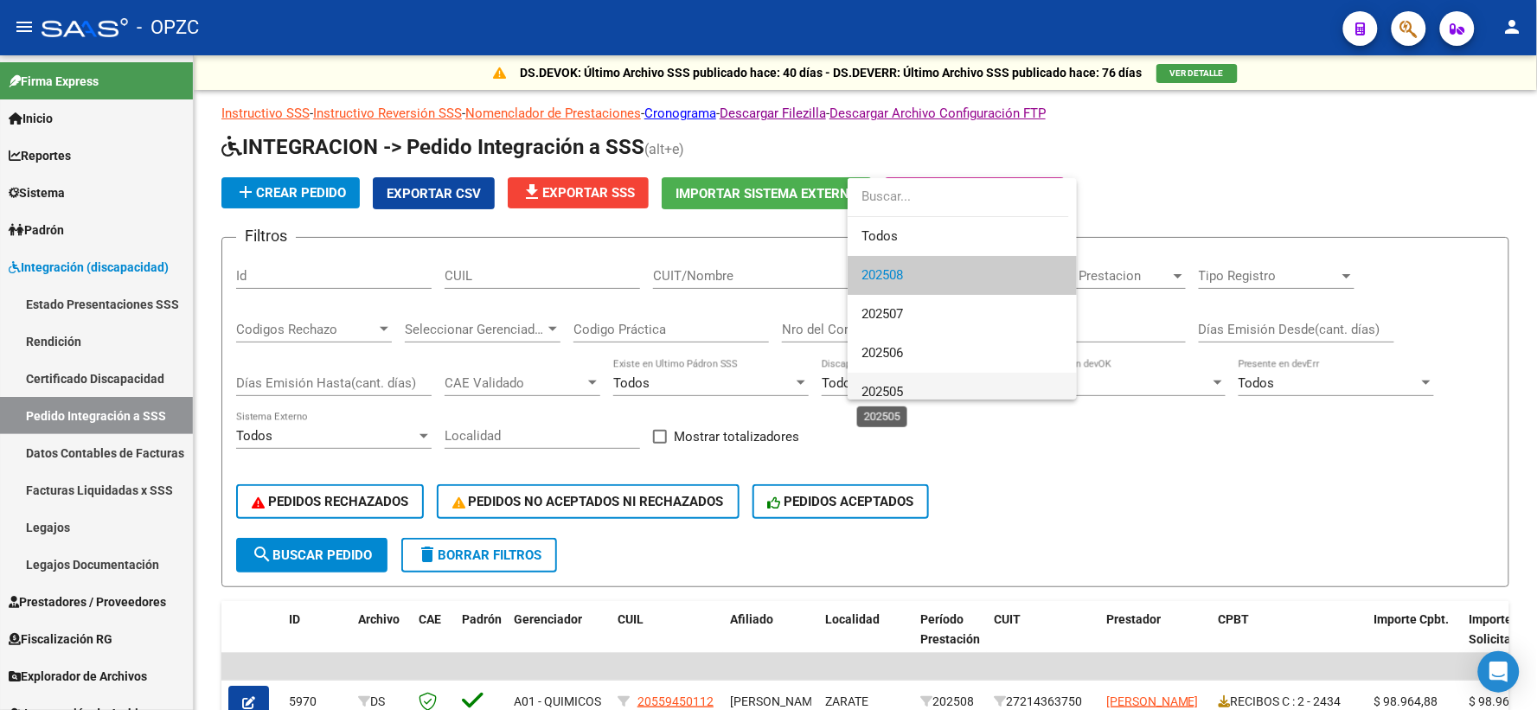
click at [906, 387] on span "202505" at bounding box center [961, 392] width 201 height 39
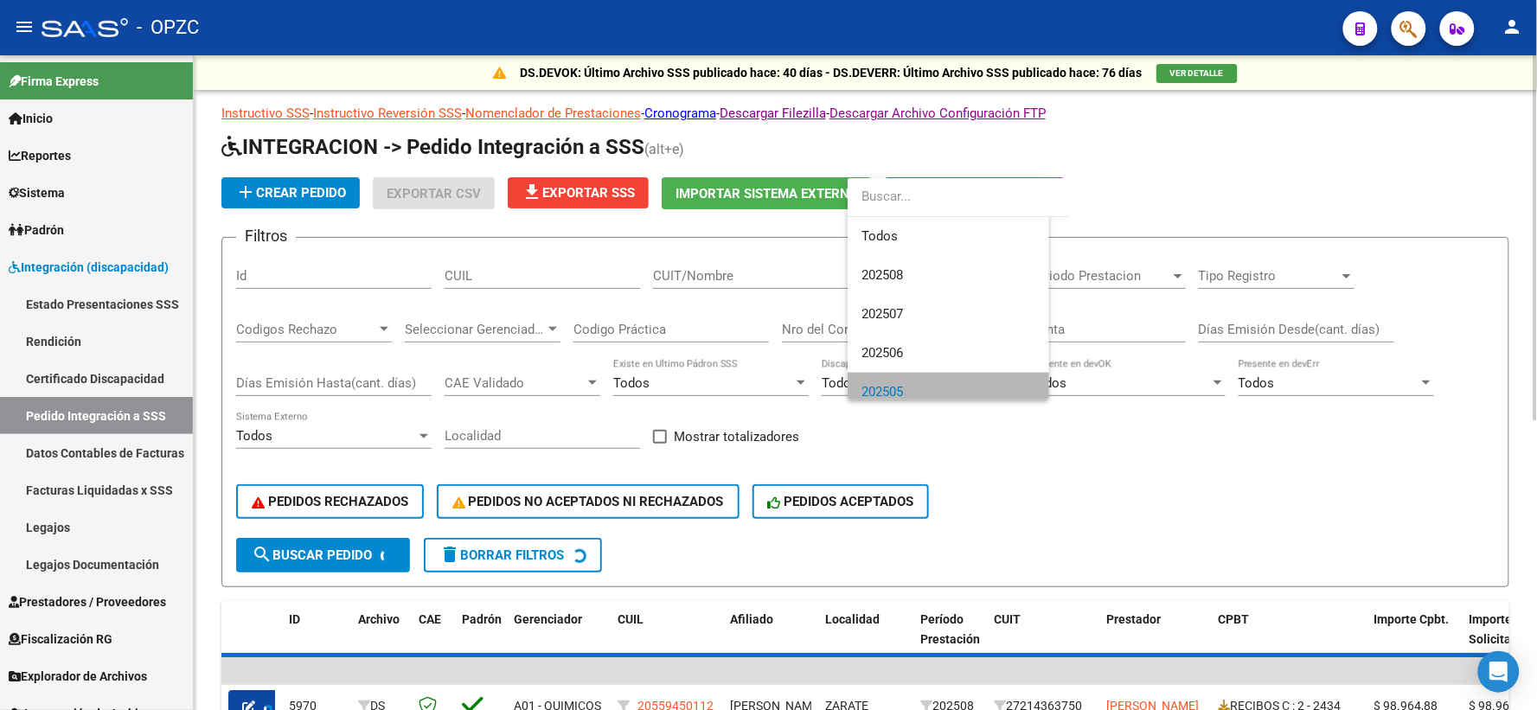
scroll to position [12, 0]
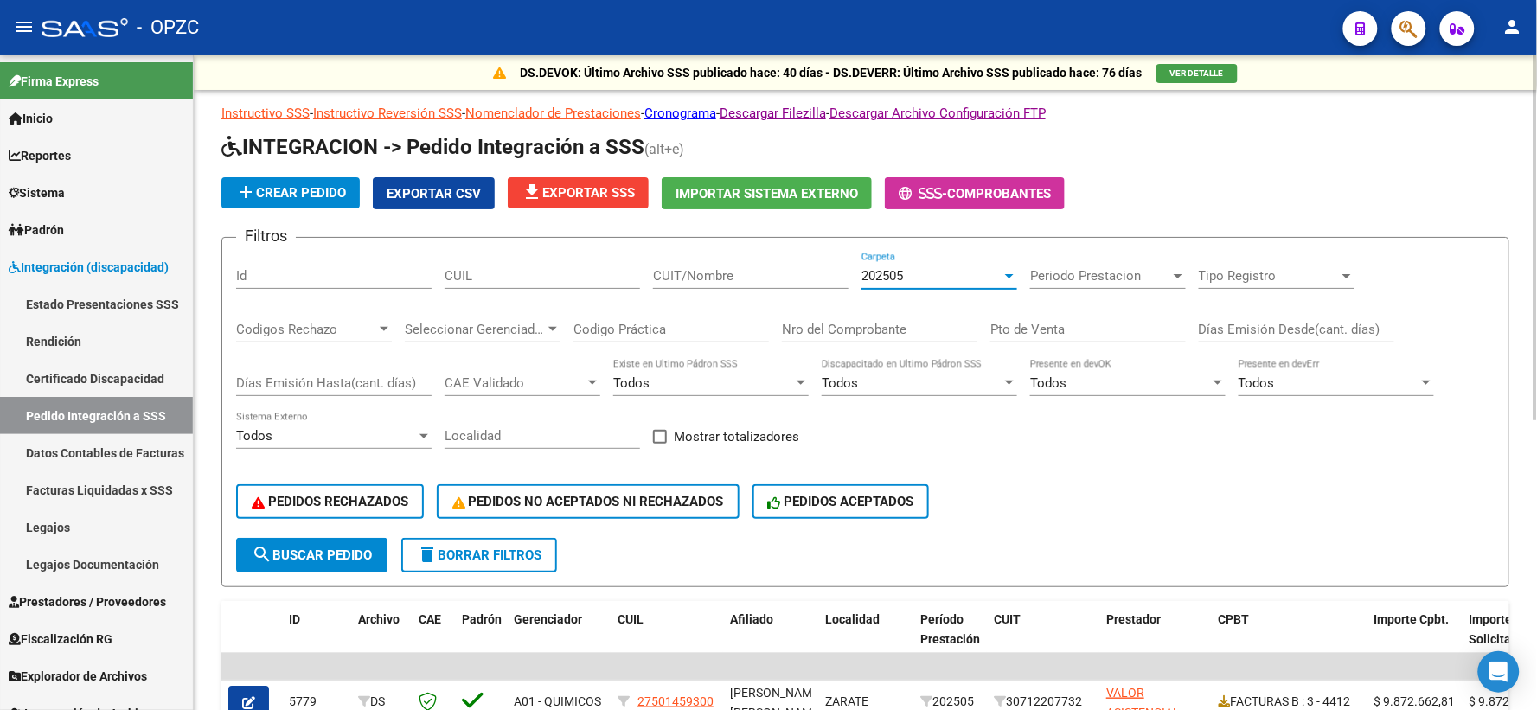
click at [693, 278] on input "CUIT/Nombre" at bounding box center [750, 276] width 195 height 16
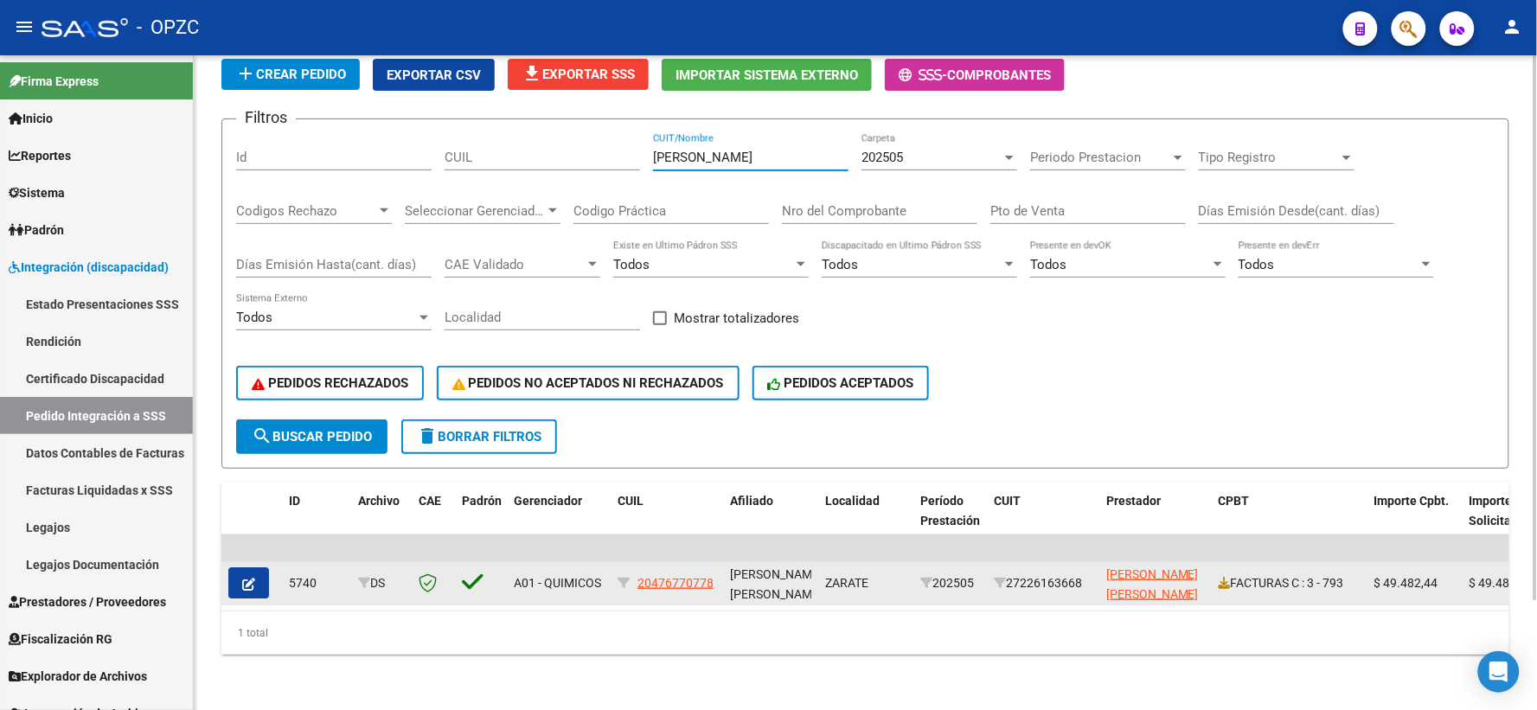
scroll to position [131, 0]
type input "[PERSON_NAME]"
click at [244, 578] on icon "button" at bounding box center [248, 584] width 13 height 13
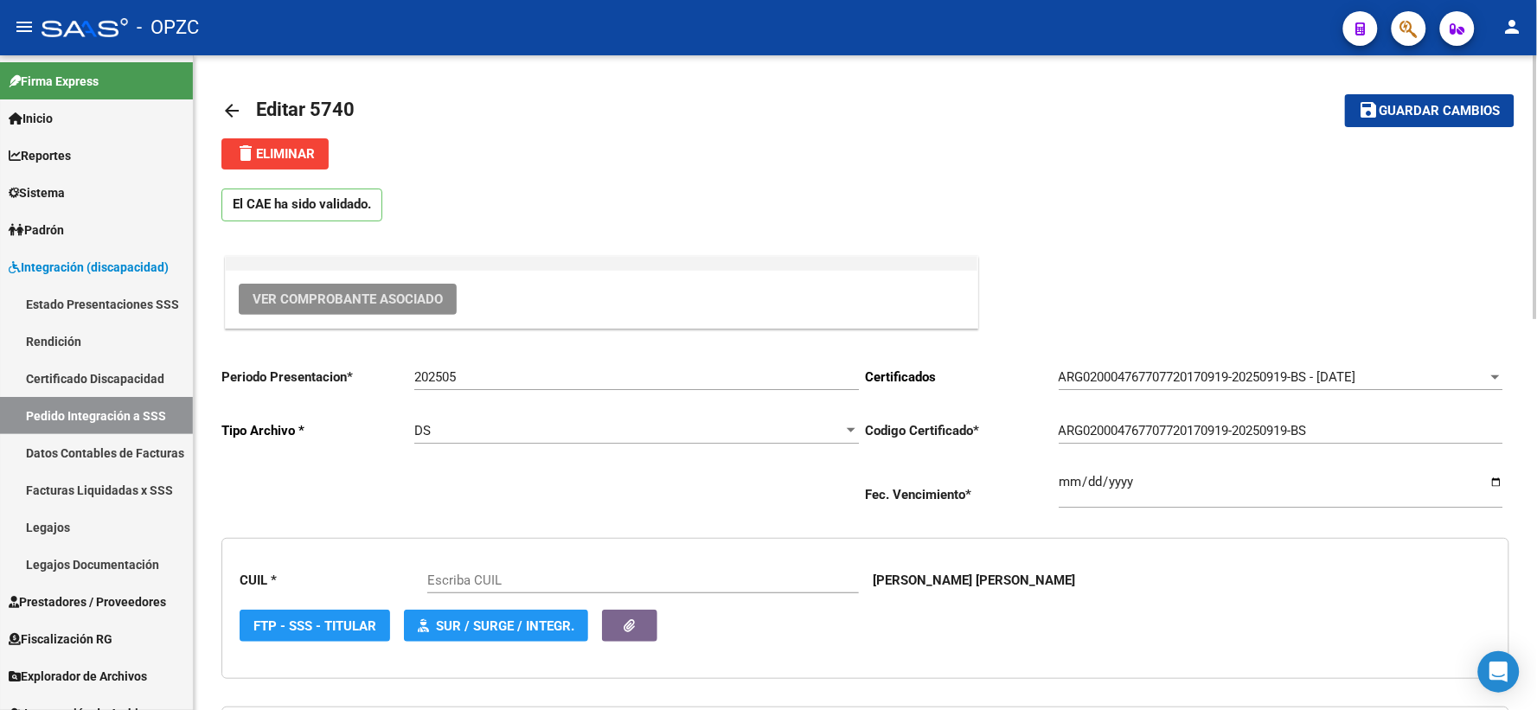
click at [403, 304] on span "Ver Comprobante Asociado" at bounding box center [347, 299] width 190 height 16
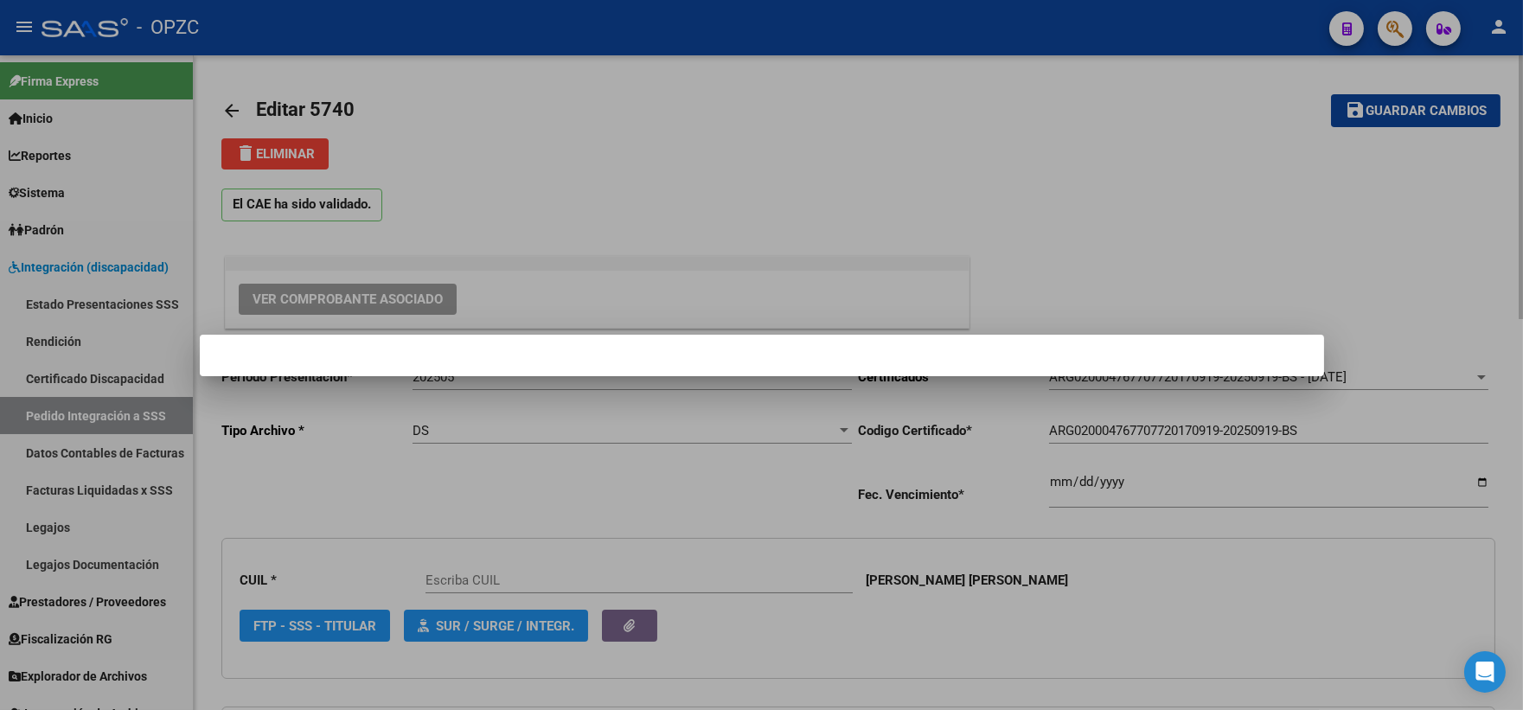
type input "20476770778"
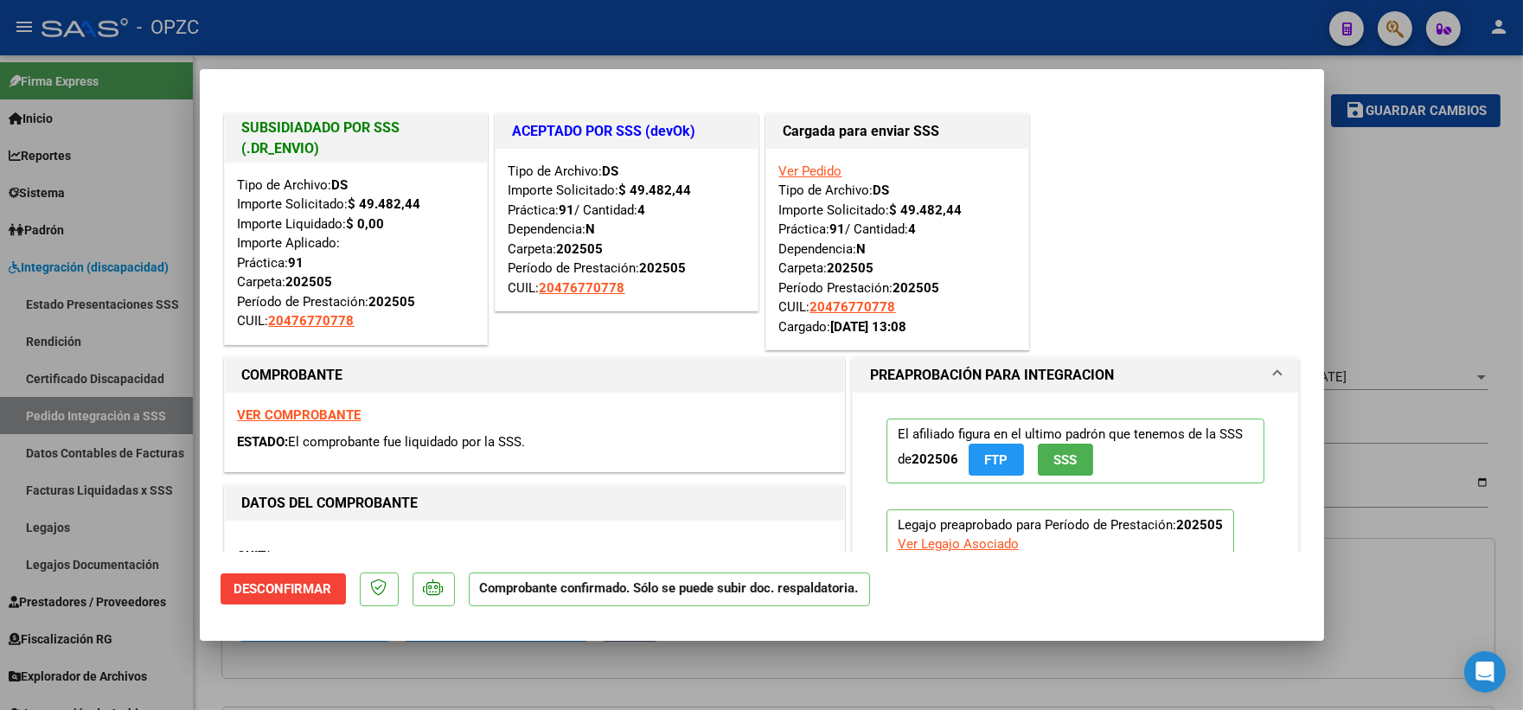
click at [1345, 297] on div at bounding box center [761, 355] width 1523 height 710
type input "$ 0,00"
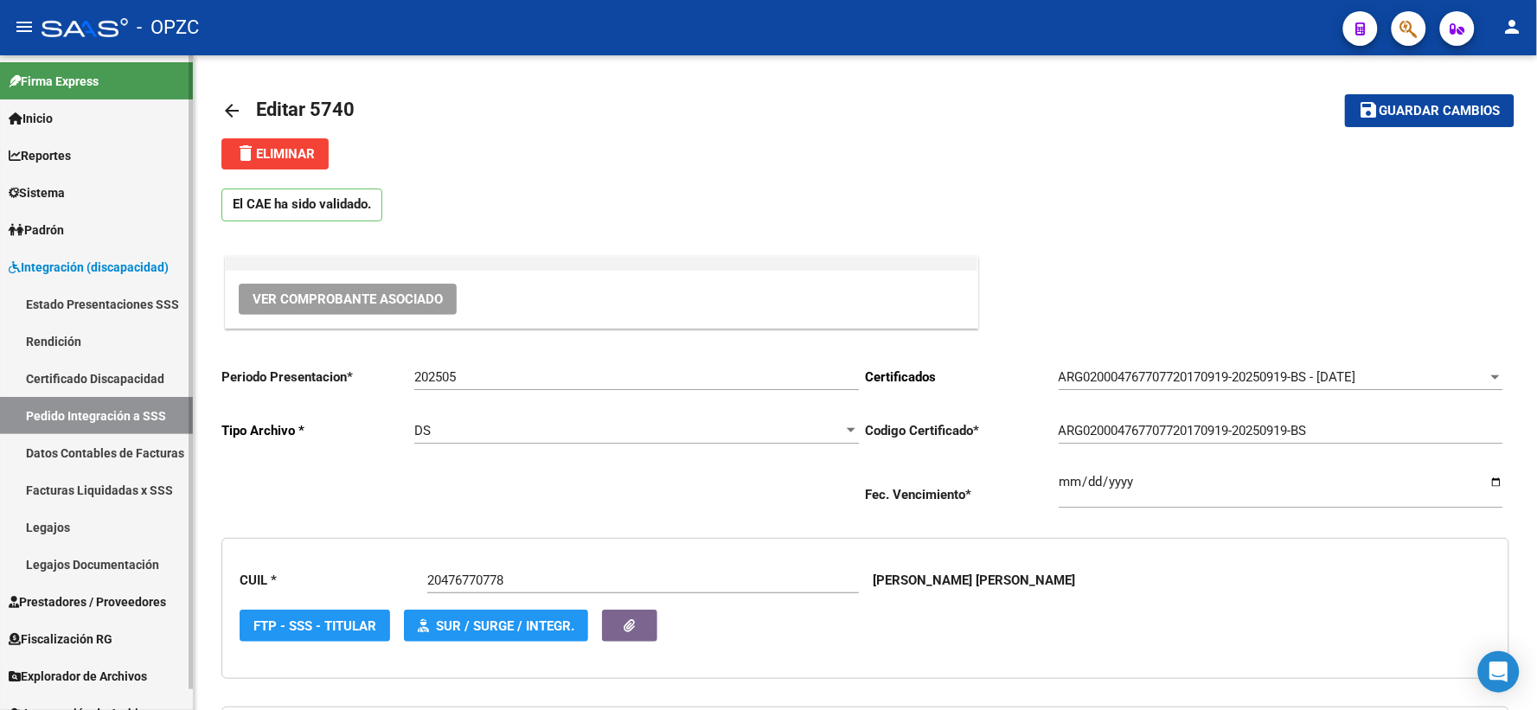
click at [85, 416] on link "Pedido Integración a SSS" at bounding box center [96, 415] width 193 height 37
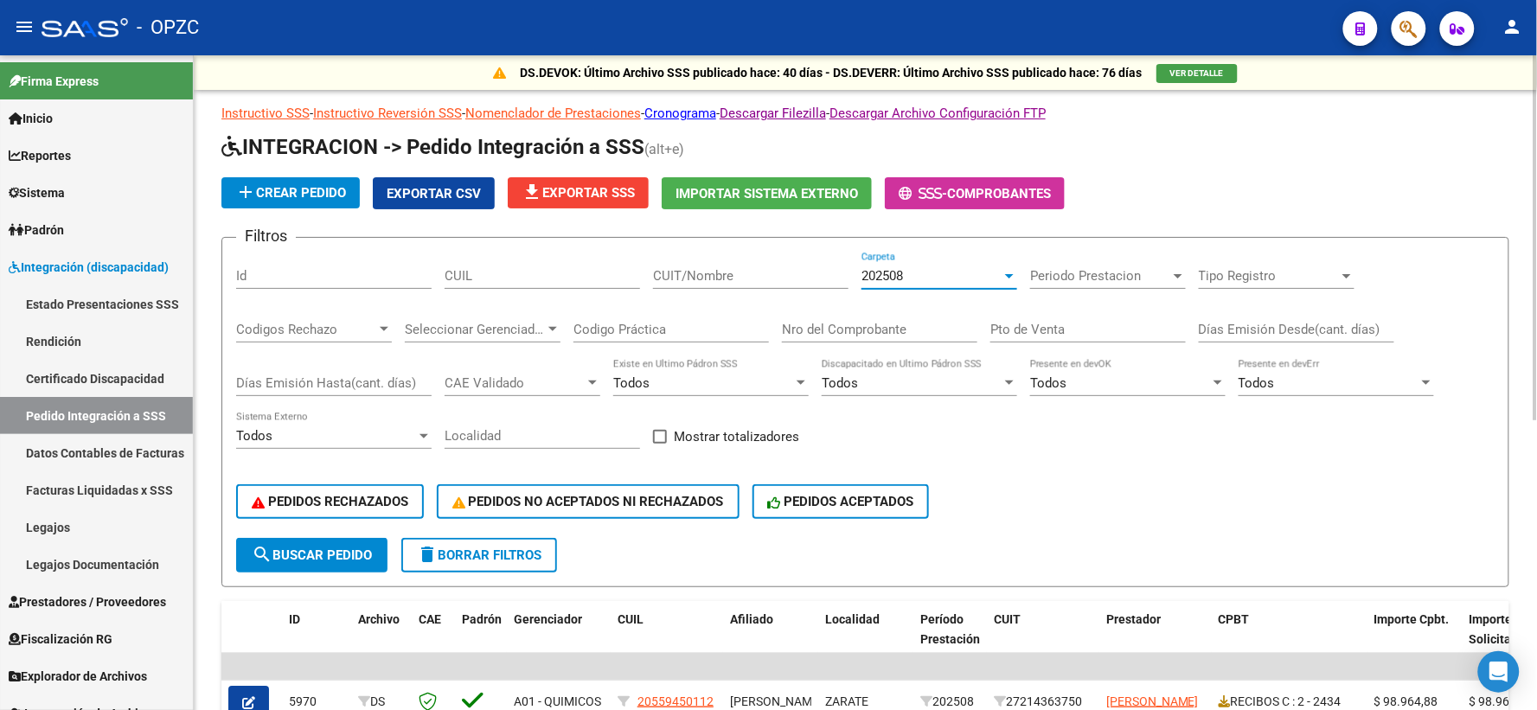
click at [998, 273] on div "202508" at bounding box center [931, 276] width 140 height 16
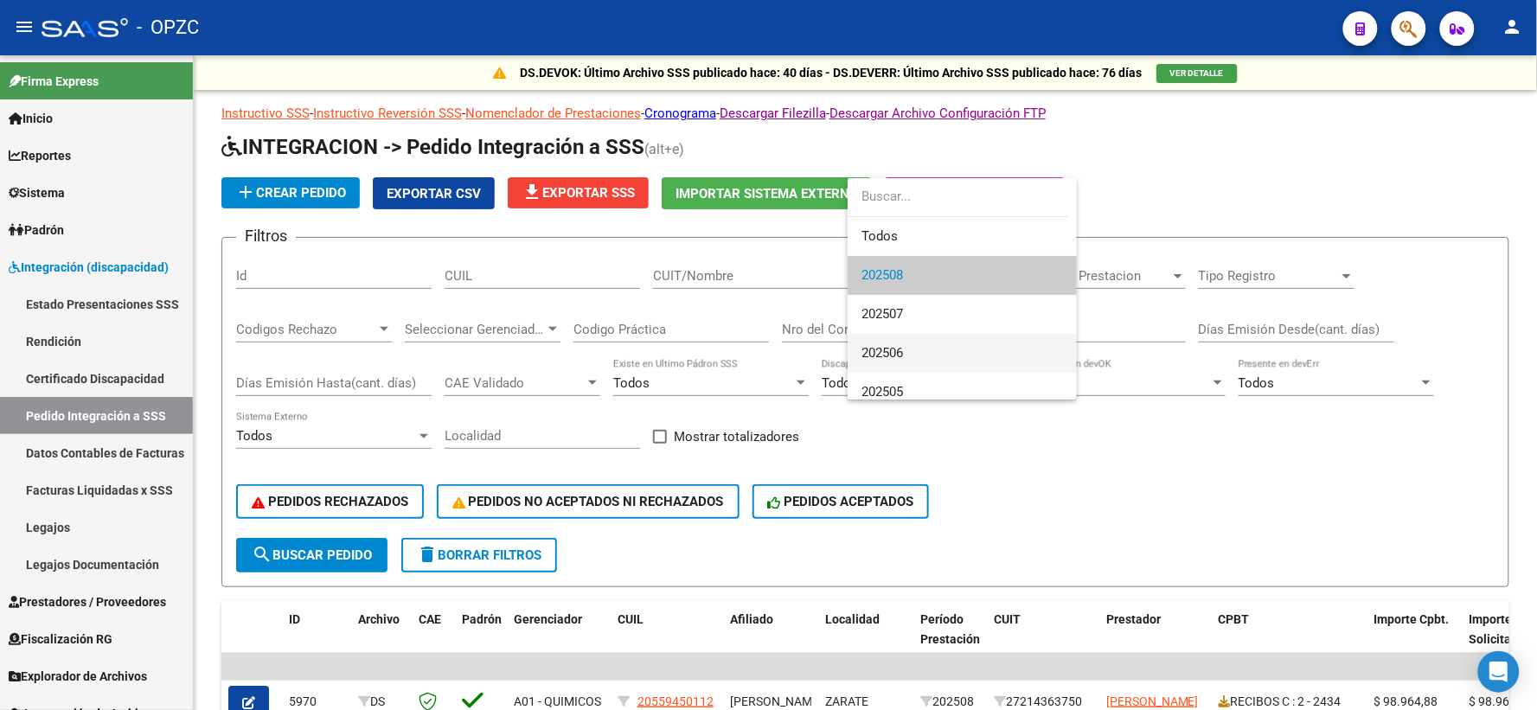
click at [931, 355] on span "202506" at bounding box center [961, 353] width 201 height 39
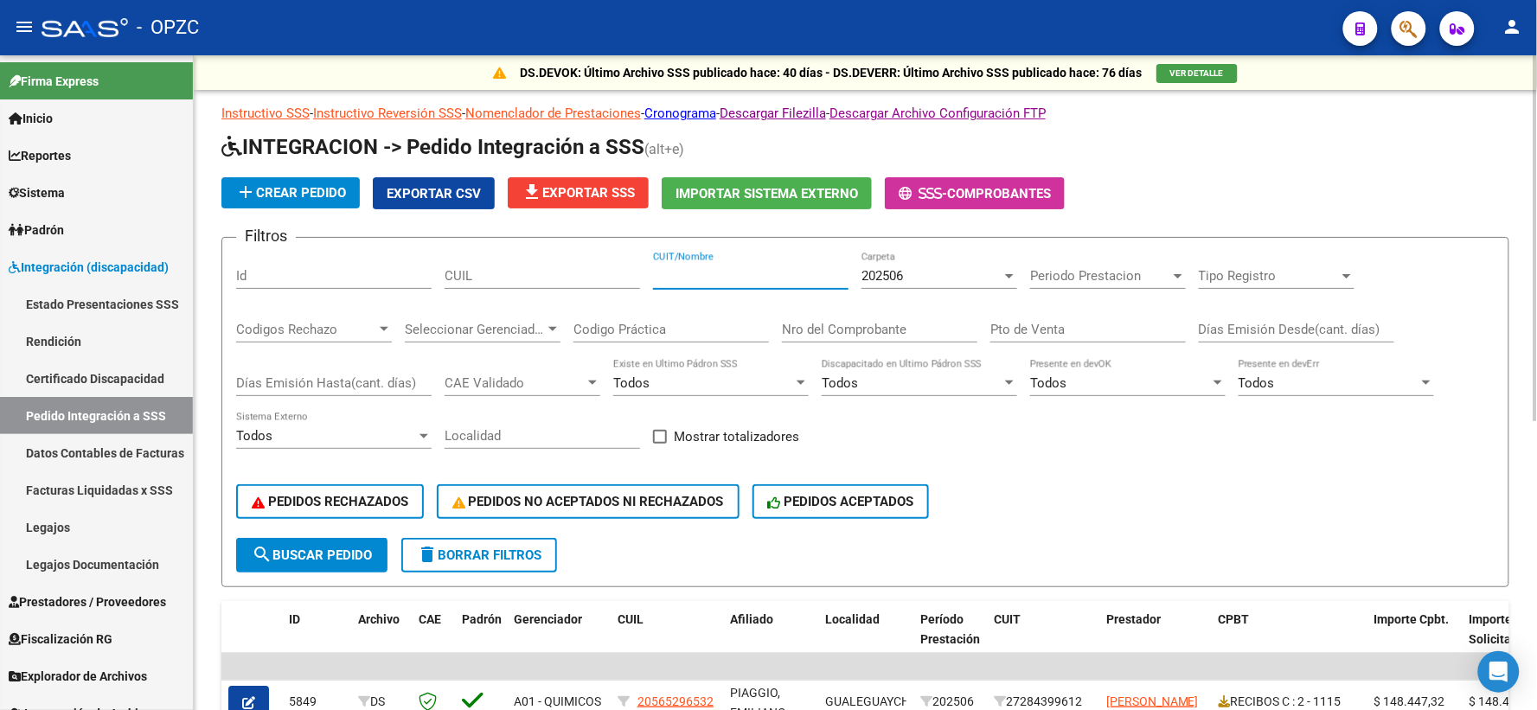
click at [695, 278] on input "CUIT/Nombre" at bounding box center [750, 276] width 195 height 16
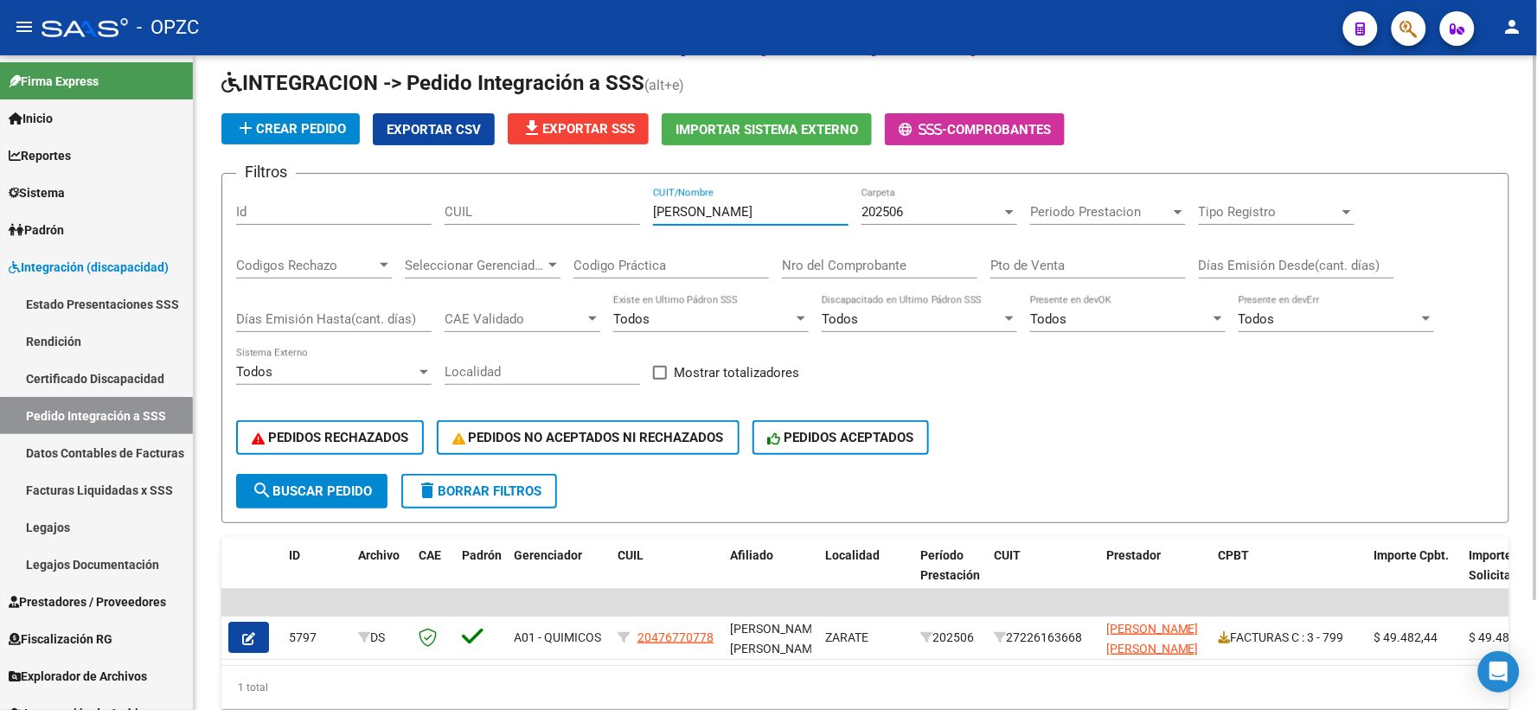
scroll to position [131, 0]
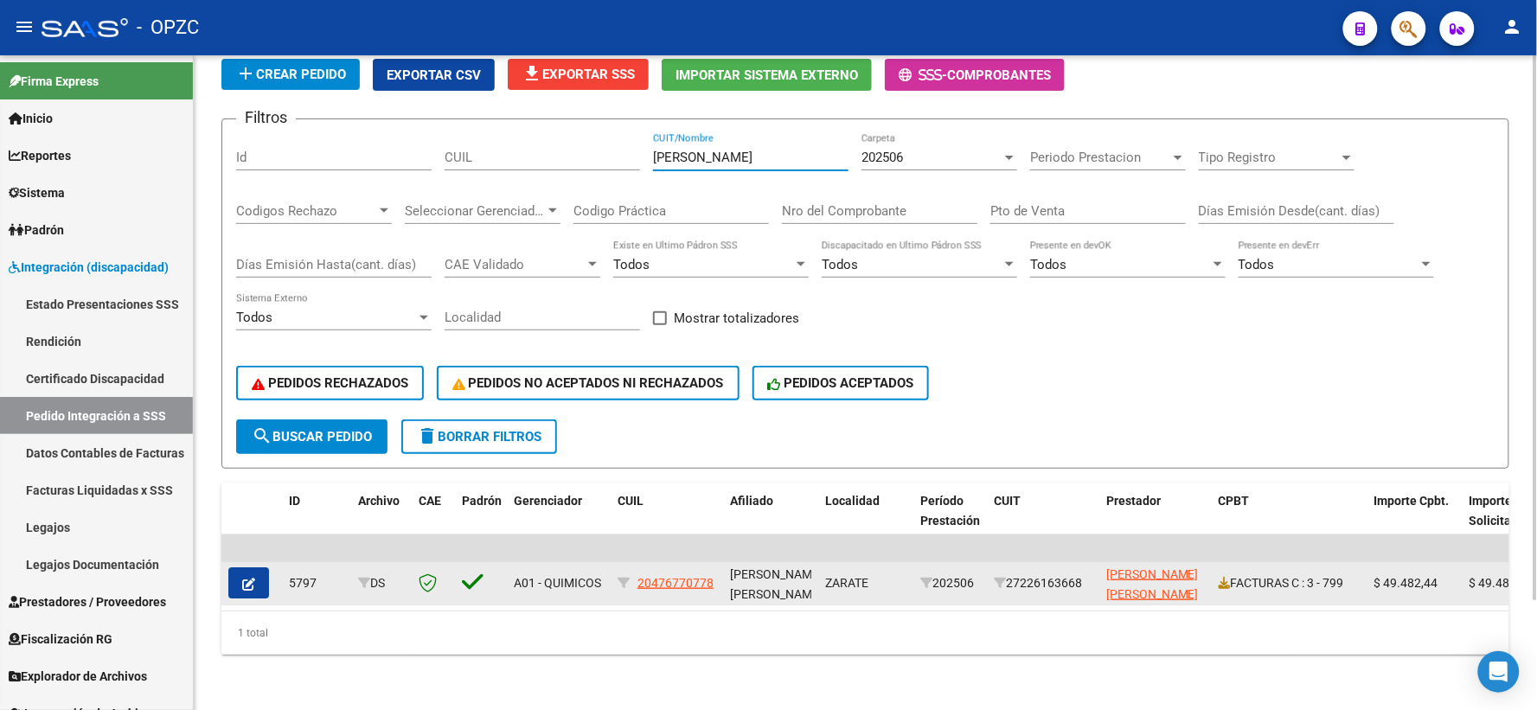
type input "[PERSON_NAME]"
click at [256, 567] on button "button" at bounding box center [248, 582] width 41 height 31
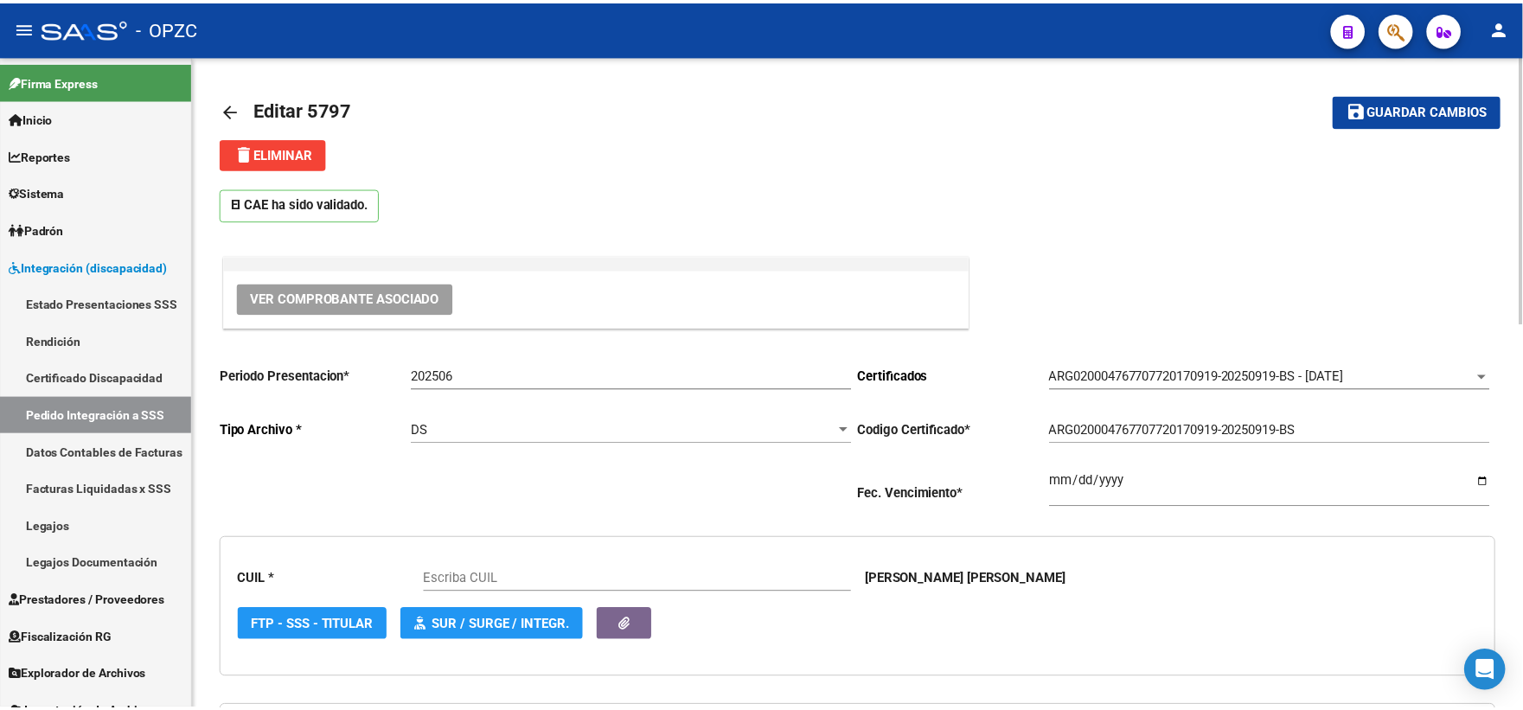
scroll to position [96, 0]
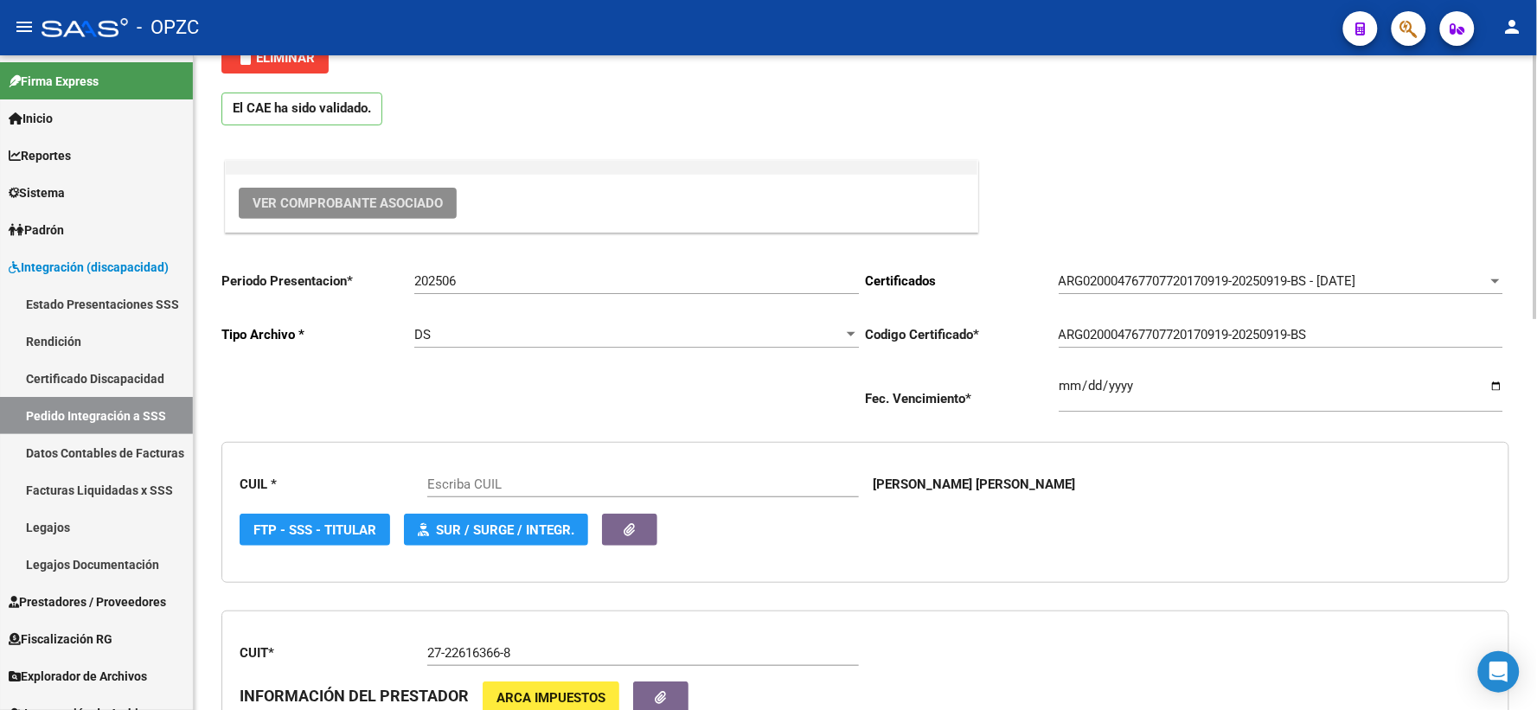
click at [380, 210] on span "Ver Comprobante Asociado" at bounding box center [347, 203] width 190 height 16
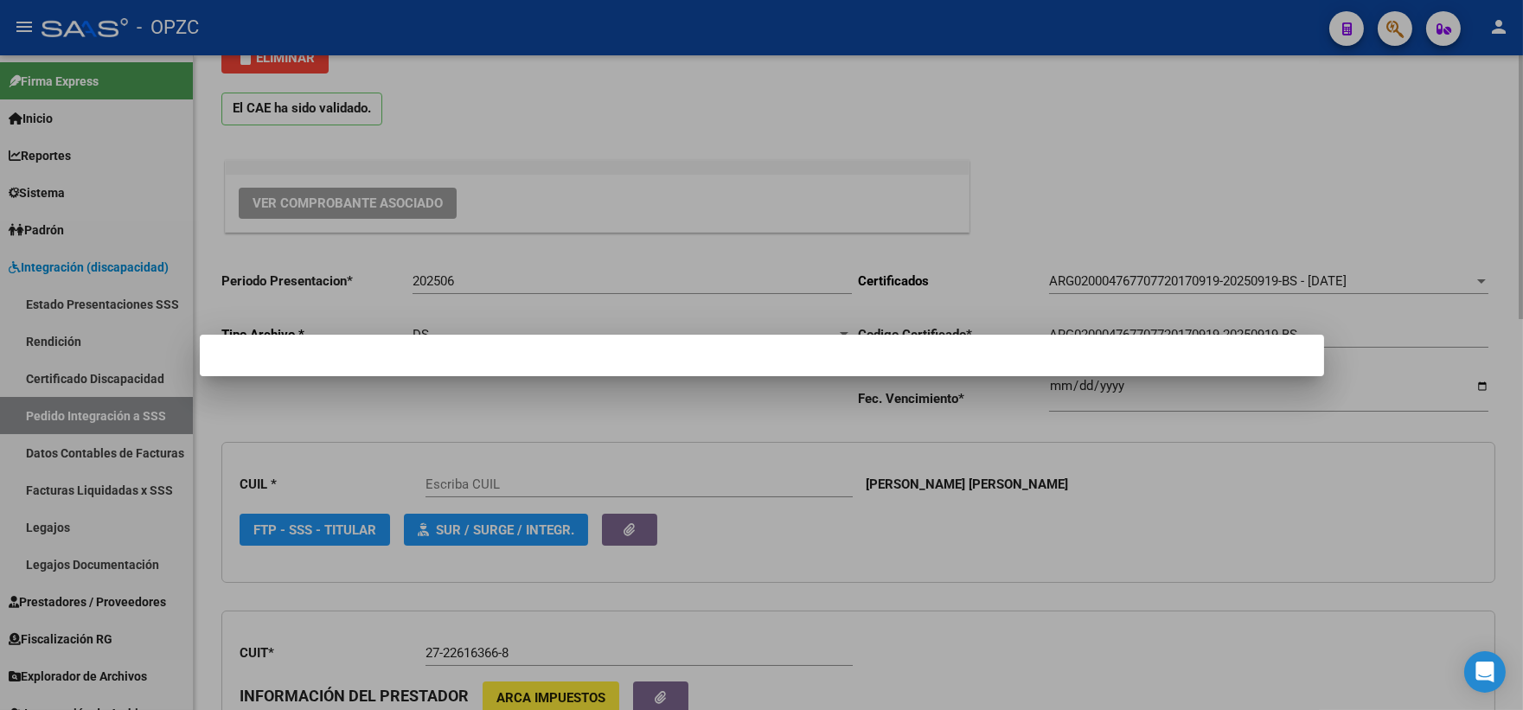
type input "20476770778"
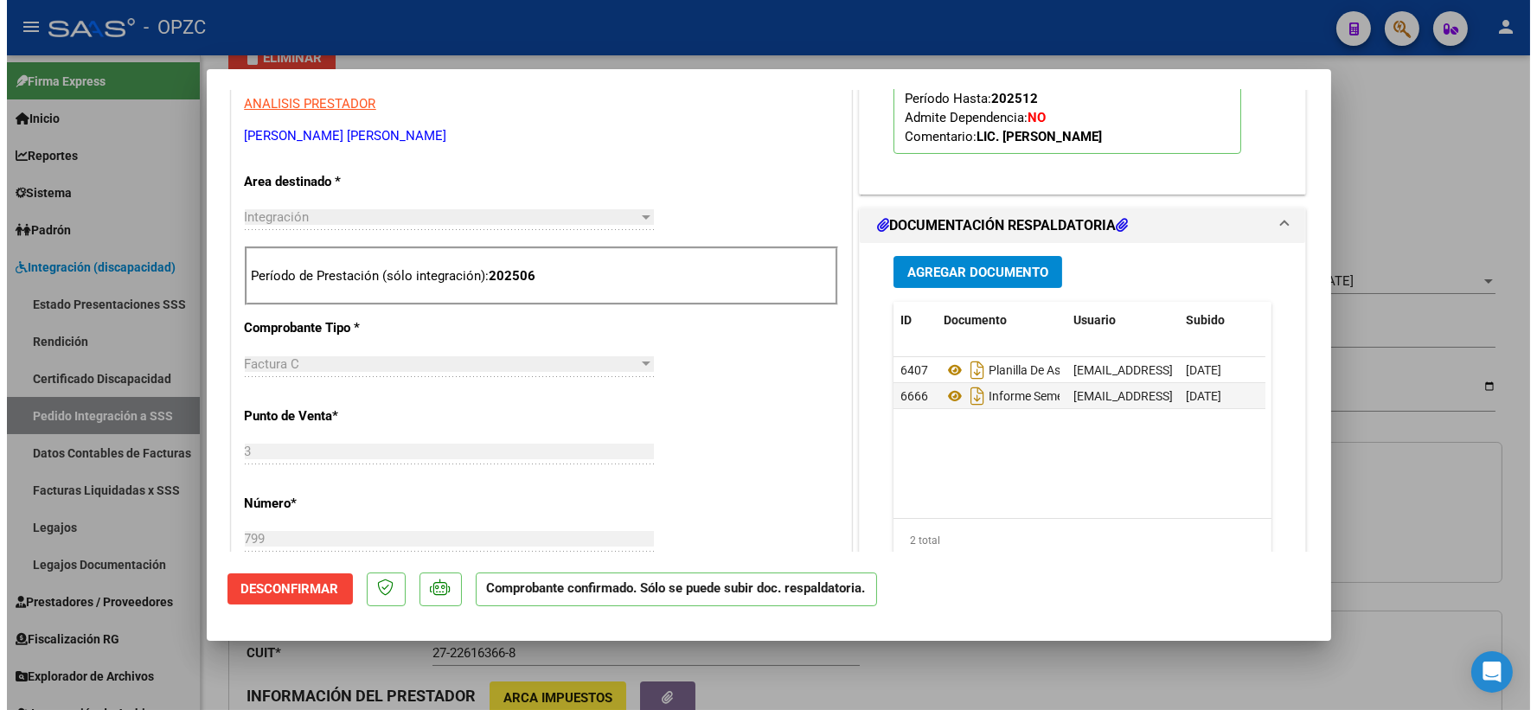
scroll to position [576, 0]
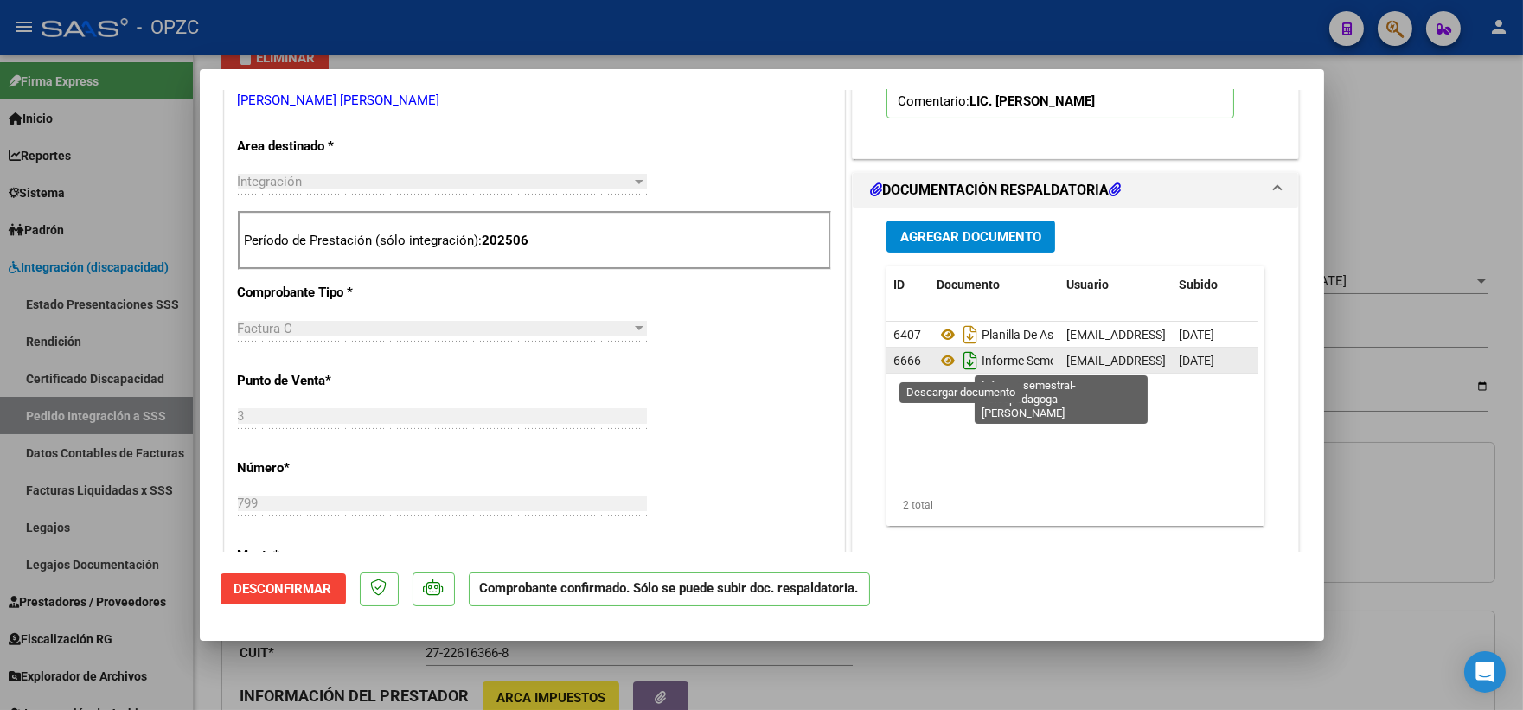
click at [959, 360] on icon "Descargar documento" at bounding box center [970, 361] width 22 height 28
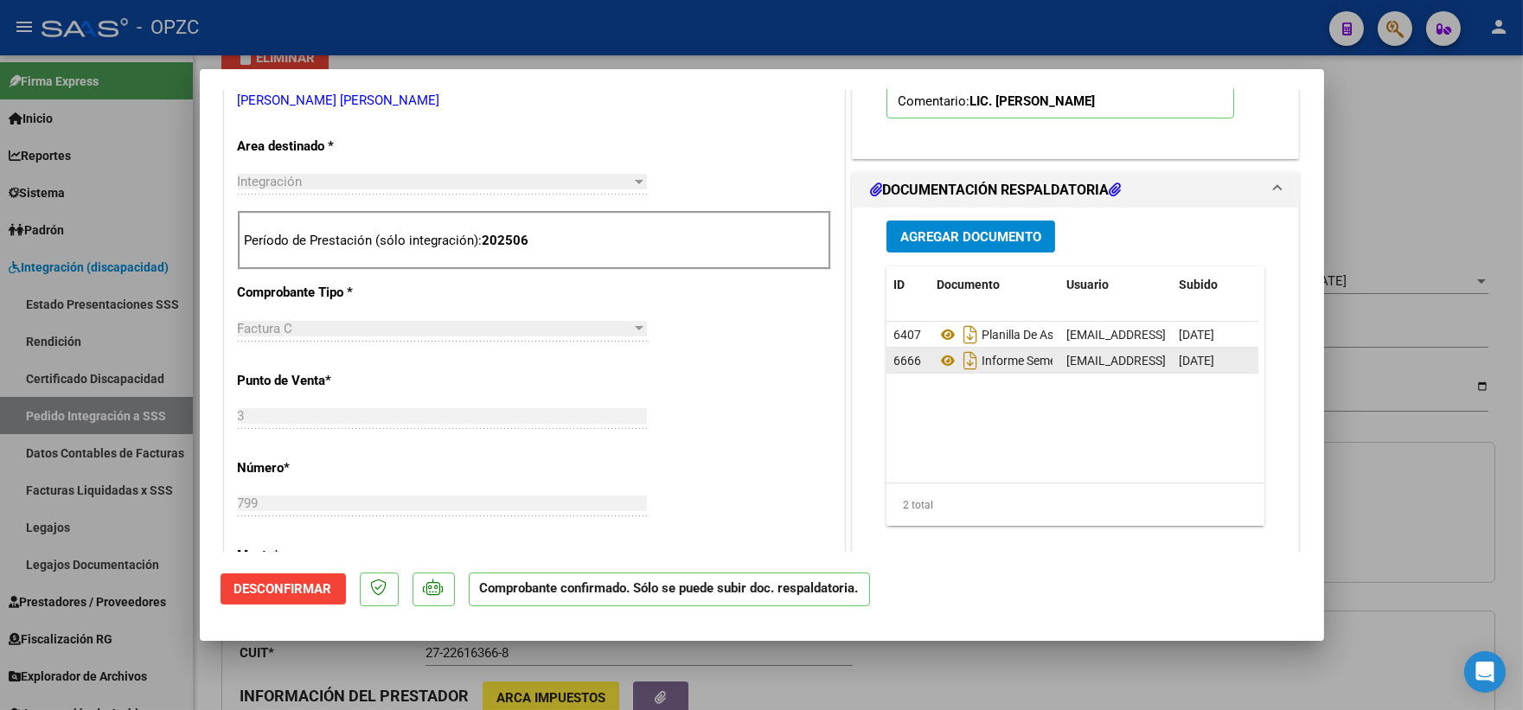
click at [1433, 182] on div at bounding box center [761, 355] width 1523 height 710
type input "$ 0,00"
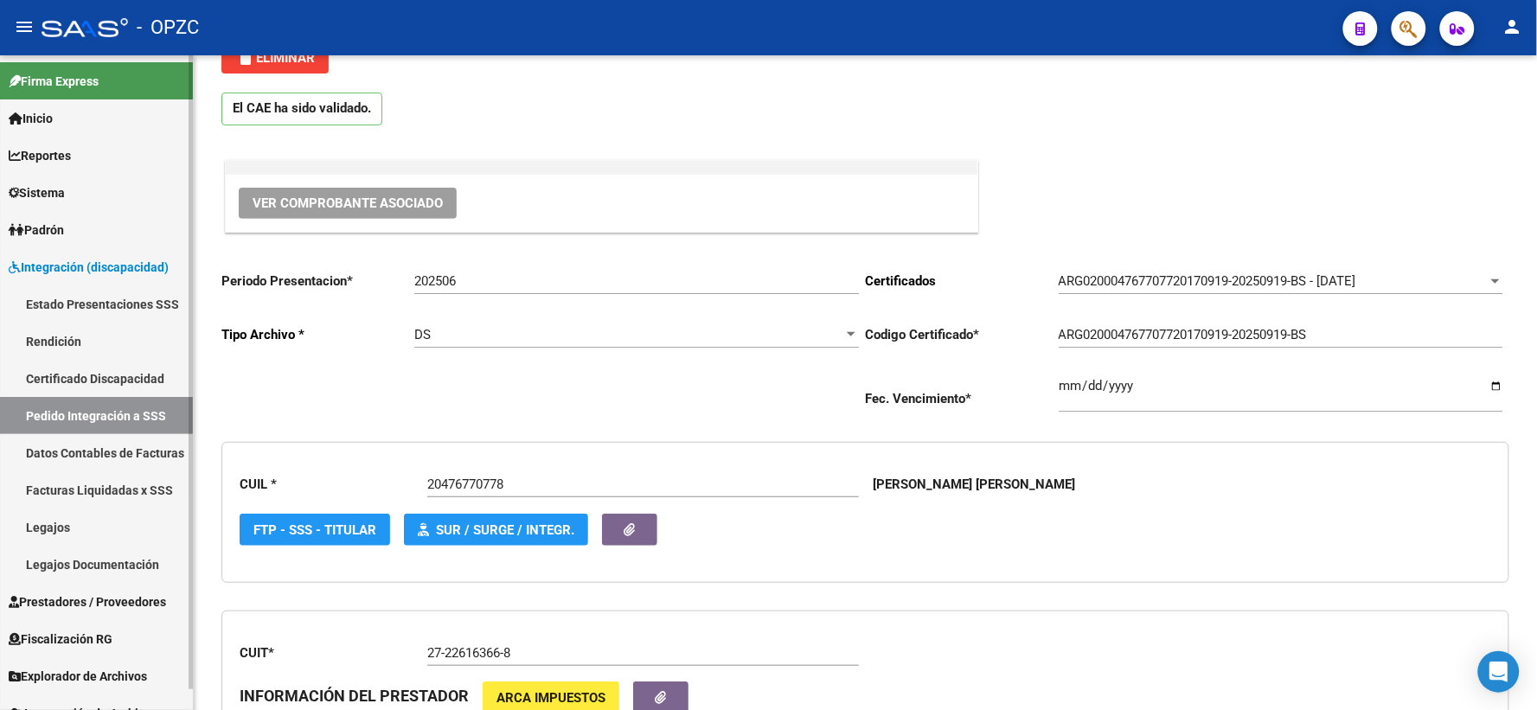
click at [72, 421] on link "Pedido Integración a SSS" at bounding box center [96, 415] width 193 height 37
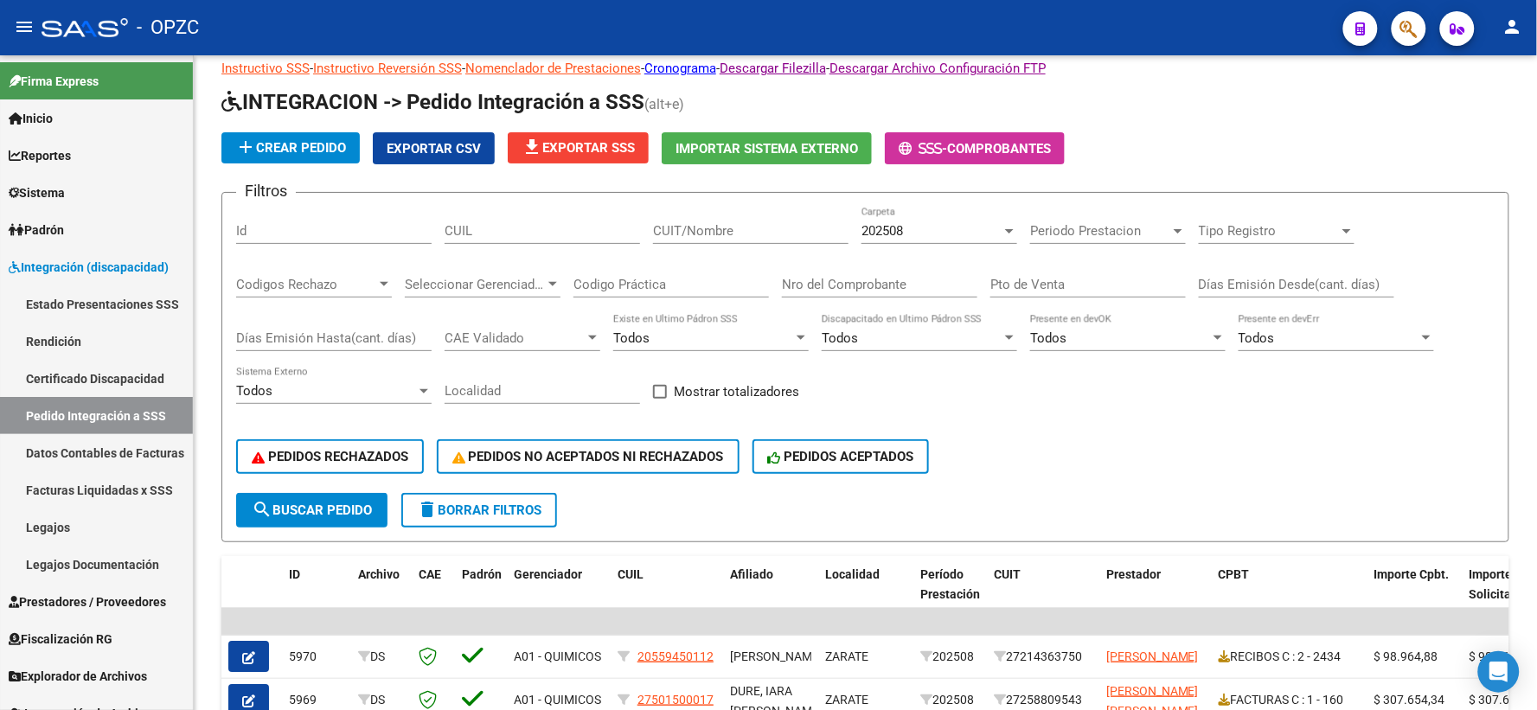
scroll to position [96, 0]
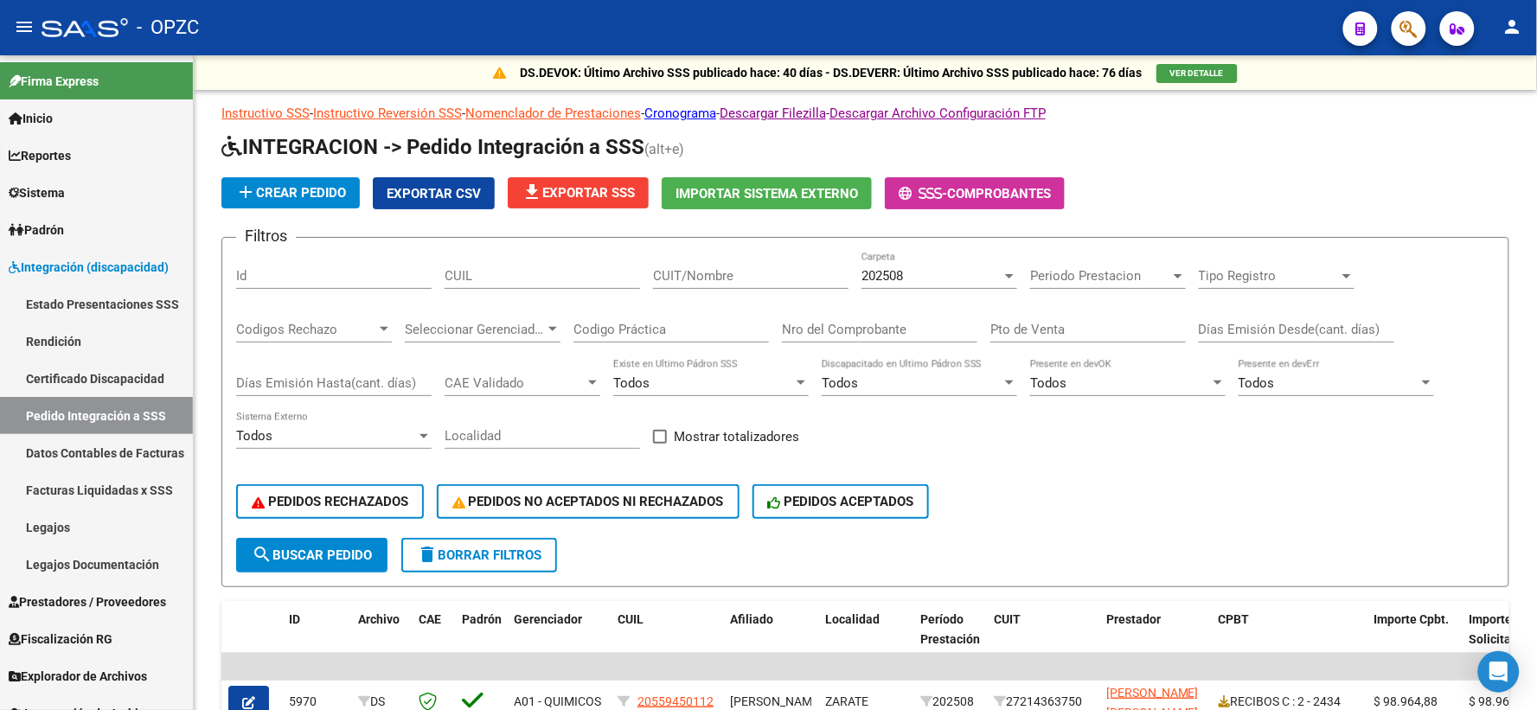
scroll to position [96, 0]
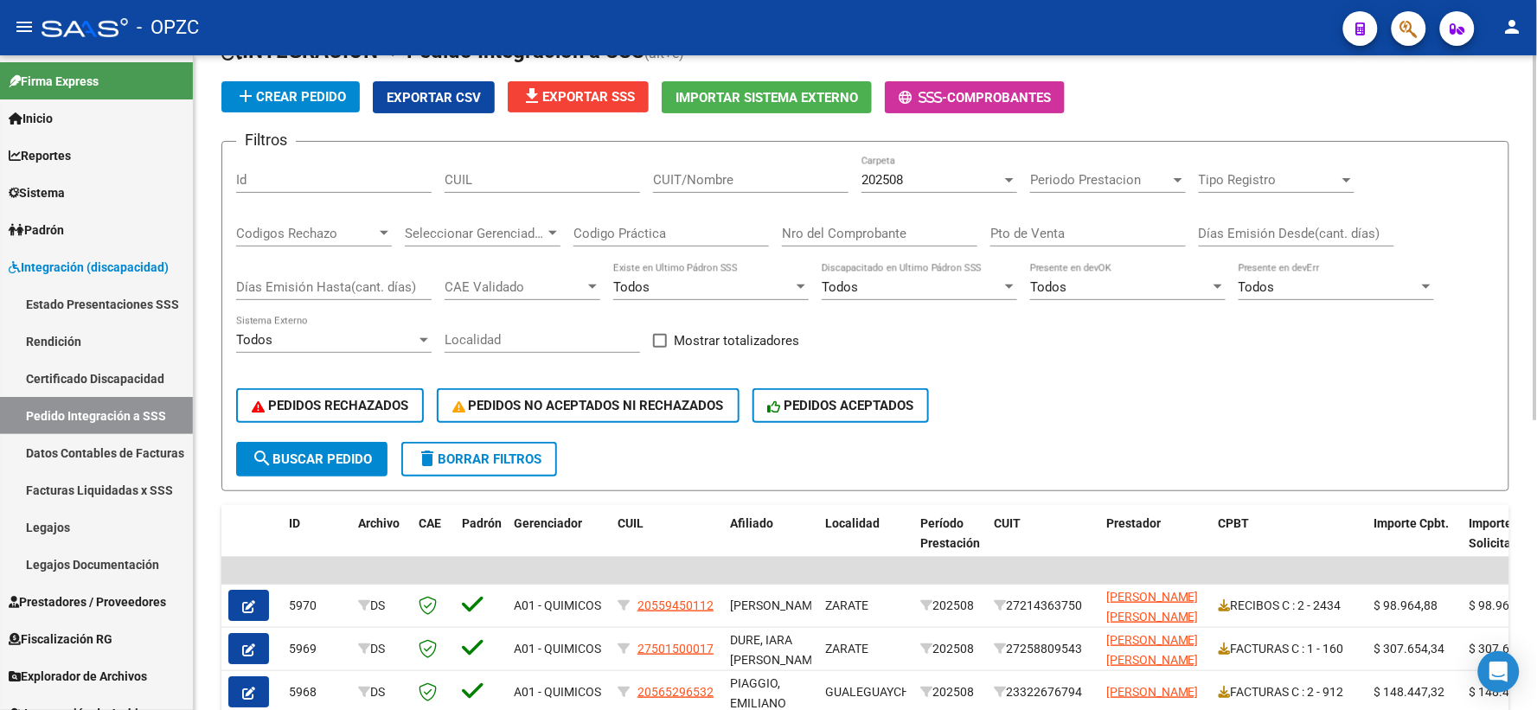
click at [958, 177] on div "202508" at bounding box center [931, 180] width 140 height 16
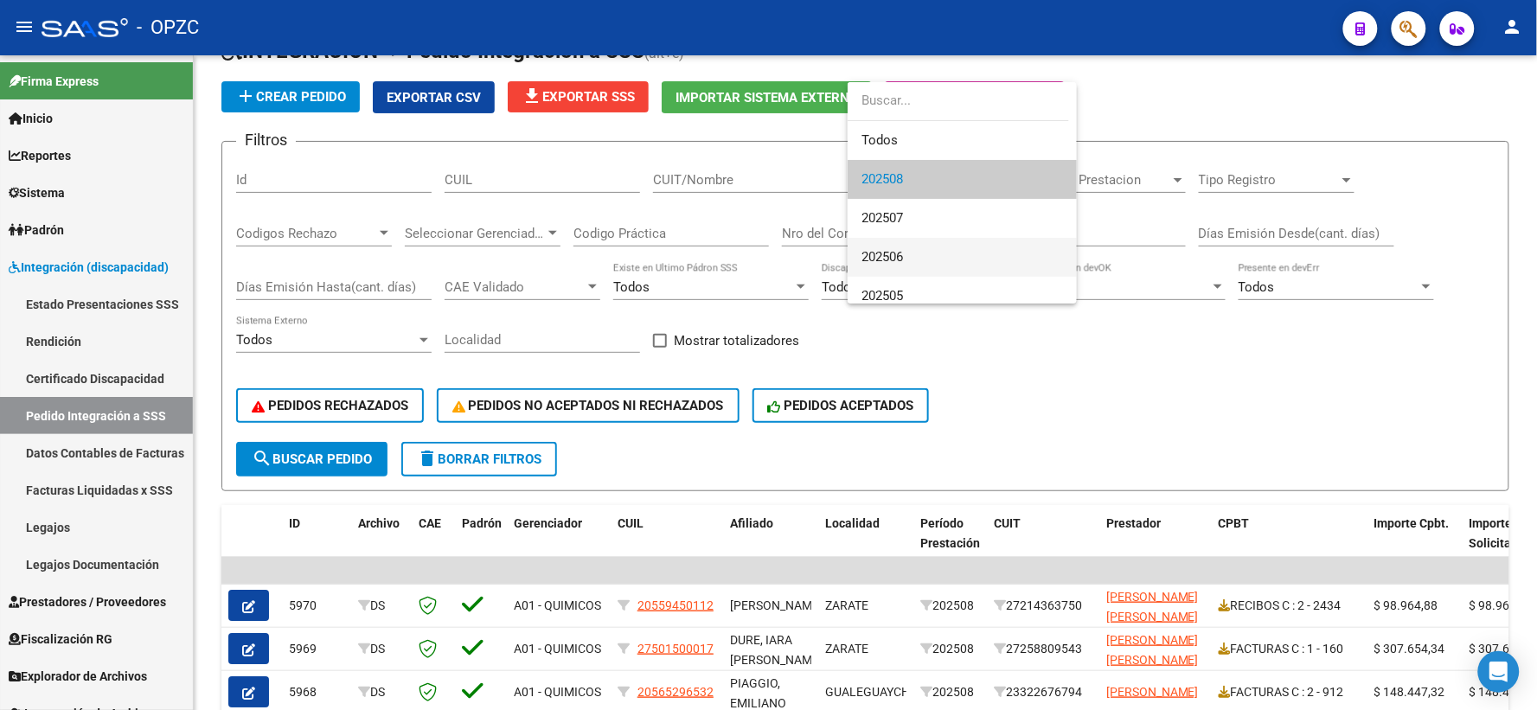
click at [914, 252] on span "202506" at bounding box center [961, 257] width 201 height 39
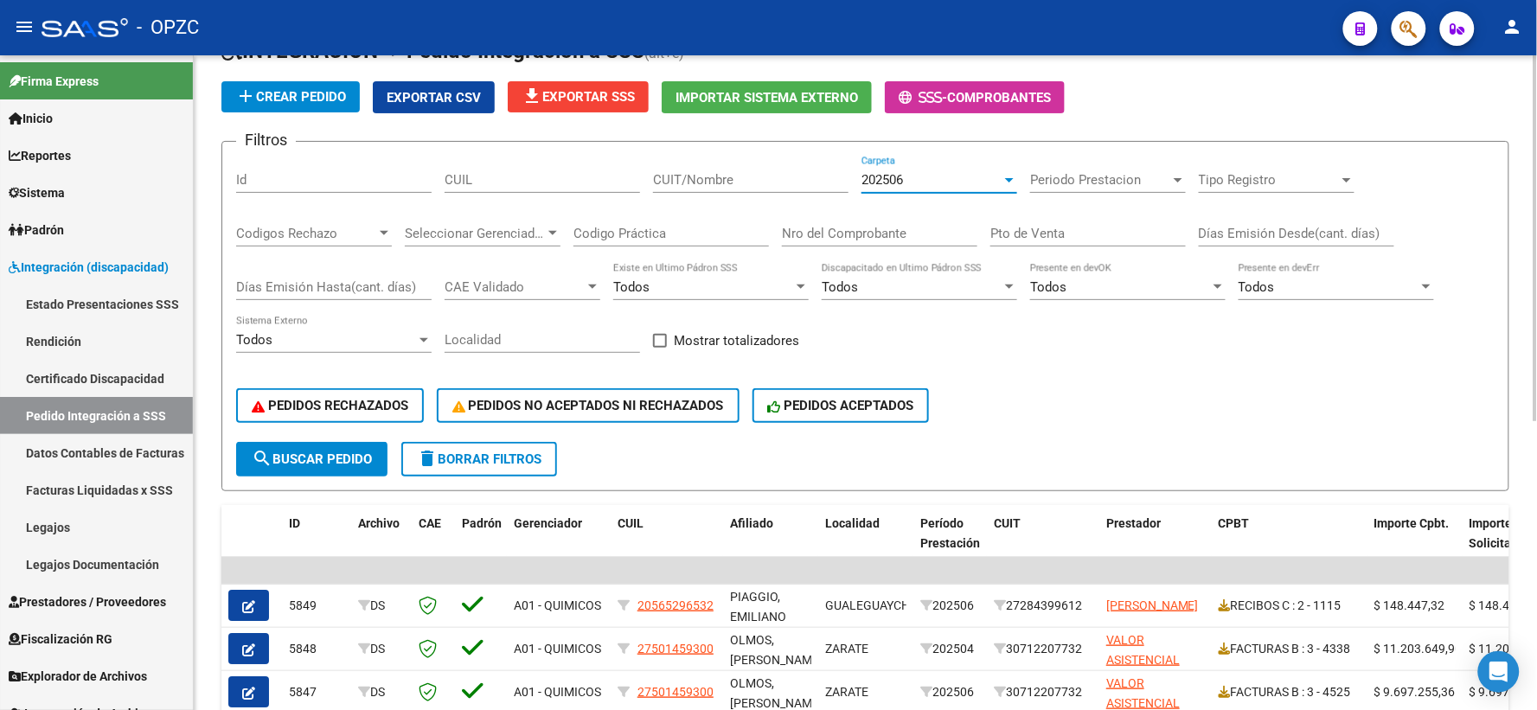
click at [703, 177] on input "CUIT/Nombre" at bounding box center [750, 180] width 195 height 16
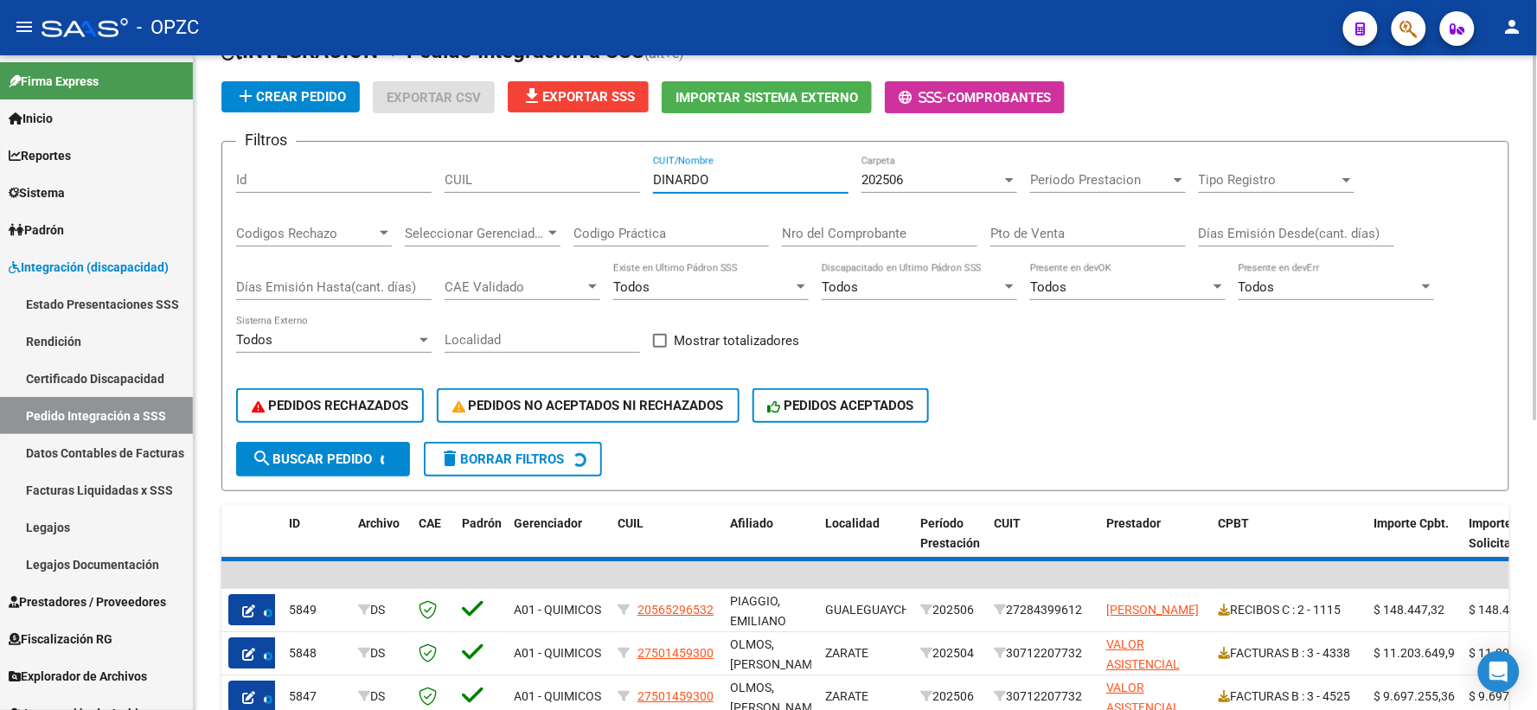
scroll to position [83, 0]
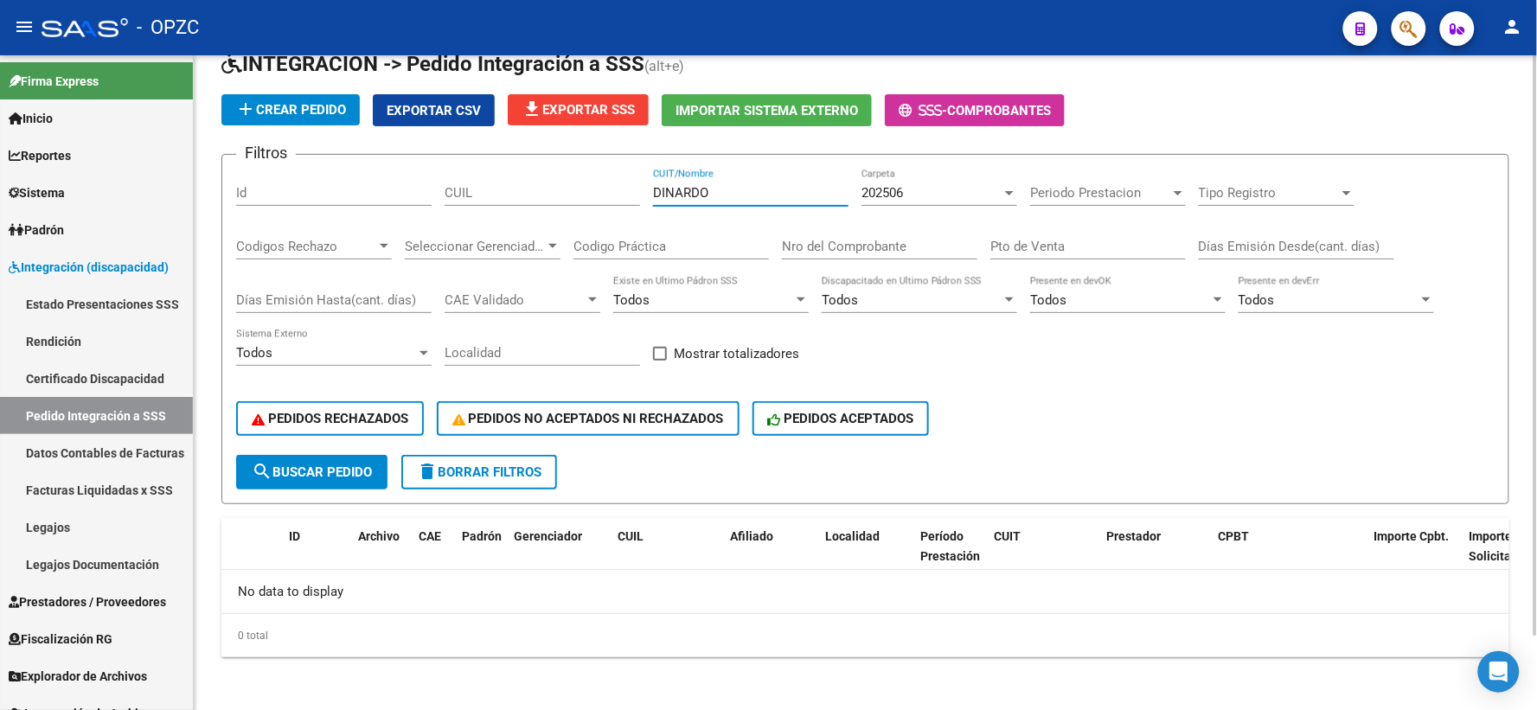
click at [995, 192] on div "202506" at bounding box center [931, 193] width 140 height 16
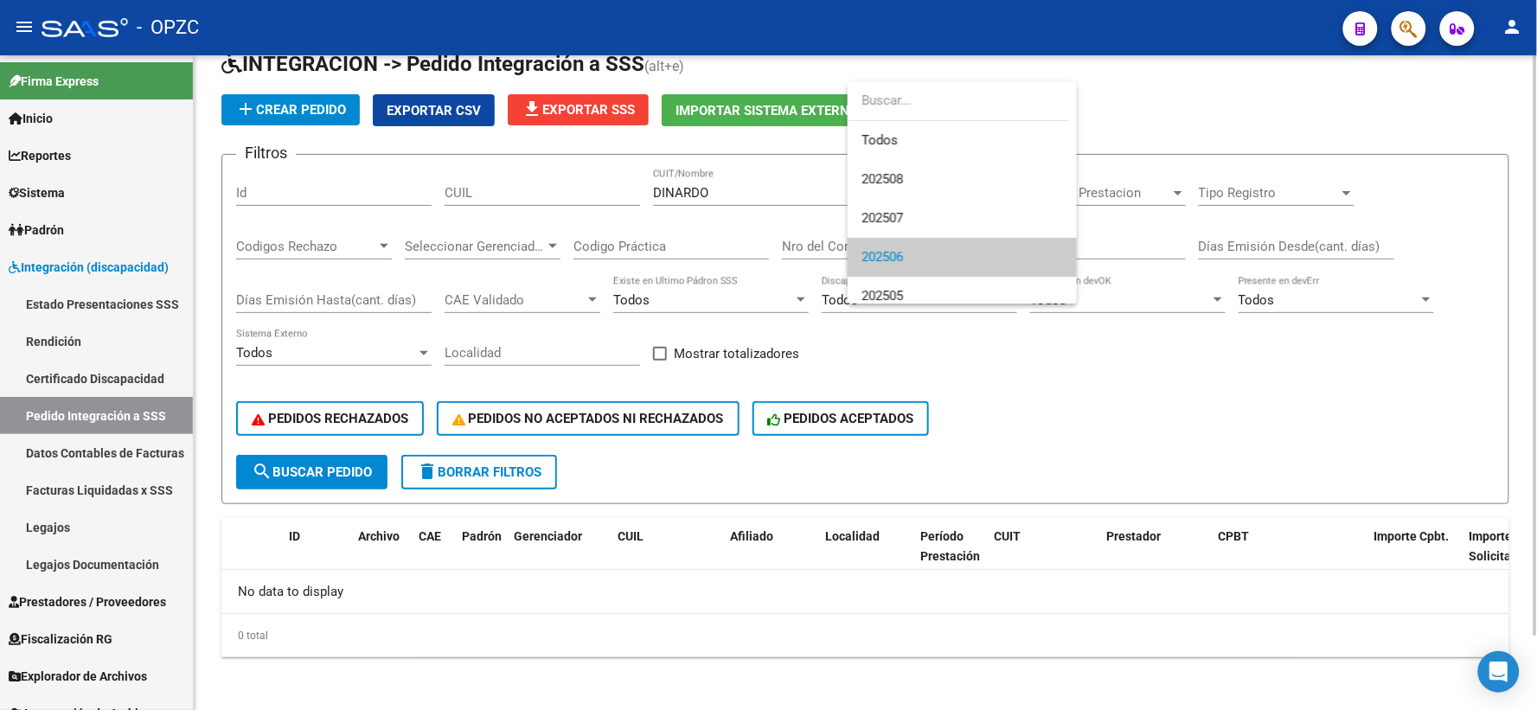
scroll to position [64, 0]
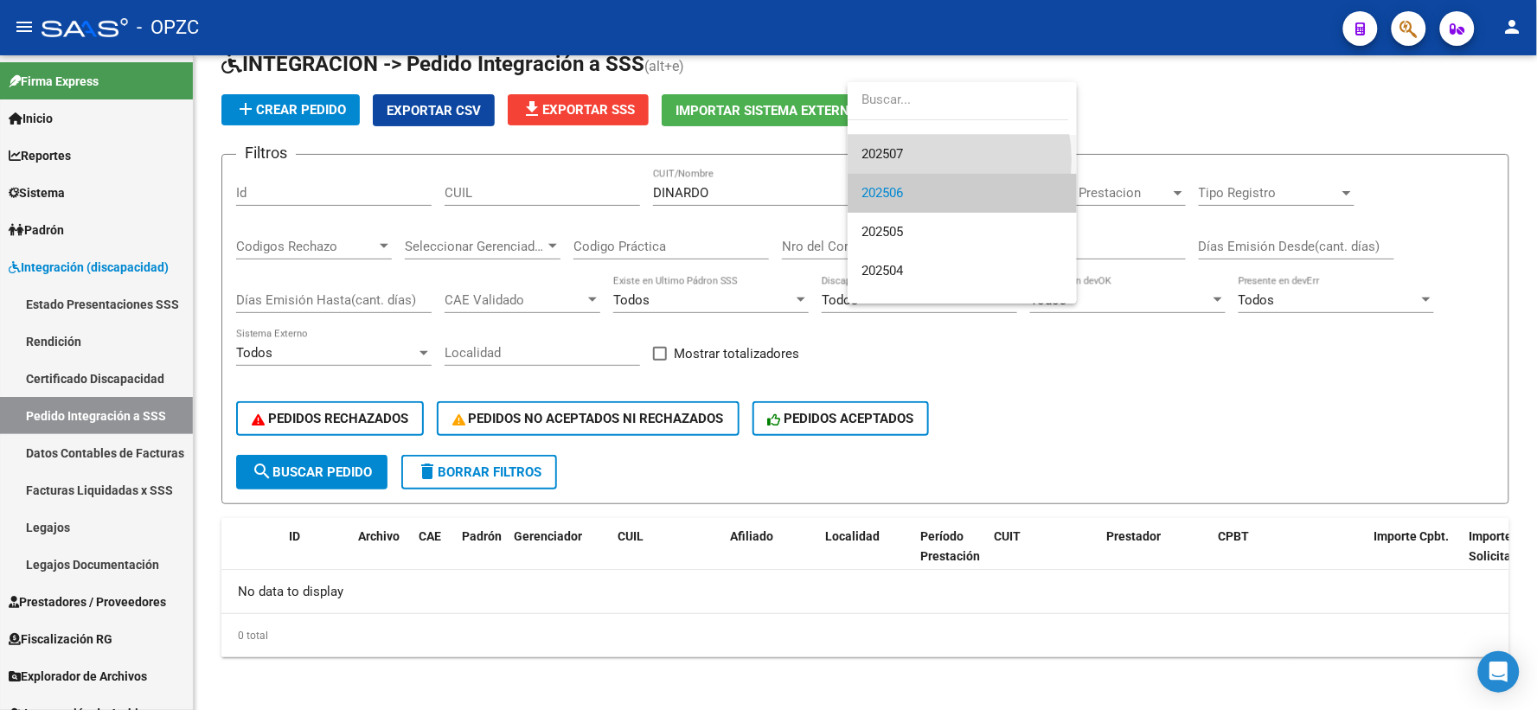
click at [928, 159] on span "202507" at bounding box center [961, 154] width 201 height 39
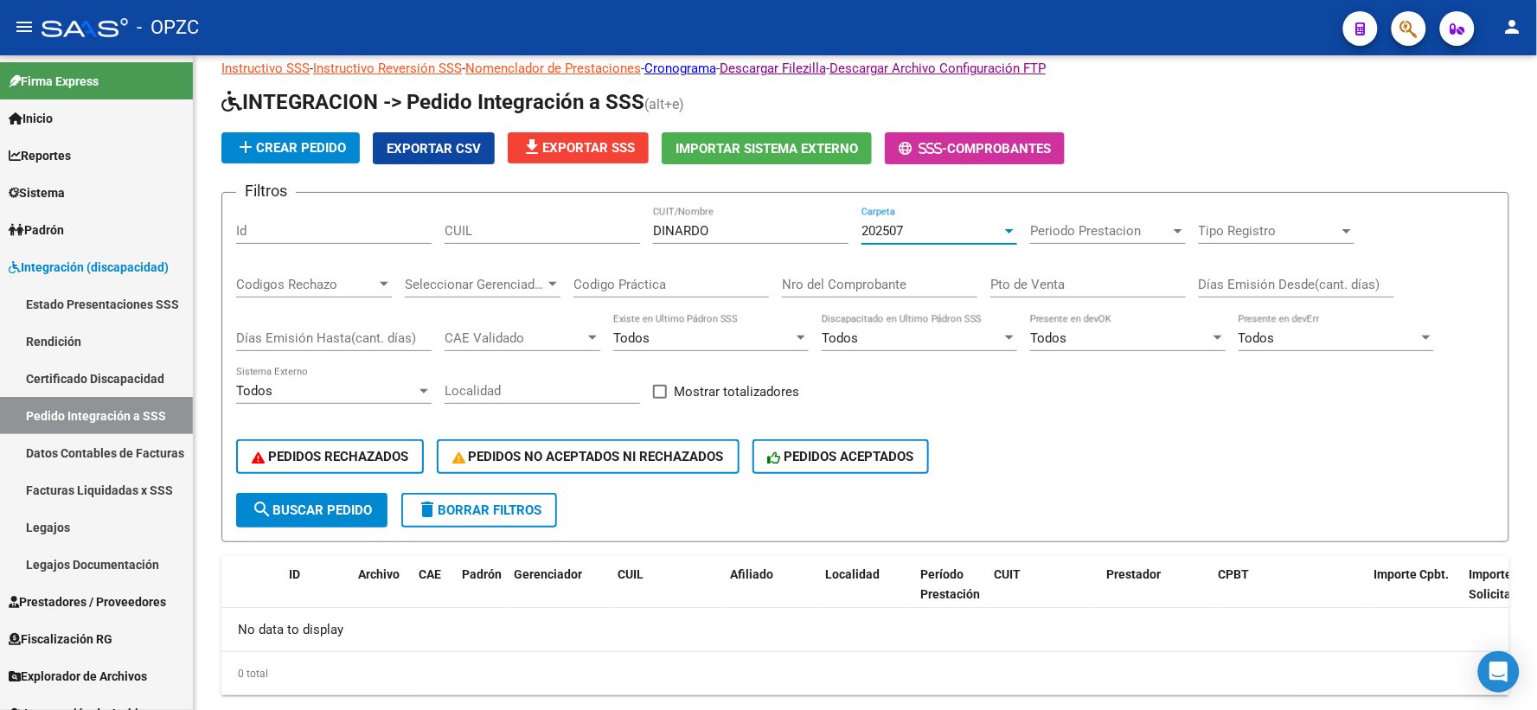
scroll to position [83, 0]
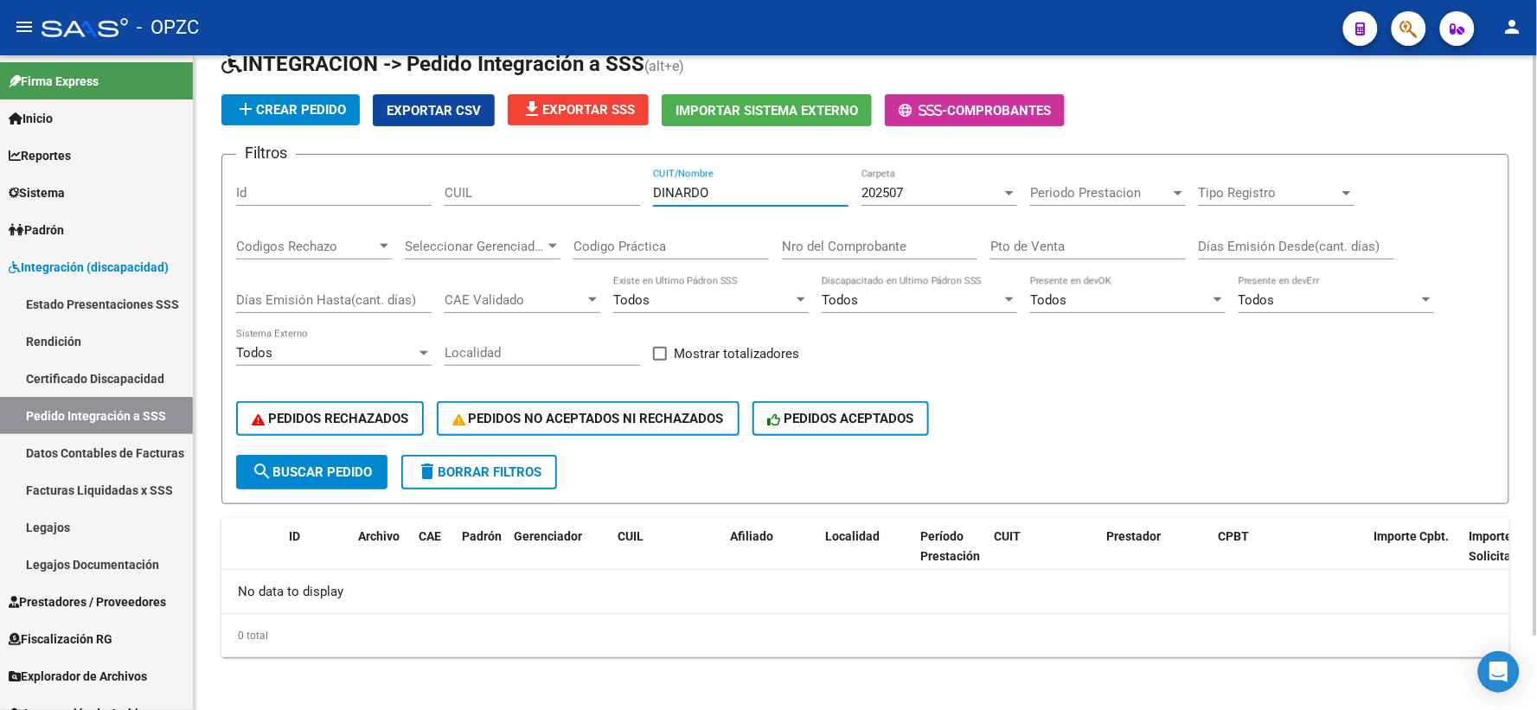
click at [750, 188] on input "DINARDO" at bounding box center [750, 193] width 195 height 16
click at [667, 195] on input "DINARDO" at bounding box center [750, 193] width 195 height 16
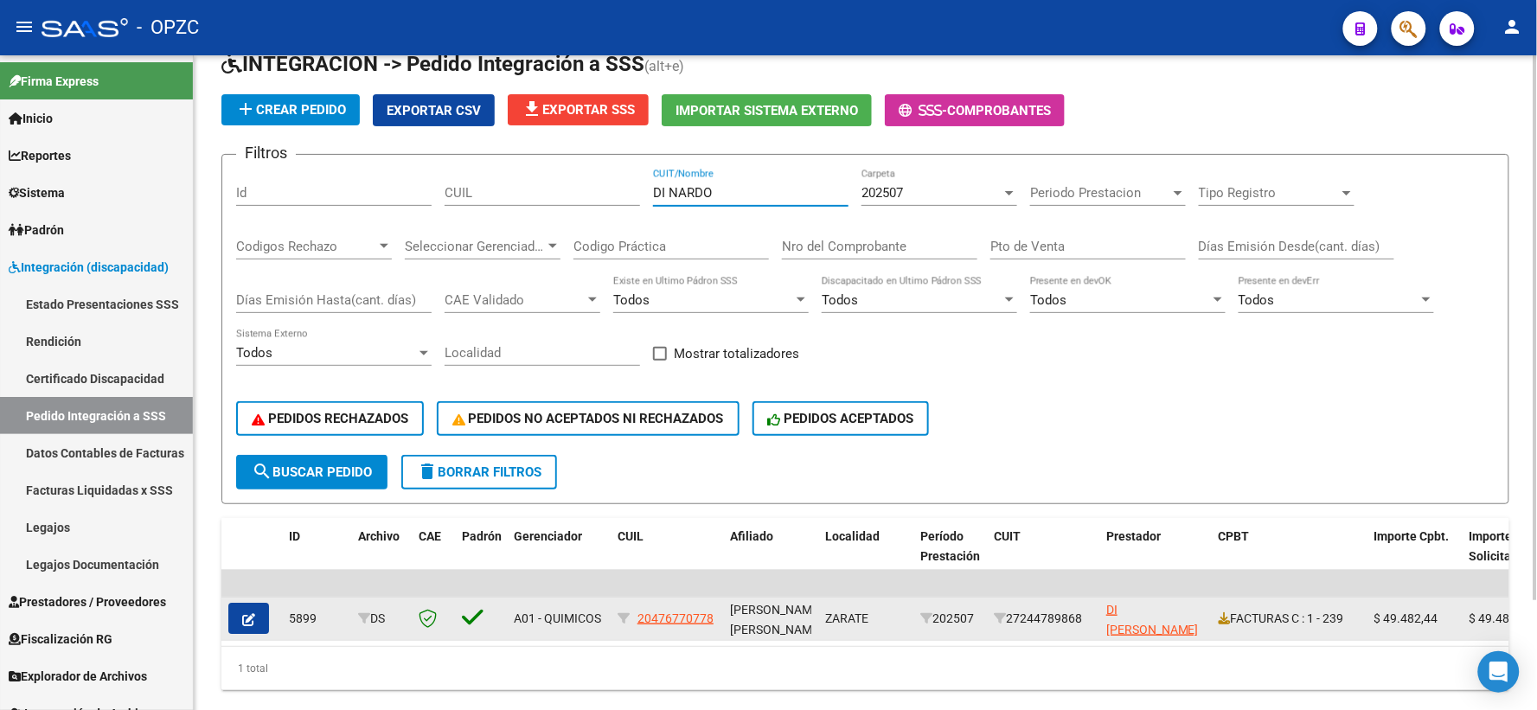
type input "DI NARDO"
click at [248, 606] on button "button" at bounding box center [248, 618] width 41 height 31
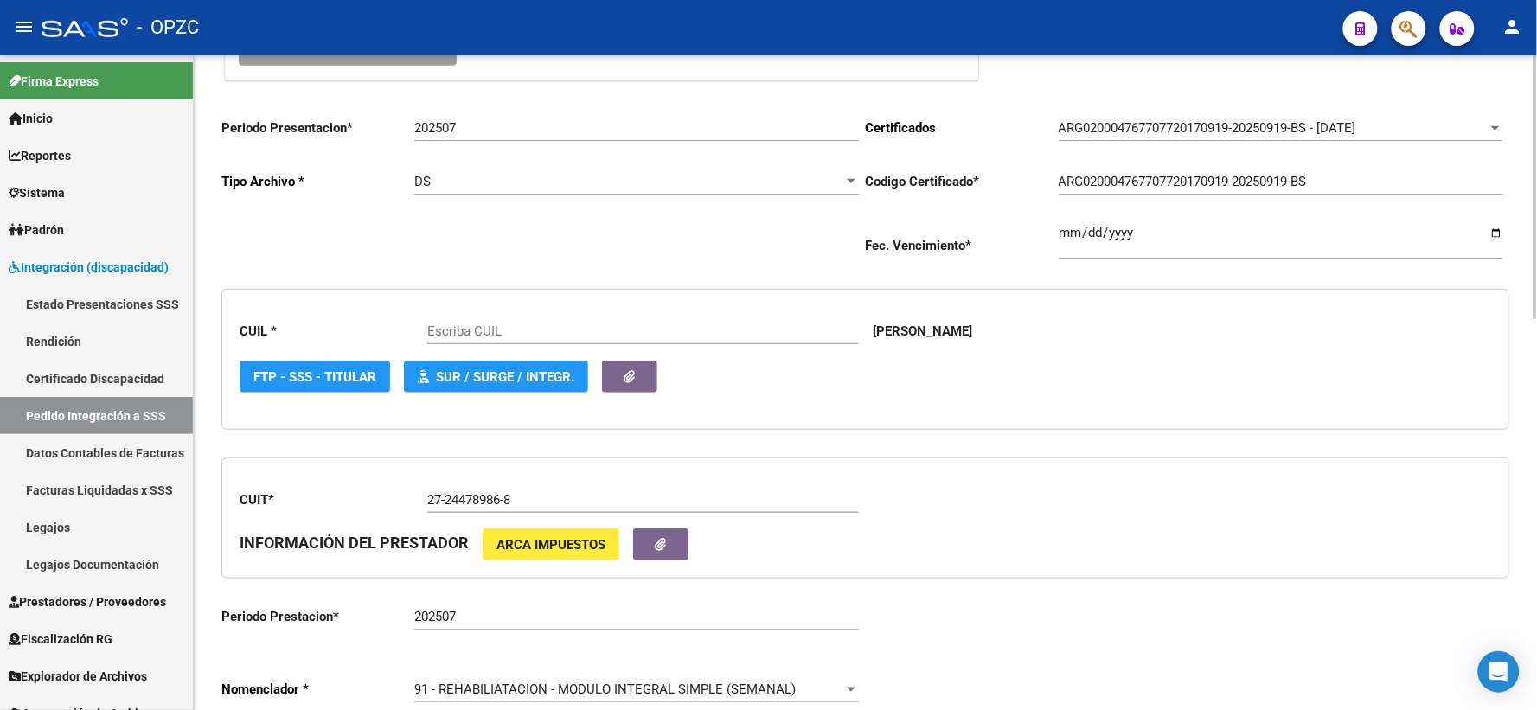
scroll to position [384, 0]
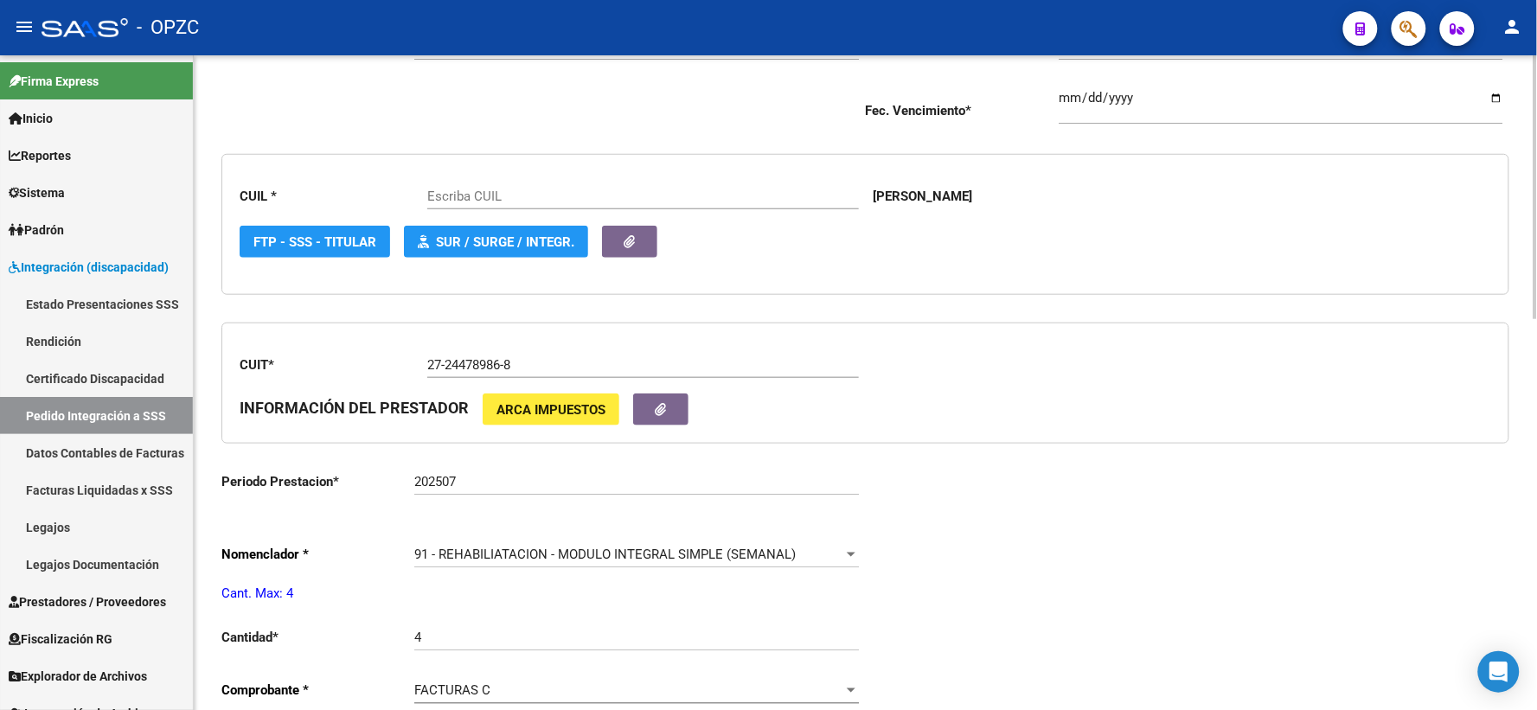
type input "20476770778"
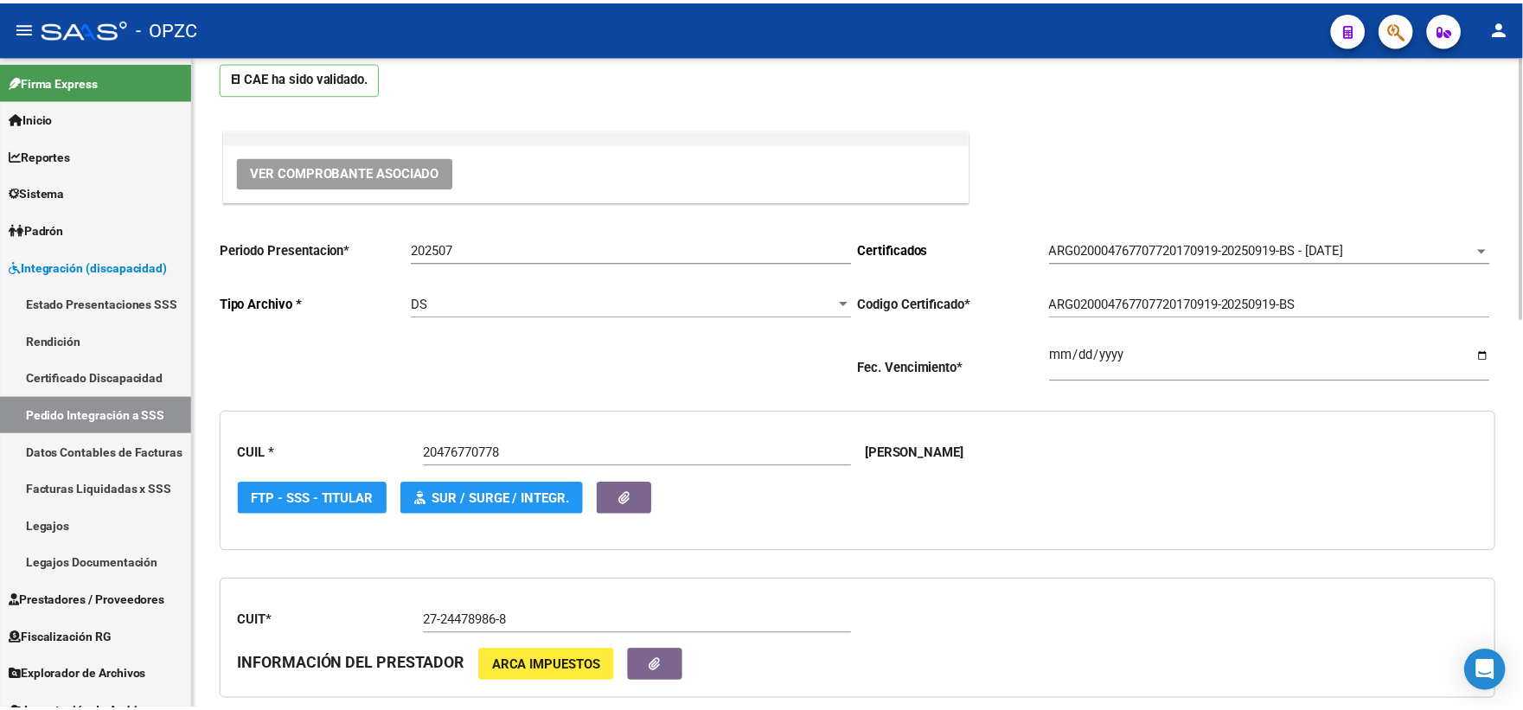
scroll to position [0, 0]
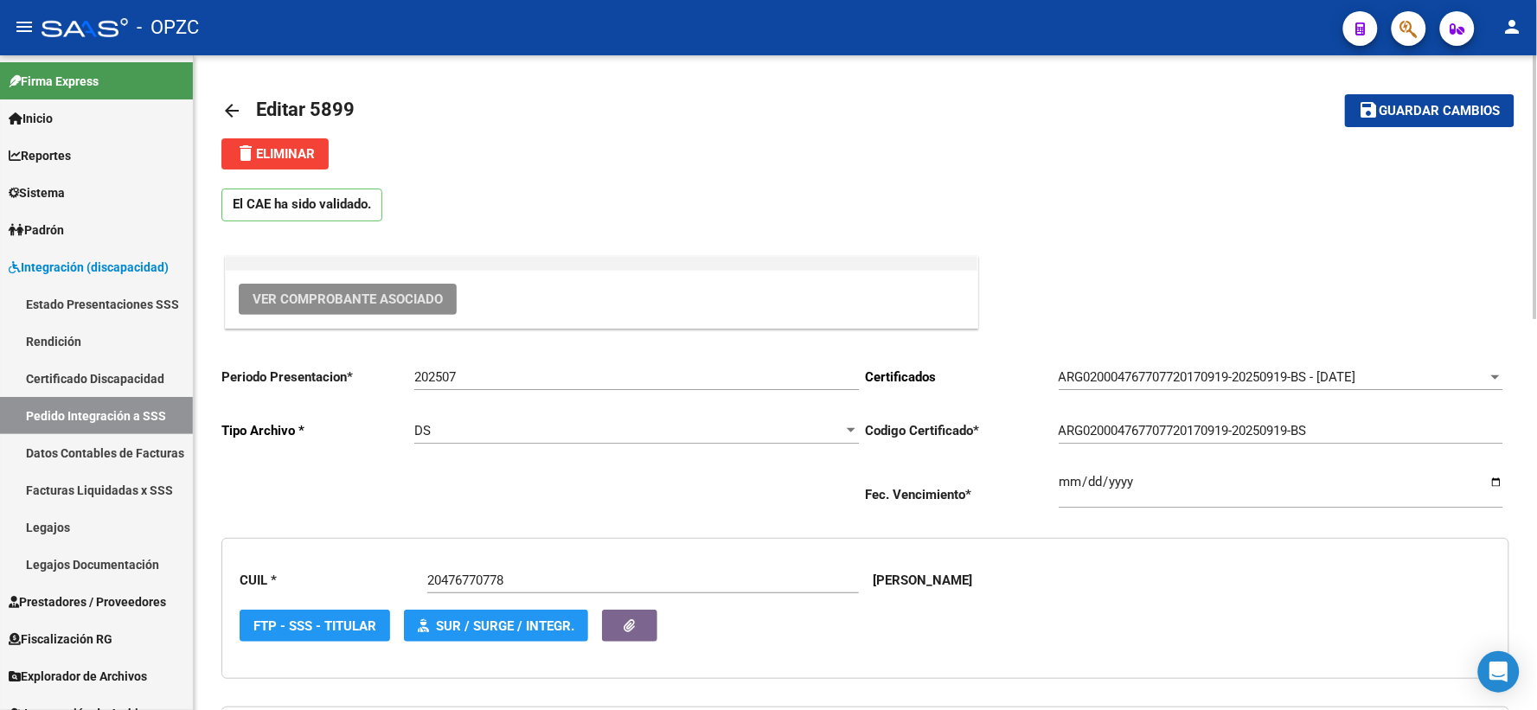
click at [358, 295] on span "Ver Comprobante Asociado" at bounding box center [347, 299] width 190 height 16
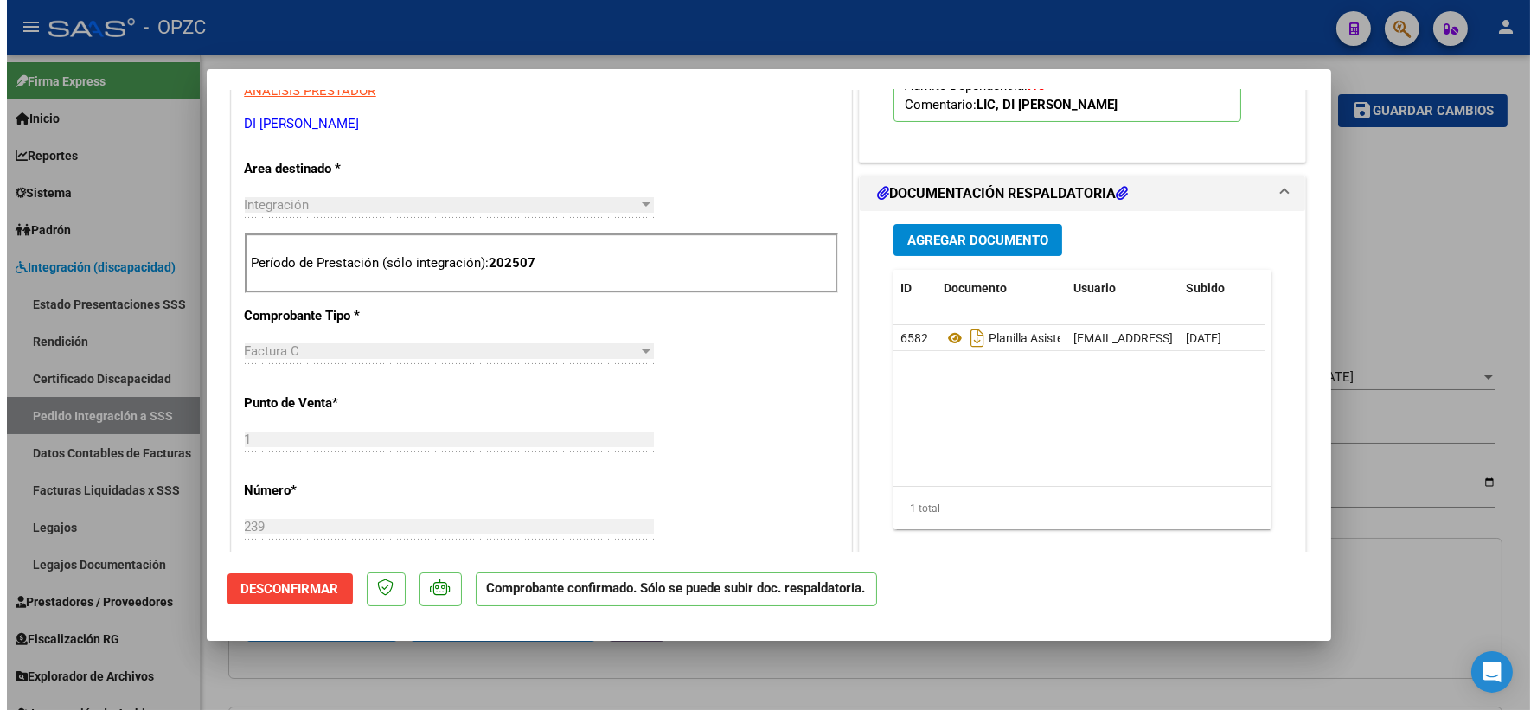
scroll to position [576, 0]
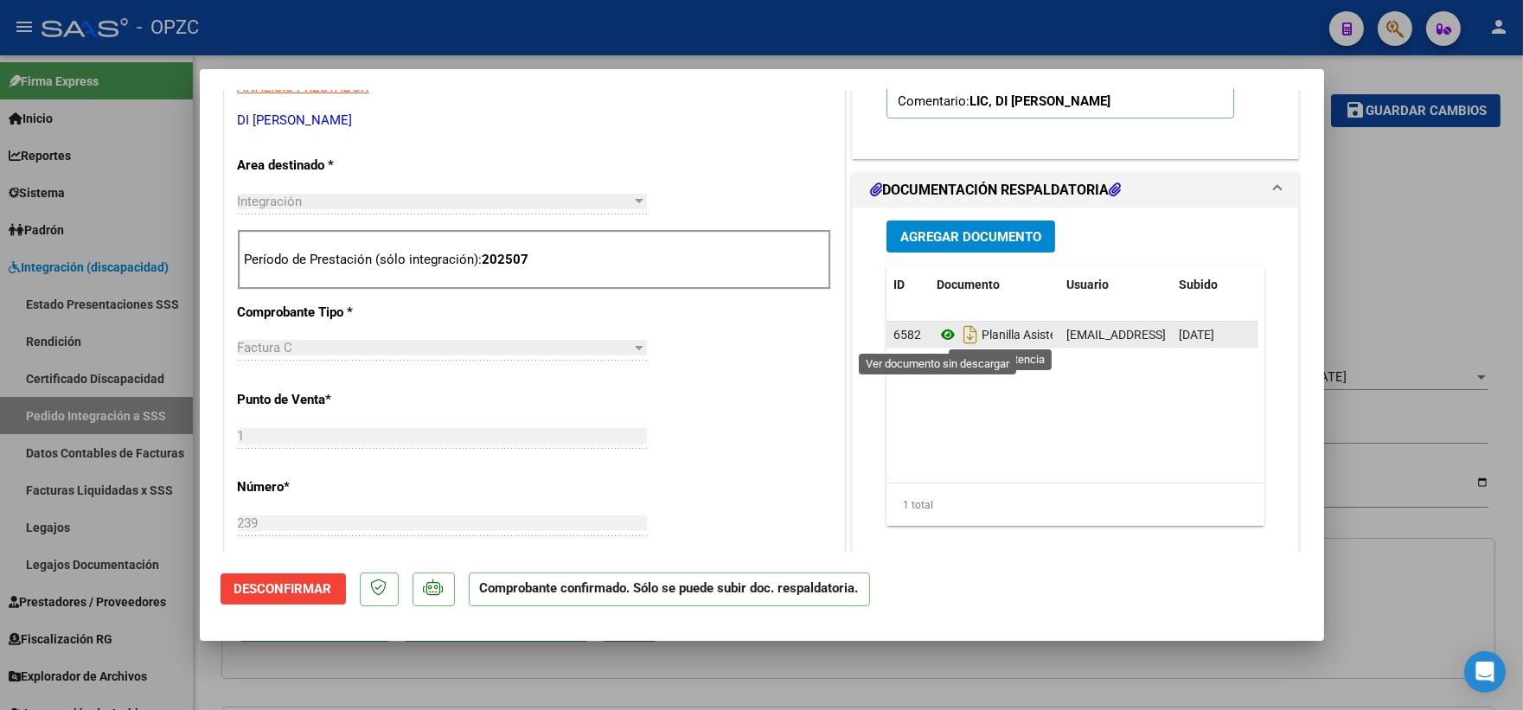
click at [936, 335] on icon at bounding box center [947, 334] width 22 height 21
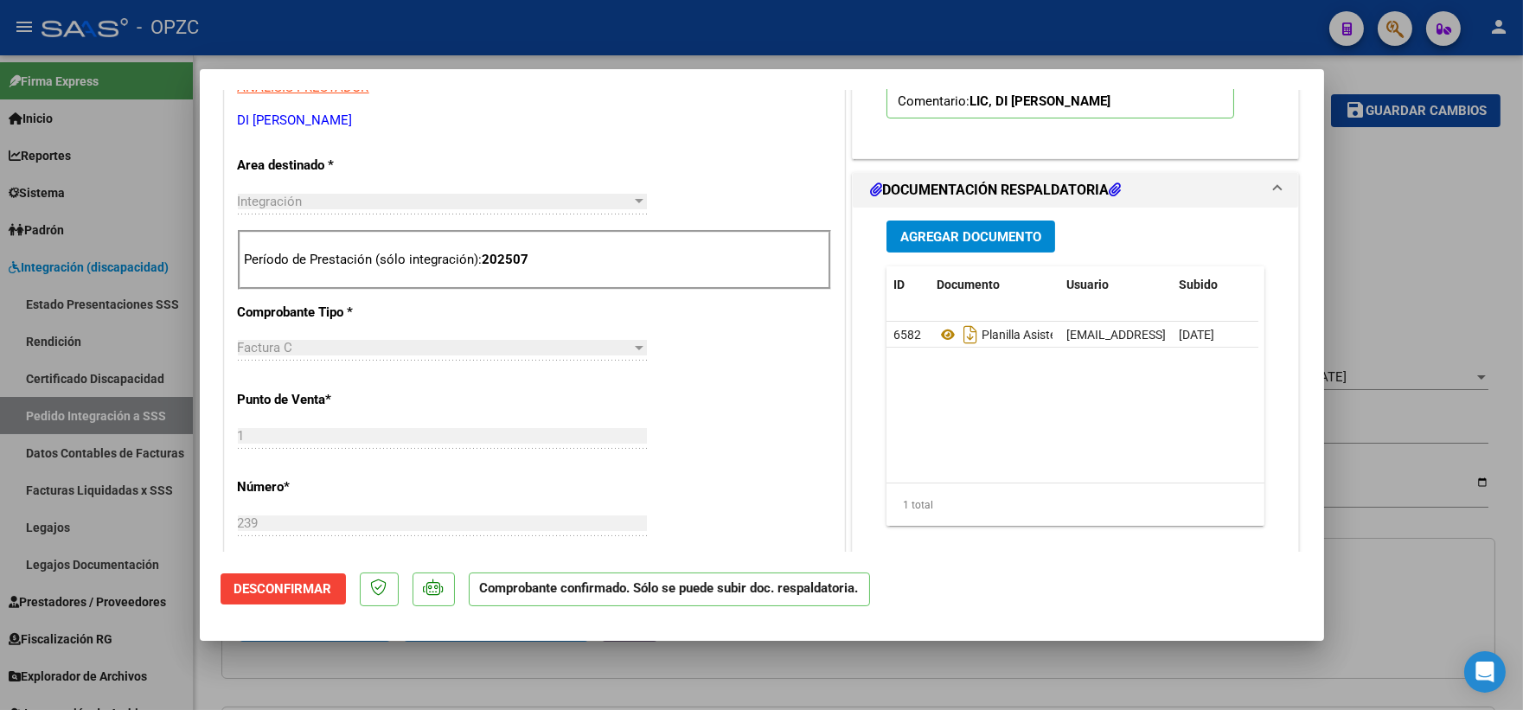
click at [1393, 219] on div at bounding box center [761, 355] width 1523 height 710
type input "$ 0,00"
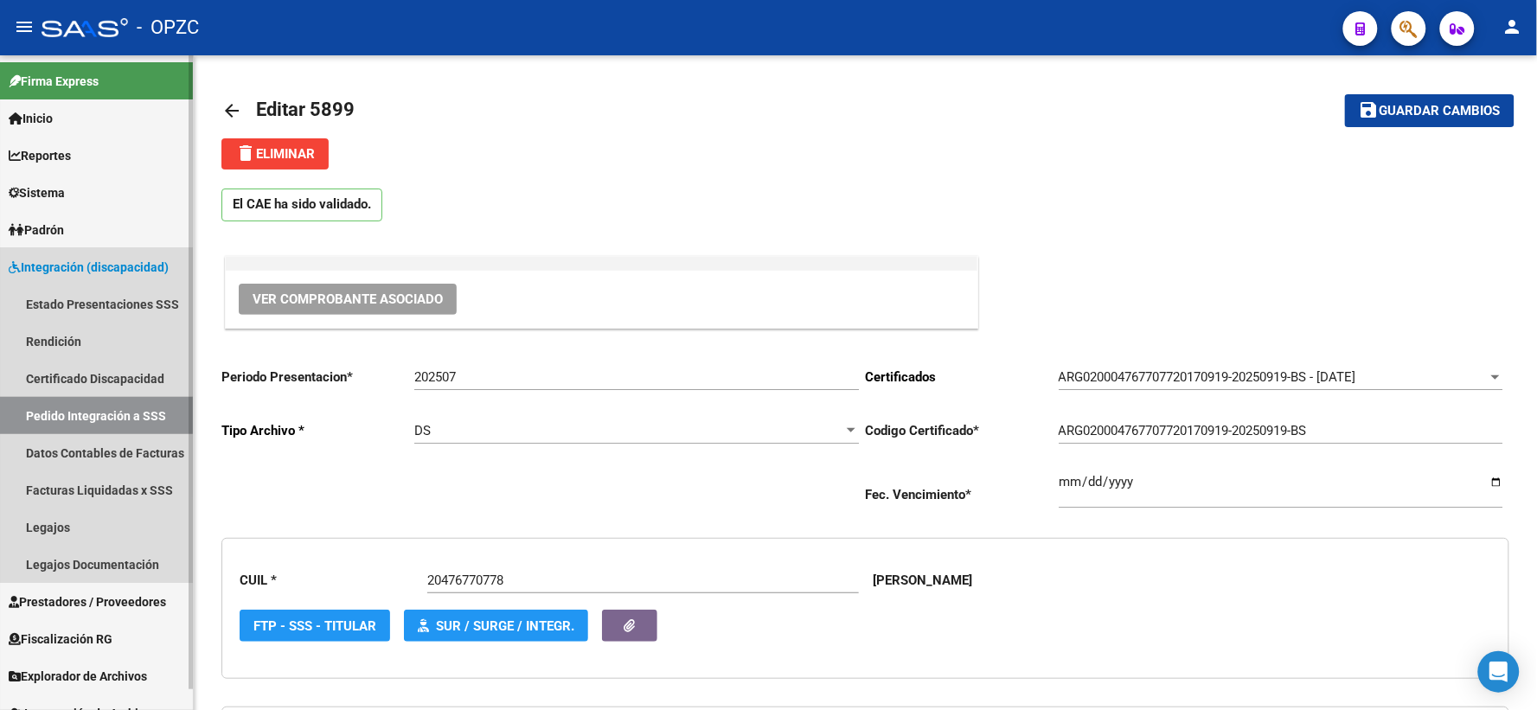
click at [78, 413] on link "Pedido Integración a SSS" at bounding box center [96, 415] width 193 height 37
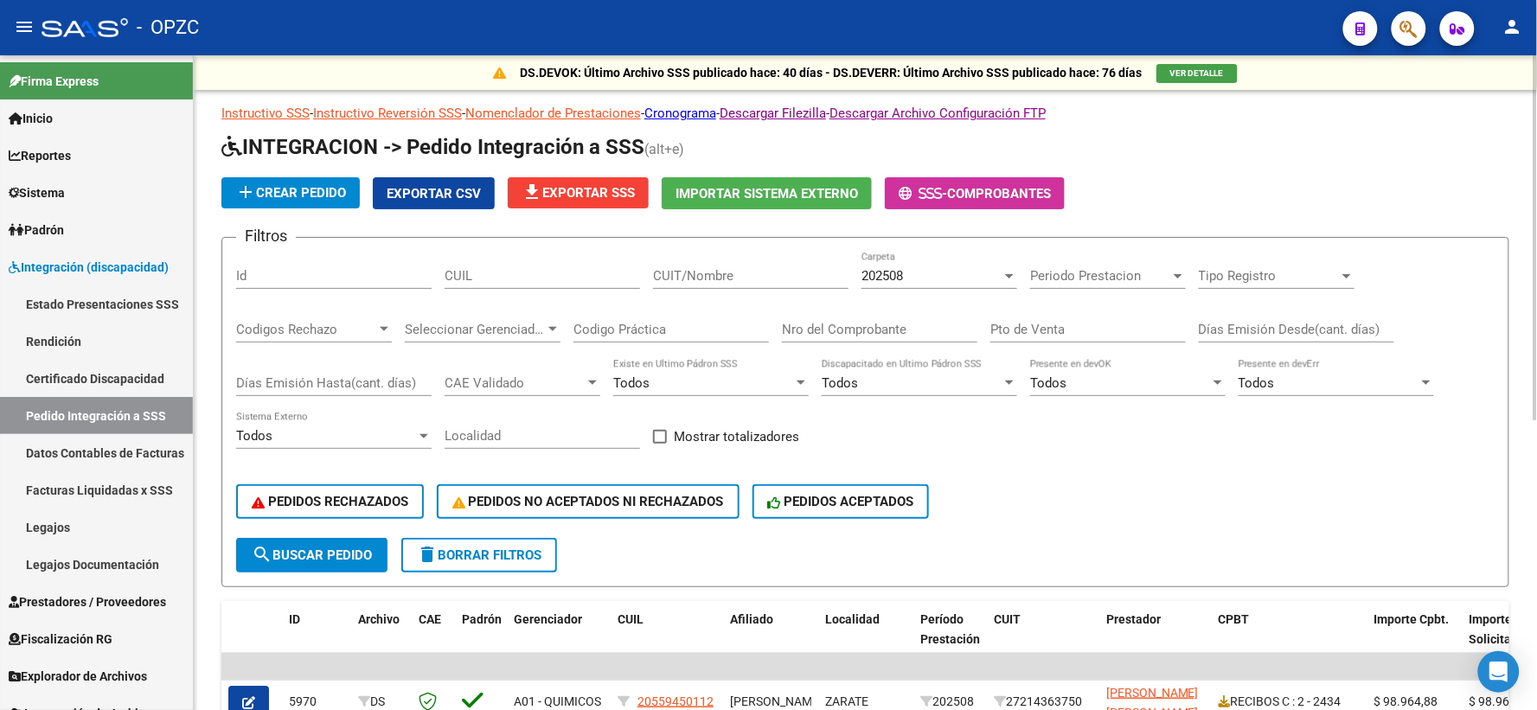
click at [996, 273] on div "202508" at bounding box center [931, 276] width 140 height 16
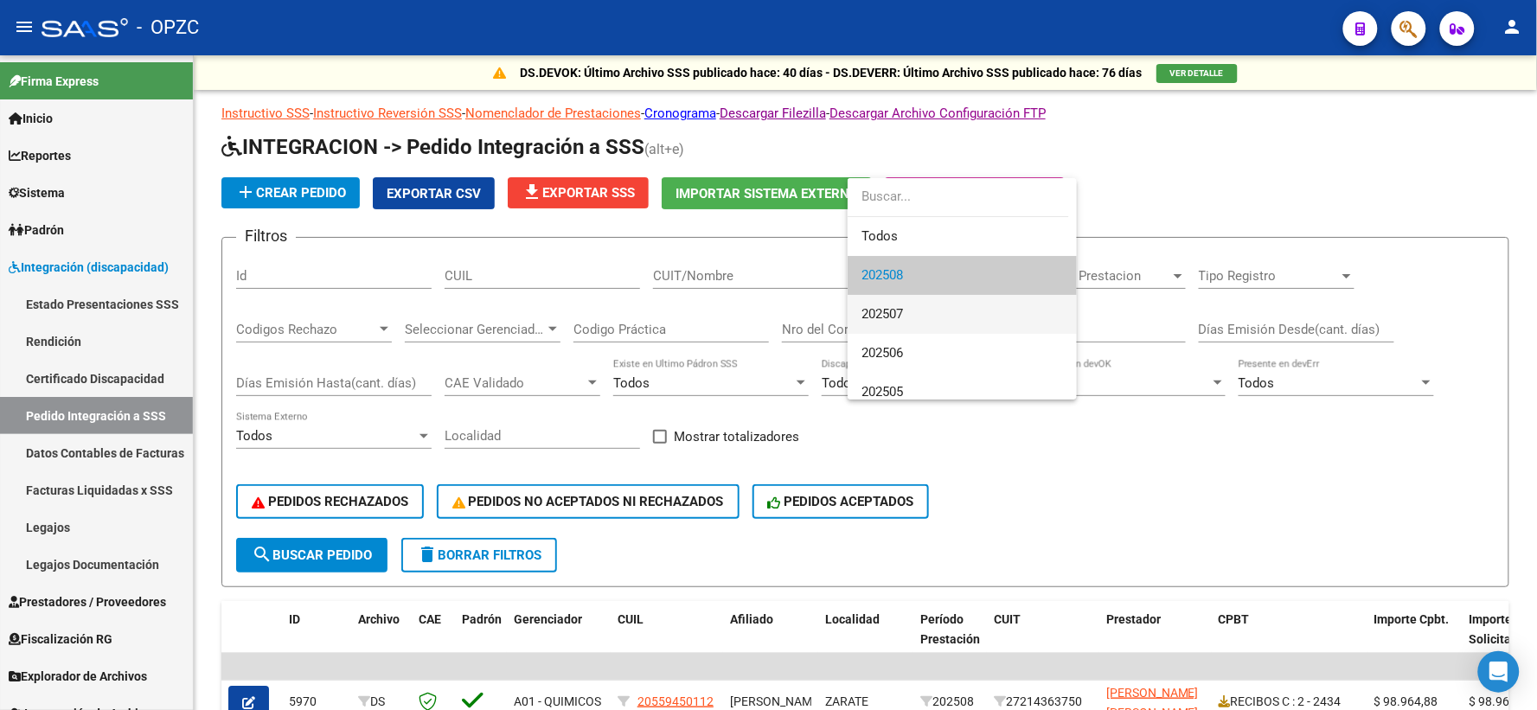
click at [912, 310] on span "202507" at bounding box center [961, 314] width 201 height 39
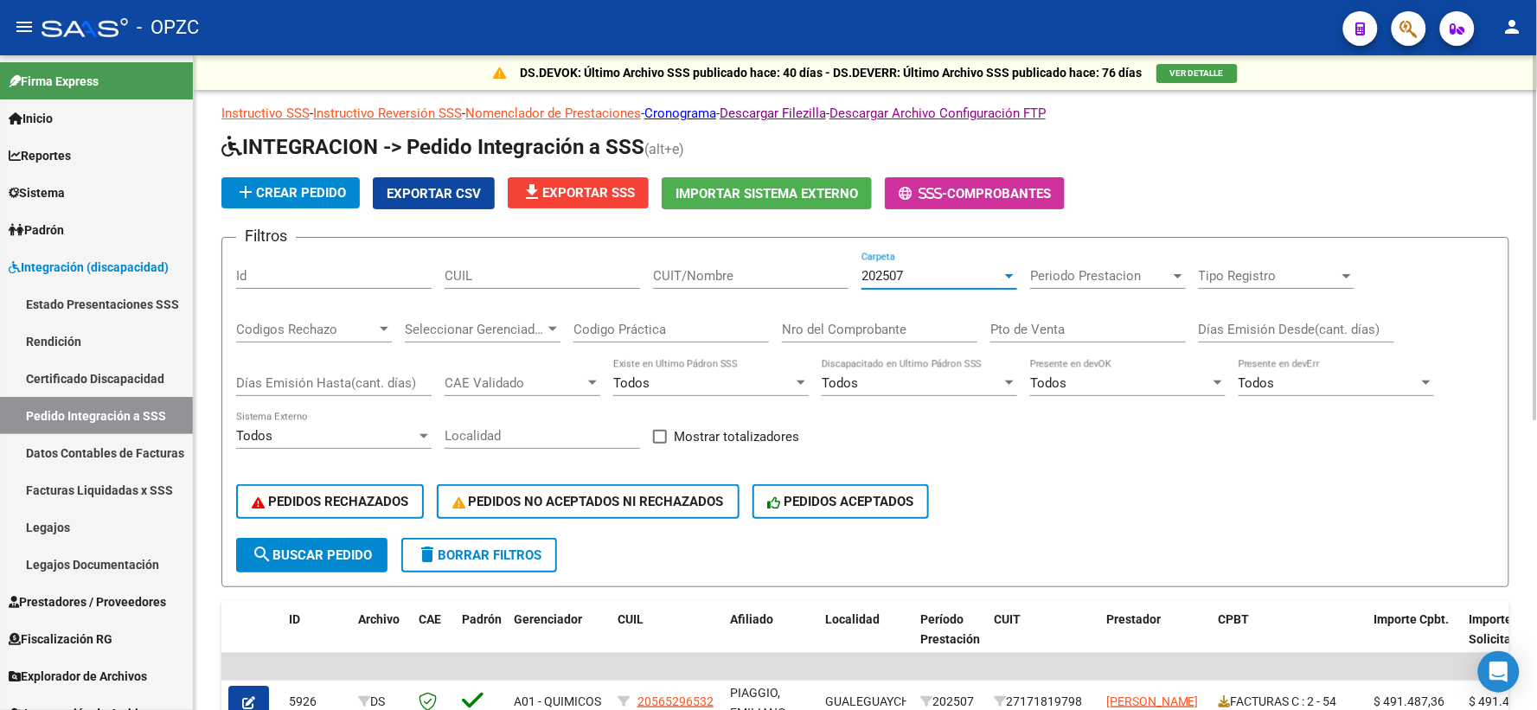
click at [706, 274] on input "CUIT/Nombre" at bounding box center [750, 276] width 195 height 16
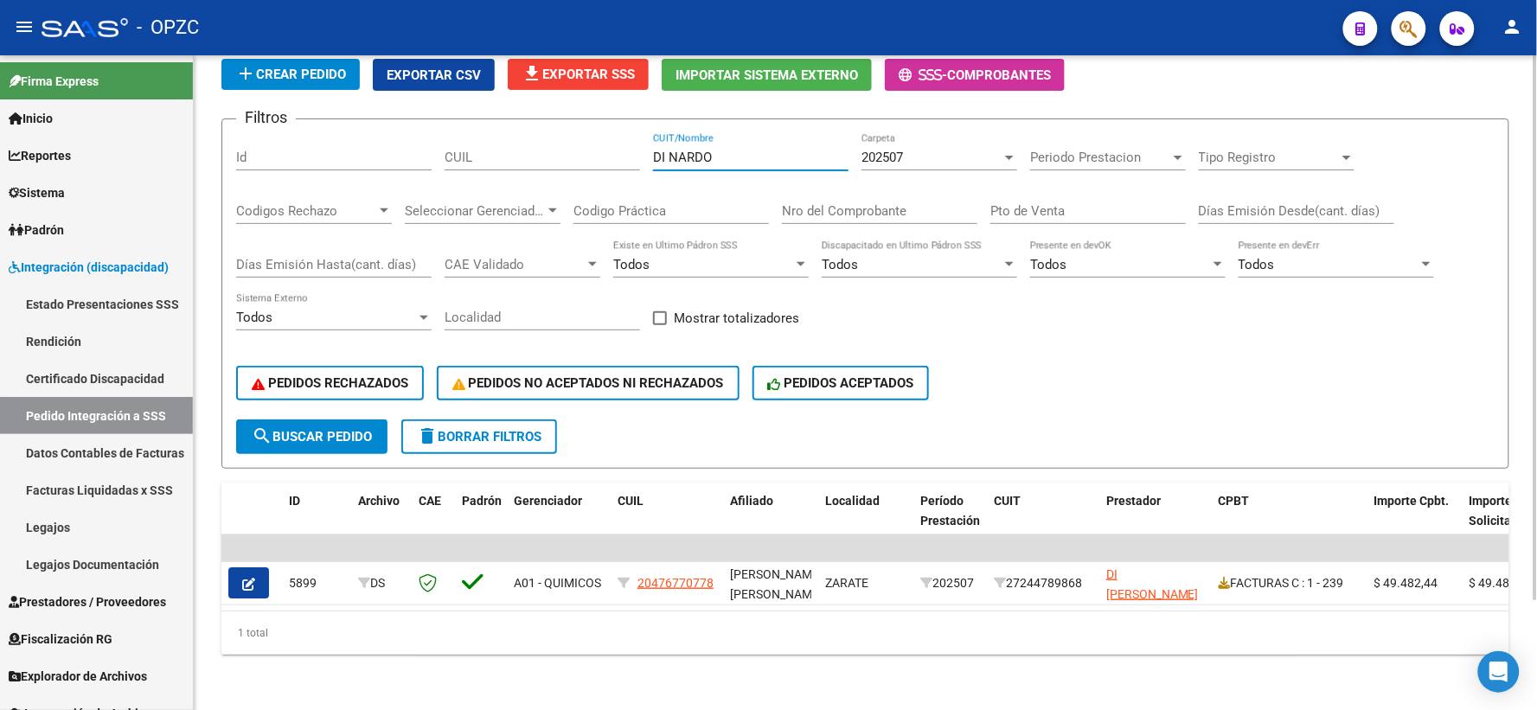
scroll to position [131, 0]
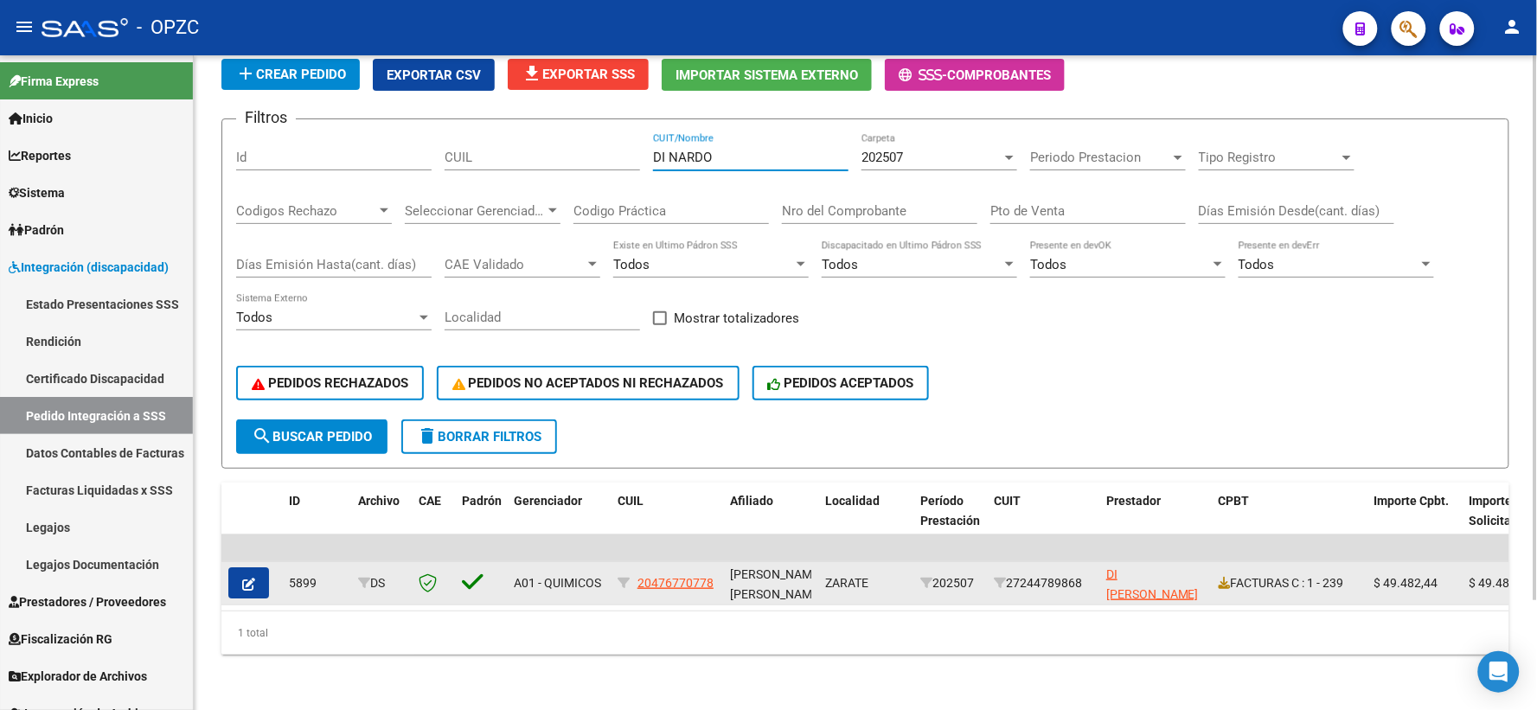
type input "DI NARDO"
click at [235, 569] on button "button" at bounding box center [248, 582] width 41 height 31
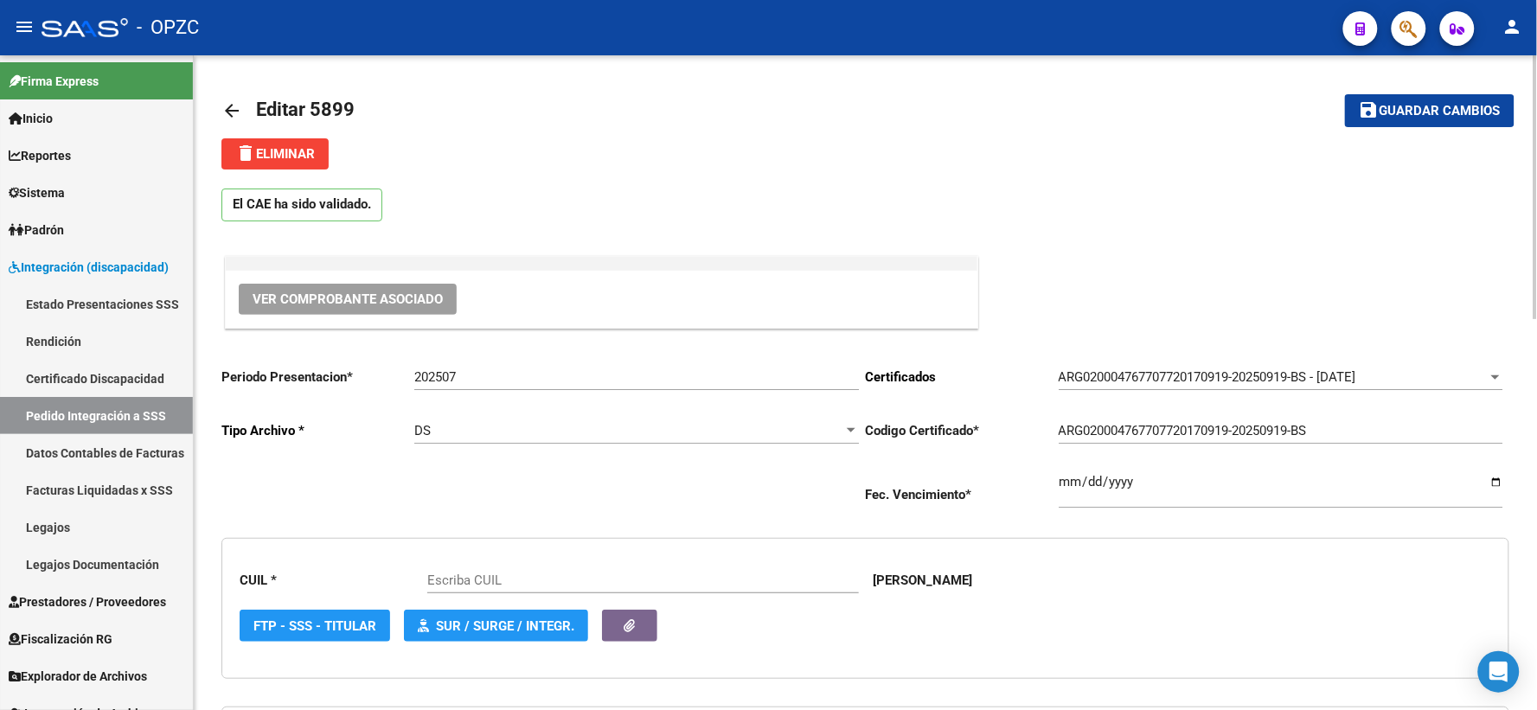
type input "20476770778"
click at [394, 292] on span "Ver Comprobante Asociado" at bounding box center [347, 299] width 190 height 16
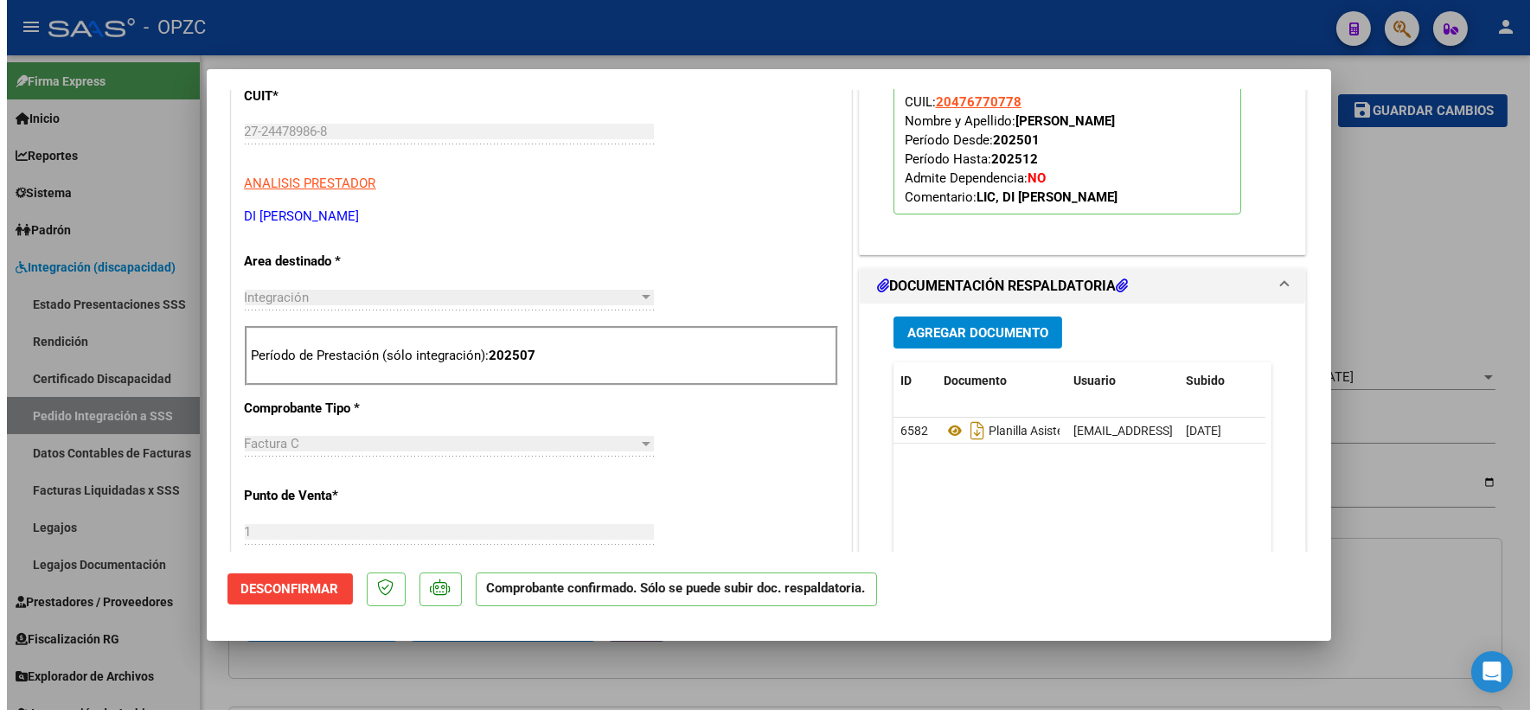
scroll to position [768, 0]
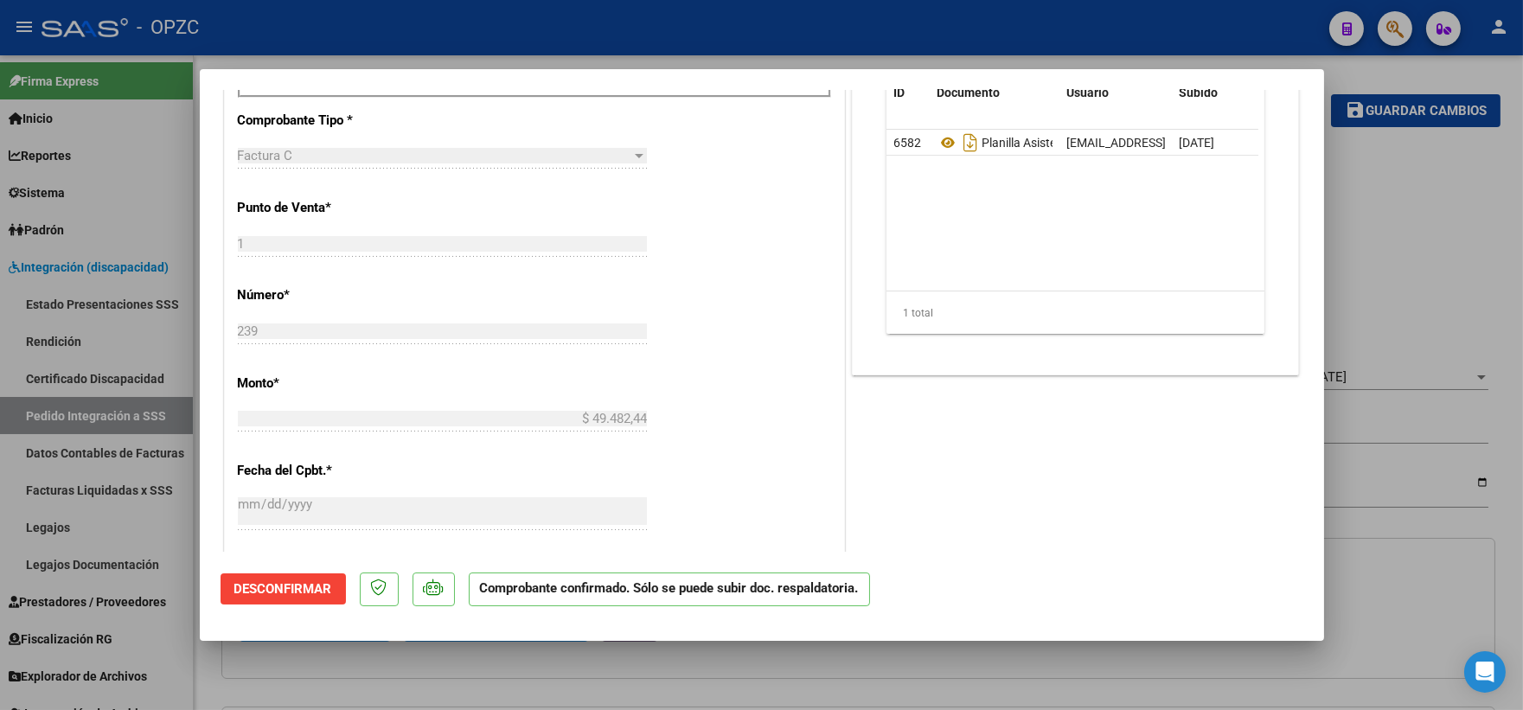
click at [1416, 214] on div at bounding box center [761, 355] width 1523 height 710
type input "$ 0,00"
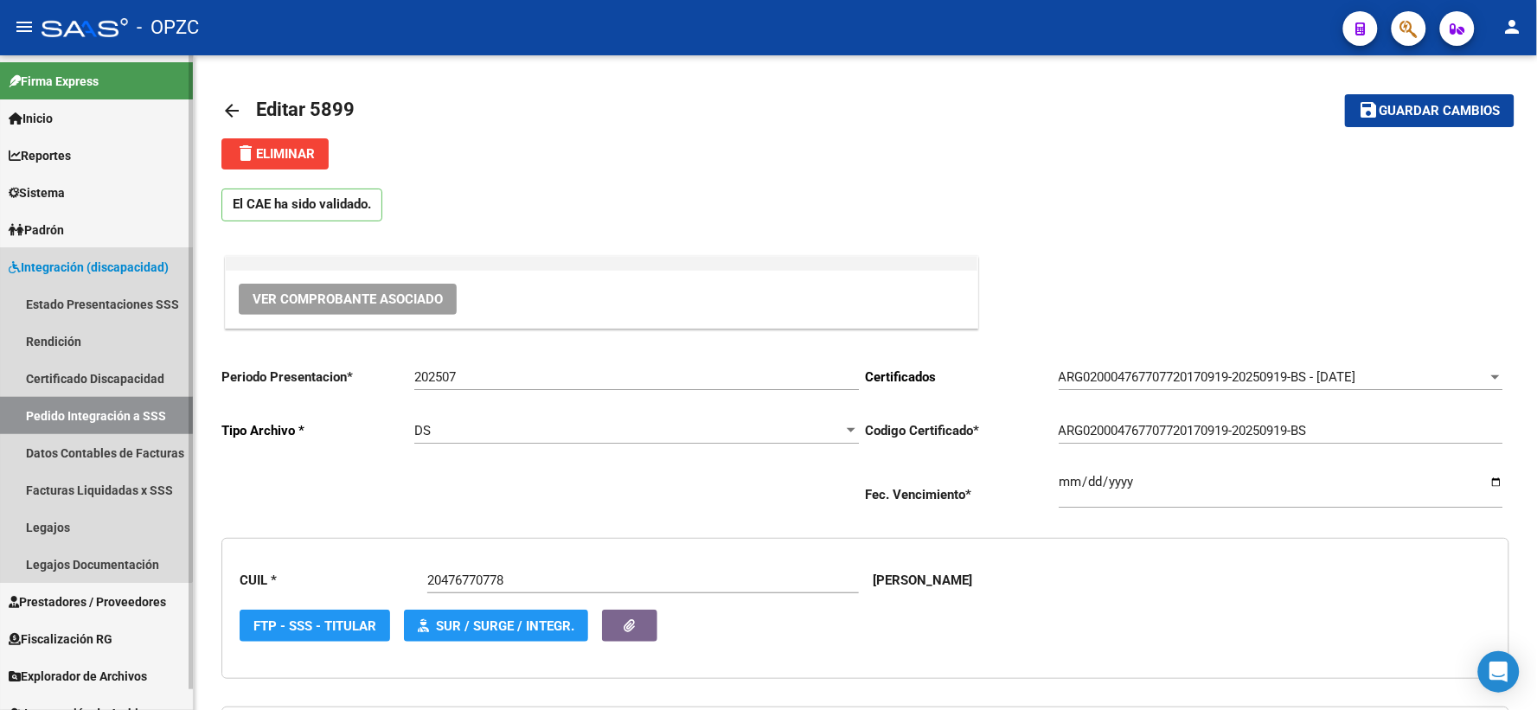
click at [73, 408] on link "Pedido Integración a SSS" at bounding box center [96, 415] width 193 height 37
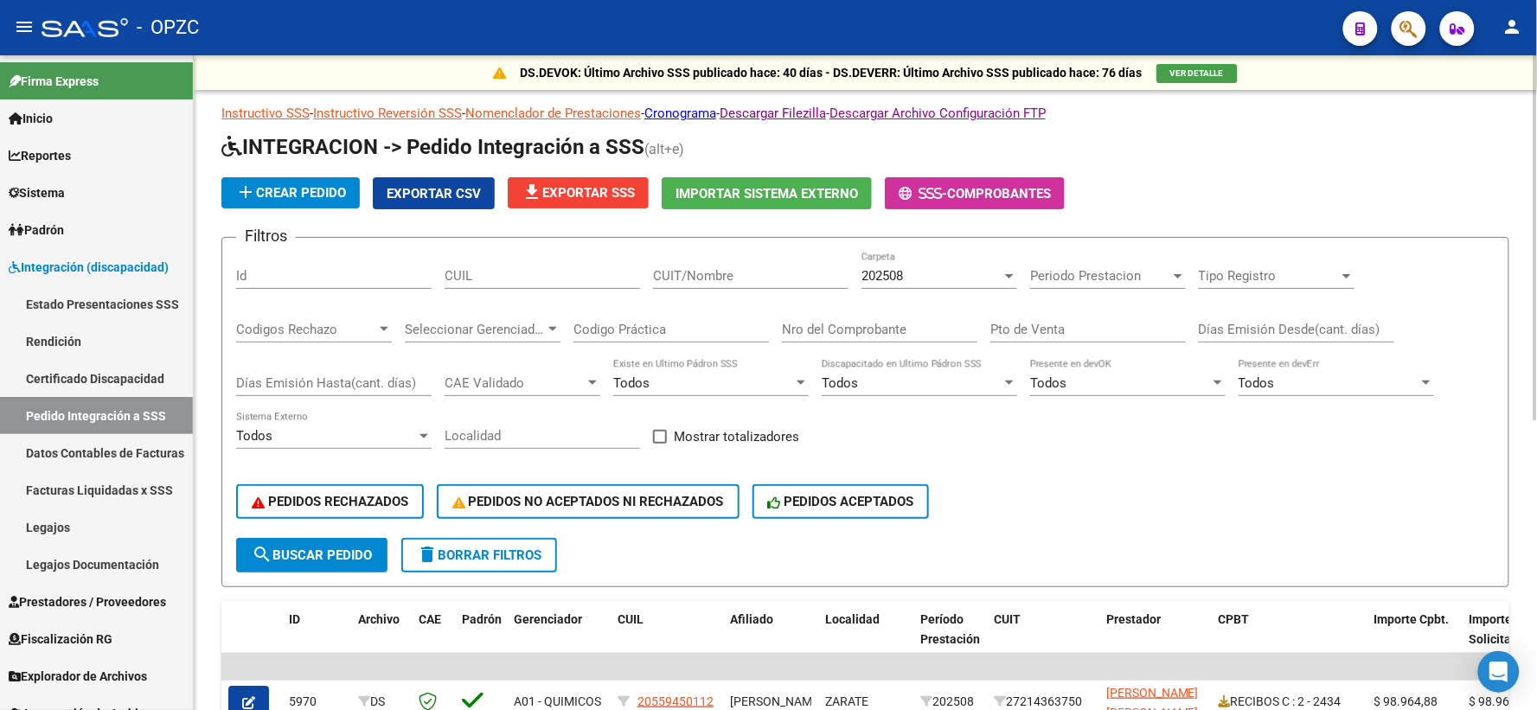
click at [707, 280] on input "CUIT/Nombre" at bounding box center [750, 276] width 195 height 16
click at [968, 285] on div "202508 Carpeta" at bounding box center [939, 270] width 156 height 37
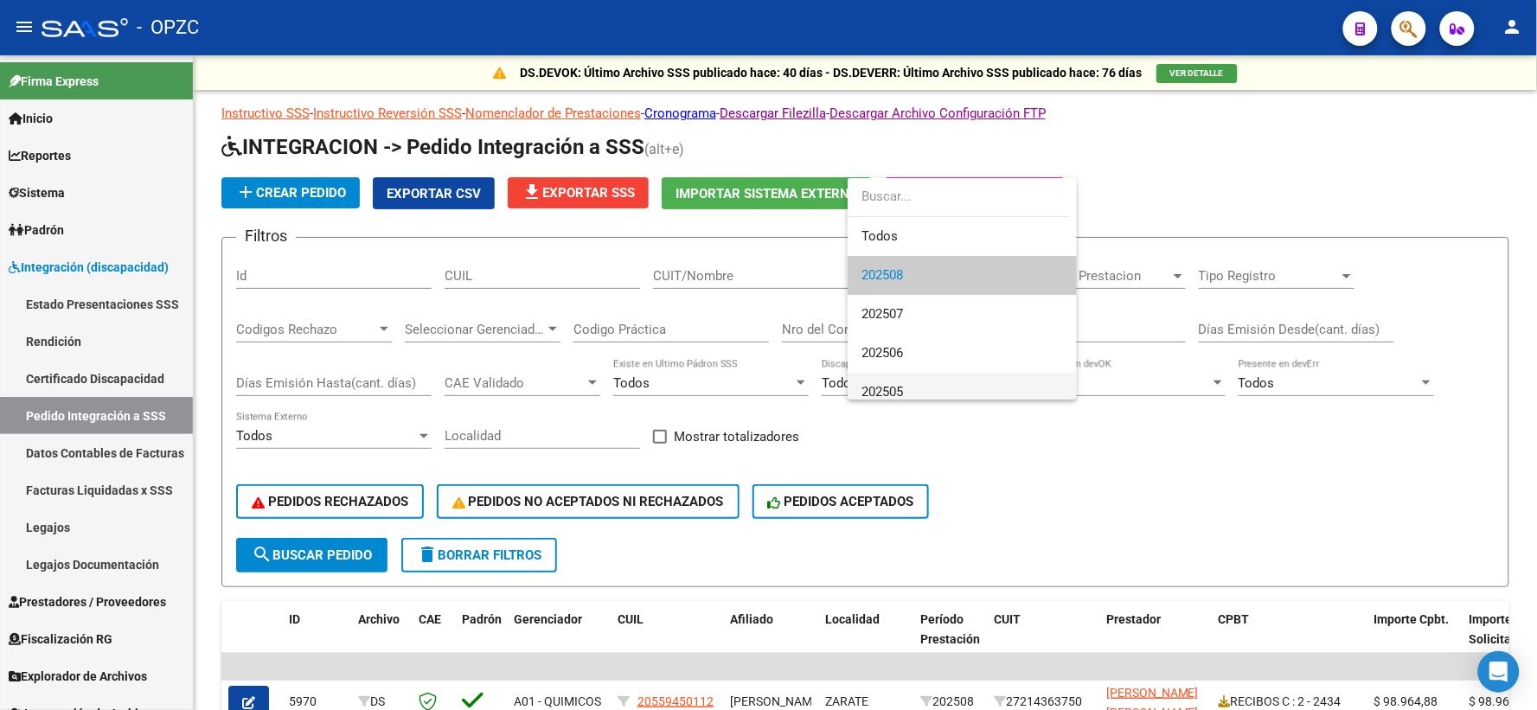
click at [917, 387] on span "202505" at bounding box center [961, 392] width 201 height 39
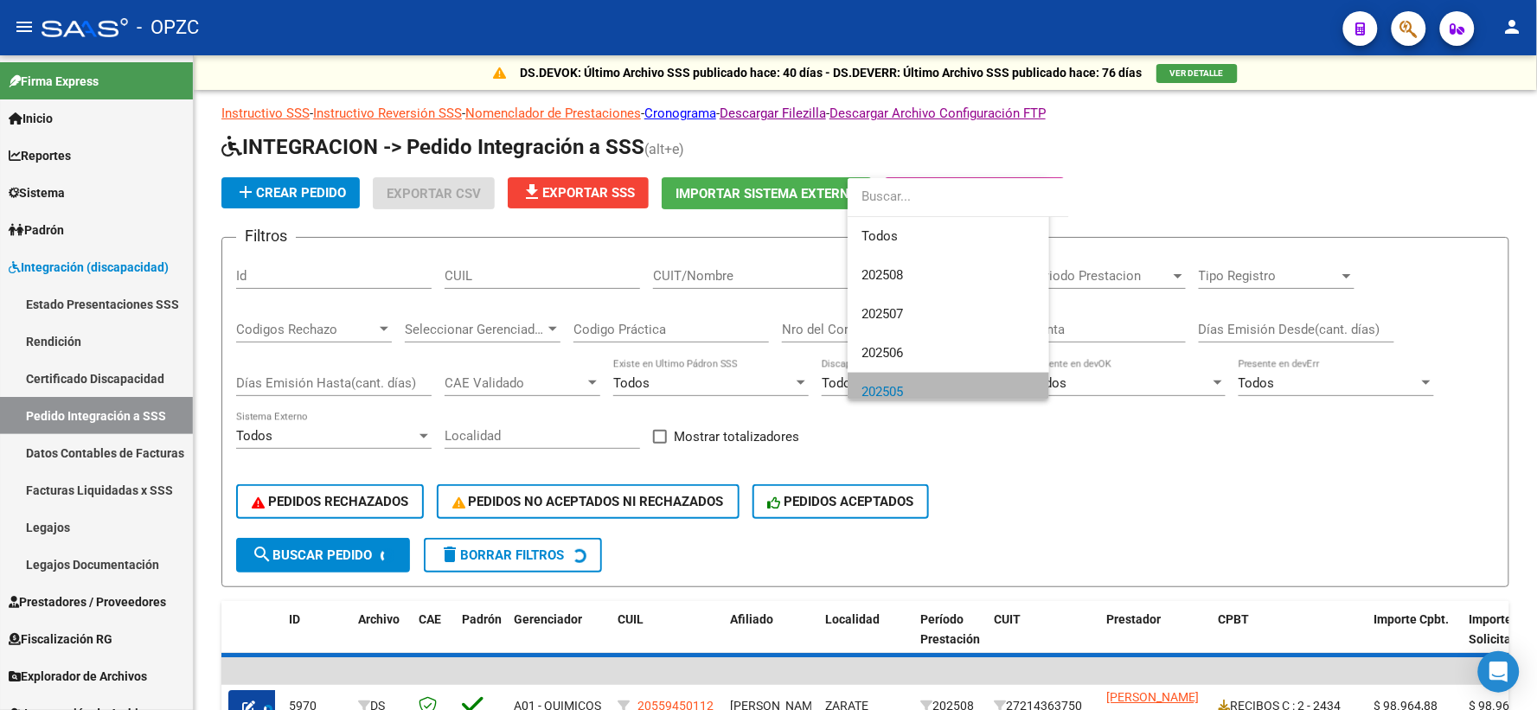
scroll to position [12, 0]
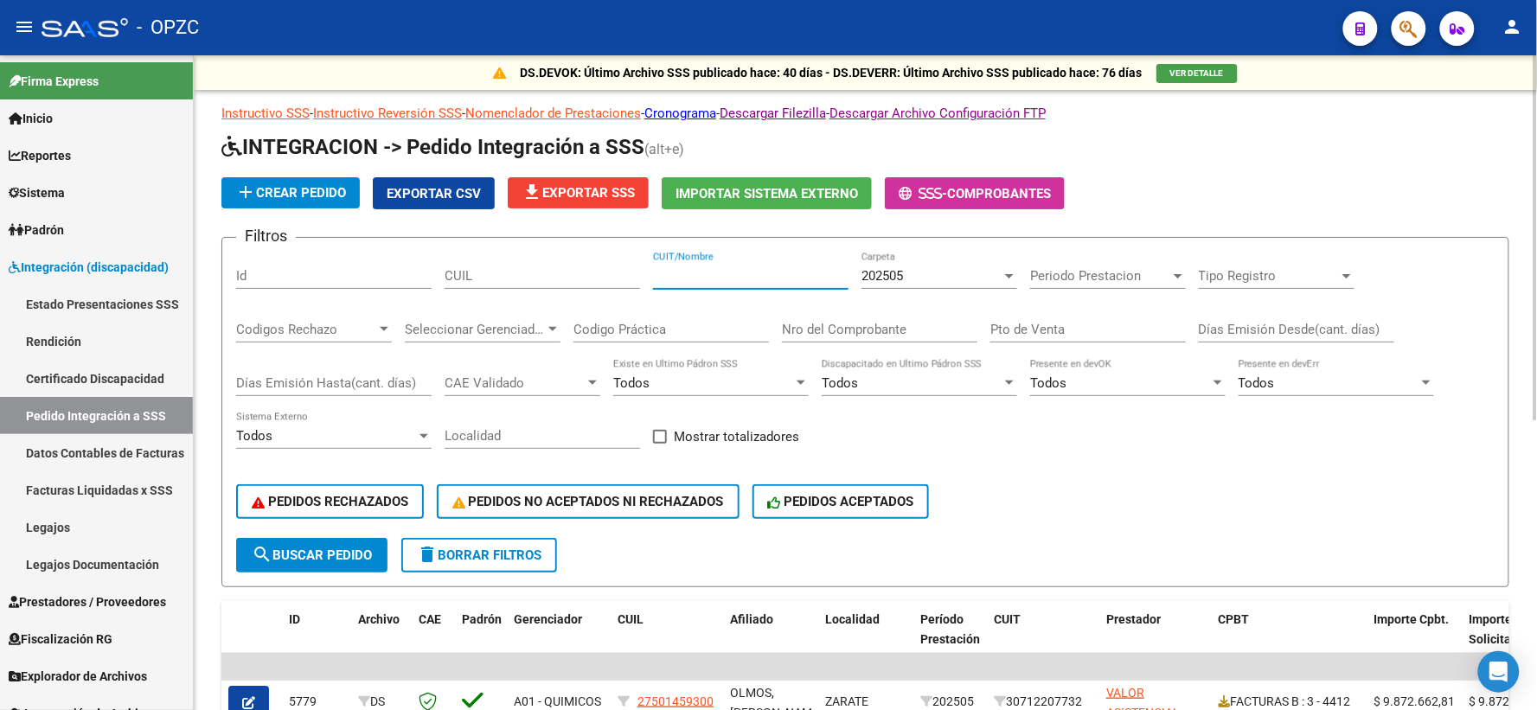
click at [716, 278] on input "CUIT/Nombre" at bounding box center [750, 276] width 195 height 16
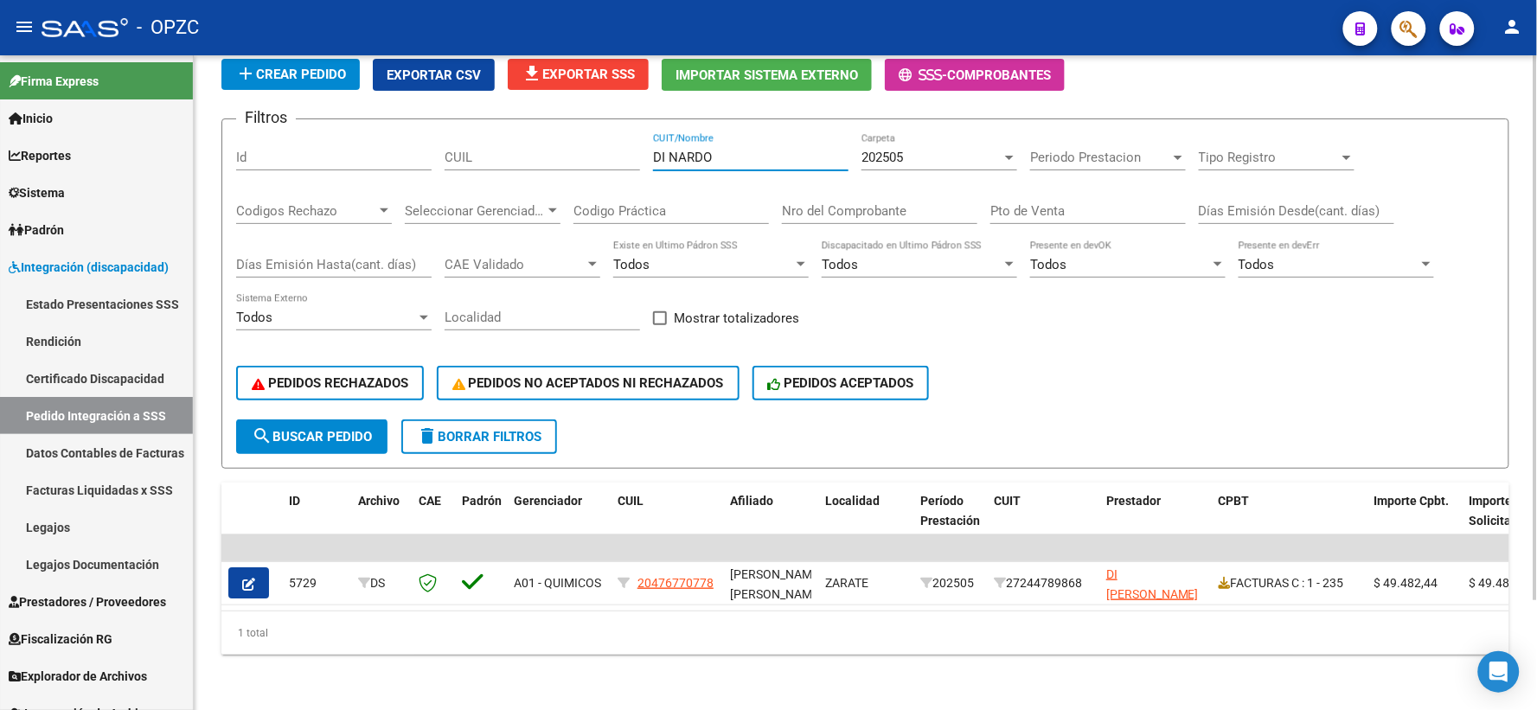
scroll to position [131, 0]
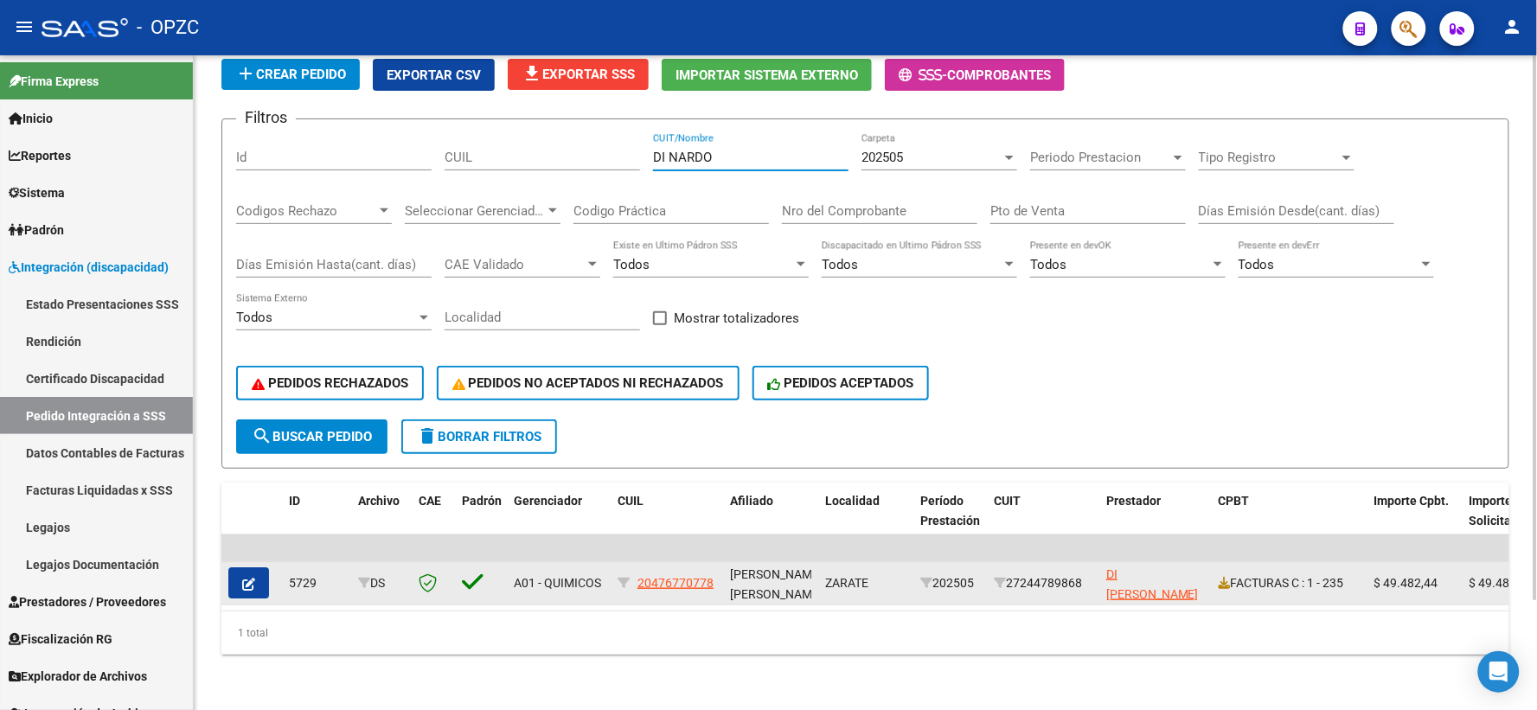
type input "DI NARDO"
click at [238, 567] on button "button" at bounding box center [248, 582] width 41 height 31
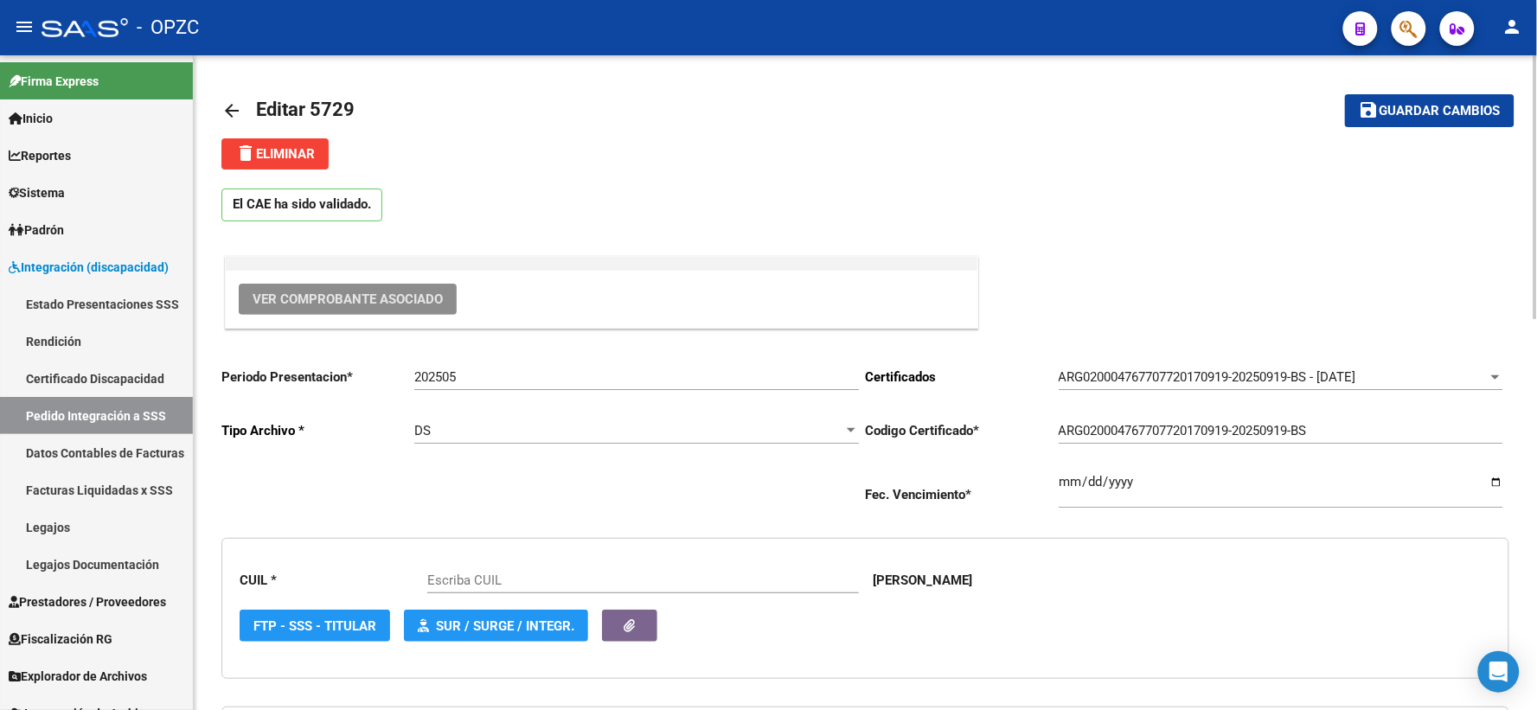
click at [359, 296] on span "Ver Comprobante Asociado" at bounding box center [347, 299] width 190 height 16
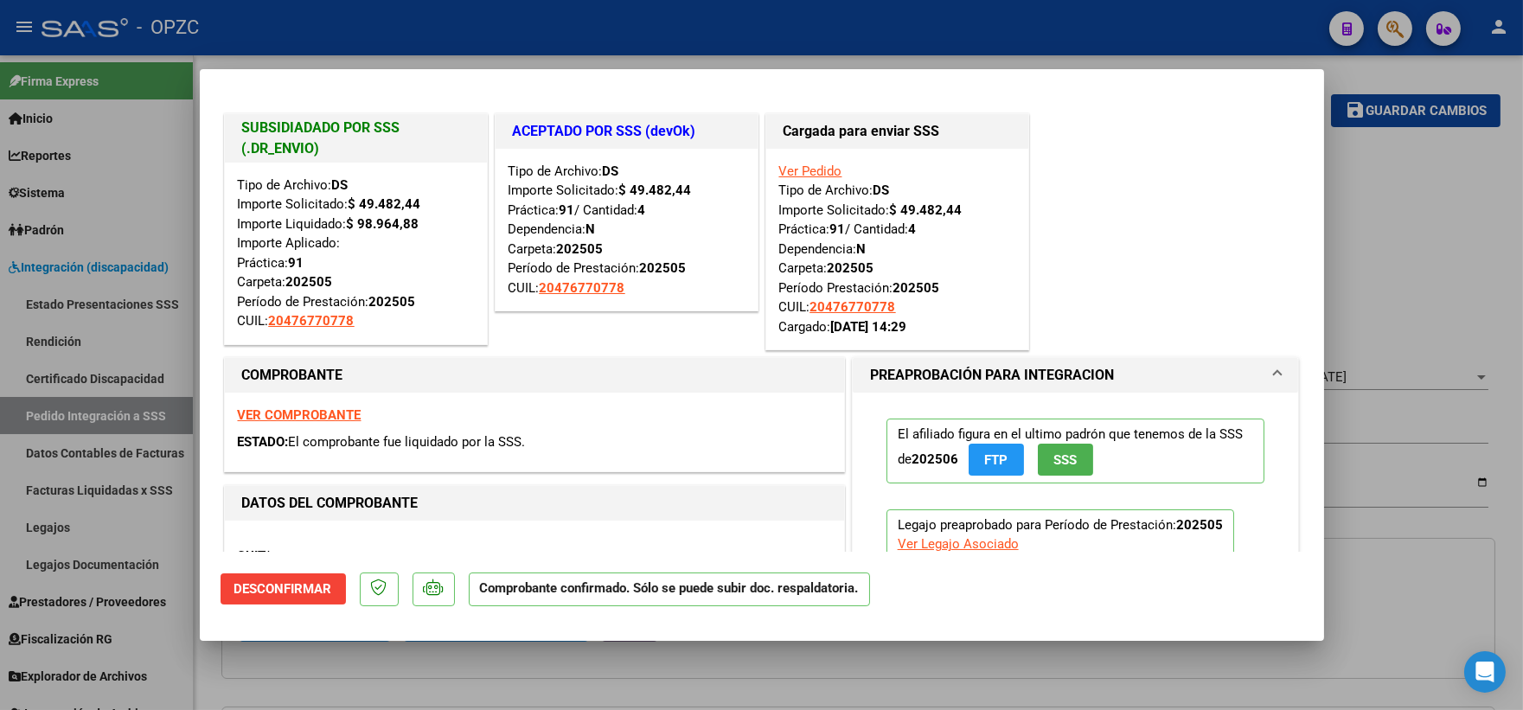
type input "20476770778"
click at [1422, 264] on div at bounding box center [761, 355] width 1523 height 710
type input "$ 0,00"
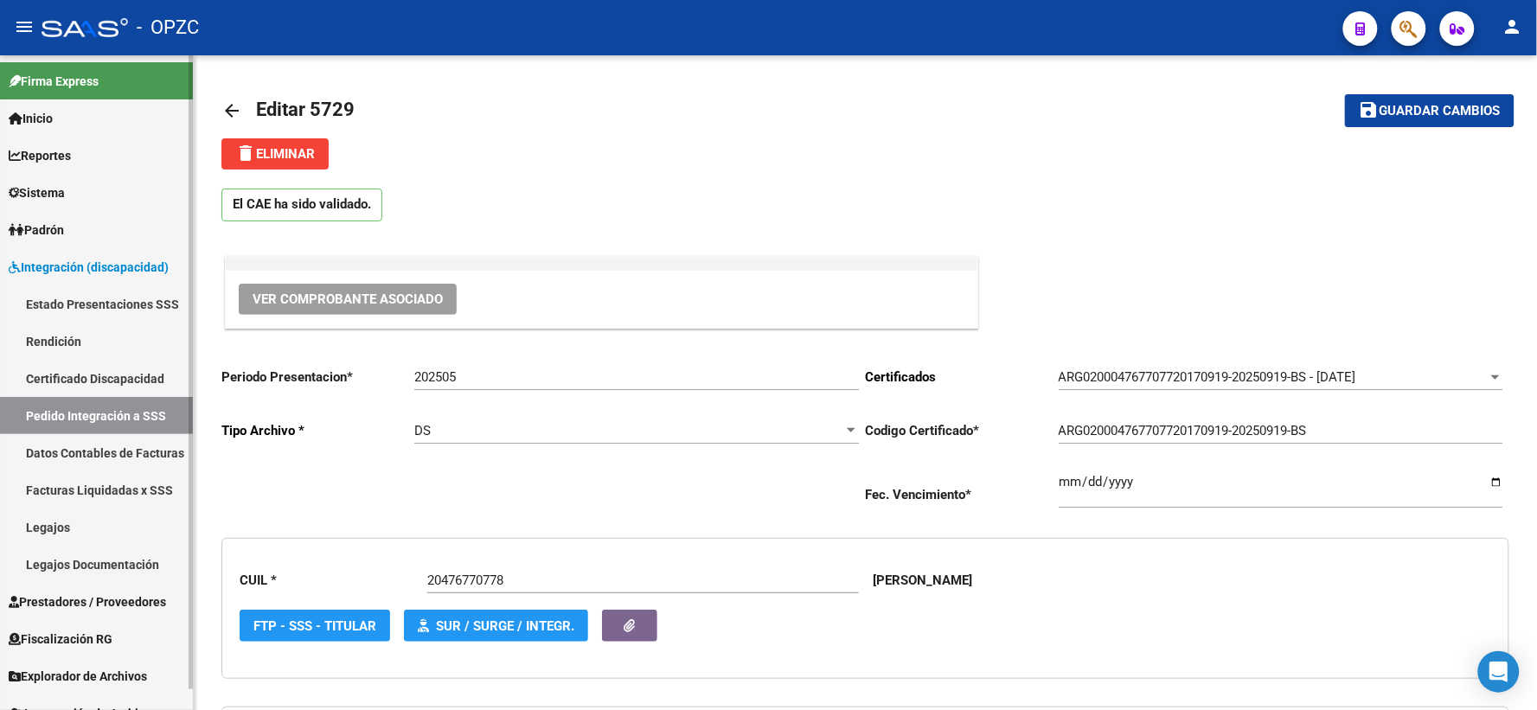
click at [74, 413] on link "Pedido Integración a SSS" at bounding box center [96, 415] width 193 height 37
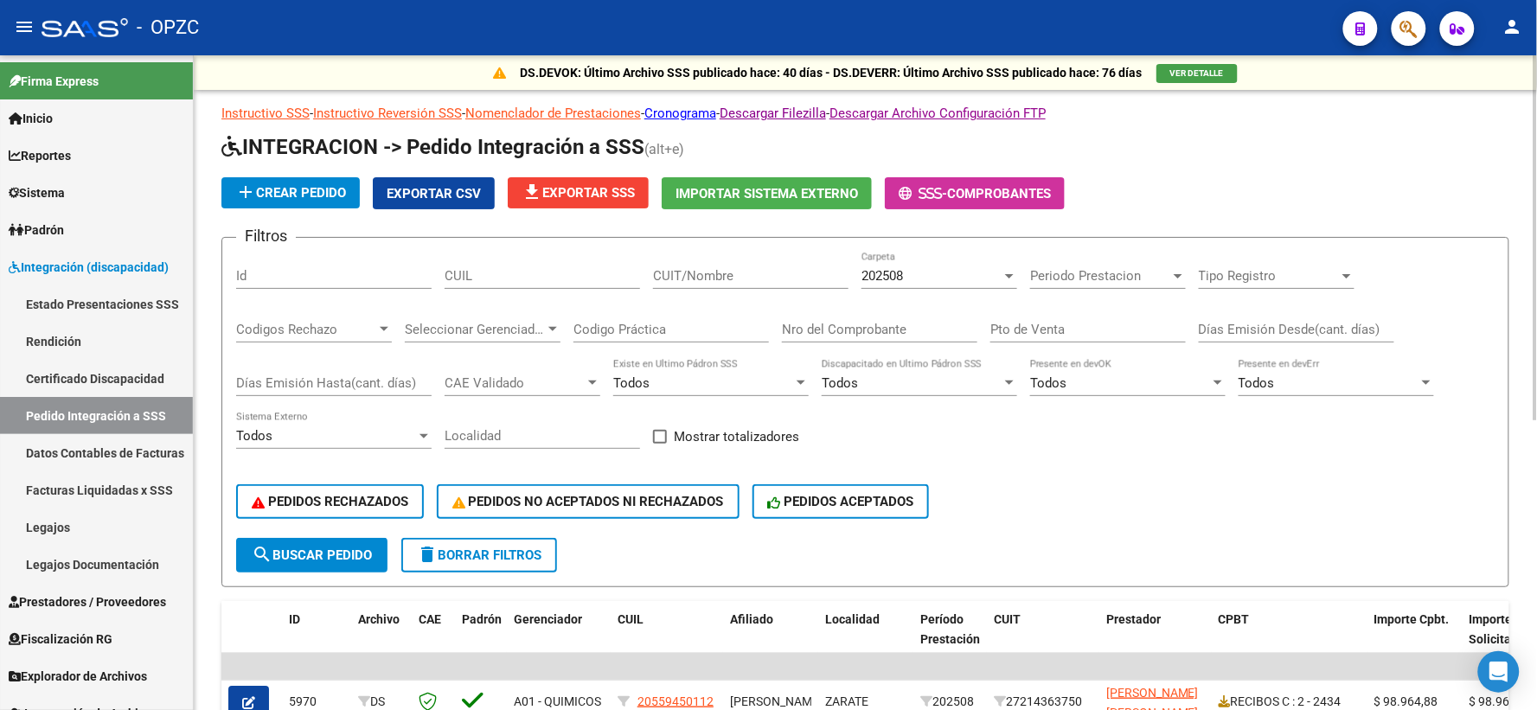
click at [983, 278] on div "202508" at bounding box center [931, 276] width 140 height 16
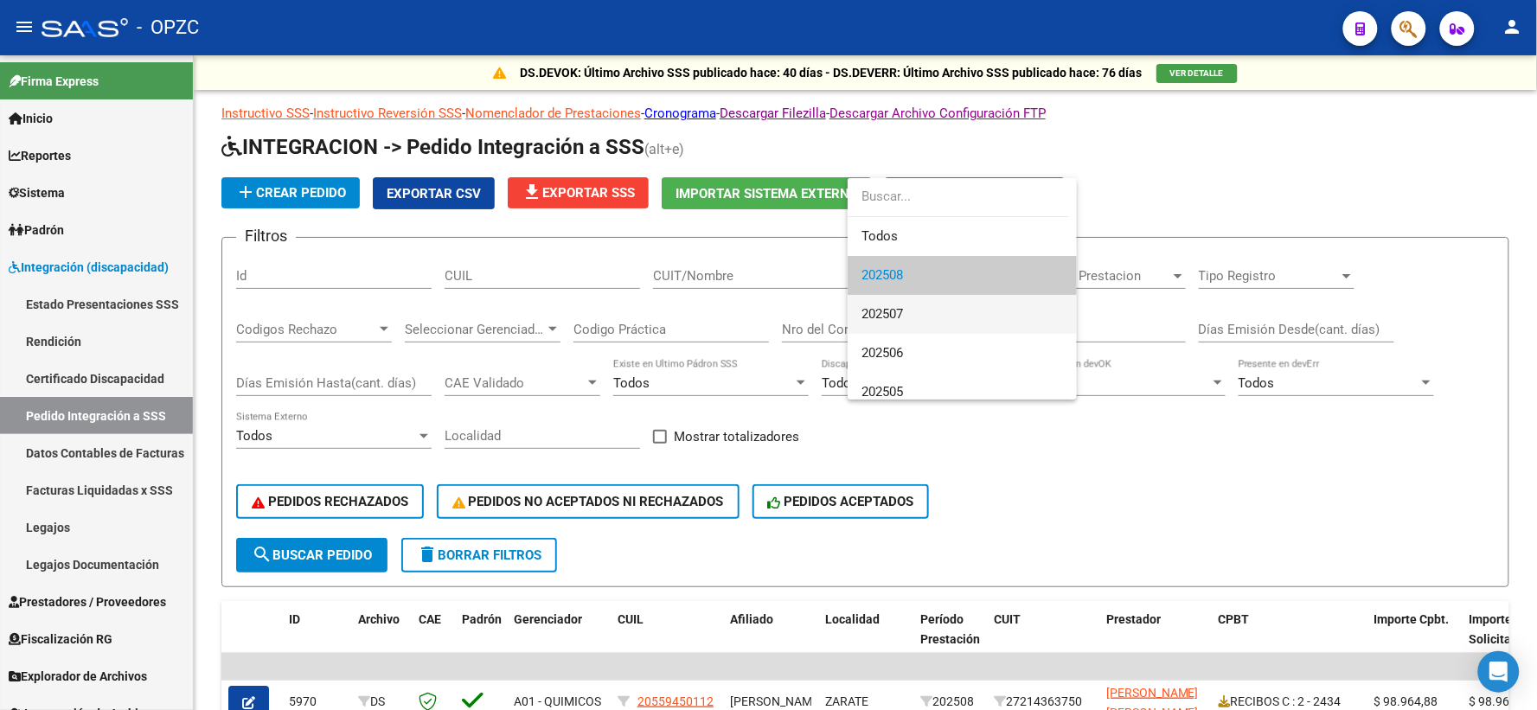
click at [935, 312] on span "202507" at bounding box center [961, 314] width 201 height 39
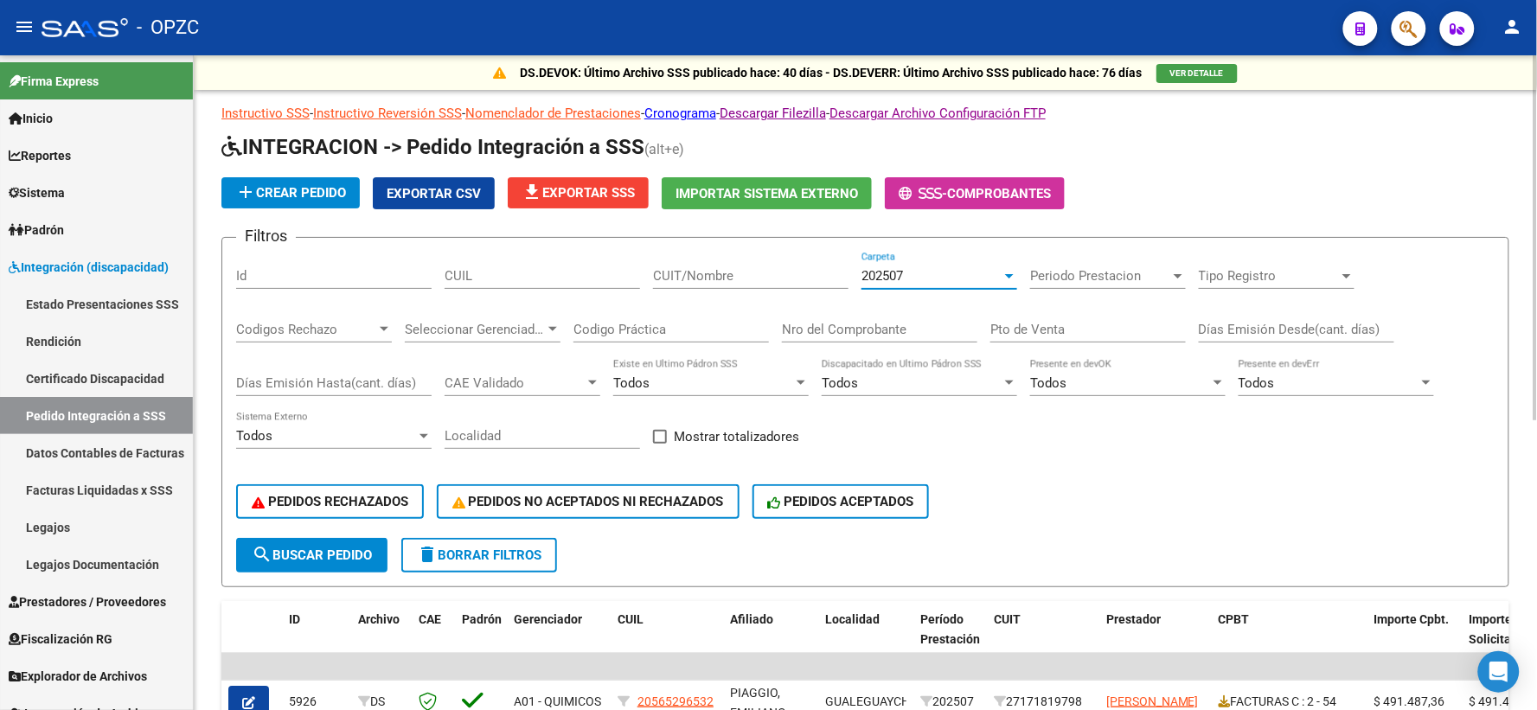
click at [693, 272] on input "CUIT/Nombre" at bounding box center [750, 276] width 195 height 16
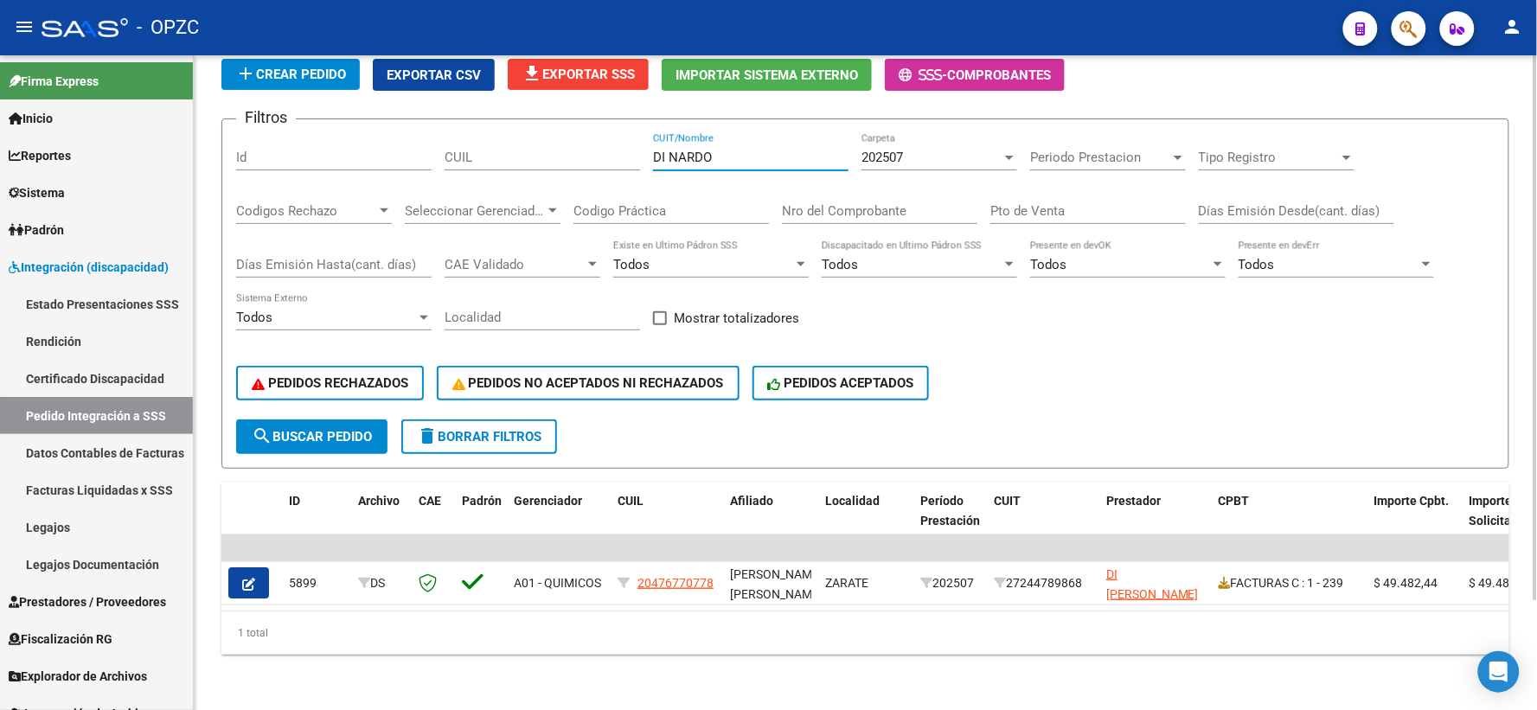
scroll to position [131, 0]
type input "DI NARDO"
click at [75, 413] on link "Pedido Integración a SSS" at bounding box center [96, 415] width 193 height 37
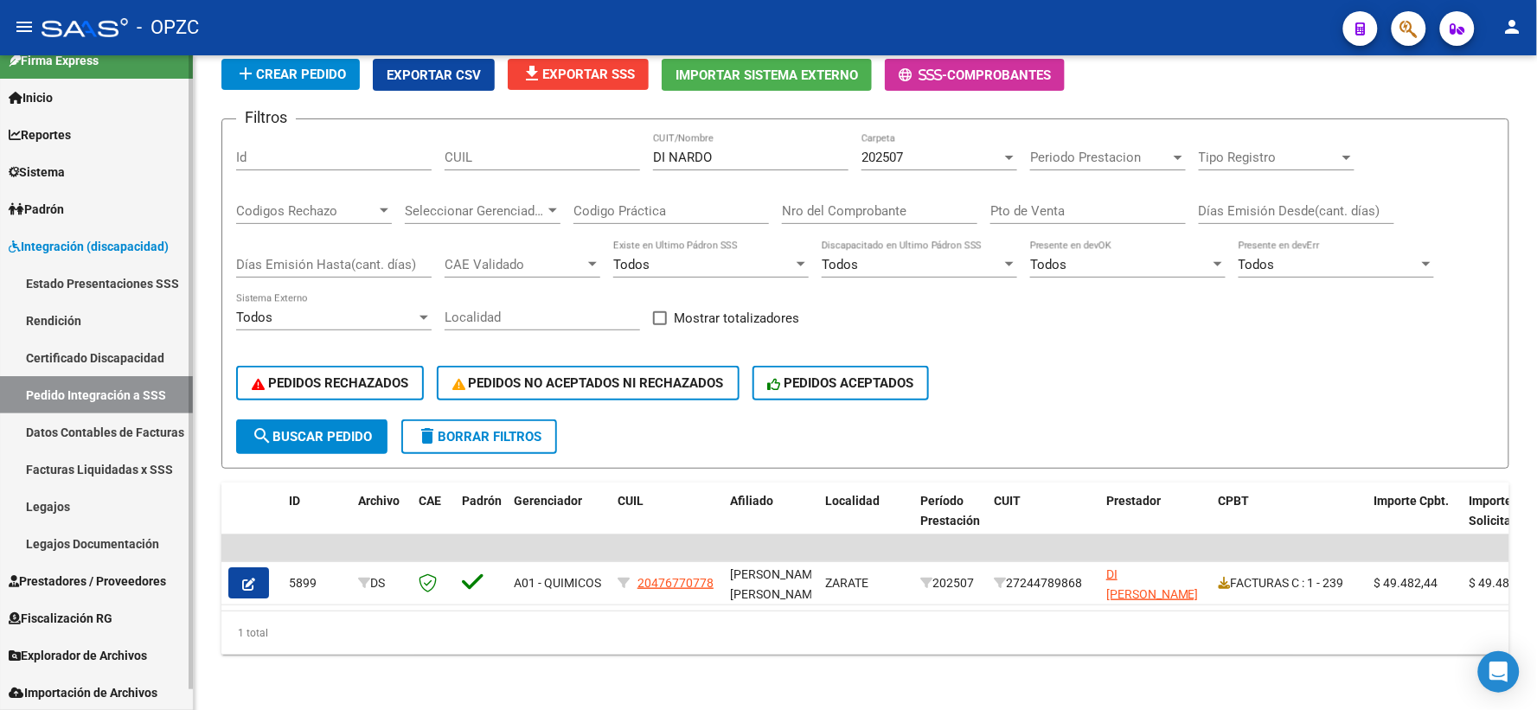
click at [93, 592] on link "Prestadores / Proveedores" at bounding box center [96, 580] width 193 height 37
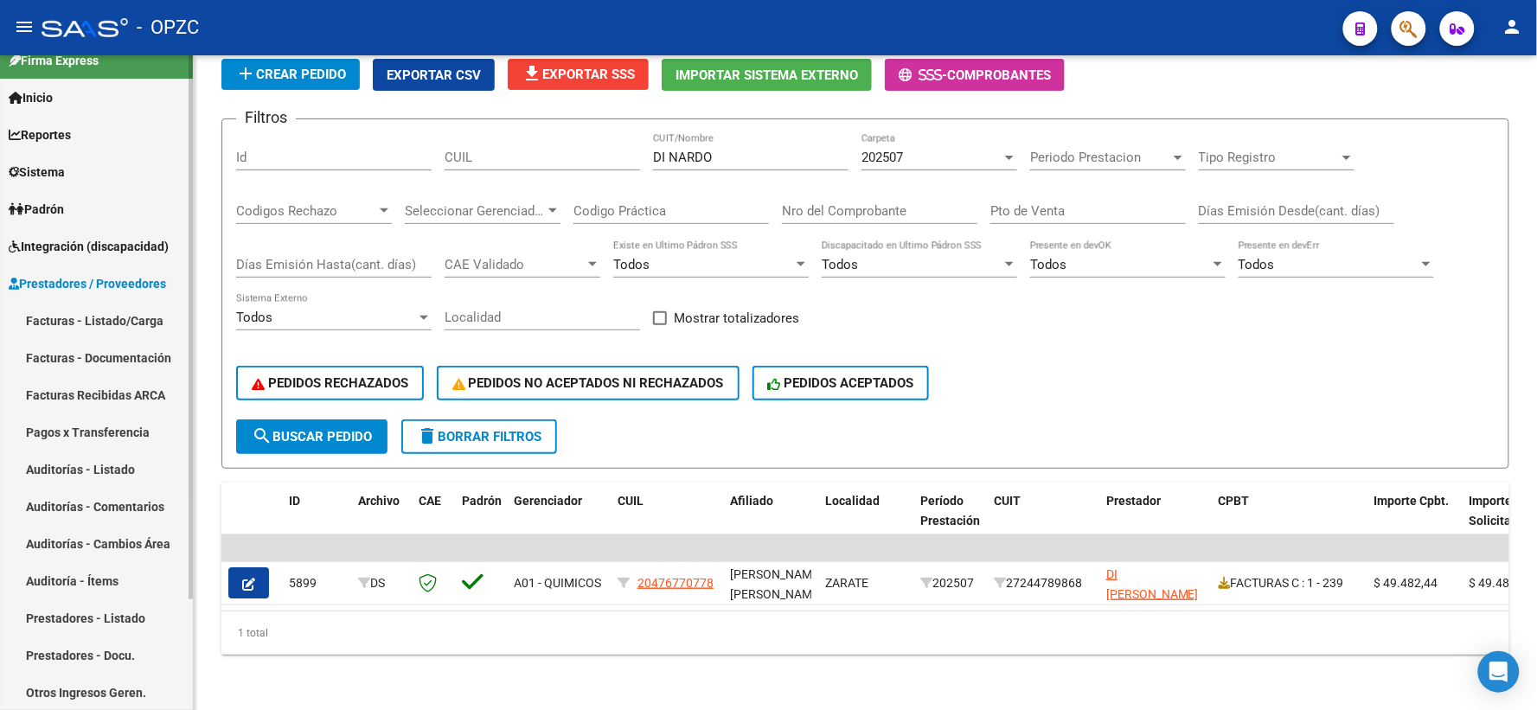
click at [124, 314] on link "Facturas - Listado/Carga" at bounding box center [96, 320] width 193 height 37
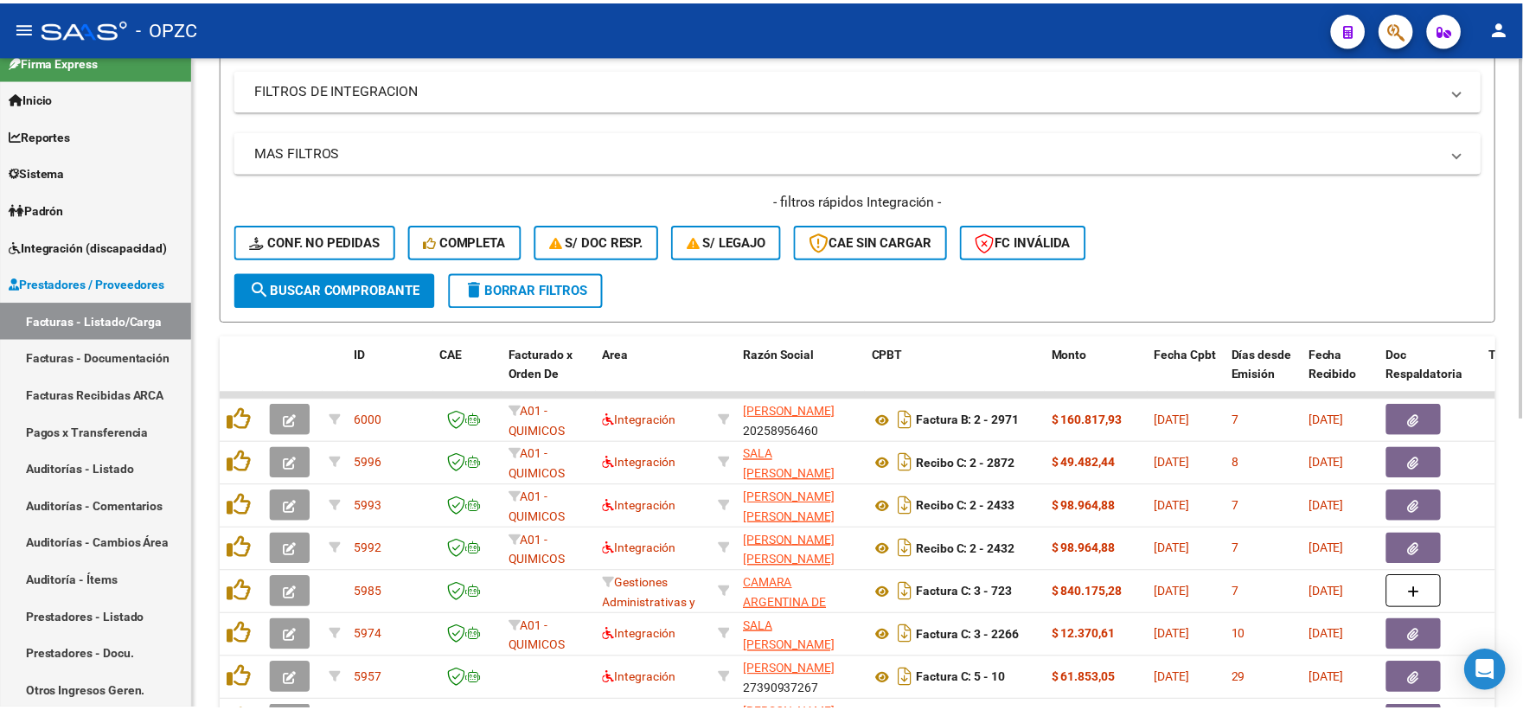
scroll to position [480, 0]
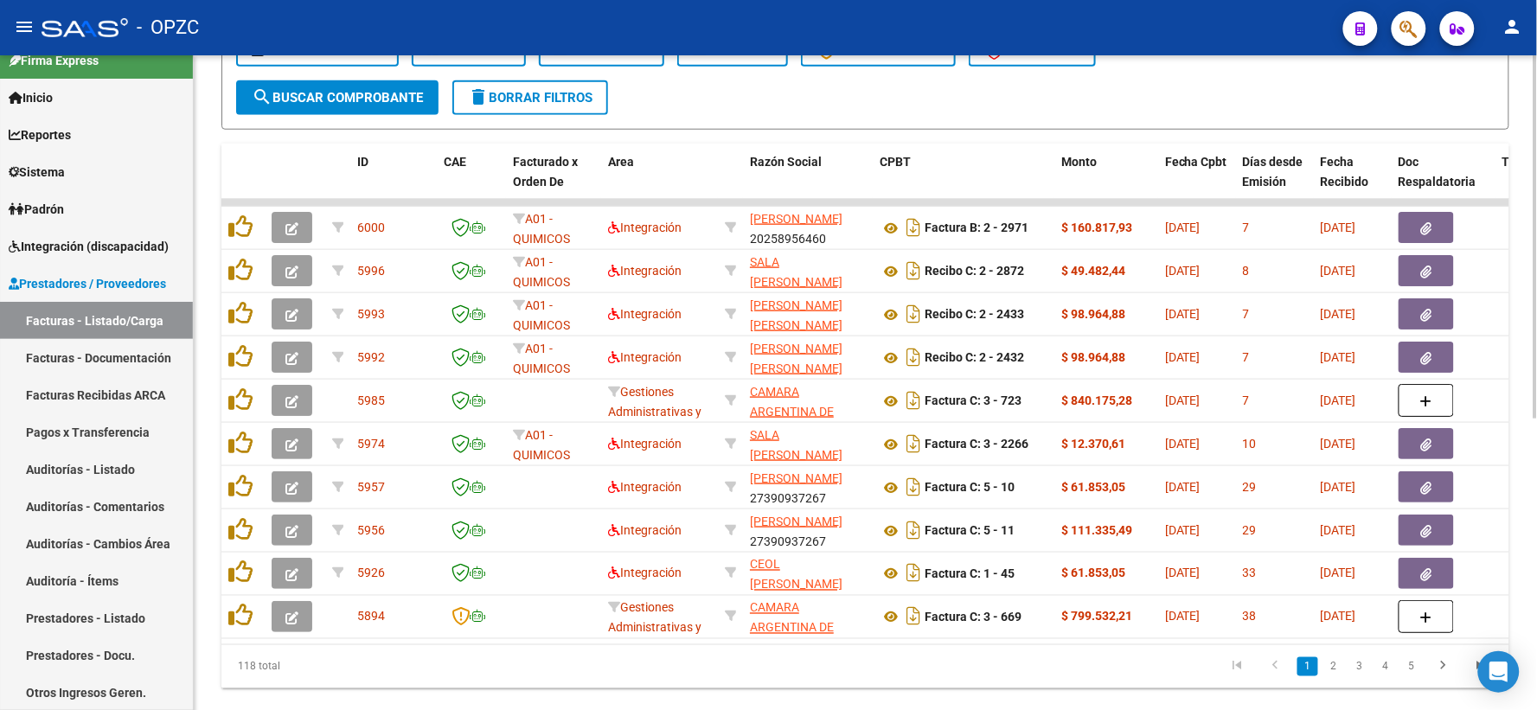
click at [1332, 676] on link "2" at bounding box center [1333, 666] width 21 height 19
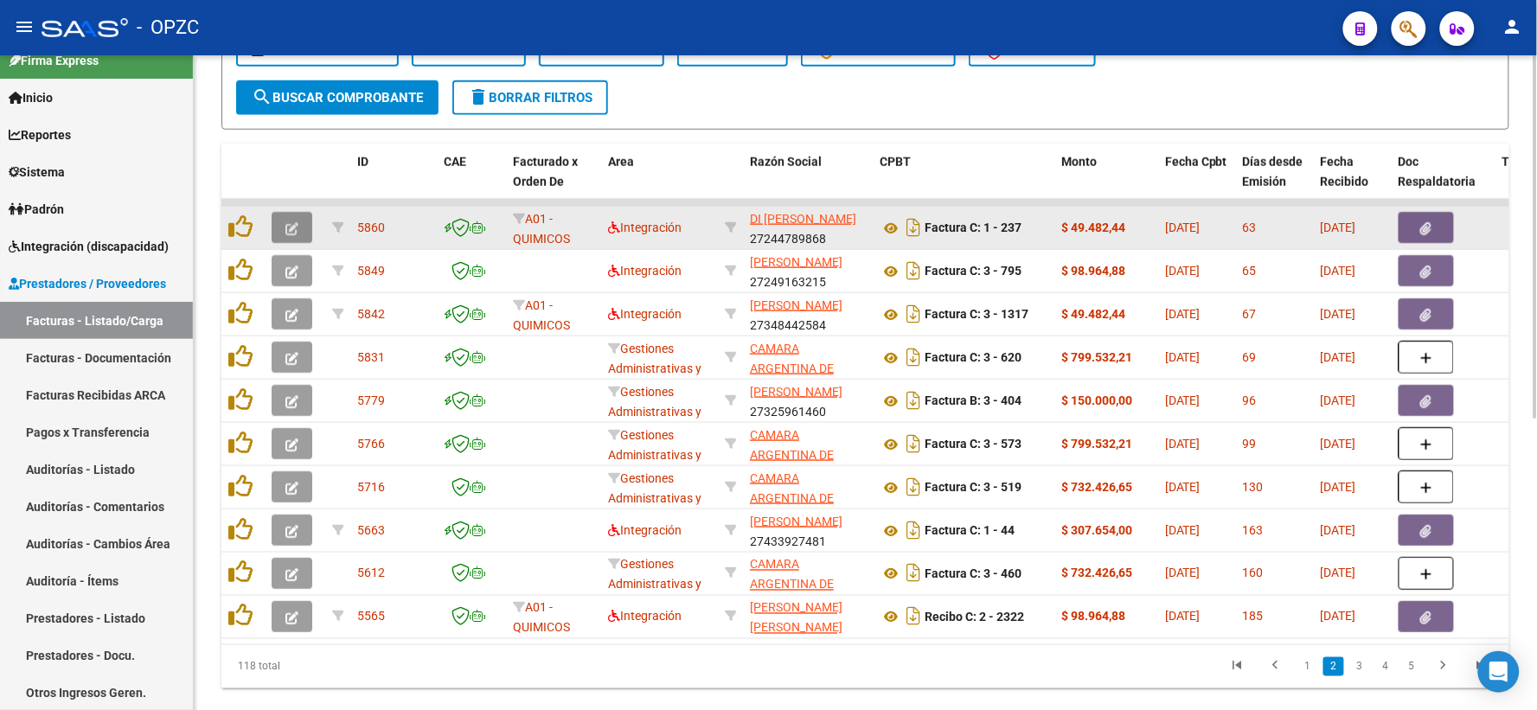
click at [285, 225] on icon "button" at bounding box center [291, 228] width 13 height 13
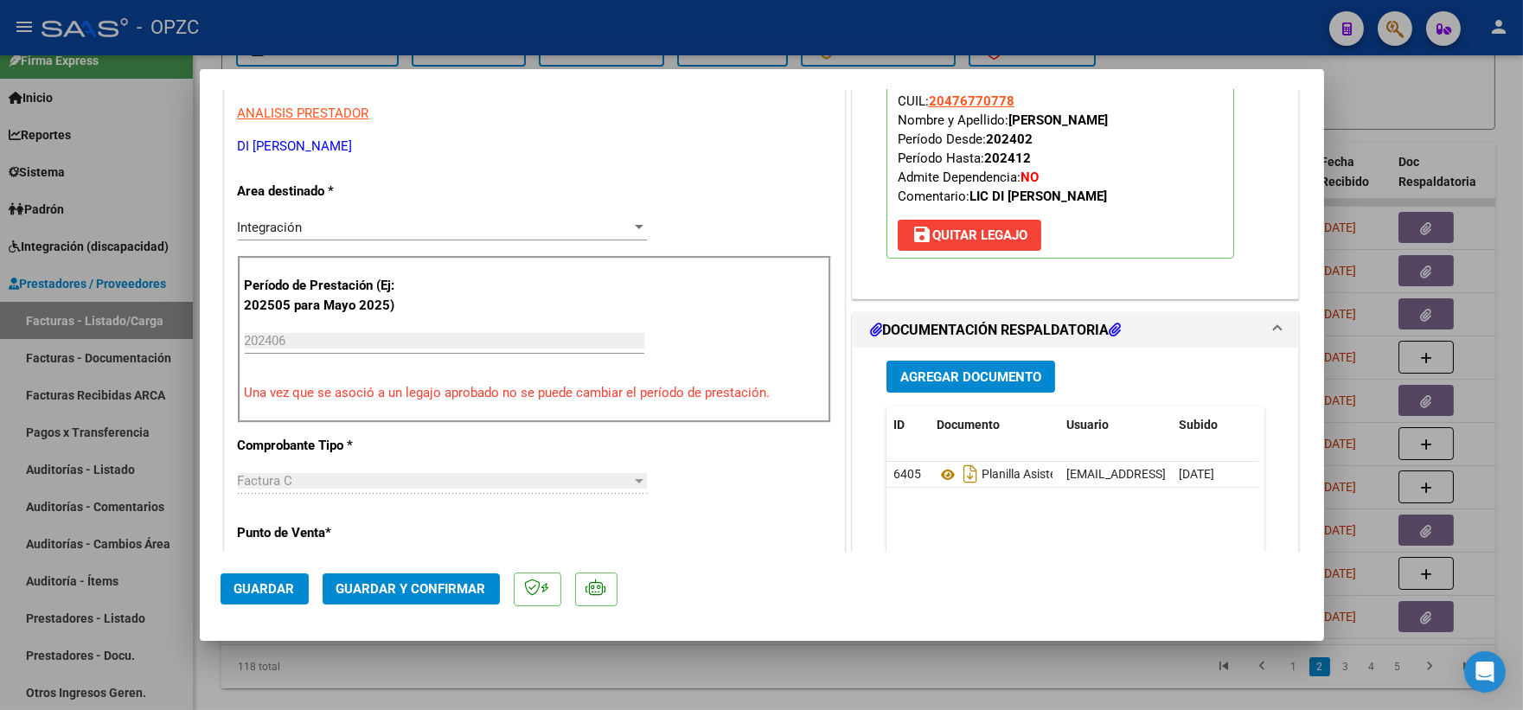
scroll to position [288, 0]
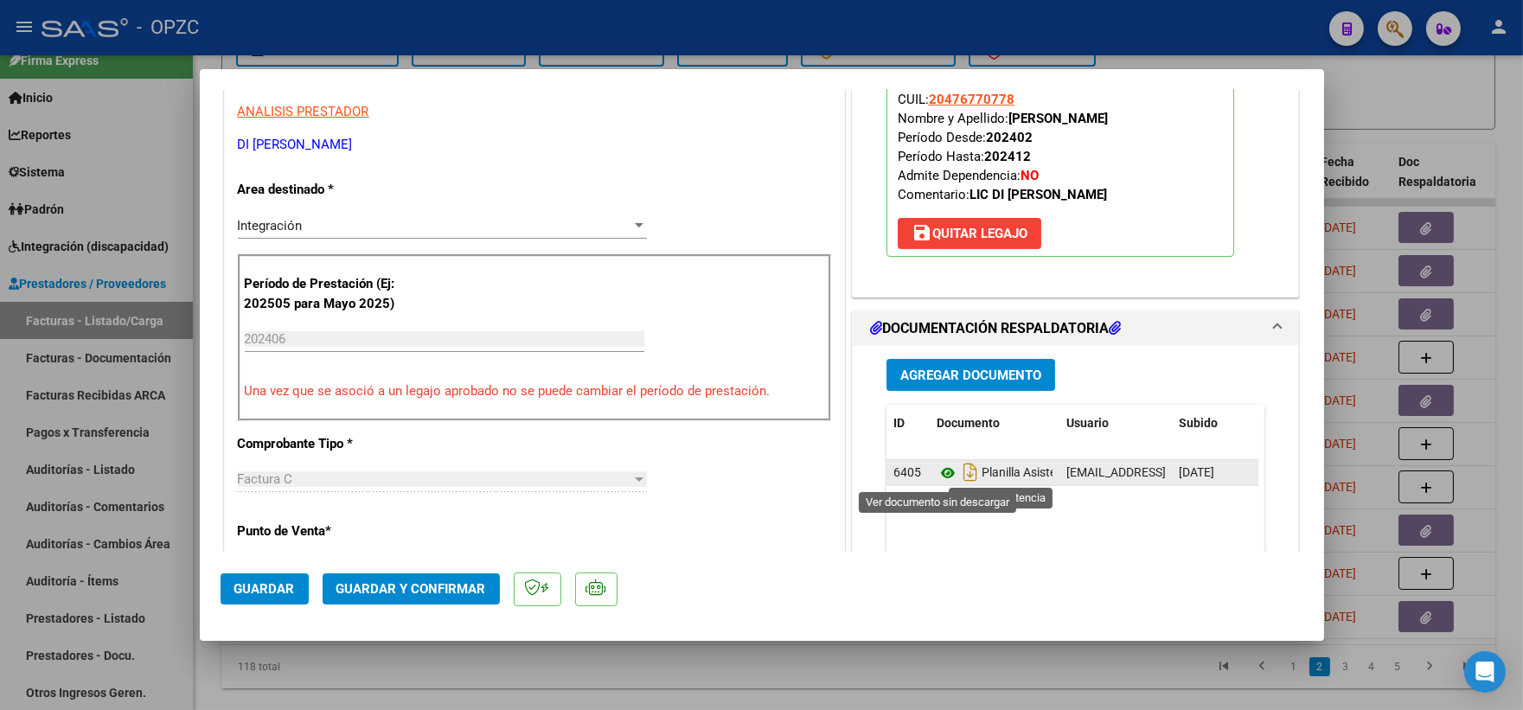
click at [943, 468] on icon at bounding box center [947, 473] width 22 height 21
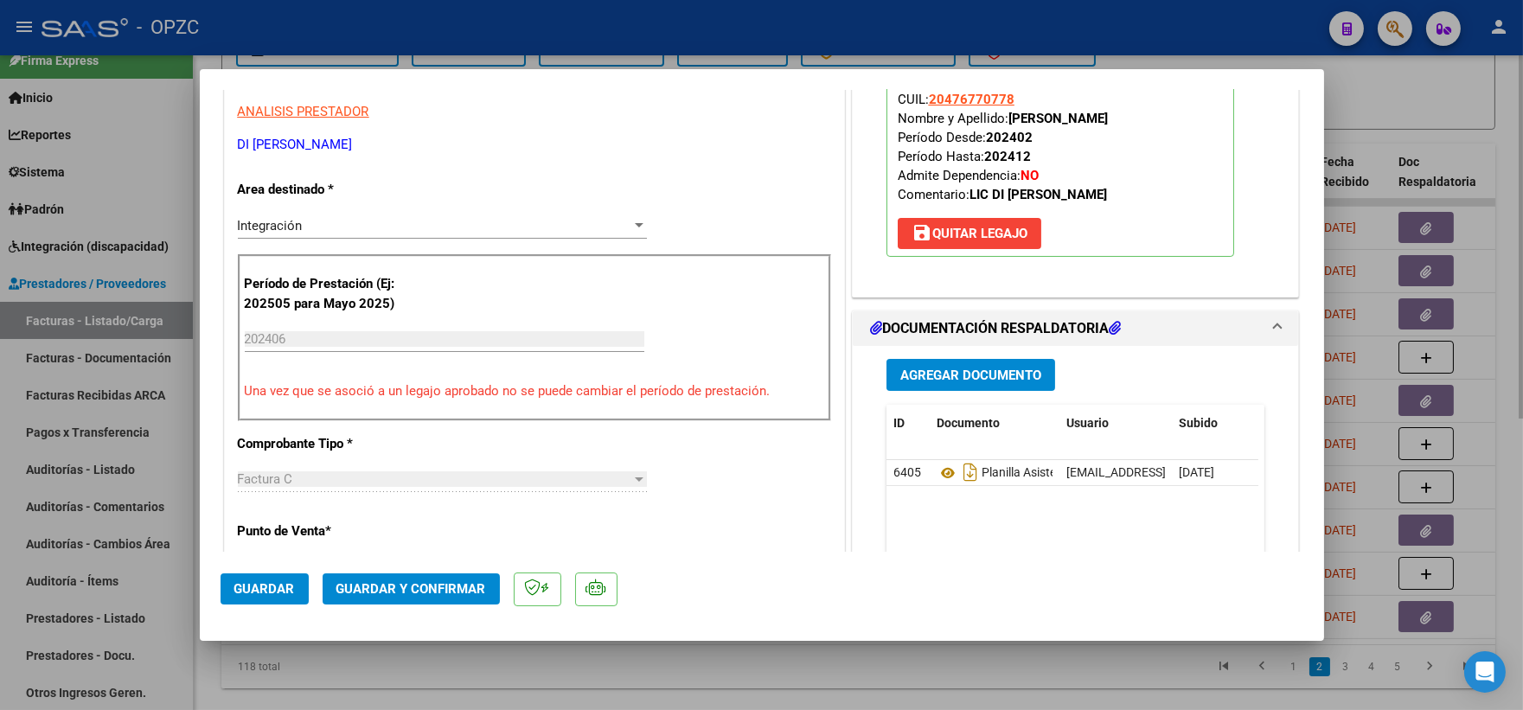
click at [1382, 118] on div at bounding box center [761, 355] width 1523 height 710
type input "$ 0,00"
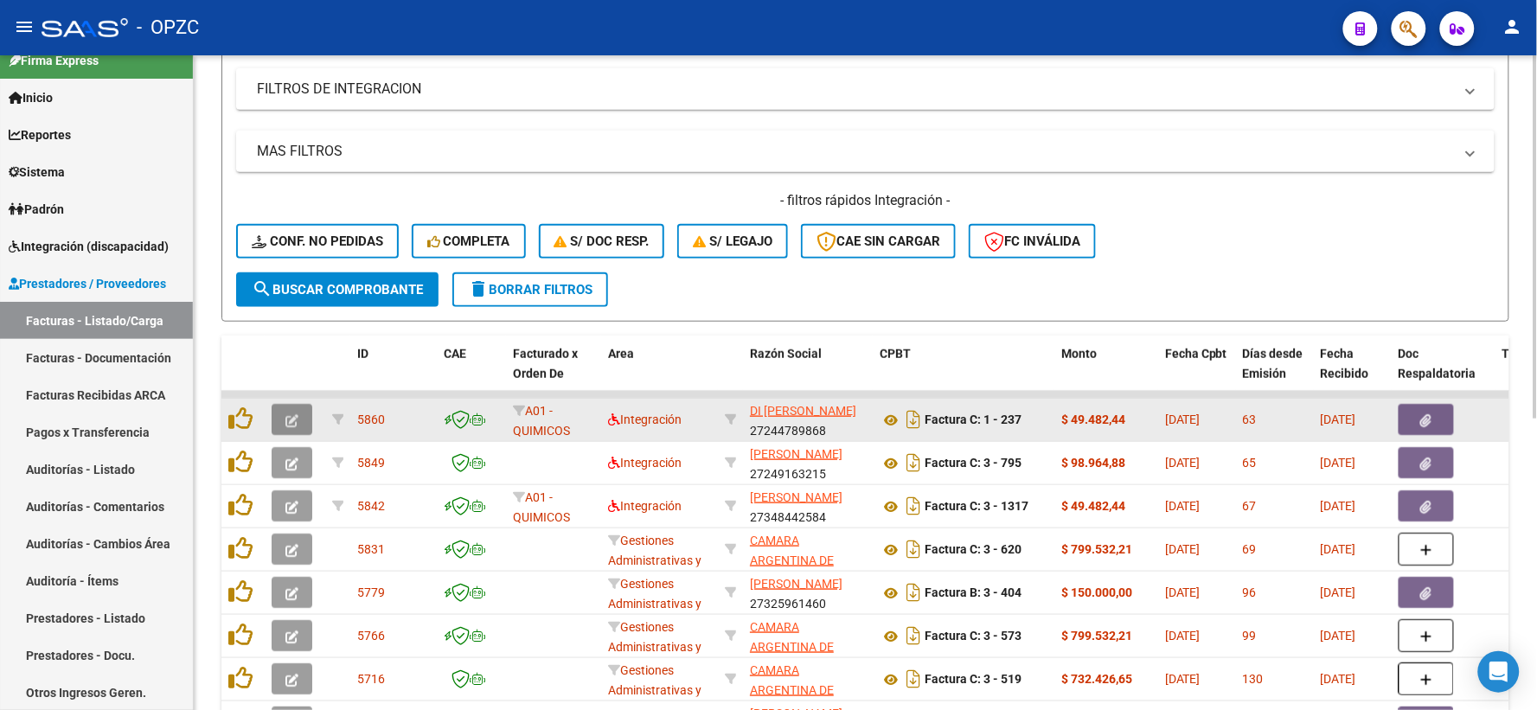
click at [295, 414] on icon "button" at bounding box center [291, 420] width 13 height 13
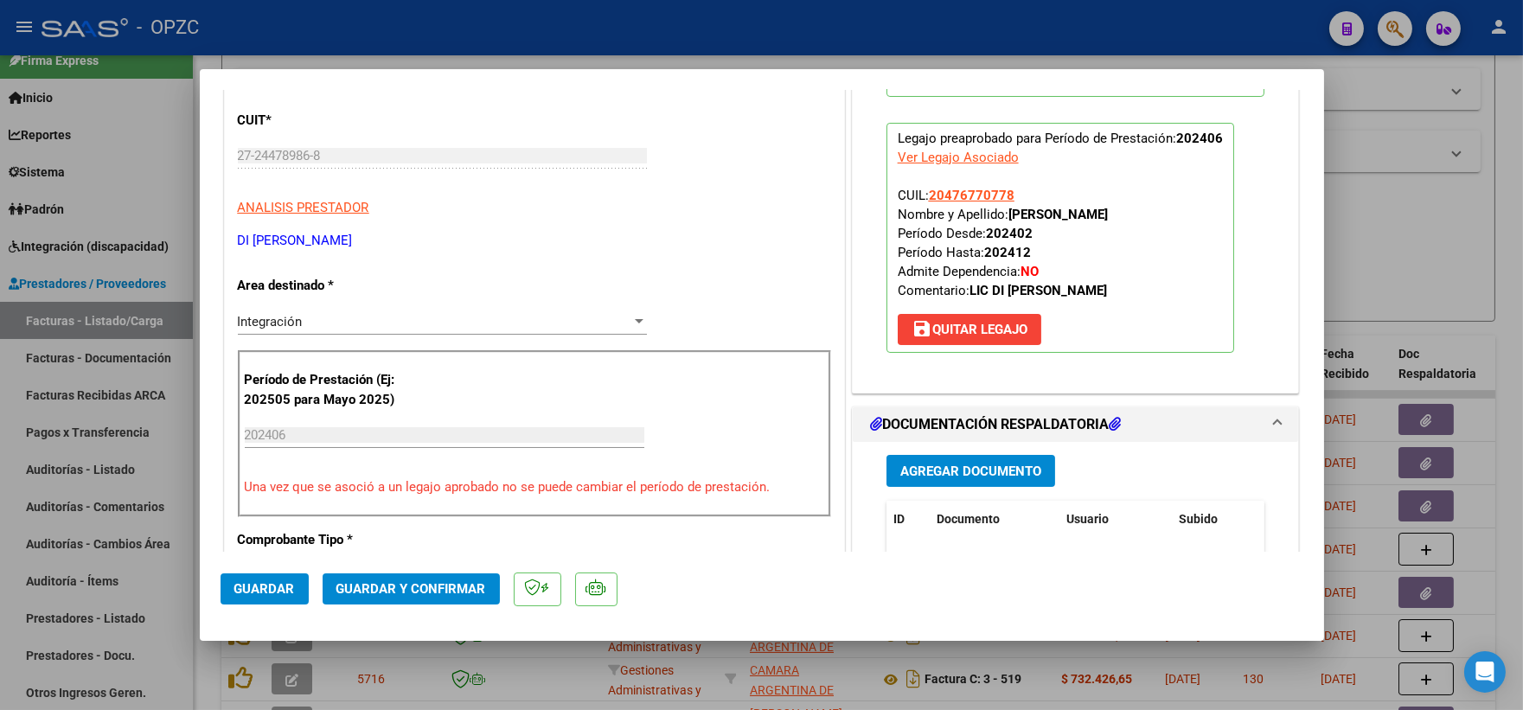
scroll to position [384, 0]
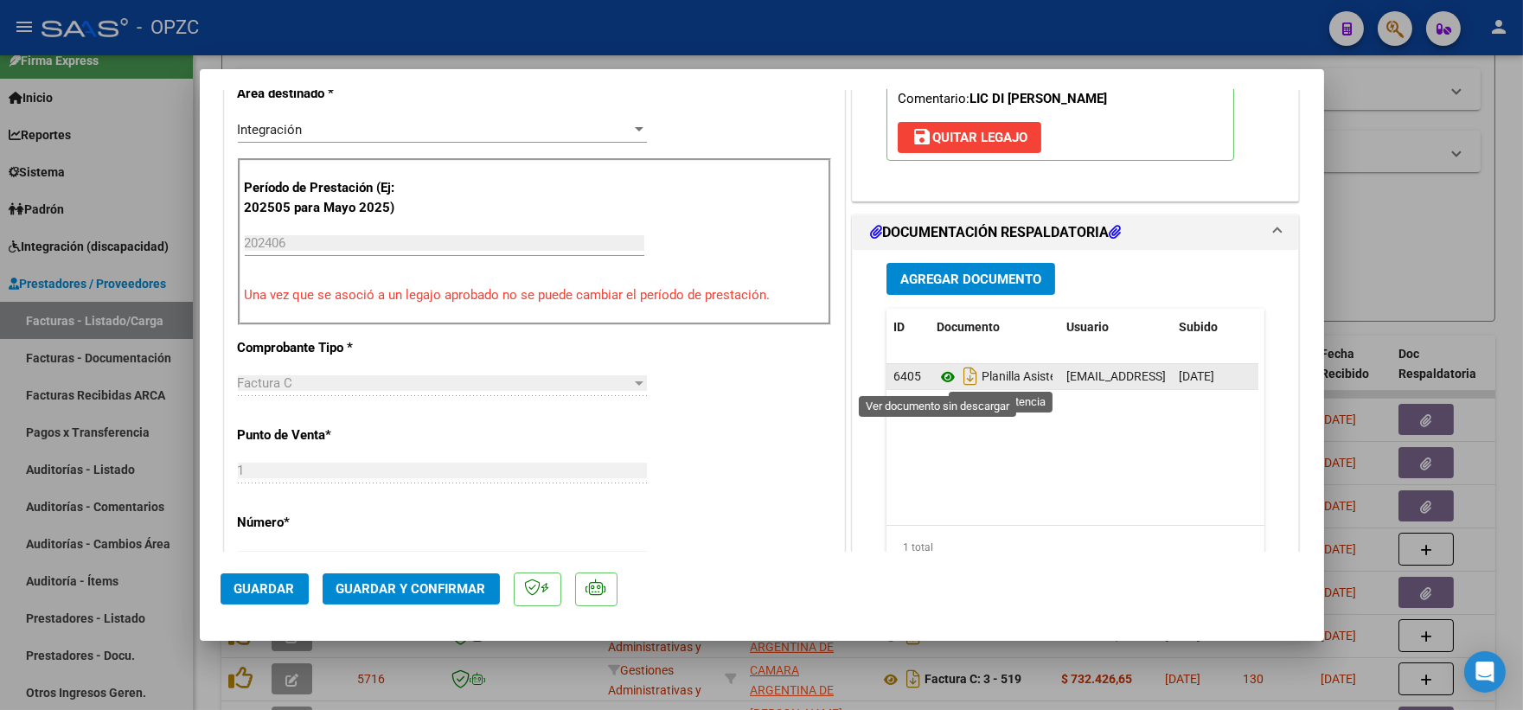
click at [938, 379] on icon at bounding box center [947, 377] width 22 height 21
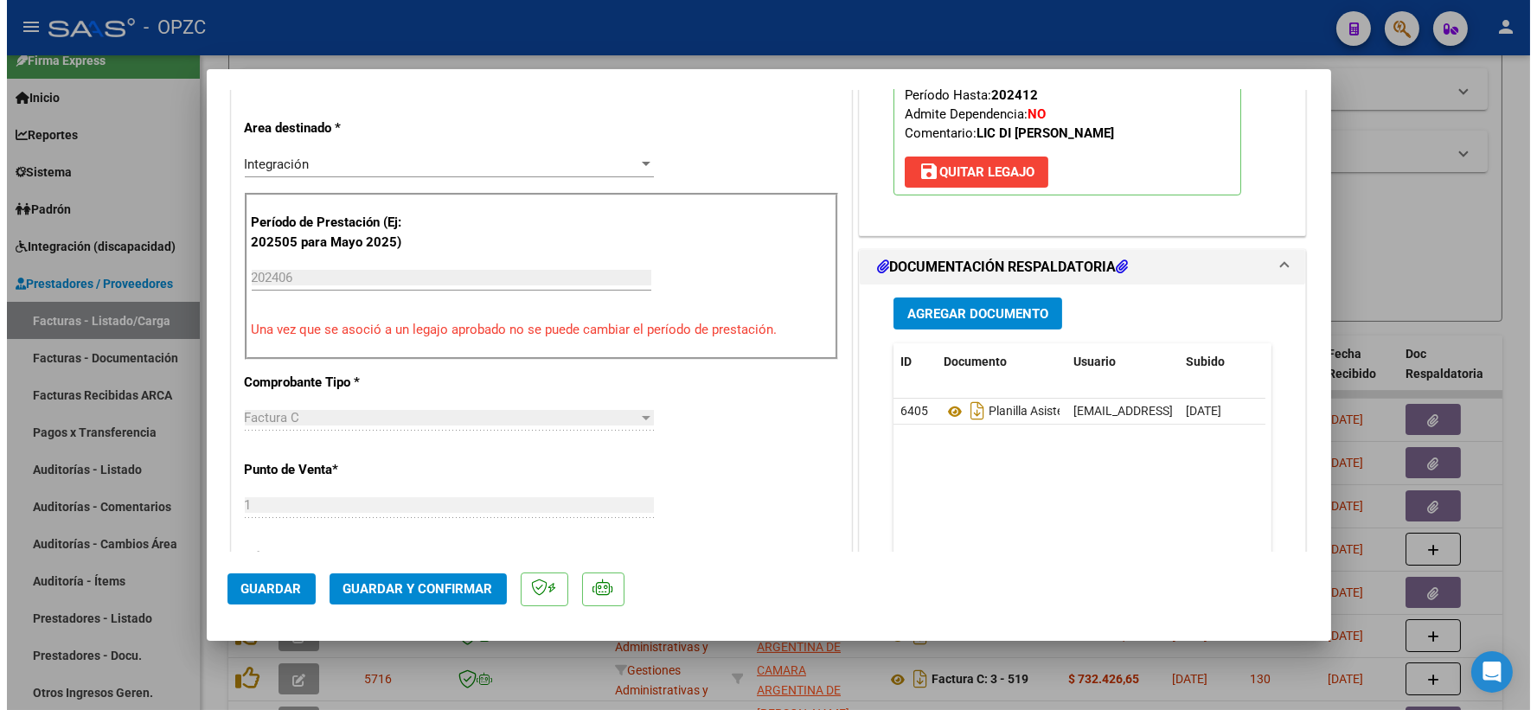
scroll to position [0, 0]
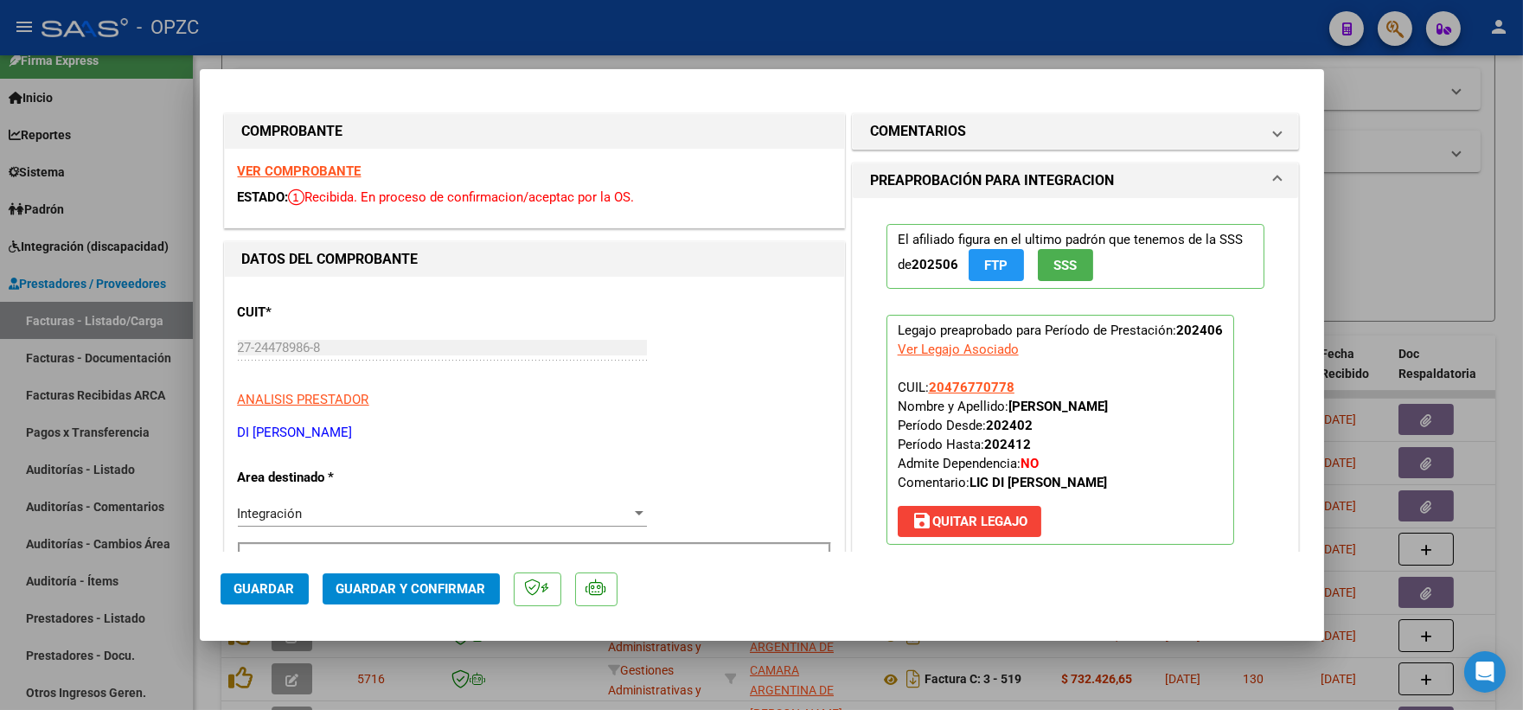
click at [1423, 266] on div at bounding box center [761, 355] width 1523 height 710
type input "$ 0,00"
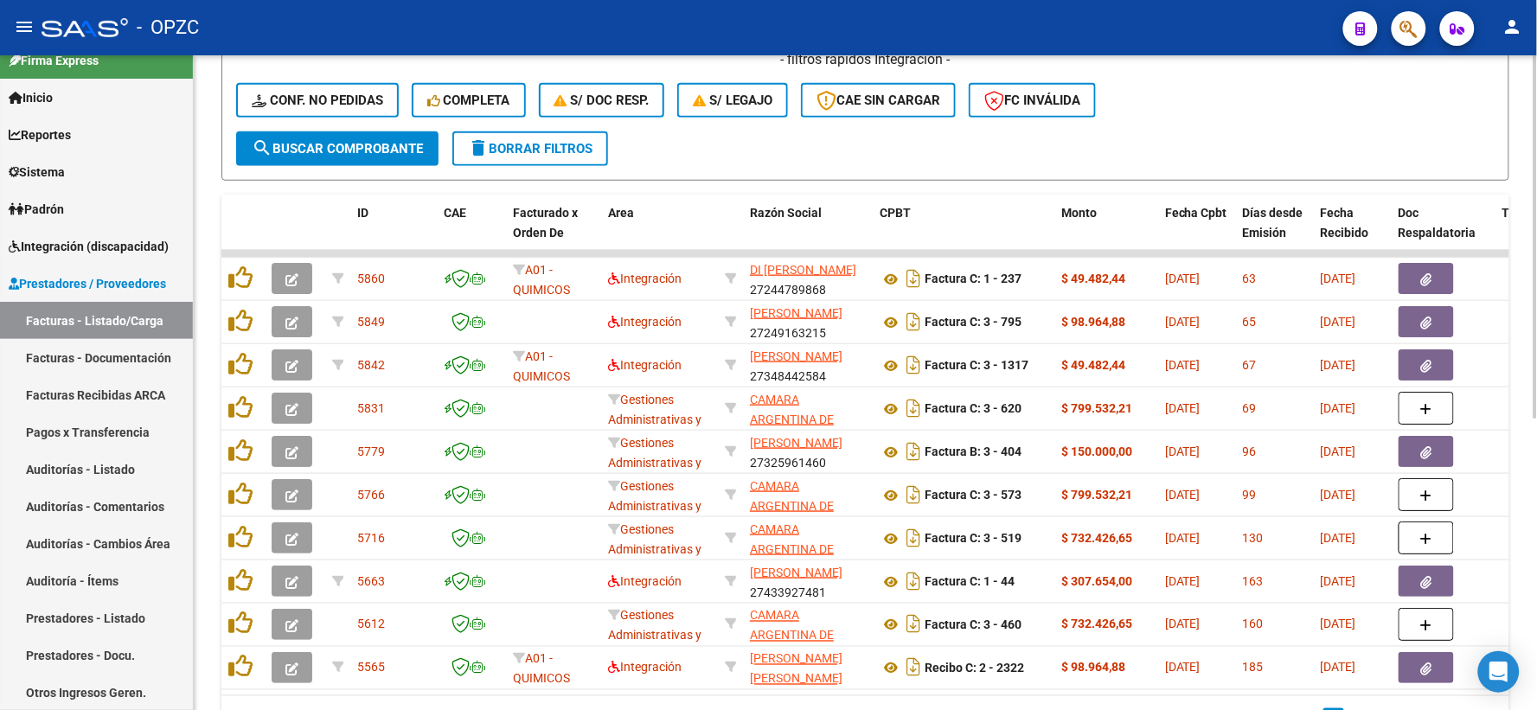
scroll to position [525, 0]
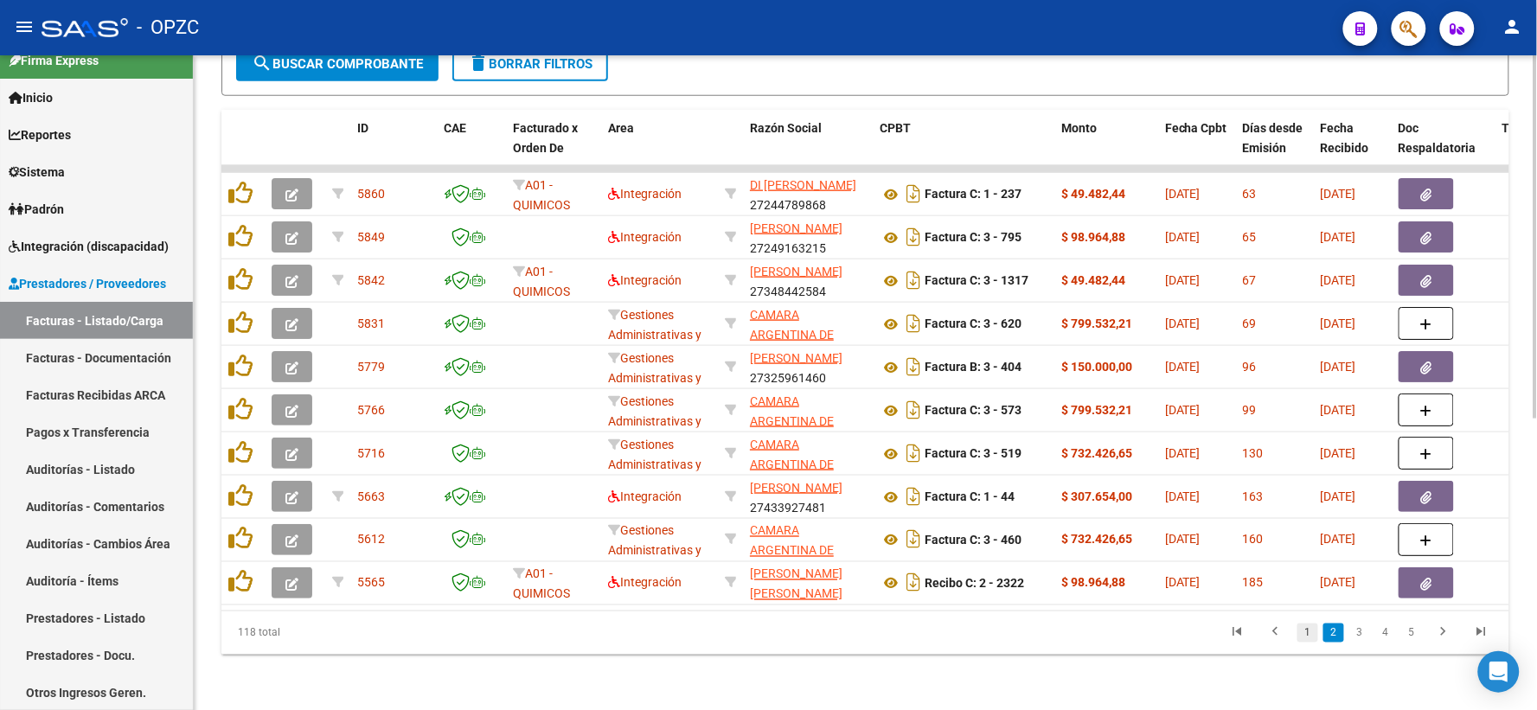
click at [1307, 631] on link "1" at bounding box center [1307, 632] width 21 height 19
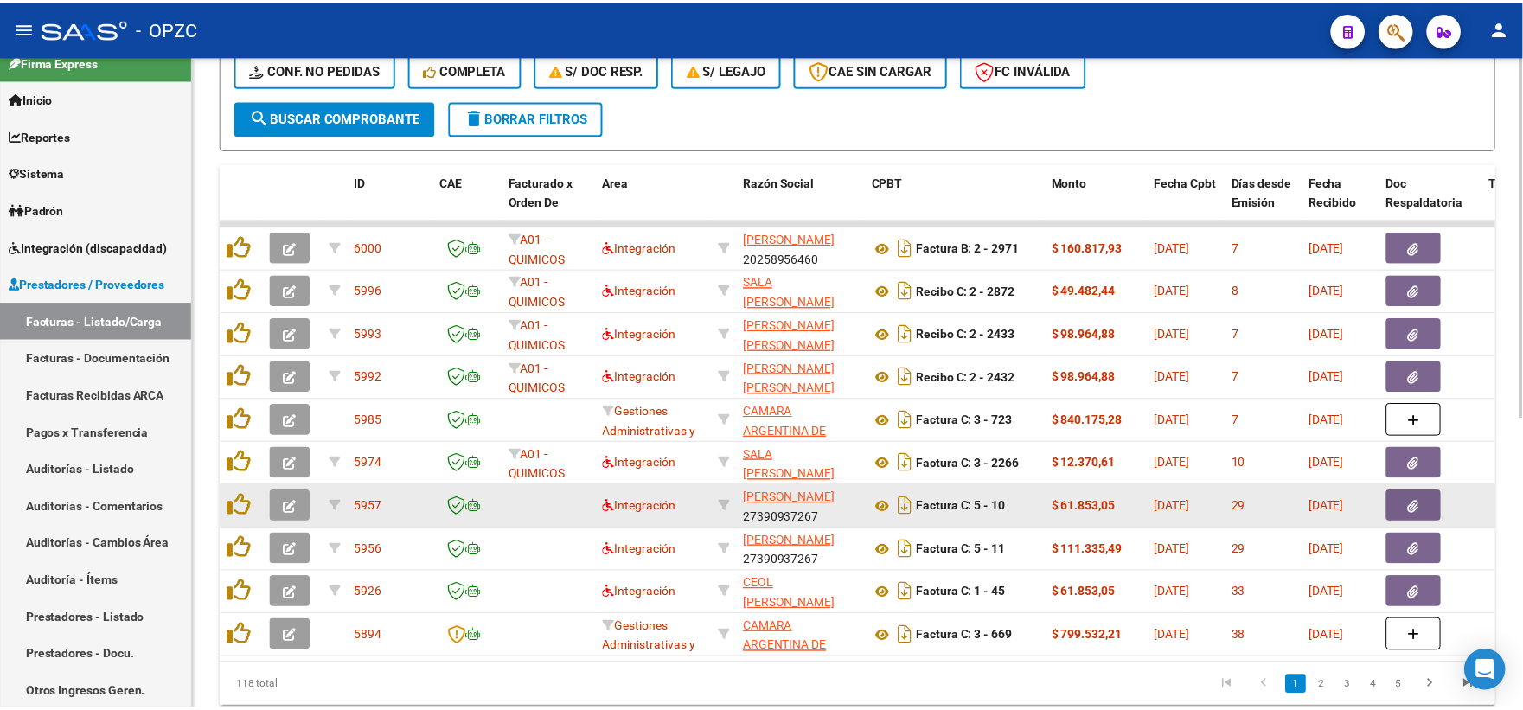
scroll to position [429, 0]
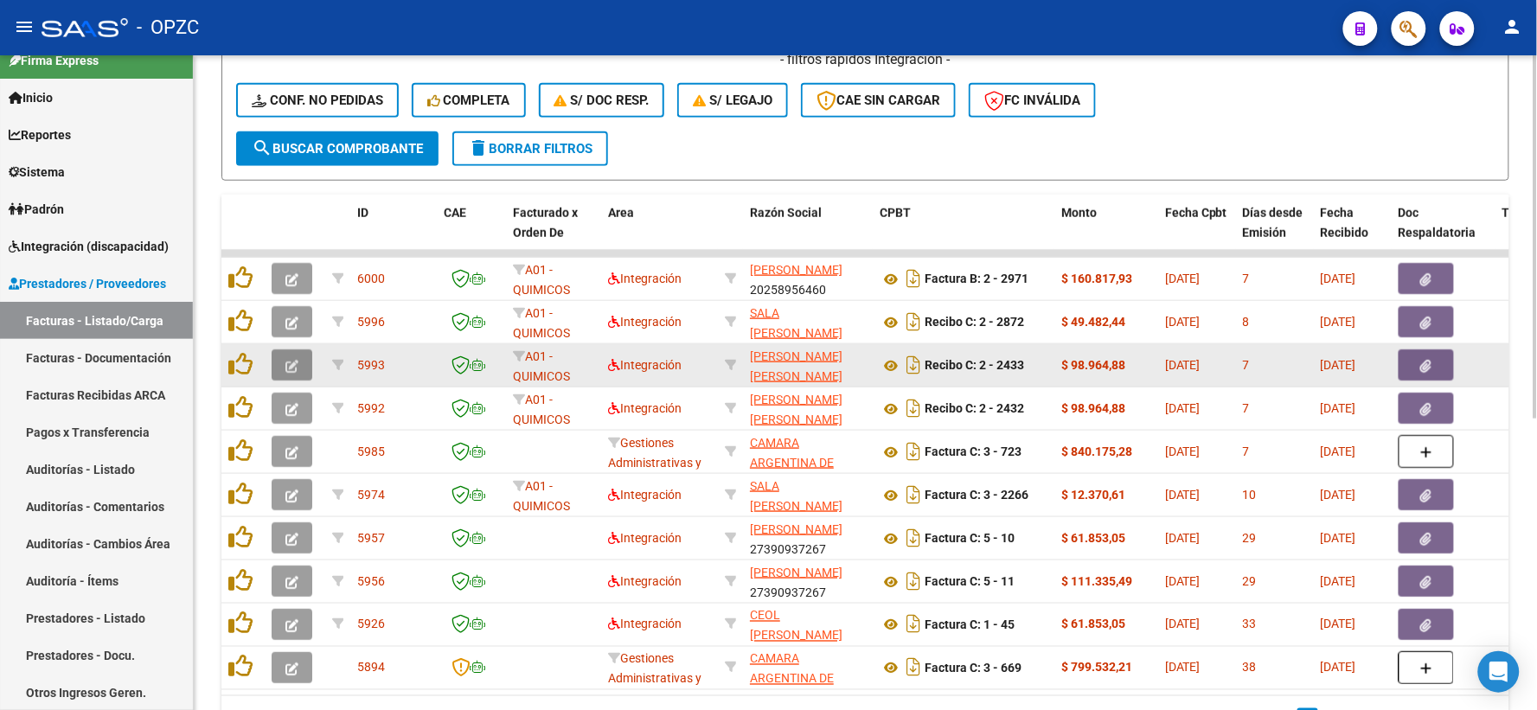
click at [303, 356] on button "button" at bounding box center [292, 364] width 41 height 31
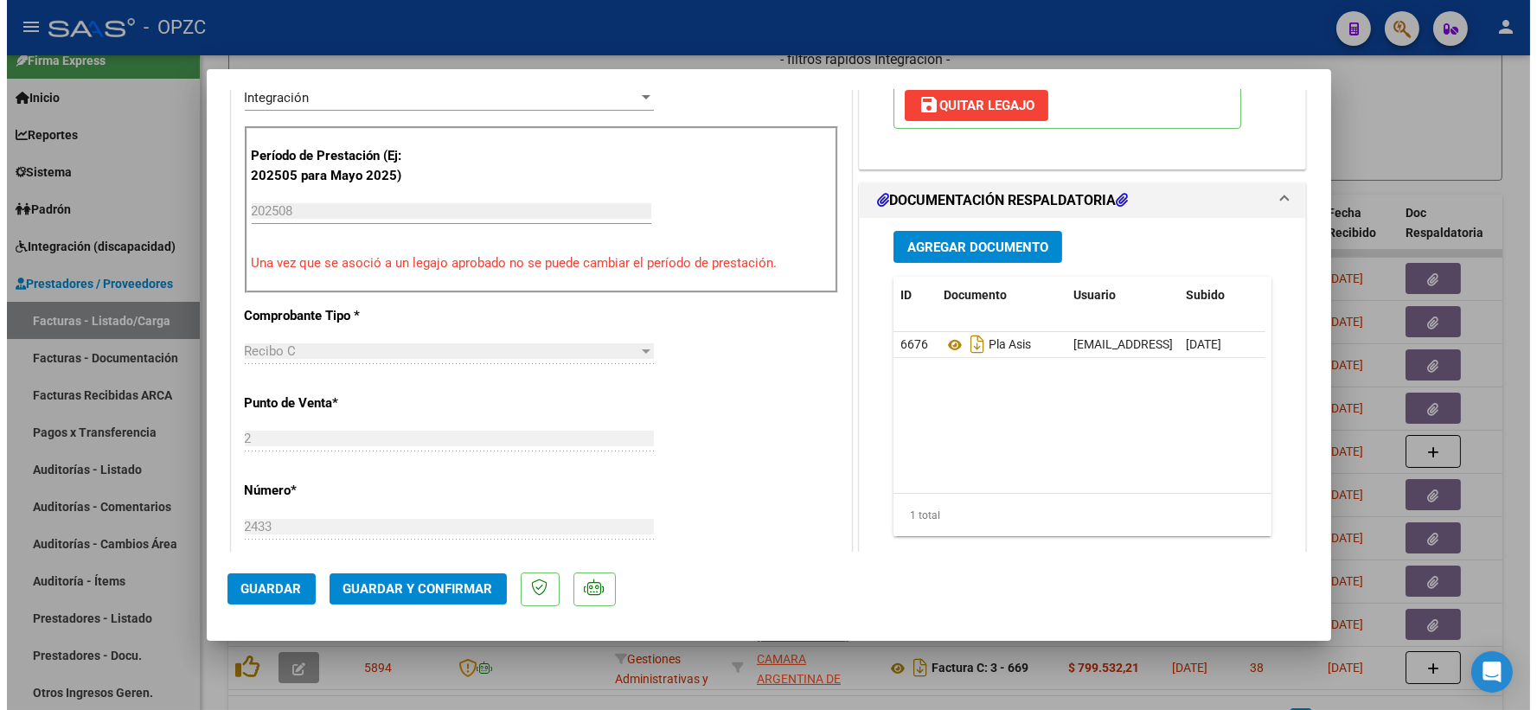
scroll to position [127, 0]
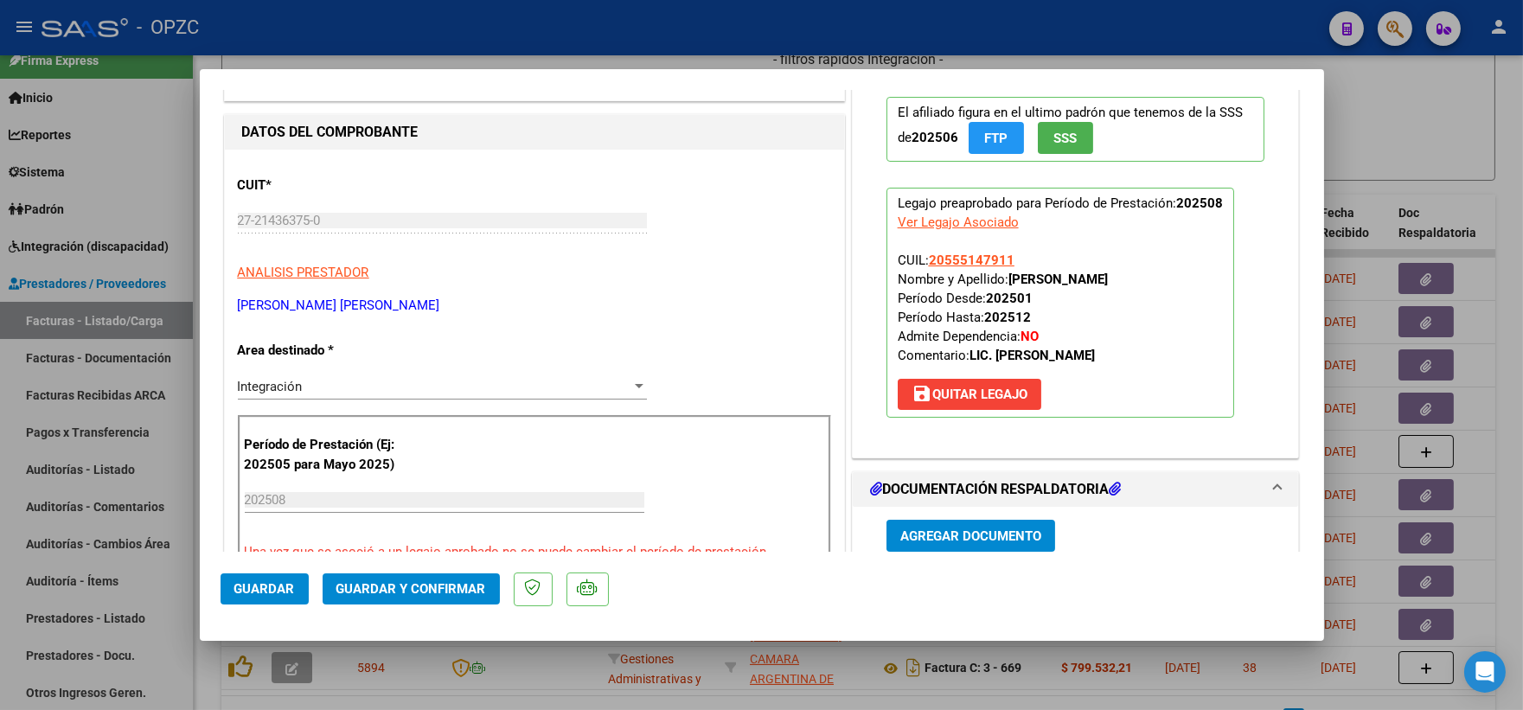
click at [1410, 114] on div at bounding box center [761, 355] width 1523 height 710
type input "$ 0,00"
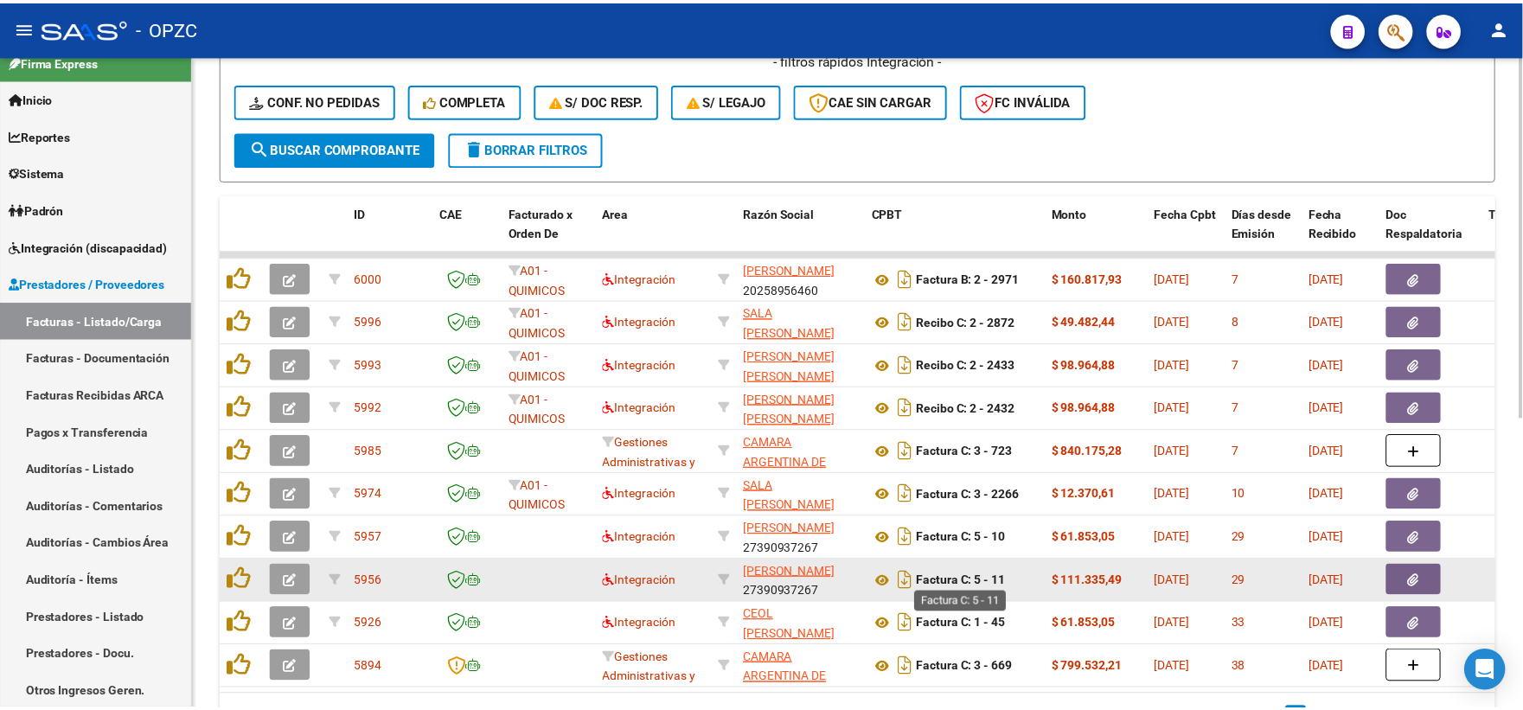
scroll to position [525, 0]
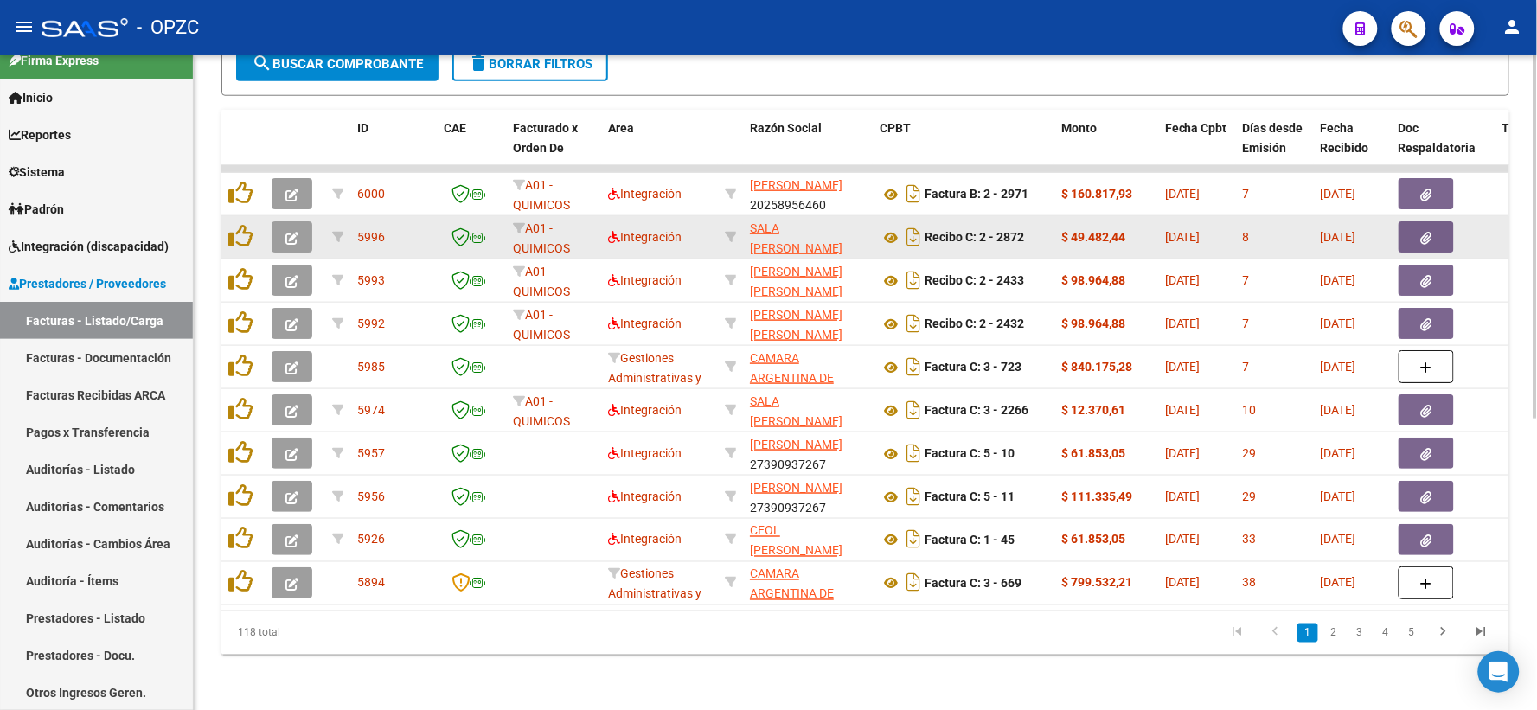
click at [285, 232] on icon "button" at bounding box center [291, 238] width 13 height 13
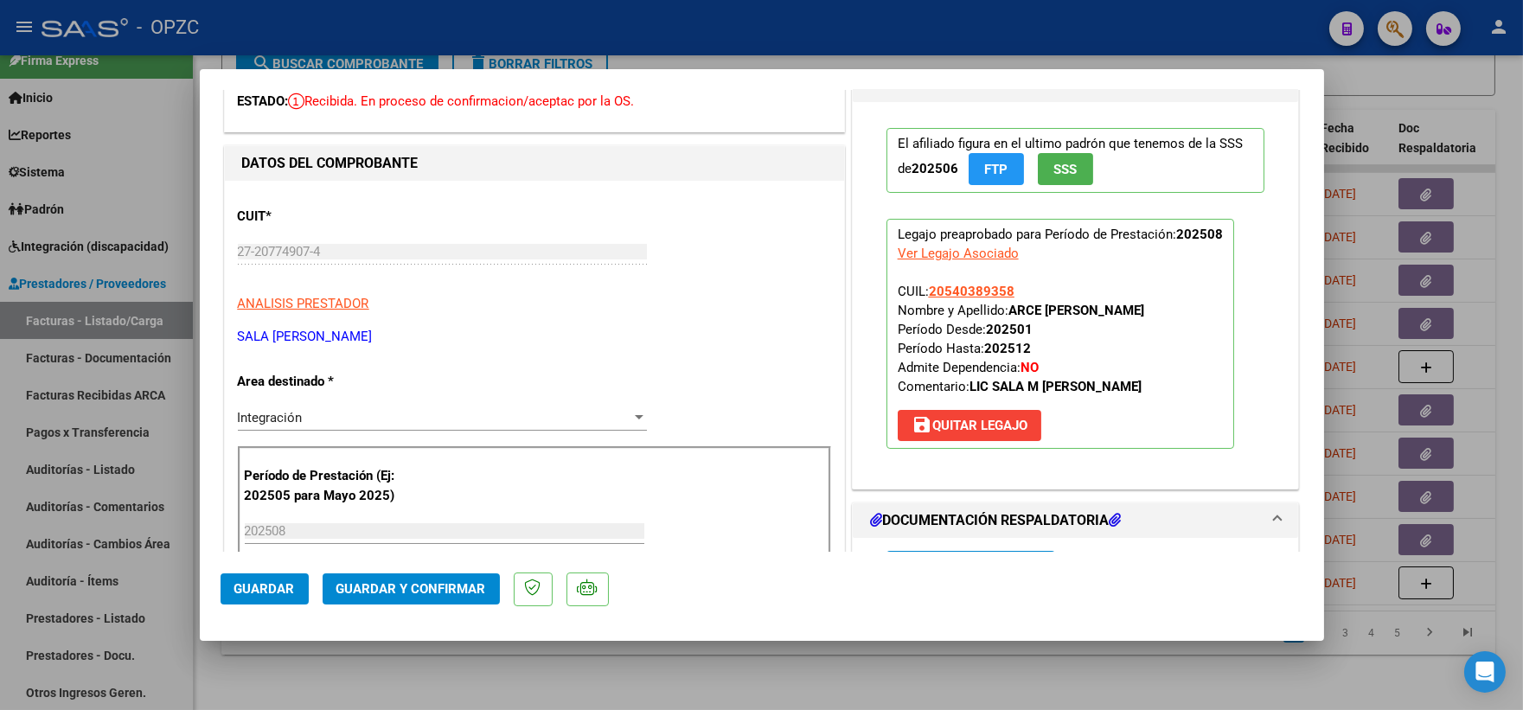
scroll to position [0, 0]
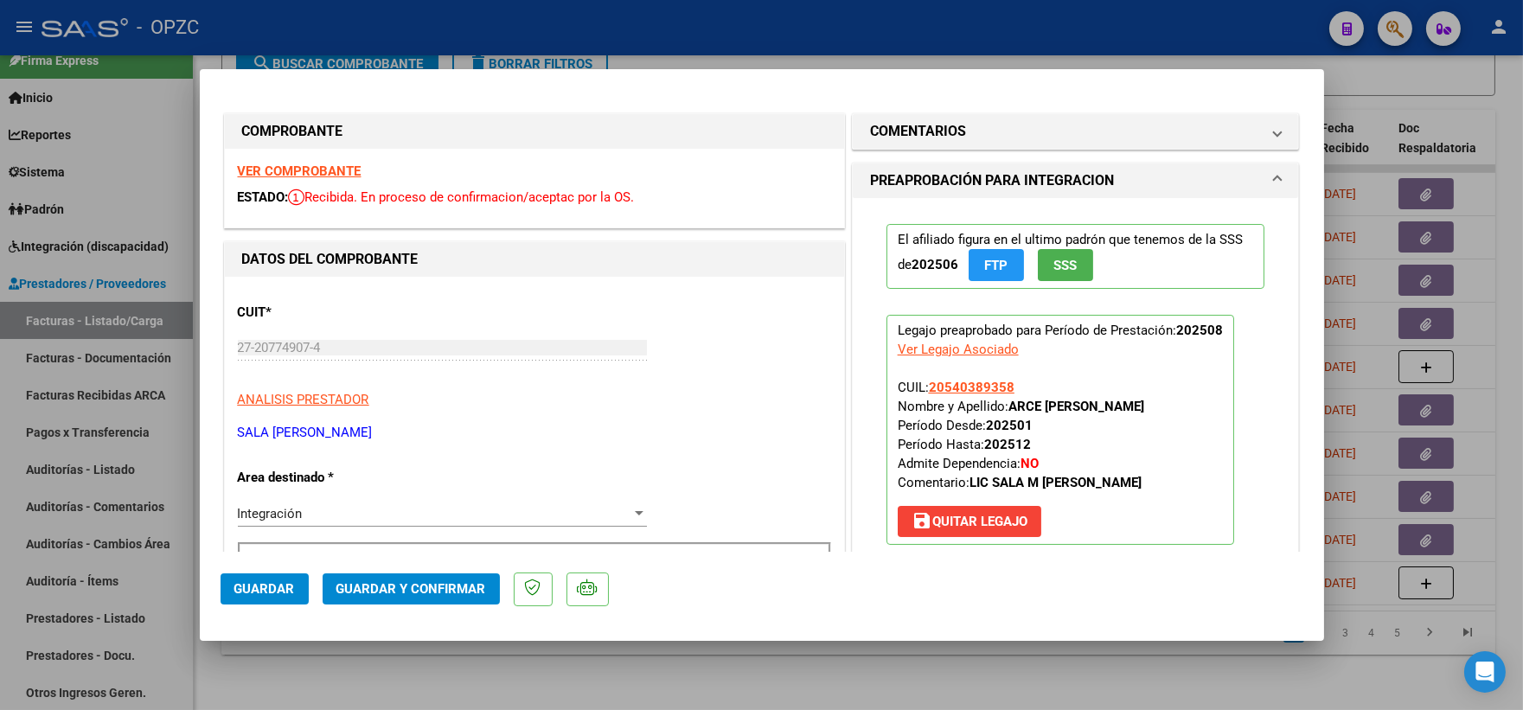
click at [314, 169] on strong "VER COMPROBANTE" at bounding box center [300, 171] width 124 height 16
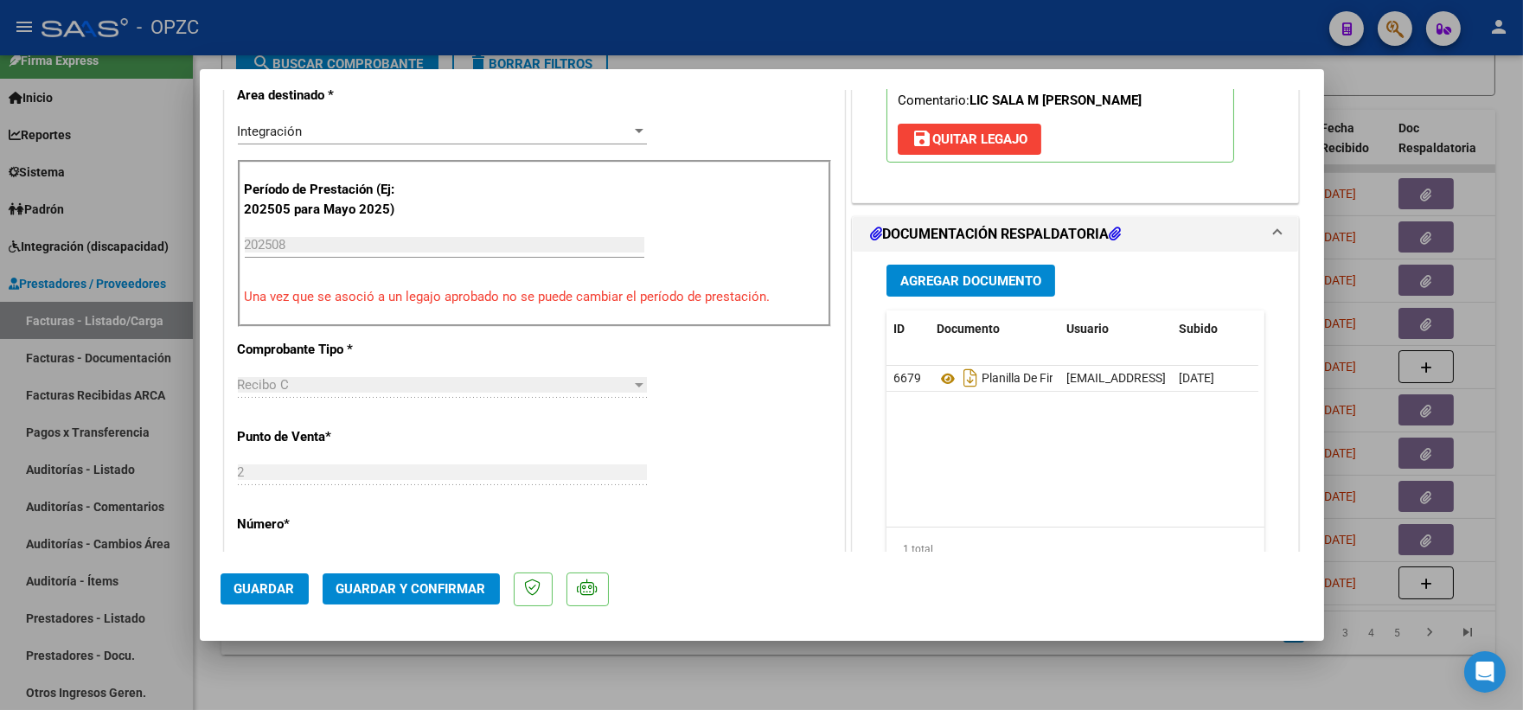
scroll to position [384, 0]
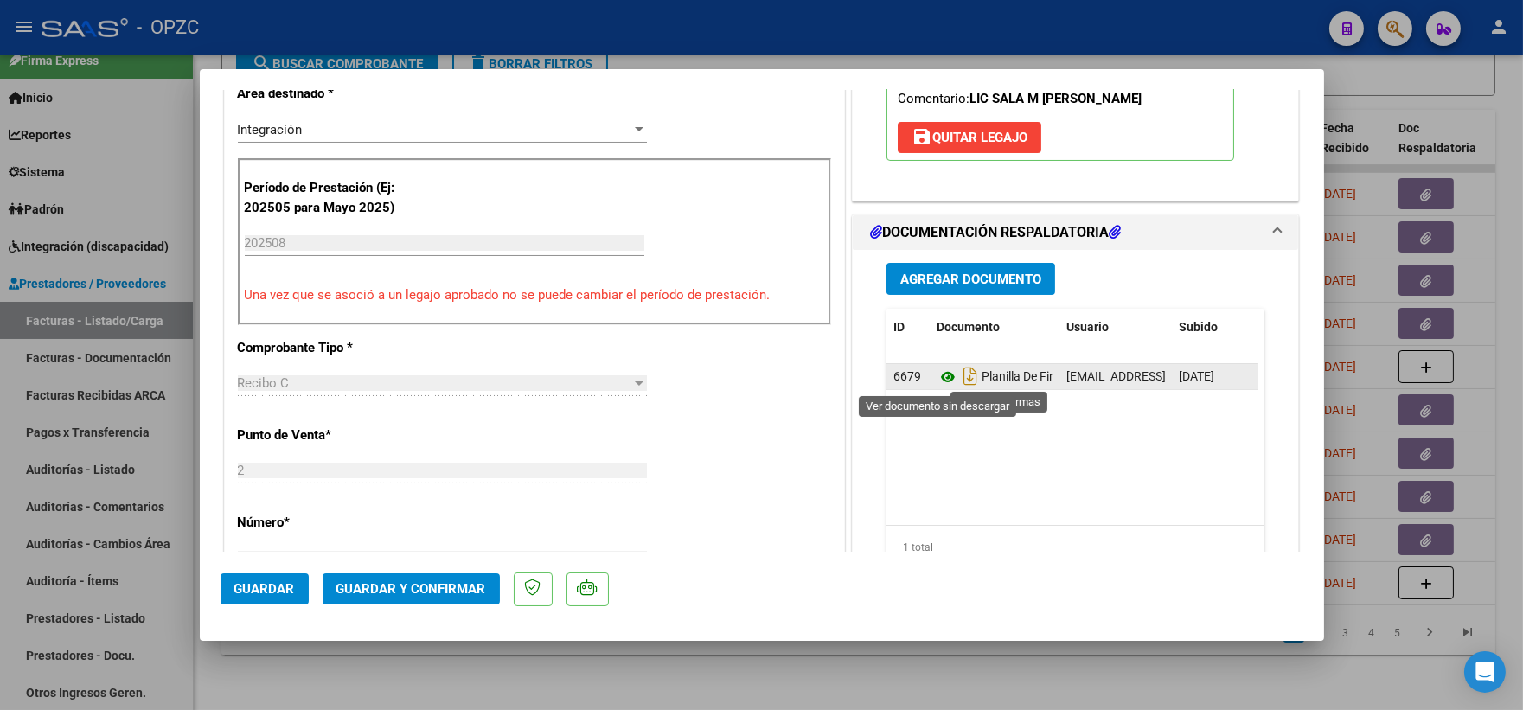
click at [936, 376] on icon at bounding box center [947, 377] width 22 height 21
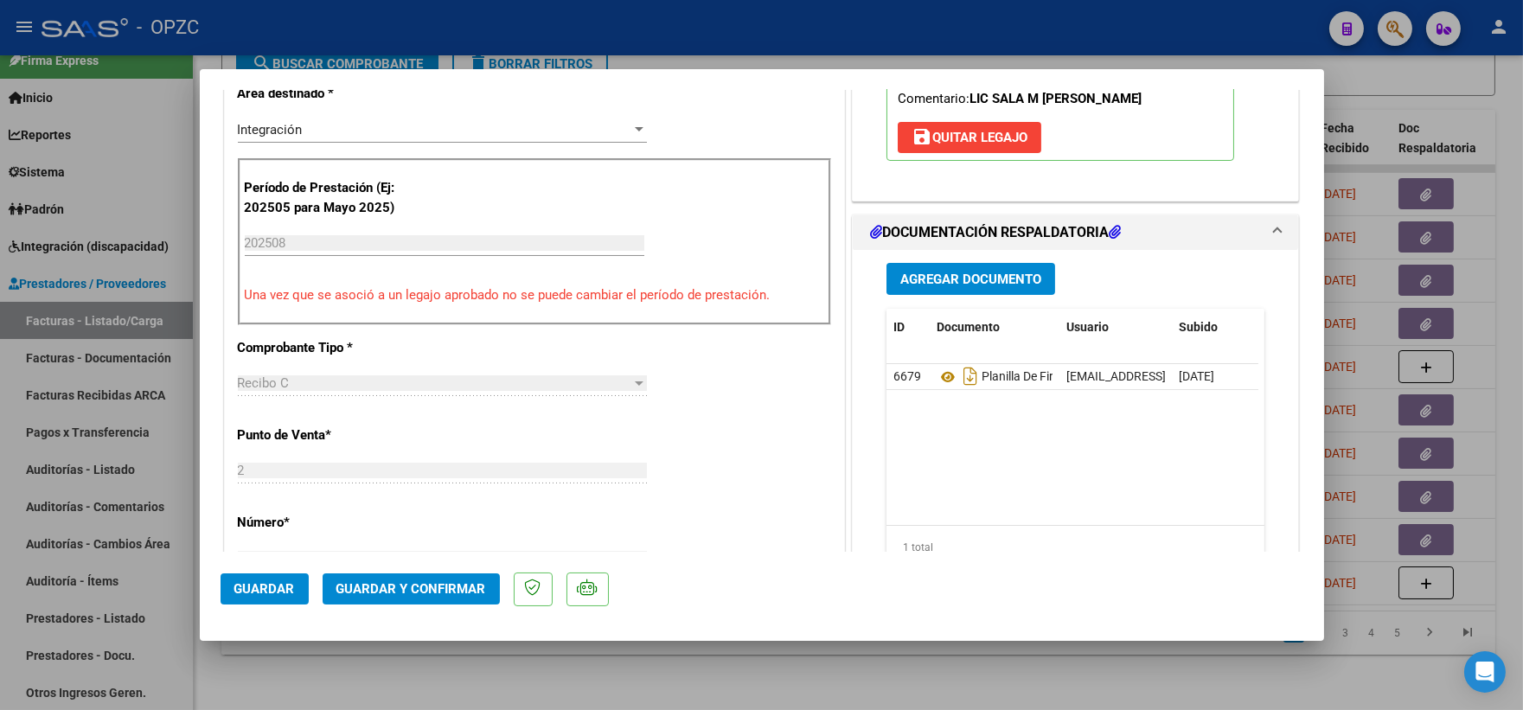
scroll to position [0, 0]
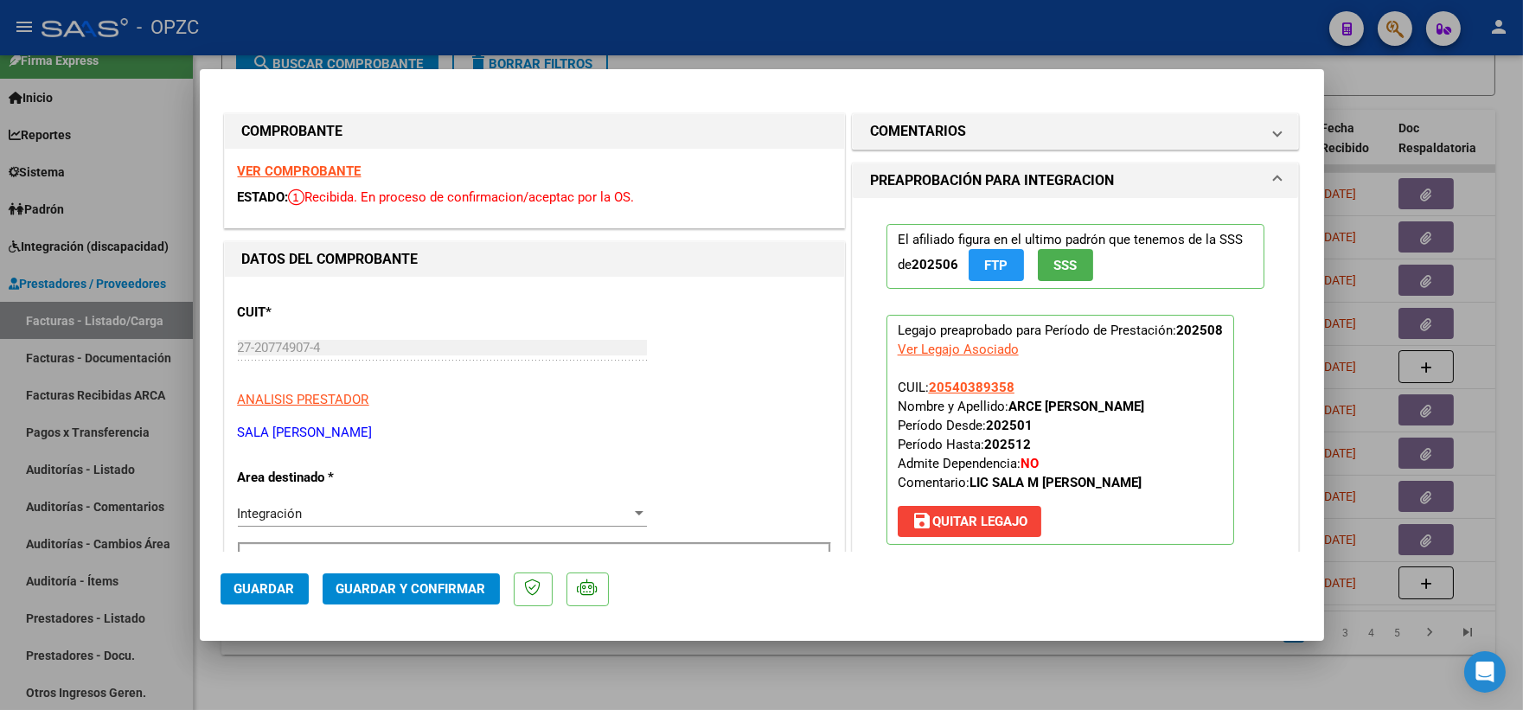
click at [318, 169] on strong "VER COMPROBANTE" at bounding box center [300, 171] width 124 height 16
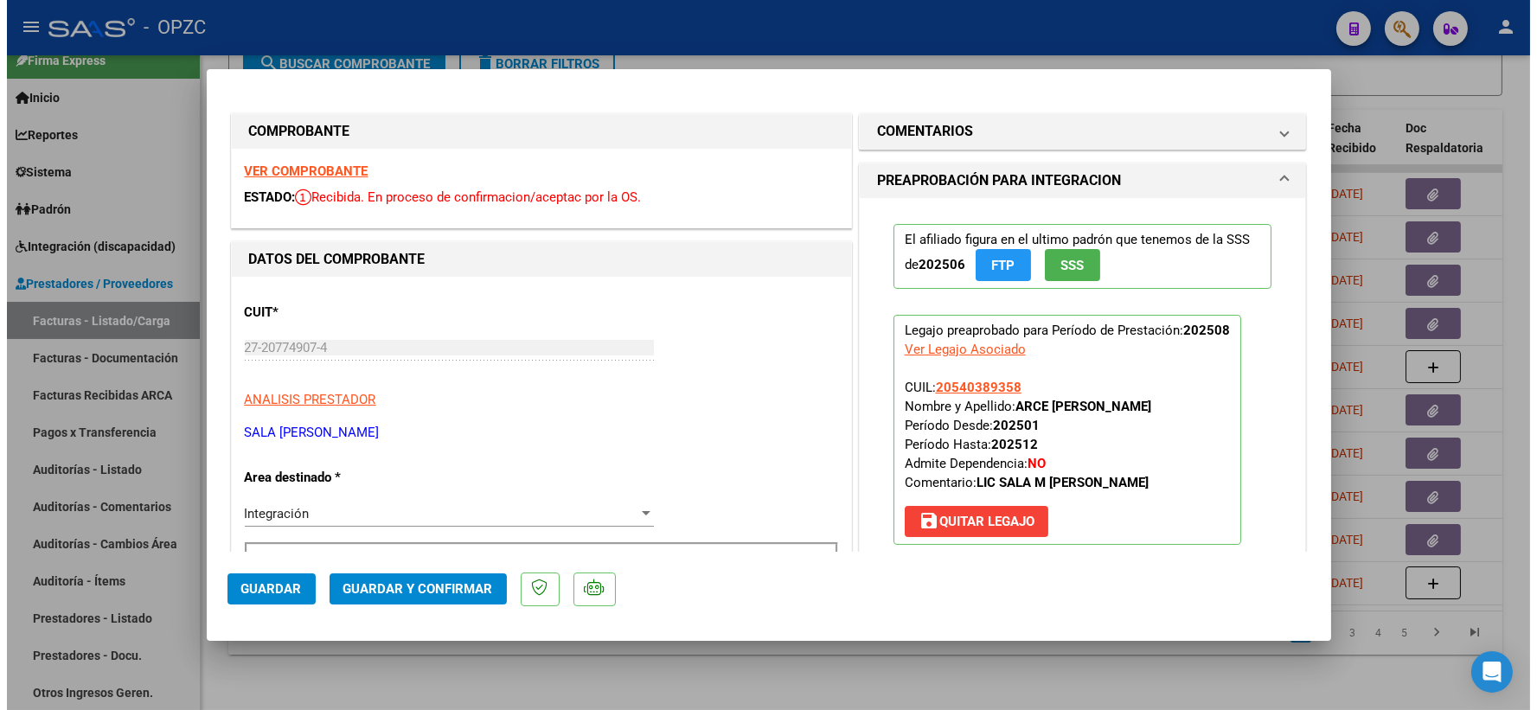
scroll to position [288, 0]
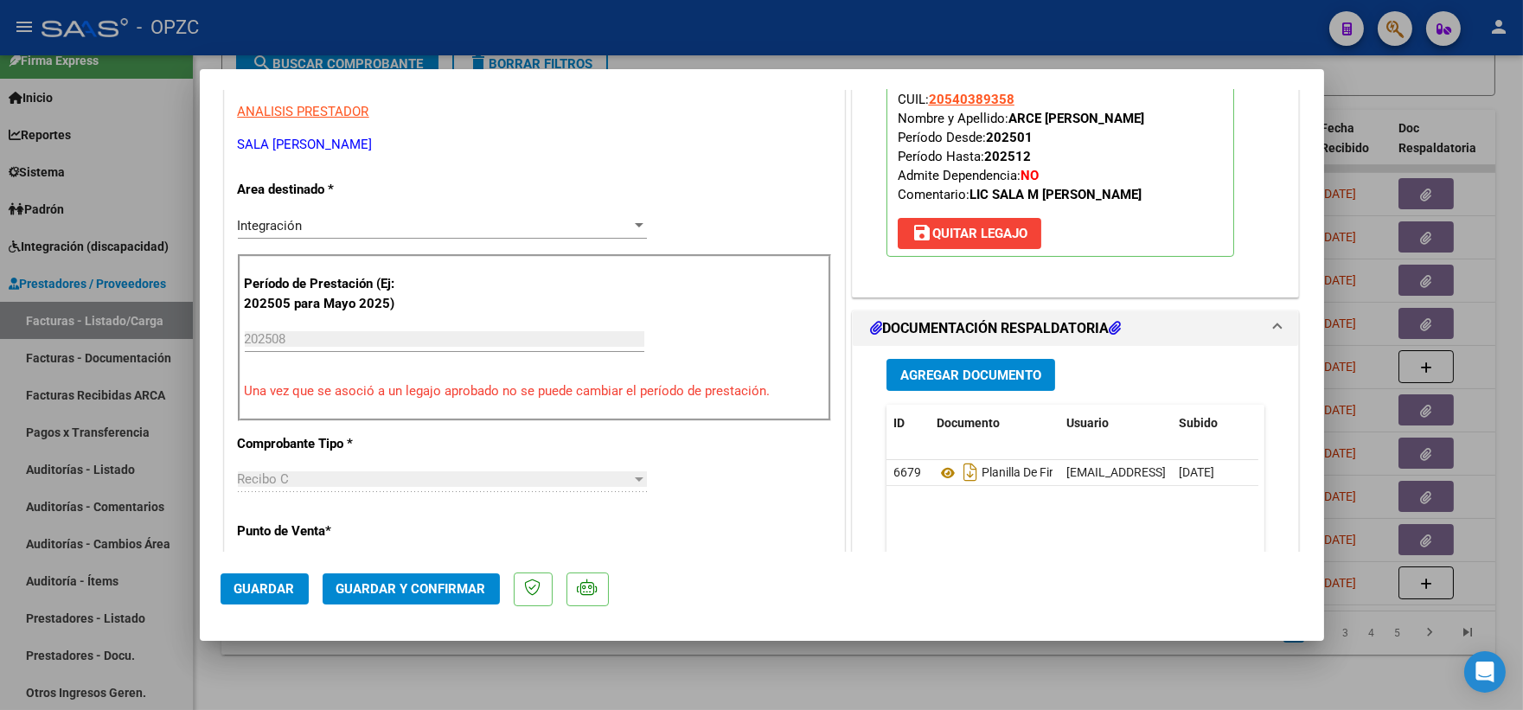
click at [428, 589] on span "Guardar y Confirmar" at bounding box center [411, 589] width 150 height 16
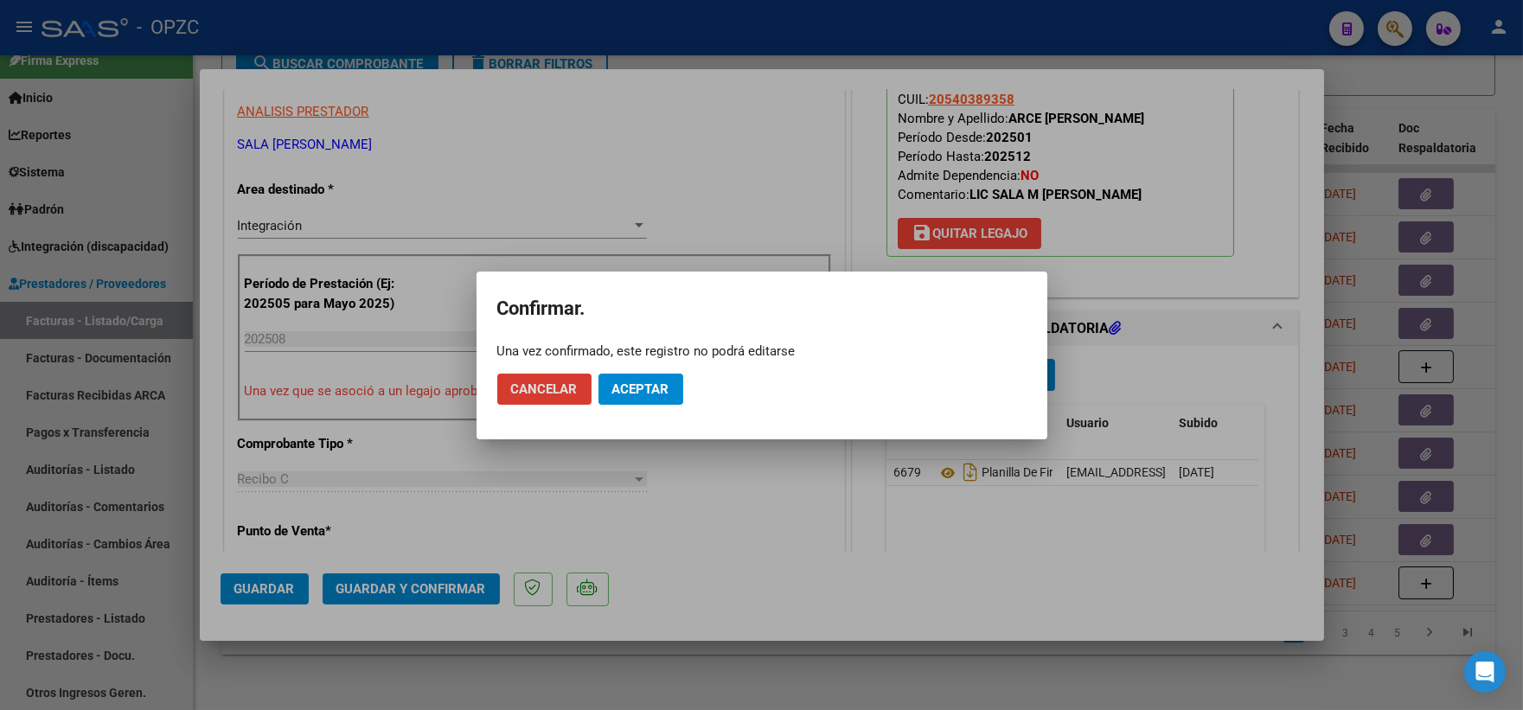
click at [646, 383] on span "Aceptar" at bounding box center [640, 389] width 57 height 16
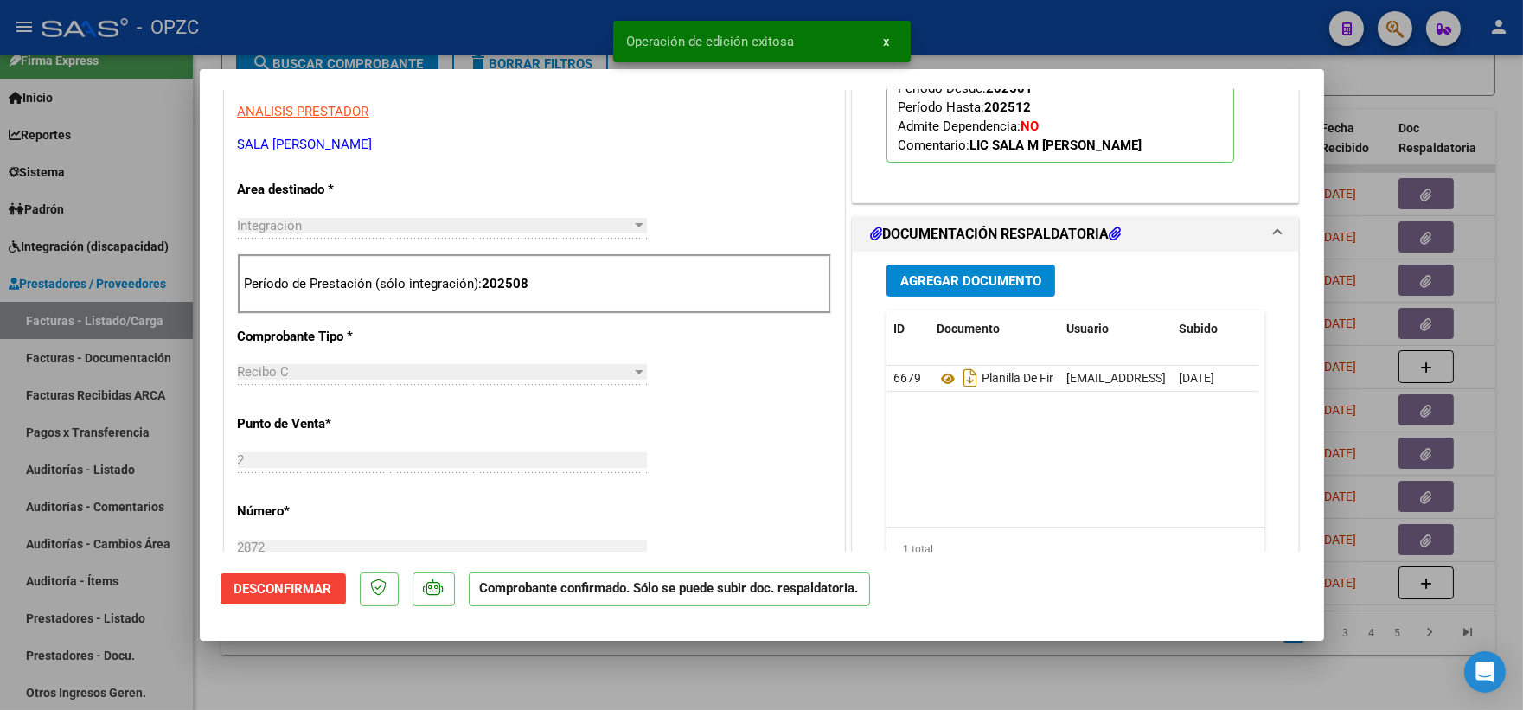
click at [1418, 93] on div at bounding box center [761, 355] width 1523 height 710
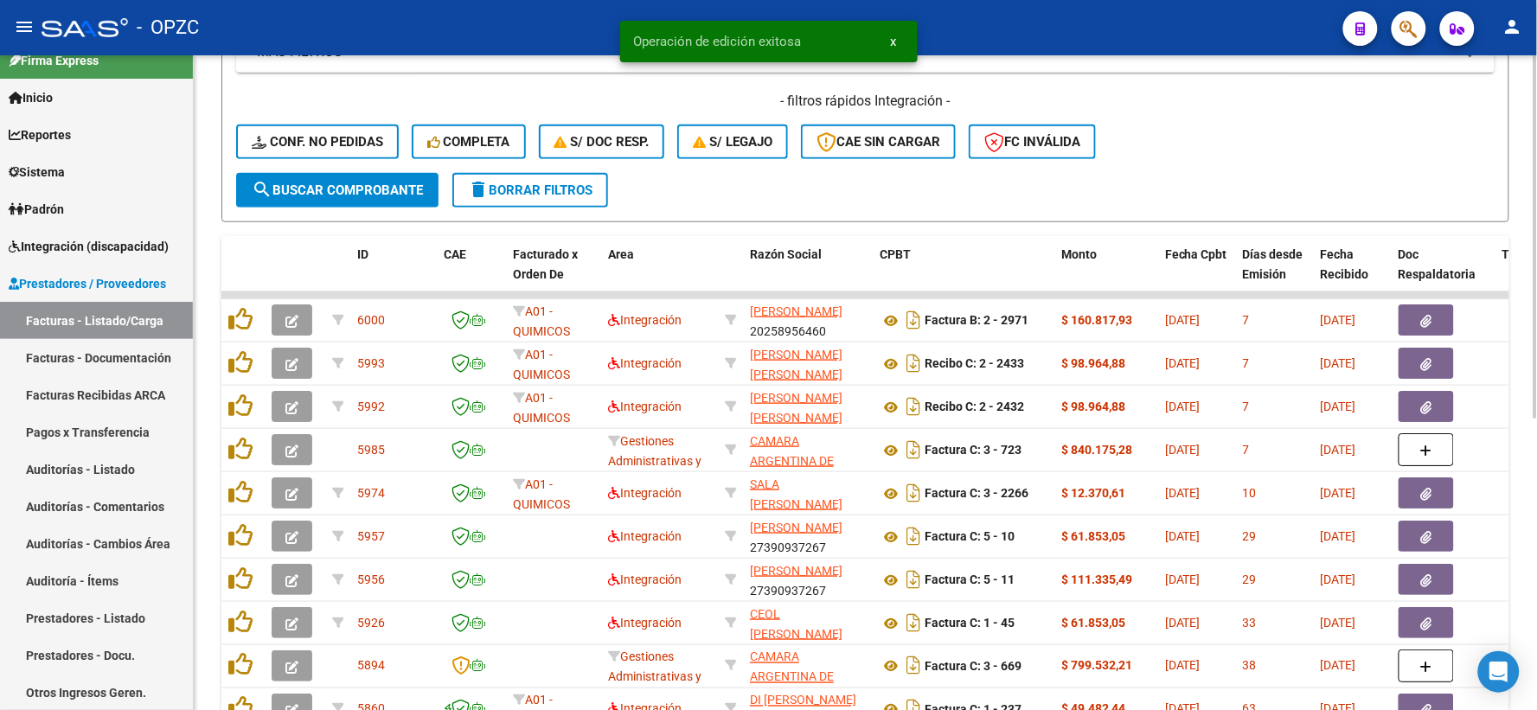
scroll to position [237, 0]
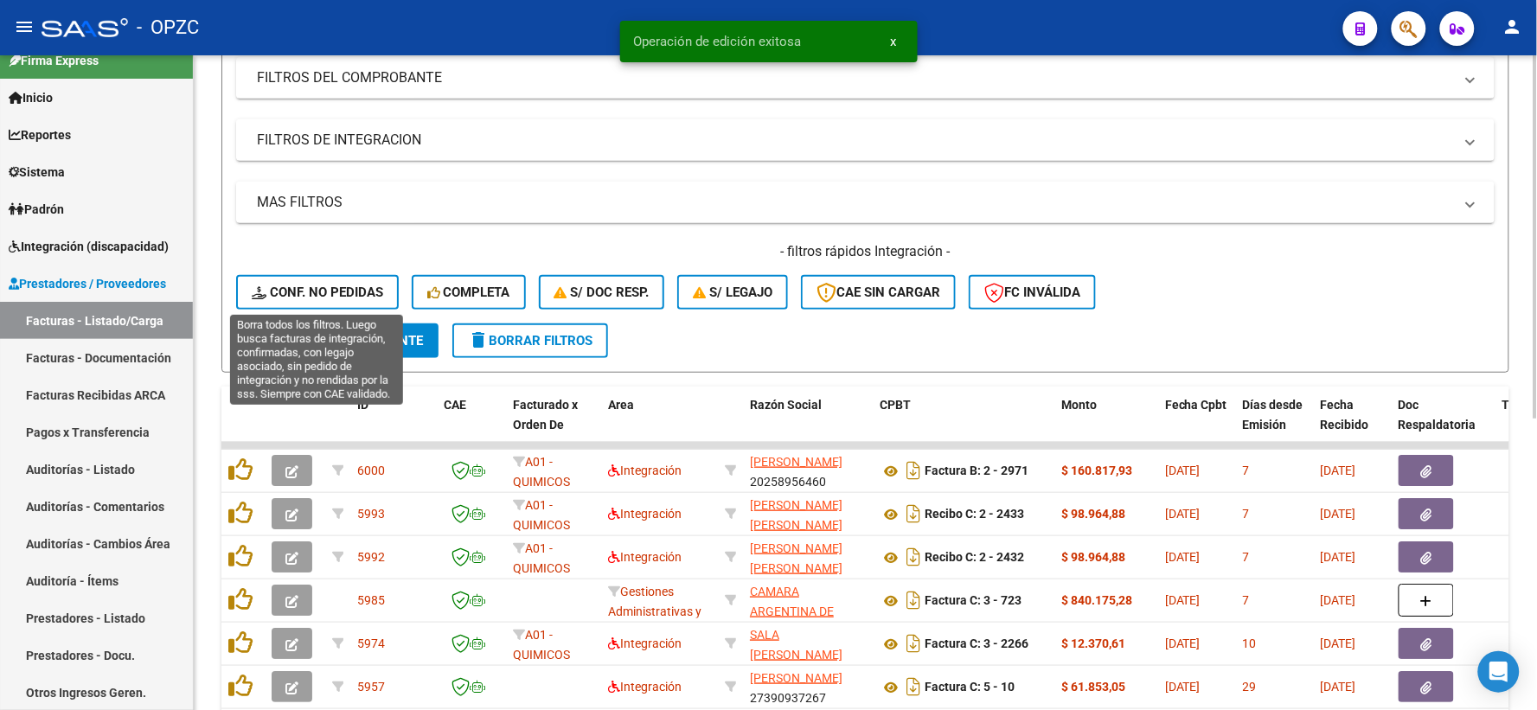
click at [308, 290] on span "Conf. no pedidas" at bounding box center [317, 292] width 131 height 16
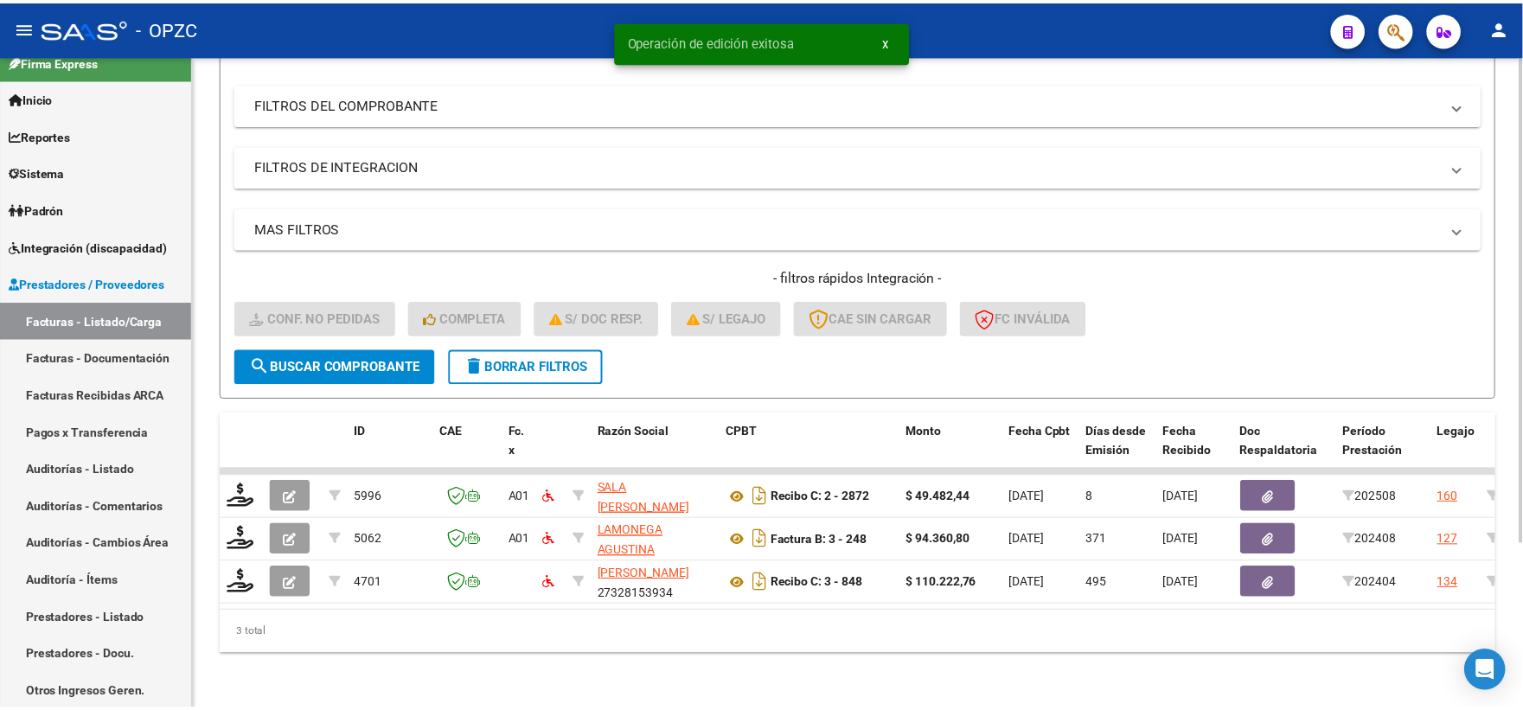
scroll to position [223, 0]
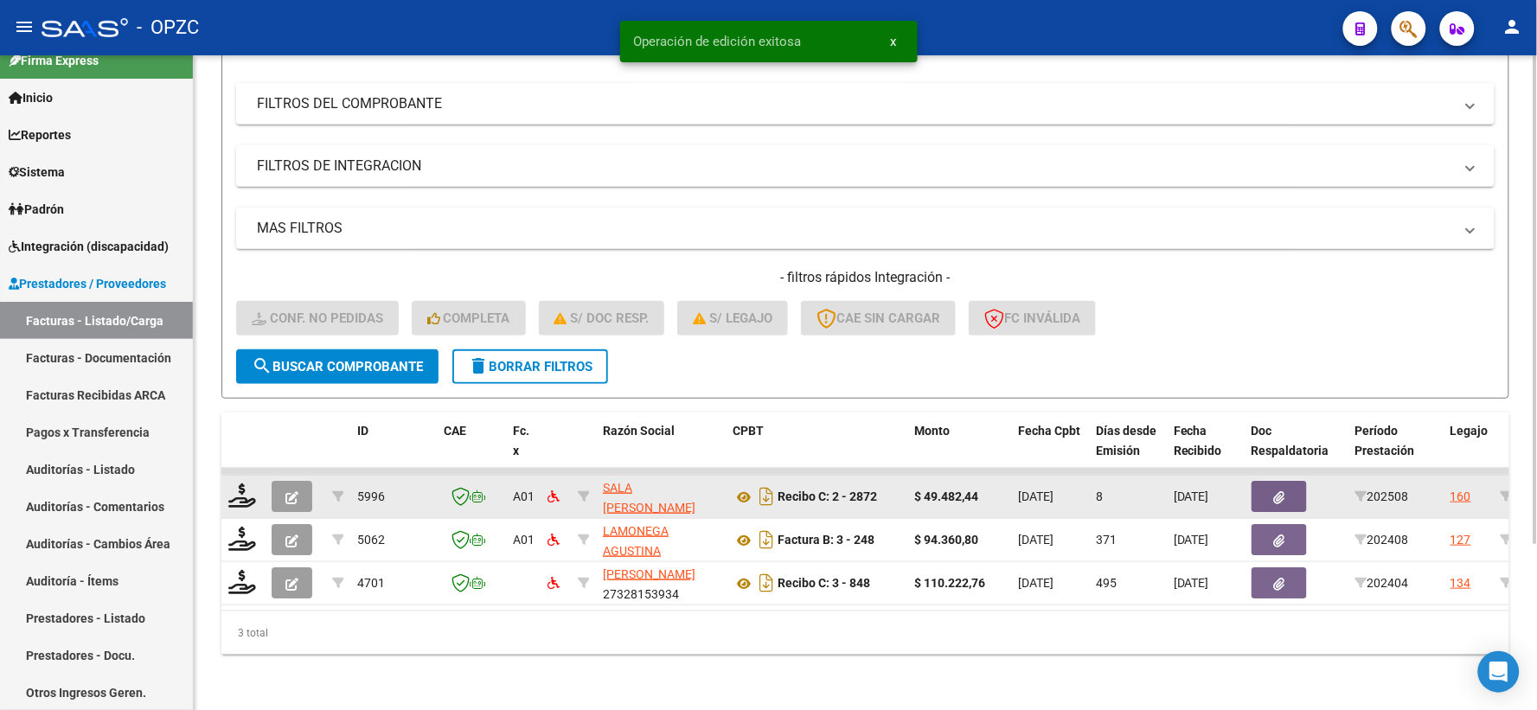
click at [240, 476] on datatable-body-cell at bounding box center [242, 497] width 43 height 42
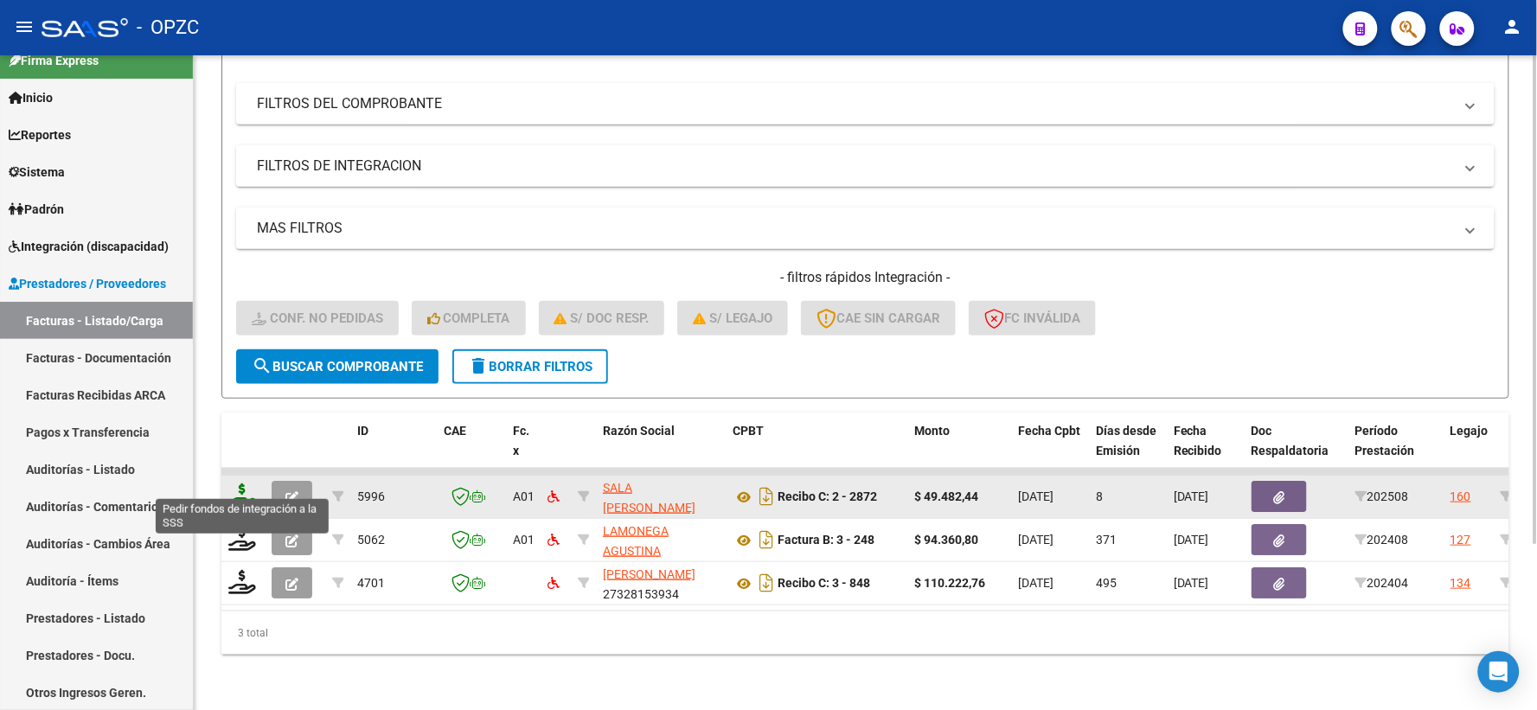
click at [237, 484] on icon at bounding box center [242, 495] width 28 height 24
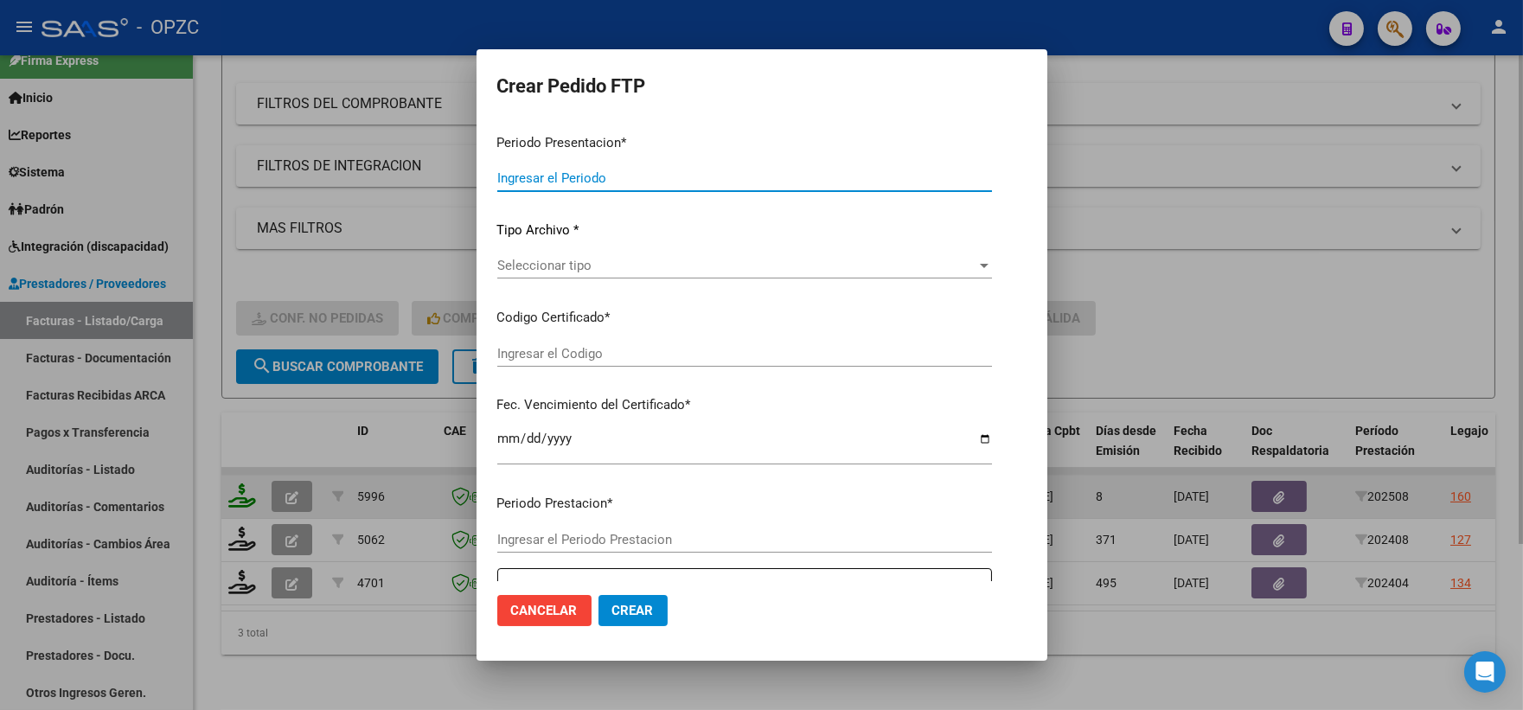
type input "202508"
type input "$ 49.482,44"
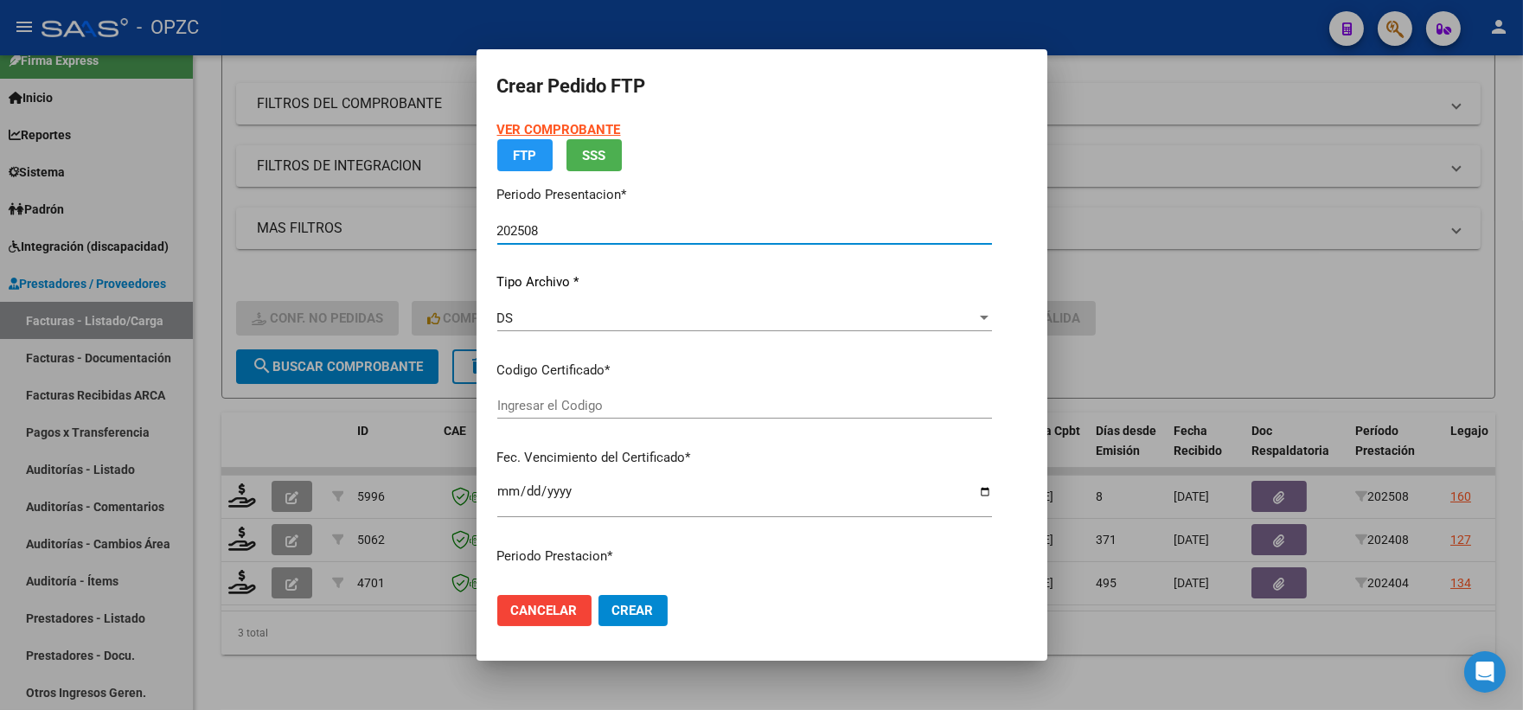
type input "ARG02000540389352019100920251009BS455"
type input "[DATE]"
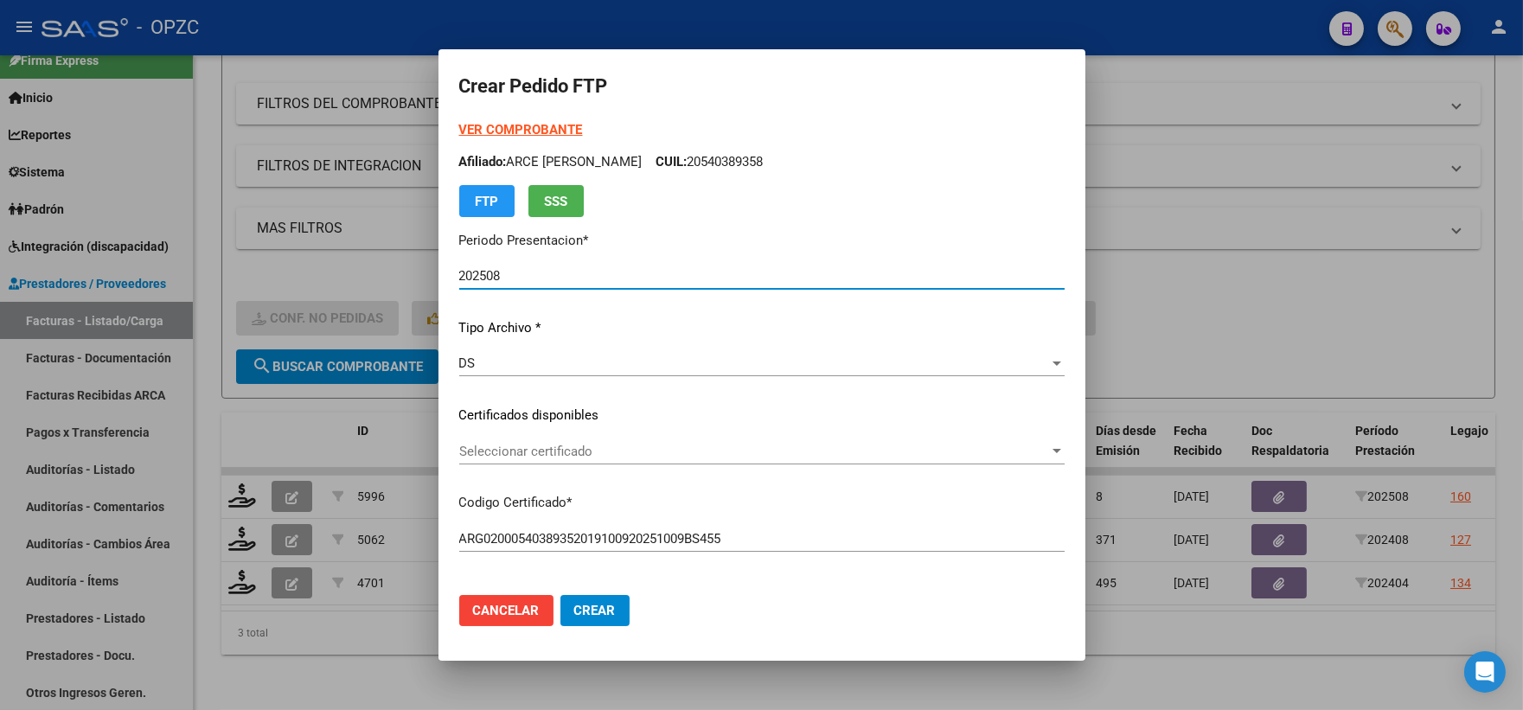
click at [1045, 448] on span "Seleccionar certificado" at bounding box center [754, 452] width 590 height 16
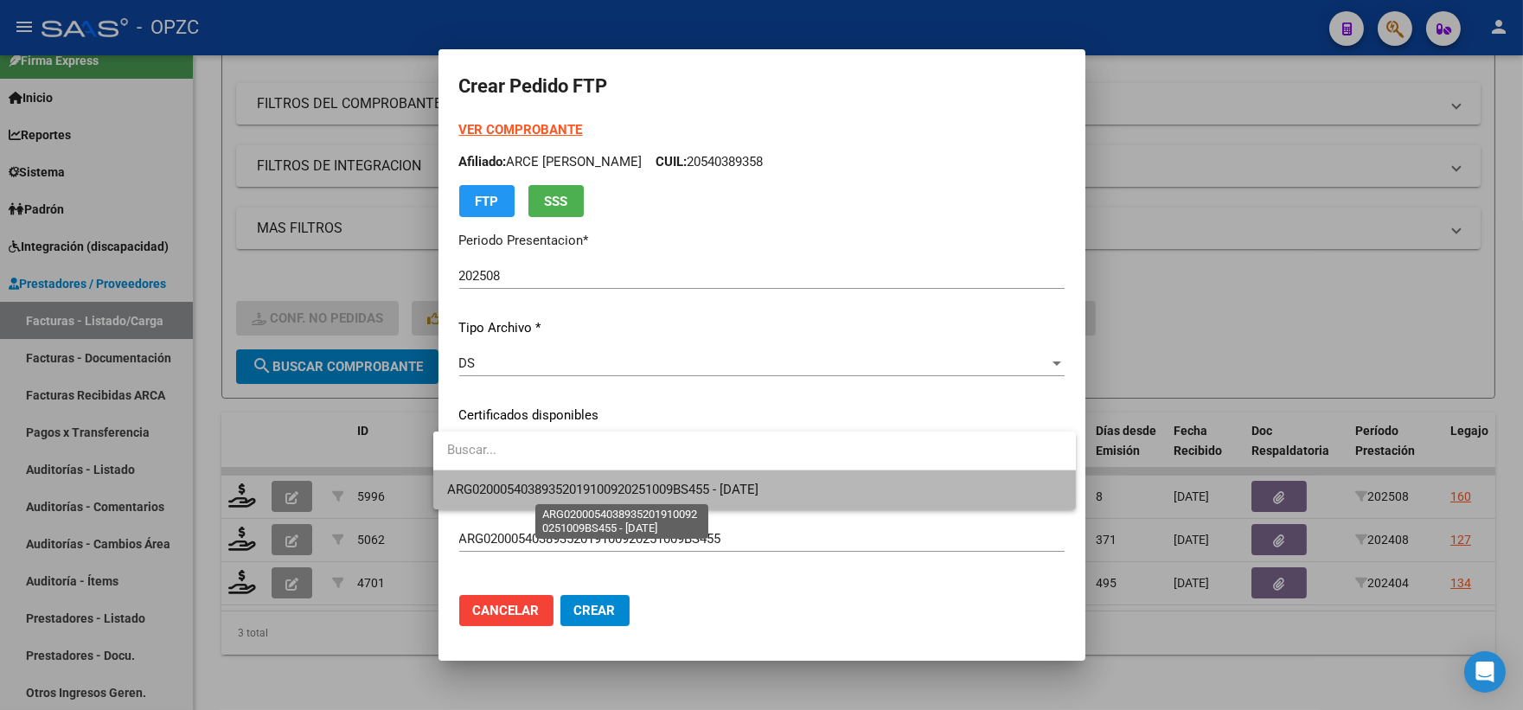
click at [758, 484] on span "ARG02000540389352019100920251009BS455 - [DATE]" at bounding box center [602, 490] width 311 height 16
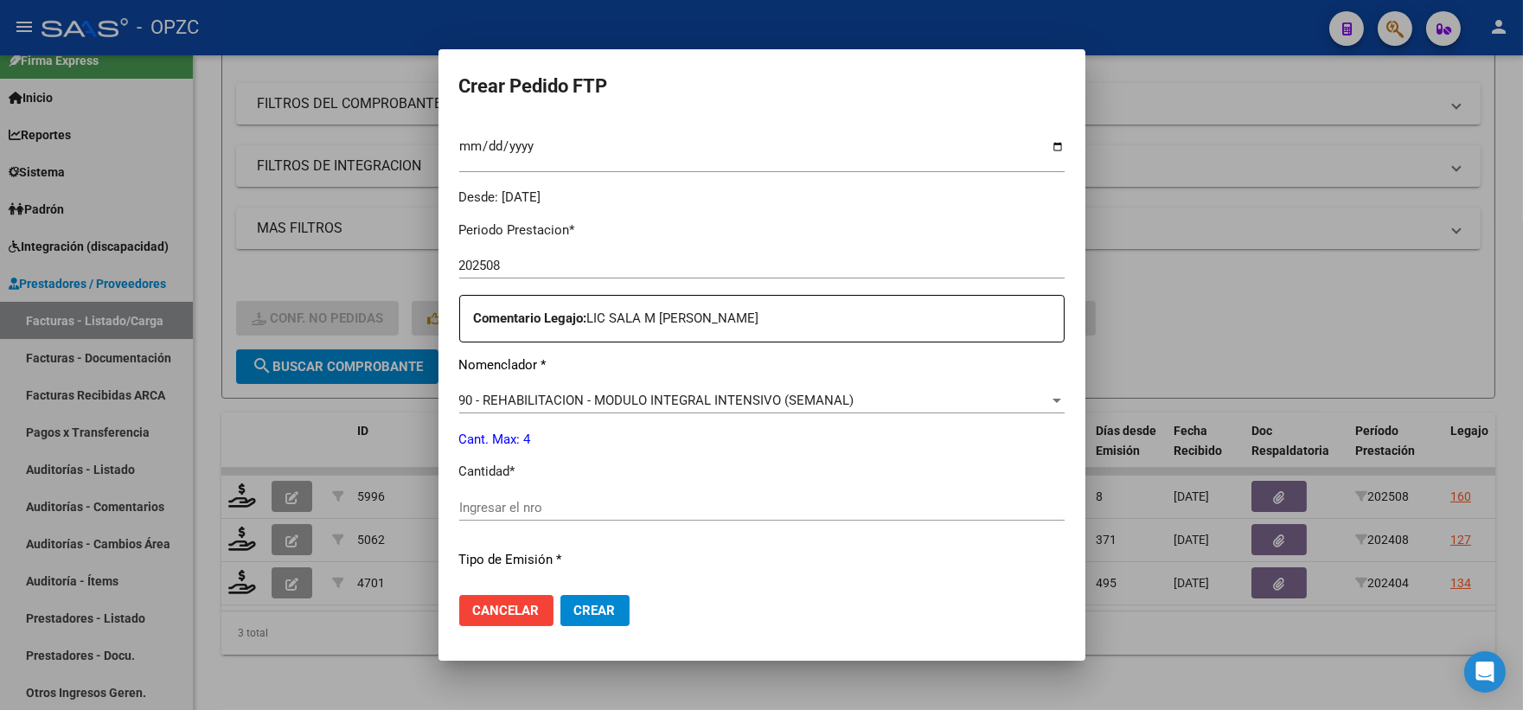
scroll to position [480, 0]
click at [505, 502] on input "Ingresar el nro" at bounding box center [761, 506] width 605 height 16
type input "4"
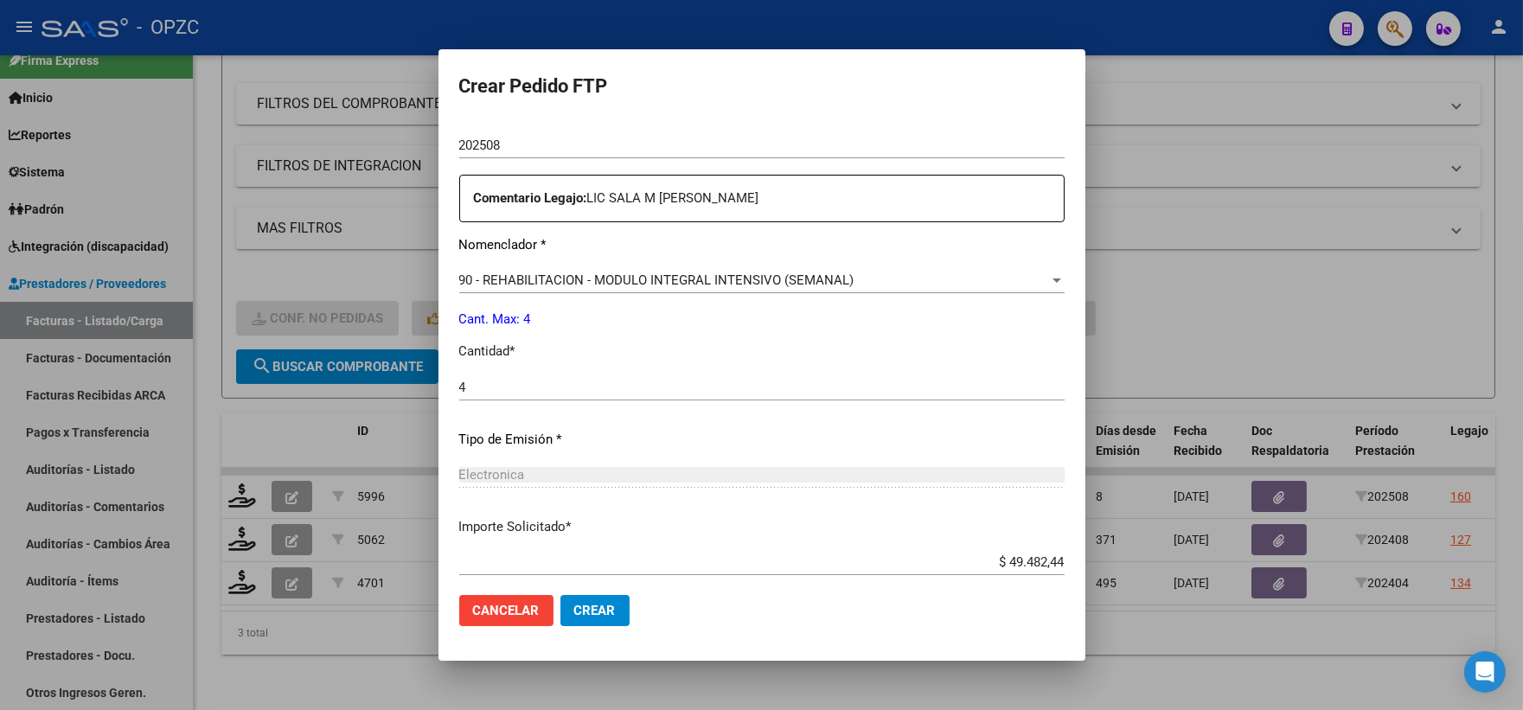
scroll to position [696, 0]
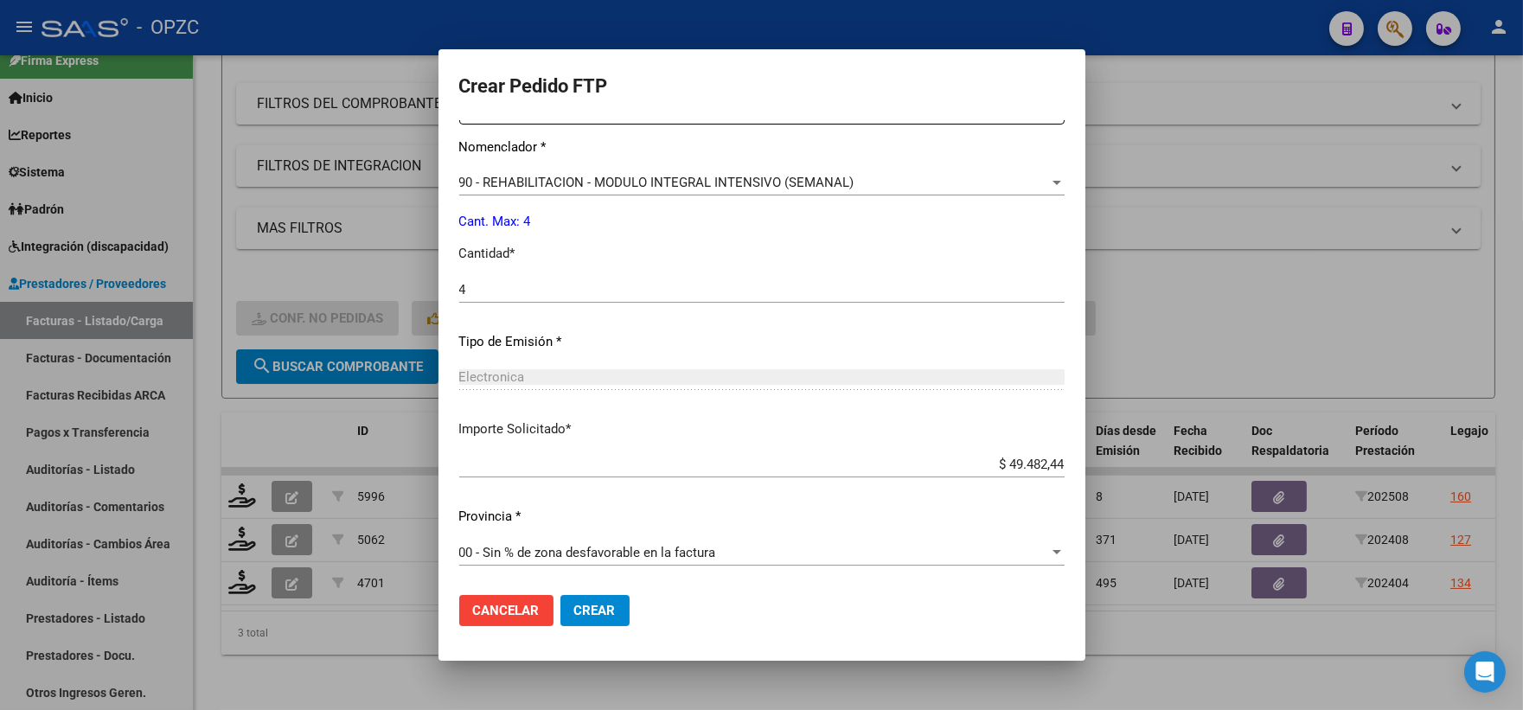
click at [574, 611] on span "Crear" at bounding box center [595, 611] width 42 height 16
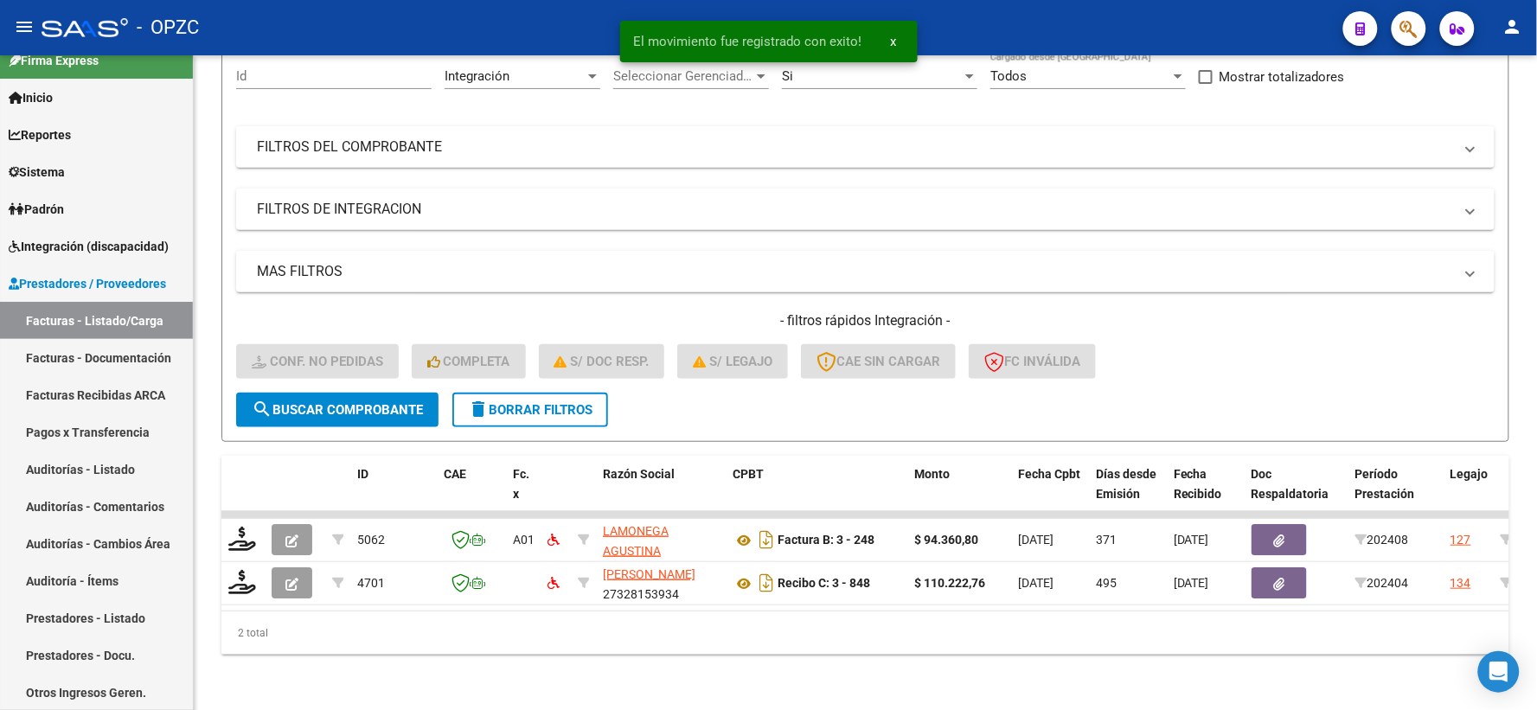
scroll to position [180, 0]
click at [97, 239] on span "Integración (discapacidad)" at bounding box center [89, 246] width 160 height 19
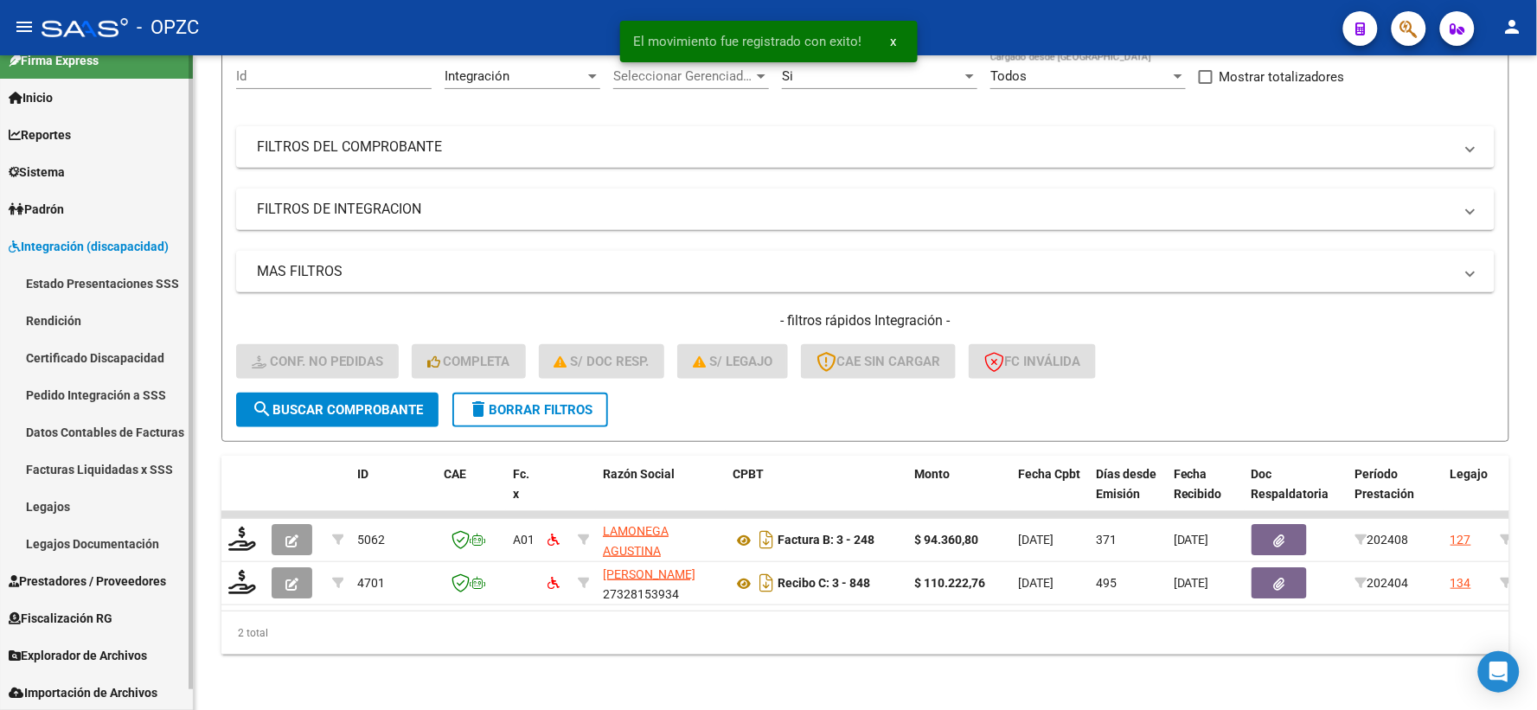
click at [119, 383] on link "Pedido Integración a SSS" at bounding box center [96, 394] width 193 height 37
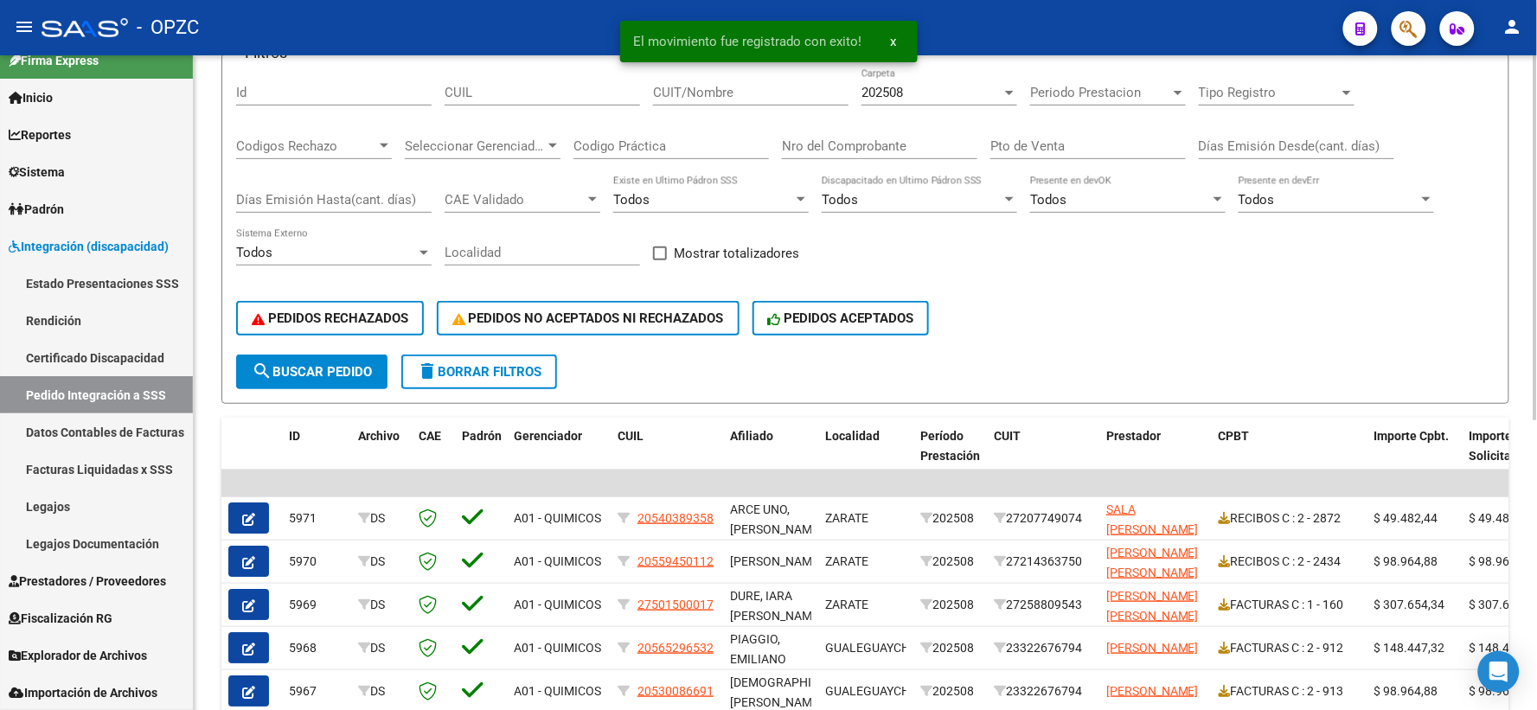
scroll to position [192, 0]
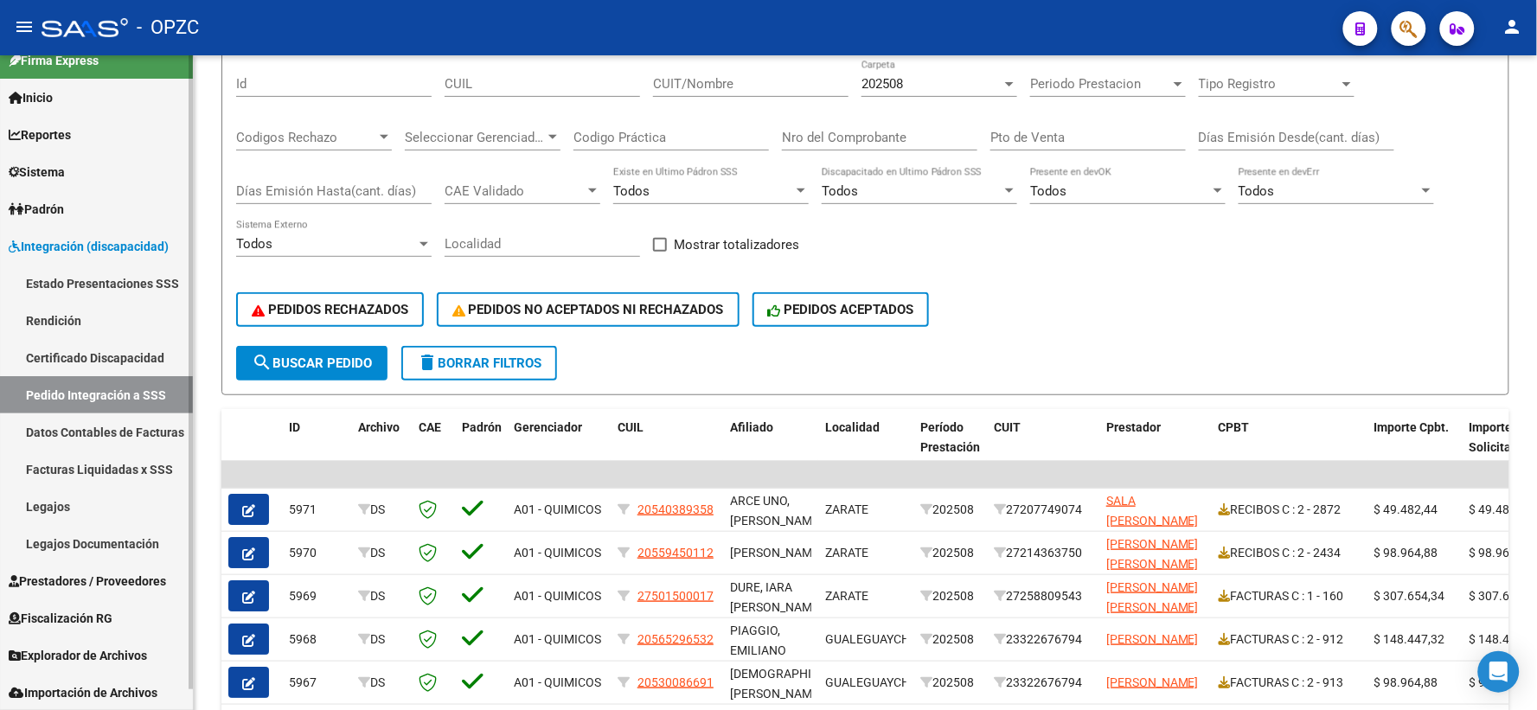
click at [105, 577] on span "Prestadores / Proveedores" at bounding box center [87, 581] width 157 height 19
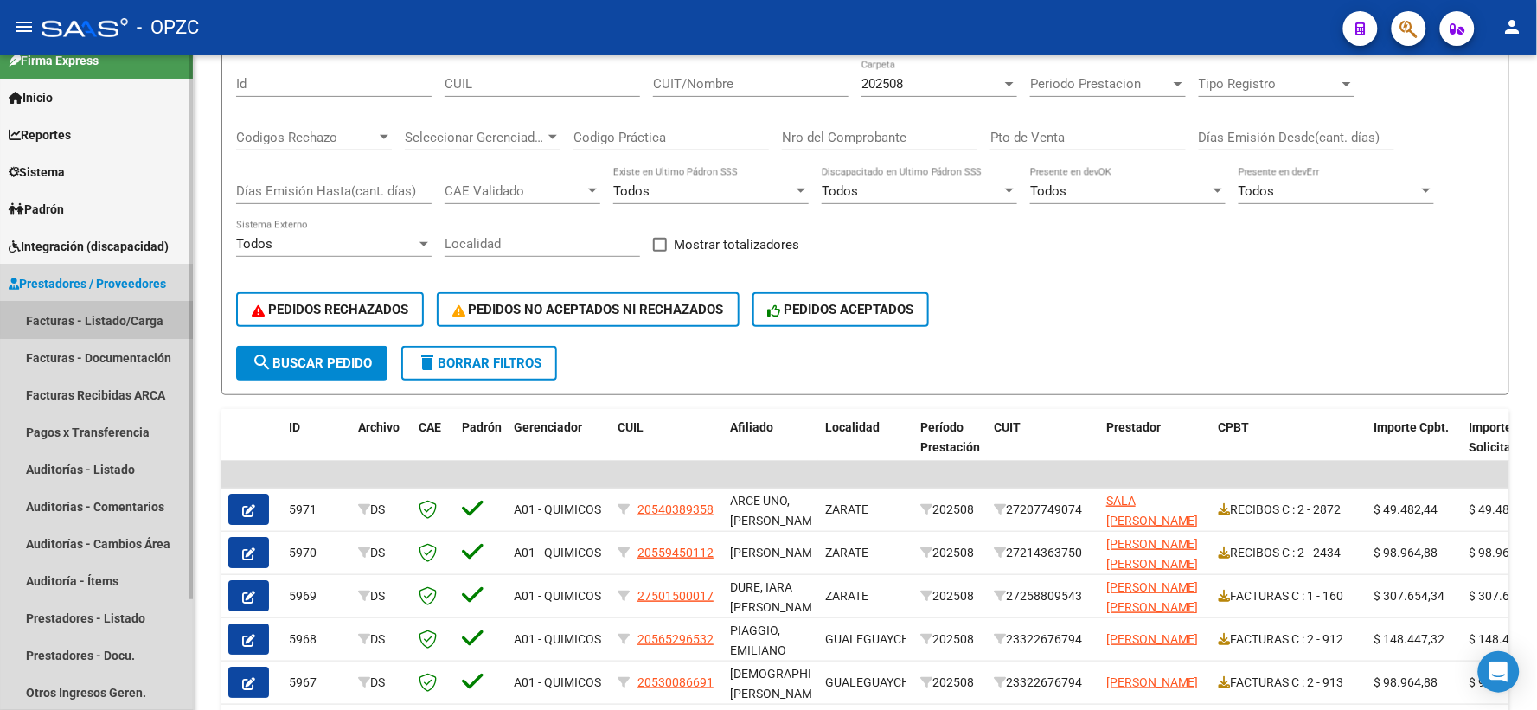
click at [105, 309] on link "Facturas - Listado/Carga" at bounding box center [96, 320] width 193 height 37
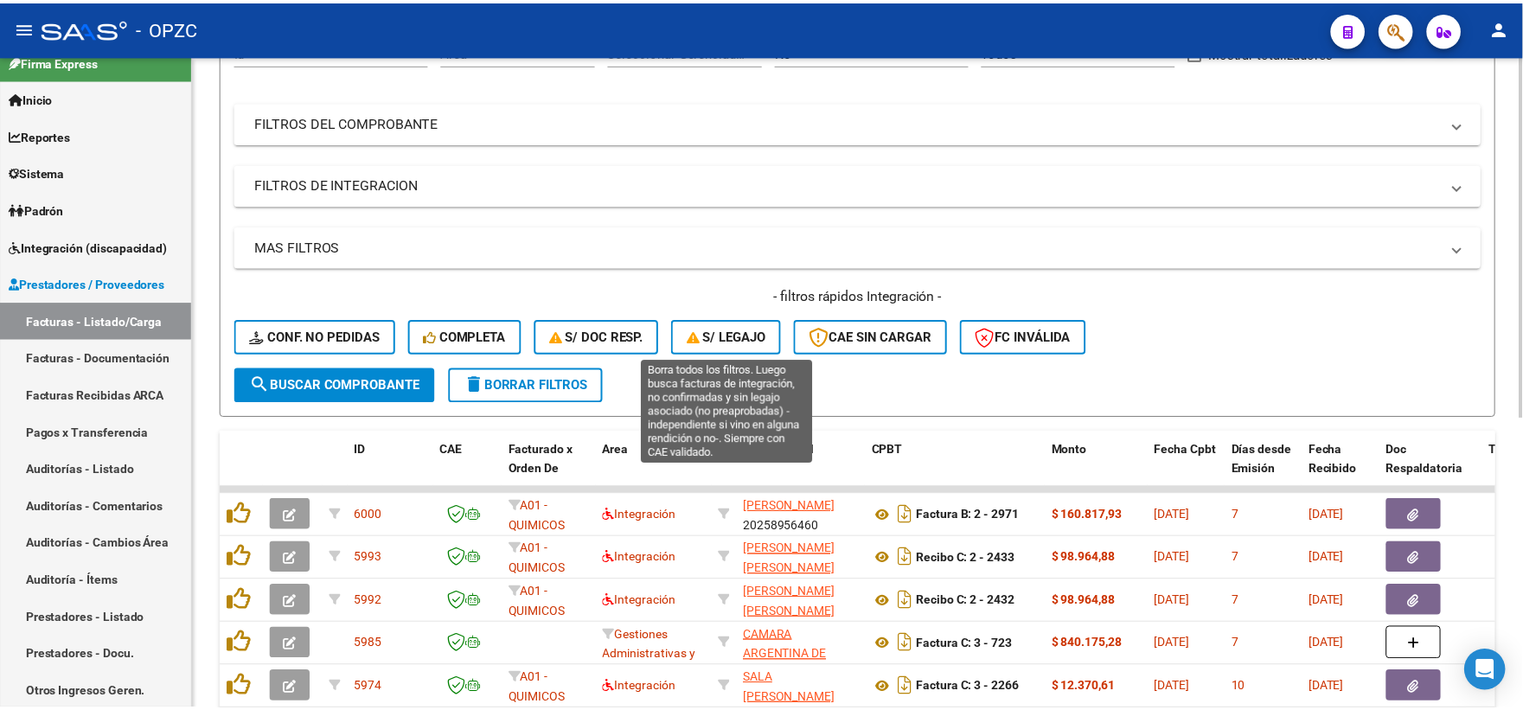
scroll to position [288, 0]
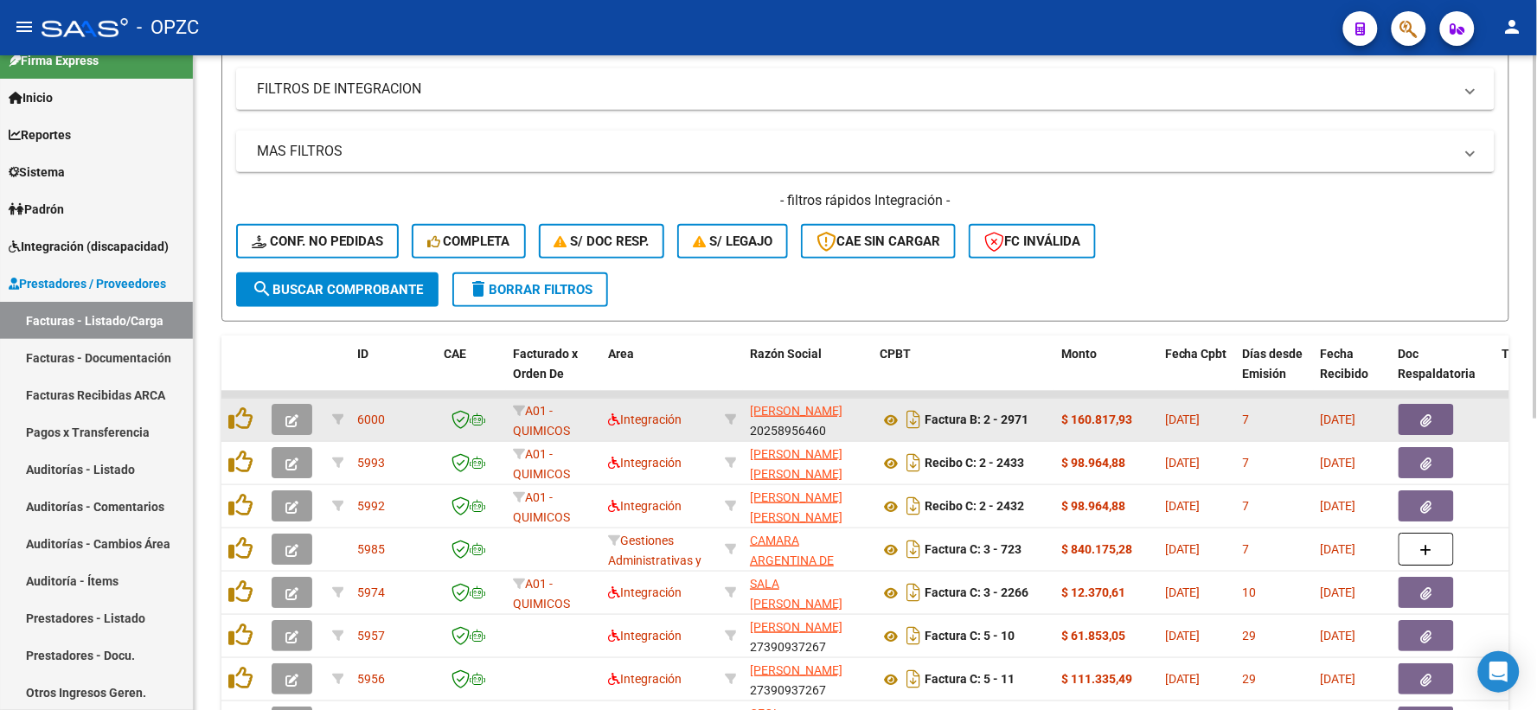
click at [294, 418] on icon "button" at bounding box center [291, 420] width 13 height 13
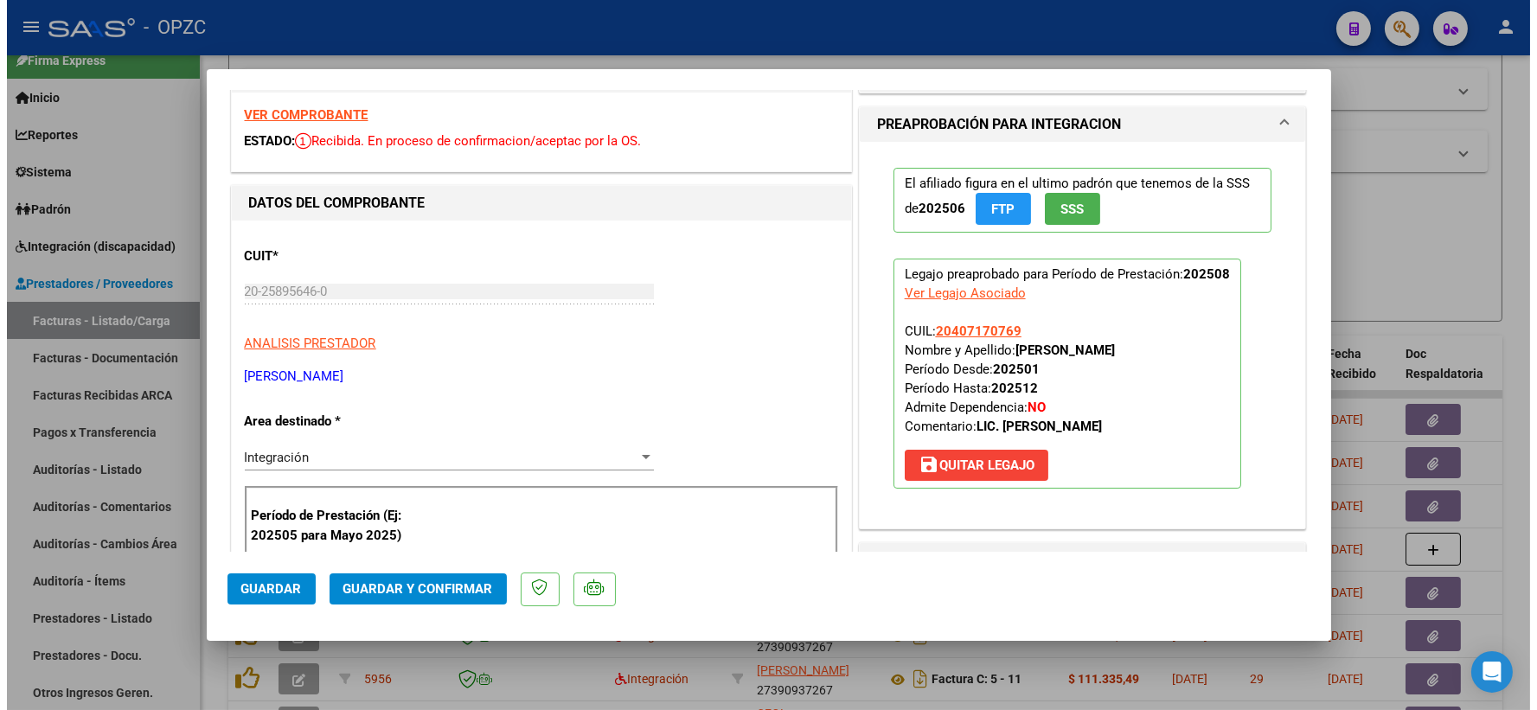
scroll to position [0, 0]
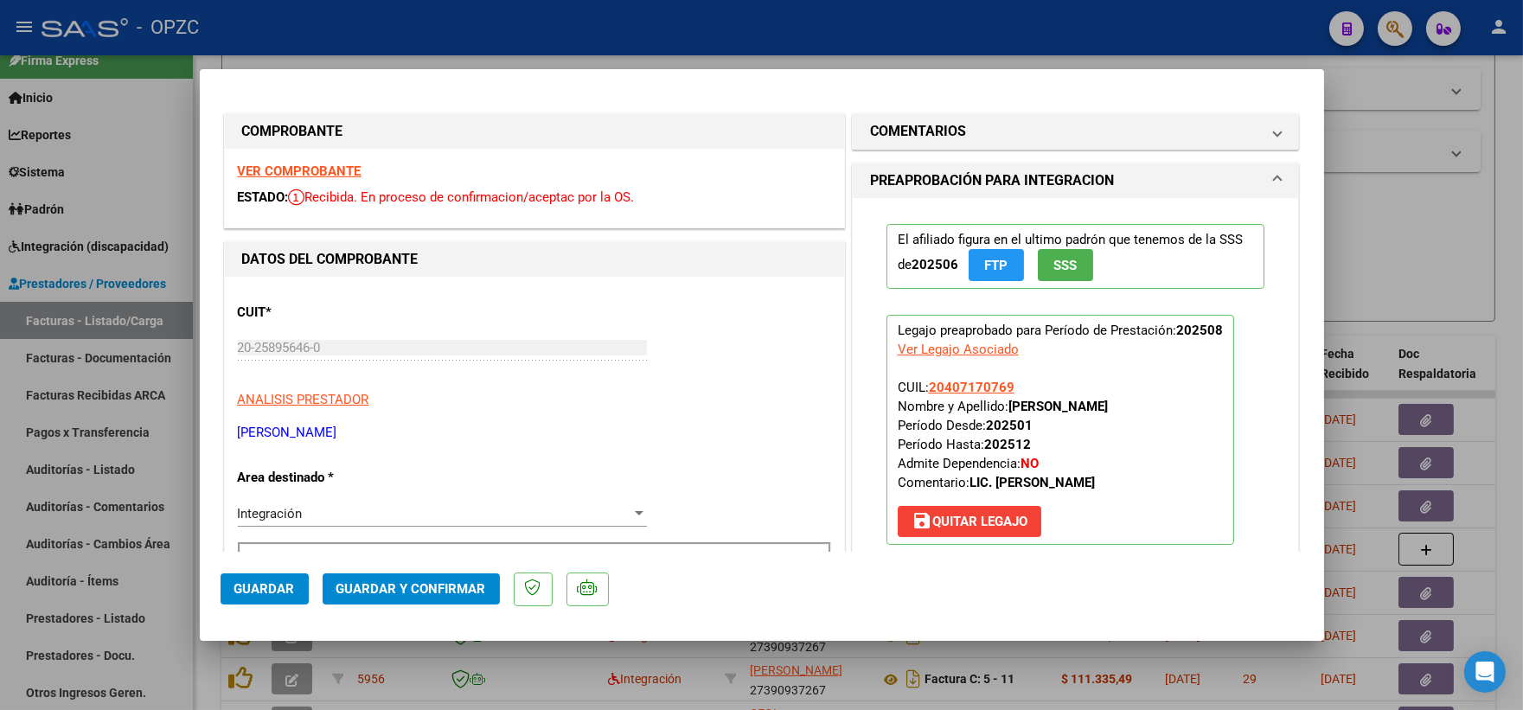
click at [1472, 258] on div at bounding box center [761, 355] width 1523 height 710
